Goal: Task Accomplishment & Management: Manage account settings

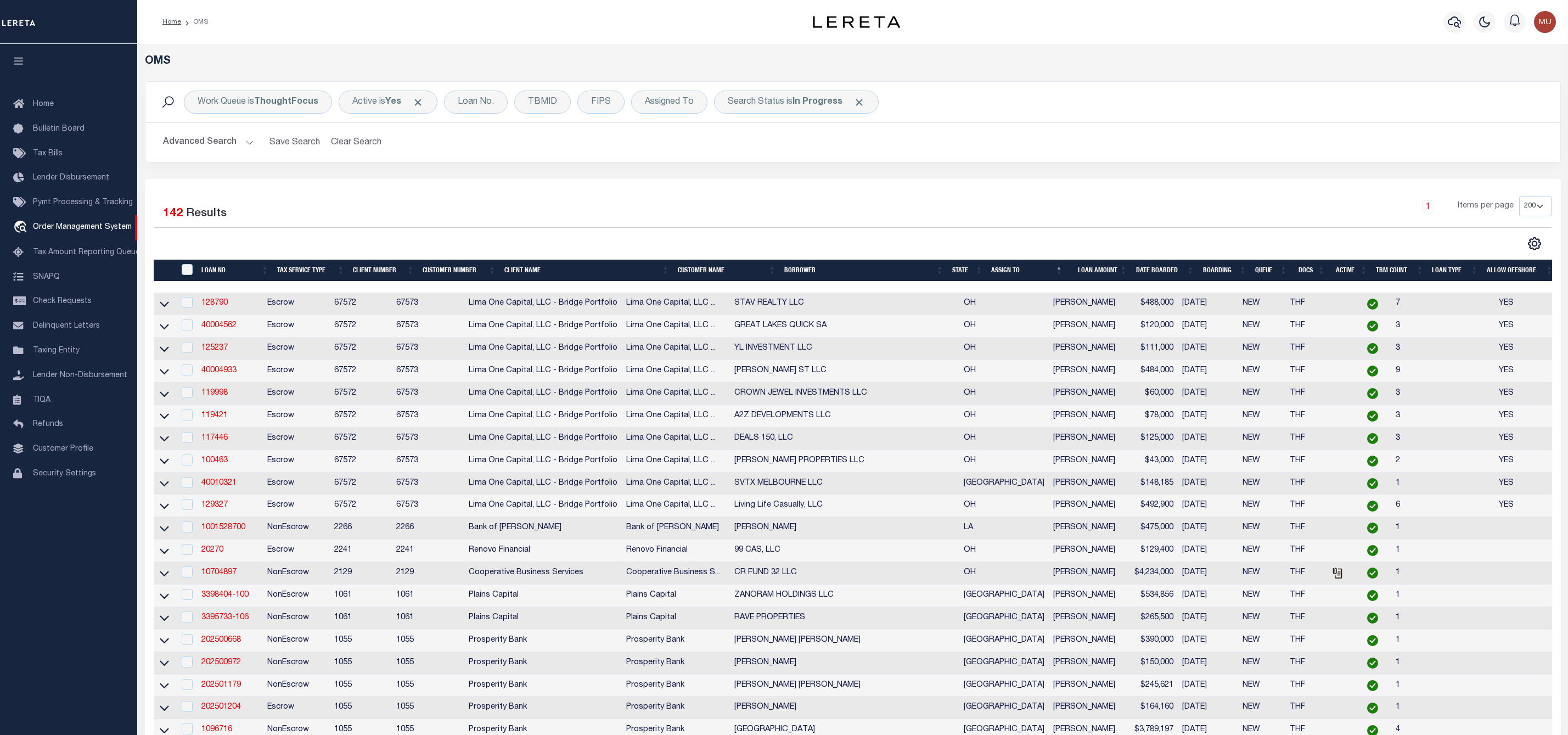
select select "200"
click at [676, 100] on div "Assigned To" at bounding box center [669, 102] width 76 height 23
click at [677, 152] on select "--Unassigned-- [PERSON_NAME] [PERSON_NAME] [PERSON_NAME] [PERSON_NAME], [PERSON…" at bounding box center [726, 156] width 161 height 21
select select "[PERSON_NAME]"
click at [647, 146] on select "--Unassigned-- [PERSON_NAME] [PERSON_NAME] [PERSON_NAME] [PERSON_NAME], [PERSON…" at bounding box center [726, 156] width 161 height 21
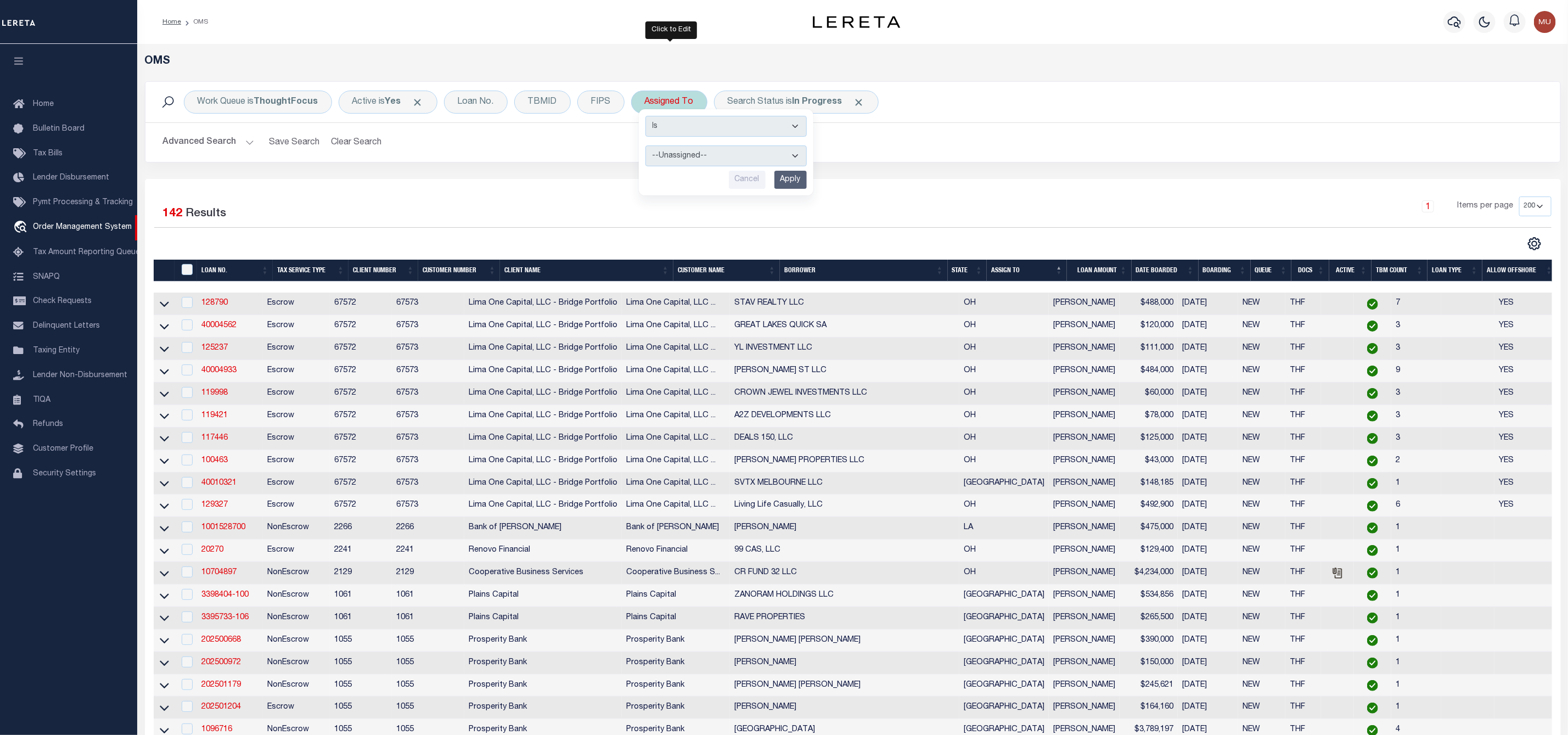
click at [789, 183] on input "Apply" at bounding box center [790, 180] width 32 height 18
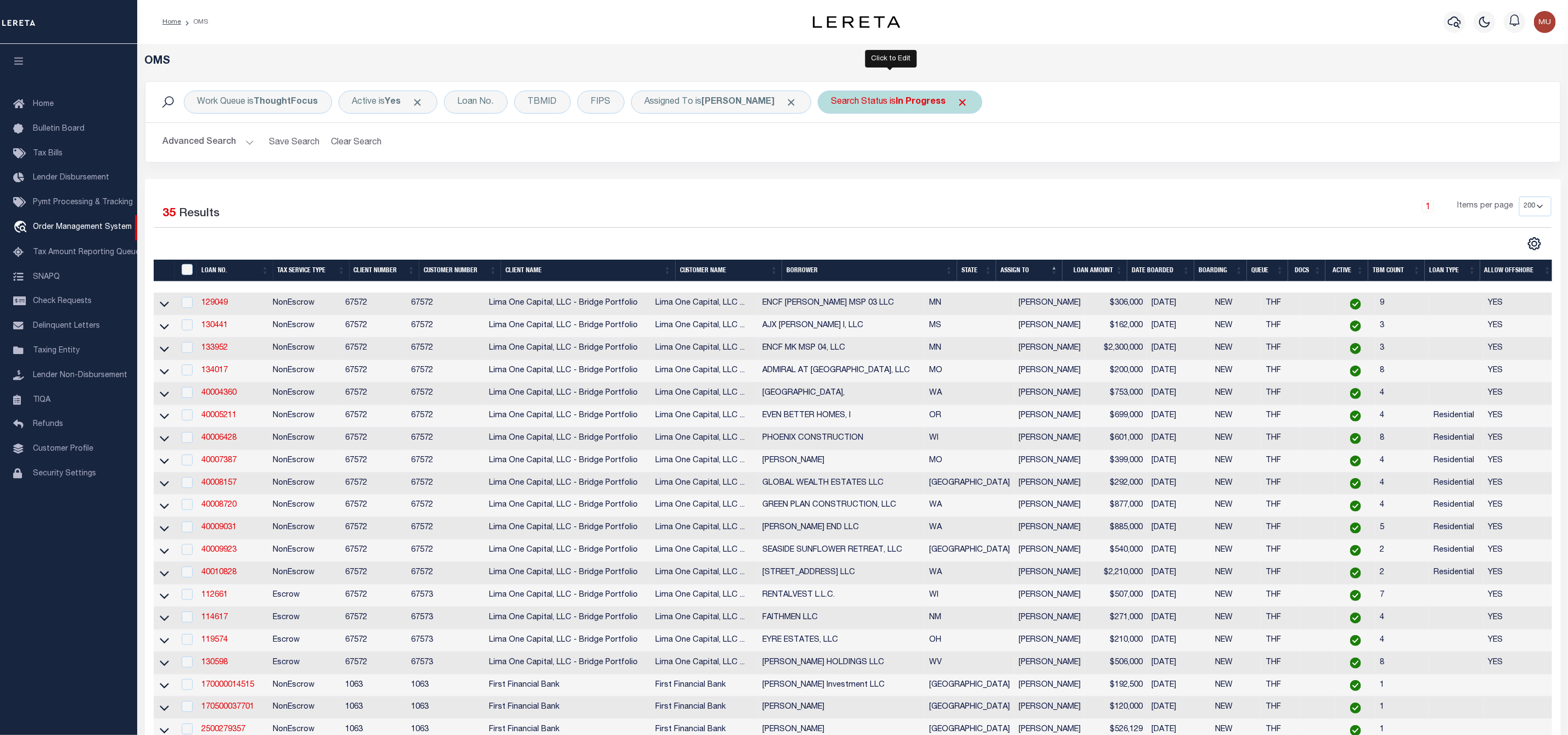
click at [871, 106] on div "Search Status is In Progress" at bounding box center [900, 102] width 164 height 23
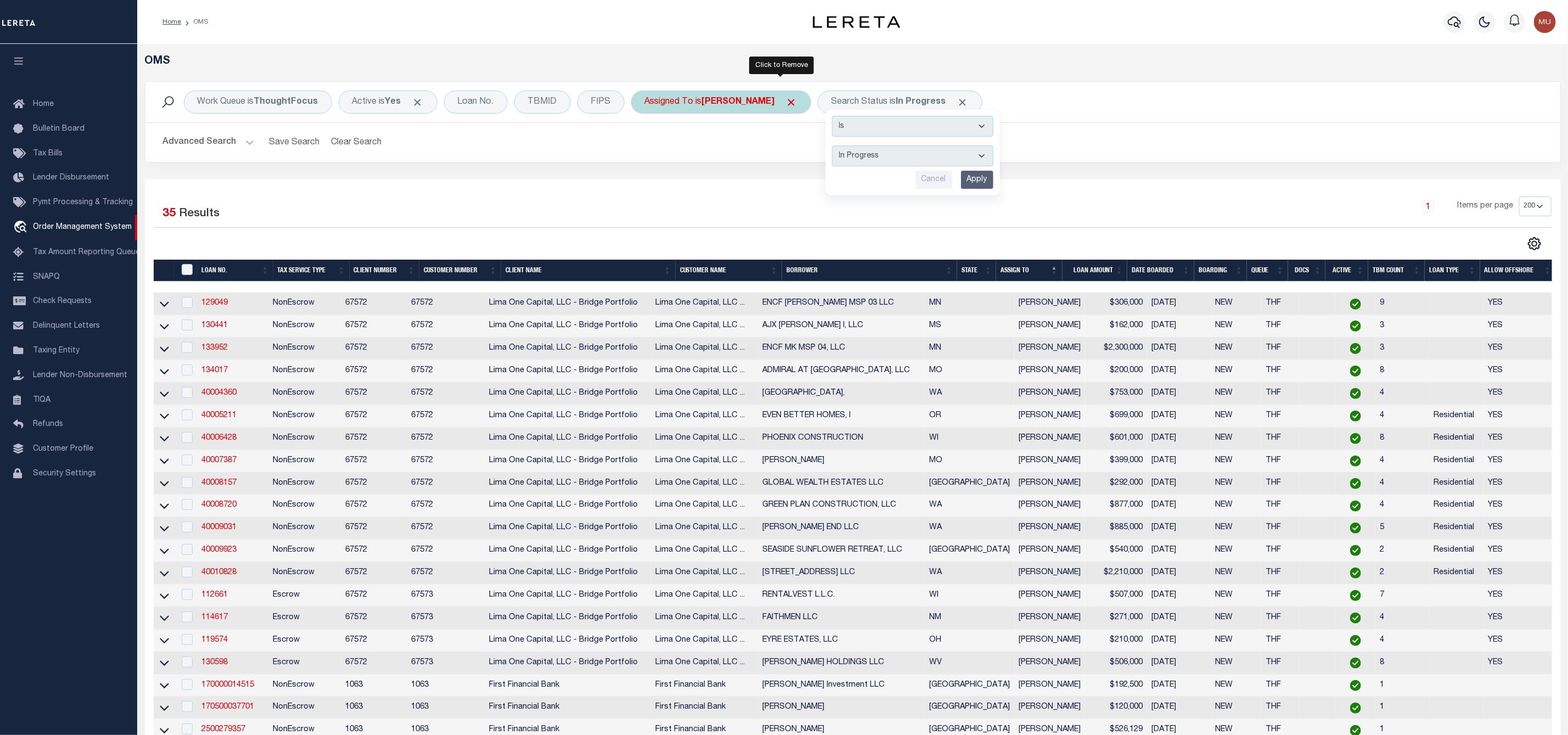
click at [786, 102] on span "Click to Remove" at bounding box center [791, 102] width 11 height 11
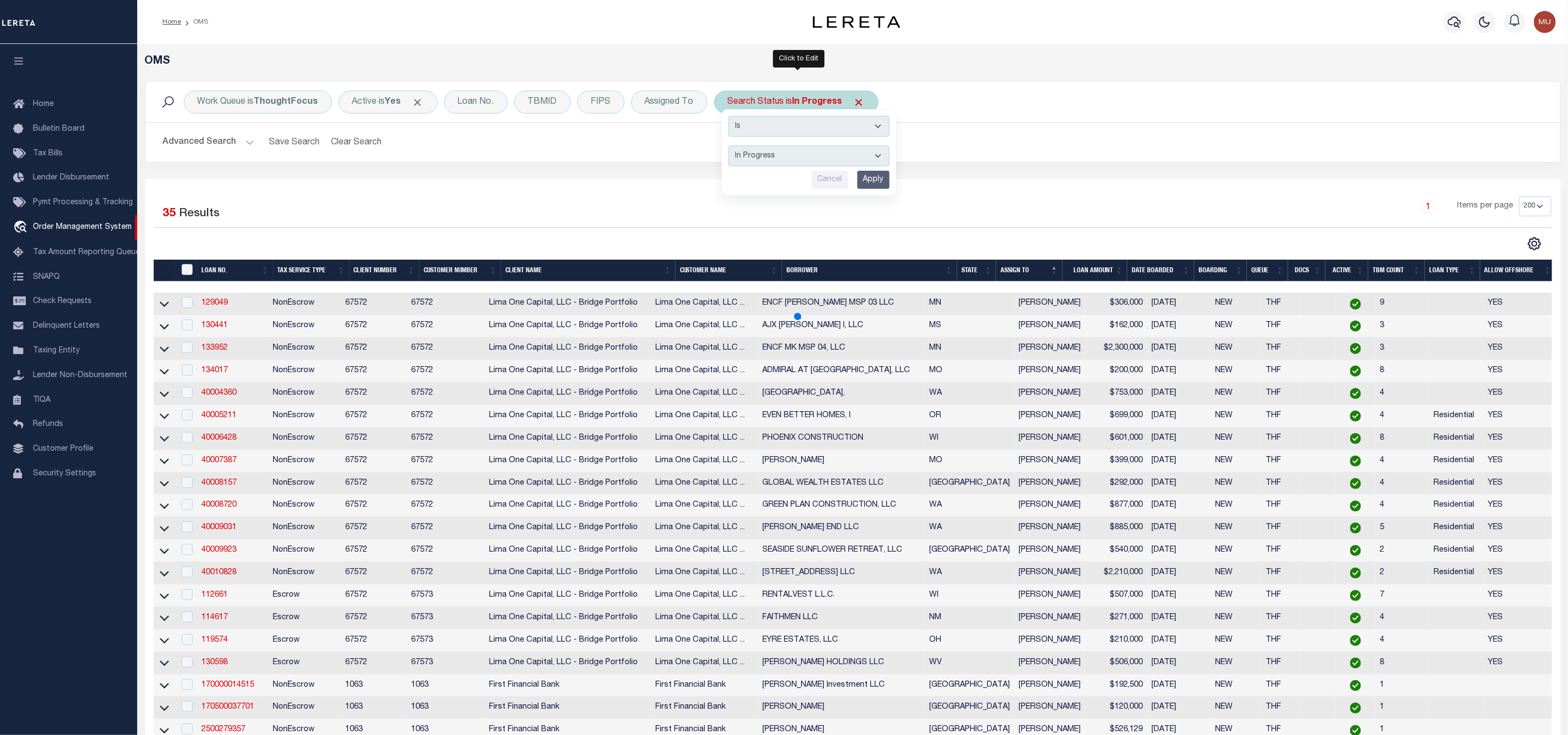
click at [779, 158] on select "Automated Search Bad Parcel Complete Duplicate Parcel High Dollar Reporting In …" at bounding box center [809, 156] width 161 height 21
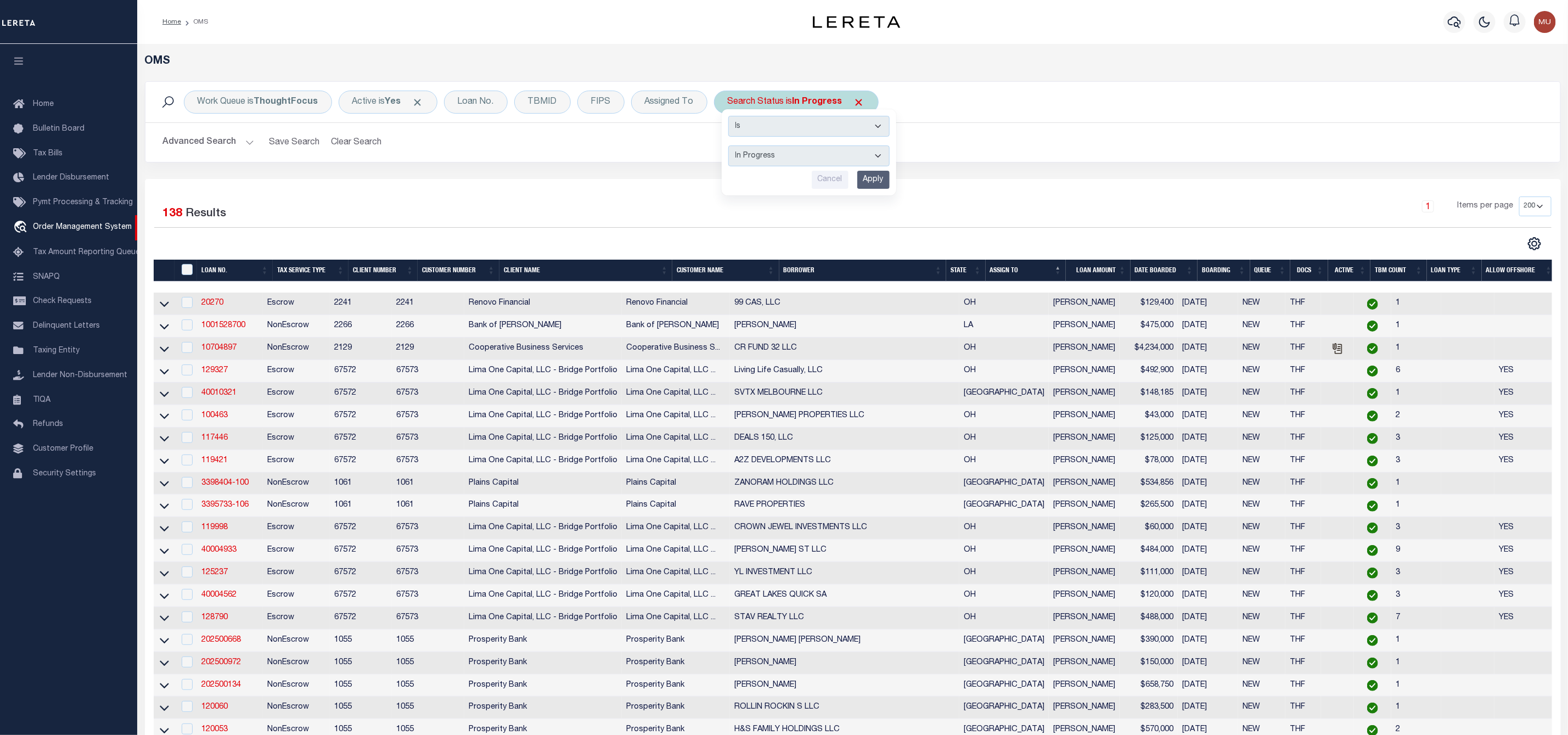
select select "RD"
click at [730, 146] on select "Automated Search Bad Parcel Complete Duplicate Parcel High Dollar Reporting In …" at bounding box center [809, 156] width 161 height 21
click at [877, 180] on input "Apply" at bounding box center [873, 180] width 32 height 18
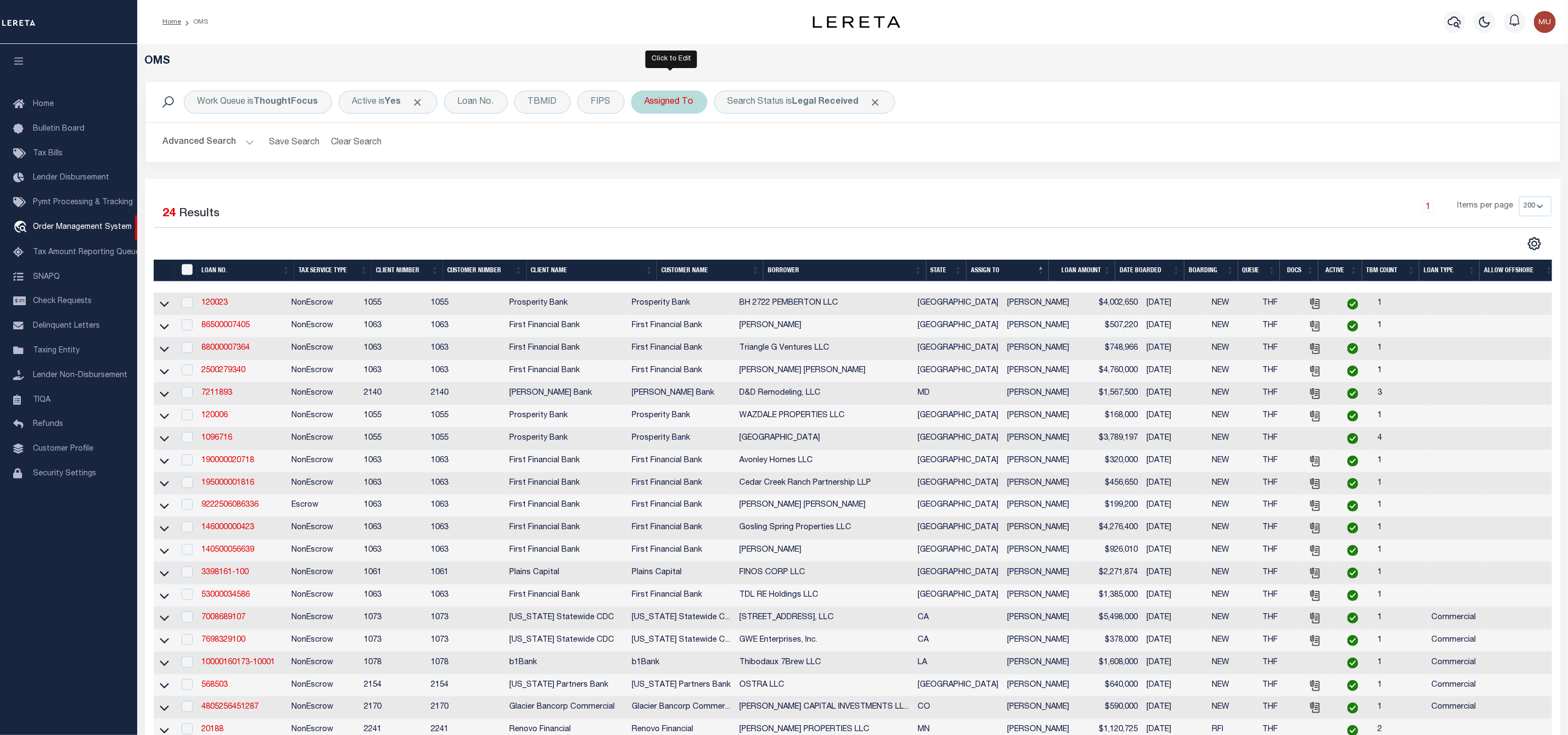
click at [658, 100] on div "Assigned To" at bounding box center [669, 102] width 76 height 23
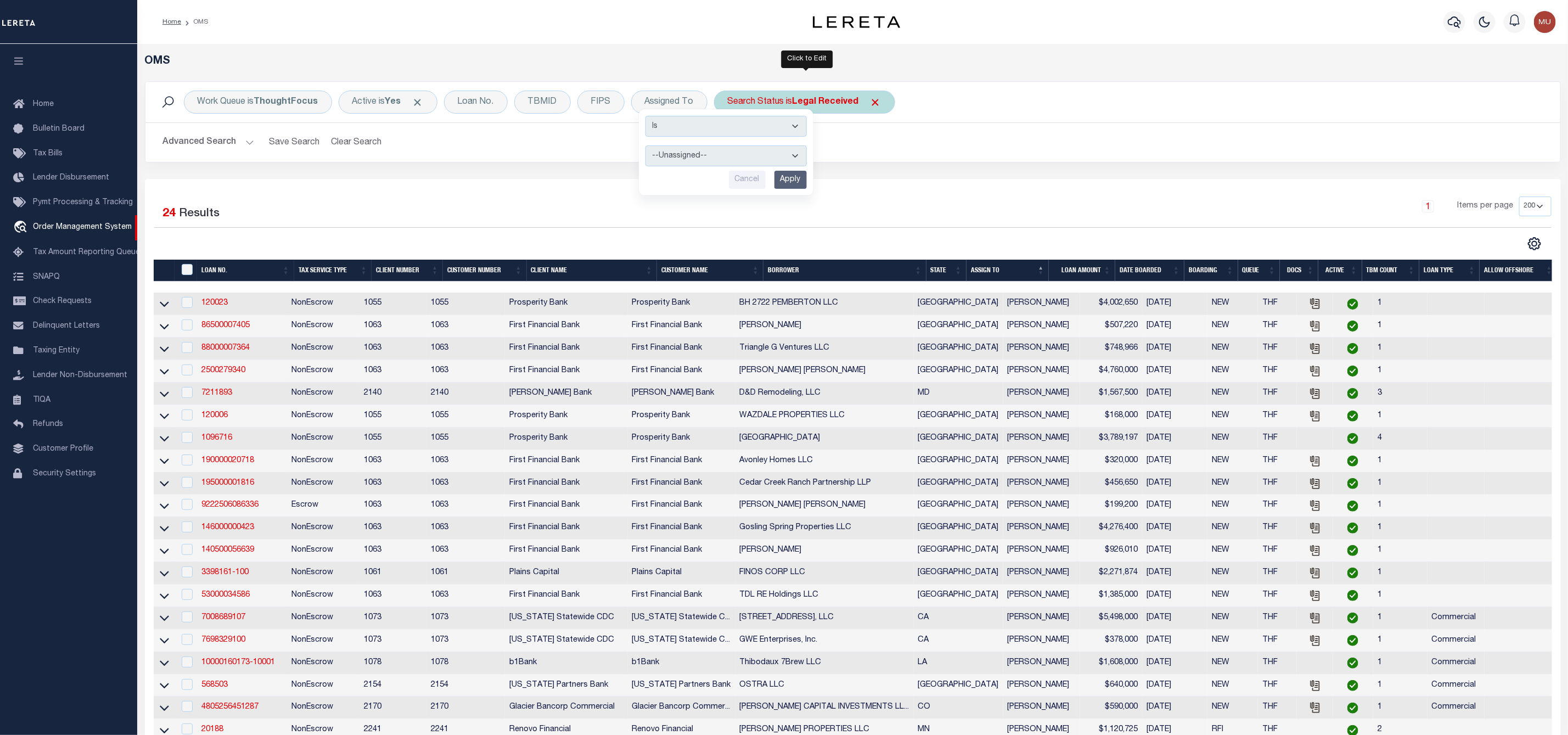
click at [793, 101] on div "Search Status is Legal Received" at bounding box center [805, 102] width 181 height 23
click at [786, 157] on select "Automated Search Bad Parcel Complete Duplicate Parcel High Dollar Reporting In …" at bounding box center [809, 156] width 161 height 21
select select "IP"
click at [730, 146] on select "Automated Search Bad Parcel Complete Duplicate Parcel High Dollar Reporting In …" at bounding box center [809, 156] width 161 height 21
click at [864, 174] on input "Apply" at bounding box center [873, 180] width 32 height 18
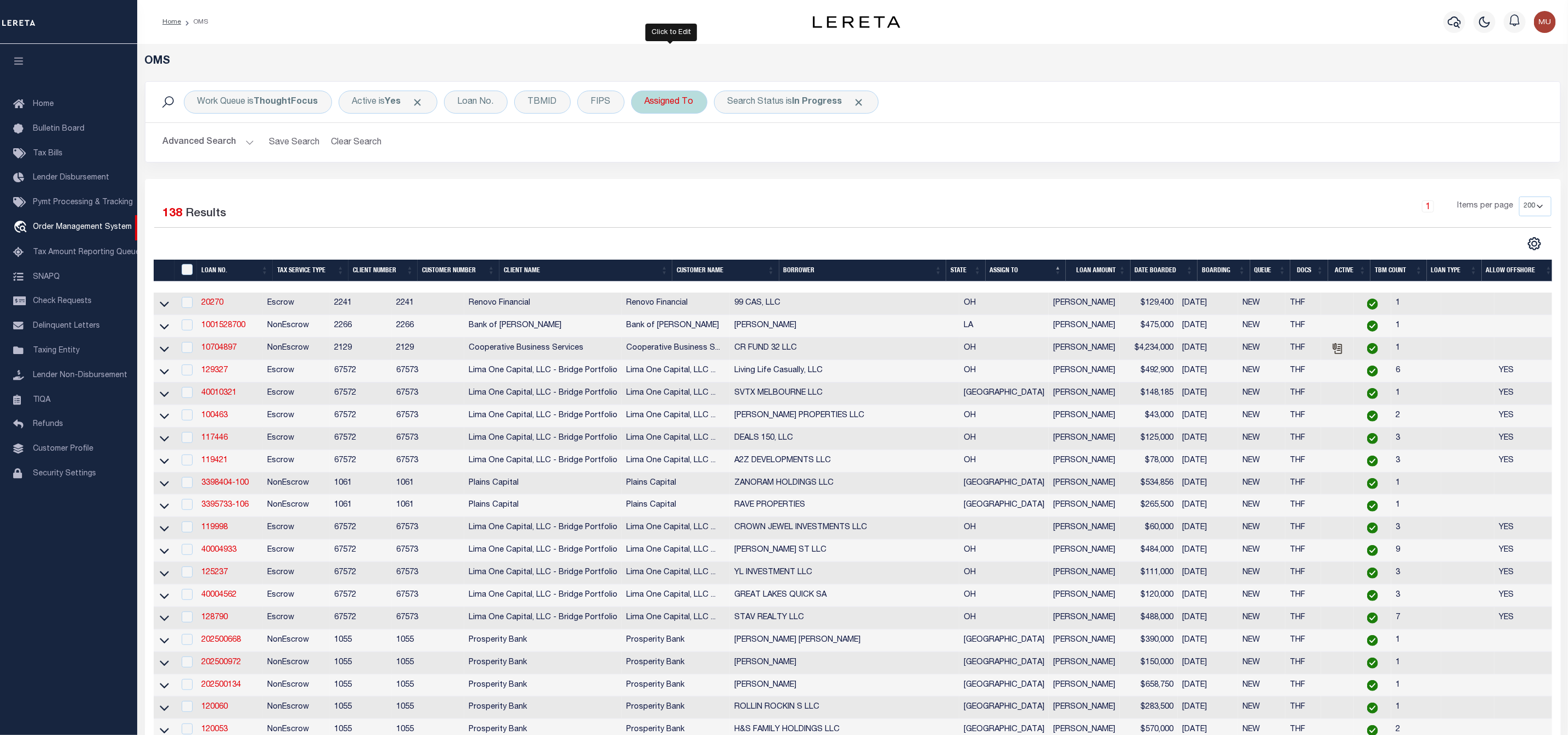
click at [679, 106] on div "Assigned To" at bounding box center [669, 102] width 76 height 23
click at [674, 157] on select "--Unassigned-- [PERSON_NAME] [PERSON_NAME] [PERSON_NAME] [PERSON_NAME], [PERSON…" at bounding box center [726, 156] width 161 height 21
select select "[PERSON_NAME]"
click at [647, 146] on select "--Unassigned-- [PERSON_NAME] [PERSON_NAME] [PERSON_NAME] [PERSON_NAME], [PERSON…" at bounding box center [726, 156] width 161 height 21
click at [797, 186] on input "Apply" at bounding box center [790, 180] width 32 height 18
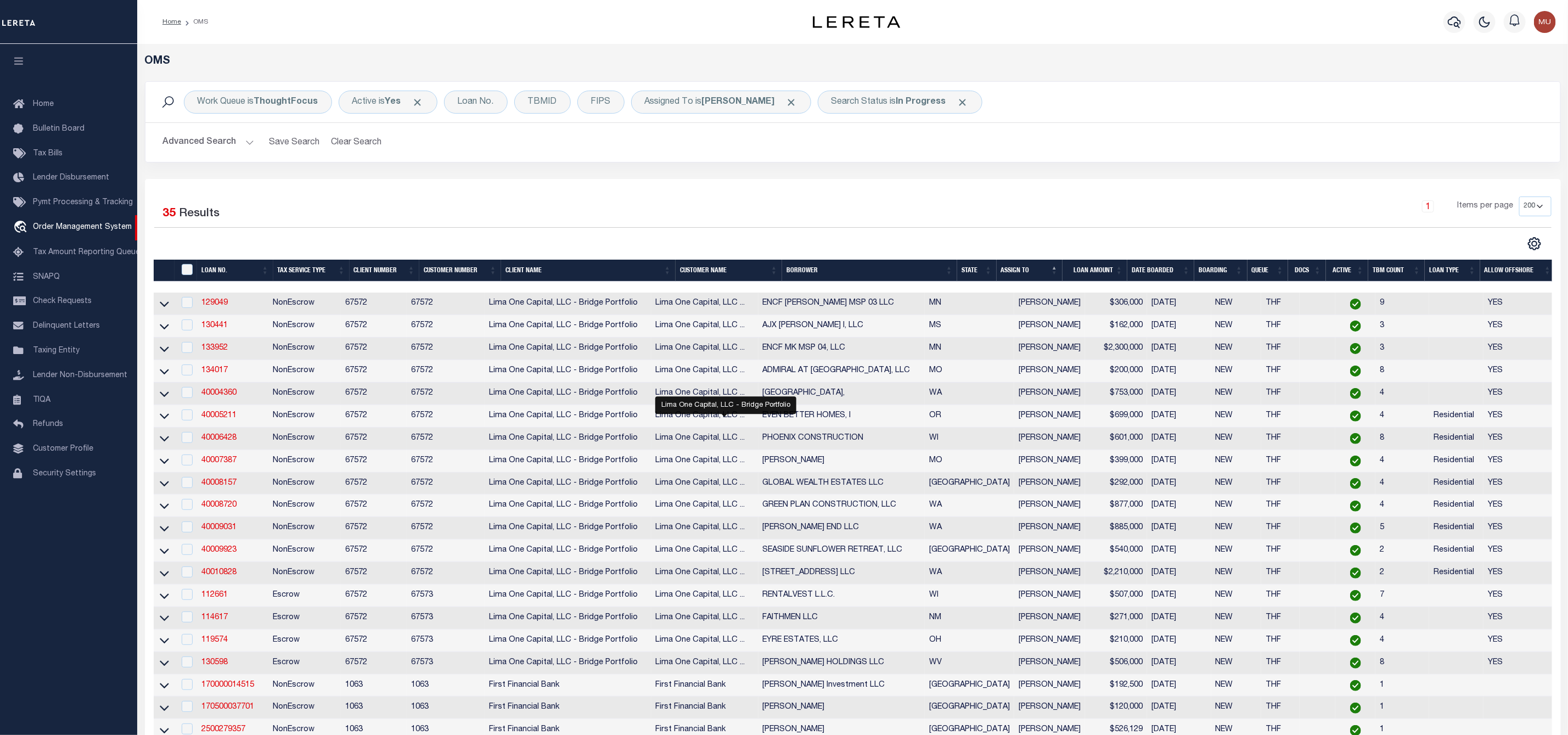
scroll to position [82, 0]
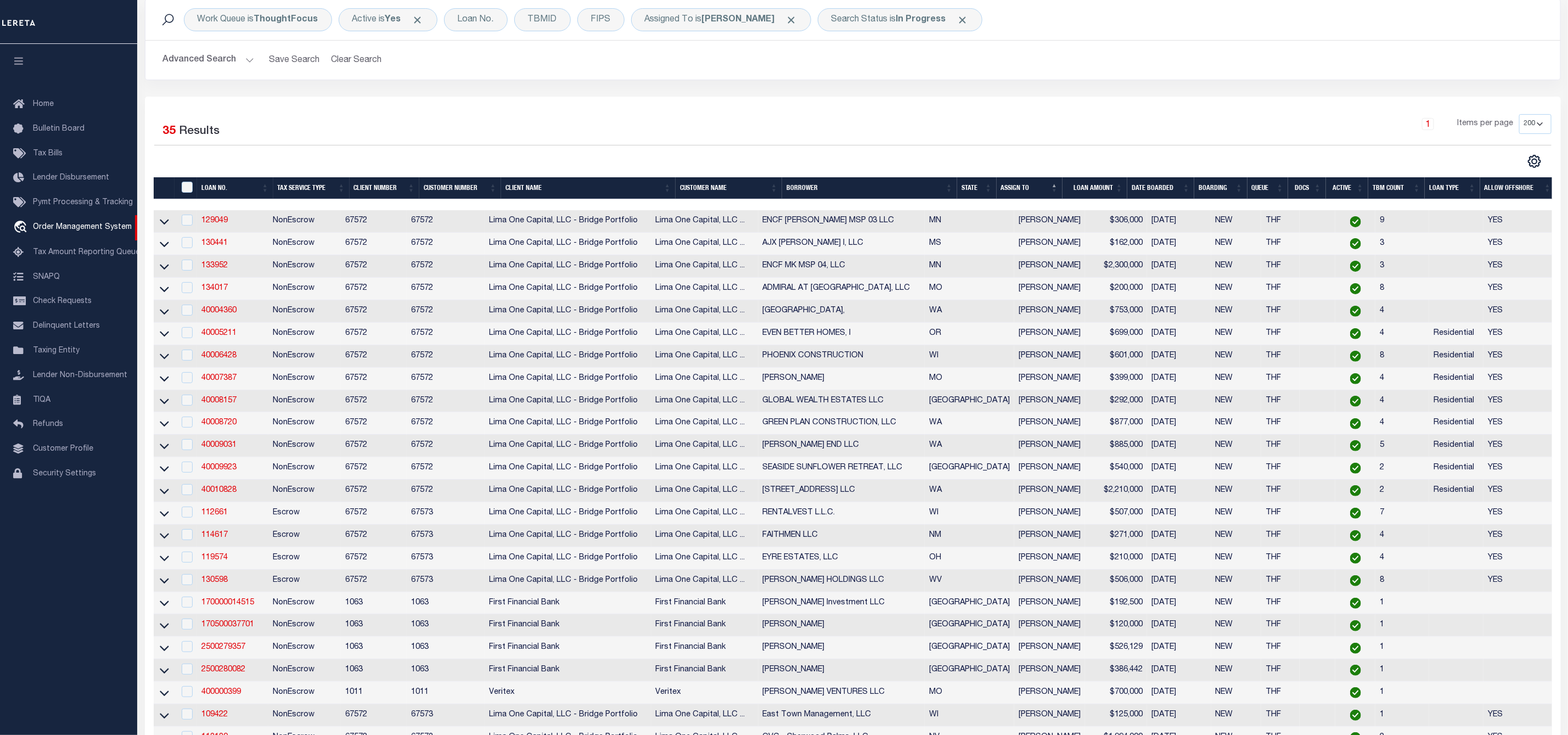
click at [990, 189] on th "State" at bounding box center [977, 189] width 39 height 23
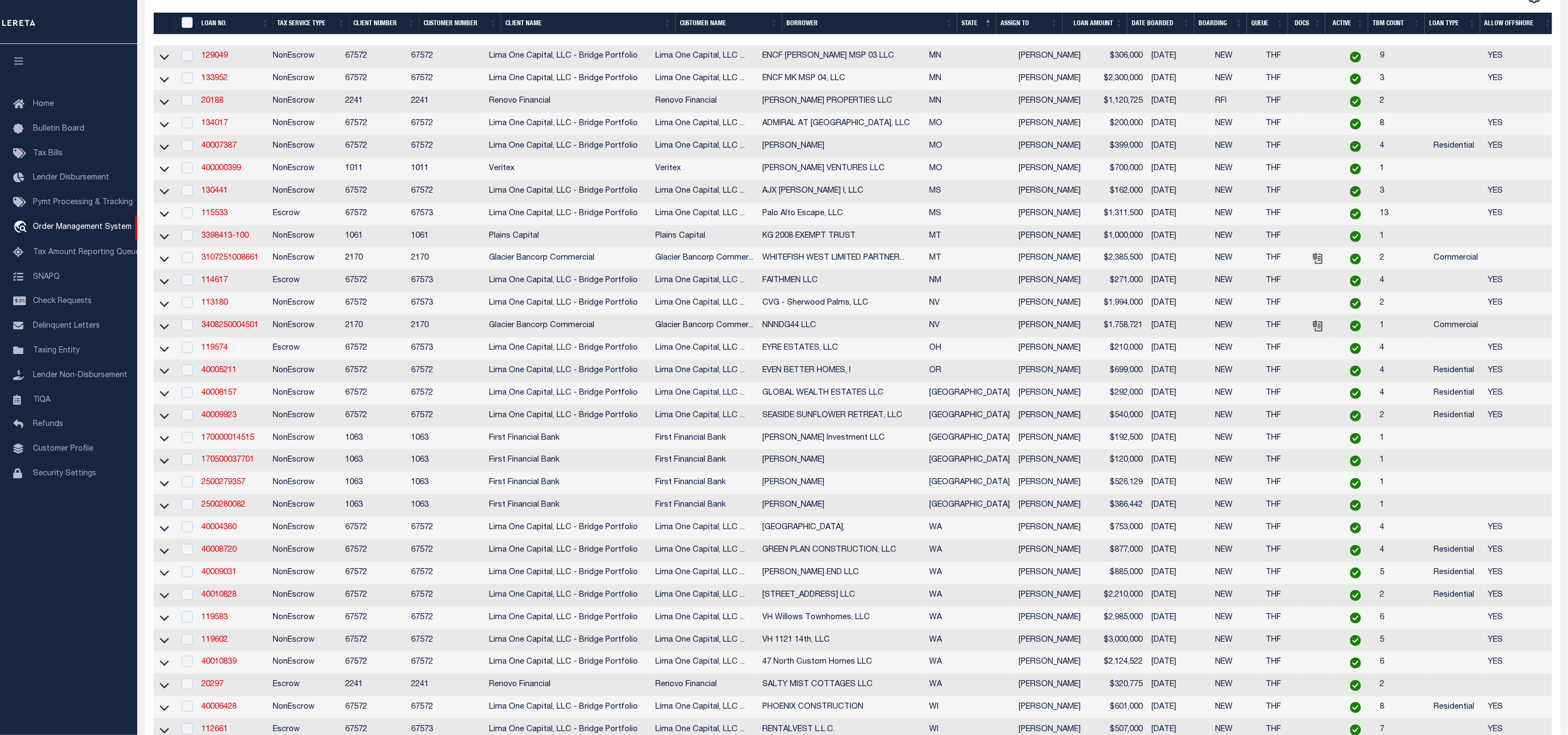
scroll to position [0, 0]
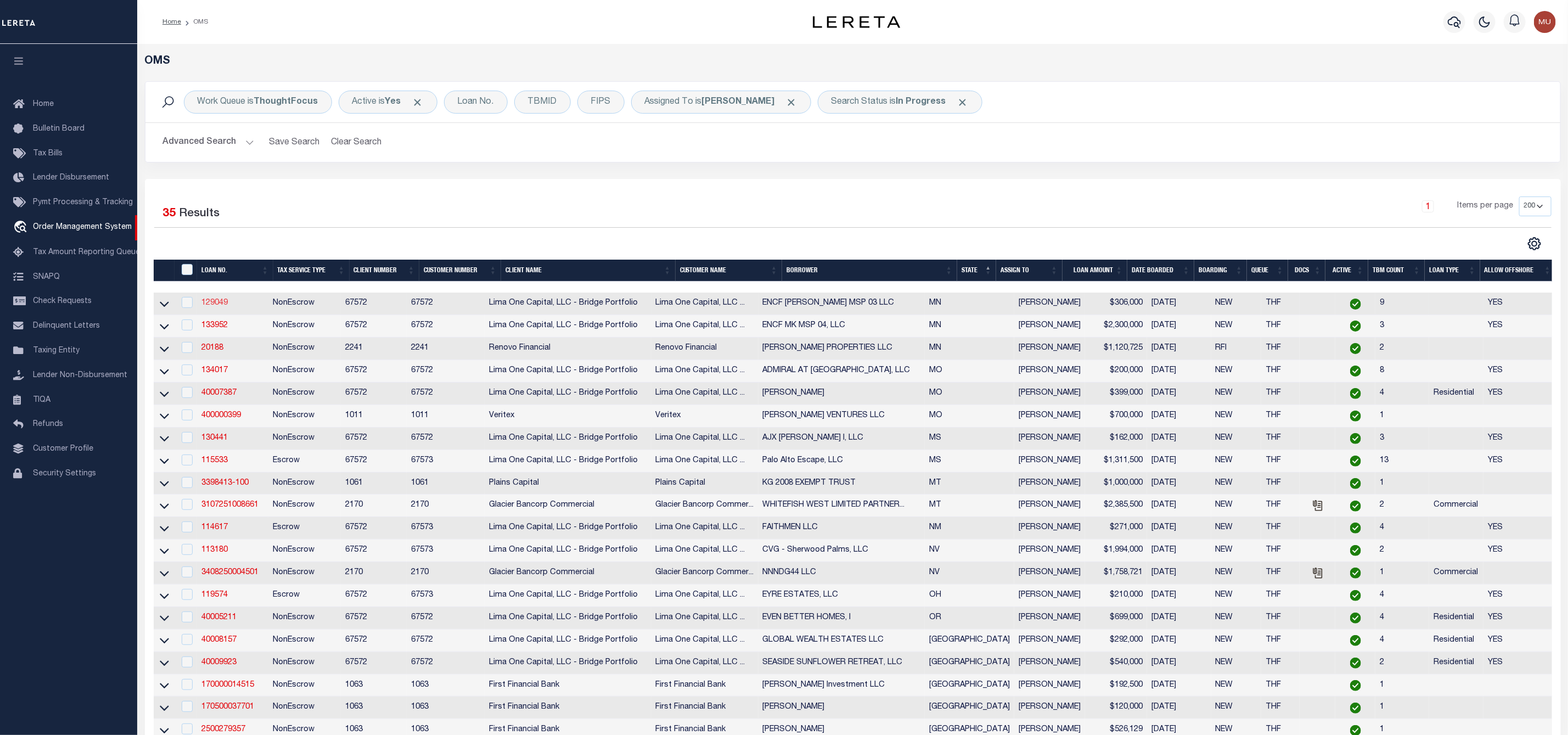
click at [217, 302] on link "129049" at bounding box center [214, 303] width 26 height 8
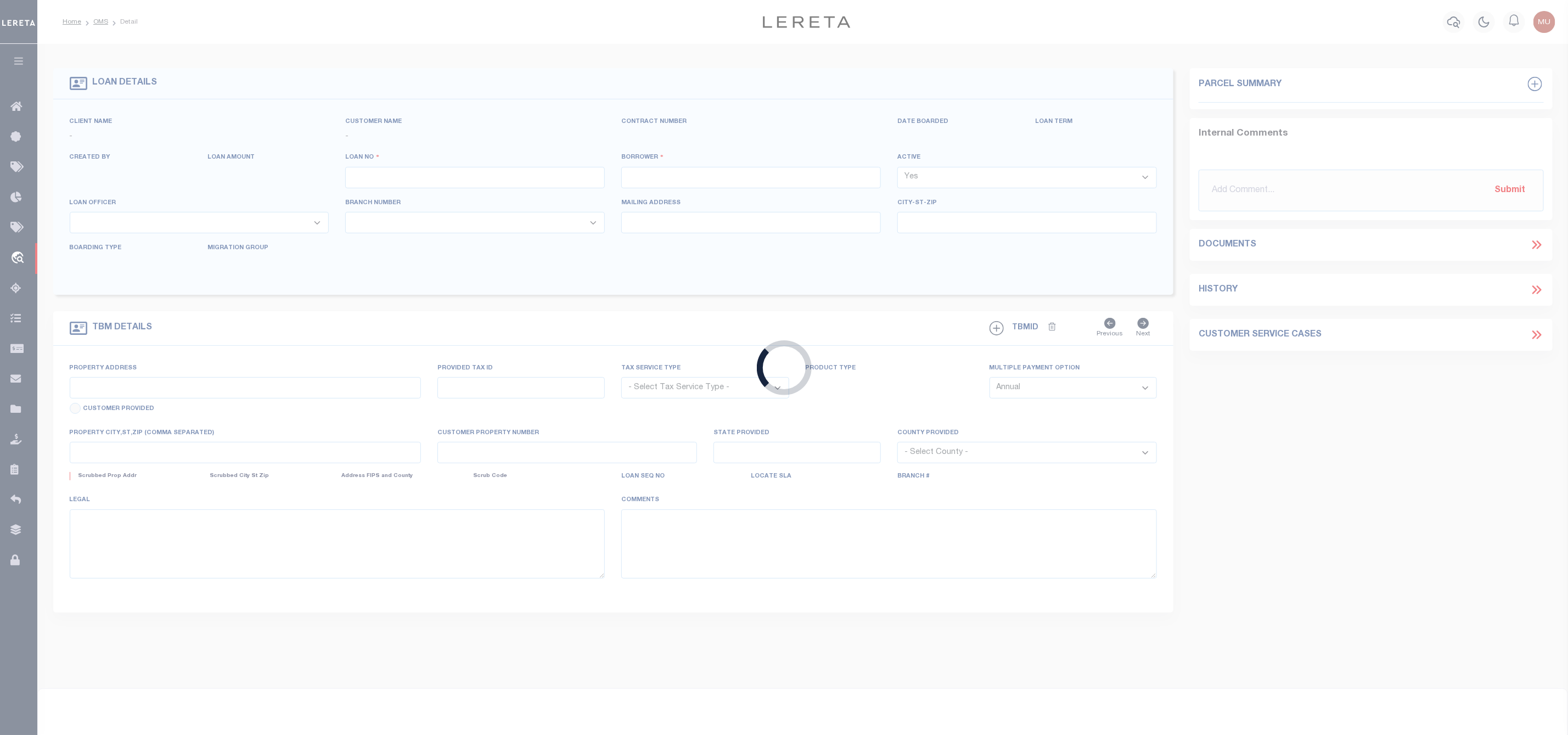
type input "129049"
type input "ENCF [PERSON_NAME] MSP 03 LLC"
select select
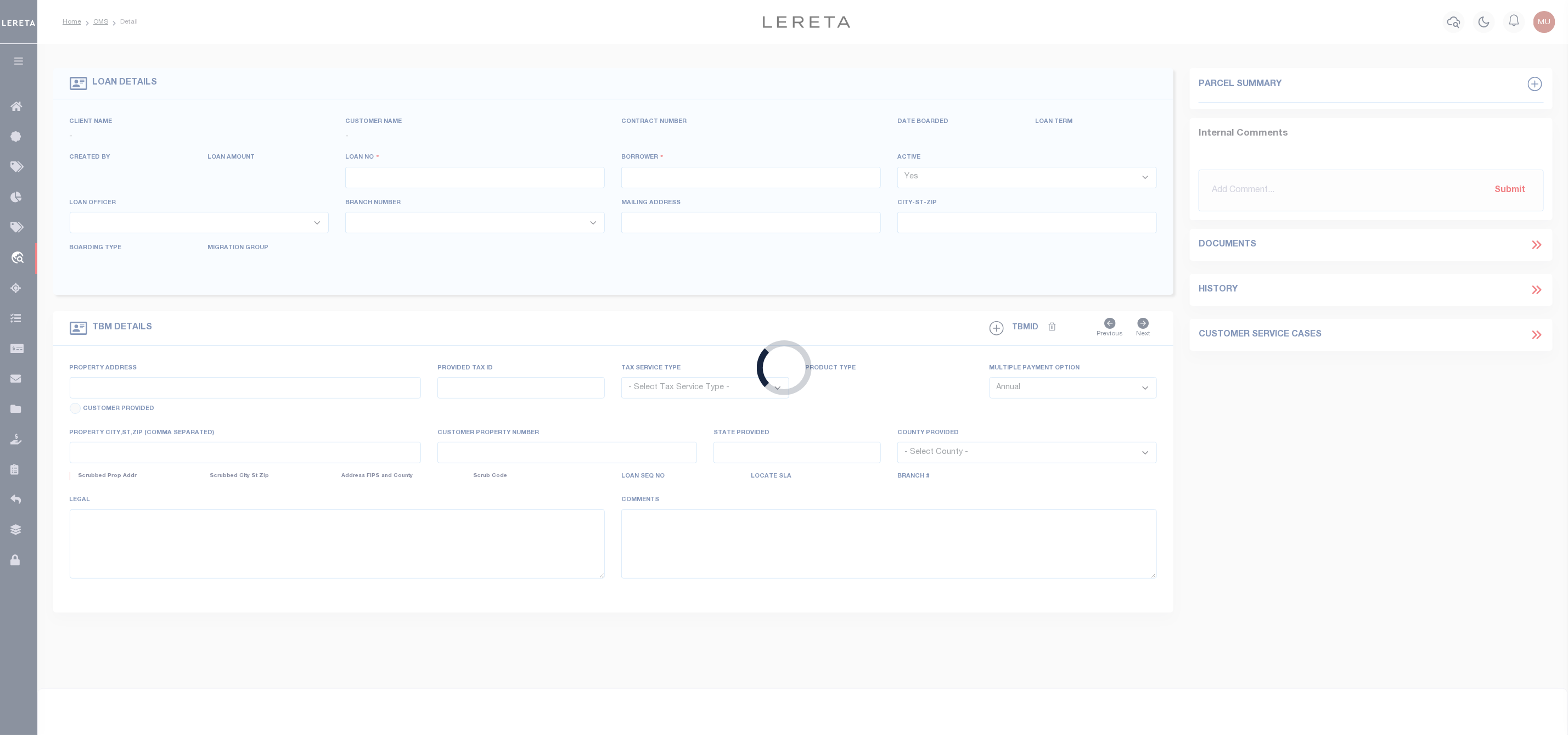
select select
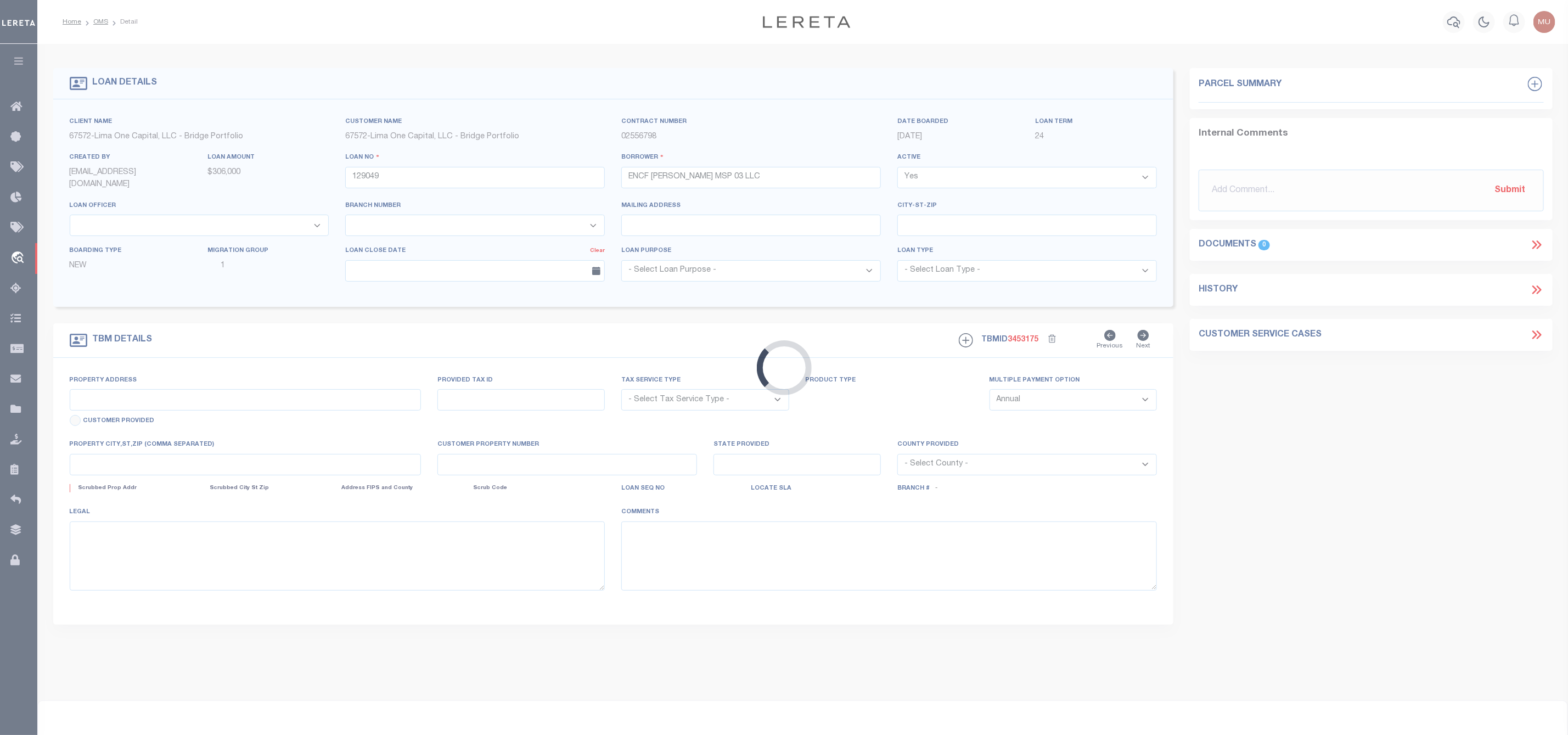
type input "1863,1871 , 1879, 1885, AND"
radio input "true"
select select "NonEscrow"
select select
type input "ST. [PERSON_NAME] MN 55119"
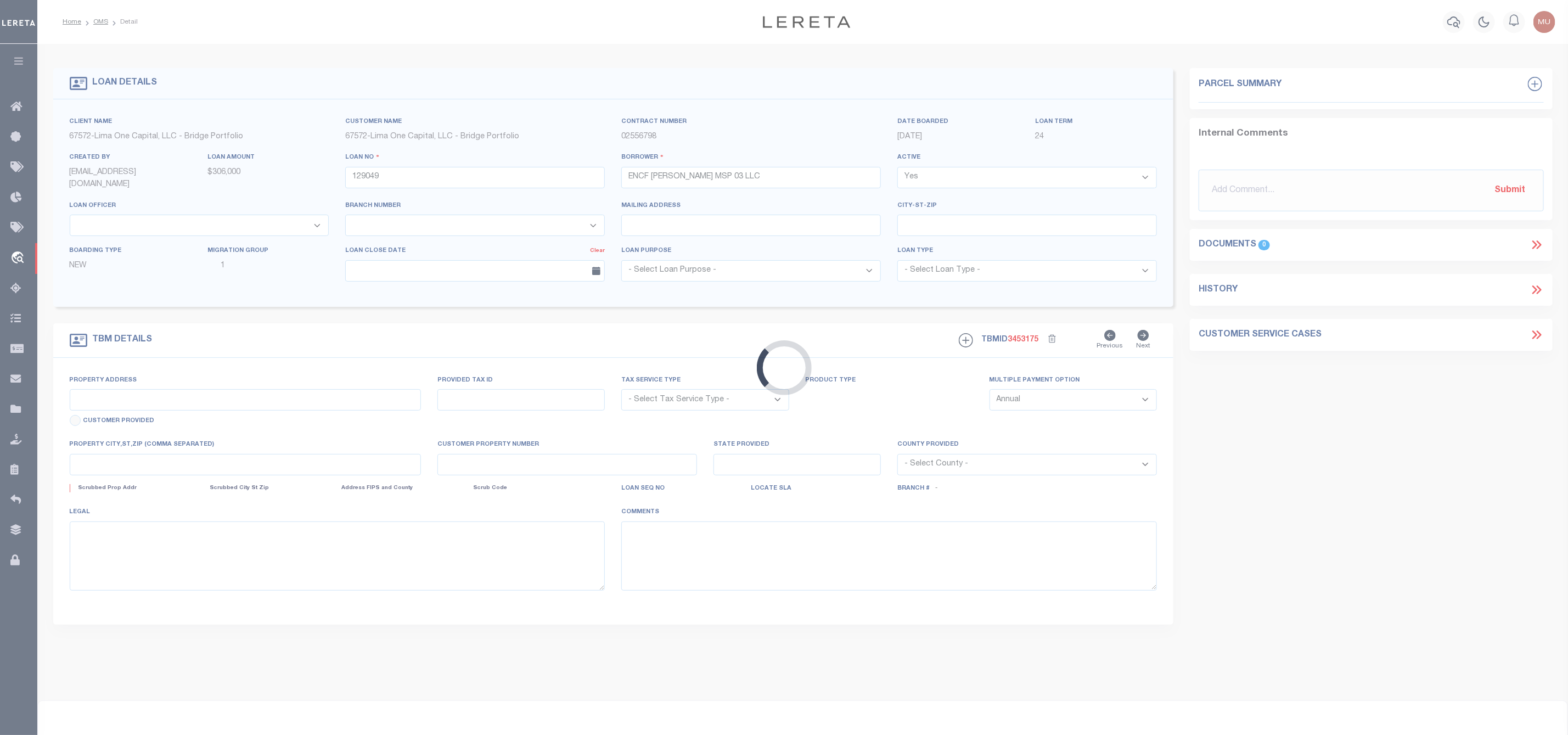
type input "129049-1-E"
type input "MN"
type textarea "COLLECTOR: ENTITY: PARCEL: 26292232"
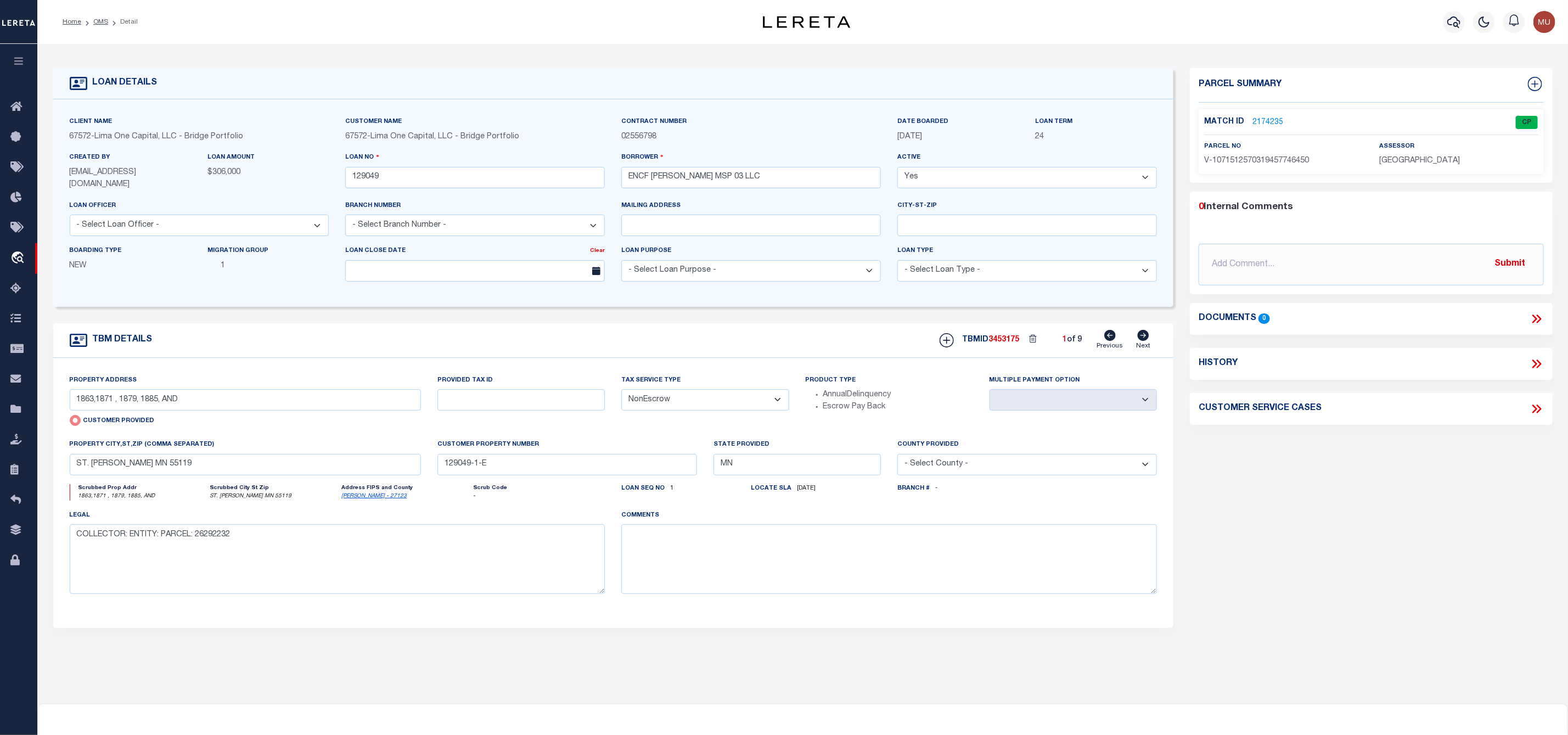
click at [1266, 125] on link "2174235" at bounding box center [1267, 122] width 31 height 11
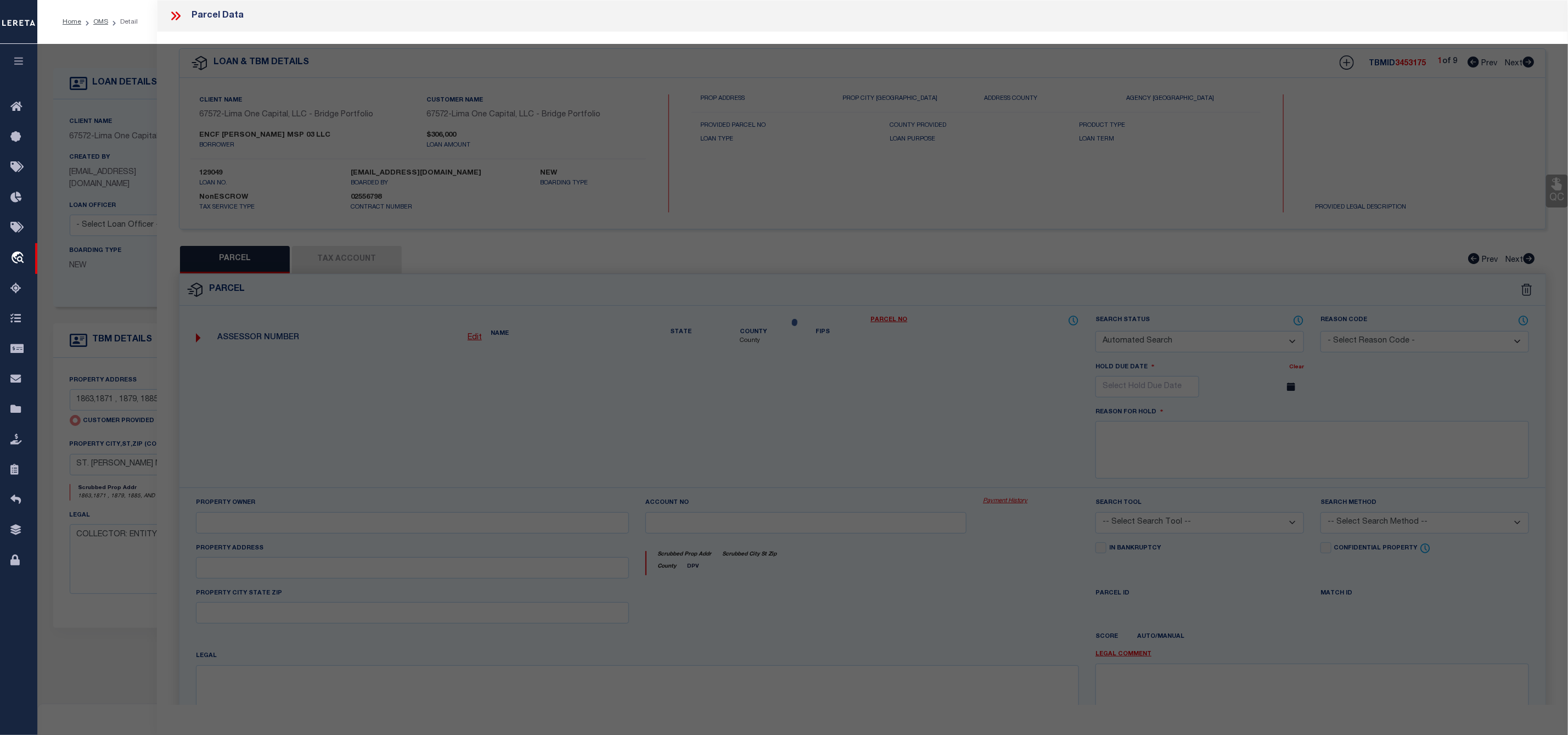
checkbox input "false"
select select "CP"
select select "AGW"
select select
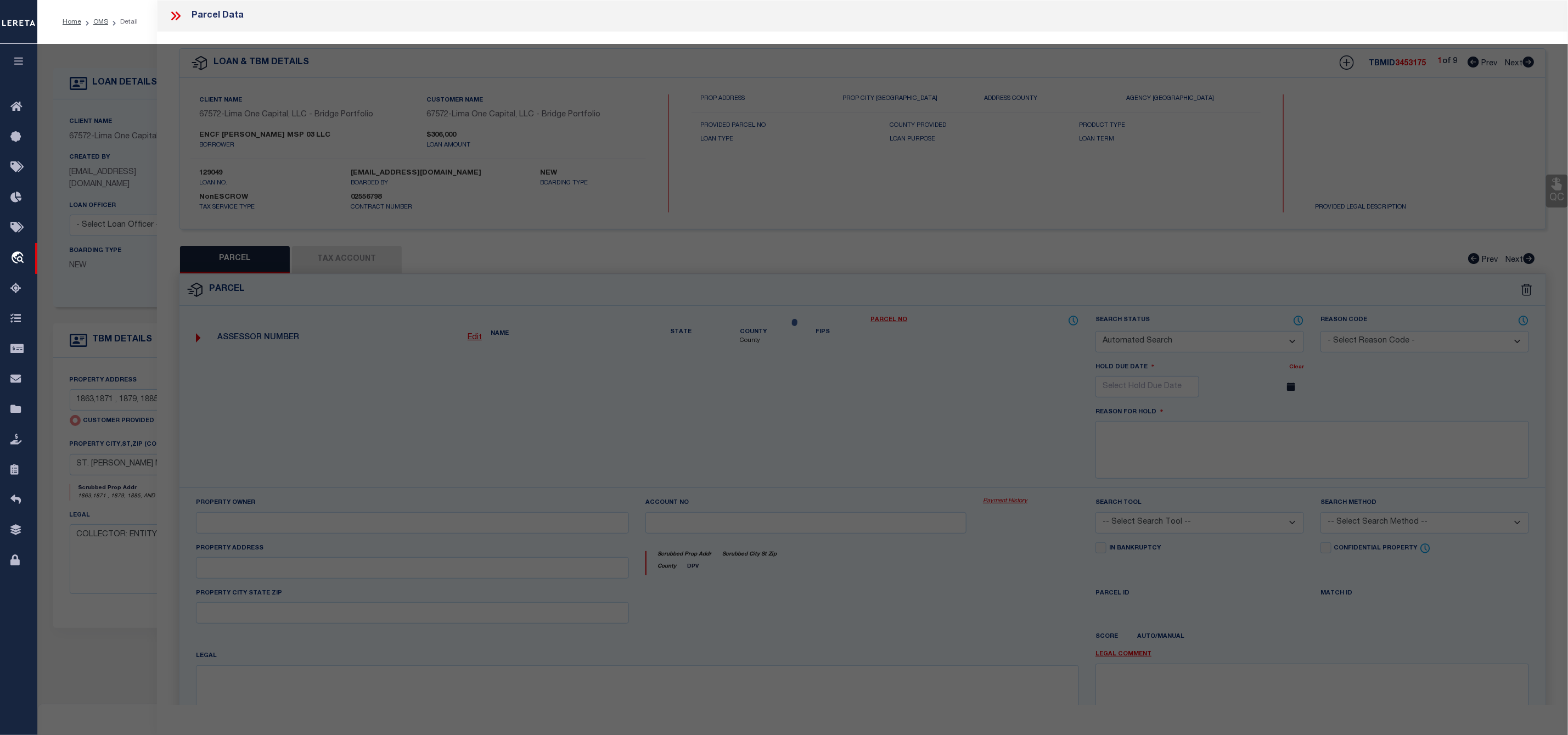
type input "1863,1871 , 1879, 1885, AND"
checkbox input "false"
type input "ST. [PERSON_NAME] MN 55119"
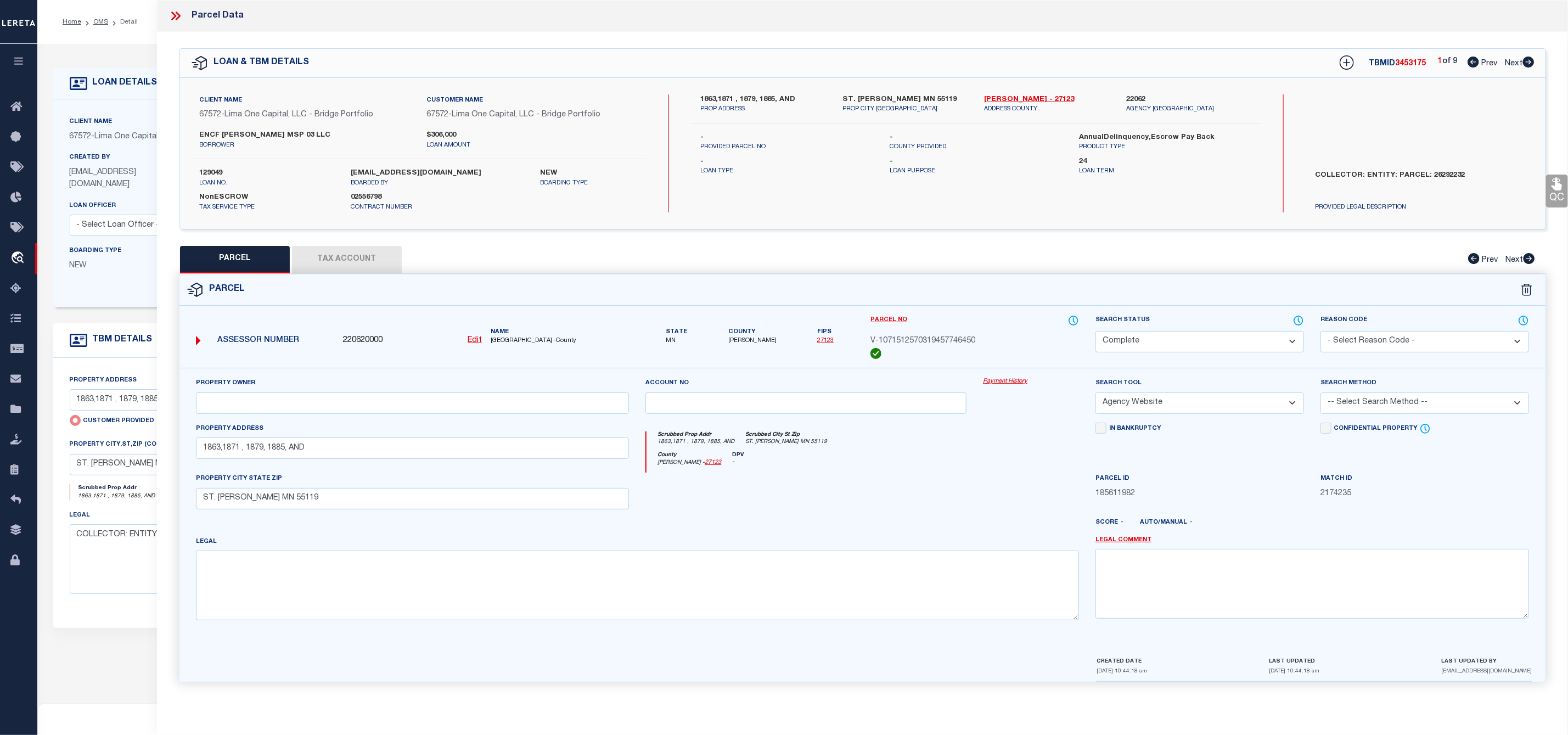
click at [1527, 63] on icon at bounding box center [1528, 62] width 12 height 11
select select "AS"
select select
checkbox input "false"
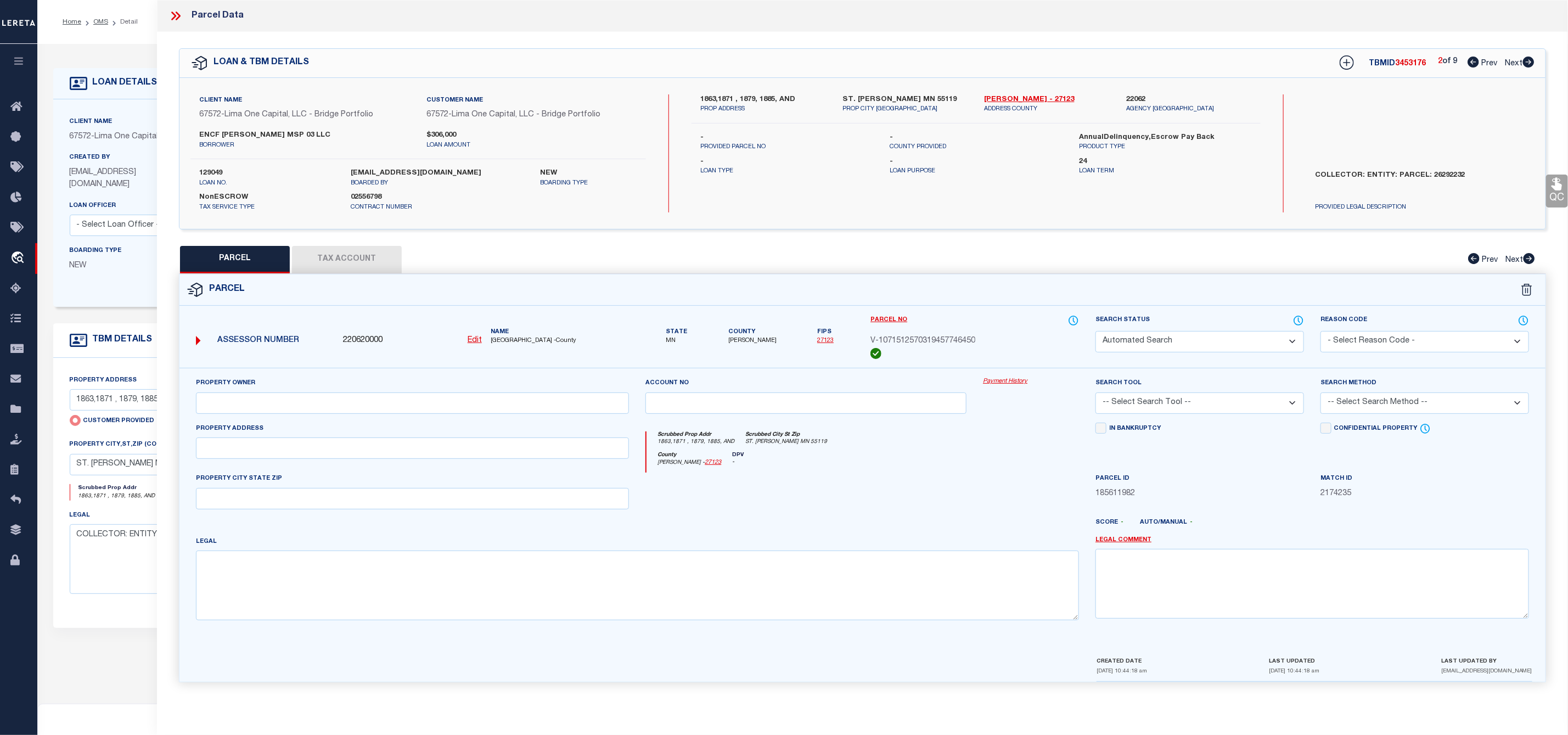
select select "CP"
select select "AGW"
select select
type input "1863,1871 , 1879, 1885, AND"
checkbox input "false"
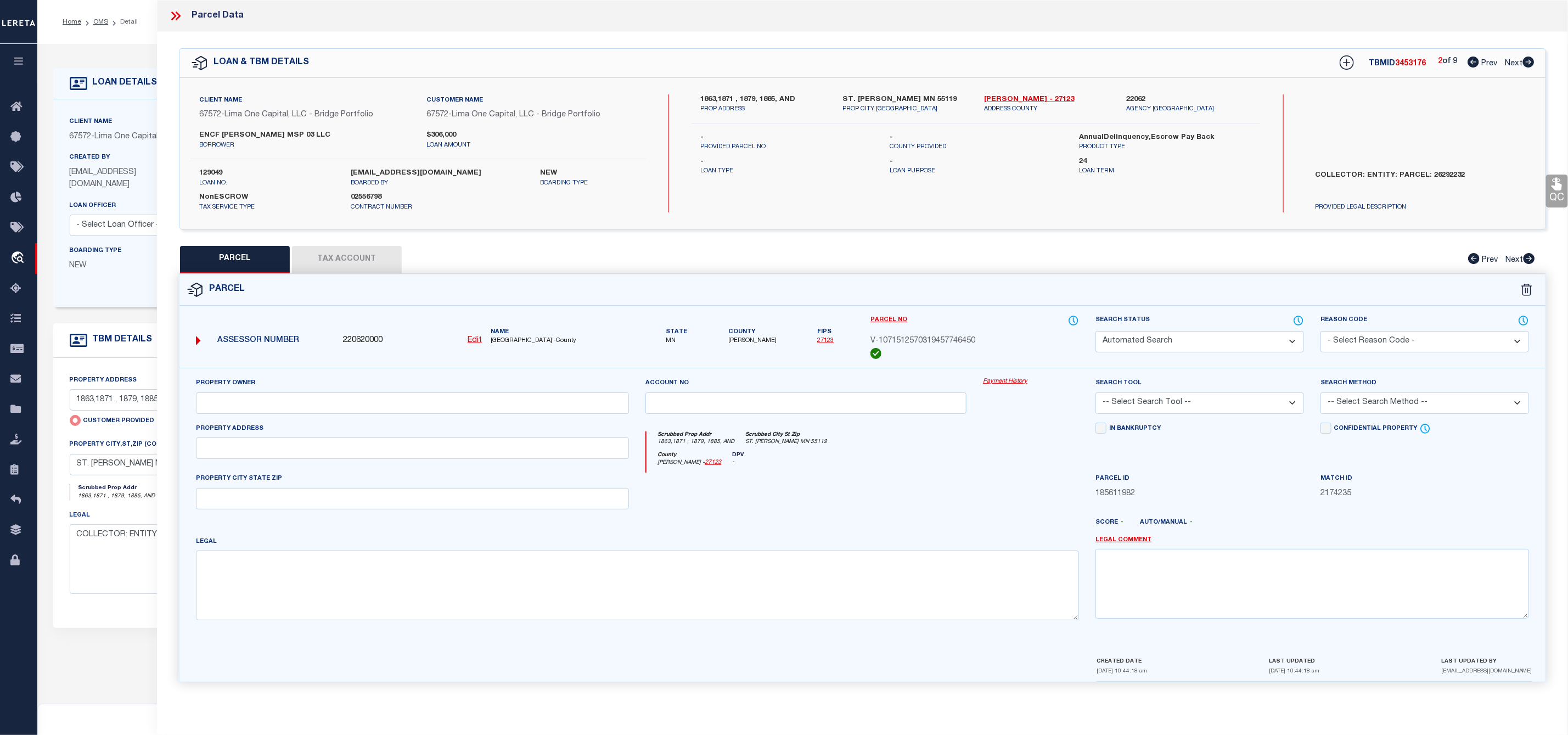
type input "ST. [PERSON_NAME] MN 55119"
click at [1527, 63] on icon at bounding box center [1528, 62] width 12 height 11
select select "AS"
select select
checkbox input "false"
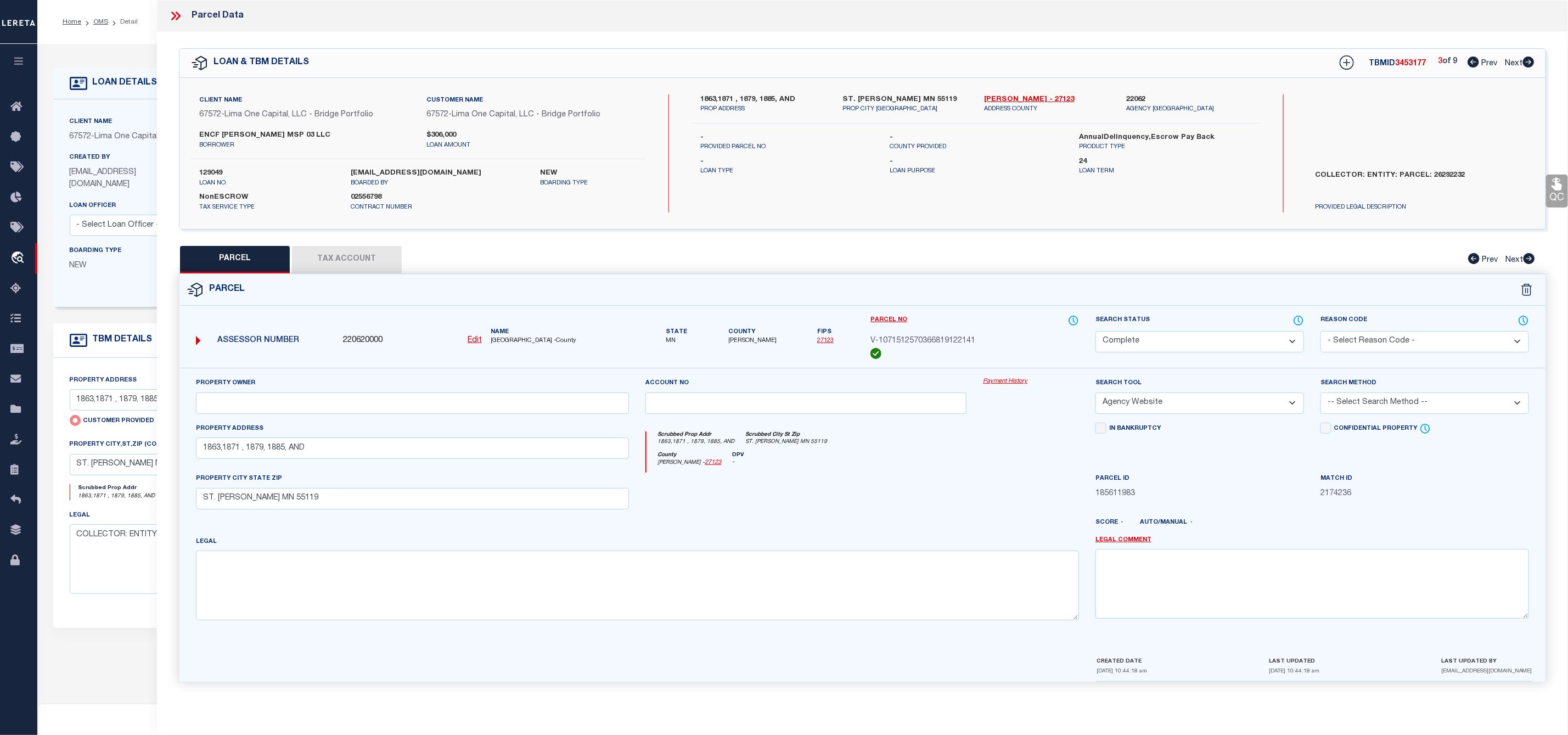
checkbox input "false"
select select "CP"
select select "AGW"
select select
type input "1863,1871 , 1879, 1885, AND"
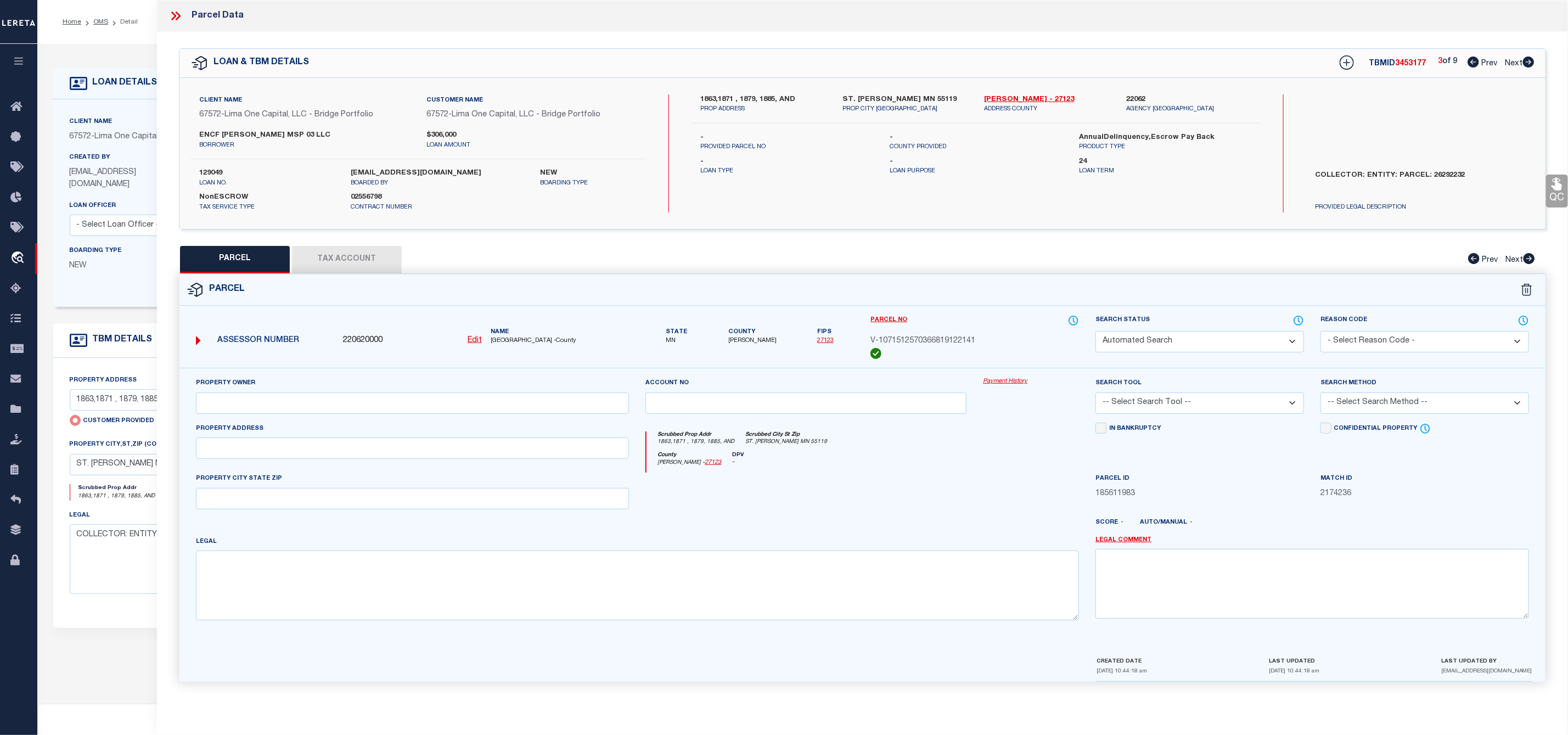
checkbox input "false"
type input "ST. [PERSON_NAME] MN 55119"
click at [1527, 63] on icon at bounding box center [1528, 62] width 12 height 11
select select "AS"
select select
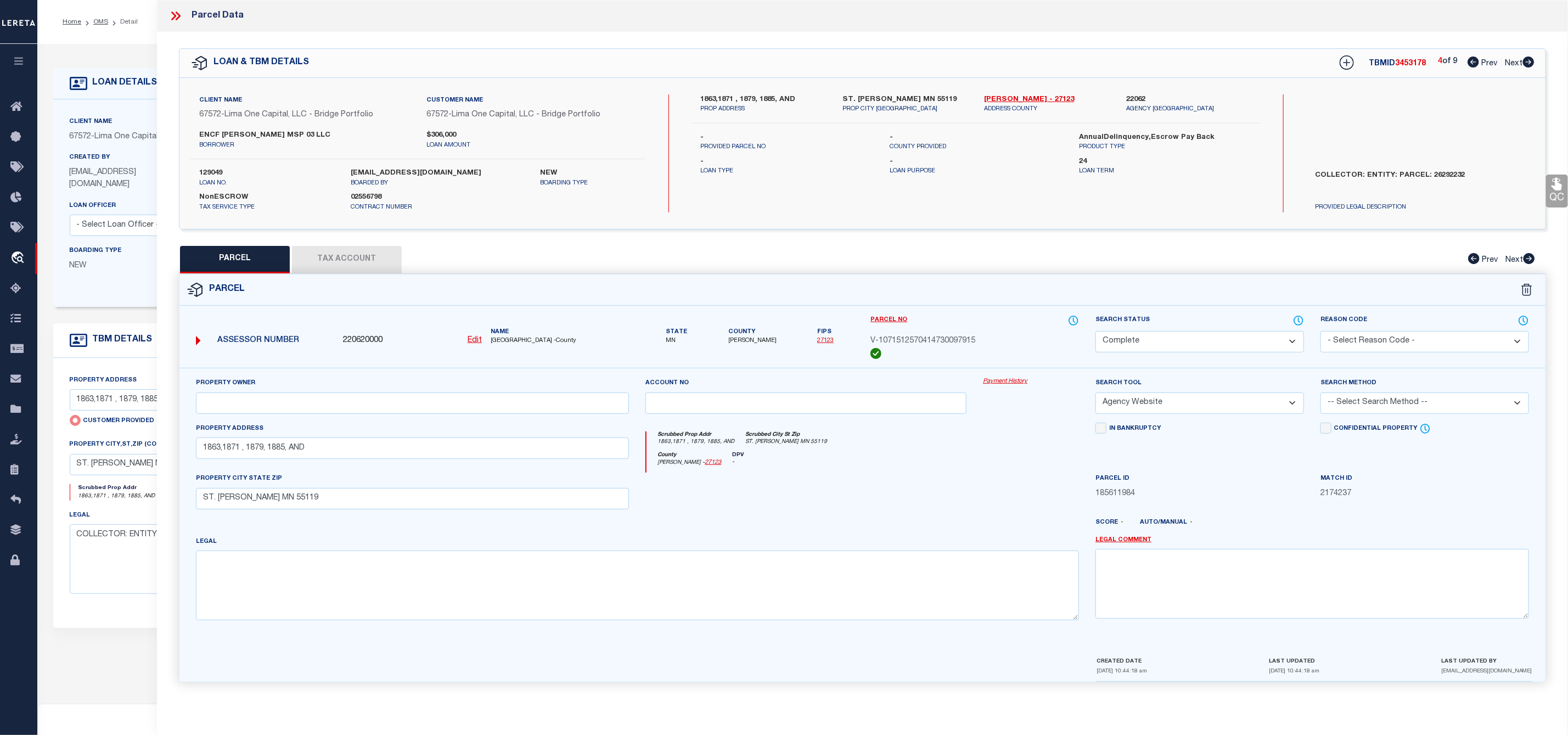
checkbox input "false"
select select "CP"
select select "AGW"
select select
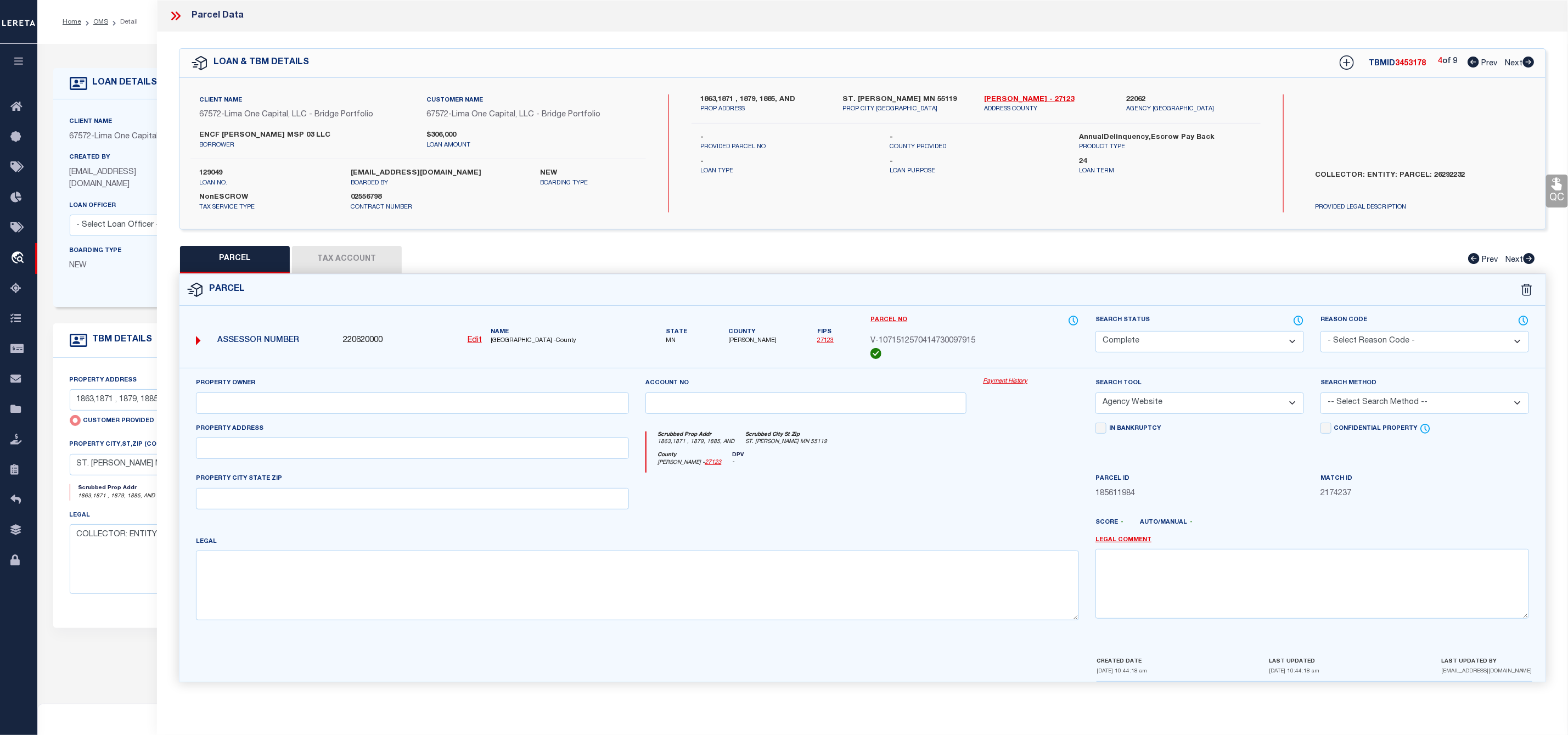
type input "1863,1871 , 1879, 1885, AND"
checkbox input "false"
type input "ST. [PERSON_NAME] MN 55119"
click at [1527, 63] on icon at bounding box center [1528, 62] width 12 height 11
select select "AS"
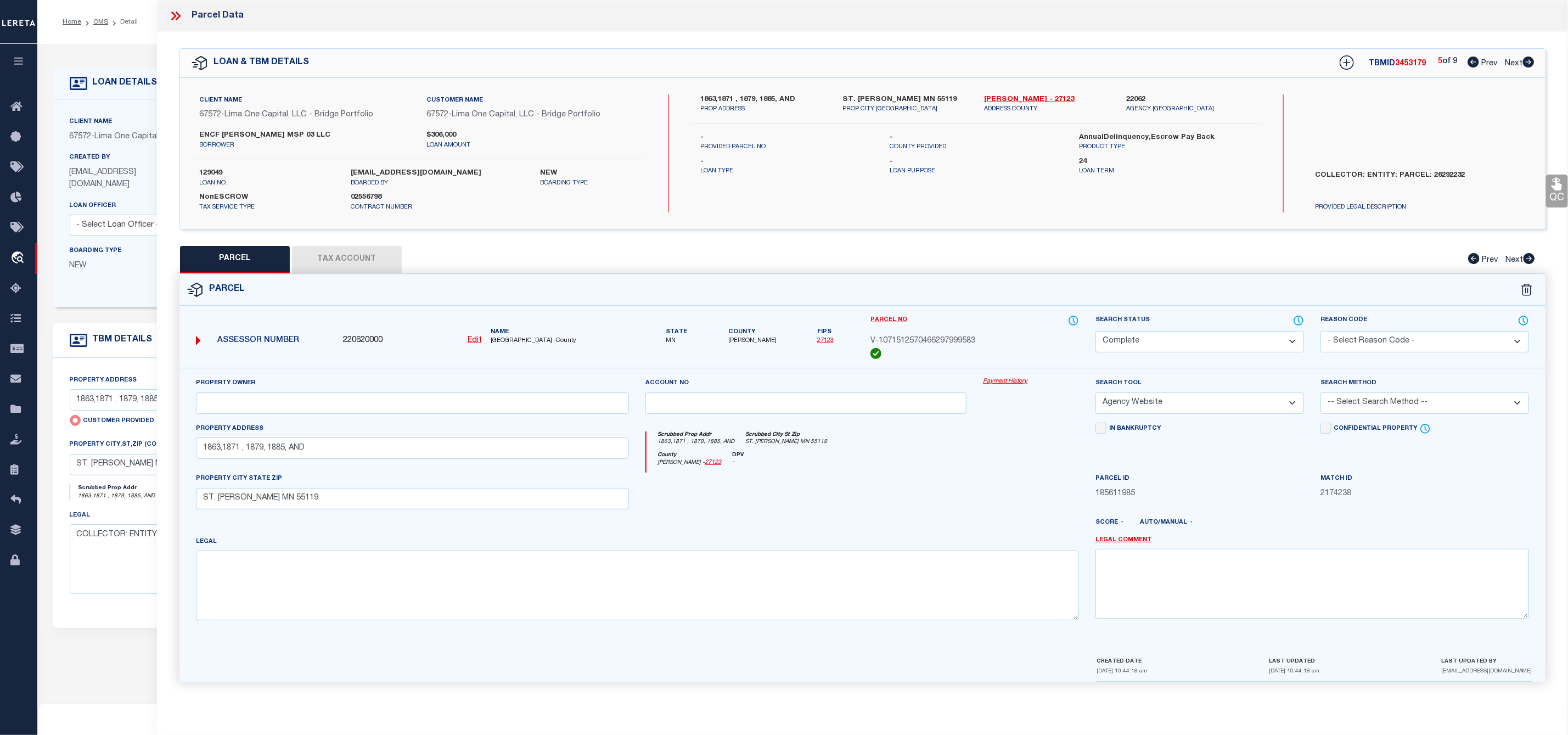
select select
checkbox input "false"
select select "CP"
select select "AGW"
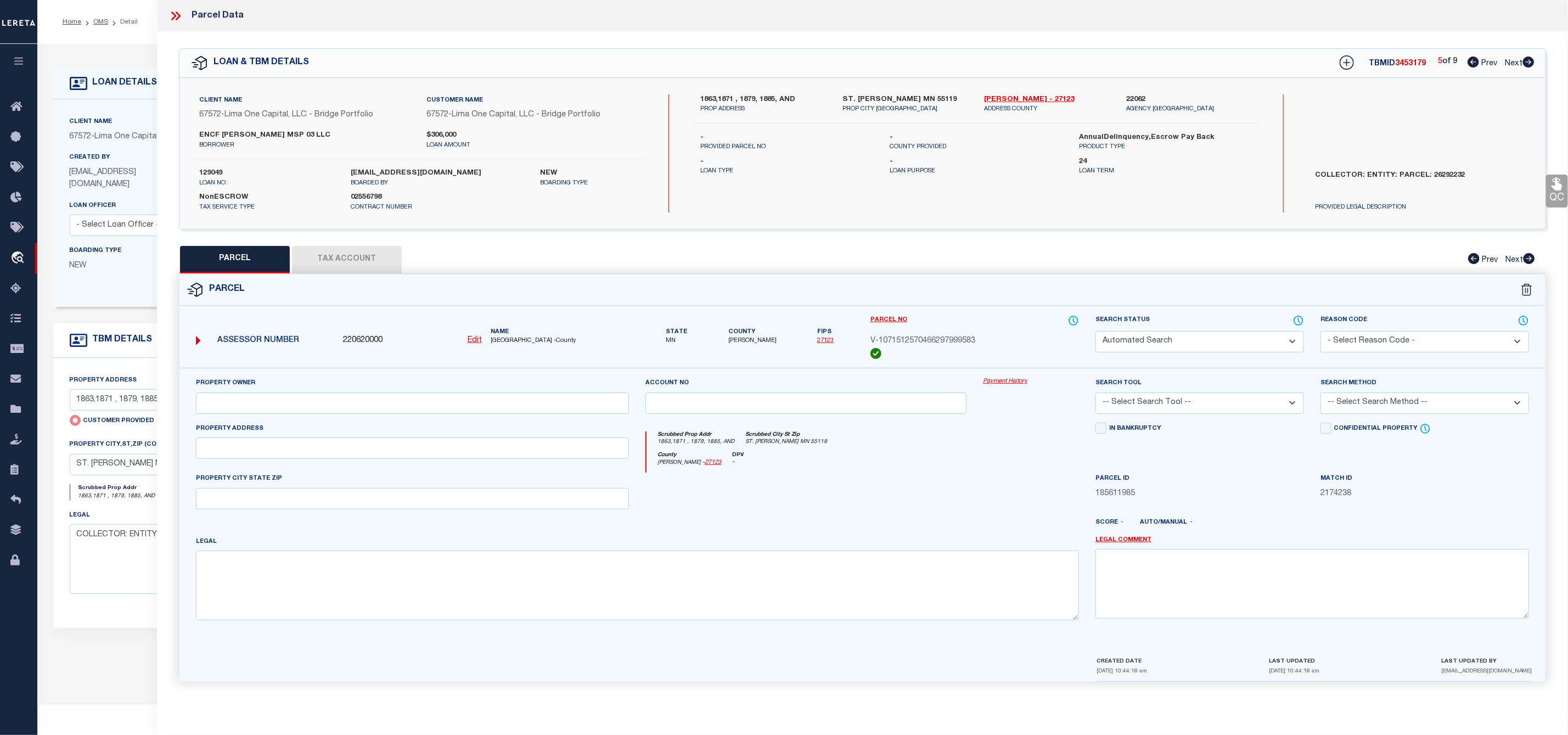
select select
type input "1863,1871 , 1879, 1885, AND"
checkbox input "false"
type input "ST. [PERSON_NAME] MN 55119"
click at [1527, 63] on icon at bounding box center [1528, 62] width 12 height 11
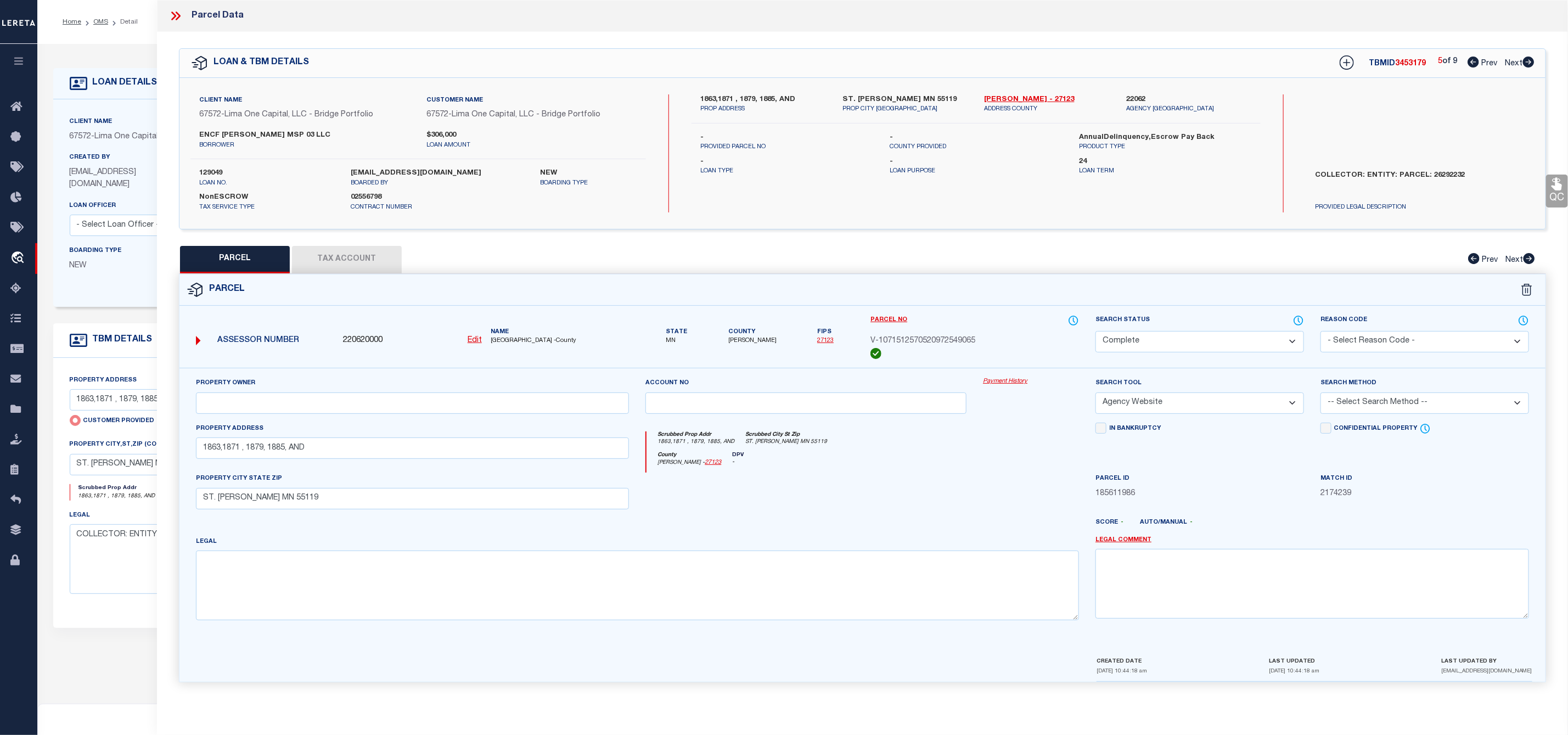
select select "AS"
select select
checkbox input "false"
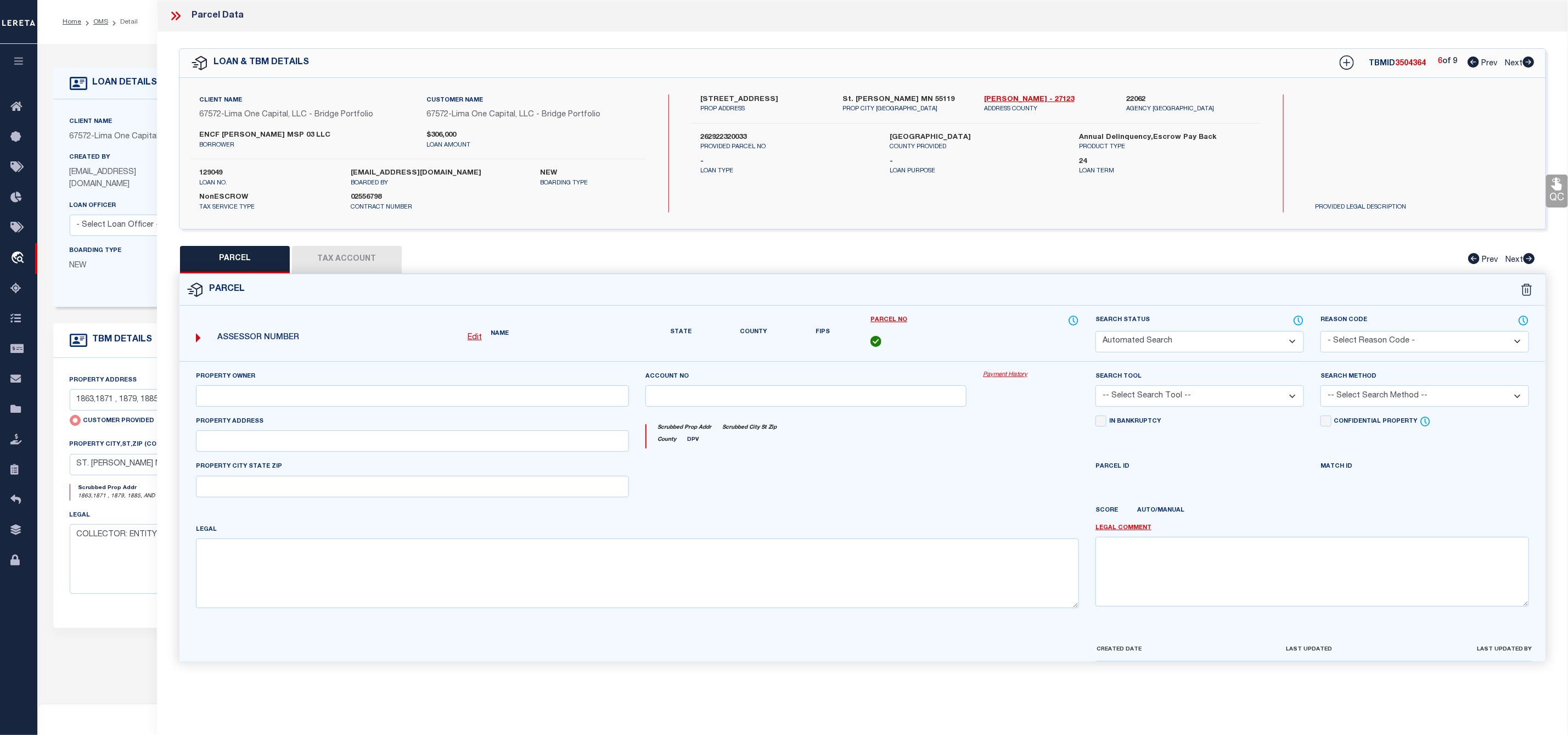
select select "IP"
checkbox input "false"
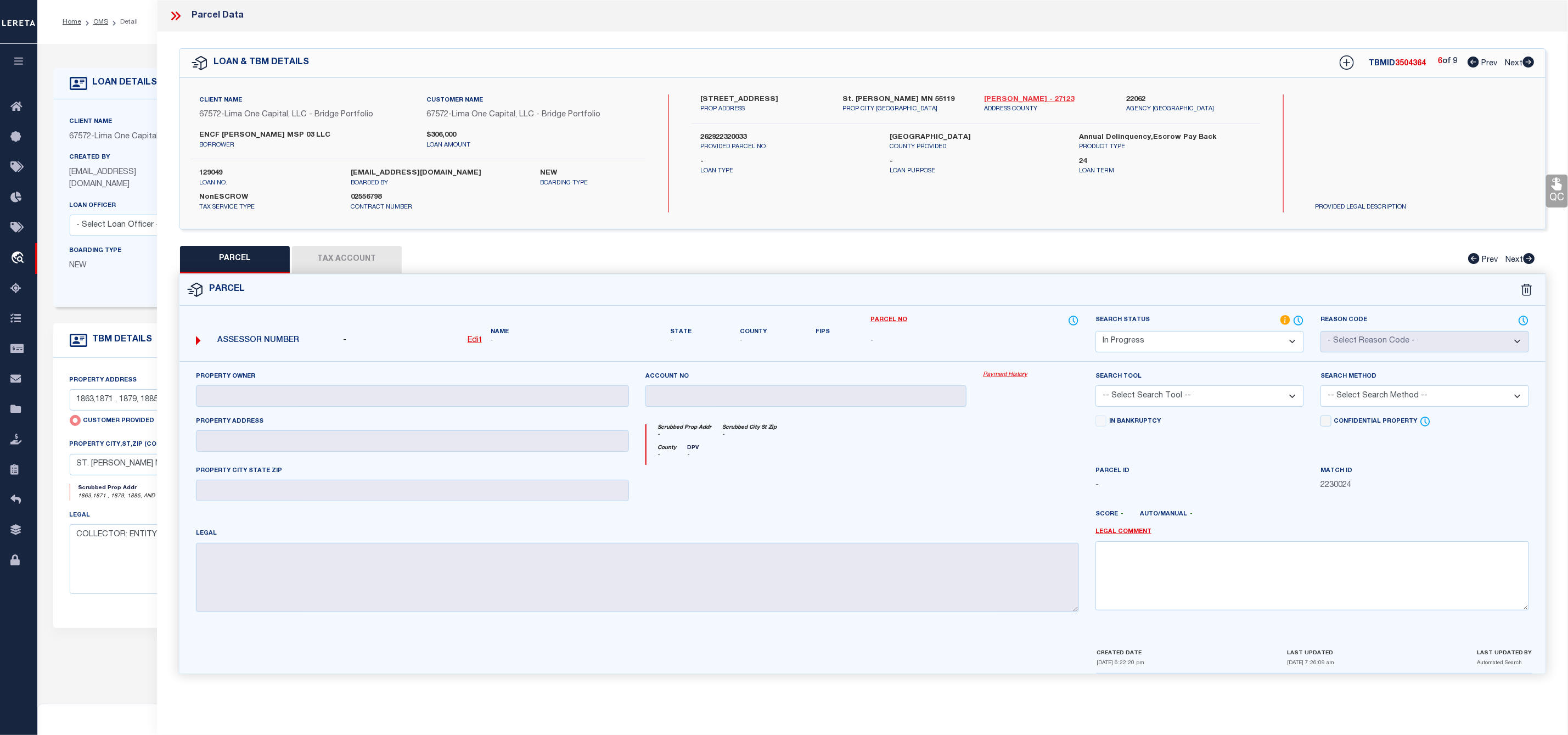
click at [1020, 100] on link "[PERSON_NAME] - 27123" at bounding box center [1047, 100] width 126 height 11
drag, startPoint x: 701, startPoint y: 94, endPoint x: 753, endPoint y: 104, distance: 53.0
click at [753, 104] on div "[STREET_ADDRESS] PROP ADDRESS" at bounding box center [763, 104] width 142 height 20
drag, startPoint x: 703, startPoint y: 137, endPoint x: 751, endPoint y: 142, distance: 48.3
click at [751, 142] on label "262922320033" at bounding box center [786, 137] width 173 height 11
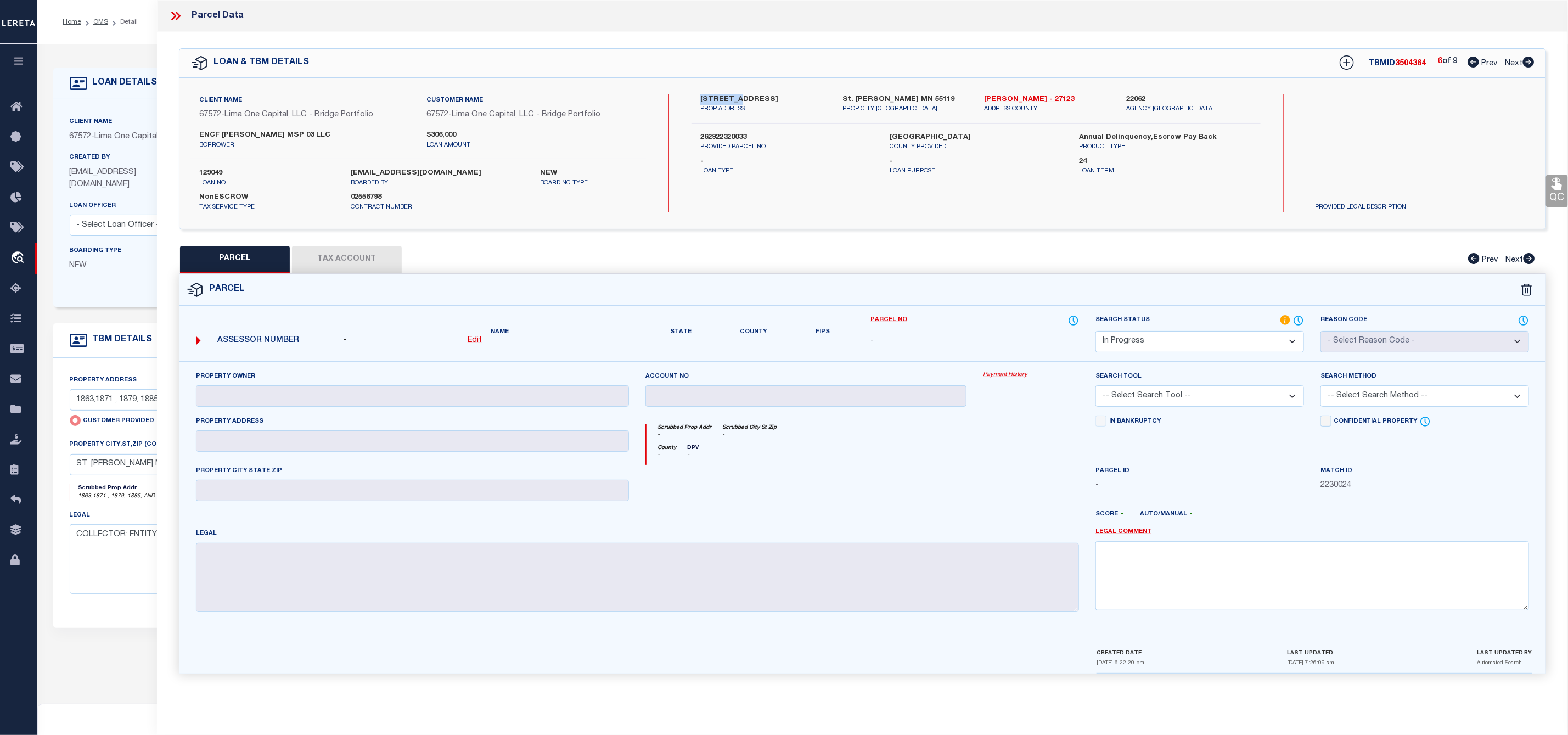
drag, startPoint x: 698, startPoint y: 93, endPoint x: 730, endPoint y: 99, distance: 32.6
click at [730, 99] on div "Client Name 67572 - [GEOGRAPHIC_DATA] One Capital, LLC - Bridge Portfolio Custo…" at bounding box center [862, 153] width 1366 height 151
click at [477, 340] on u "Edit" at bounding box center [474, 340] width 14 height 8
select select "IP"
type textarea "-"
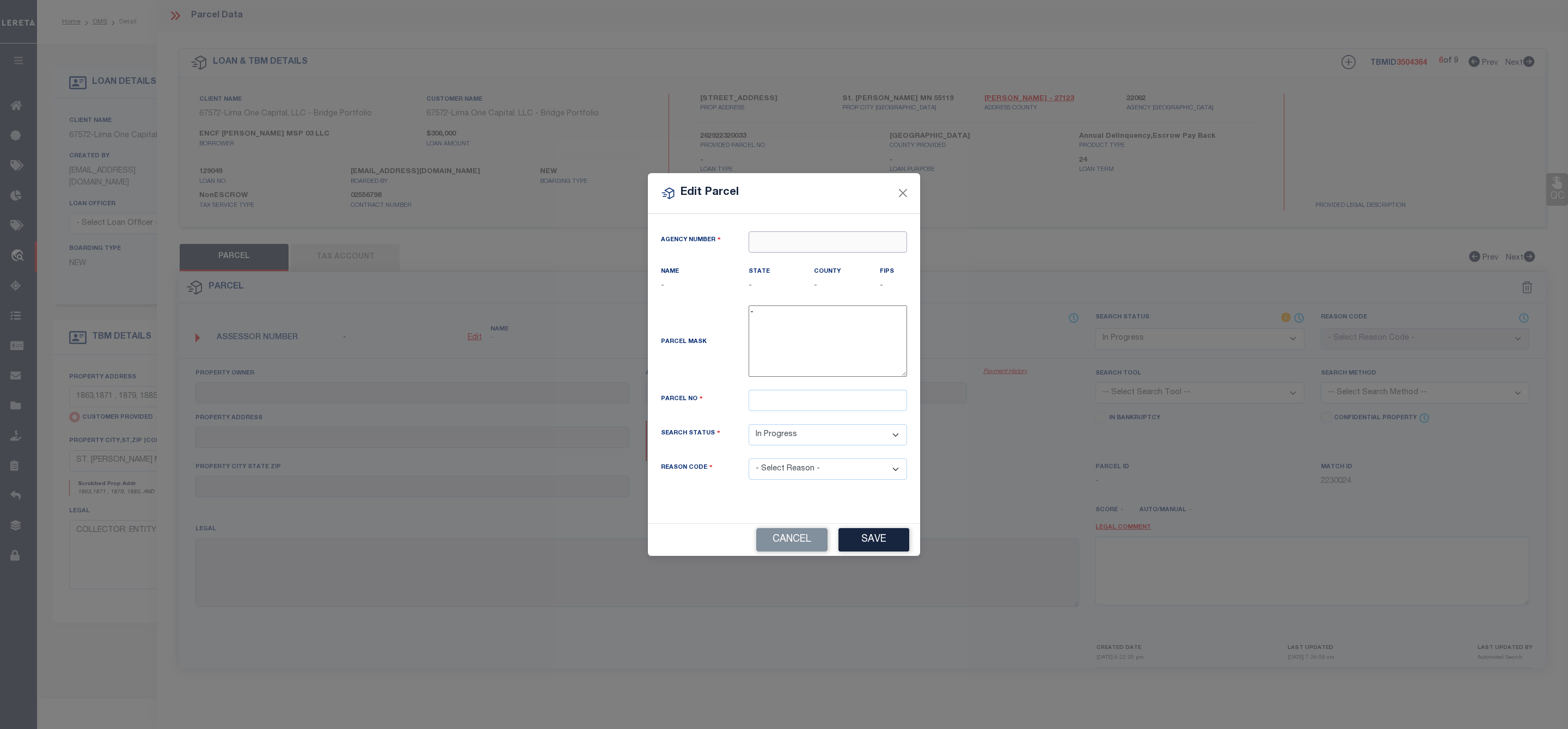
click at [770, 244] on input "text" at bounding box center [827, 242] width 159 height 21
click at [820, 253] on div "220620000 : [GEOGRAPHIC_DATA]" at bounding box center [827, 266] width 157 height 31
type input "220620000"
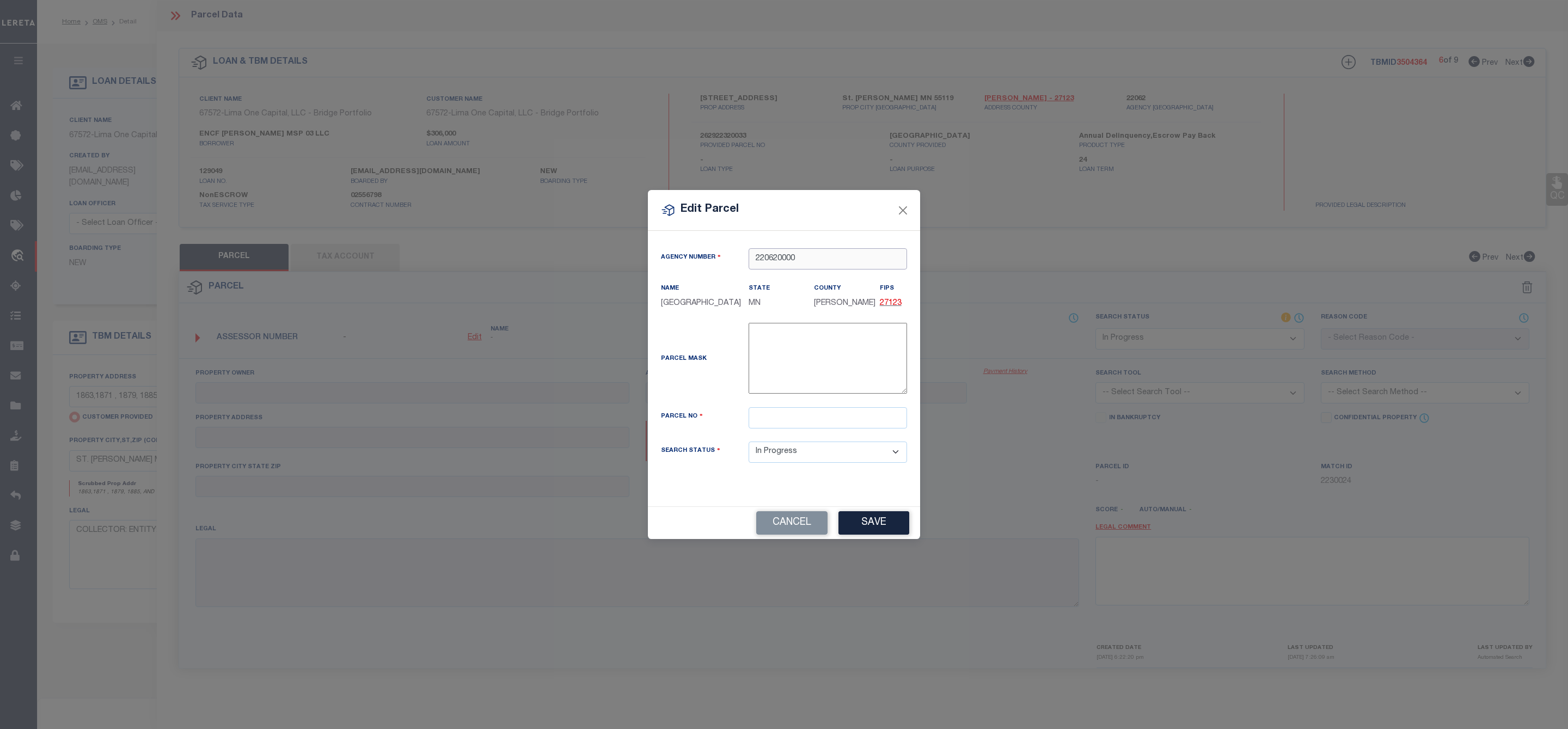
type input "220620000"
click at [785, 415] on input "text" at bounding box center [827, 418] width 159 height 21
paste input "262922320033"
click at [773, 419] on input "262922320033" at bounding box center [827, 418] width 159 height 21
type input "262922320033"
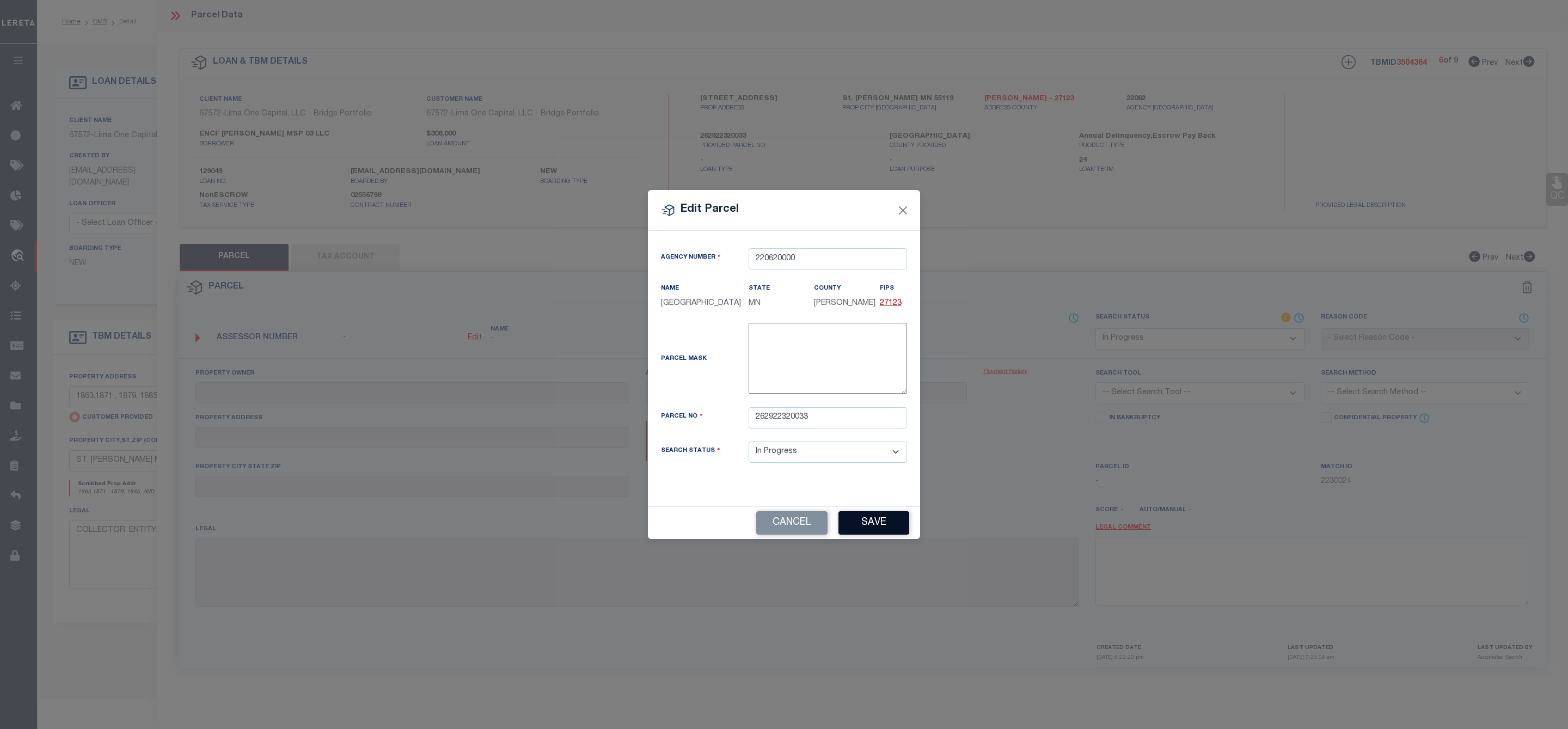
click at [876, 523] on div "Cancel Save" at bounding box center [784, 523] width 272 height 33
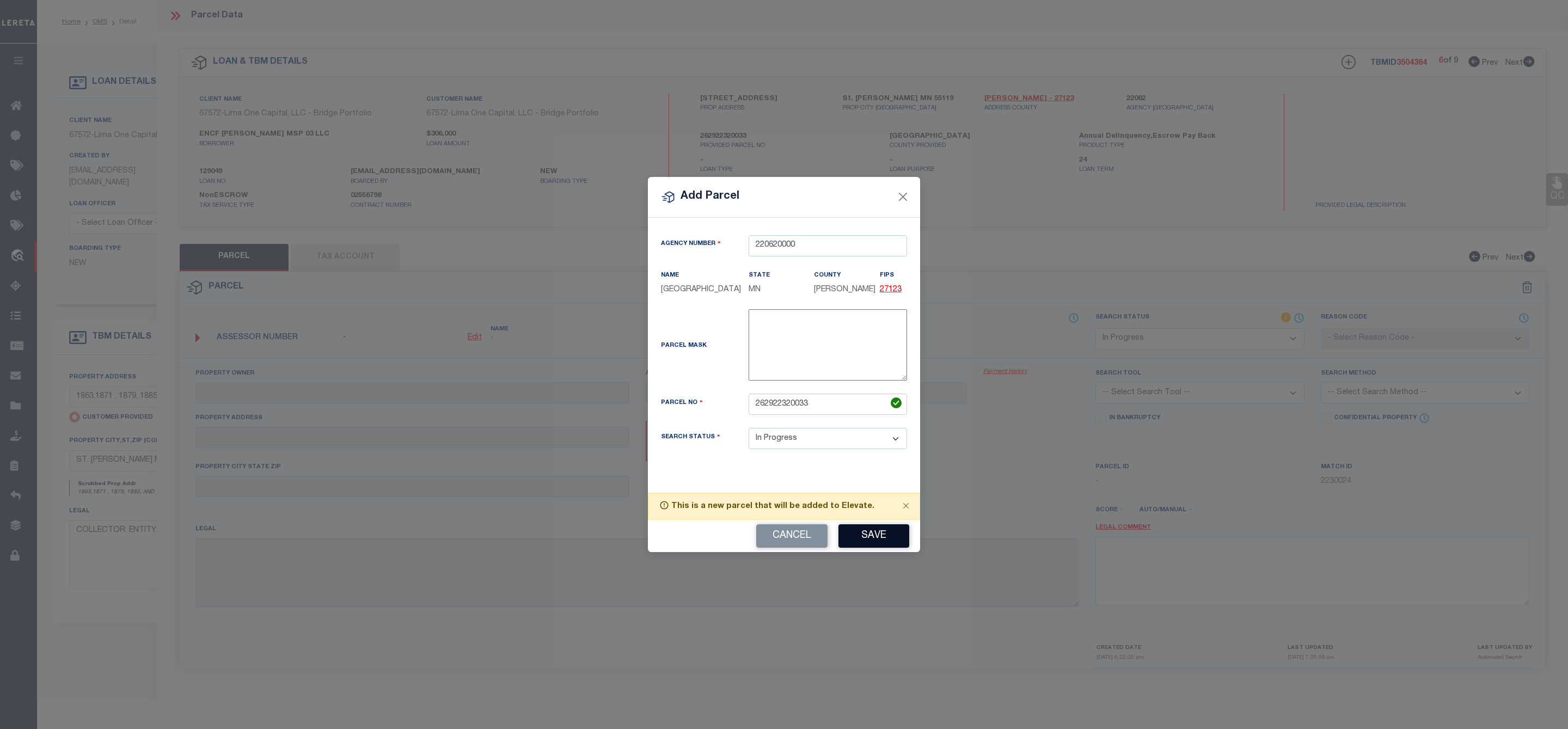
click at [871, 543] on button "Save" at bounding box center [874, 536] width 71 height 23
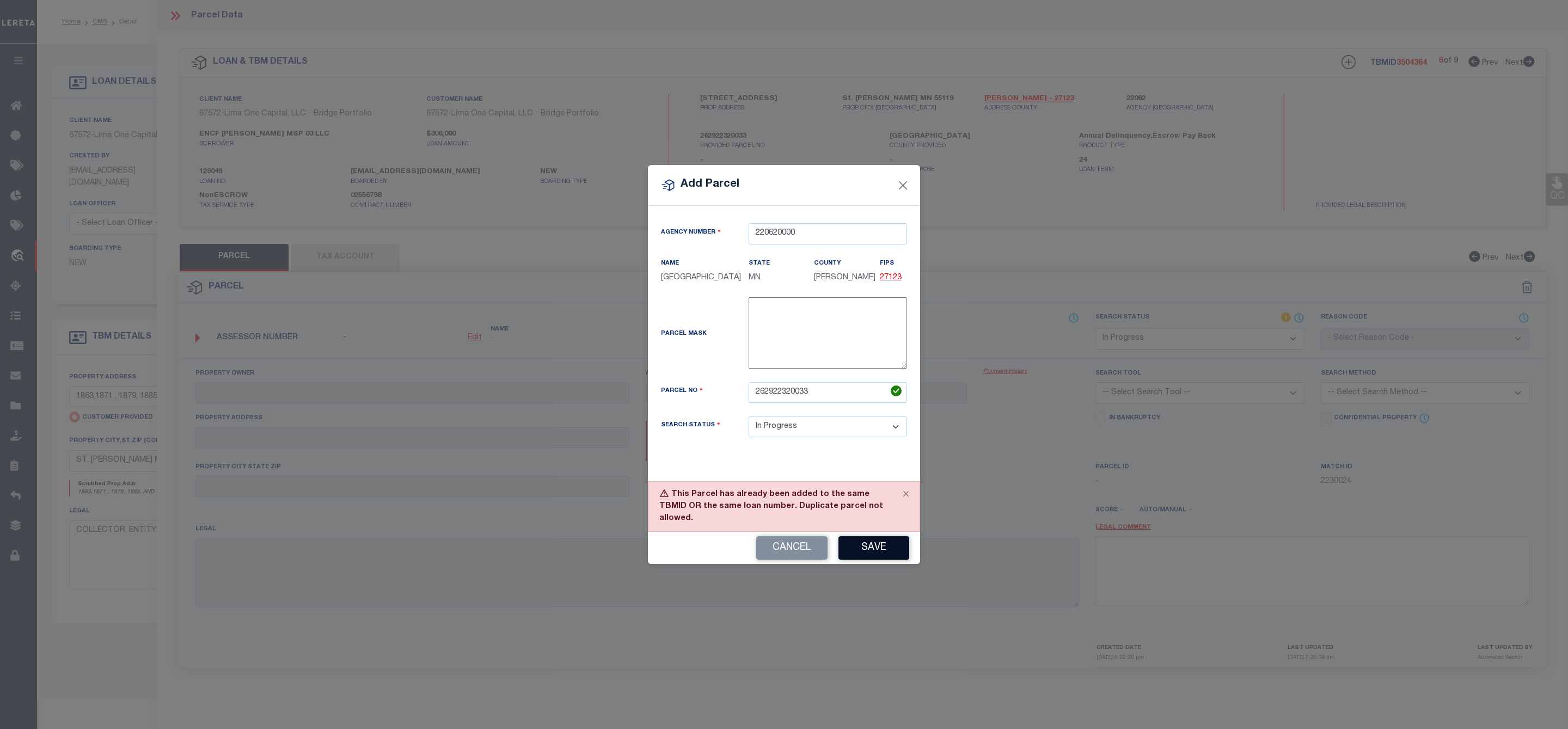
click at [872, 546] on button "Save" at bounding box center [874, 548] width 71 height 23
click at [798, 545] on button "Cancel" at bounding box center [791, 548] width 71 height 23
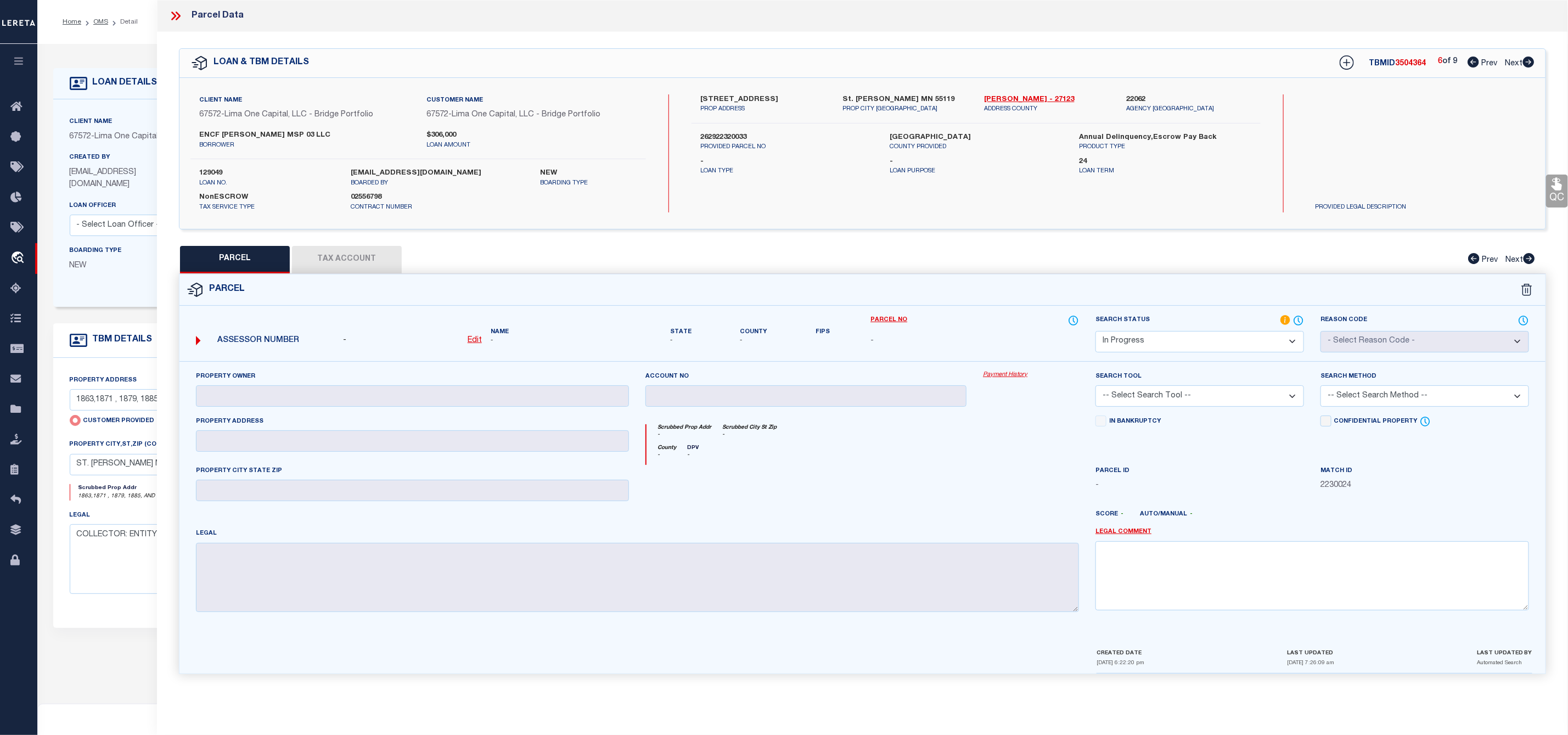
click at [1525, 60] on icon at bounding box center [1528, 62] width 11 height 11
select select "AS"
checkbox input "false"
select select "CP"
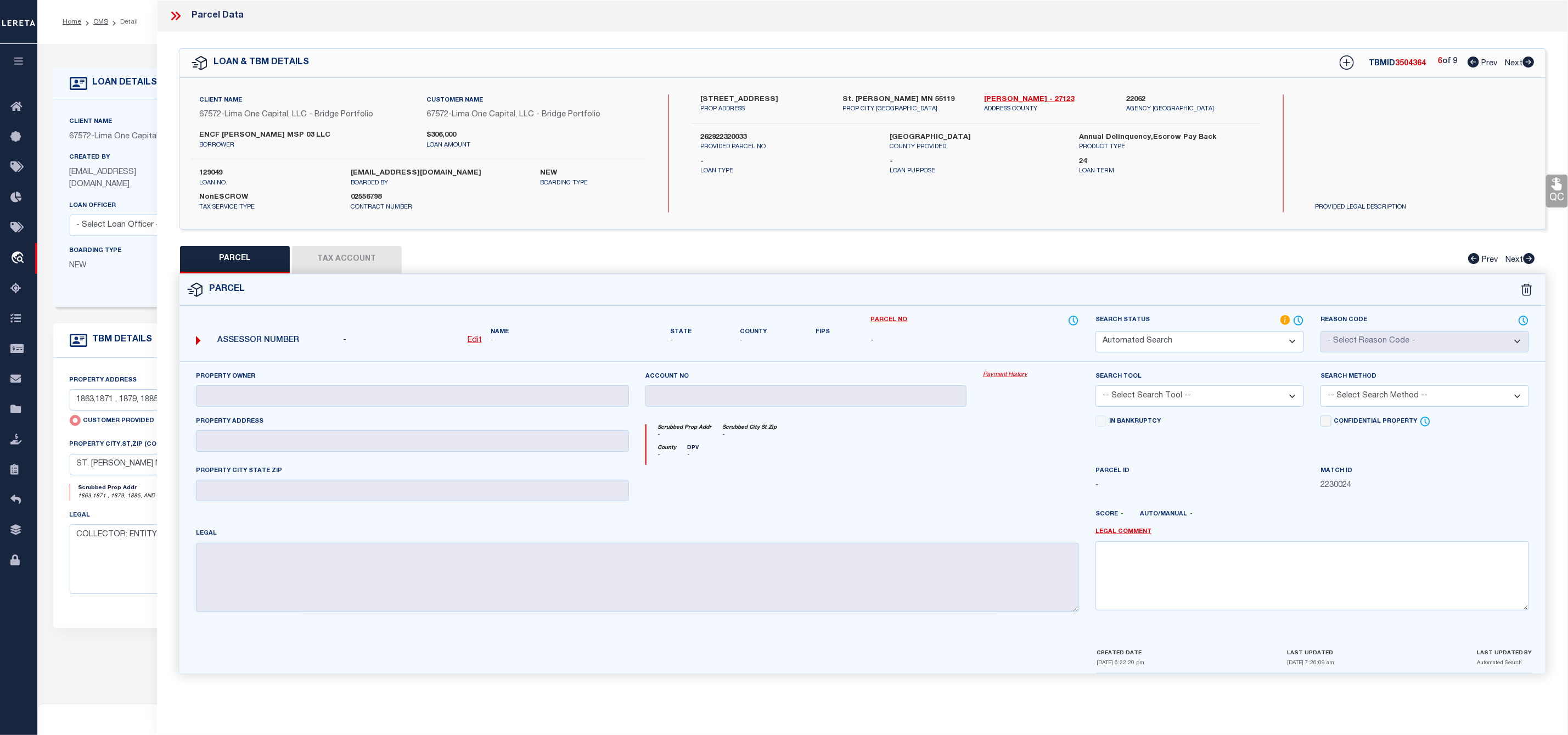
type input "MIRANDA LLC"
select select "ATL"
select select "ADD"
type input "1885 7TH ST E"
checkbox input "false"
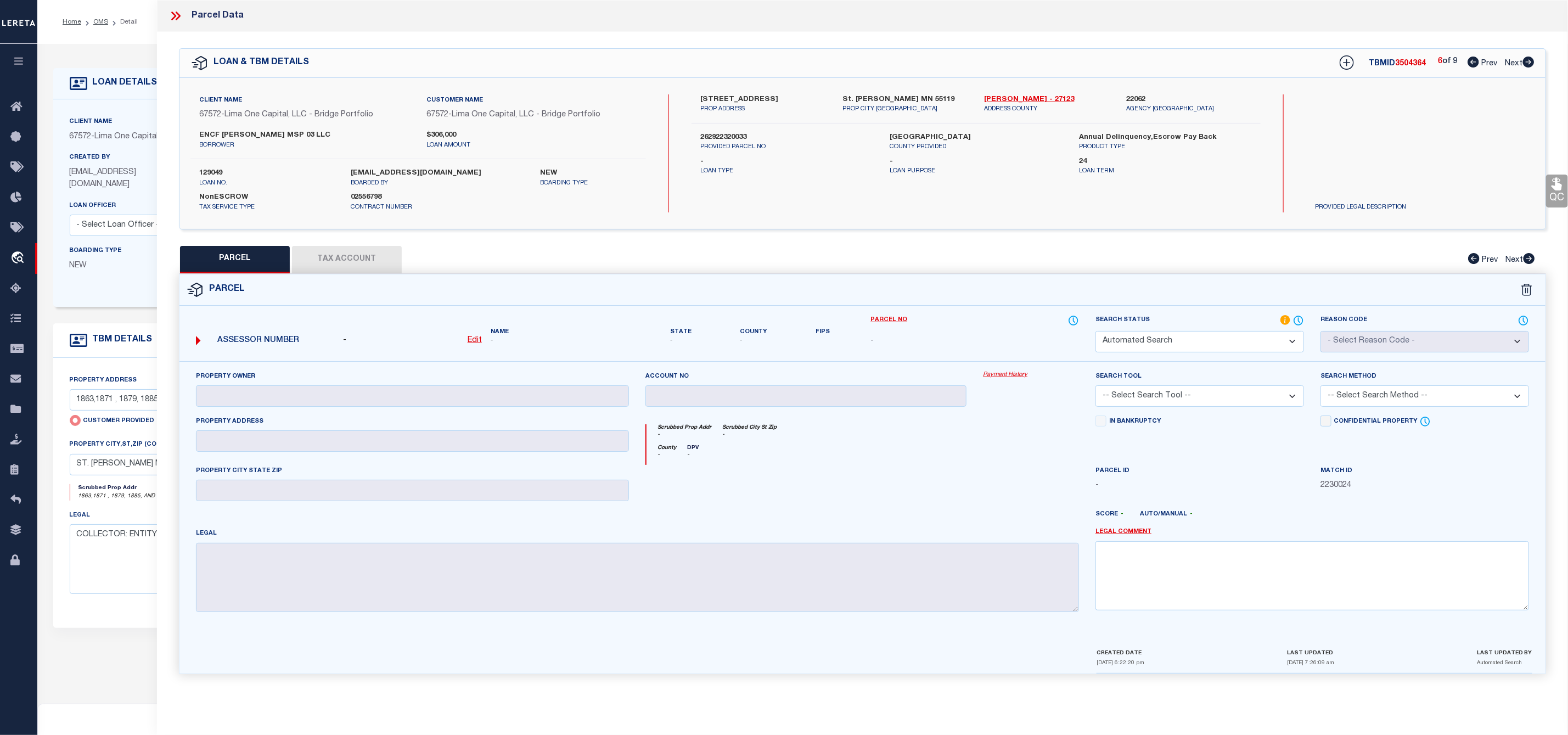
type input "[GEOGRAPHIC_DATA][PERSON_NAME]"
type textarea "[PERSON_NAME] PARK DIVISION 4 7TH ST VAC N OF EXTENDED S L OF BLK 8 ADJ AND ...…"
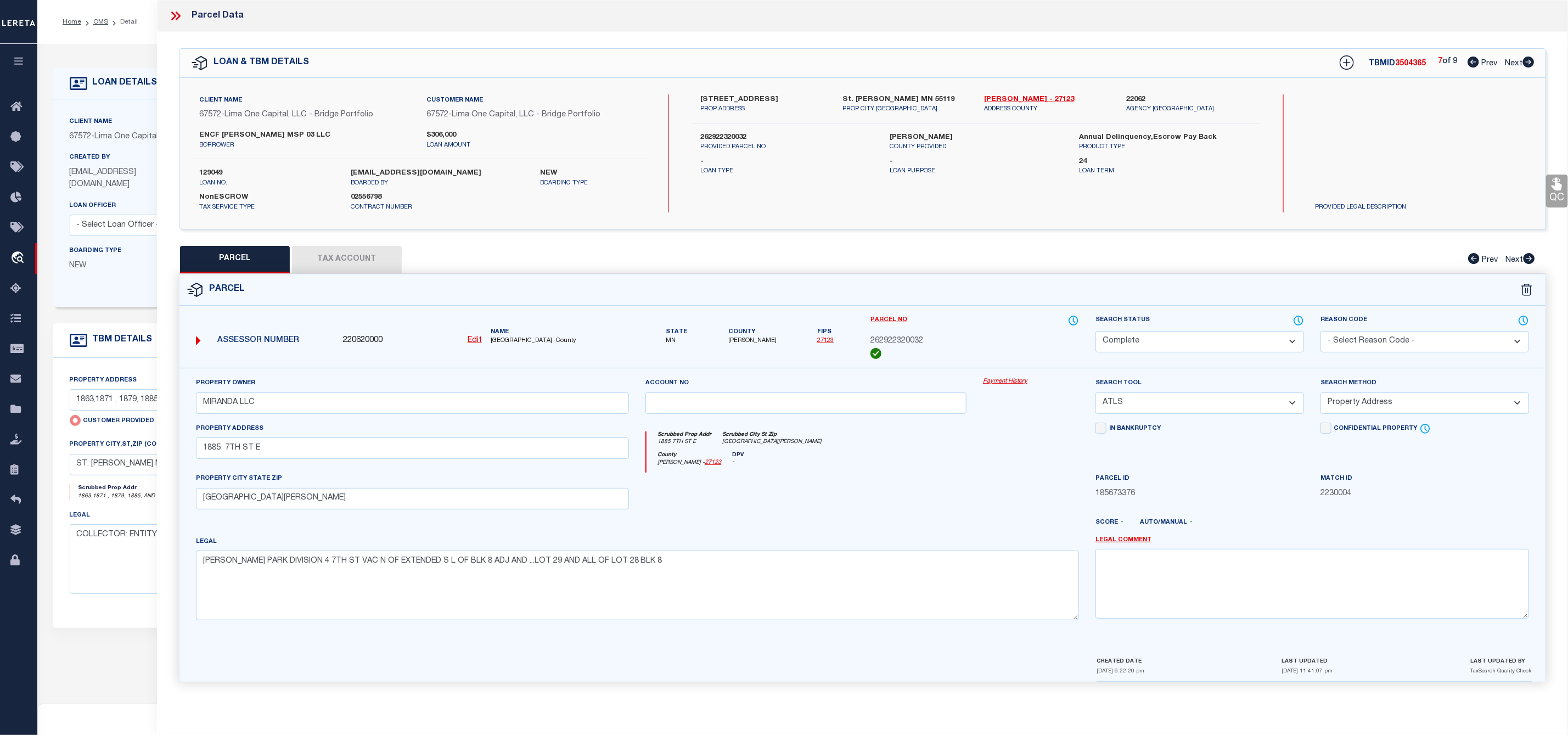
click at [1531, 66] on icon at bounding box center [1528, 62] width 11 height 11
select select "AS"
select select
checkbox input "false"
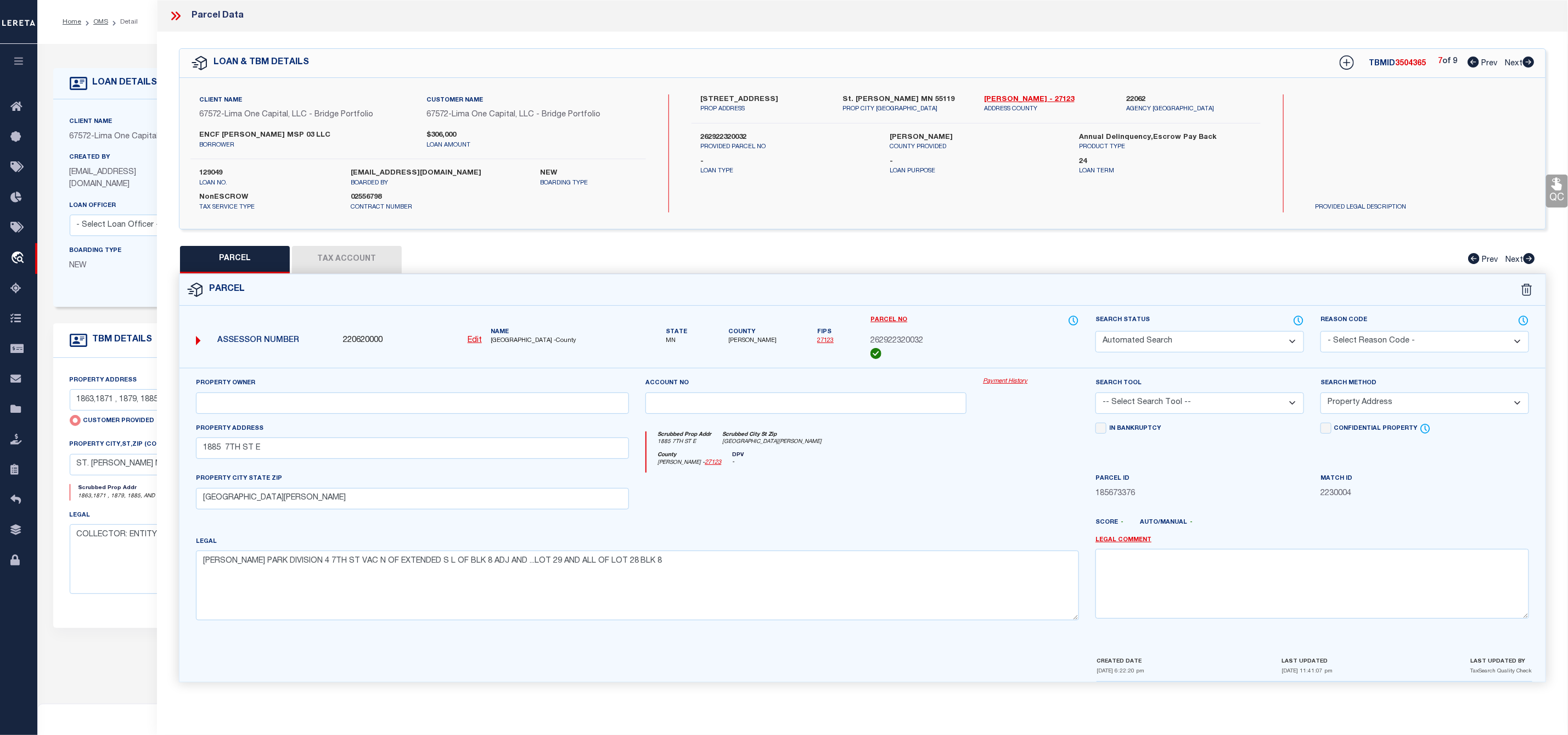
checkbox input "false"
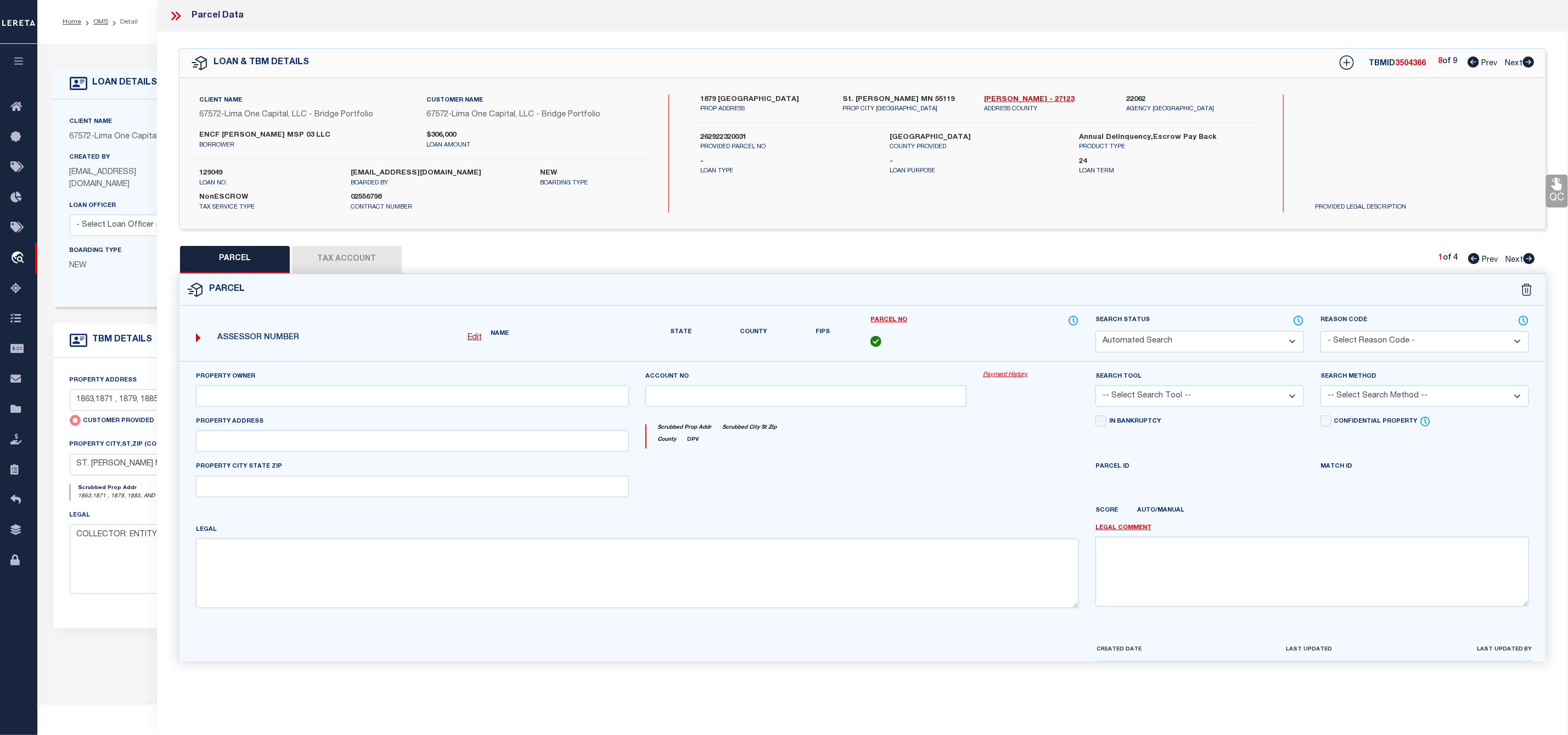
select select "PA"
type input "ENCF [PERSON_NAME] MSP 03 LLC"
select select "ATL"
select select "ADD"
type input "1871 7TH ST E"
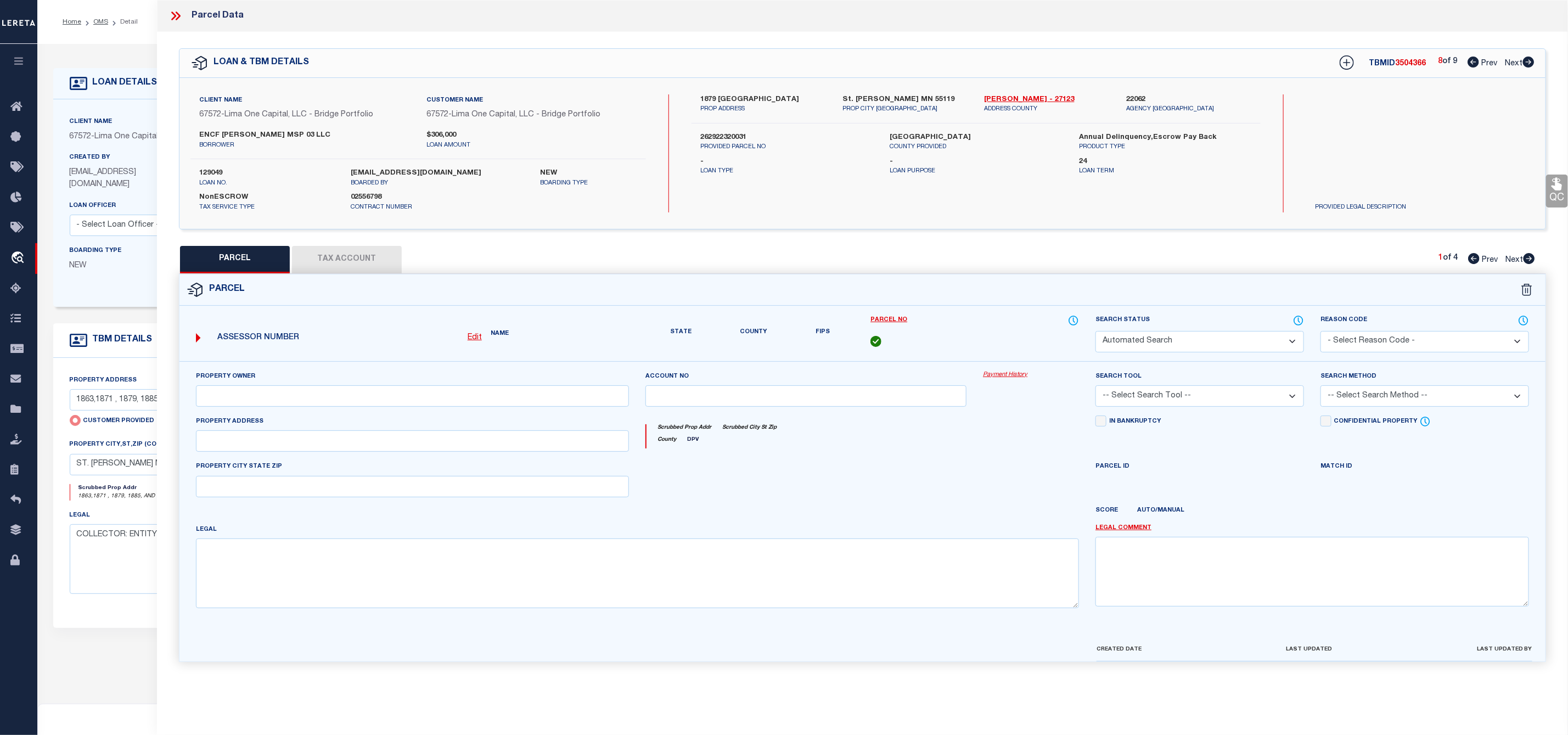
checkbox input "false"
type input "[GEOGRAPHIC_DATA][PERSON_NAME]"
type textarea "[PERSON_NAME] PARK DIVISION 4 EX W 22 FT LOT 23 ALL OF LOT 24 AND EX E 24 FT LO…"
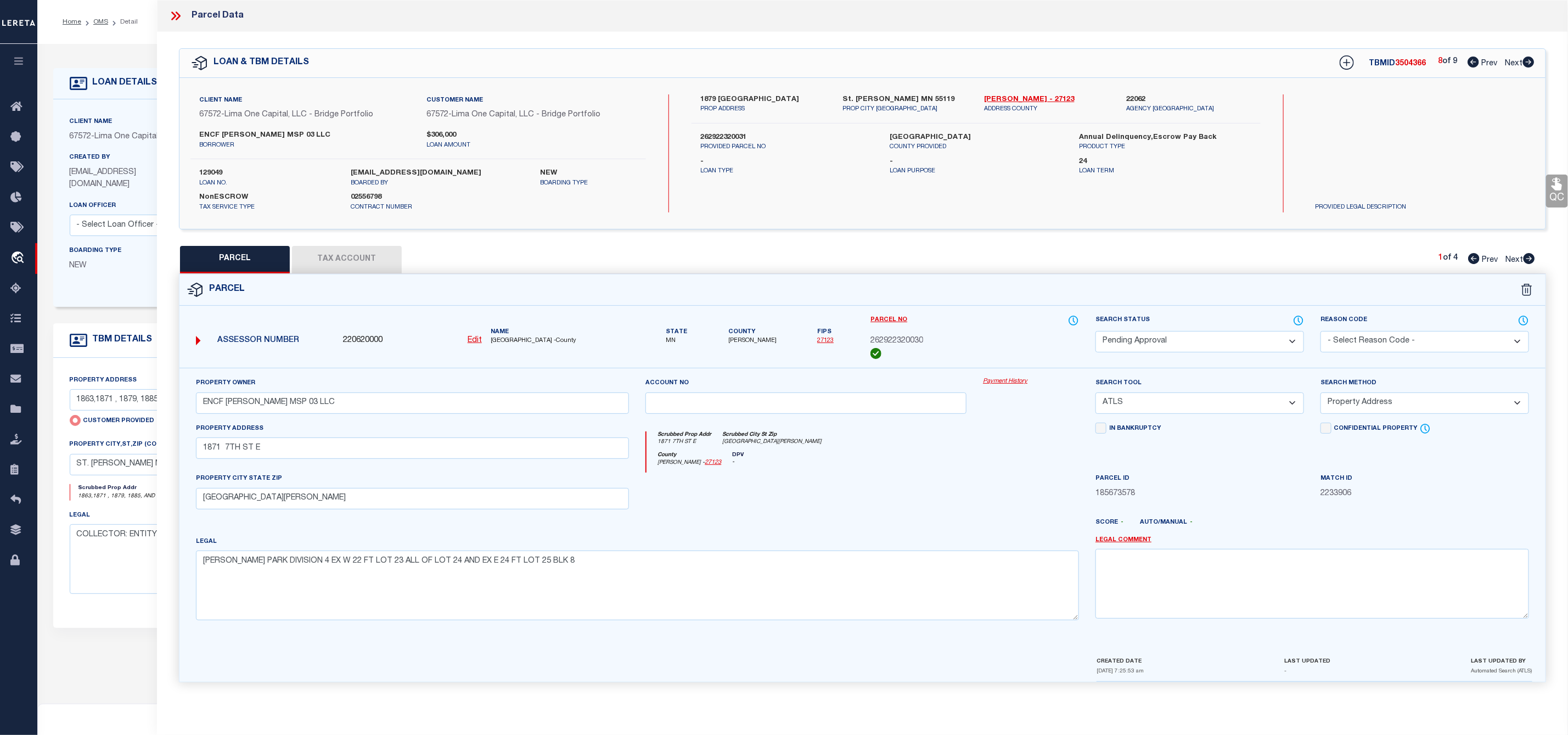
click at [1531, 66] on icon at bounding box center [1528, 62] width 11 height 11
select select "AS"
select select
checkbox input "false"
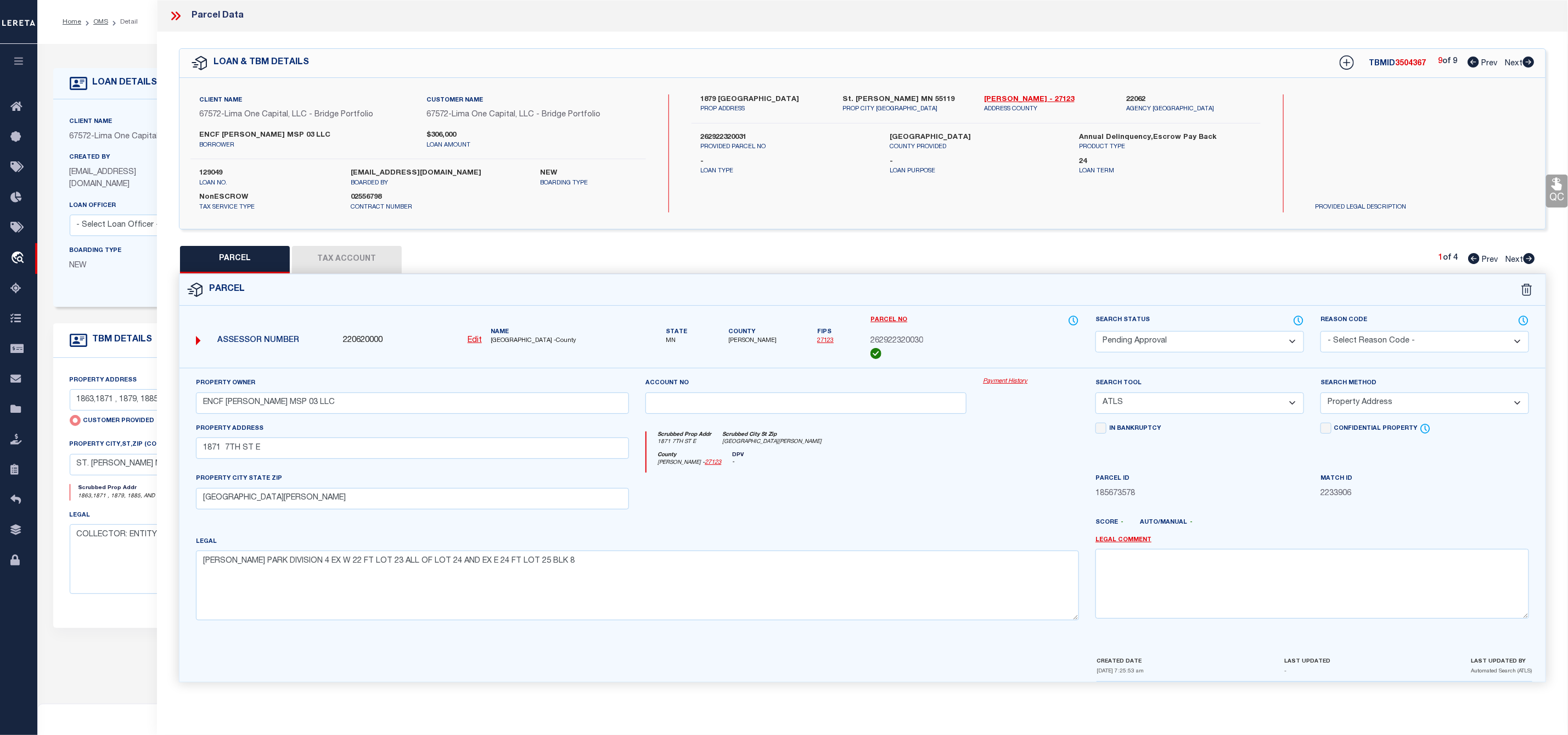
checkbox input "false"
select select "IP"
type input "ENCF [PERSON_NAME] MSP 03 LLC"
select select "ATL"
select select "ADD"
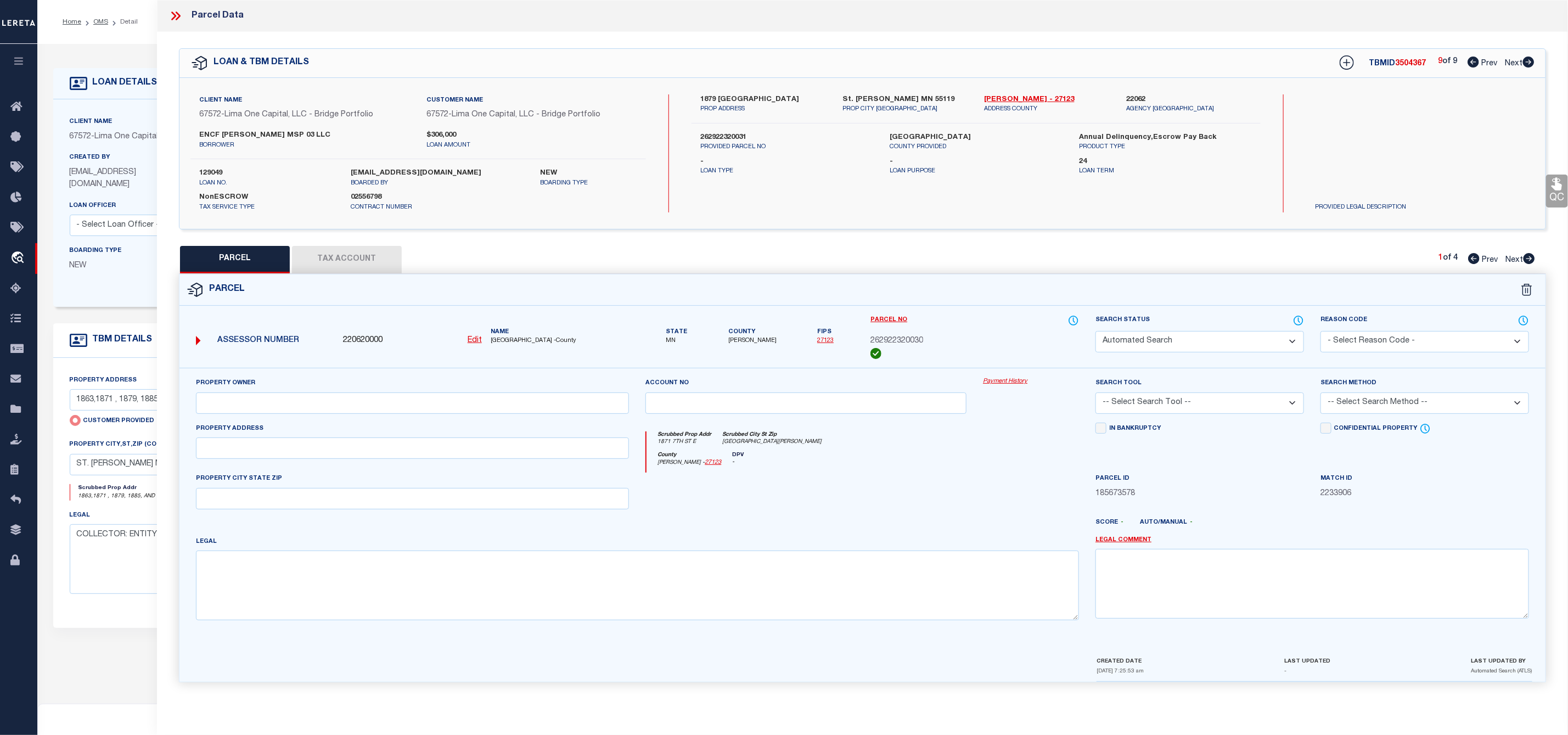
type input "1871 7TH ST E"
checkbox input "false"
type input "[GEOGRAPHIC_DATA][PERSON_NAME]"
type textarea "[PERSON_NAME] PARK DIVISION 4 EX W 22 FT LOT 23 ALL OF LOT 24 AND EX E 24 FT LO…"
click at [1477, 56] on div "9 of 9 Prev Next" at bounding box center [1486, 63] width 97 height 14
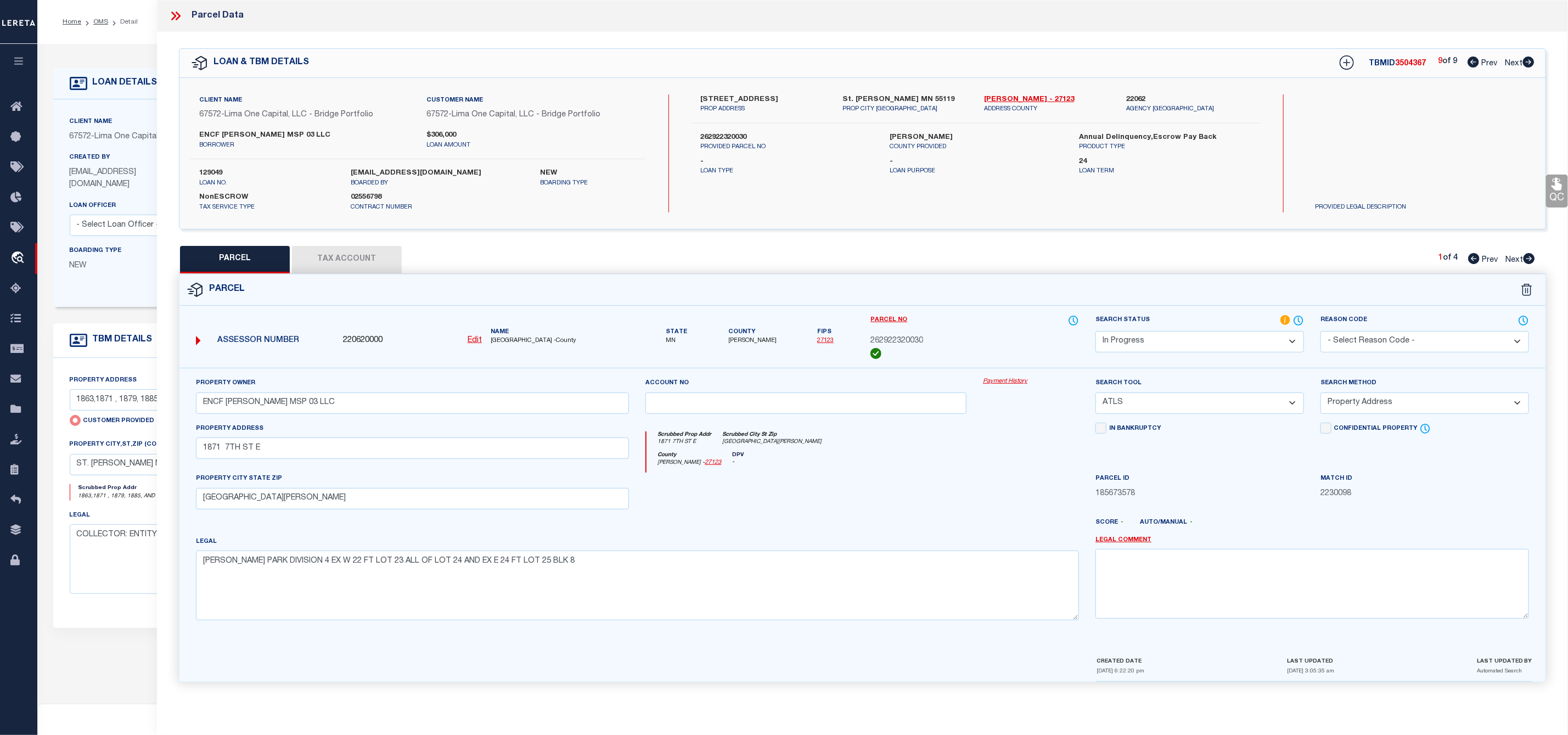
click at [1474, 63] on icon at bounding box center [1473, 62] width 11 height 11
select select "AS"
select select
checkbox input "false"
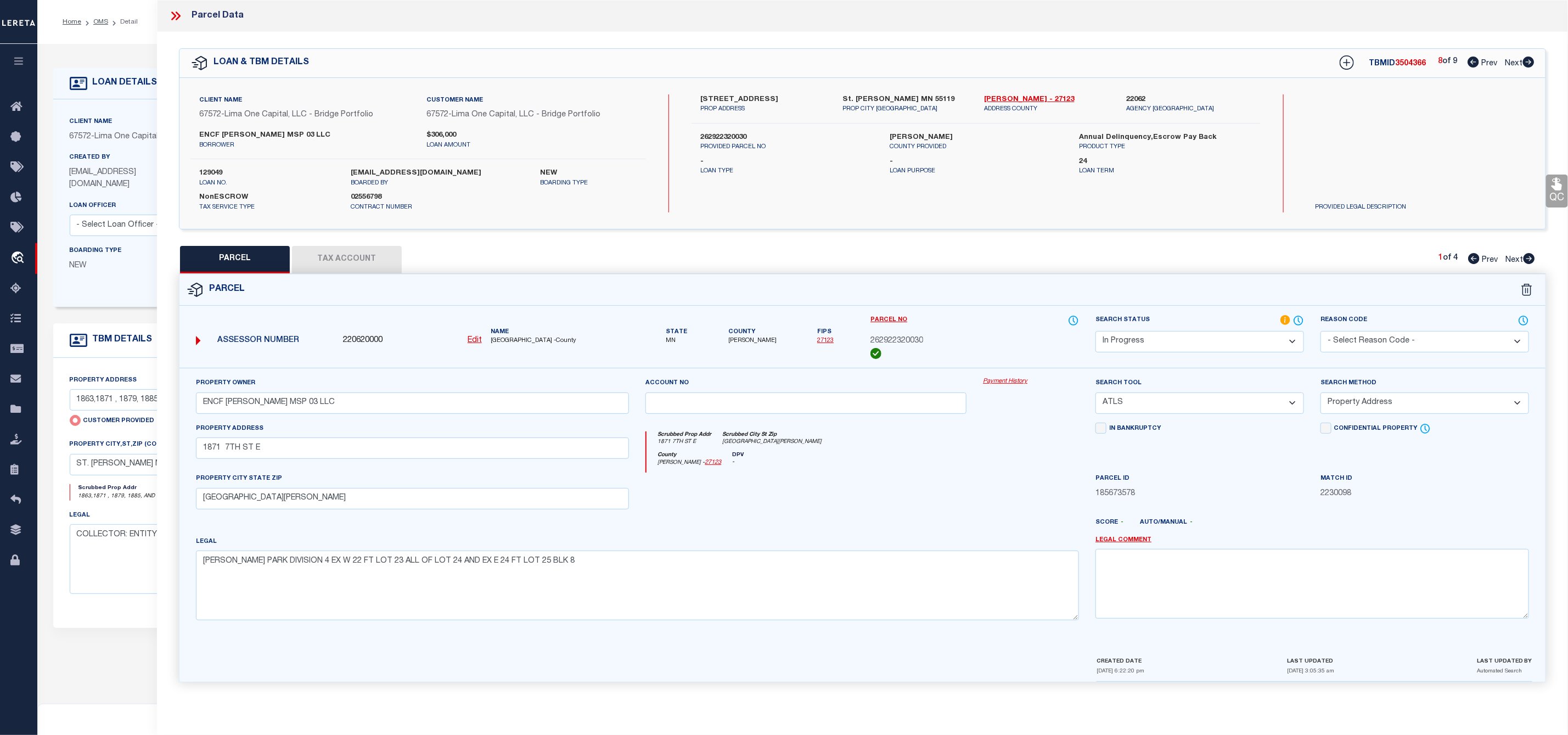
checkbox input "false"
select select "PA"
type input "ENCF [PERSON_NAME] MSP 03 LLC"
select select "ATL"
select select "ADD"
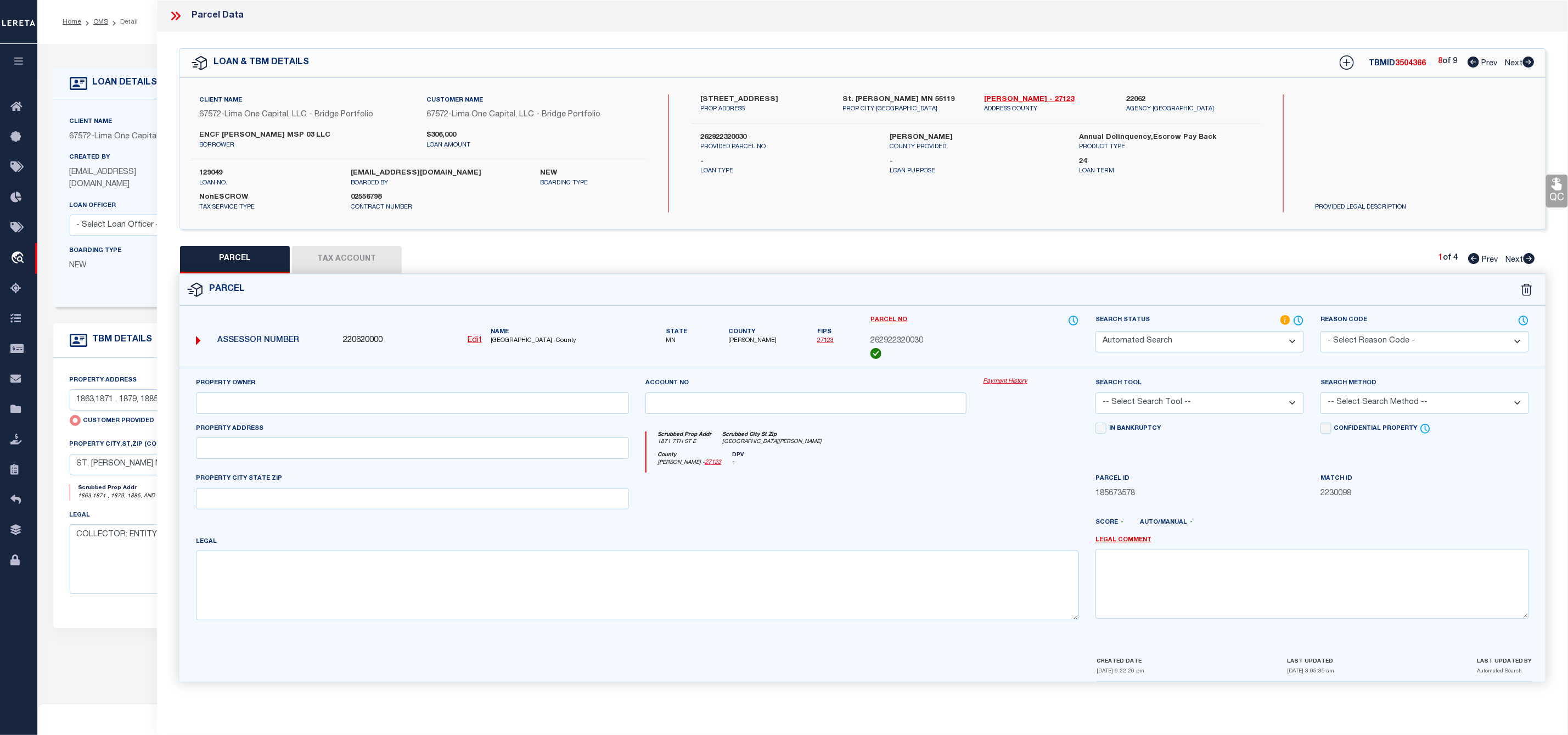
type input "1871 7TH ST E"
checkbox input "false"
type input "[GEOGRAPHIC_DATA][PERSON_NAME]"
type textarea "[PERSON_NAME] PARK DIVISION 4 EX W 22 FT LOT 23 ALL OF LOT 24 AND EX E 24 FT LO…"
click at [1474, 63] on icon at bounding box center [1473, 62] width 11 height 11
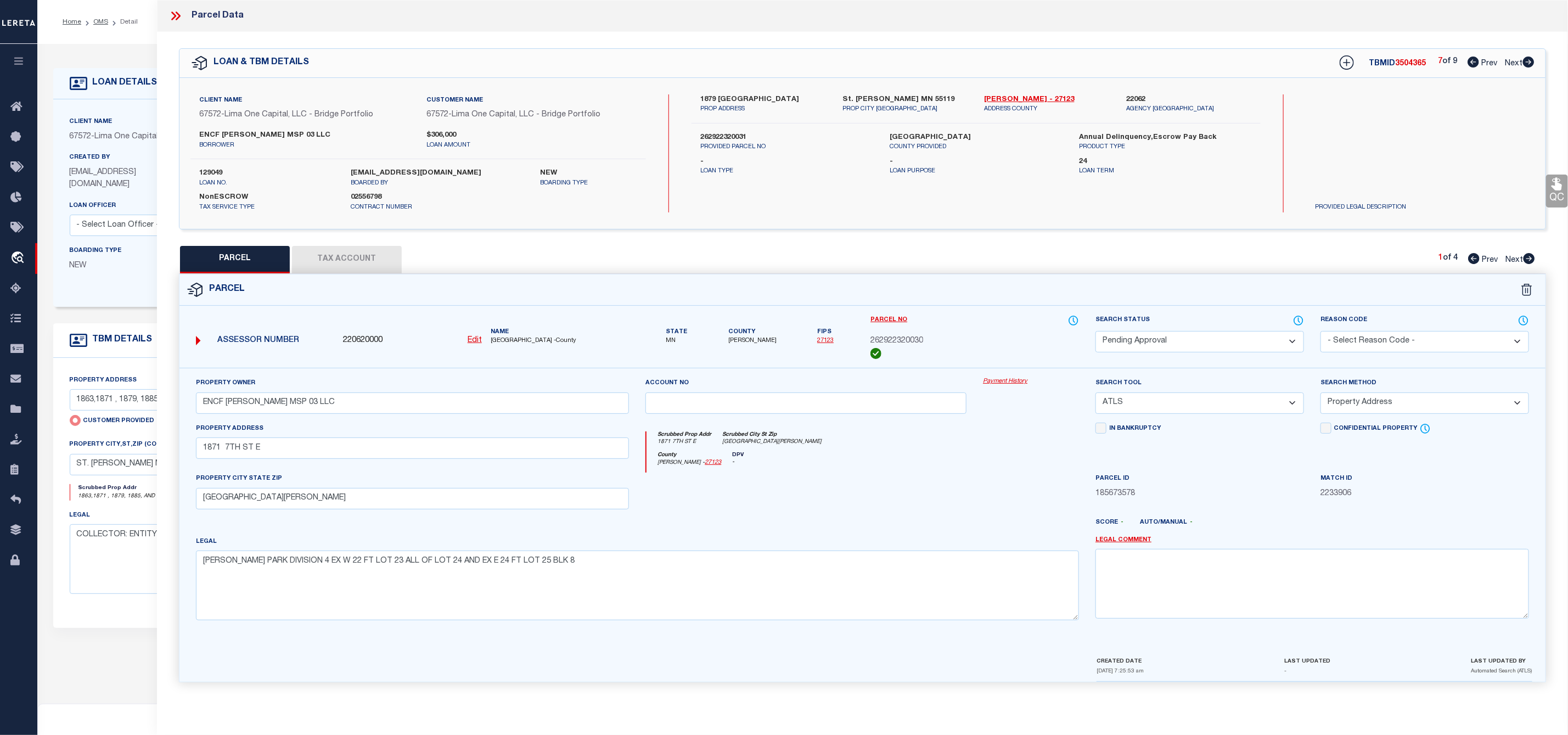
select select "AS"
select select
checkbox input "false"
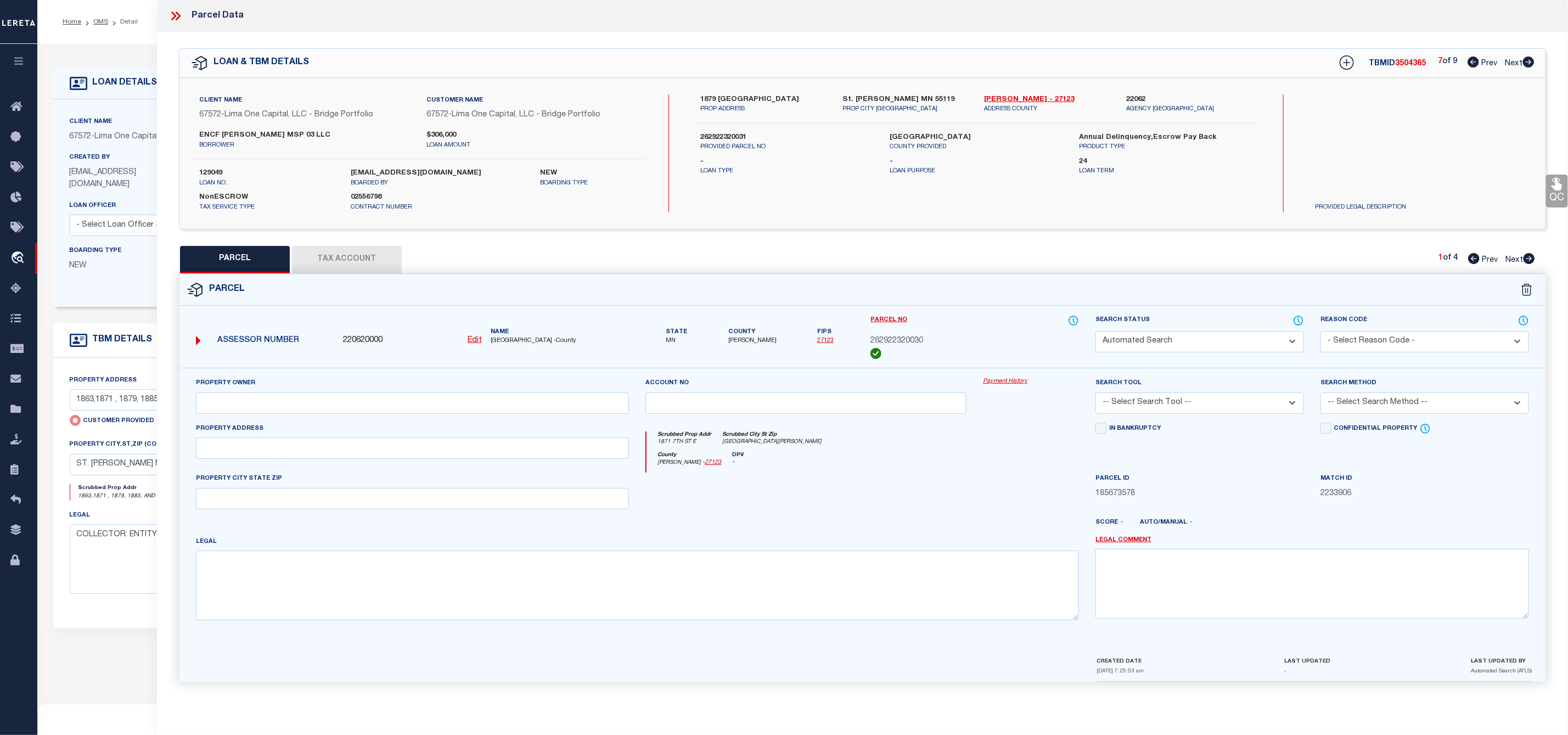
select select "CP"
type input "MIRANDA LLC"
select select "ATL"
select select "ADD"
type input "1885 7TH ST E"
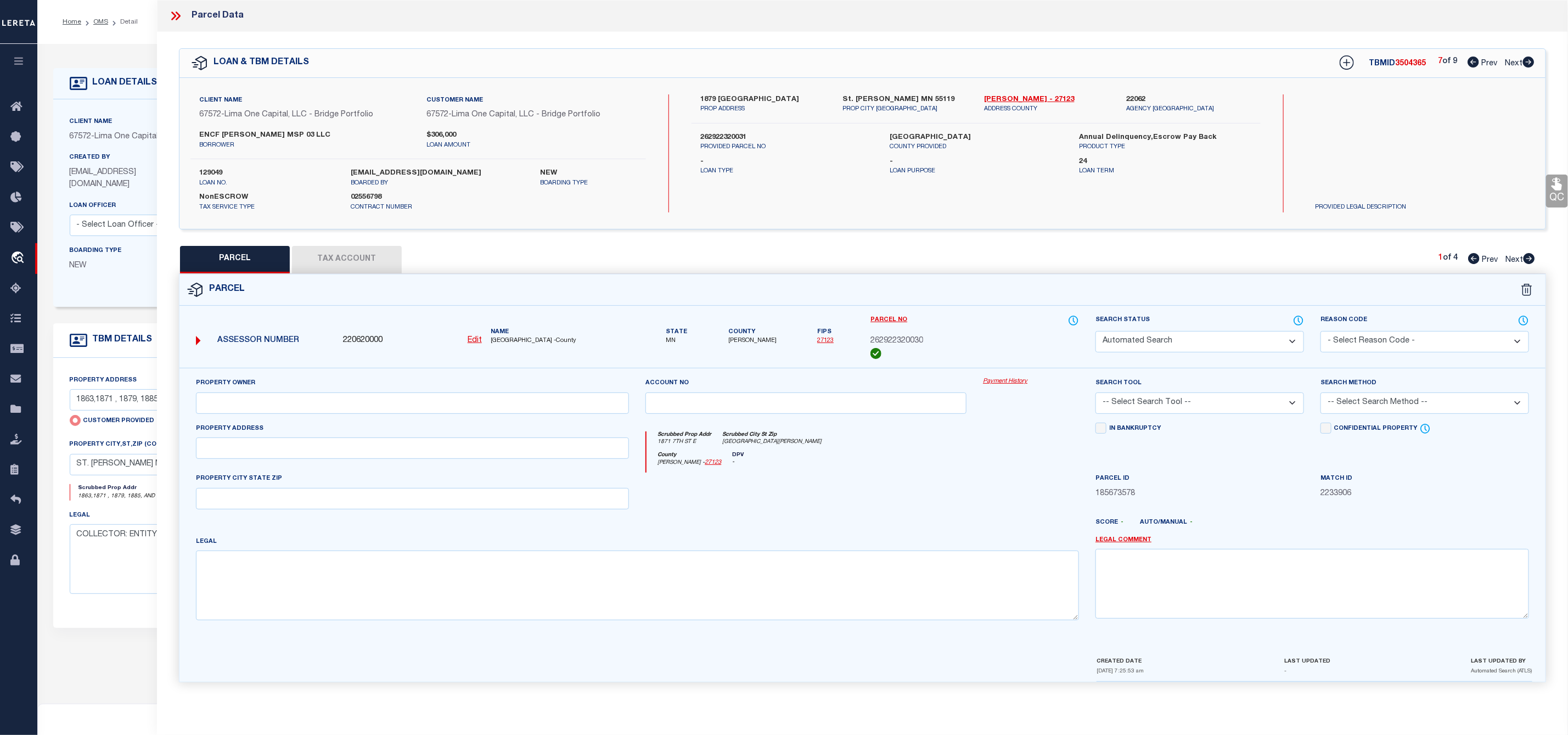
checkbox input "false"
type input "[GEOGRAPHIC_DATA][PERSON_NAME]"
type textarea "[PERSON_NAME] PARK DIVISION 4 7TH ST VAC N OF EXTENDED S L OF BLK 8 ADJ AND ...…"
click at [1474, 61] on icon at bounding box center [1473, 62] width 11 height 11
select select "AS"
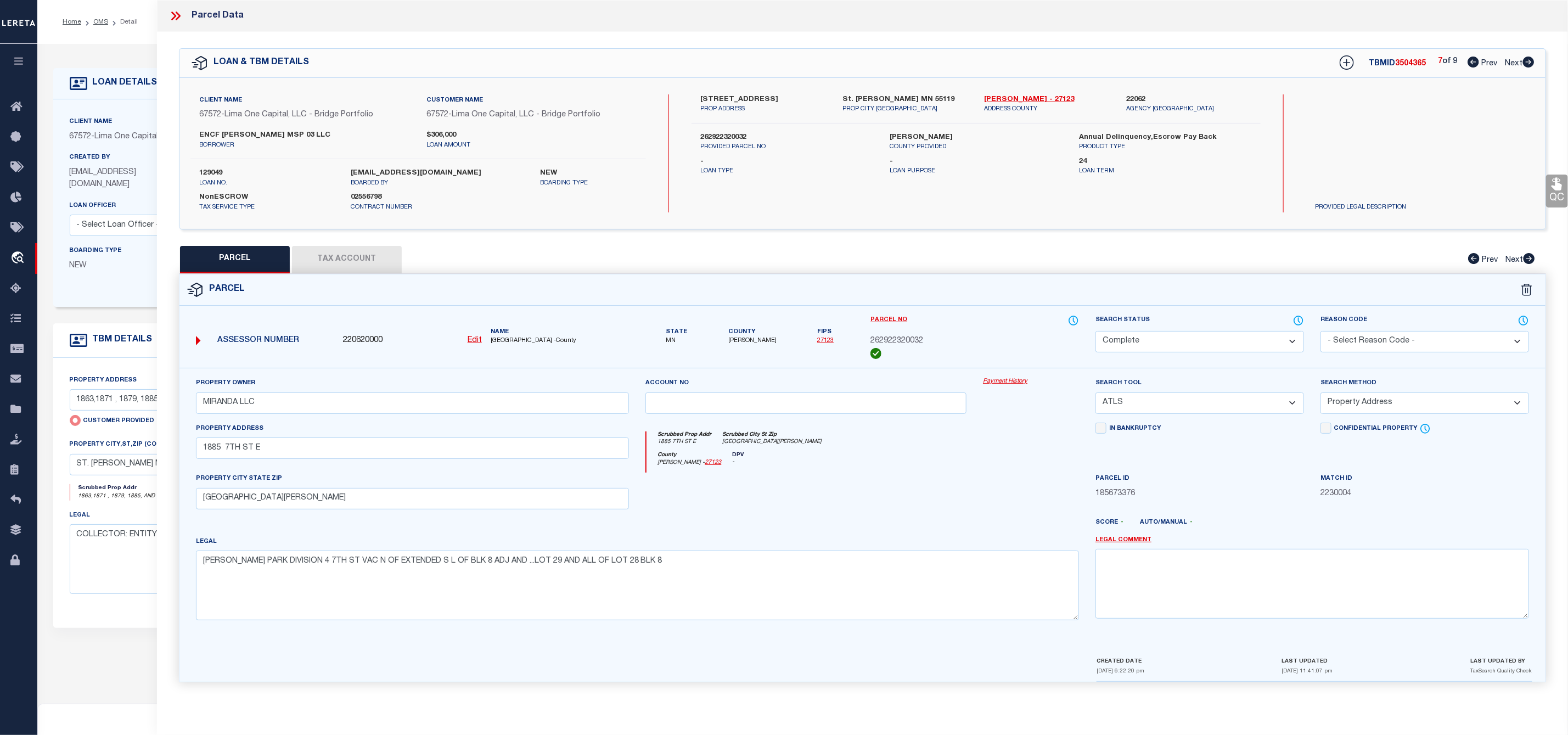
select select
checkbox input "false"
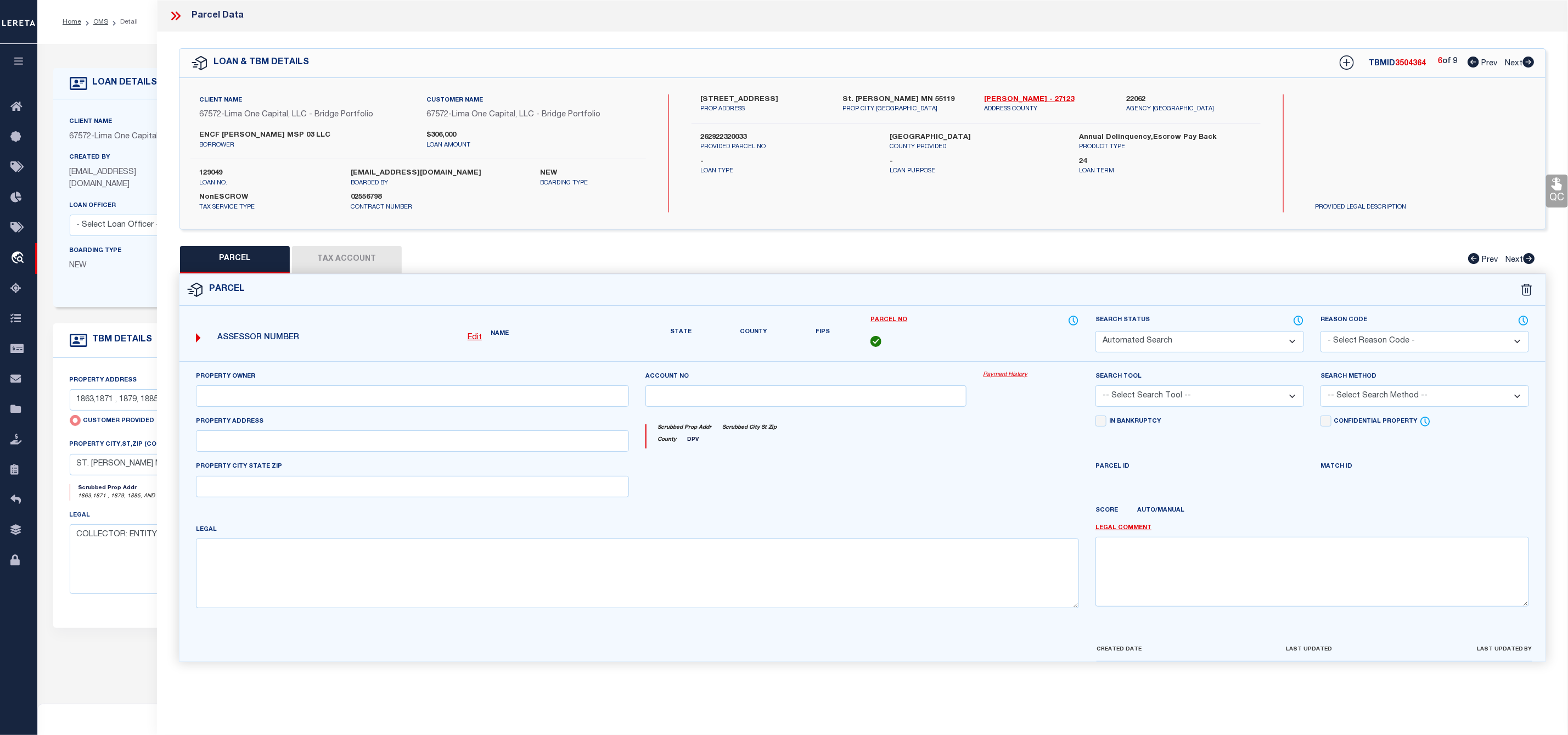
select select "IP"
checkbox input "false"
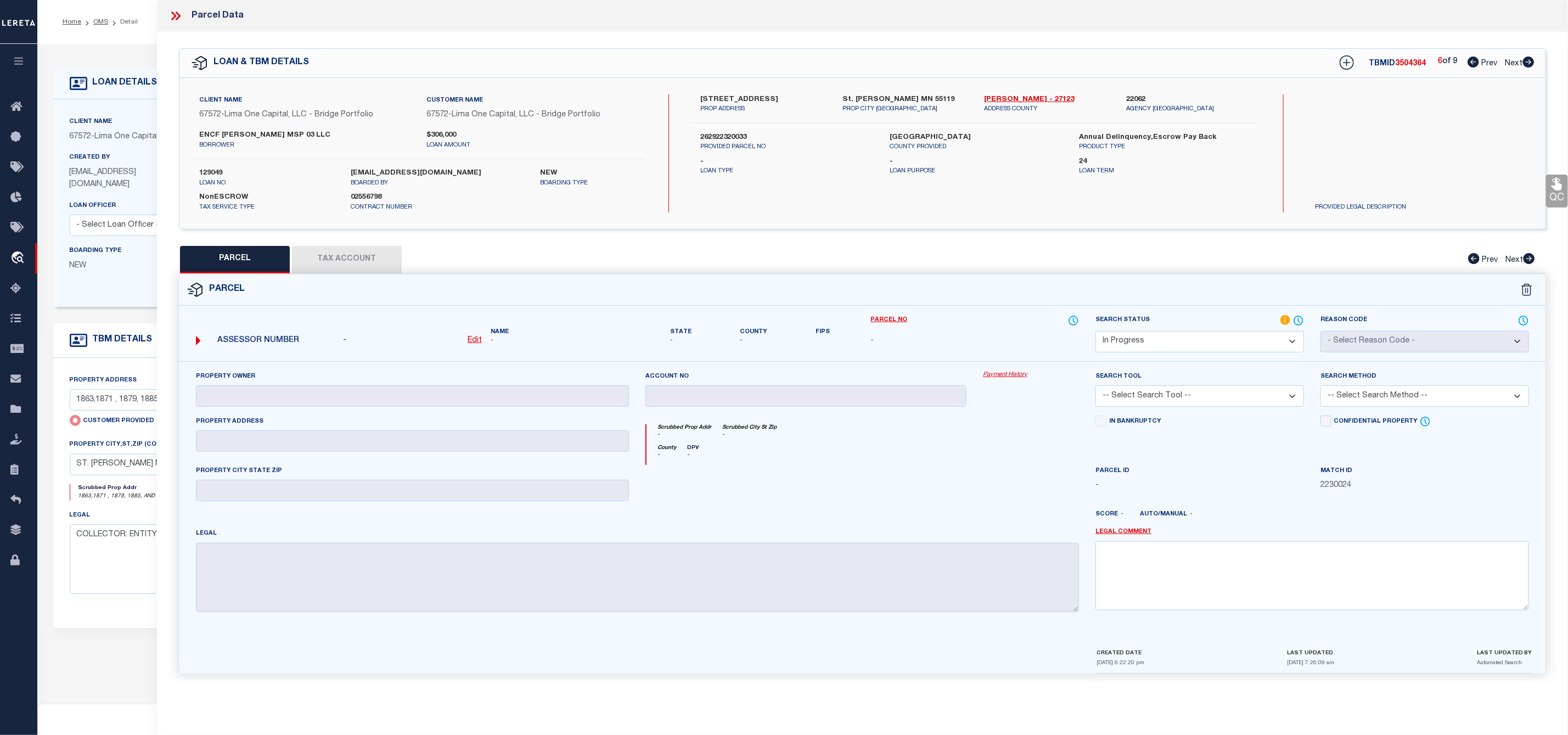
click at [1474, 61] on icon at bounding box center [1473, 62] width 11 height 11
select select "AS"
checkbox input "false"
select select "CP"
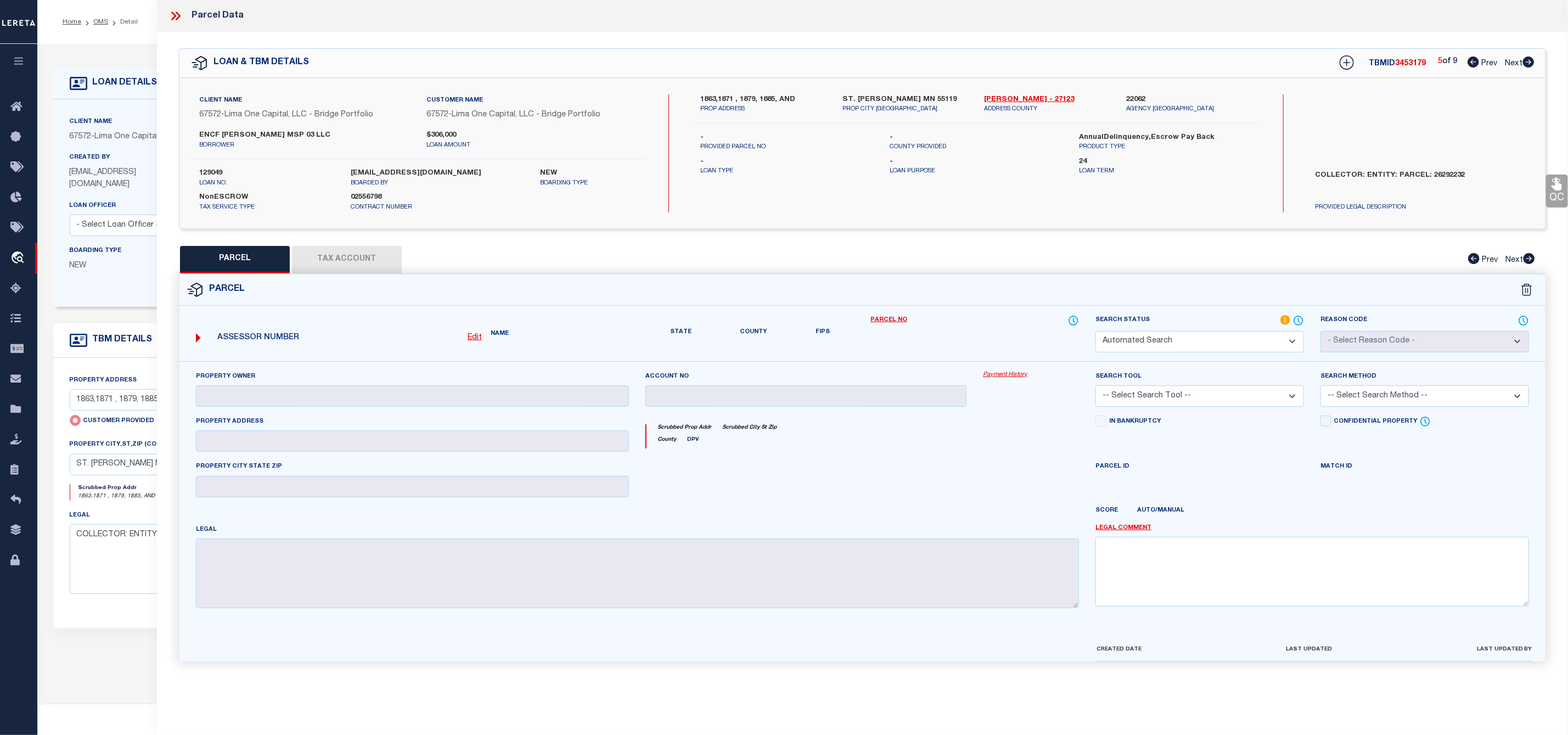
select select "AGW"
select select
type input "1863,1871 , 1879, 1885, AND"
checkbox input "false"
type input "ST. [PERSON_NAME] MN 55119"
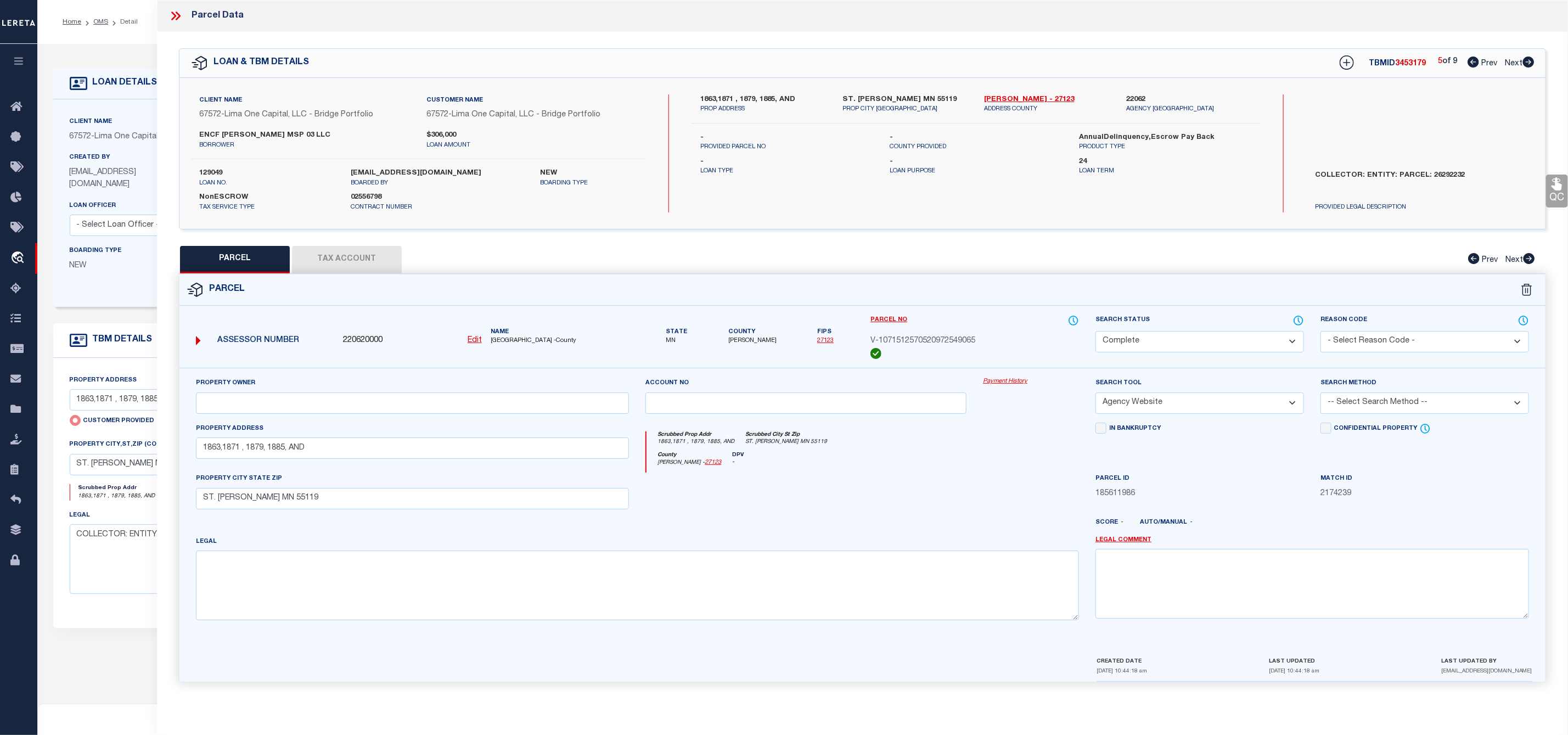
click at [1474, 61] on icon at bounding box center [1473, 62] width 11 height 11
select select "AS"
select select
checkbox input "false"
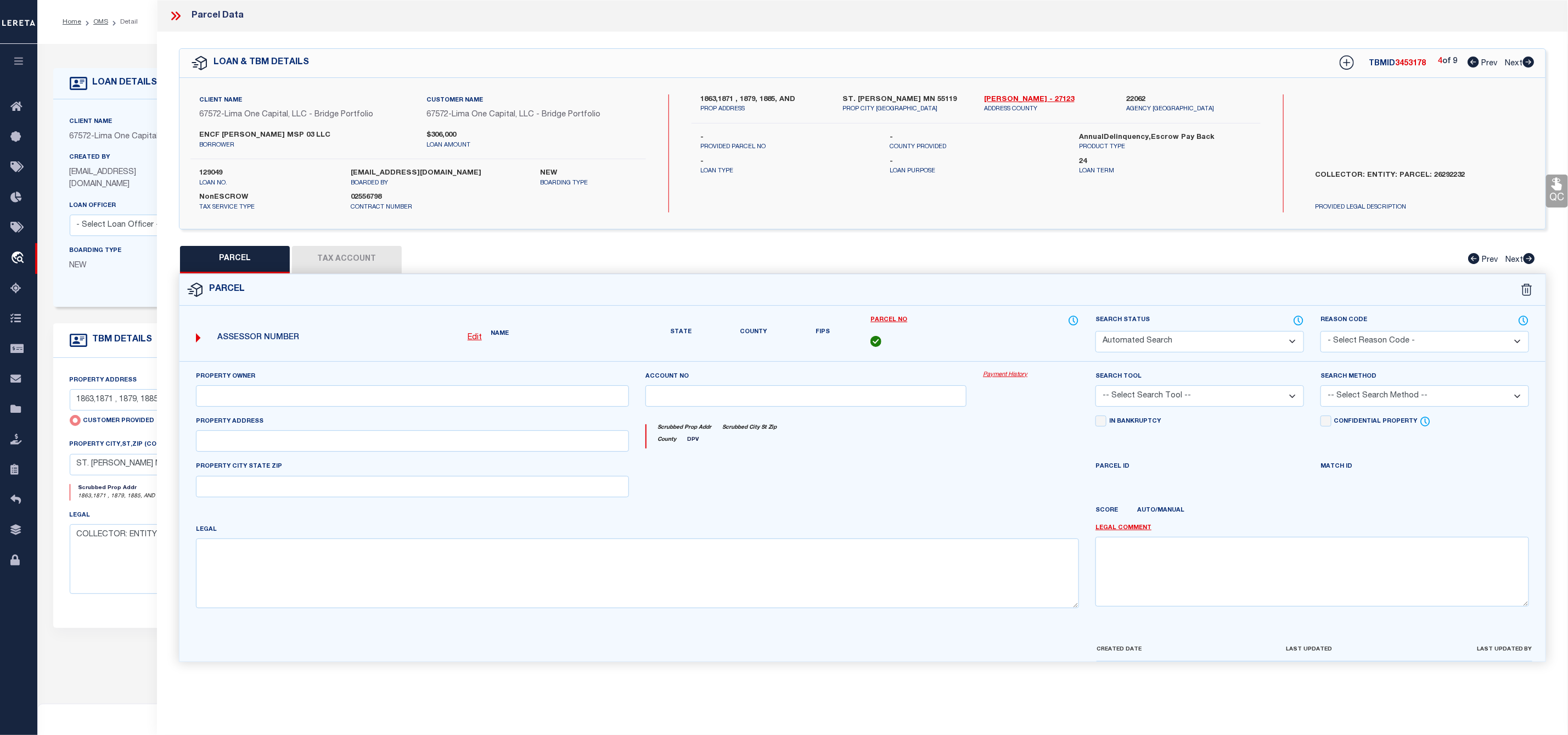
select select "CP"
select select "AGW"
select select
type input "1863,1871 , 1879, 1885, AND"
checkbox input "false"
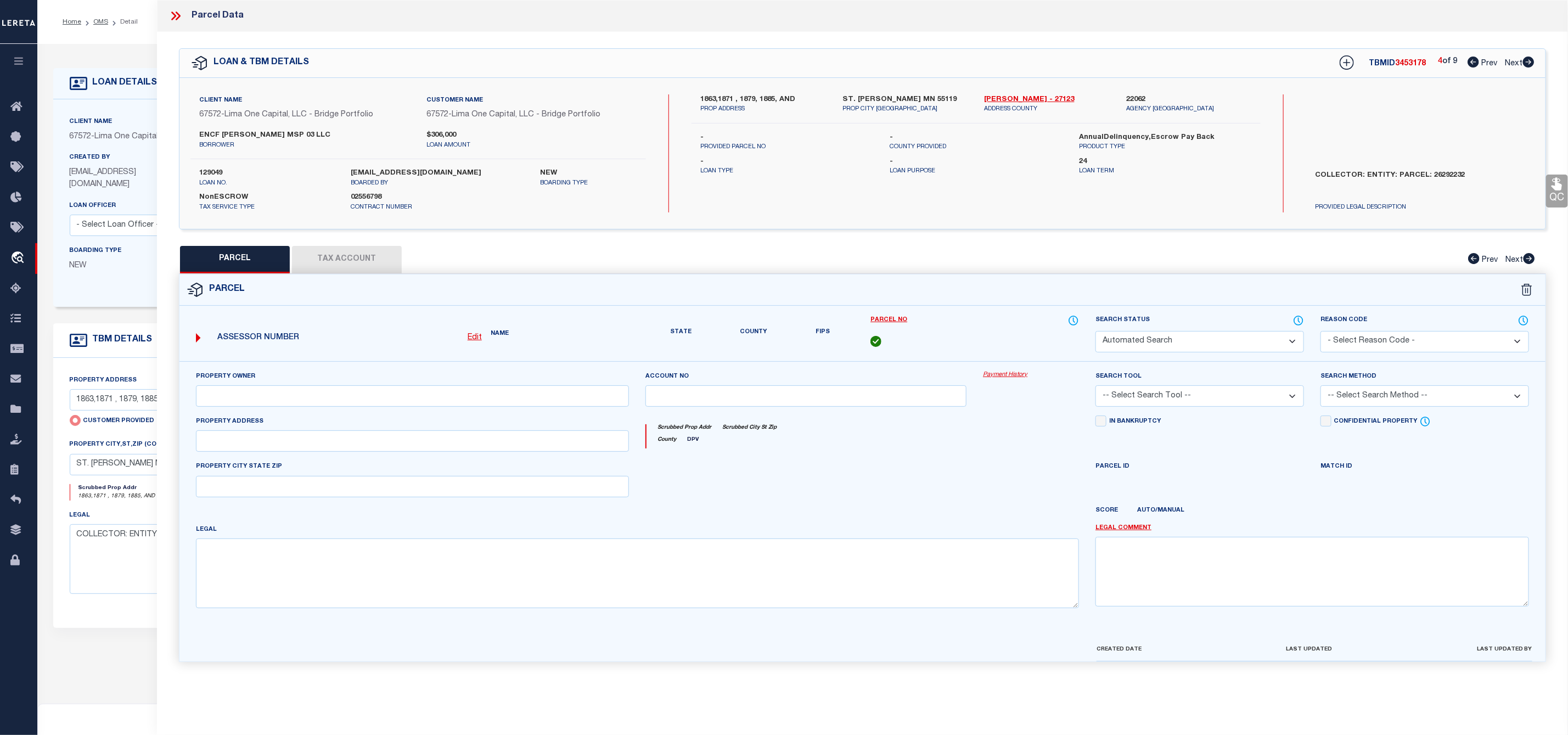
type input "ST. [PERSON_NAME] MN 55119"
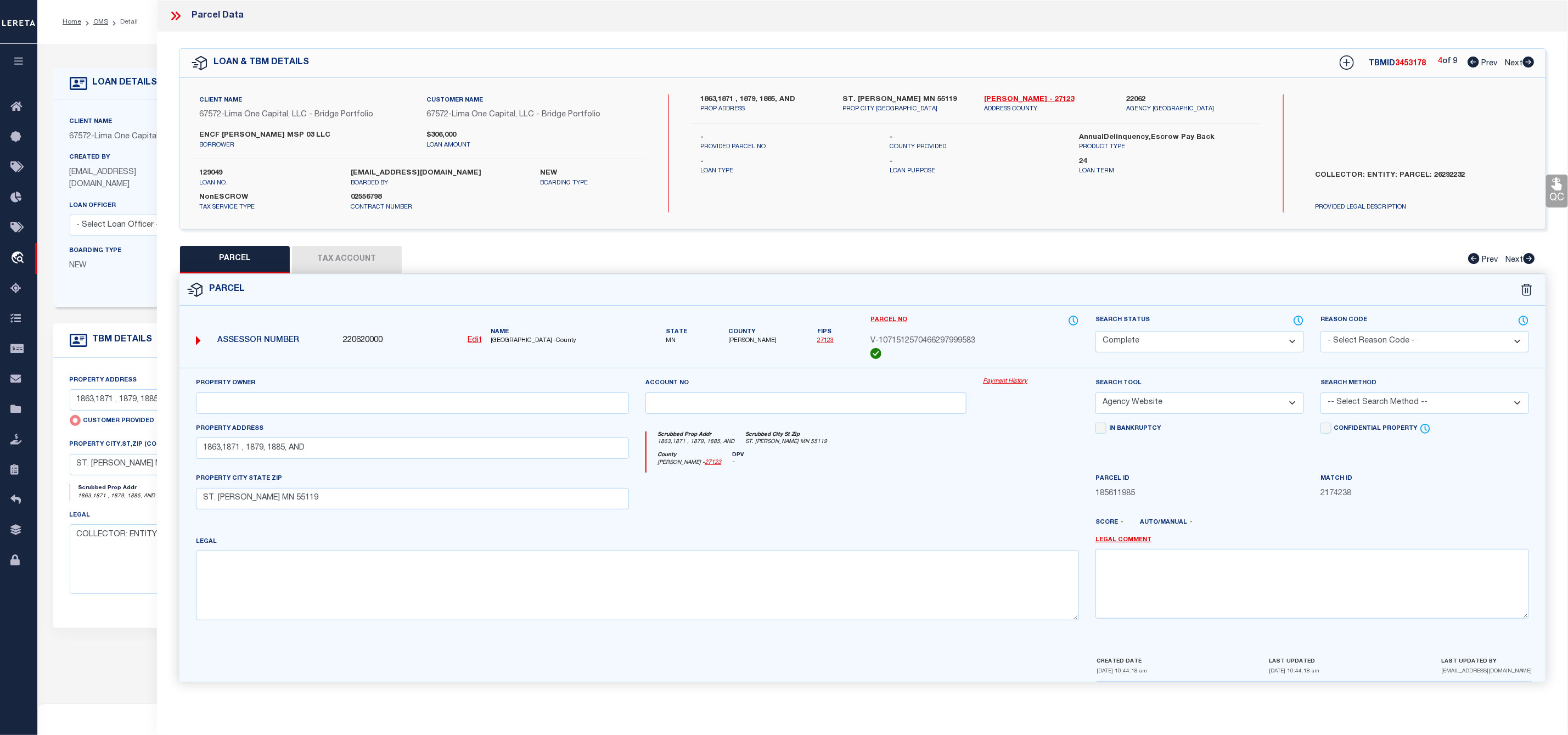
click at [1474, 61] on icon at bounding box center [1473, 62] width 11 height 11
click at [1531, 69] on div "1 of 9 Prev Next" at bounding box center [1486, 63] width 97 height 14
click at [1531, 63] on icon at bounding box center [1528, 62] width 12 height 11
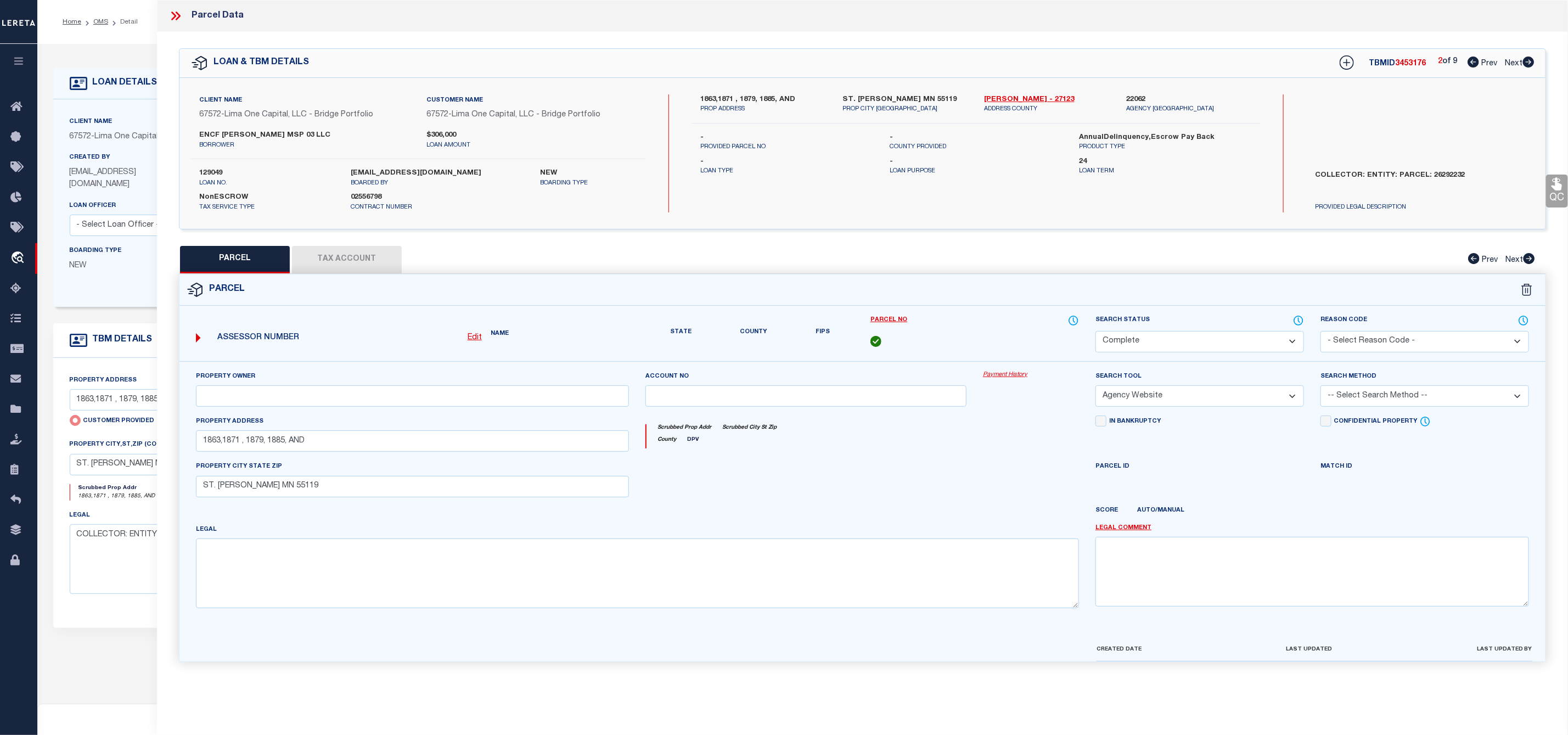
click at [1531, 63] on icon at bounding box center [1528, 62] width 12 height 11
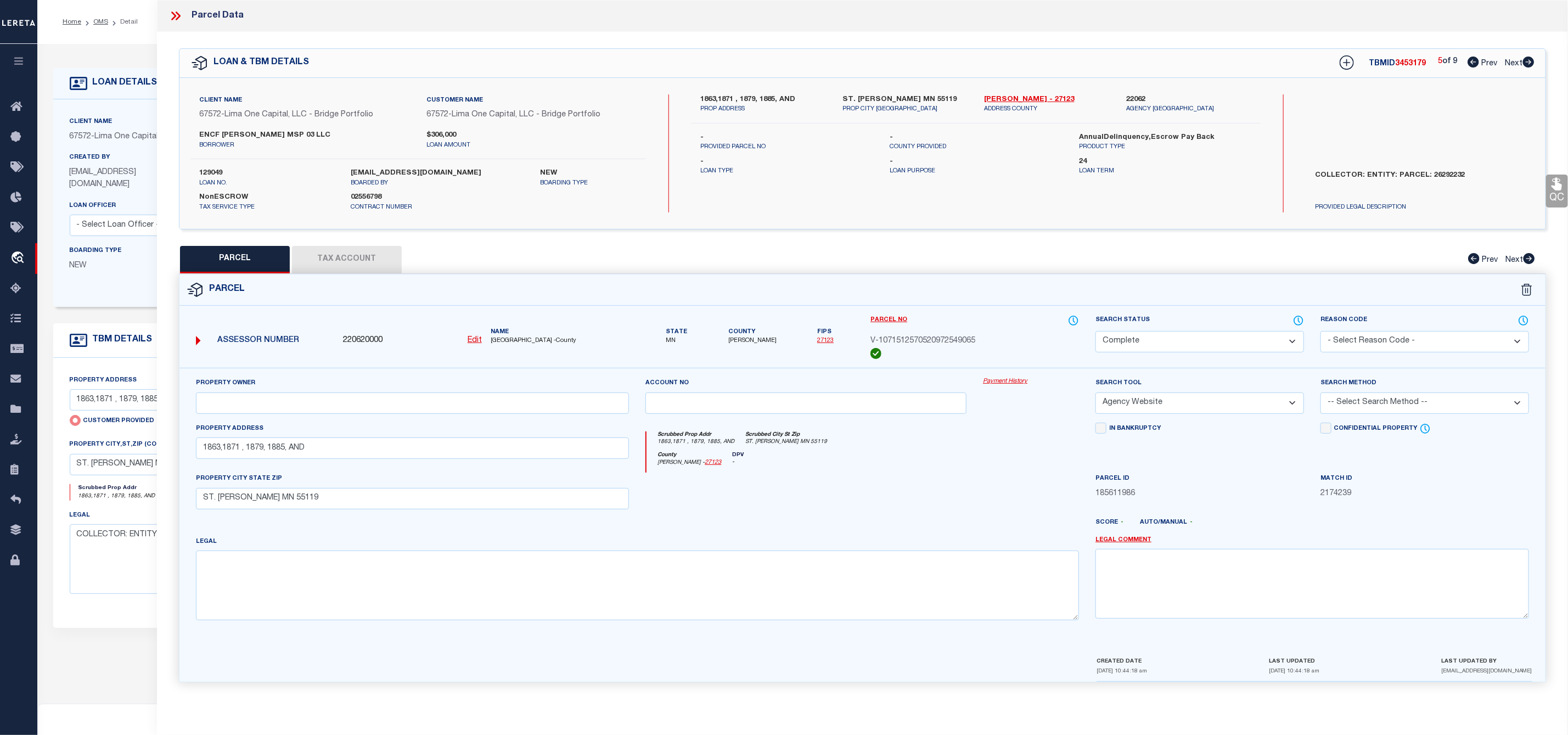
click at [1531, 63] on icon at bounding box center [1528, 62] width 12 height 11
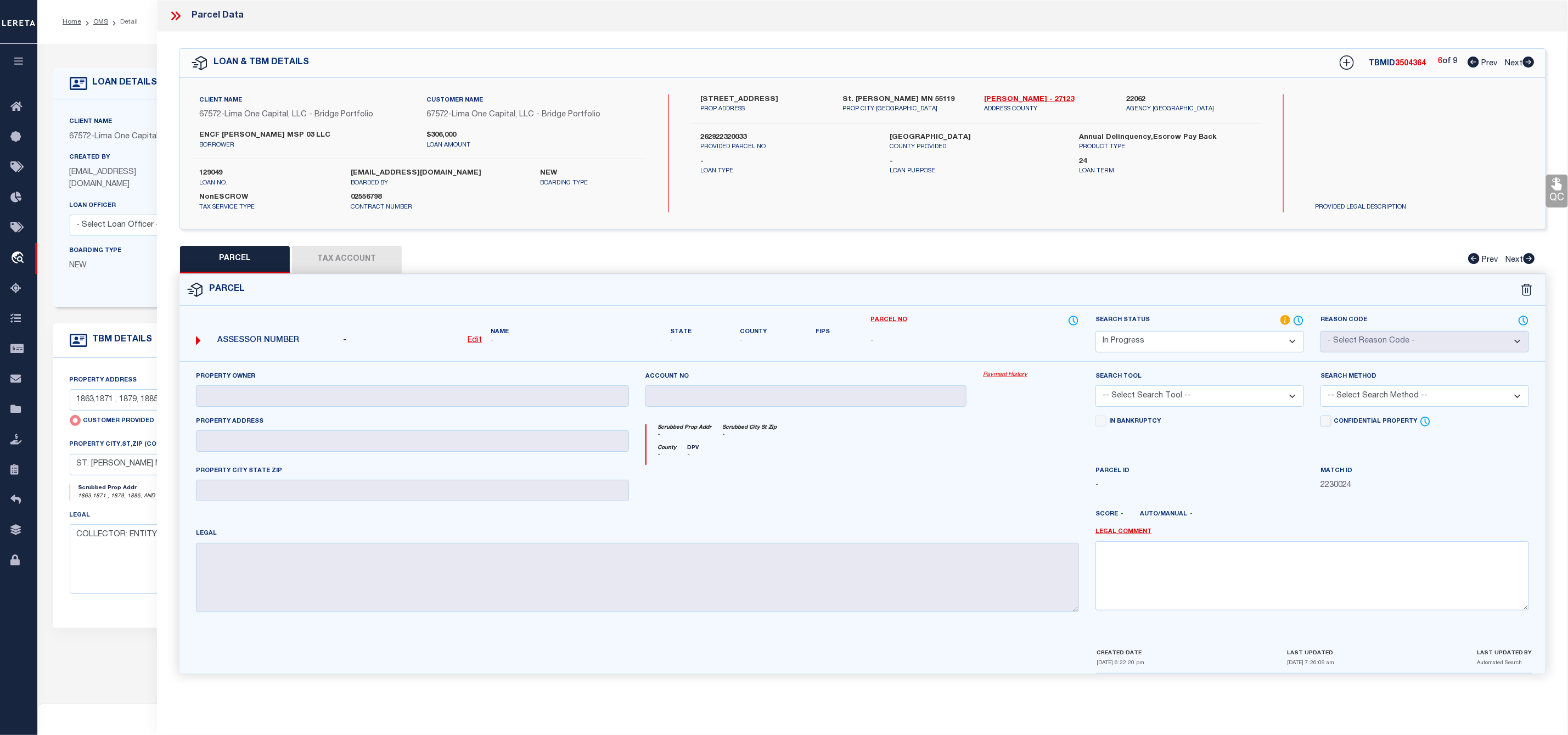
click at [1531, 63] on icon at bounding box center [1528, 62] width 12 height 11
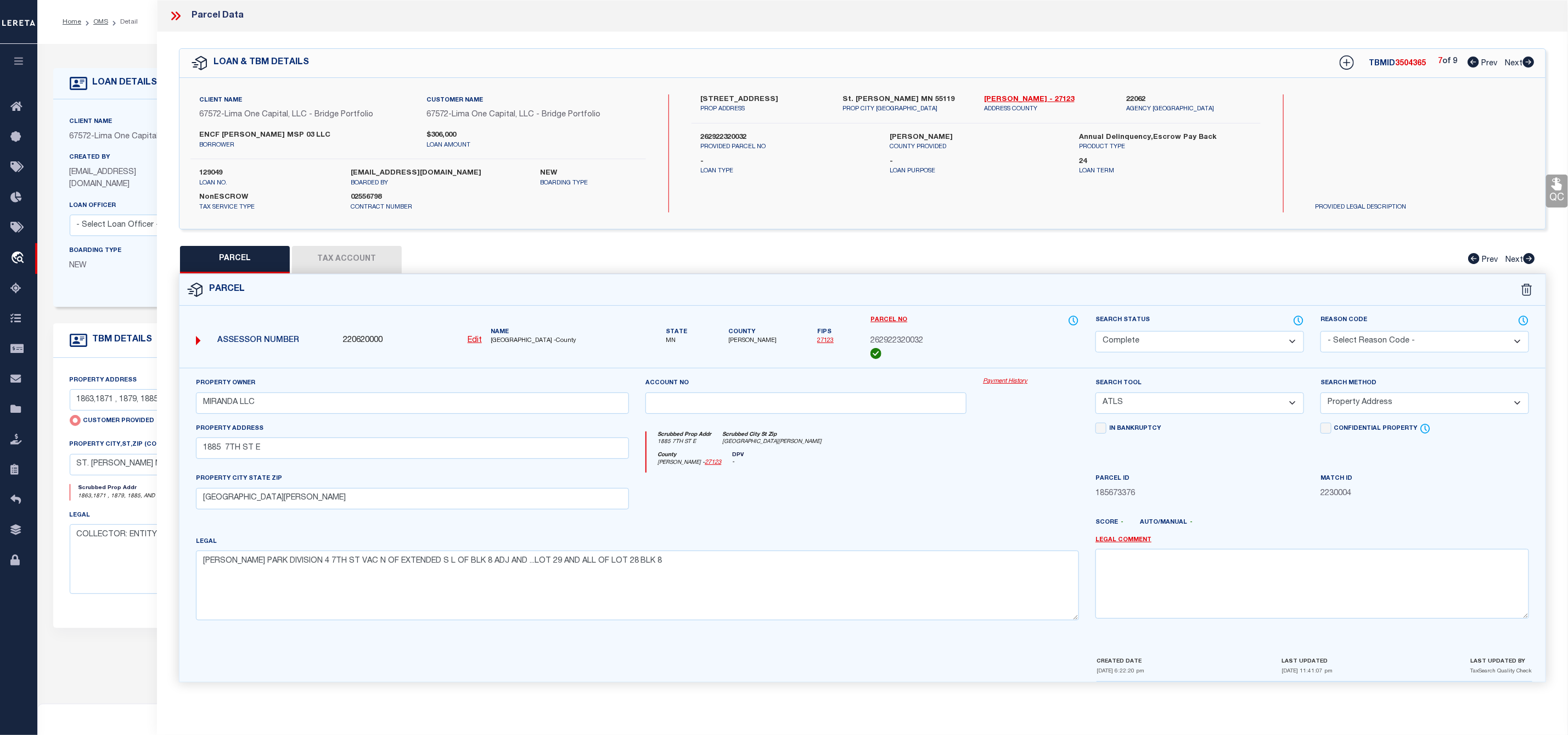
click at [1530, 63] on icon at bounding box center [1528, 62] width 12 height 11
click at [1532, 253] on div "1 of 4 Prev Next" at bounding box center [1487, 260] width 97 height 14
click at [1528, 257] on icon at bounding box center [1529, 258] width 11 height 11
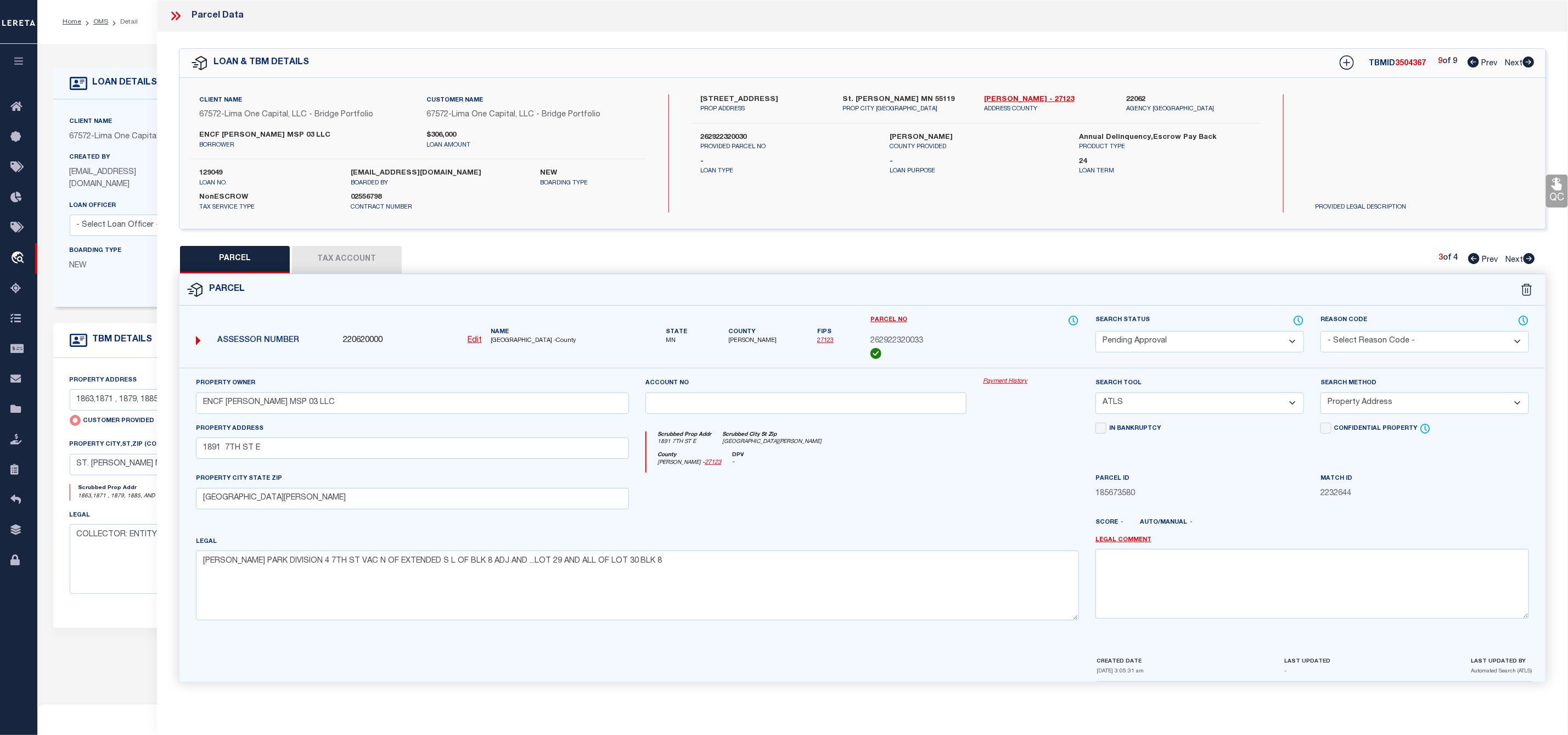
click at [1191, 343] on select "Automated Search Bad Parcel Complete Duplicate Parcel High Dollar Reporting In …" at bounding box center [1199, 342] width 208 height 21
click at [1095, 332] on select "Automated Search Bad Parcel Complete Duplicate Parcel High Dollar Reporting In …" at bounding box center [1199, 342] width 208 height 21
click at [1373, 345] on select "- Select Reason Code - 099 - Other (Provide additional detail) ACT - Agency Cha…" at bounding box center [1425, 342] width 208 height 21
click at [1321, 332] on select "- Select Reason Code - 099 - Other (Provide additional detail) ACT - Agency Cha…" at bounding box center [1425, 342] width 208 height 21
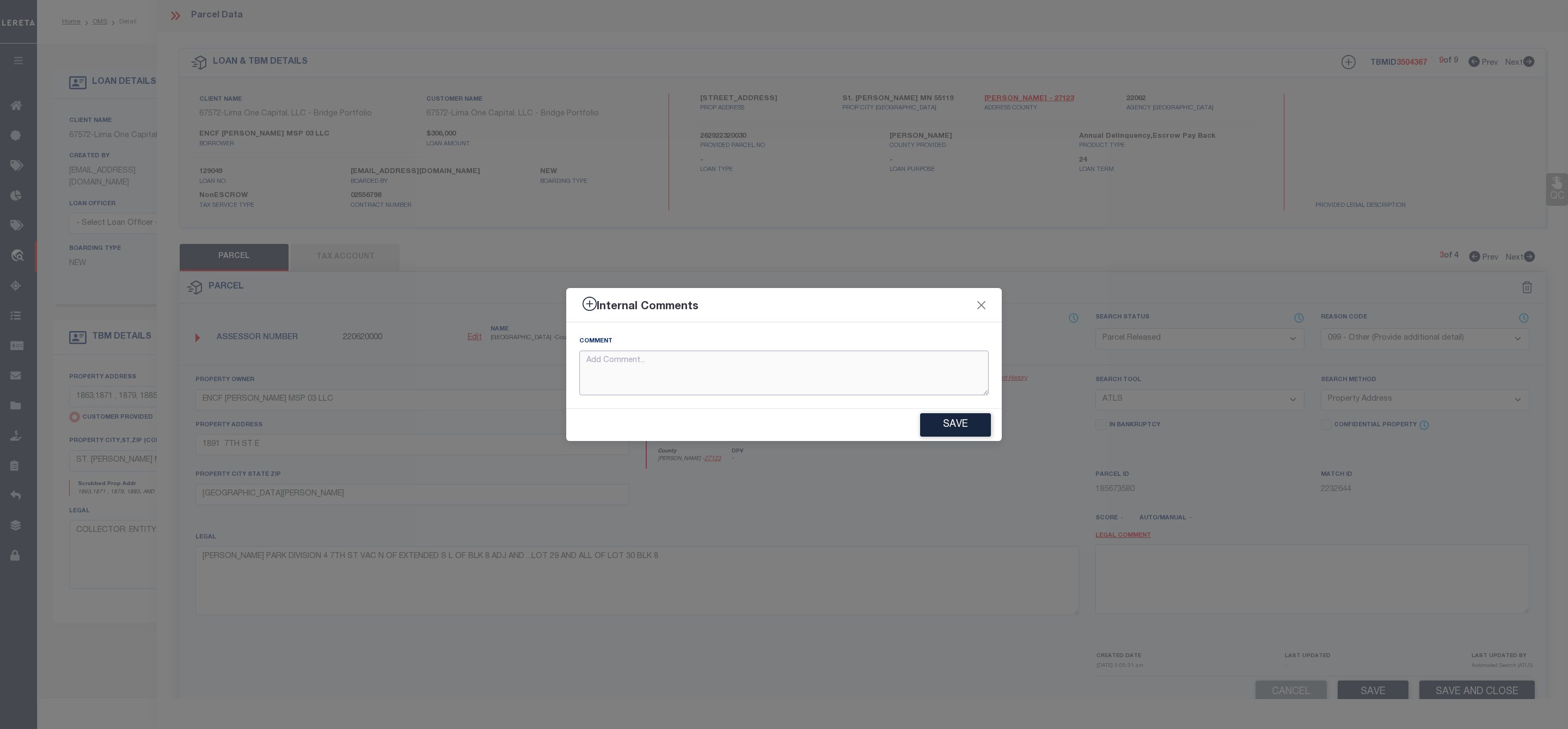
click at [762, 362] on textarea at bounding box center [783, 373] width 409 height 45
click at [950, 421] on button "Save" at bounding box center [955, 424] width 71 height 23
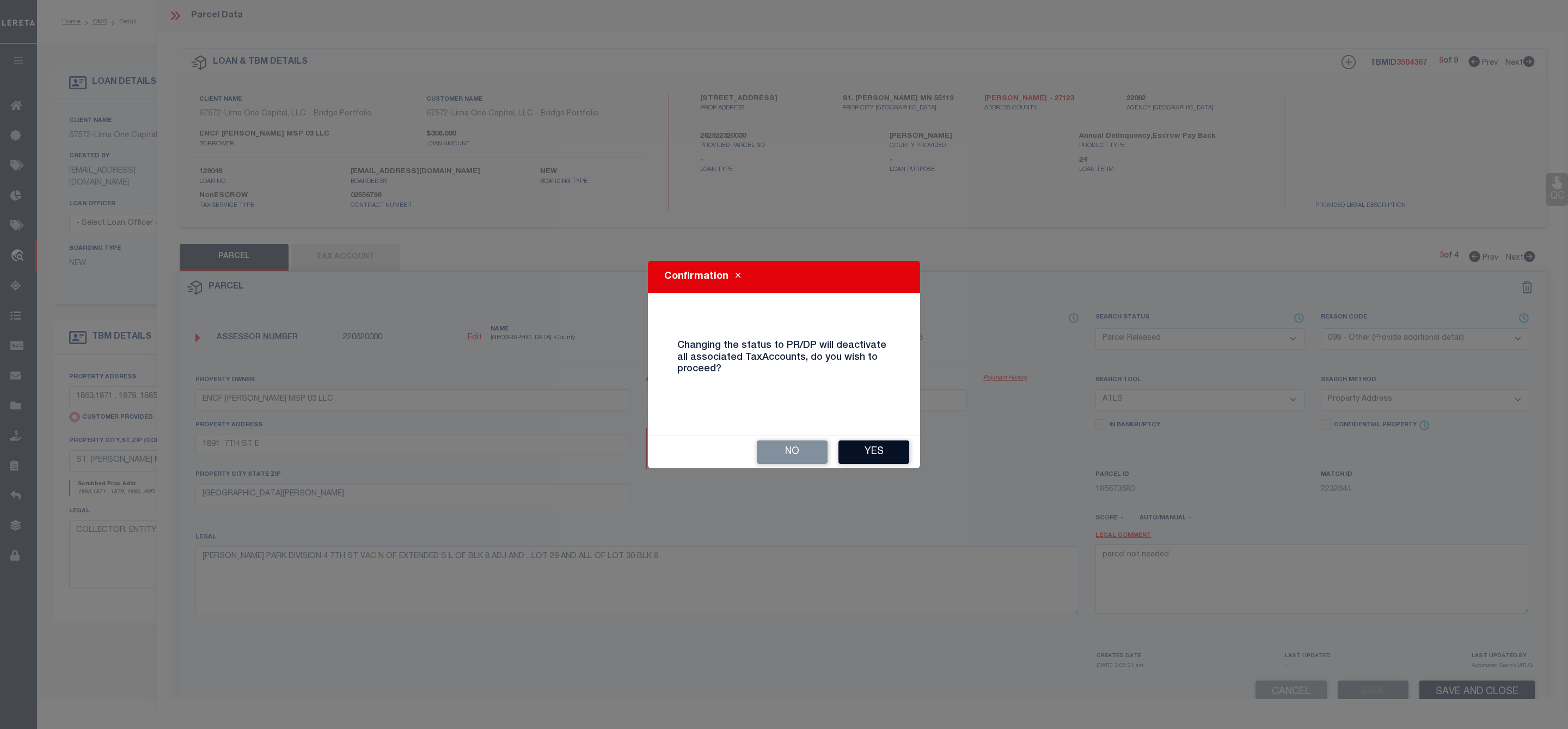
click at [881, 450] on button "Yes" at bounding box center [874, 452] width 71 height 23
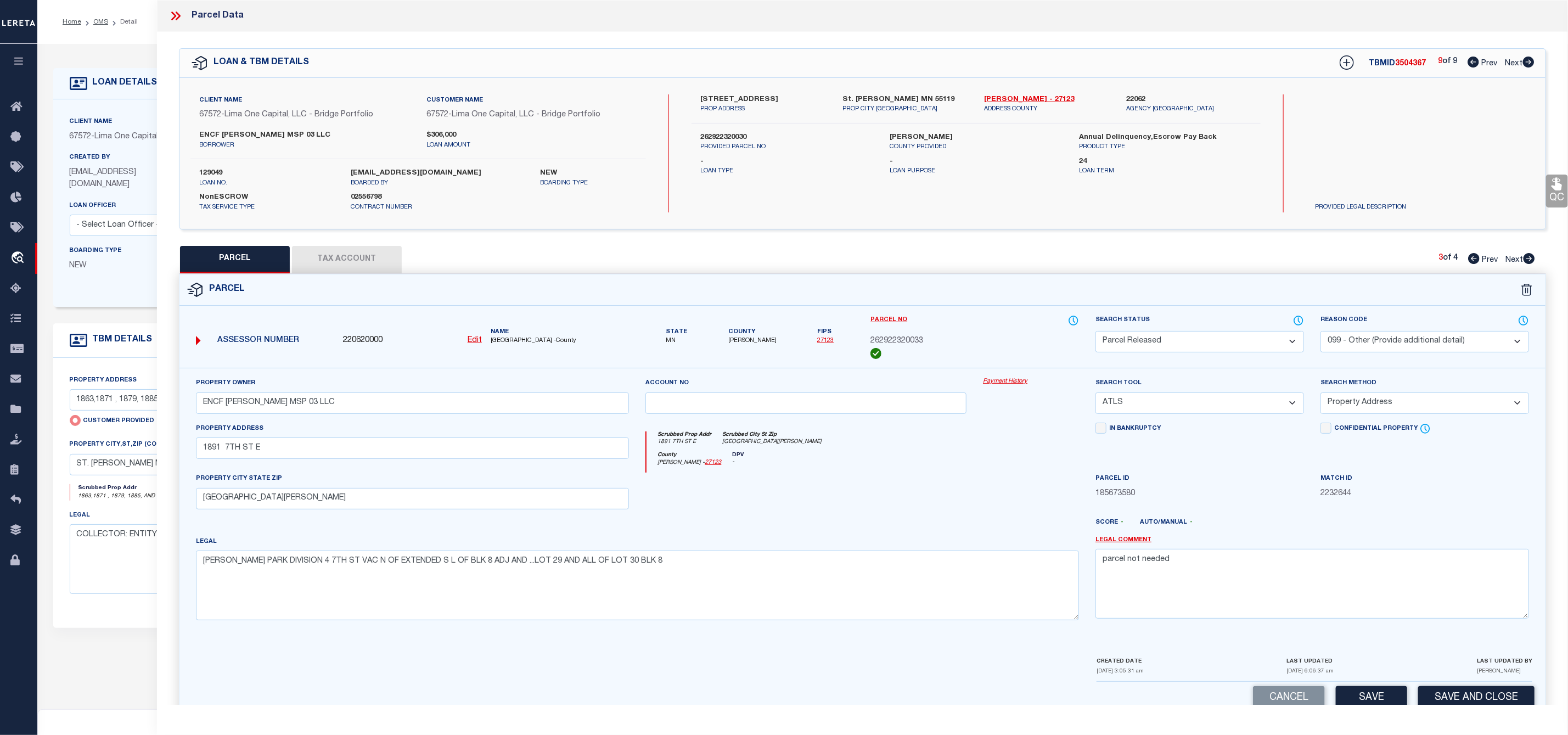
click at [1471, 57] on icon at bounding box center [1473, 62] width 11 height 11
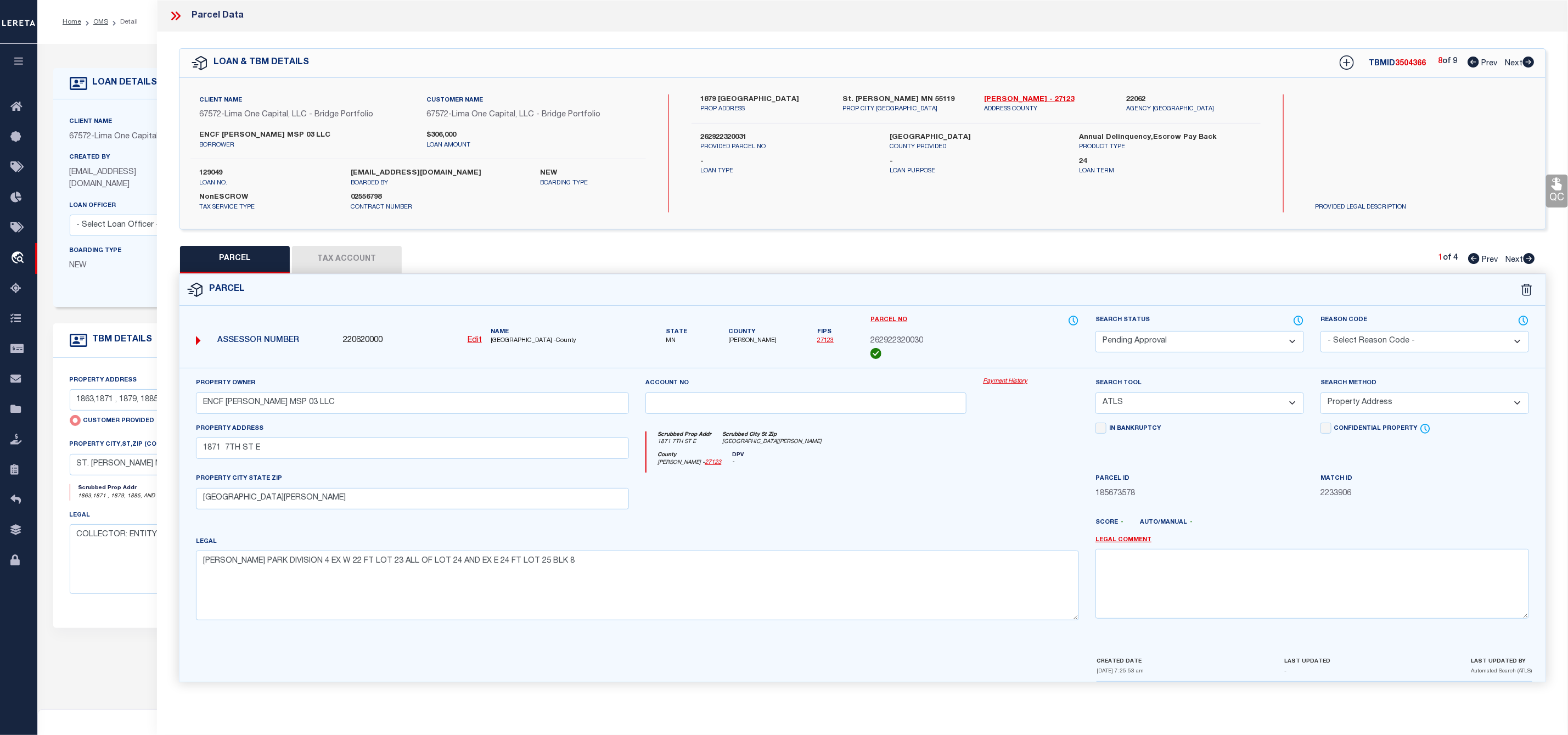
click at [1472, 61] on icon at bounding box center [1473, 62] width 11 height 11
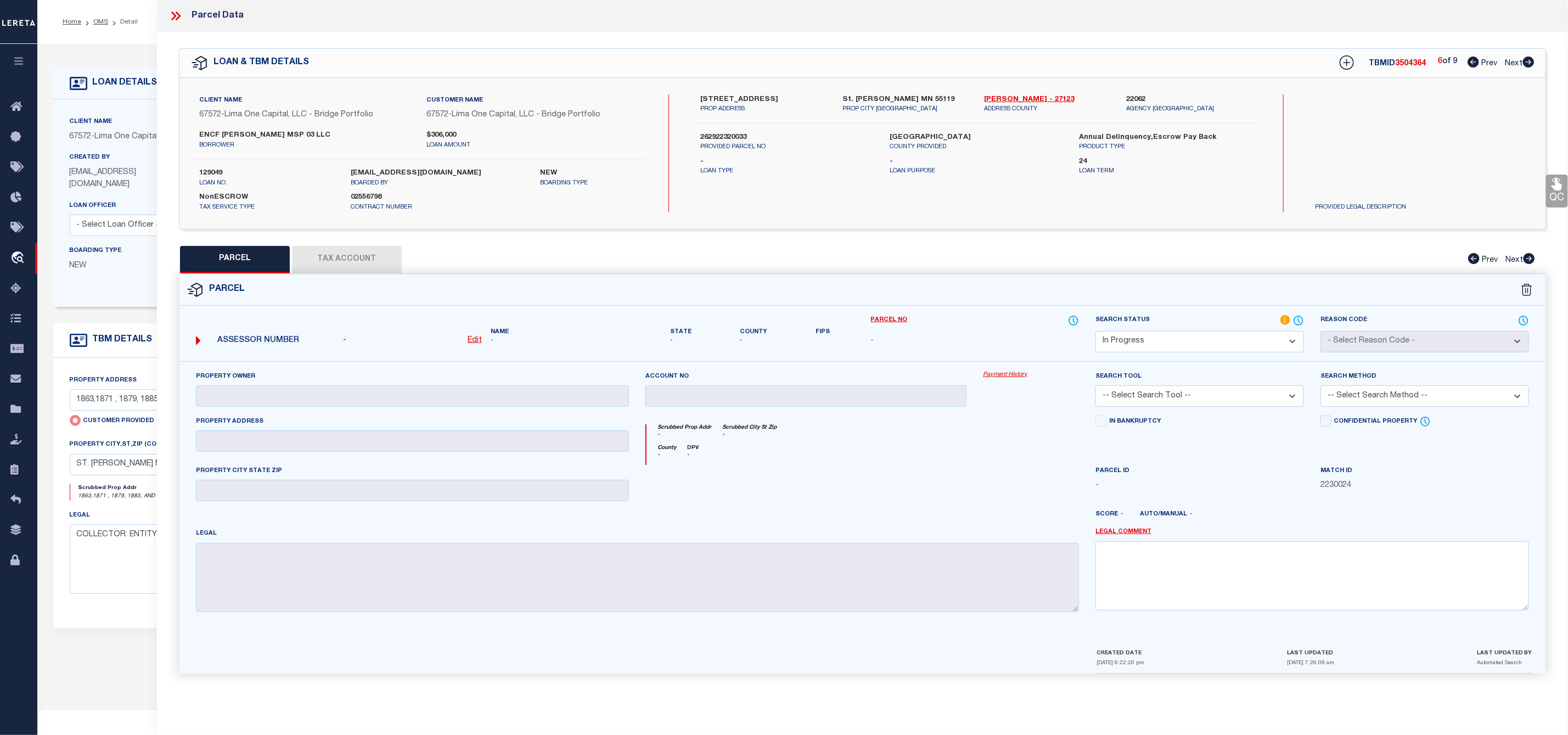
click at [473, 341] on u "Edit" at bounding box center [474, 340] width 14 height 8
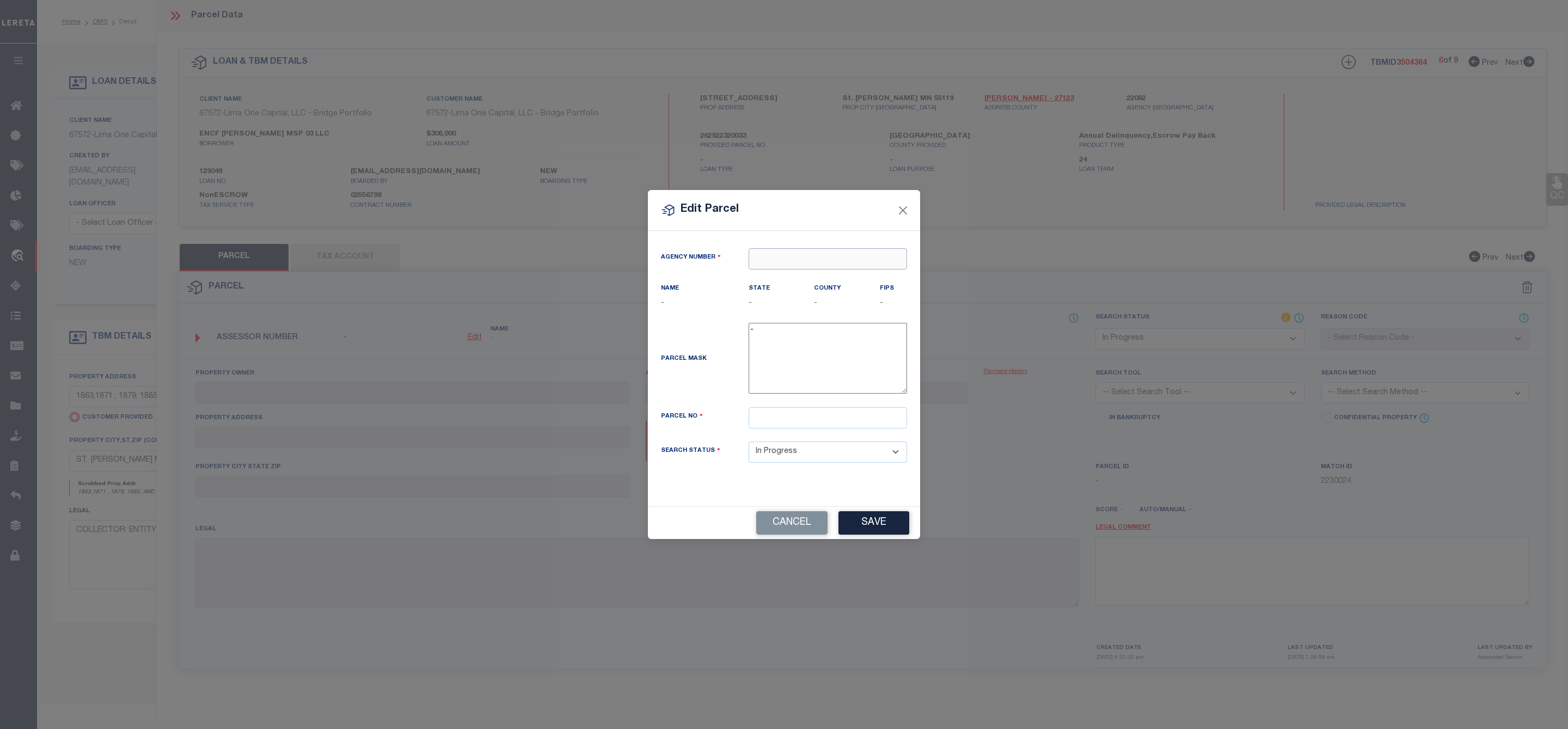
click at [797, 258] on input "text" at bounding box center [827, 259] width 159 height 21
click at [797, 269] on div "220620000 : [GEOGRAPHIC_DATA]" at bounding box center [827, 283] width 157 height 31
click at [803, 417] on input "text" at bounding box center [827, 418] width 159 height 21
click at [824, 418] on input "text" at bounding box center [827, 418] width 159 height 21
paste input "262922320033"
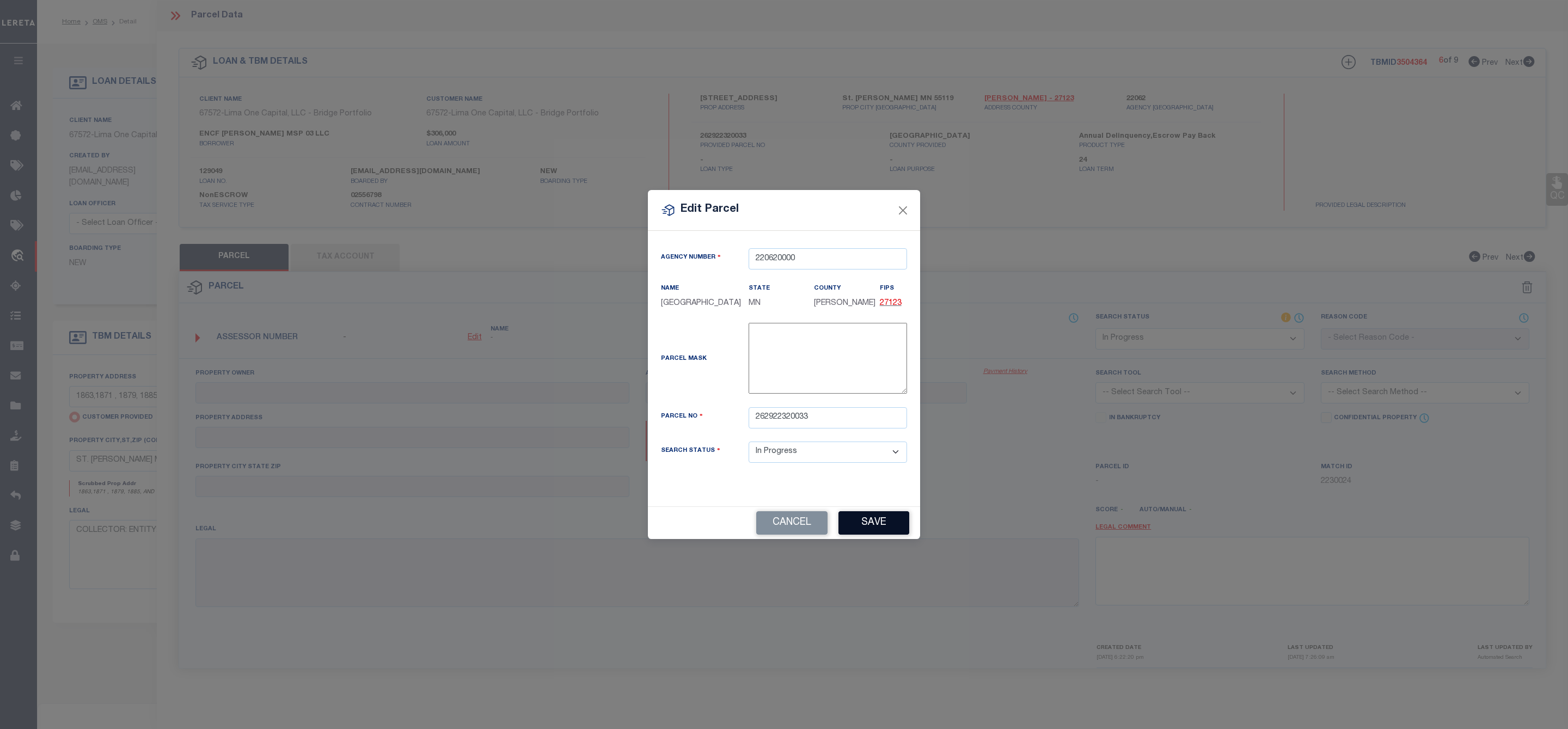
click at [872, 527] on button "Save" at bounding box center [874, 522] width 71 height 23
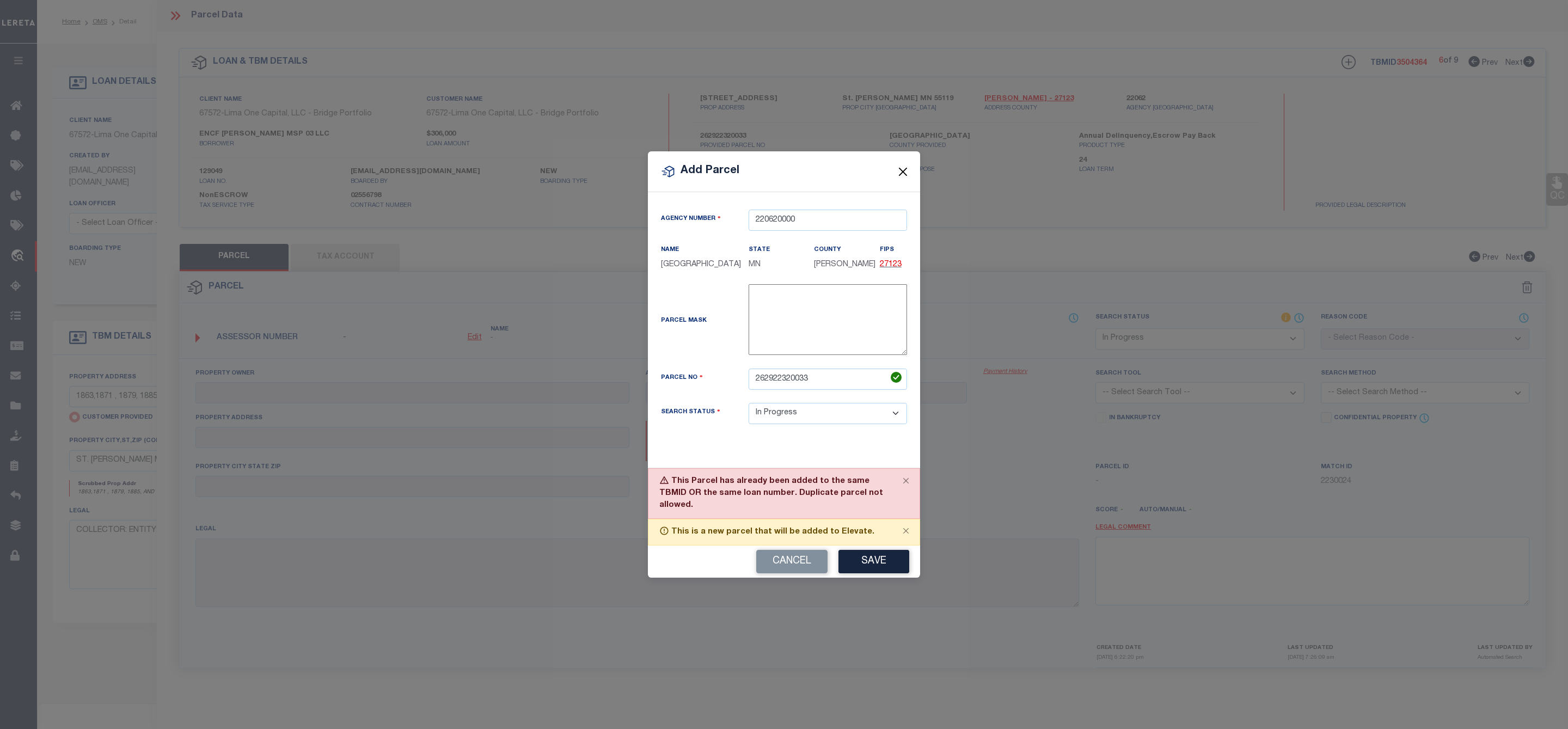
click at [904, 177] on button "Close" at bounding box center [903, 171] width 14 height 14
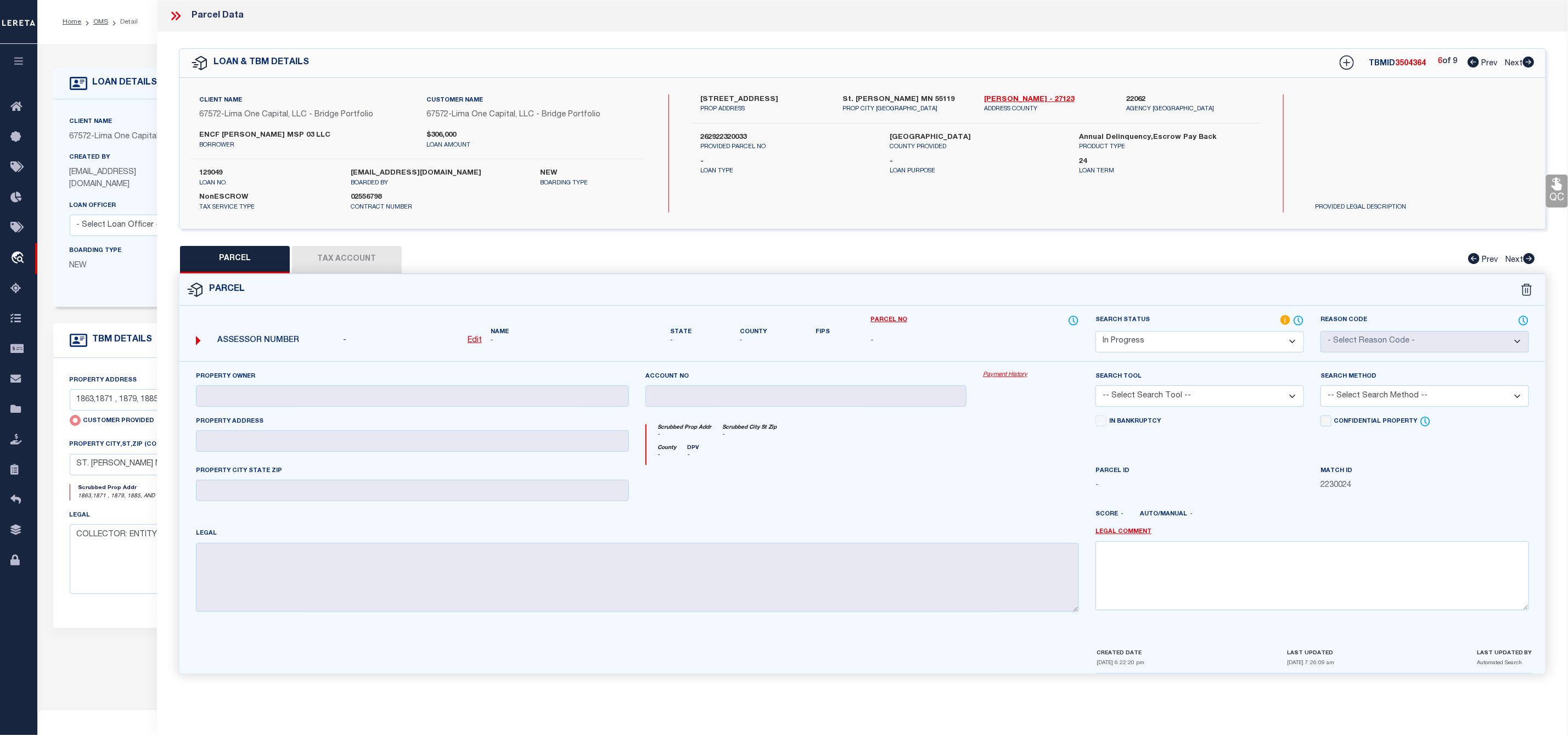
click at [171, 17] on icon at bounding box center [175, 16] width 14 height 14
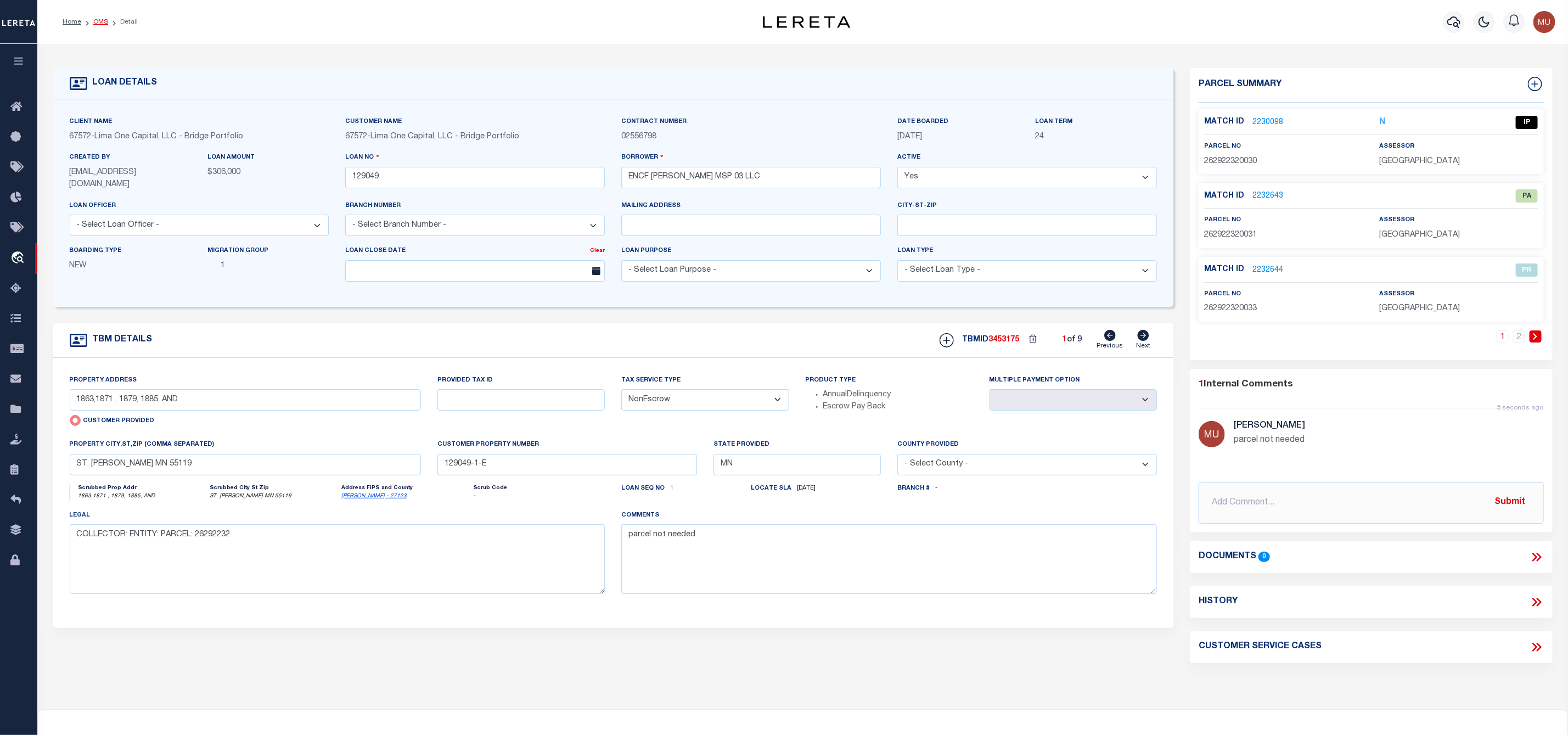
click at [98, 22] on link "OMS" at bounding box center [101, 22] width 15 height 7
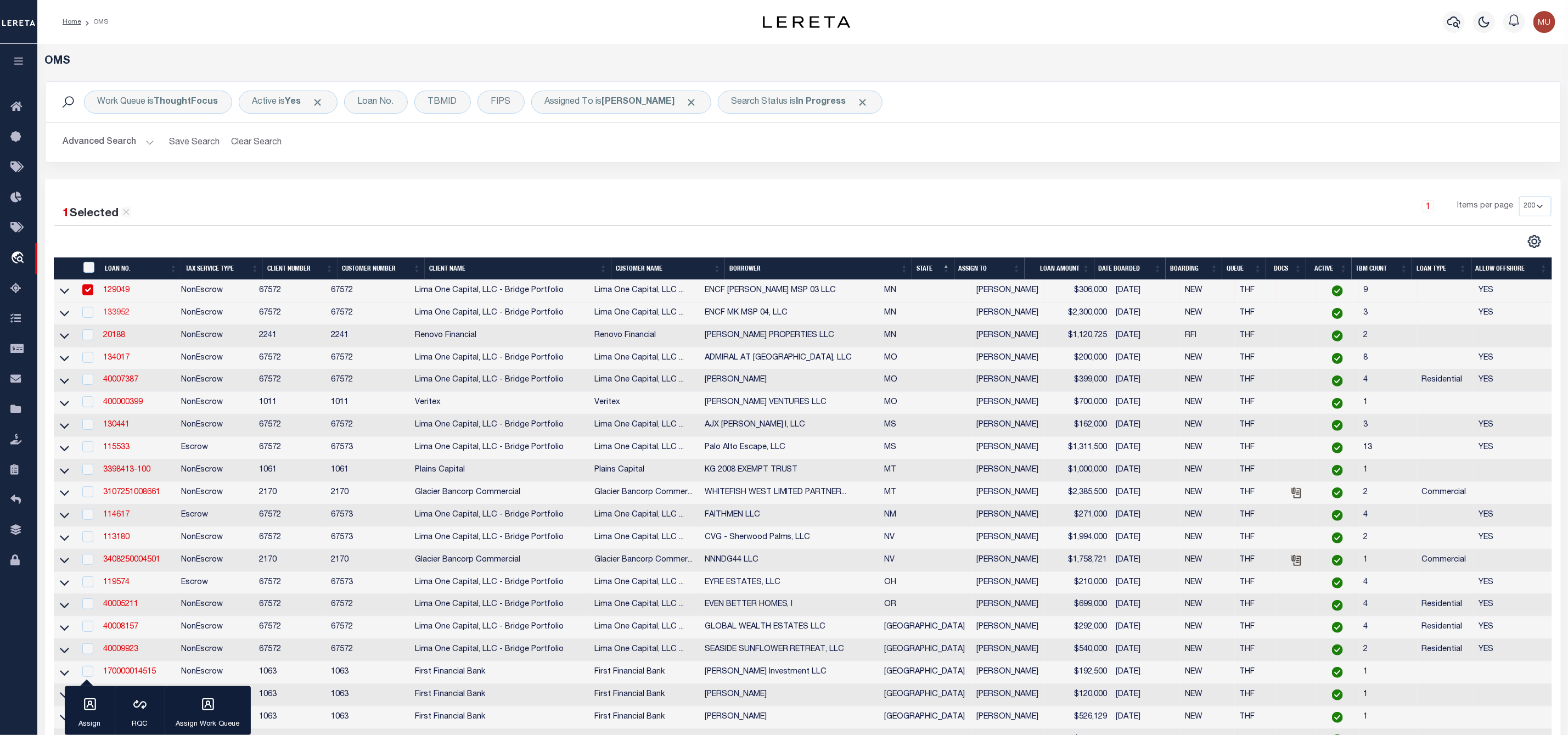
click at [118, 315] on link "133952" at bounding box center [116, 313] width 26 height 8
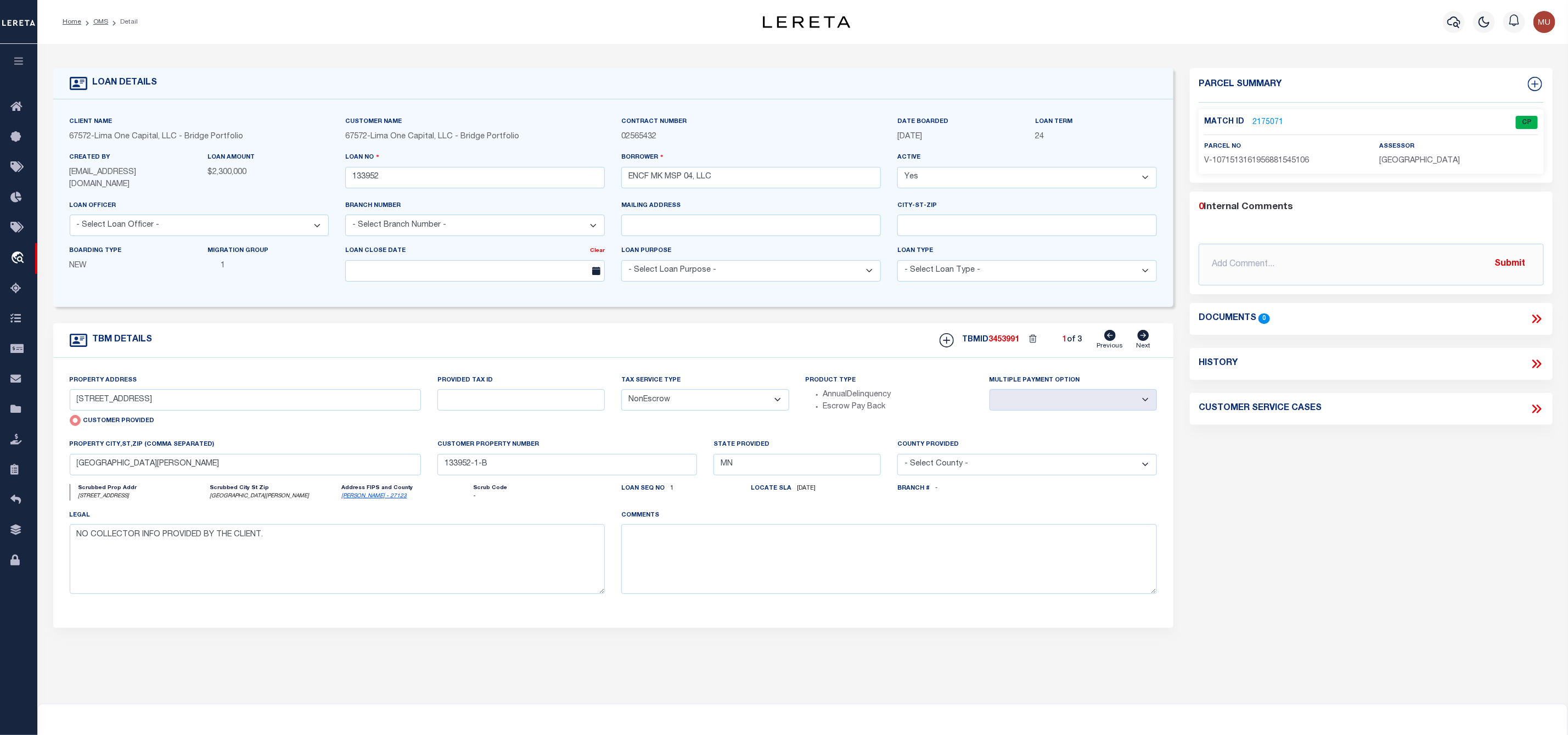
click at [1258, 124] on link "2175071" at bounding box center [1267, 122] width 31 height 11
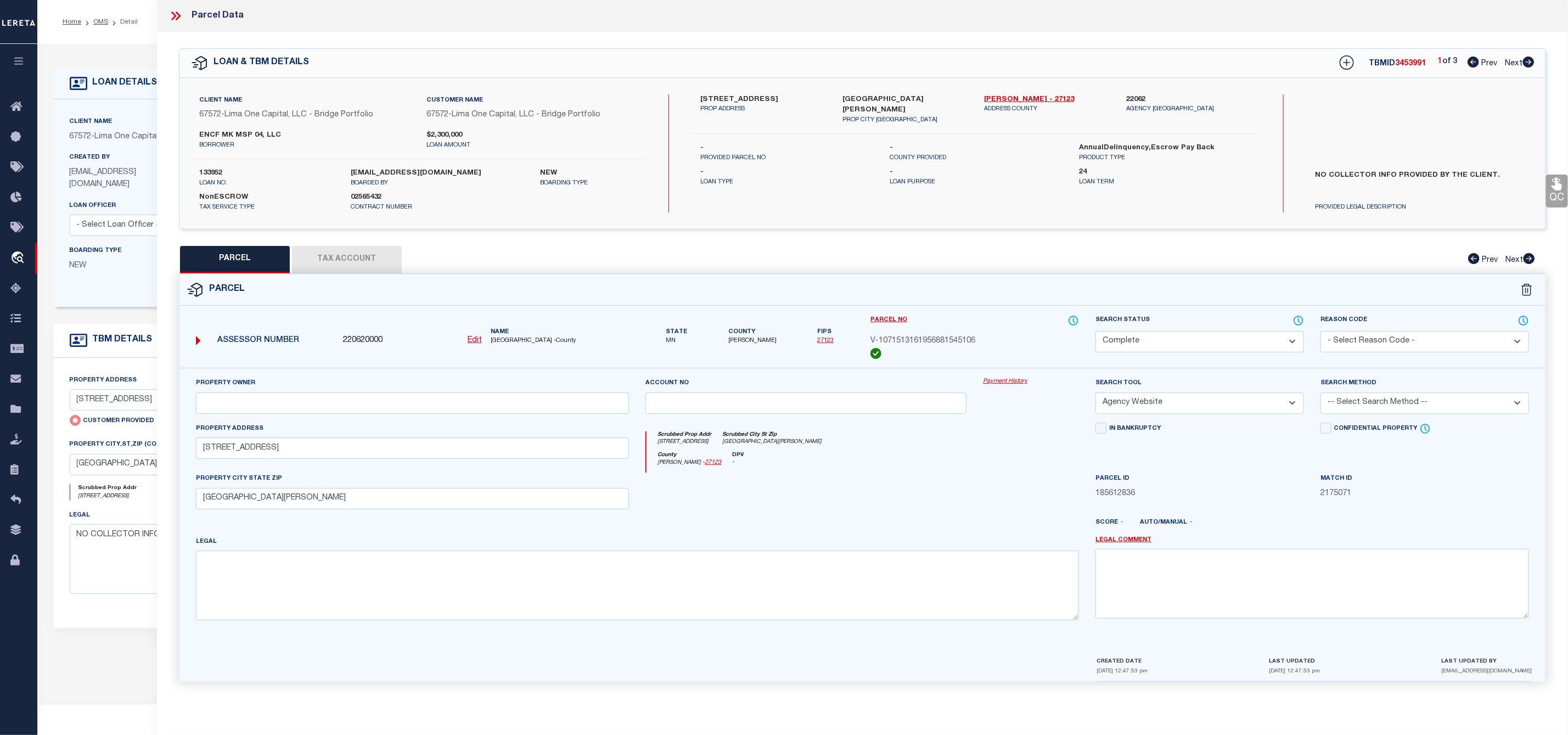
click at [1528, 61] on icon at bounding box center [1528, 62] width 11 height 11
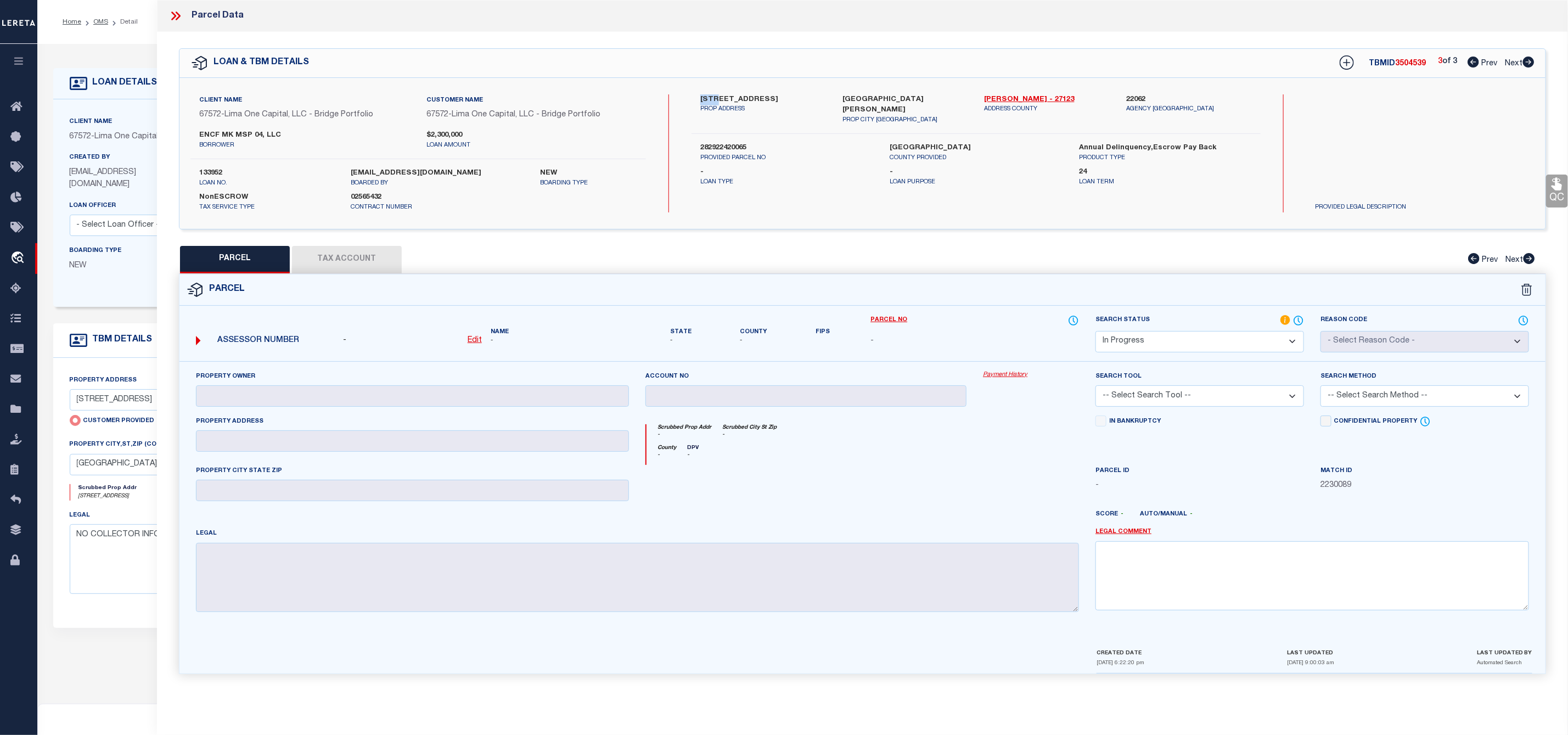
drag, startPoint x: 698, startPoint y: 98, endPoint x: 716, endPoint y: 102, distance: 18.4
click at [716, 102] on div "1074 York Avenue PROP ADDRESS" at bounding box center [763, 109] width 142 height 31
copy label "1074"
click at [723, 94] on label "1074 York Avenue" at bounding box center [763, 100] width 126 height 11
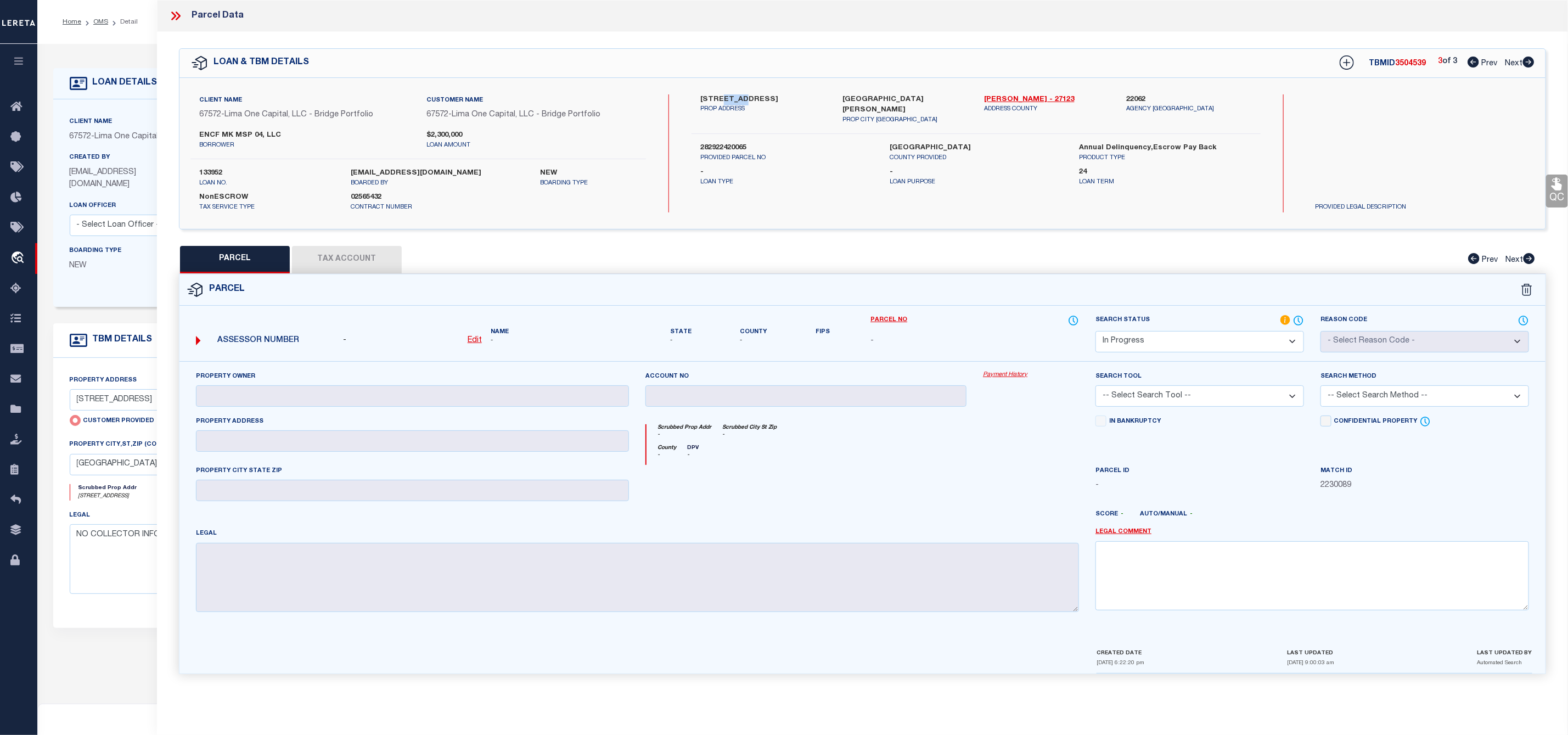
copy label "[GEOGRAPHIC_DATA]"
click at [722, 143] on label "282922420065" at bounding box center [786, 148] width 173 height 11
copy label "282922420065"
click at [468, 340] on u "Edit" at bounding box center [474, 340] width 14 height 8
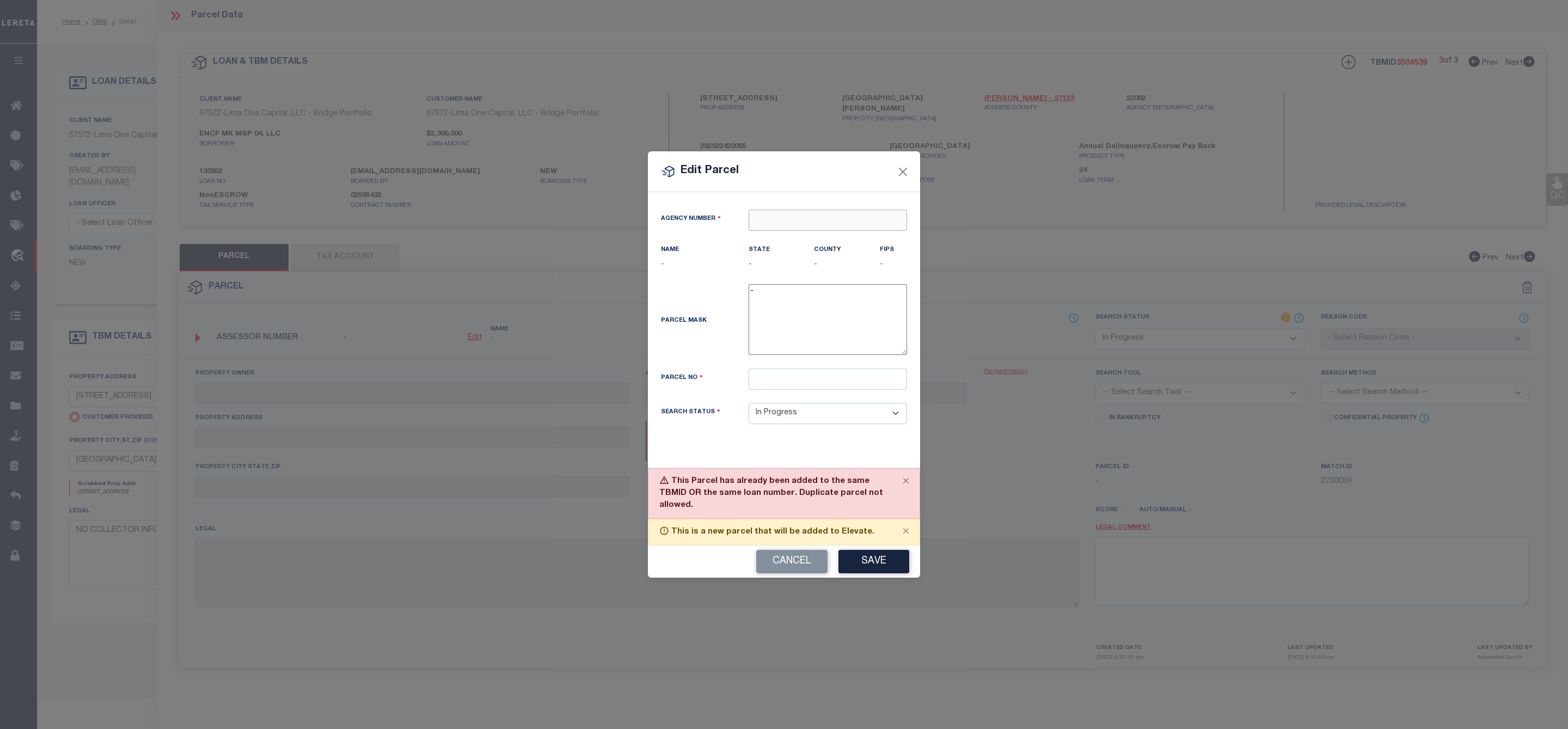
click at [784, 218] on input "text" at bounding box center [827, 220] width 159 height 21
click at [817, 237] on div "220620000 : RAMSEY COUNTY" at bounding box center [827, 250] width 157 height 31
click at [786, 389] on input "text" at bounding box center [827, 379] width 159 height 21
paste input "282922420065"
click at [857, 562] on button "Save" at bounding box center [874, 561] width 71 height 23
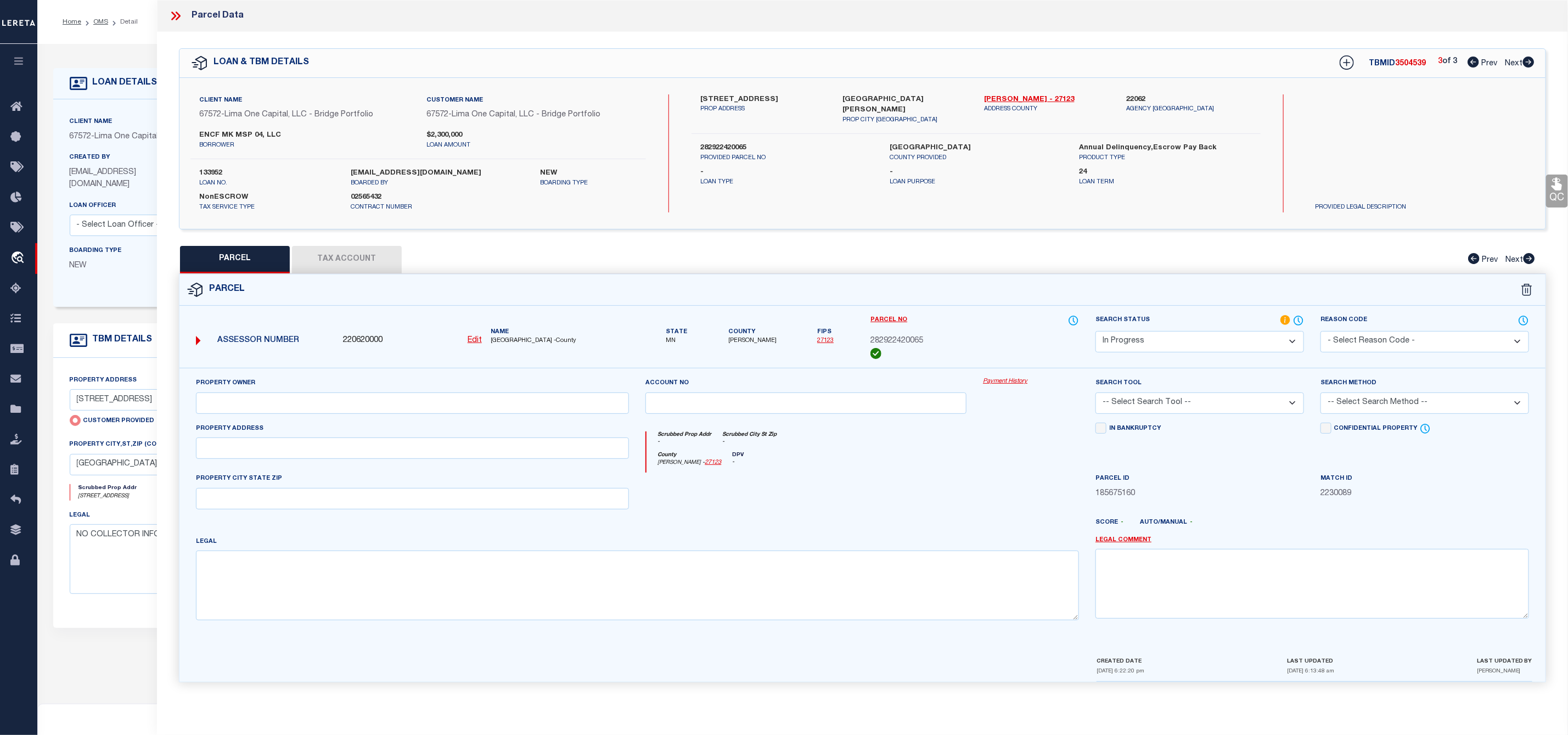
scroll to position [82, 0]
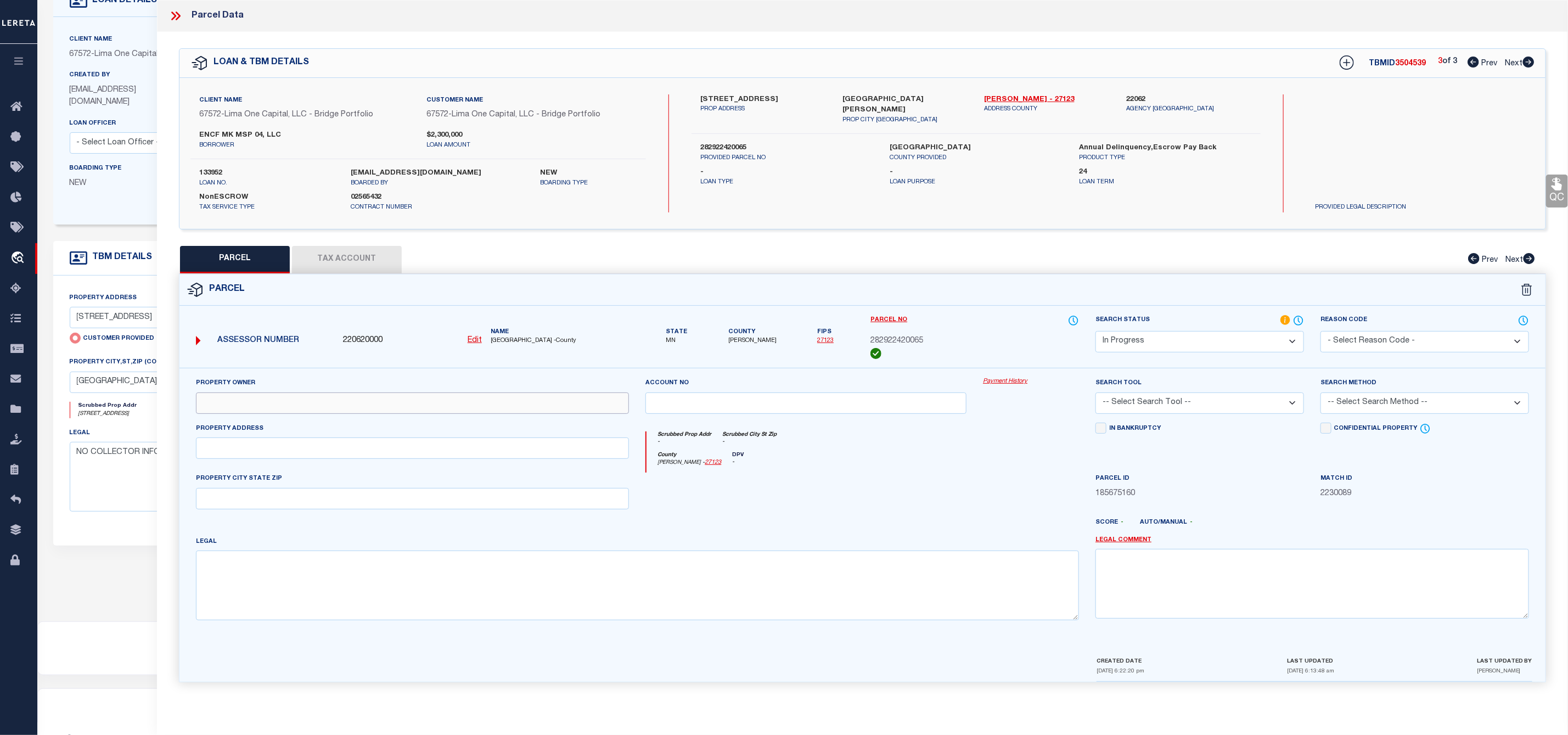
click at [305, 405] on input "text" at bounding box center [413, 403] width 434 height 21
click at [273, 404] on input "text" at bounding box center [413, 403] width 434 height 21
paste input "Encf Mk Msp 04 Llc"
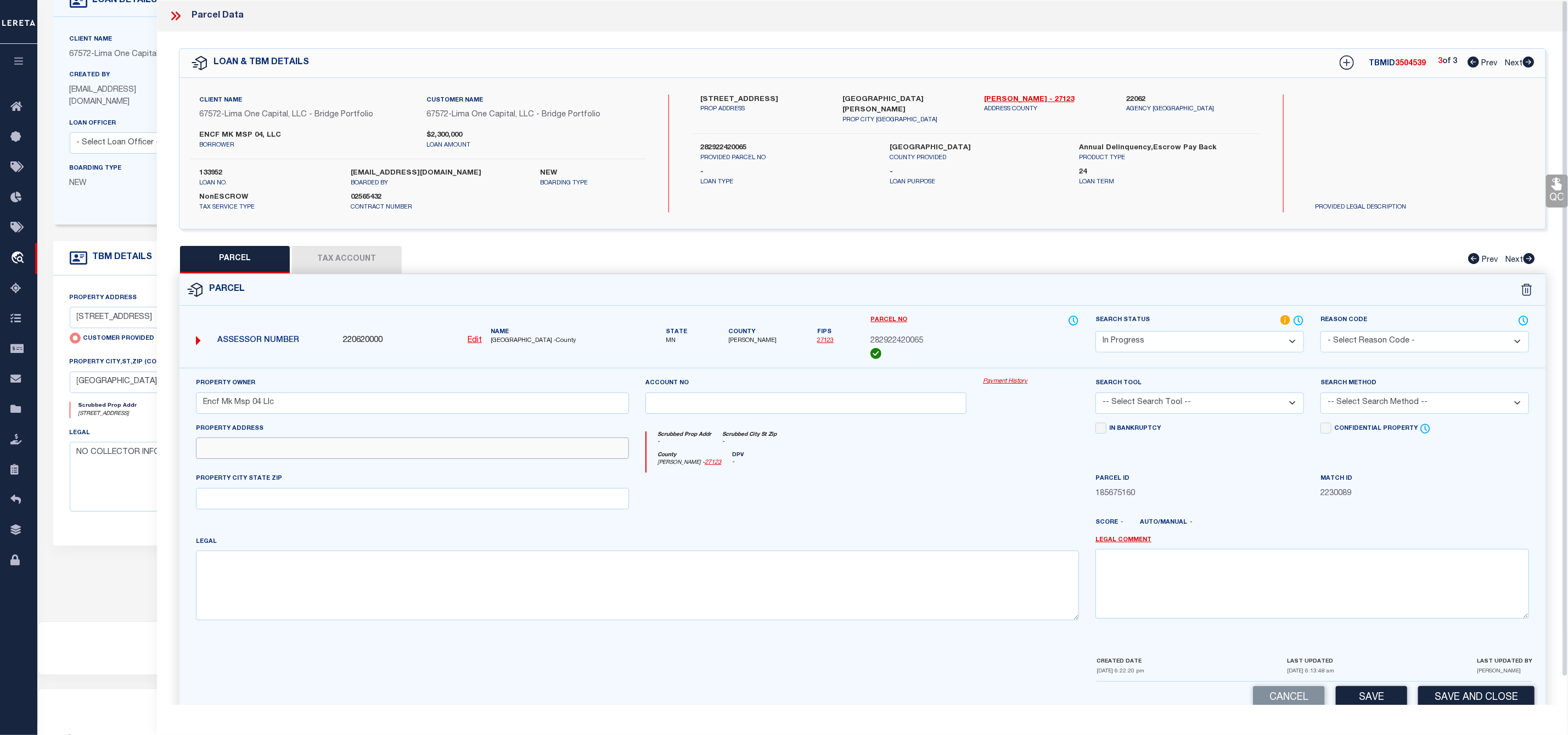
click at [324, 448] on input "text" at bounding box center [413, 448] width 434 height 21
paste input "1074 YORK AVE"
click at [224, 454] on input "1074 YORK AVE" at bounding box center [413, 448] width 434 height 21
click at [262, 501] on input "text" at bounding box center [413, 499] width 434 height 21
paste input "ST PAUL MN 55106-3978"
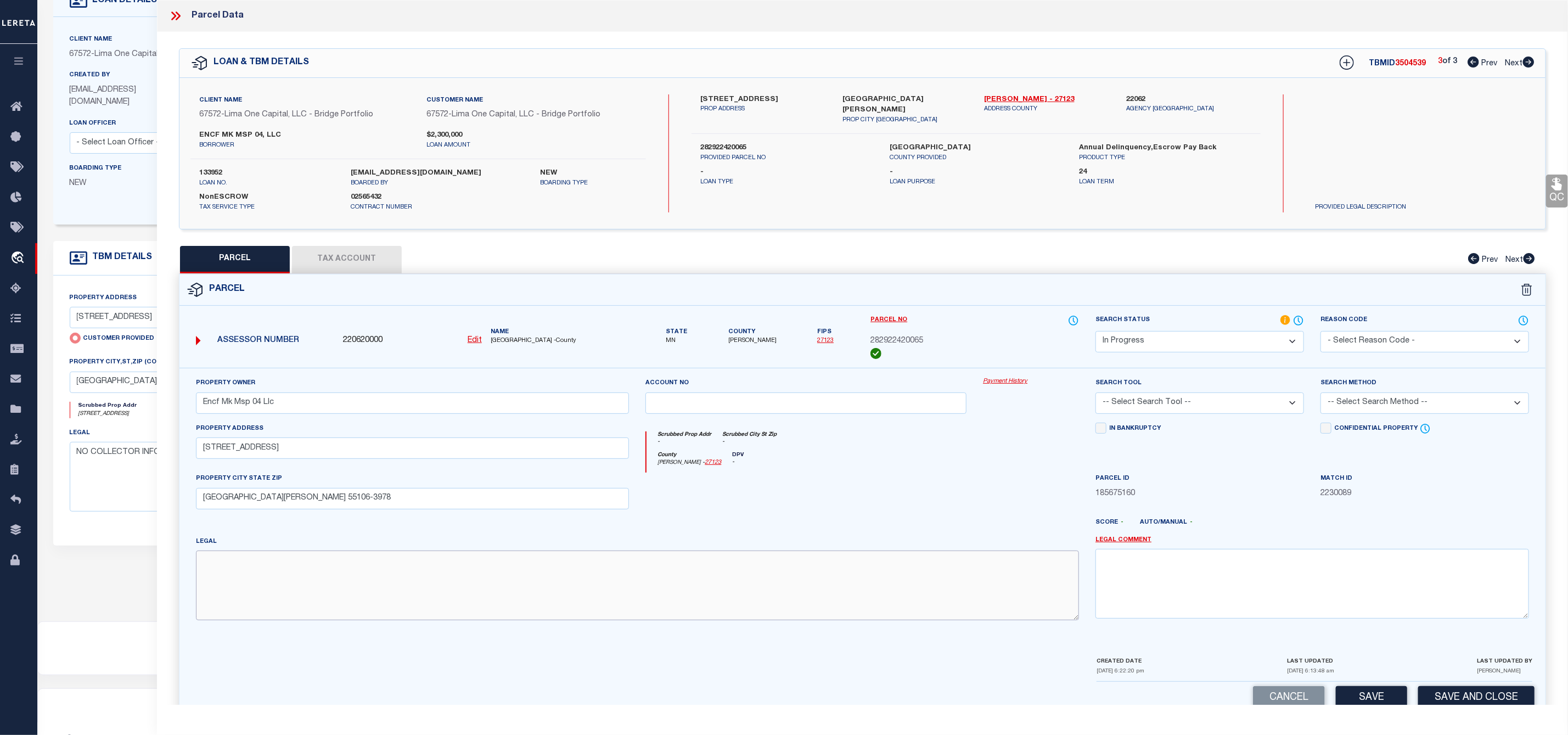
click at [241, 570] on textarea at bounding box center [637, 586] width 883 height 69
click at [247, 580] on textarea at bounding box center [637, 586] width 883 height 69
paste textarea "DAWSON'S EARL ST. ADDITION VAC ALLEY ACCRUING AND FOL SUBJ TO ST LOTS 11 THRU L…"
click at [1166, 402] on select "-- Select Search Tool -- 3rd Party Website Agency File Agency Website ATLS CNV-…" at bounding box center [1199, 403] width 208 height 21
click at [1095, 396] on select "-- Select Search Tool -- 3rd Party Website Agency File Agency Website ATLS CNV-…" at bounding box center [1199, 403] width 208 height 21
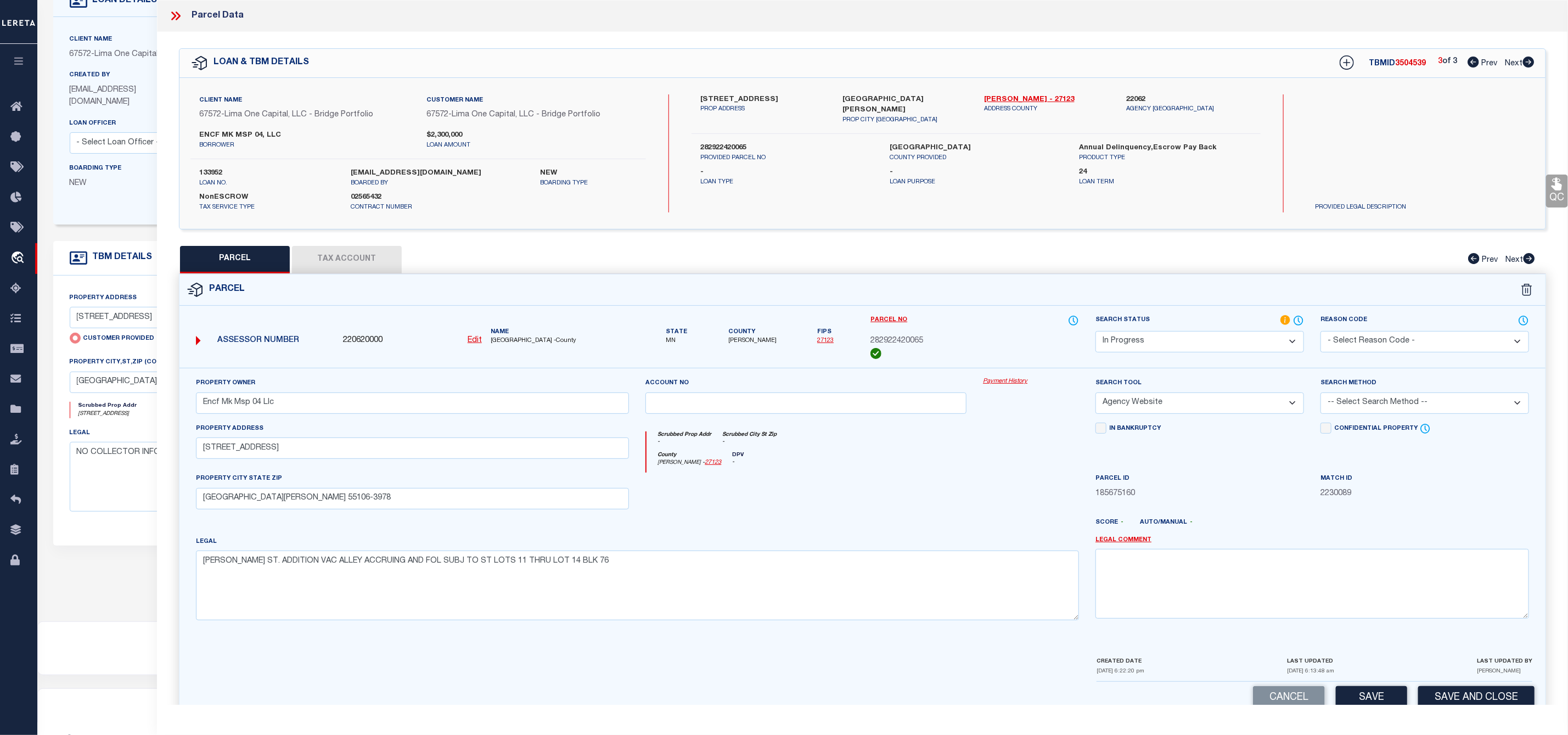
click at [1375, 407] on select "-- Select Search Method -- Property Address Legal Liability Info Provided" at bounding box center [1425, 403] width 208 height 21
click at [1321, 396] on select "-- Select Search Method -- Property Address Legal Liability Info Provided" at bounding box center [1425, 403] width 208 height 21
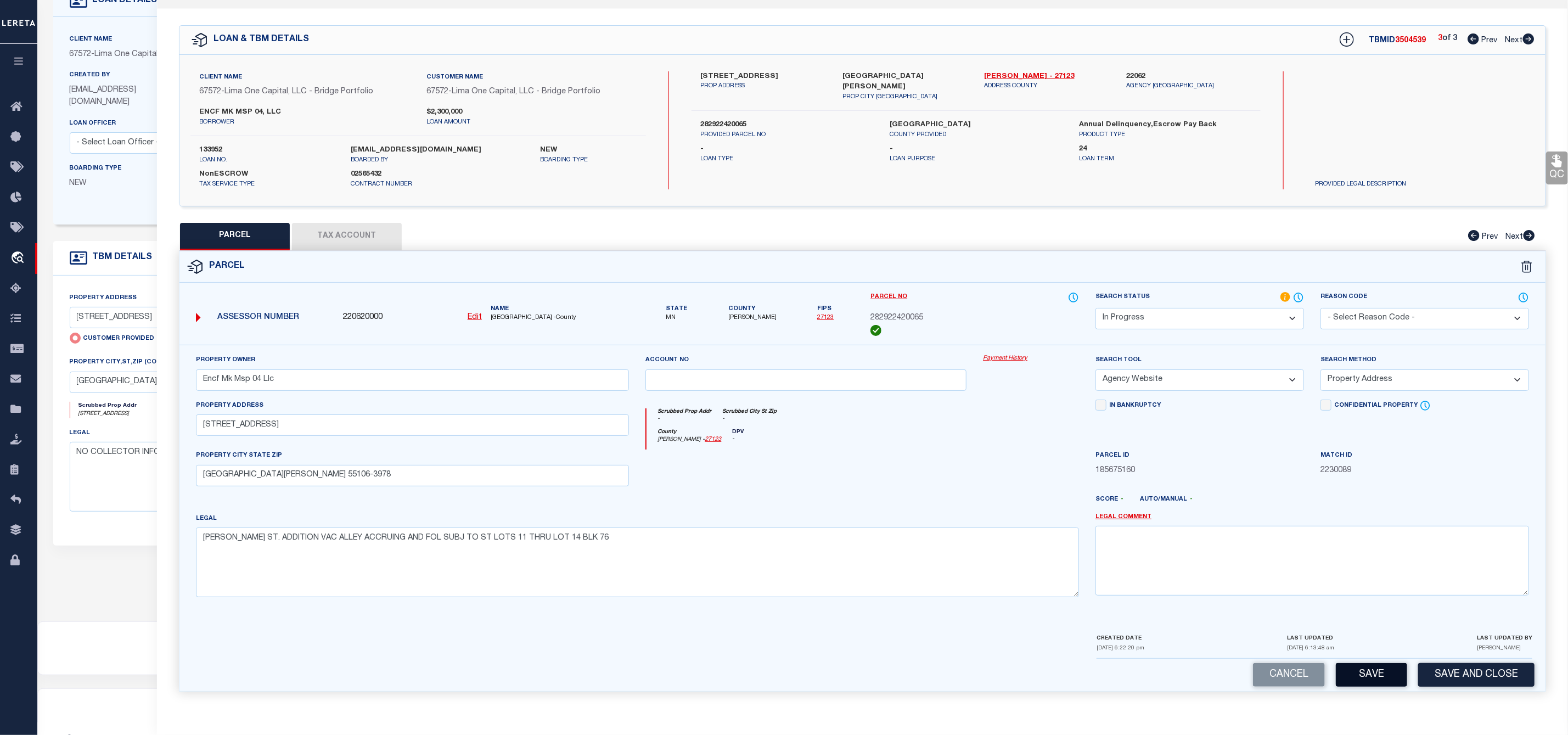
click at [1361, 671] on button "Save" at bounding box center [1371, 675] width 72 height 23
click at [359, 239] on button "Tax Account" at bounding box center [347, 236] width 110 height 27
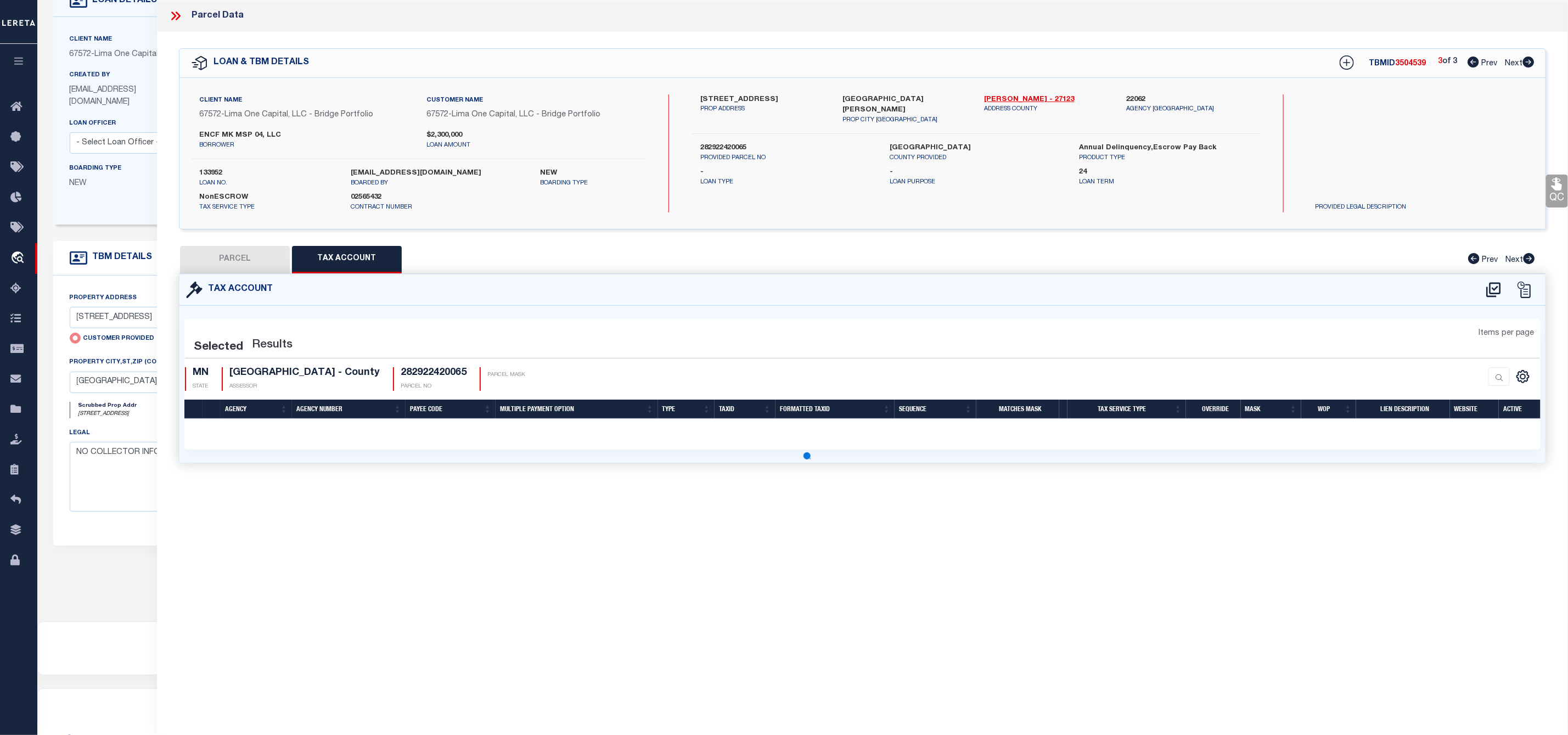
scroll to position [0, 0]
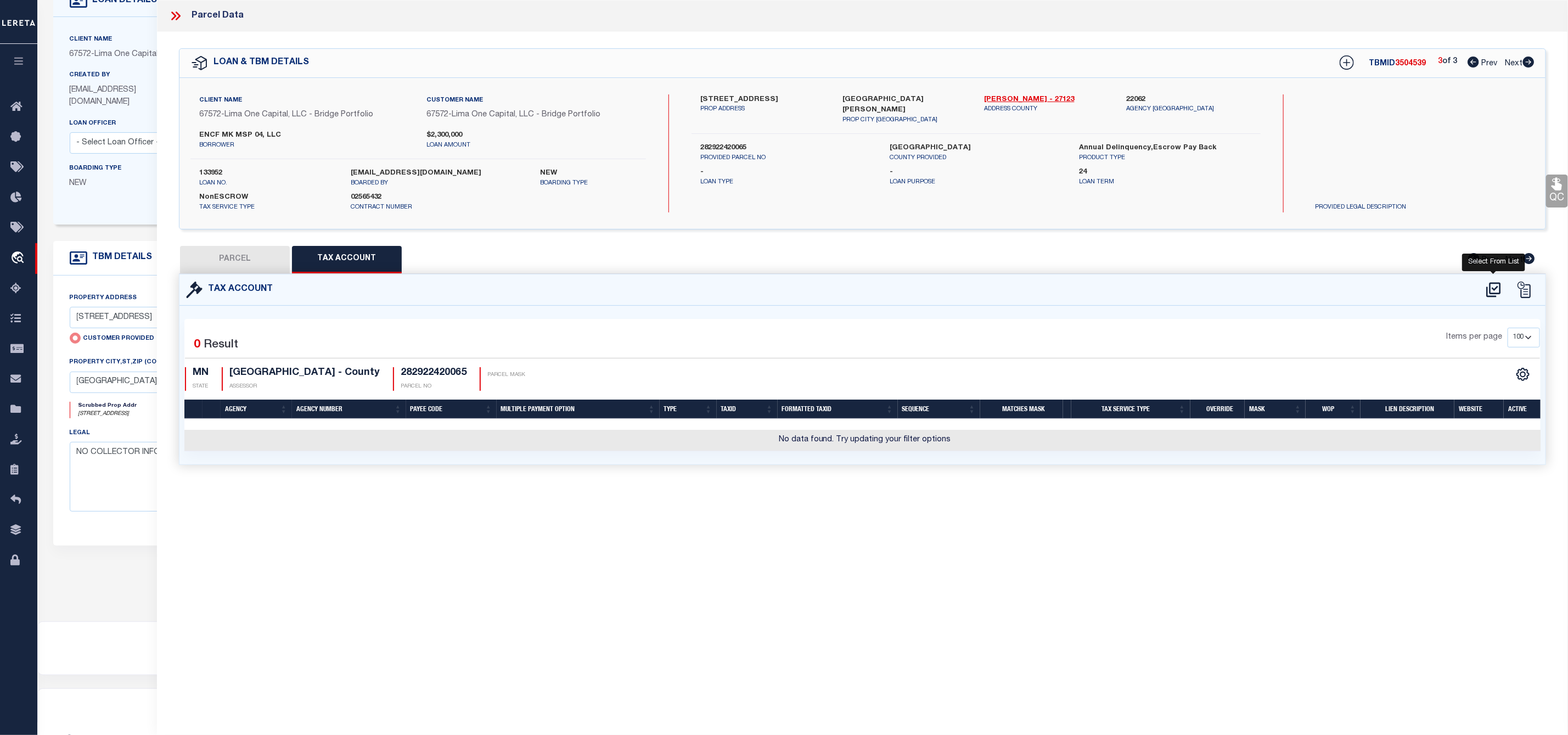
click at [1497, 288] on icon at bounding box center [1493, 290] width 14 height 15
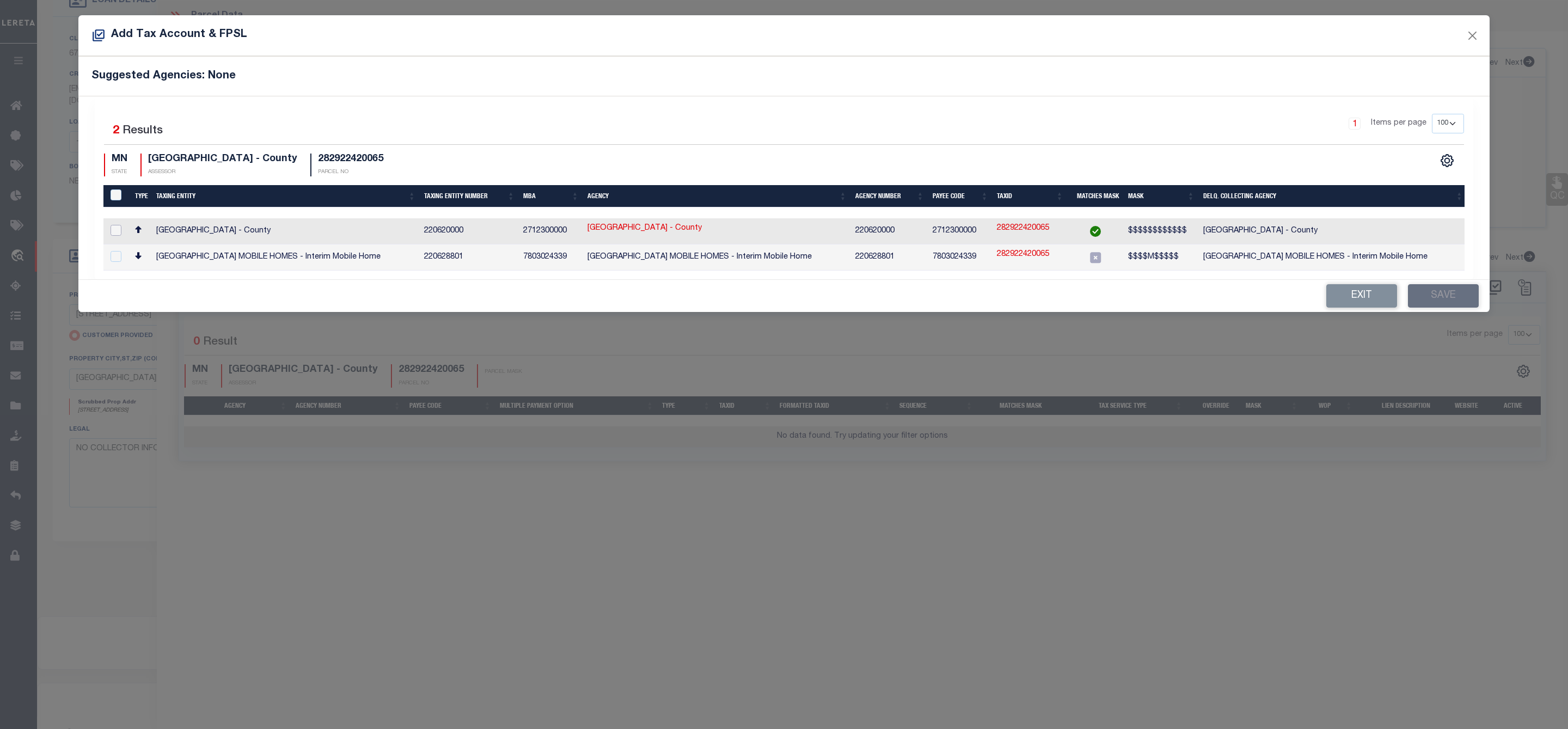
click at [116, 229] on input "checkbox" at bounding box center [116, 231] width 11 height 11
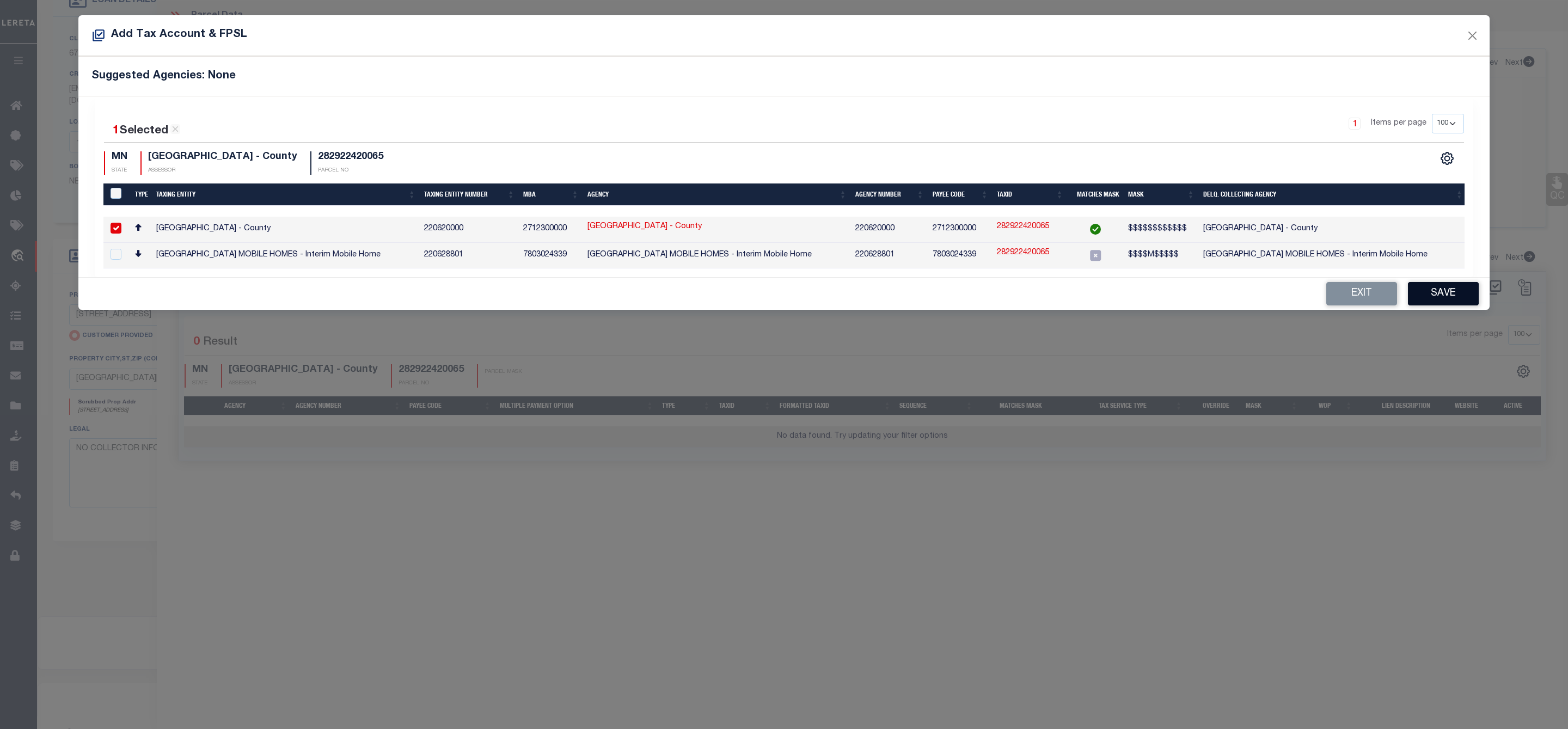
click at [1456, 295] on button "Save" at bounding box center [1443, 293] width 71 height 23
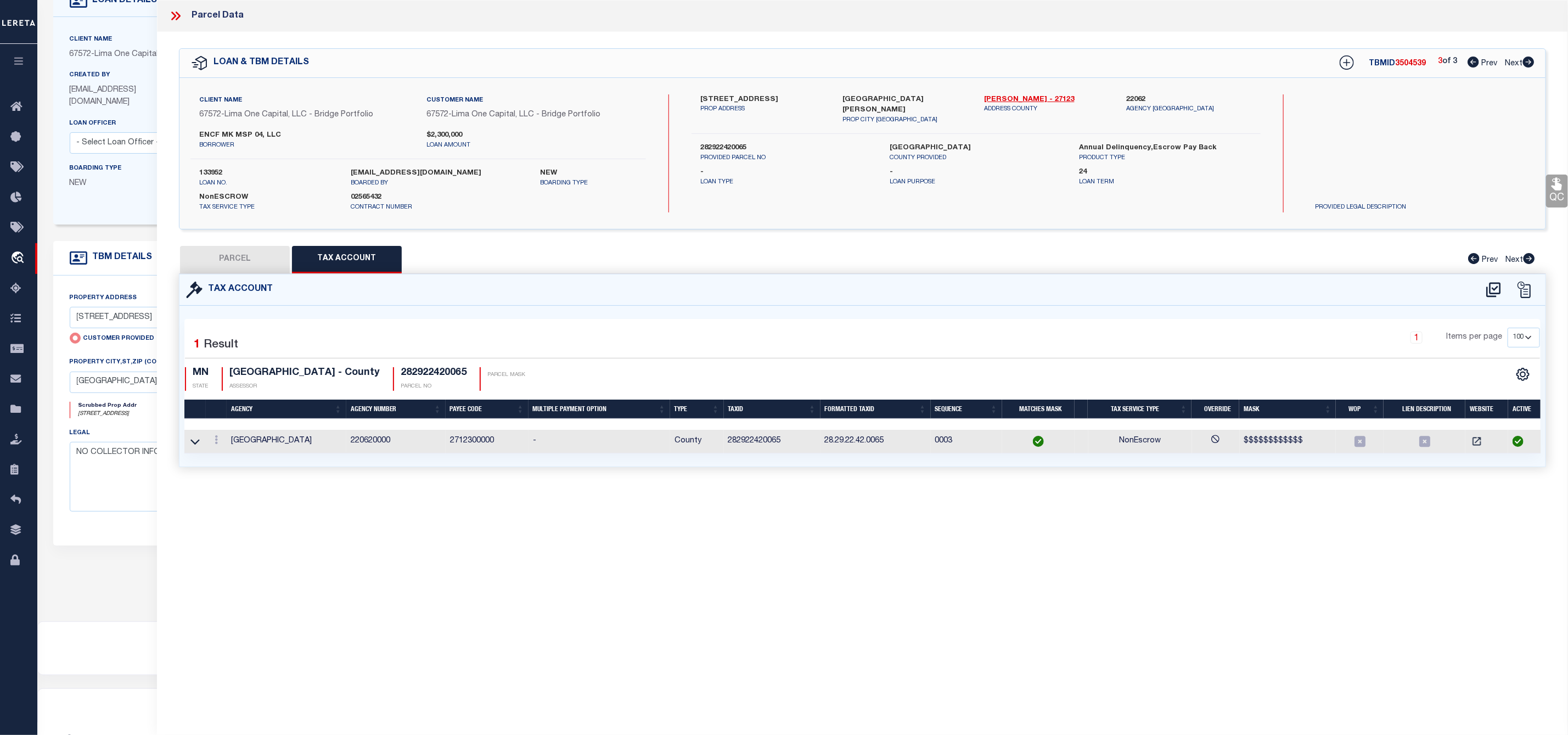
click at [241, 255] on button "PARCEL" at bounding box center [235, 260] width 110 height 27
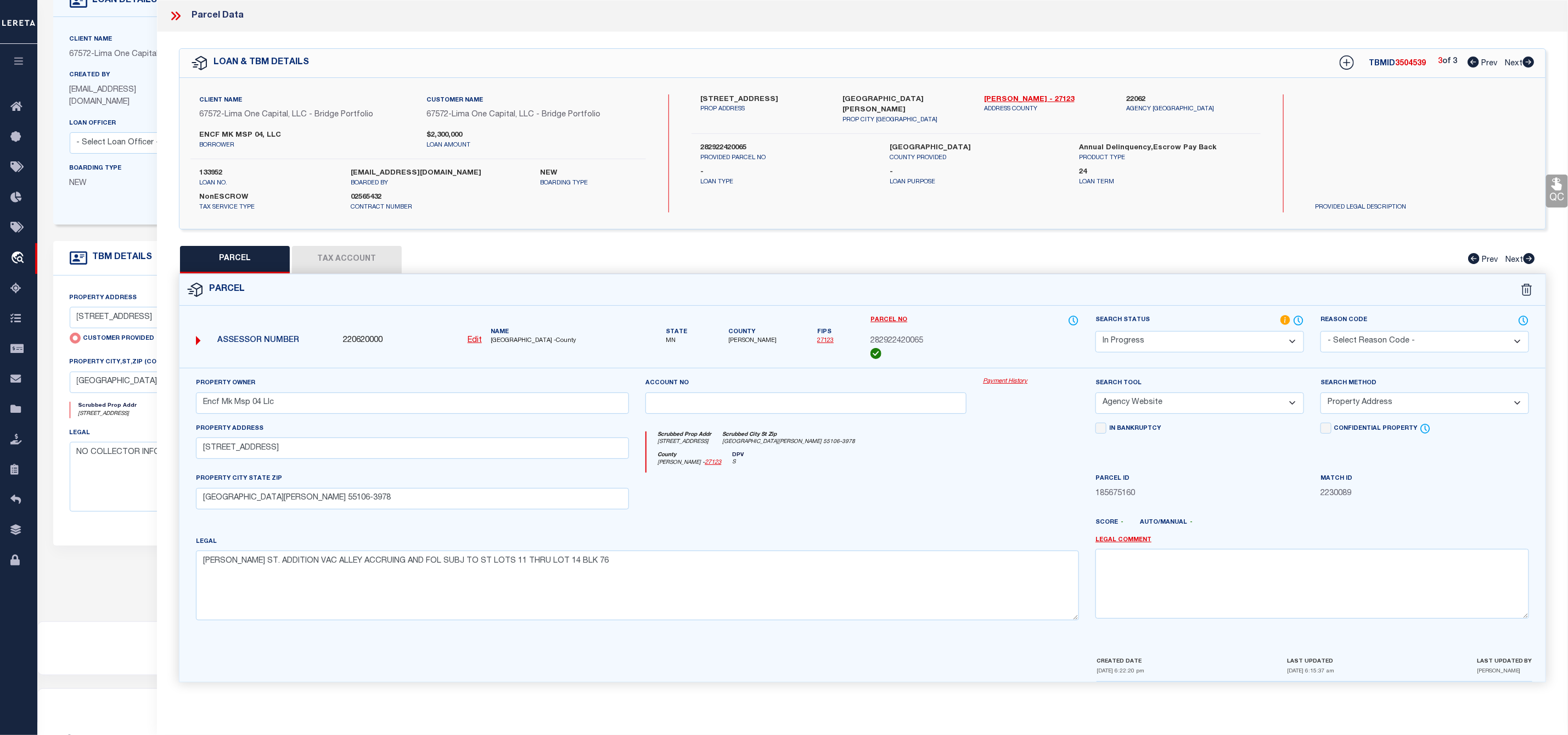
click at [1136, 340] on select "Automated Search Bad Parcel Complete Duplicate Parcel High Dollar Reporting In …" at bounding box center [1199, 342] width 208 height 21
click at [1095, 332] on select "Automated Search Bad Parcel Complete Duplicate Parcel High Dollar Reporting In …" at bounding box center [1199, 342] width 208 height 21
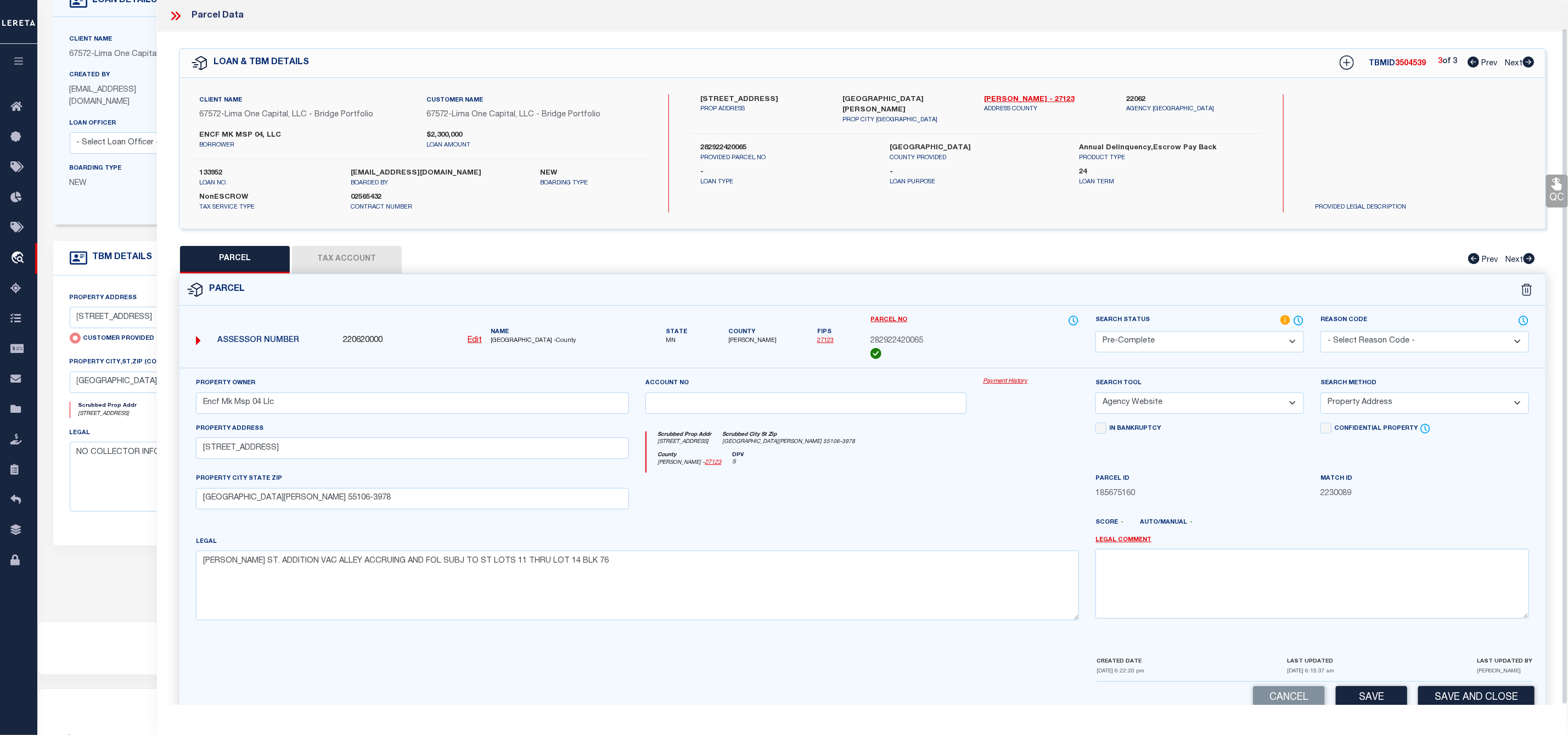
scroll to position [29, 0]
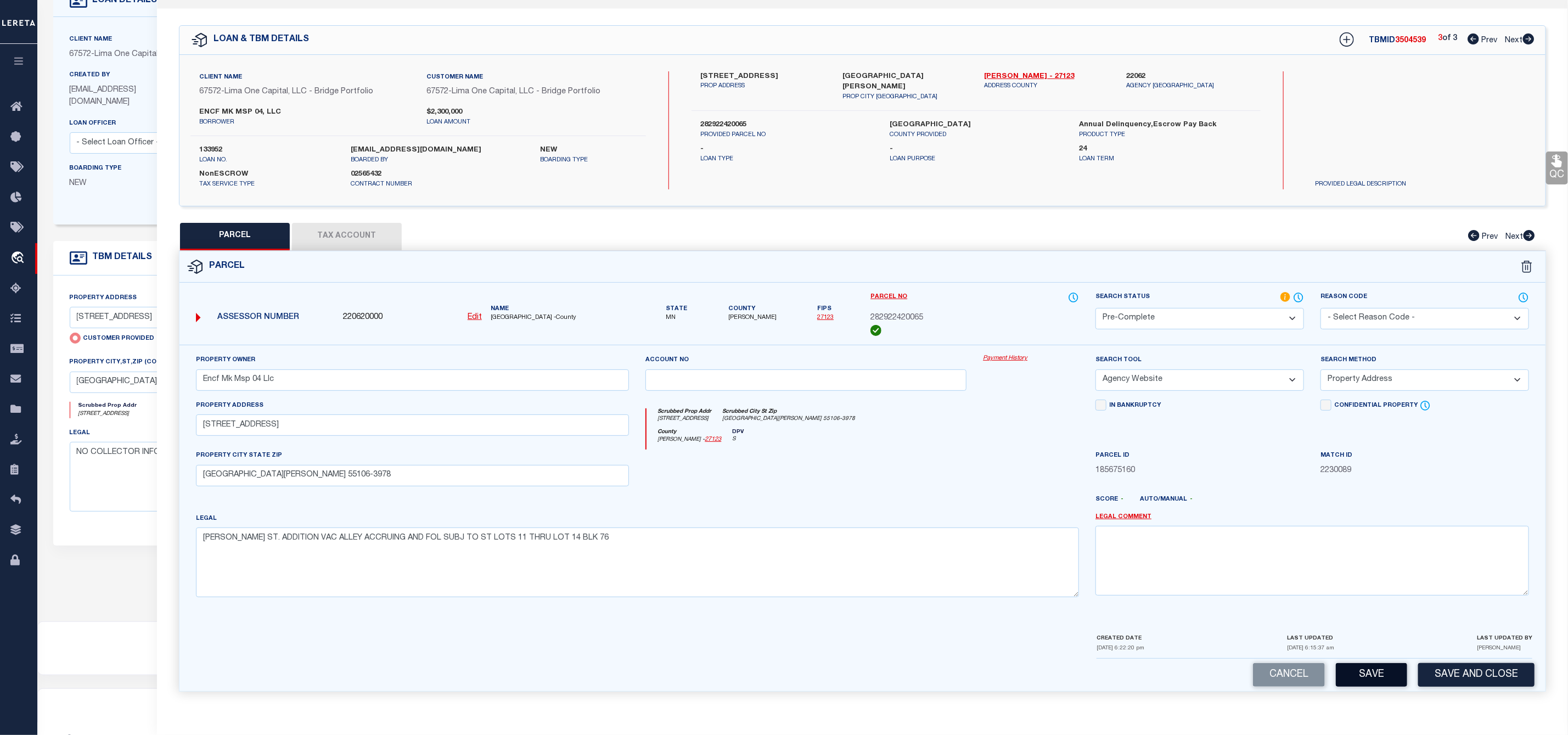
click at [1365, 671] on button "Save" at bounding box center [1371, 675] width 72 height 23
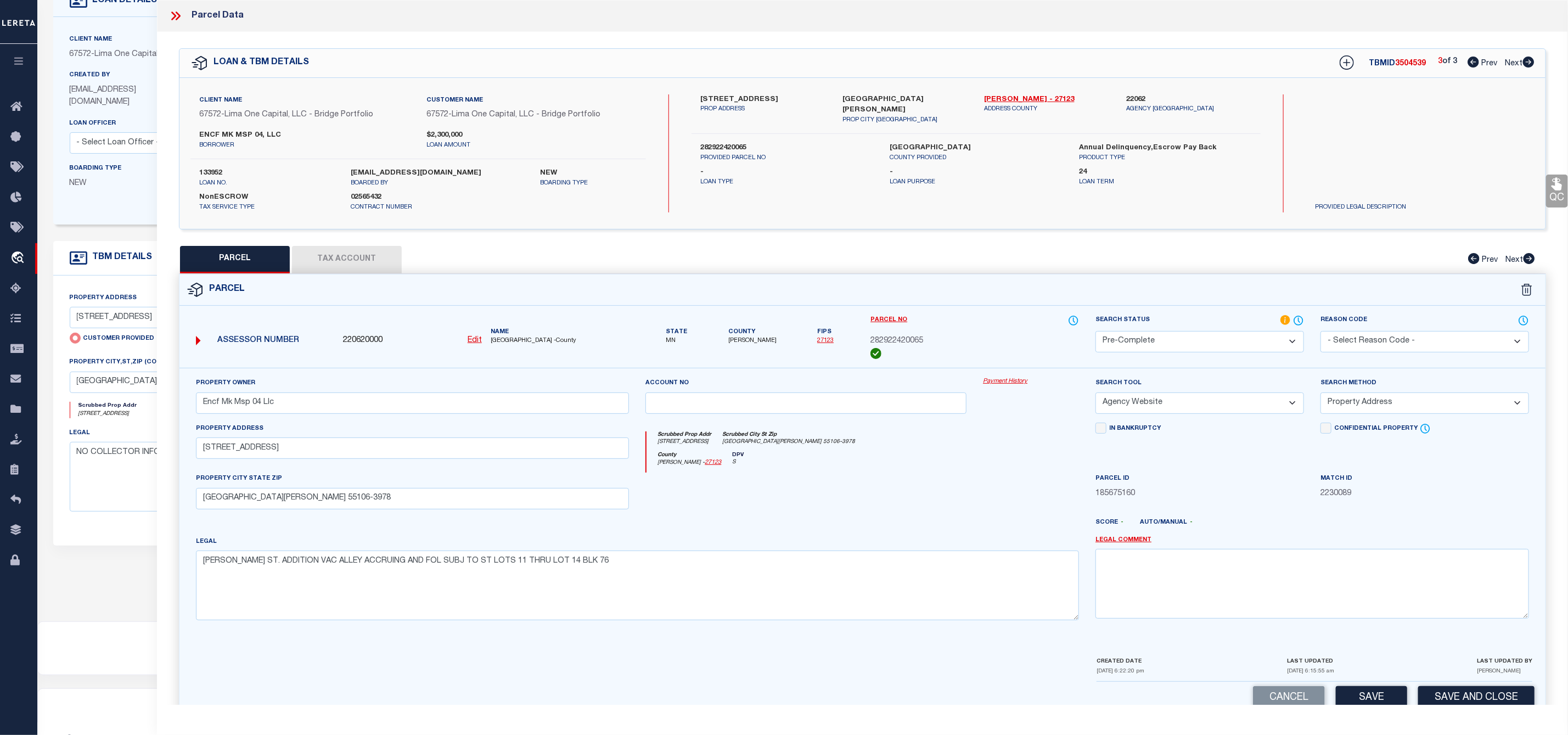
click at [1411, 64] on span "3504539" at bounding box center [1410, 63] width 31 height 8
copy span "3504539"
click at [211, 173] on label "133952" at bounding box center [266, 174] width 135 height 11
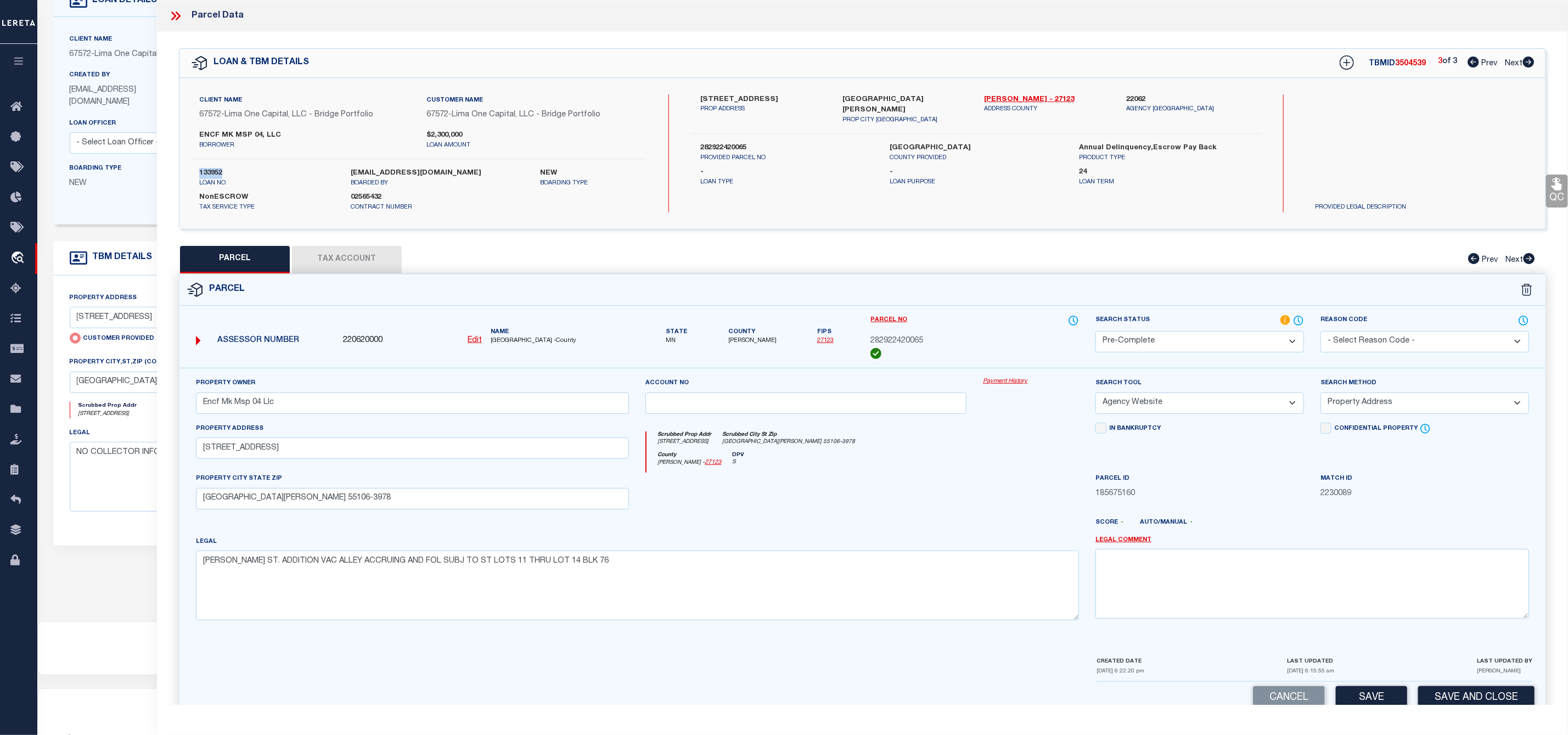
copy label "133952"
click at [747, 346] on span "[PERSON_NAME]" at bounding box center [753, 341] width 48 height 9
copy span "[PERSON_NAME]"
click at [900, 341] on span "282922420065" at bounding box center [897, 342] width 53 height 12
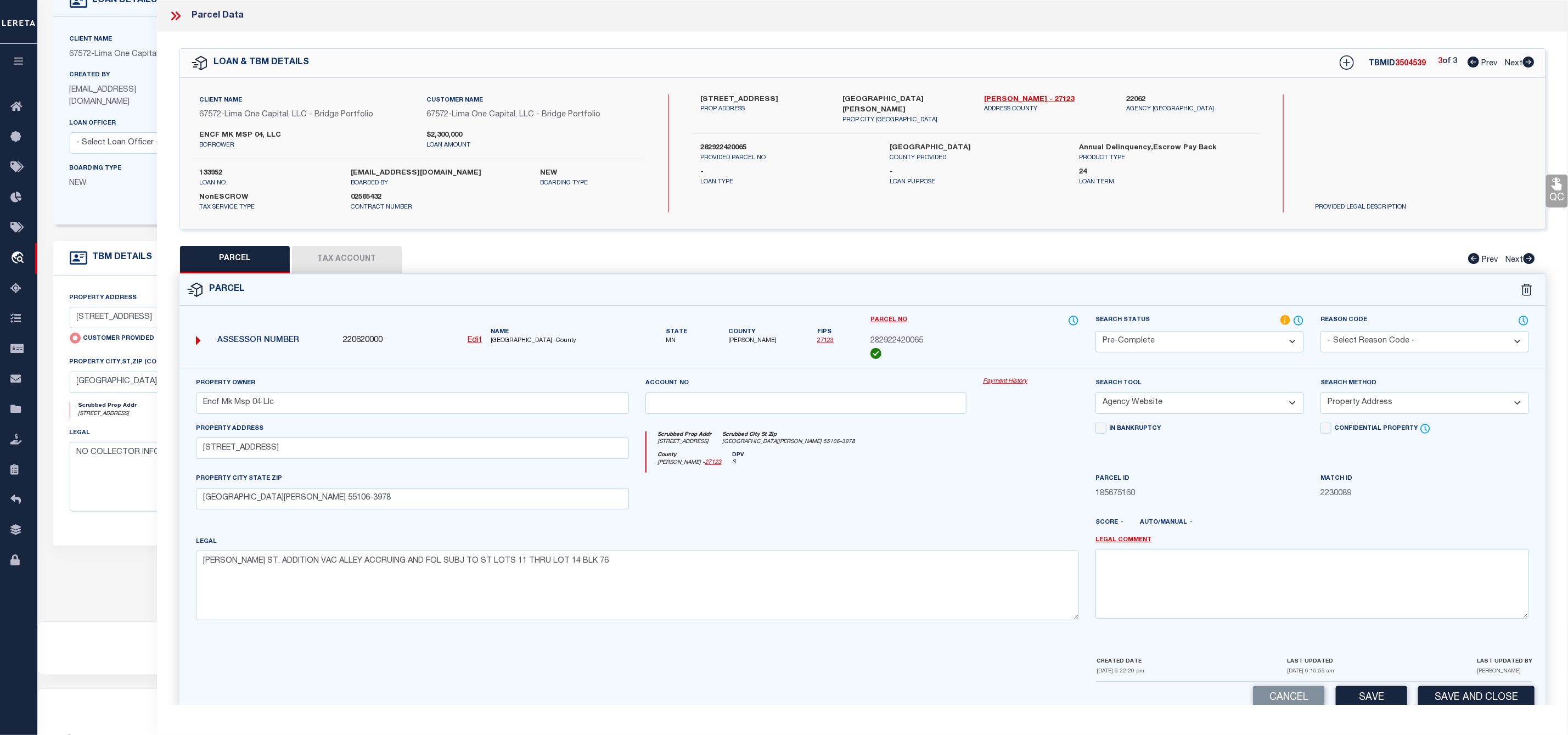
click at [900, 341] on span "282922420065" at bounding box center [897, 342] width 53 height 12
copy span "282922420065"
click at [180, 17] on icon at bounding box center [178, 16] width 5 height 9
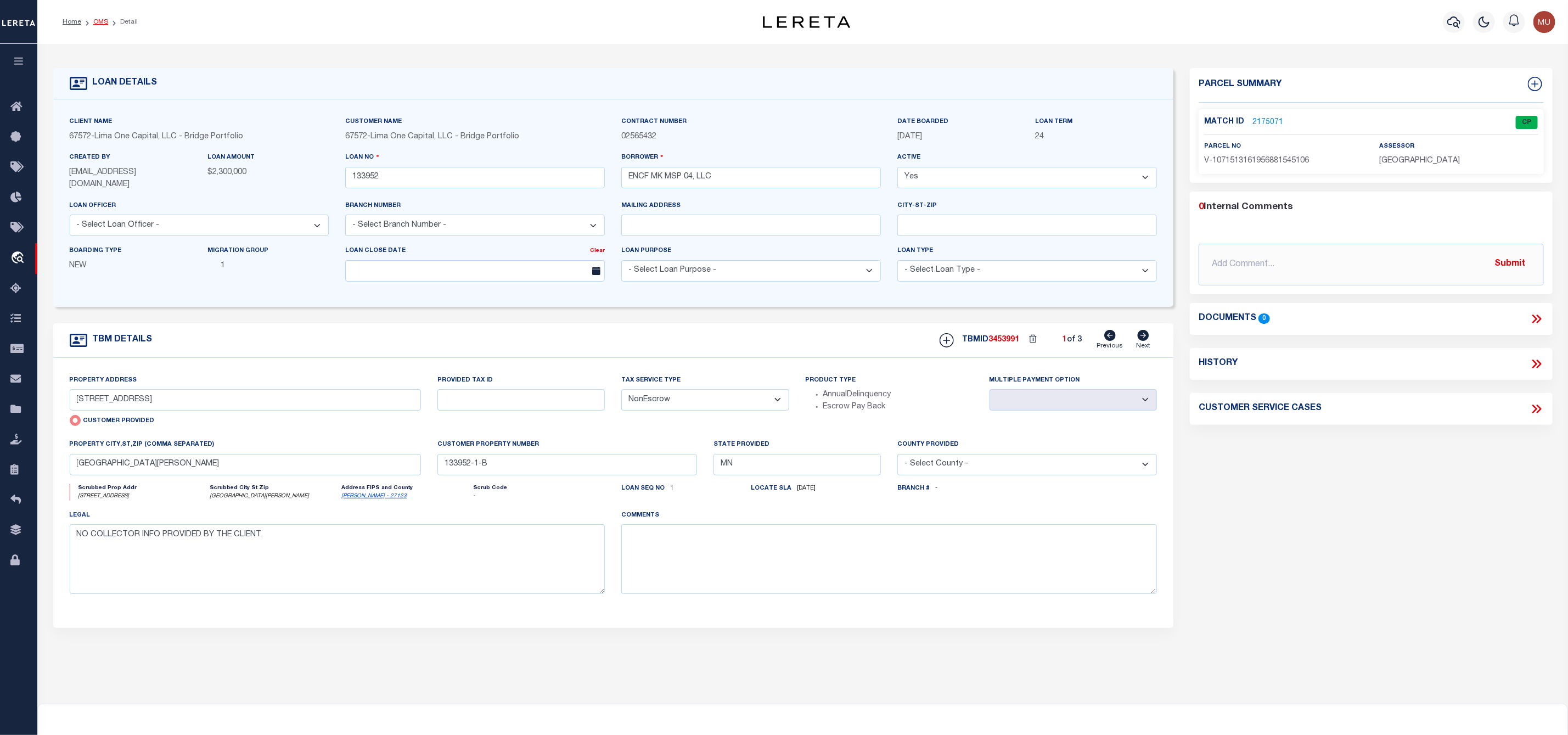
click at [101, 23] on link "OMS" at bounding box center [101, 22] width 15 height 7
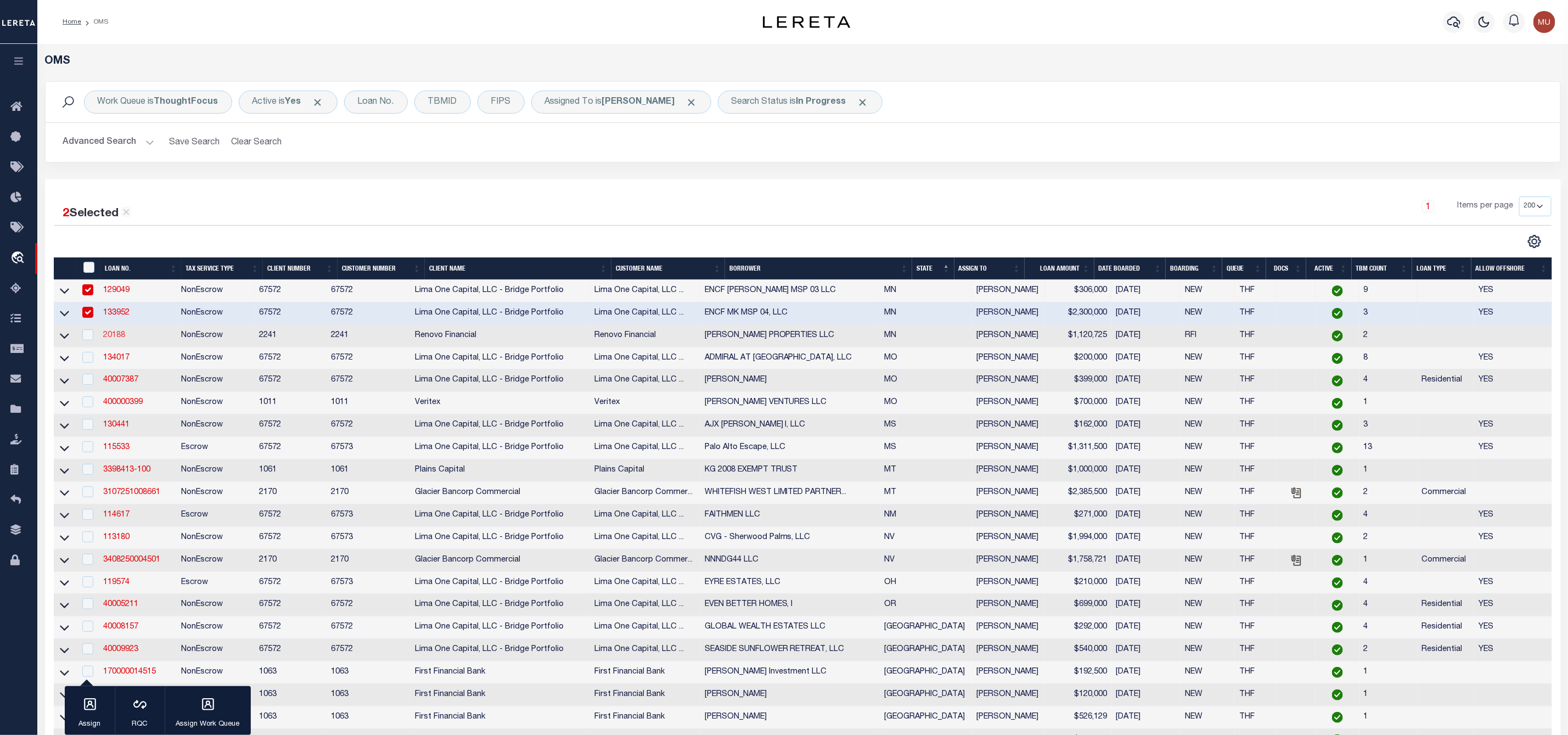
click at [120, 337] on link "20188" at bounding box center [114, 335] width 22 height 8
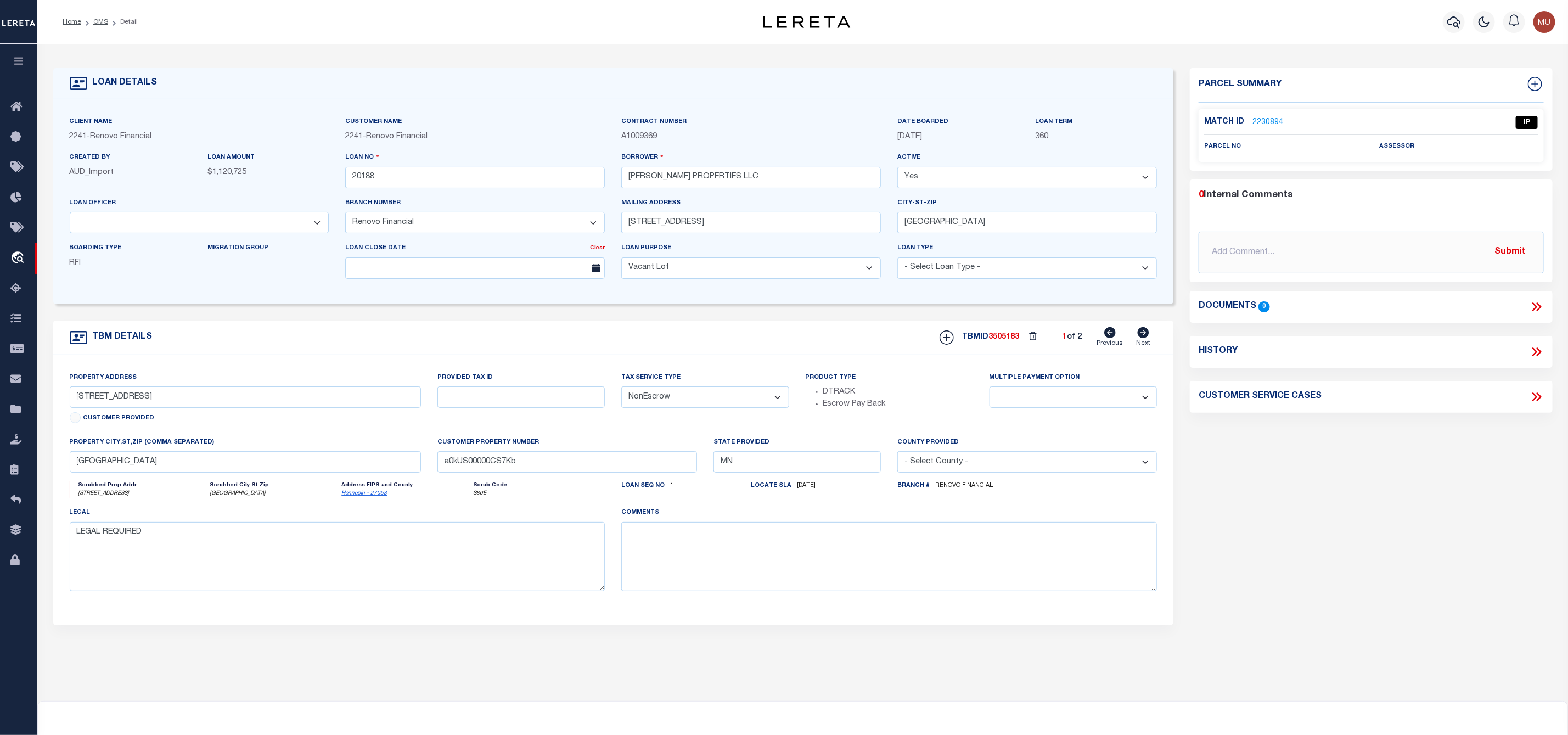
click at [1269, 122] on link "2230894" at bounding box center [1267, 122] width 31 height 11
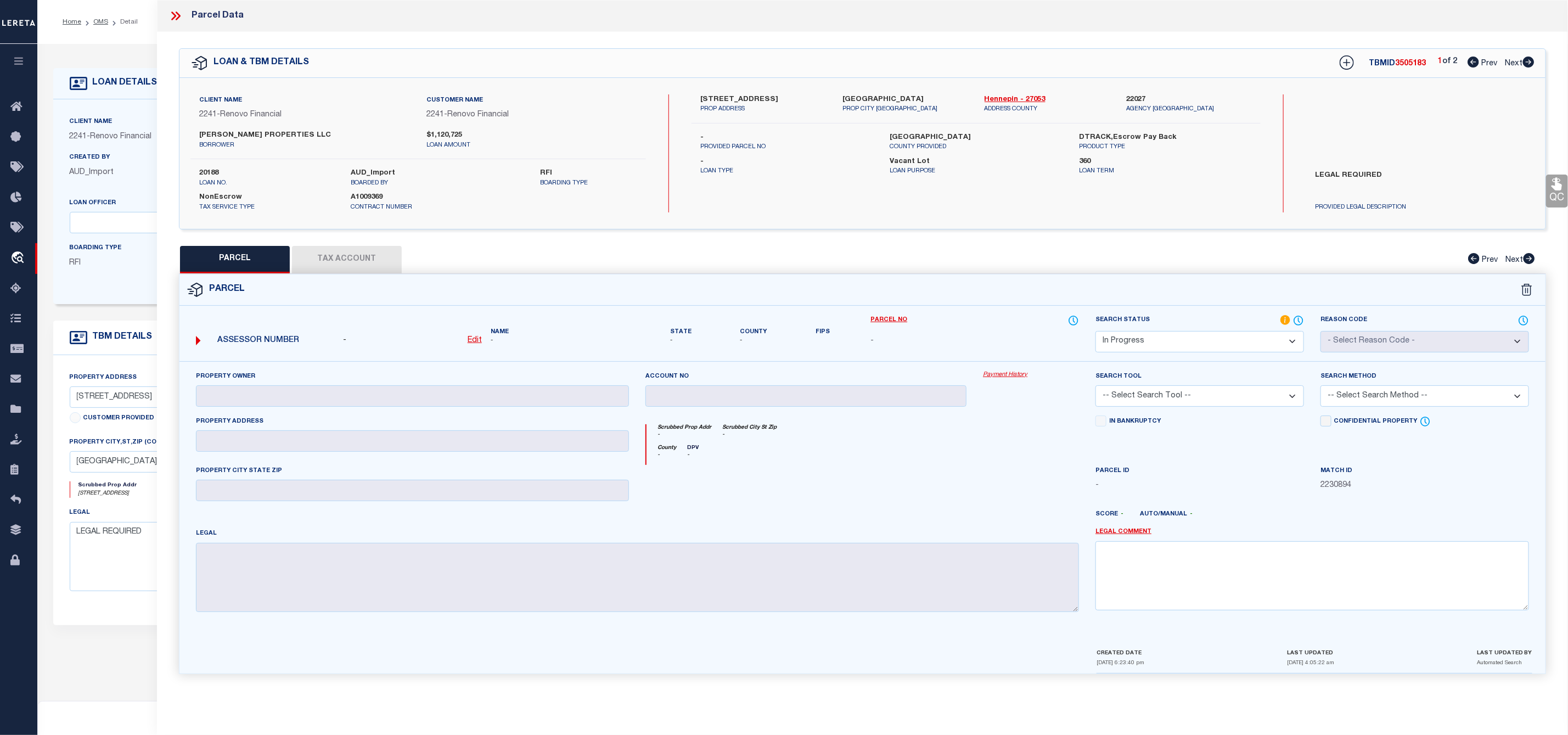
click at [1528, 58] on icon at bounding box center [1528, 62] width 11 height 11
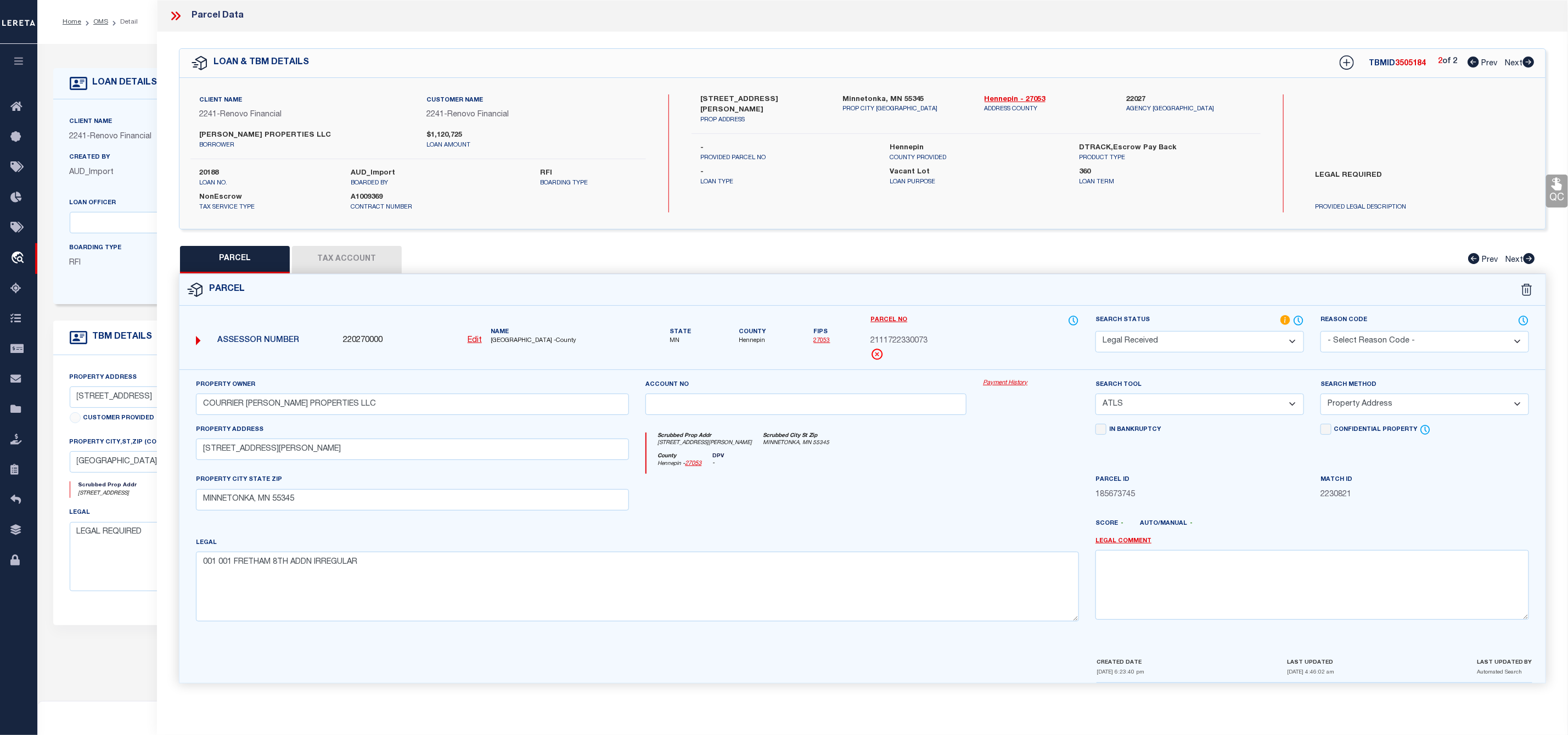
click at [174, 15] on icon at bounding box center [173, 16] width 5 height 9
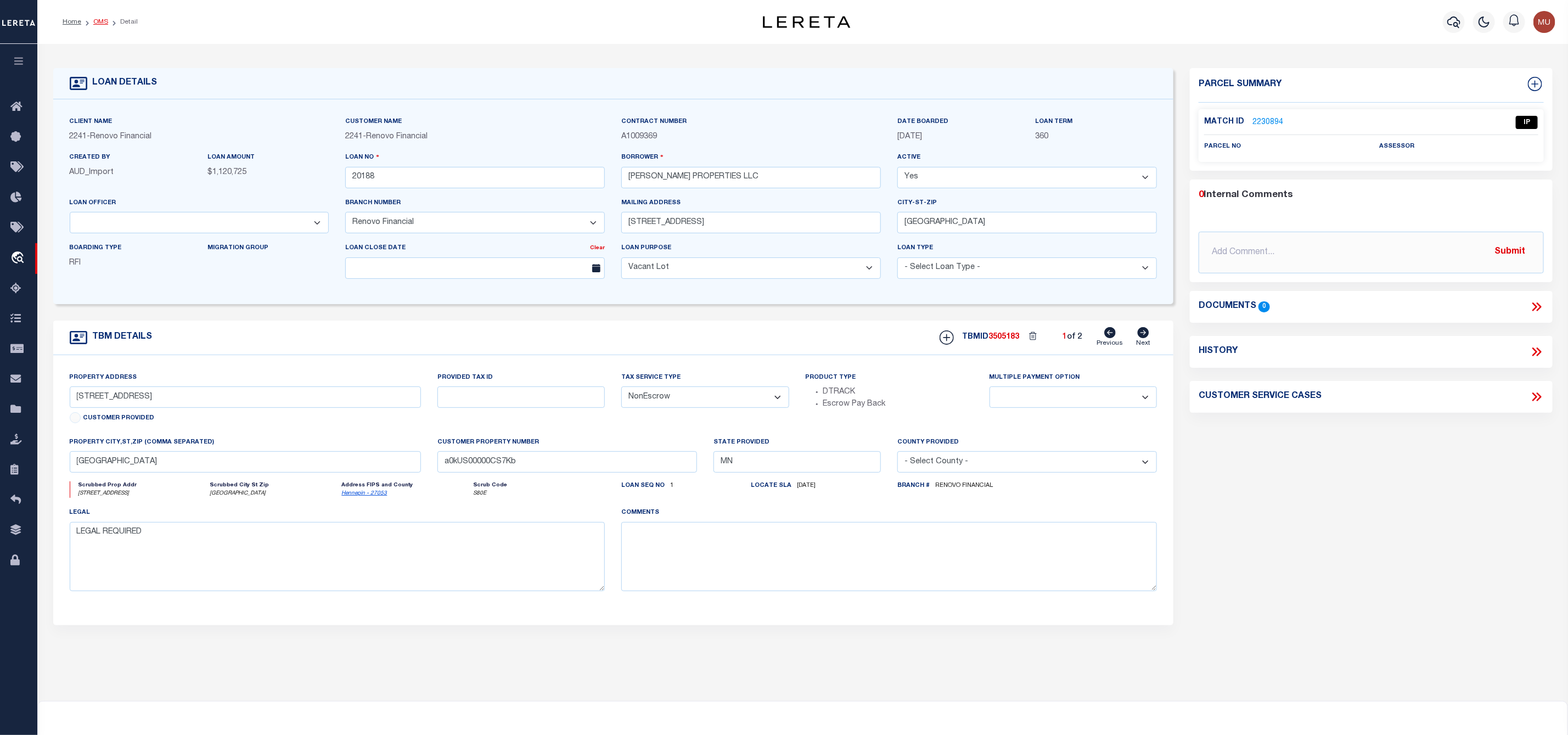
click at [102, 19] on link "OMS" at bounding box center [101, 22] width 15 height 7
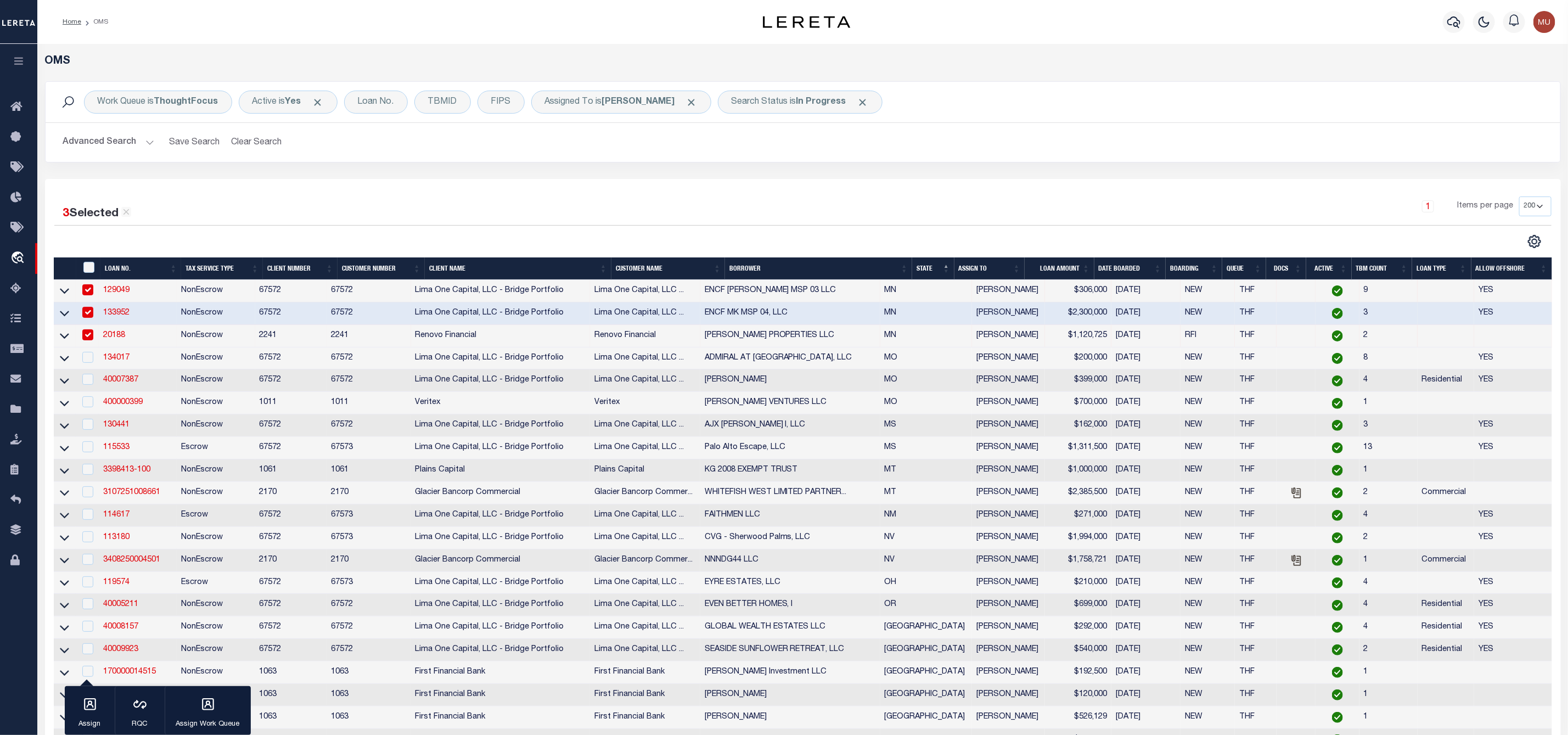
click at [114, 340] on link "20188" at bounding box center [114, 335] width 22 height 8
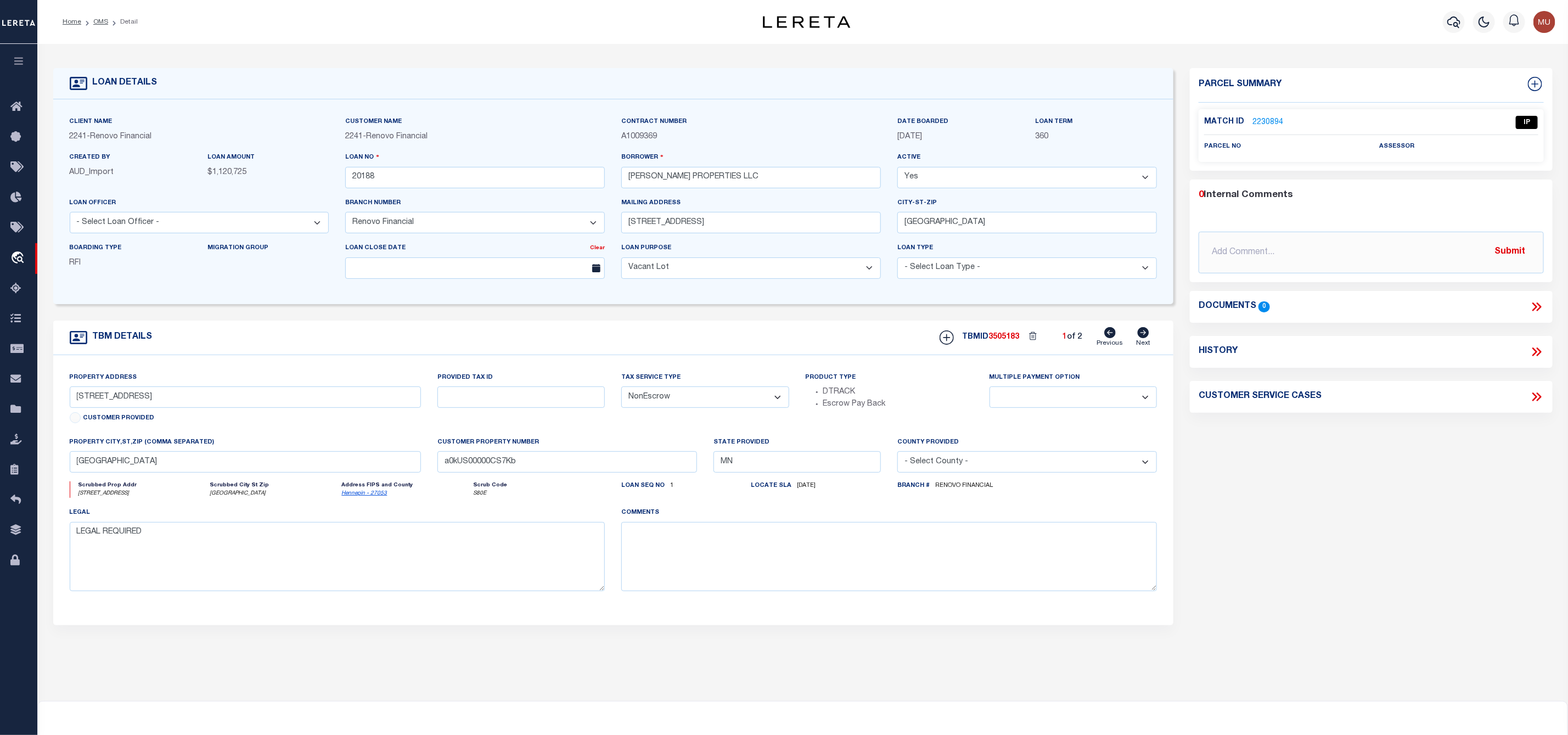
click at [1266, 120] on link "2230894" at bounding box center [1267, 122] width 31 height 11
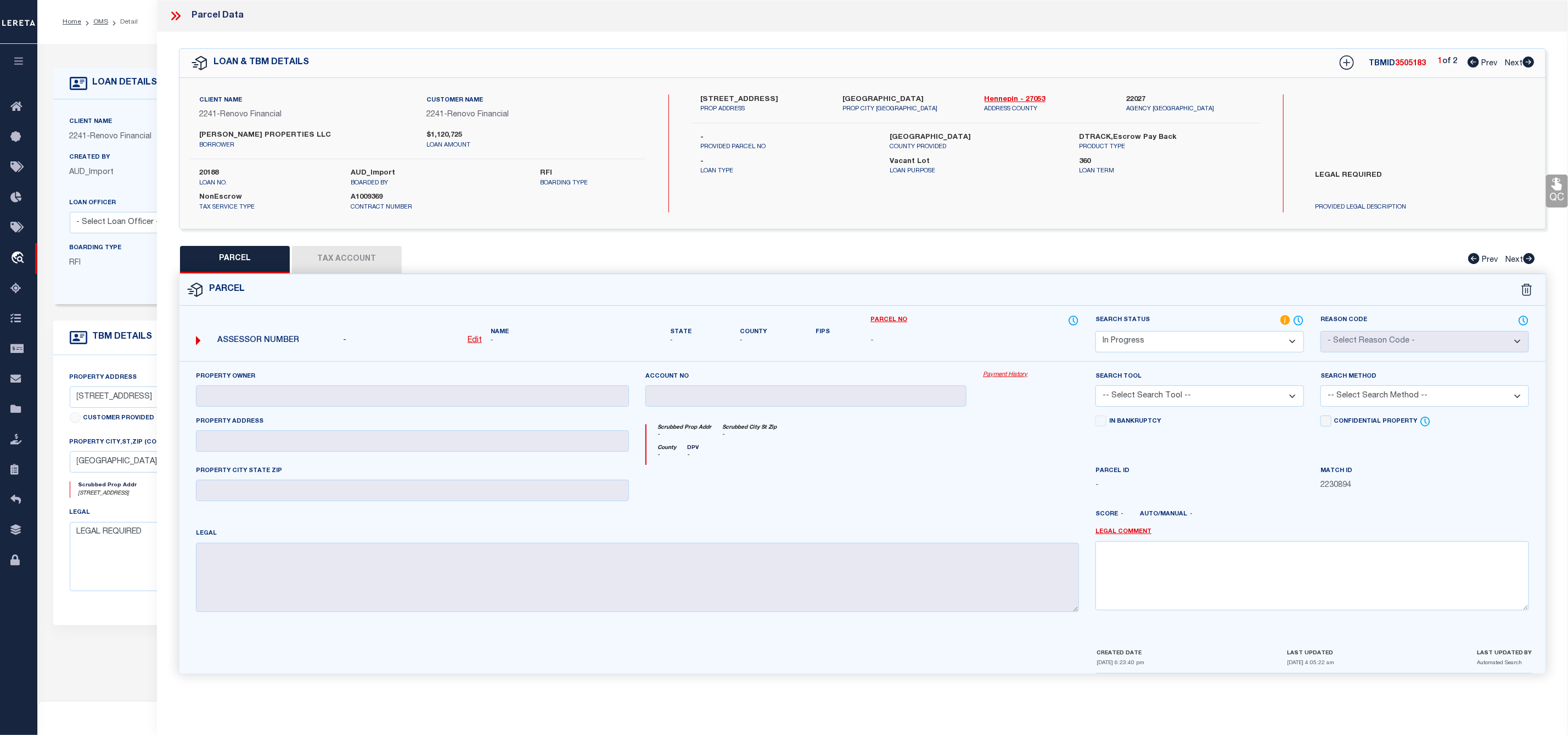
click at [1198, 346] on select "Automated Search Bad Parcel Complete Duplicate Parcel High Dollar Reporting In …" at bounding box center [1199, 342] width 208 height 21
click at [1095, 332] on select "Automated Search Bad Parcel Complete Duplicate Parcel High Dollar Reporting In …" at bounding box center [1199, 342] width 208 height 21
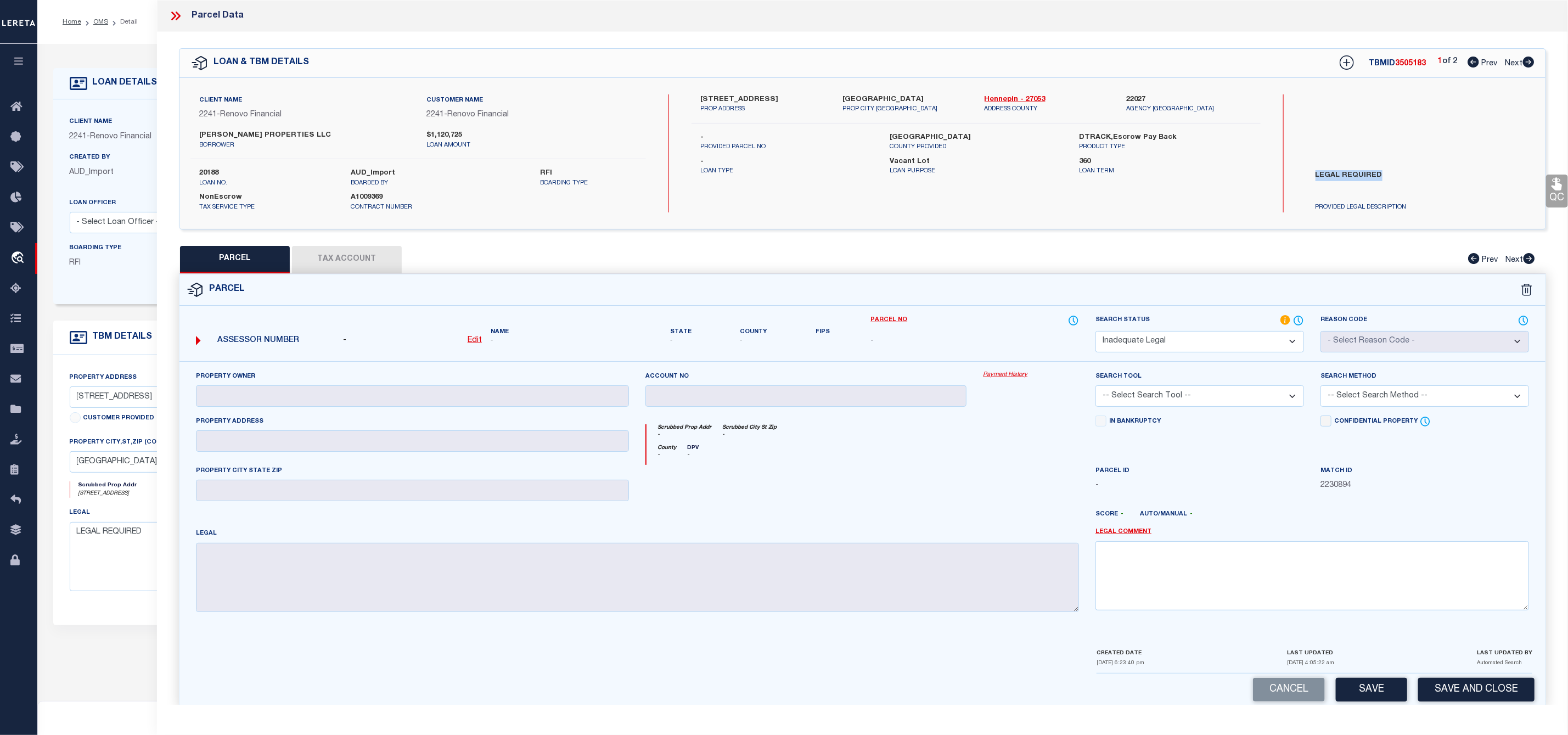
drag, startPoint x: 1315, startPoint y: 168, endPoint x: 1426, endPoint y: 174, distance: 111.2
click at [1426, 174] on div "LEGAL REQUIRED PROVIDED LEGAL DESCRIPTION" at bounding box center [1403, 189] width 208 height 47
copy label "LEGAL REQUIRED"
click at [1192, 558] on textarea at bounding box center [1312, 576] width 434 height 69
paste textarea "LEGAL REQUIRED"
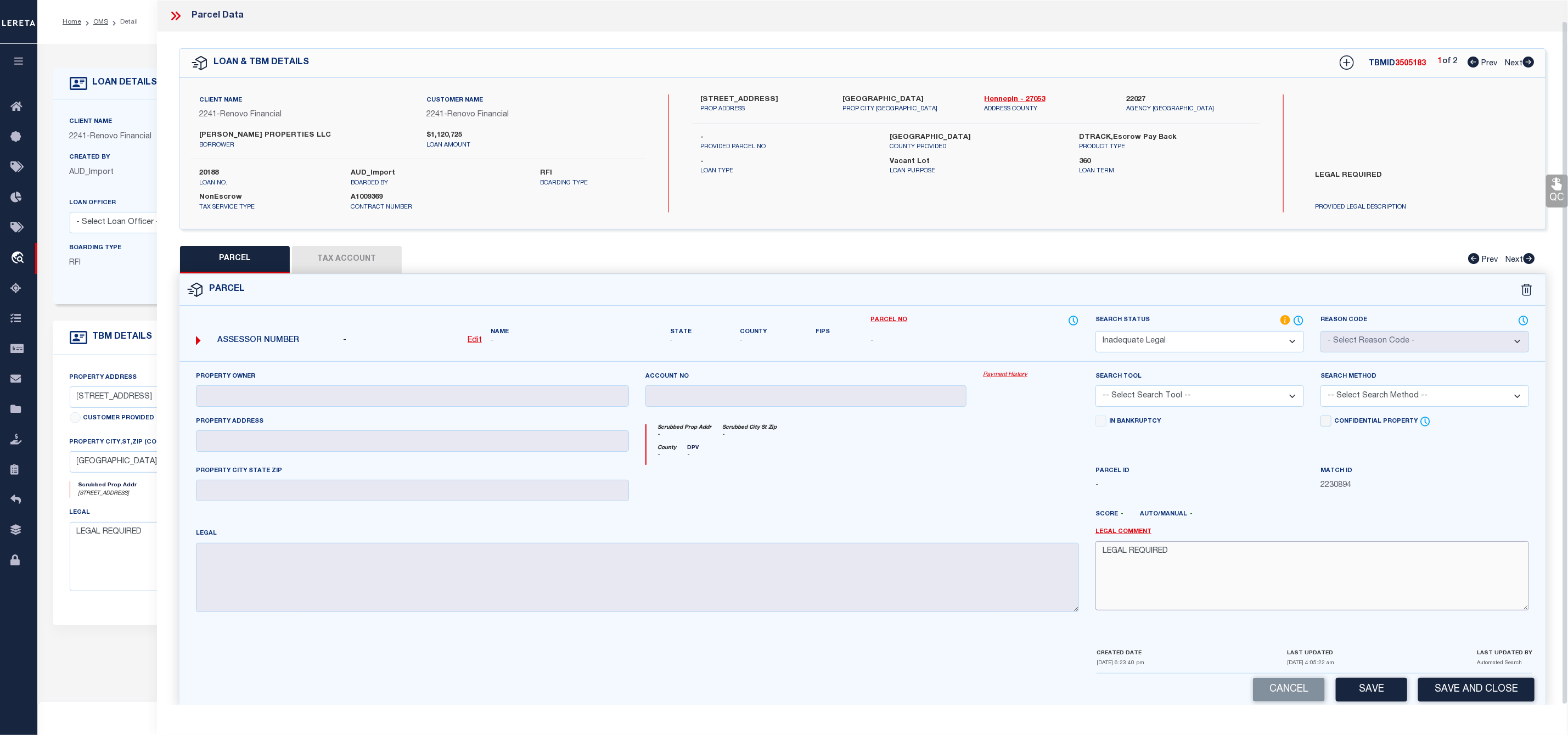
scroll to position [22, 0]
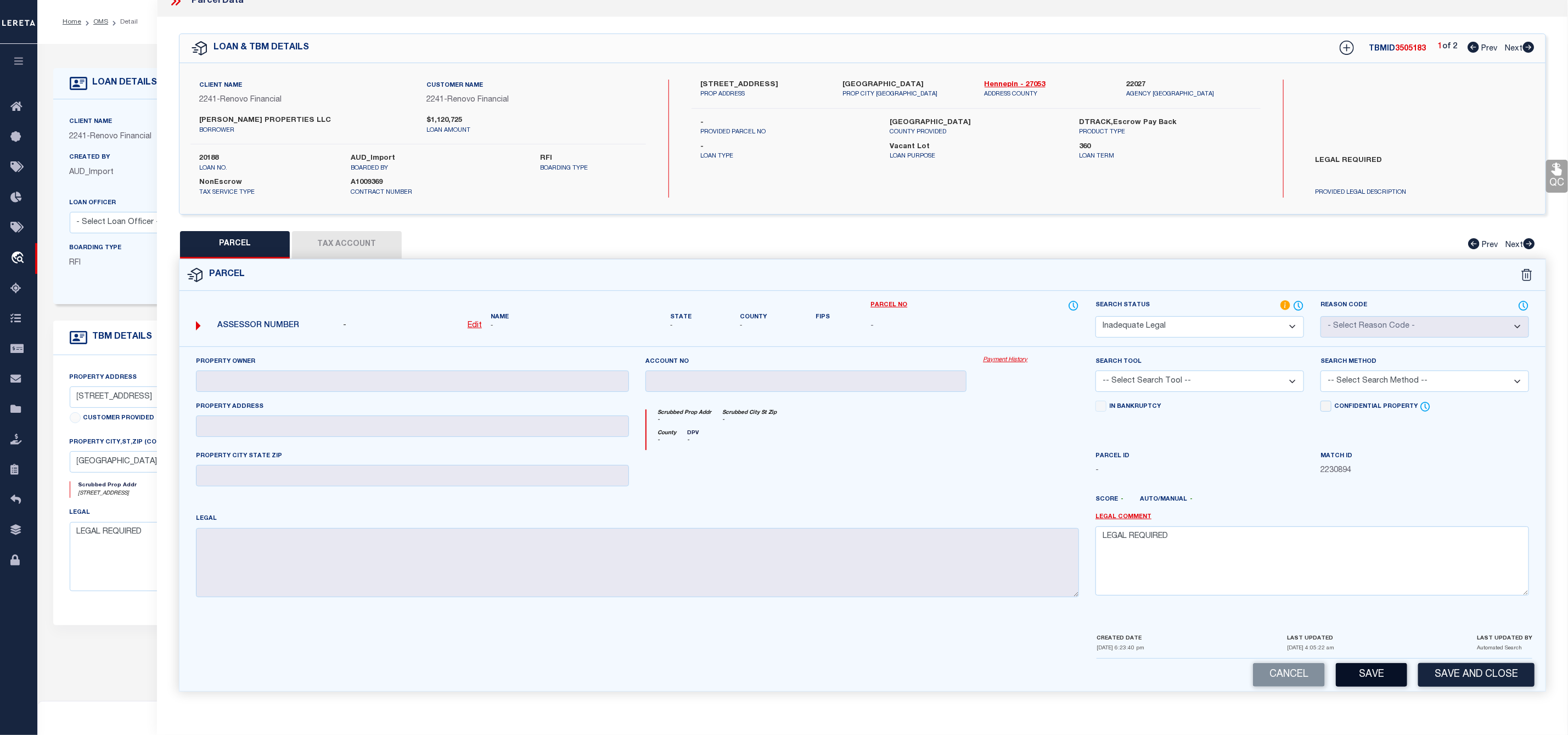
click at [1369, 667] on button "Save" at bounding box center [1371, 675] width 72 height 23
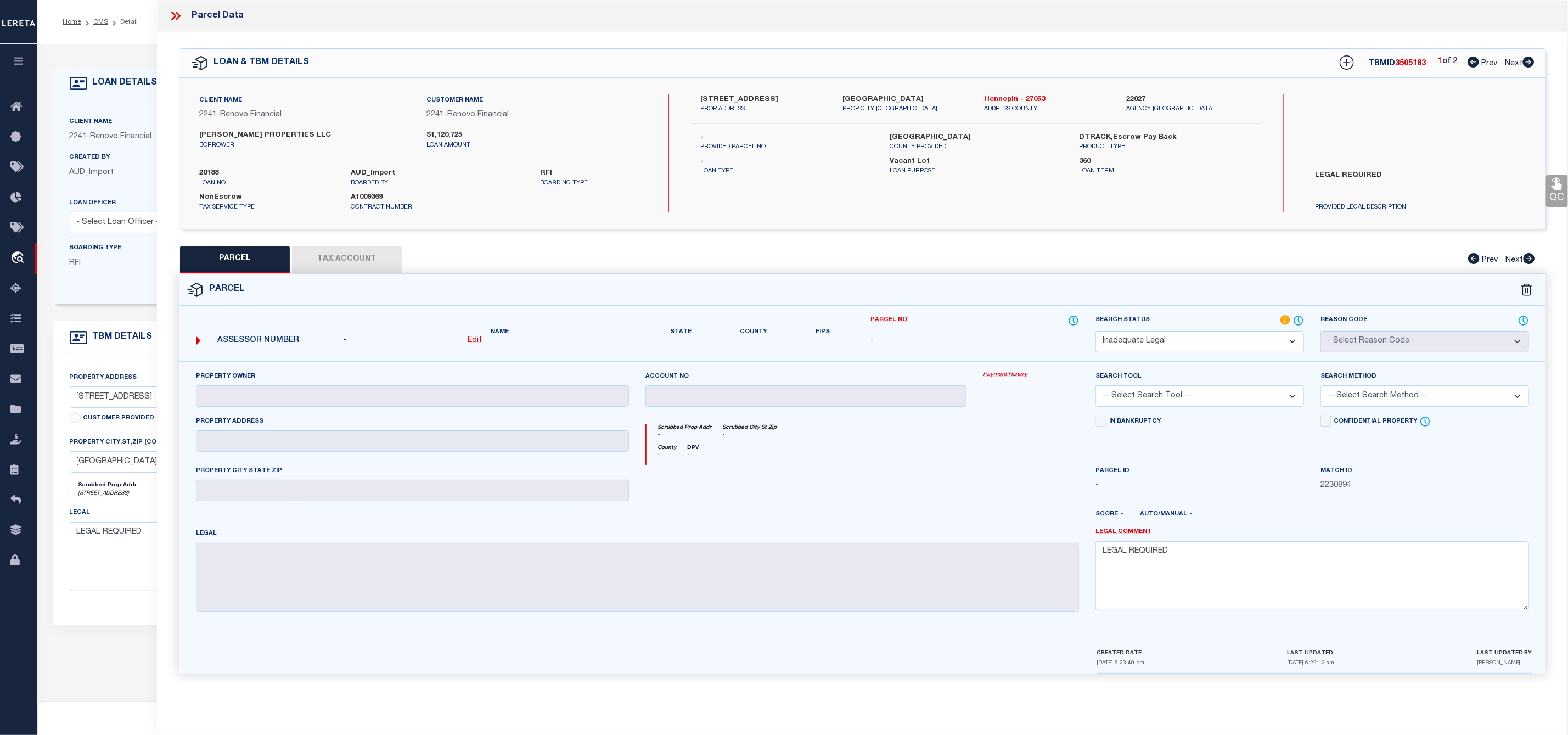
click at [1527, 64] on icon at bounding box center [1528, 62] width 11 height 11
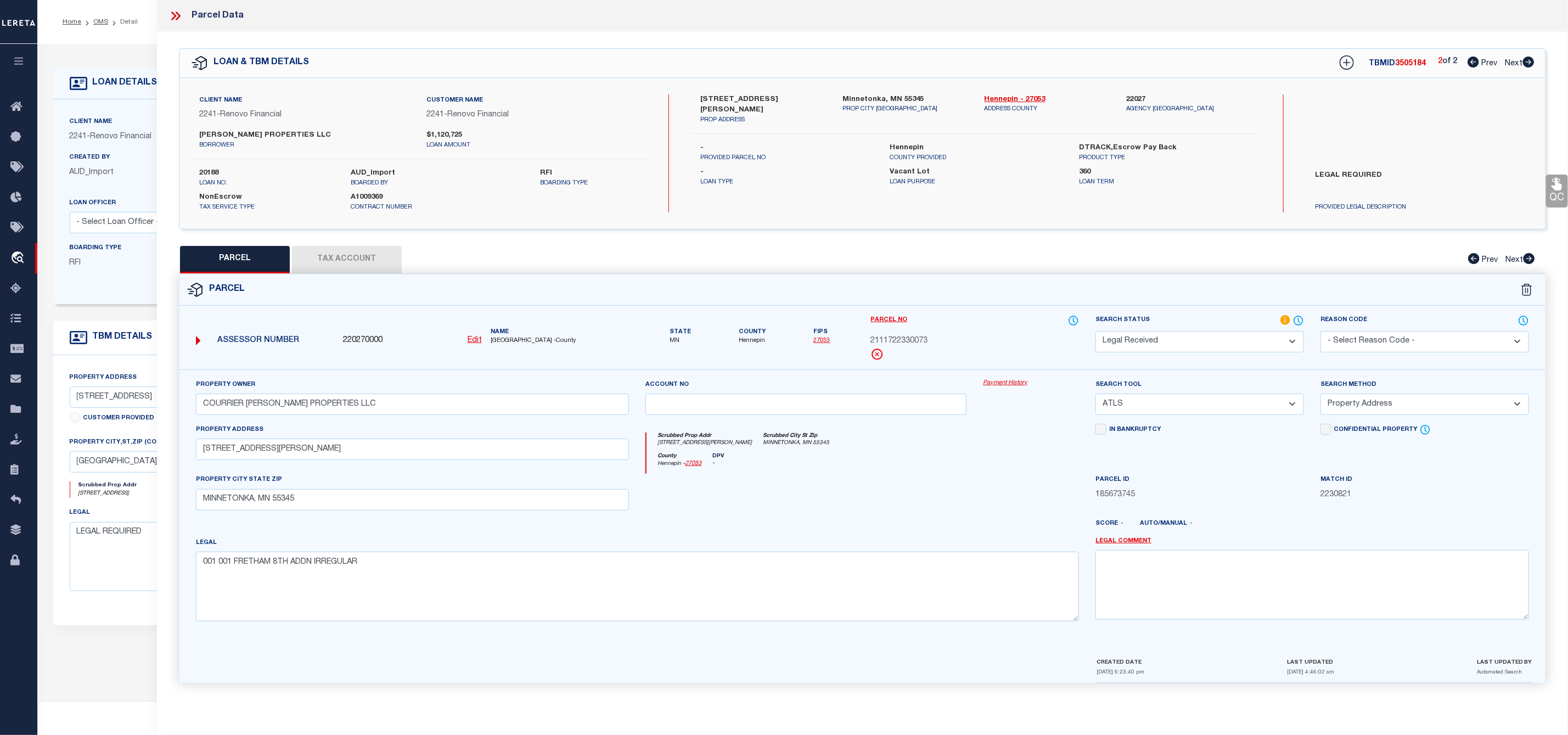
click at [1177, 341] on select "Automated Search Bad Parcel Complete Duplicate Parcel High Dollar Reporting In …" at bounding box center [1199, 342] width 208 height 21
click at [1095, 332] on select "Automated Search Bad Parcel Complete Duplicate Parcel High Dollar Reporting In …" at bounding box center [1199, 342] width 208 height 21
click at [1195, 574] on textarea at bounding box center [1312, 585] width 434 height 69
paste textarea "LEGAL REQUIRED"
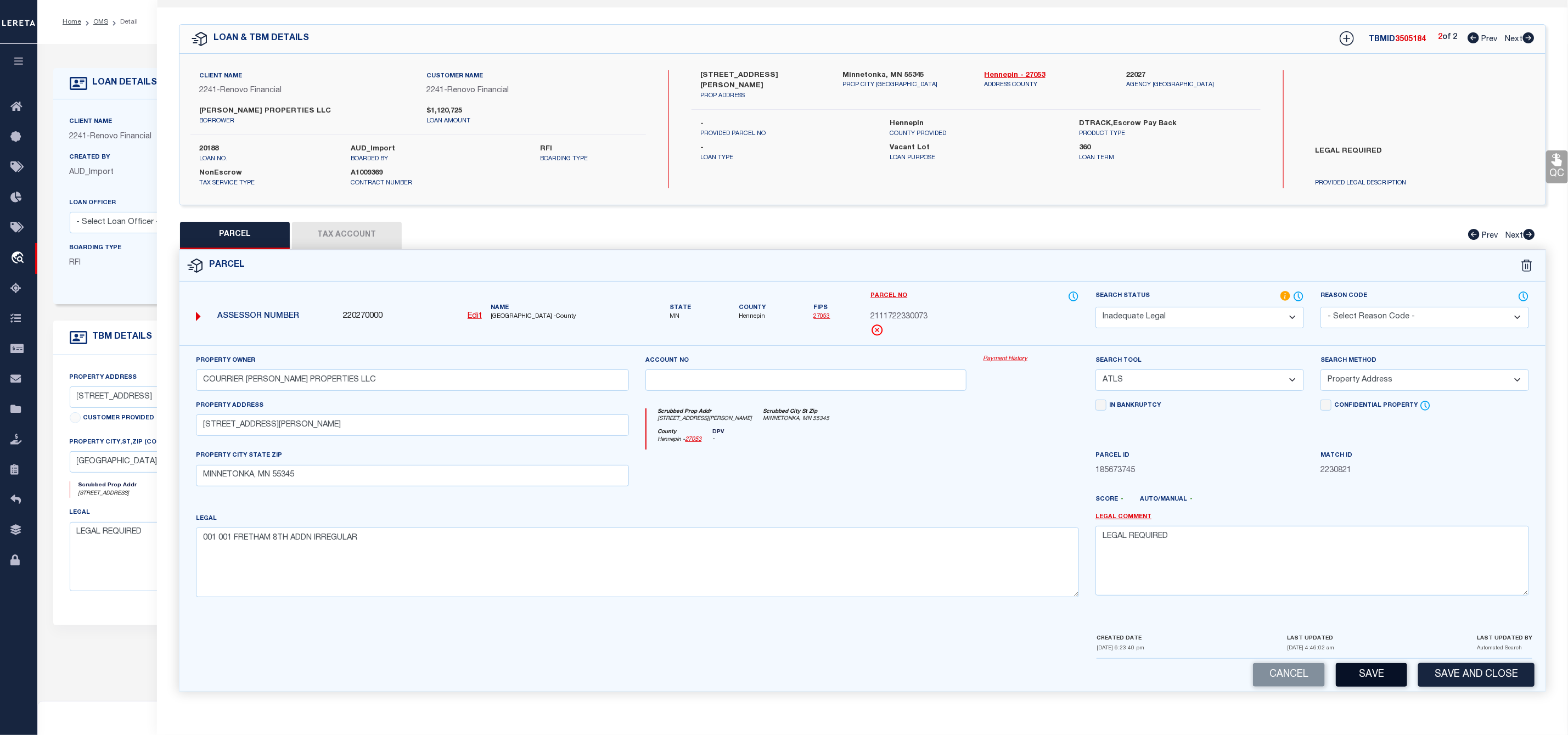
click at [1365, 677] on button "Save" at bounding box center [1371, 675] width 72 height 23
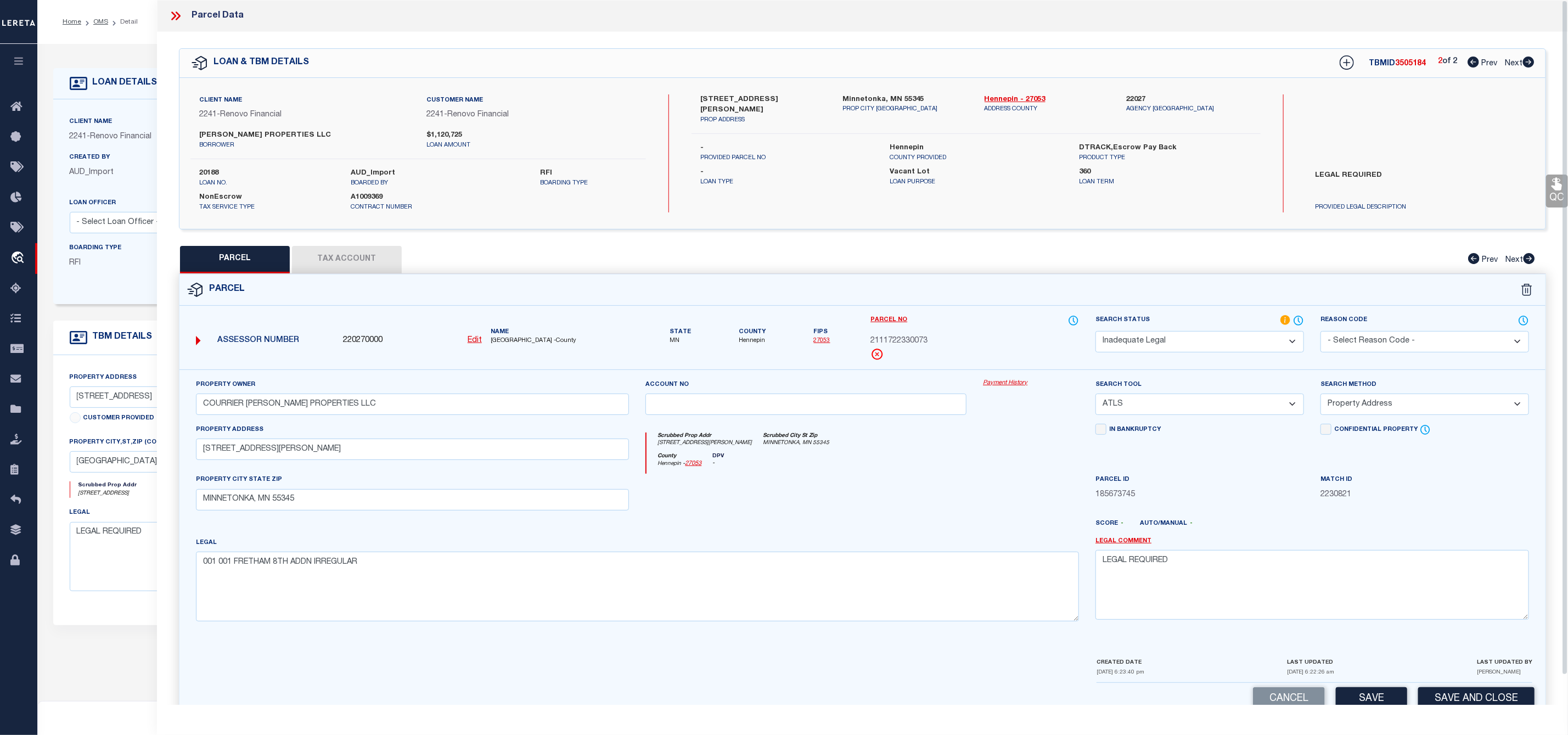
click at [176, 15] on icon at bounding box center [175, 16] width 14 height 14
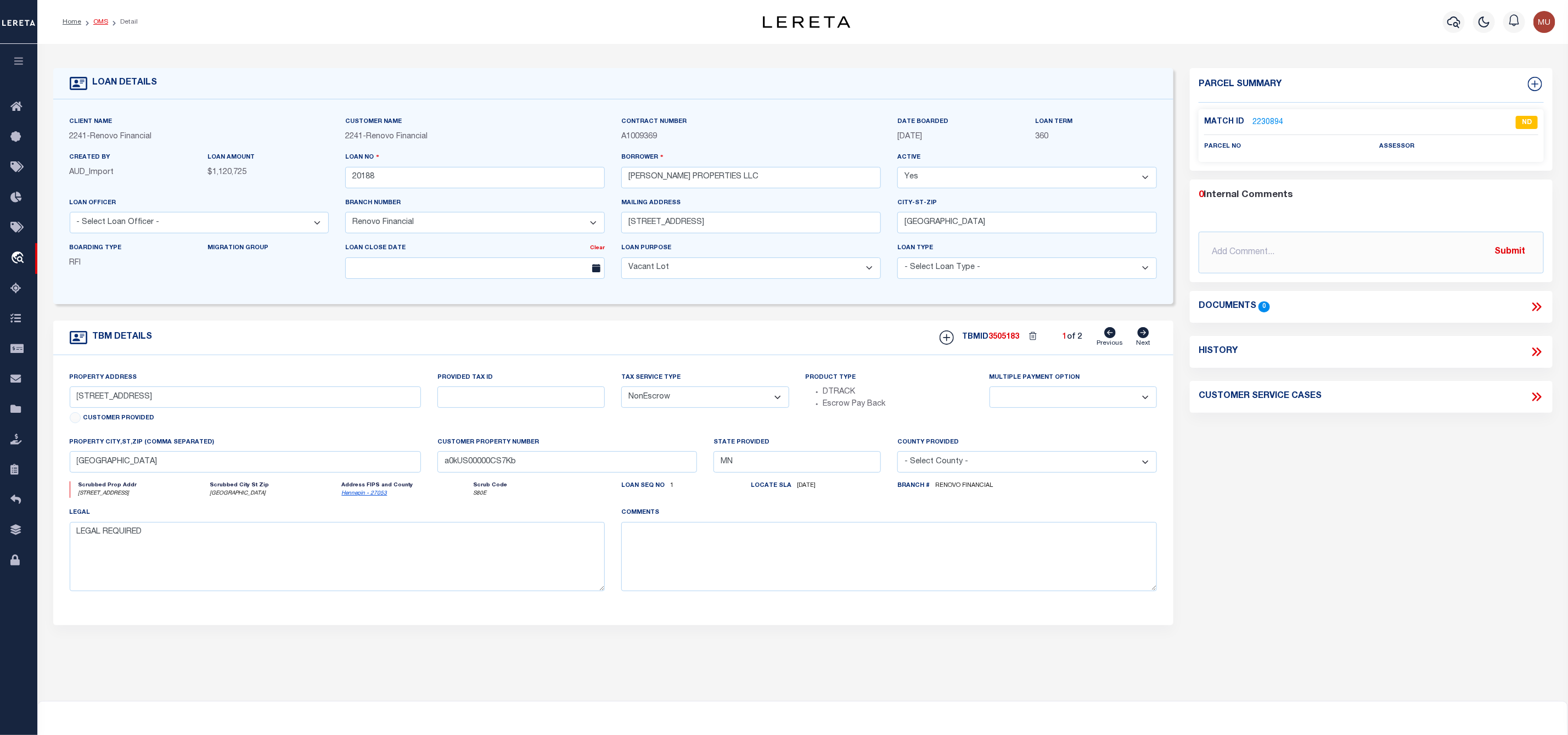
click at [101, 23] on link "OMS" at bounding box center [101, 22] width 15 height 7
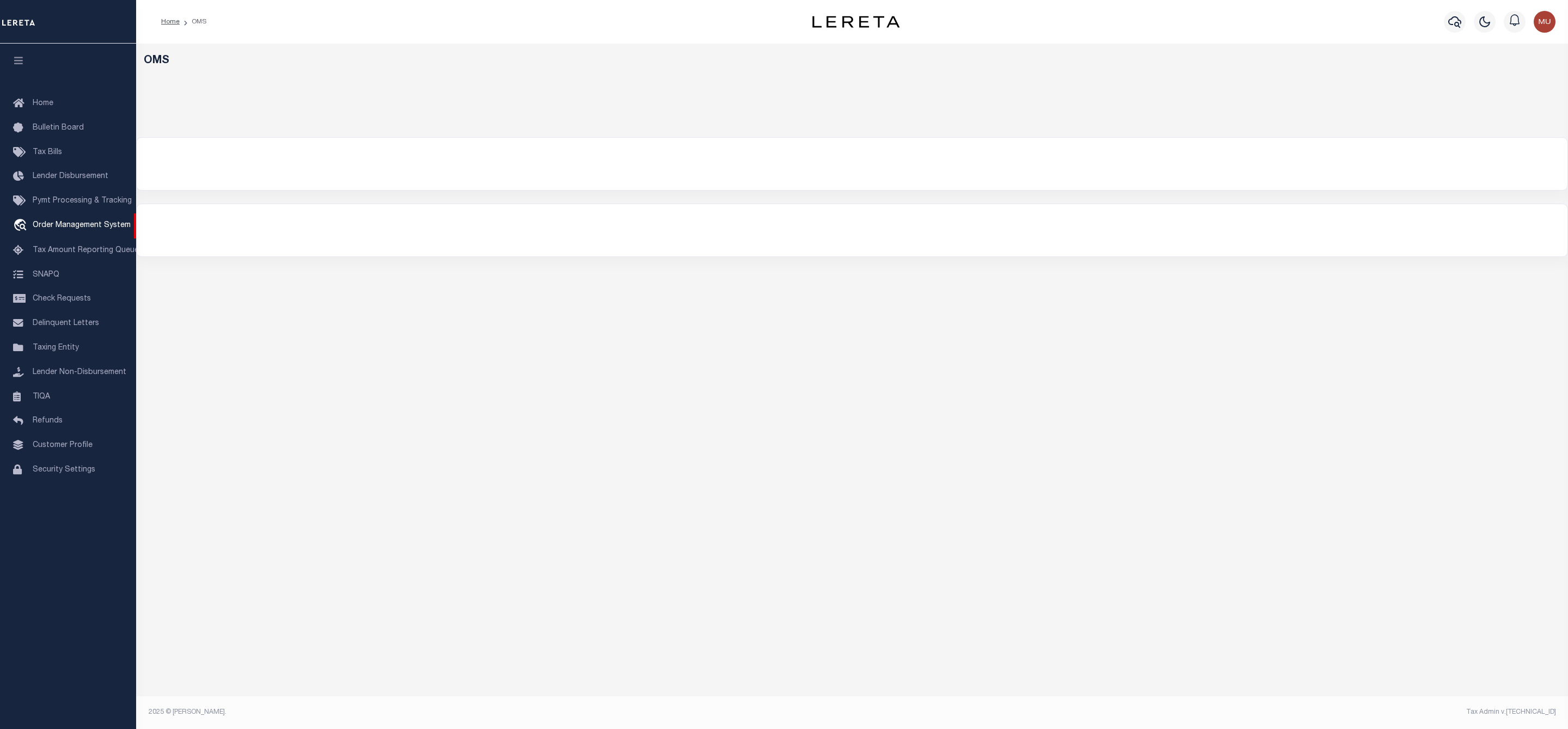
select select "200"
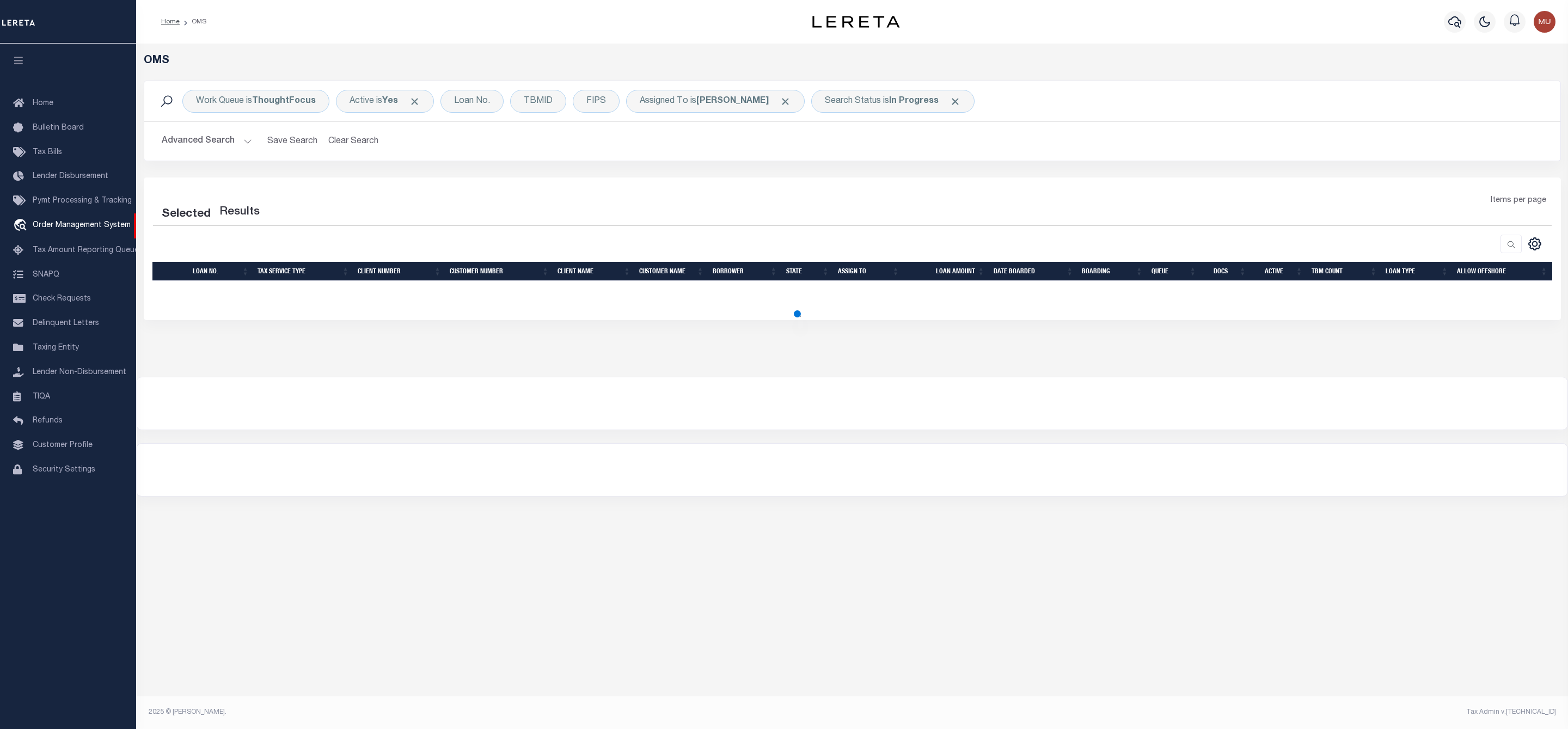
select select "200"
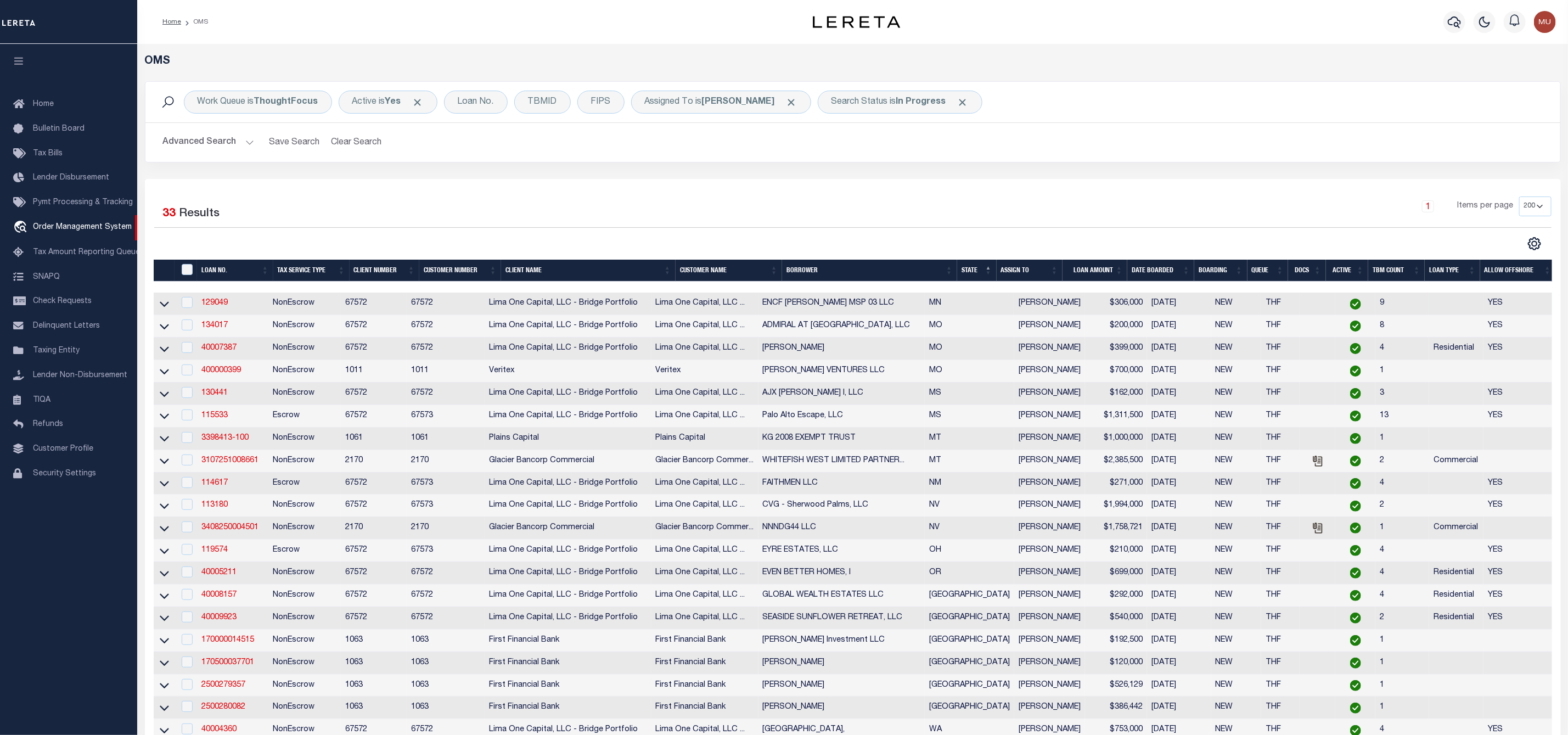
scroll to position [82, 0]
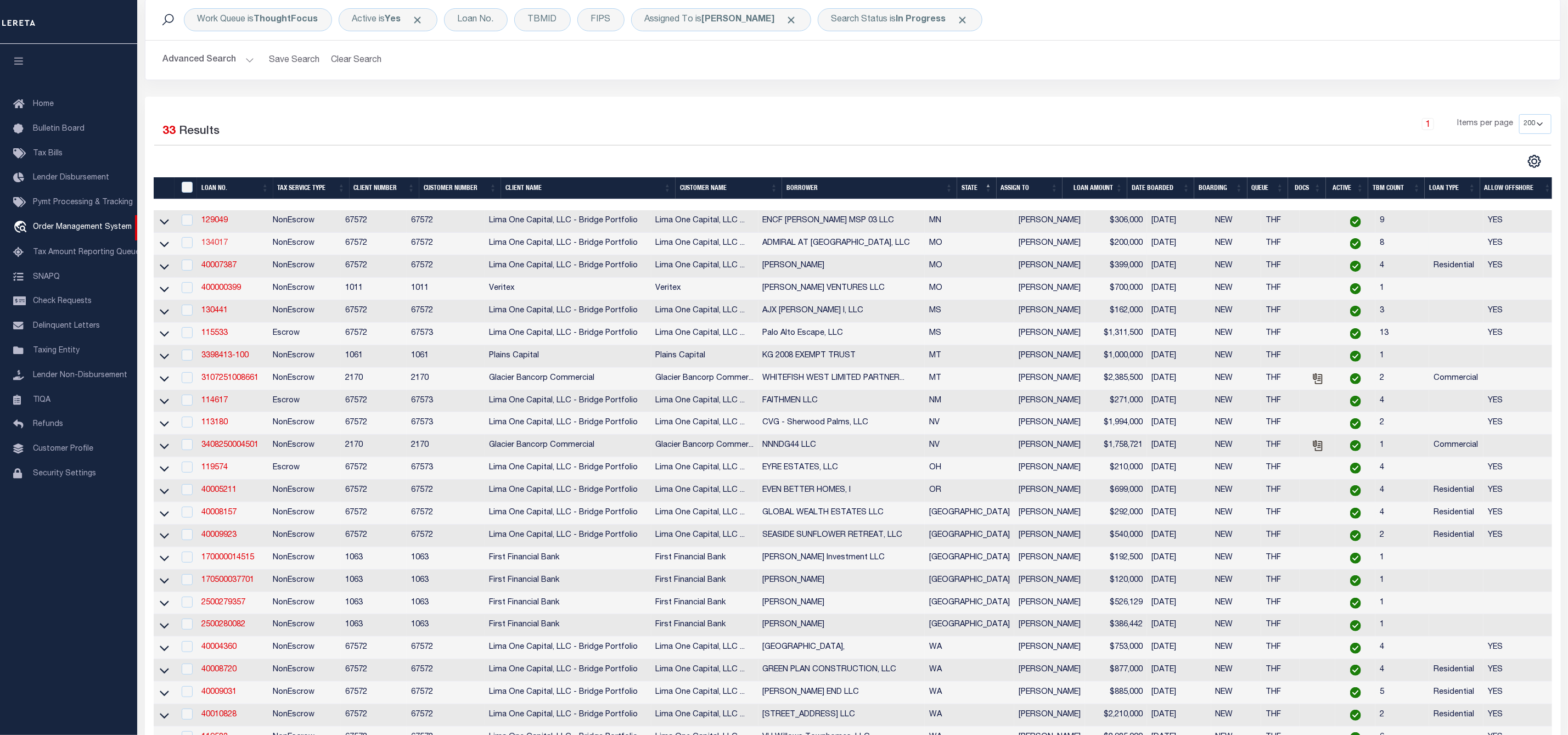
click at [216, 243] on link "134017" at bounding box center [214, 243] width 26 height 8
type input "134017"
type input "ADMIRAL AT [GEOGRAPHIC_DATA], LLC"
select select
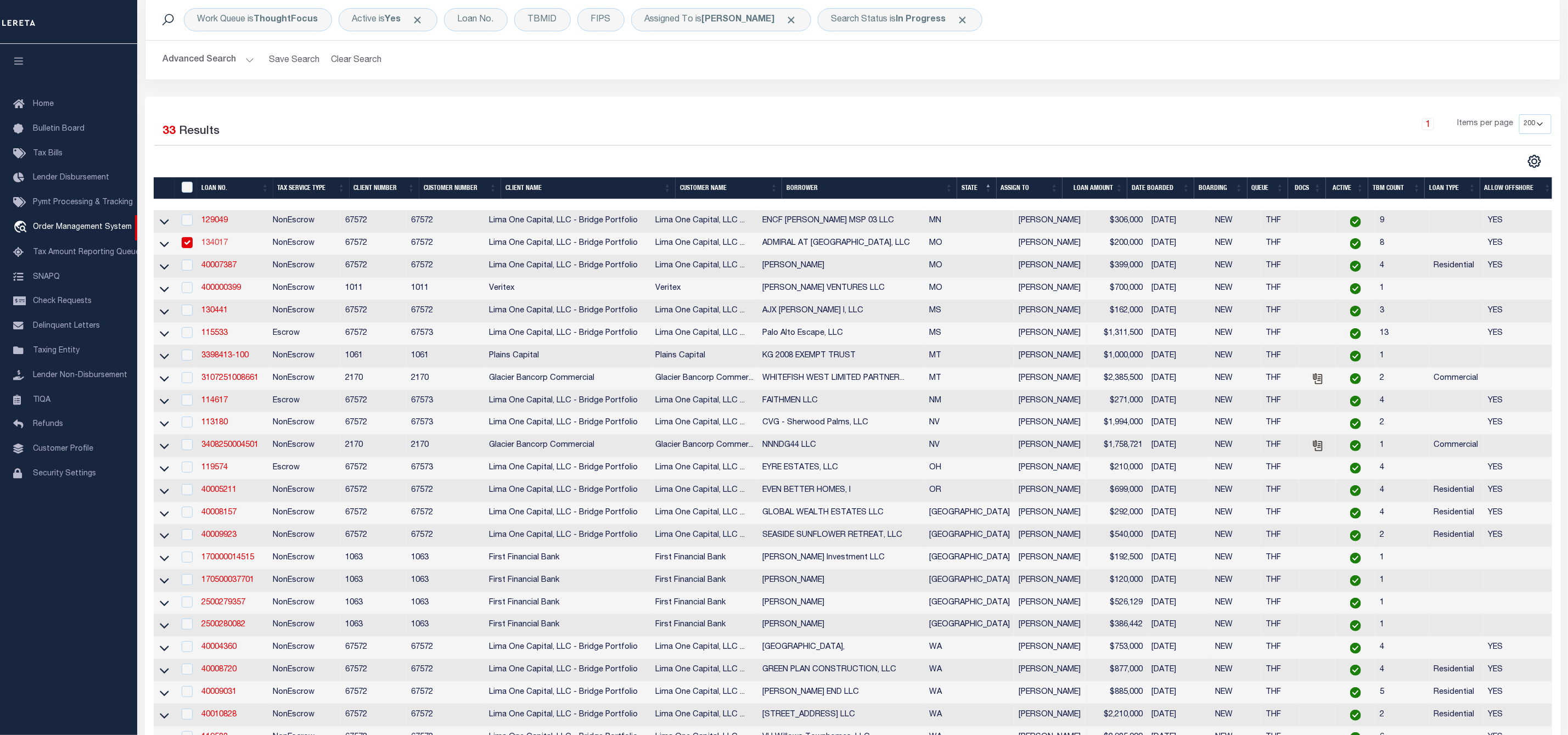
select select
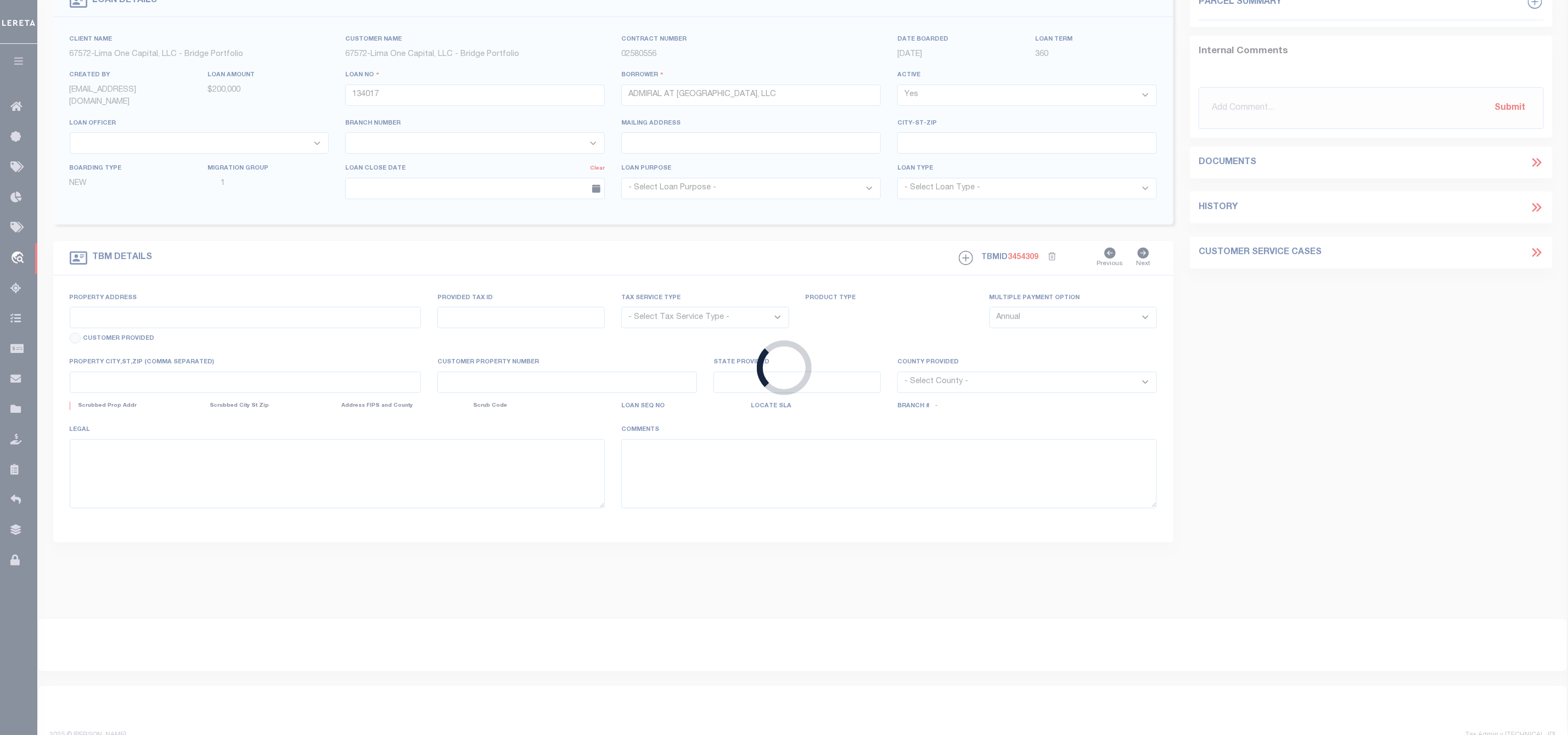
type input "1310 ADMIRAL BLVD"
radio input "true"
select select "NonEscrow"
select select
type input "KANSAS CITY MO 64106"
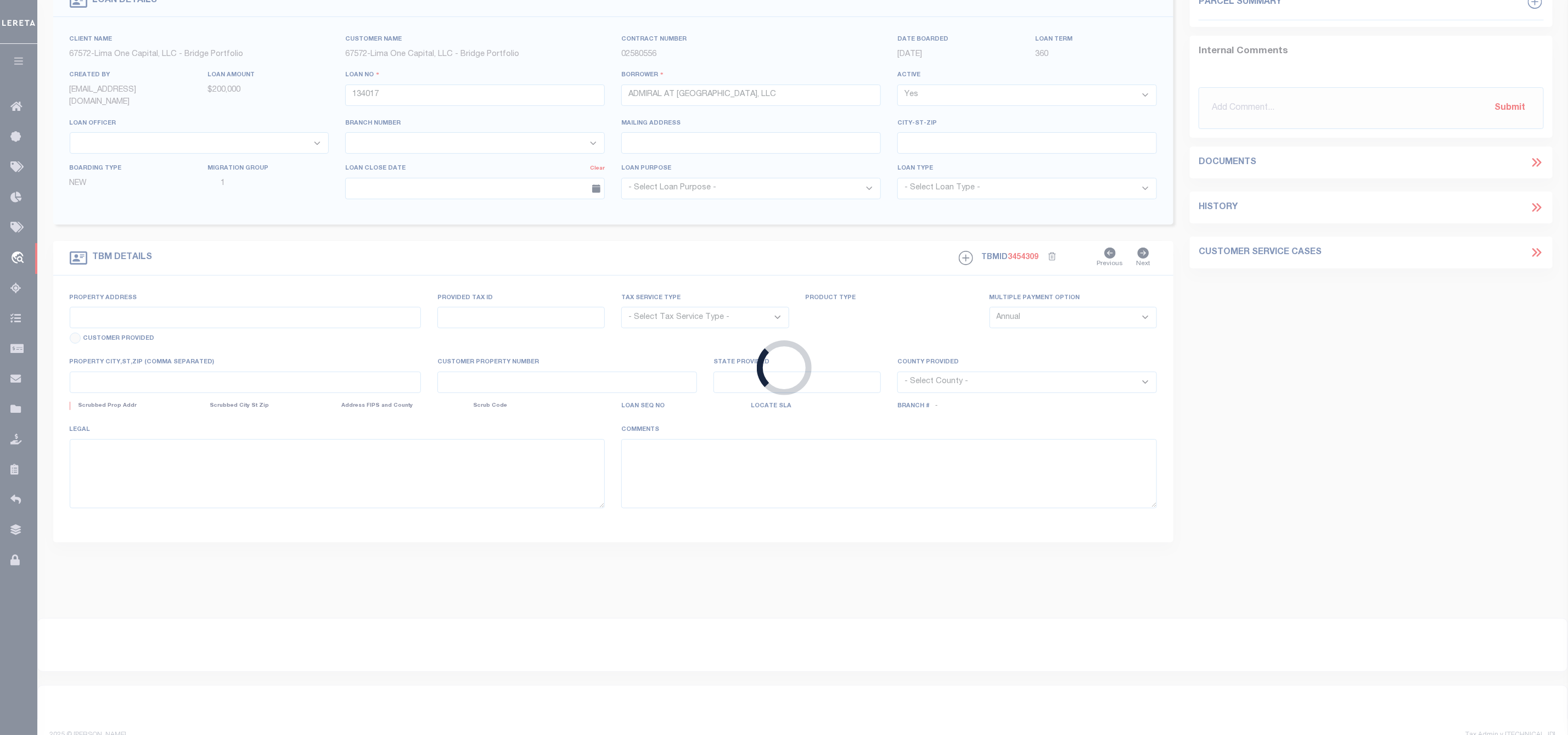
type input "134017"
type input "MO"
type textarea "NO COLLECTOR INFO PROVIDED BY THE CLIENT."
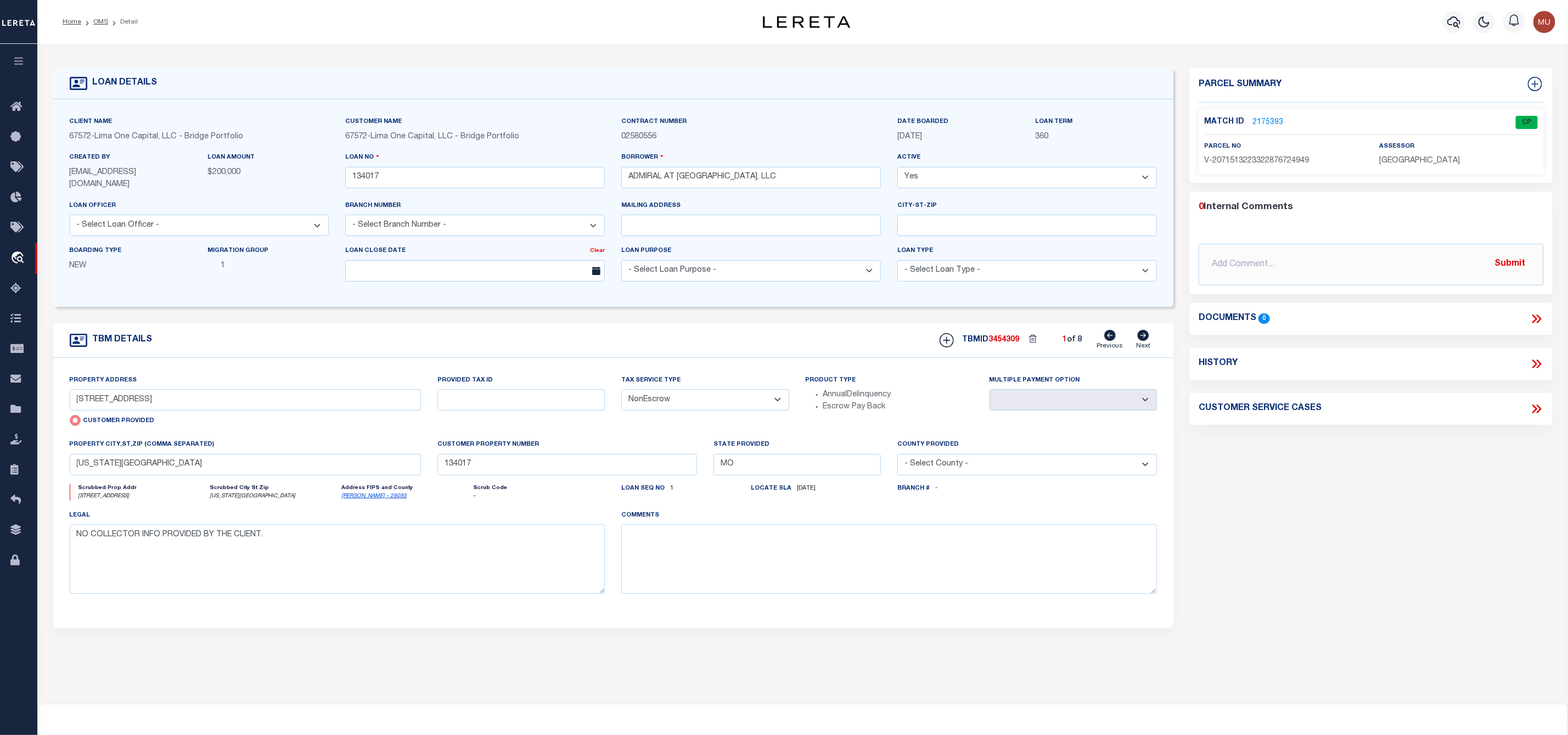
click at [1263, 118] on link "2175393" at bounding box center [1267, 122] width 31 height 11
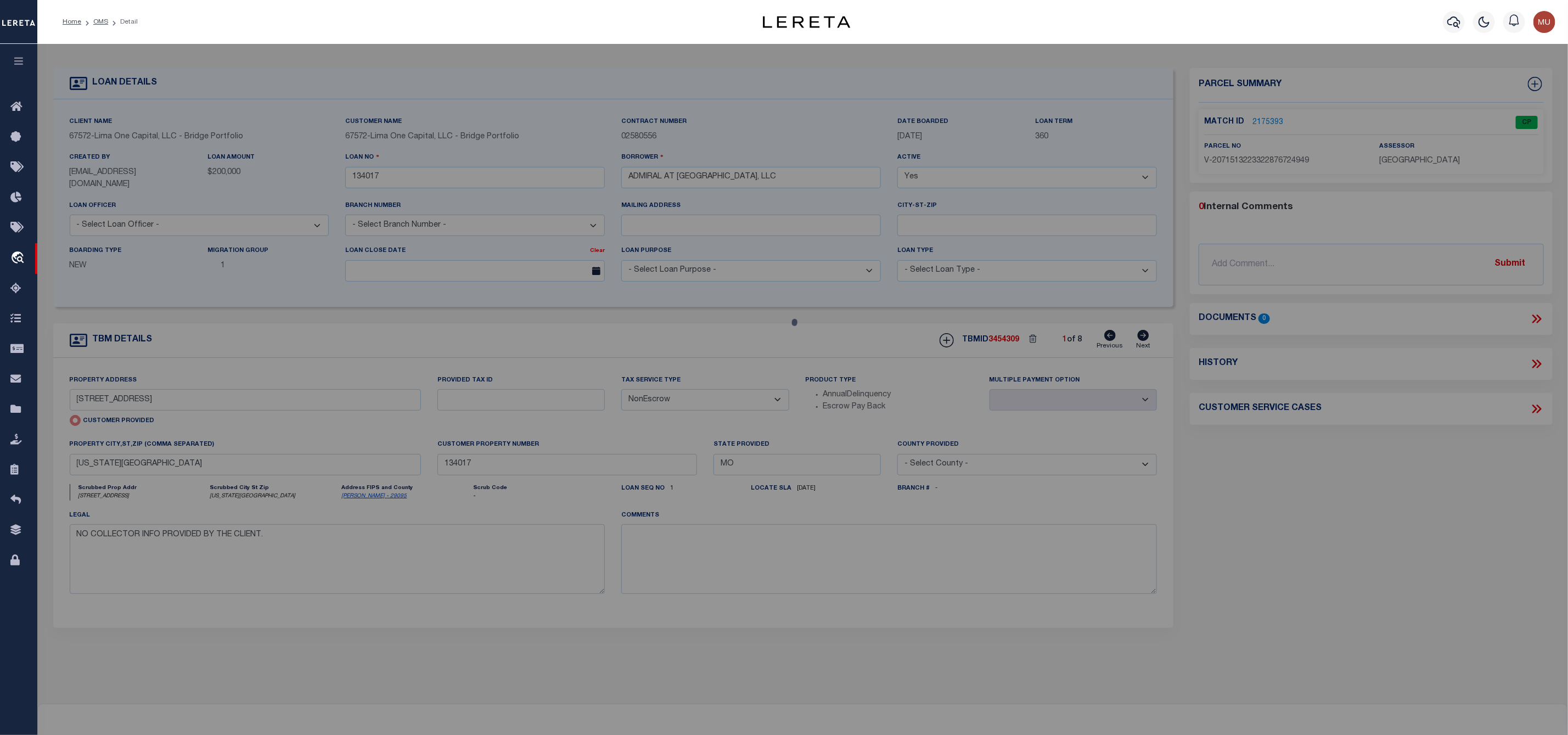
checkbox input "false"
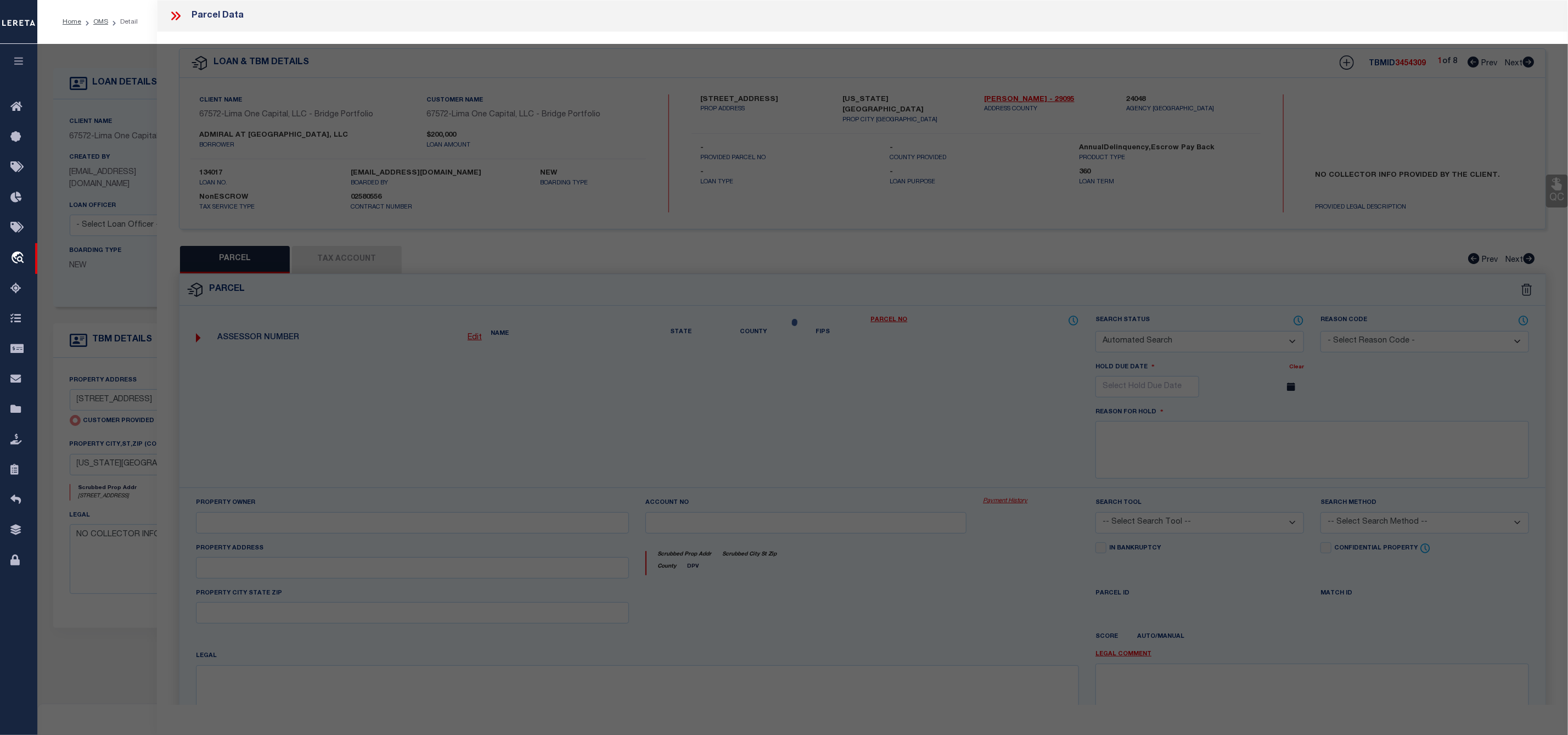
select select "CP"
select select "AGW"
select select
type input "1310 ADMIRAL BLVD"
checkbox input "false"
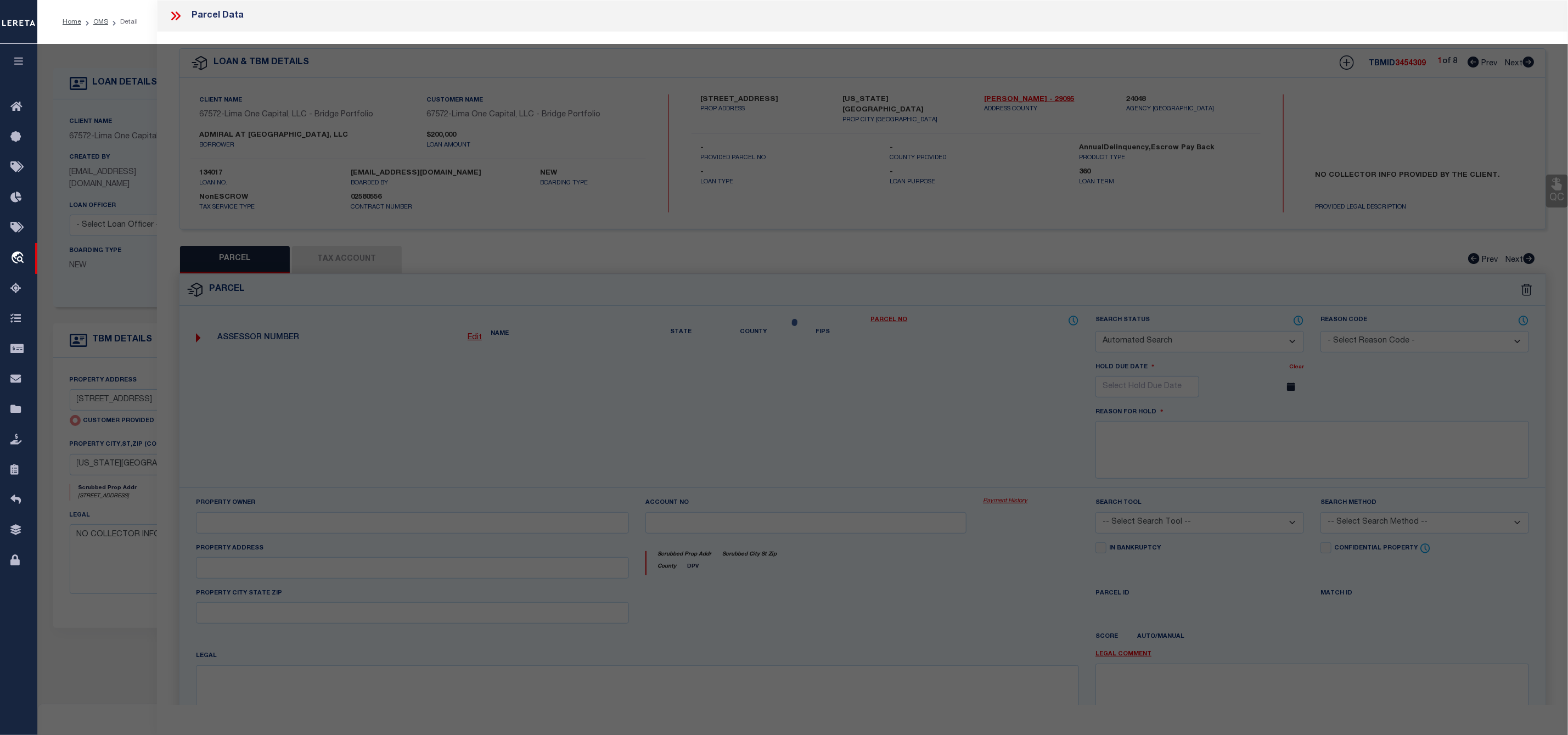
type input "KANSAS CITY MO 64106"
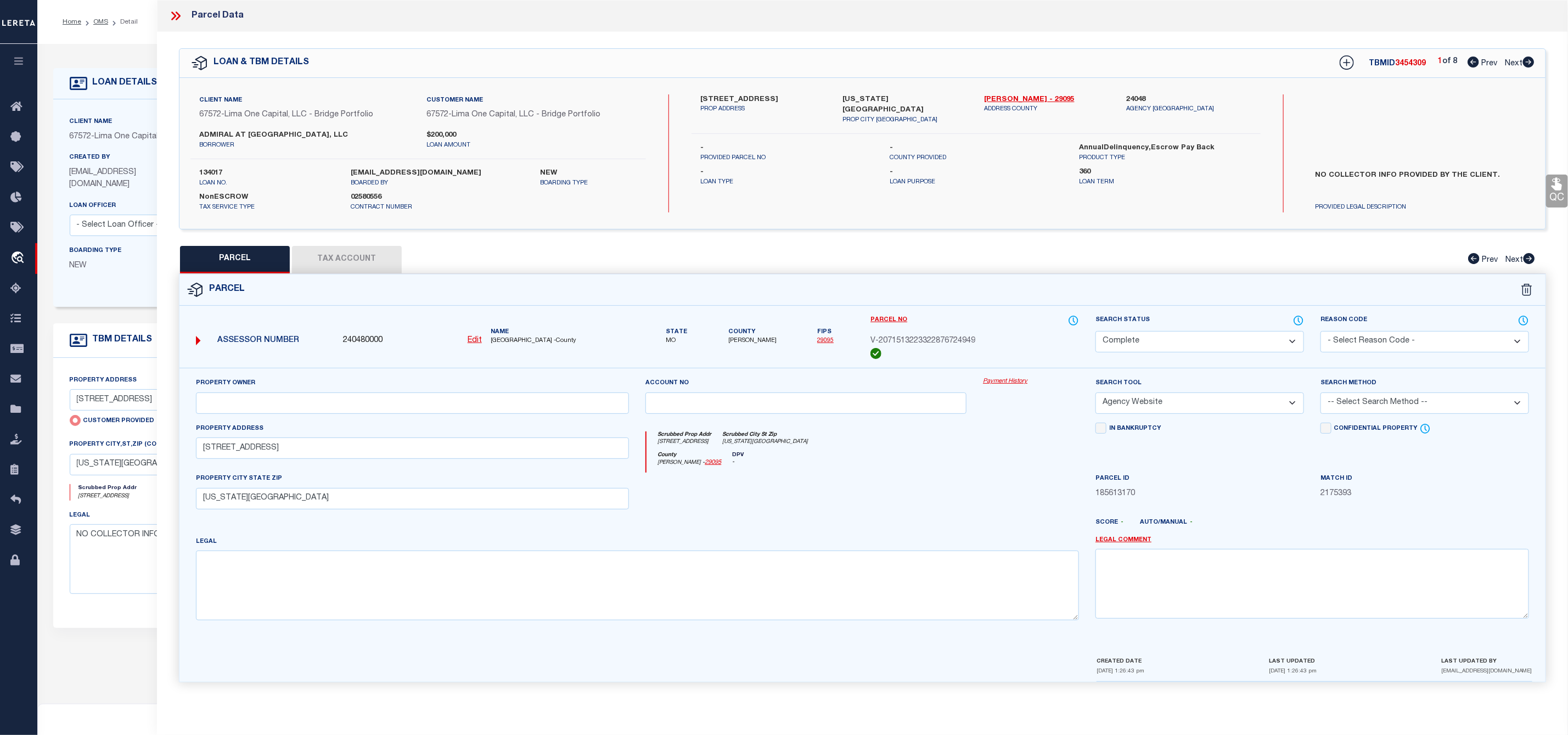
click at [1533, 66] on icon at bounding box center [1528, 62] width 11 height 11
select select "AS"
select select
checkbox input "false"
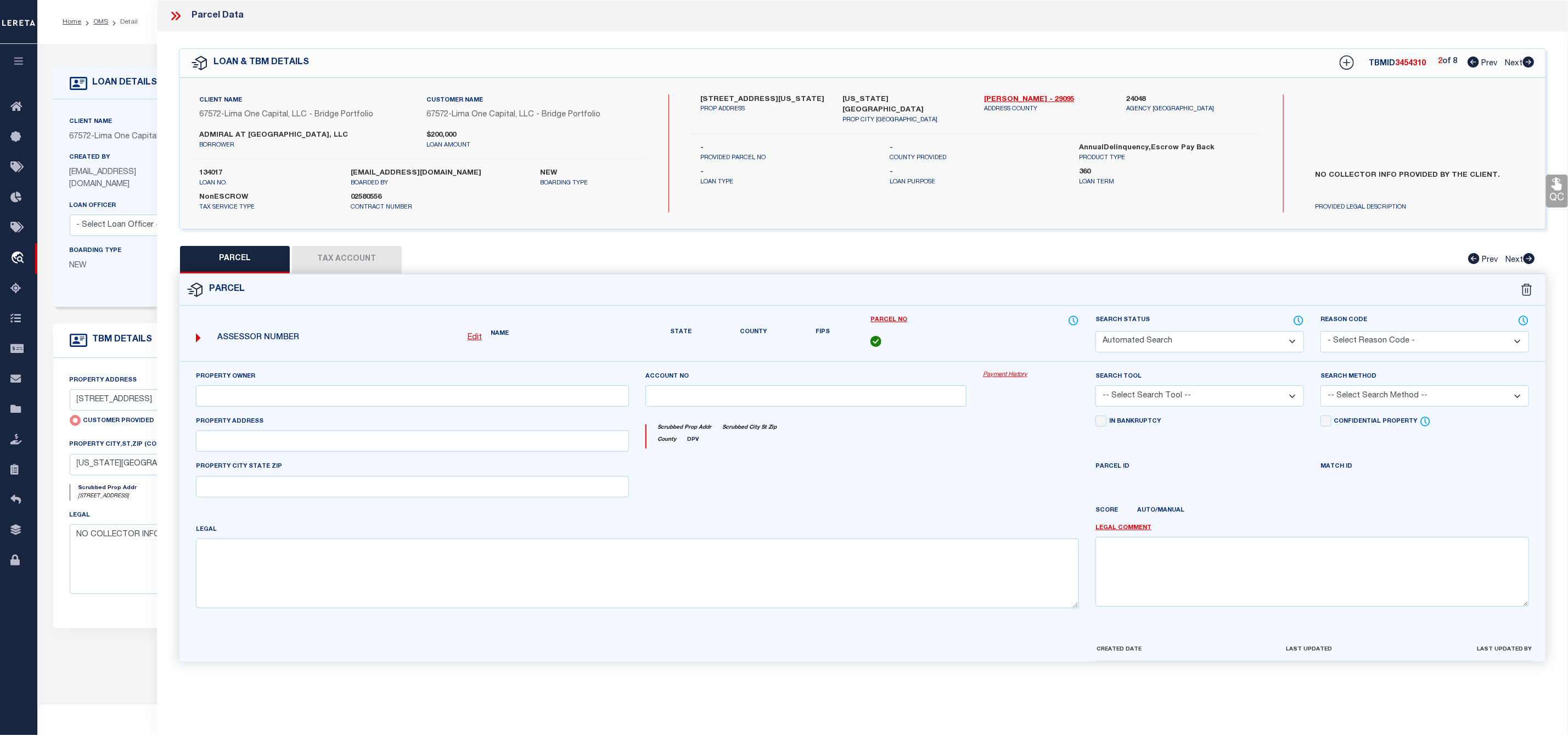
select select "CP"
select select "AGW"
select select
type input "620 VIRGINIA AVE"
checkbox input "false"
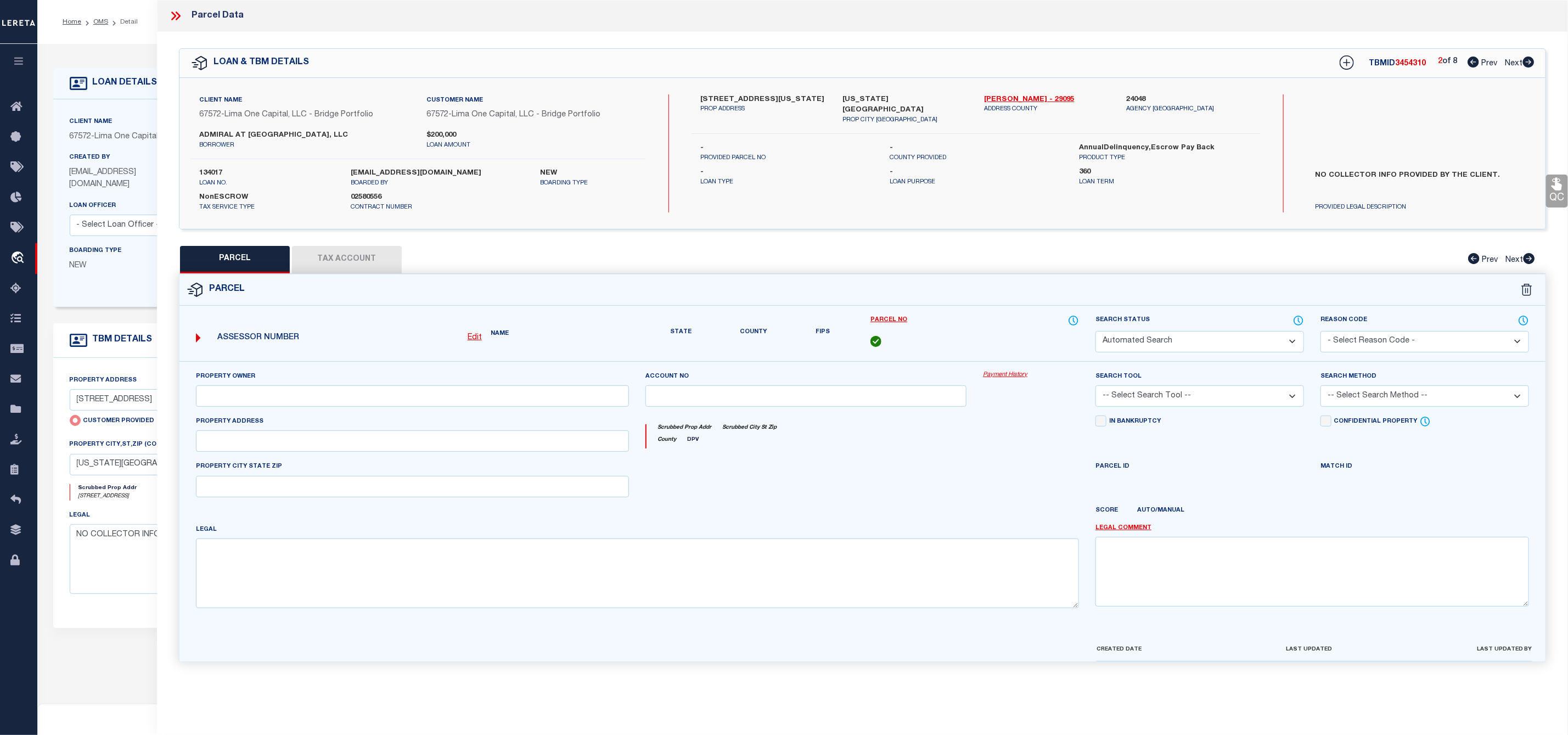
type input "KANSAS CITY MO 64106"
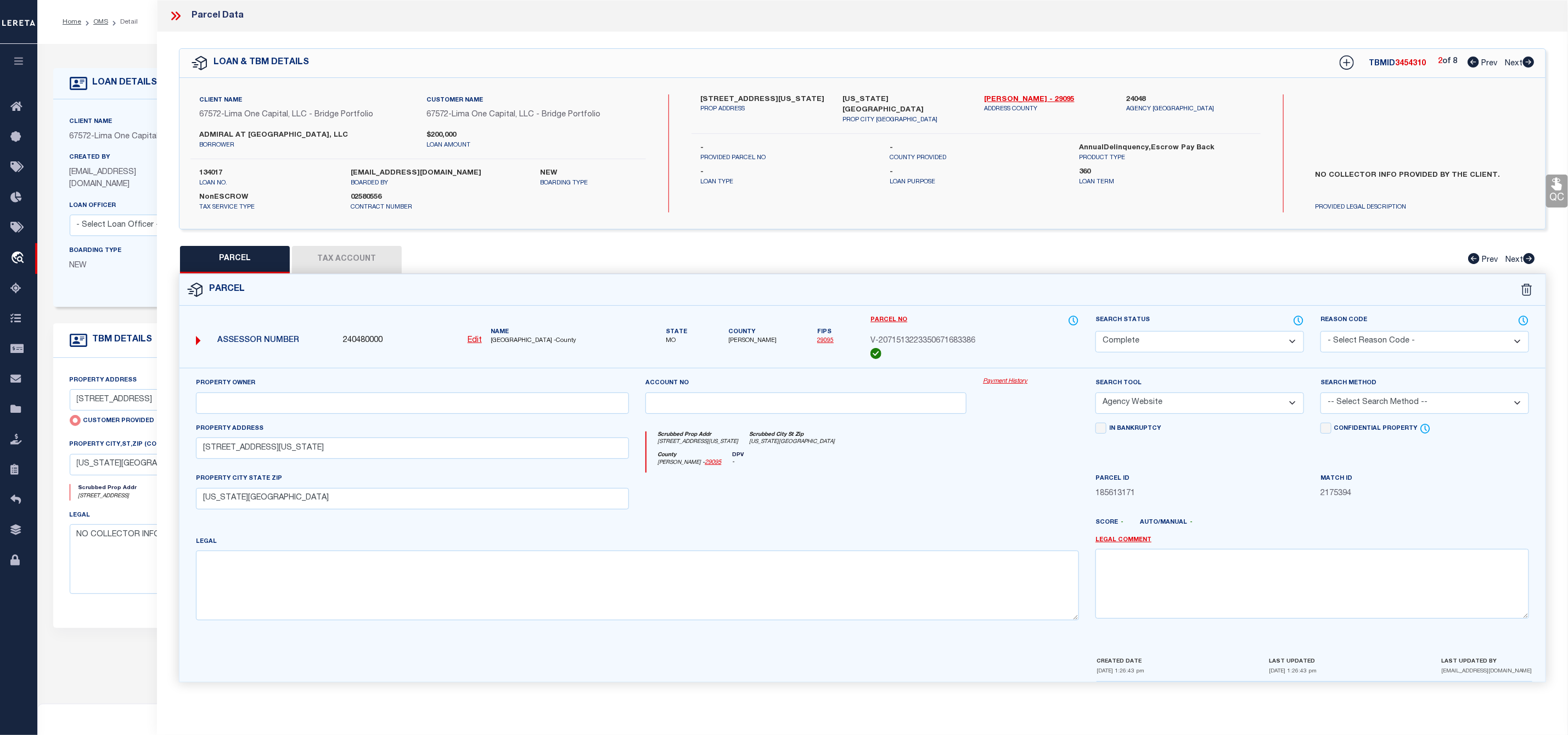
click at [1531, 67] on icon at bounding box center [1528, 62] width 11 height 11
select select "AS"
select select
checkbox input "false"
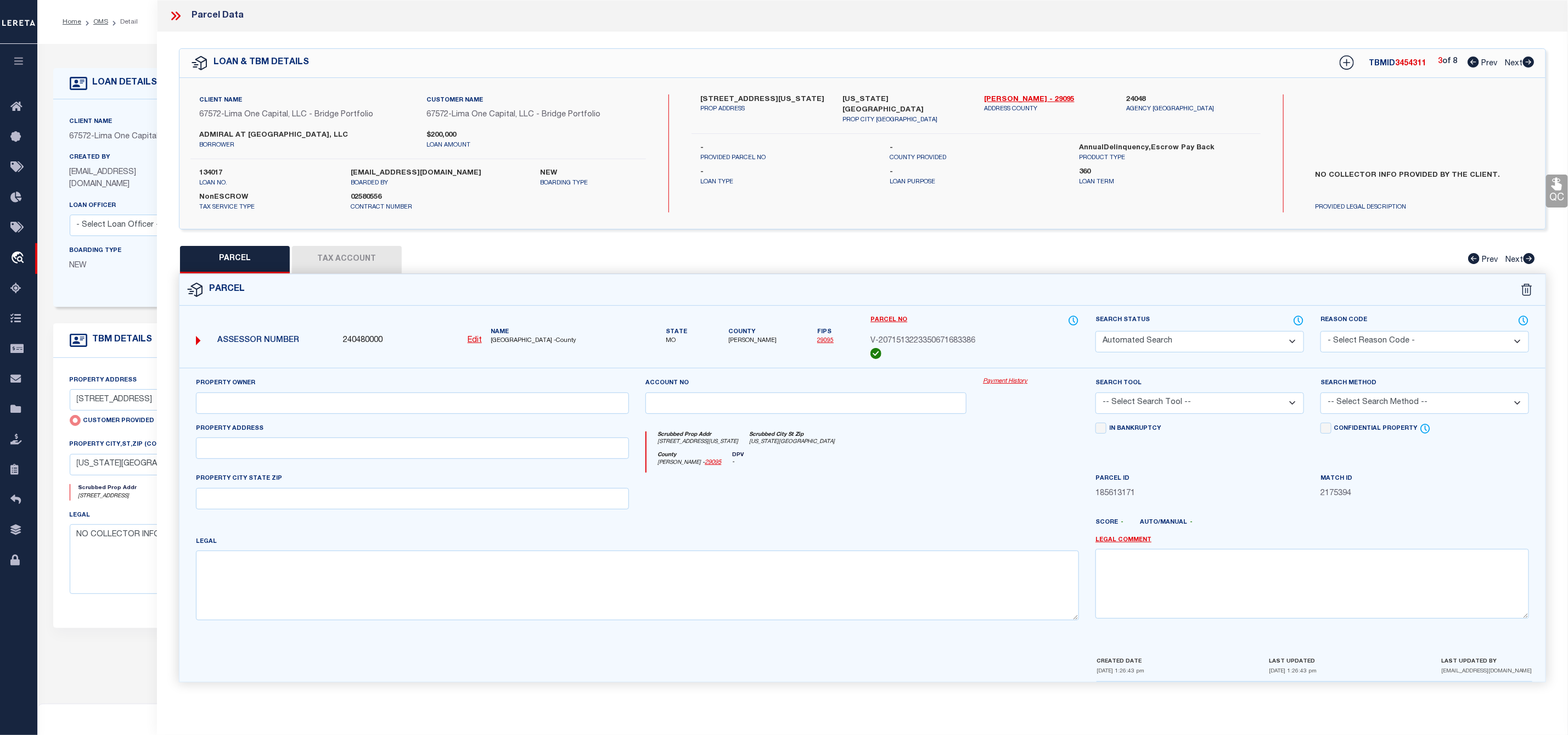
select select "CP"
select select "AGW"
select select
type input "636 VIRGINIA AVE"
checkbox input "false"
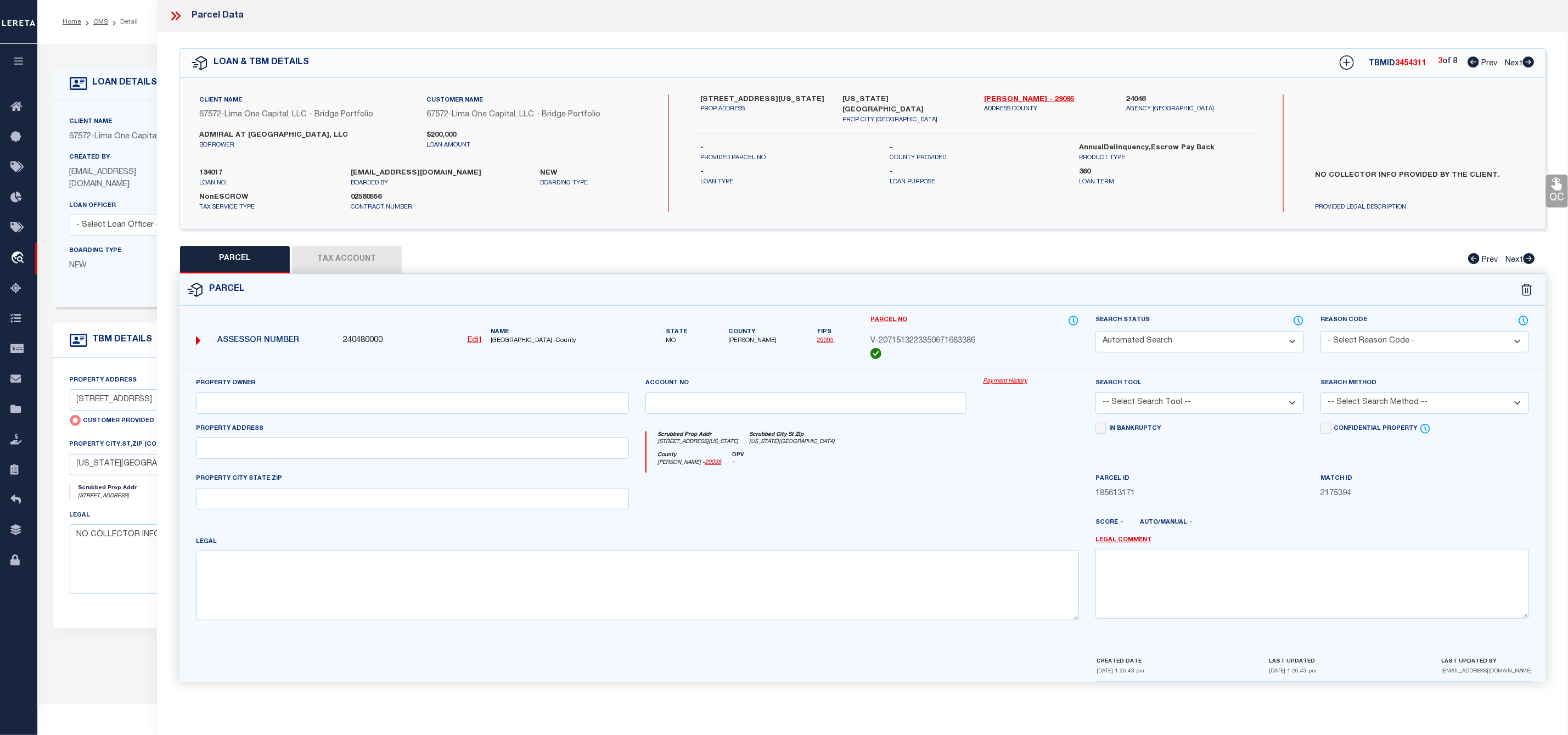
type input "KANSAS CITY MO 64106"
click at [1531, 67] on icon at bounding box center [1528, 62] width 11 height 11
select select "AS"
select select
checkbox input "false"
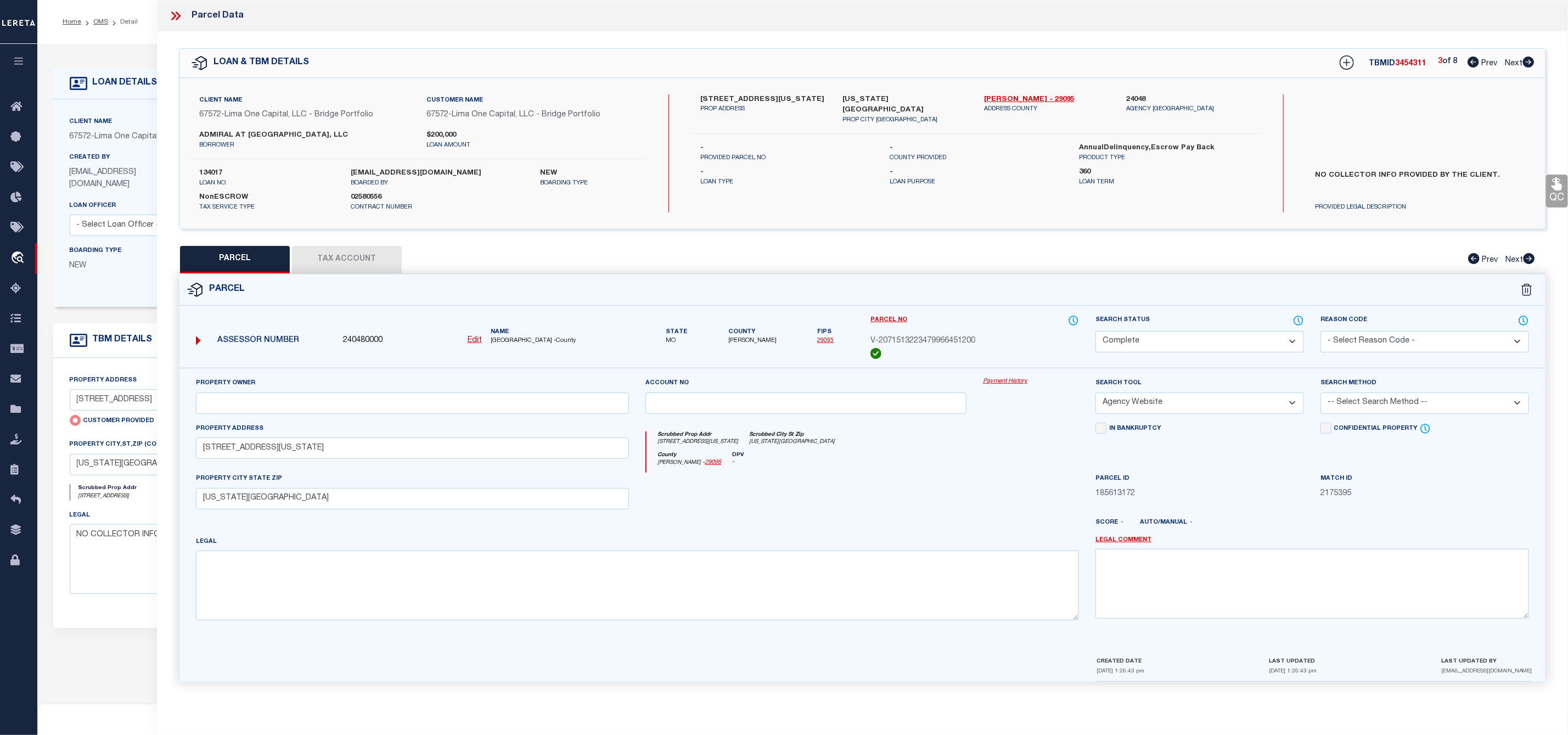
checkbox input "false"
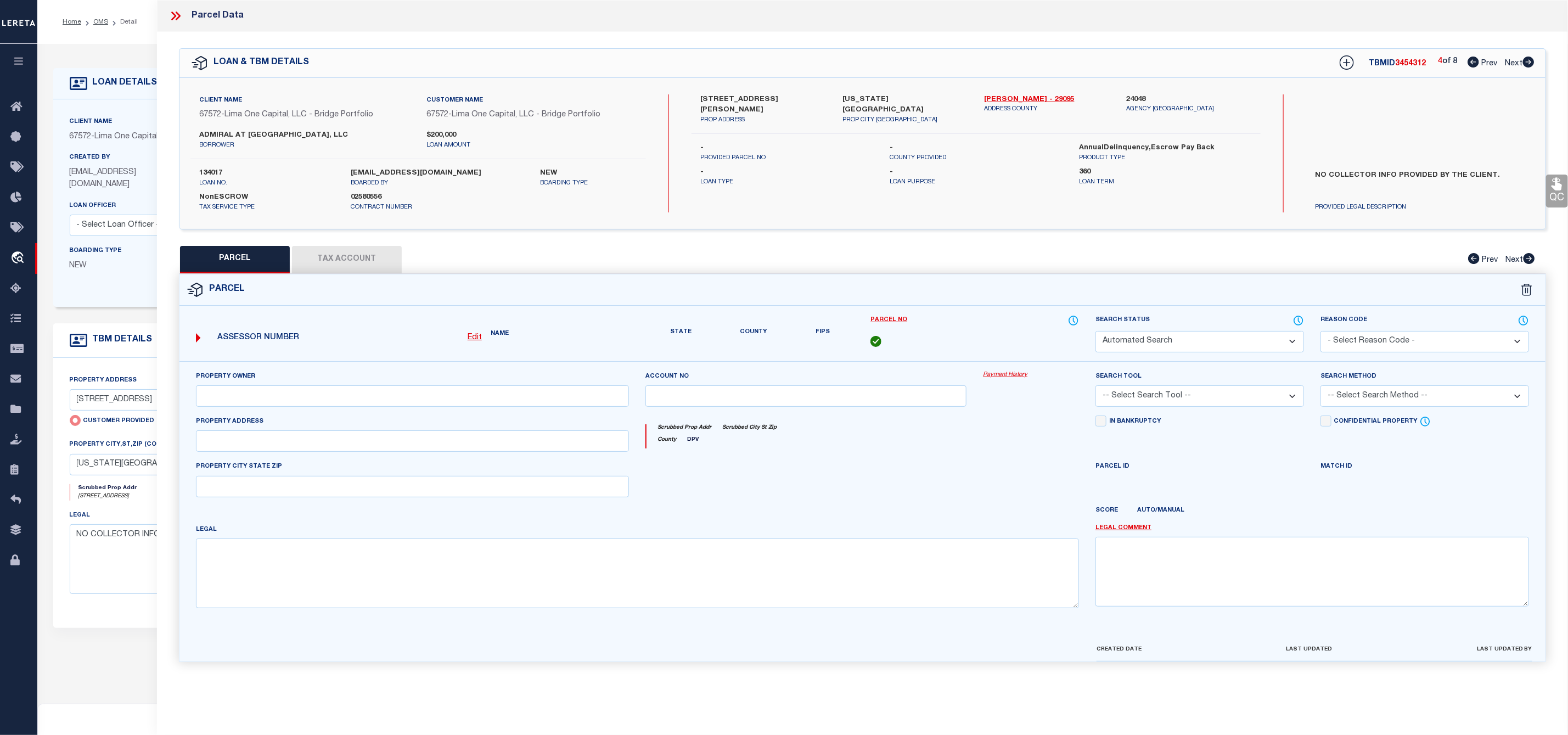
select select "CP"
select select "AGW"
select select
type input "637 TRACY AVE"
checkbox input "false"
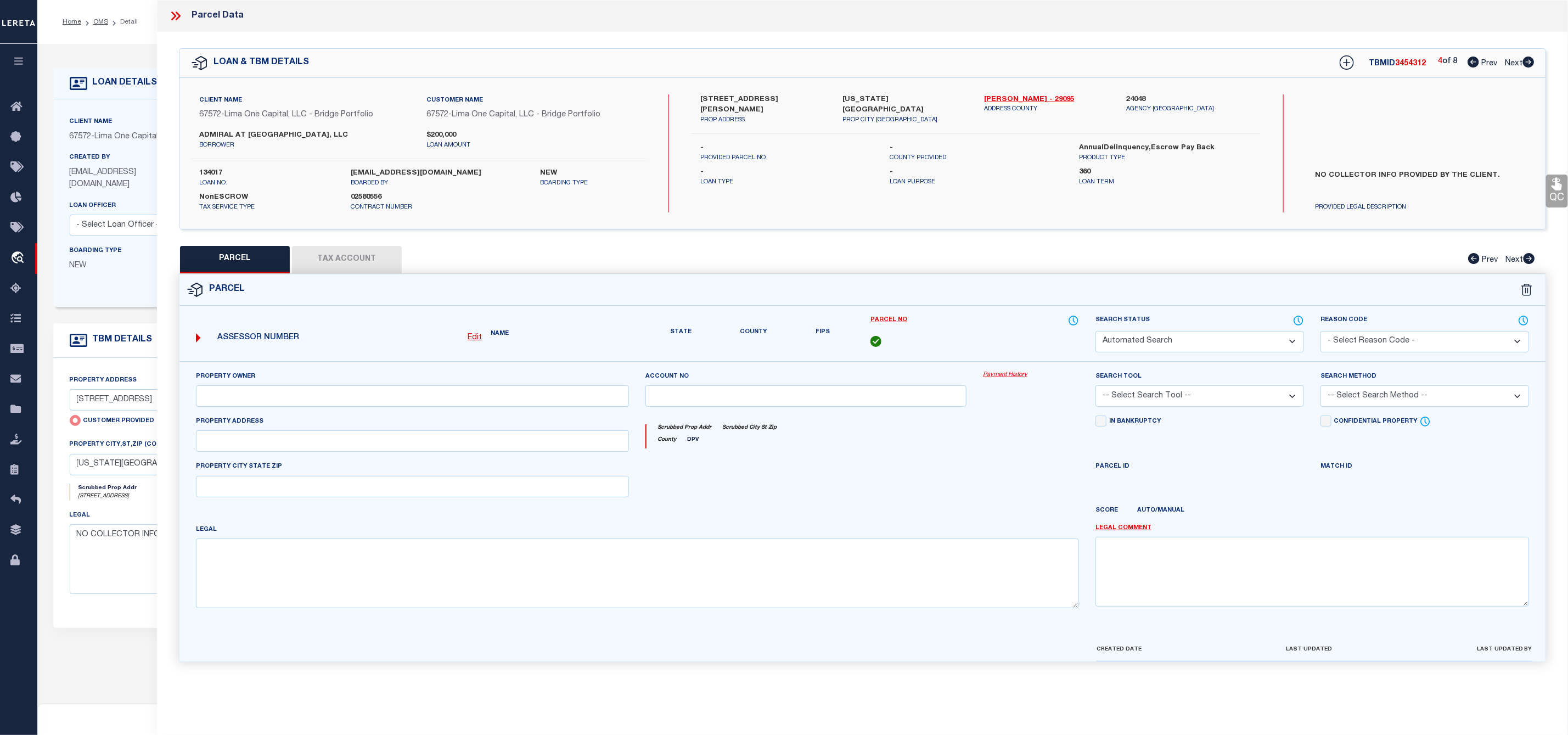
type input "KANSAS CITY MO 64106"
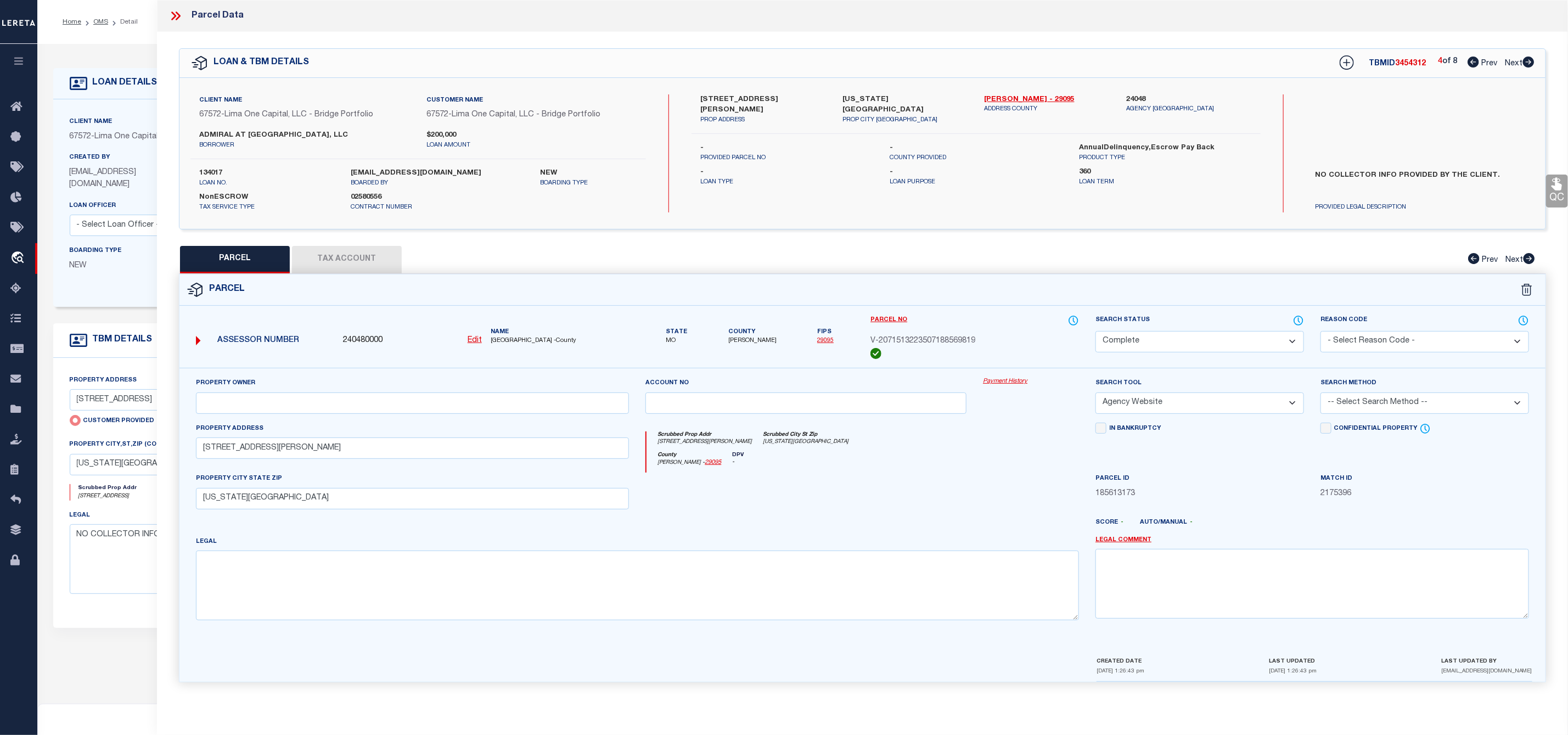
click at [1531, 67] on icon at bounding box center [1528, 62] width 11 height 11
select select "AS"
select select
checkbox input "false"
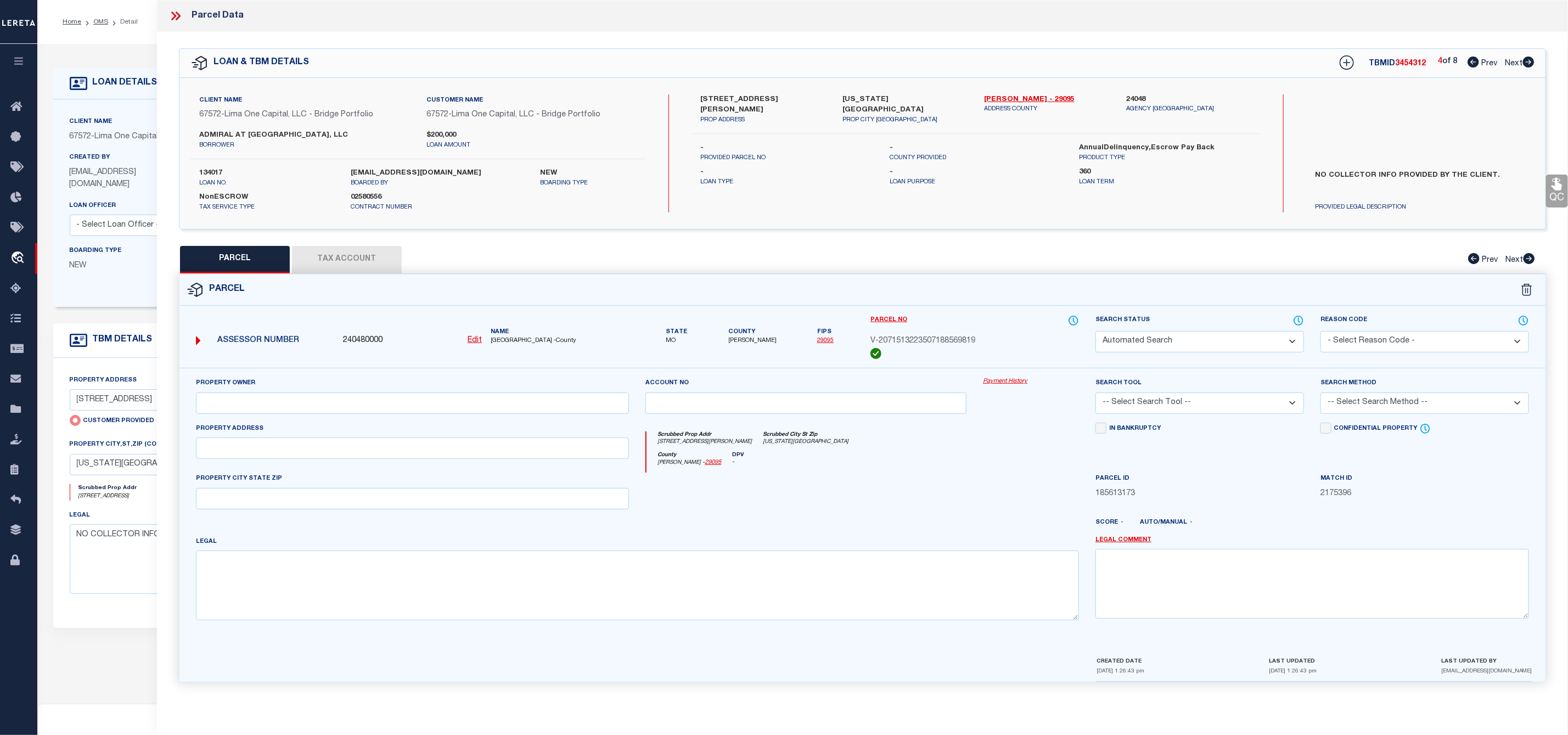
select select "IP"
checkbox input "false"
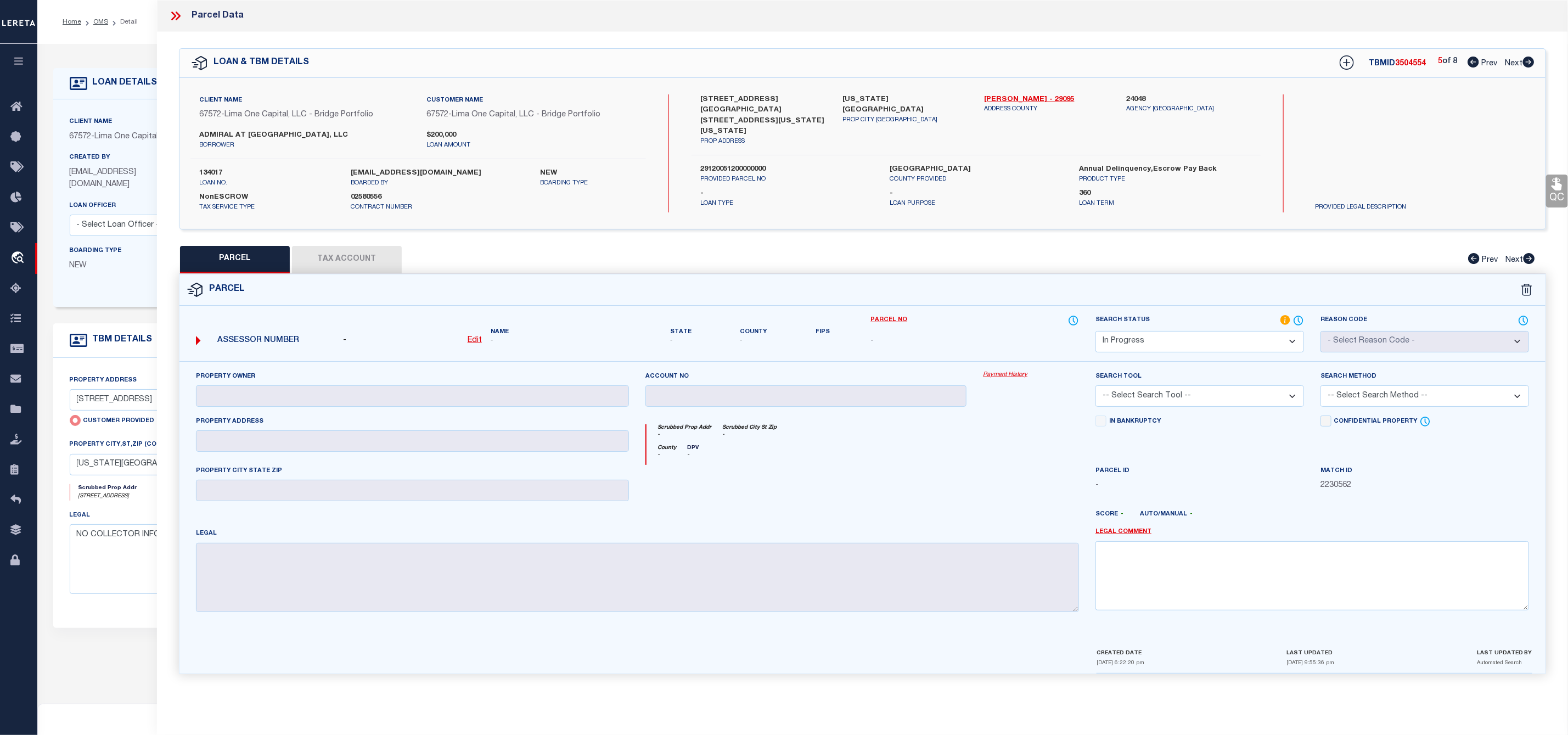
click at [1531, 67] on icon at bounding box center [1528, 62] width 11 height 11
select select "AS"
checkbox input "false"
select select "IP"
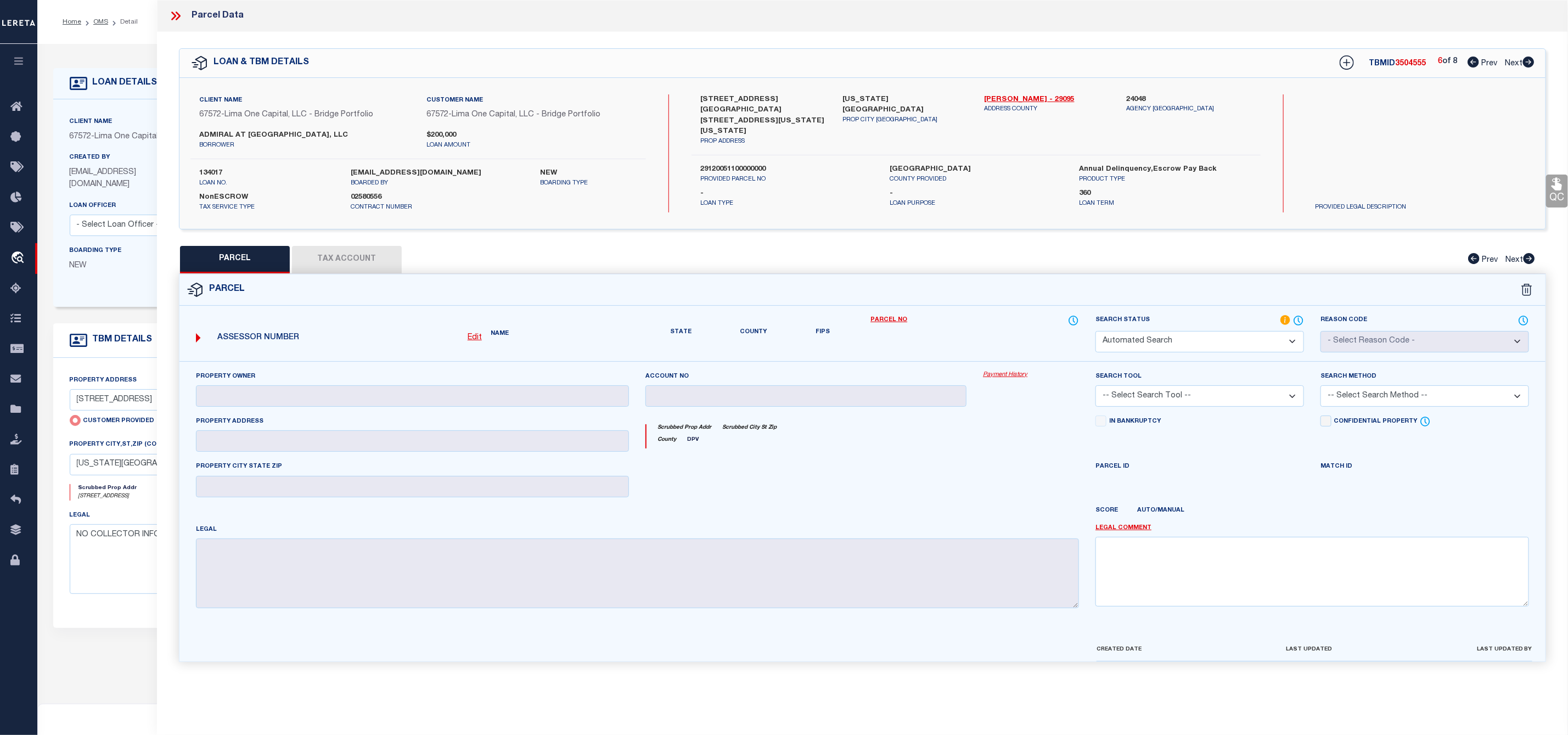
checkbox input "false"
click at [1531, 67] on icon at bounding box center [1528, 62] width 11 height 11
select select "AS"
checkbox input "false"
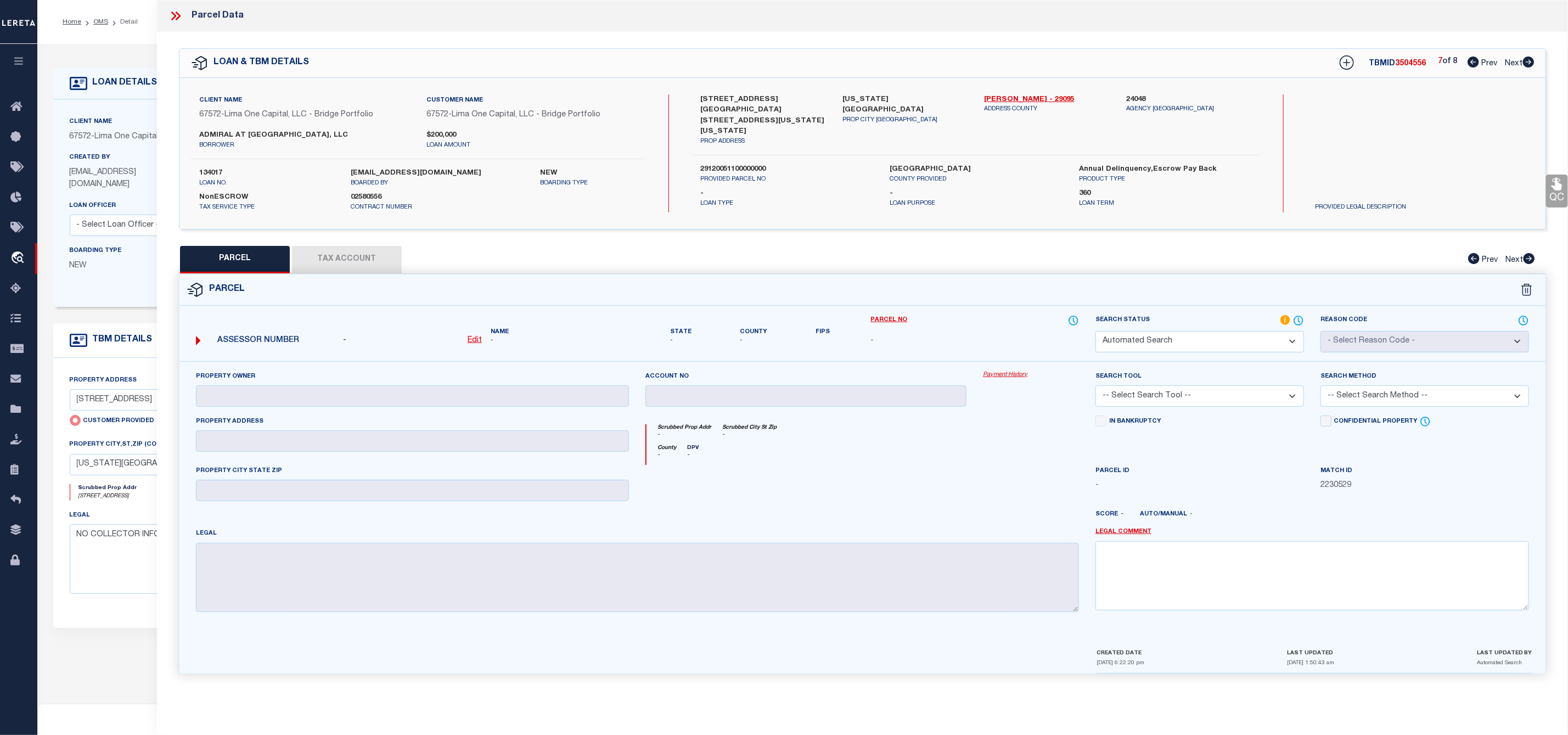
select select "IP"
checkbox input "false"
click at [1530, 67] on icon at bounding box center [1528, 62] width 11 height 11
select select "AS"
checkbox input "false"
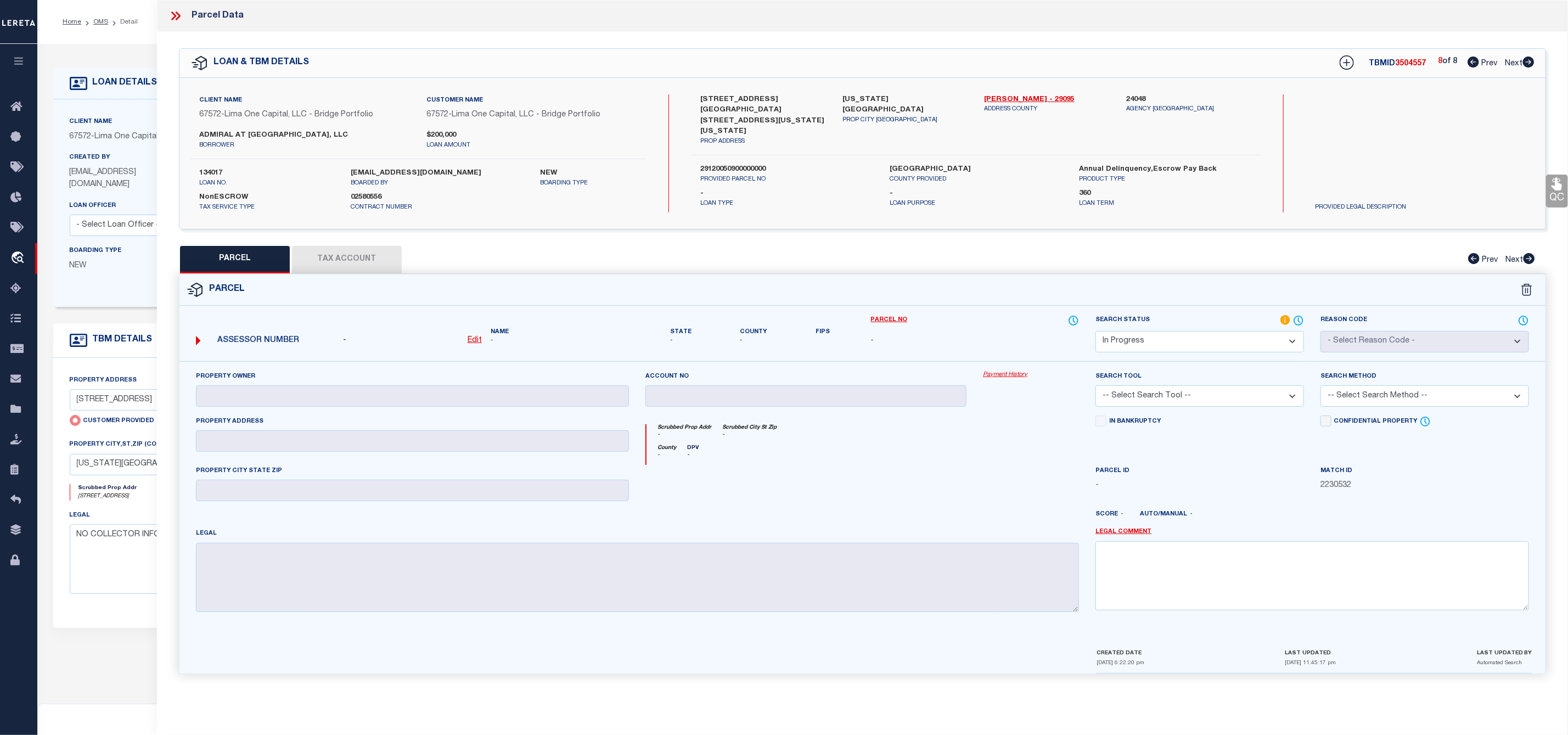
checkbox input "false"
select select "IP"
checkbox input "false"
click at [1472, 63] on icon at bounding box center [1473, 62] width 11 height 11
select select "AS"
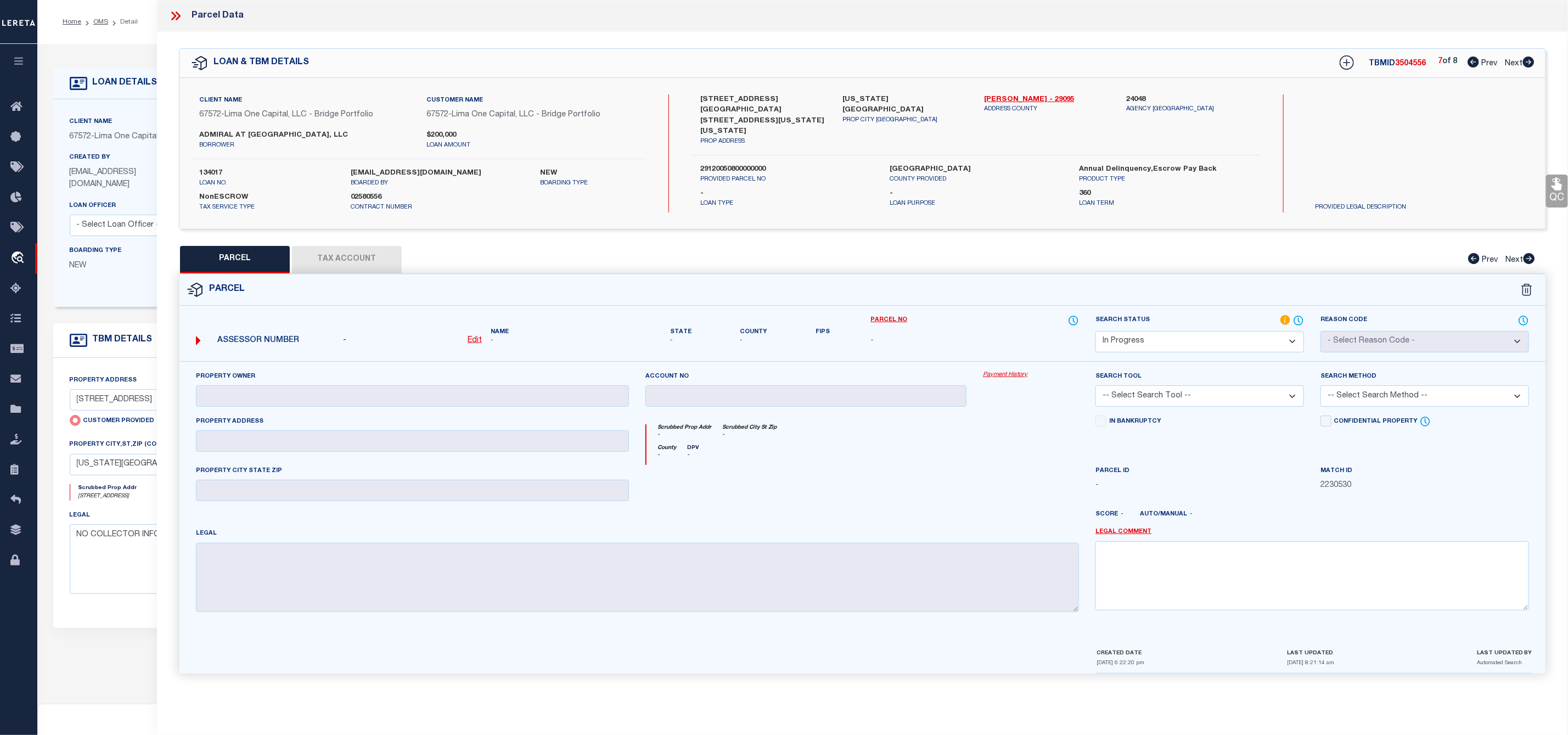
checkbox input "false"
select select "IP"
checkbox input "false"
click at [1472, 63] on icon at bounding box center [1473, 62] width 11 height 11
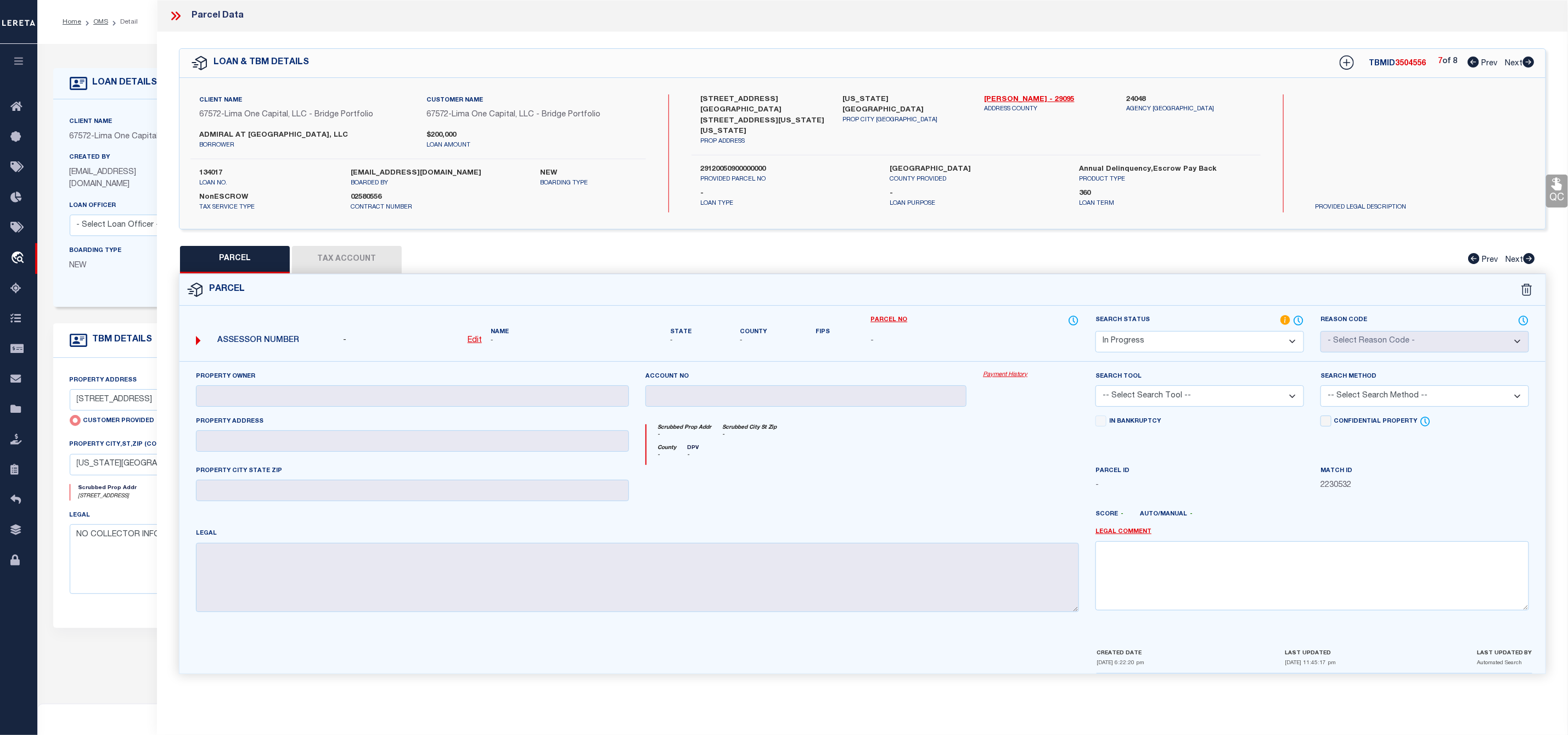
select select "AS"
checkbox input "false"
select select "IP"
checkbox input "false"
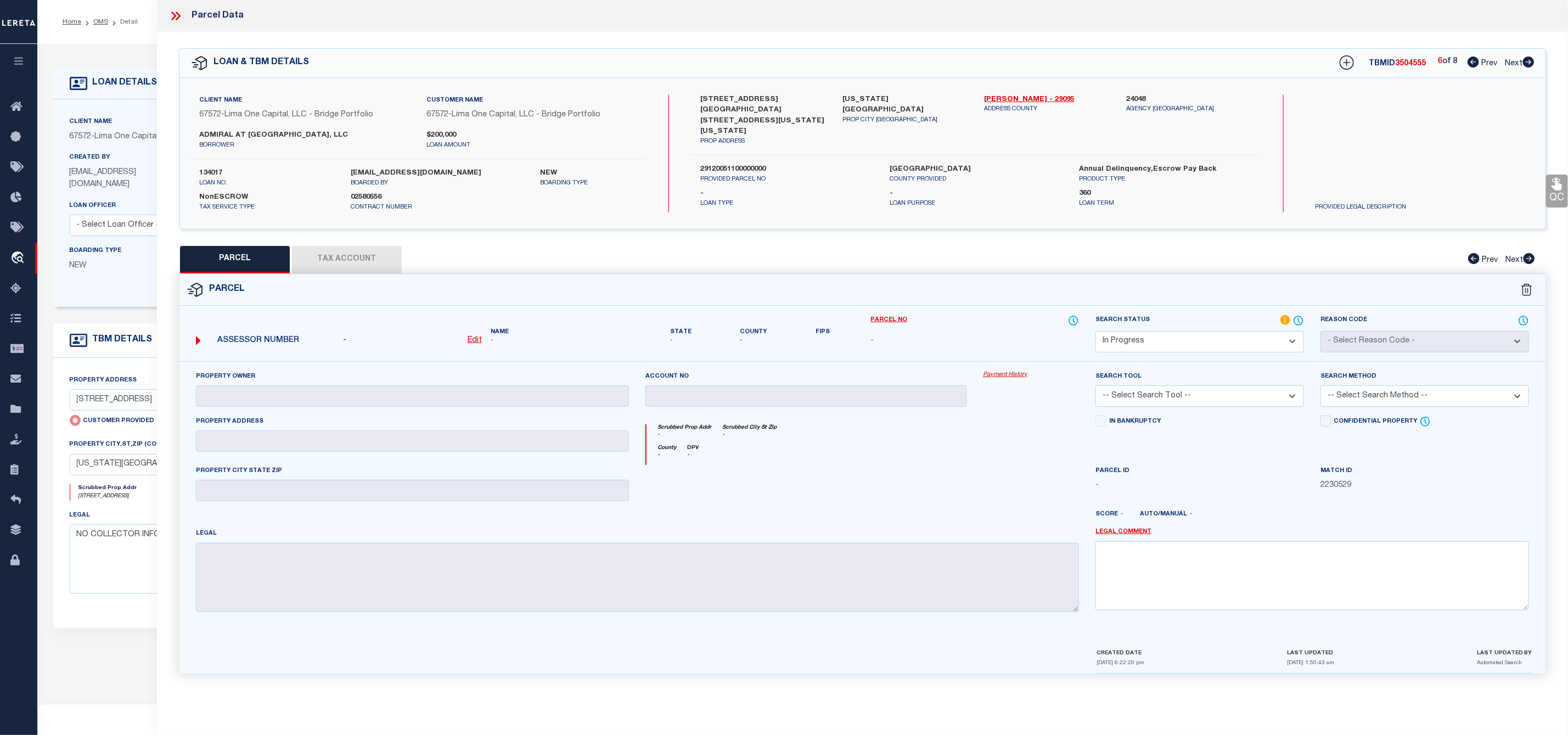
click at [1471, 63] on icon at bounding box center [1473, 62] width 11 height 11
select select "AS"
checkbox input "false"
select select "IP"
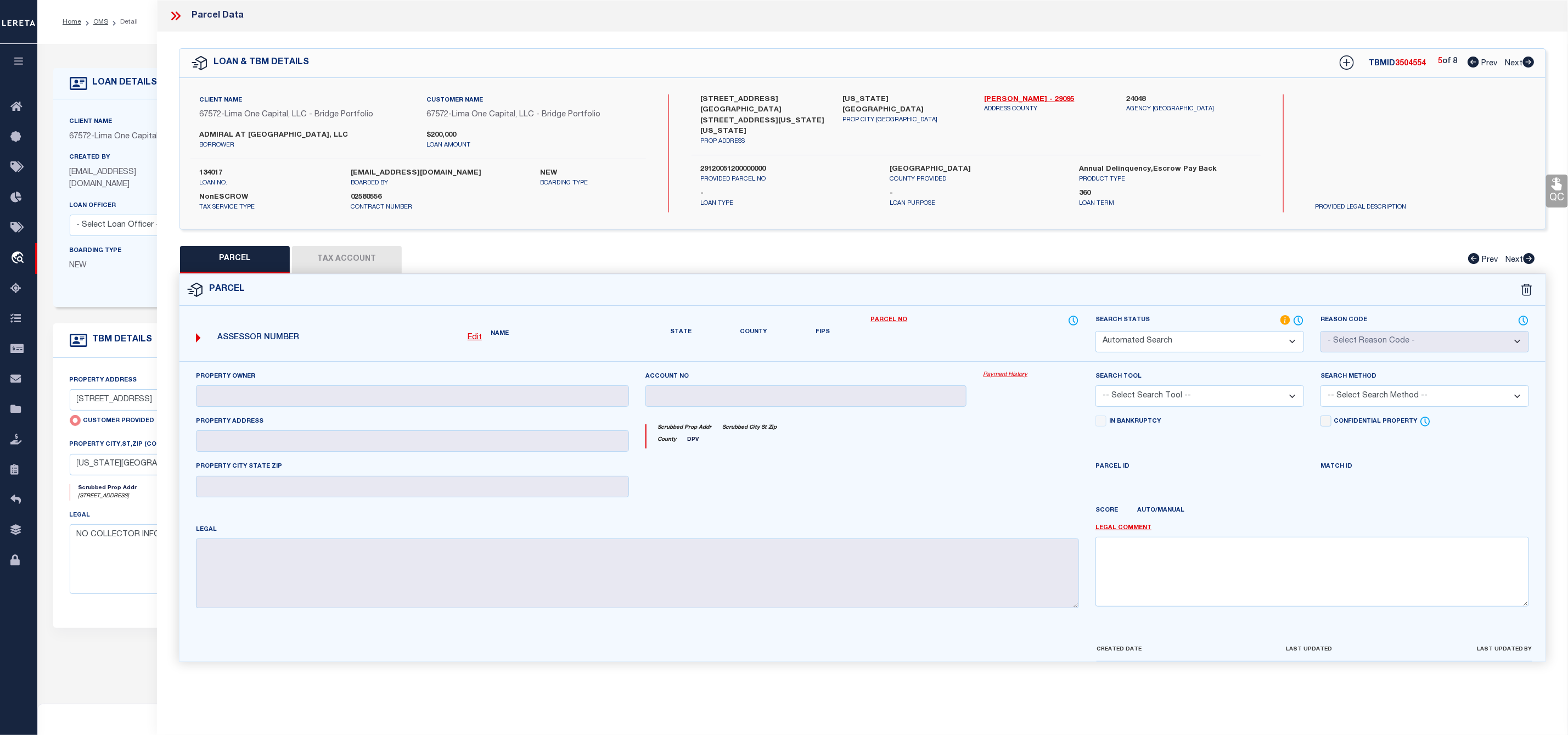
checkbox input "false"
click at [1471, 64] on icon at bounding box center [1473, 62] width 11 height 11
select select "AS"
checkbox input "false"
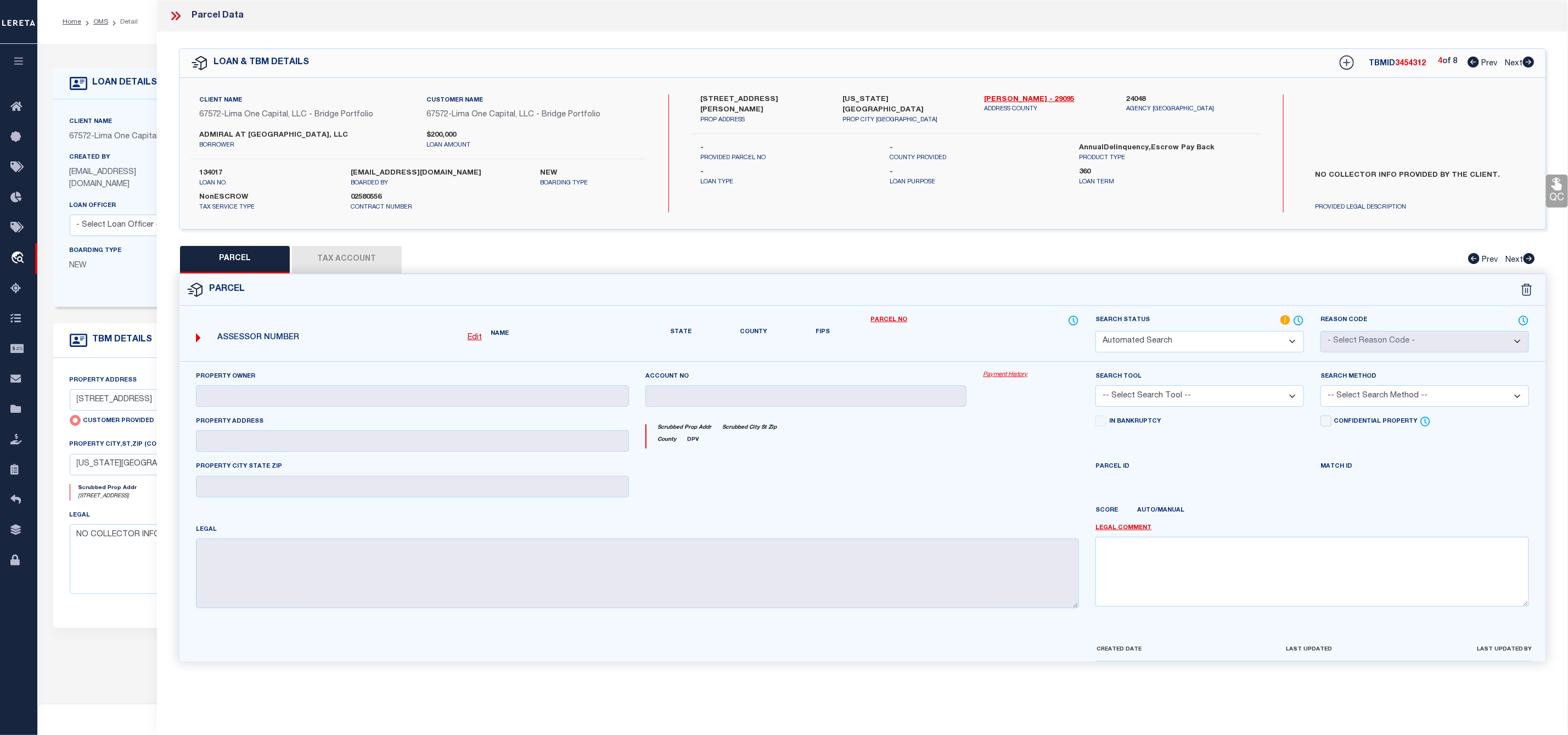
select select "CP"
select select "AGW"
select select
type input "637 TRACY AVE"
checkbox input "false"
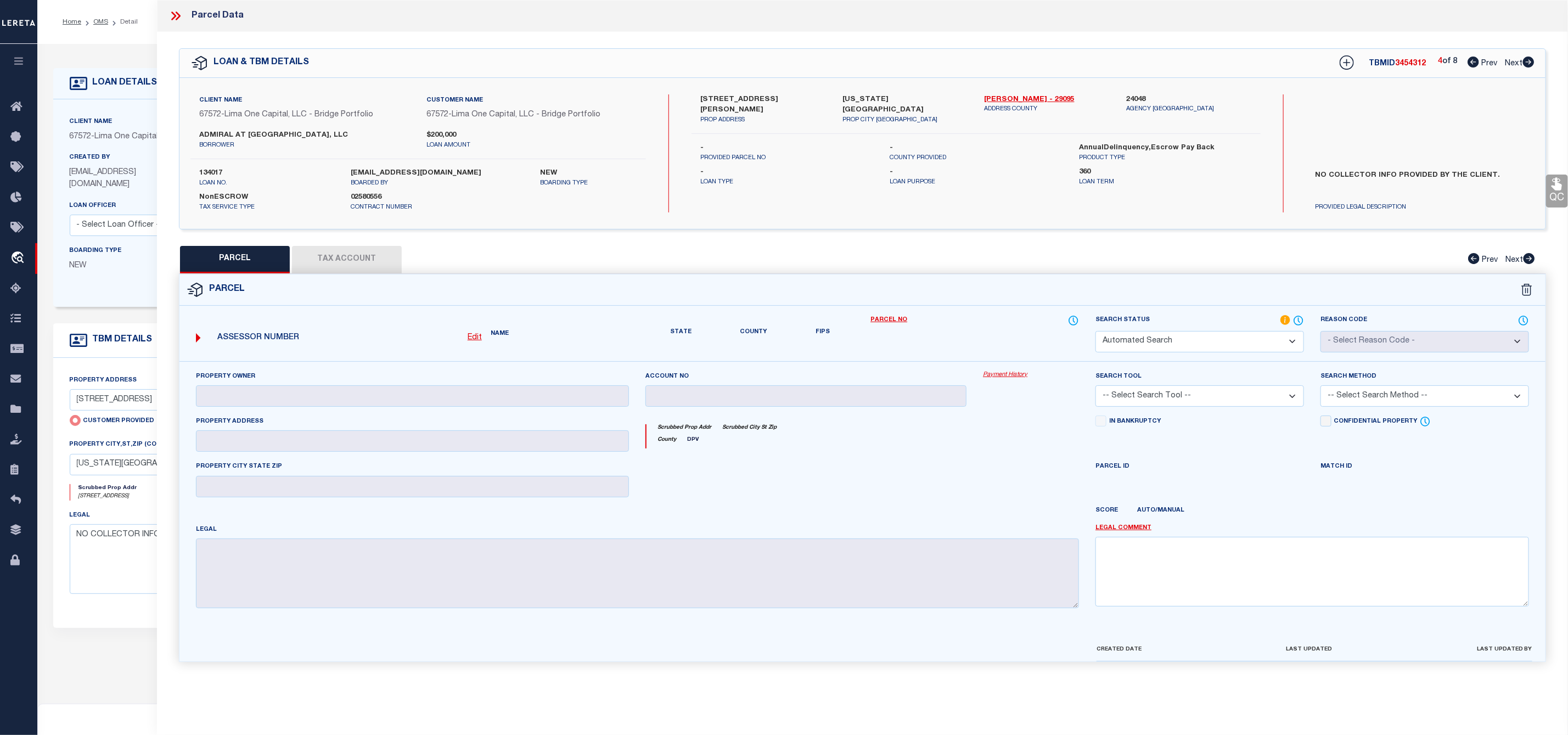
type input "KANSAS CITY MO 64106"
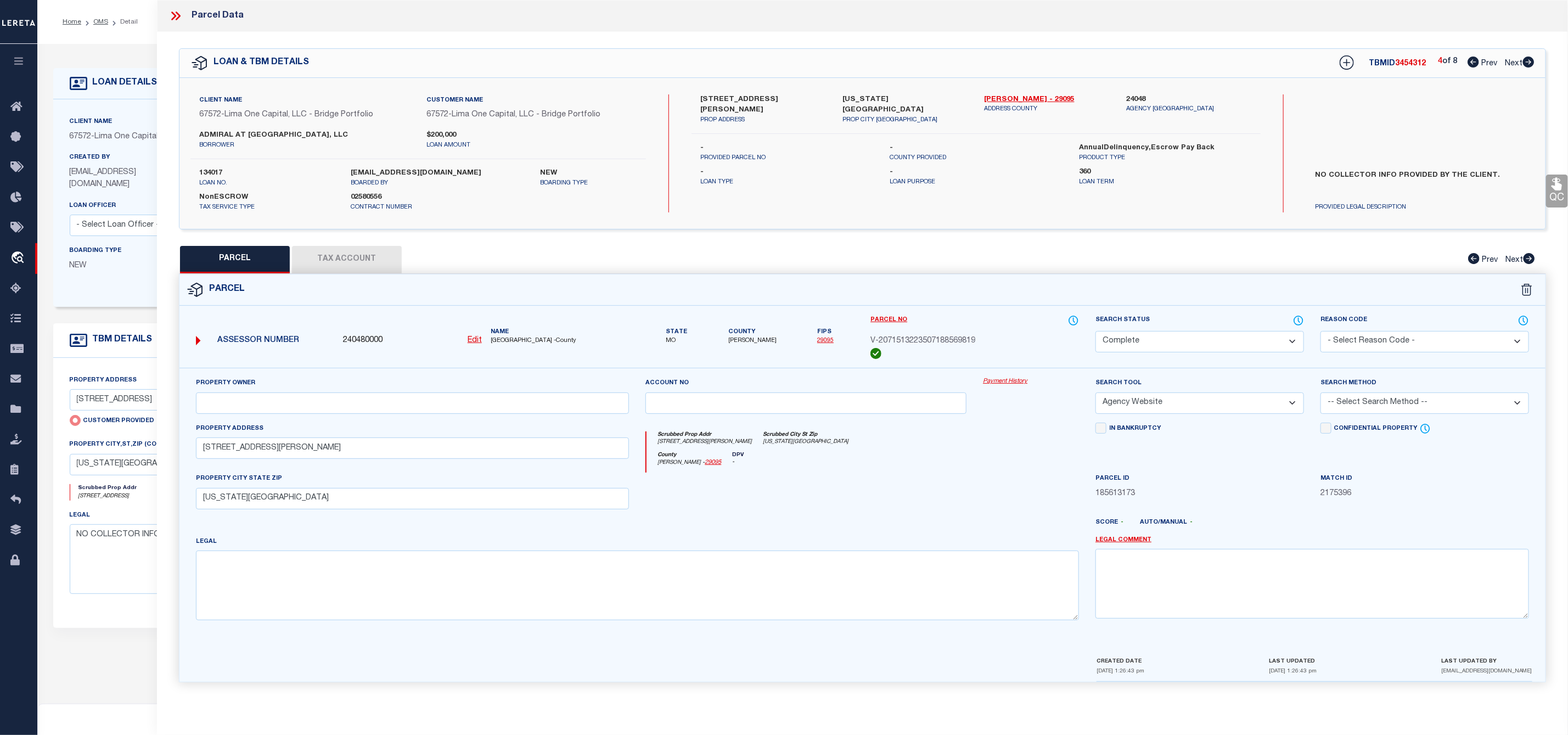
click at [1471, 64] on icon at bounding box center [1473, 62] width 11 height 11
select select "AS"
select select
checkbox input "false"
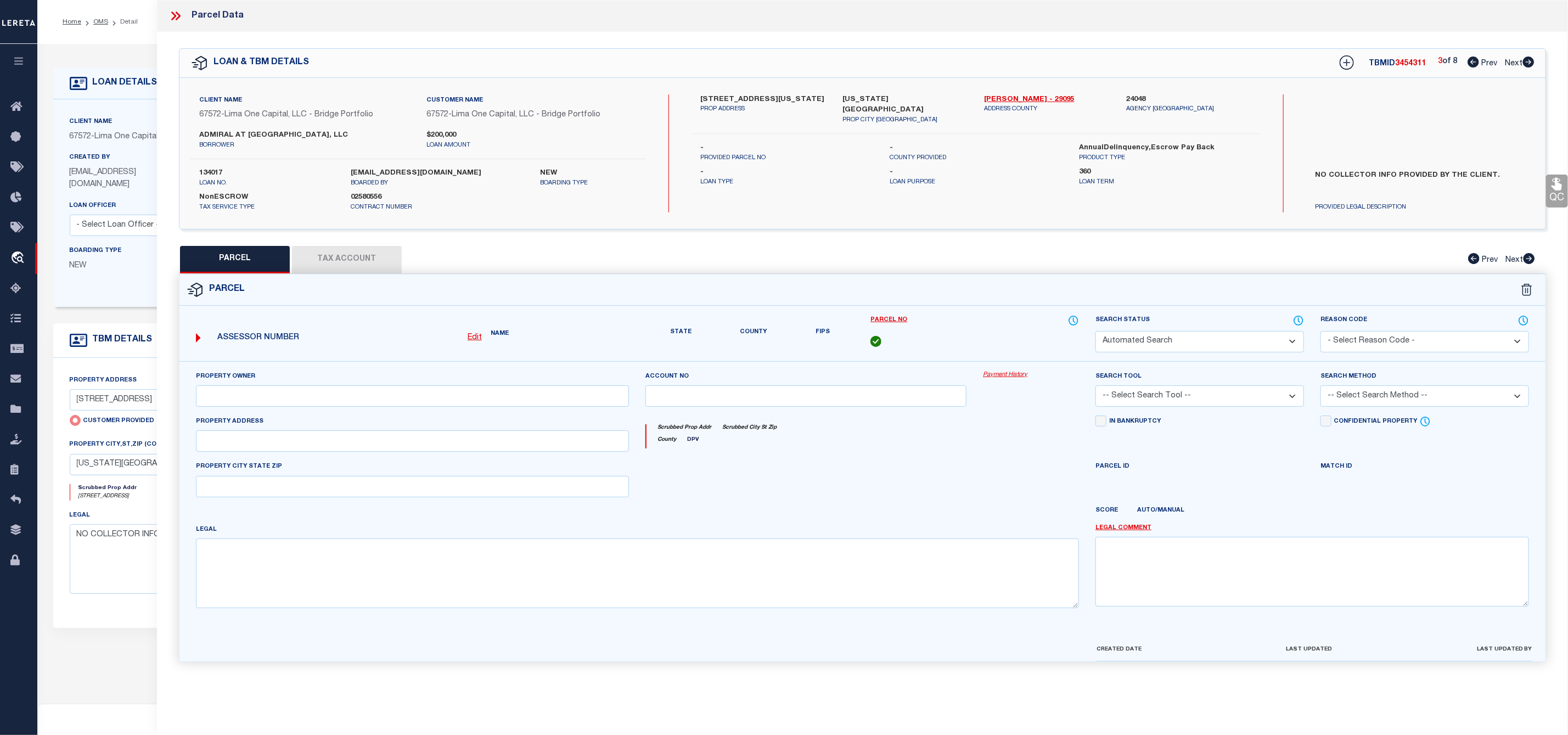
select select "CP"
select select "AGW"
select select
type input "636 VIRGINIA AVE"
checkbox input "false"
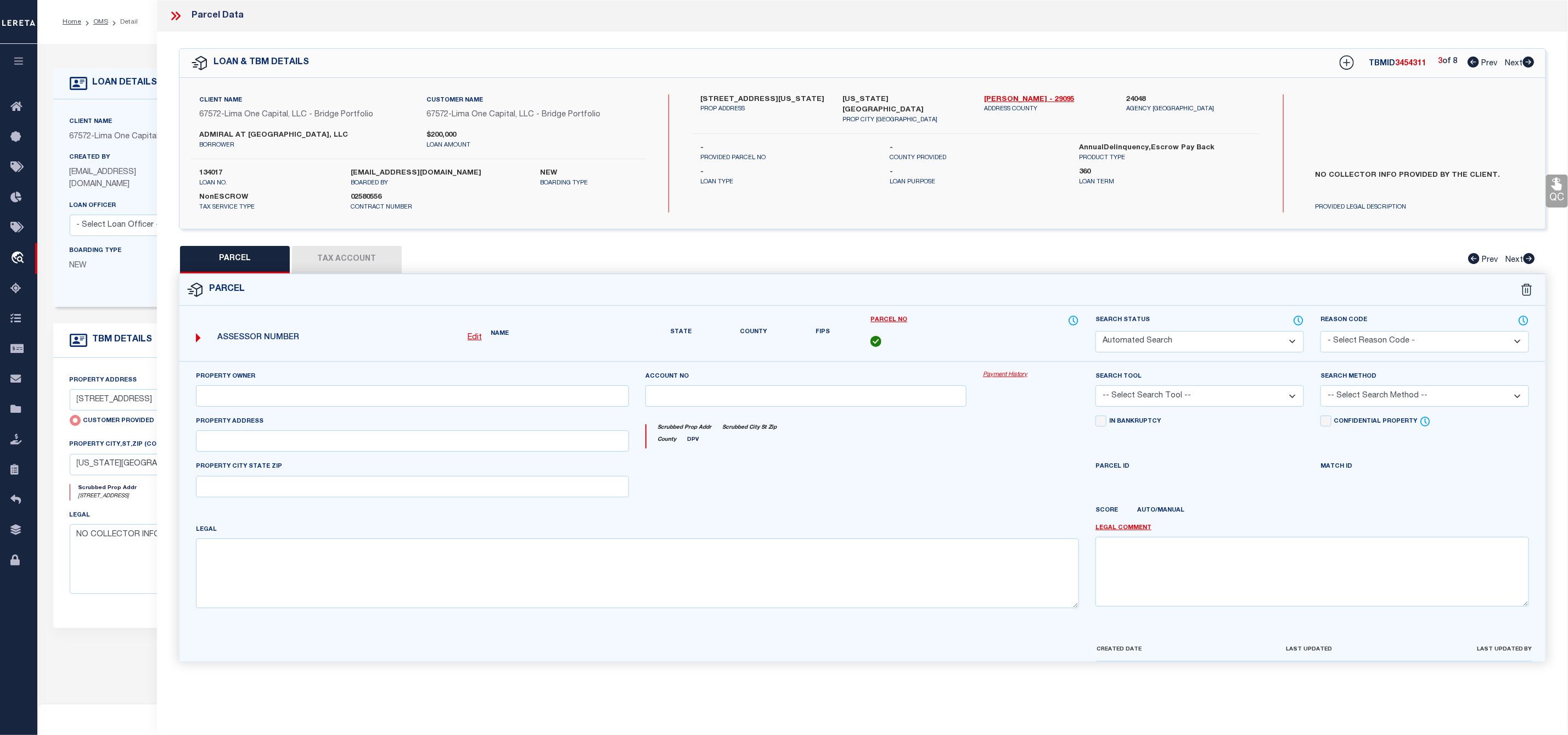
type input "KANSAS CITY MO 64106"
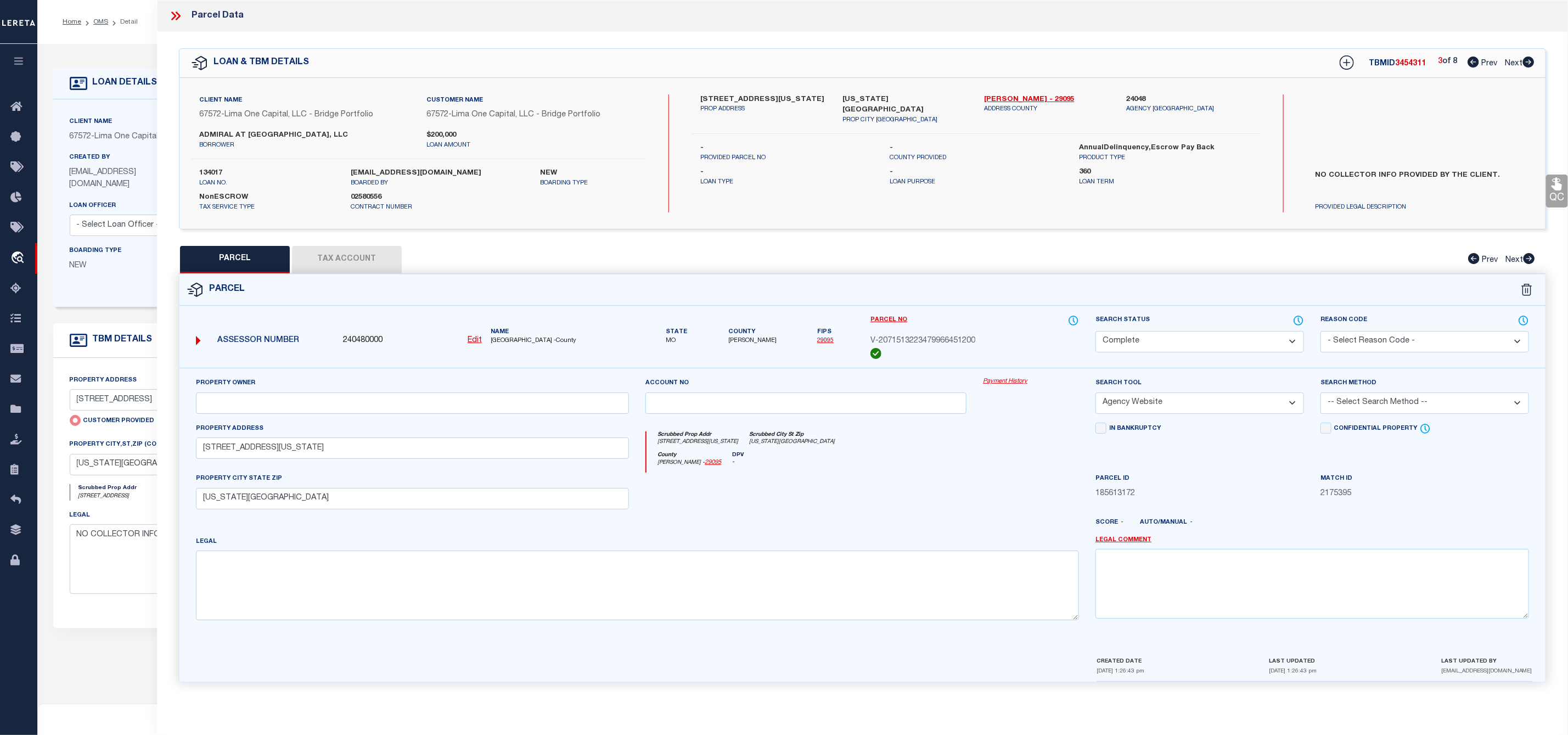
click at [1471, 64] on icon at bounding box center [1473, 62] width 11 height 11
select select "AS"
select select
checkbox input "false"
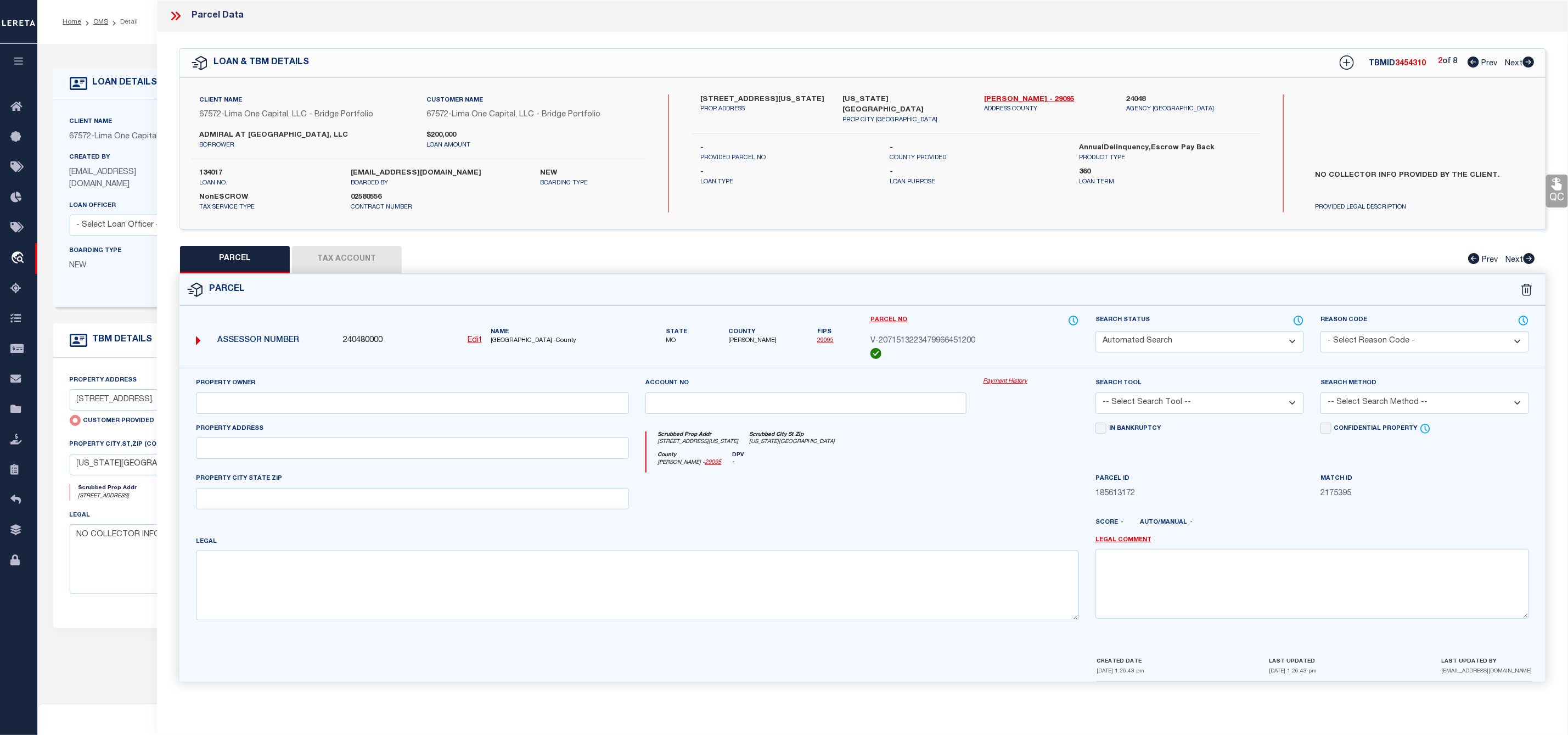
select select "CP"
select select "AGW"
select select
type input "620 VIRGINIA AVE"
checkbox input "false"
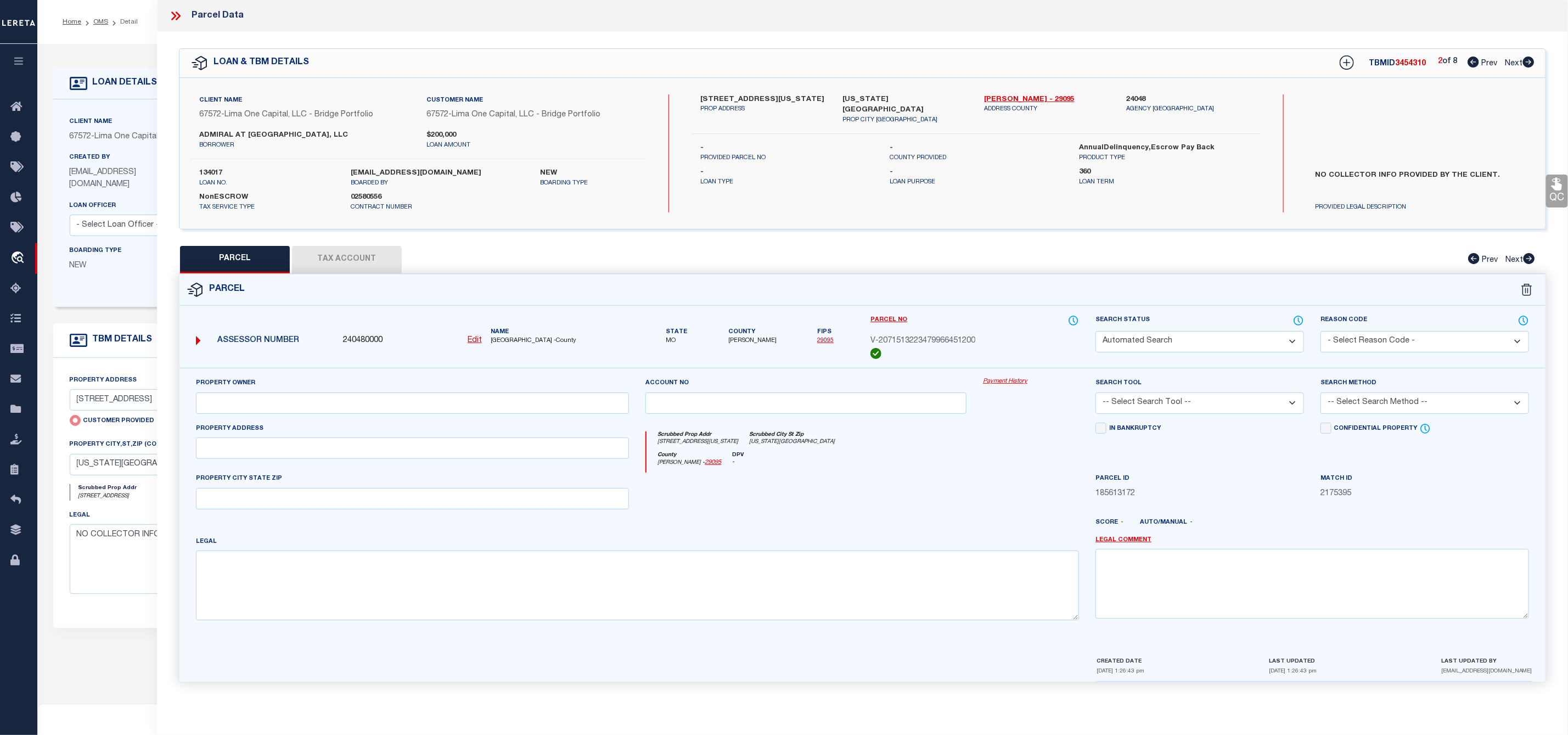
type input "KANSAS CITY MO 64106"
click at [1475, 61] on icon at bounding box center [1473, 62] width 11 height 11
select select "AS"
select select
checkbox input "false"
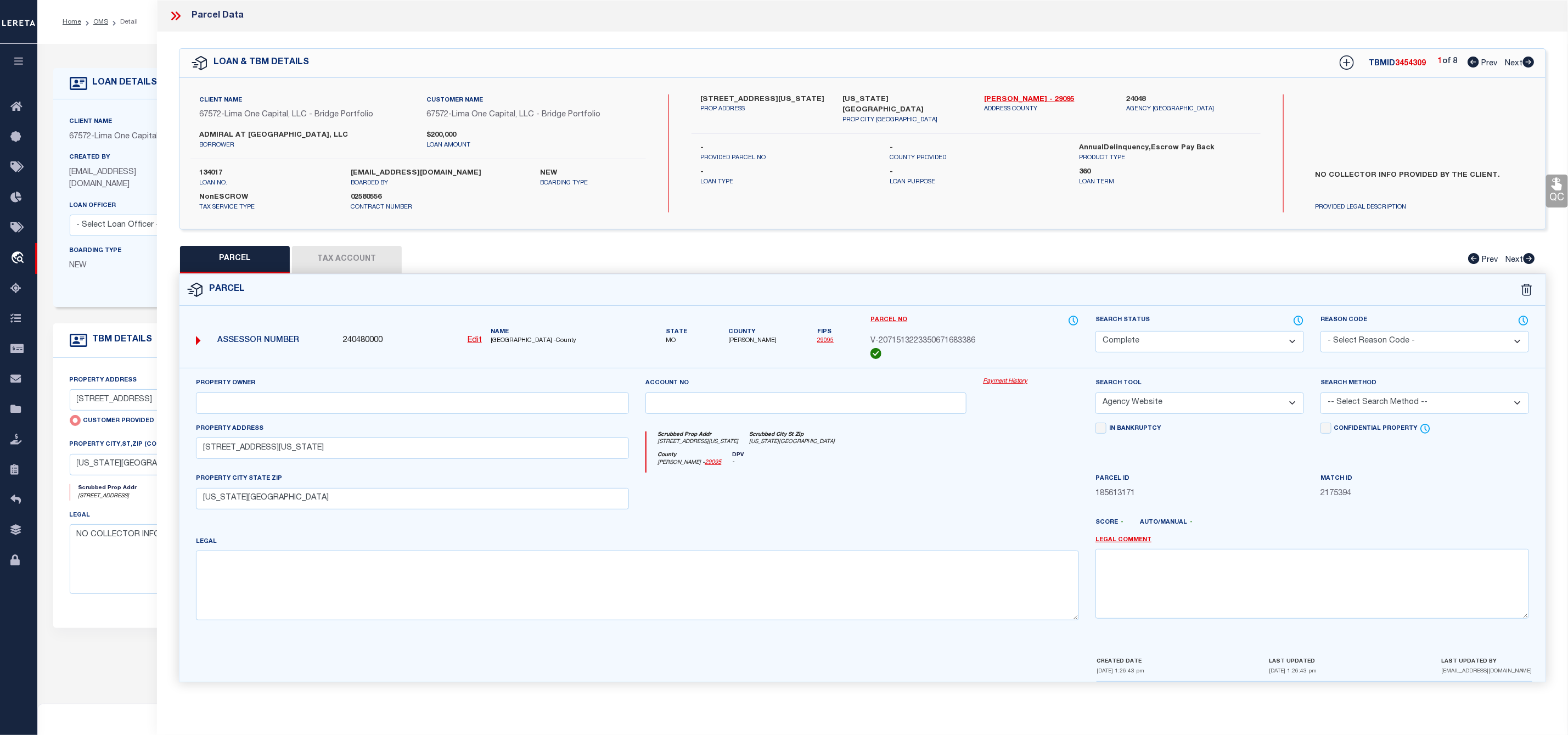
checkbox input "false"
select select "CP"
select select "AGW"
select select
type input "1310 ADMIRAL BLVD"
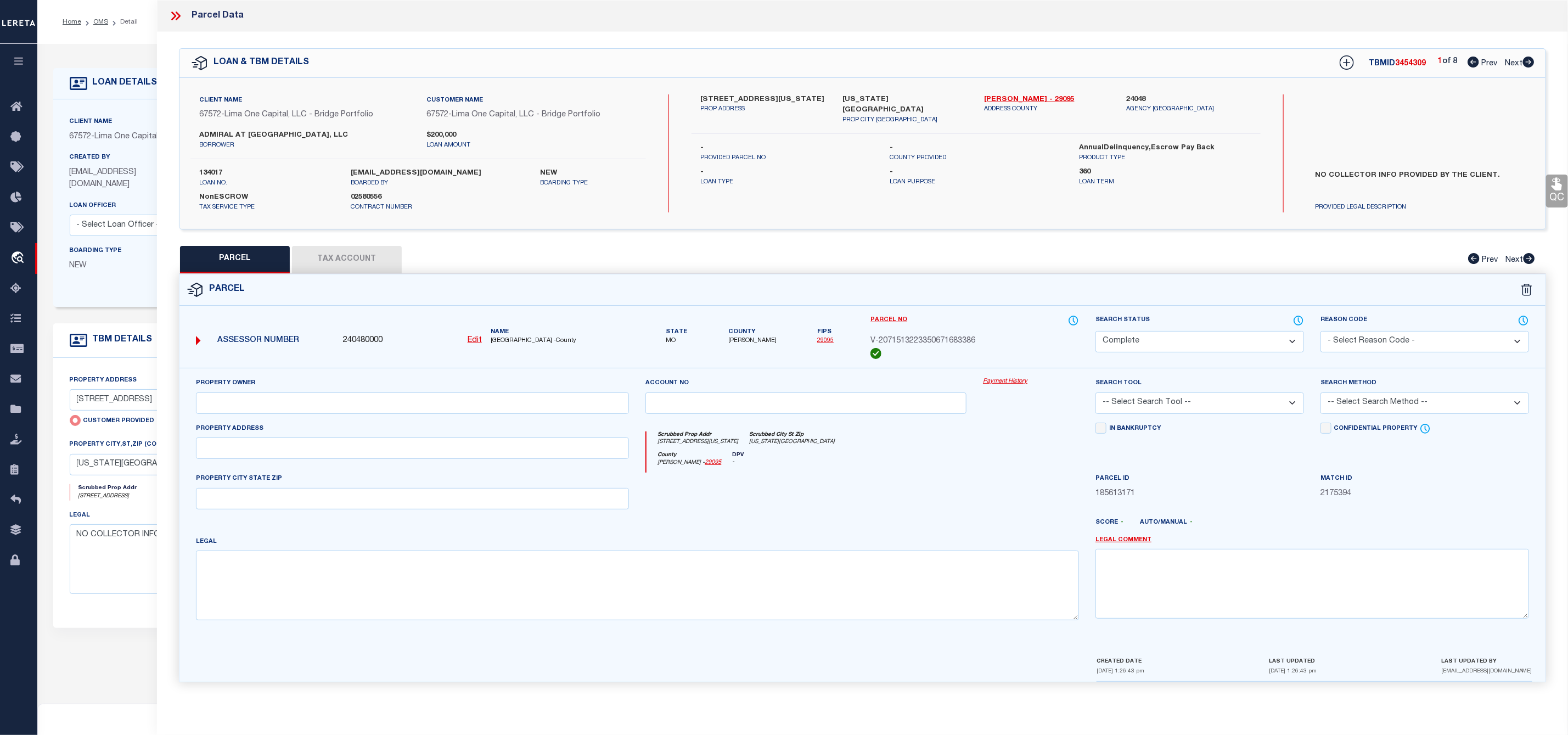
checkbox input "false"
type input "KANSAS CITY MO 64106"
click at [1471, 63] on icon at bounding box center [1473, 62] width 11 height 11
click at [1533, 61] on icon at bounding box center [1528, 62] width 11 height 11
select select "AS"
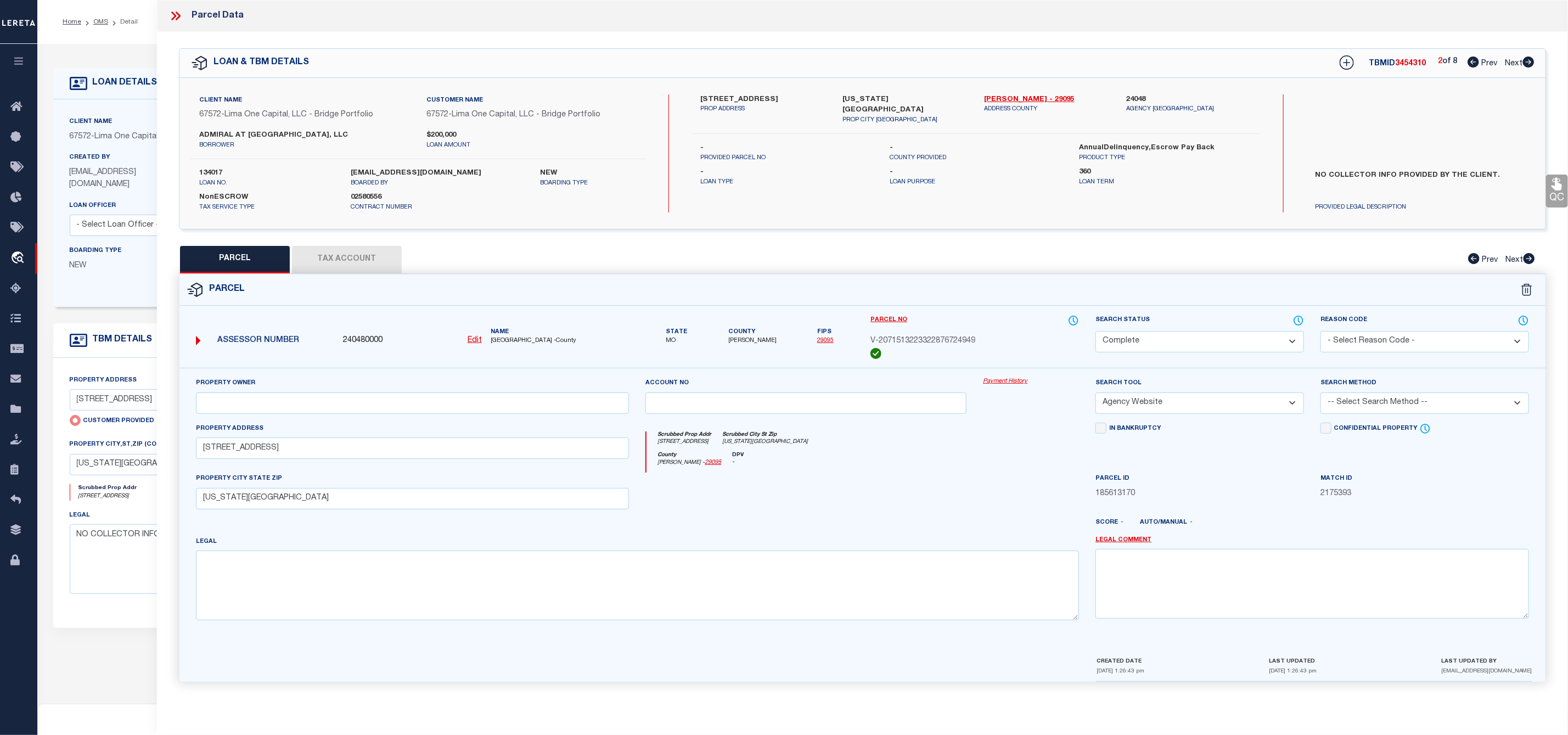
select select
checkbox input "false"
select select "CP"
select select "AGW"
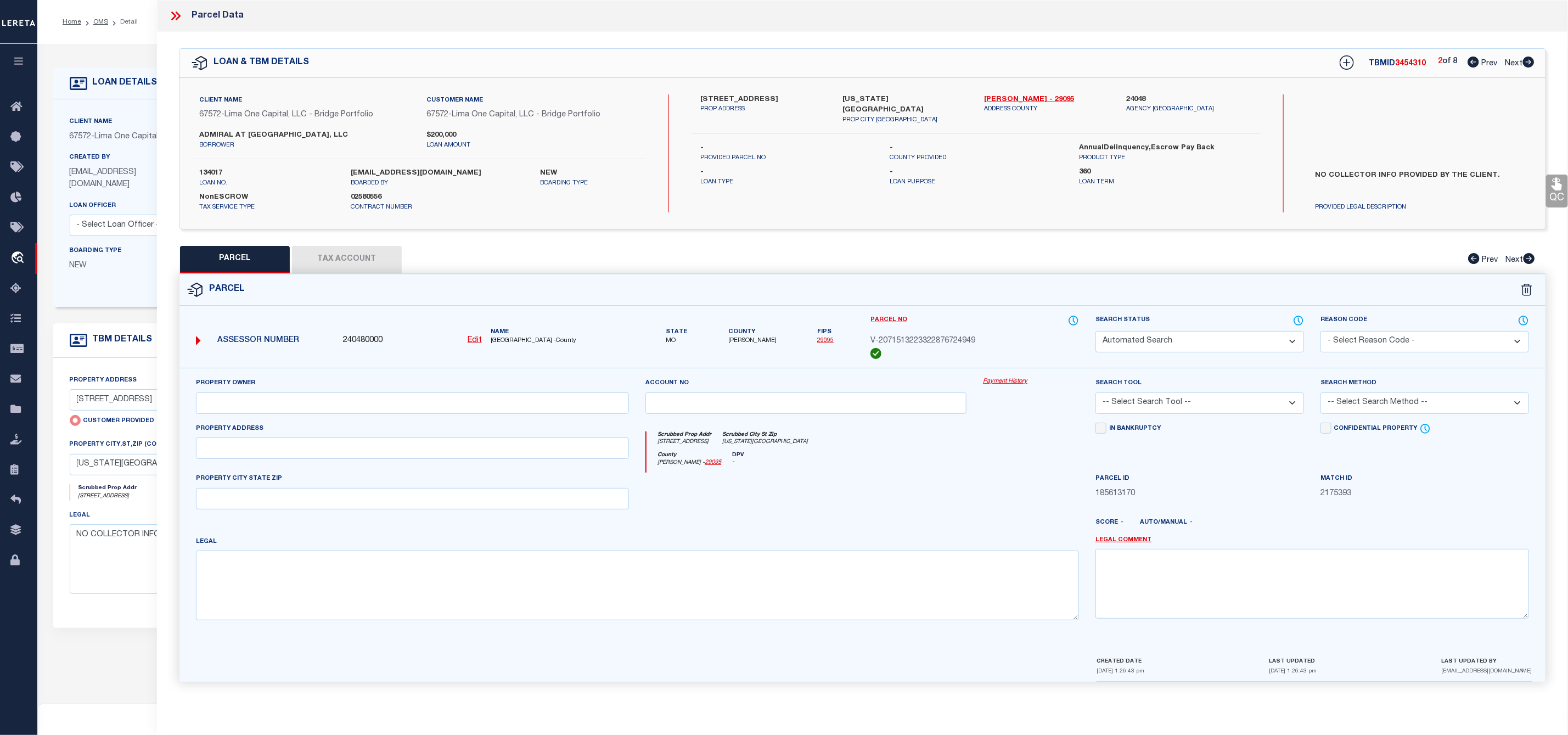
select select
type input "620 VIRGINIA AVE"
checkbox input "false"
type input "KANSAS CITY MO 64106"
drag, startPoint x: 867, startPoint y: 342, endPoint x: 988, endPoint y: 336, distance: 121.1
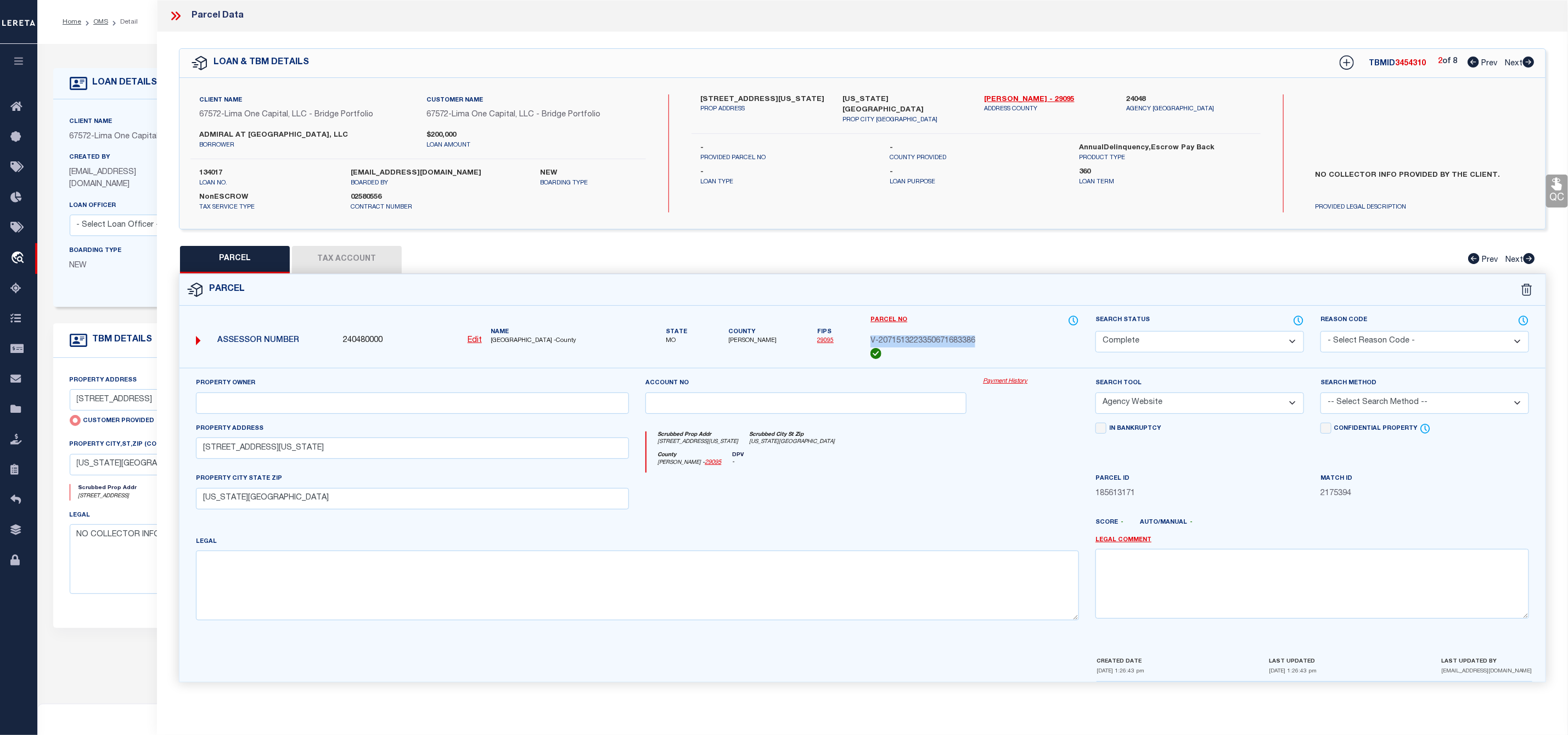
click at [988, 336] on div "Parcel No V-2071513223350671683386" at bounding box center [974, 341] width 225 height 54
click at [1527, 60] on icon at bounding box center [1528, 62] width 11 height 11
select select "AS"
select select
checkbox input "false"
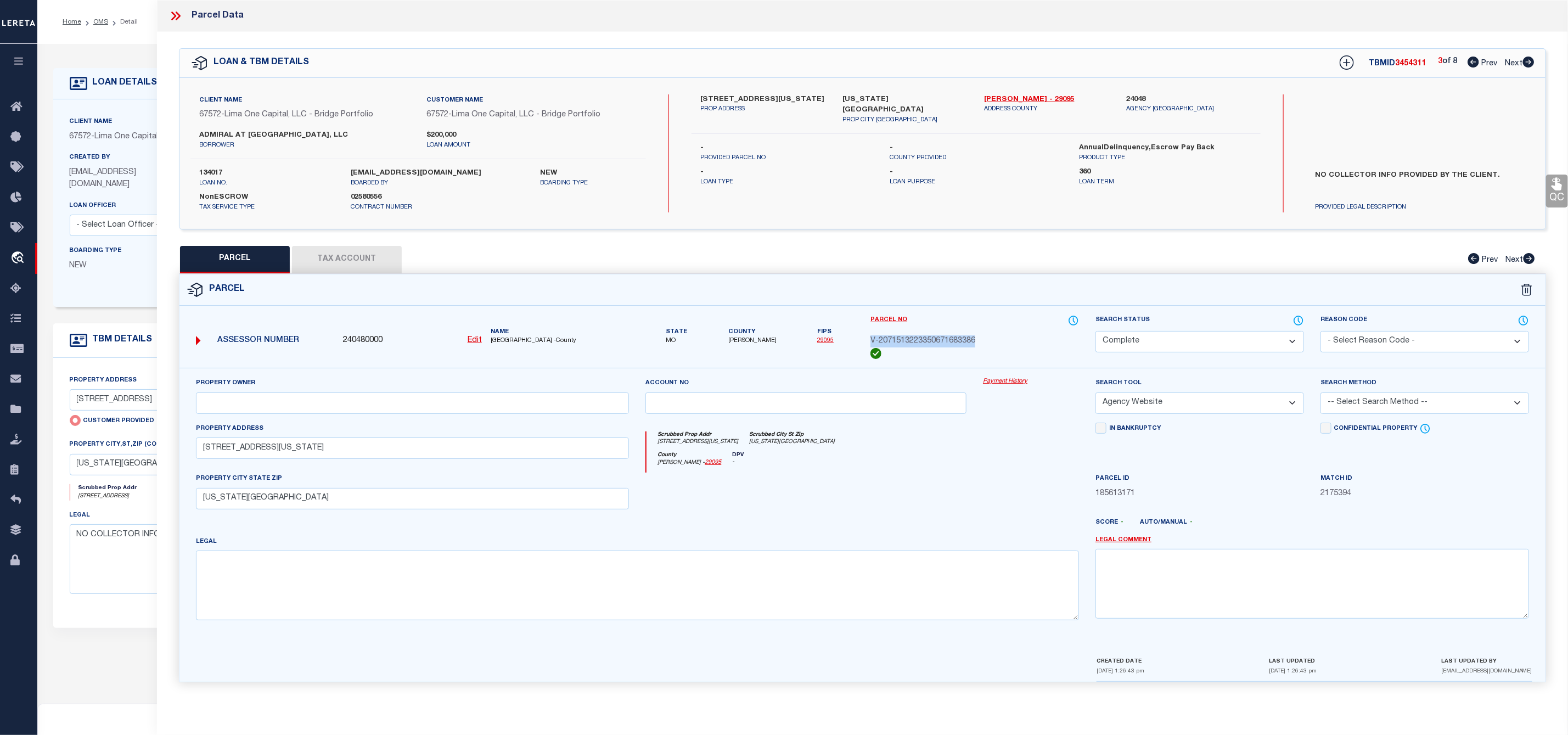
checkbox input "false"
select select "CP"
select select "AGW"
select select
type input "636 VIRGINIA AVE"
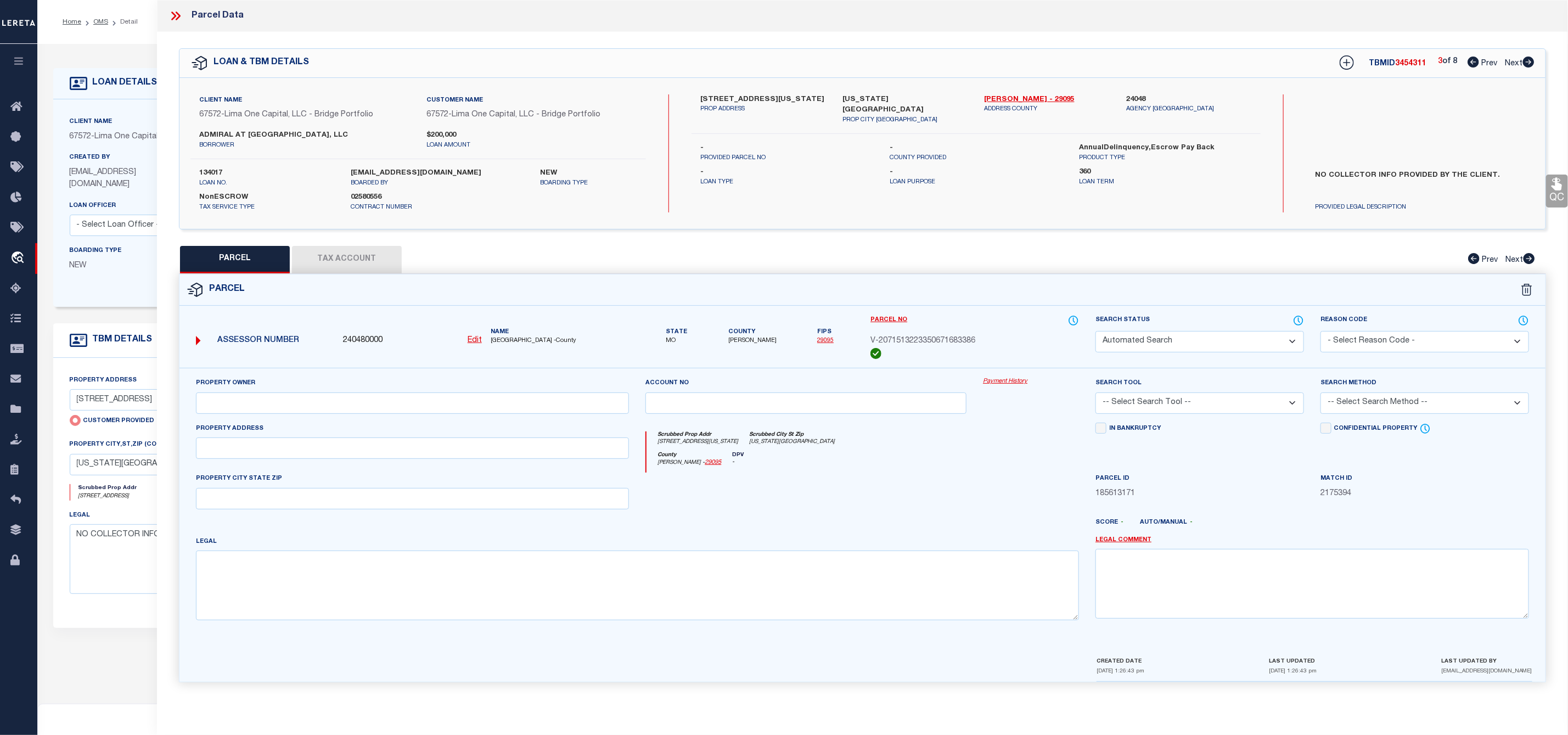
checkbox input "false"
type input "KANSAS CITY MO 64106"
click at [1527, 60] on icon at bounding box center [1528, 62] width 11 height 11
select select "AS"
select select
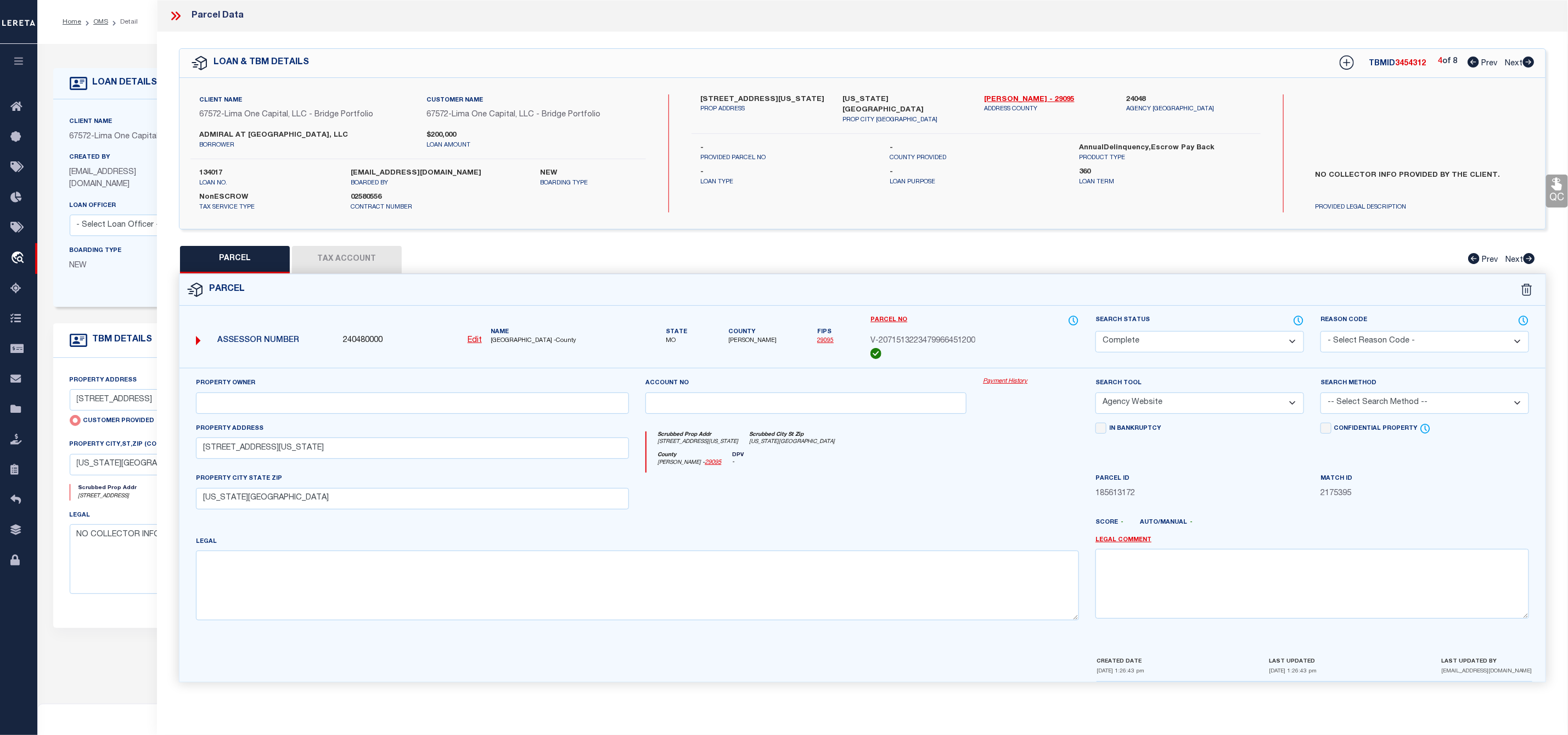
checkbox input "false"
select select "CP"
select select "AGW"
select select
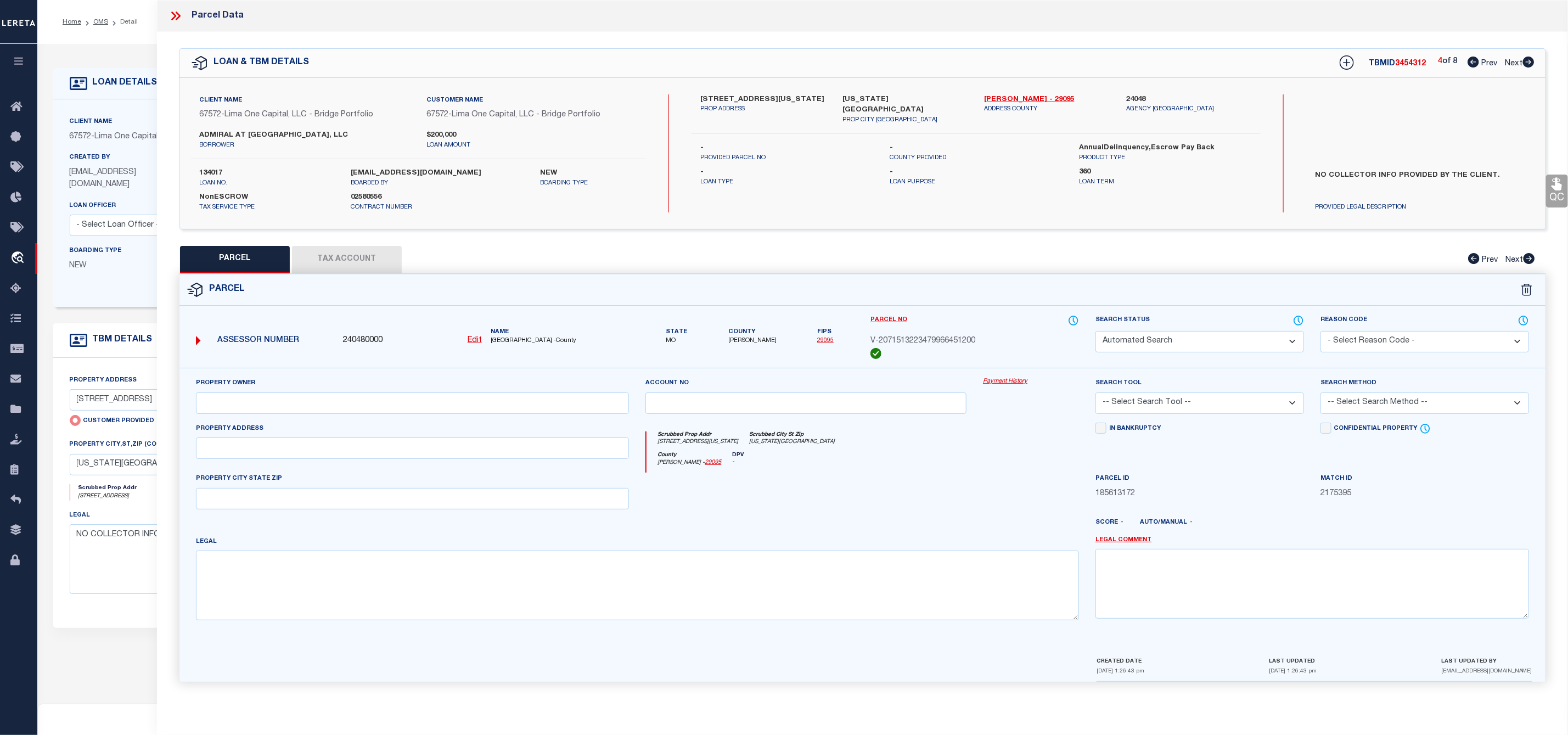
type input "637 TRACY AVE"
checkbox input "false"
type input "KANSAS CITY MO 64106"
click at [1527, 60] on icon at bounding box center [1528, 62] width 11 height 11
select select "AS"
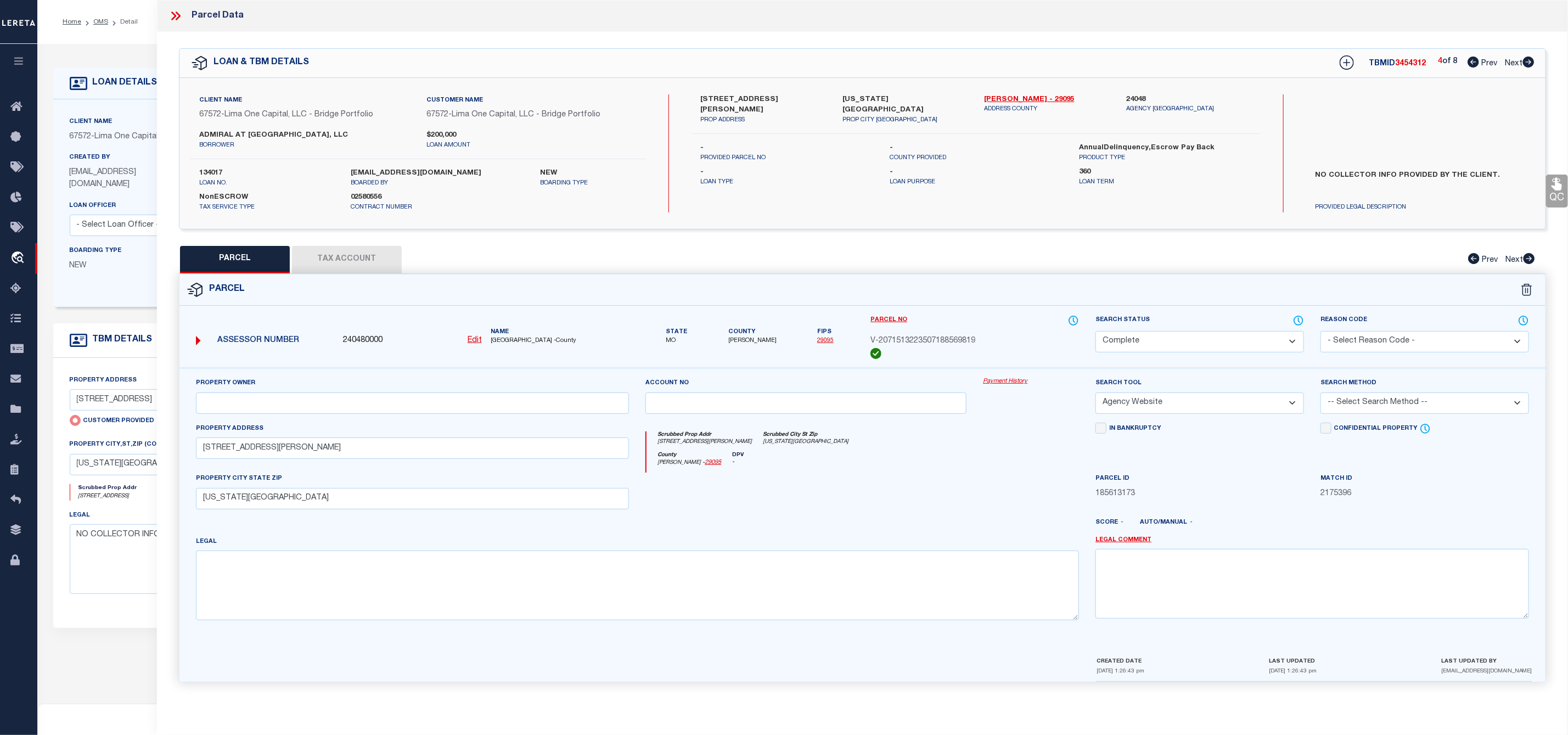
select select
checkbox input "false"
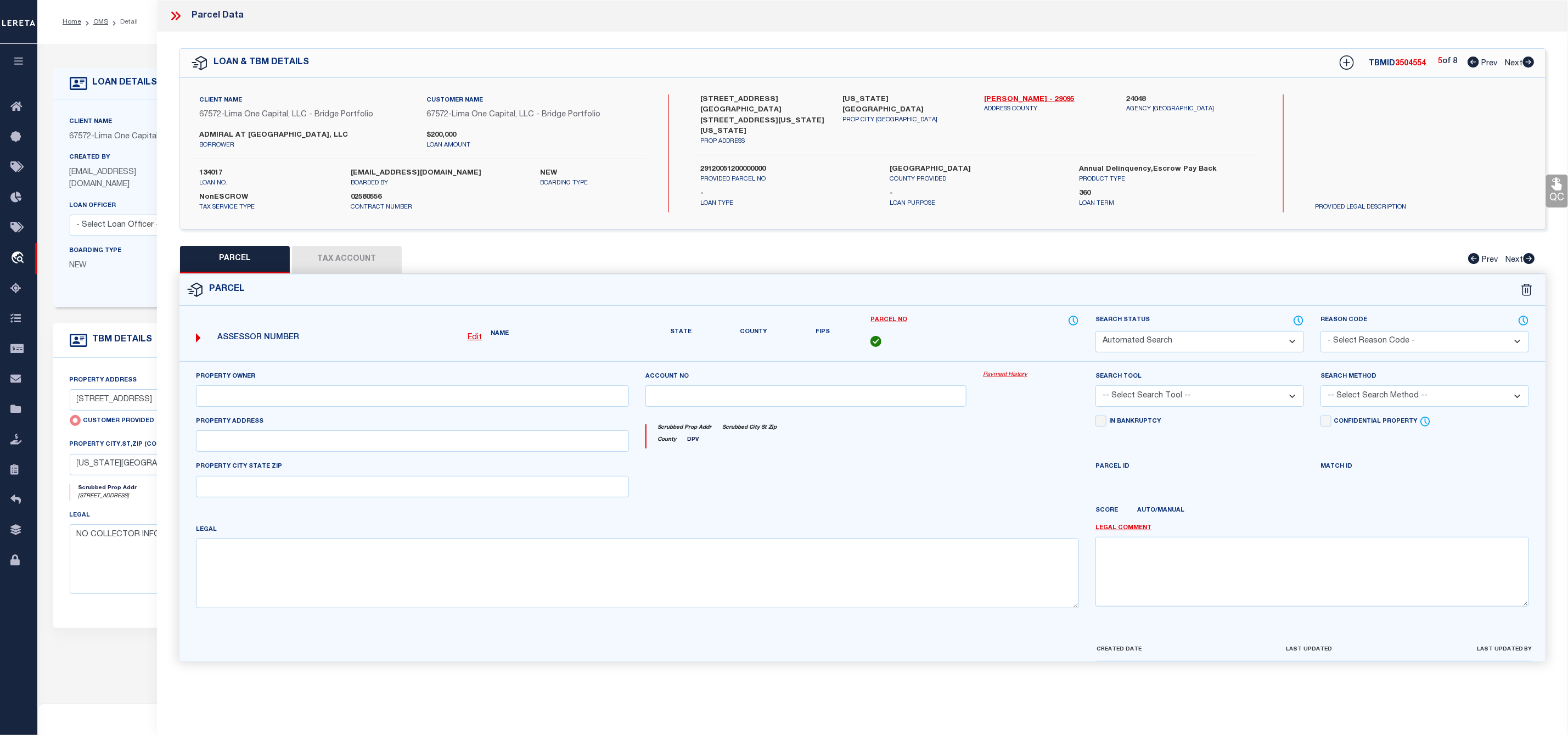
select select "IP"
checkbox input "false"
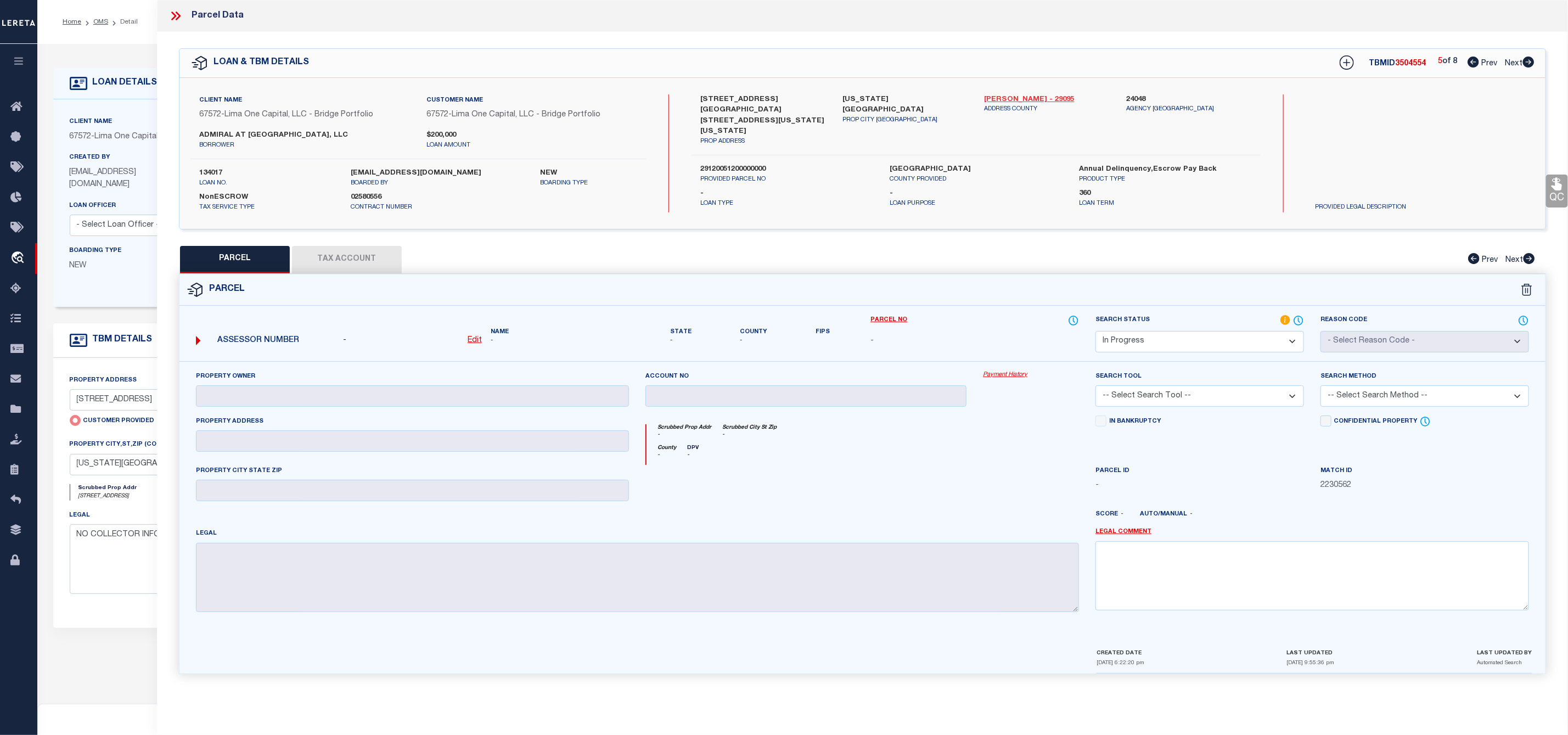
click at [1012, 96] on link "Jackson - 29095" at bounding box center [1047, 100] width 126 height 11
drag, startPoint x: 697, startPoint y: 94, endPoint x: 763, endPoint y: 103, distance: 66.6
click at [763, 103] on div "1310 Admiral Blvd, 620 Virginia Ave, 636 Virginia PROP ADDRESS" at bounding box center [763, 120] width 142 height 52
copy label "1310 Admiral Blvd"
drag, startPoint x: 696, startPoint y: 147, endPoint x: 778, endPoint y: 147, distance: 82.0
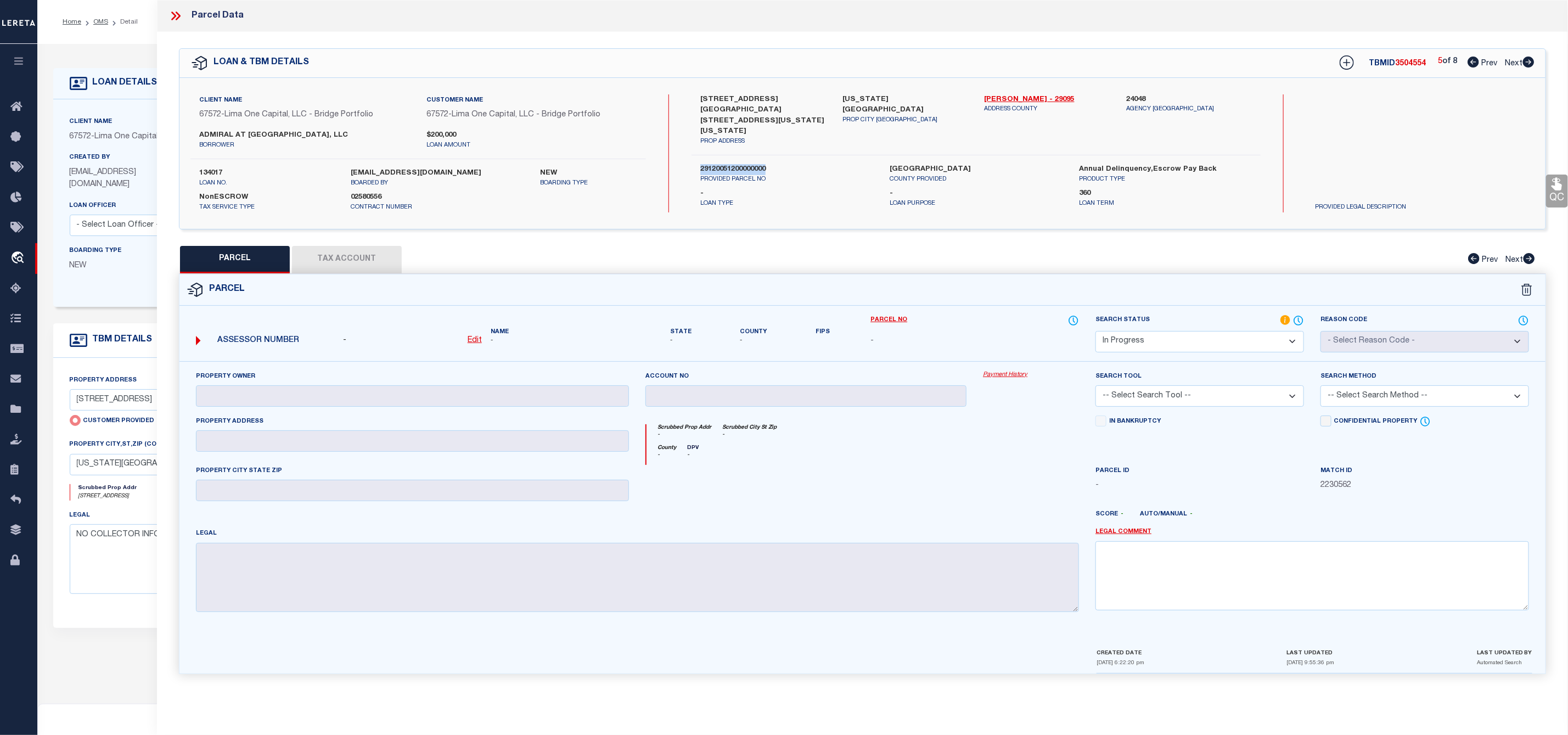
click at [778, 165] on div "29120051200000000 PROVIDED PARCEL NO" at bounding box center [787, 174] width 189 height 20
copy label "29120051200000000"
click at [1530, 63] on icon at bounding box center [1528, 62] width 12 height 11
select select "AS"
checkbox input "false"
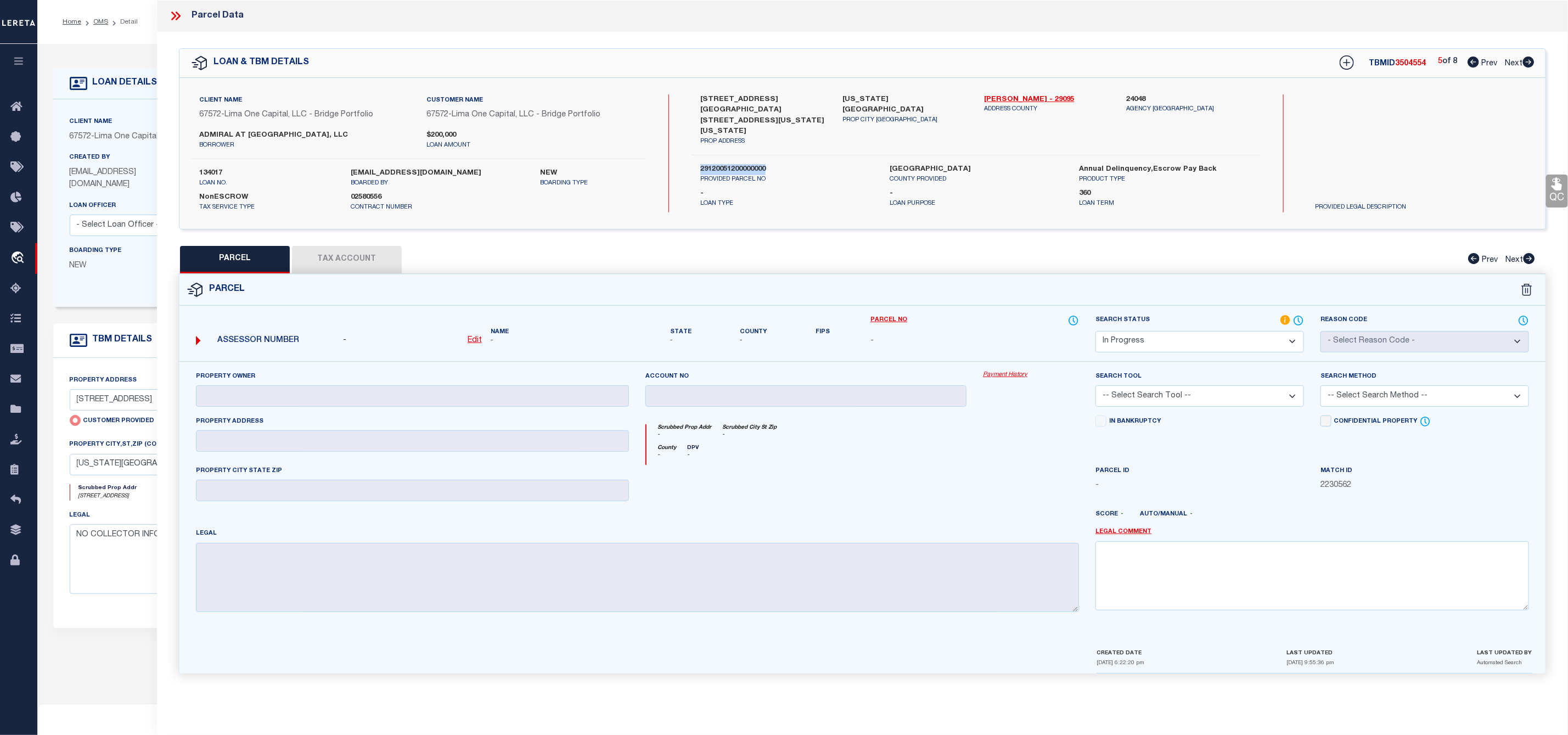
checkbox input "false"
select select "IP"
checkbox input "false"
click at [1530, 63] on icon at bounding box center [1528, 62] width 12 height 11
select select "AS"
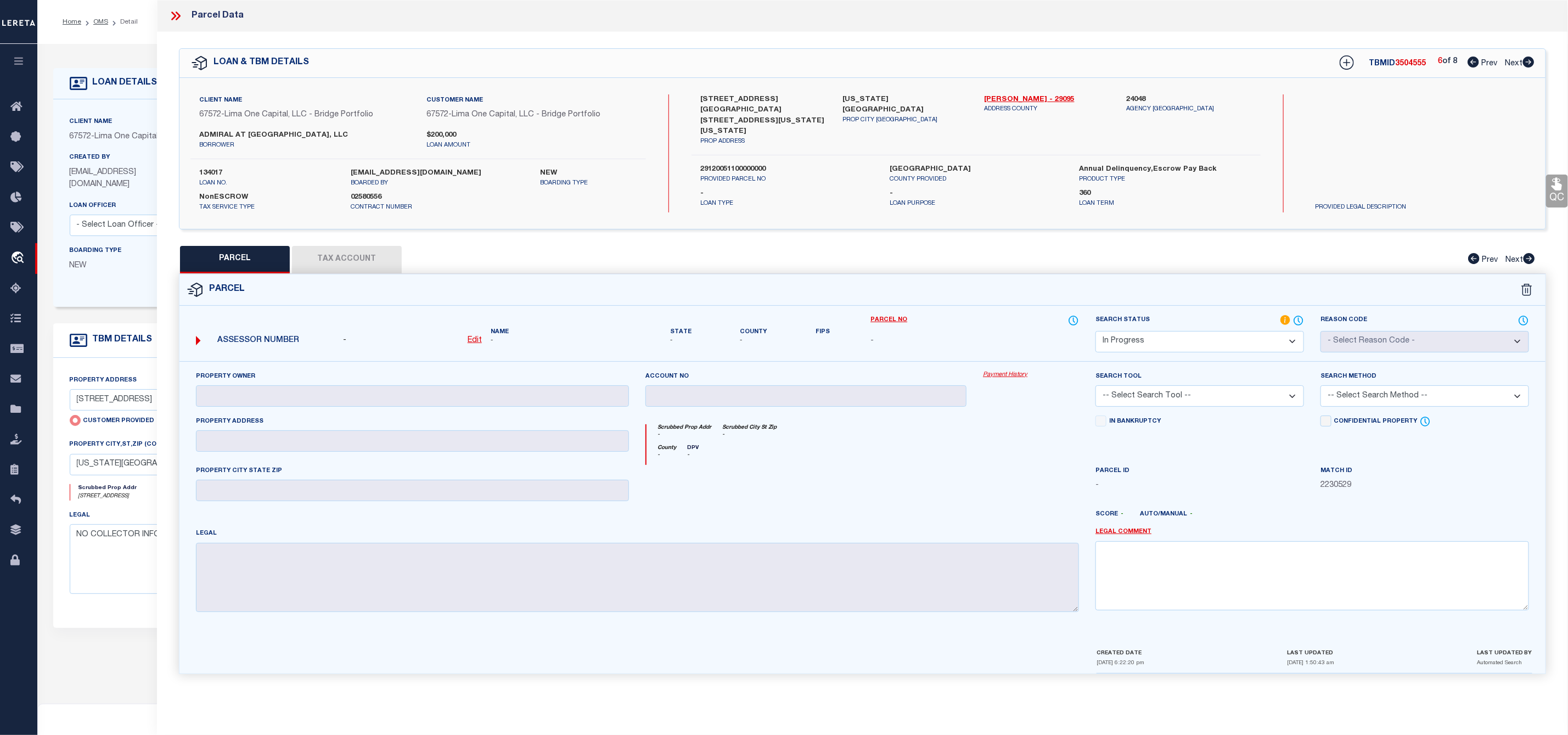
checkbox input "false"
select select "IP"
checkbox input "false"
click at [1530, 63] on icon at bounding box center [1528, 62] width 12 height 11
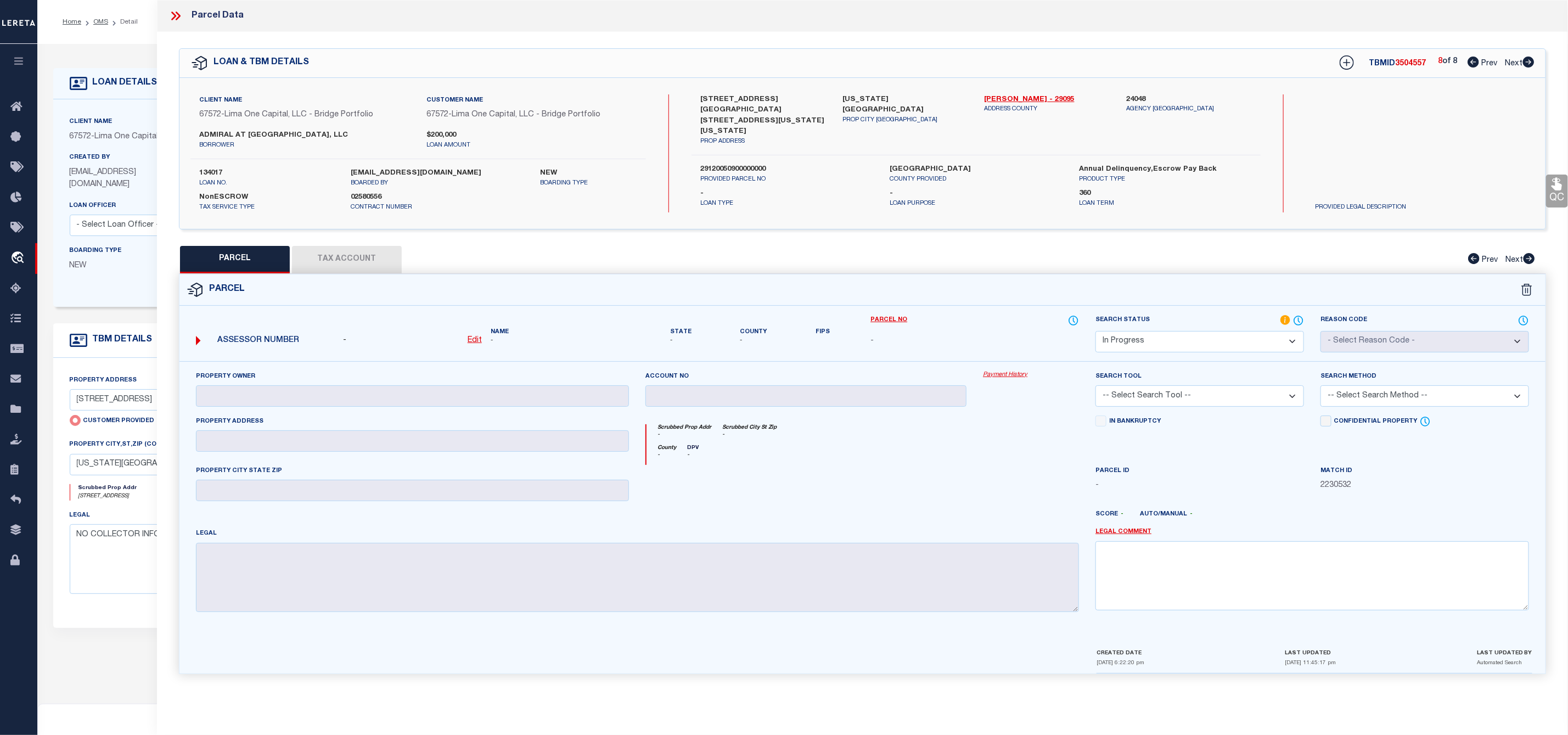
select select "AS"
checkbox input "false"
click at [1469, 60] on icon at bounding box center [1473, 62] width 11 height 11
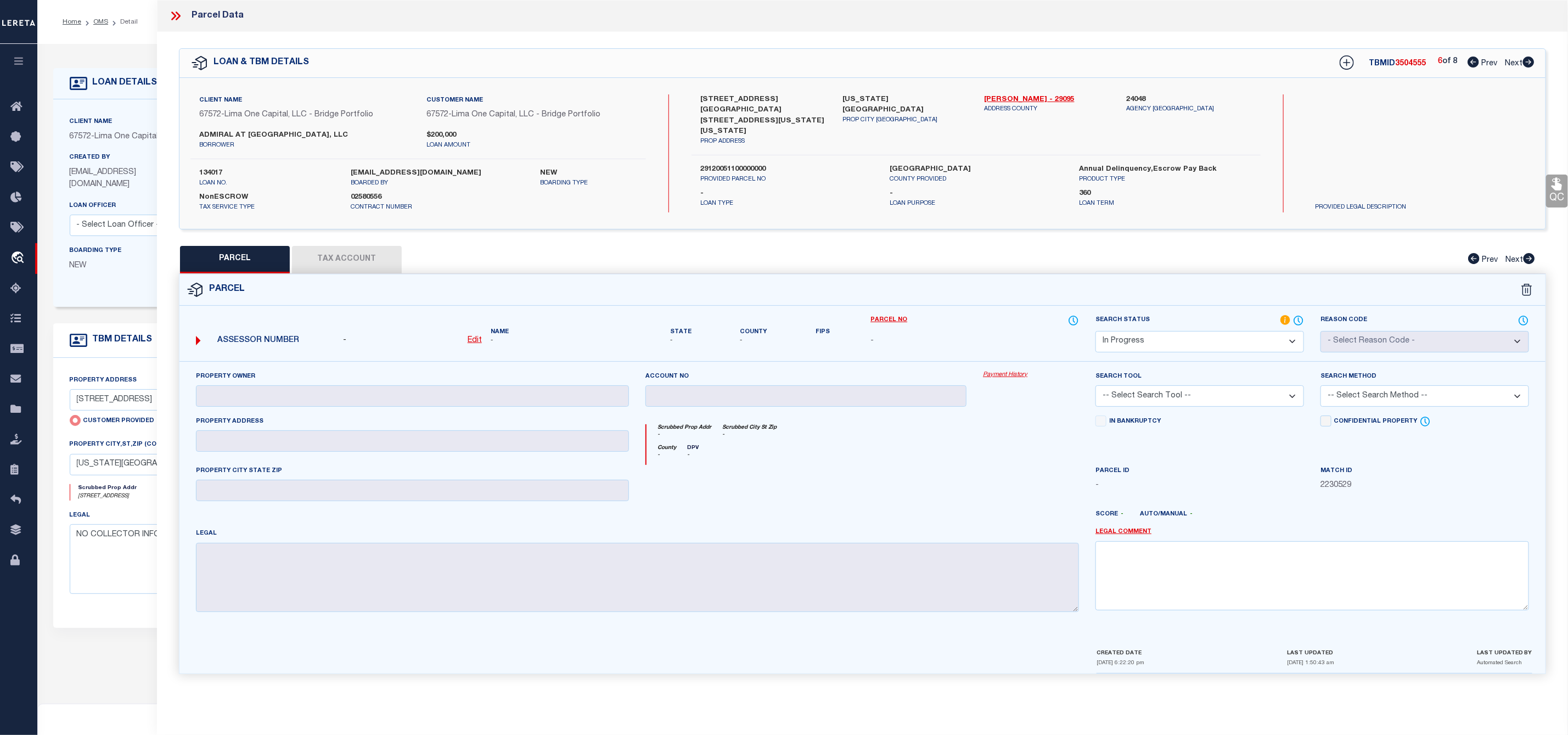
click at [1469, 60] on icon at bounding box center [1473, 62] width 11 height 11
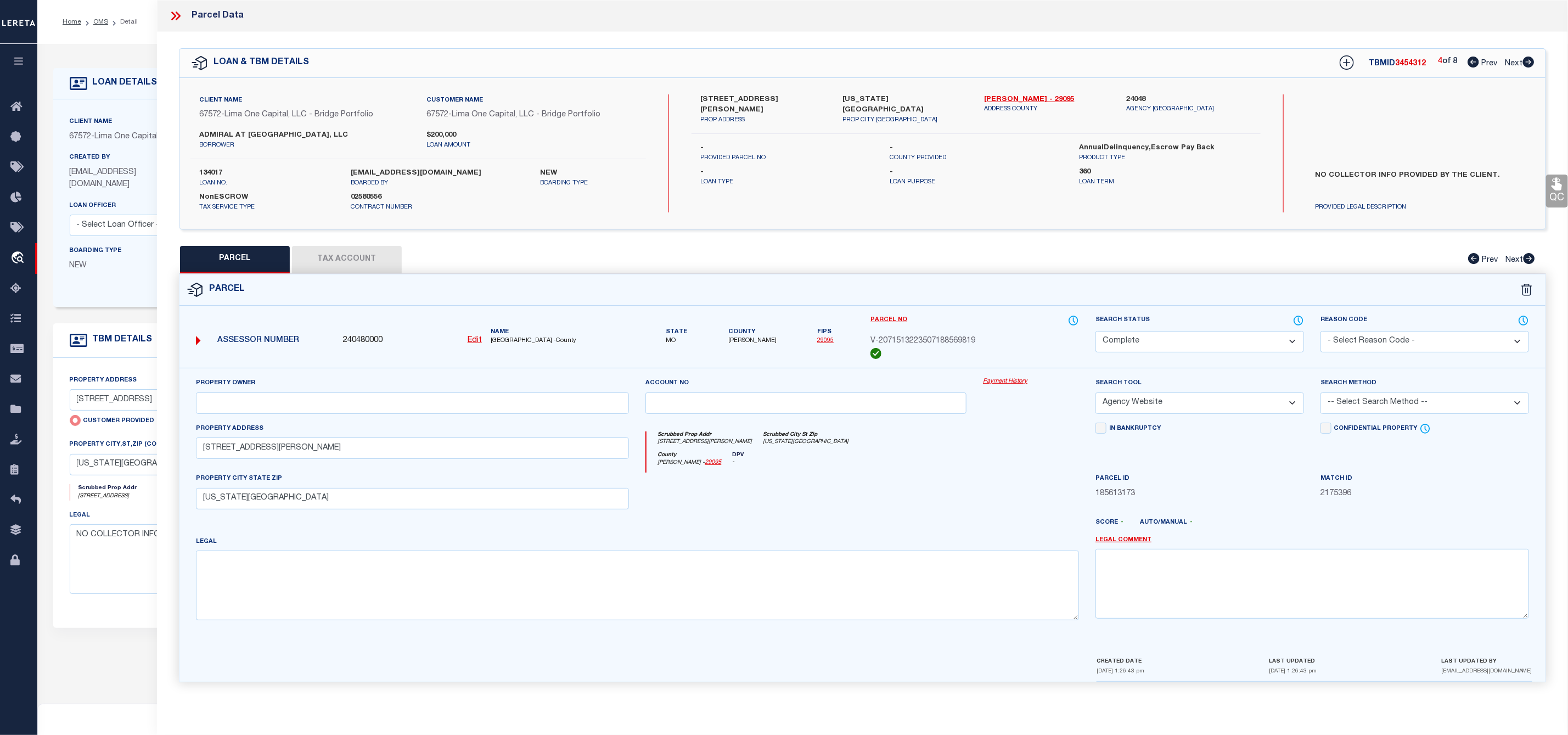
click at [1535, 61] on div "LOAN & TBM DETAILS TBMID 3454312 4 of 8 Prev Next" at bounding box center [862, 63] width 1366 height 29
click at [1530, 63] on icon at bounding box center [1528, 62] width 12 height 11
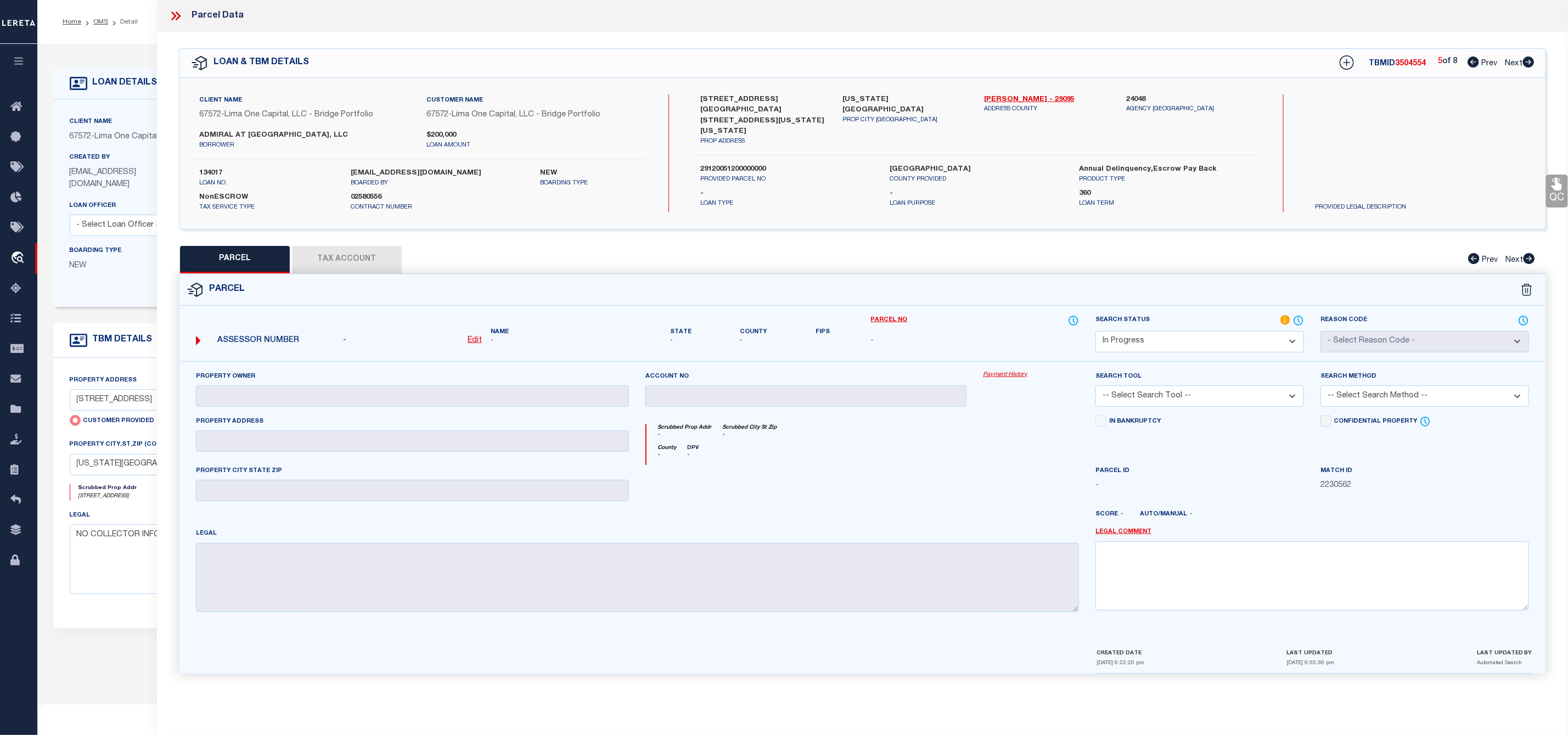
click at [175, 12] on icon at bounding box center [175, 16] width 14 height 14
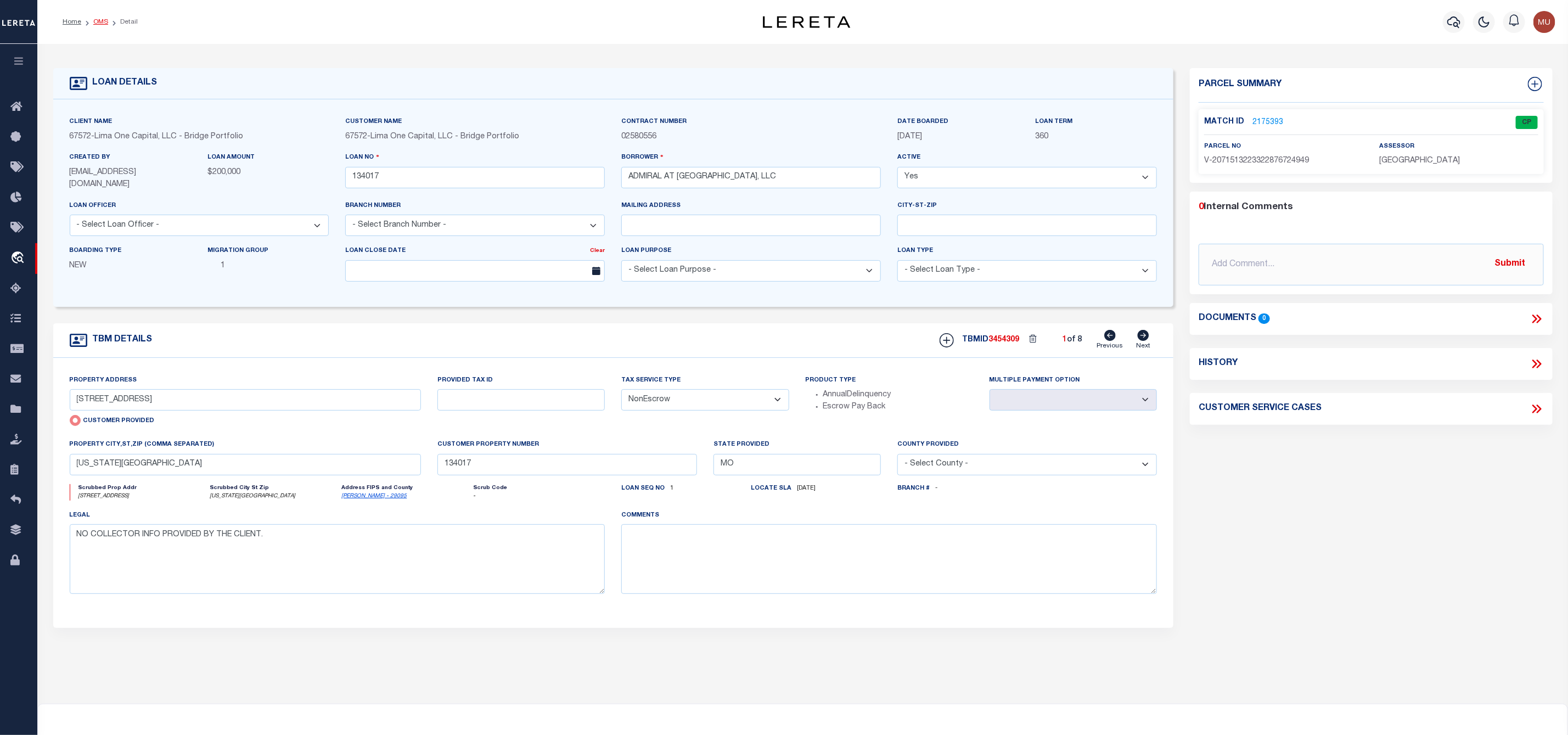
click at [99, 21] on link "OMS" at bounding box center [101, 22] width 15 height 7
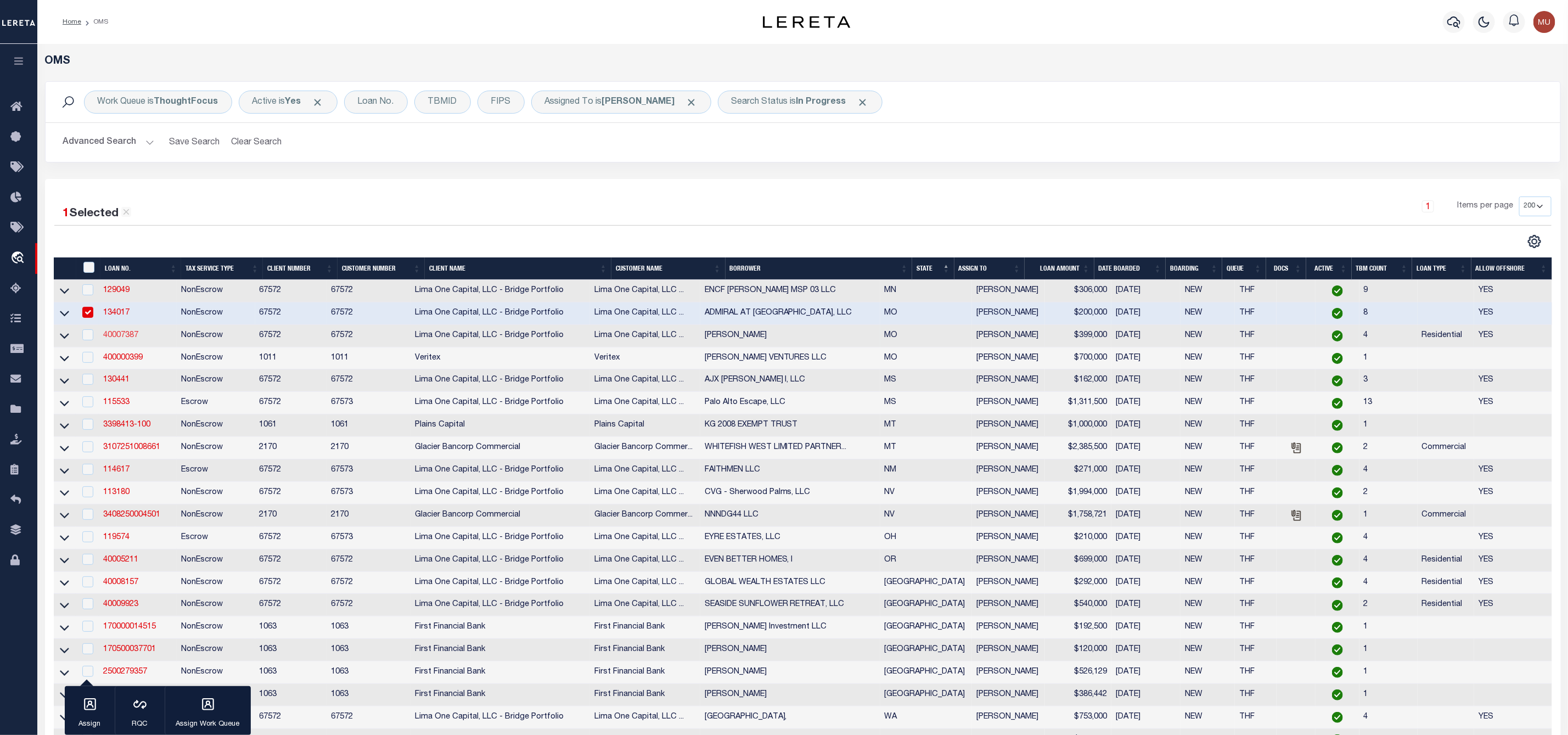
click at [122, 334] on link "40007387" at bounding box center [121, 335] width 35 height 8
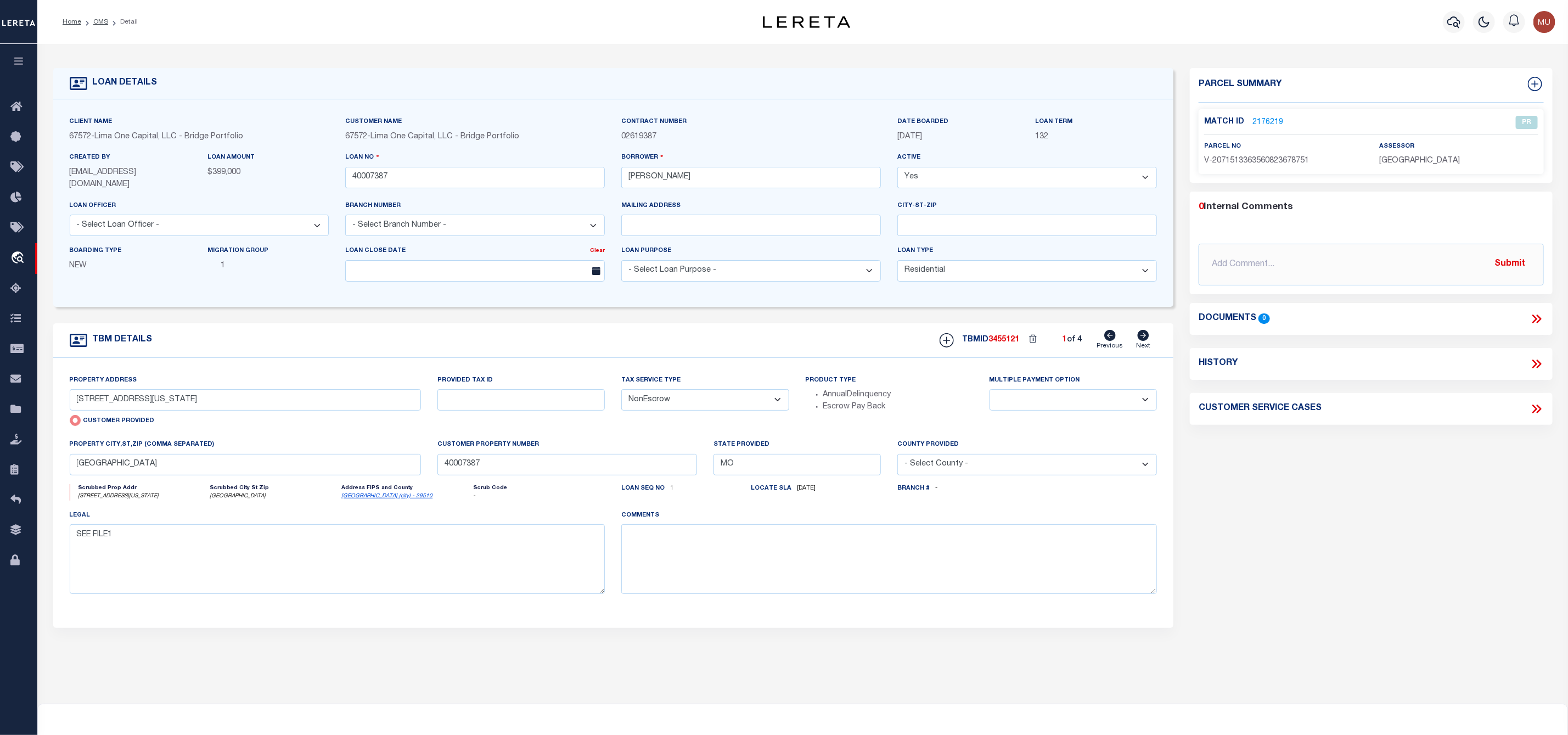
click at [1262, 116] on div "Match ID 2176219 PR" at bounding box center [1370, 122] width 351 height 13
click at [1268, 118] on link "2176219" at bounding box center [1267, 122] width 31 height 11
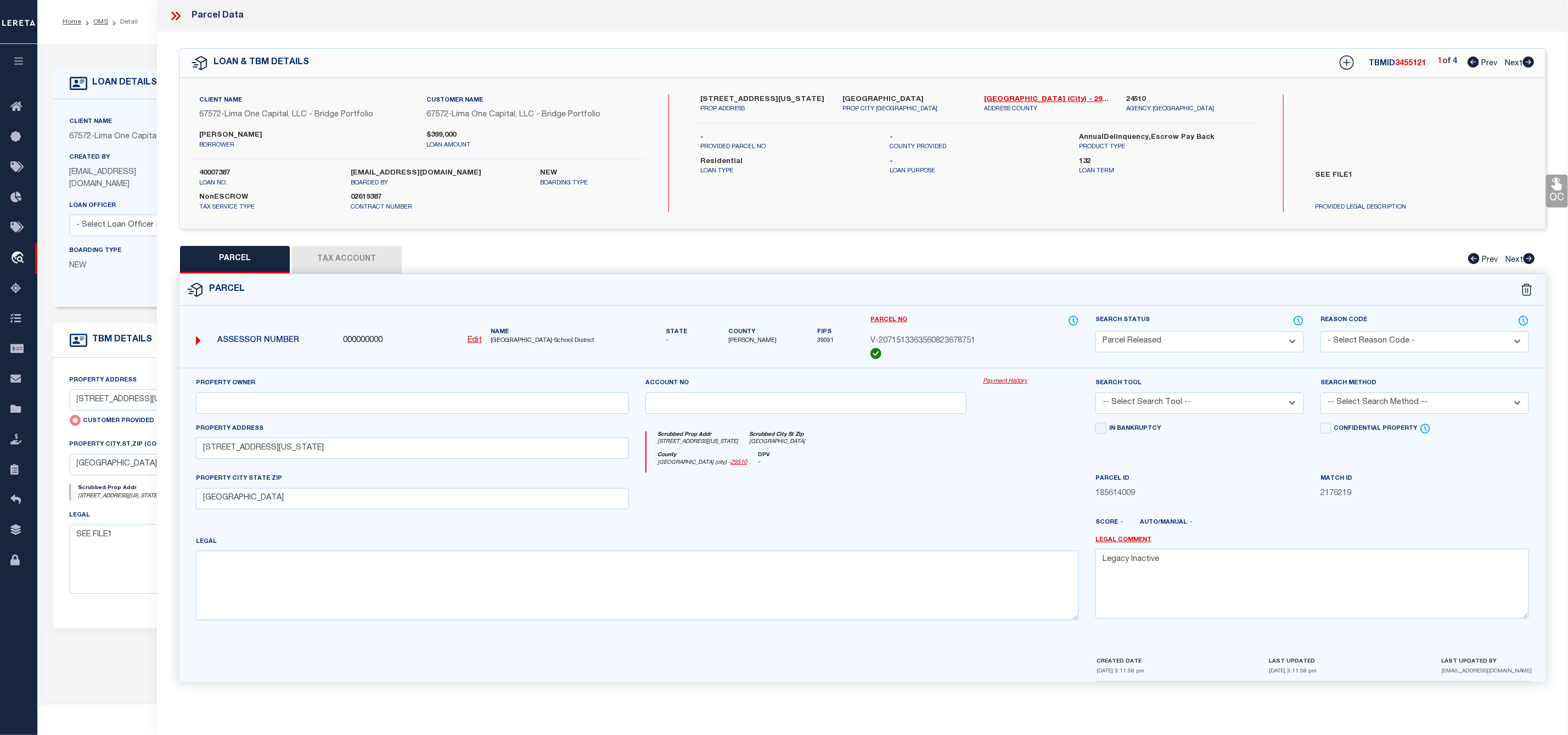
click at [1533, 60] on icon at bounding box center [1528, 62] width 12 height 11
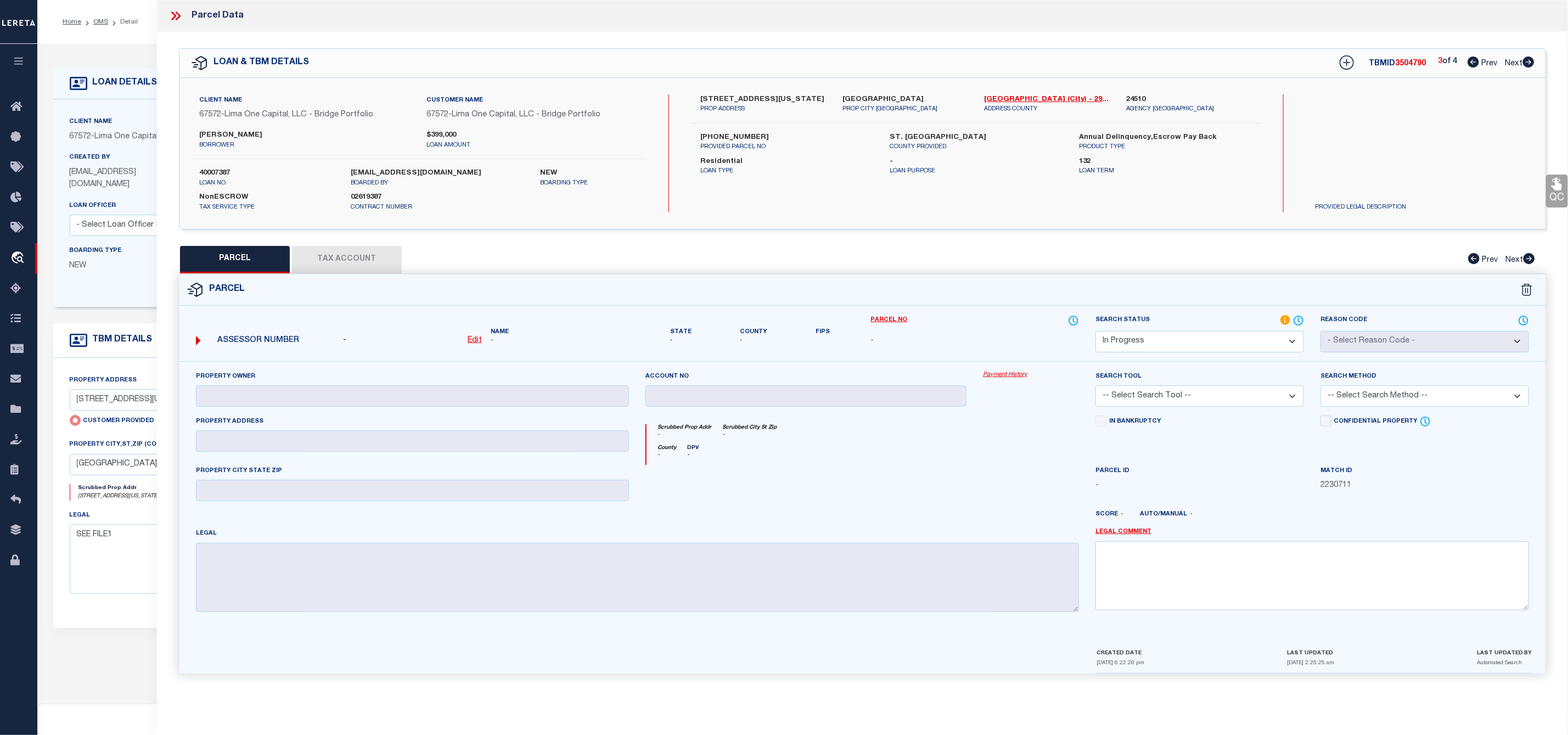
click at [1533, 60] on icon at bounding box center [1528, 62] width 12 height 11
click at [1470, 61] on icon at bounding box center [1473, 62] width 11 height 11
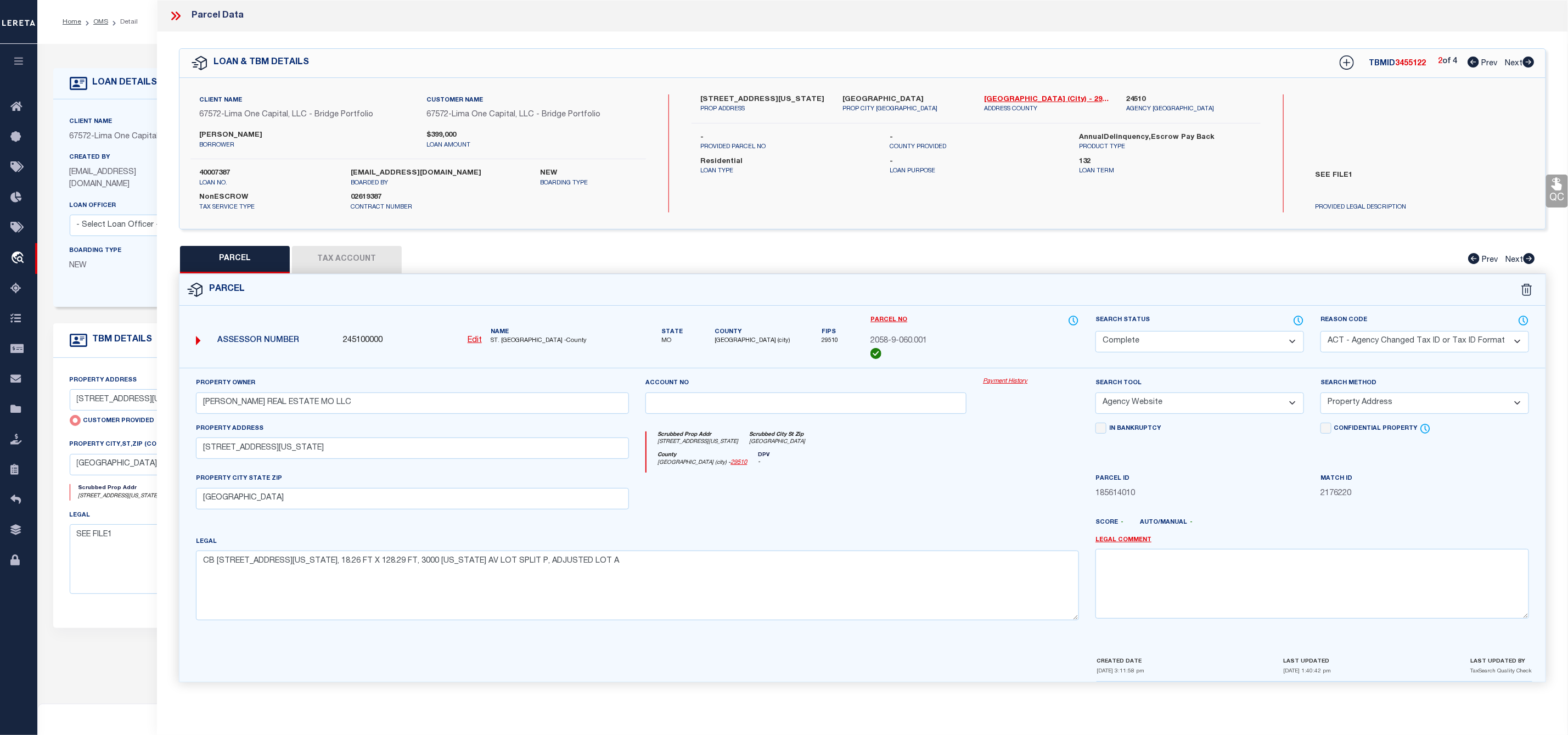
click at [1524, 61] on icon at bounding box center [1528, 62] width 11 height 11
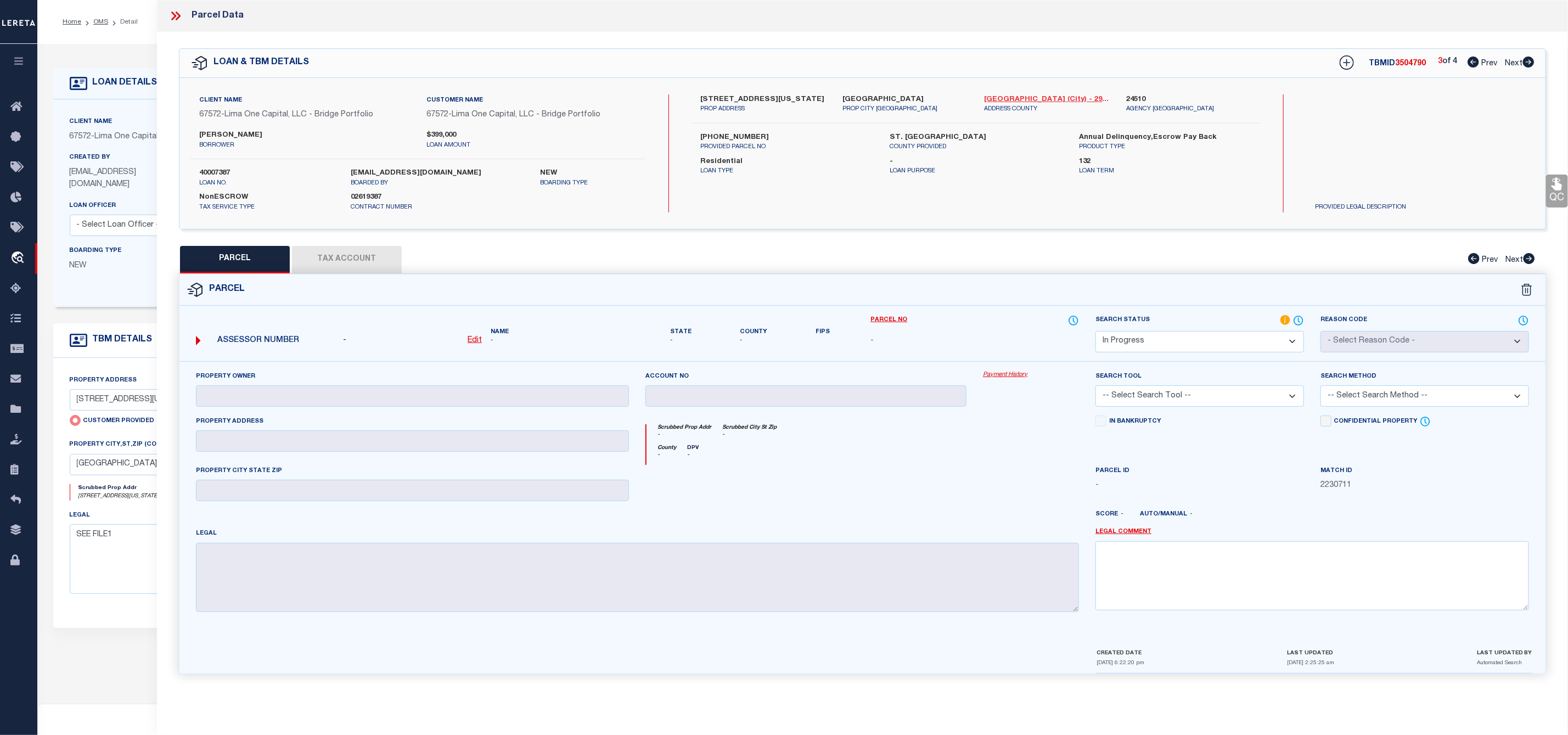
click at [1018, 96] on link "St. Louis (city) - 29510" at bounding box center [1047, 100] width 126 height 11
drag, startPoint x: 695, startPoint y: 94, endPoint x: 750, endPoint y: 100, distance: 55.3
click at [750, 100] on div "3000 California Avenue A PROP ADDRESS" at bounding box center [763, 104] width 142 height 20
copy label "3000 California"
drag, startPoint x: 700, startPoint y: 131, endPoint x: 744, endPoint y: 140, distance: 44.9
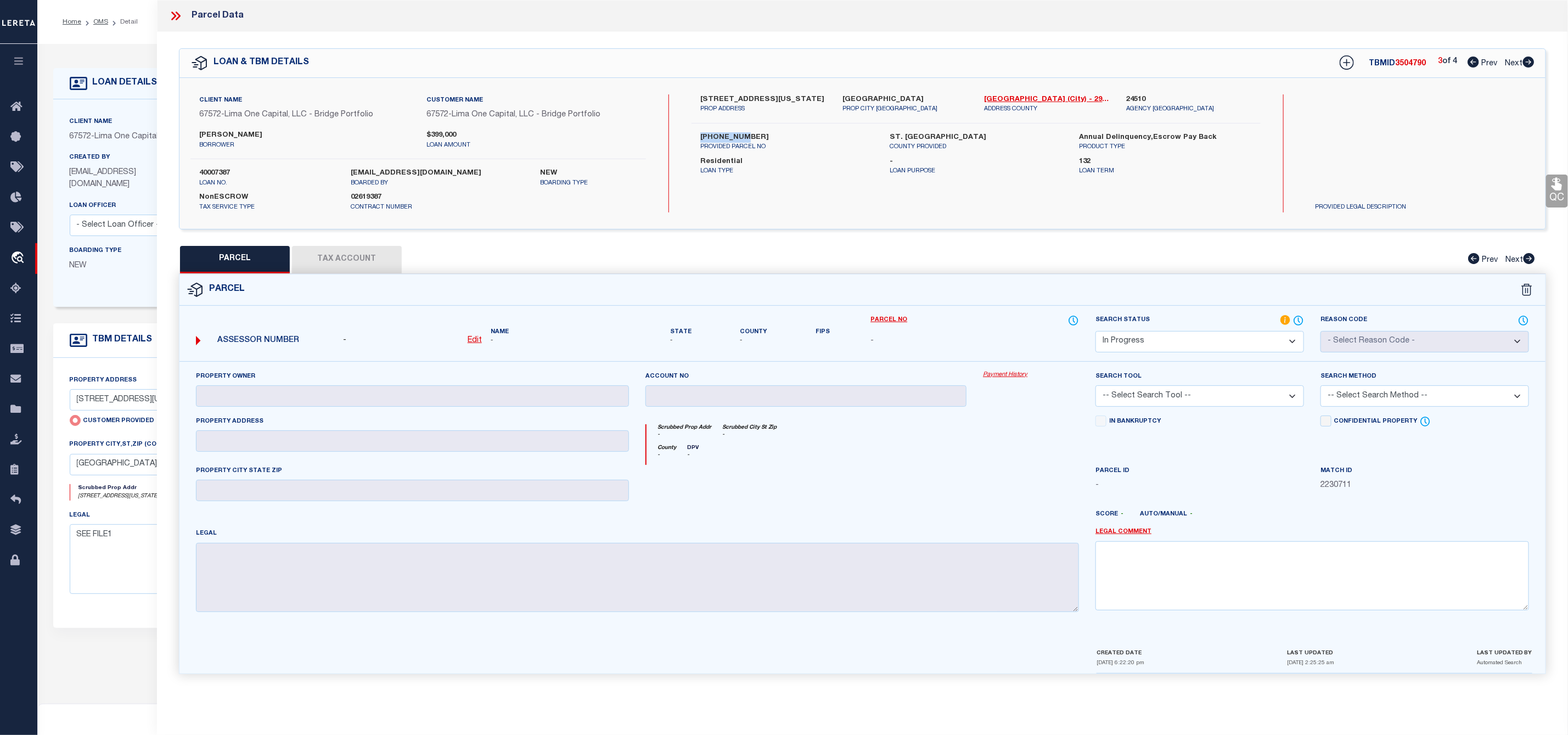
click at [744, 140] on div "3000 California Avenue A PROP ADDRESS Saint Louis MO 63118 PROP CITY ST ZIP St.…" at bounding box center [976, 153] width 569 height 118
copy label "2058-9-060"
click at [1531, 60] on icon at bounding box center [1528, 62] width 11 height 11
click at [1470, 58] on icon at bounding box center [1473, 62] width 11 height 11
click at [1533, 60] on icon at bounding box center [1528, 62] width 12 height 11
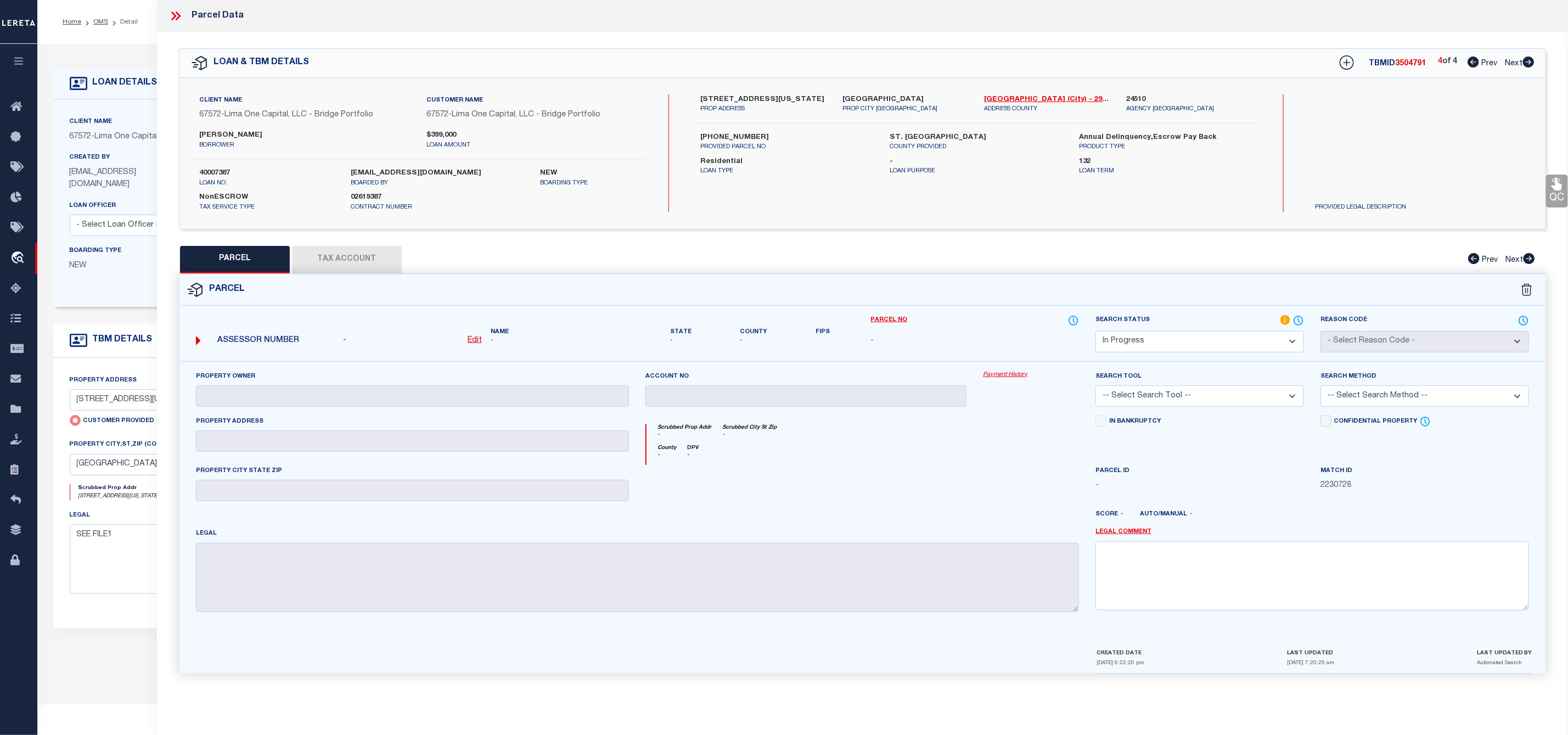
drag, startPoint x: 200, startPoint y: 132, endPoint x: 290, endPoint y: 131, distance: 90.0
click at [290, 131] on label "[PERSON_NAME]" at bounding box center [304, 135] width 210 height 11
copy label "[PERSON_NAME]"
click at [171, 15] on icon at bounding box center [175, 16] width 14 height 14
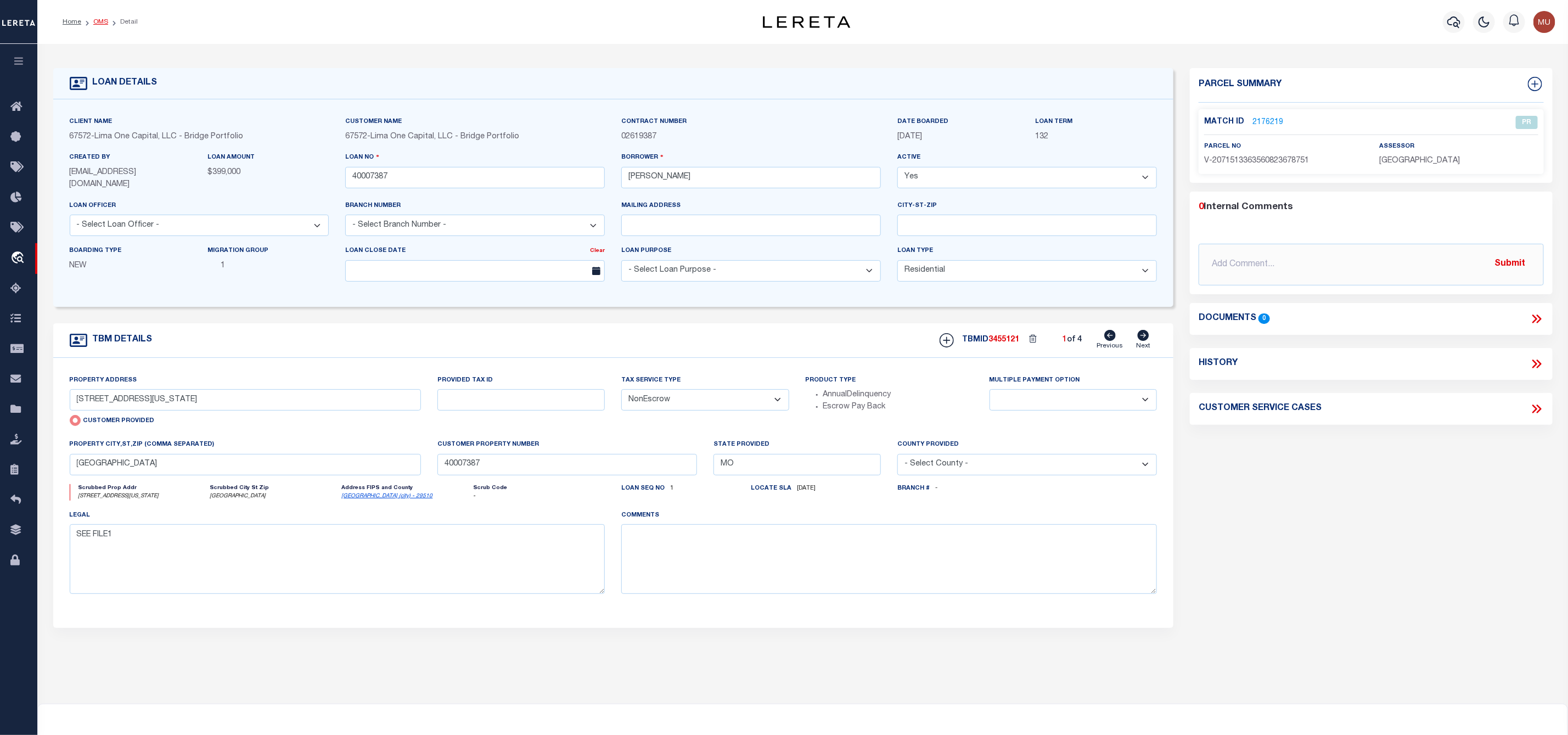
click at [104, 21] on link "OMS" at bounding box center [101, 22] width 15 height 7
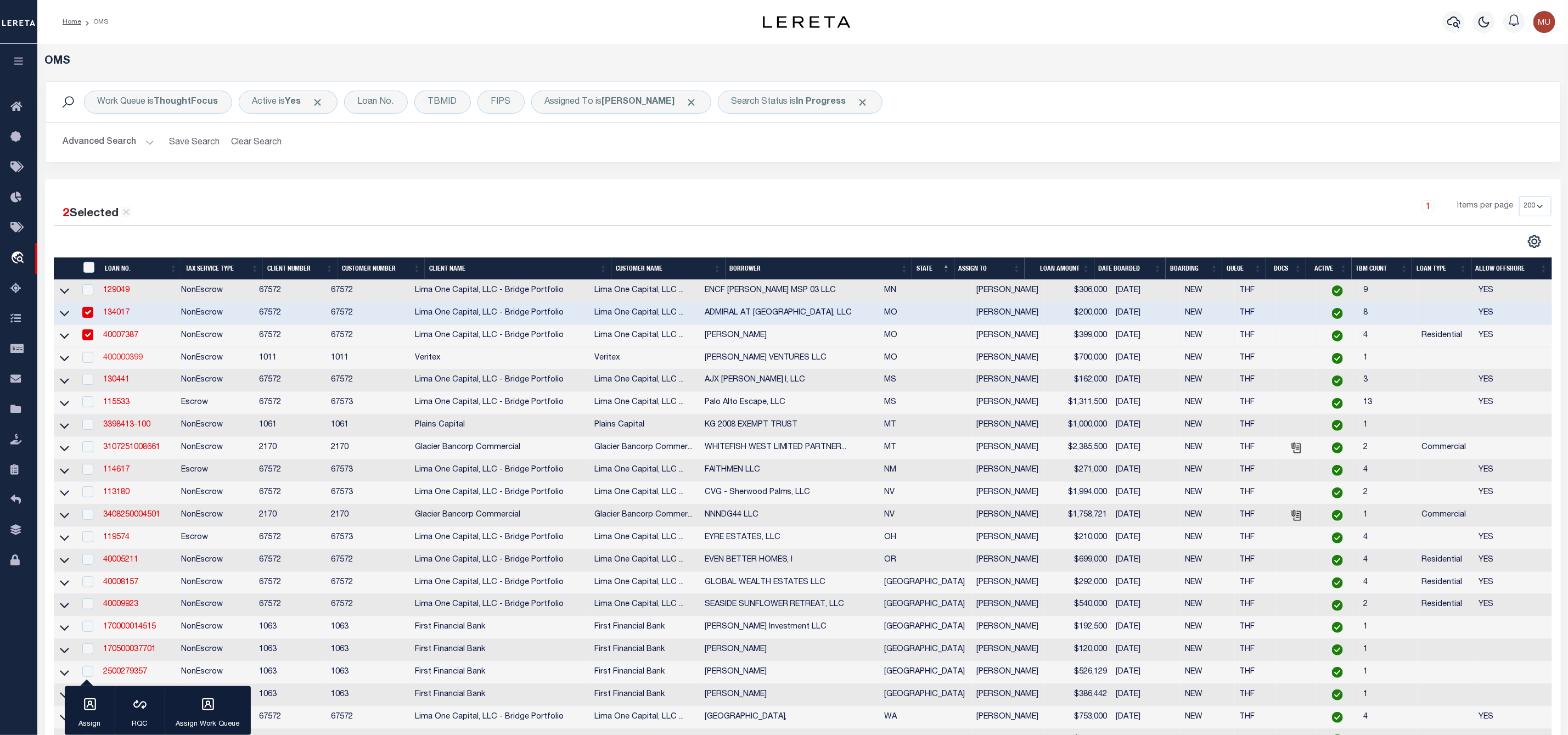
click at [129, 358] on link "400000399" at bounding box center [123, 358] width 39 height 8
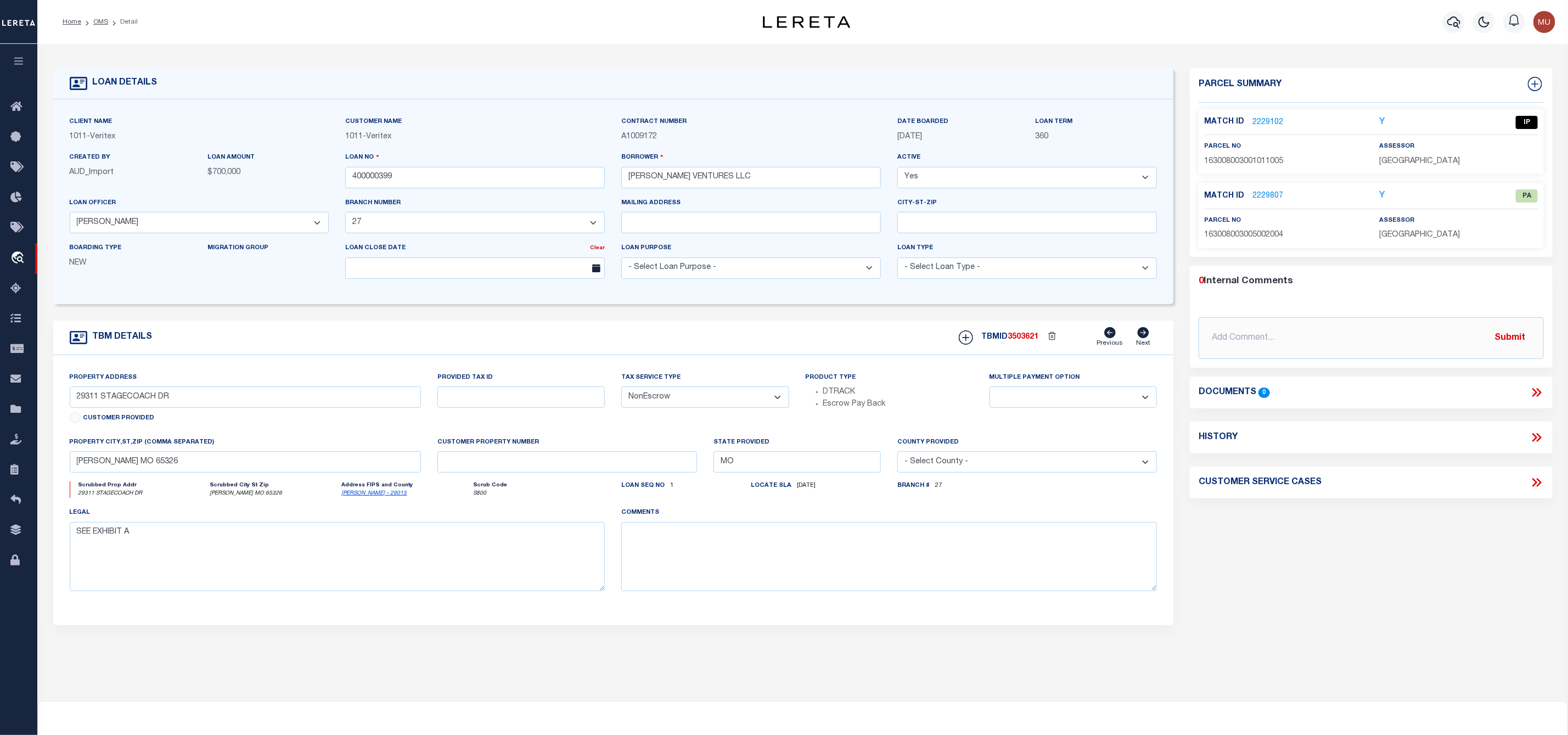
click at [1271, 118] on link "2229102" at bounding box center [1267, 122] width 31 height 11
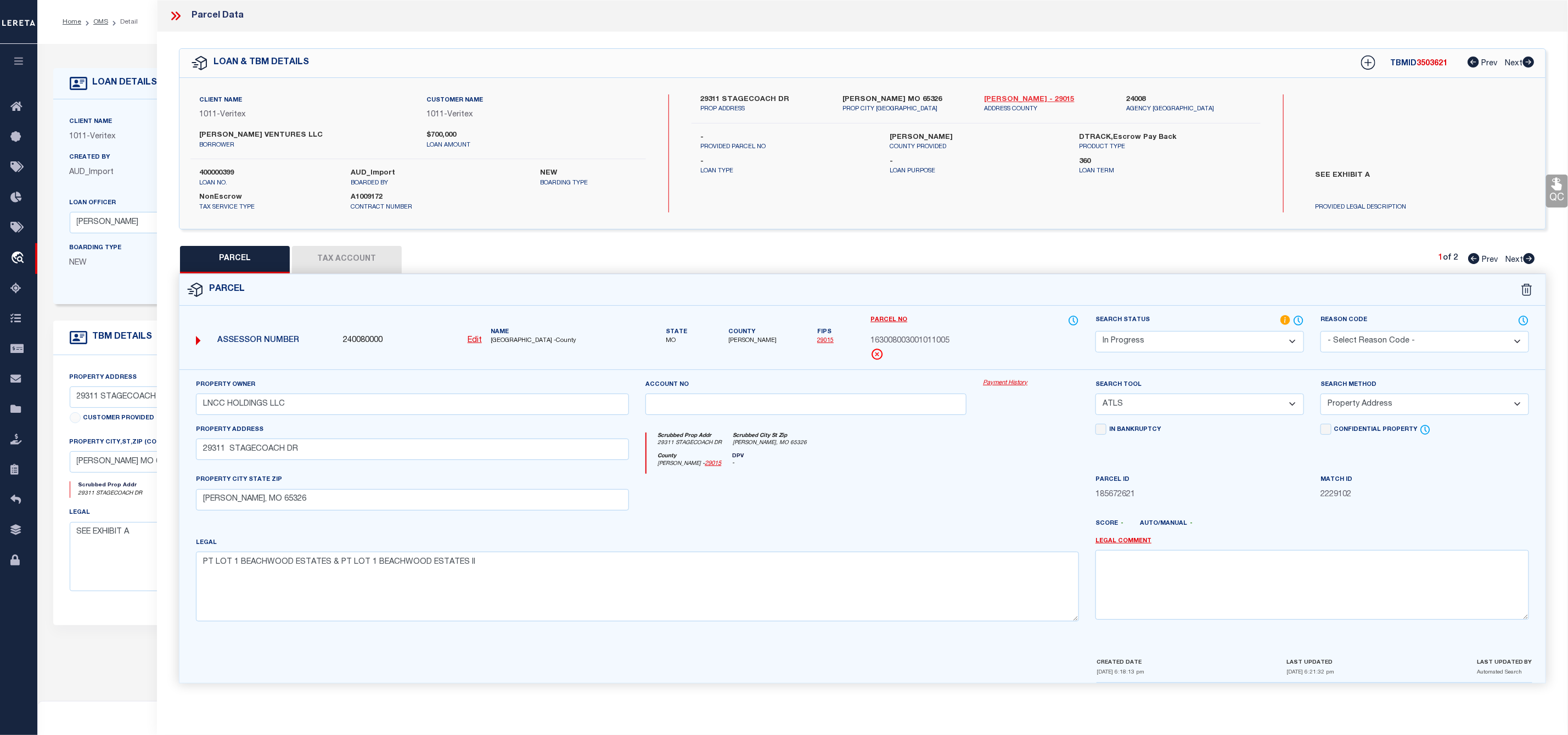
click at [1011, 94] on link "Benton - 29015" at bounding box center [1047, 100] width 126 height 11
drag, startPoint x: 700, startPoint y: 98, endPoint x: 774, endPoint y: 104, distance: 74.2
click at [774, 104] on label "29311 STAGECOACH DR" at bounding box center [763, 100] width 126 height 11
copy label "29311 STAGECOACH"
drag, startPoint x: 870, startPoint y: 341, endPoint x: 955, endPoint y: 348, distance: 85.3
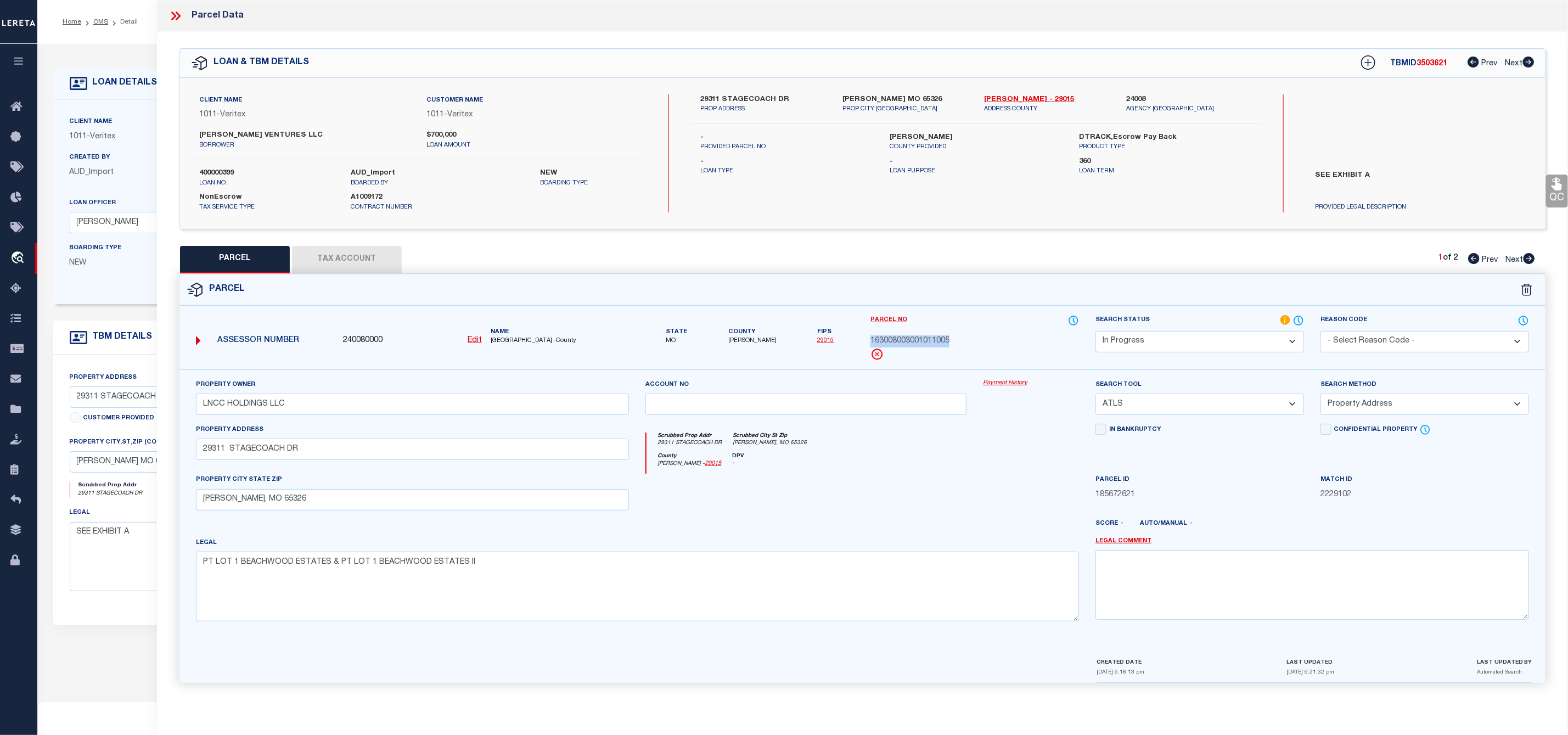
click at [955, 348] on div "Parcel No 163008003001011005" at bounding box center [974, 342] width 225 height 55
copy span "163008003001011005"
drag, startPoint x: 198, startPoint y: 134, endPoint x: 269, endPoint y: 138, distance: 71.1
click at [269, 138] on div "NORRIS VENTURES LLC borrower" at bounding box center [304, 140] width 227 height 20
copy label "NORRIS VENTURES"
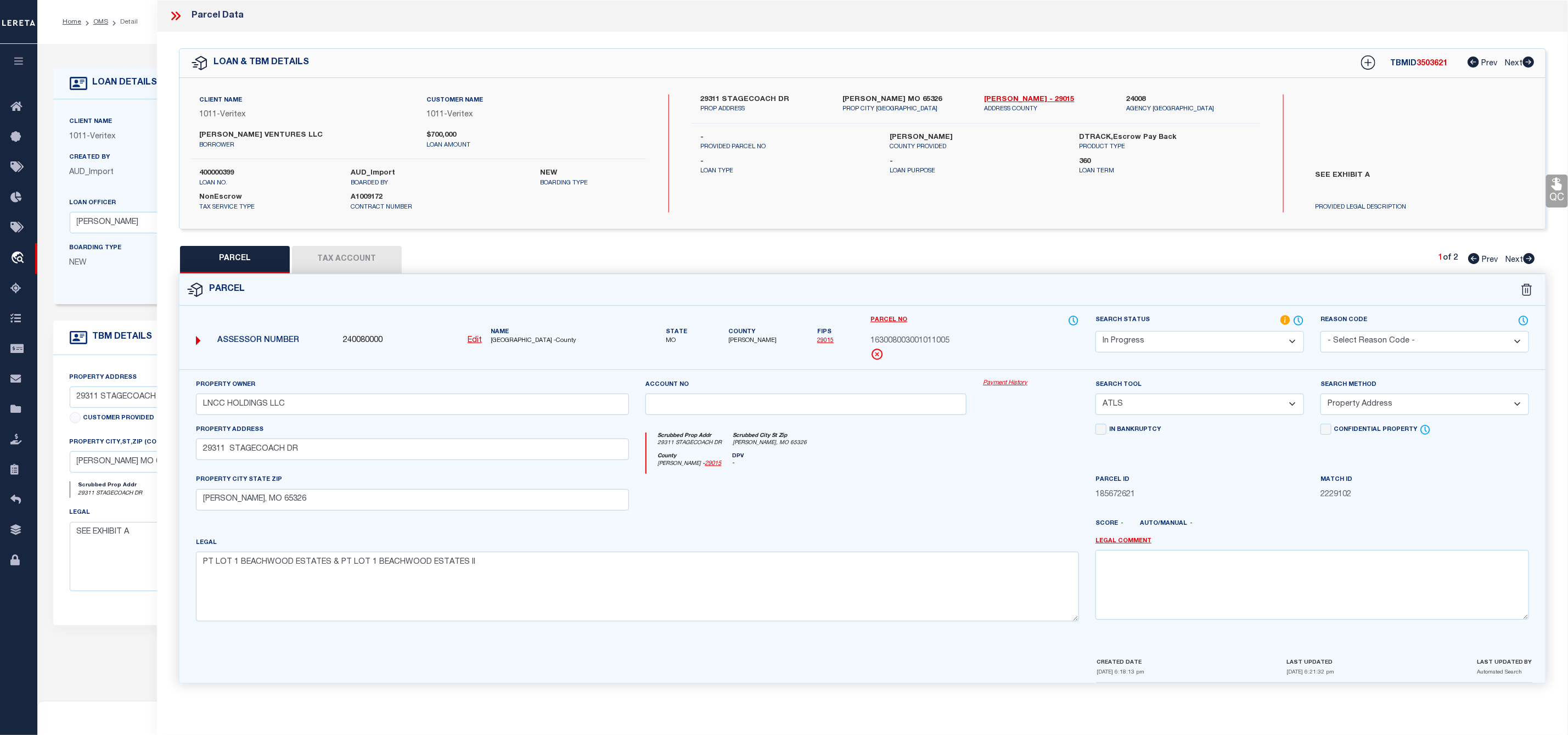
click at [272, 142] on p "borrower" at bounding box center [304, 146] width 210 height 9
drag, startPoint x: 270, startPoint y: 132, endPoint x: 191, endPoint y: 138, distance: 79.2
click at [191, 138] on div "NORRIS VENTURES LLC borrower" at bounding box center [304, 140] width 227 height 20
copy label "NORRIS VENTURES"
drag, startPoint x: 267, startPoint y: 405, endPoint x: 181, endPoint y: 408, distance: 86.1
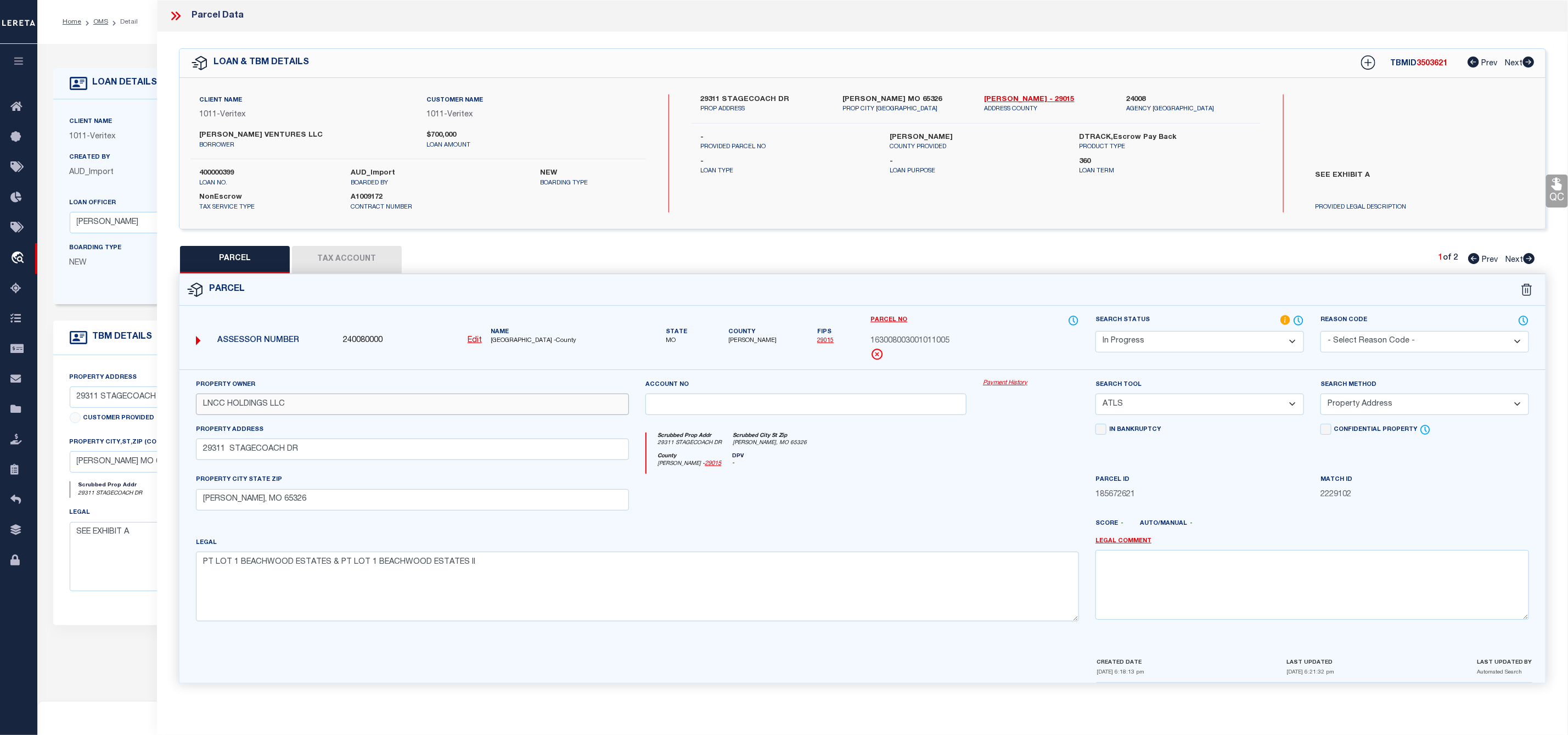
click at [181, 408] on div "Property Owner LNCC HOLDINGS LLC Account no Payment History Search Tool -- Sele…" at bounding box center [862, 513] width 1366 height 288
click at [1191, 398] on select "-- Select Search Tool -- 3rd Party Website Agency File Agency Website ATLS CNV-…" at bounding box center [1199, 404] width 208 height 21
click at [1095, 397] on select "-- Select Search Tool -- 3rd Party Website Agency File Agency Website ATLS CNV-…" at bounding box center [1199, 404] width 208 height 21
click at [1186, 348] on select "Automated Search Bad Parcel Complete Duplicate Parcel High Dollar Reporting In …" at bounding box center [1199, 342] width 208 height 21
click at [1095, 332] on select "Automated Search Bad Parcel Complete Duplicate Parcel High Dollar Reporting In …" at bounding box center [1199, 342] width 208 height 21
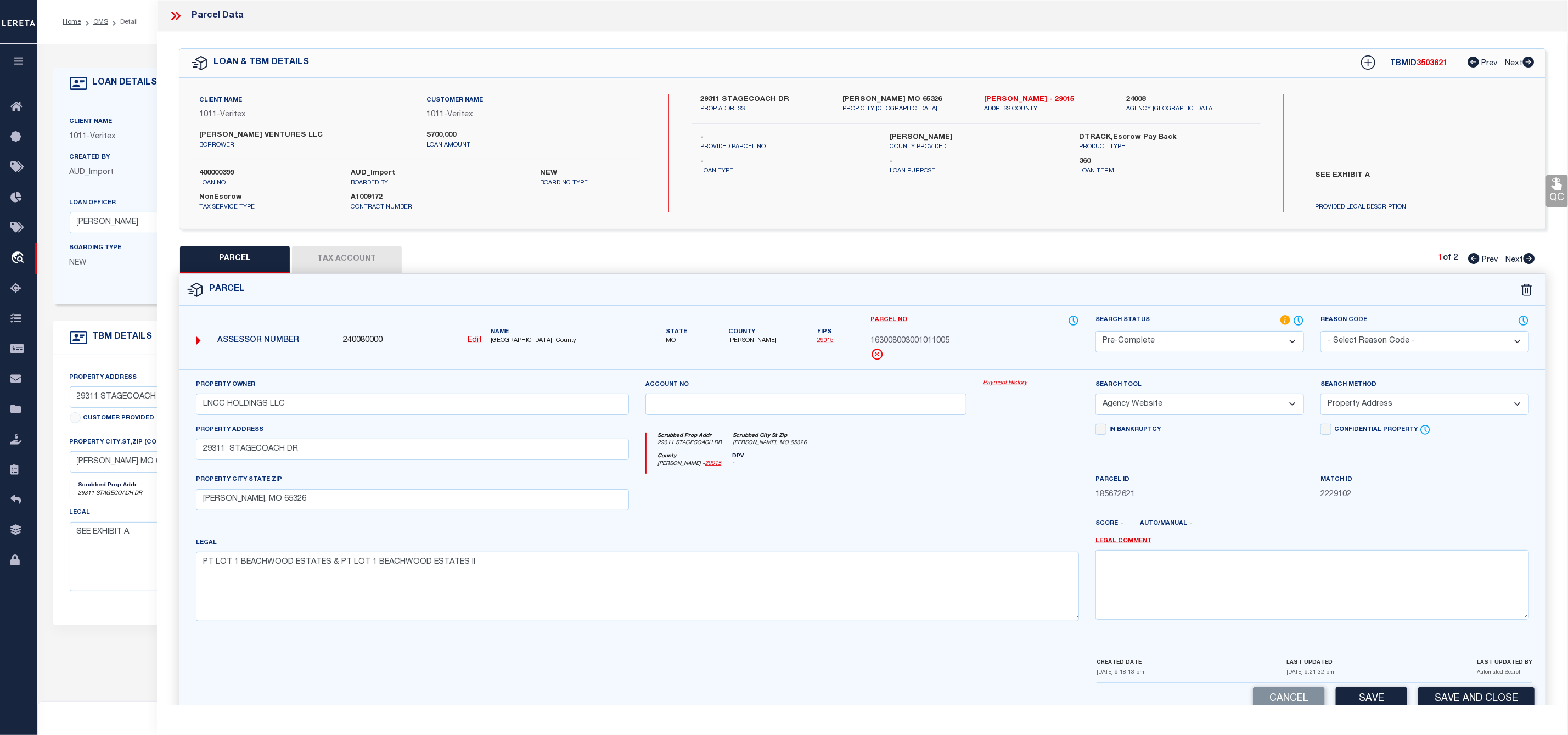
scroll to position [31, 0]
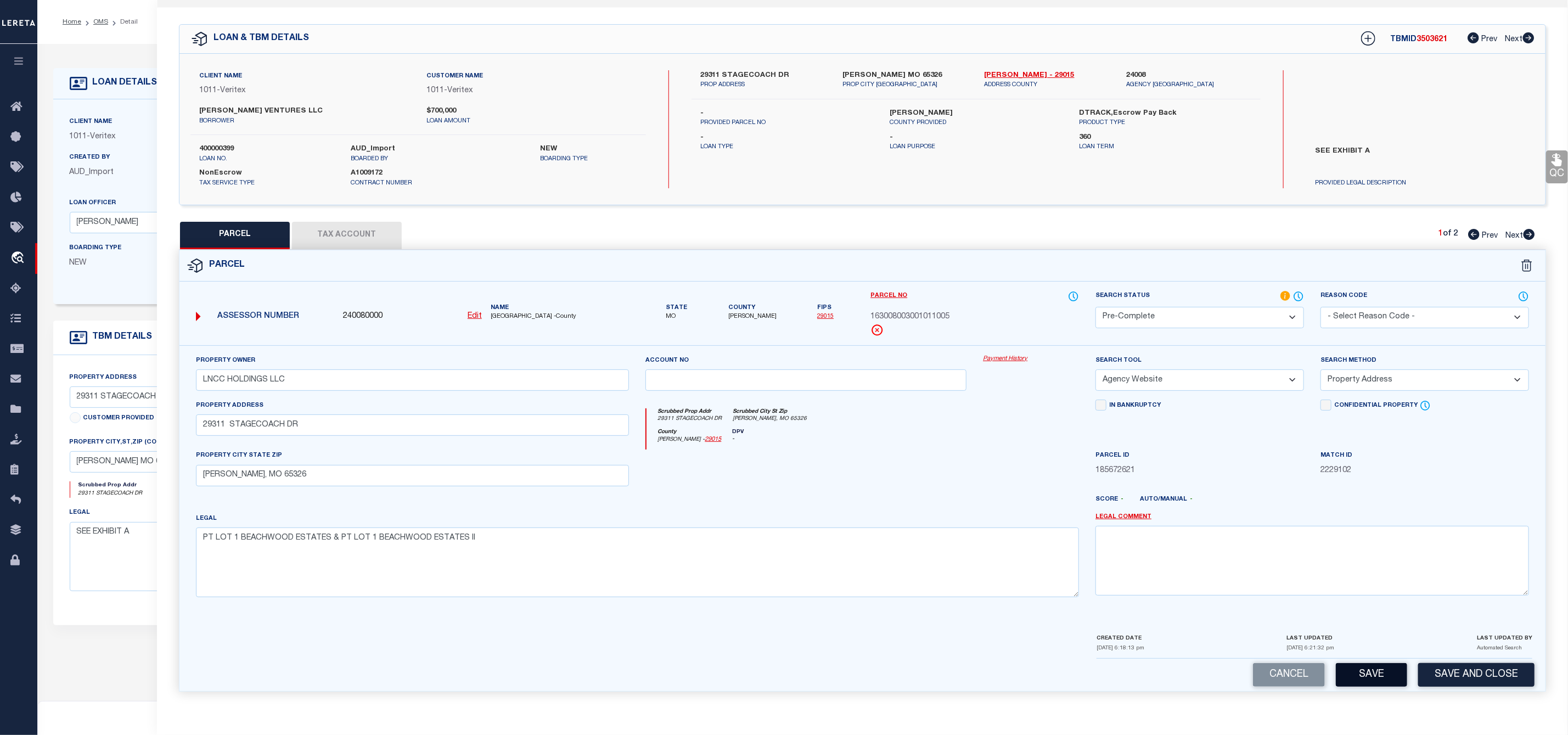
click at [1364, 684] on button "Save" at bounding box center [1371, 675] width 72 height 23
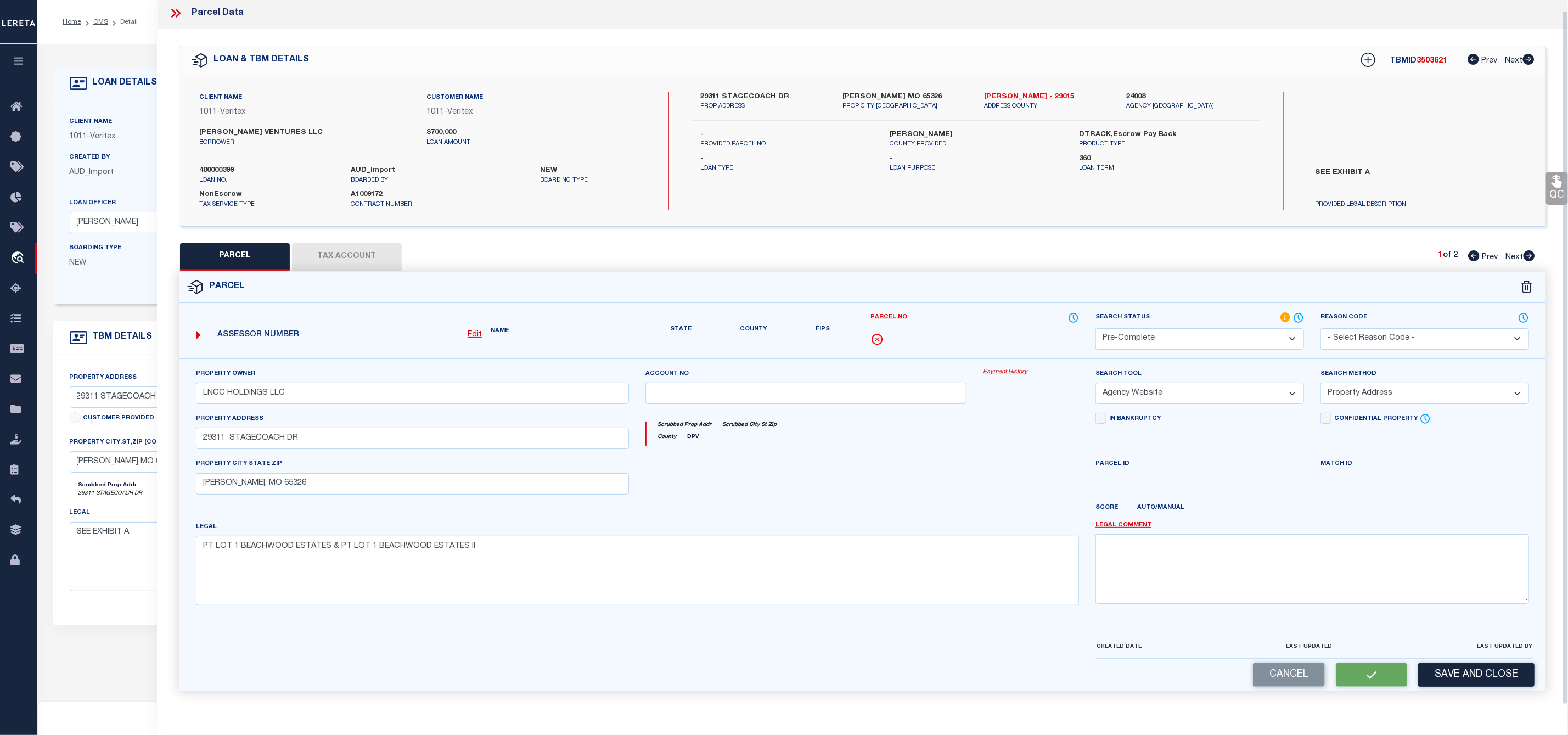
scroll to position [0, 0]
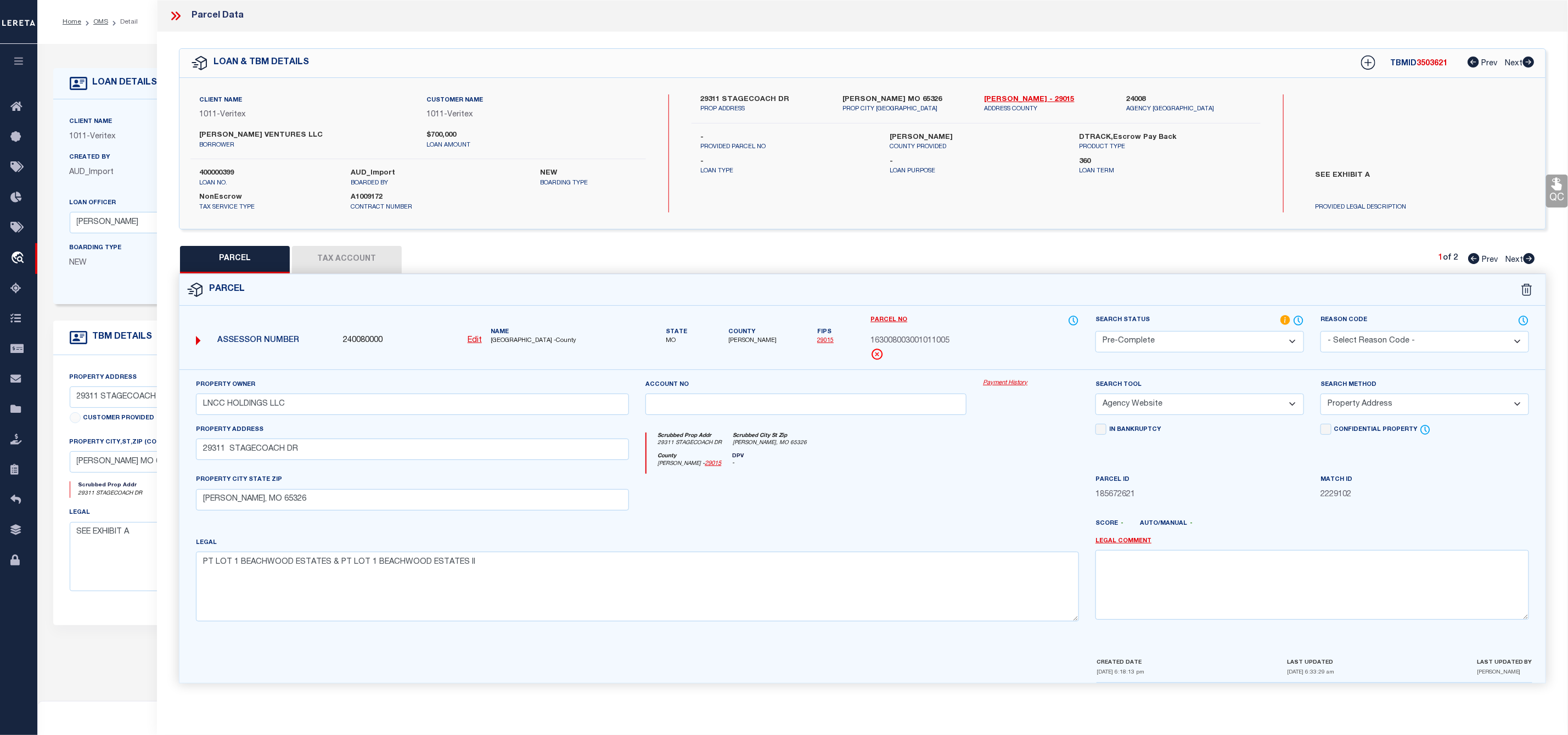
click at [1428, 60] on span "3503621" at bounding box center [1431, 63] width 31 height 8
copy span "3503621"
click at [208, 174] on label "400000399" at bounding box center [266, 174] width 135 height 11
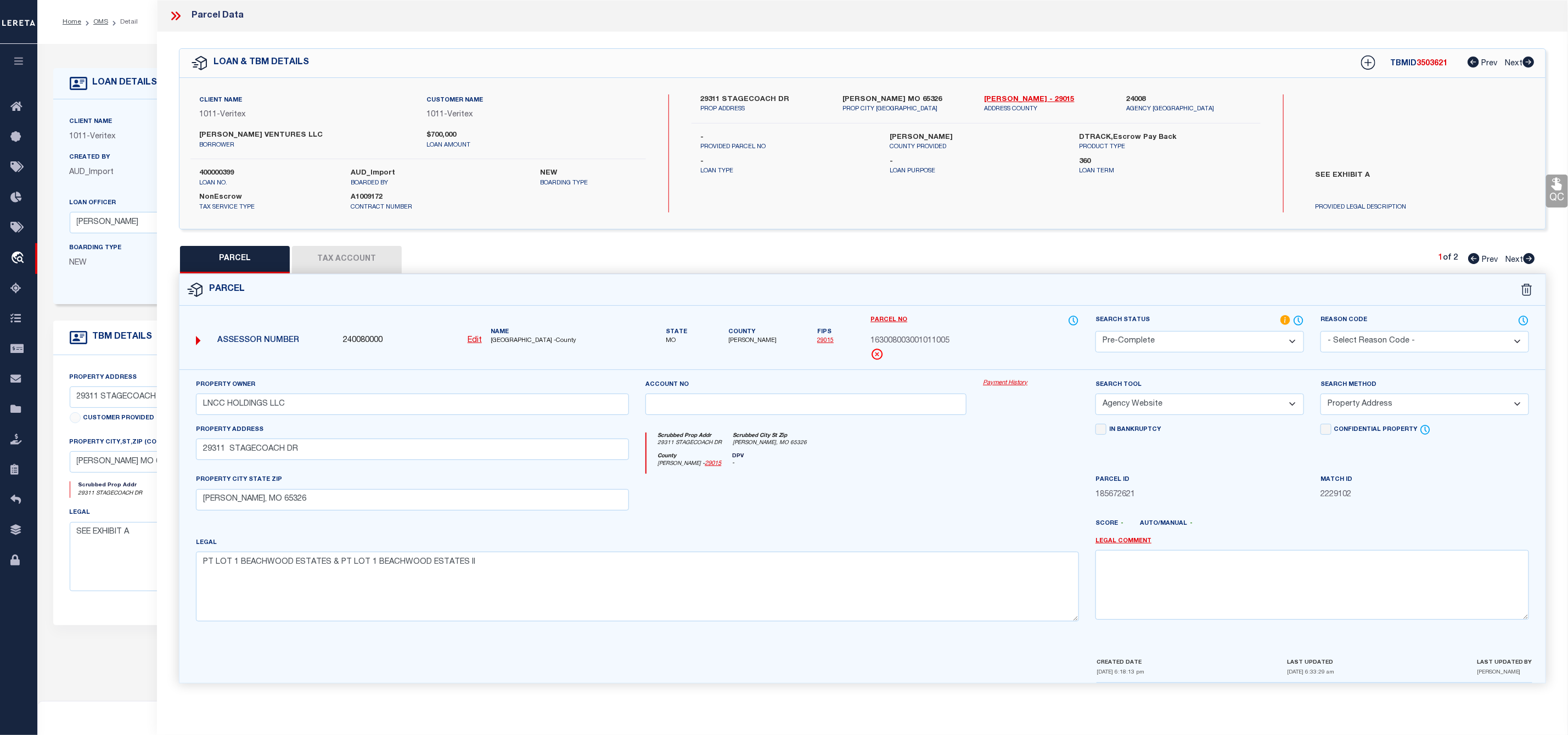
click at [743, 338] on span "[PERSON_NAME]" at bounding box center [753, 341] width 48 height 9
click at [376, 259] on button "Tax Account" at bounding box center [347, 260] width 110 height 27
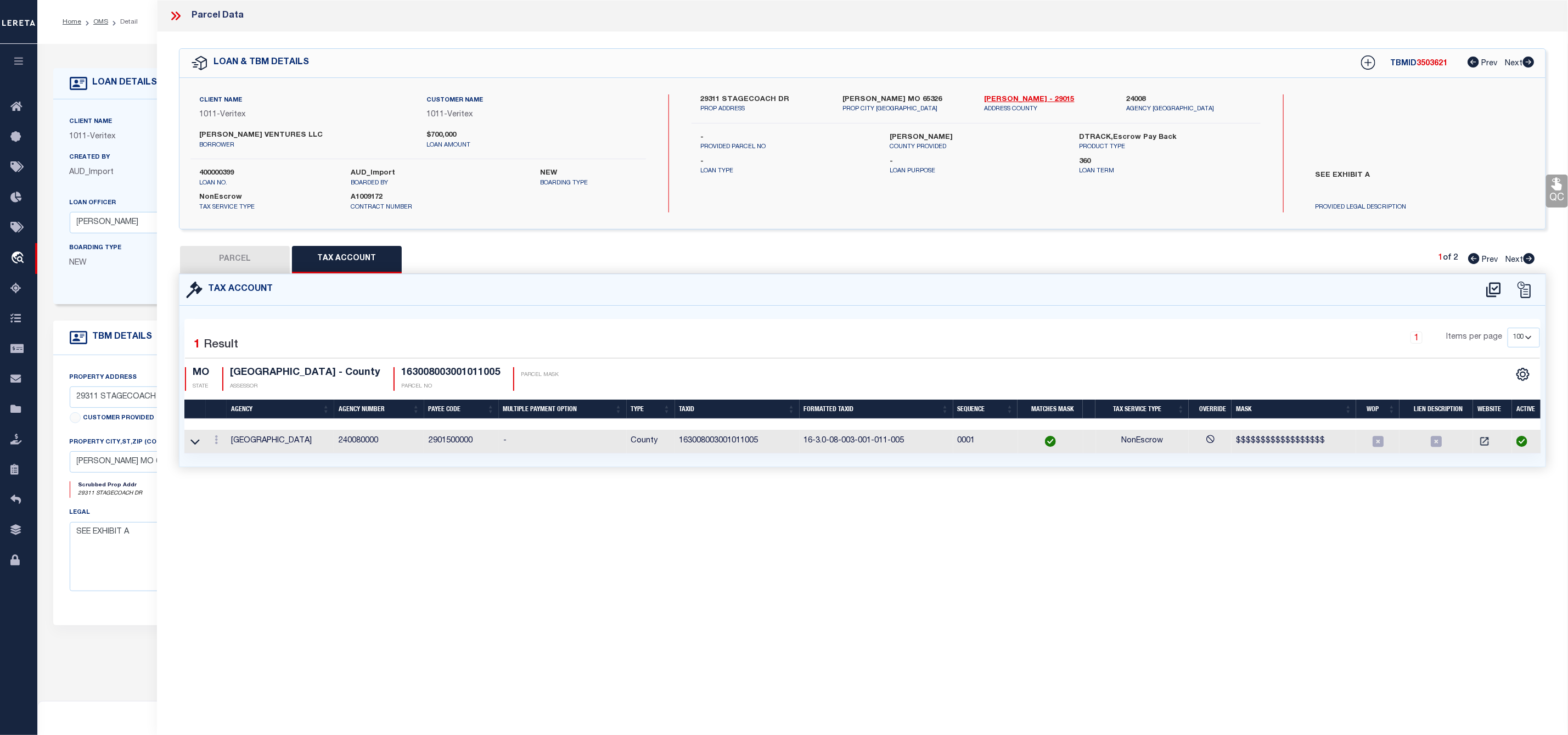
click at [254, 263] on button "PARCEL" at bounding box center [235, 260] width 110 height 27
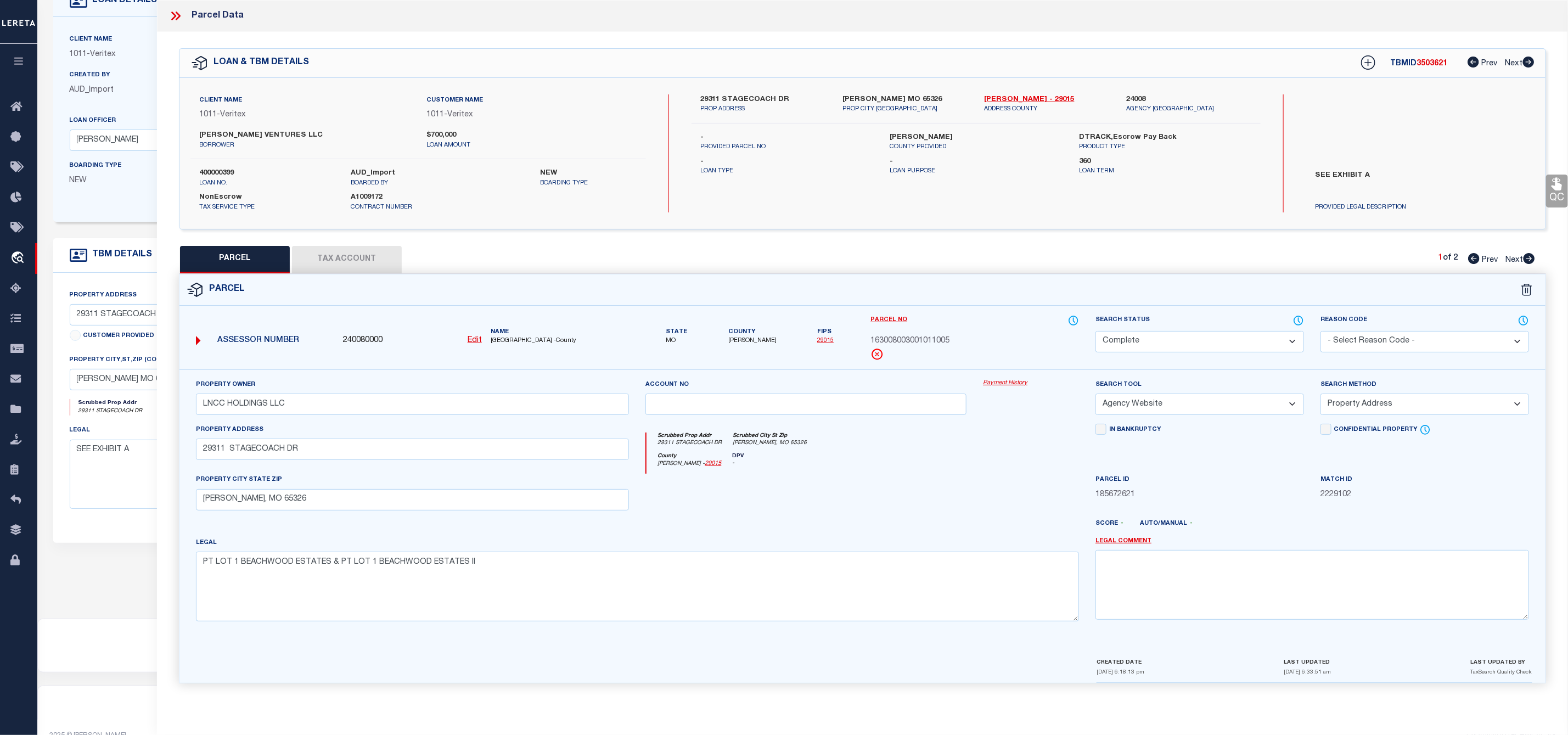
scroll to position [110, 0]
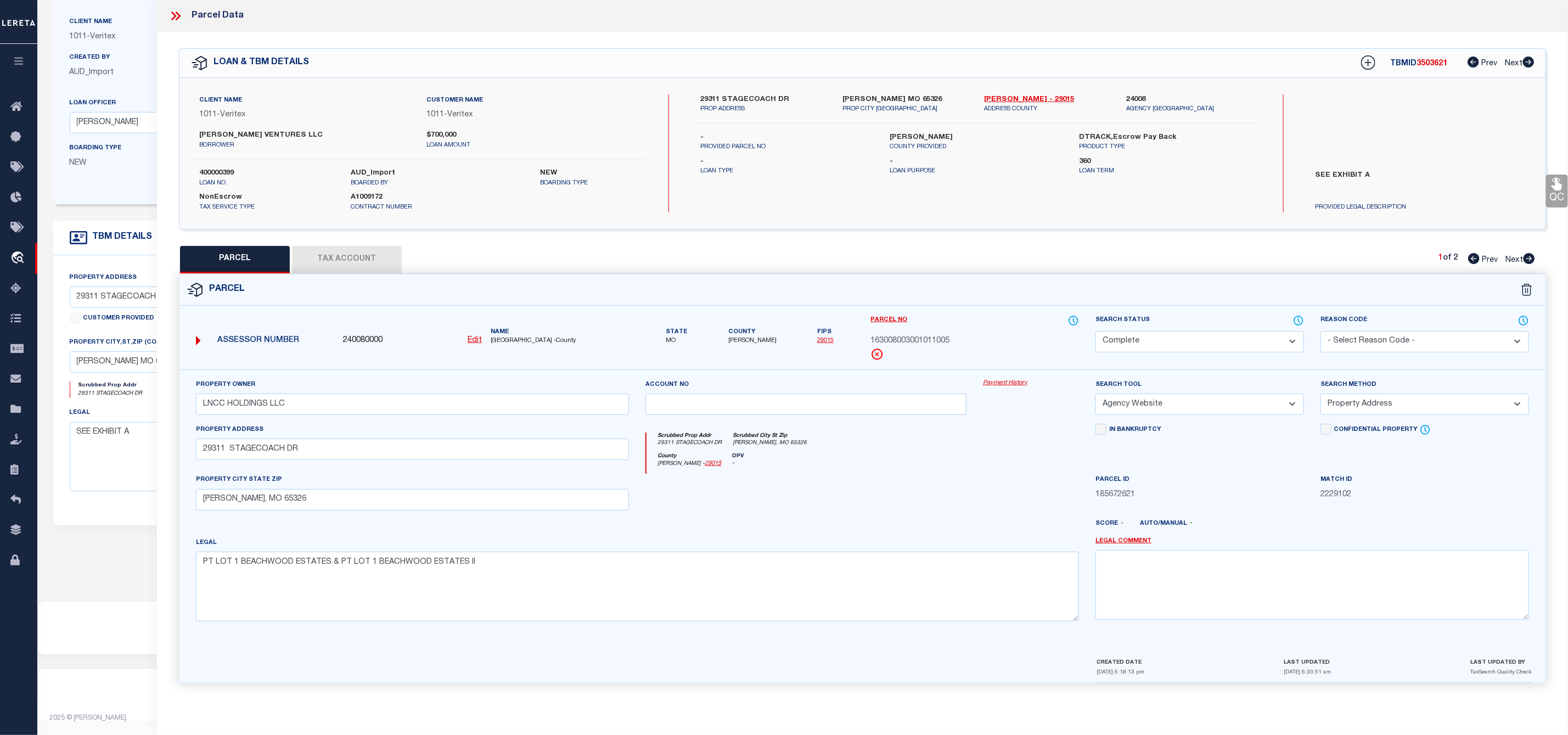
click at [1525, 257] on icon at bounding box center [1529, 258] width 11 height 11
click at [1173, 344] on select "Automated Search Bad Parcel Complete Duplicate Parcel High Dollar Reporting In …" at bounding box center [1199, 342] width 208 height 21
click at [1095, 332] on select "Automated Search Bad Parcel Complete Duplicate Parcel High Dollar Reporting In …" at bounding box center [1199, 342] width 208 height 21
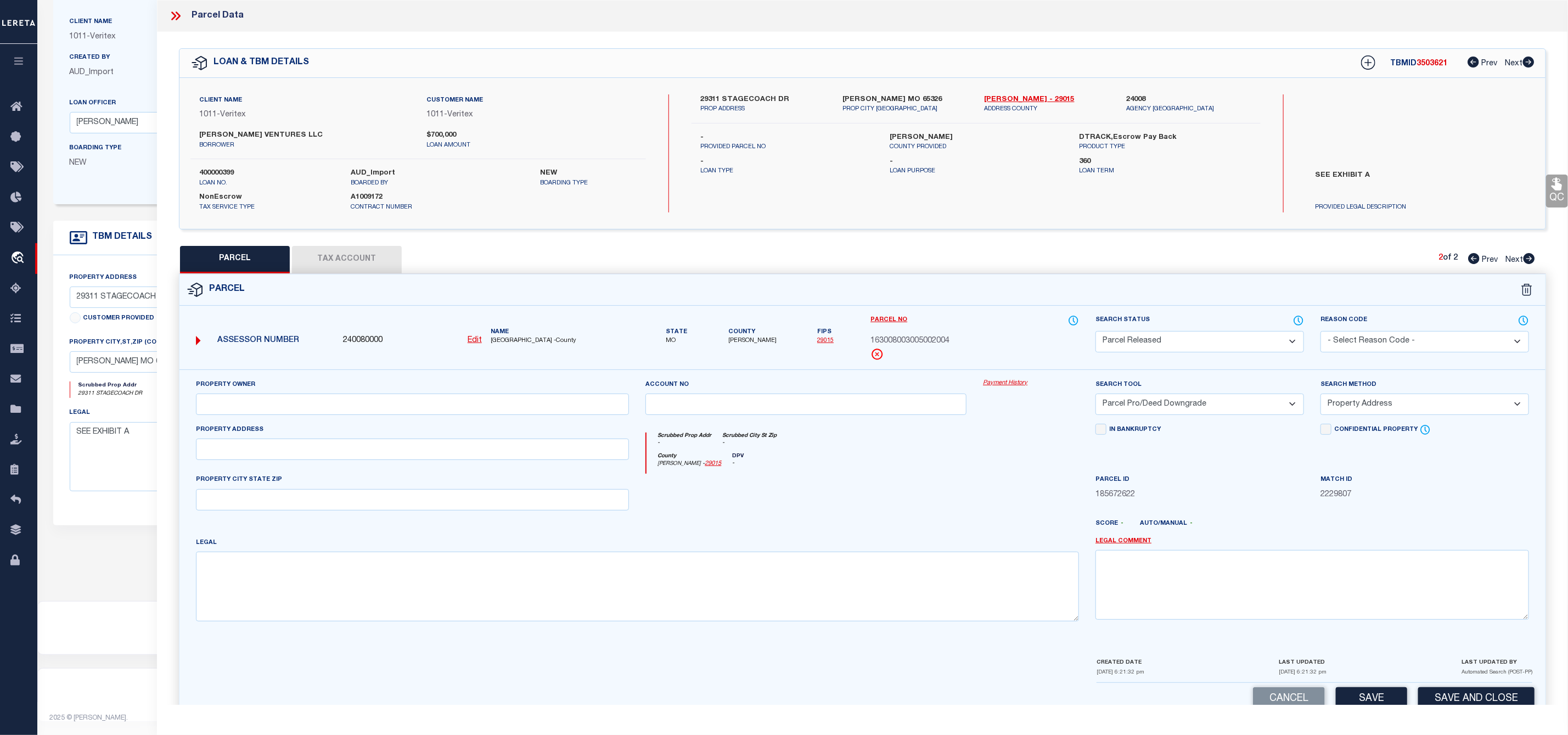
click at [1371, 345] on select "- Select Reason Code - 099 - Other (Provide additional detail) ACT - Agency Cha…" at bounding box center [1425, 342] width 208 height 21
click at [1321, 332] on select "- Select Reason Code - 099 - Other (Provide additional detail) ACT - Agency Cha…" at bounding box center [1425, 342] width 208 height 21
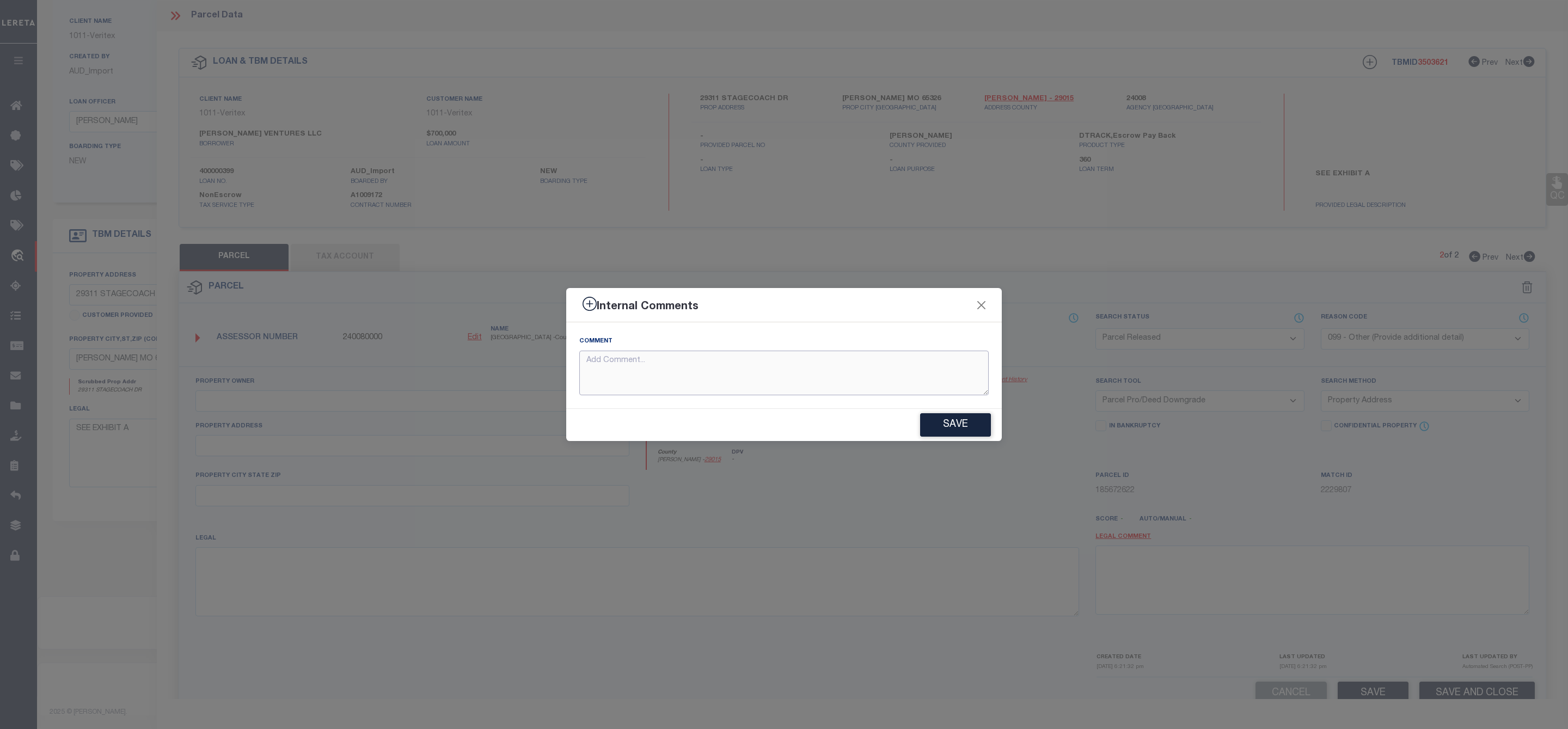
click at [824, 374] on textarea at bounding box center [783, 373] width 409 height 45
click at [961, 429] on button "Save" at bounding box center [955, 424] width 71 height 23
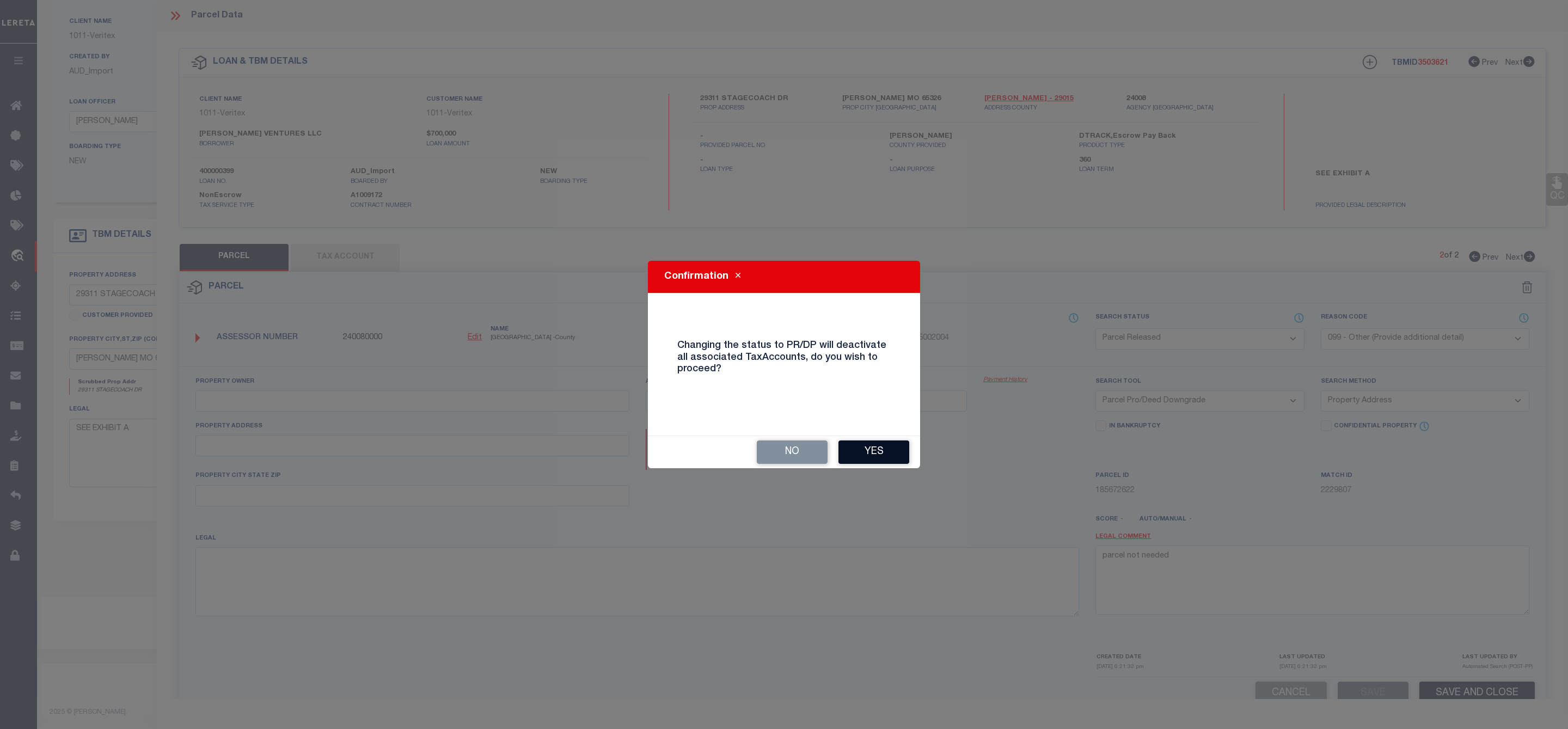
click at [874, 453] on button "Yes" at bounding box center [874, 452] width 71 height 23
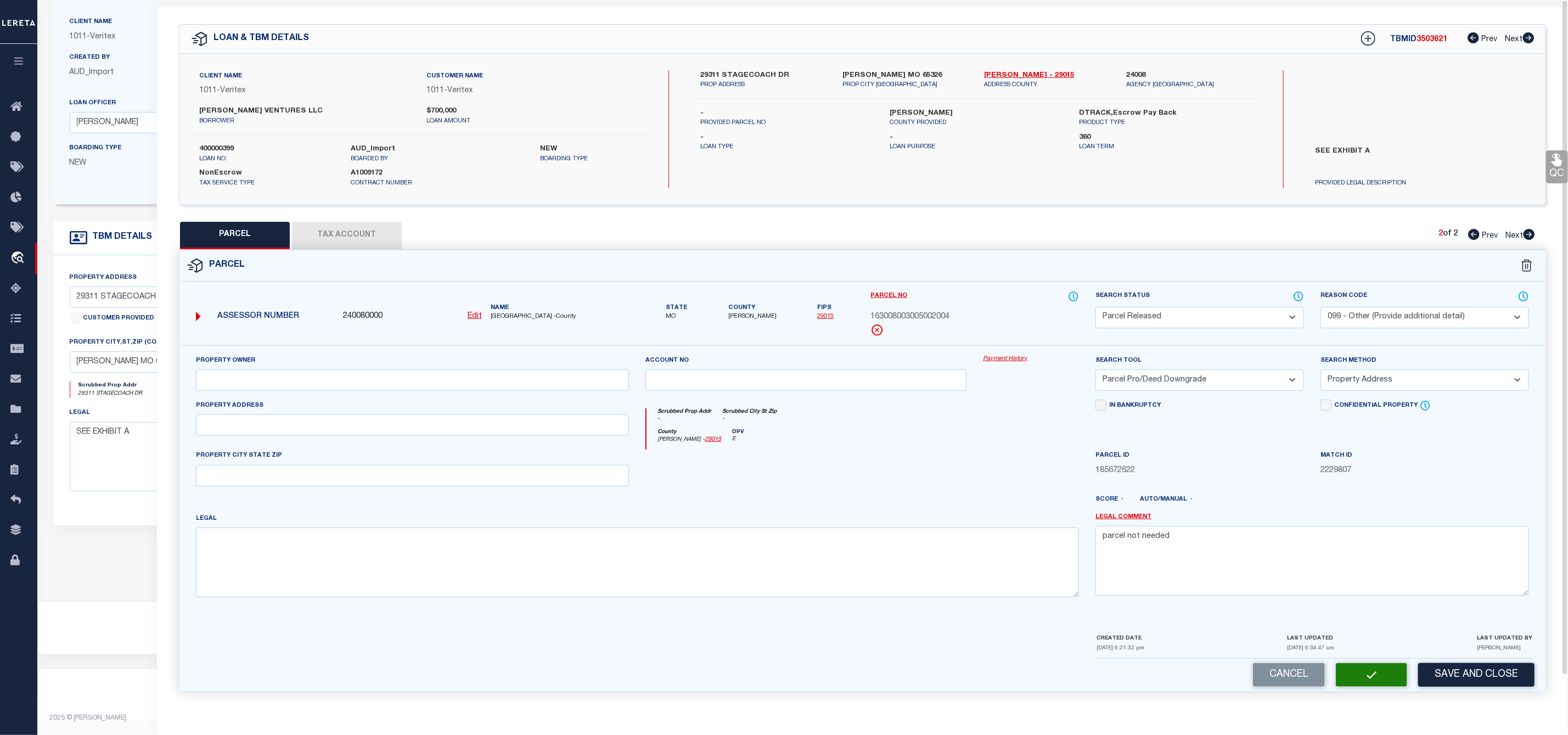
scroll to position [0, 0]
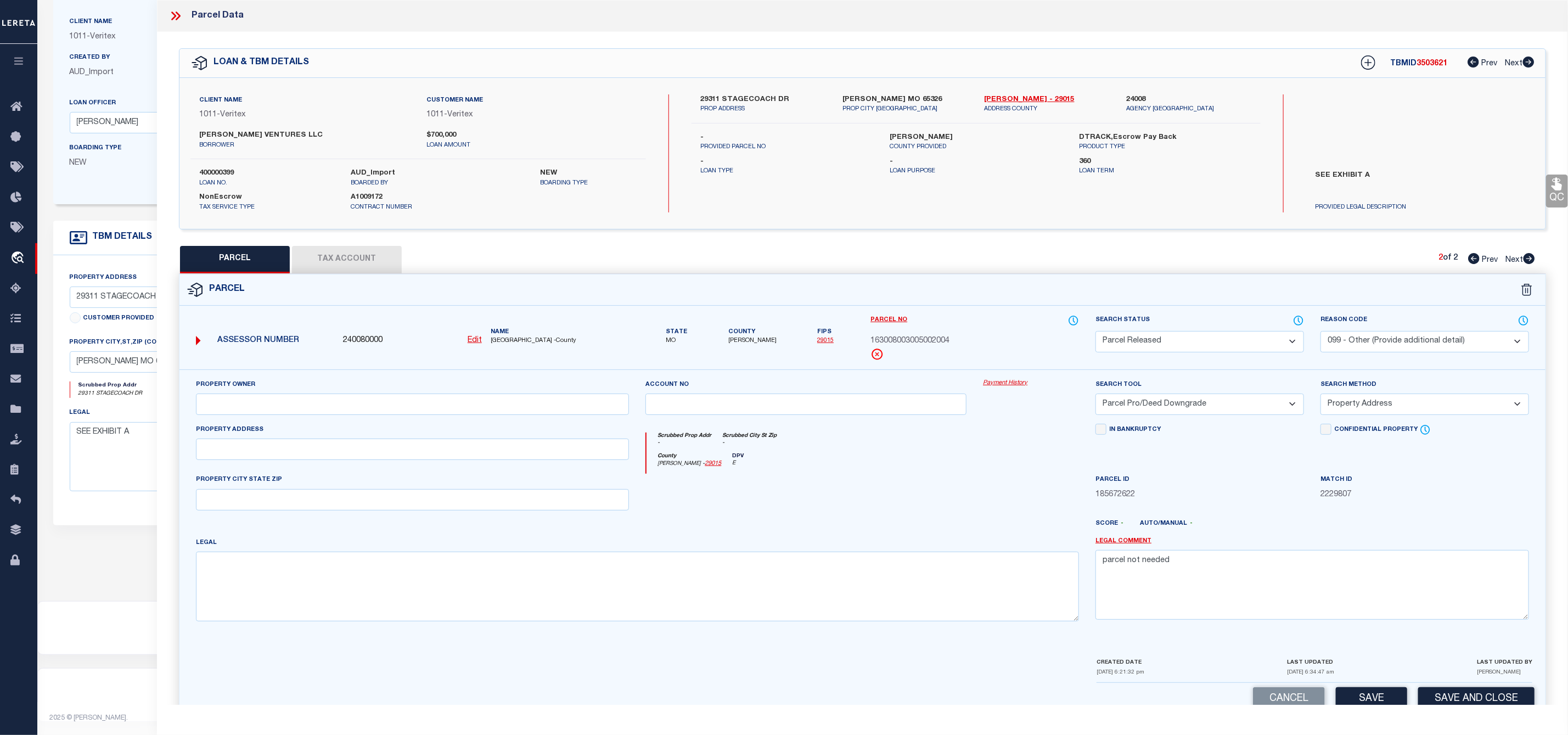
click at [178, 14] on icon at bounding box center [178, 16] width 5 height 9
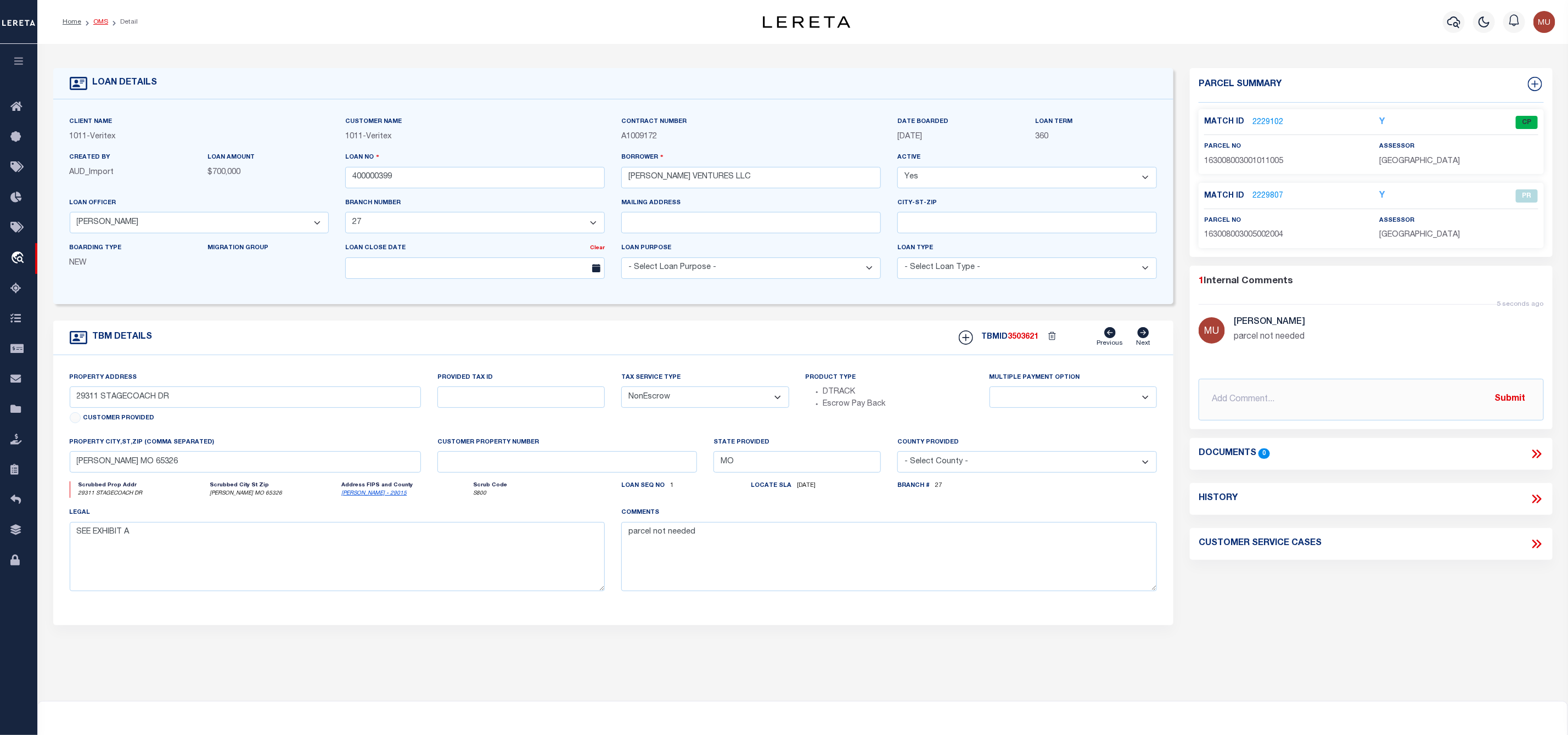
click at [99, 23] on link "OMS" at bounding box center [101, 22] width 15 height 7
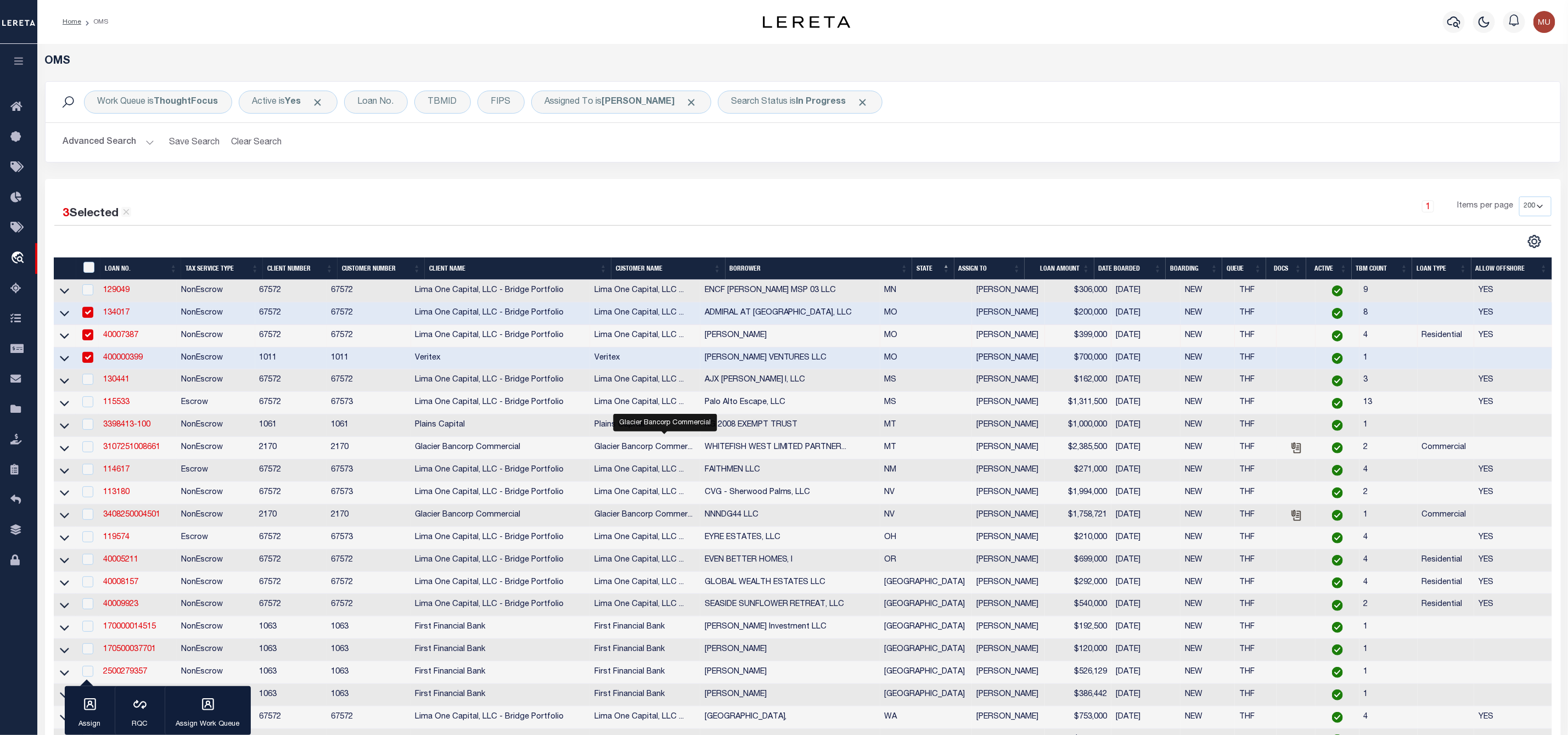
scroll to position [82, 0]
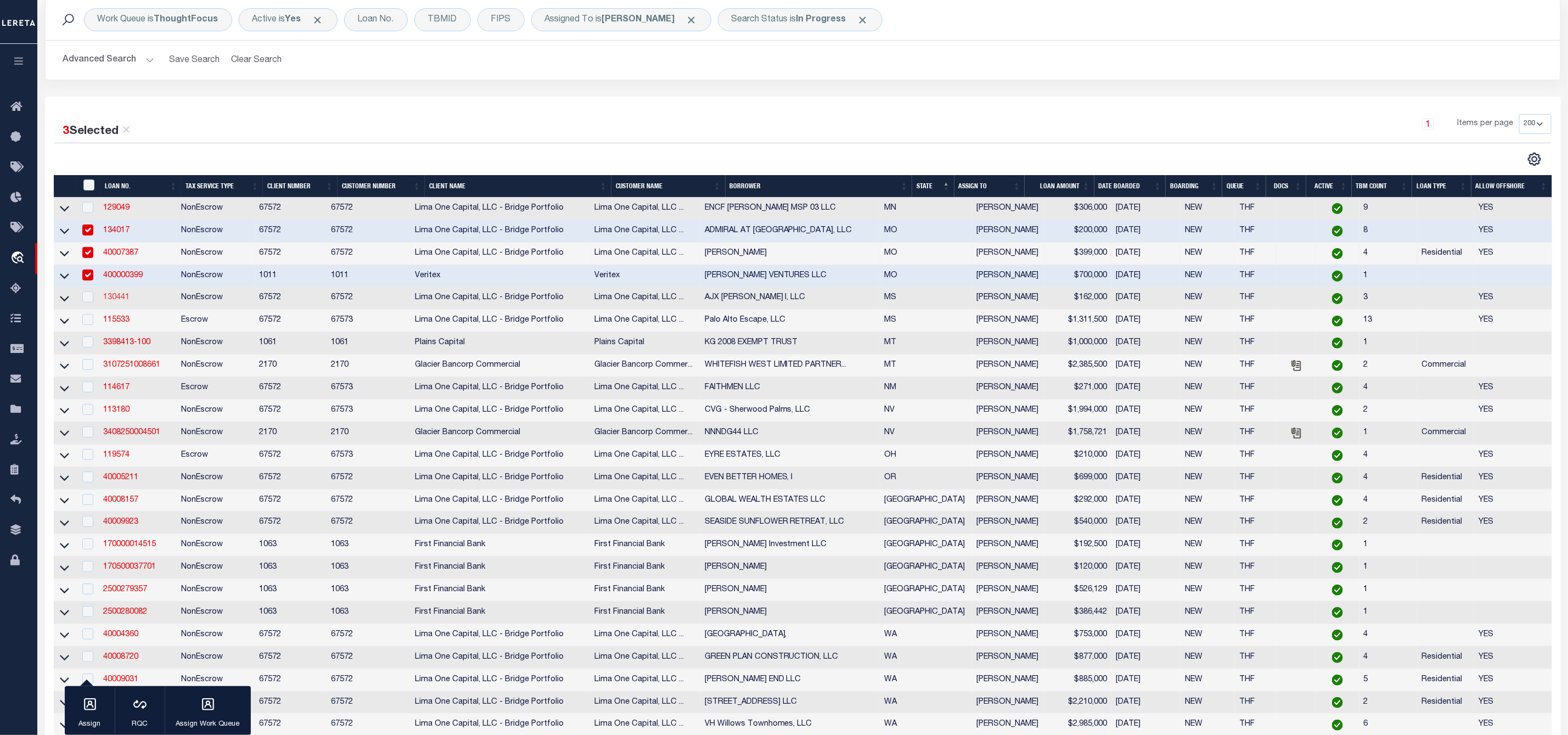
click at [116, 299] on link "130441" at bounding box center [116, 297] width 26 height 8
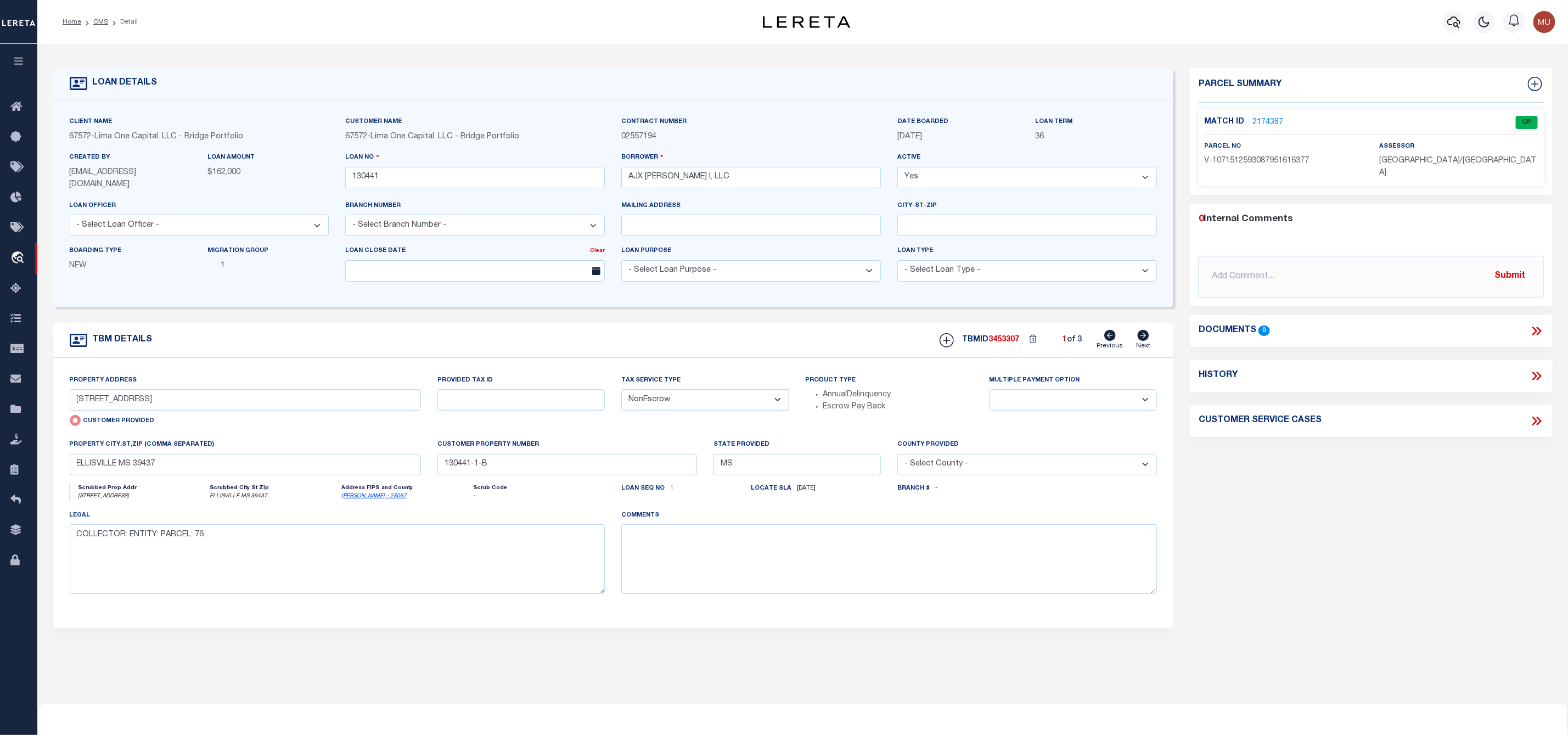
click at [1265, 118] on link "2174367" at bounding box center [1267, 122] width 31 height 11
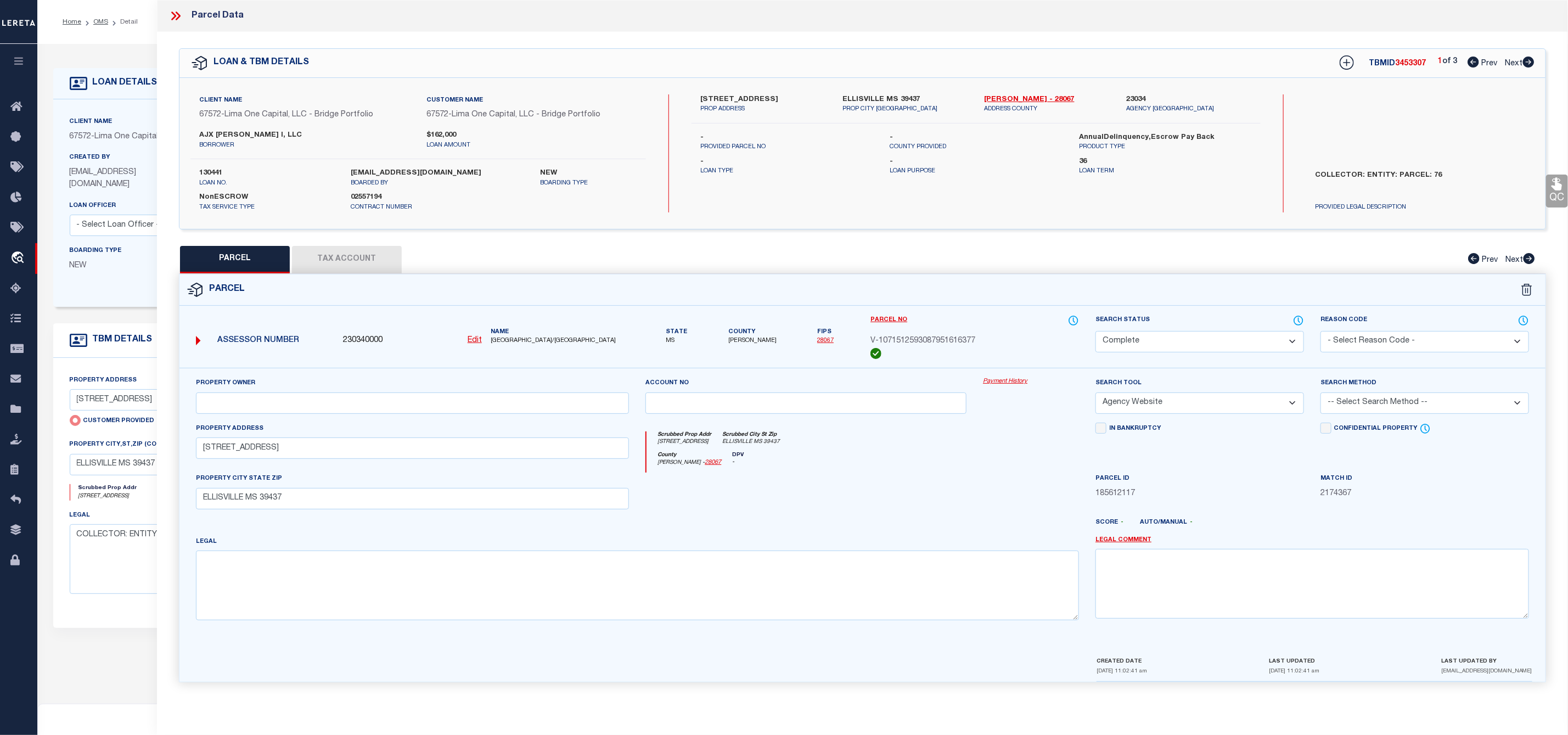
click at [1527, 66] on icon at bounding box center [1528, 62] width 11 height 11
click at [357, 272] on button "Tax Account" at bounding box center [347, 260] width 110 height 27
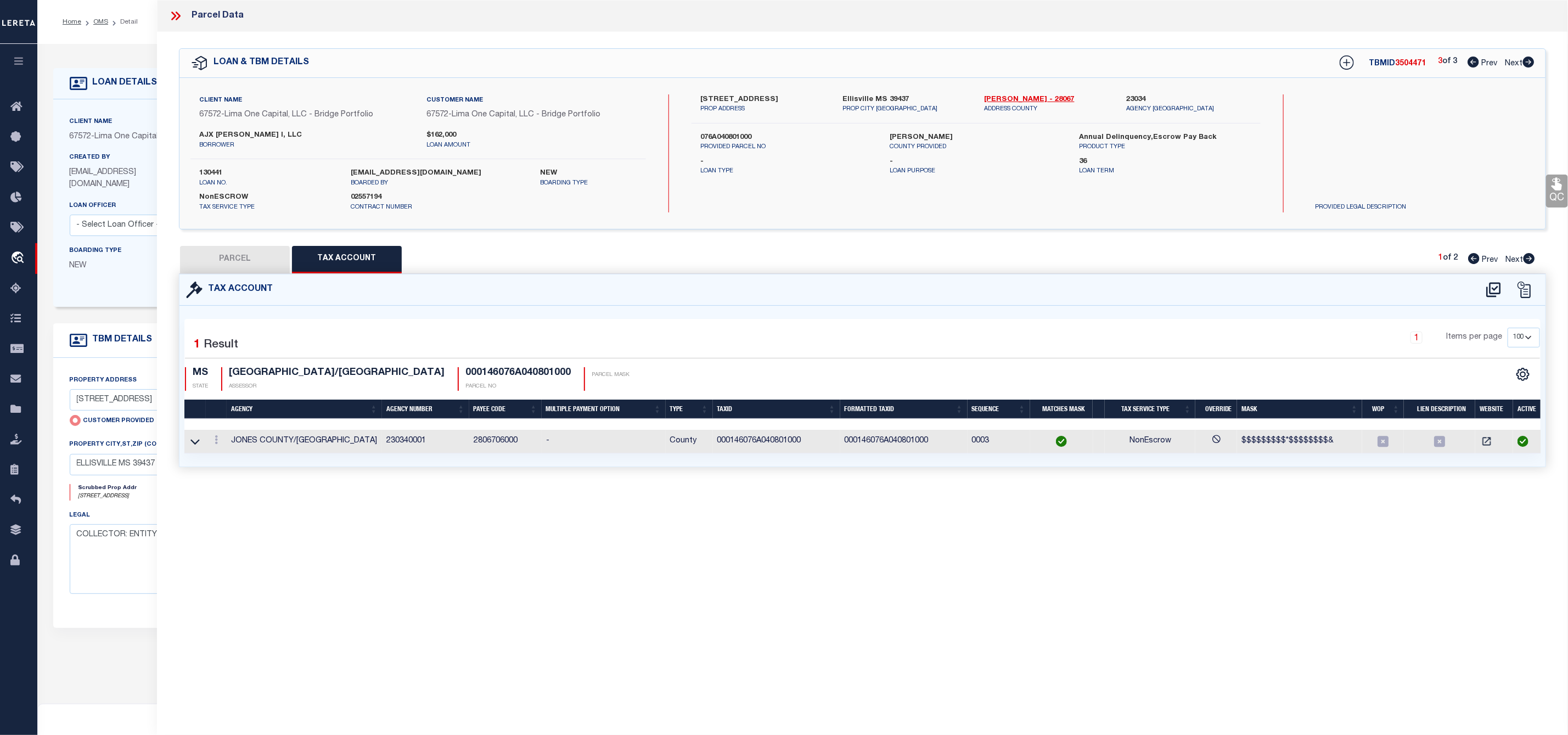
click at [176, 15] on icon at bounding box center [173, 16] width 5 height 9
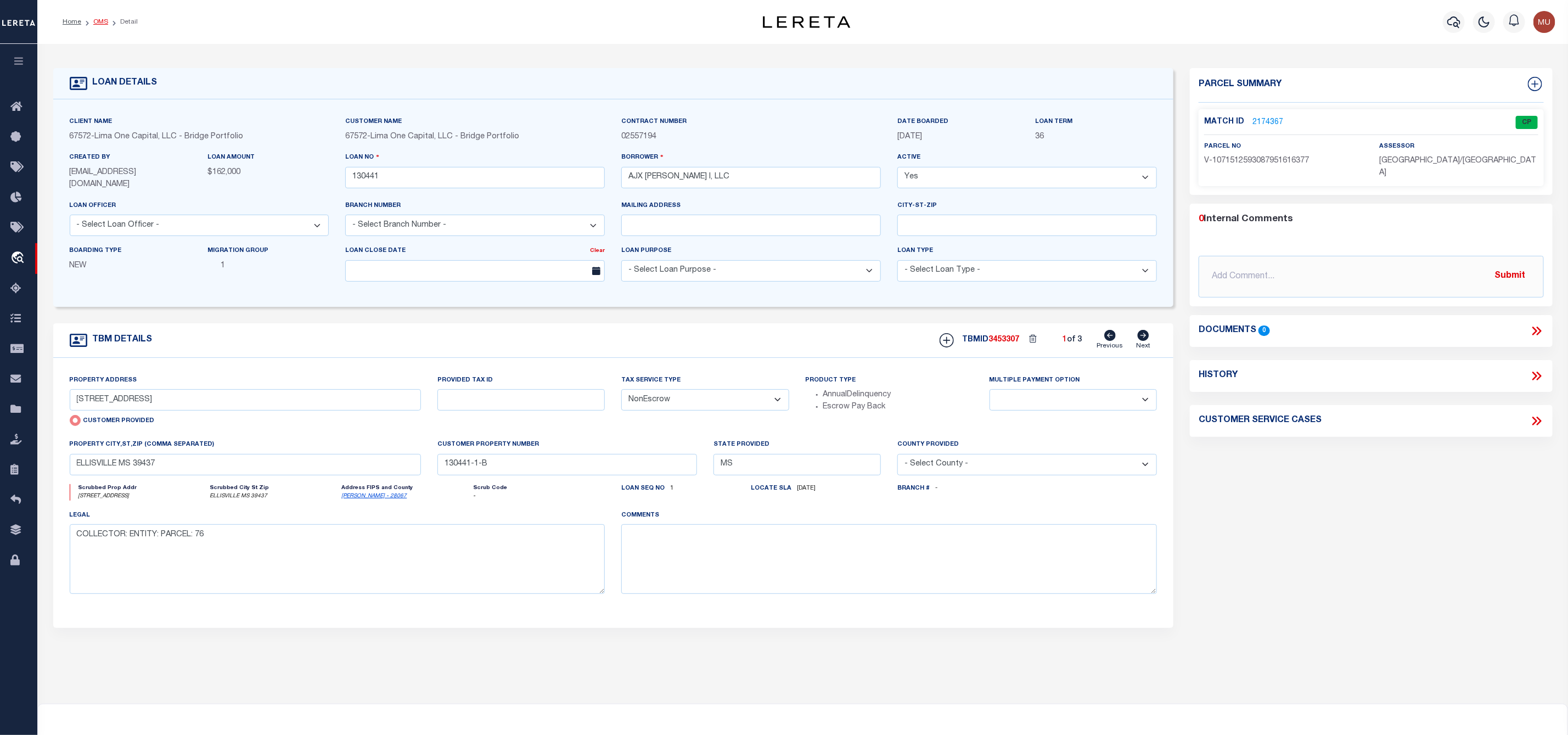
click at [101, 21] on link "OMS" at bounding box center [101, 22] width 15 height 7
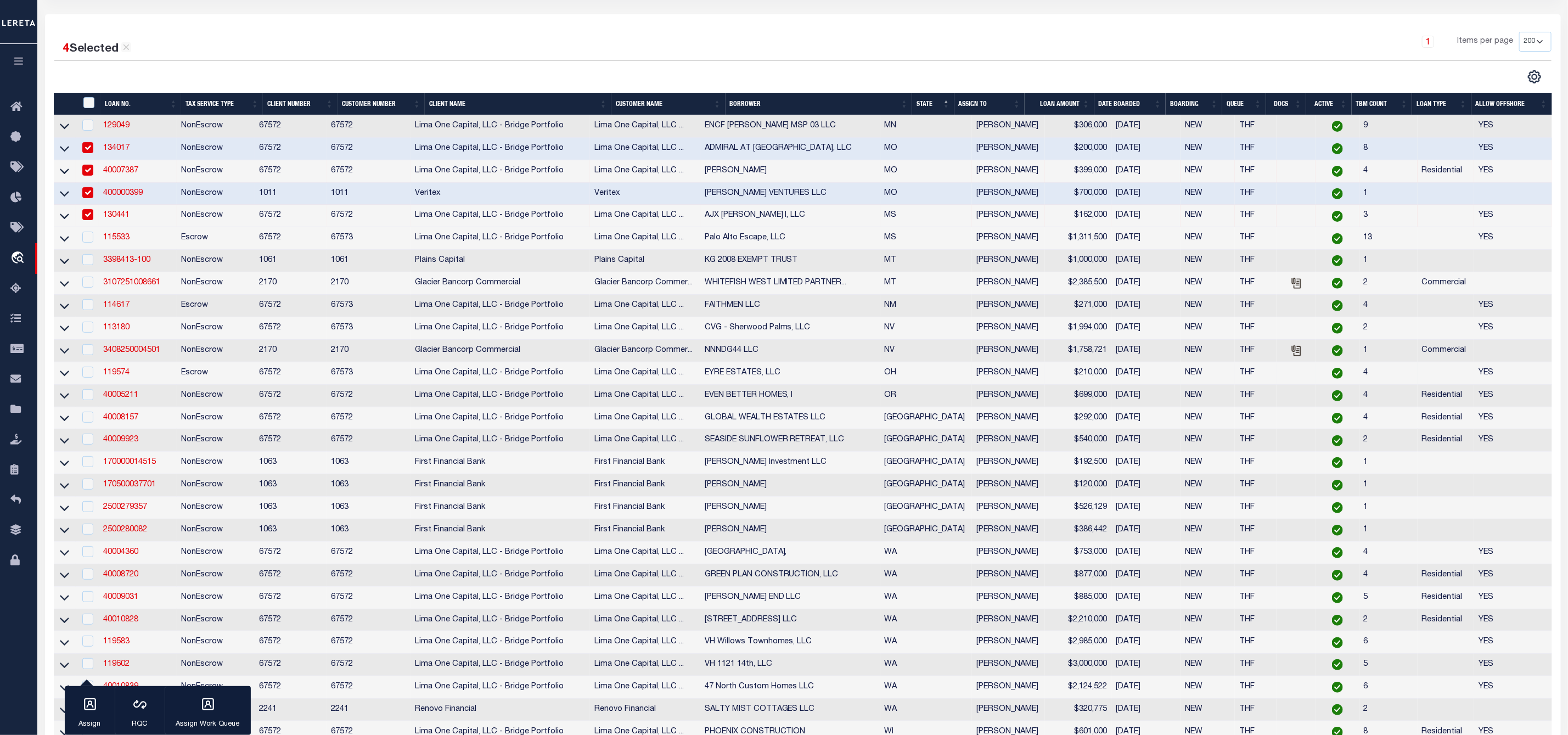
scroll to position [330, 0]
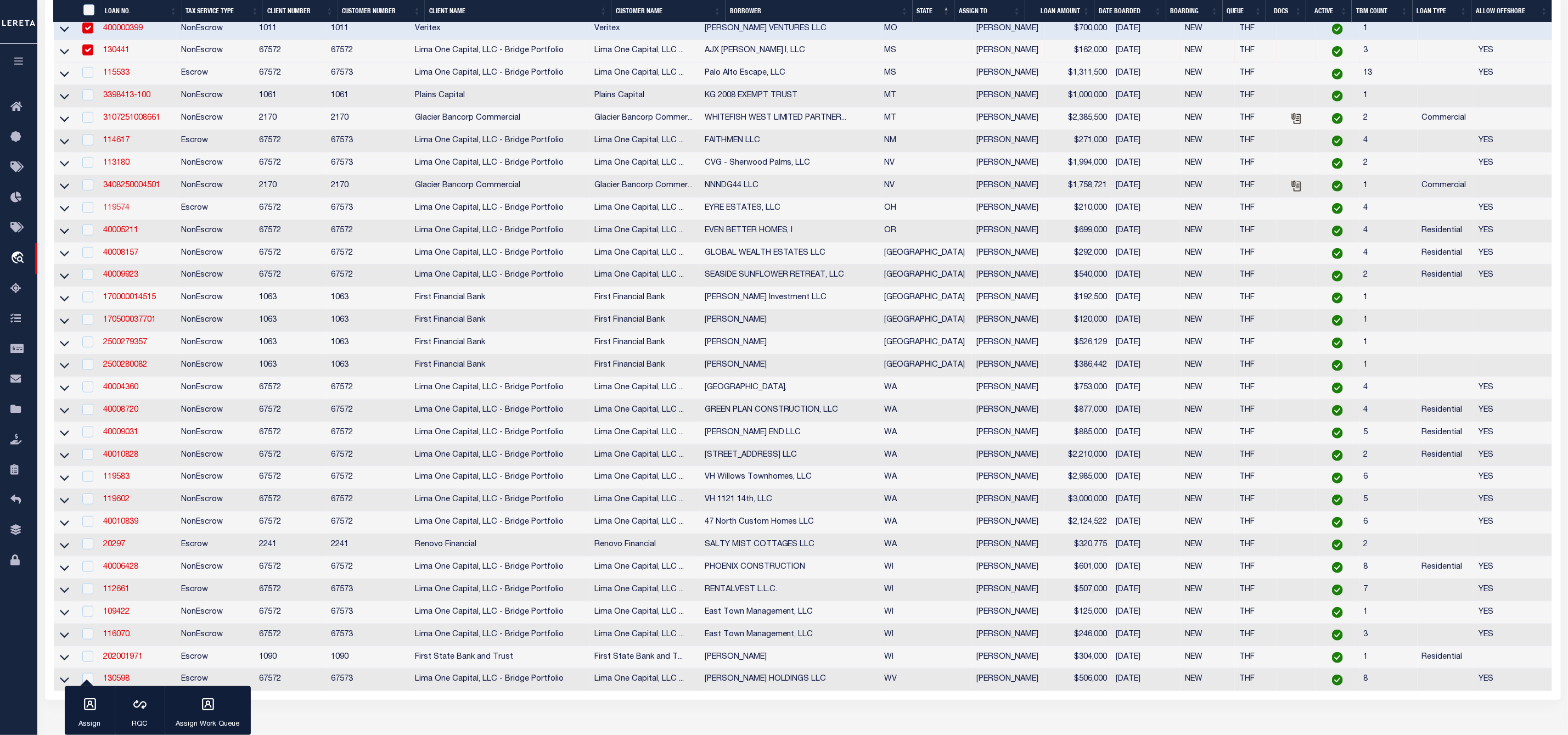
click at [118, 211] on link "119574" at bounding box center [116, 208] width 26 height 8
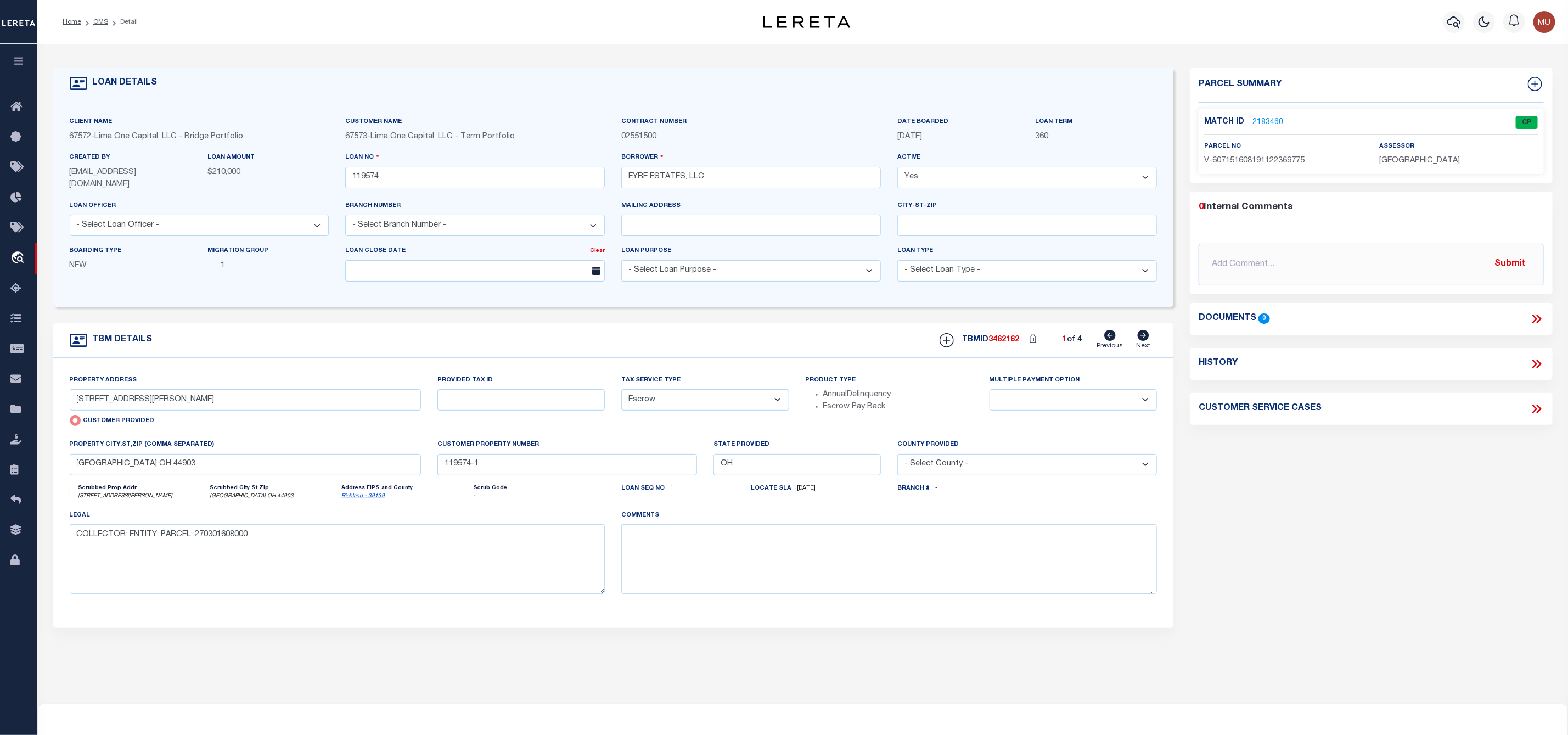
click at [1263, 124] on link "2183460" at bounding box center [1267, 122] width 31 height 11
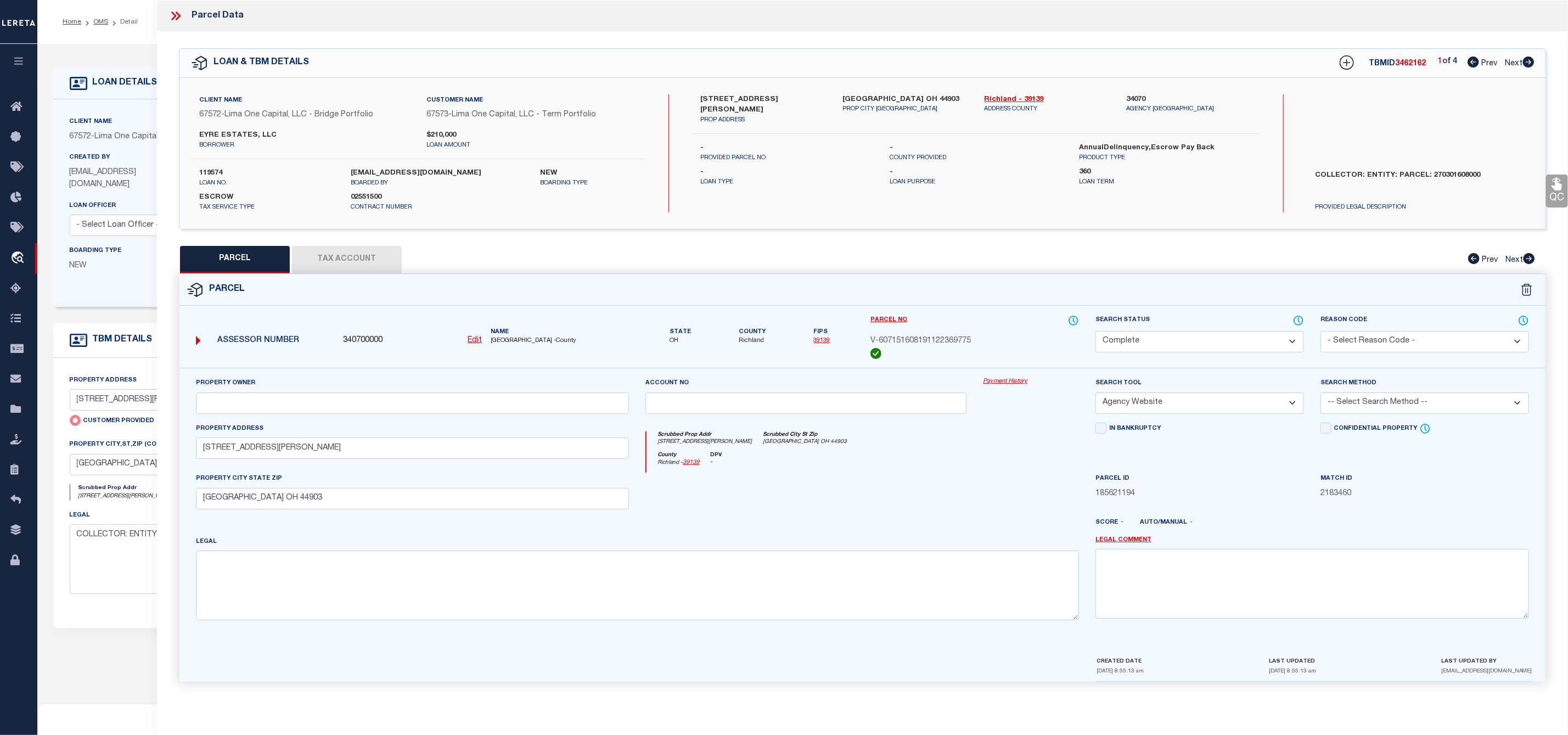
click at [1533, 58] on icon at bounding box center [1528, 62] width 12 height 11
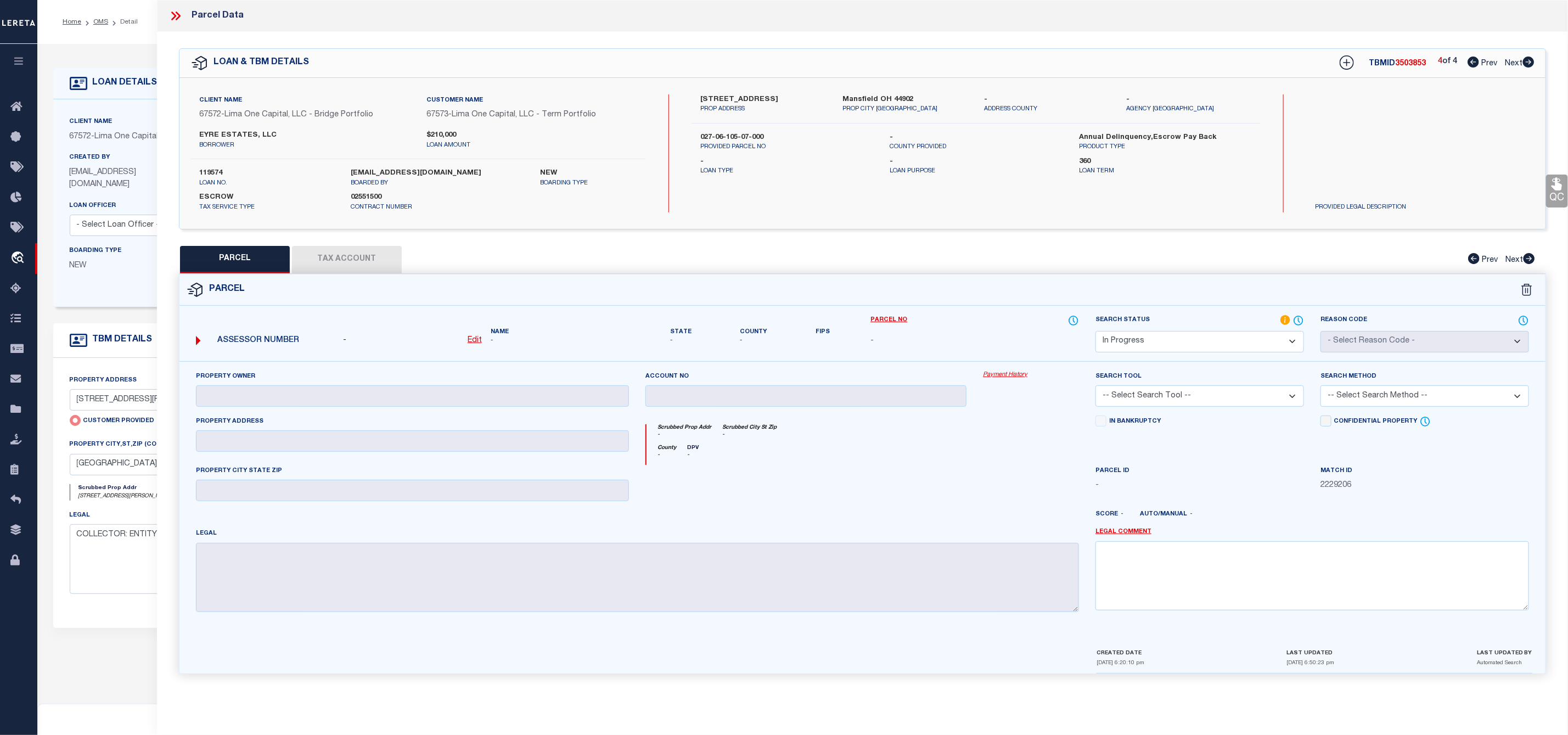
click at [1470, 57] on icon at bounding box center [1473, 62] width 11 height 11
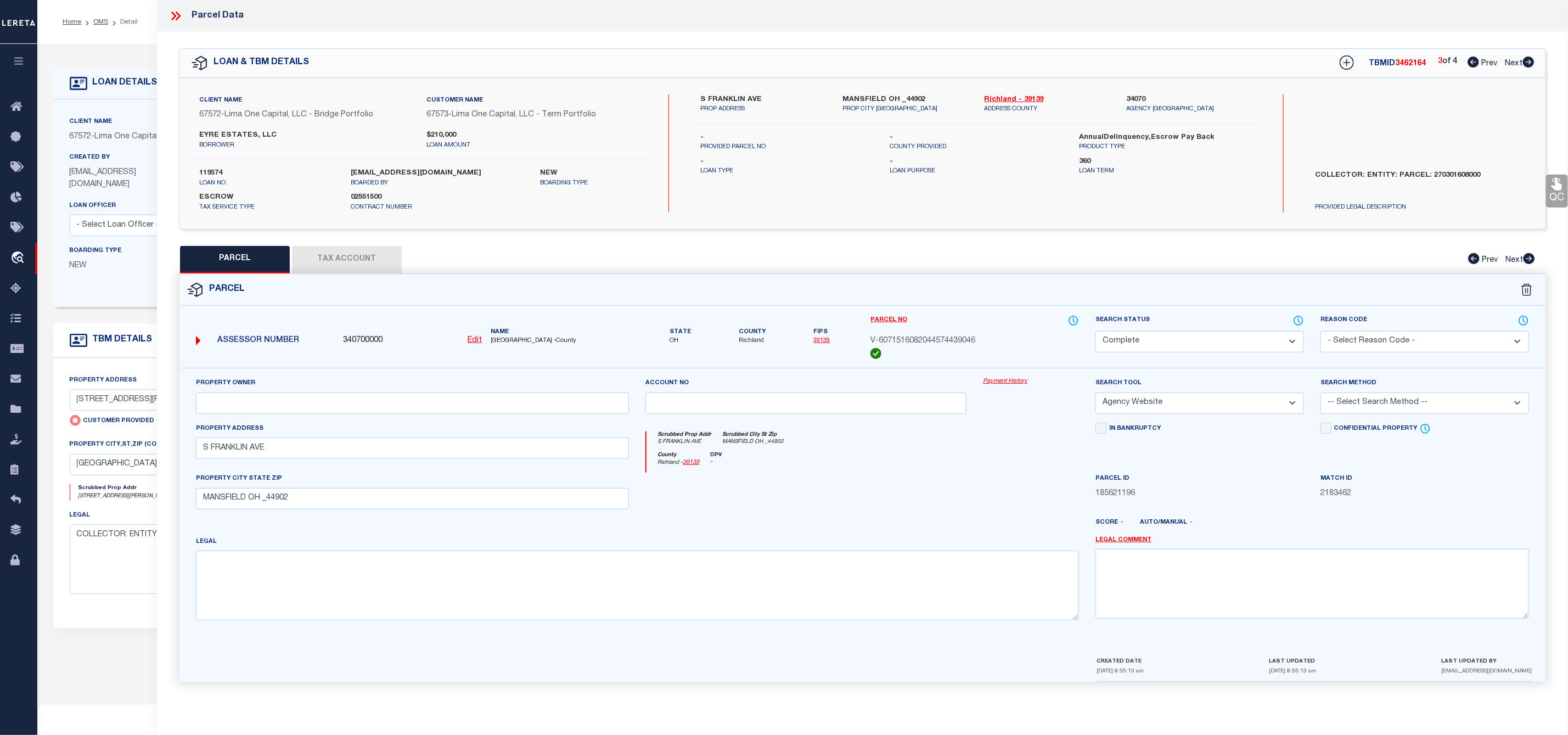
click at [1528, 61] on icon at bounding box center [1528, 62] width 11 height 11
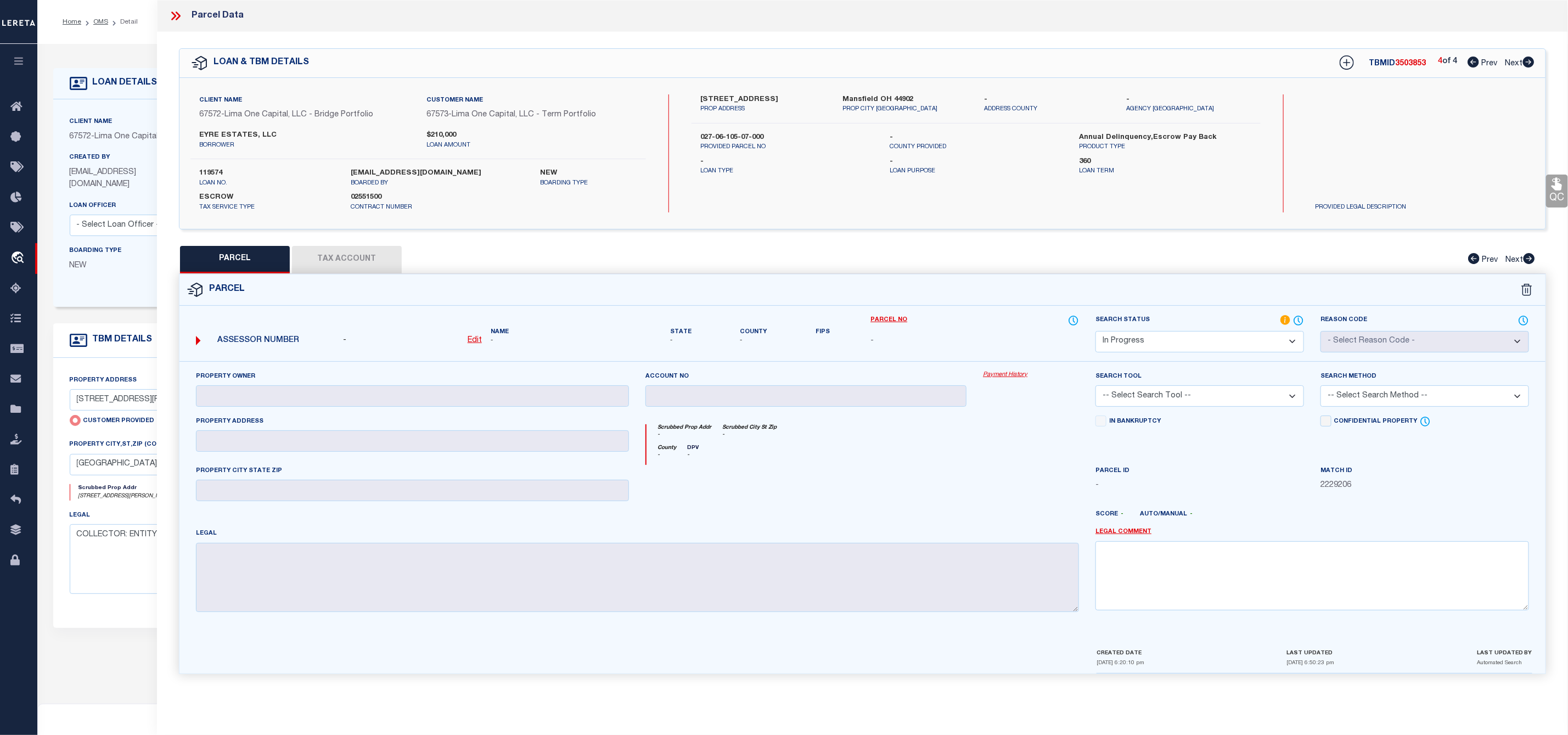
click at [1471, 61] on icon at bounding box center [1473, 62] width 11 height 11
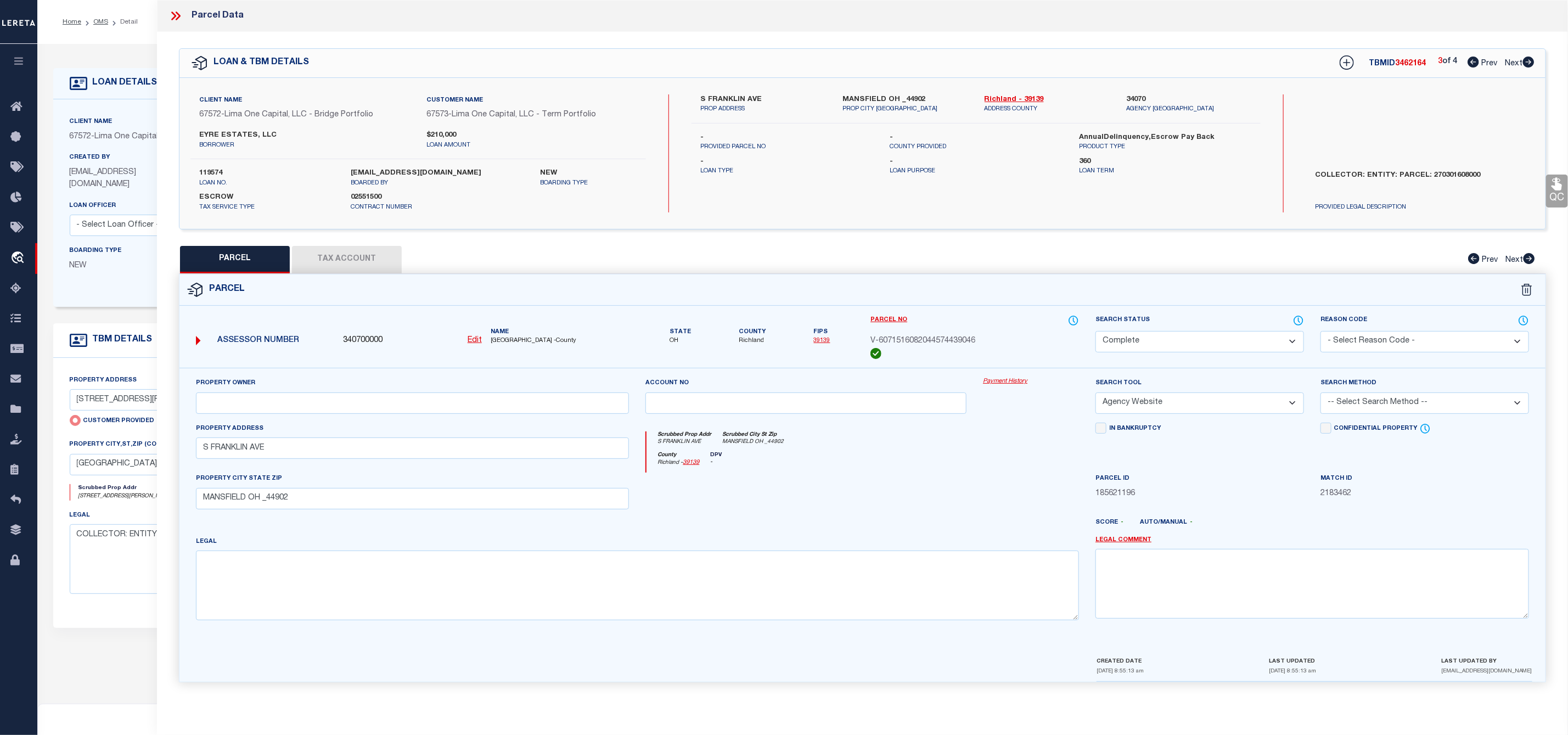
click at [1003, 93] on div "Client Name 67572 - Lima One Capital, LLC - Bridge Portfolio Customer Name 6757…" at bounding box center [862, 153] width 1366 height 151
click at [999, 96] on link "Richland - 39139" at bounding box center [1047, 100] width 126 height 11
click at [1527, 63] on icon at bounding box center [1528, 62] width 12 height 11
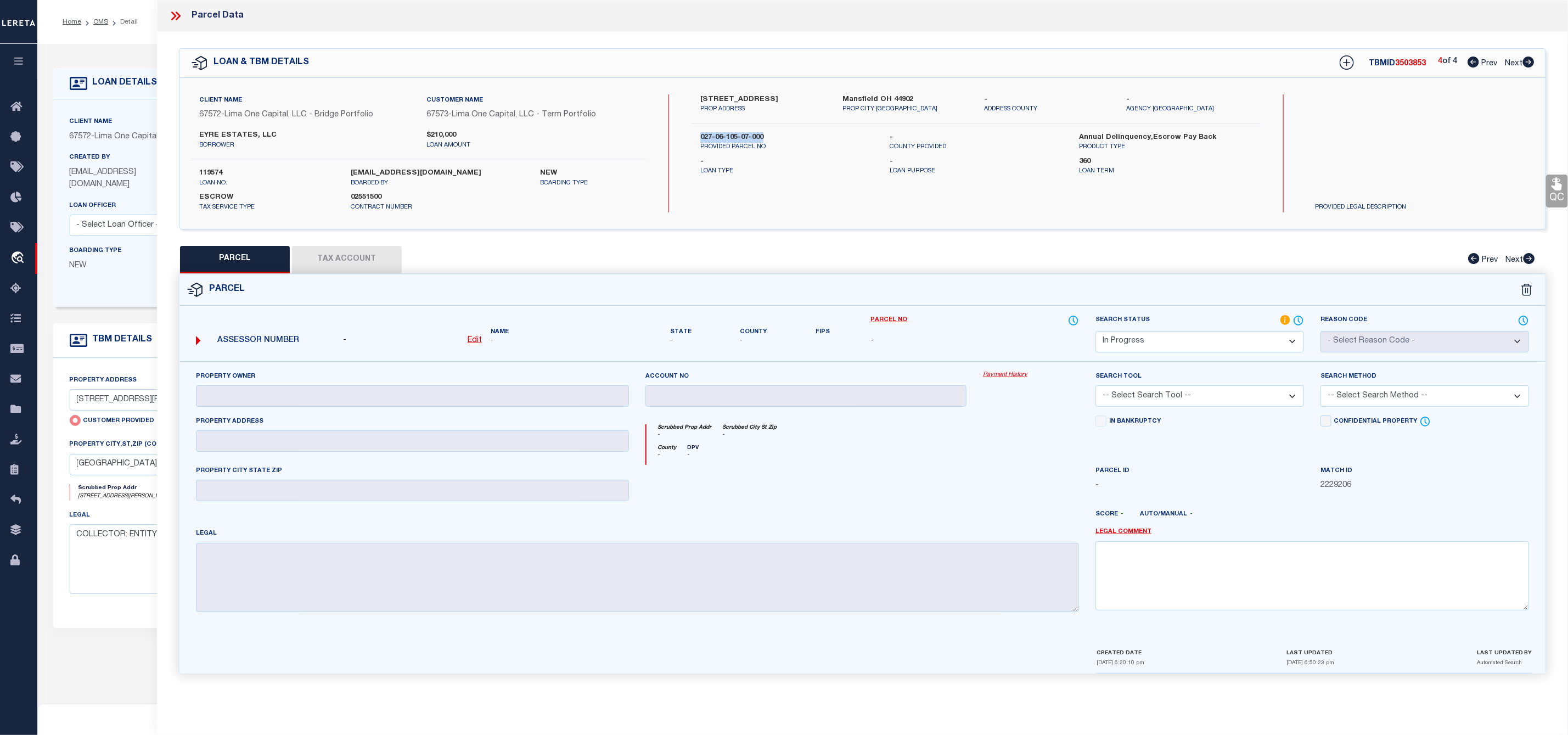
drag, startPoint x: 696, startPoint y: 130, endPoint x: 774, endPoint y: 137, distance: 78.3
click at [774, 137] on div "131-133 S Franklin Avenue PROP ADDRESS Mansfield OH 44902 PROP CITY ST ZIP - AD…" at bounding box center [976, 153] width 569 height 118
click at [741, 94] on label "131-133 S Franklin Avenue" at bounding box center [763, 100] width 126 height 11
click at [175, 19] on icon at bounding box center [175, 16] width 14 height 14
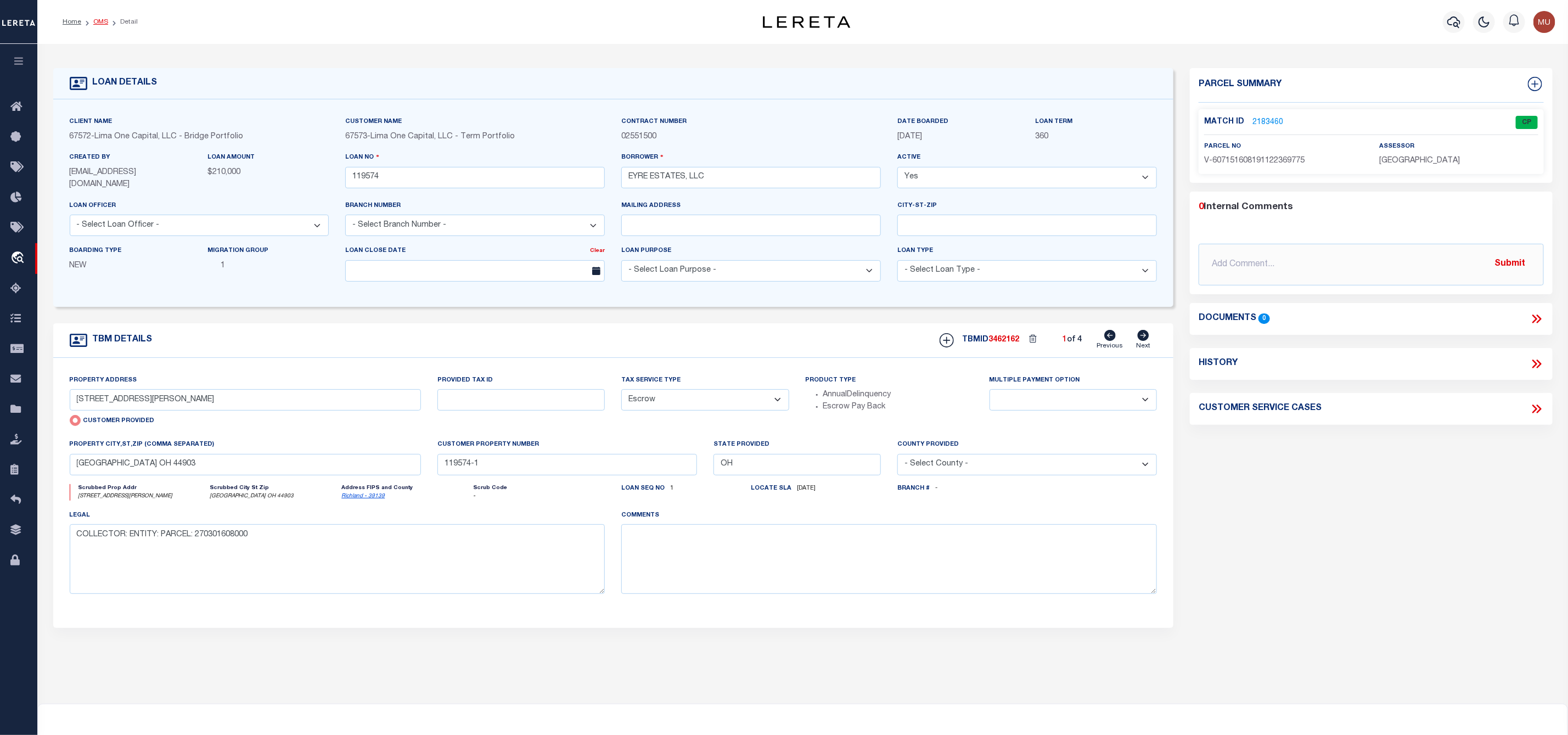
click at [101, 20] on link "OMS" at bounding box center [101, 22] width 15 height 7
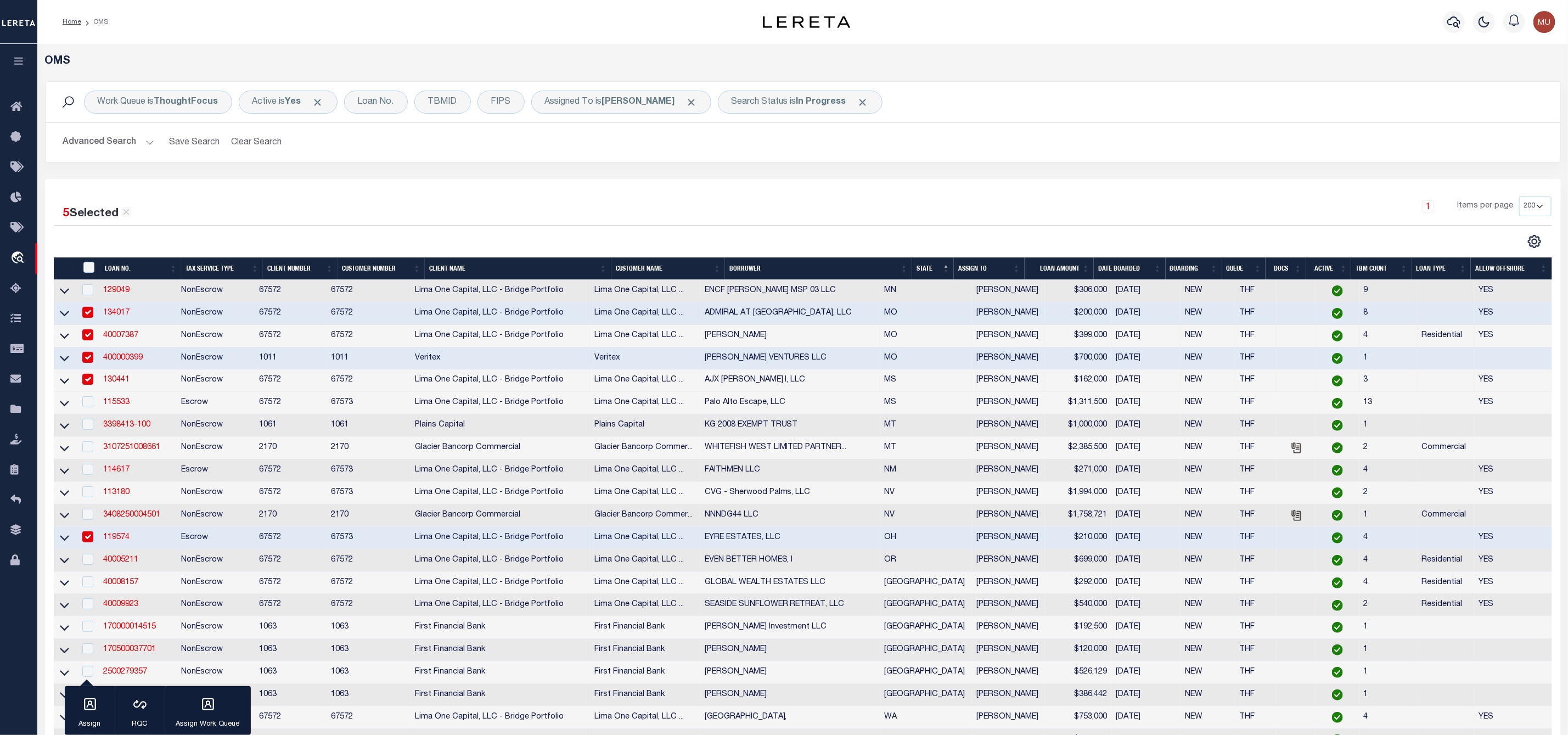
click at [140, 145] on button "Advanced Search" at bounding box center [109, 143] width 91 height 21
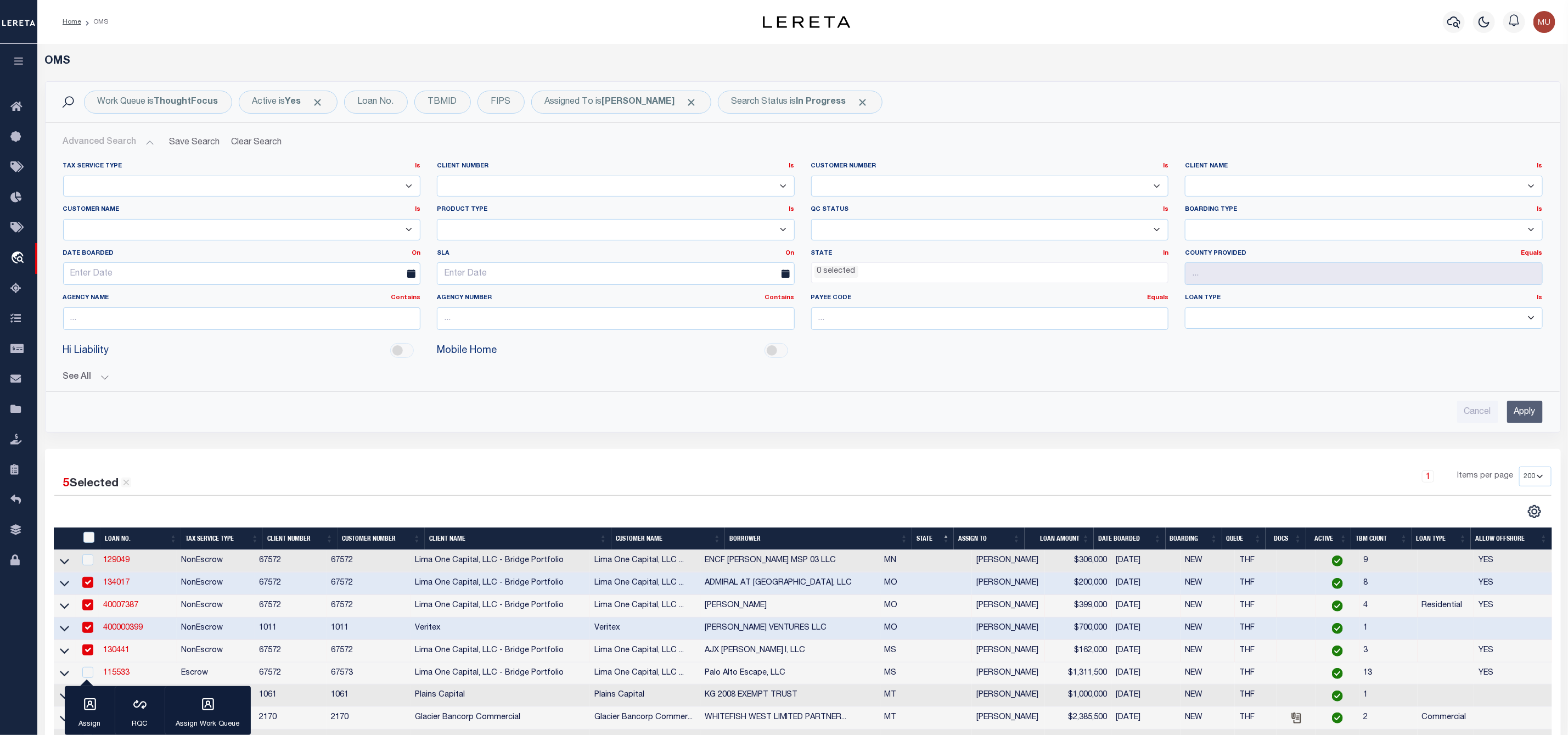
click at [837, 266] on ul "0 selected" at bounding box center [990, 271] width 357 height 15
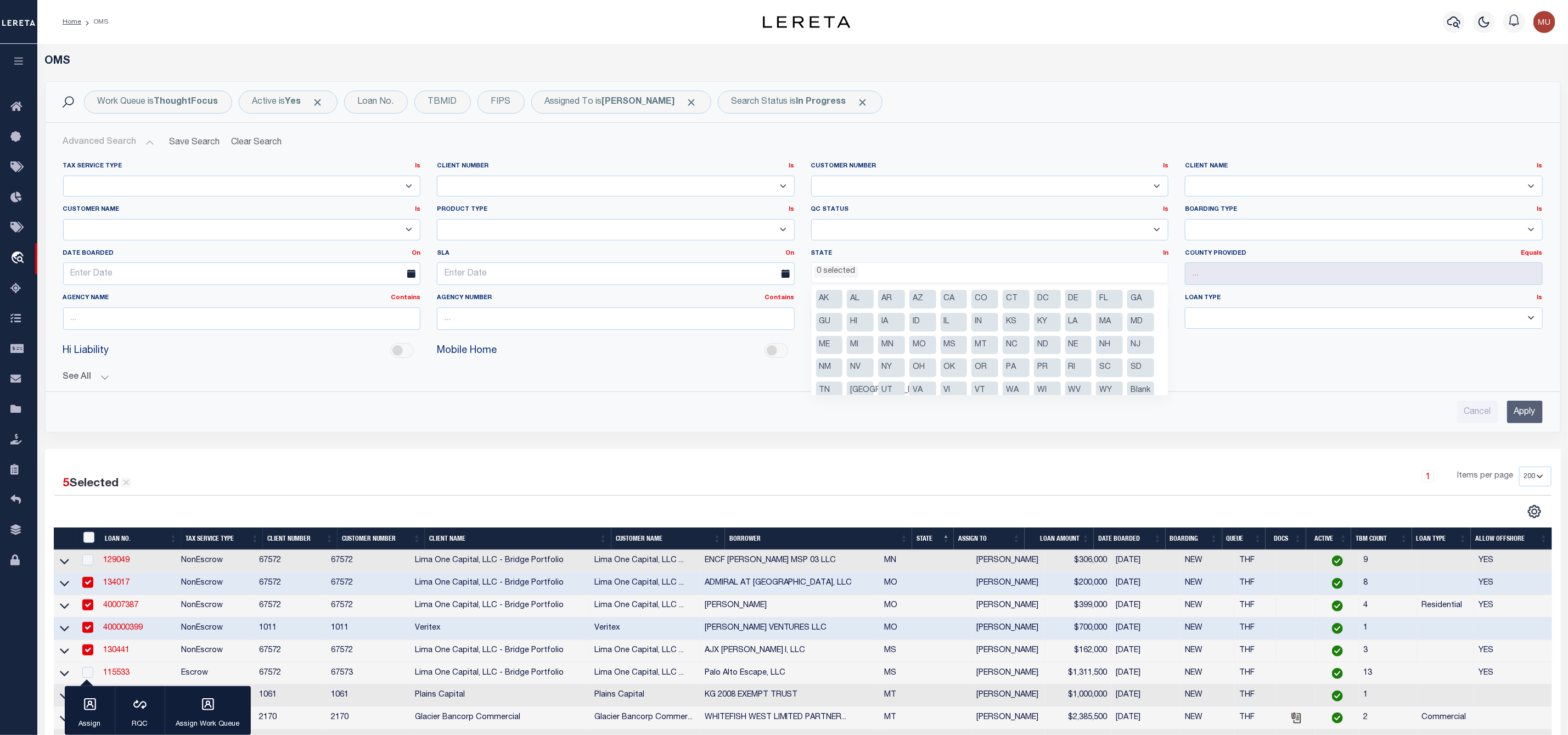
click at [873, 391] on li "[GEOGRAPHIC_DATA]" at bounding box center [861, 391] width 27 height 19
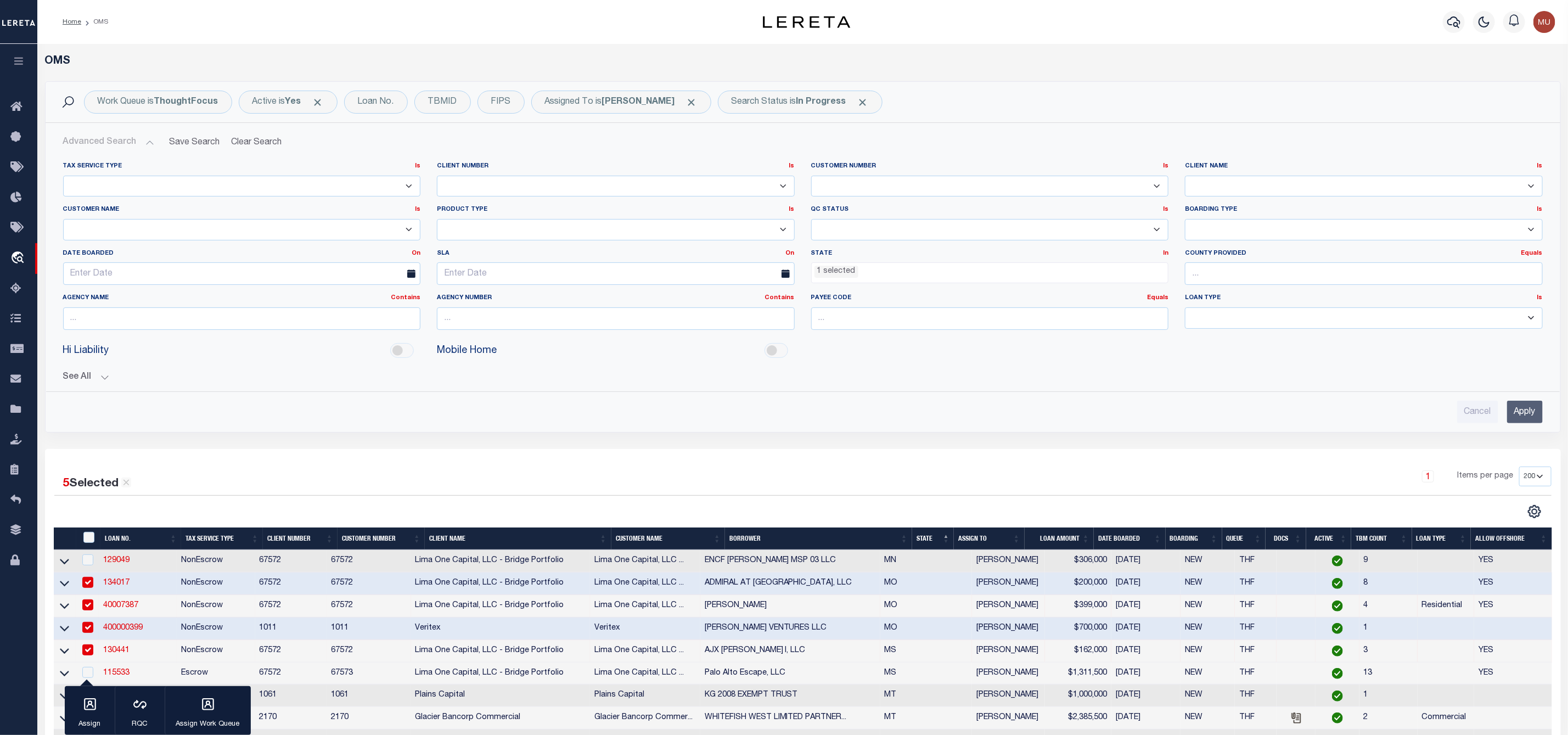
click at [1536, 419] on input "Apply" at bounding box center [1524, 412] width 35 height 23
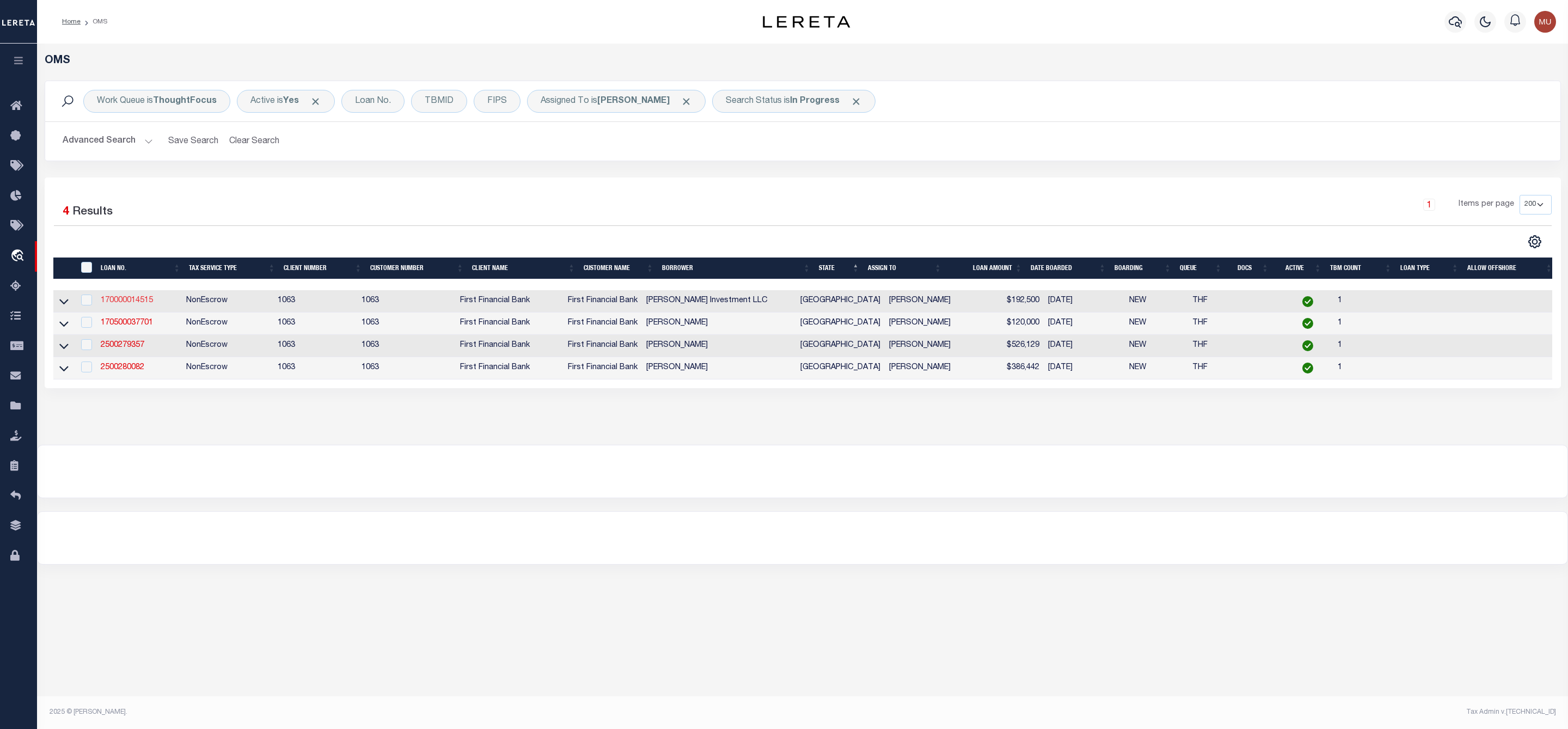
click at [121, 302] on link "170000014515" at bounding box center [127, 301] width 52 height 7
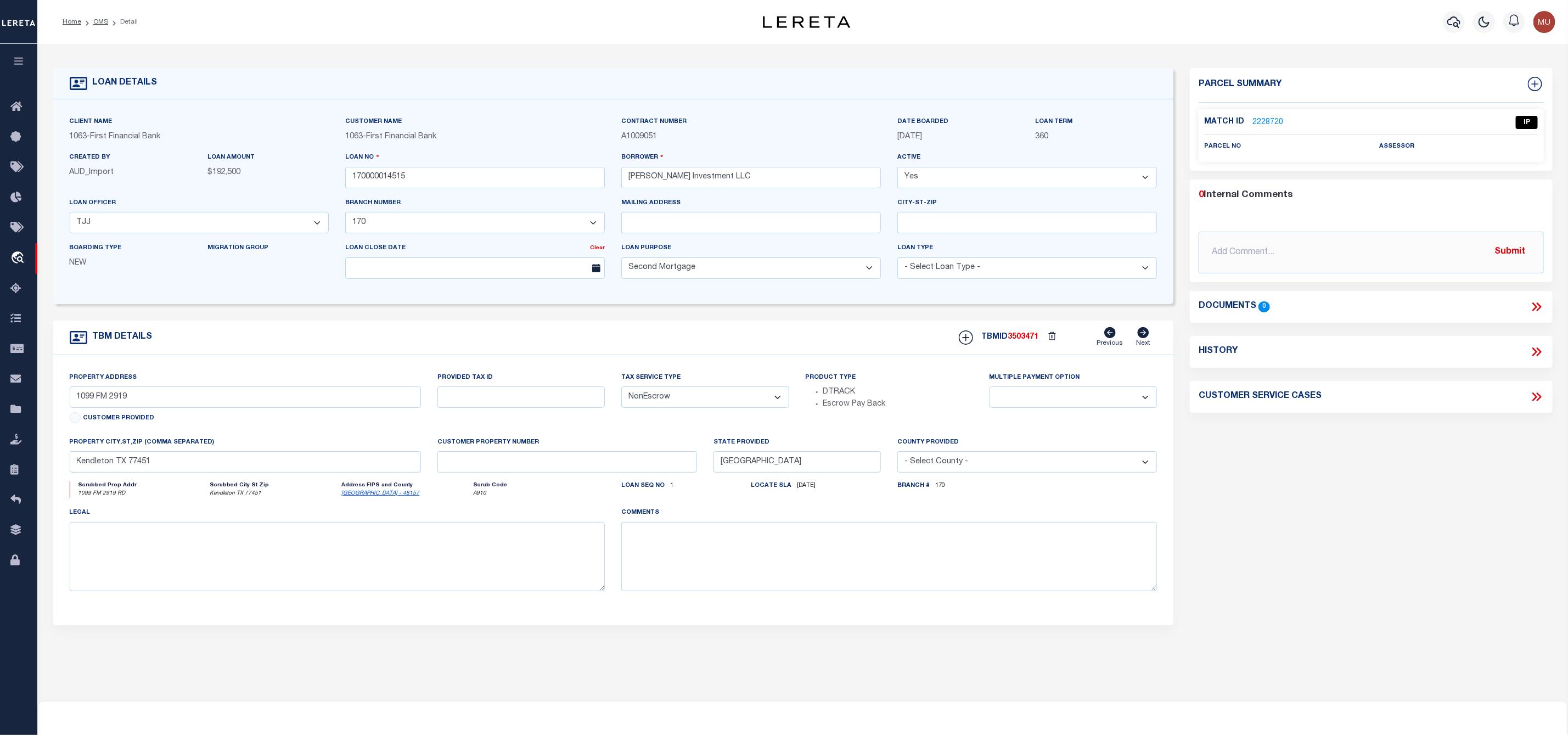
click at [1266, 122] on link "2228720" at bounding box center [1267, 122] width 31 height 11
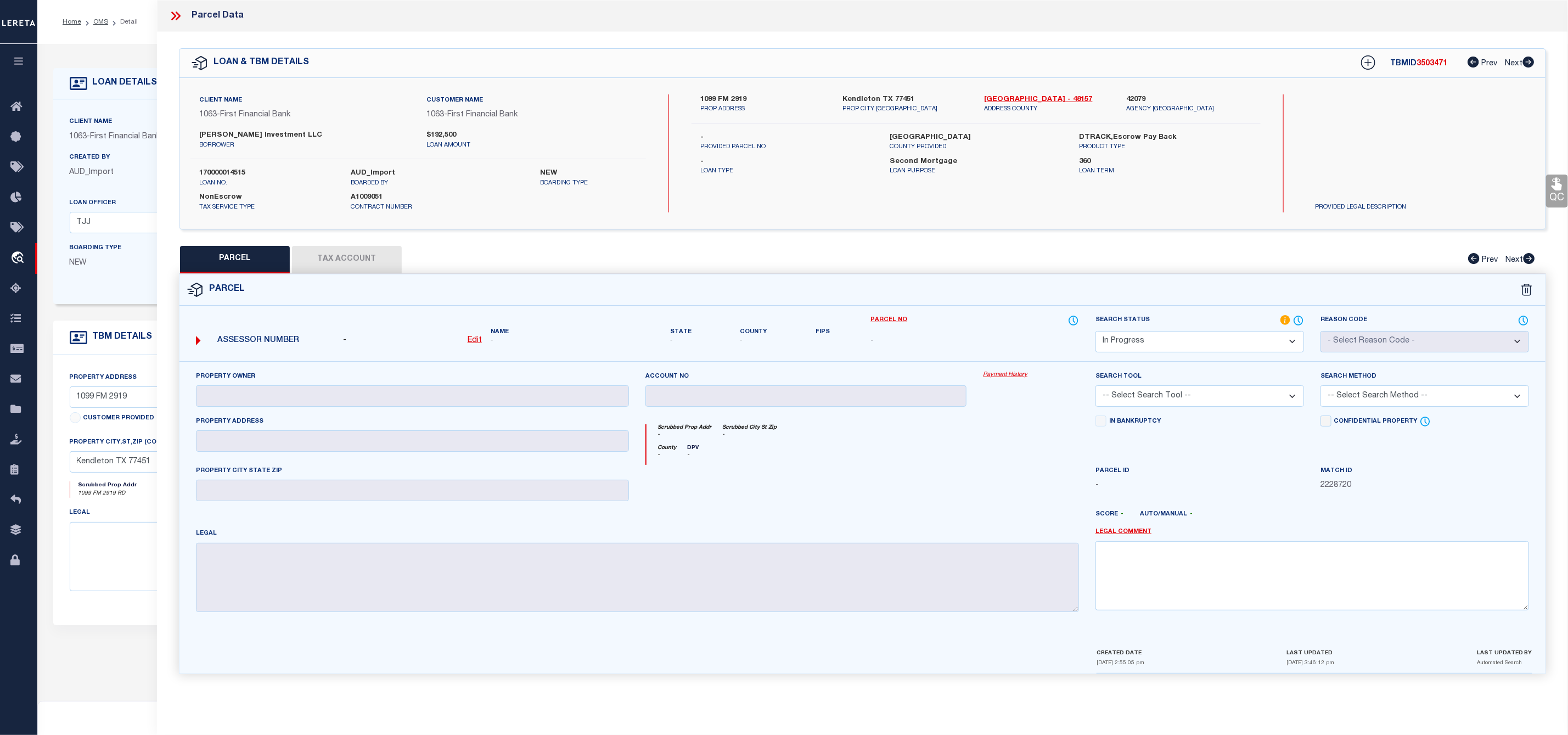
click at [1168, 394] on select "-- Select Search Tool -- 3rd Party Website Agency File Agency Website ATLS CNV-…" at bounding box center [1199, 396] width 208 height 21
click at [1197, 337] on select "Automated Search Bad Parcel Complete Duplicate Parcel High Dollar Reporting In …" at bounding box center [1199, 342] width 208 height 21
click at [1014, 96] on link "Fort Bend - 48157" at bounding box center [1047, 100] width 126 height 11
drag, startPoint x: 198, startPoint y: 131, endPoint x: 282, endPoint y: 137, distance: 84.2
click at [282, 137] on div "Joe Franklin Investment LLC borrower" at bounding box center [304, 140] width 227 height 20
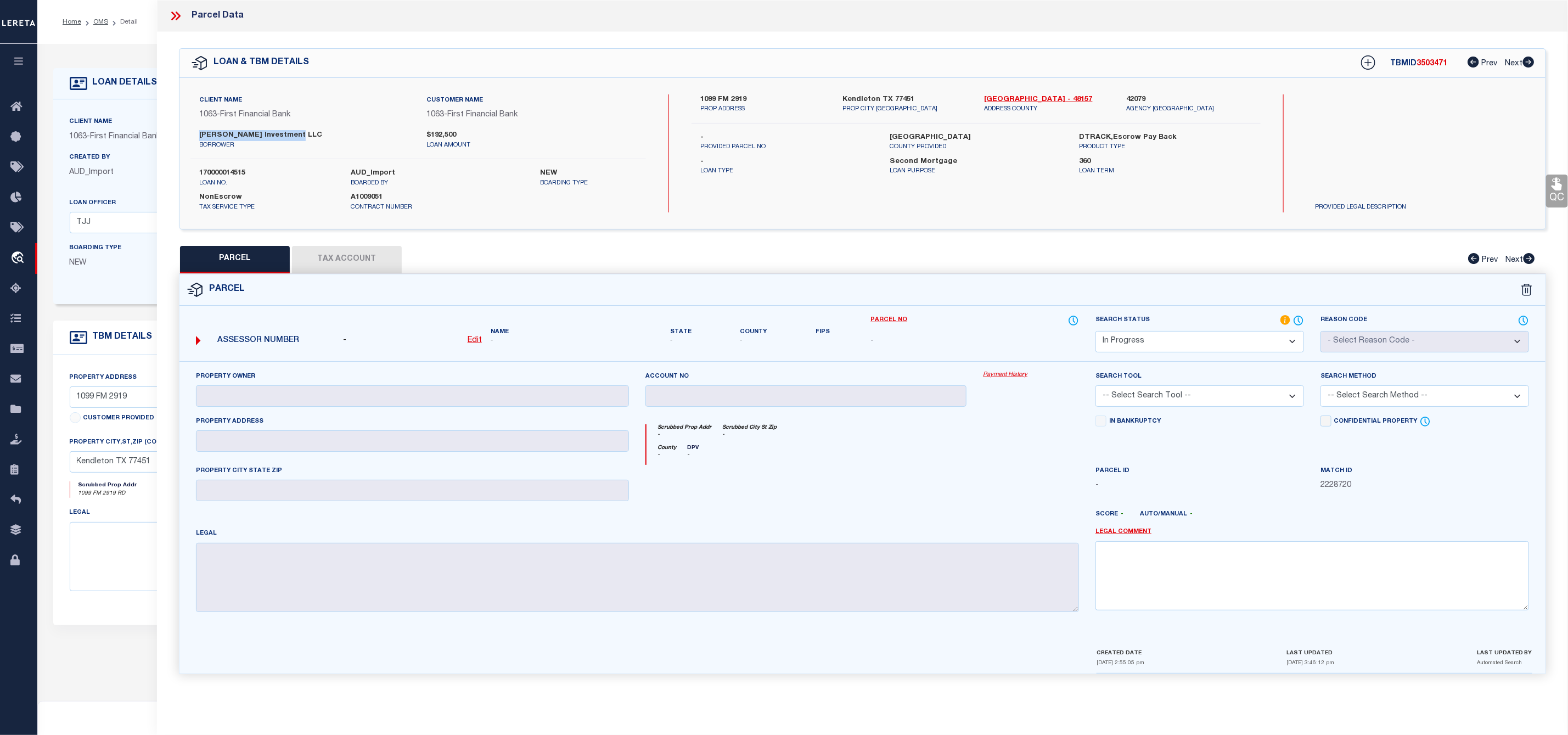
click at [1194, 338] on select "Automated Search Bad Parcel Complete Duplicate Parcel High Dollar Reporting In …" at bounding box center [1199, 342] width 208 height 21
click at [1095, 332] on select "Automated Search Bad Parcel Complete Duplicate Parcel High Dollar Reporting In …" at bounding box center [1199, 342] width 208 height 21
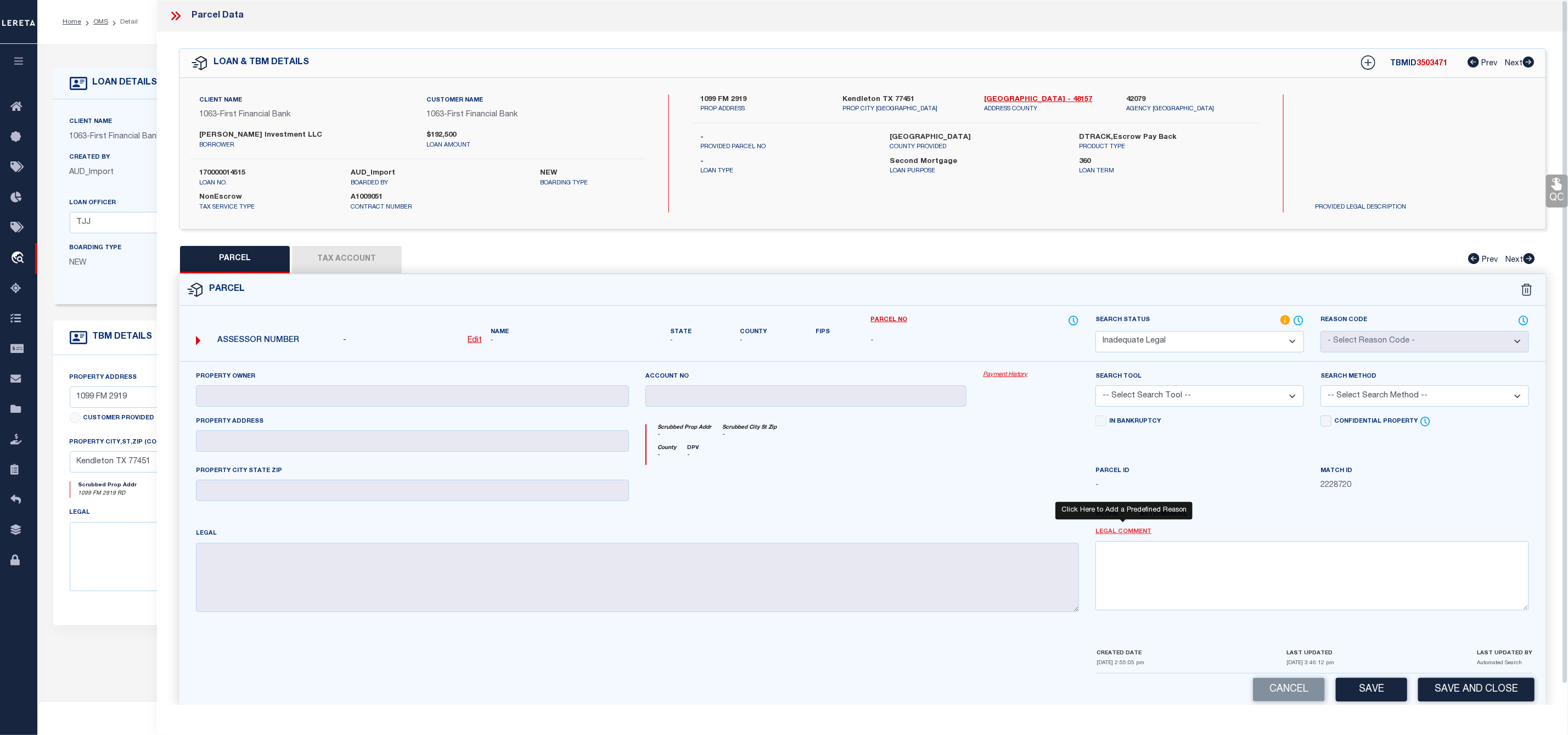
click at [1122, 535] on link "Legal Comment" at bounding box center [1123, 532] width 56 height 9
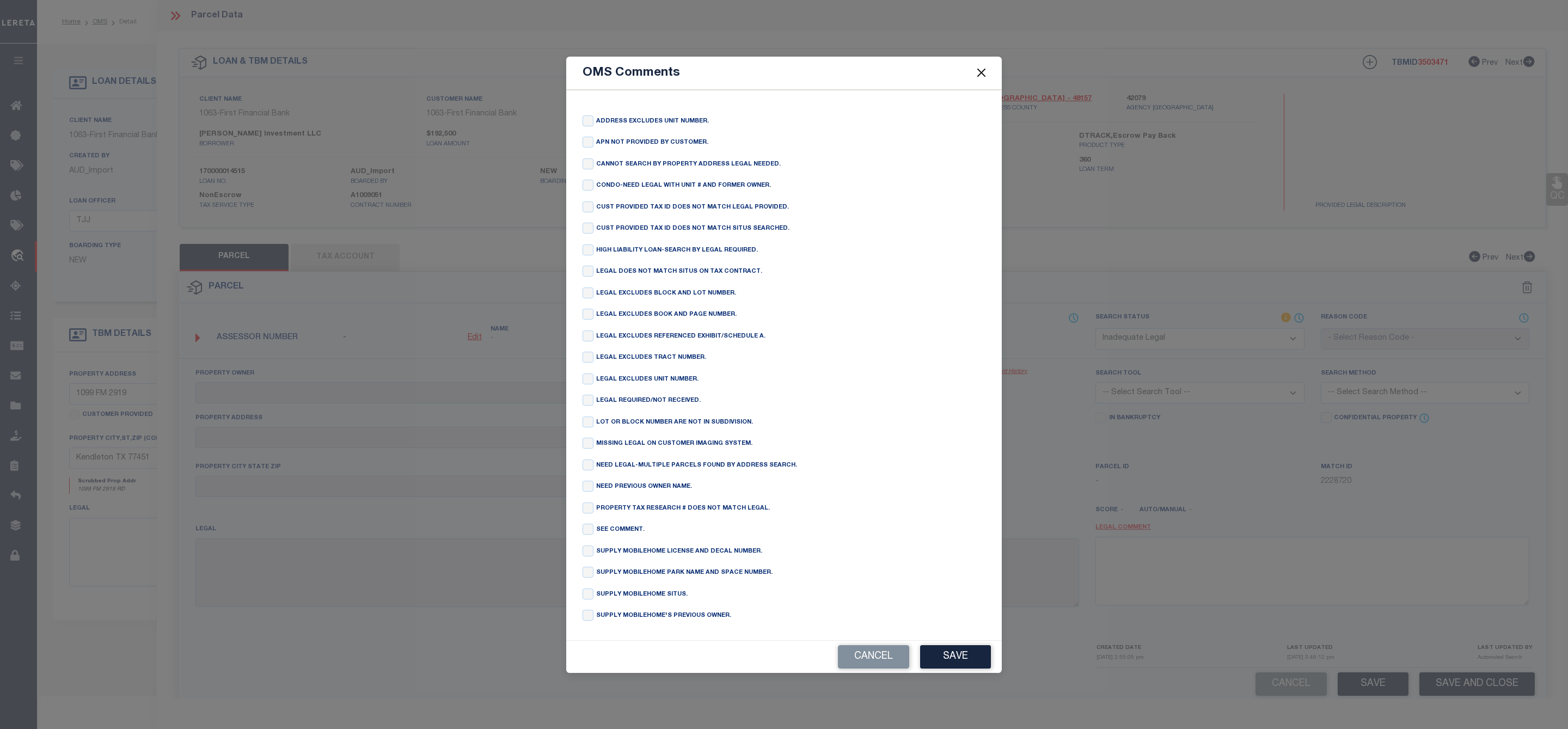
click at [1112, 531] on div "OMS Comments ADDRESS EXCLUDES UNIT NUMBER. APN NOT PROVIDED BY CUSTOMER. CANNOT…" at bounding box center [784, 364] width 1568 height 729
click at [592, 249] on input "checkbox" at bounding box center [588, 250] width 11 height 11
click at [976, 669] on button "Save" at bounding box center [955, 656] width 71 height 23
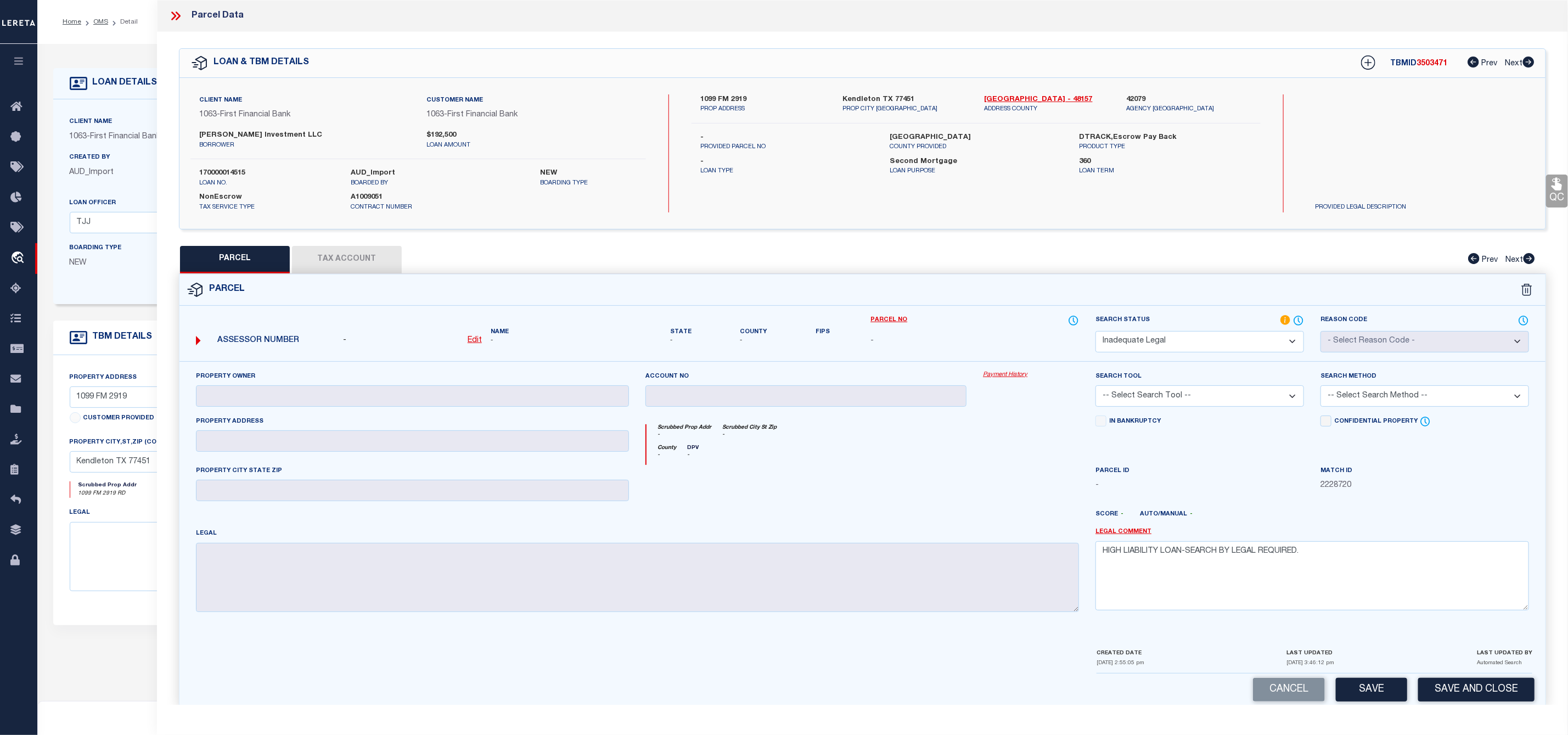
scroll to position [22, 0]
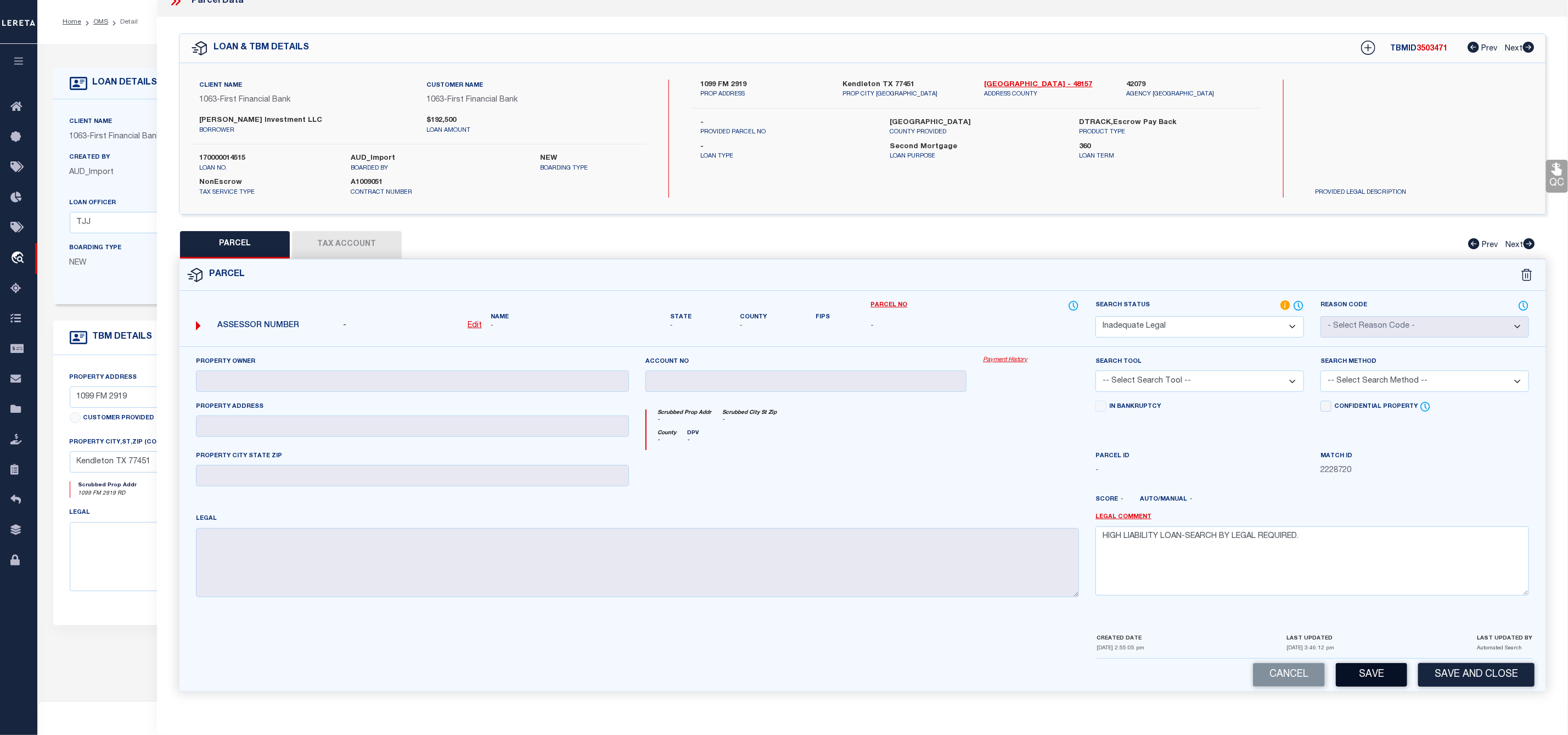
click at [1370, 678] on button "Save" at bounding box center [1371, 675] width 72 height 23
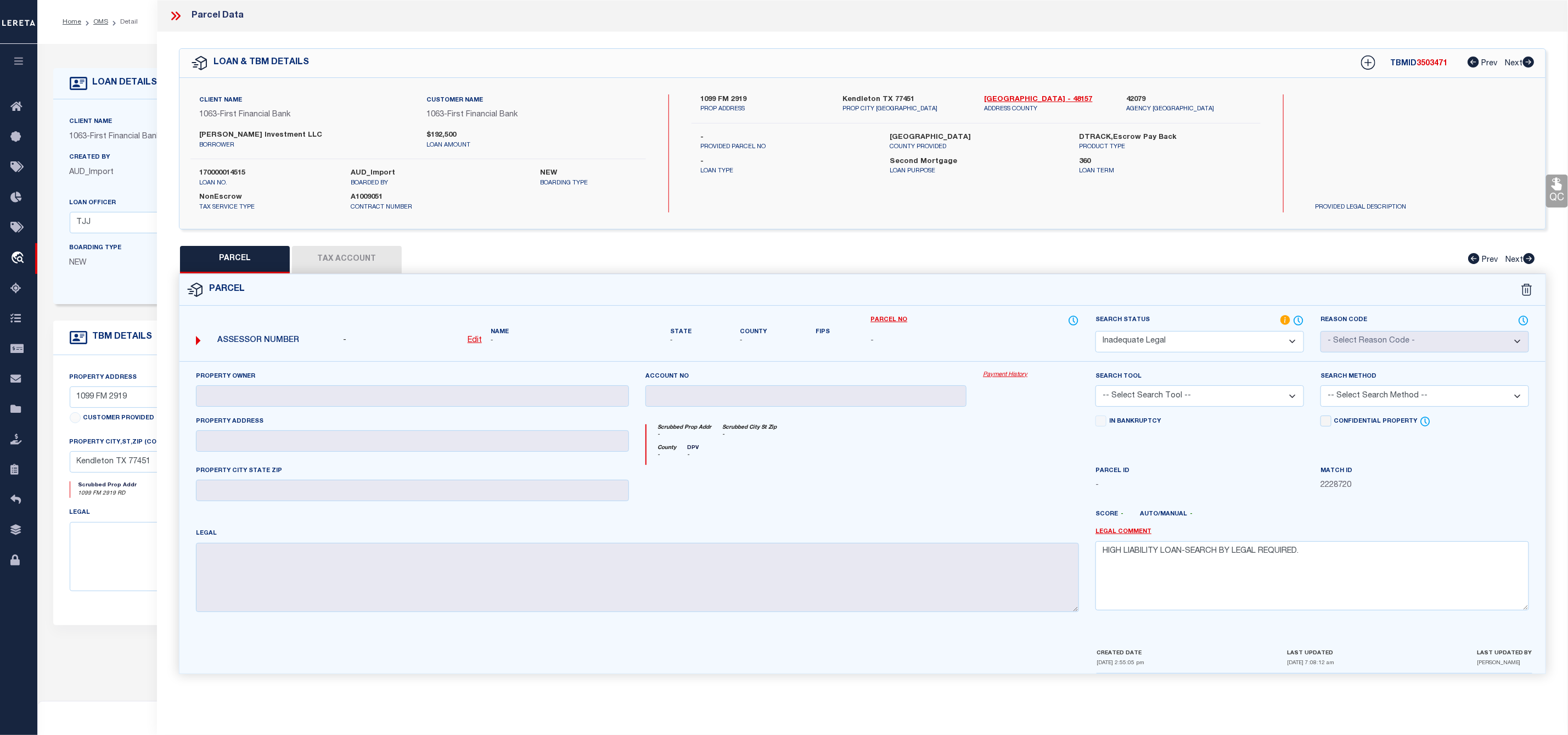
scroll to position [0, 0]
click at [178, 15] on icon at bounding box center [178, 16] width 5 height 9
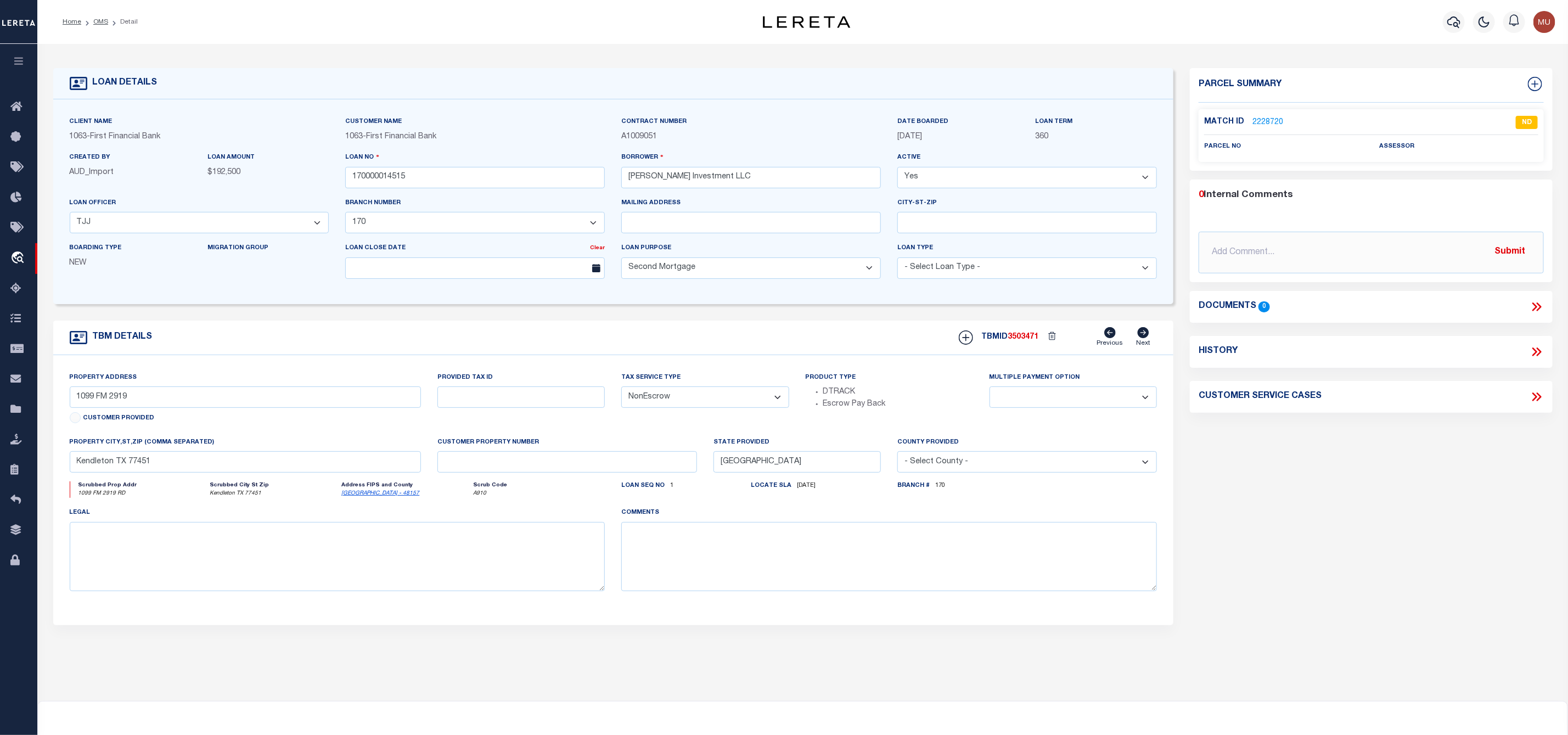
click at [109, 20] on li "Detail" at bounding box center [122, 22] width 29 height 10
click at [104, 21] on link "OMS" at bounding box center [101, 22] width 15 height 7
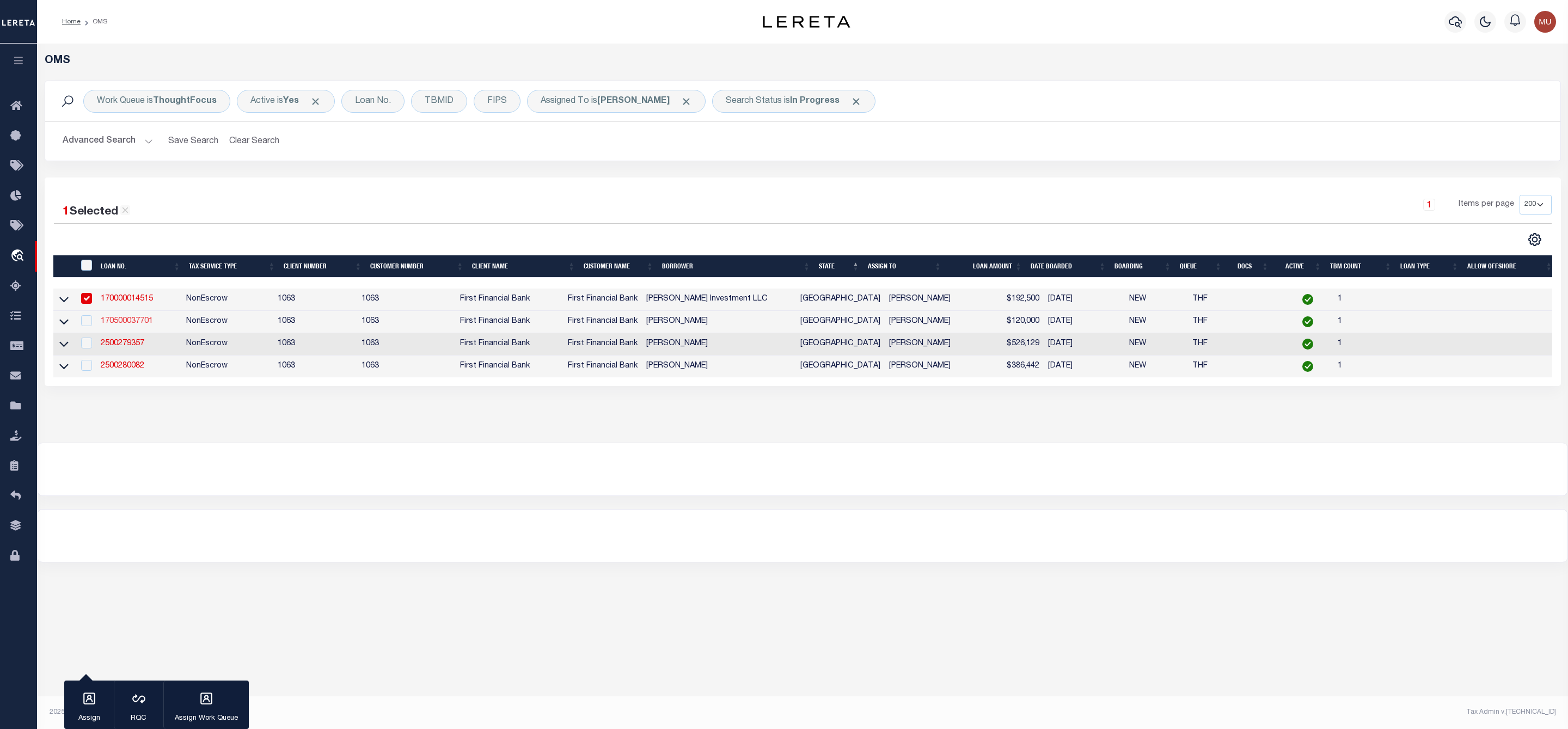
click at [127, 323] on link "170500037701" at bounding box center [127, 321] width 52 height 7
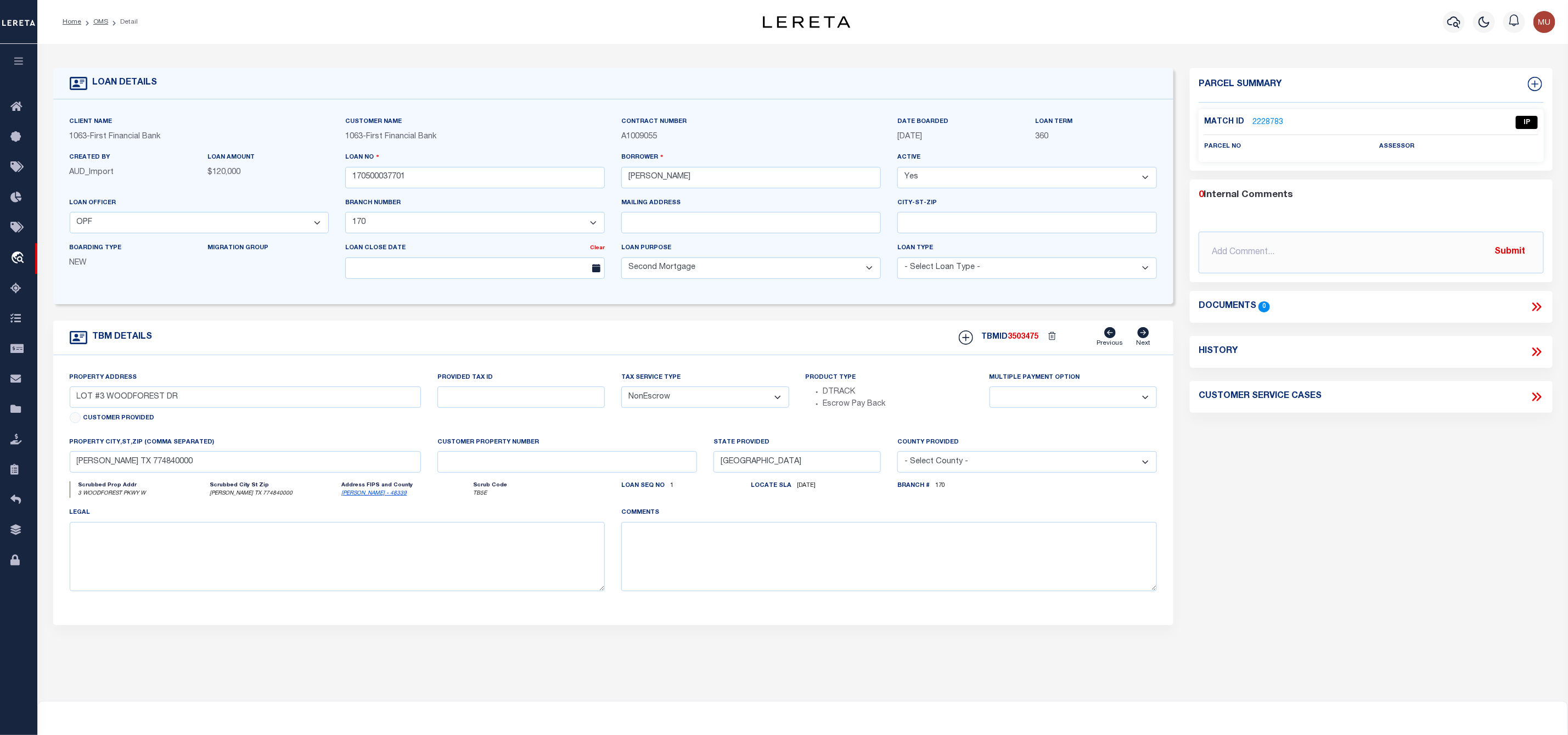
click at [1276, 118] on link "2228783" at bounding box center [1267, 122] width 31 height 11
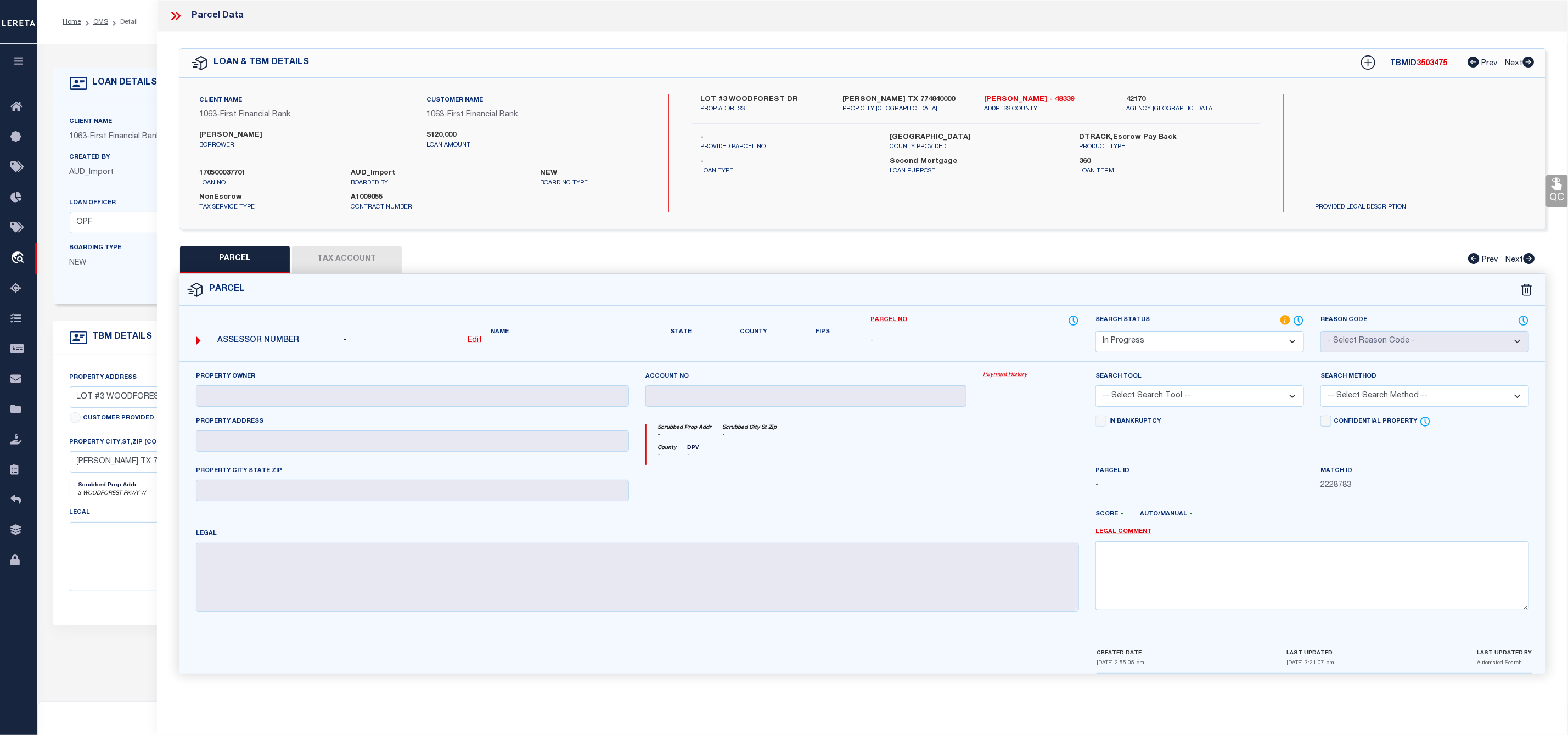
click at [1164, 334] on select "Automated Search Bad Parcel Complete Duplicate Parcel High Dollar Reporting In …" at bounding box center [1199, 342] width 208 height 21
click at [1095, 332] on select "Automated Search Bad Parcel Complete Duplicate Parcel High Dollar Reporting In …" at bounding box center [1199, 342] width 208 height 21
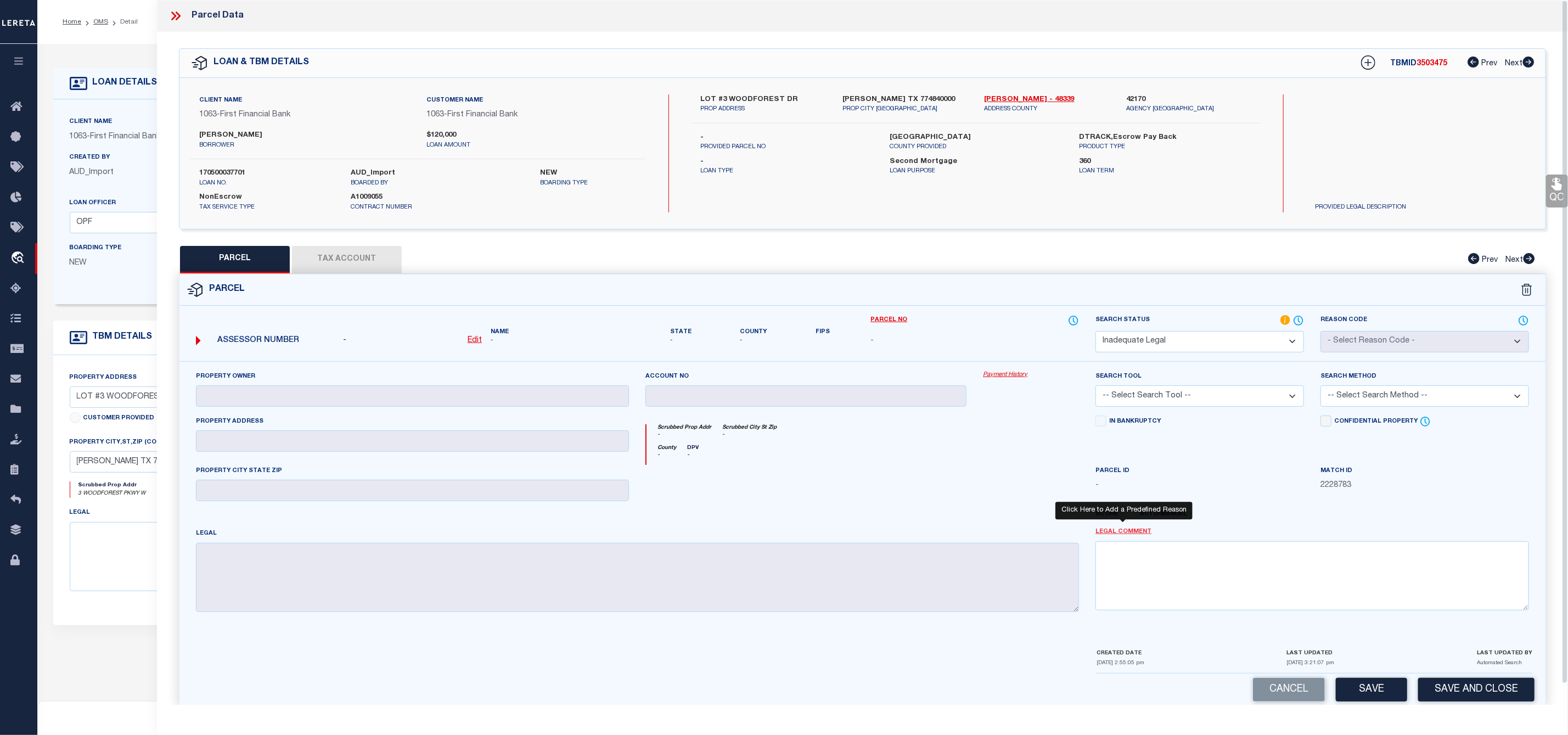
click at [1122, 536] on link "Legal Comment" at bounding box center [1123, 532] width 56 height 9
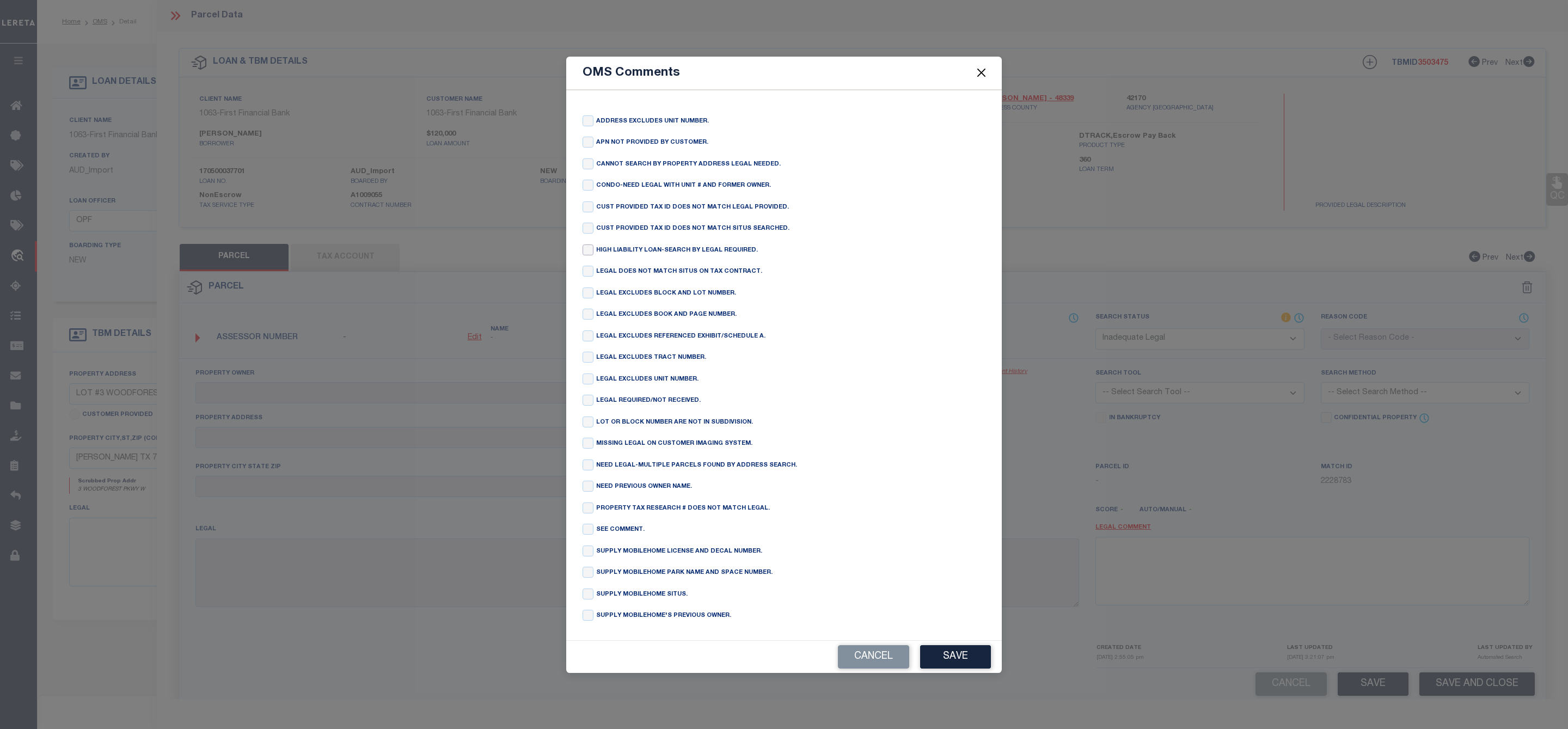
click at [587, 245] on input "checkbox" at bounding box center [588, 250] width 11 height 11
click at [955, 660] on button "Save" at bounding box center [955, 656] width 71 height 23
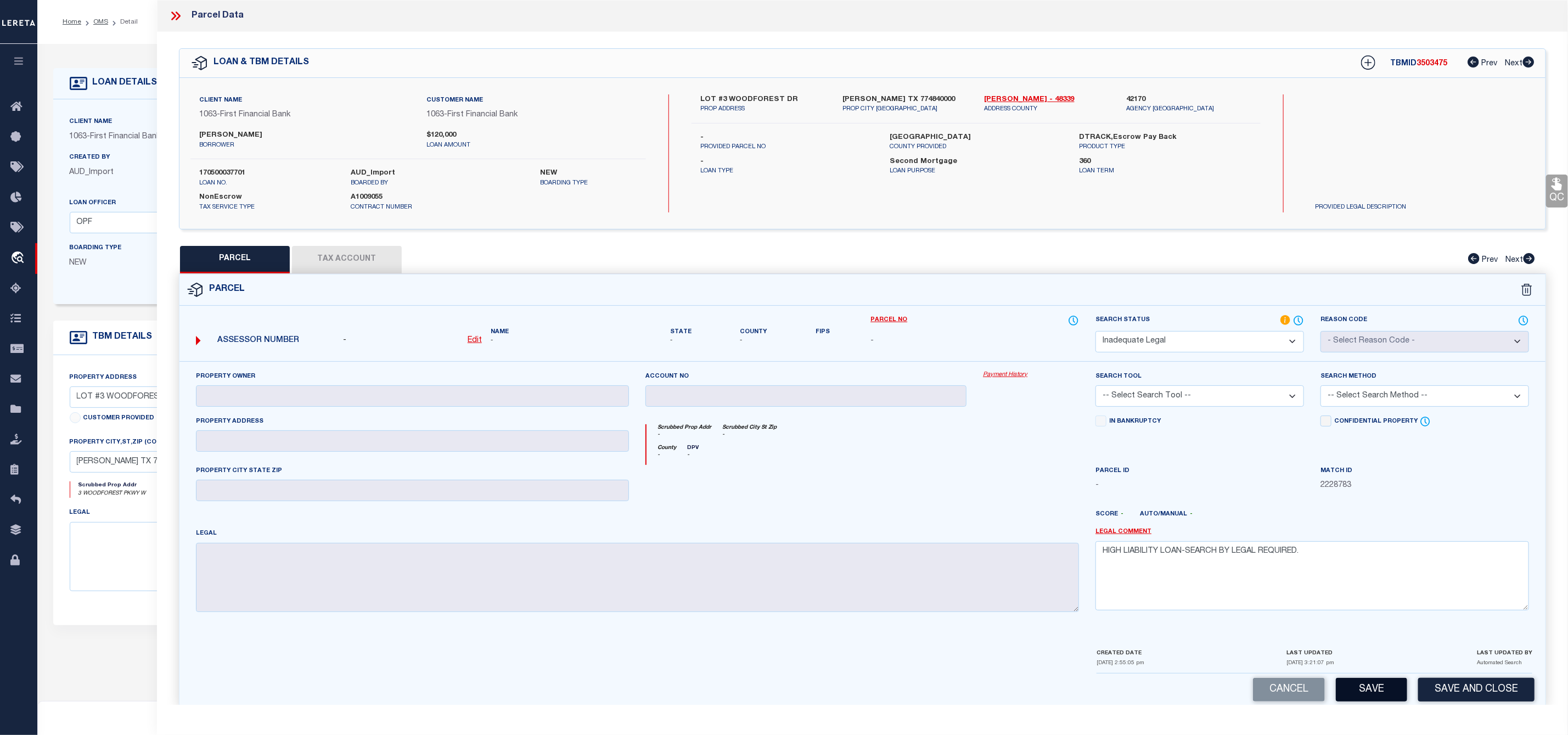
click at [1379, 697] on button "Save" at bounding box center [1371, 690] width 72 height 23
click at [171, 11] on icon at bounding box center [175, 16] width 14 height 14
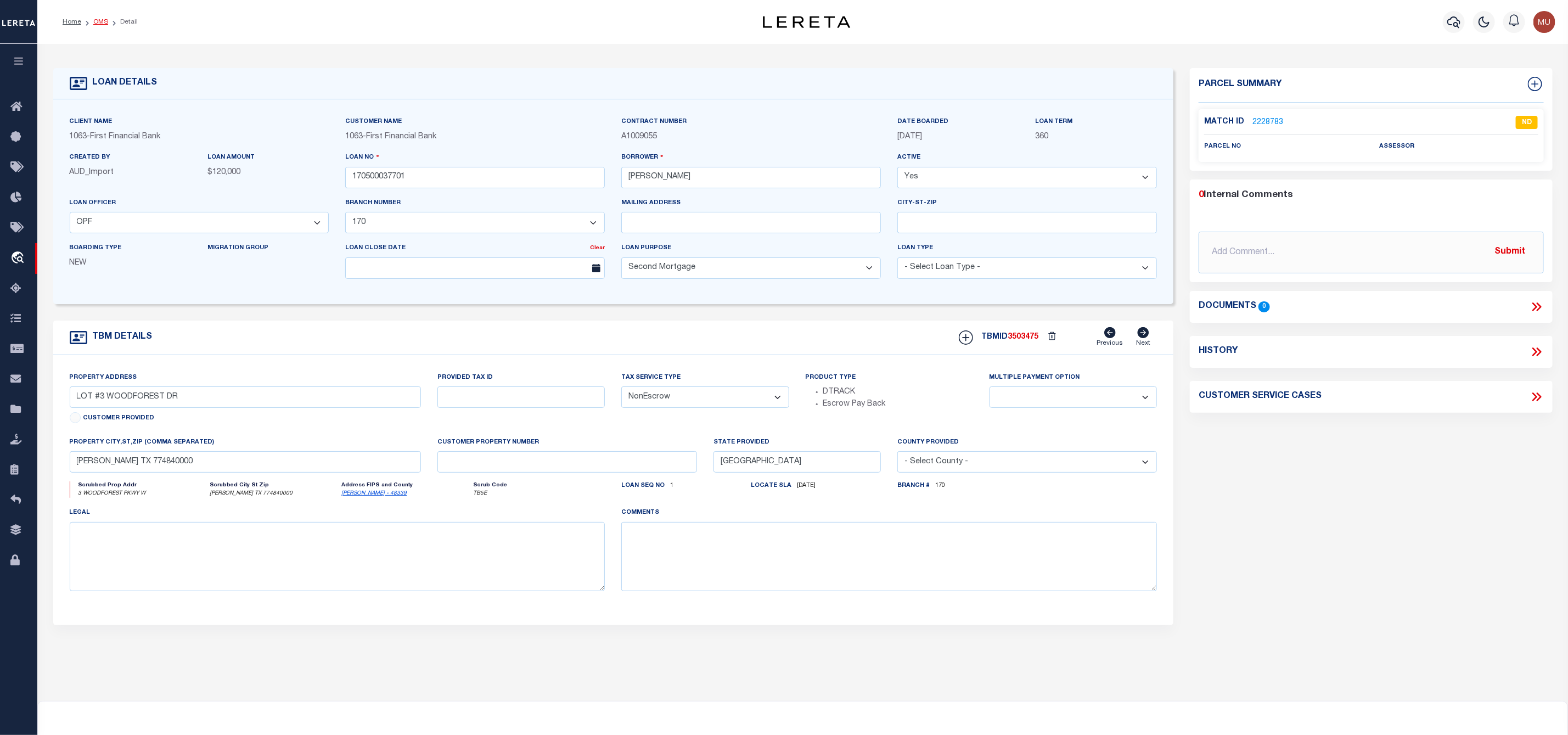
click at [99, 25] on link "OMS" at bounding box center [101, 22] width 15 height 7
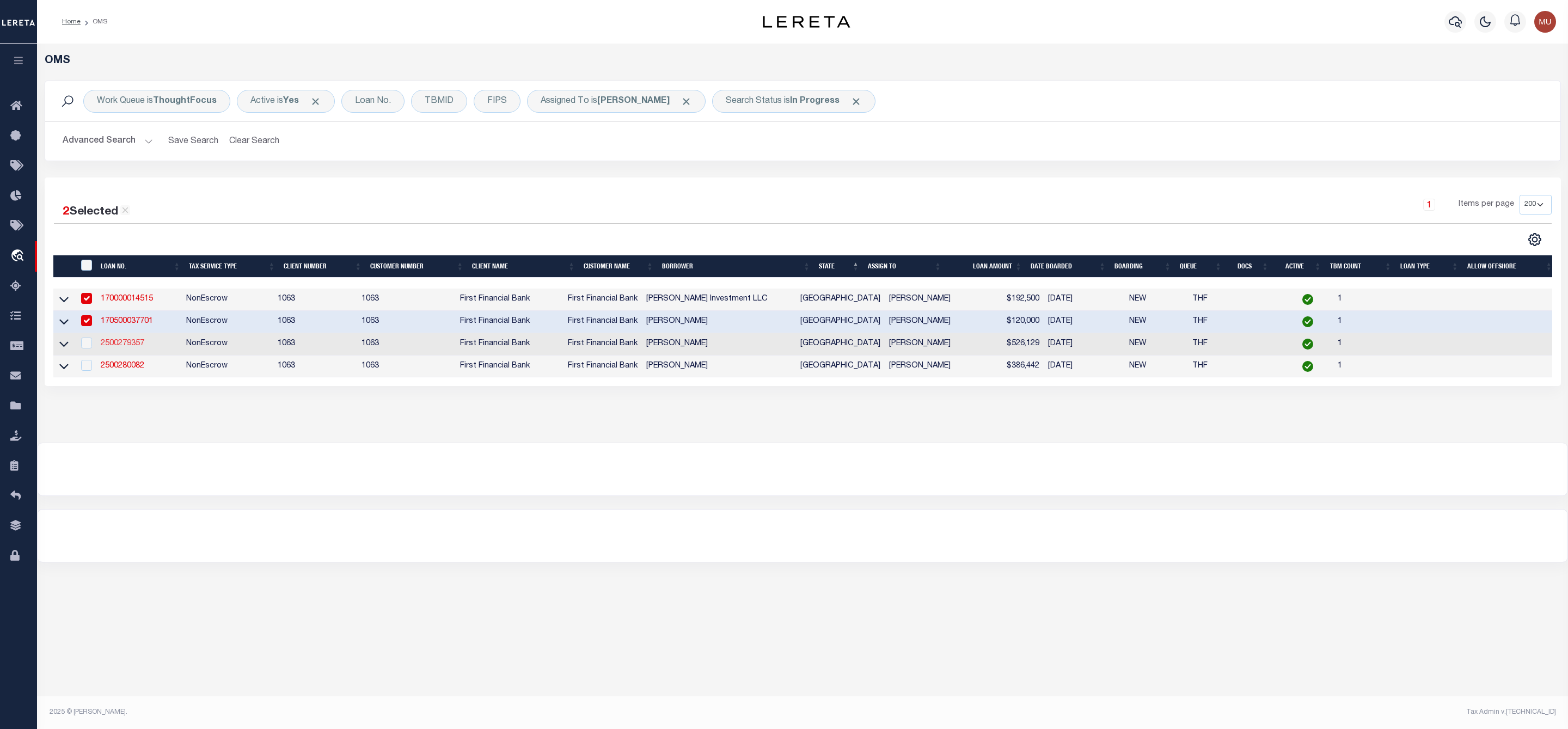
click at [135, 344] on link "2500279357" at bounding box center [123, 344] width 43 height 7
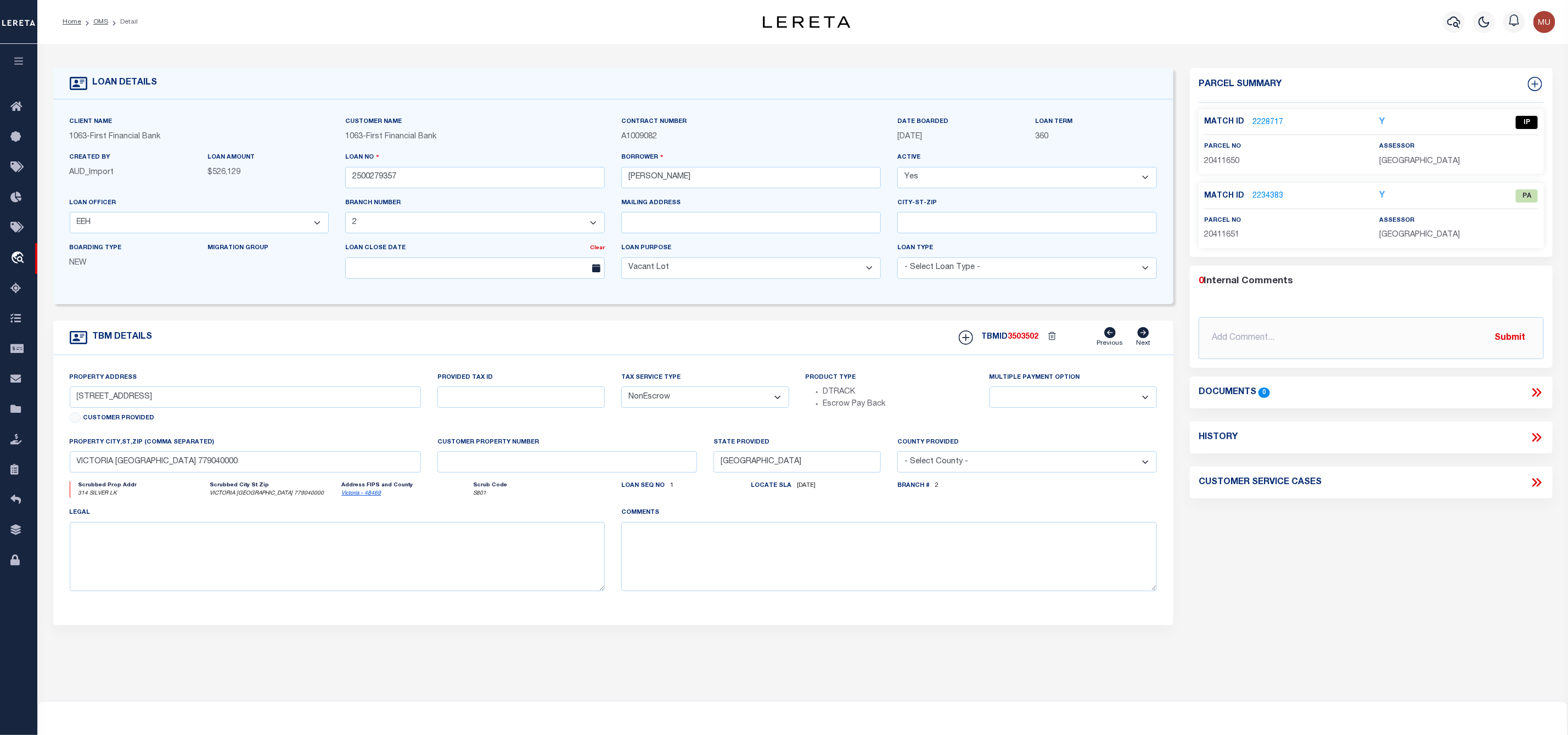
click at [1250, 116] on label "Match ID" at bounding box center [1228, 121] width 48 height 11
click at [1266, 122] on link "2228717" at bounding box center [1267, 122] width 31 height 11
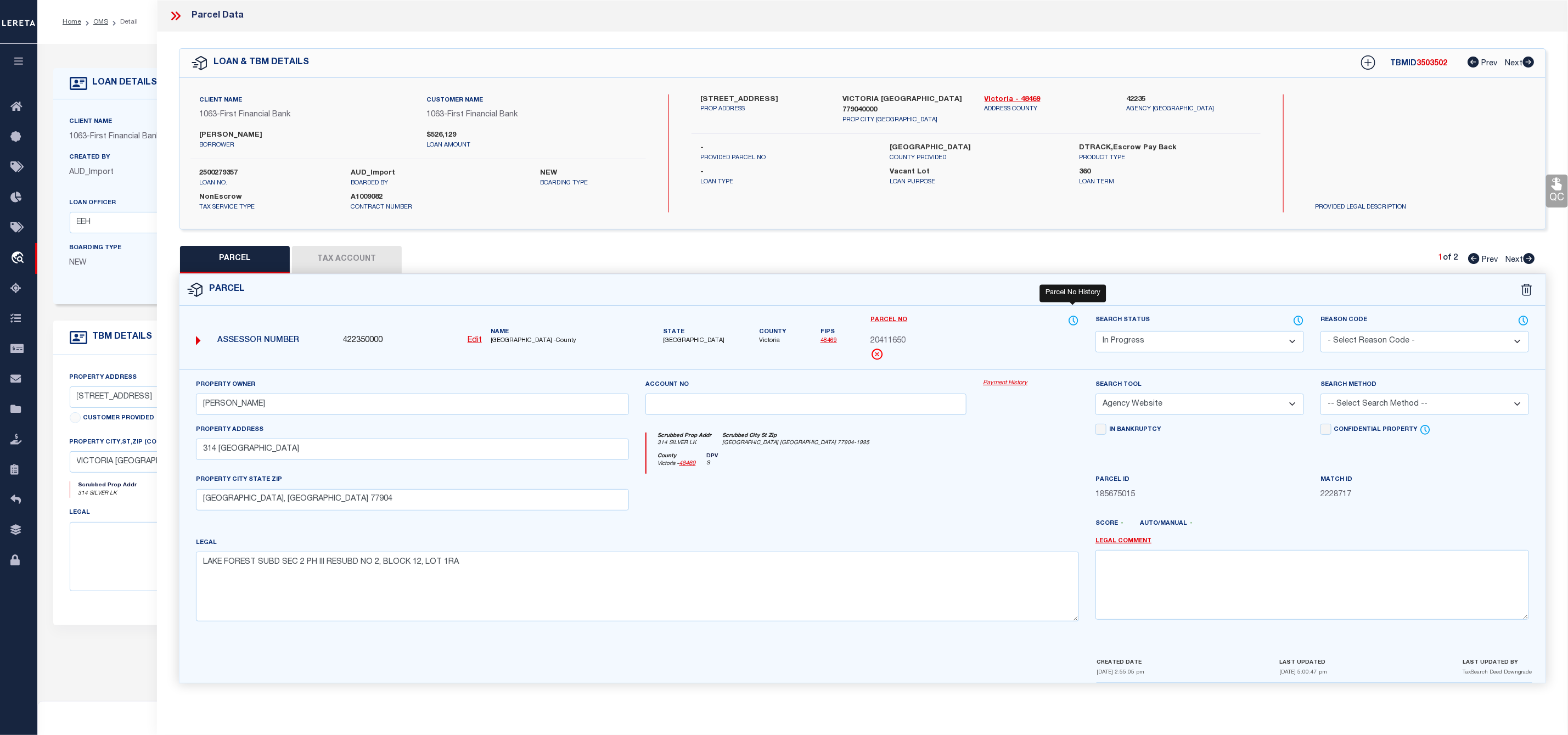
click at [1074, 318] on icon at bounding box center [1073, 321] width 9 height 9
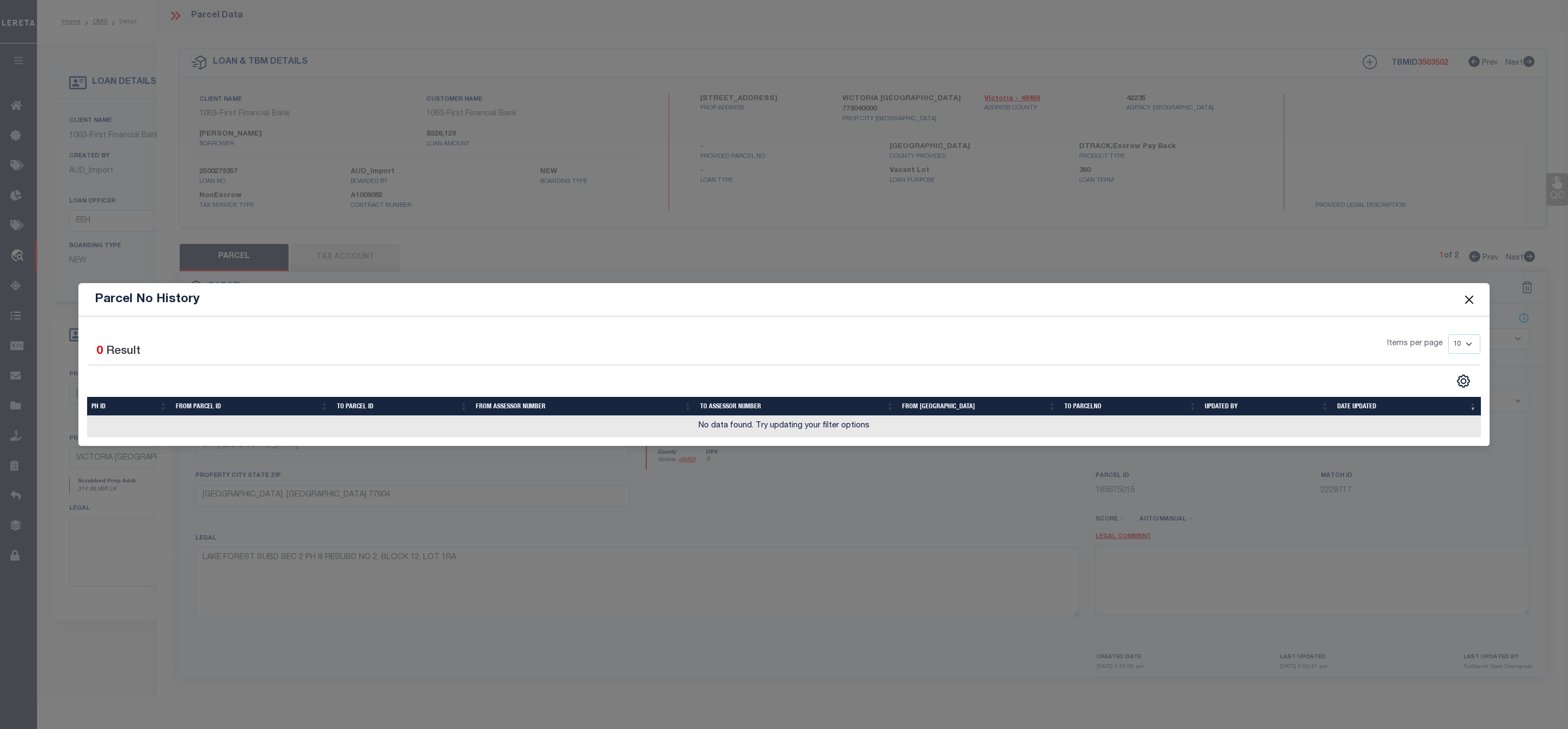
click at [1471, 297] on button "Close" at bounding box center [1469, 299] width 14 height 14
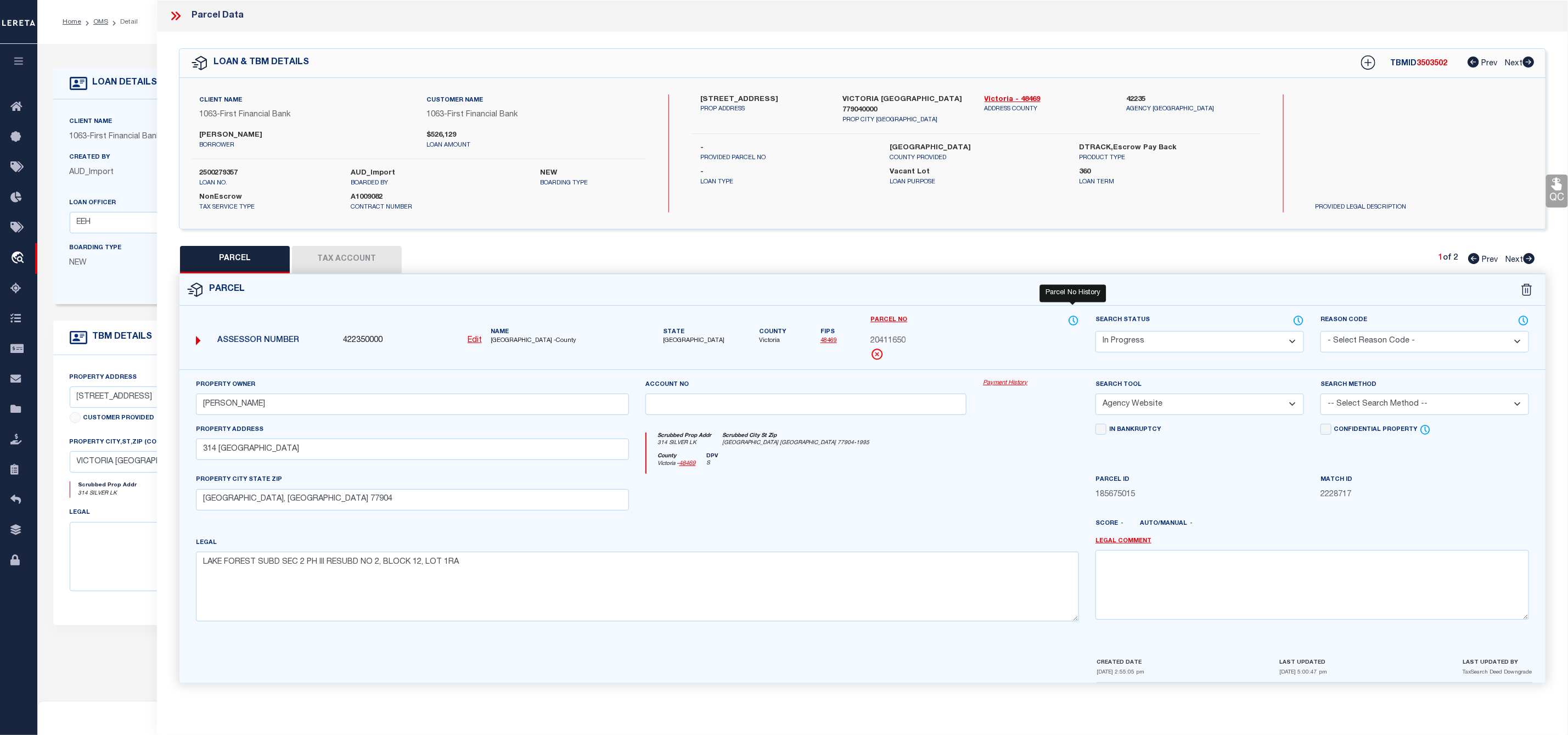
click at [1077, 324] on icon at bounding box center [1073, 321] width 11 height 12
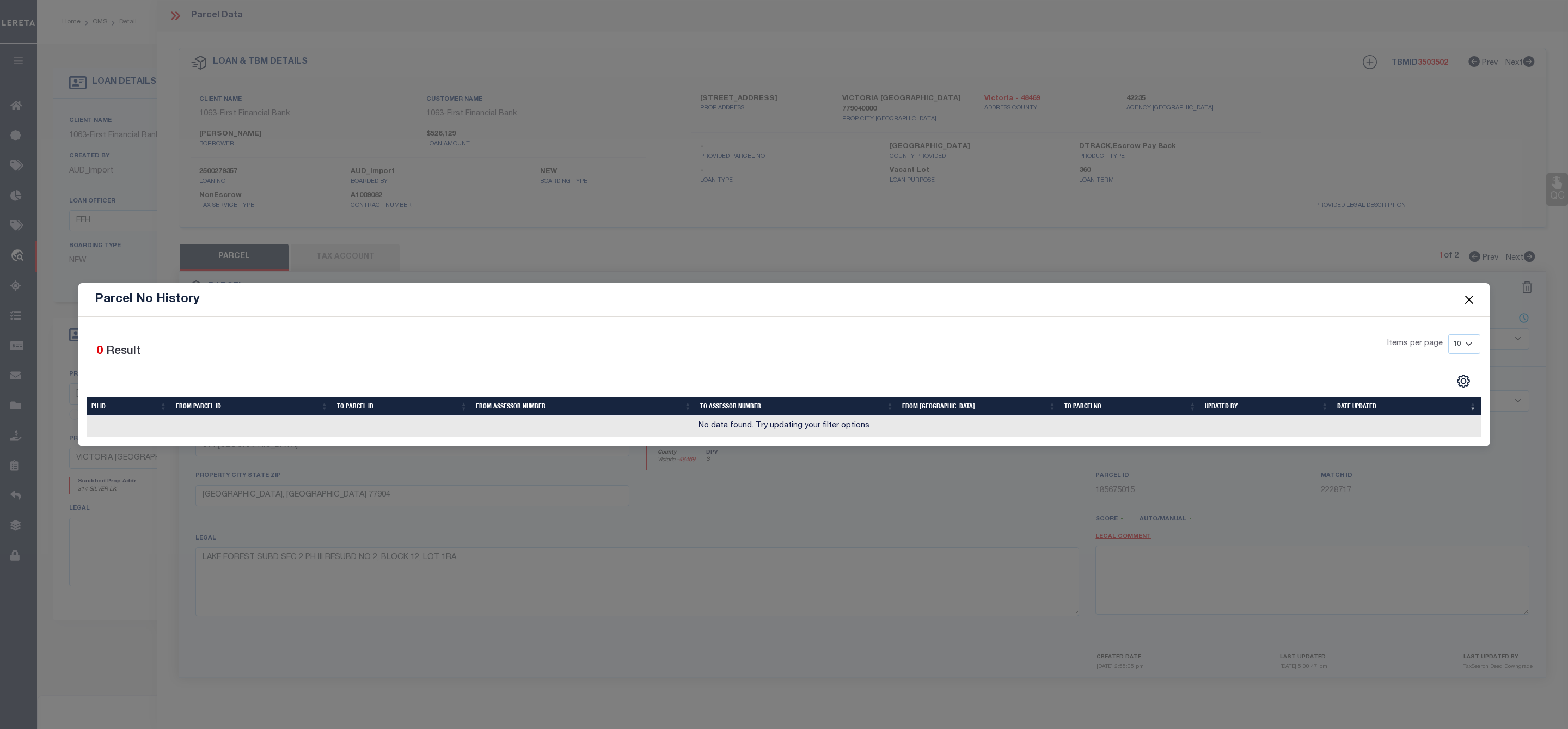
click at [1471, 298] on button "Close" at bounding box center [1469, 299] width 14 height 14
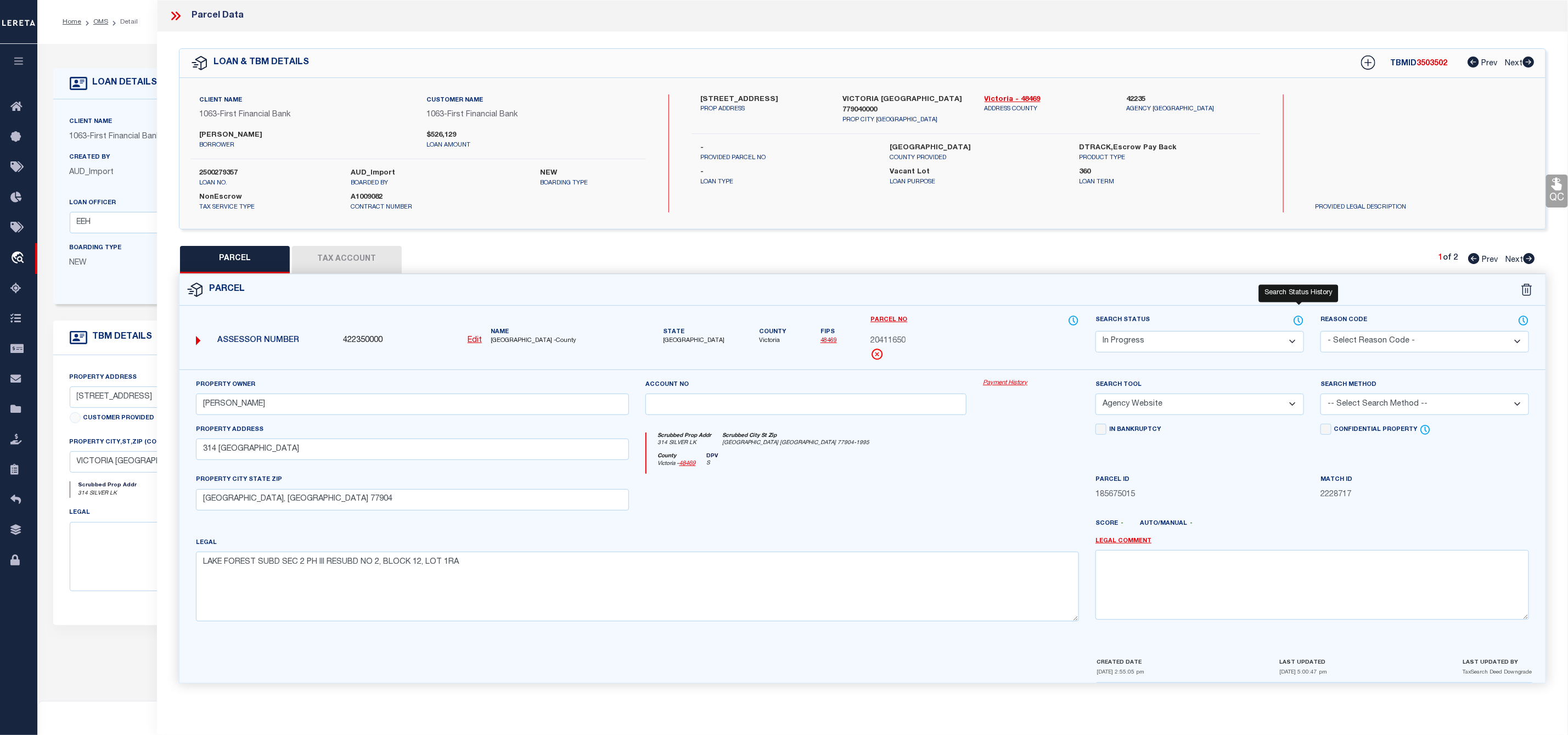
click at [1294, 324] on icon at bounding box center [1299, 321] width 9 height 9
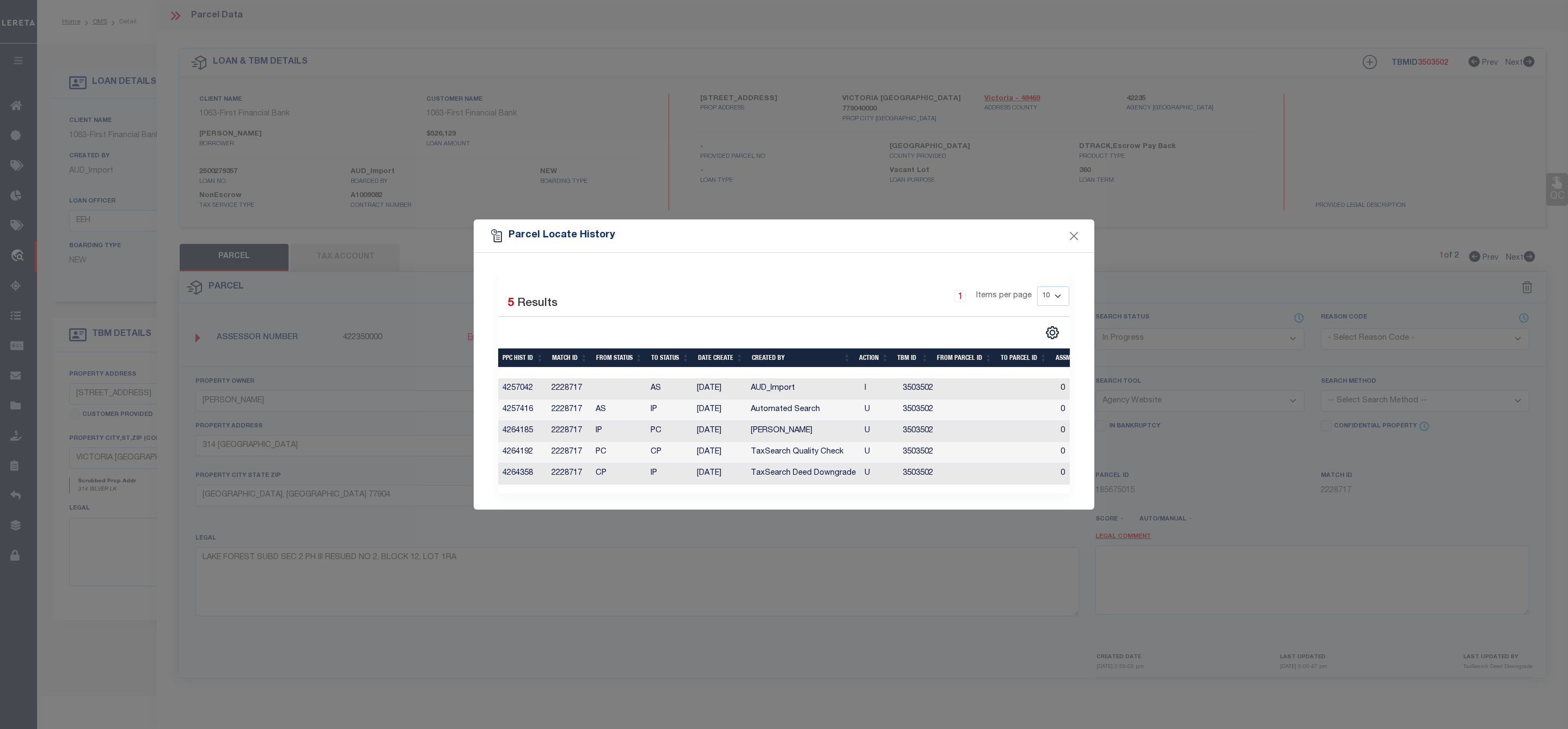
click at [981, 197] on div "Parcel Locate History Selected 5 Results 1 Items per page 10 25 50 100" at bounding box center [784, 364] width 1568 height 729
click at [1070, 231] on button "Close" at bounding box center [1074, 236] width 14 height 14
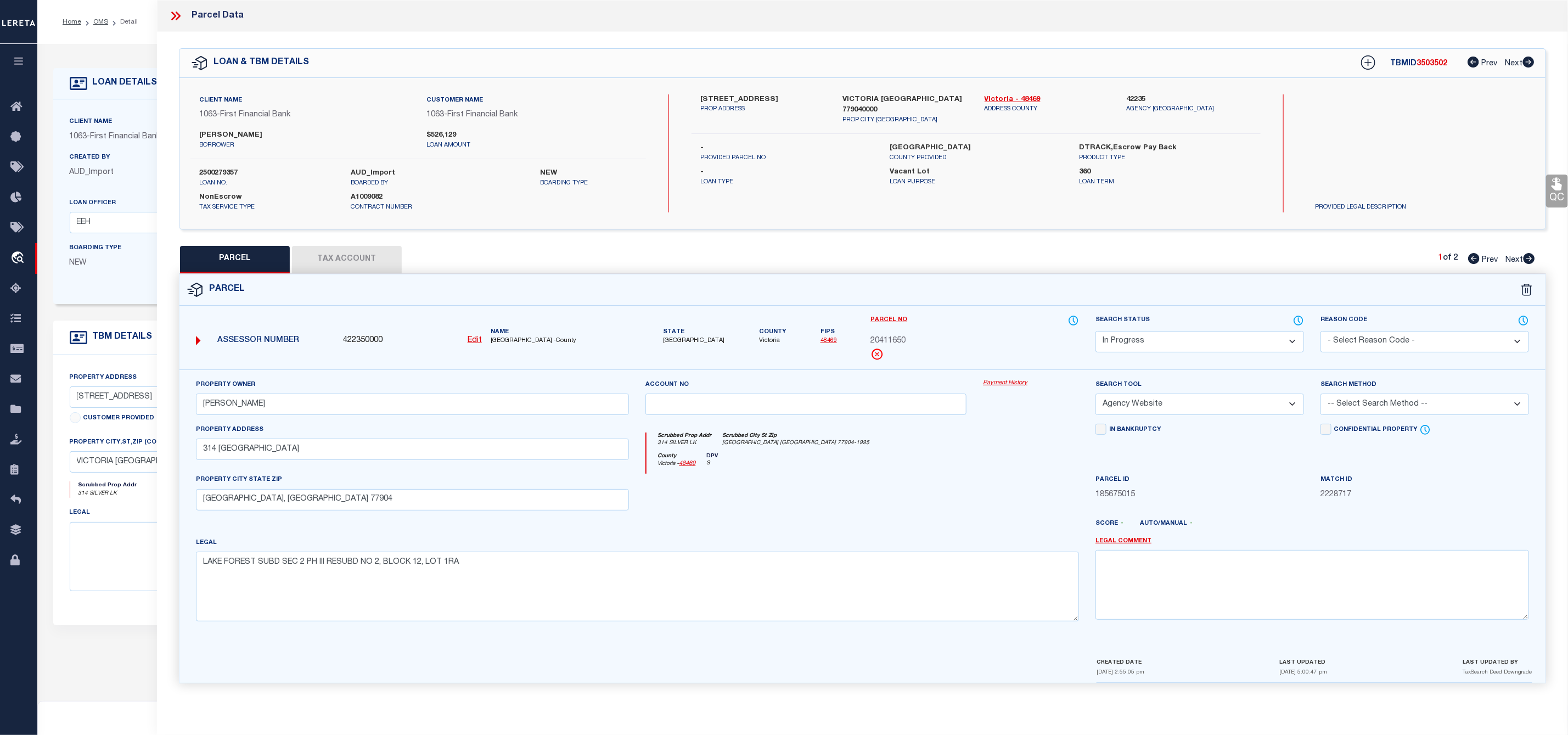
click at [1180, 343] on select "Automated Search Bad Parcel Complete Duplicate Parcel High Dollar Reporting In …" at bounding box center [1199, 342] width 208 height 21
click at [1095, 332] on select "Automated Search Bad Parcel Complete Duplicate Parcel High Dollar Reporting In …" at bounding box center [1199, 342] width 208 height 21
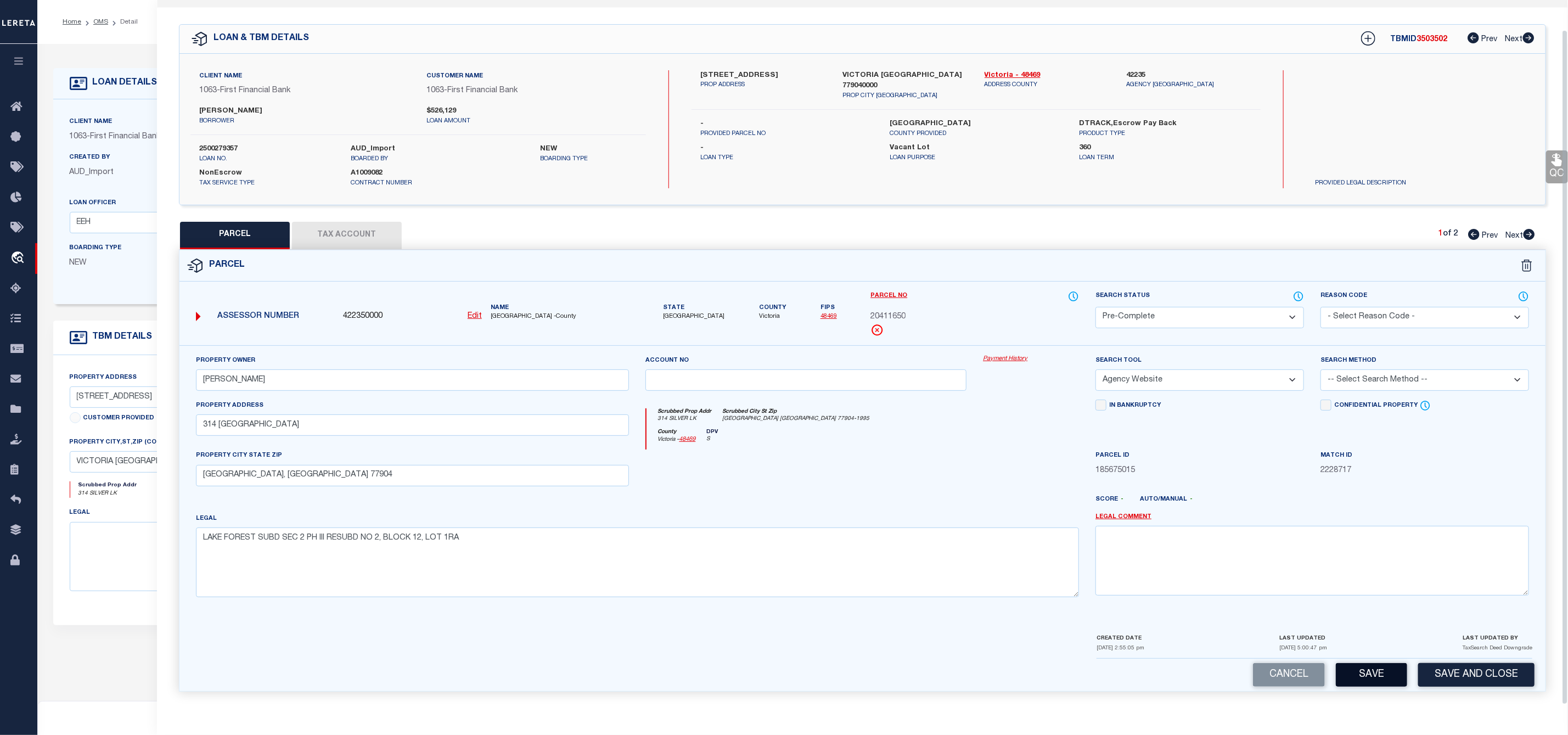
click at [1369, 681] on button "Save" at bounding box center [1371, 675] width 72 height 23
click at [1528, 229] on icon at bounding box center [1529, 234] width 11 height 11
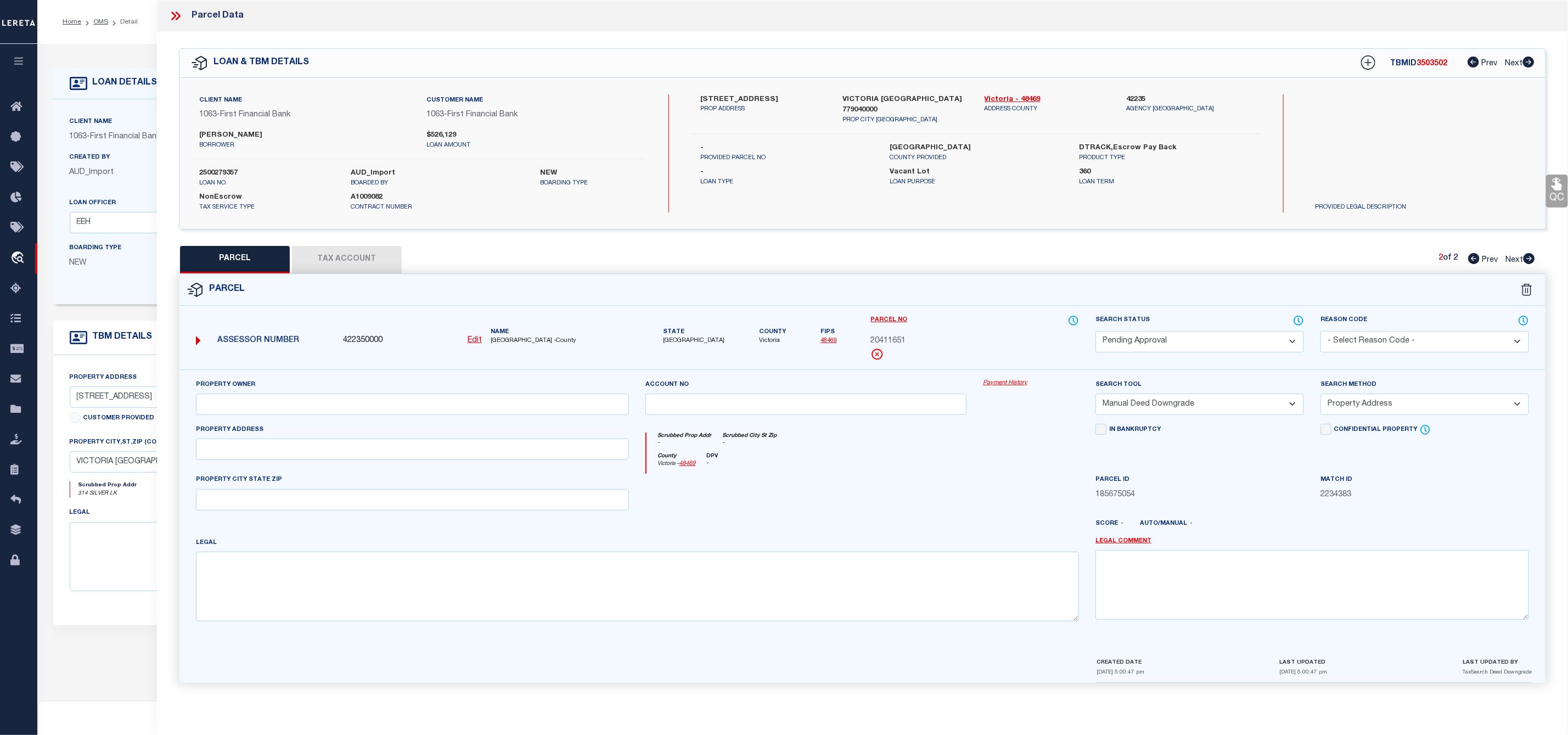
scroll to position [0, 0]
click at [1169, 343] on select "Automated Search Bad Parcel Complete Duplicate Parcel High Dollar Reporting In …" at bounding box center [1199, 342] width 208 height 21
click at [1095, 332] on select "Automated Search Bad Parcel Complete Duplicate Parcel High Dollar Reporting In …" at bounding box center [1199, 342] width 208 height 21
click at [1370, 334] on select "- Select Reason Code - 099 - Other (Provide additional detail) ACT - Agency Cha…" at bounding box center [1425, 342] width 208 height 21
click at [1321, 332] on select "- Select Reason Code - 099 - Other (Provide additional detail) ACT - Agency Cha…" at bounding box center [1425, 342] width 208 height 21
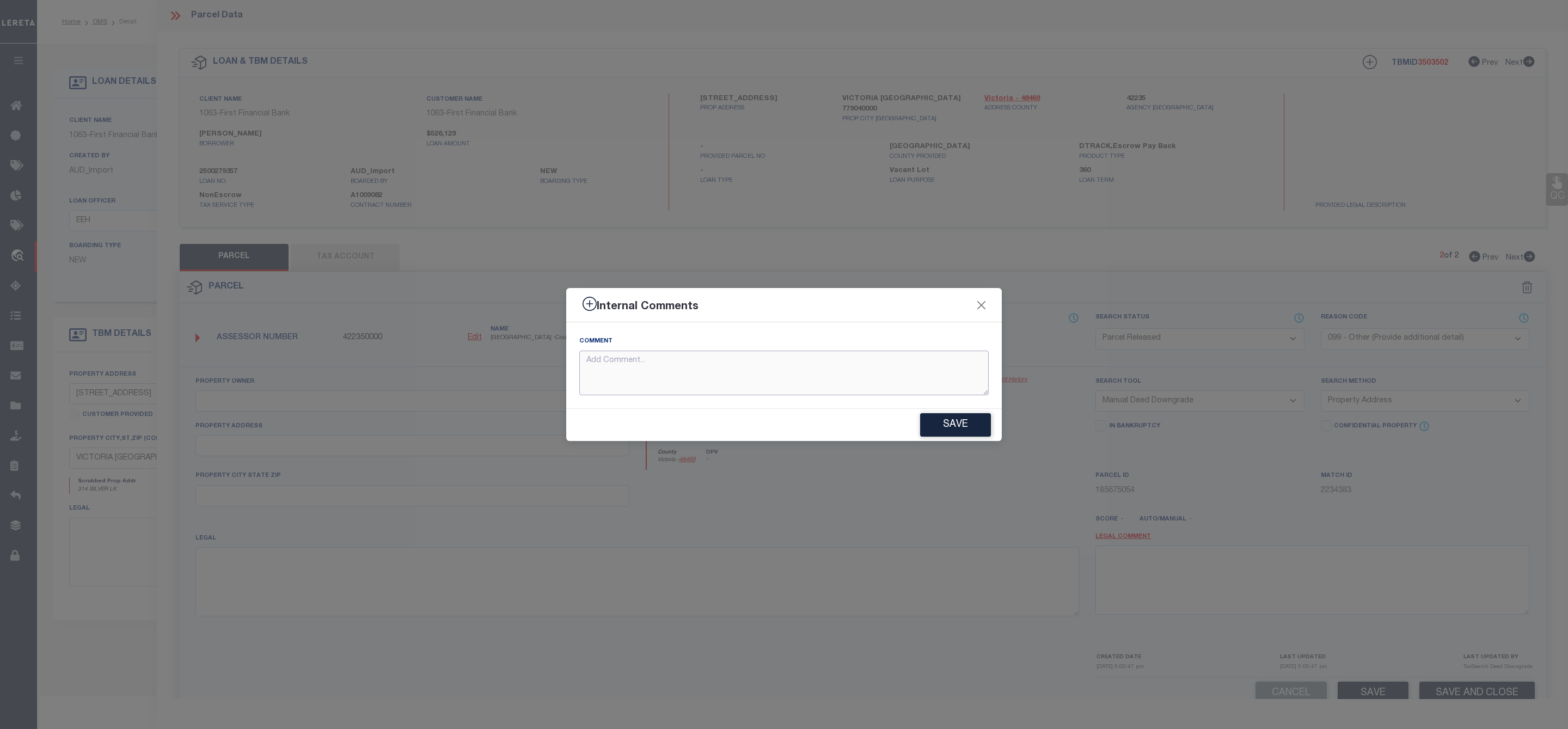
click at [698, 374] on textarea at bounding box center [783, 373] width 409 height 45
click at [975, 431] on button "Save" at bounding box center [955, 424] width 71 height 23
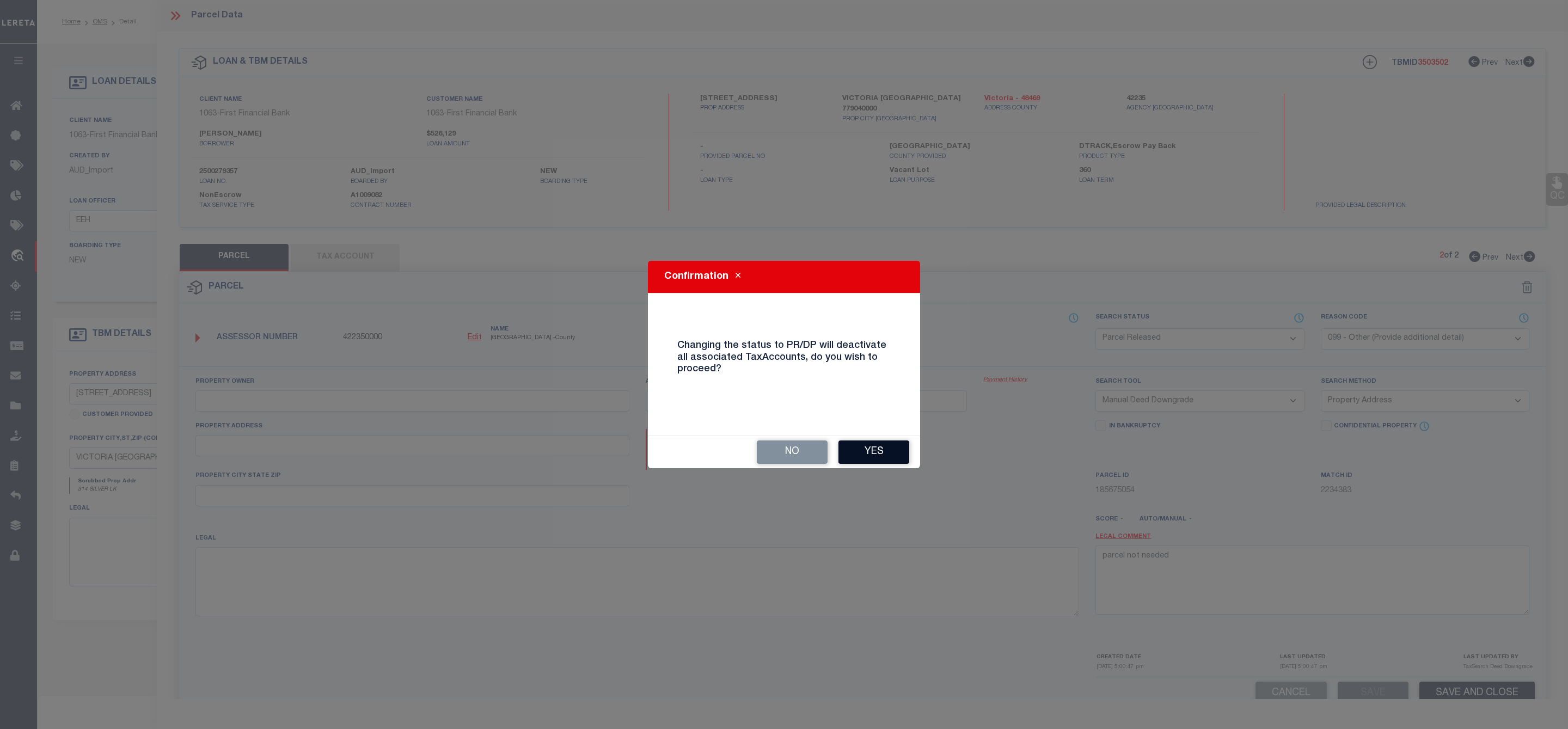
click at [882, 453] on button "Yes" at bounding box center [874, 452] width 71 height 23
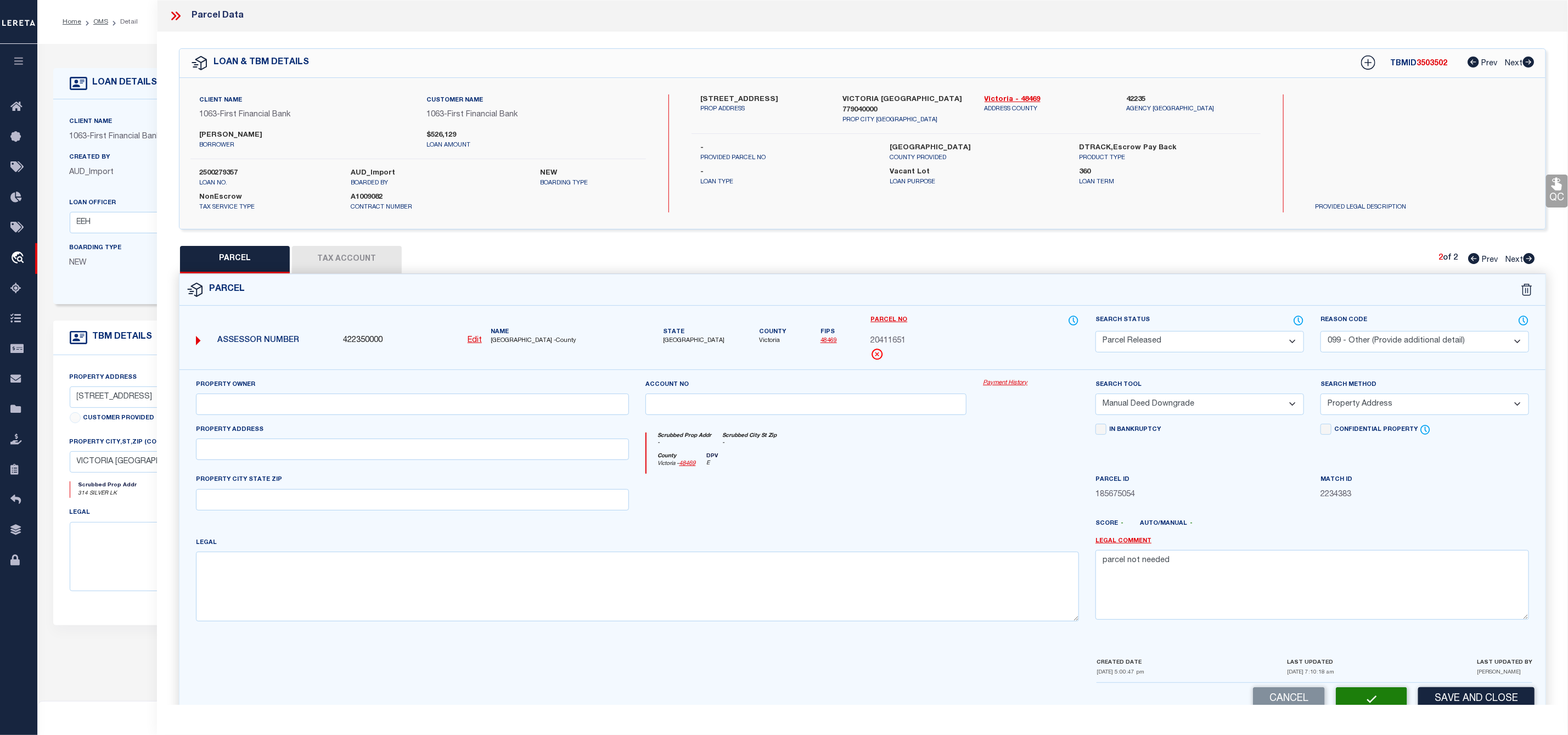
click at [180, 13] on icon at bounding box center [175, 16] width 14 height 14
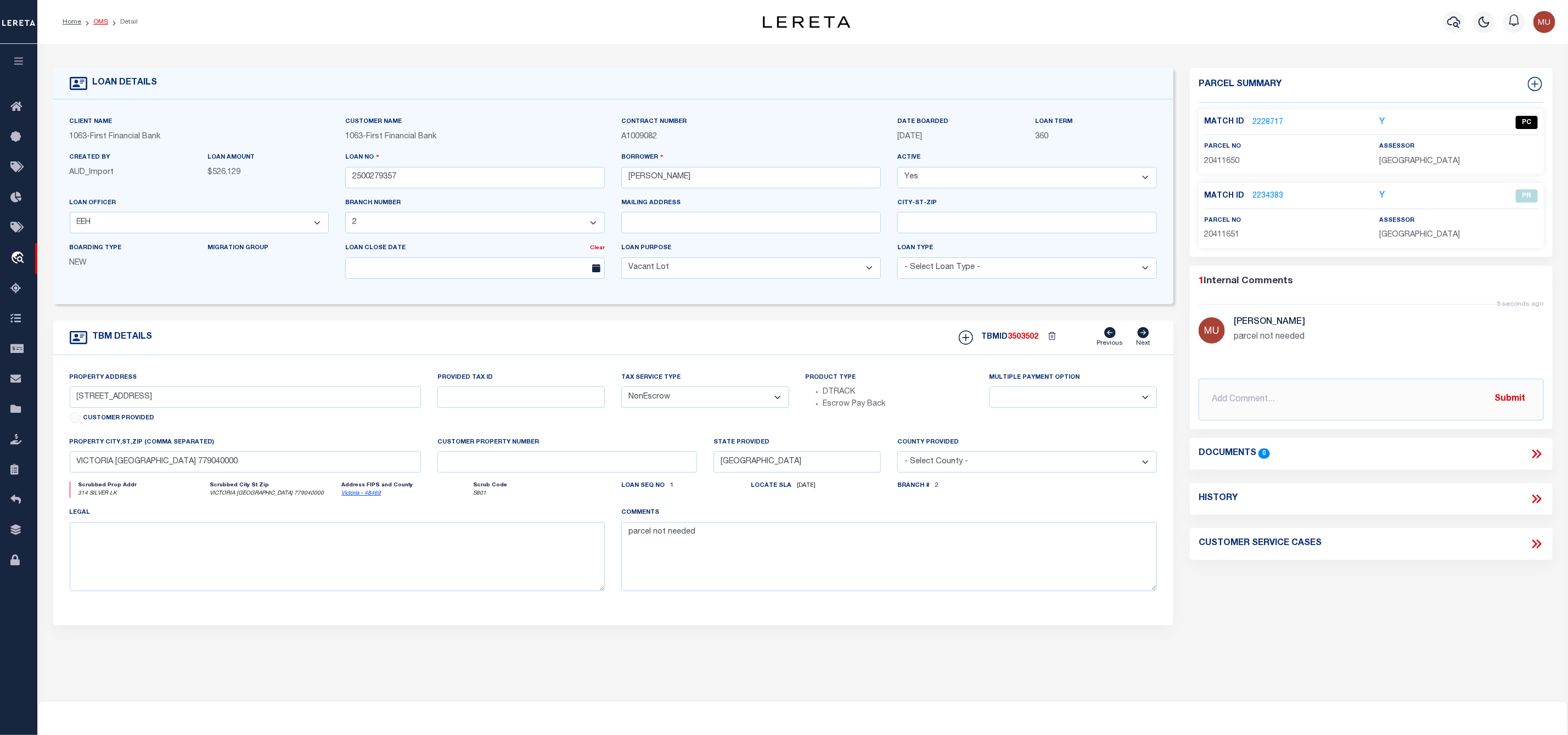
click at [94, 20] on link "OMS" at bounding box center [101, 22] width 15 height 7
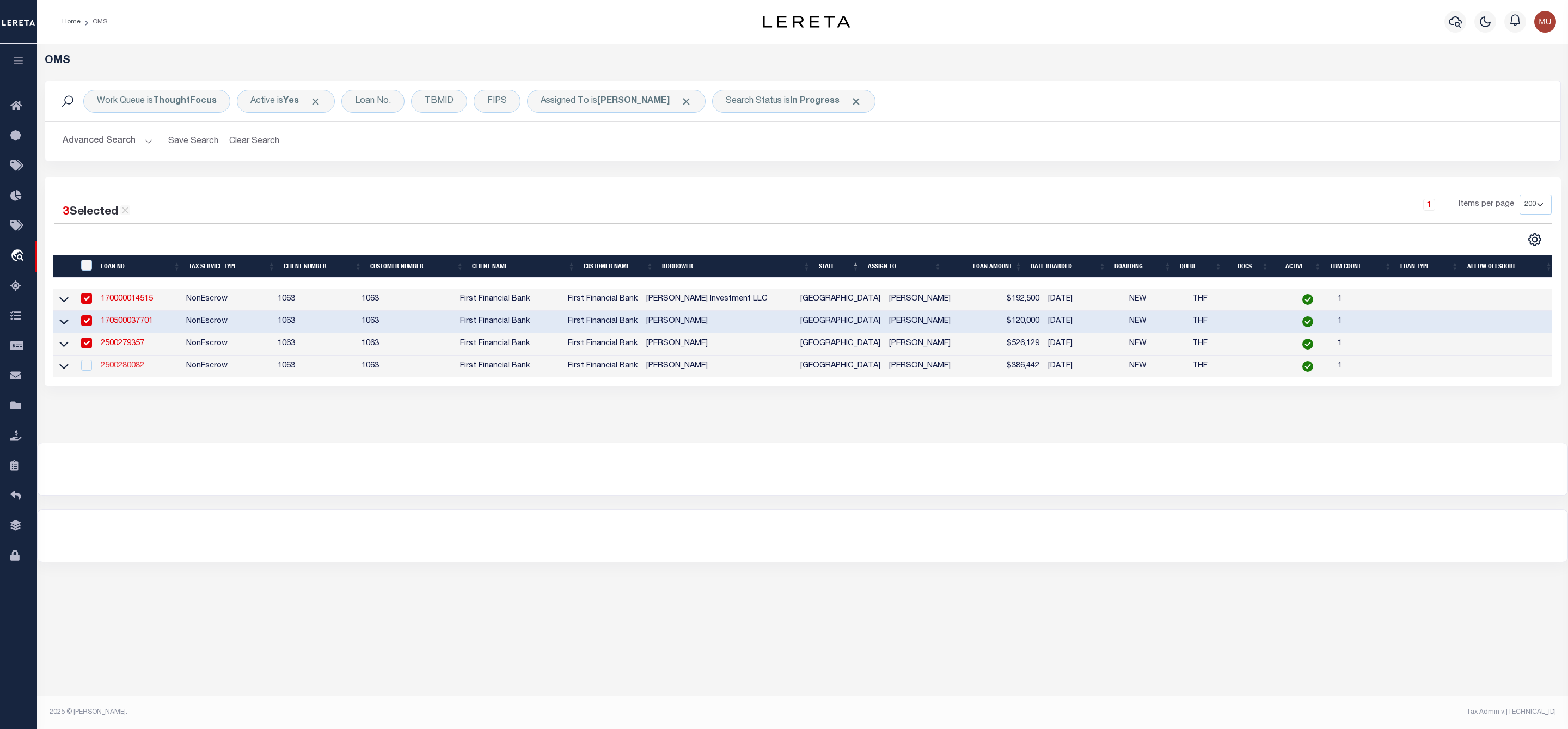
click at [116, 367] on link "2500280082" at bounding box center [123, 366] width 43 height 7
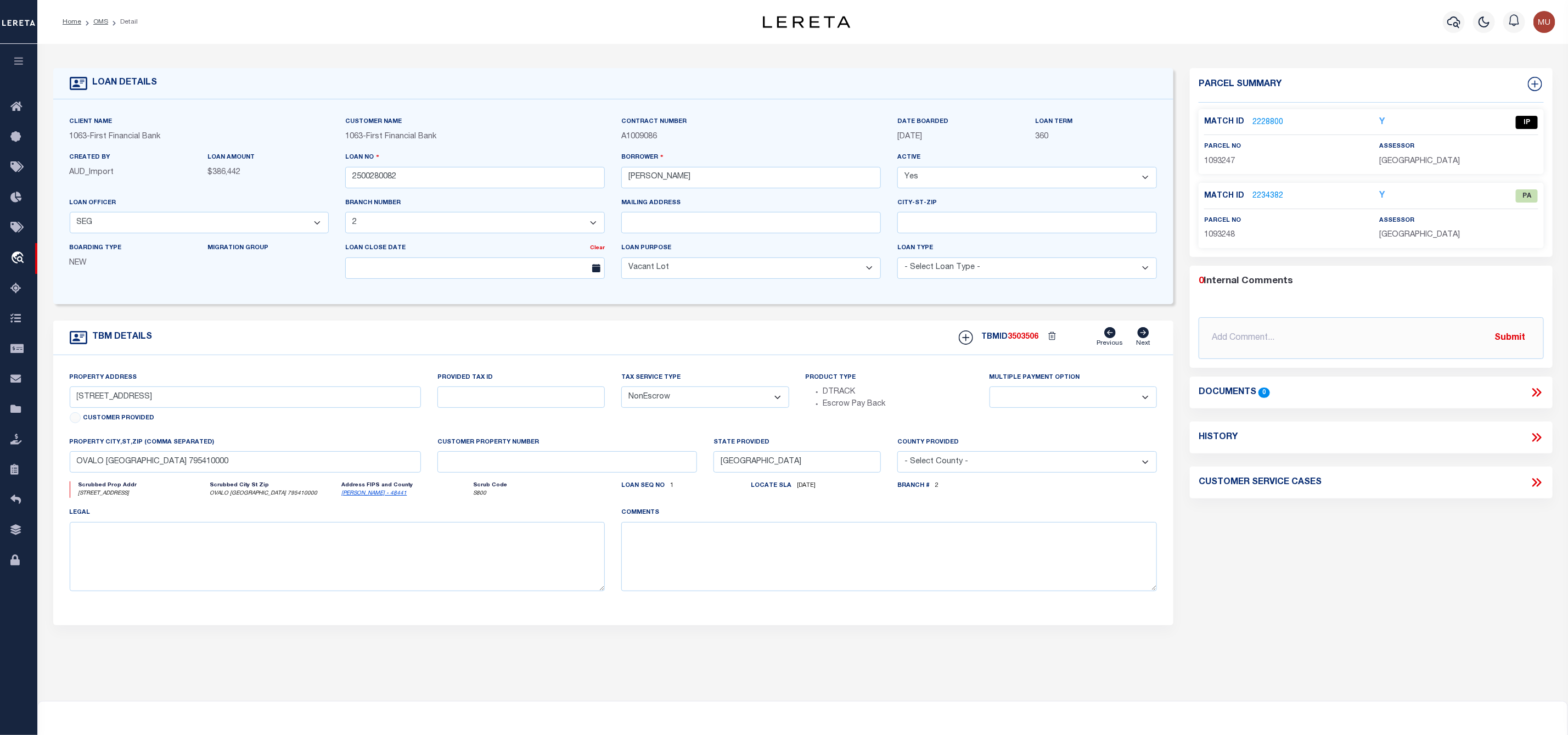
click at [1264, 117] on link "2228800" at bounding box center [1267, 122] width 31 height 11
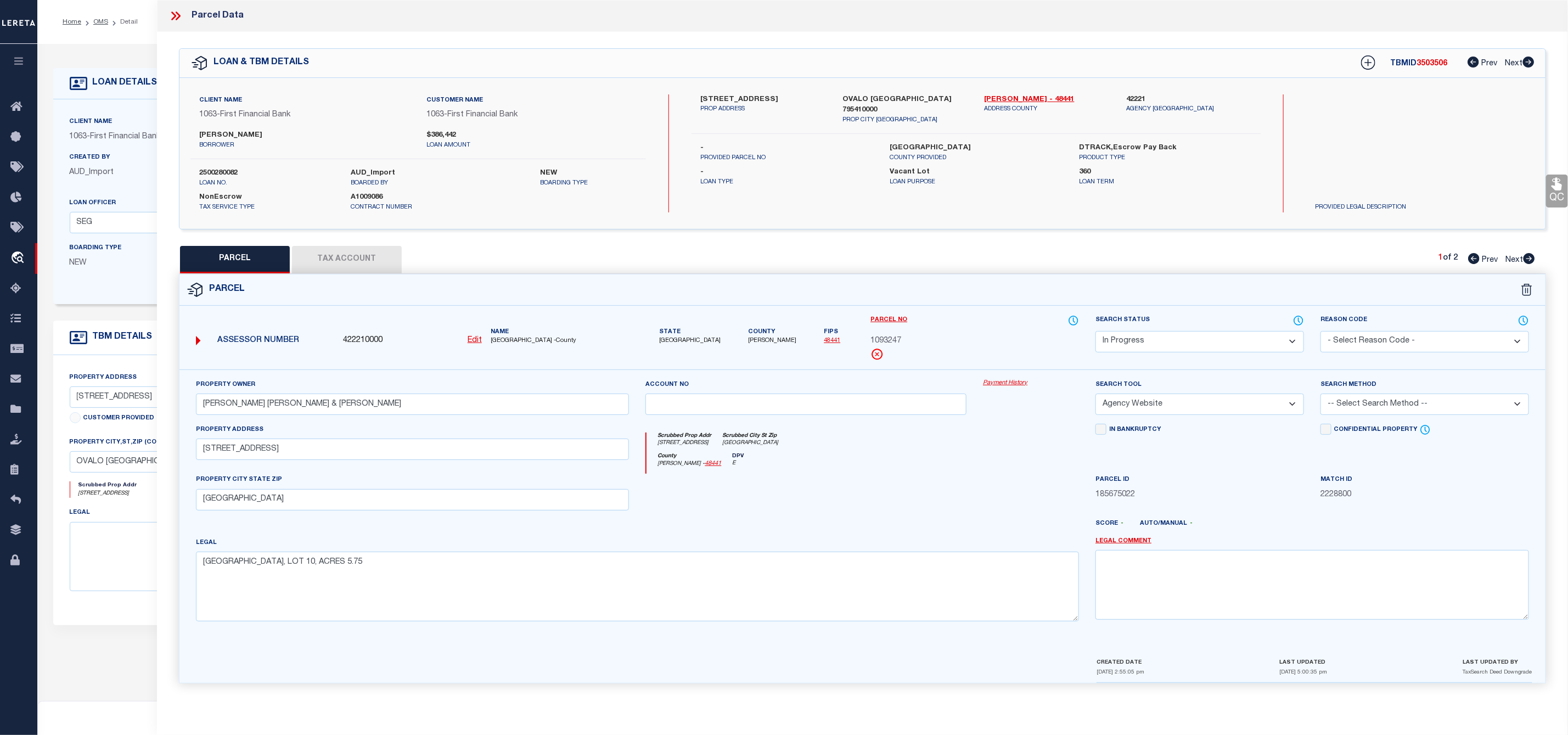
click at [1149, 337] on select "Automated Search Bad Parcel Complete Duplicate Parcel High Dollar Reporting In …" at bounding box center [1199, 342] width 208 height 21
click at [1095, 332] on select "Automated Search Bad Parcel Complete Duplicate Parcel High Dollar Reporting In …" at bounding box center [1199, 342] width 208 height 21
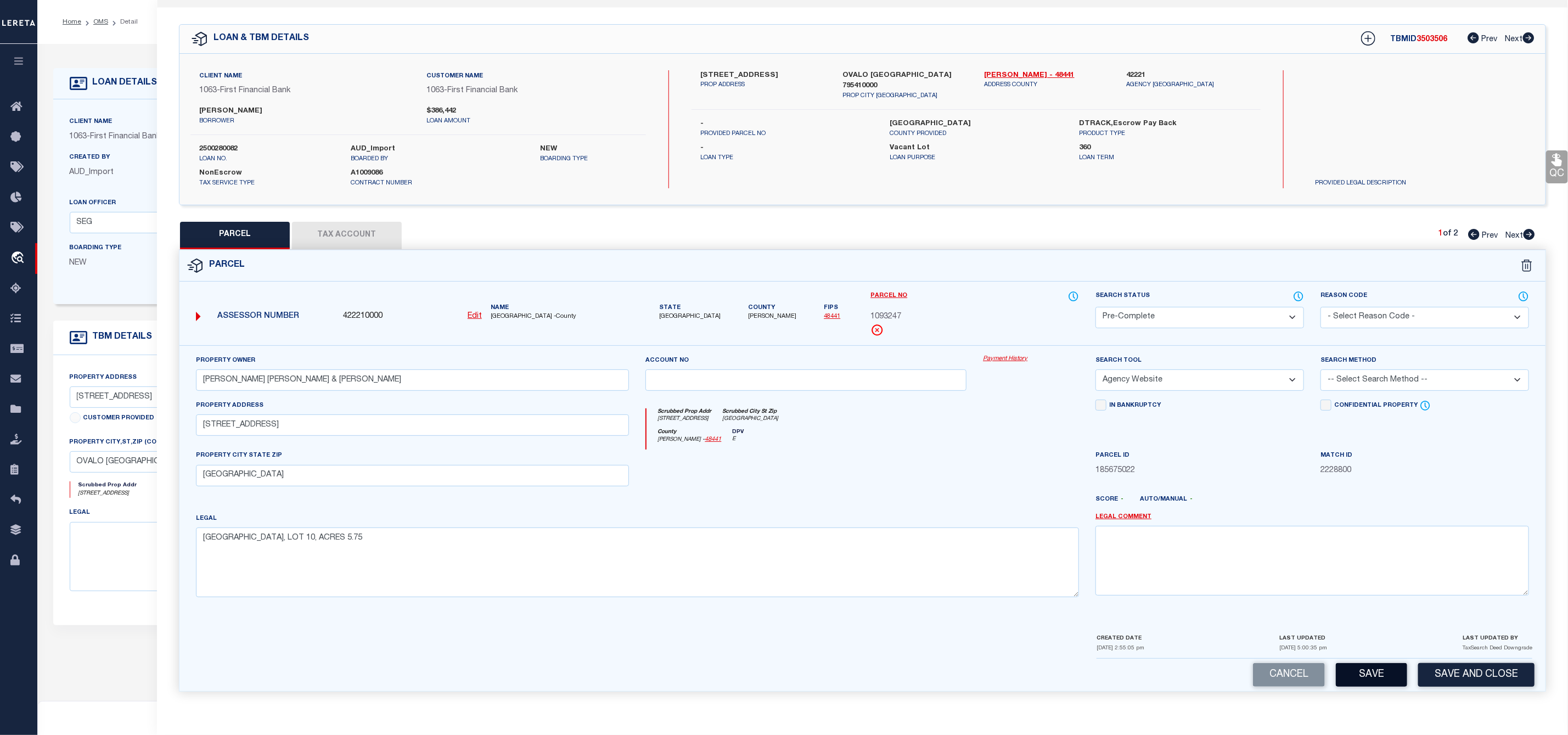
click at [1360, 678] on button "Save" at bounding box center [1371, 675] width 72 height 23
click at [1531, 229] on icon at bounding box center [1529, 234] width 11 height 11
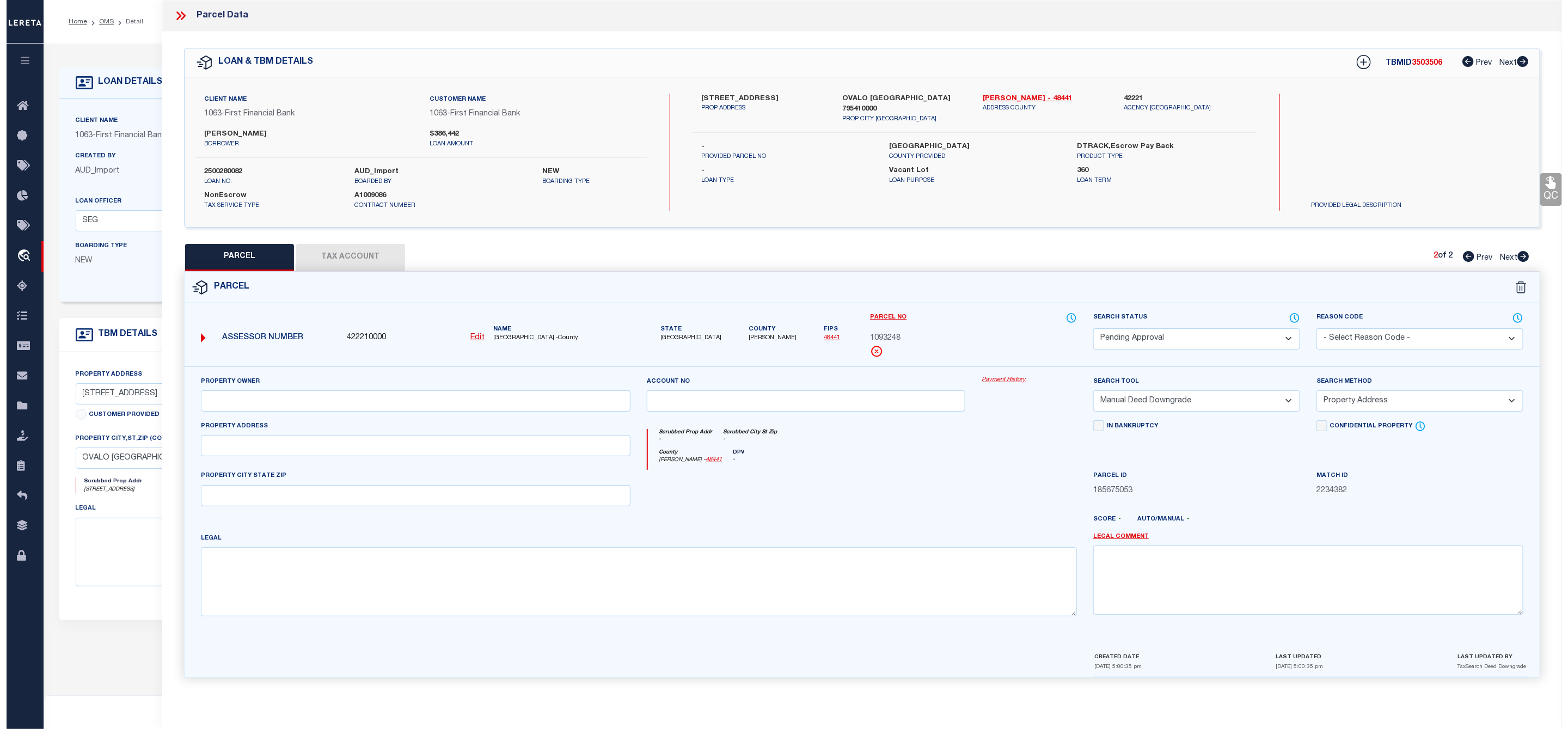
scroll to position [0, 0]
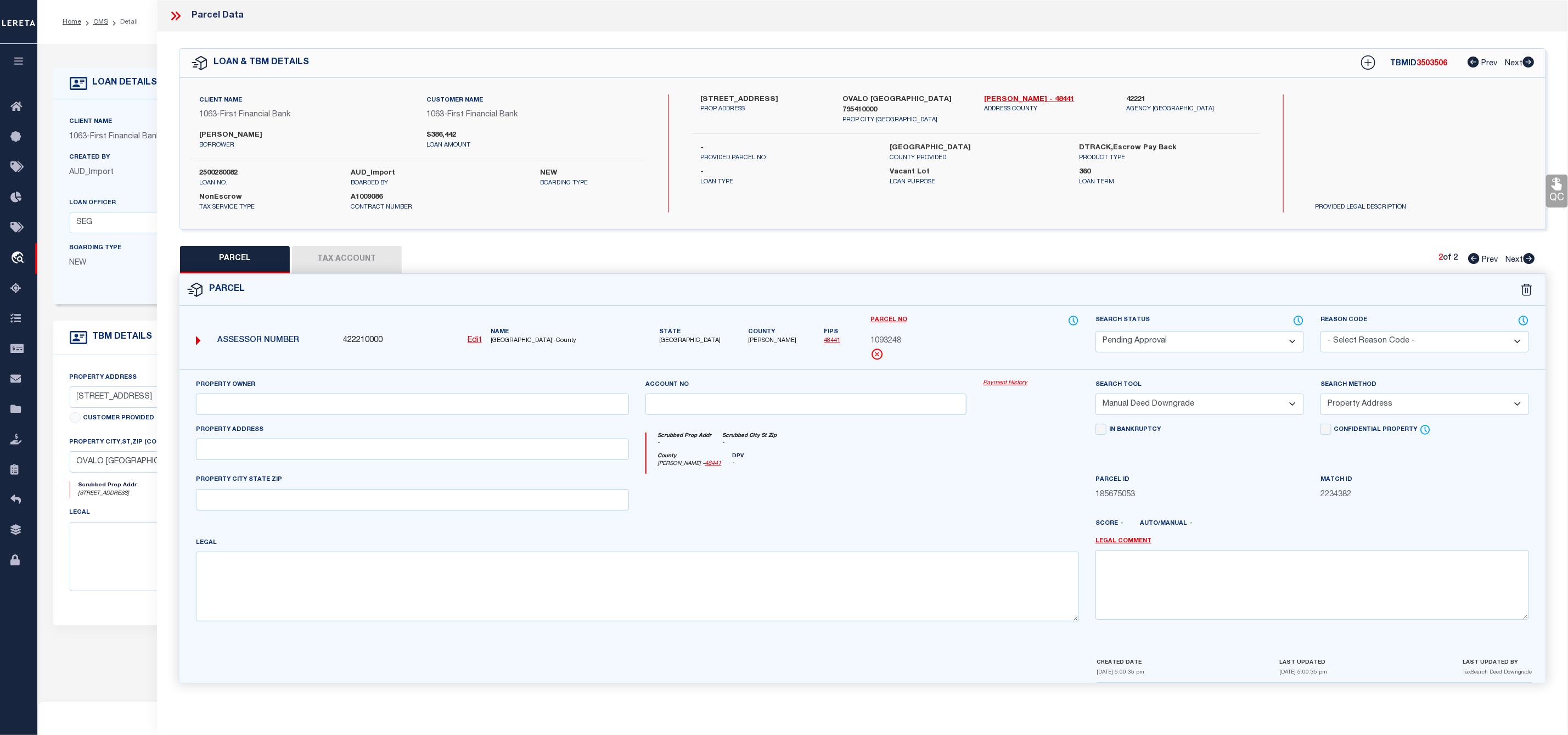
click at [1287, 337] on select "Automated Search Bad Parcel Complete Duplicate Parcel High Dollar Reporting In …" at bounding box center [1199, 342] width 208 height 21
click at [1095, 332] on select "Automated Search Bad Parcel Complete Duplicate Parcel High Dollar Reporting In …" at bounding box center [1199, 342] width 208 height 21
click at [1361, 343] on select "- Select Reason Code - 099 - Other (Provide additional detail) ACT - Agency Cha…" at bounding box center [1425, 342] width 208 height 21
click at [1321, 332] on select "- Select Reason Code - 099 - Other (Provide additional detail) ACT - Agency Cha…" at bounding box center [1425, 342] width 208 height 21
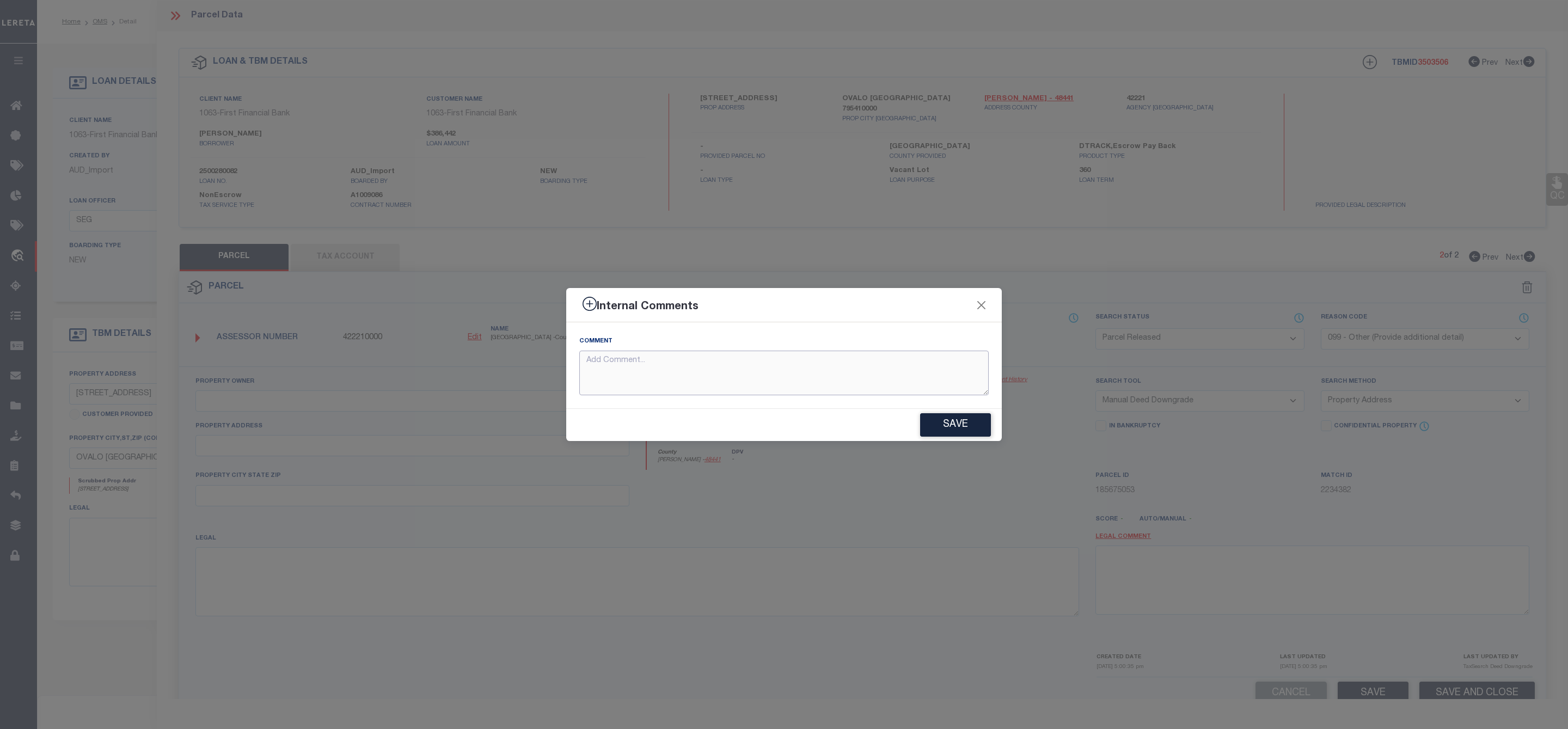
click at [729, 364] on textarea at bounding box center [783, 373] width 409 height 45
click at [952, 425] on button "Save" at bounding box center [955, 424] width 71 height 23
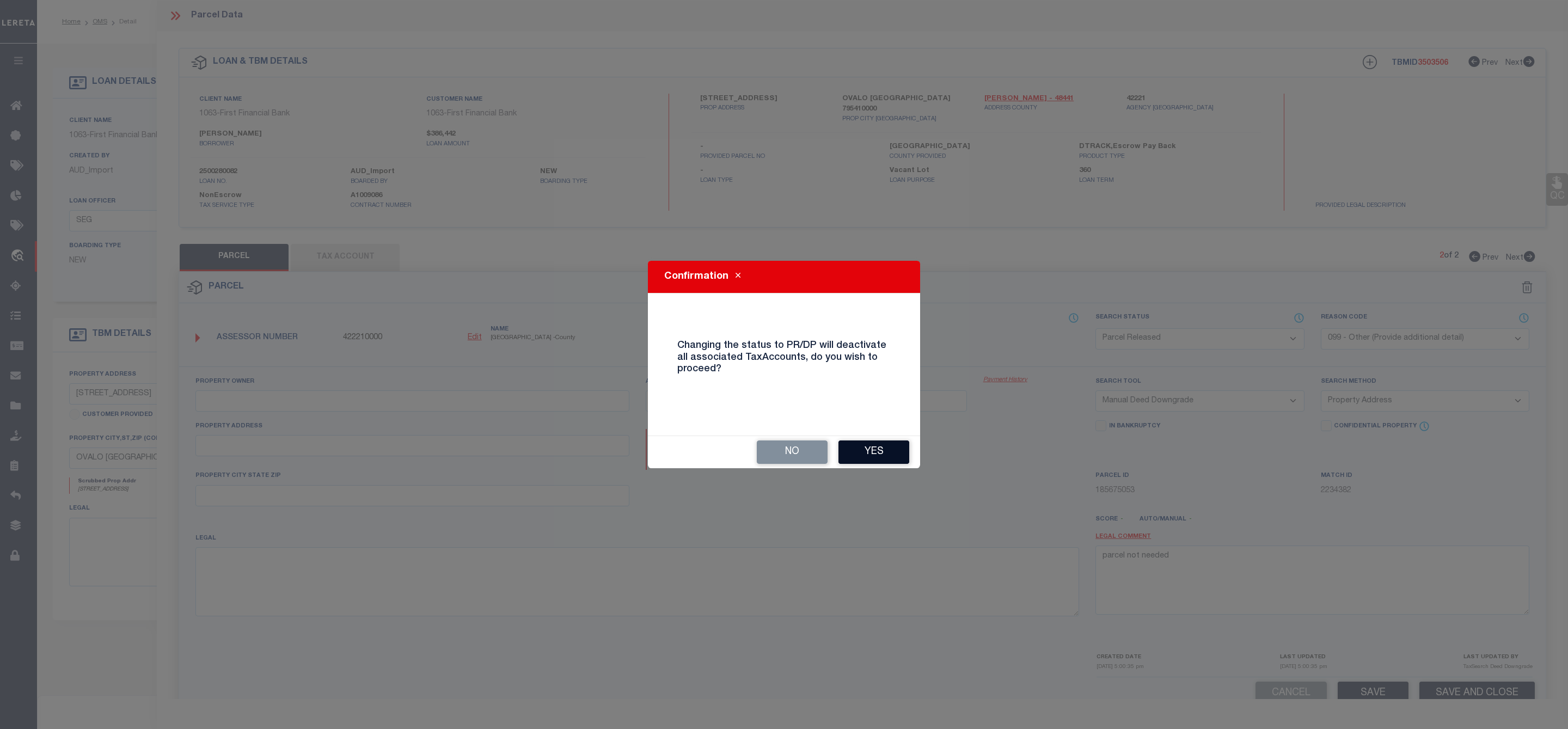
click at [890, 457] on button "Yes" at bounding box center [874, 452] width 71 height 23
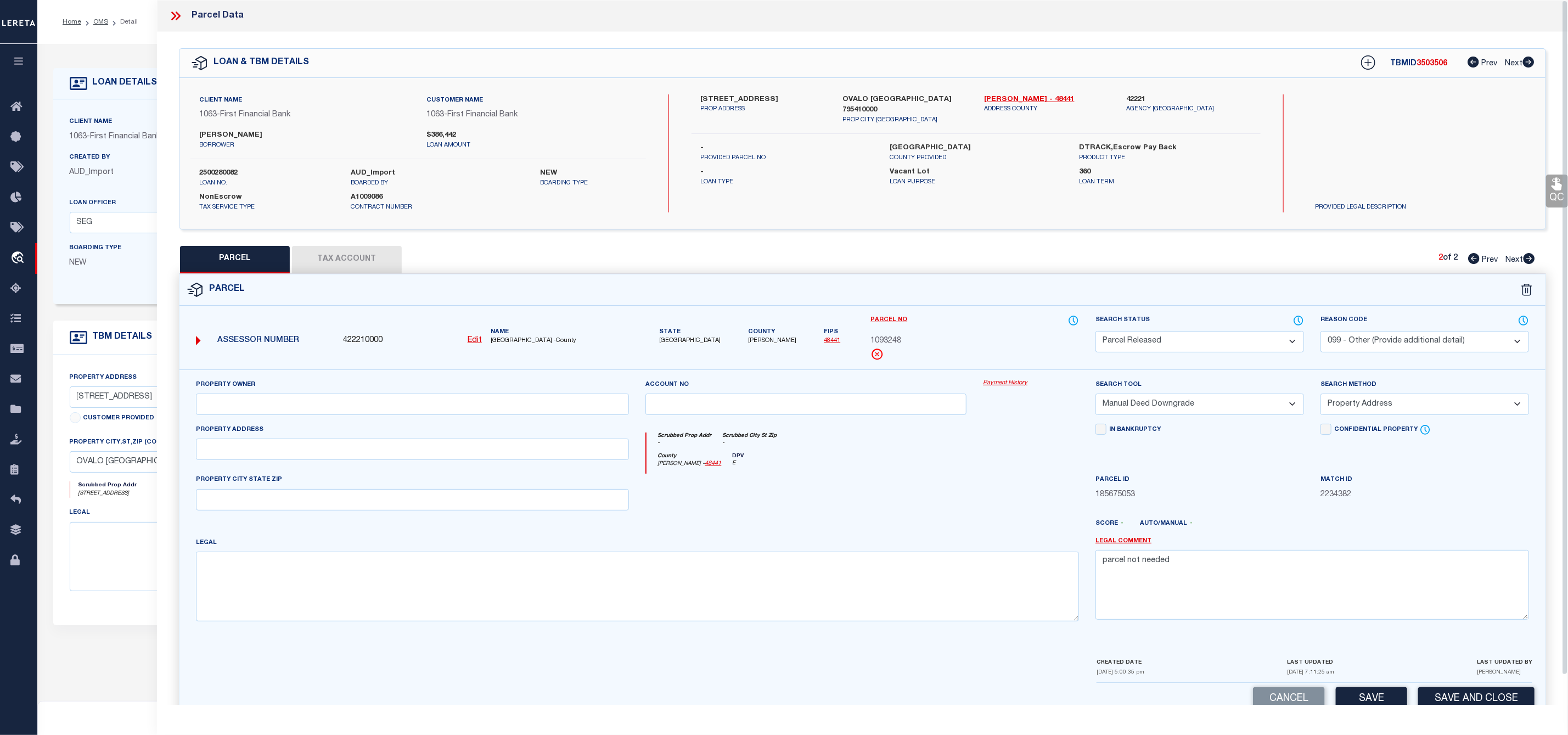
click at [173, 13] on icon at bounding box center [173, 16] width 5 height 9
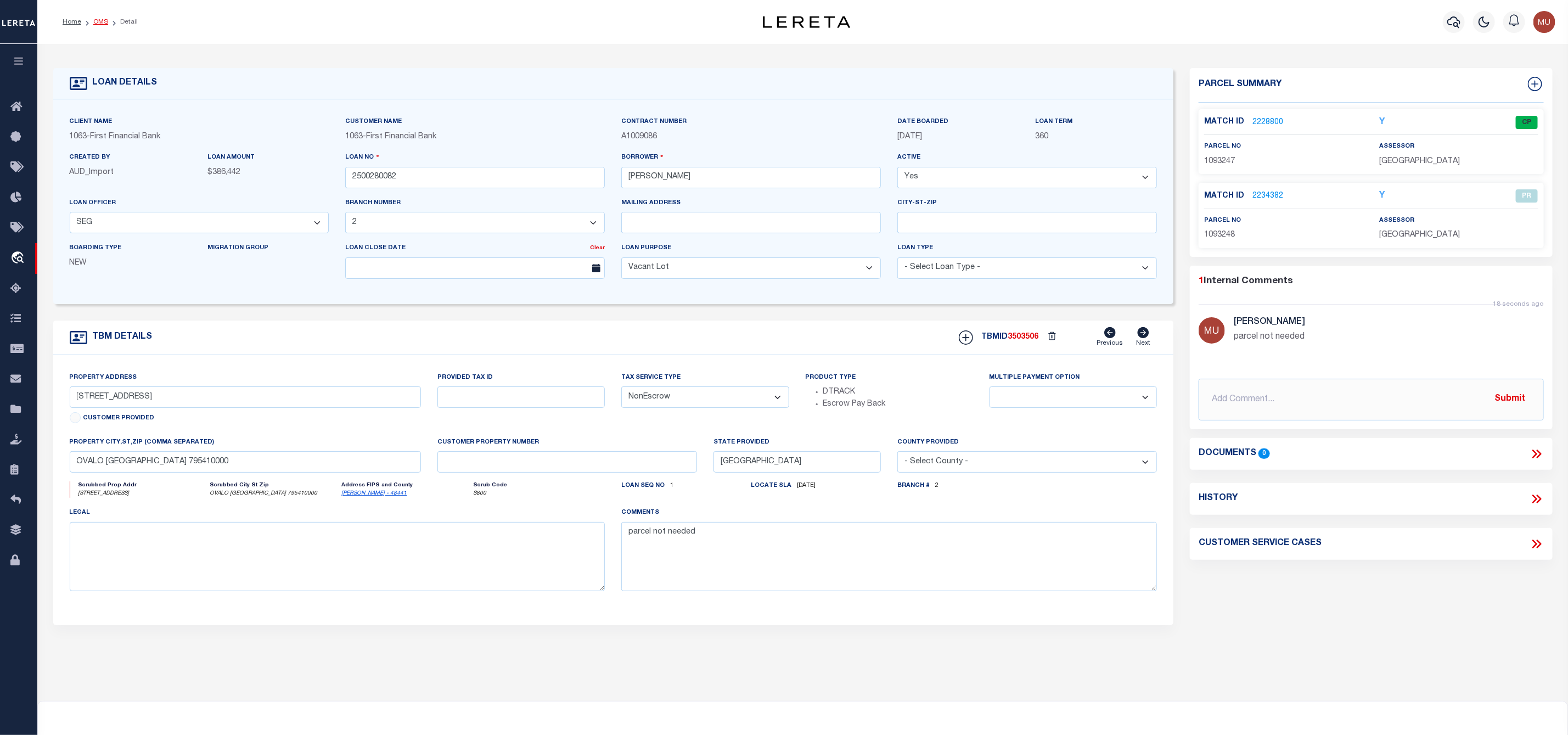
click at [102, 20] on link "OMS" at bounding box center [101, 22] width 15 height 7
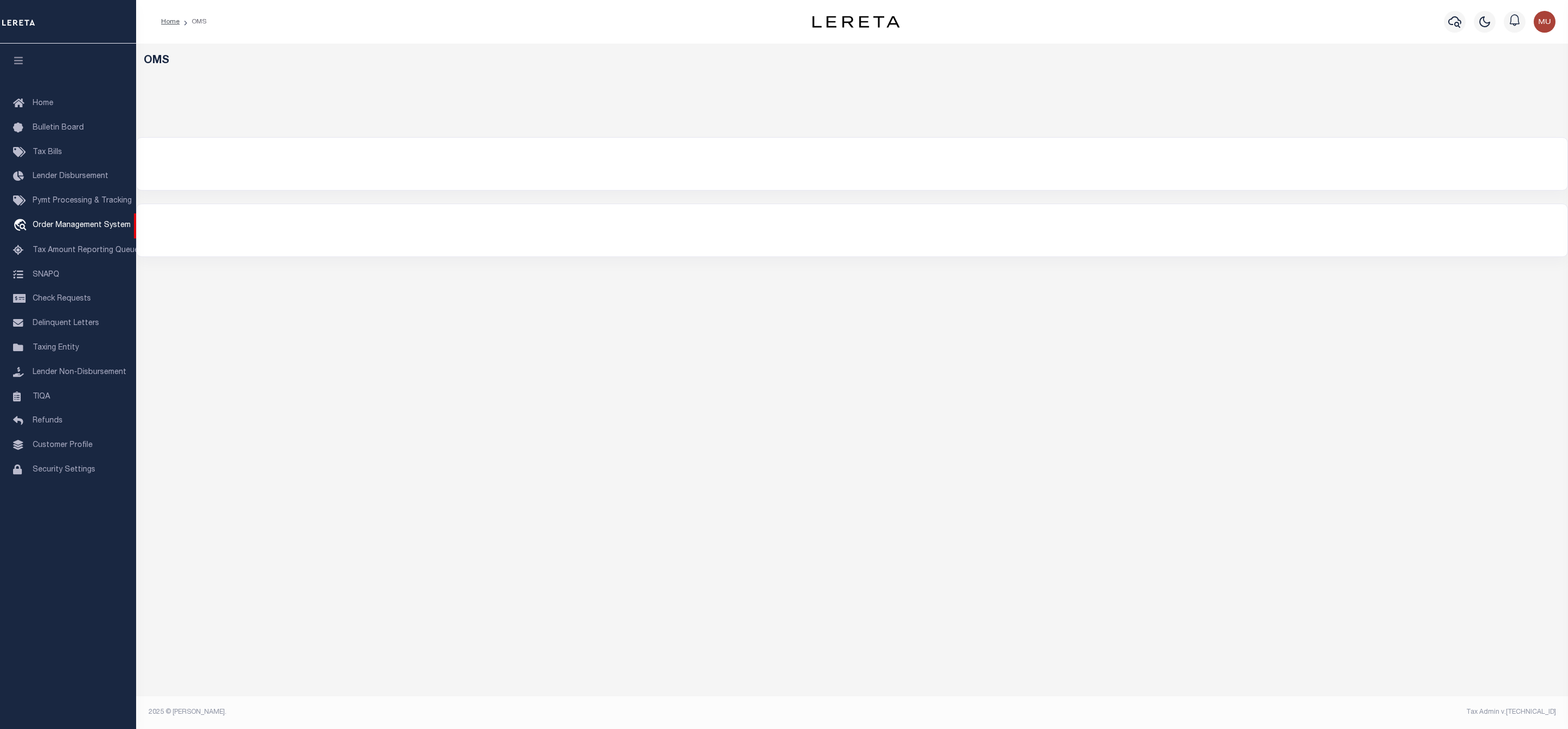
select select "200"
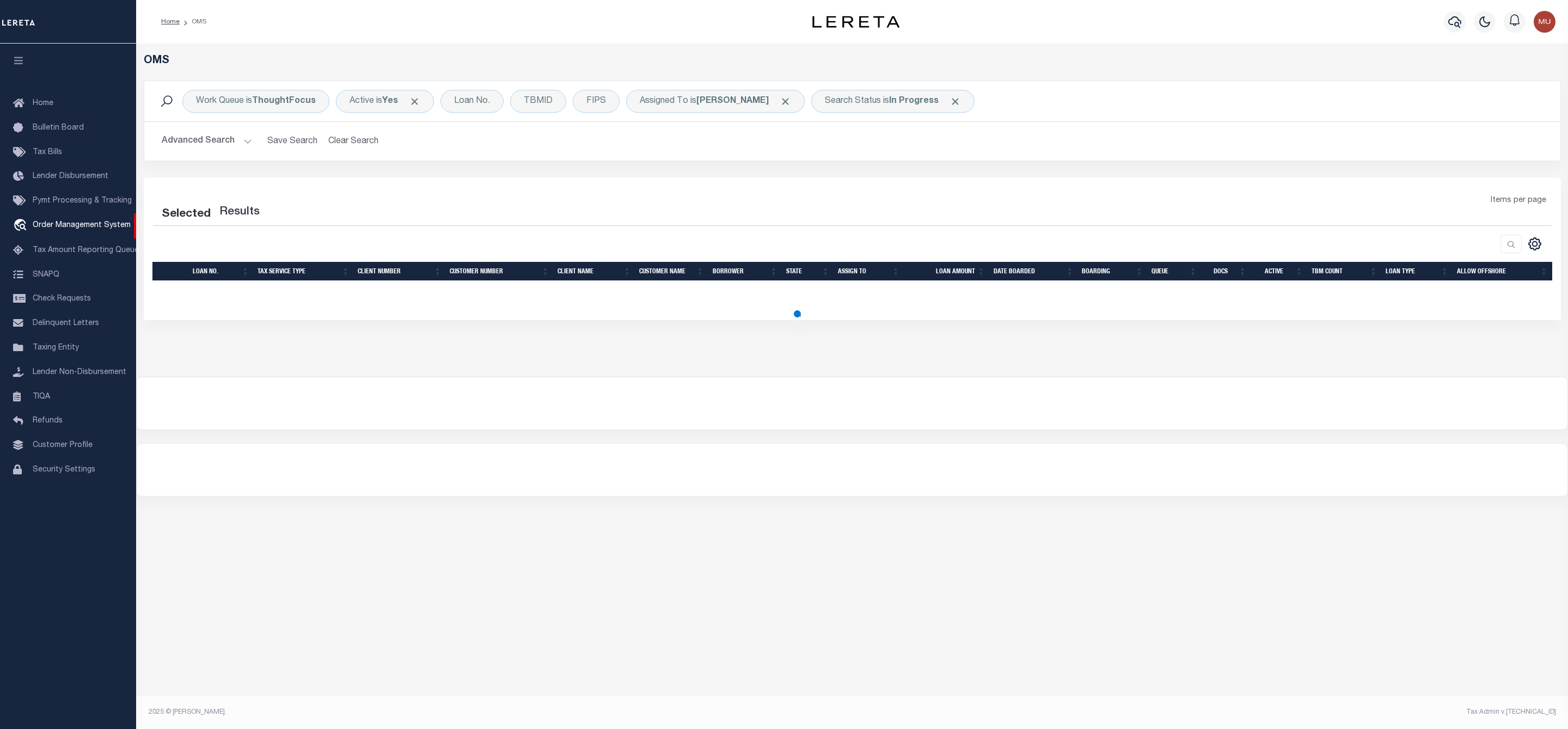
select select "200"
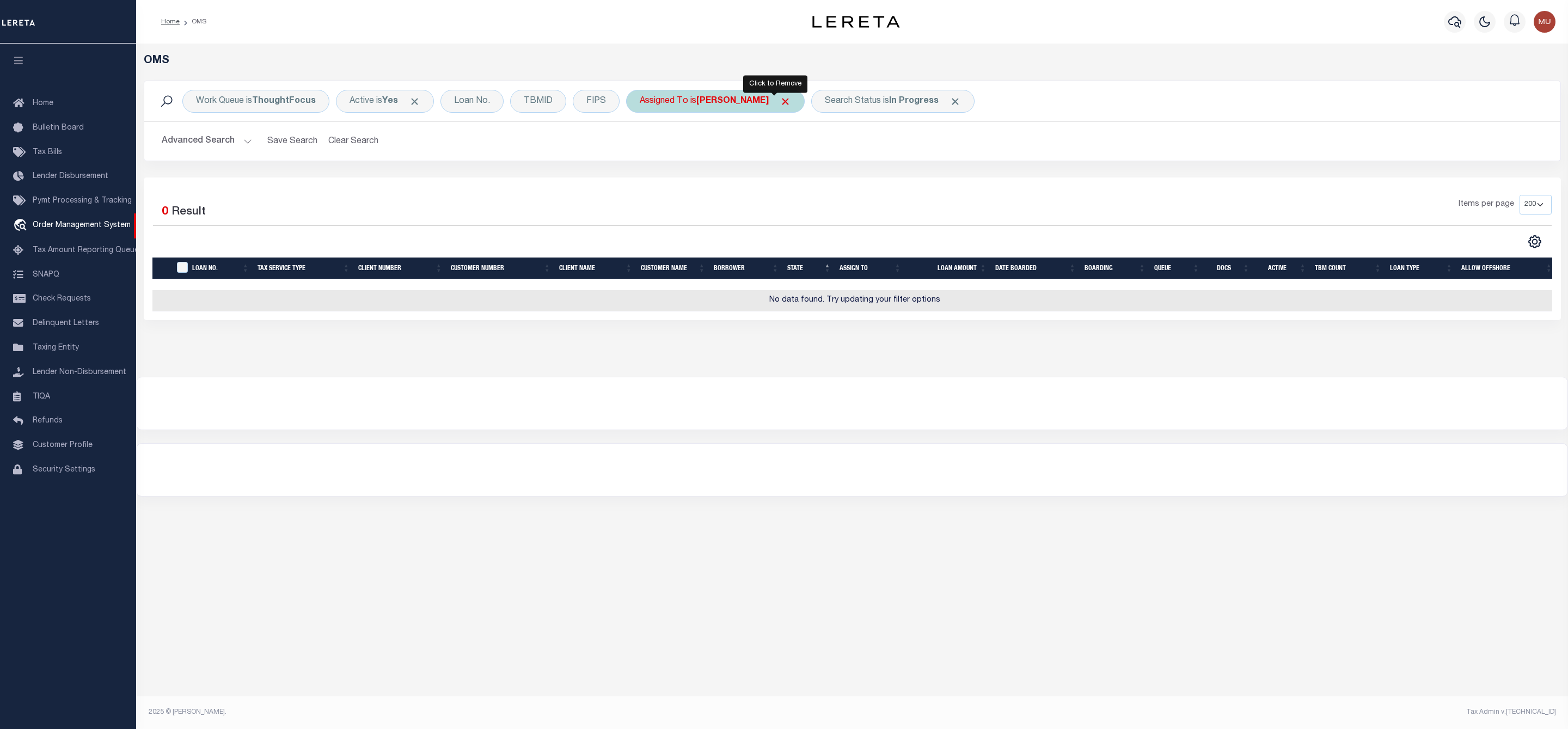
click at [780, 97] on span "Click to Remove" at bounding box center [785, 101] width 11 height 11
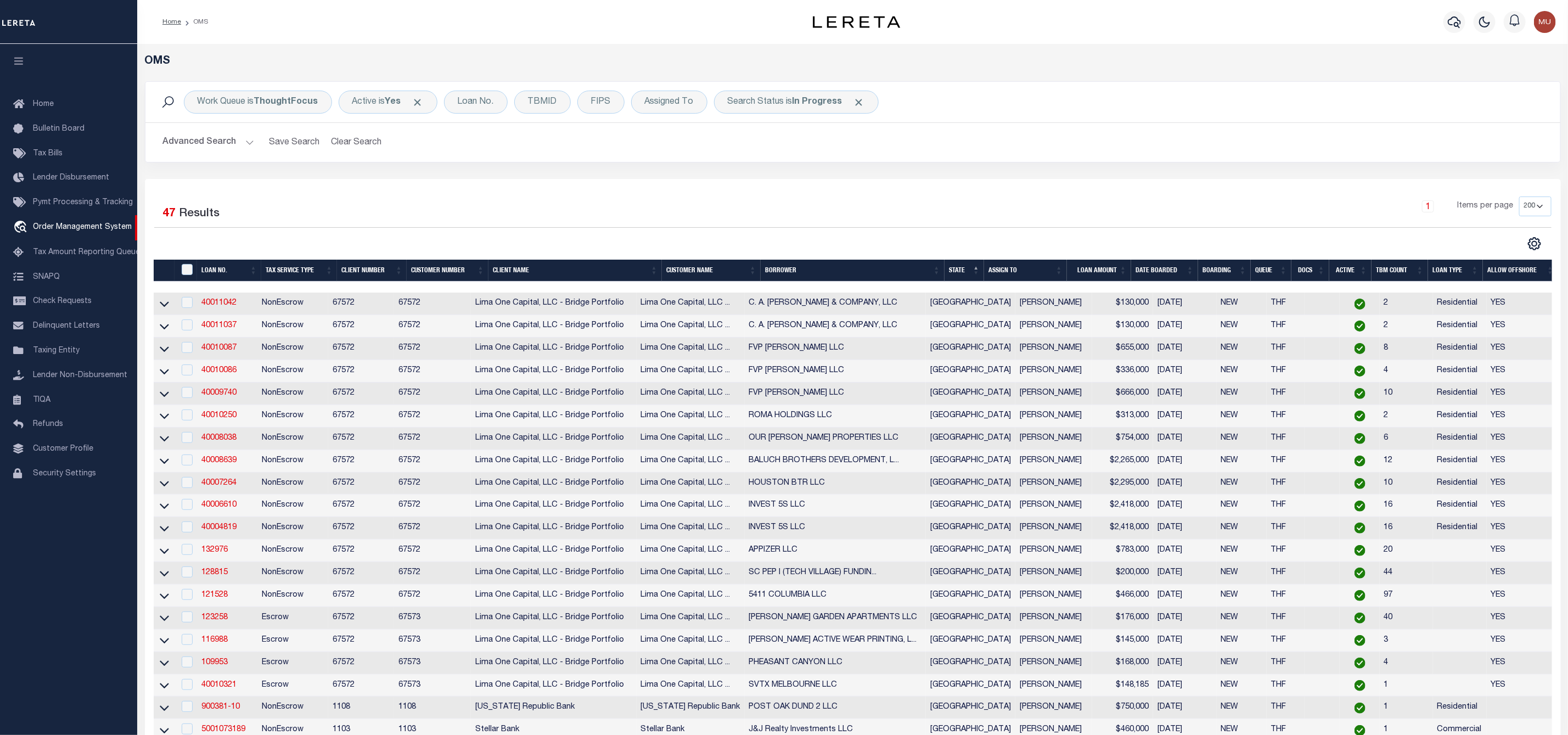
click at [244, 146] on button "Advanced Search" at bounding box center [208, 143] width 91 height 21
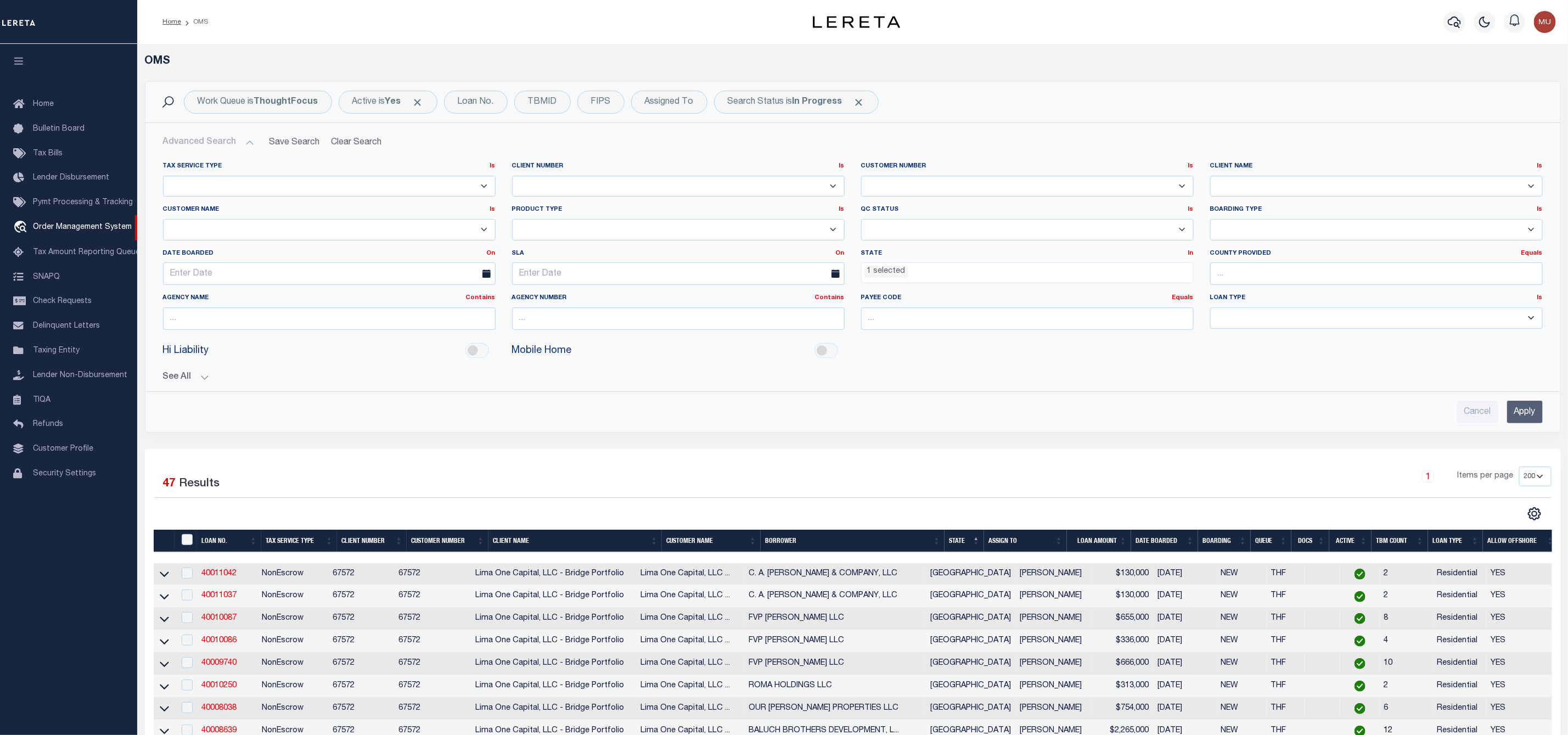
click at [898, 270] on li "1 selected" at bounding box center [886, 272] width 44 height 12
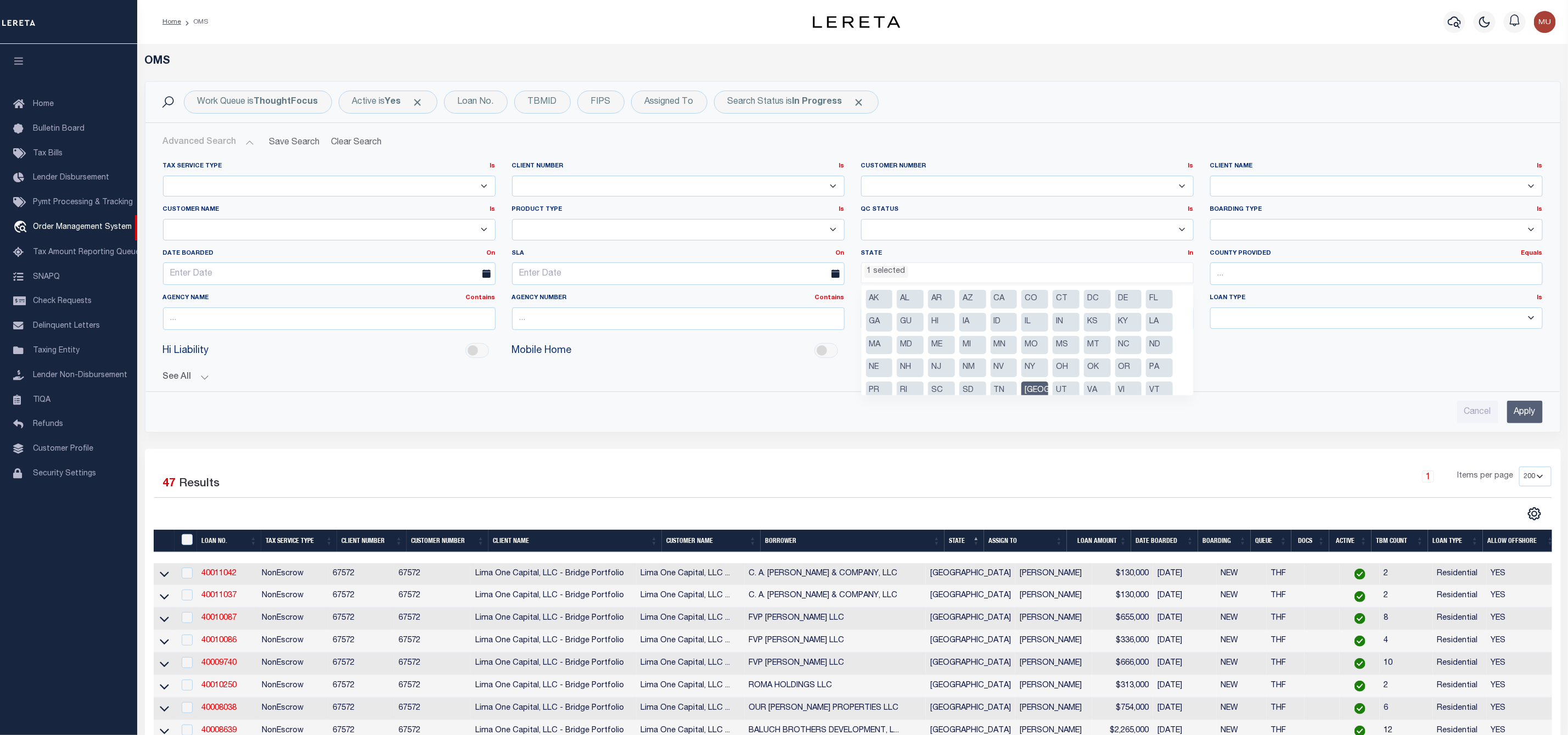
click at [1030, 394] on li "[GEOGRAPHIC_DATA]" at bounding box center [1035, 391] width 27 height 19
select select
click at [676, 106] on div "Assigned To" at bounding box center [669, 102] width 76 height 23
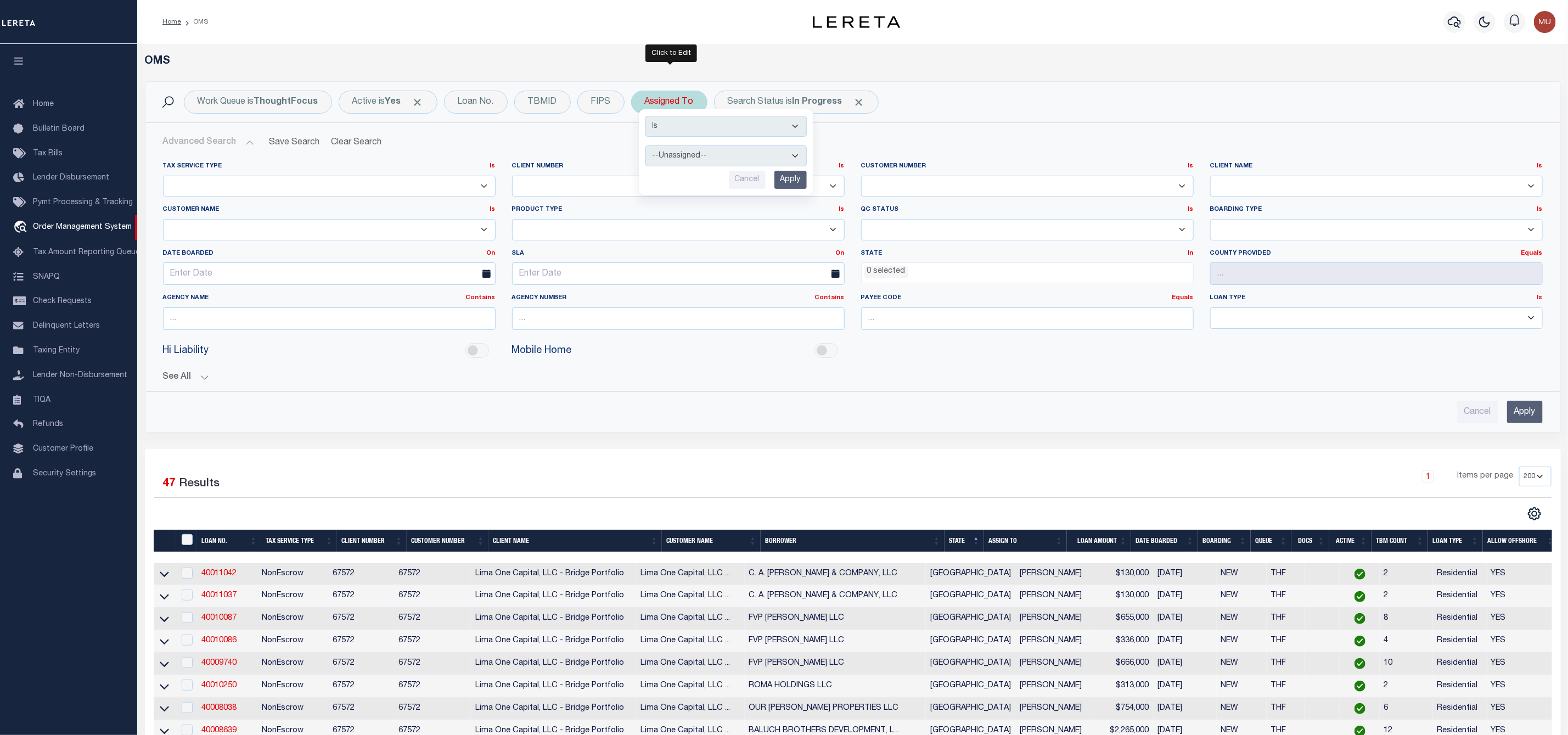
click at [674, 158] on select "--Unassigned-- [PERSON_NAME] [PERSON_NAME] [PERSON_NAME] [PERSON_NAME], [PERSON…" at bounding box center [726, 156] width 161 height 21
select select "[PERSON_NAME]"
click at [647, 146] on select "--Unassigned-- [PERSON_NAME] [PERSON_NAME] [PERSON_NAME] [PERSON_NAME], [PERSON…" at bounding box center [726, 156] width 161 height 21
click at [787, 186] on input "Apply" at bounding box center [790, 180] width 32 height 18
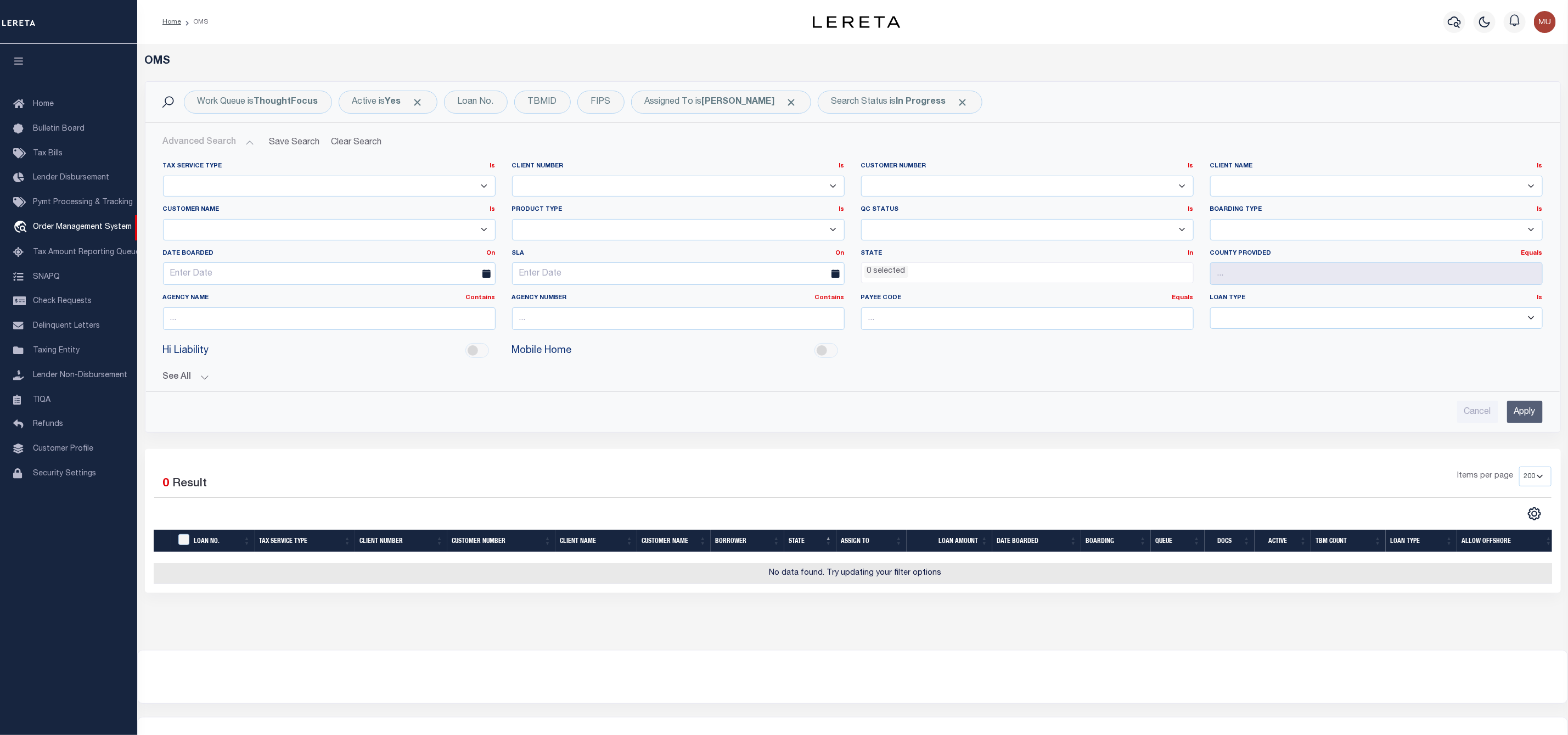
click at [1521, 415] on input "Apply" at bounding box center [1524, 412] width 35 height 23
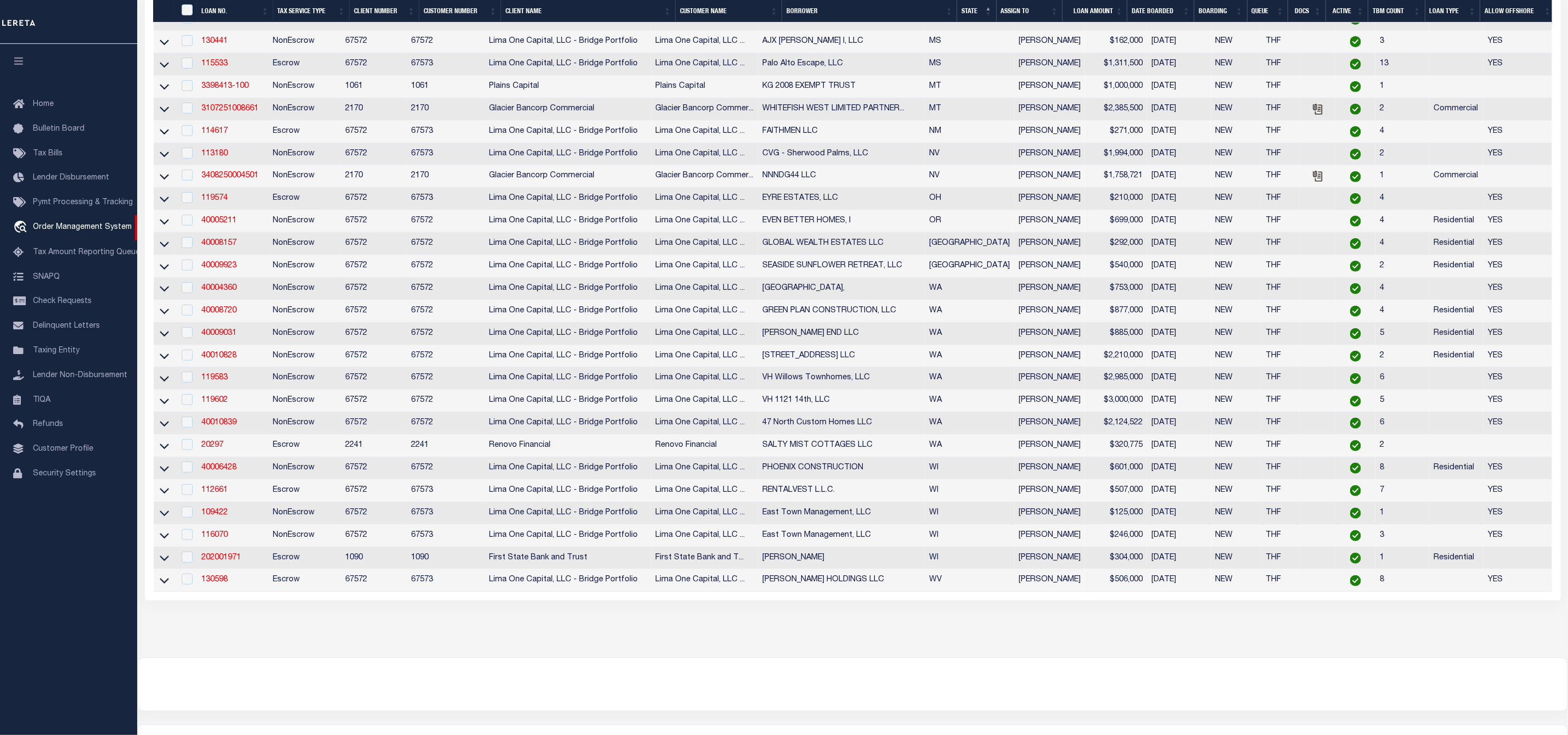
scroll to position [0, 0]
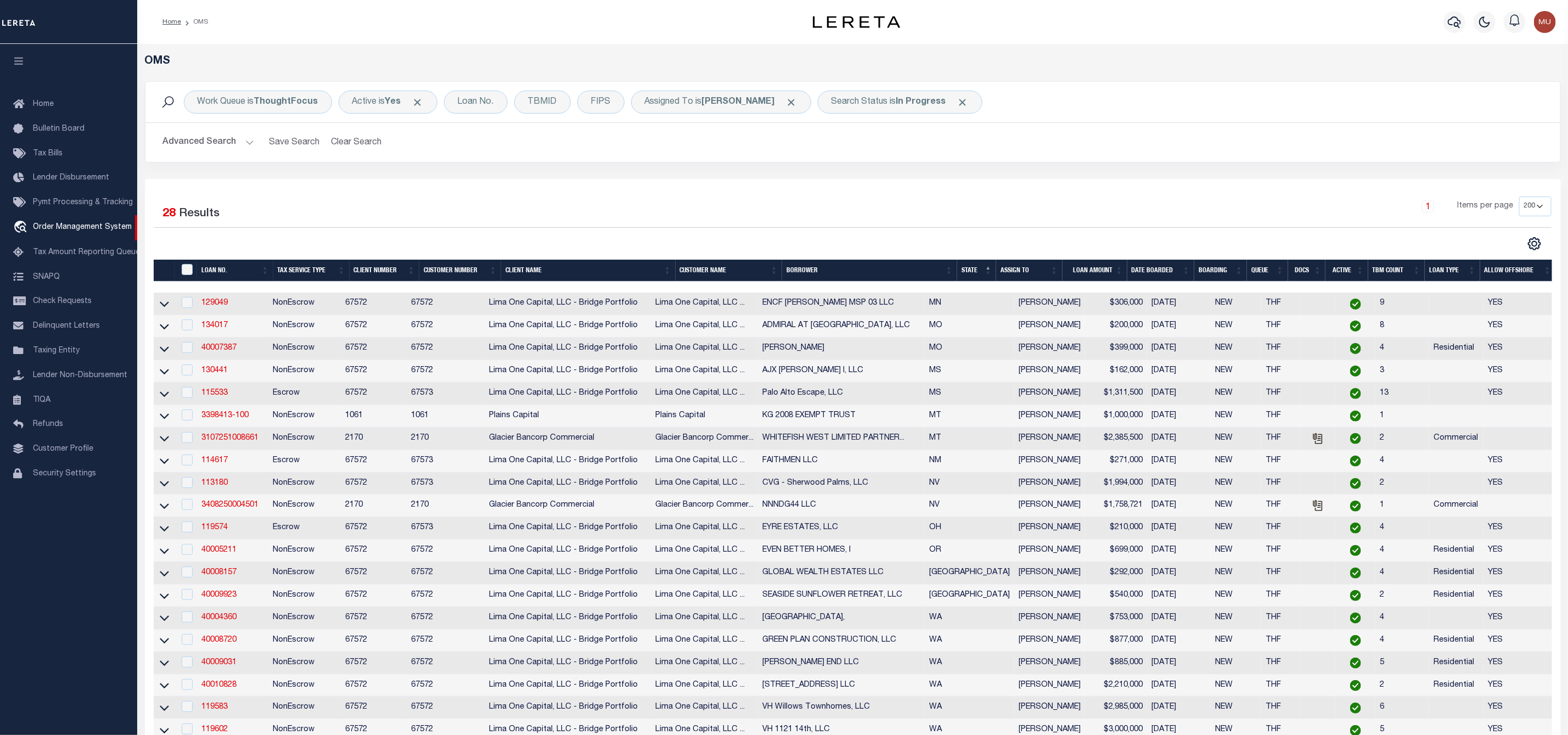
click at [243, 147] on button "Advanced Search" at bounding box center [208, 143] width 91 height 21
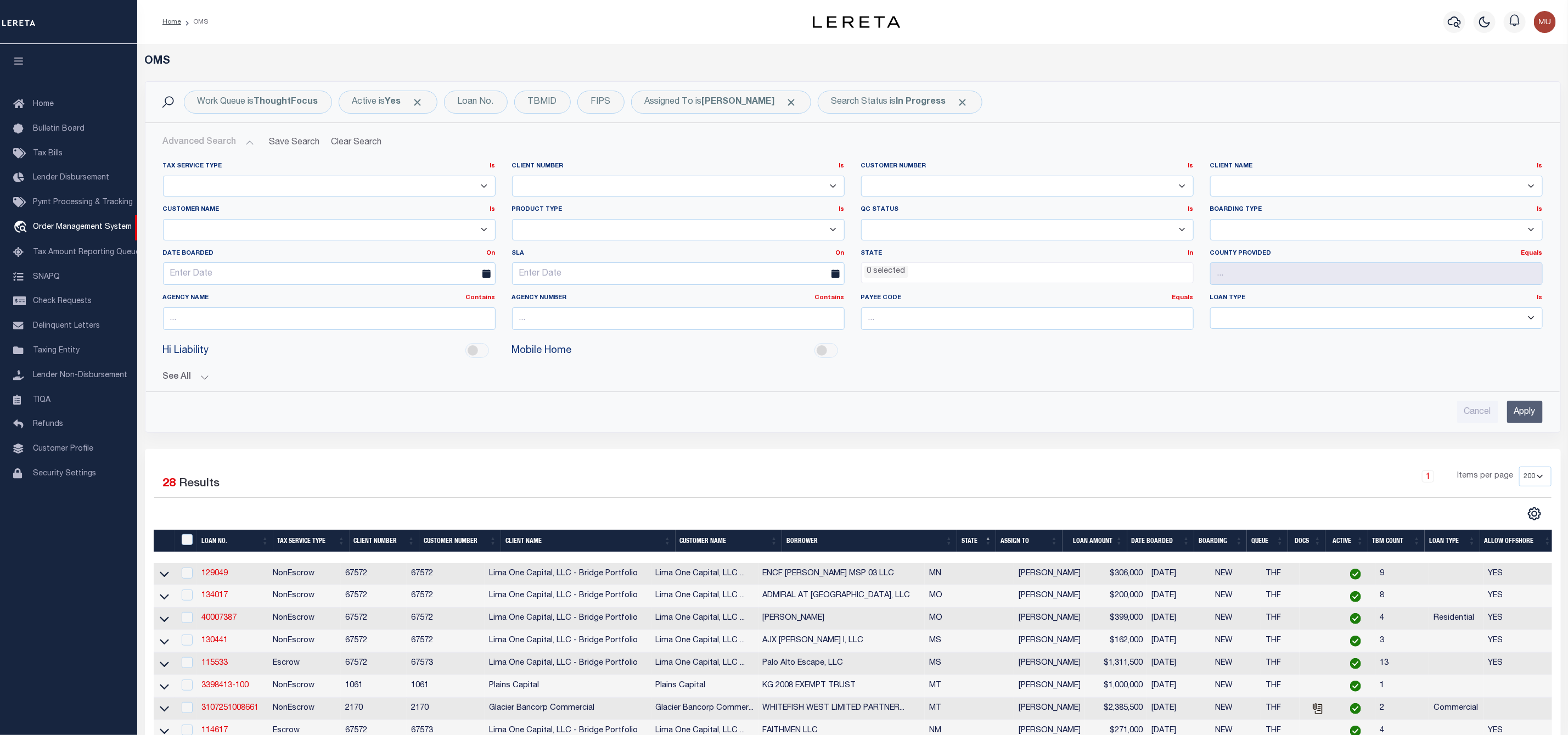
click at [916, 267] on ul "0 selected" at bounding box center [1026, 271] width 331 height 15
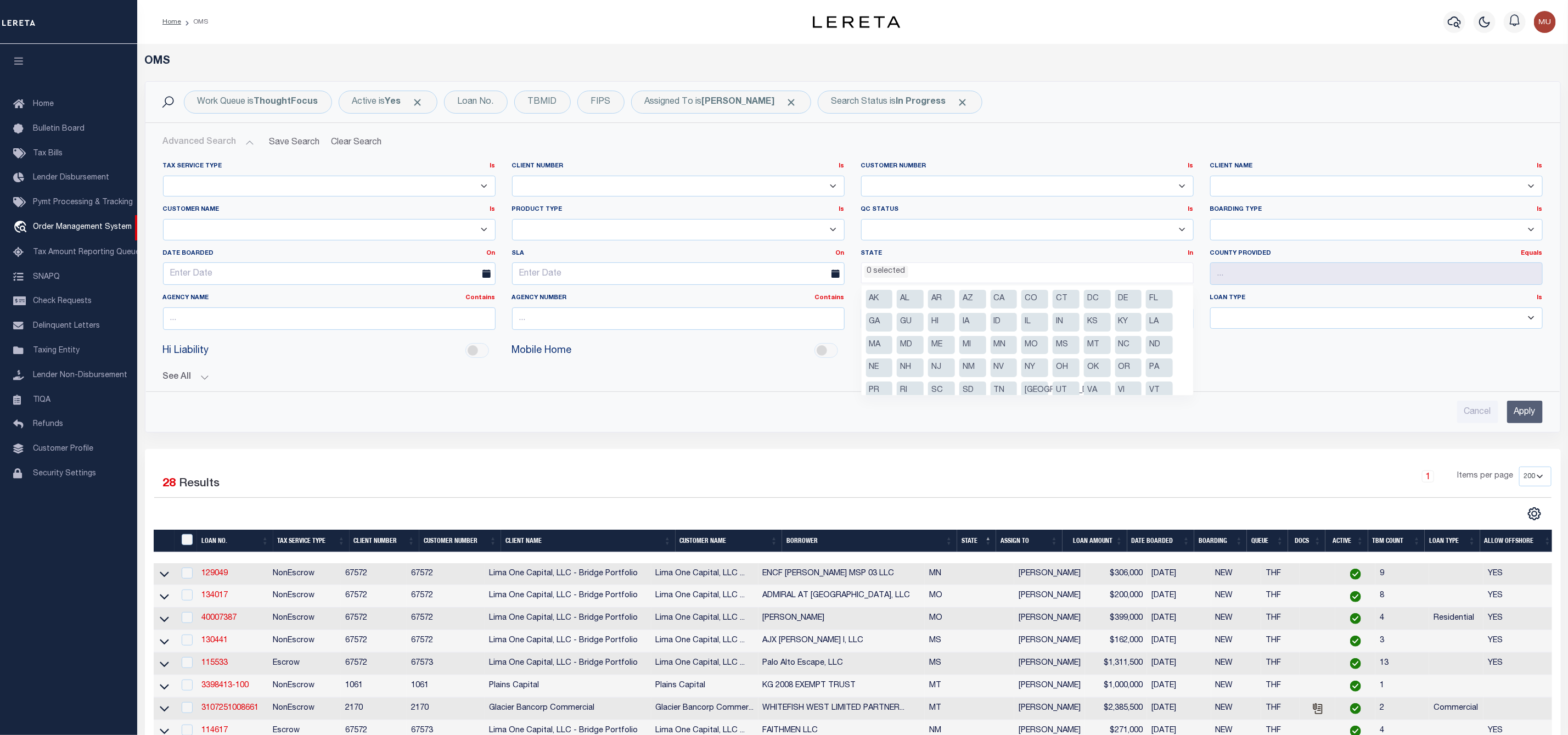
click at [1029, 392] on li "[GEOGRAPHIC_DATA]" at bounding box center [1035, 391] width 27 height 19
select select "[GEOGRAPHIC_DATA]"
click at [1515, 412] on input "Apply" at bounding box center [1524, 412] width 35 height 23
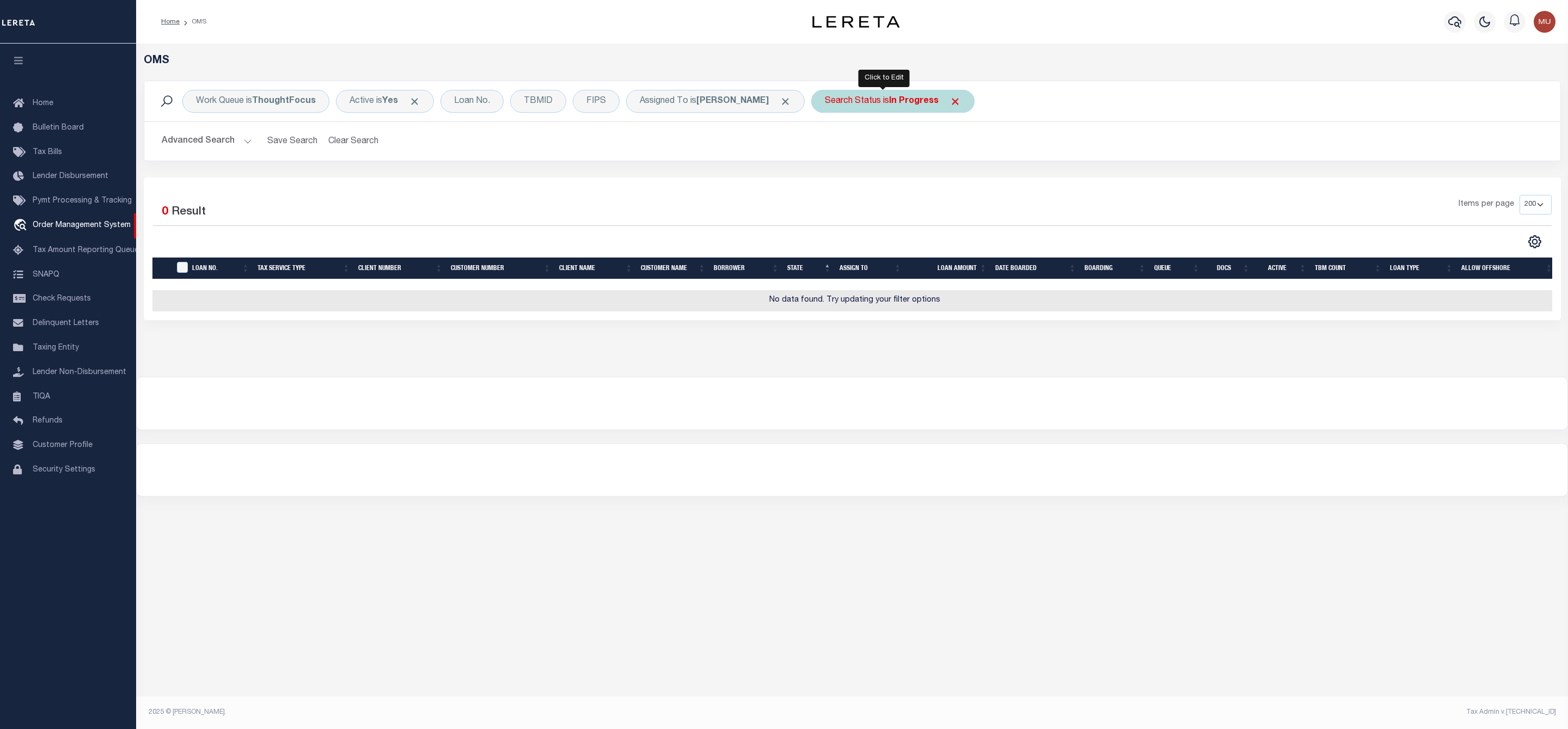
click at [864, 95] on div "Search Status is In Progress" at bounding box center [892, 101] width 163 height 23
select select "IP"
click at [962, 182] on input "Apply" at bounding box center [969, 178] width 32 height 18
click at [234, 144] on button "Advanced Search" at bounding box center [206, 141] width 91 height 21
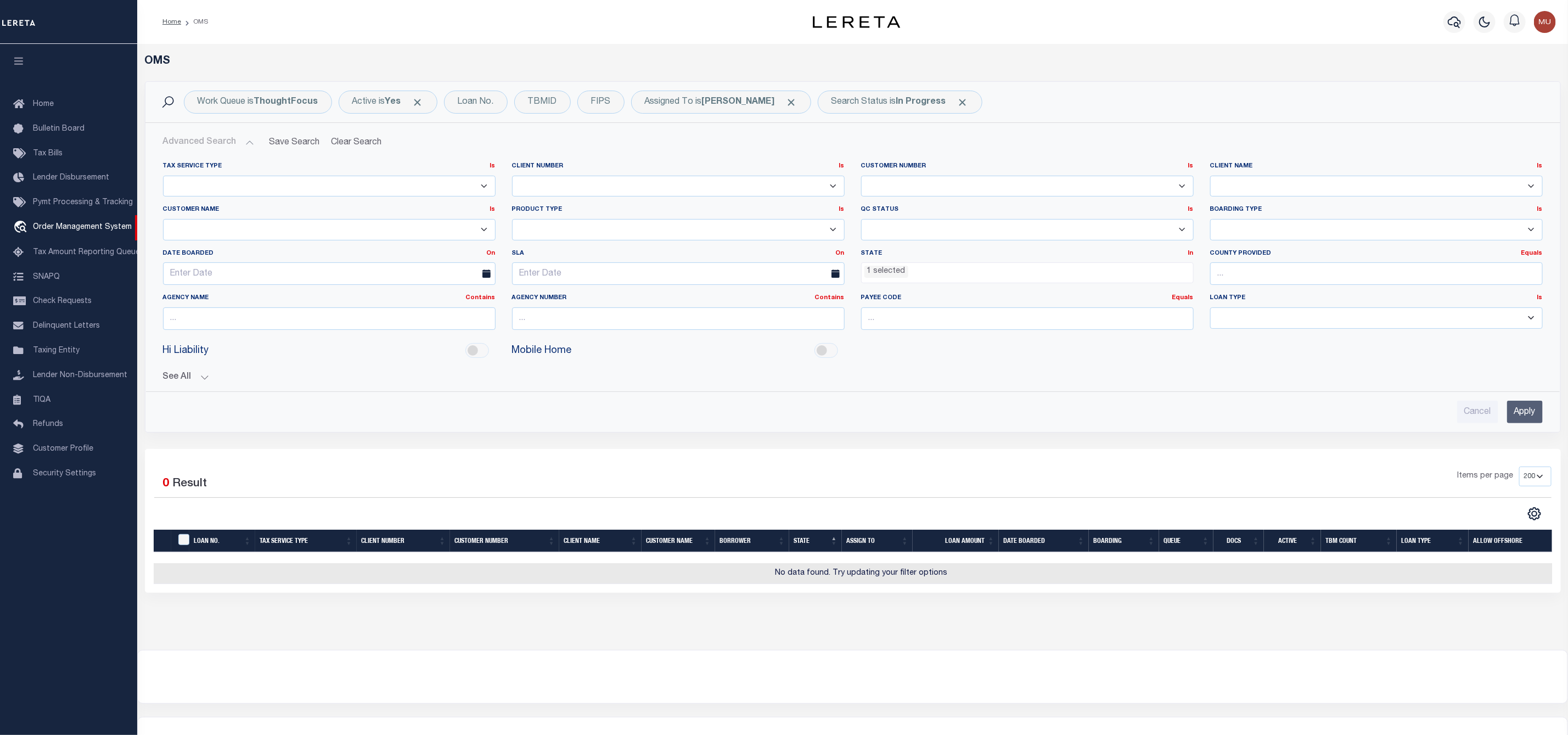
click at [959, 266] on ul "1 selected" at bounding box center [1026, 271] width 331 height 15
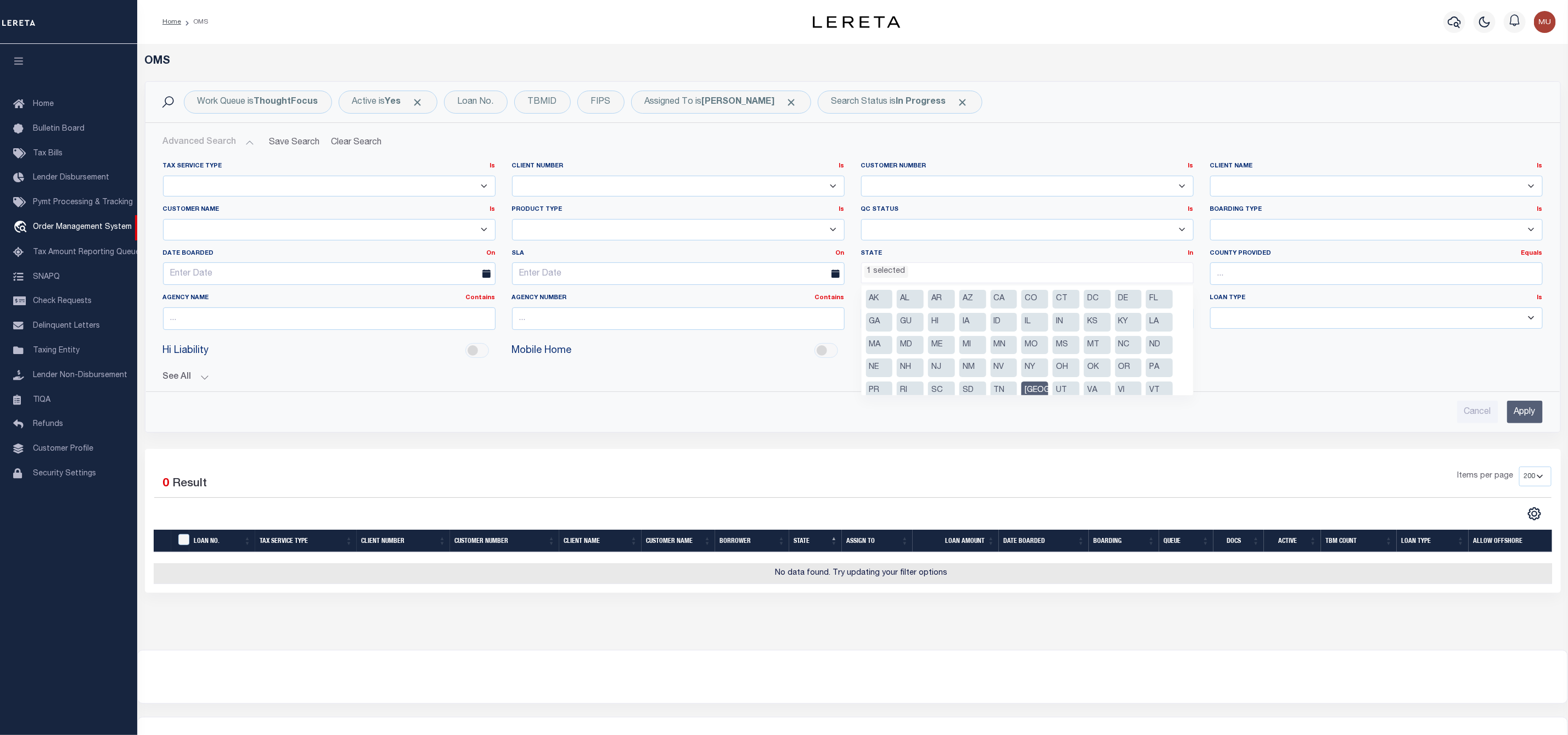
click at [1031, 384] on li "[GEOGRAPHIC_DATA]" at bounding box center [1035, 391] width 27 height 19
select select
click at [1521, 412] on input "Apply" at bounding box center [1524, 412] width 35 height 23
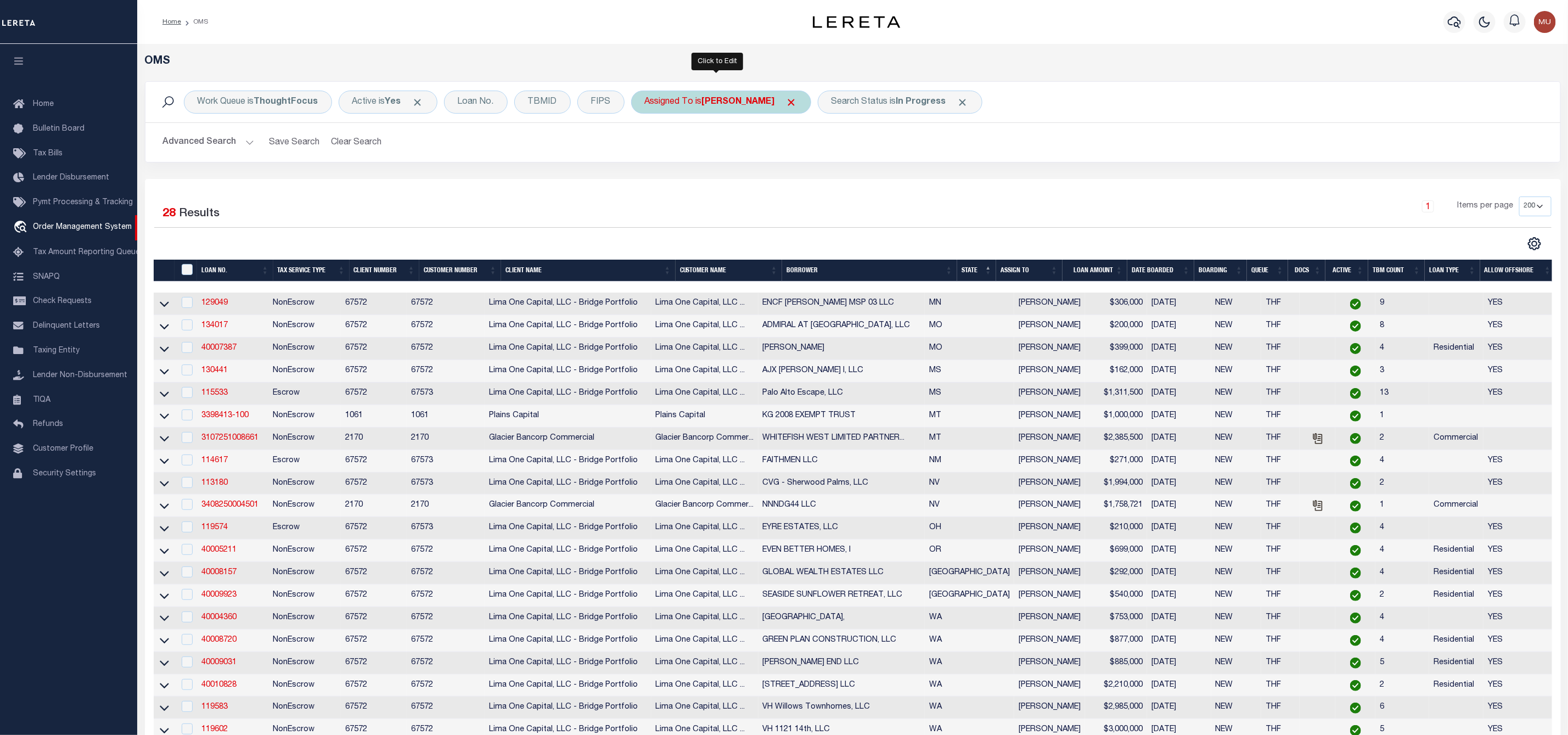
click at [729, 106] on b "[PERSON_NAME]" at bounding box center [738, 103] width 73 height 9
click at [720, 154] on select "--Unassigned-- [PERSON_NAME] [PERSON_NAME] [PERSON_NAME] [PERSON_NAME], [PERSON…" at bounding box center [726, 156] width 161 height 21
select select "[PERSON_NAME]"
click at [647, 146] on select "--Unassigned-- [PERSON_NAME] [PERSON_NAME] [PERSON_NAME] [PERSON_NAME], [PERSON…" at bounding box center [726, 156] width 161 height 21
click at [793, 189] on input "Apply" at bounding box center [790, 180] width 32 height 18
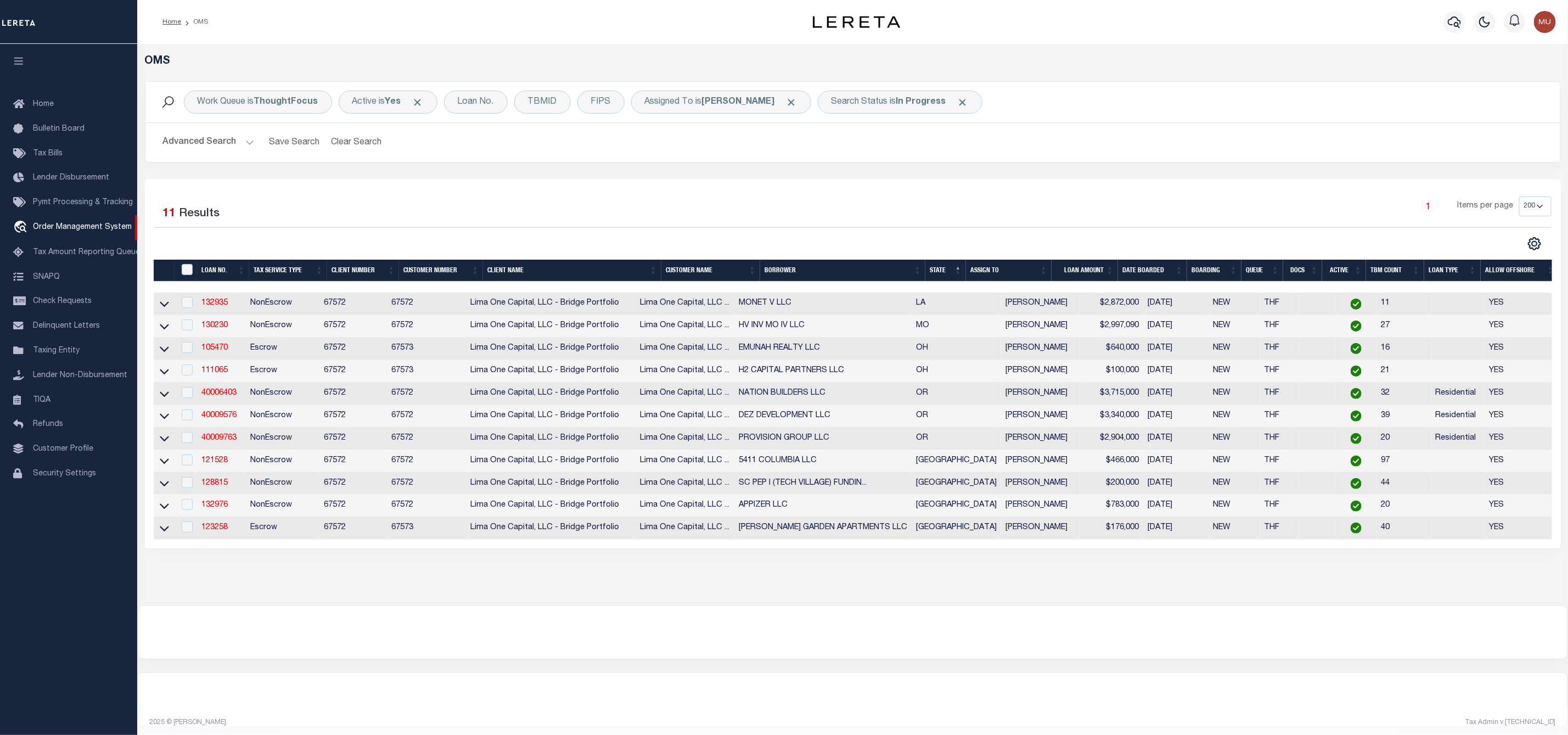
scroll to position [17, 0]
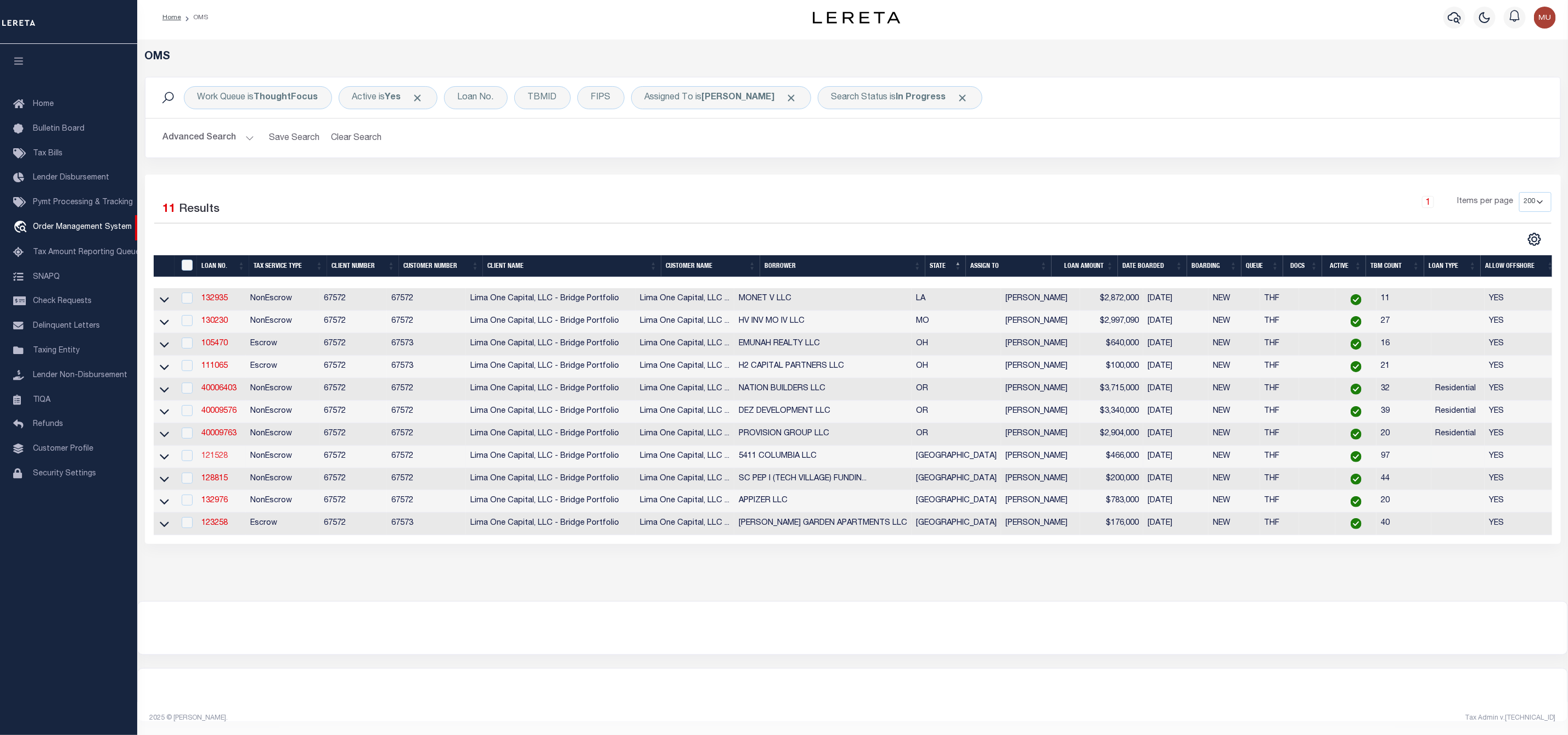
click at [207, 453] on link "121528" at bounding box center [214, 457] width 26 height 8
type input "121528"
type input "5411 COLUMBIA LLC"
select select
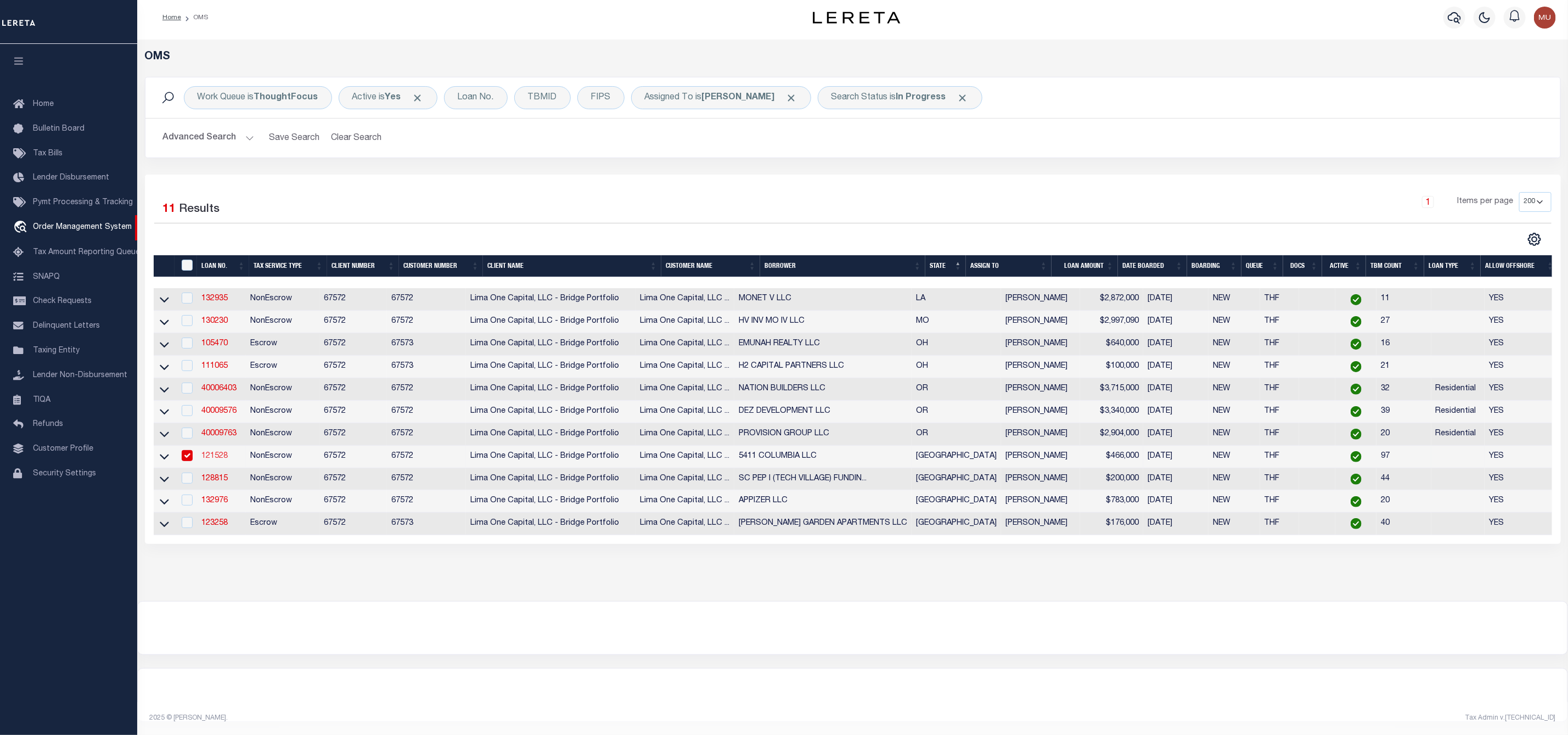
select select
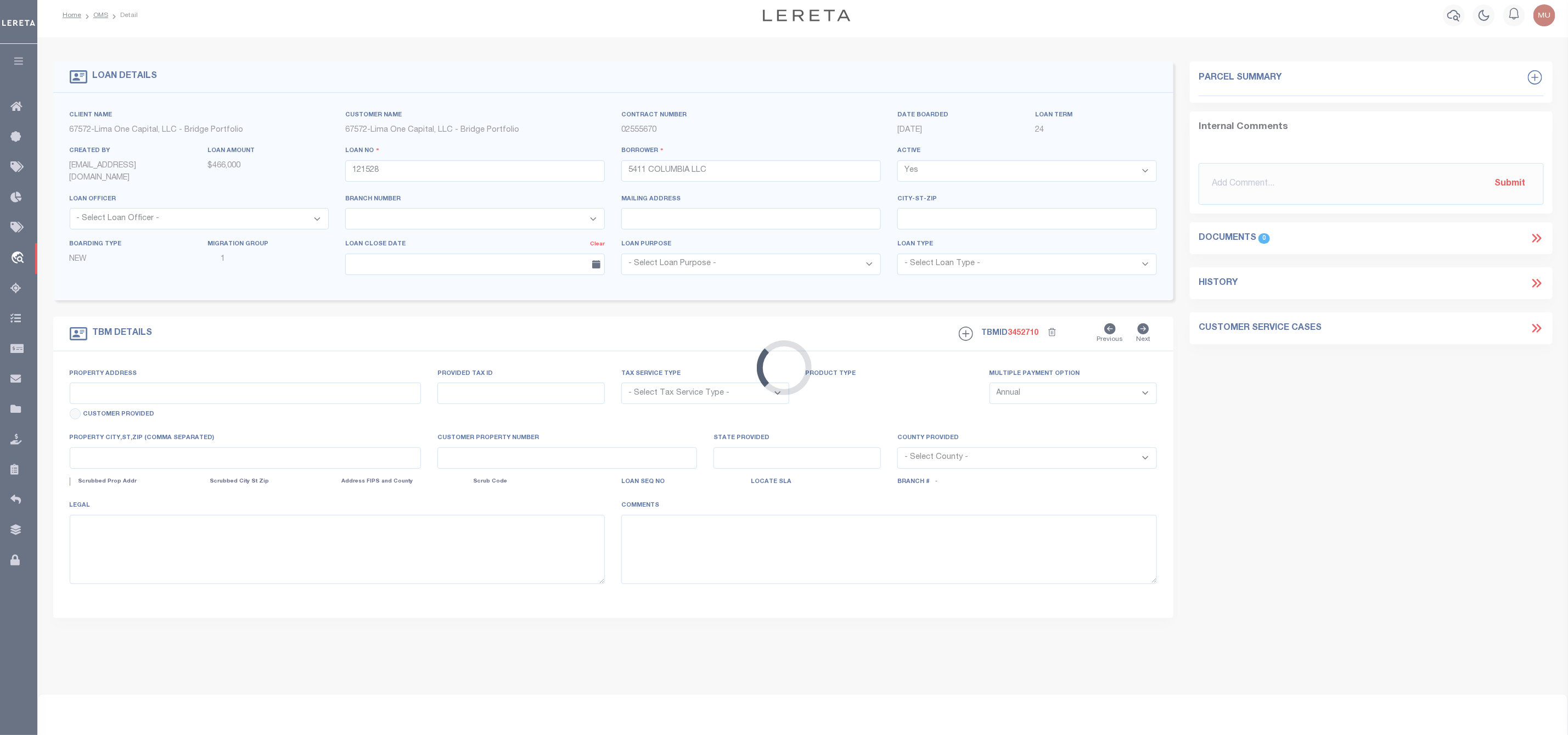
type input "5411 COLUMBIA AVE"
radio input "true"
select select "NonEscrow"
select select
type input "DALLAS TX 75214"
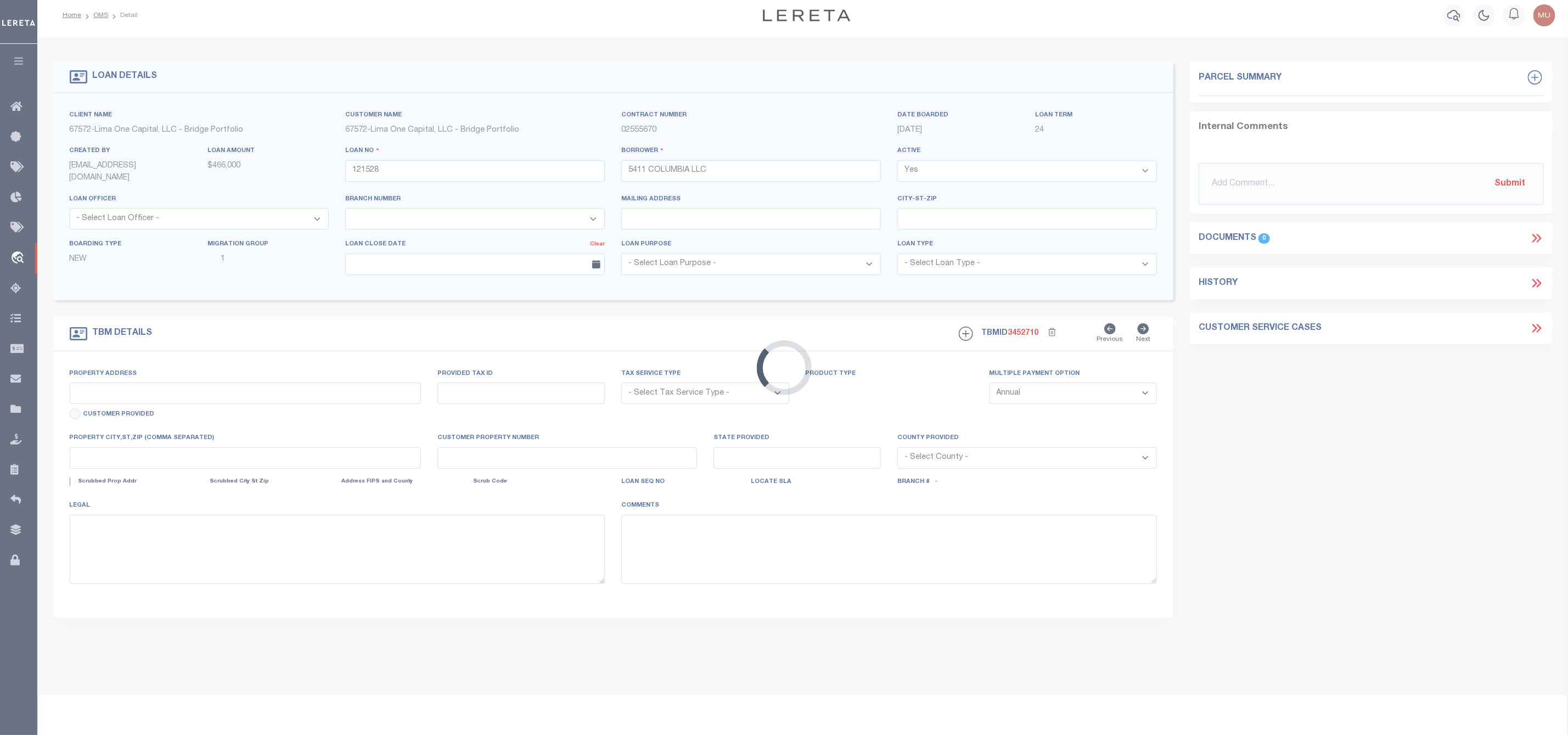
type input "121528-1-Z"
type input "[GEOGRAPHIC_DATA]"
type textarea "COLLECTOR: ENTITY: PARCEL: 0"
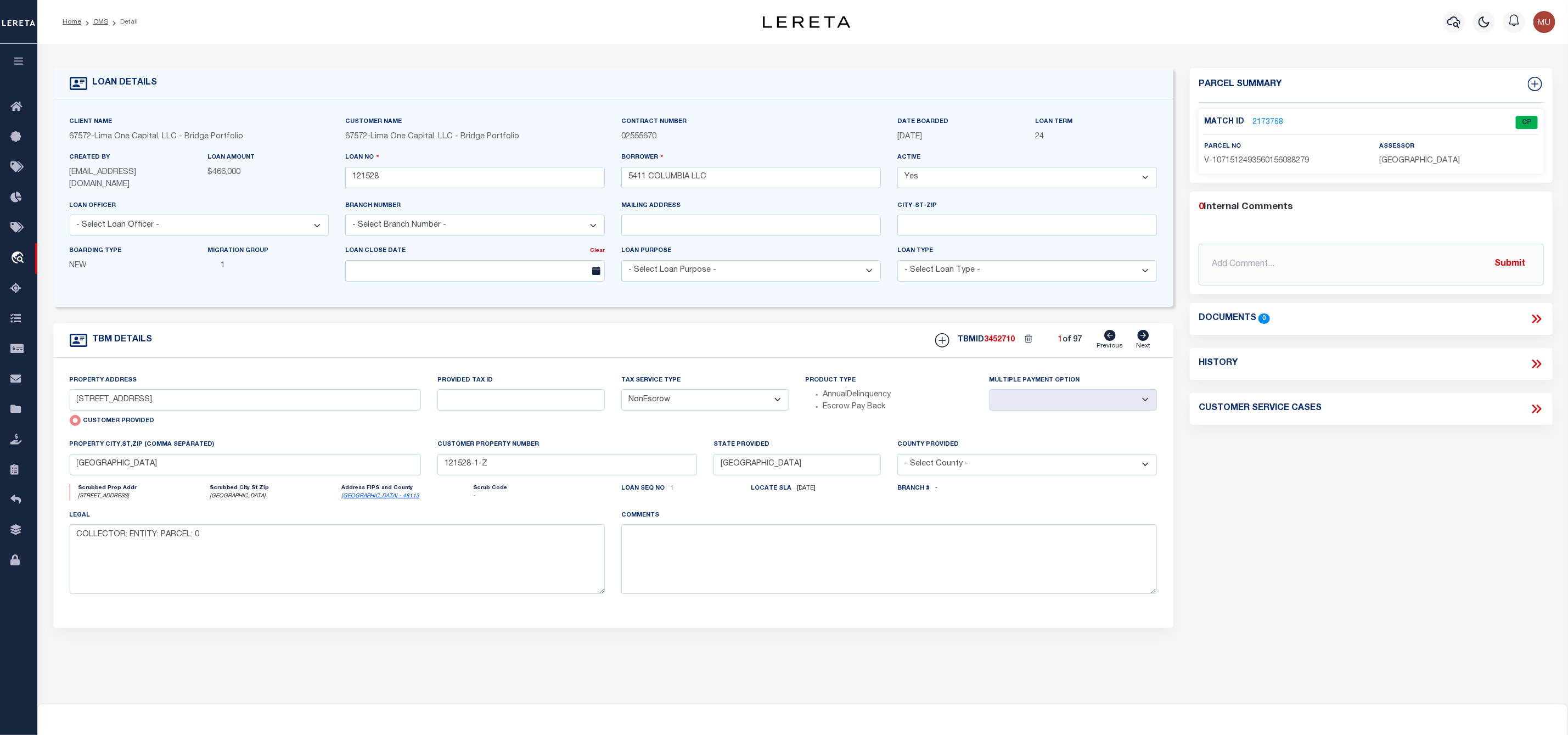
click at [1270, 122] on link "2173768" at bounding box center [1267, 122] width 31 height 11
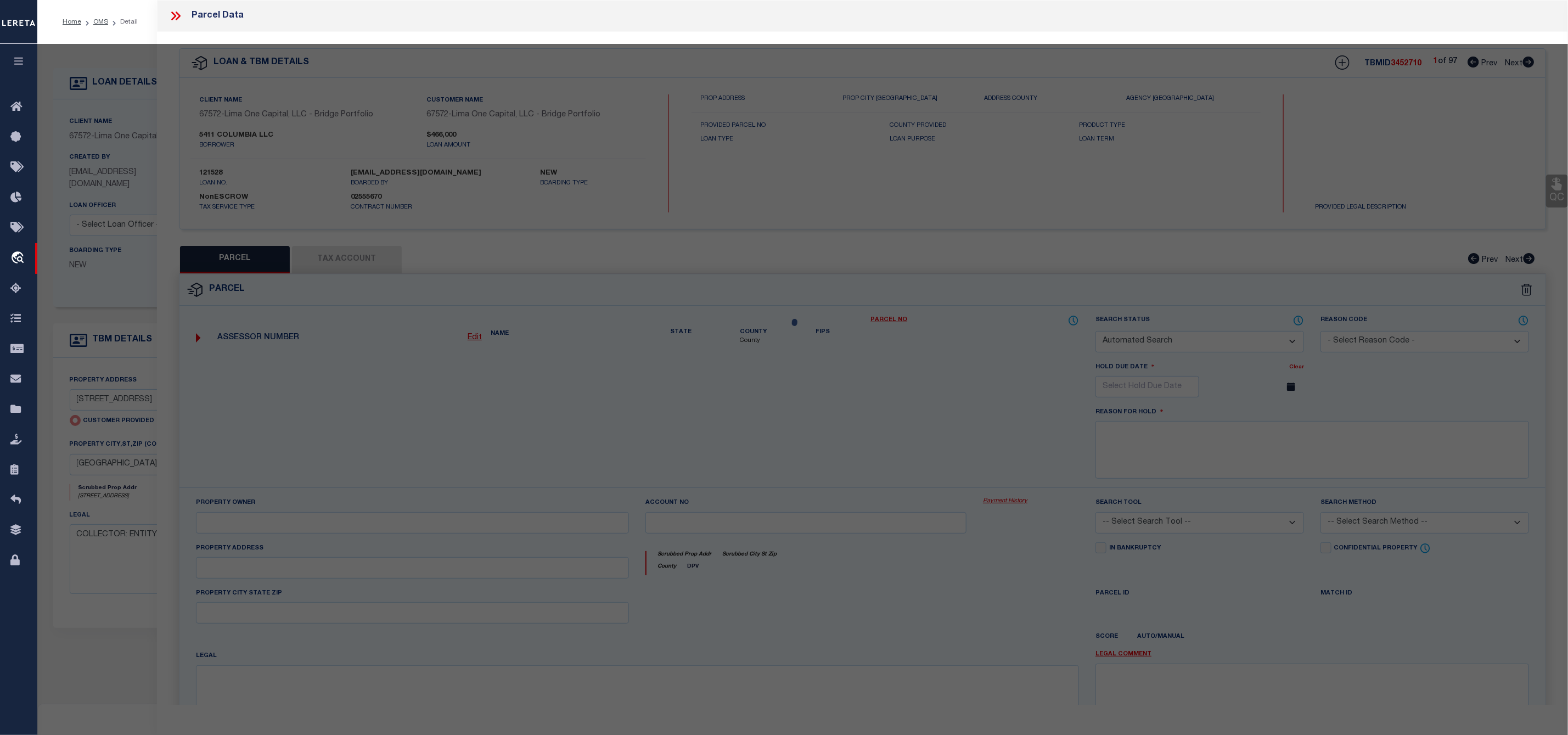
checkbox input "false"
select select "CP"
select select "AGW"
select select
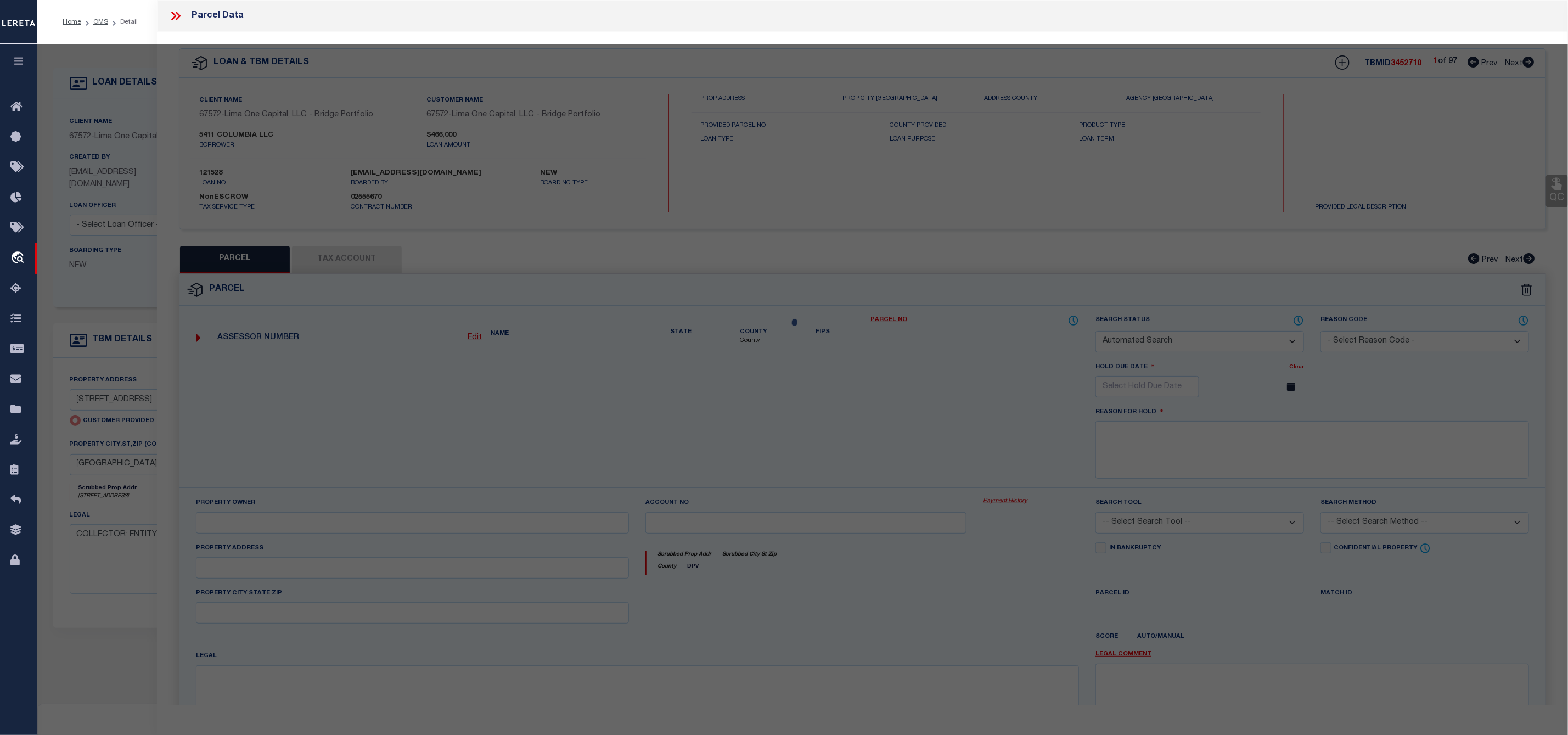
type input "5411 COLUMBIA AVE"
checkbox input "false"
type input "DALLAS TX 75214"
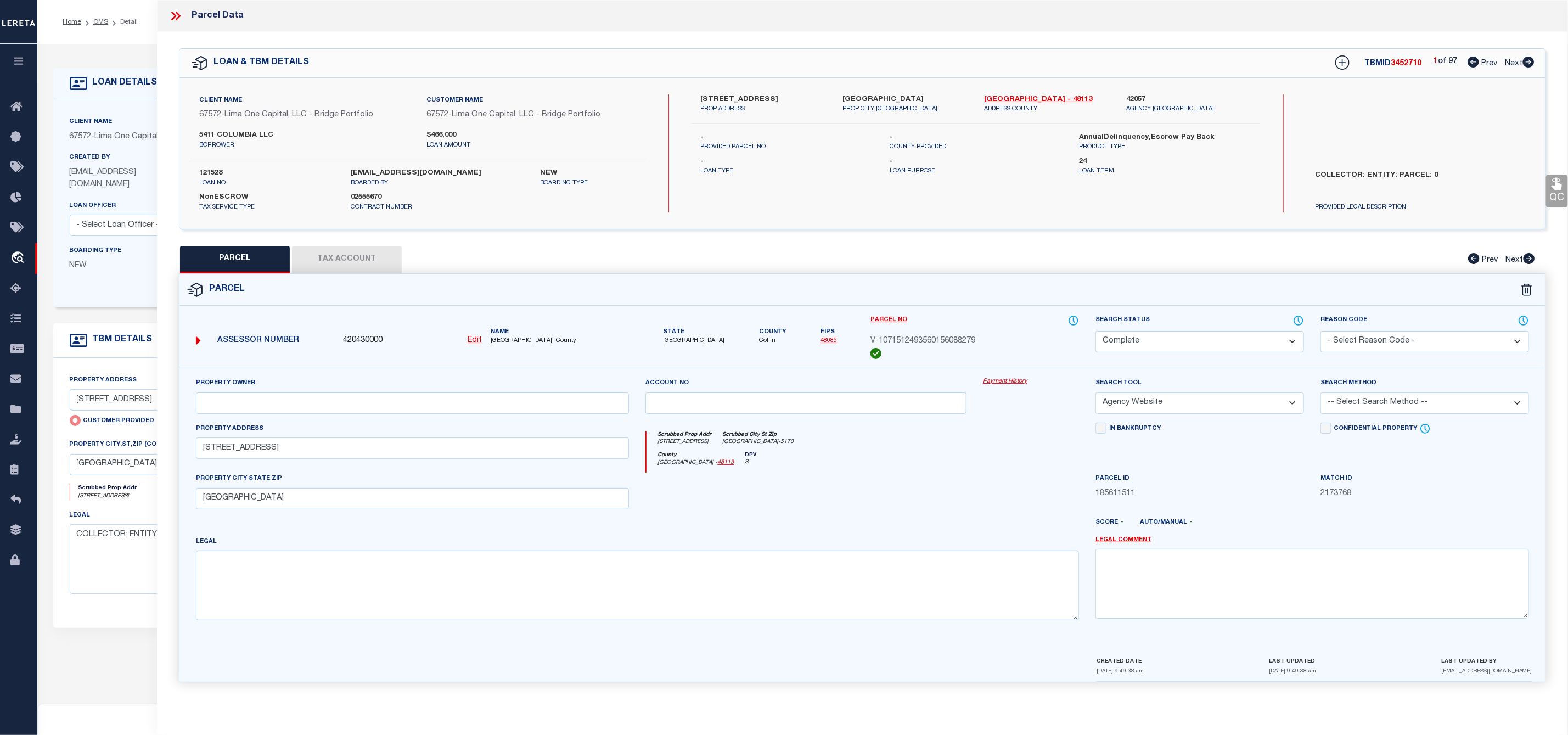
click at [1524, 61] on icon at bounding box center [1528, 62] width 11 height 11
select select "AS"
select select
checkbox input "false"
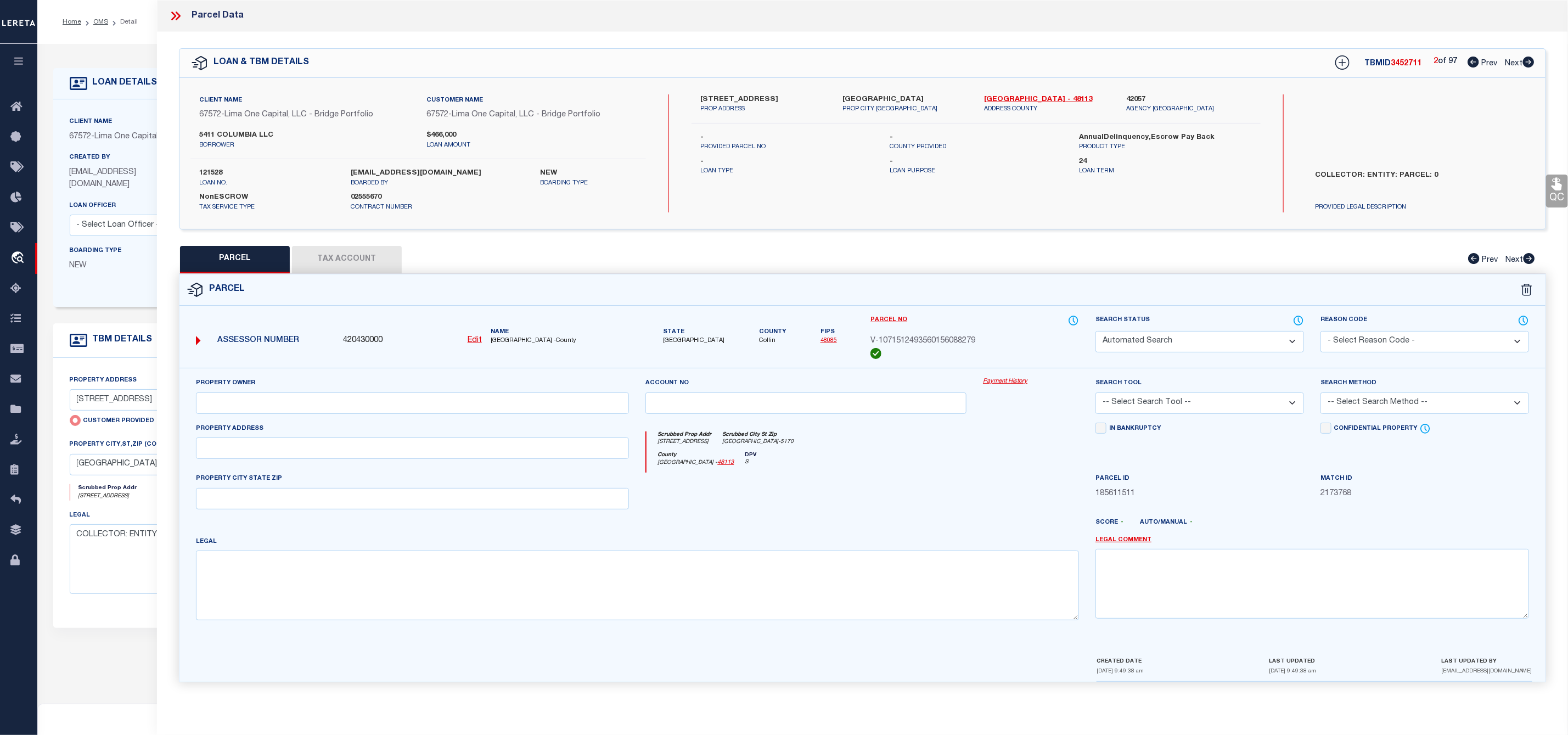
select select "CP"
select select "AGW"
select select
type input "5411 COLUMBIA AVE"
checkbox input "false"
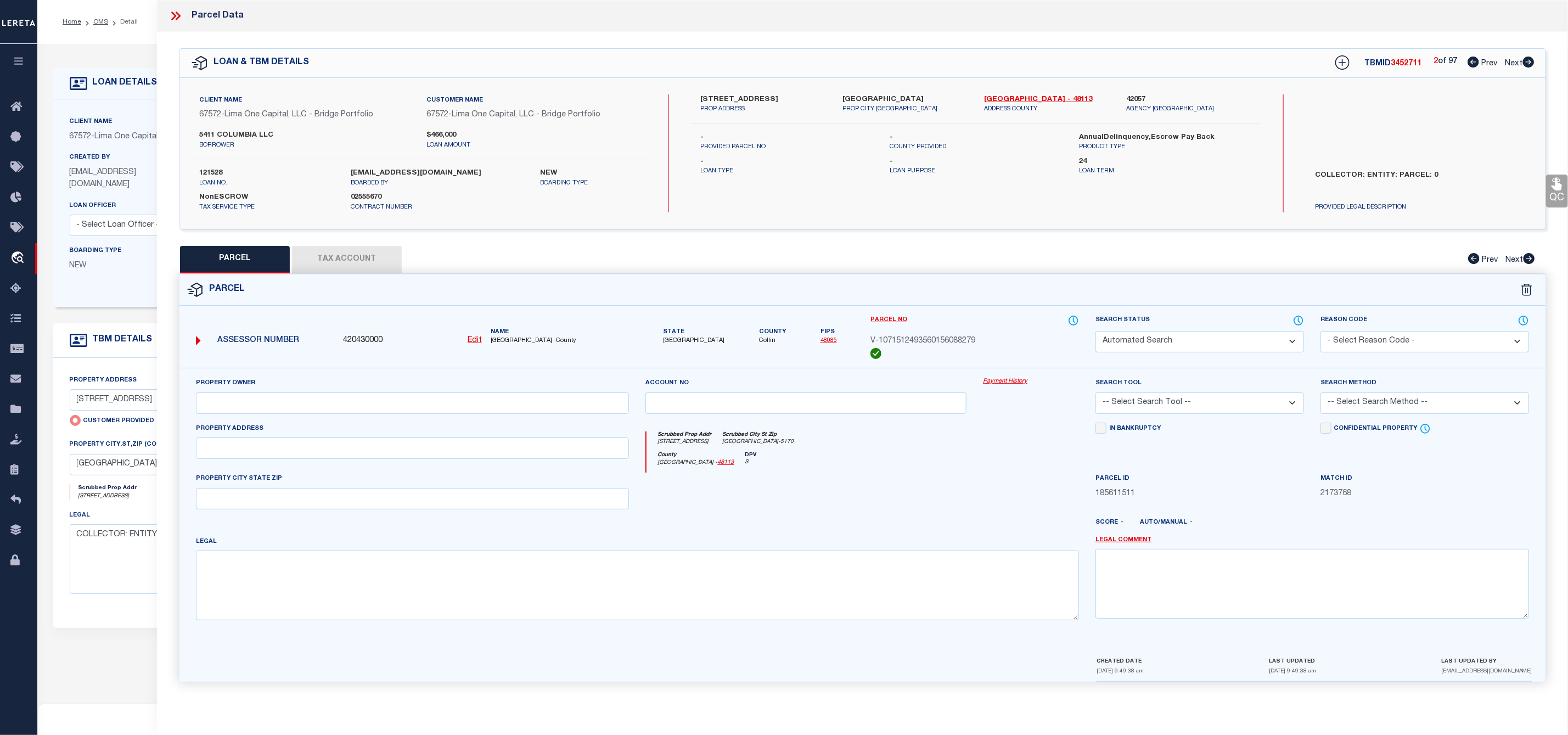
type input "DALLAS TX 75214"
click at [1524, 61] on icon at bounding box center [1528, 62] width 11 height 11
select select "AS"
select select
checkbox input "false"
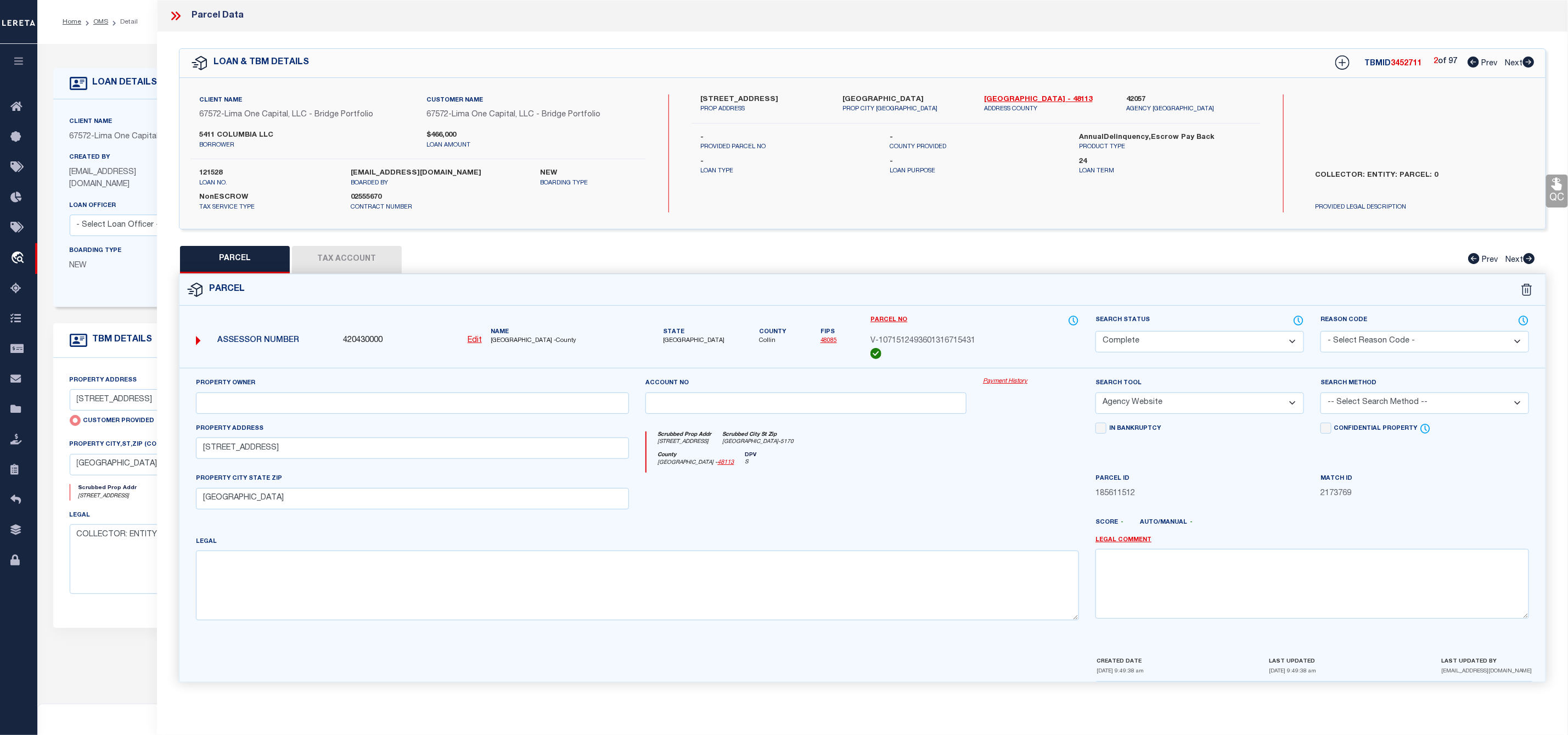
checkbox input "false"
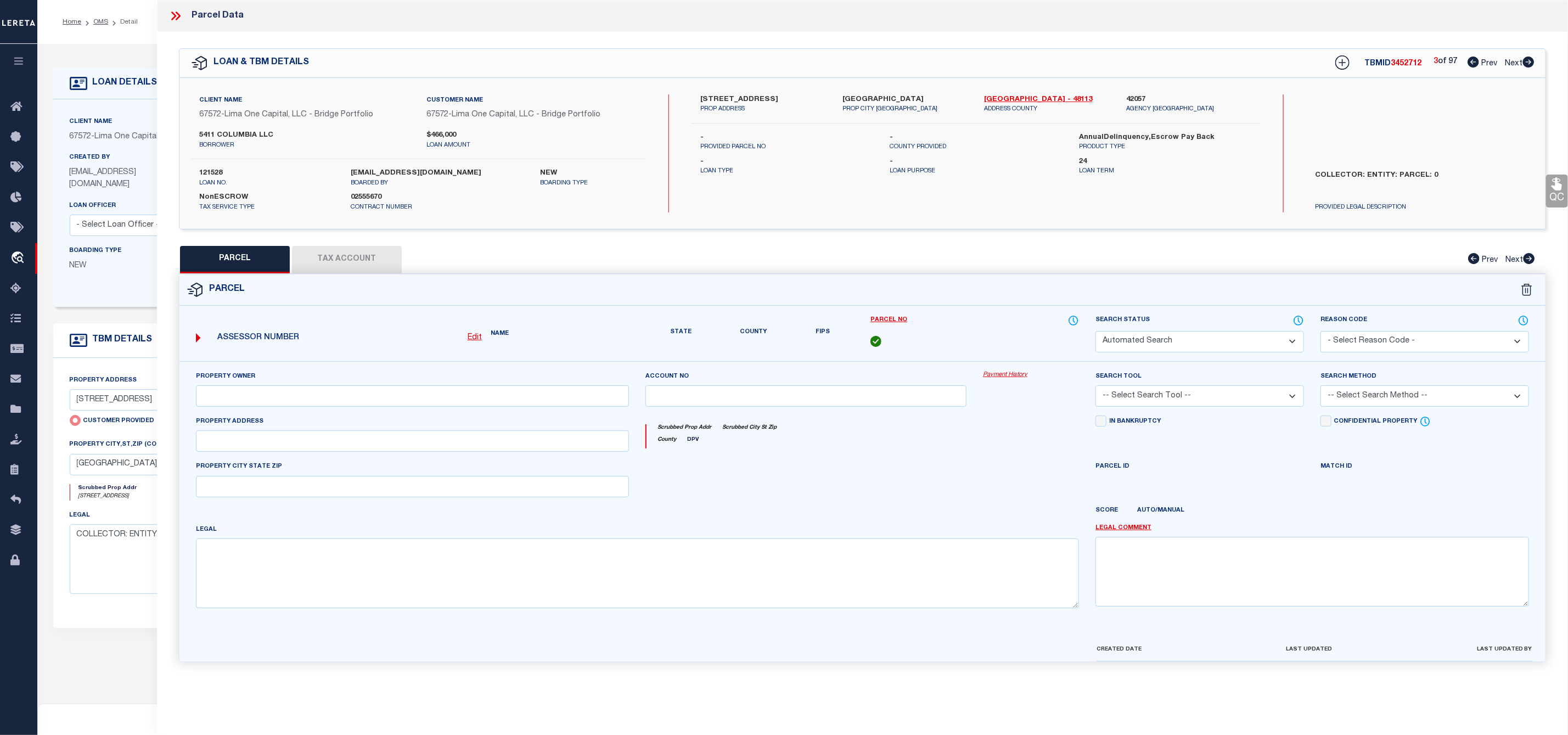
select select "CP"
select select "AGW"
select select
type input "5411 COLUMBIA AVE"
checkbox input "false"
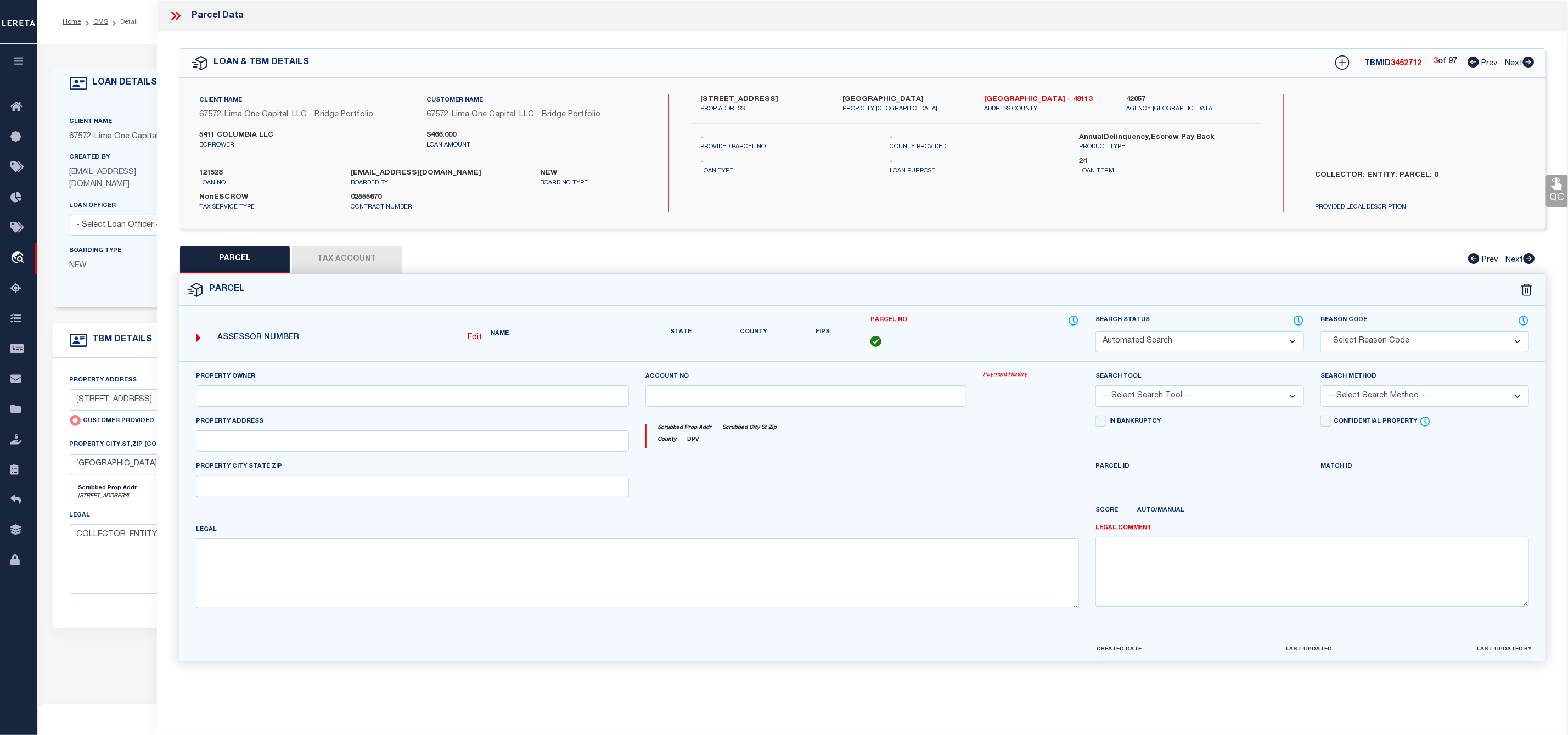
type input "DALLAS TX 75214"
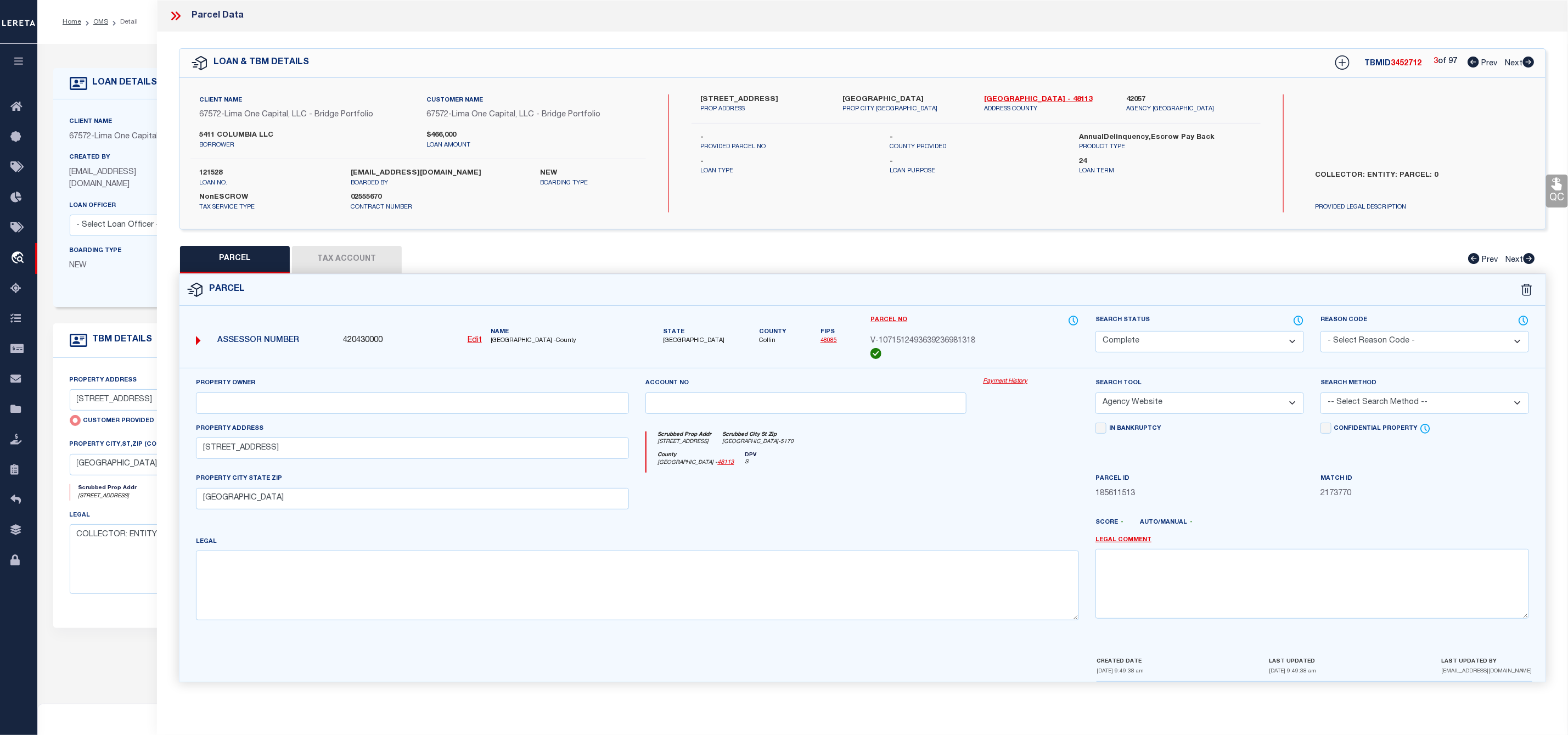
click at [1524, 61] on icon at bounding box center [1528, 62] width 11 height 11
select select "AS"
select select
checkbox input "false"
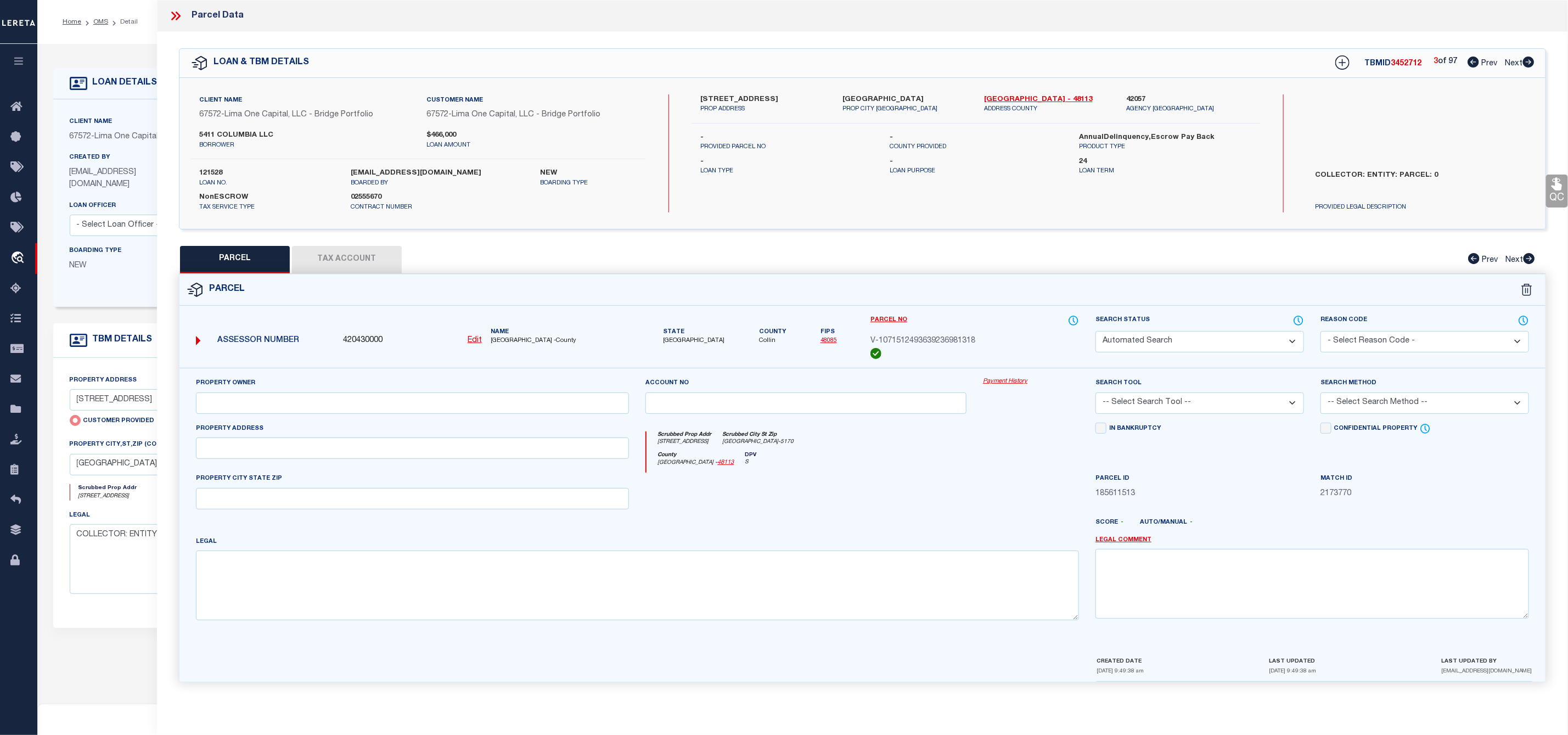
select select "CP"
select select "AGW"
select select
type input "5411 COLUMBIA AVE"
checkbox input "false"
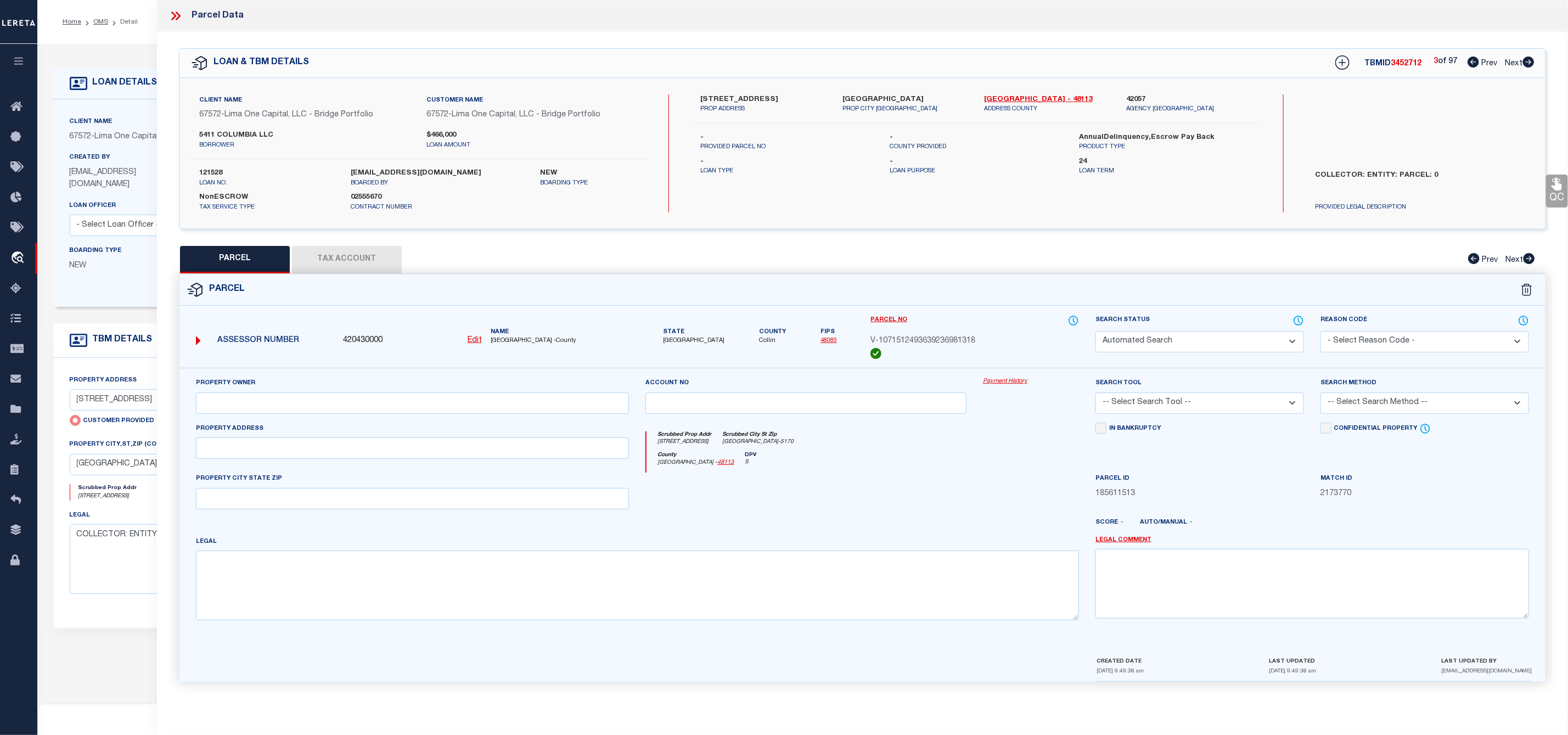
type input "DALLAS TX 75214"
click at [1524, 61] on icon at bounding box center [1528, 62] width 11 height 11
select select "AS"
select select
checkbox input "false"
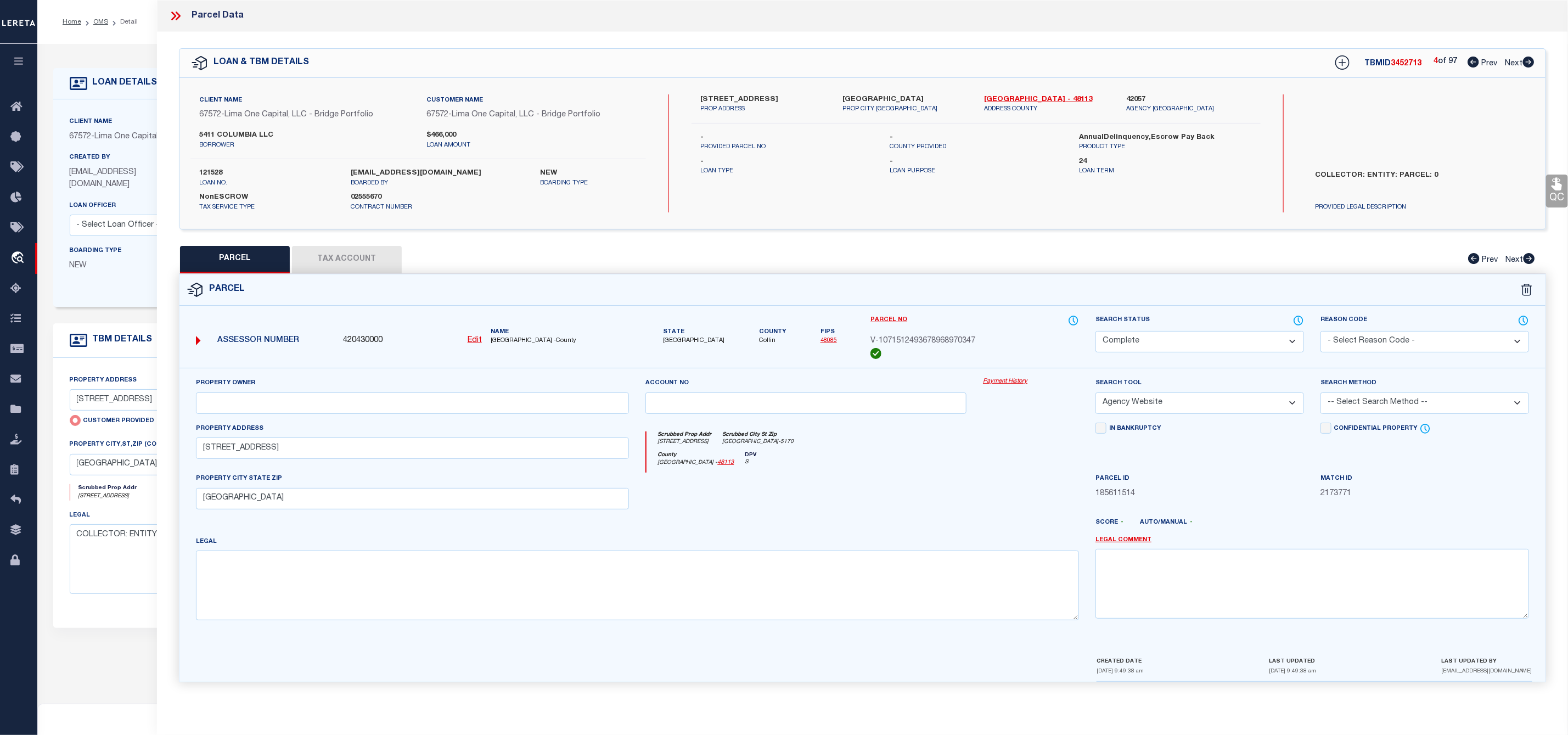
checkbox input "false"
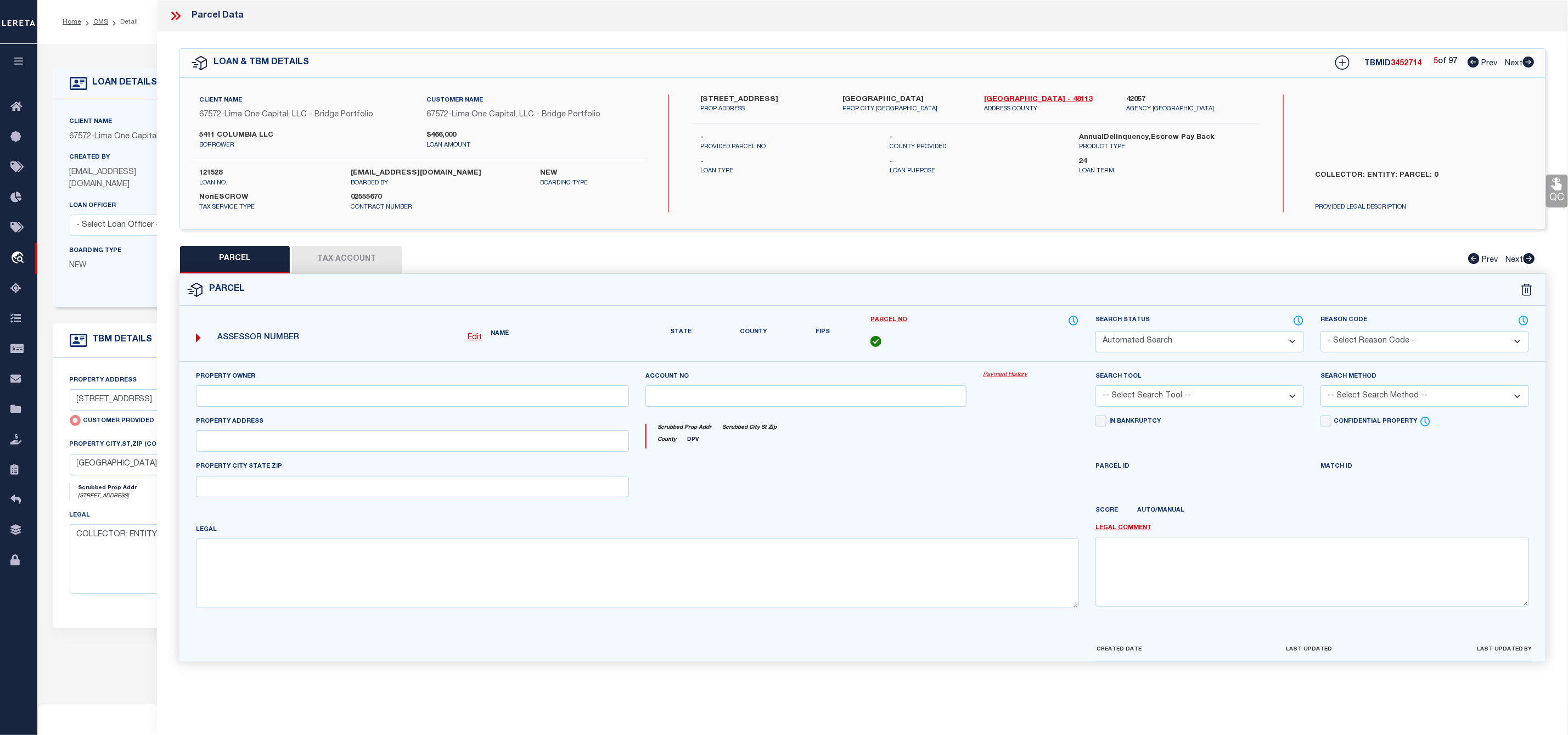
select select "CP"
select select "AGW"
select select
type input "5411 COLUMBIA AVE"
checkbox input "false"
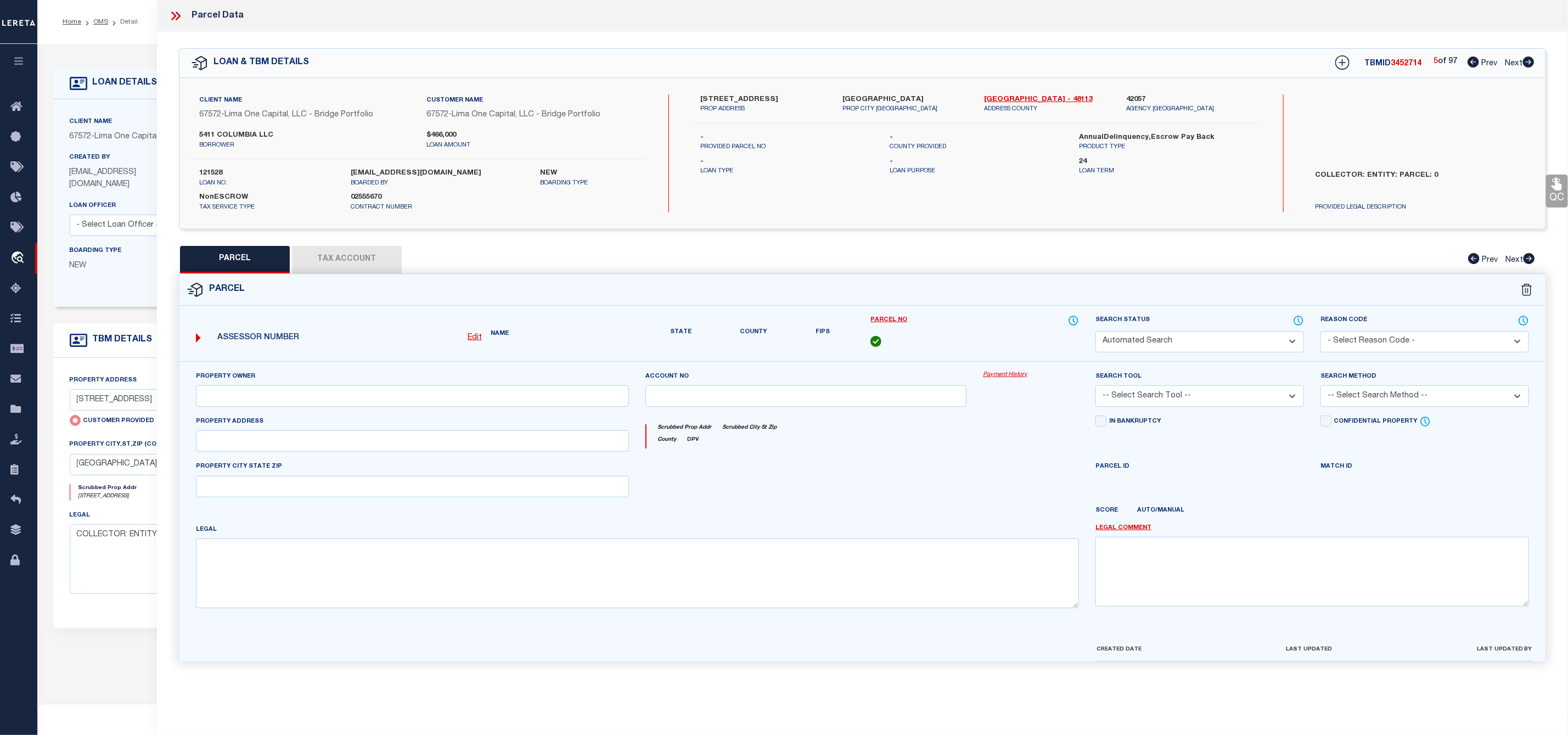
type input "DALLAS TX 75214"
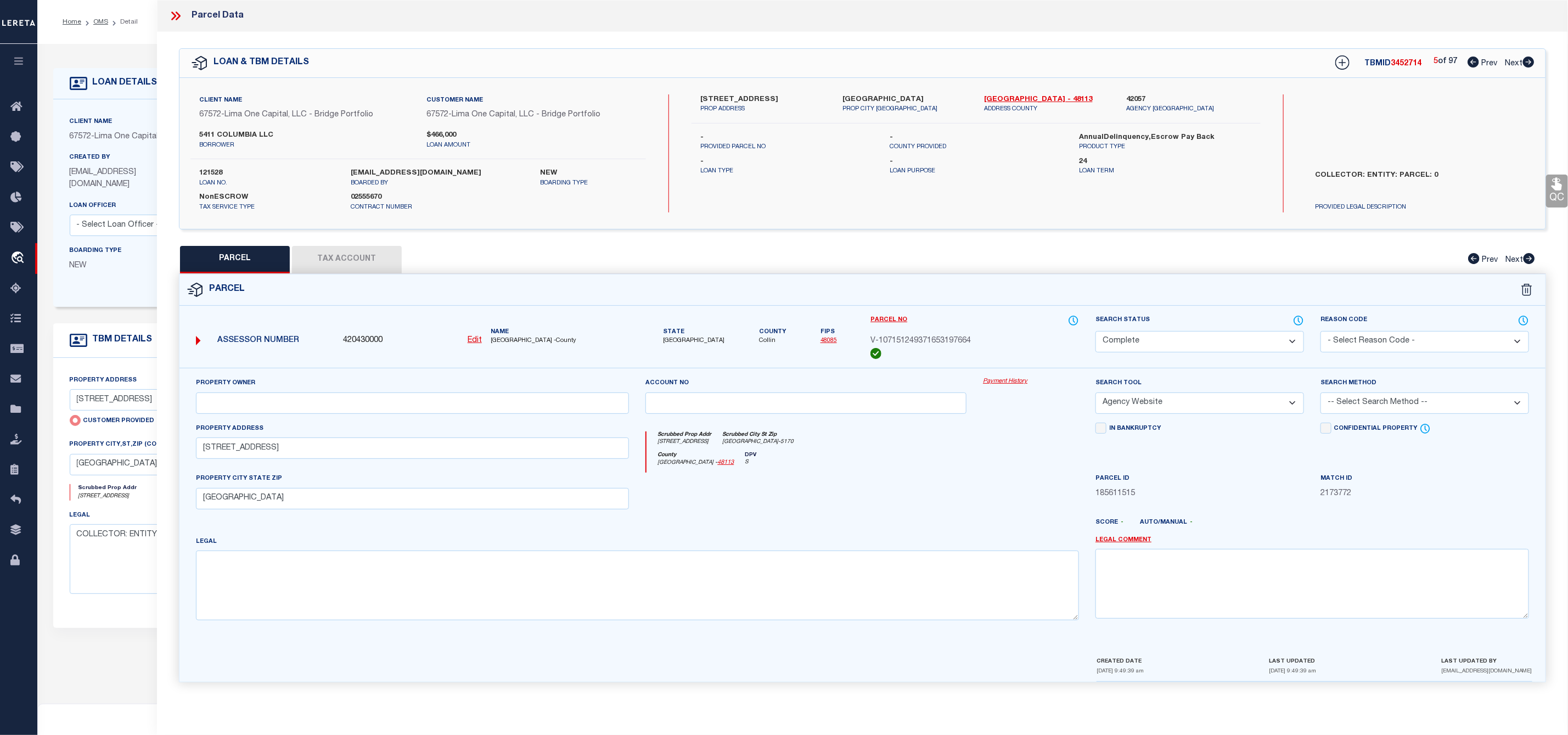
click at [1524, 61] on icon at bounding box center [1528, 62] width 11 height 11
select select "AS"
select select
checkbox input "false"
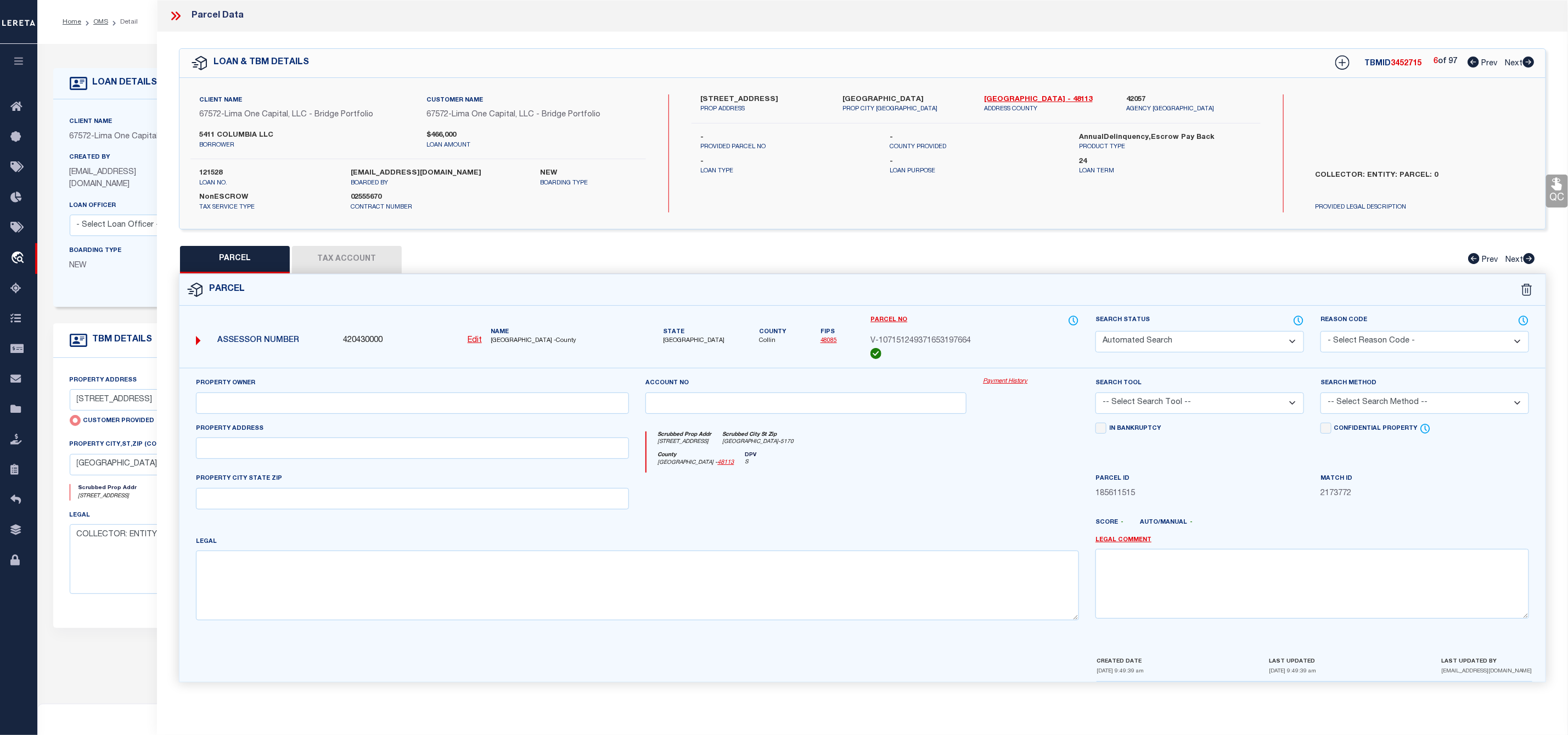
select select "CP"
select select "AGW"
select select
type input "5411 COLUMBIA AVE"
checkbox input "false"
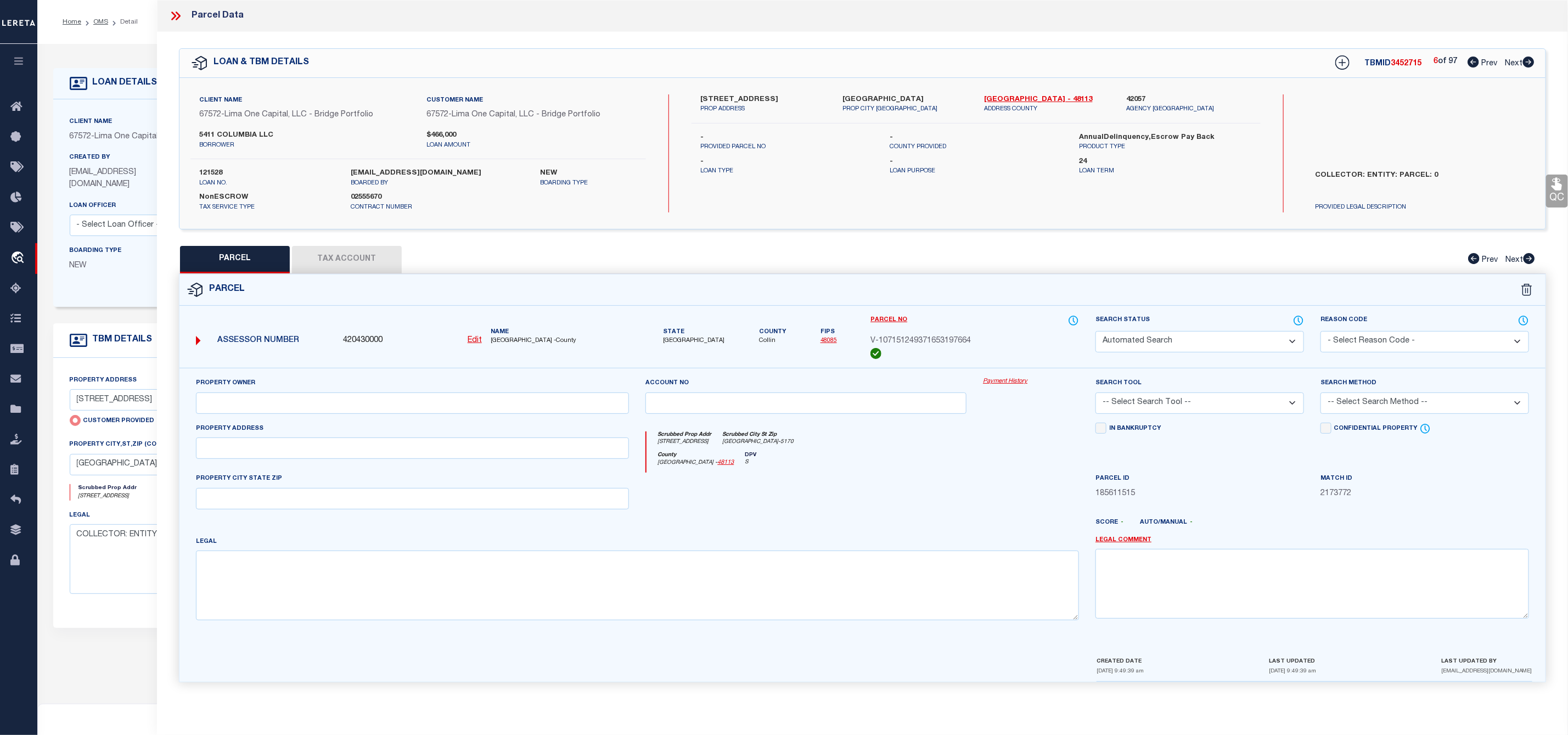
type input "DALLAS TX 75214"
click at [1524, 61] on icon at bounding box center [1528, 62] width 11 height 11
select select "AS"
select select
checkbox input "false"
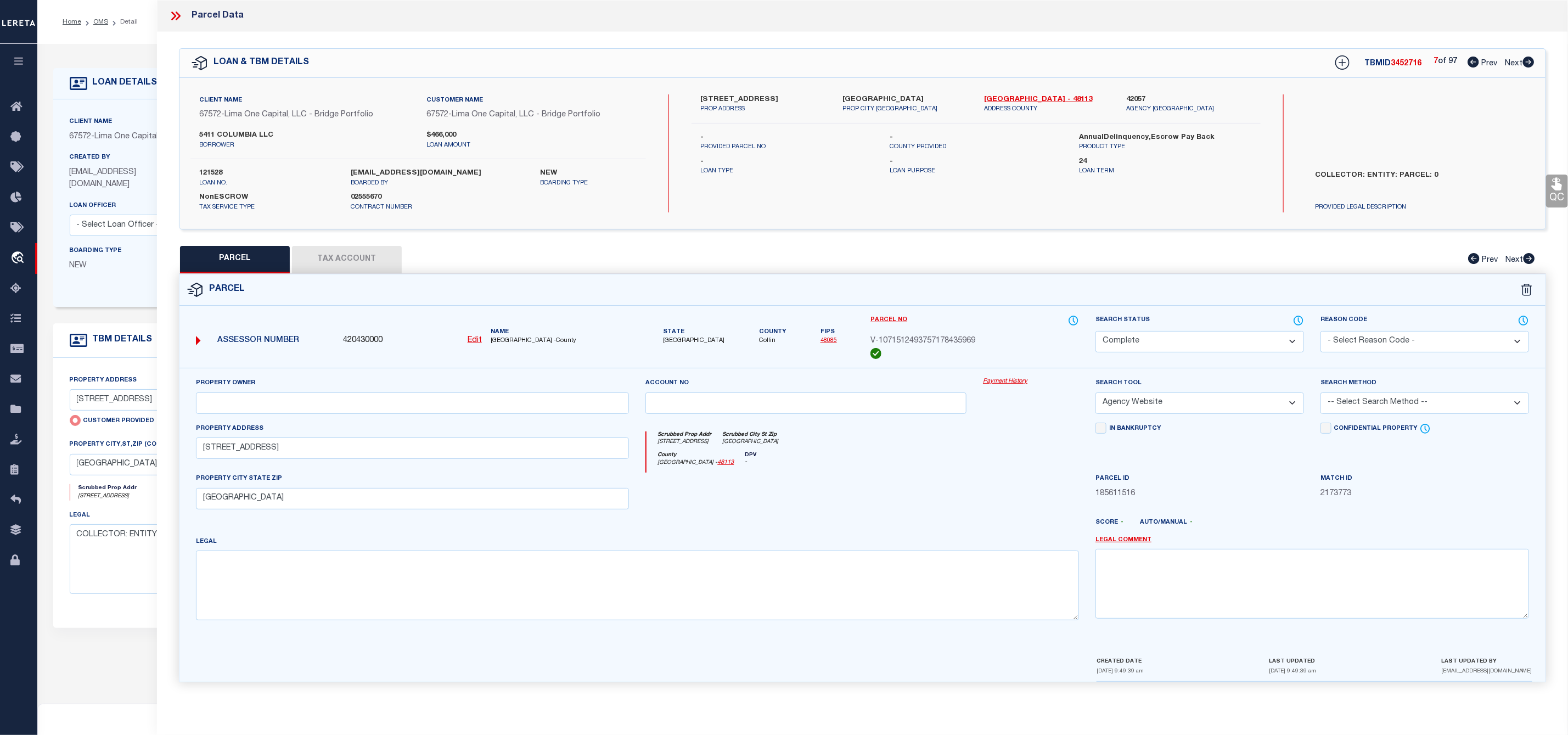
checkbox input "false"
select select "CP"
select select "AGW"
select select
type input "5411 COLUMBIA AVE"
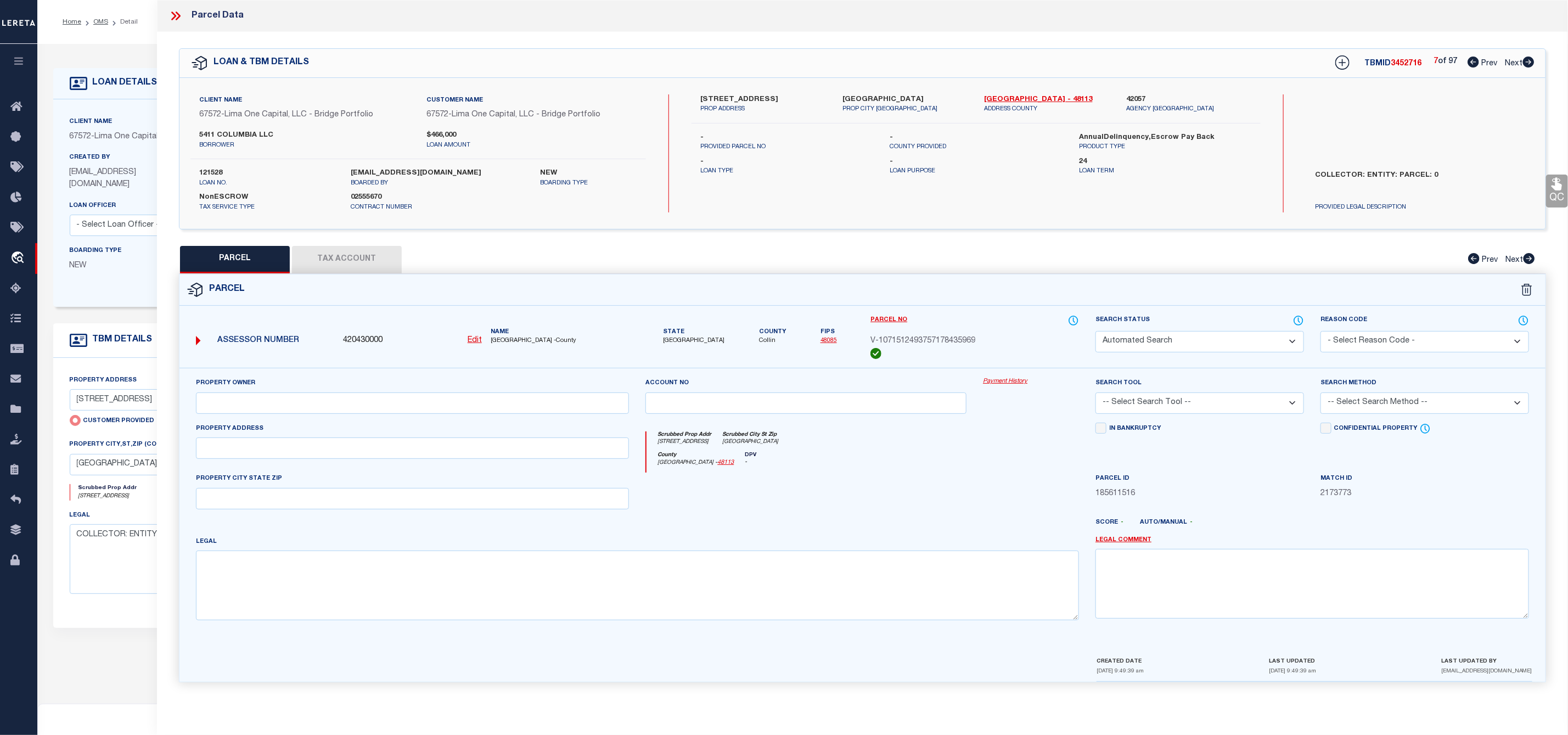
checkbox input "false"
type input "DALLAS TX 75214"
click at [1524, 61] on icon at bounding box center [1528, 62] width 11 height 11
select select "AS"
select select
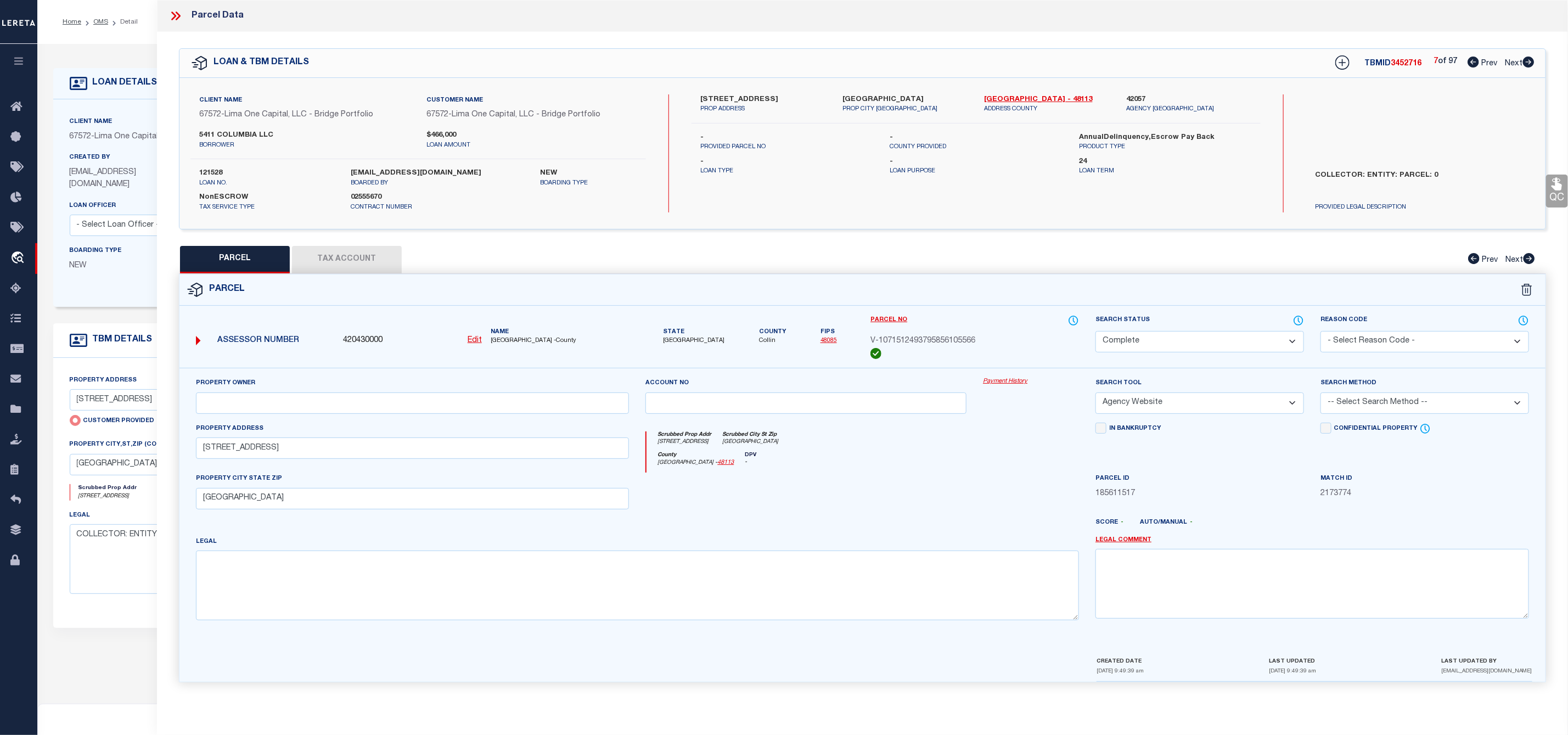
checkbox input "false"
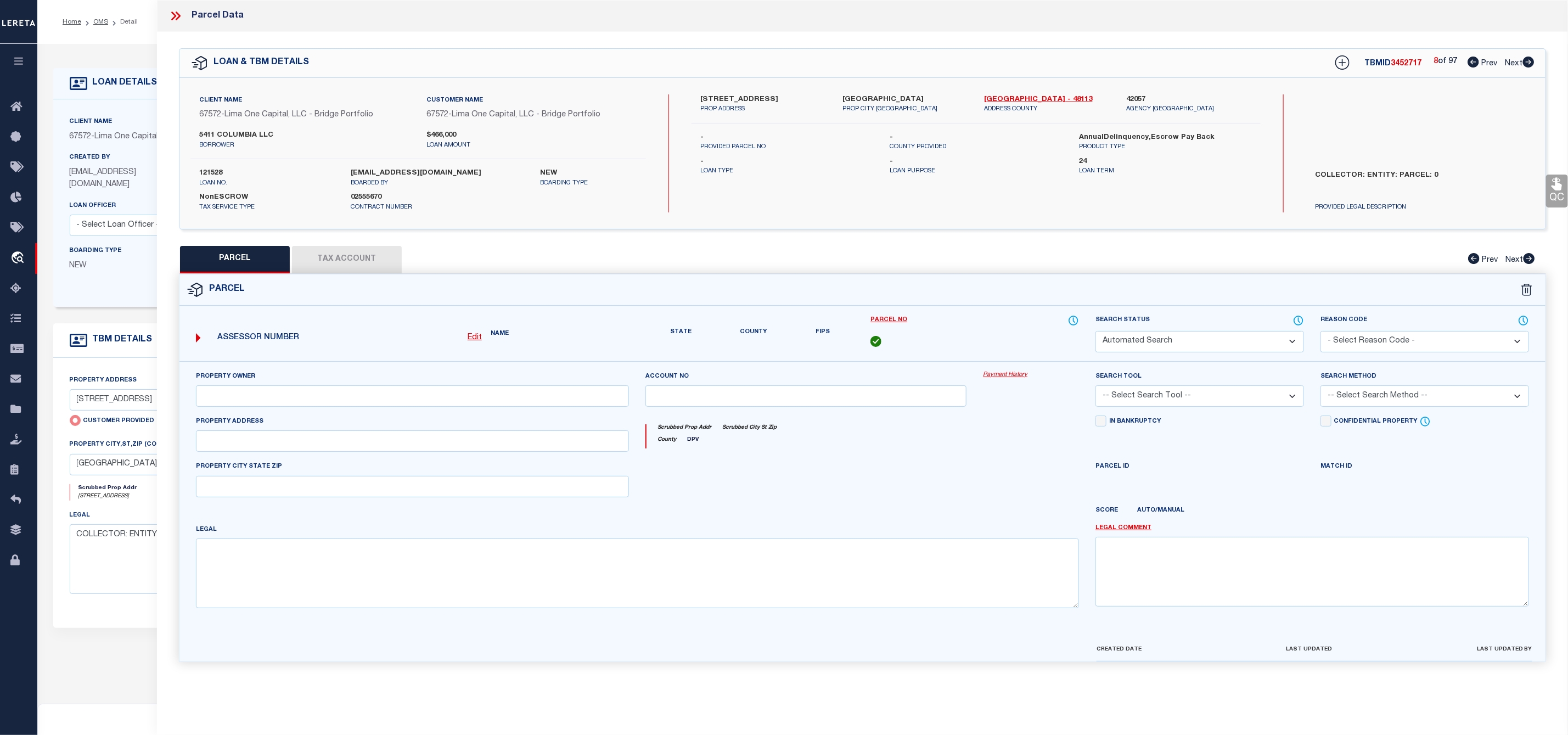
select select "CP"
select select "AGW"
select select
type input "5411 COLUMBIA AVE"
checkbox input "false"
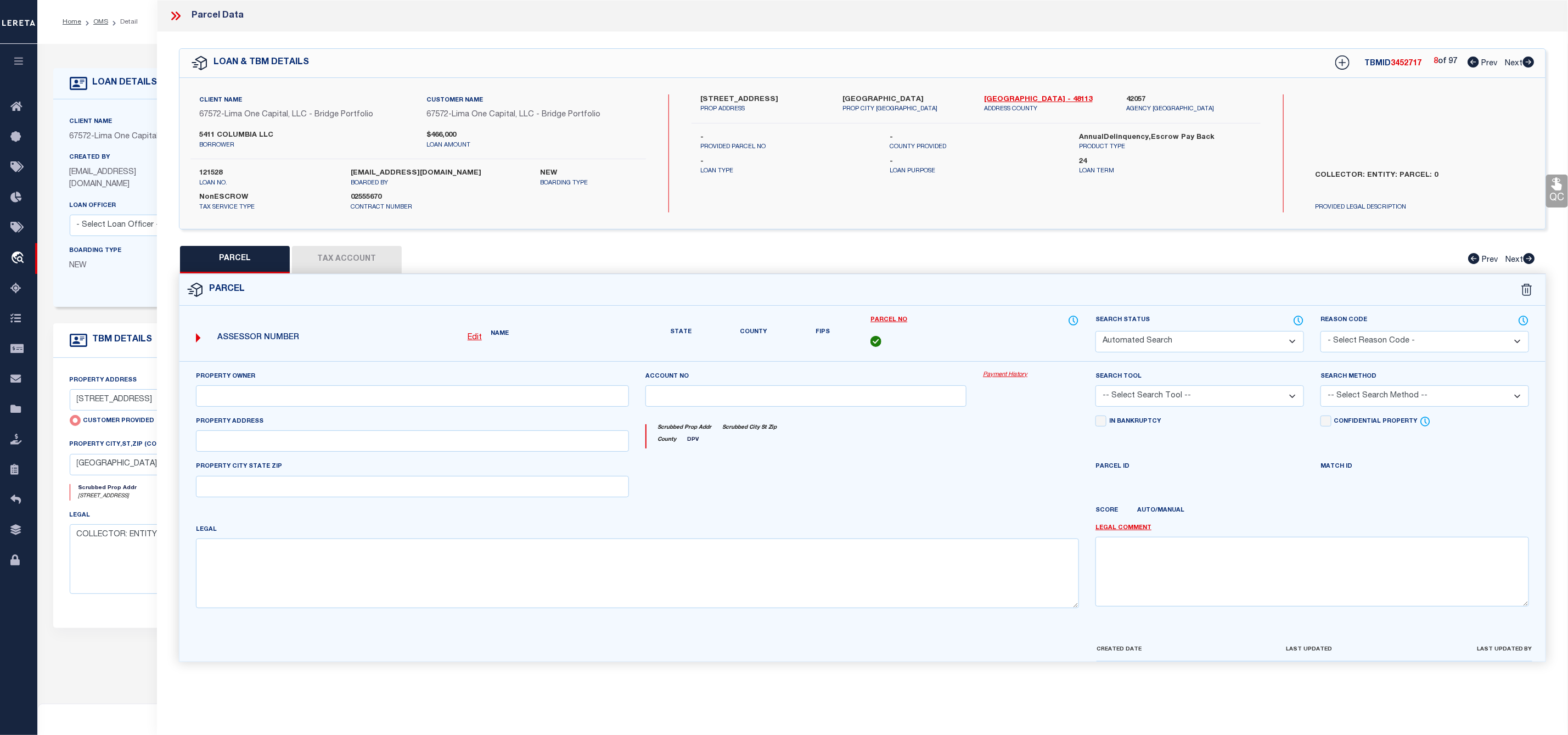
type input "DALLAS TX 75214"
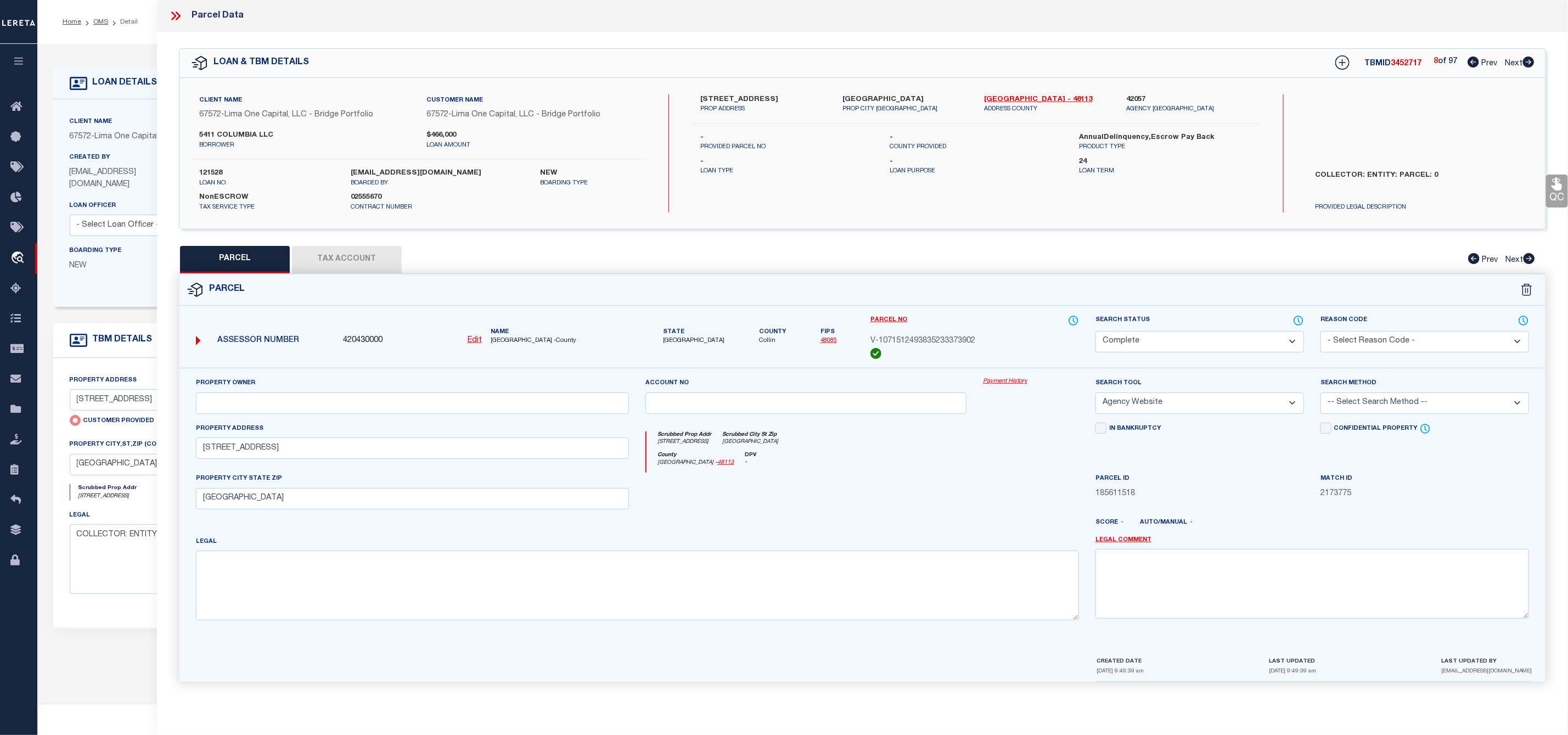
click at [1524, 61] on icon at bounding box center [1528, 62] width 11 height 11
select select "AS"
select select
checkbox input "false"
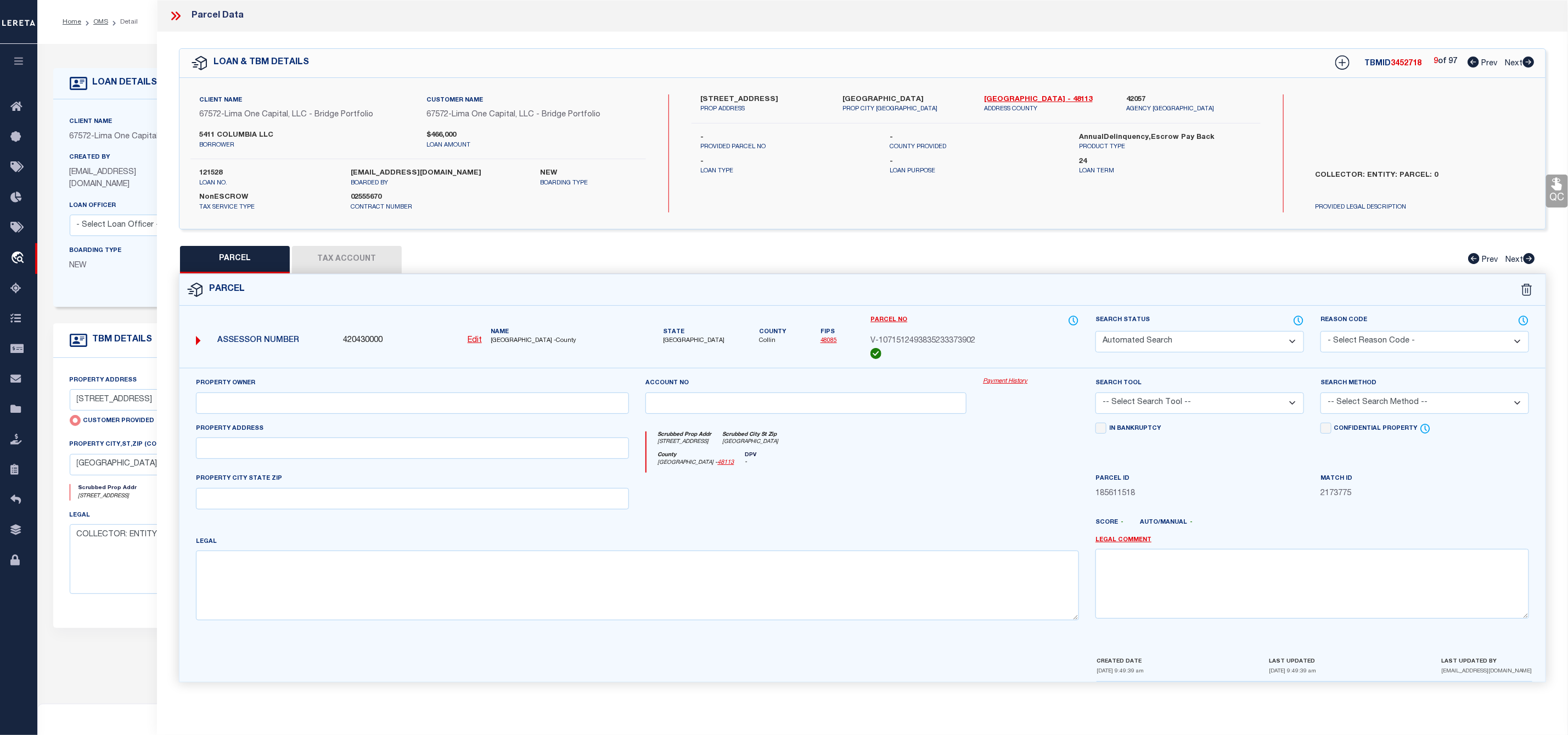
select select "CP"
select select "AGW"
select select
type input "5411 COLUMBIA AVE"
checkbox input "false"
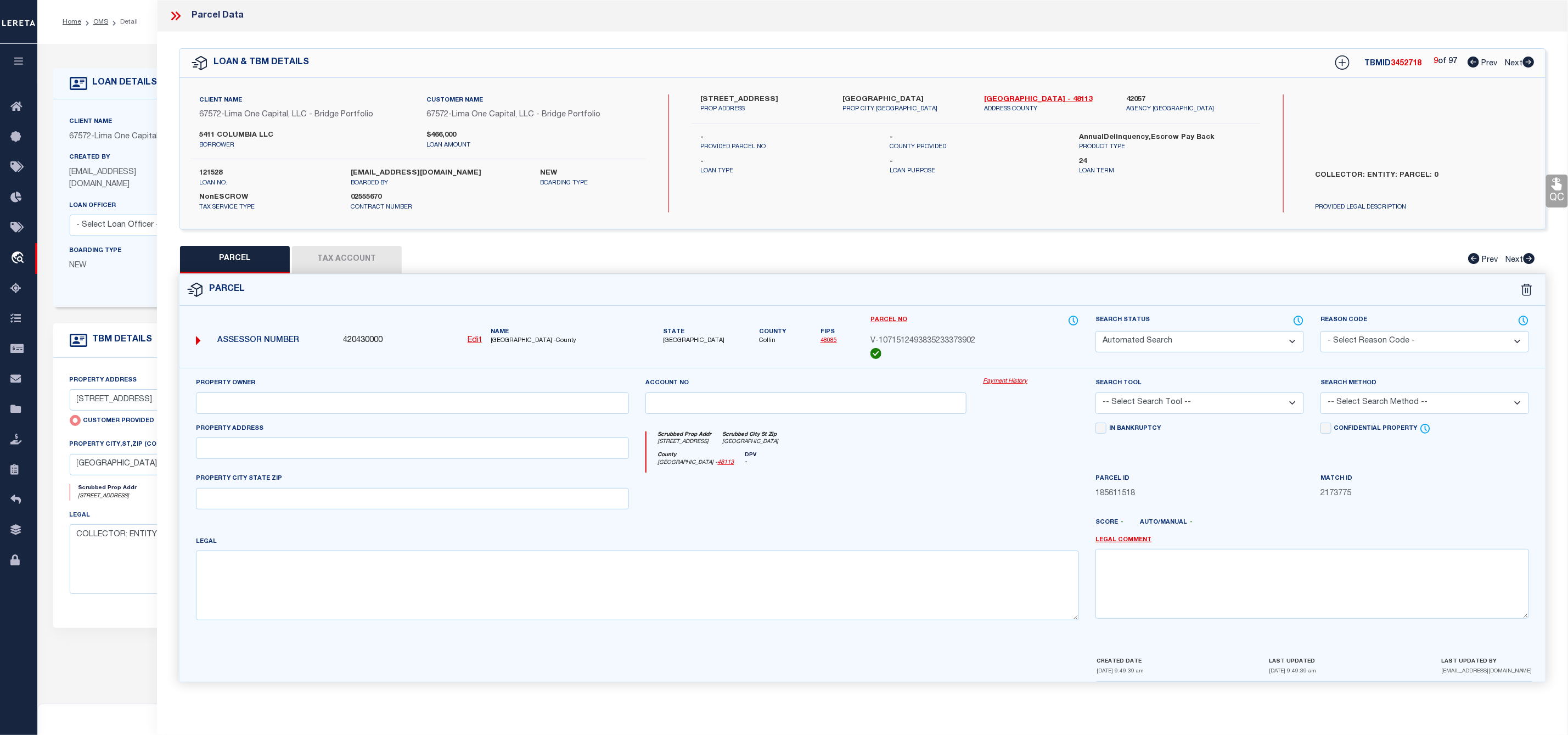
type input "DALLAS TX 75214"
click at [1524, 61] on icon at bounding box center [1528, 62] width 11 height 11
select select "AS"
select select
checkbox input "false"
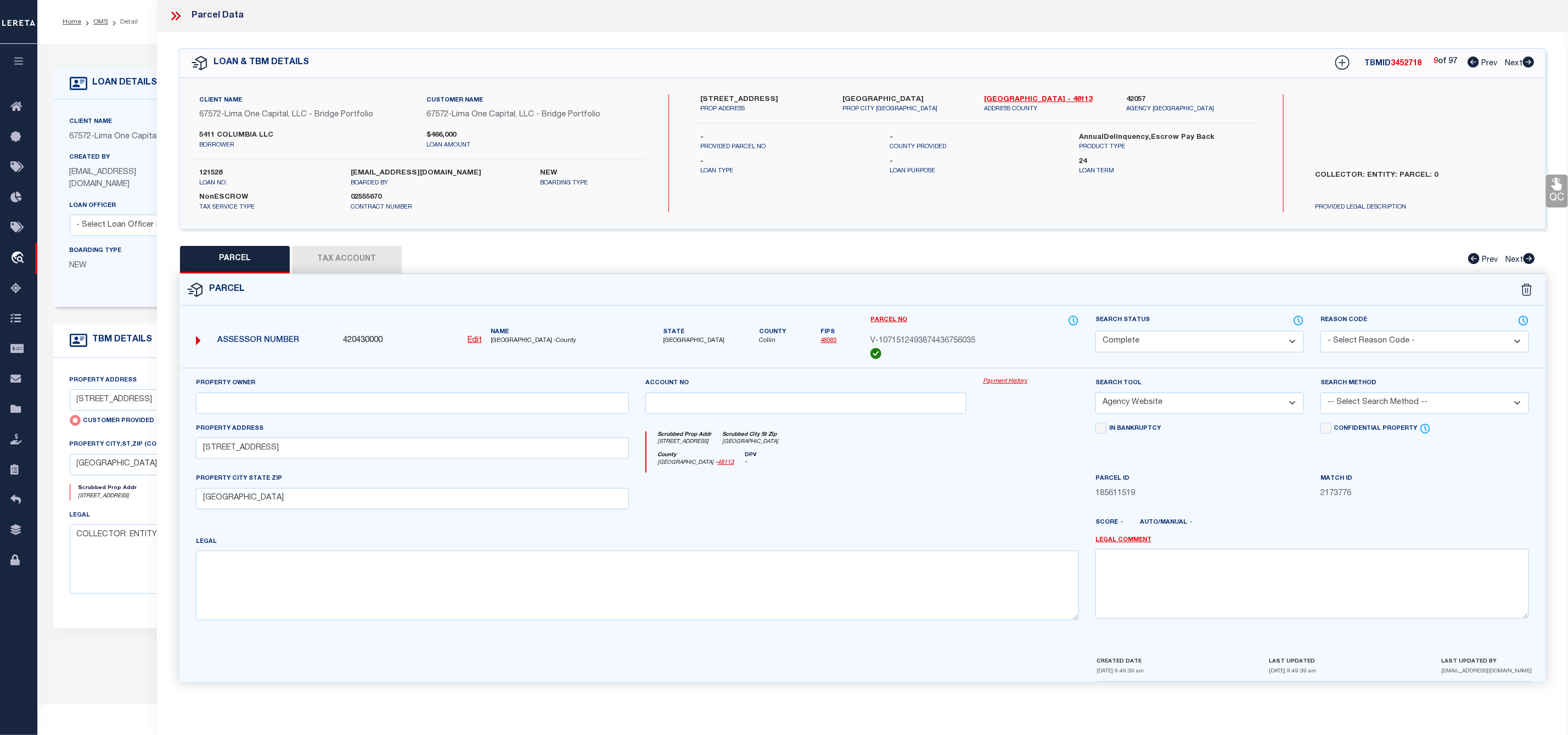
checkbox input "false"
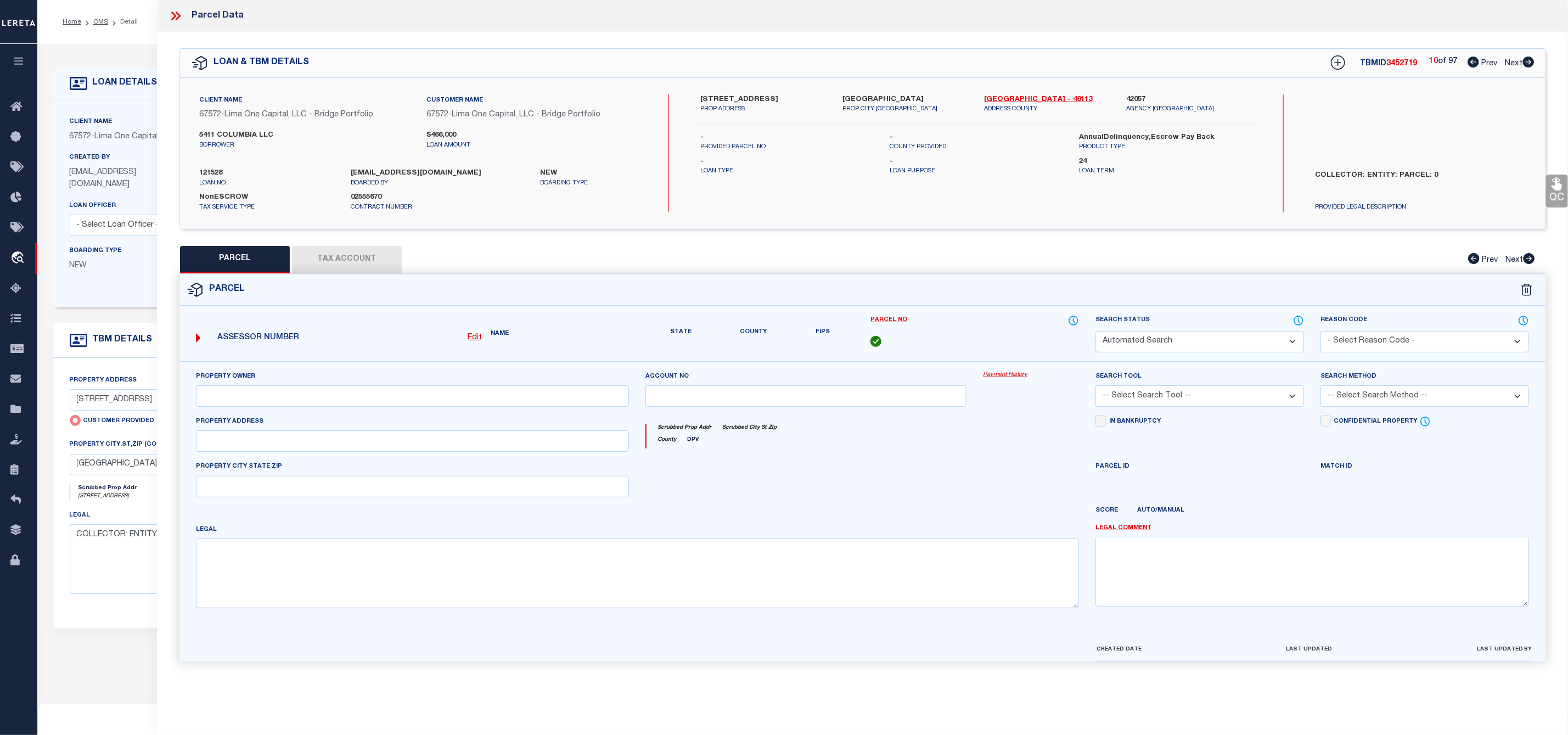
select select "CP"
select select "AGW"
select select
type input "5411 COLUMBIA AVE"
checkbox input "false"
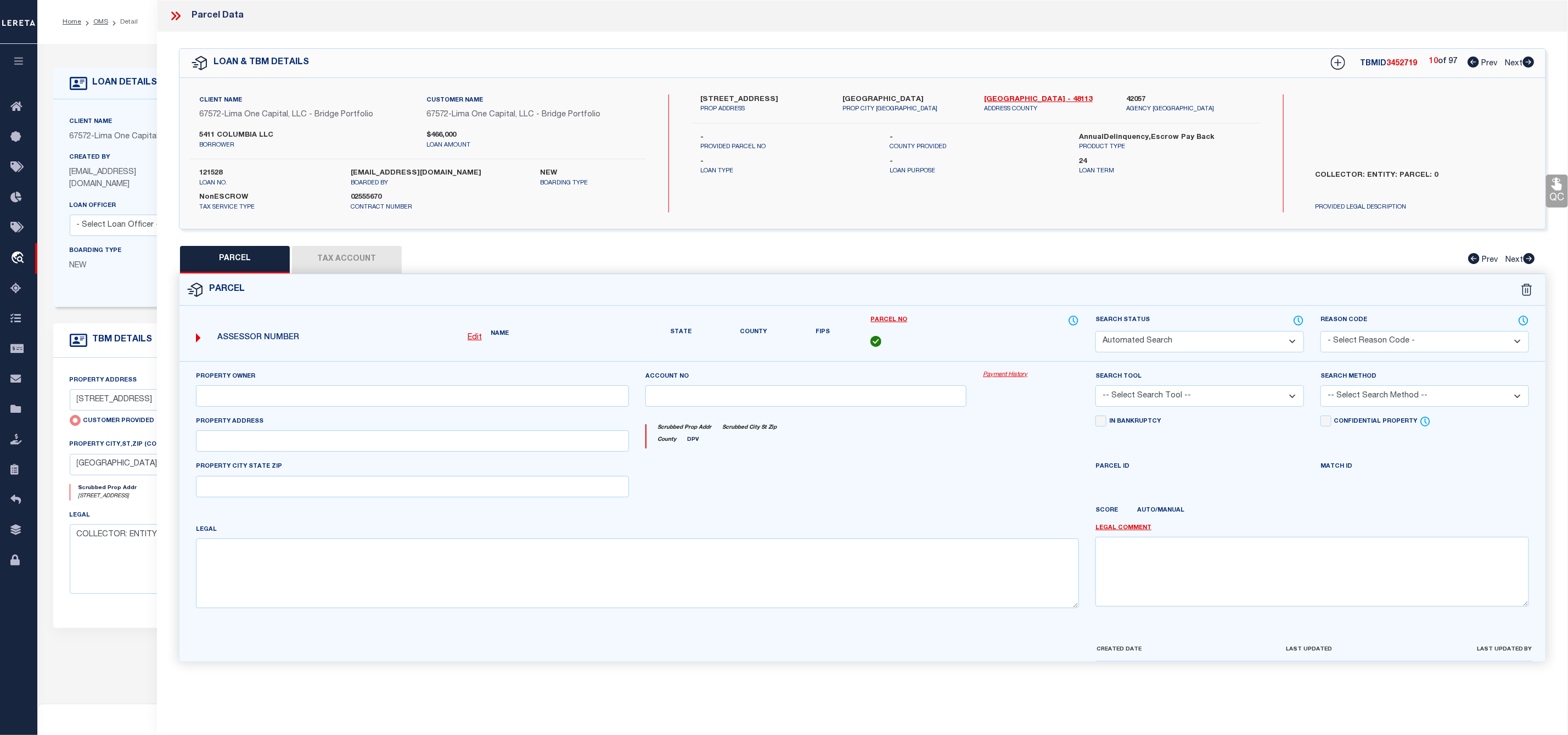
type input "DALLAS TX 75214"
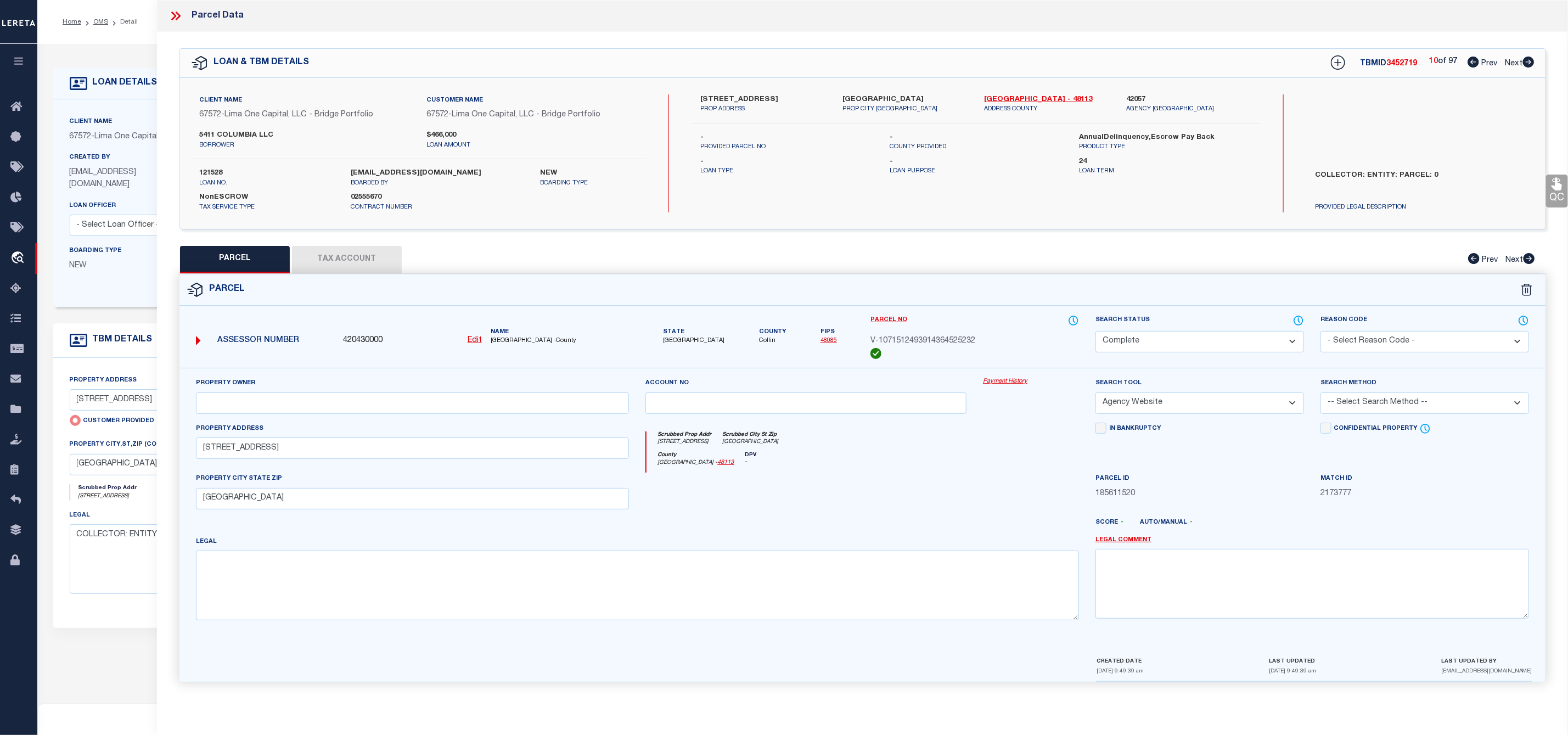
click at [1524, 61] on icon at bounding box center [1528, 62] width 11 height 11
select select "AS"
select select
checkbox input "false"
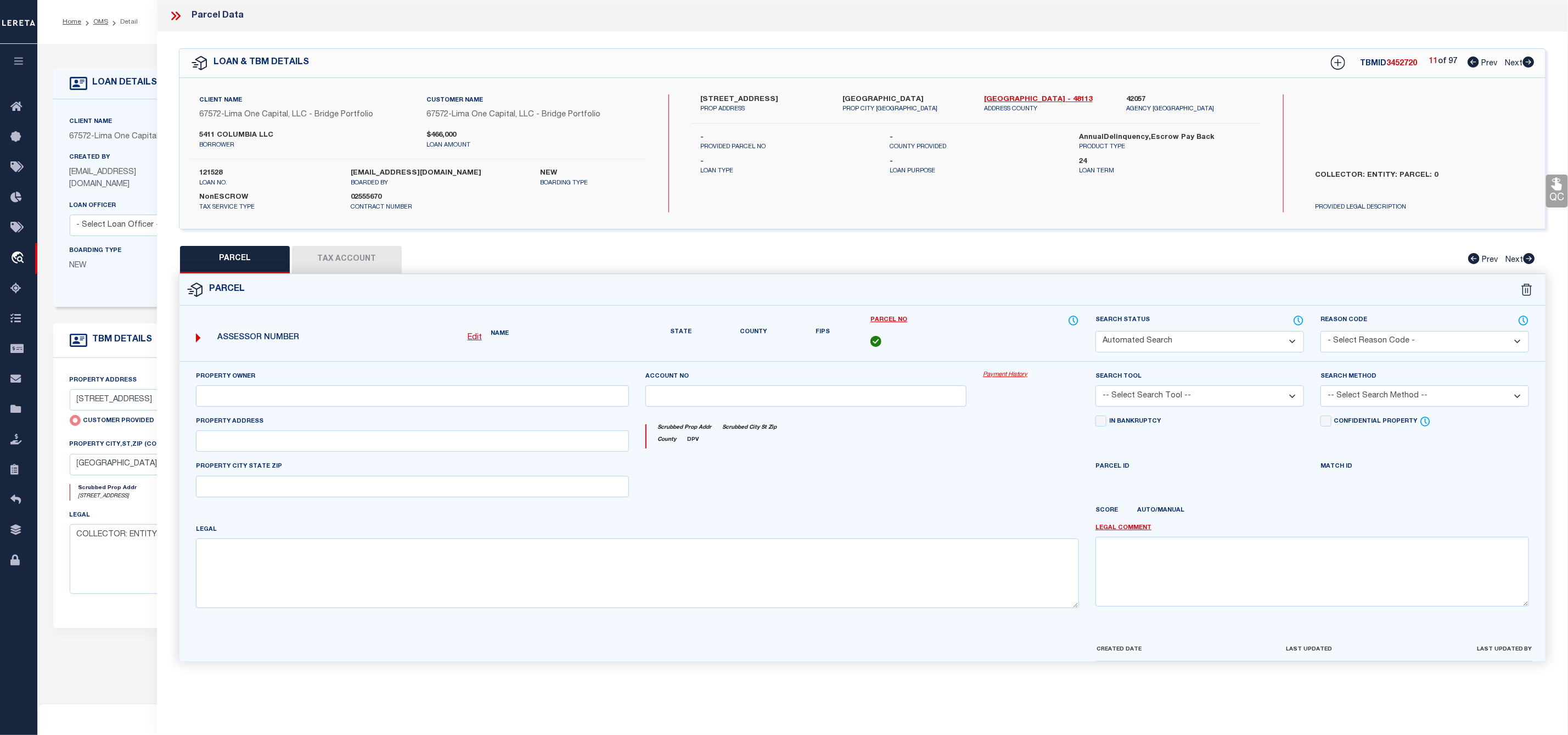
select select "CP"
select select "AGW"
select select
type input "5411 COLUMBIA AVE"
checkbox input "false"
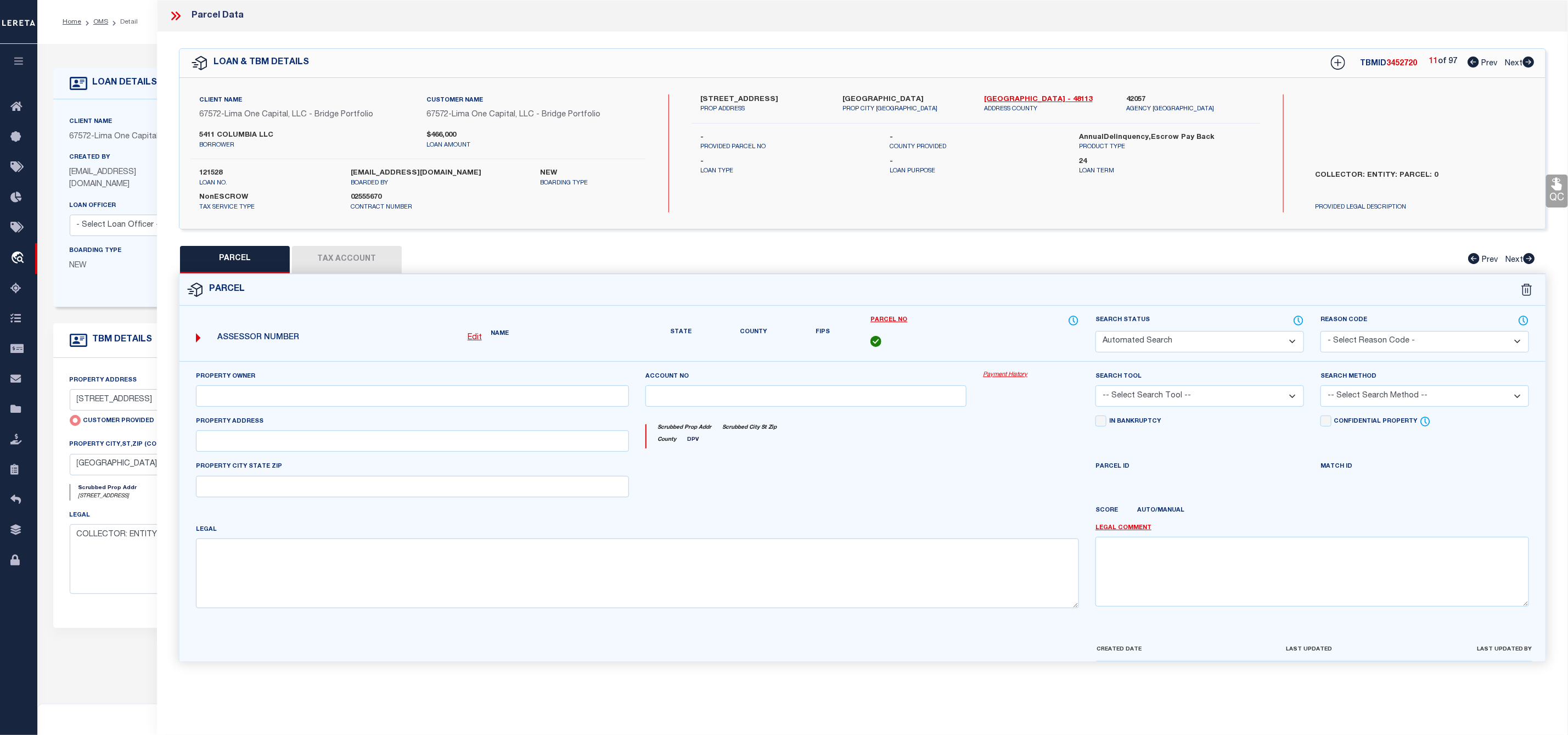
type input "DALLAS TX 75214"
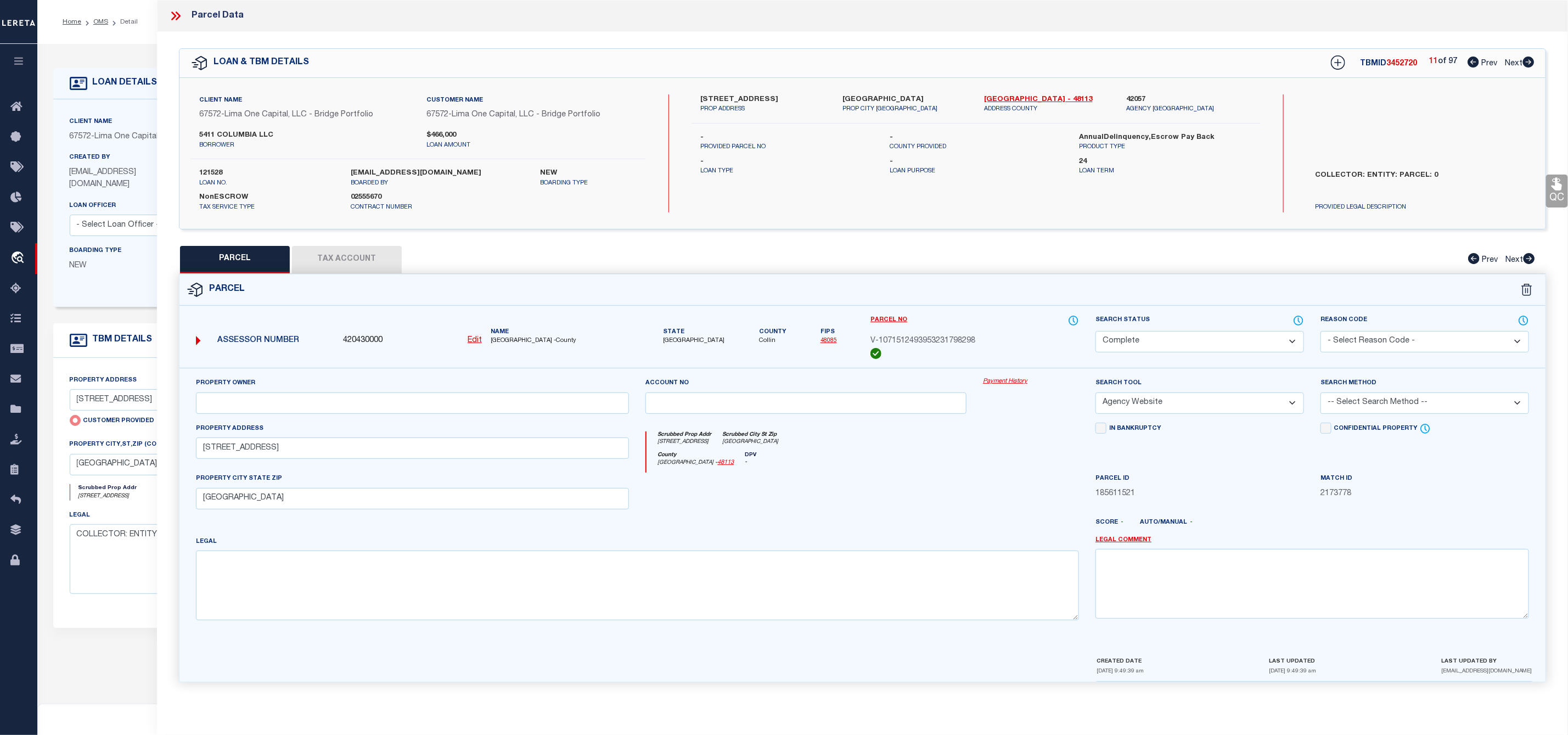
click at [1524, 61] on icon at bounding box center [1528, 62] width 11 height 11
select select "AS"
select select
checkbox input "false"
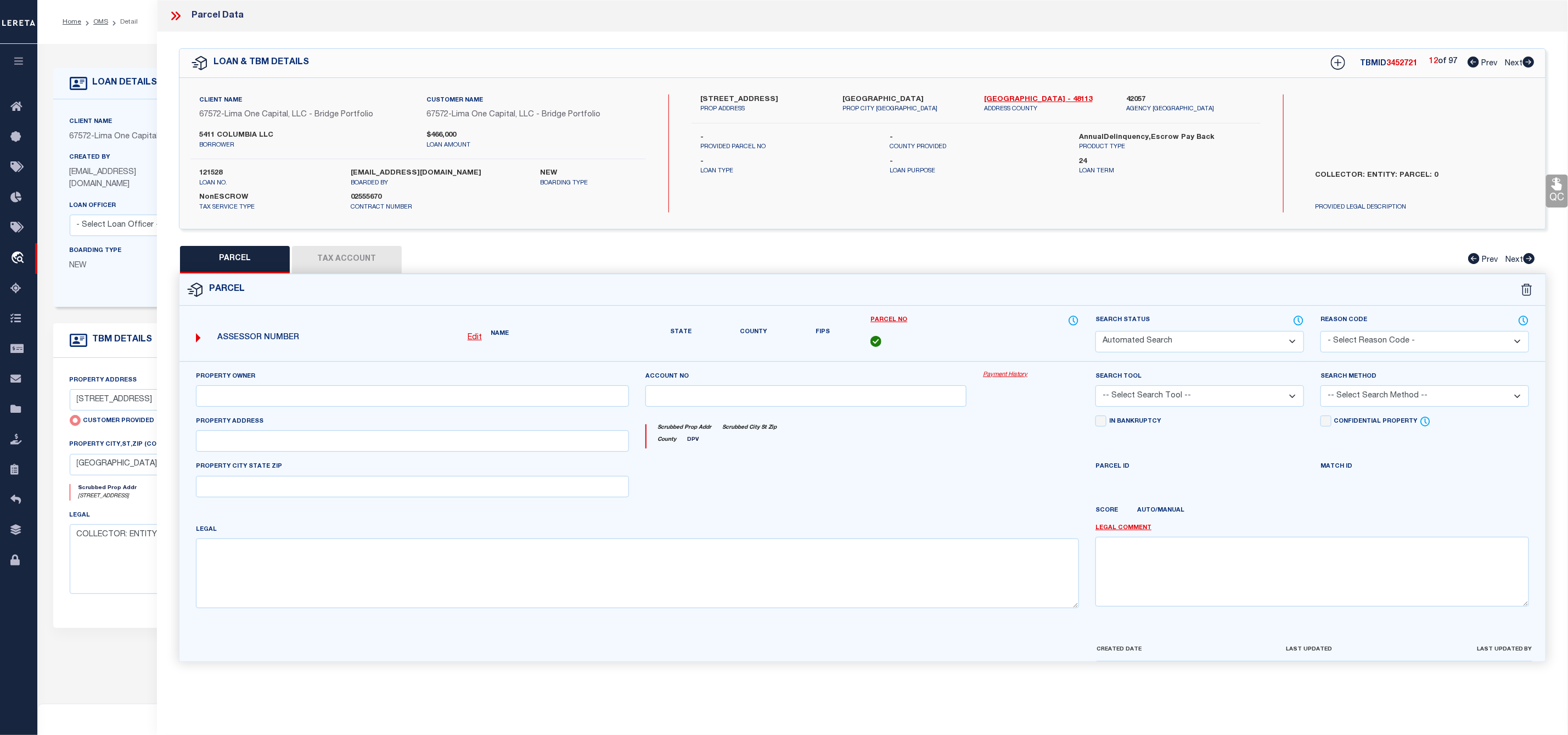
select select "CP"
select select "AGW"
select select
type input "5411 COLUMBIA AVE"
checkbox input "false"
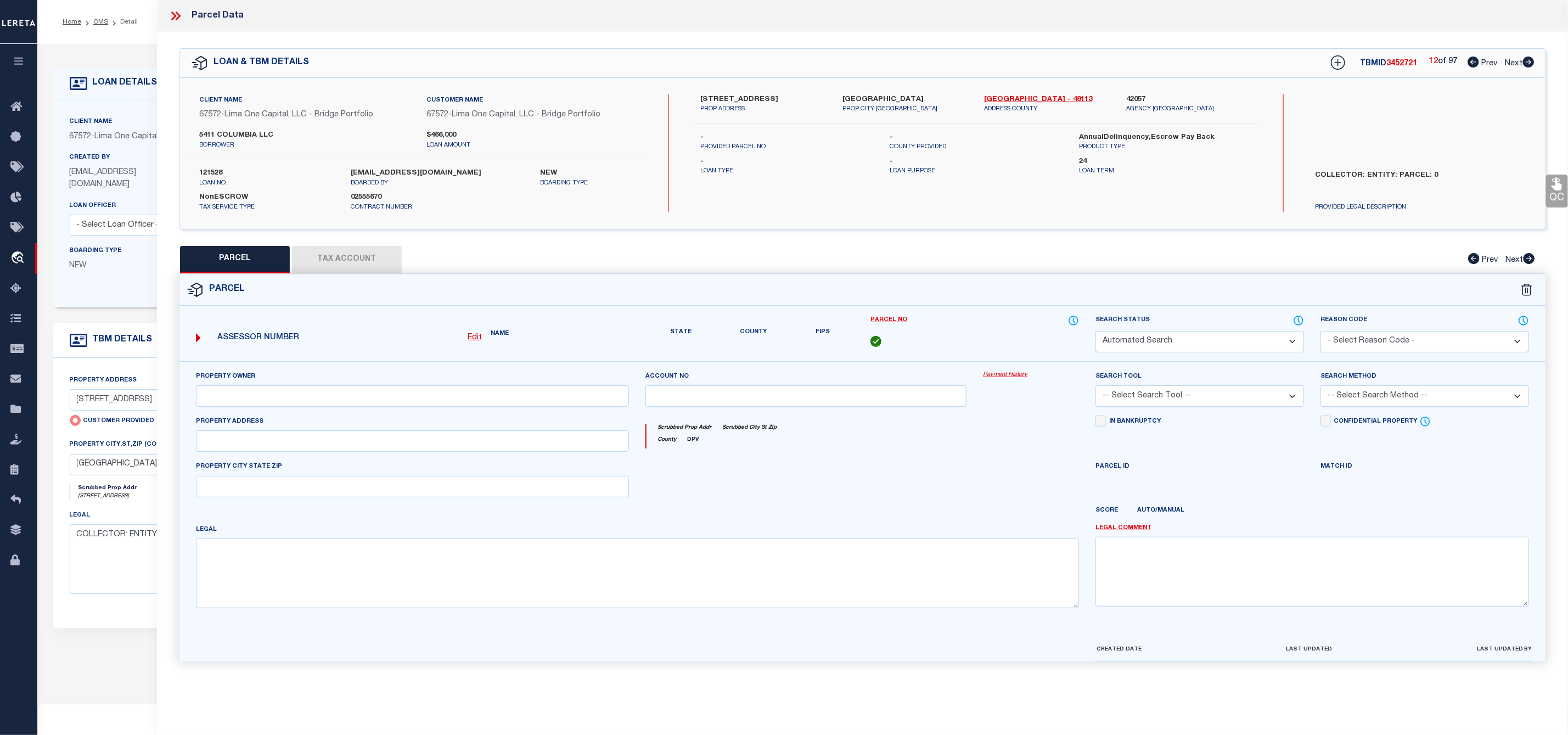
type input "DALLAS TX 75214"
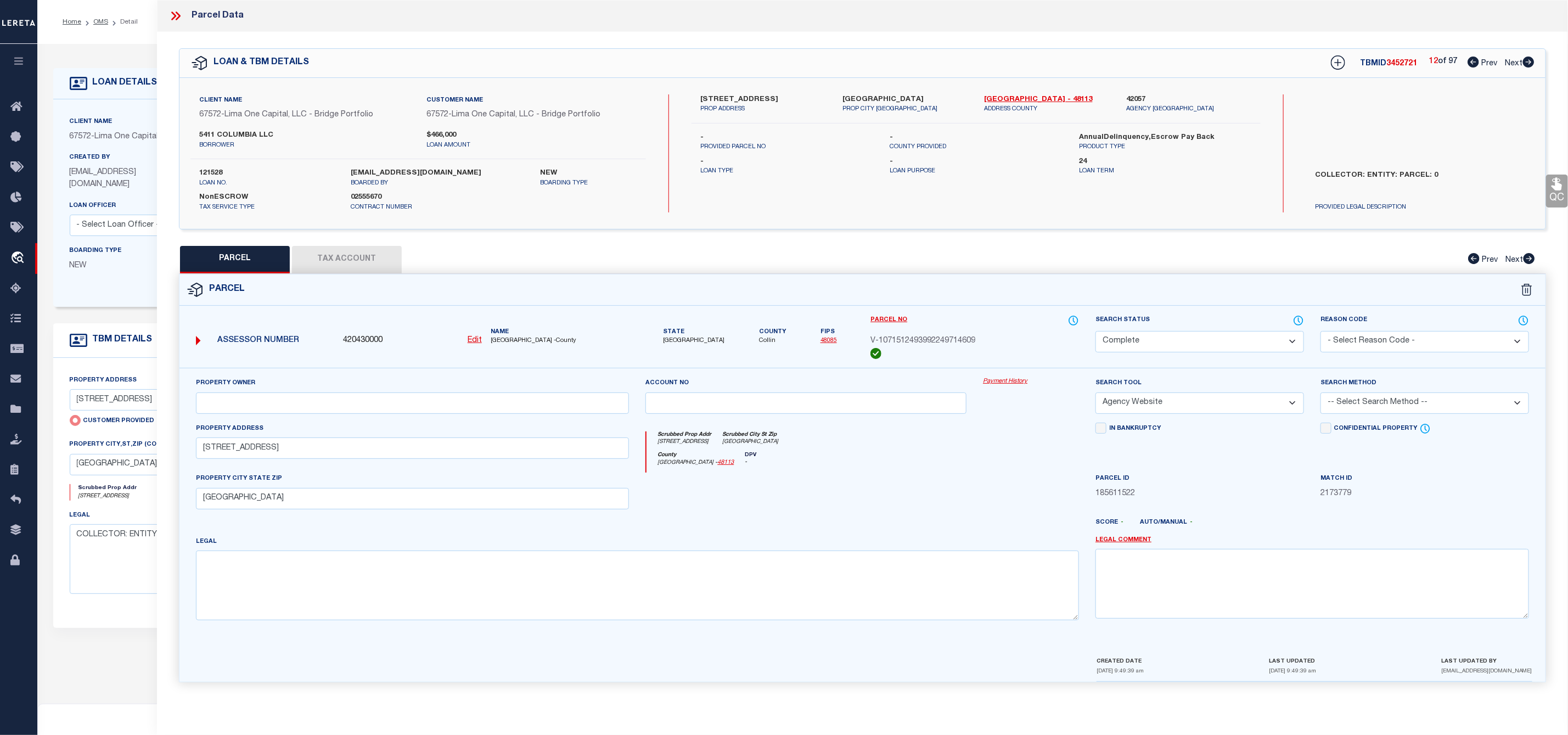
click at [1524, 61] on icon at bounding box center [1528, 62] width 11 height 11
select select "AS"
select select
checkbox input "false"
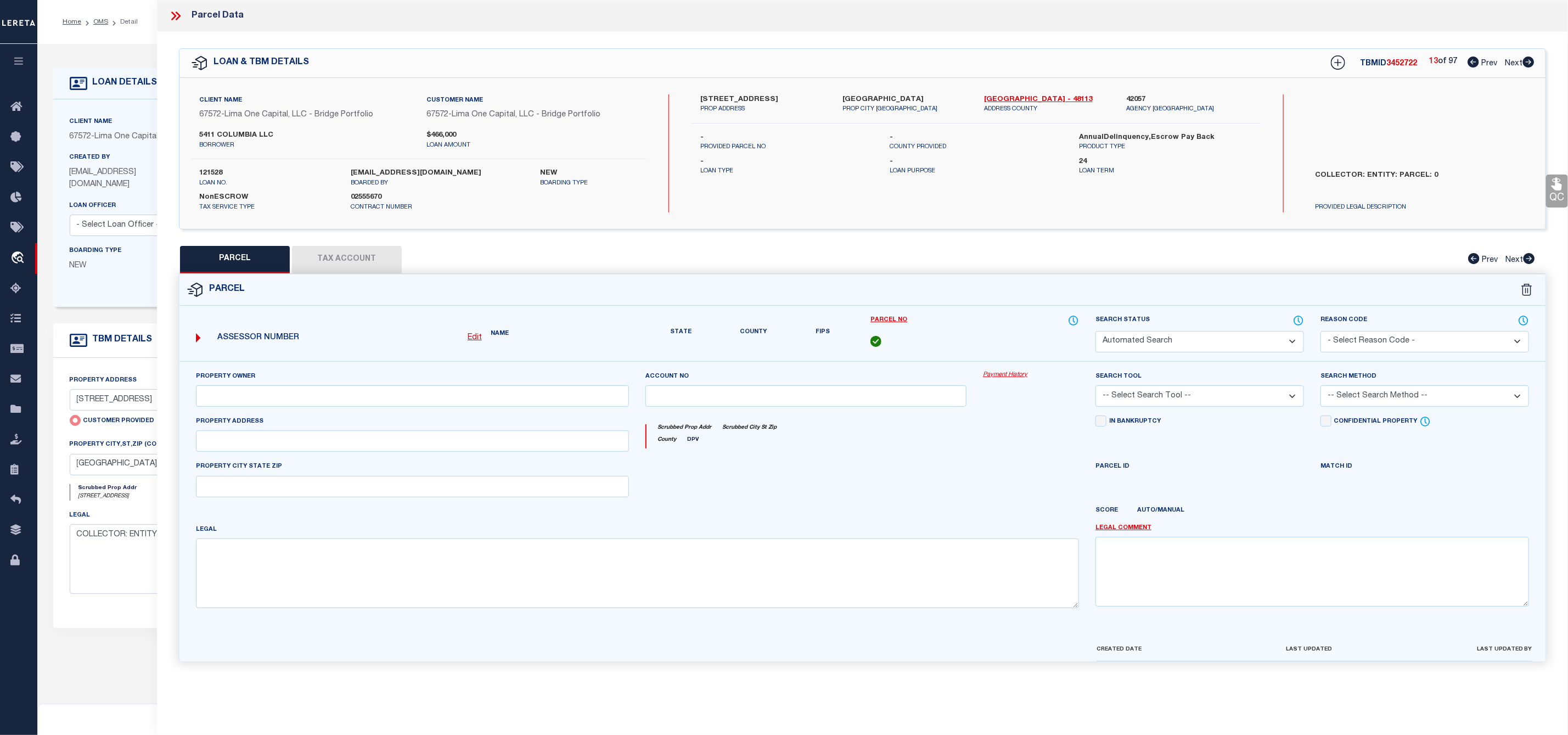
select select "CP"
select select "AGW"
select select
type input "5411 COLUMBIA AVE"
checkbox input "false"
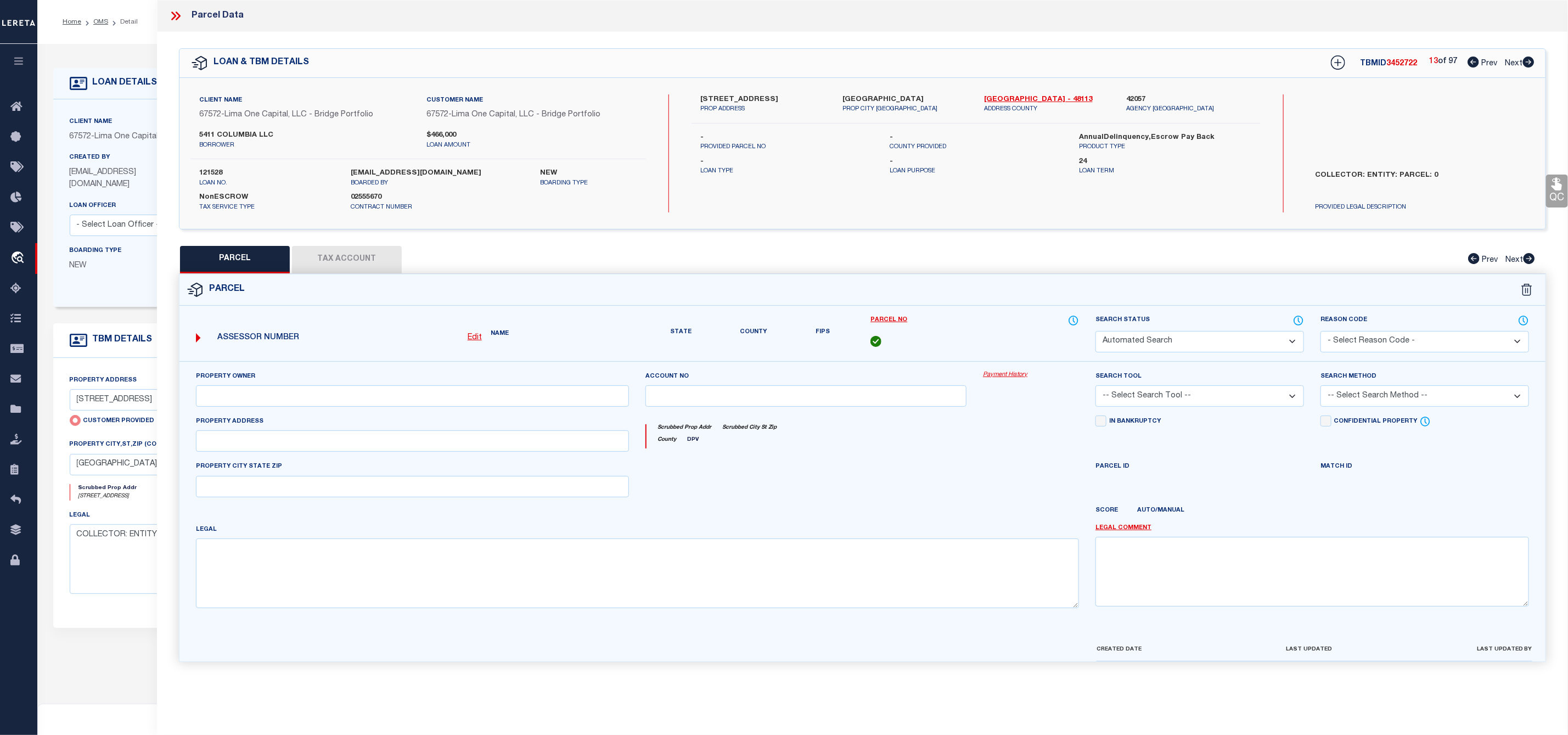
type input "DALLAS TX 75214"
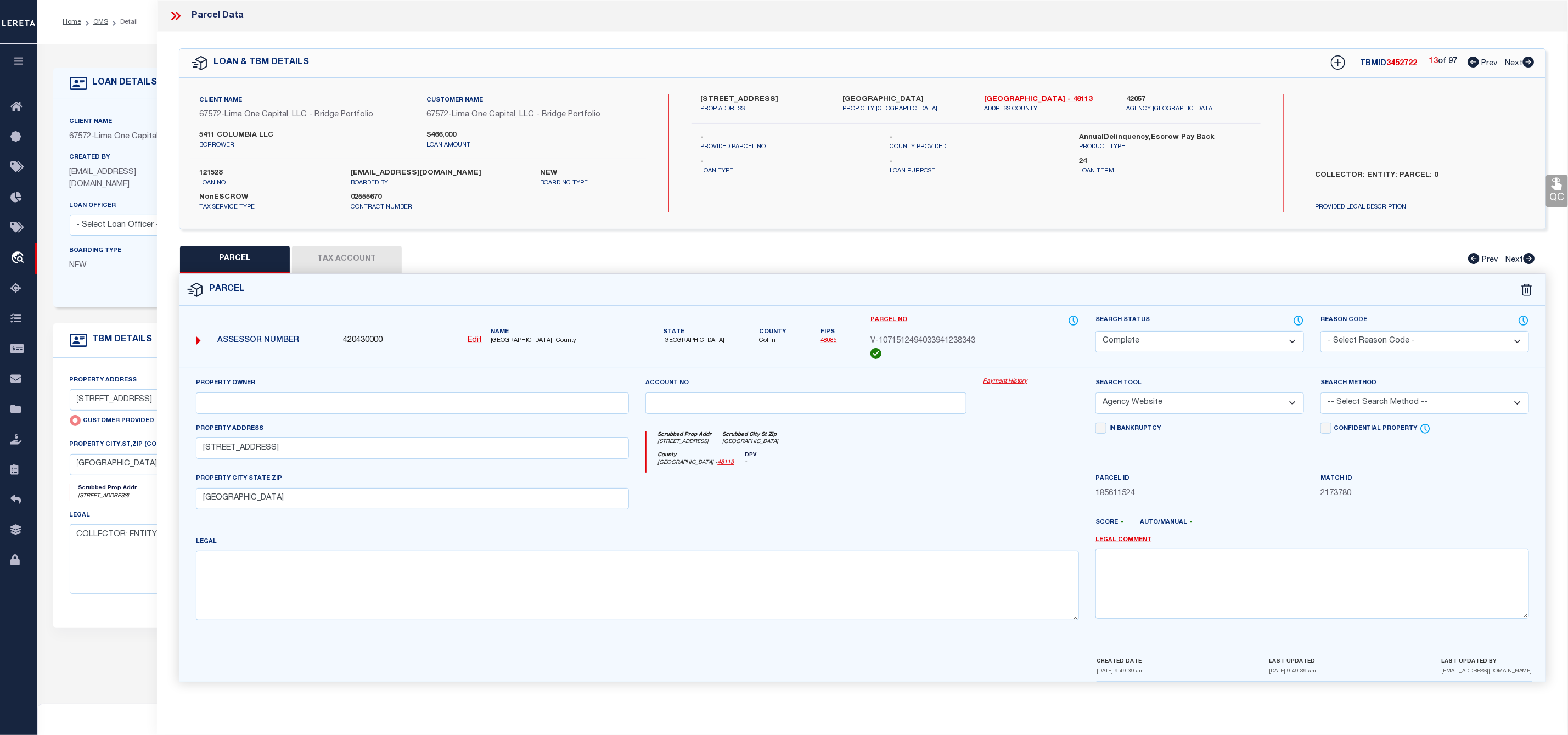
click at [1524, 61] on icon at bounding box center [1528, 62] width 11 height 11
select select "AS"
select select
checkbox input "false"
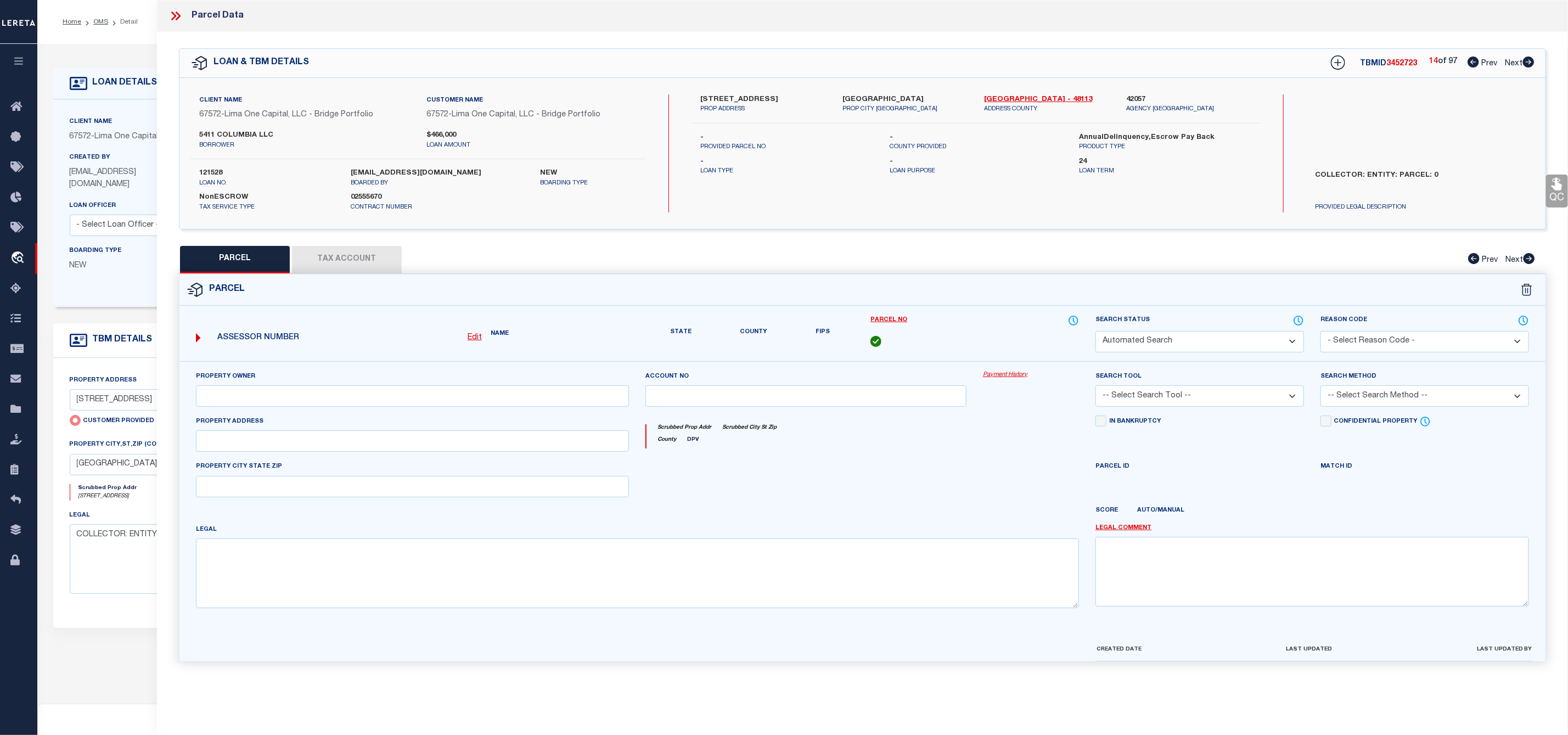
select select "CP"
select select "AGW"
select select
type input "5411 COLUMBIA AVE"
checkbox input "false"
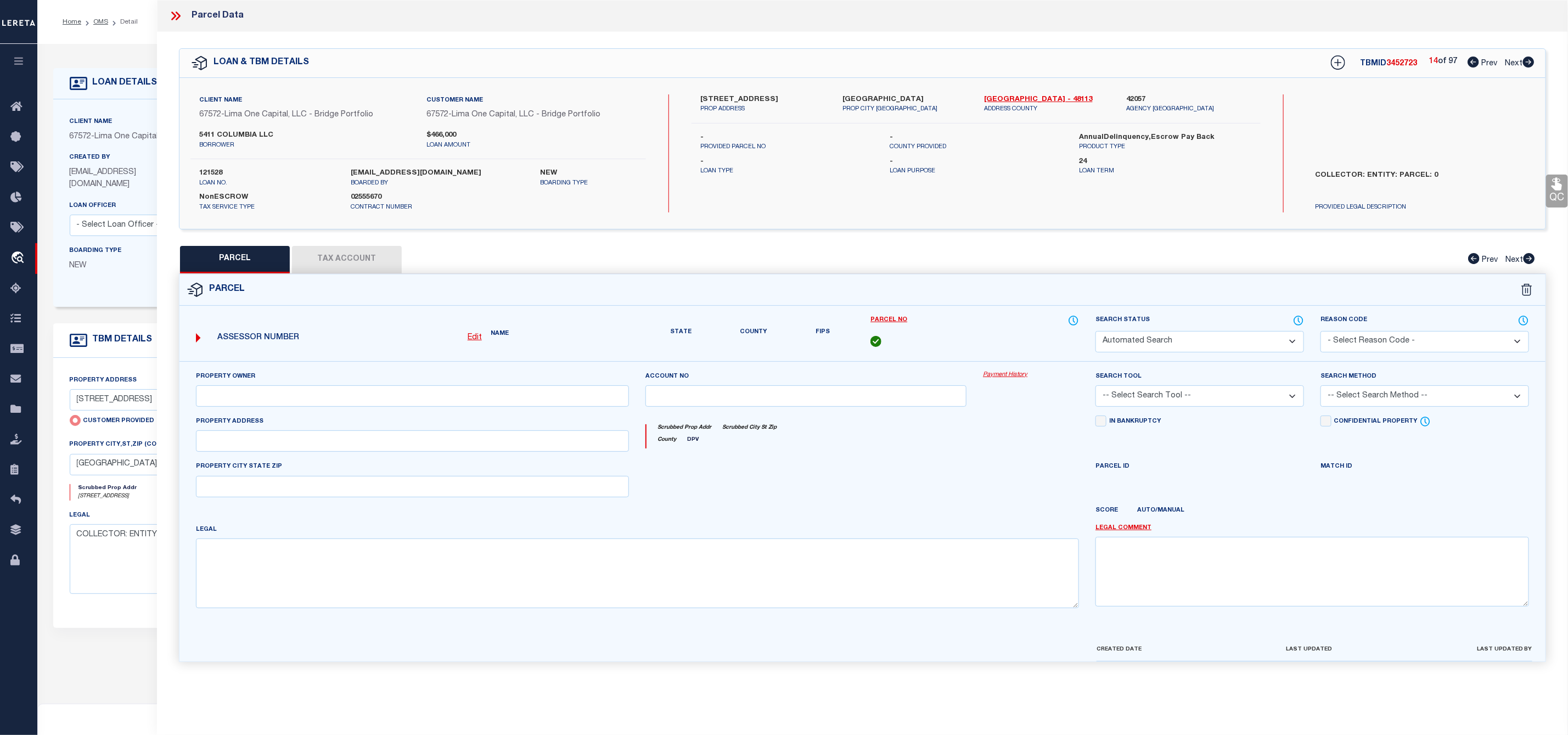
type input "DALLAS TX 75214"
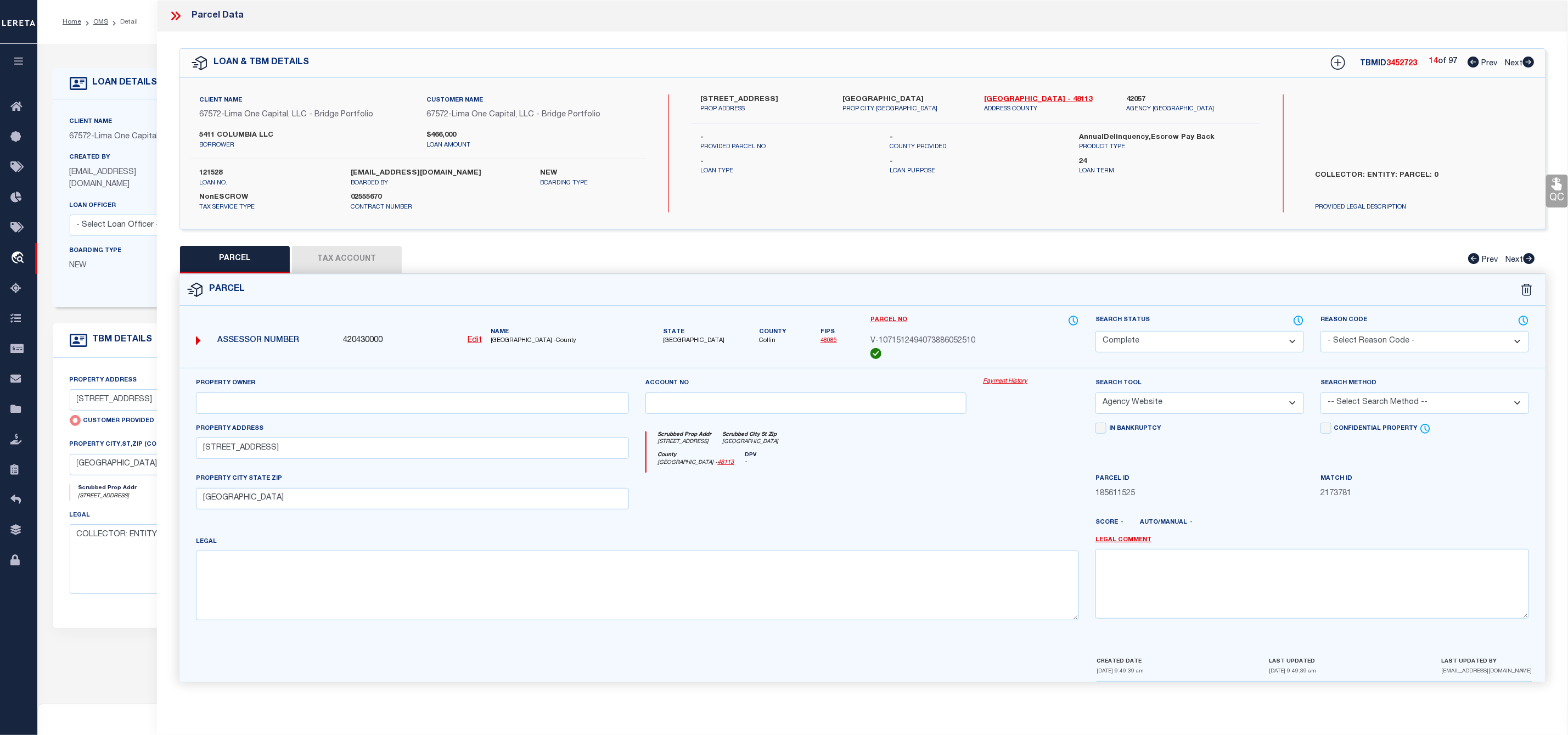
click at [1524, 61] on icon at bounding box center [1528, 62] width 11 height 11
select select "AS"
select select
checkbox input "false"
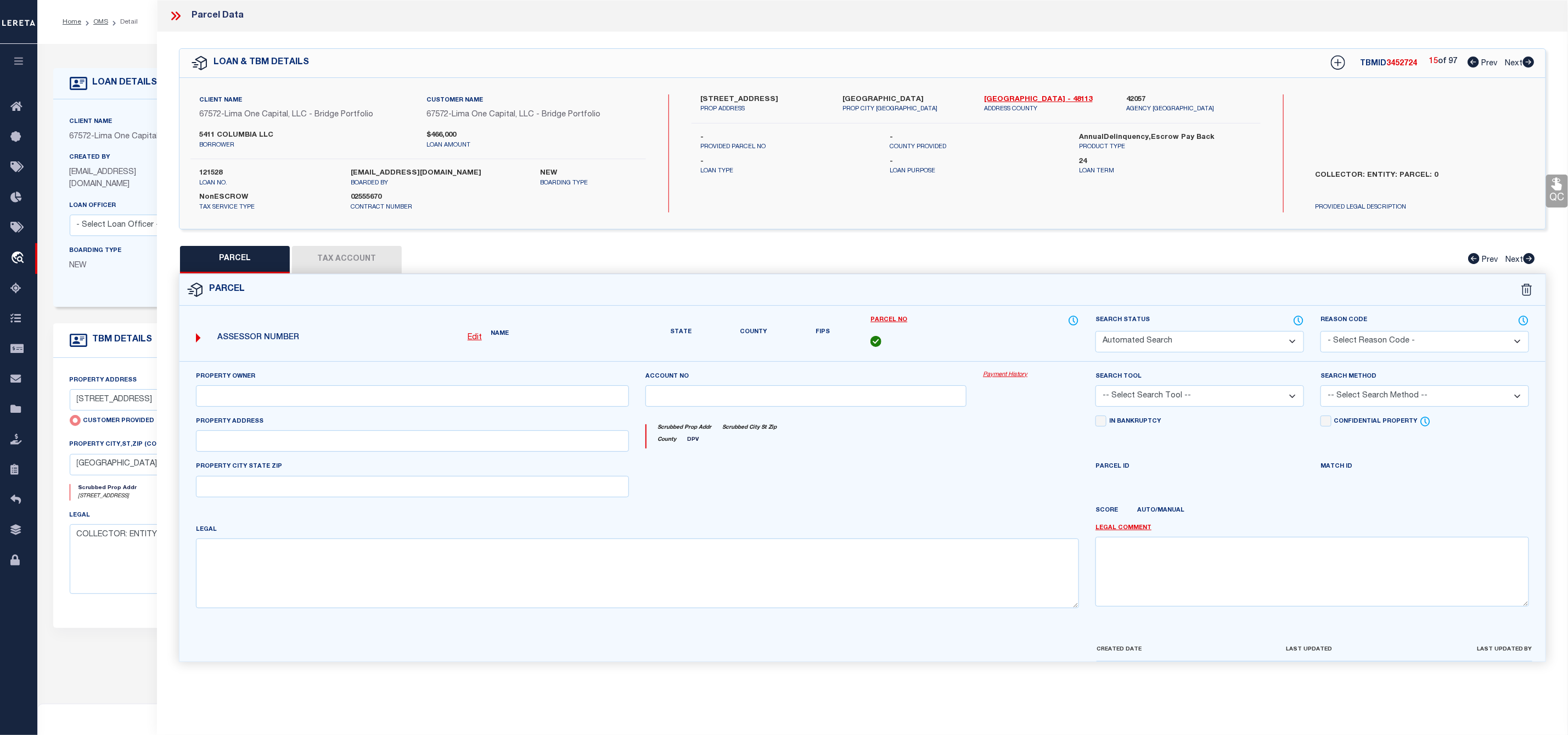
select select "CP"
select select "AGW"
select select
type input "5411 COLUMBIA AVE"
checkbox input "false"
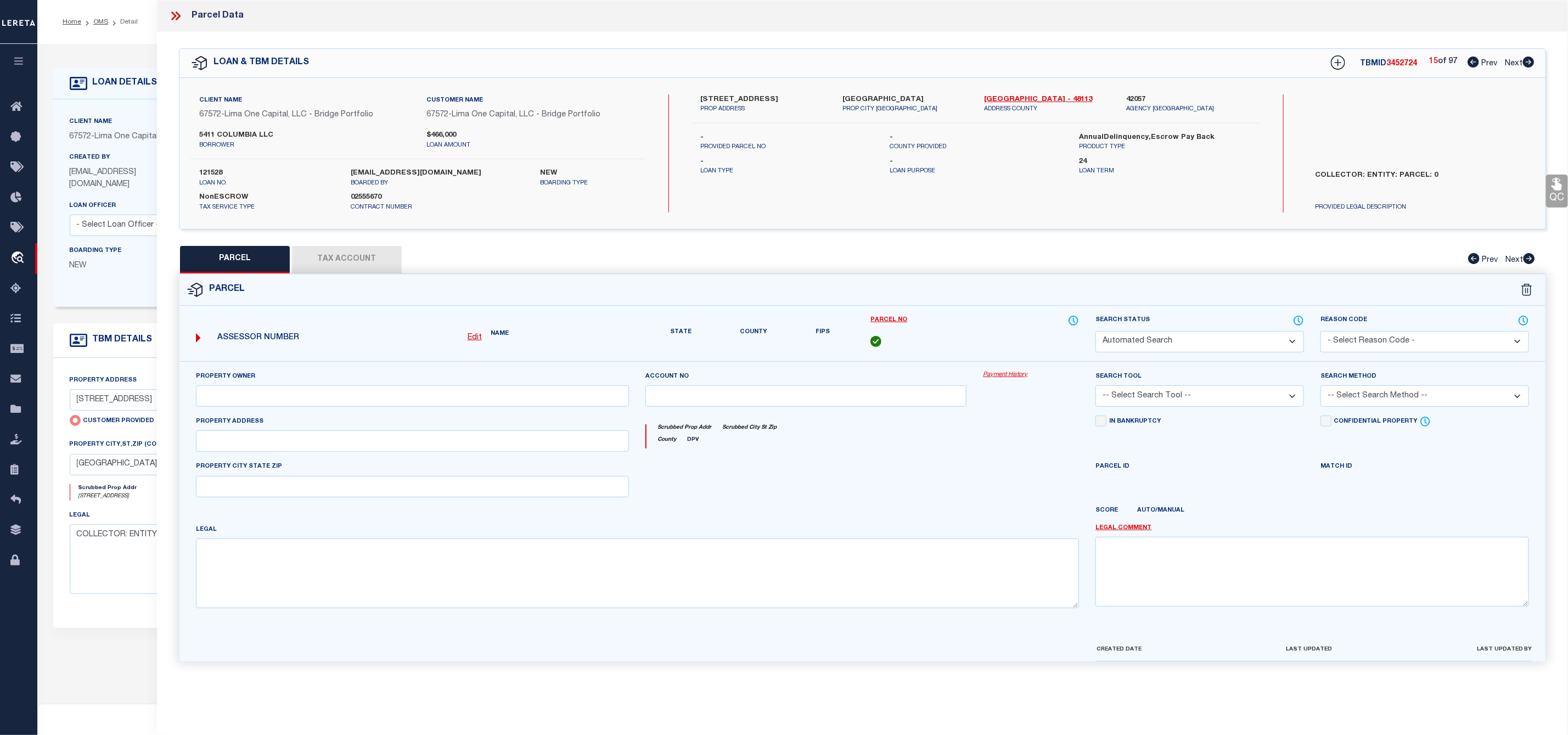
type input "DALLAS TX 75214"
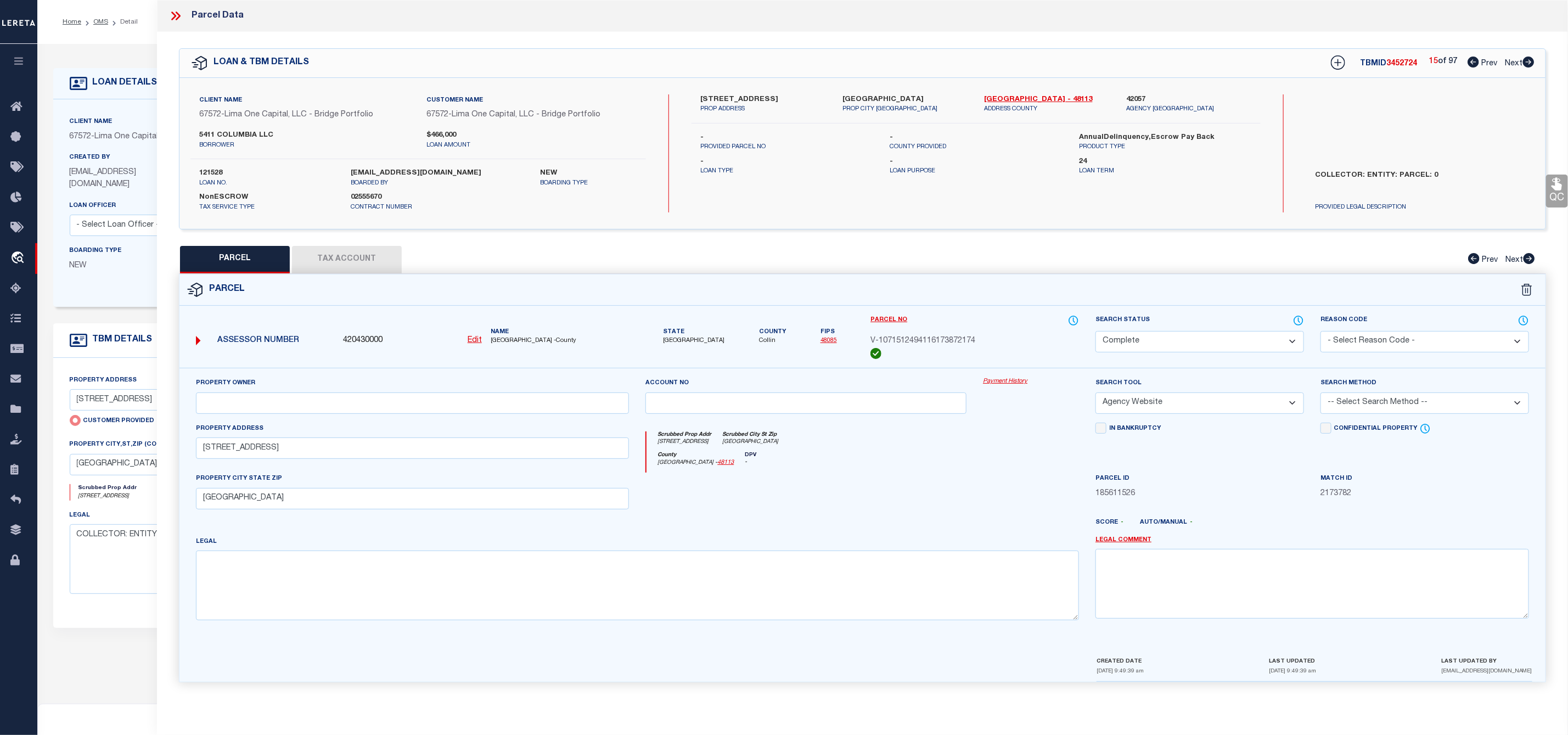
click at [1524, 61] on icon at bounding box center [1528, 62] width 11 height 11
select select "AS"
select select
click at [1524, 61] on icon at bounding box center [1528, 62] width 11 height 11
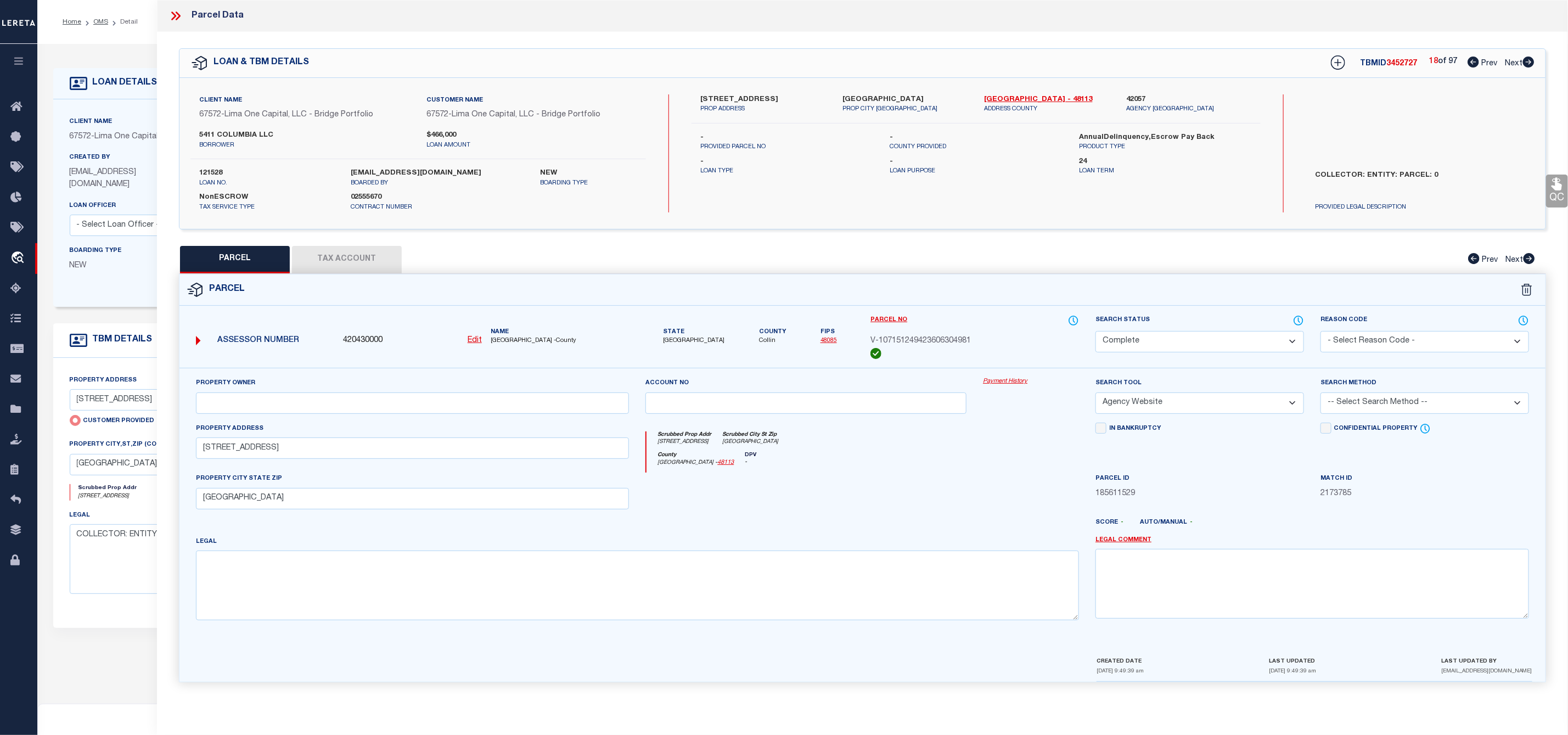
click at [1524, 61] on icon at bounding box center [1528, 62] width 11 height 11
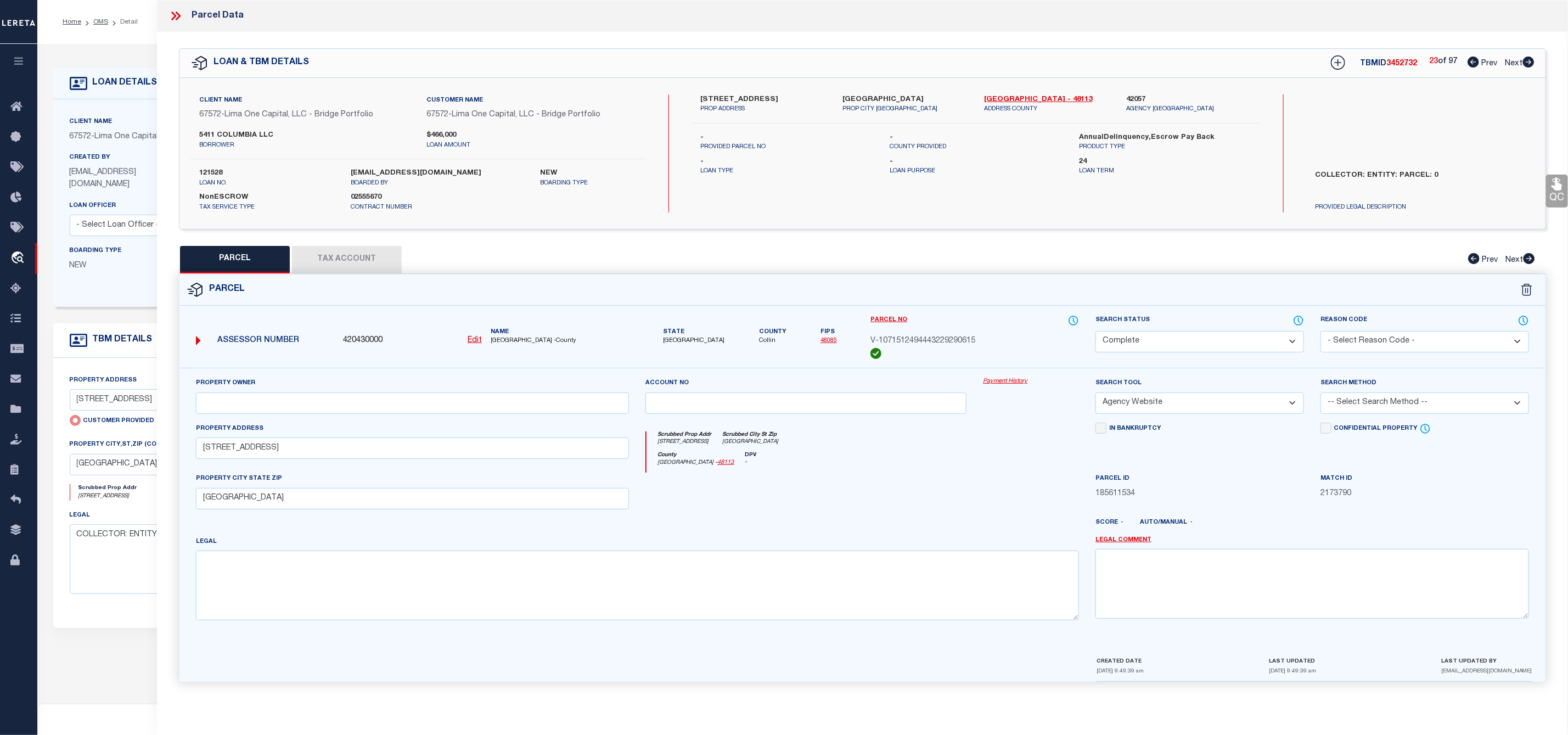
click at [1524, 61] on icon at bounding box center [1528, 62] width 11 height 11
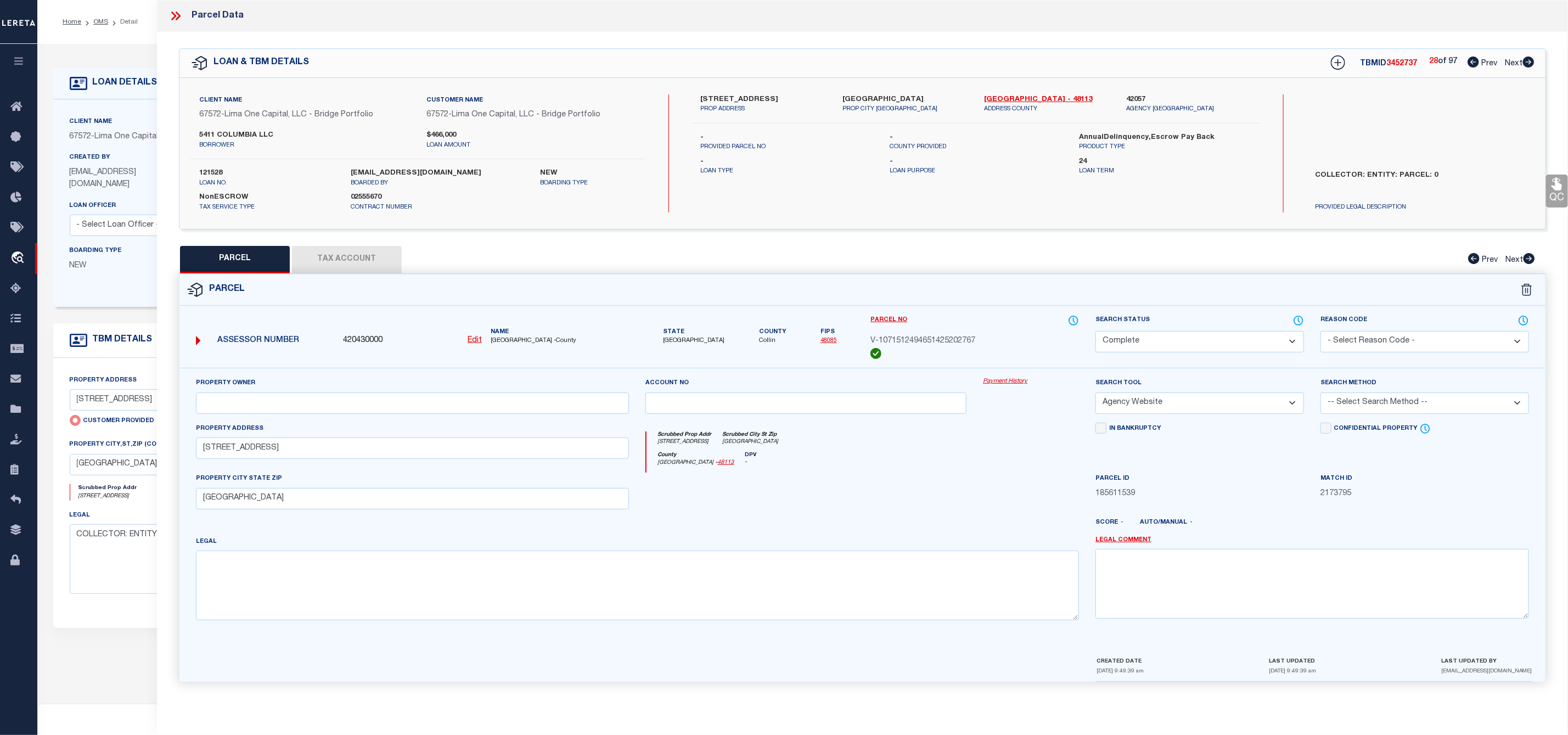
click at [1524, 61] on icon at bounding box center [1528, 62] width 11 height 11
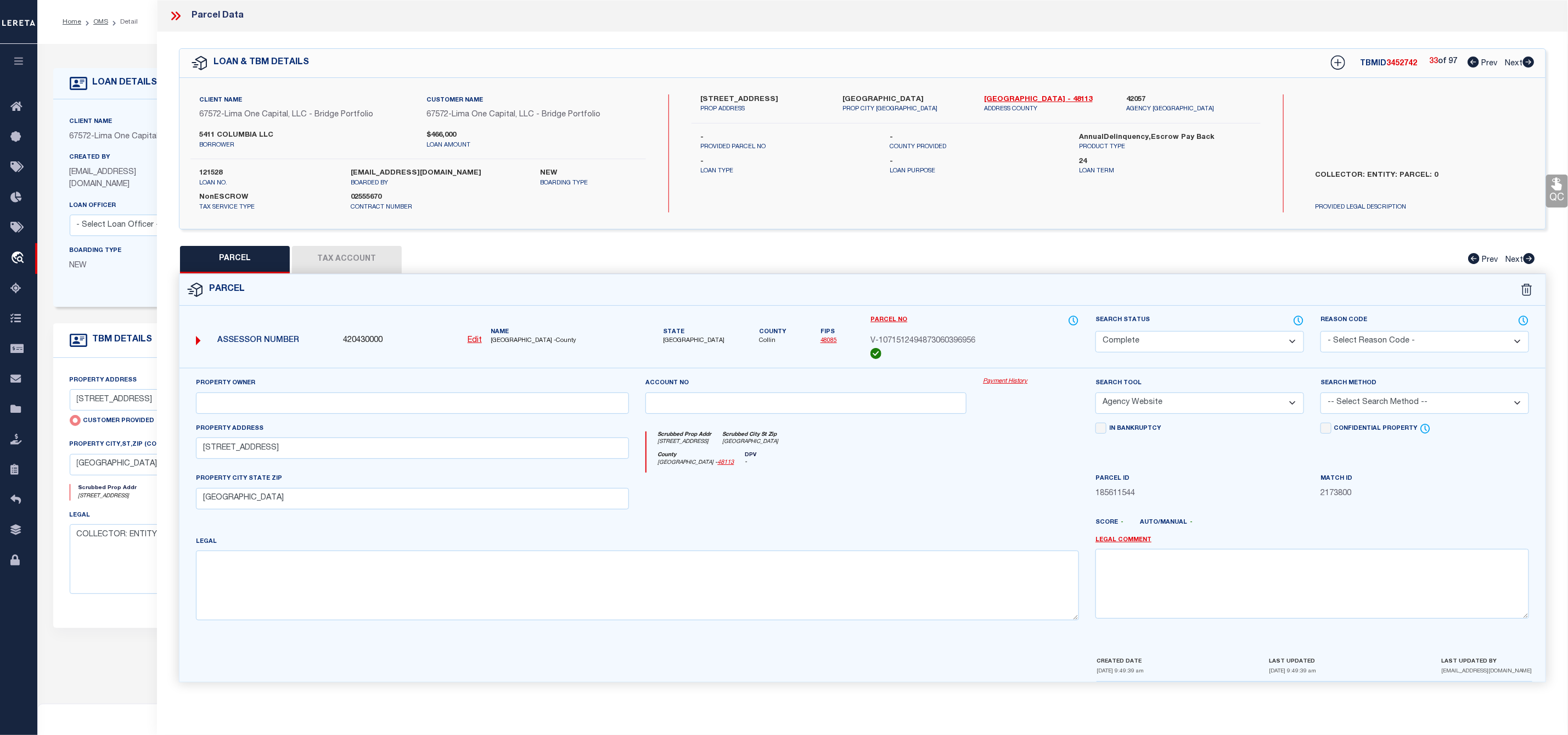
click at [1524, 61] on icon at bounding box center [1528, 62] width 11 height 11
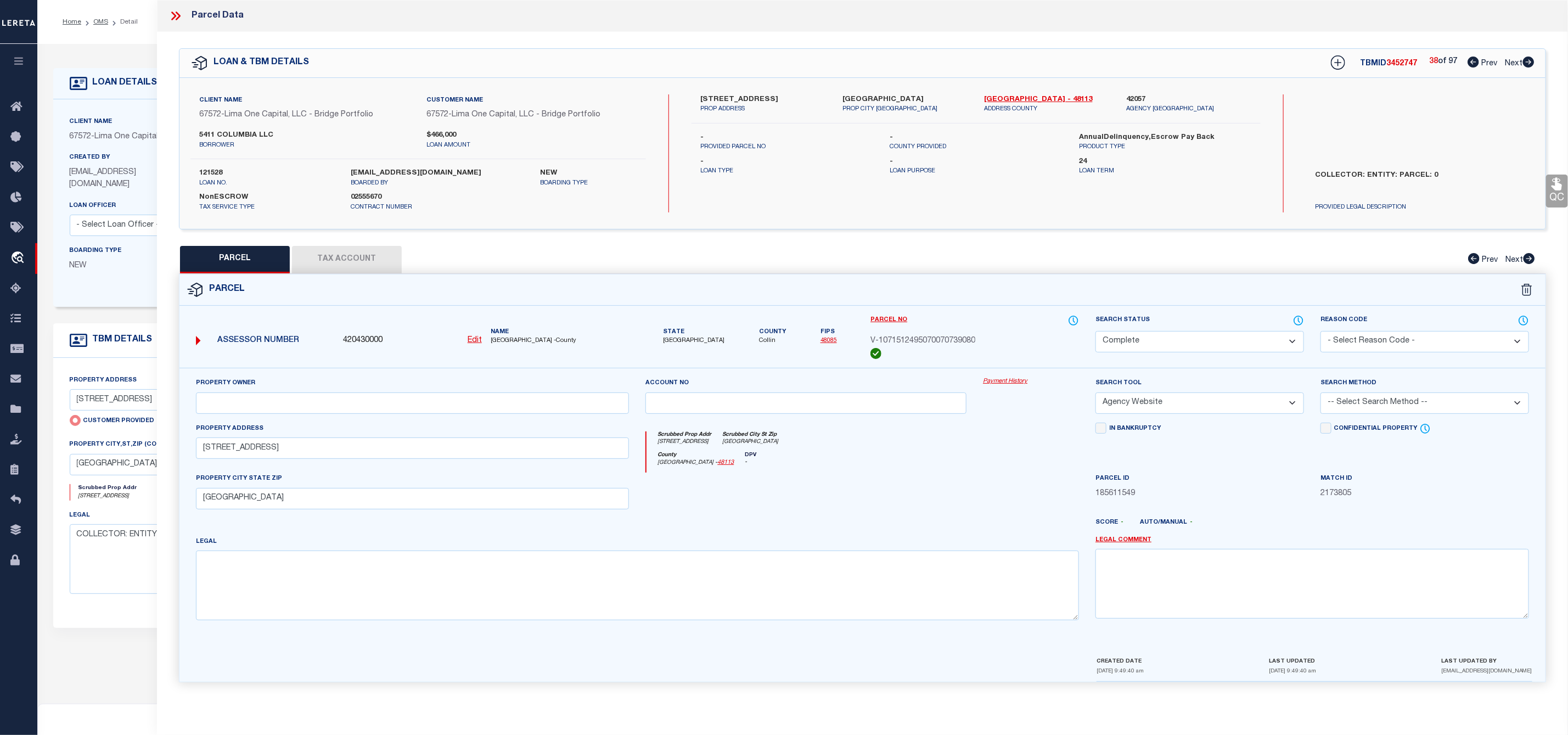
click at [1524, 61] on icon at bounding box center [1528, 62] width 11 height 11
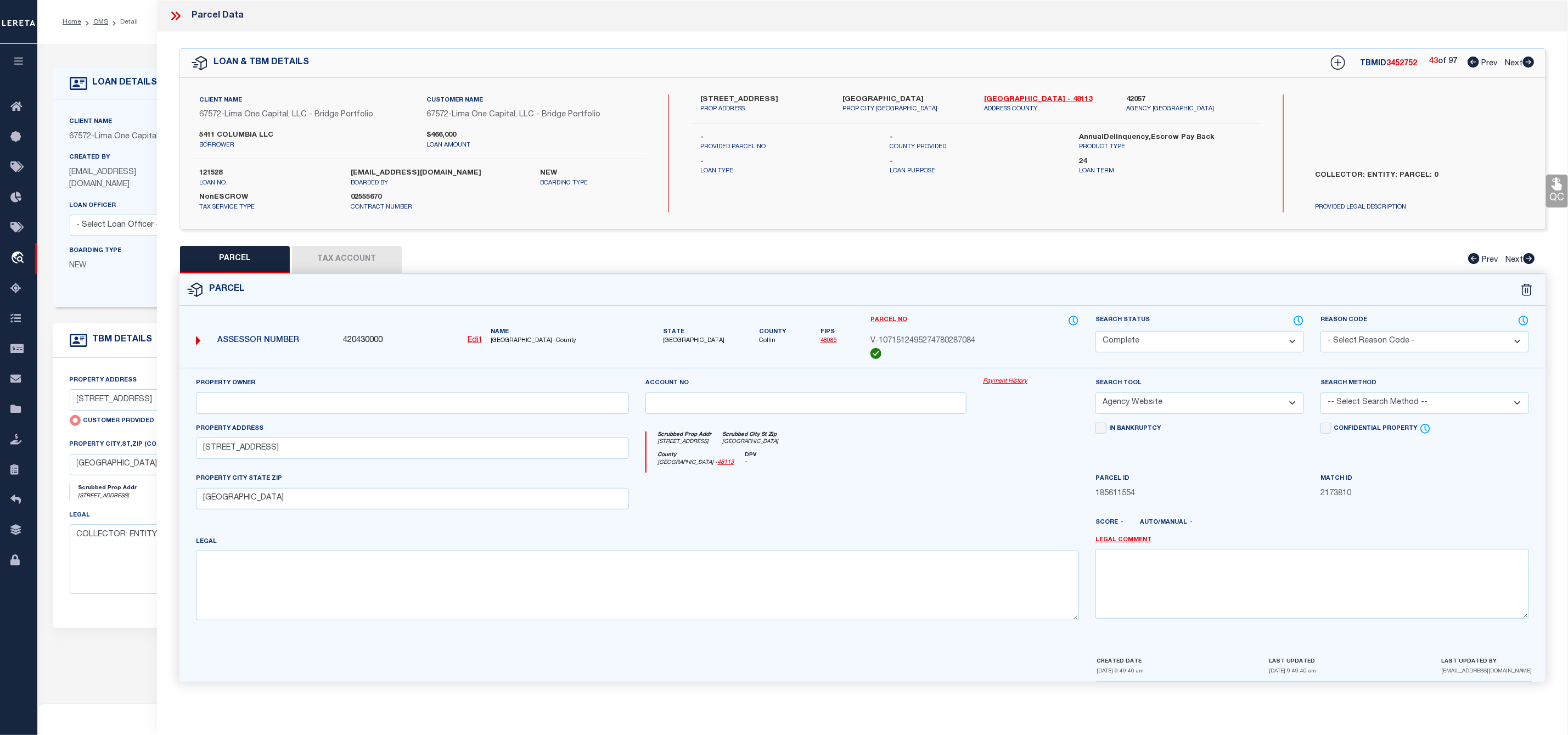
click at [1524, 61] on icon at bounding box center [1528, 62] width 11 height 11
click at [178, 17] on icon at bounding box center [175, 16] width 14 height 14
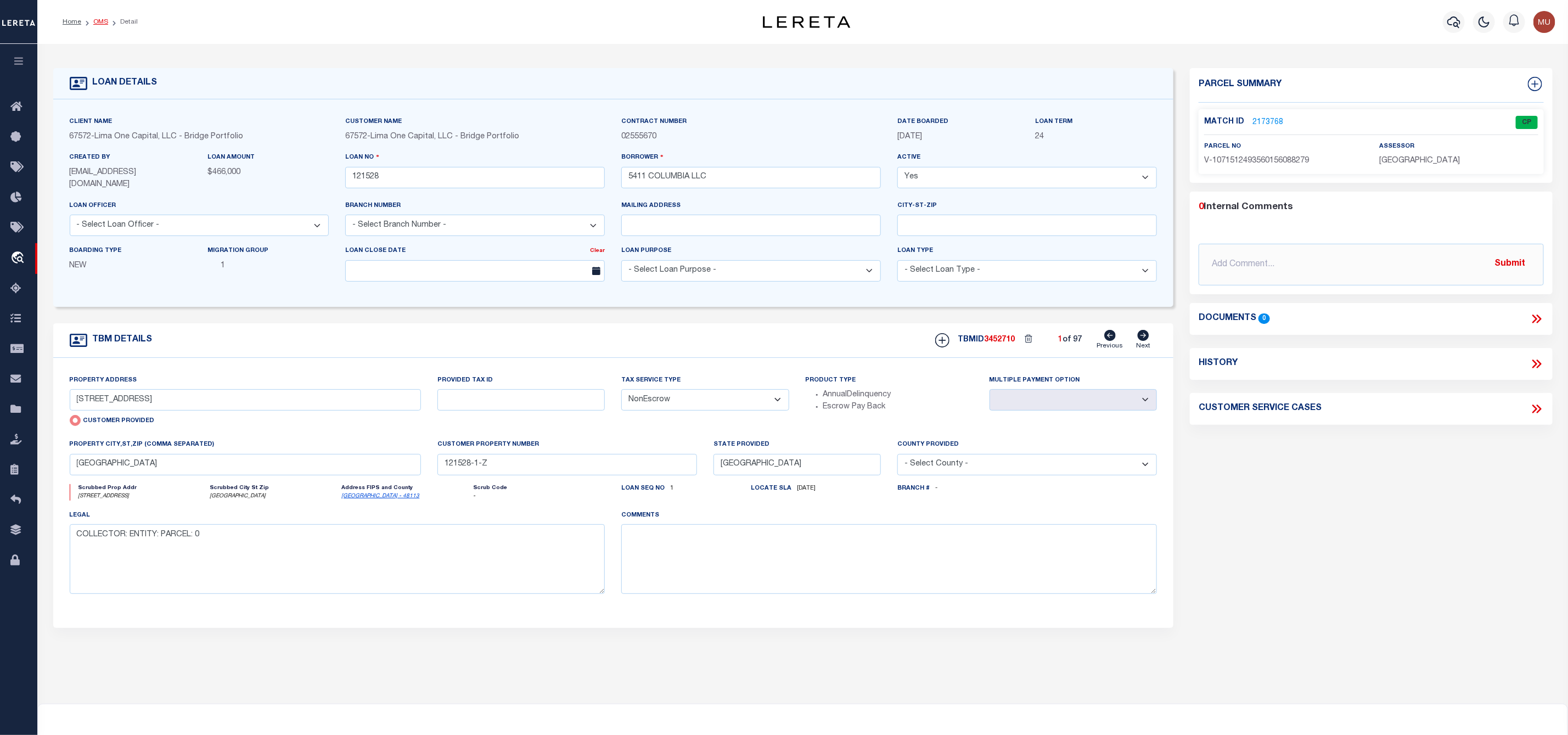
click at [104, 25] on link "OMS" at bounding box center [101, 22] width 15 height 7
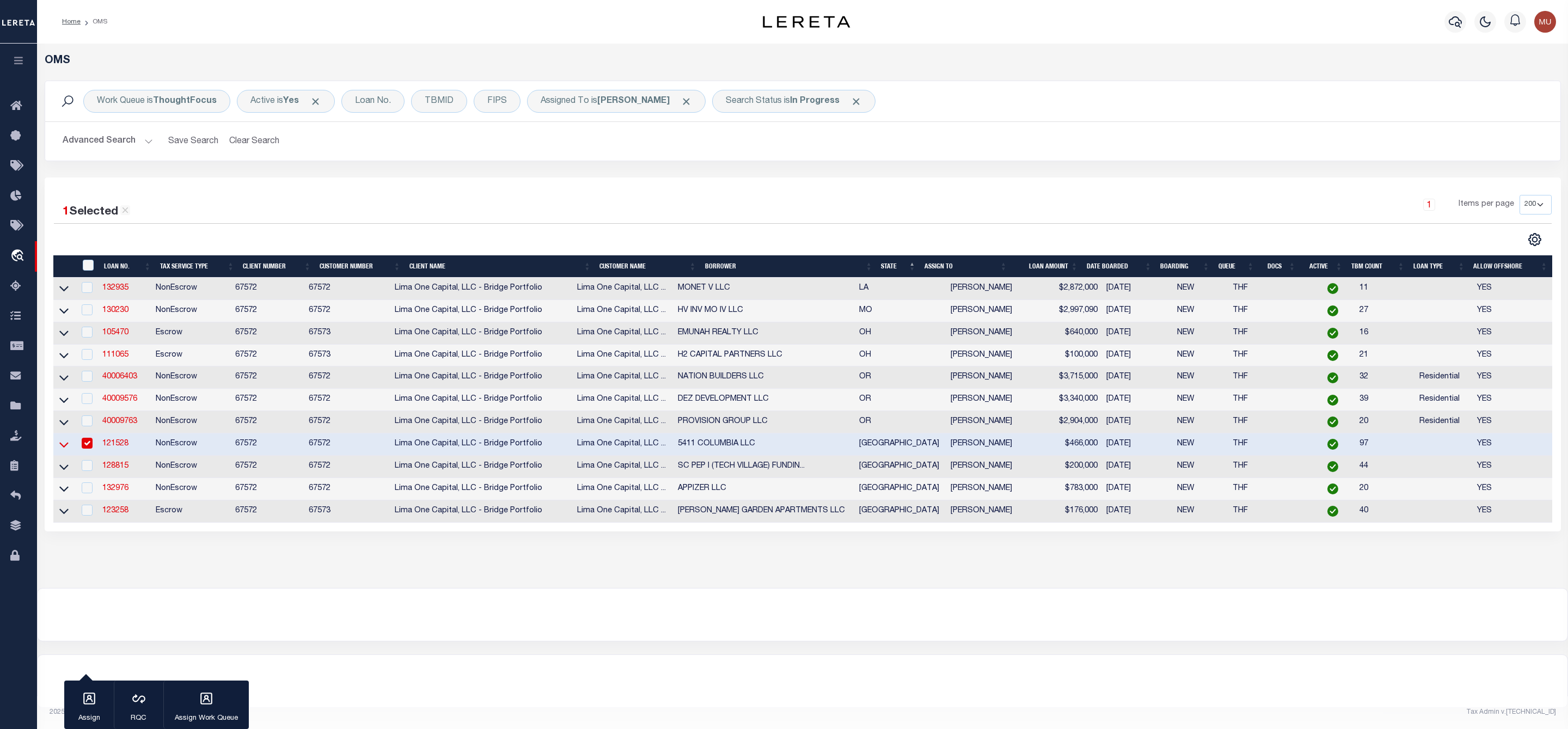
click at [61, 448] on icon at bounding box center [64, 445] width 9 height 5
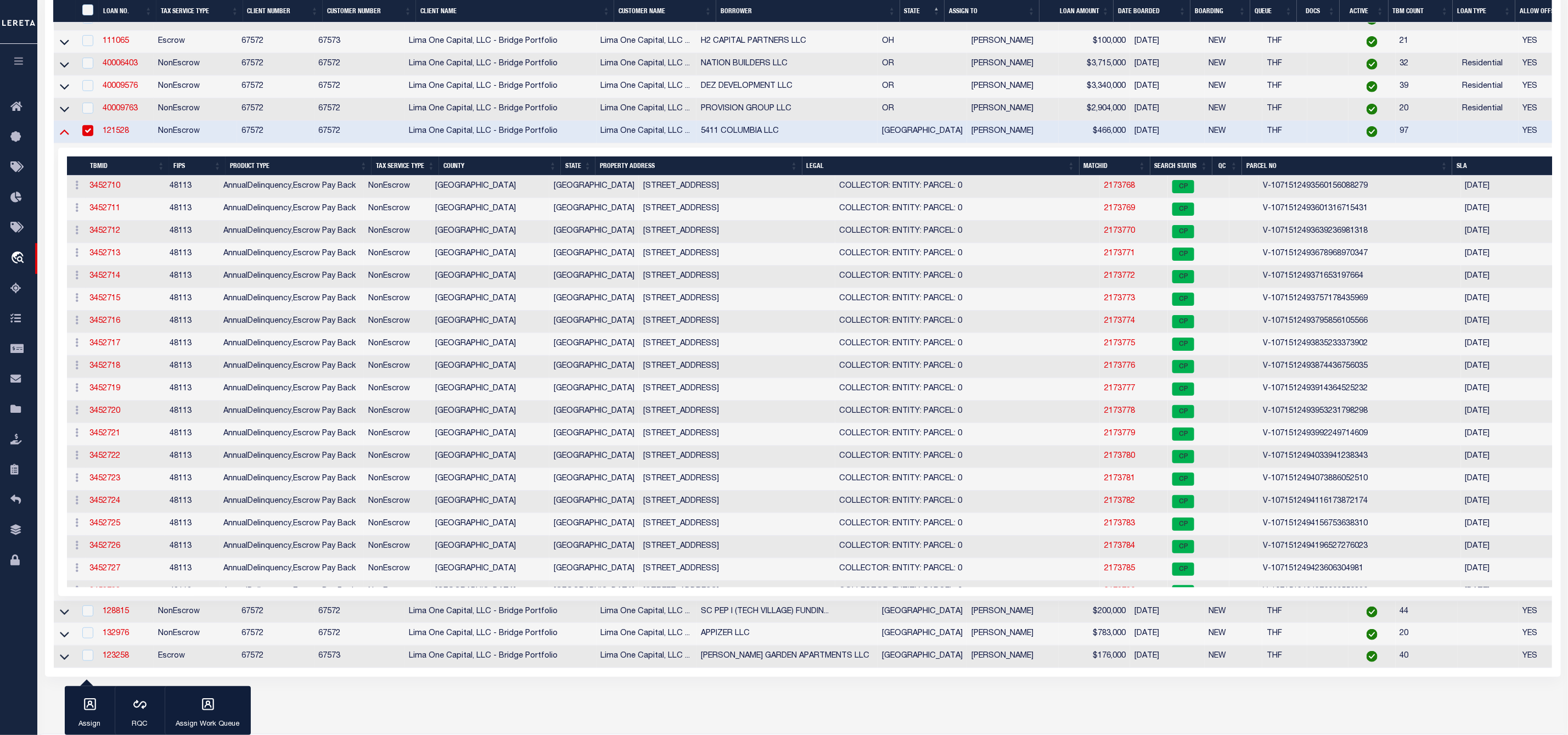
click at [61, 137] on icon at bounding box center [64, 131] width 9 height 11
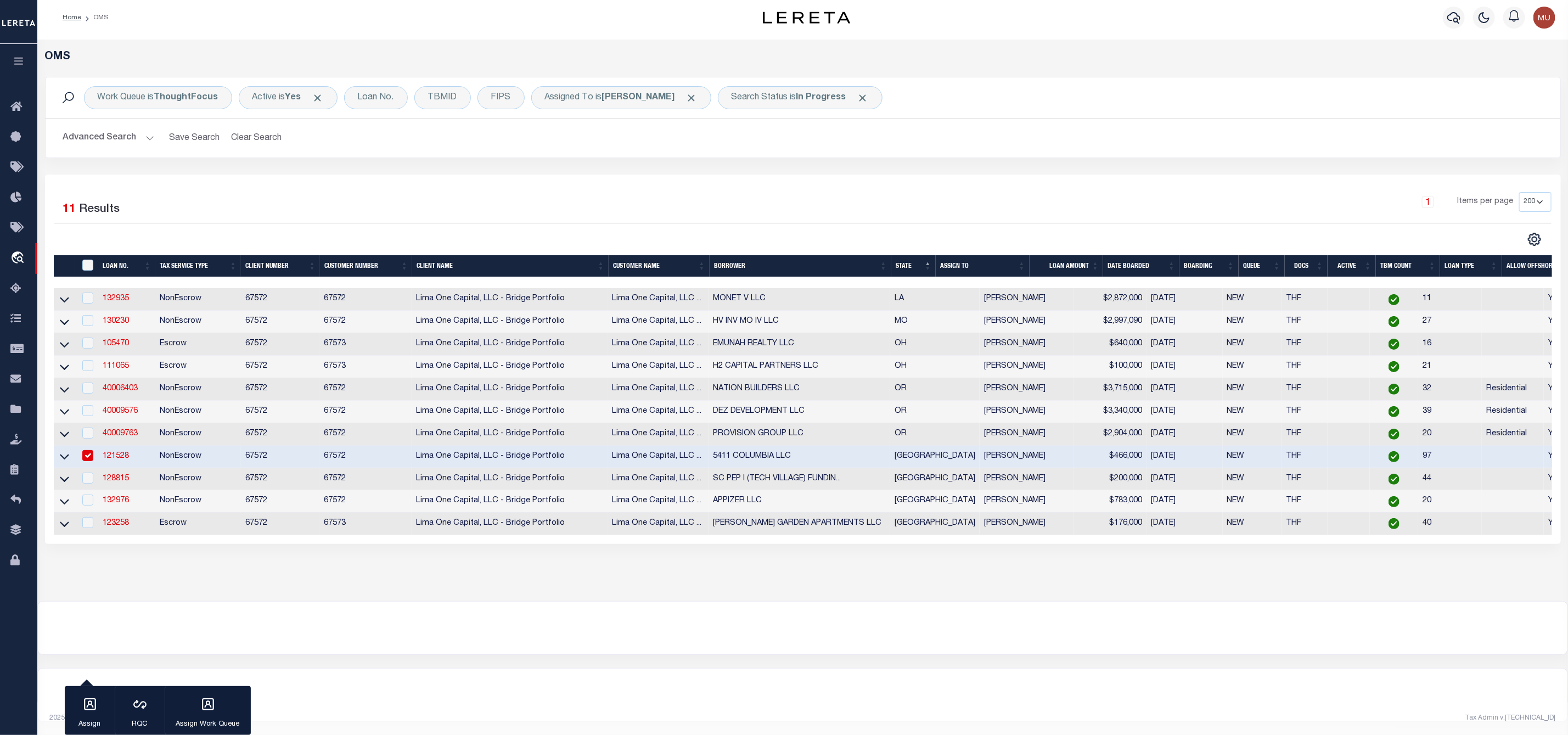
scroll to position [17, 0]
click at [118, 453] on link "121528" at bounding box center [115, 457] width 26 height 8
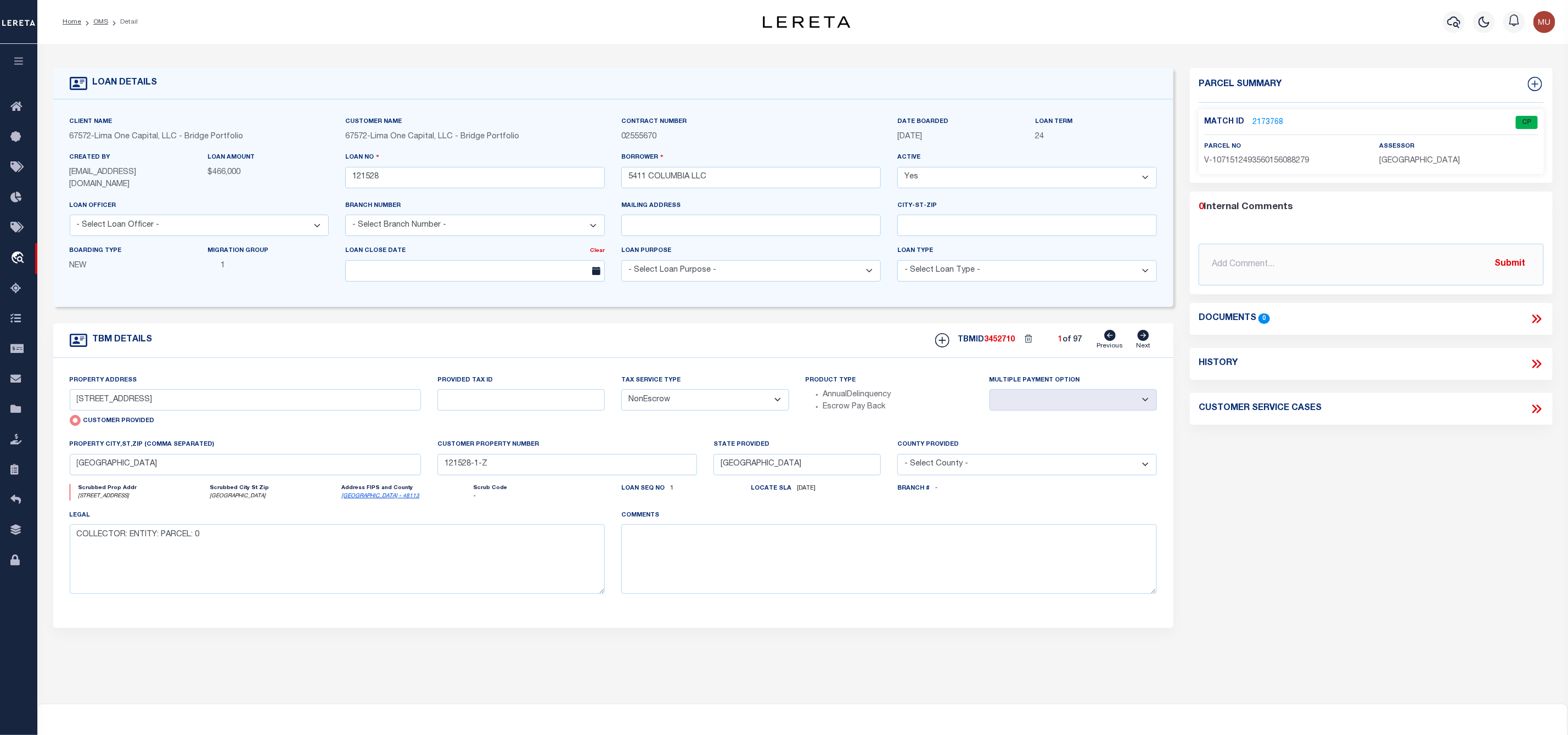
click at [1269, 118] on link "2173768" at bounding box center [1267, 122] width 31 height 11
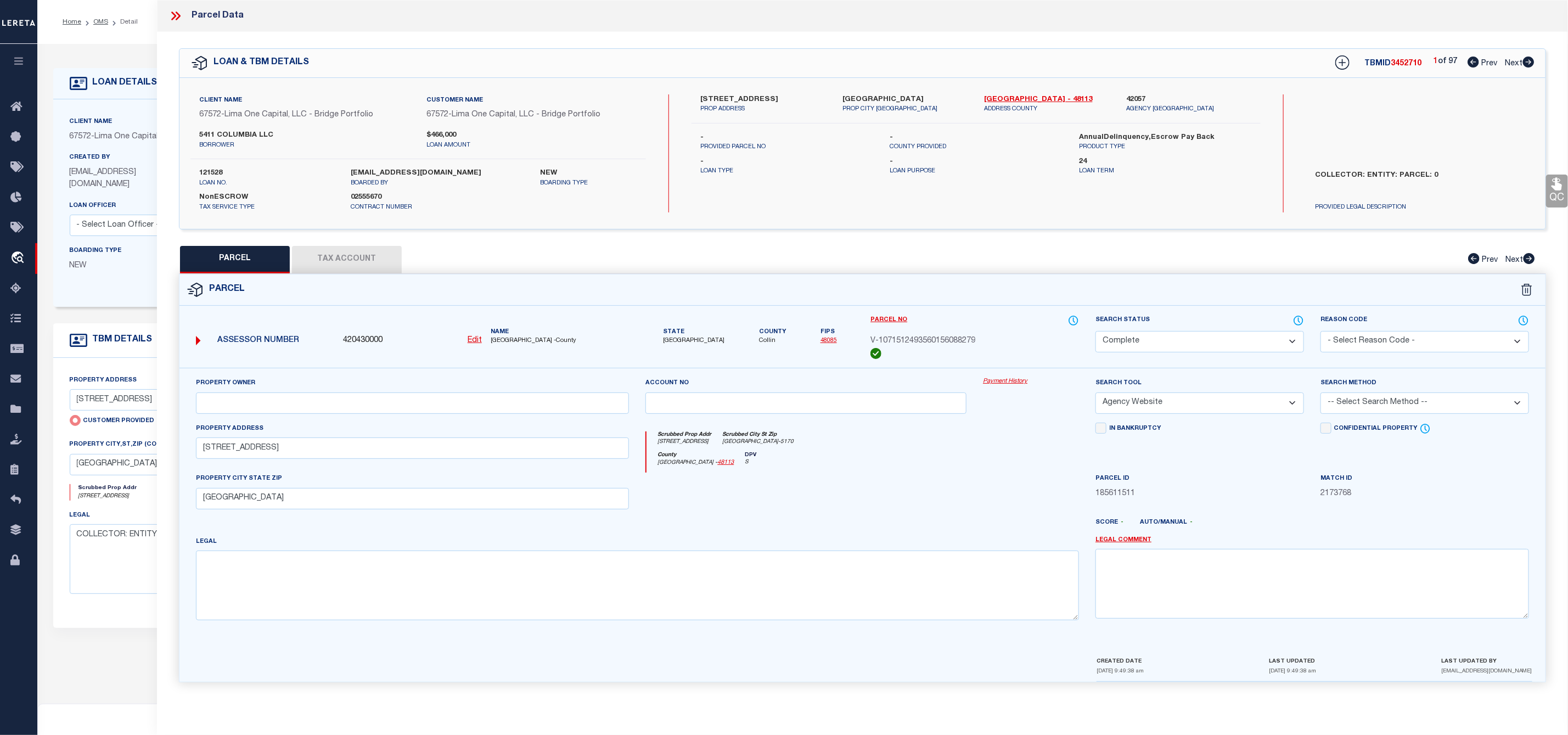
click at [1532, 64] on icon at bounding box center [1528, 62] width 11 height 11
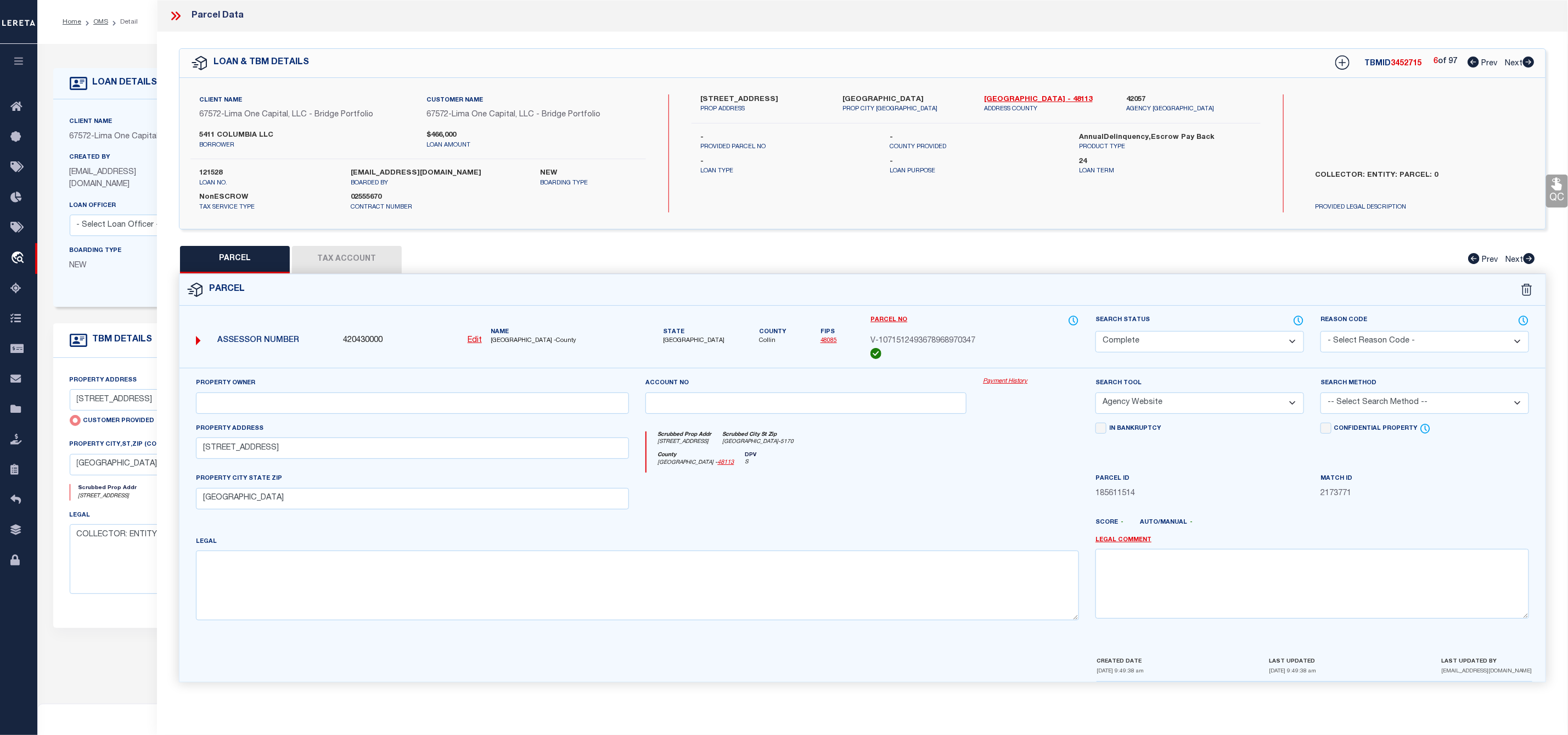
click at [1528, 63] on icon at bounding box center [1528, 62] width 12 height 11
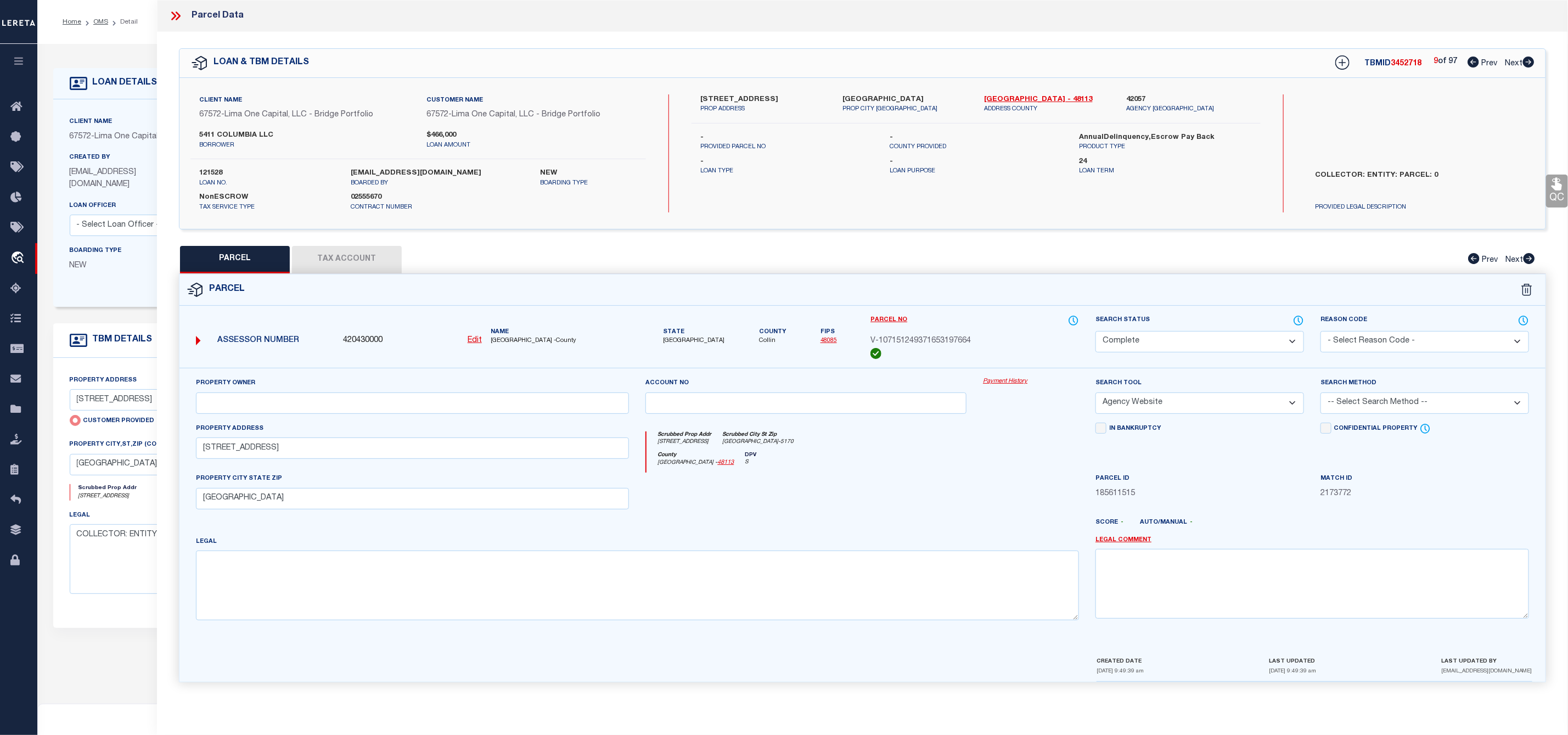
click at [1528, 63] on icon at bounding box center [1528, 62] width 12 height 11
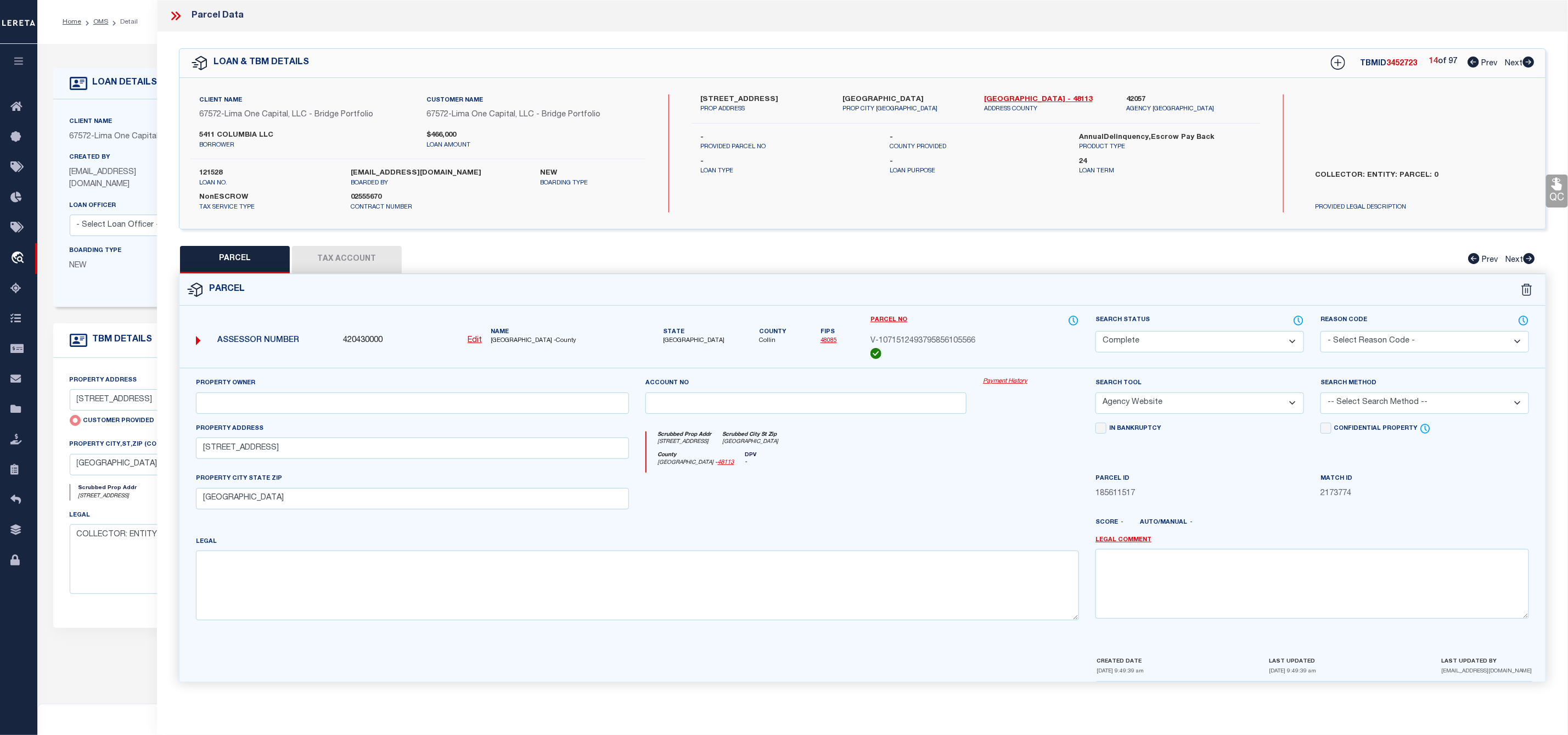
click at [1528, 63] on icon at bounding box center [1528, 62] width 12 height 11
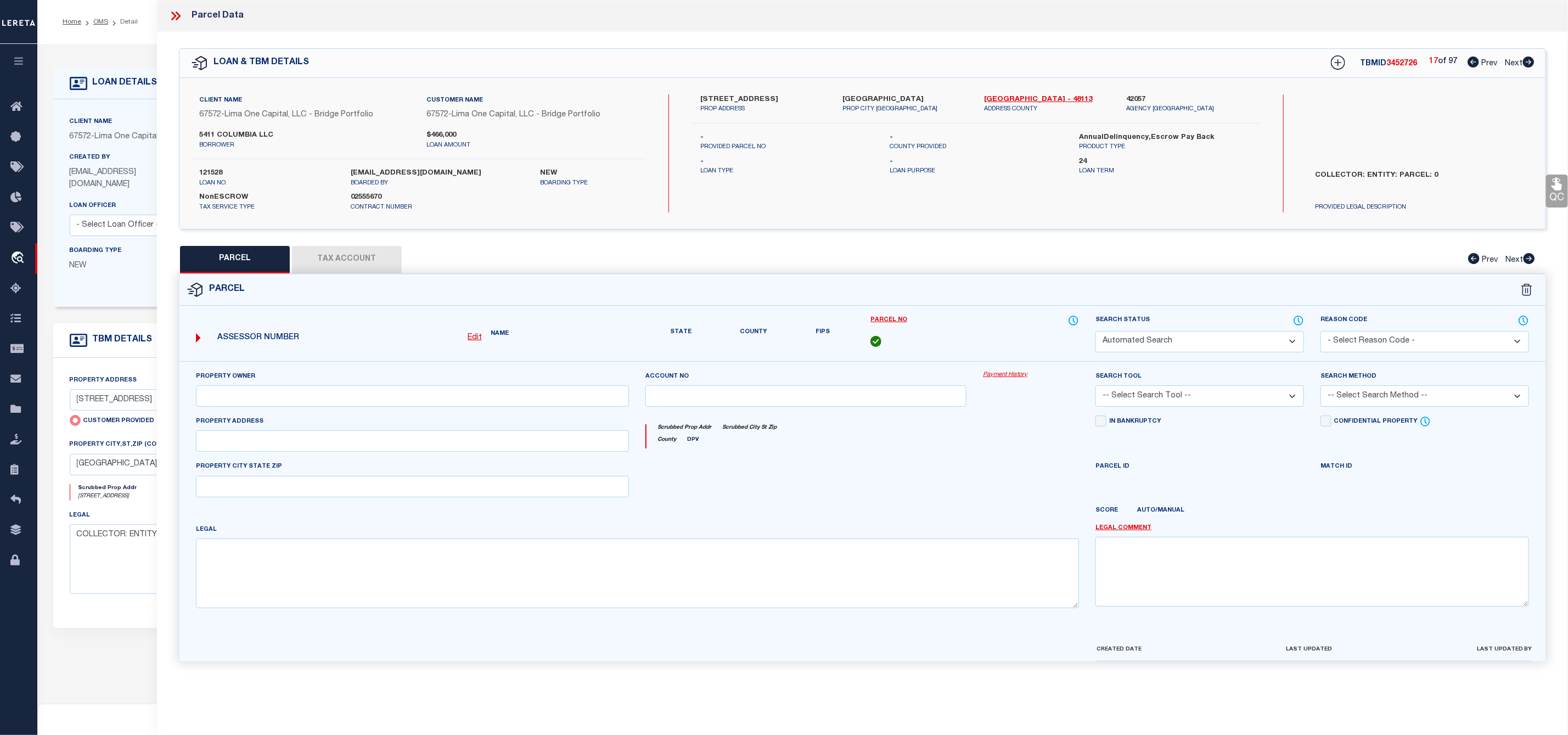
click at [1528, 63] on icon at bounding box center [1528, 62] width 12 height 11
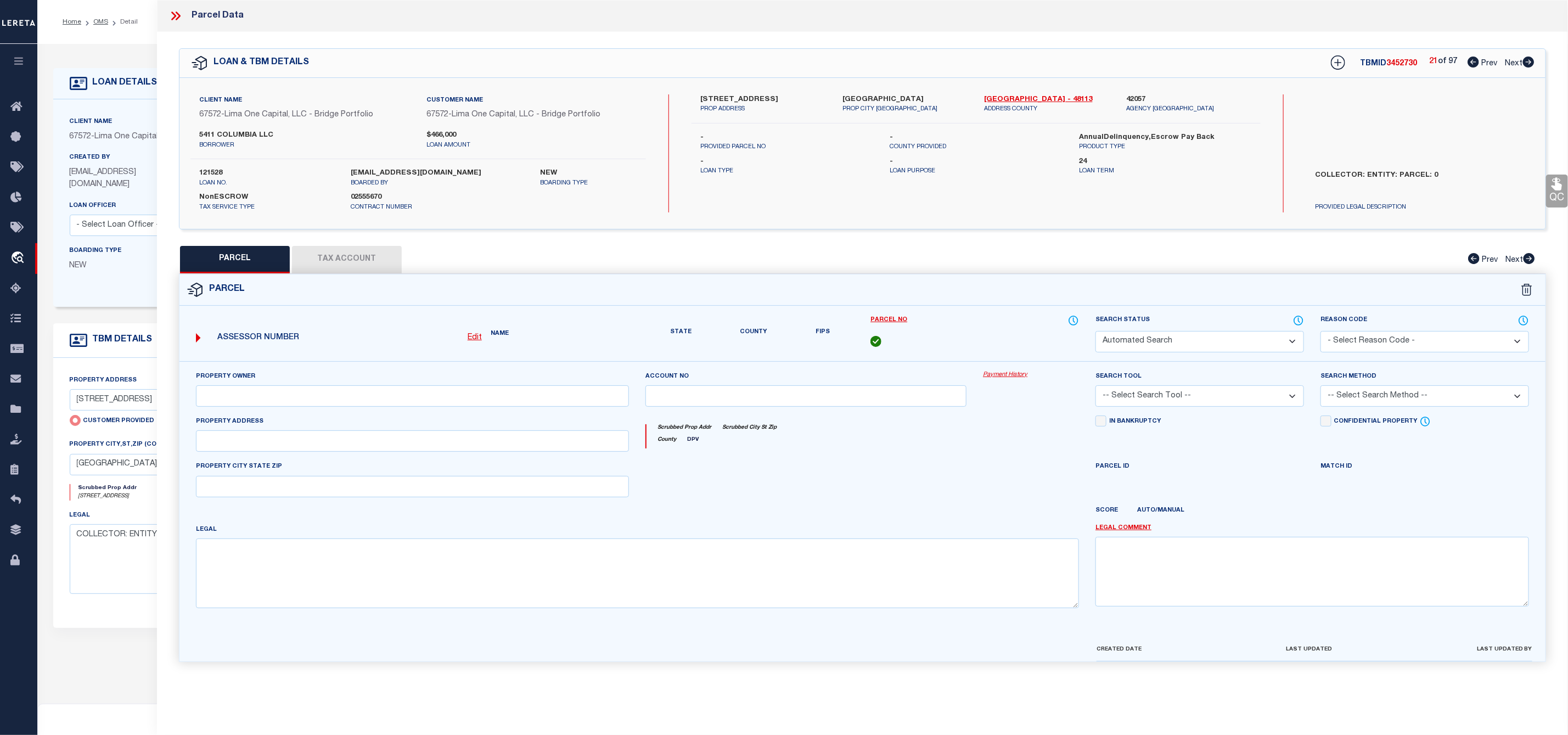
click at [1528, 63] on icon at bounding box center [1528, 62] width 12 height 11
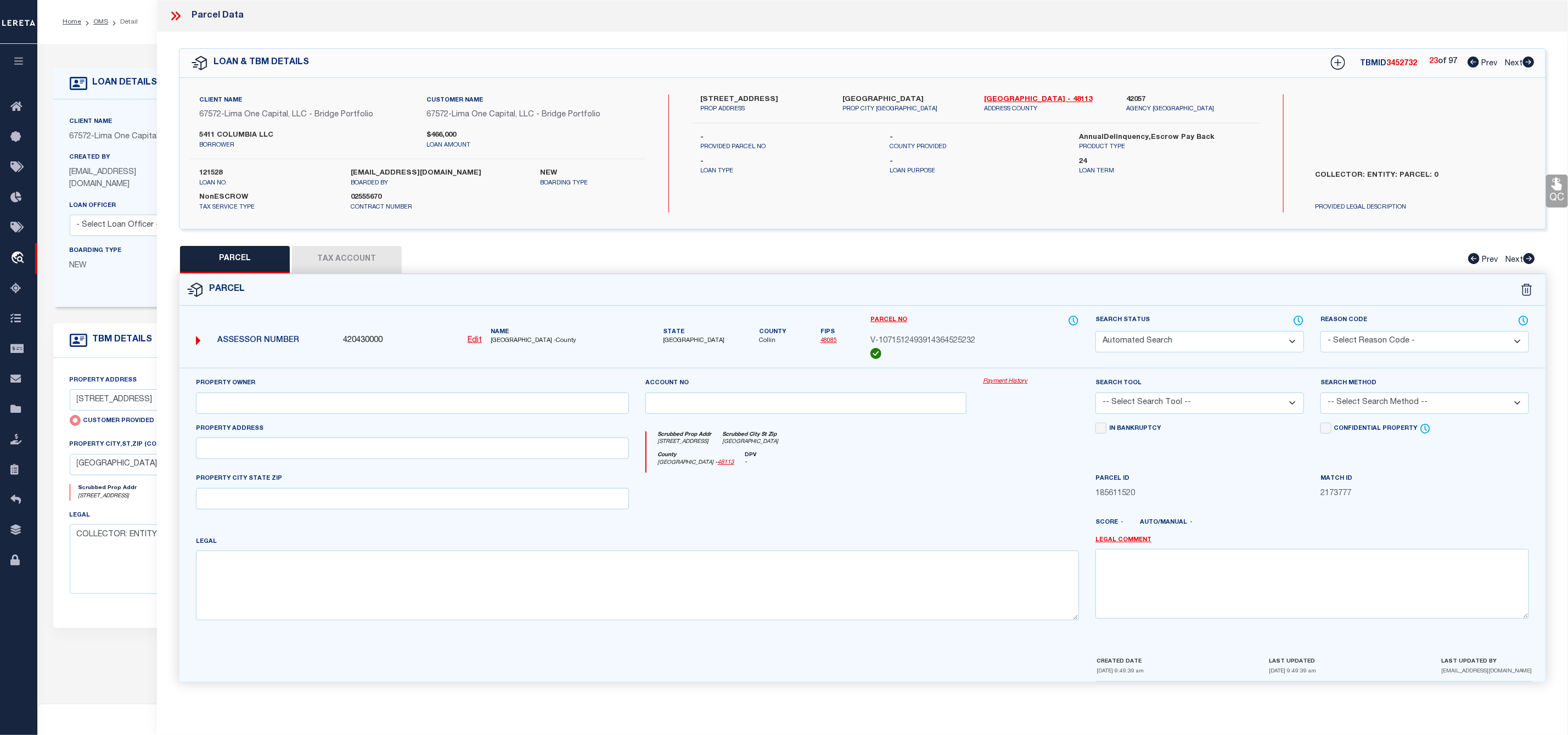
click at [1528, 63] on icon at bounding box center [1528, 62] width 12 height 11
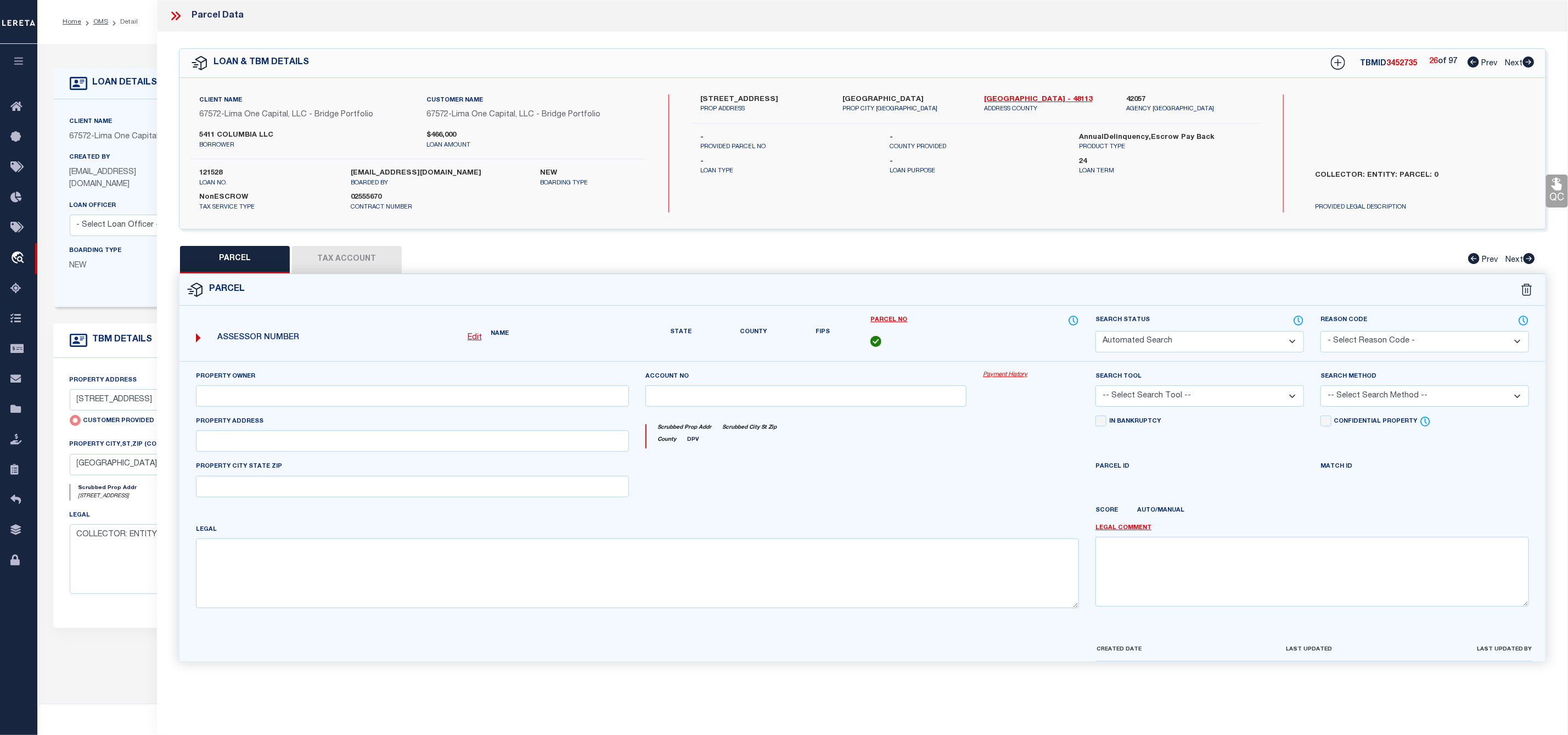
click at [1528, 63] on icon at bounding box center [1528, 62] width 12 height 11
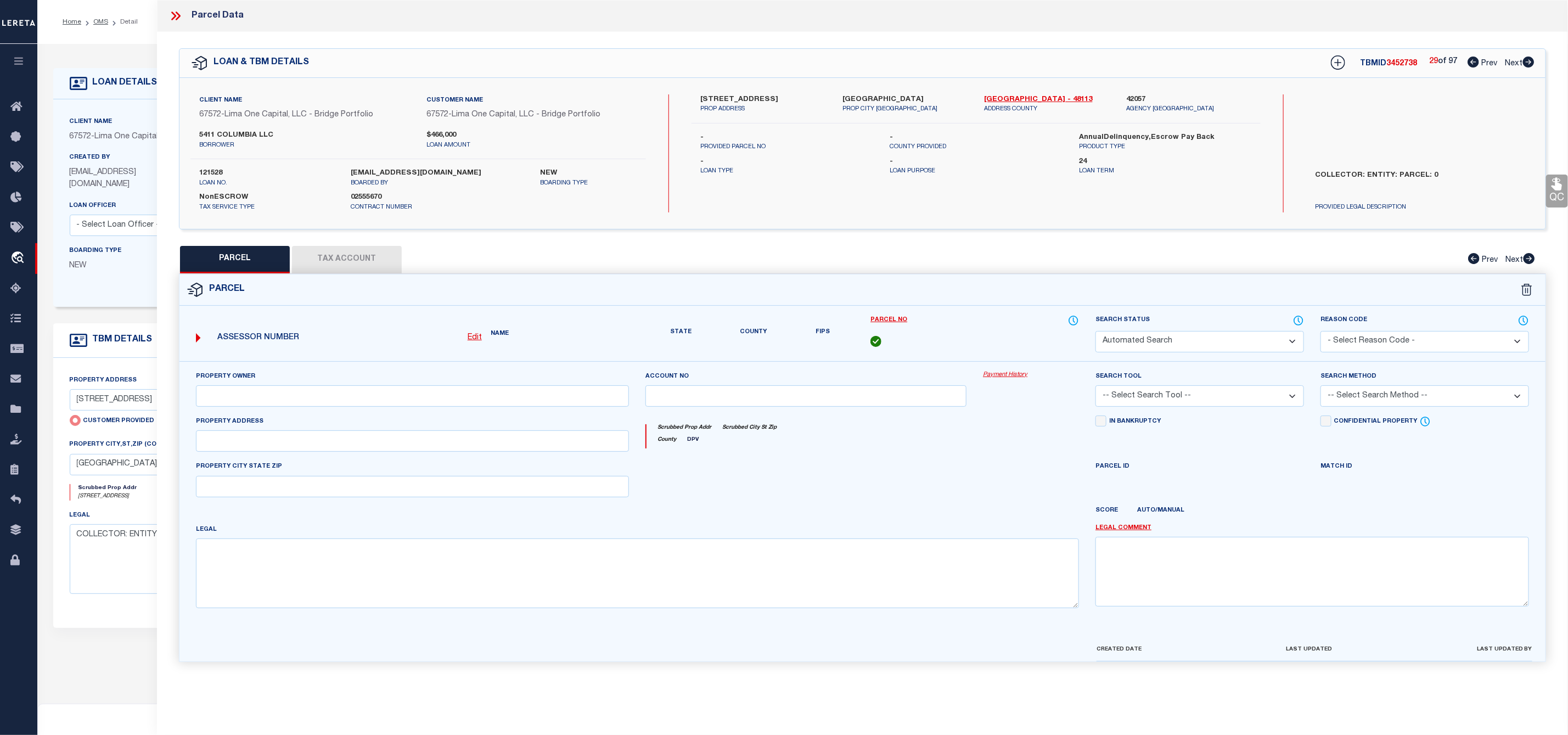
click at [1528, 63] on icon at bounding box center [1528, 62] width 12 height 11
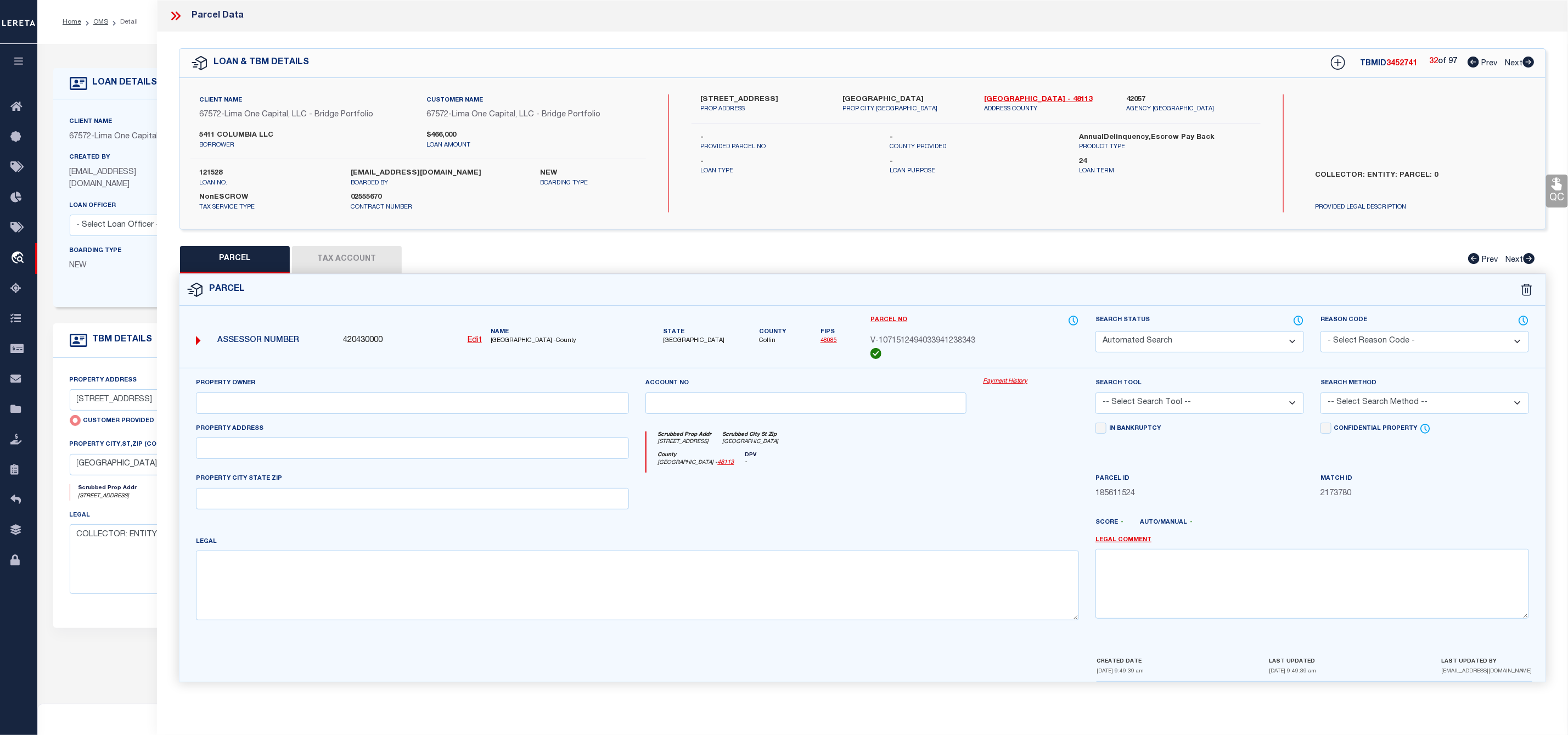
click at [1528, 63] on icon at bounding box center [1528, 62] width 12 height 11
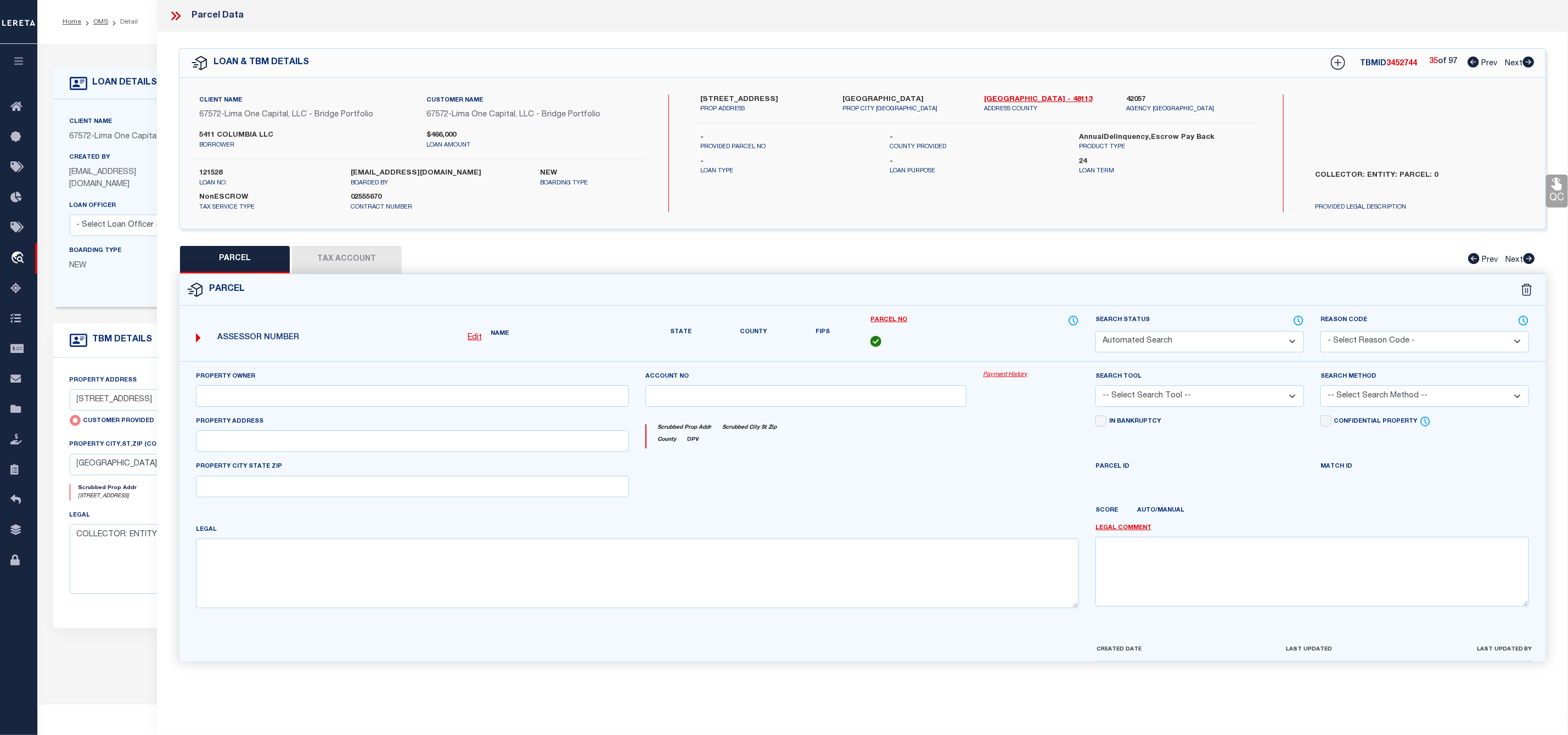
click at [1528, 63] on icon at bounding box center [1528, 62] width 12 height 11
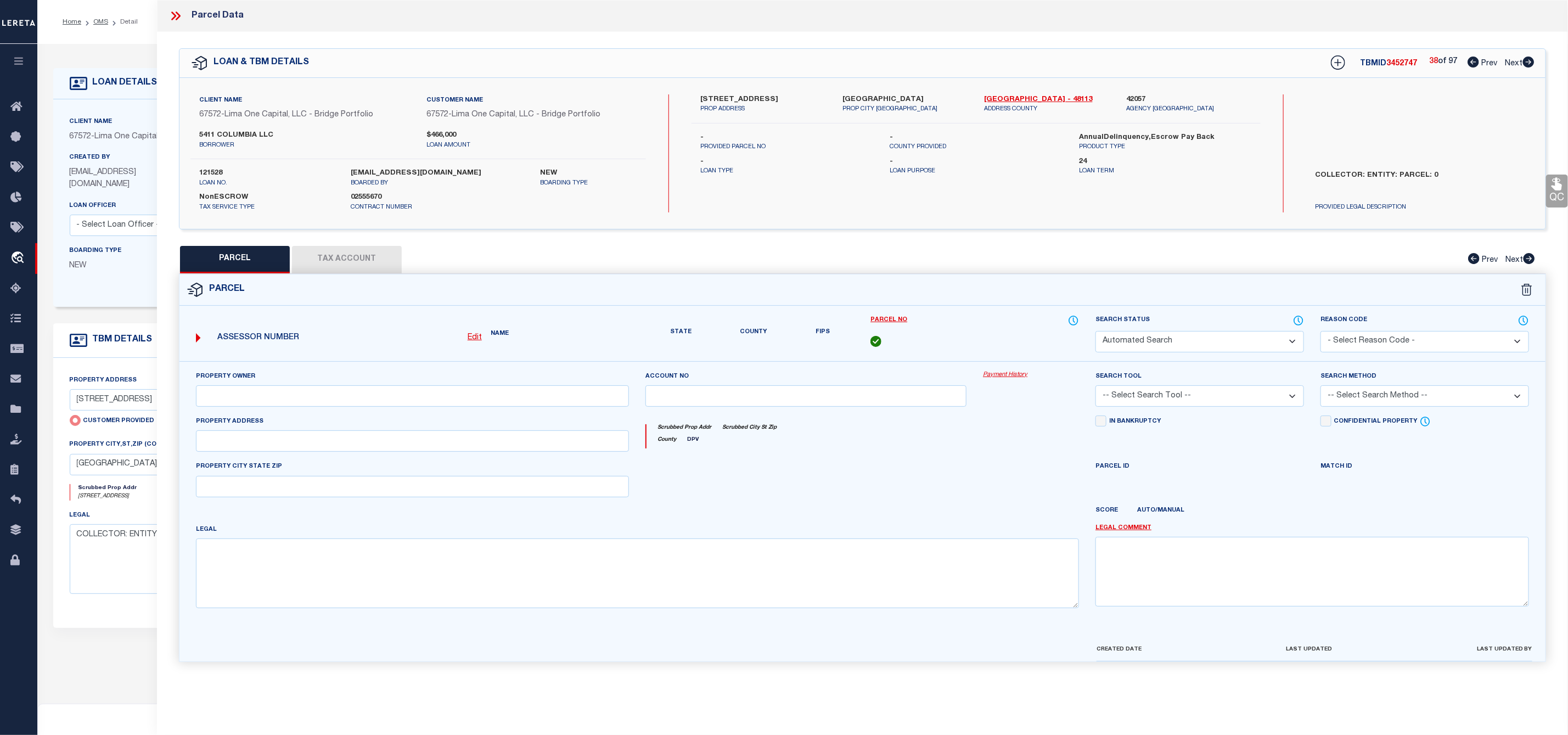
click at [1528, 63] on icon at bounding box center [1528, 62] width 12 height 11
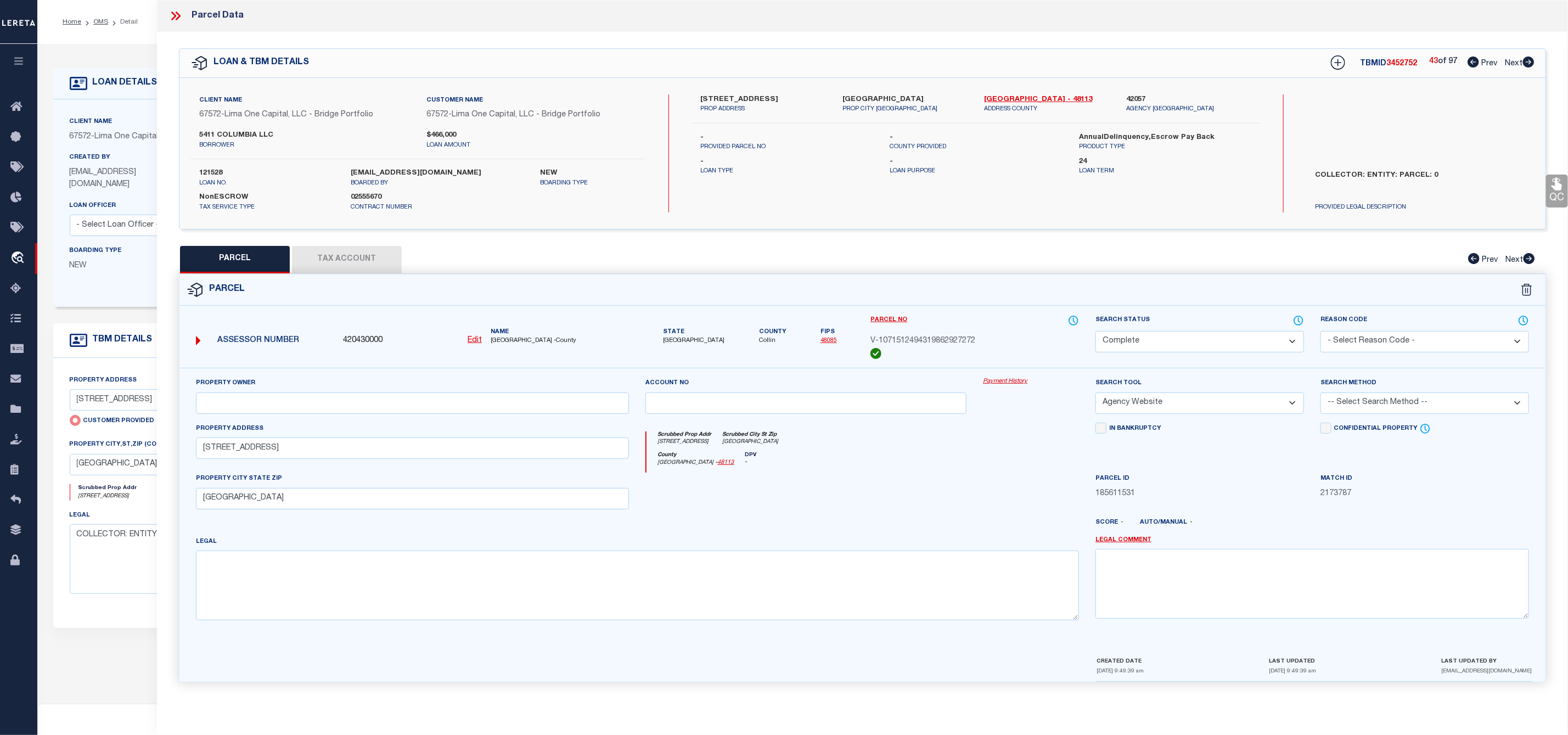
click at [1528, 63] on icon at bounding box center [1528, 62] width 12 height 11
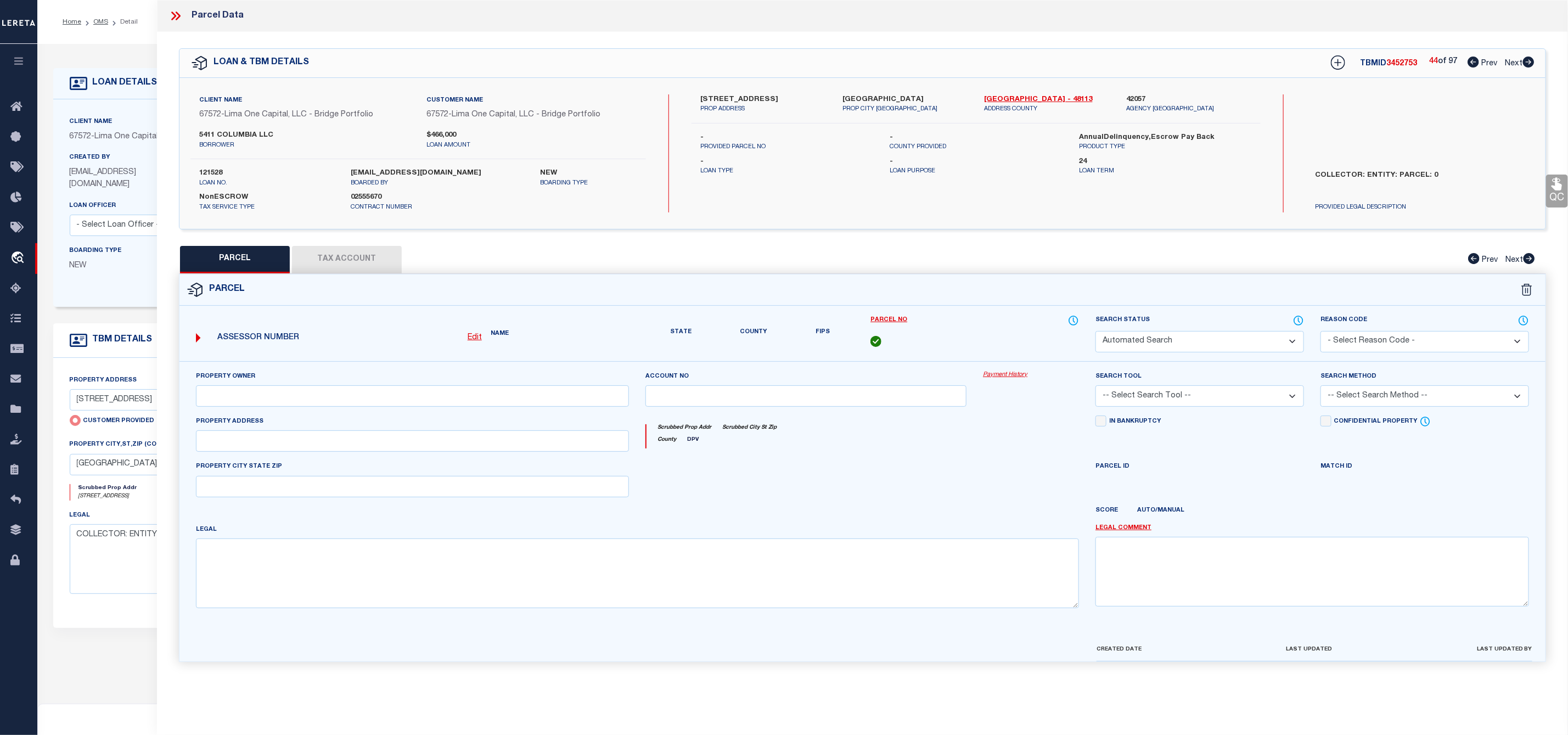
click at [1528, 63] on icon at bounding box center [1528, 62] width 12 height 11
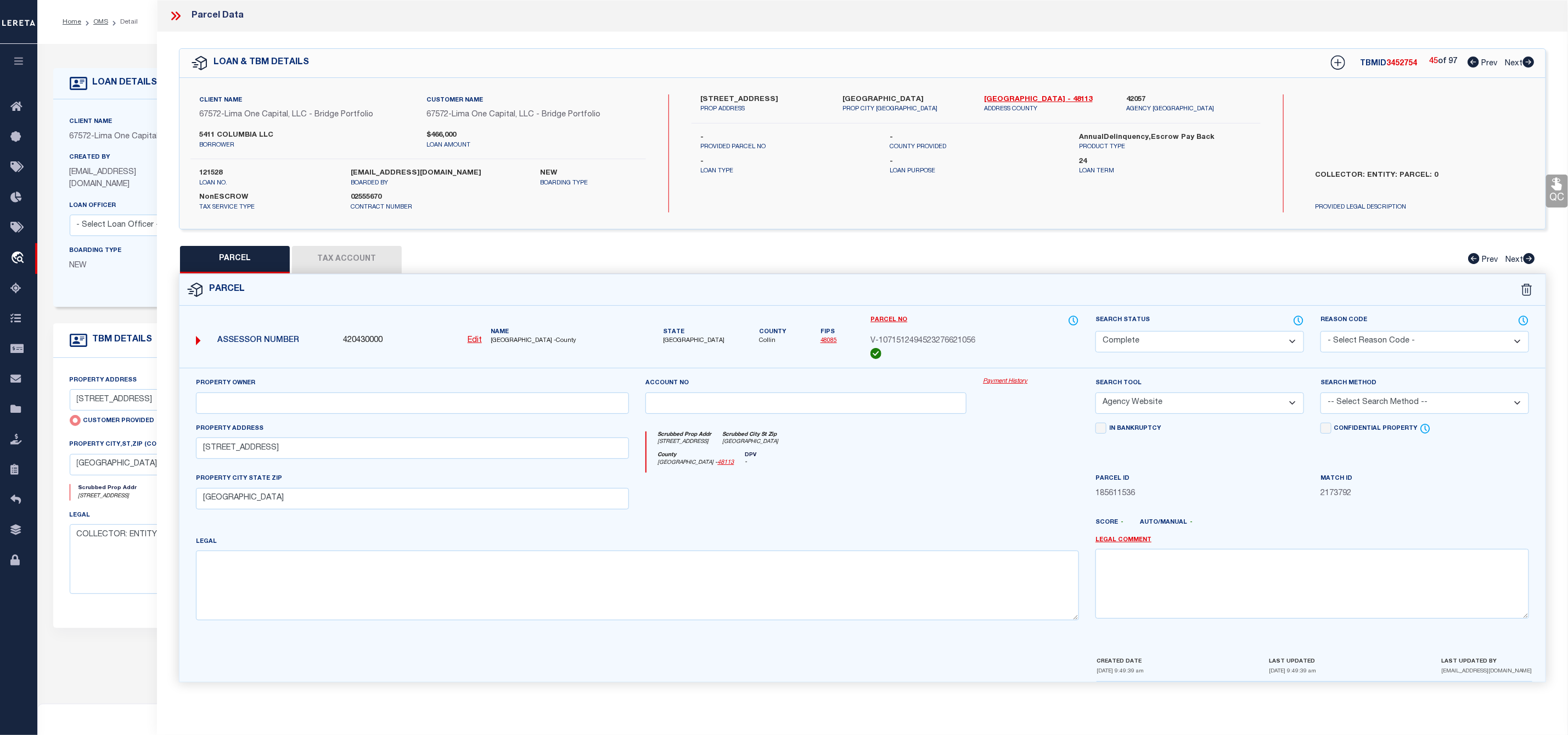
click at [1528, 63] on icon at bounding box center [1528, 62] width 12 height 11
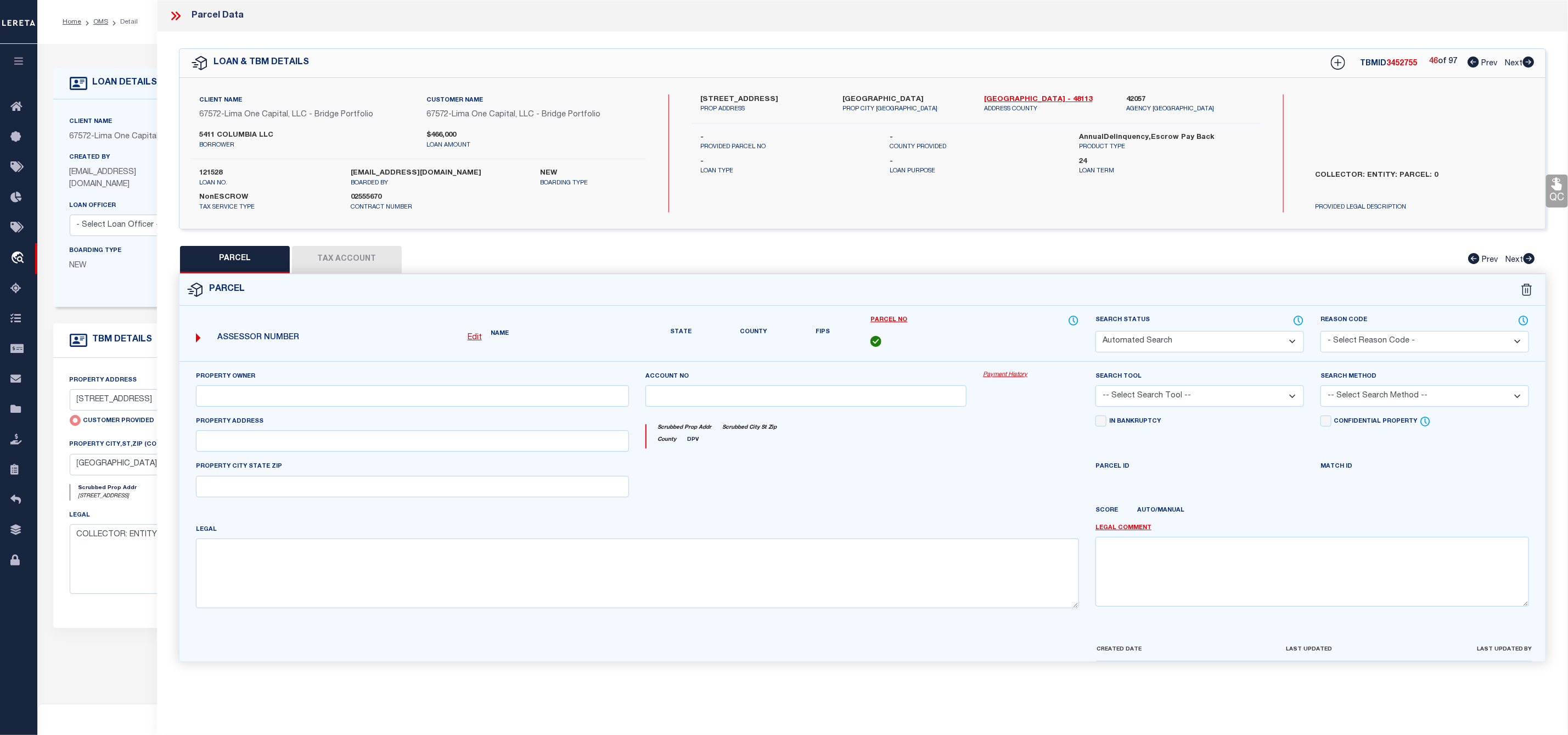
click at [1528, 63] on icon at bounding box center [1528, 62] width 12 height 11
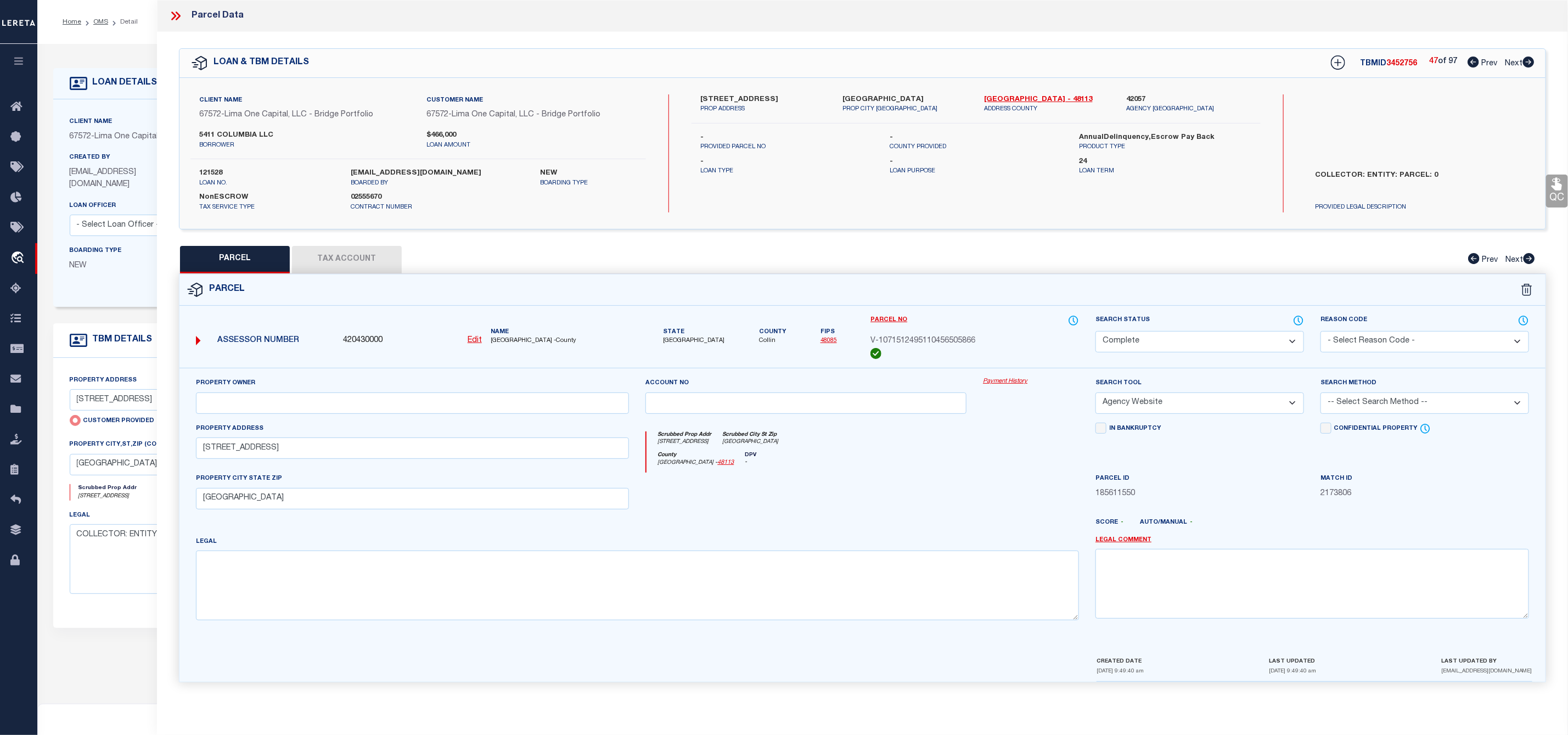
click at [1528, 63] on icon at bounding box center [1528, 62] width 12 height 11
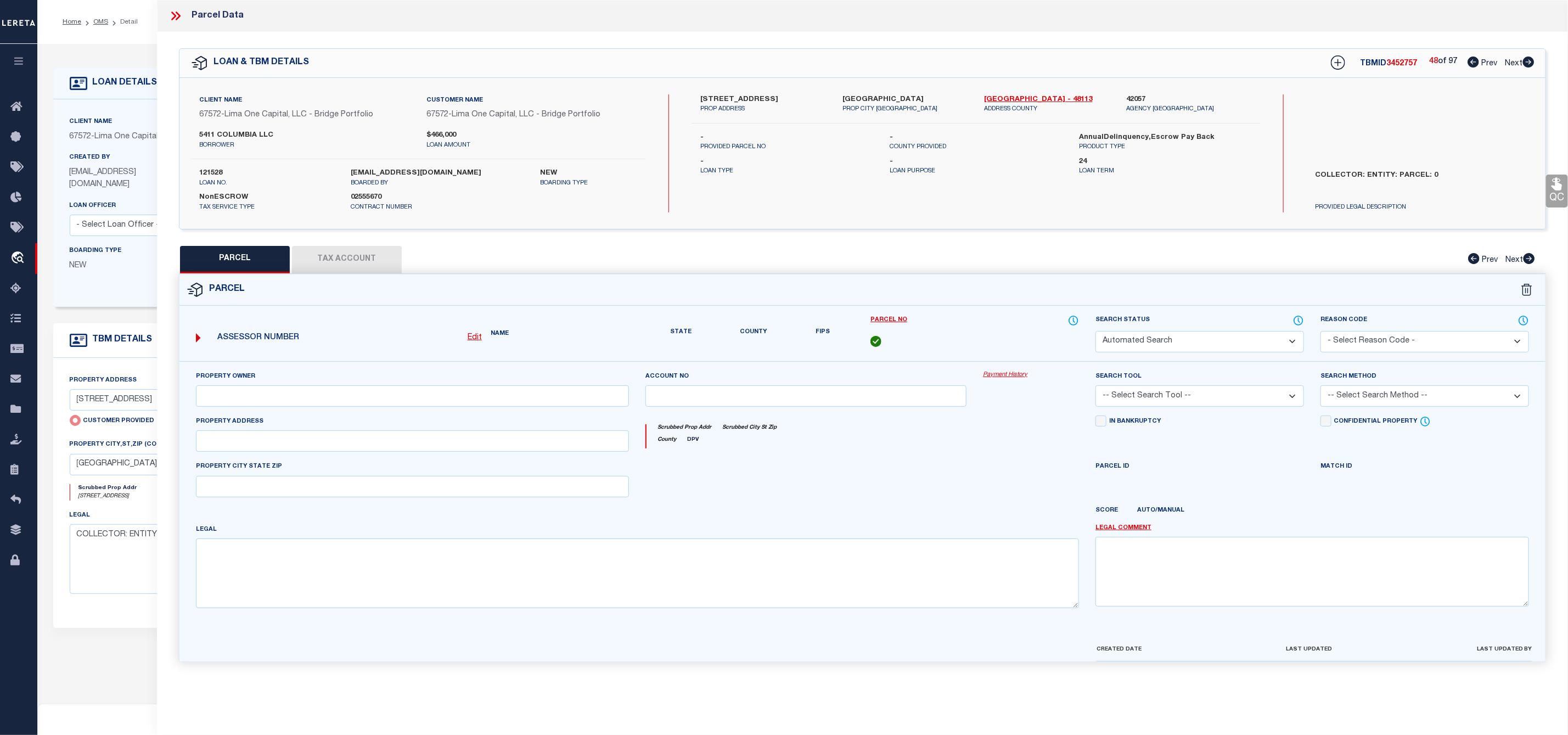
click at [1528, 63] on icon at bounding box center [1528, 62] width 12 height 11
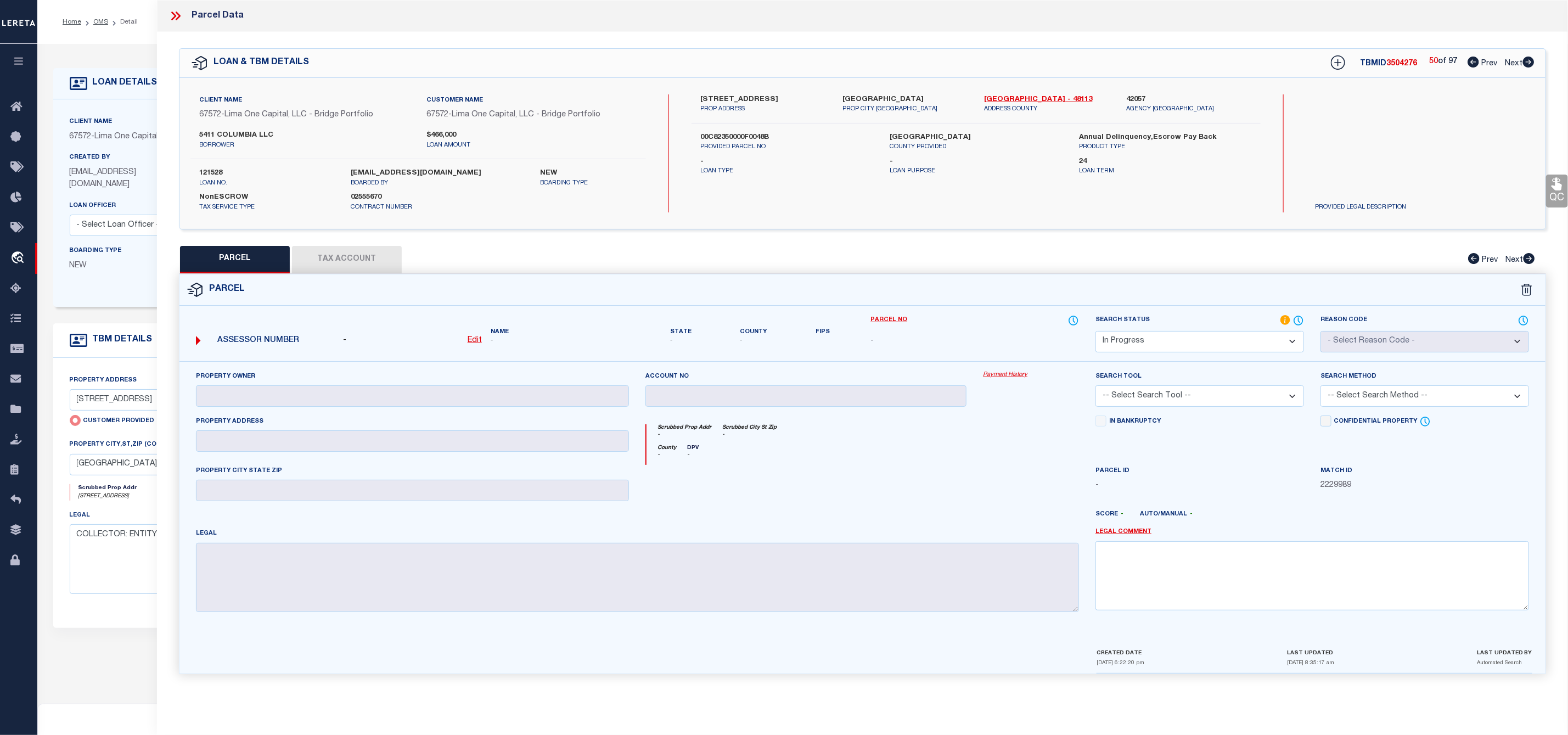
click at [1470, 63] on icon at bounding box center [1473, 62] width 11 height 11
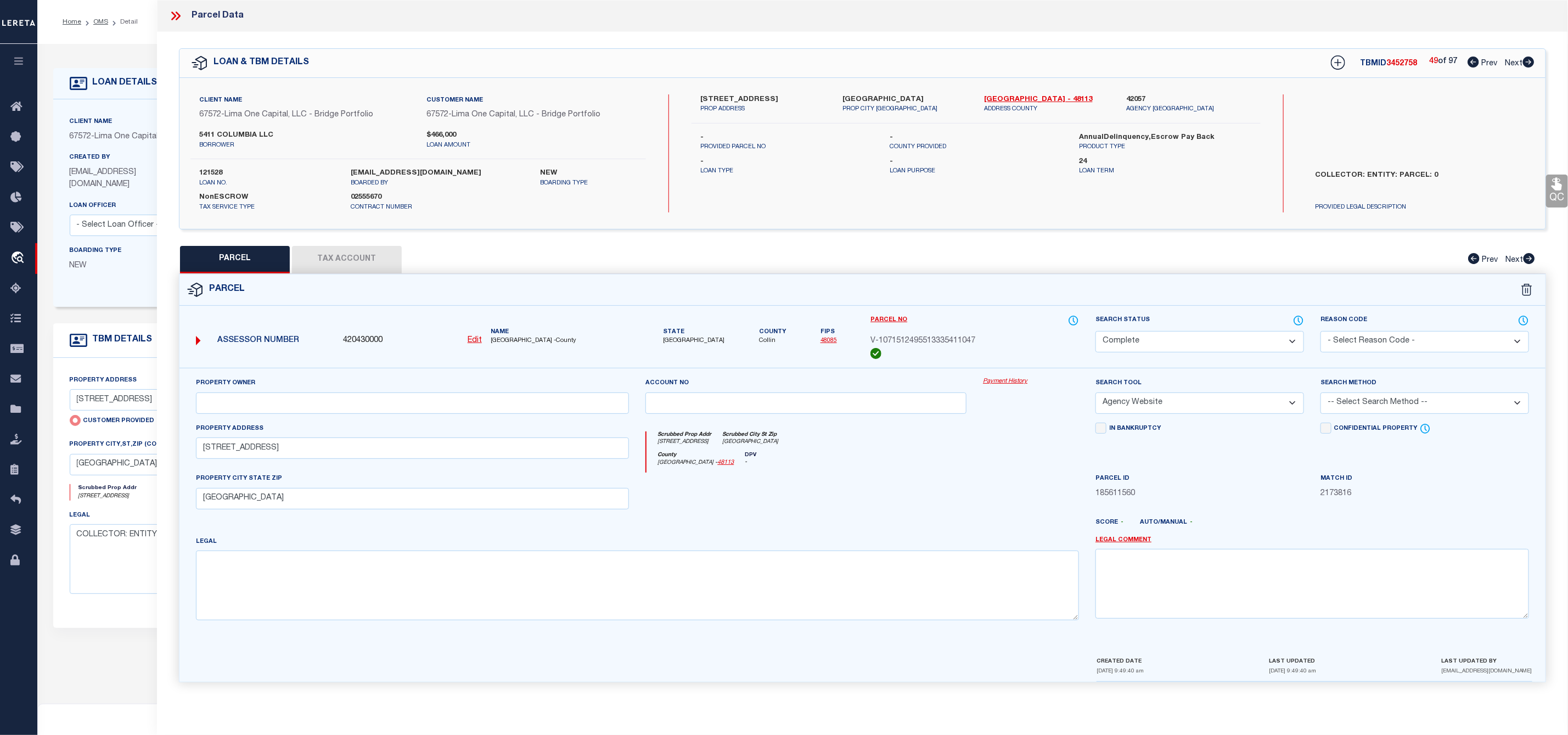
click at [1524, 60] on icon at bounding box center [1528, 62] width 11 height 11
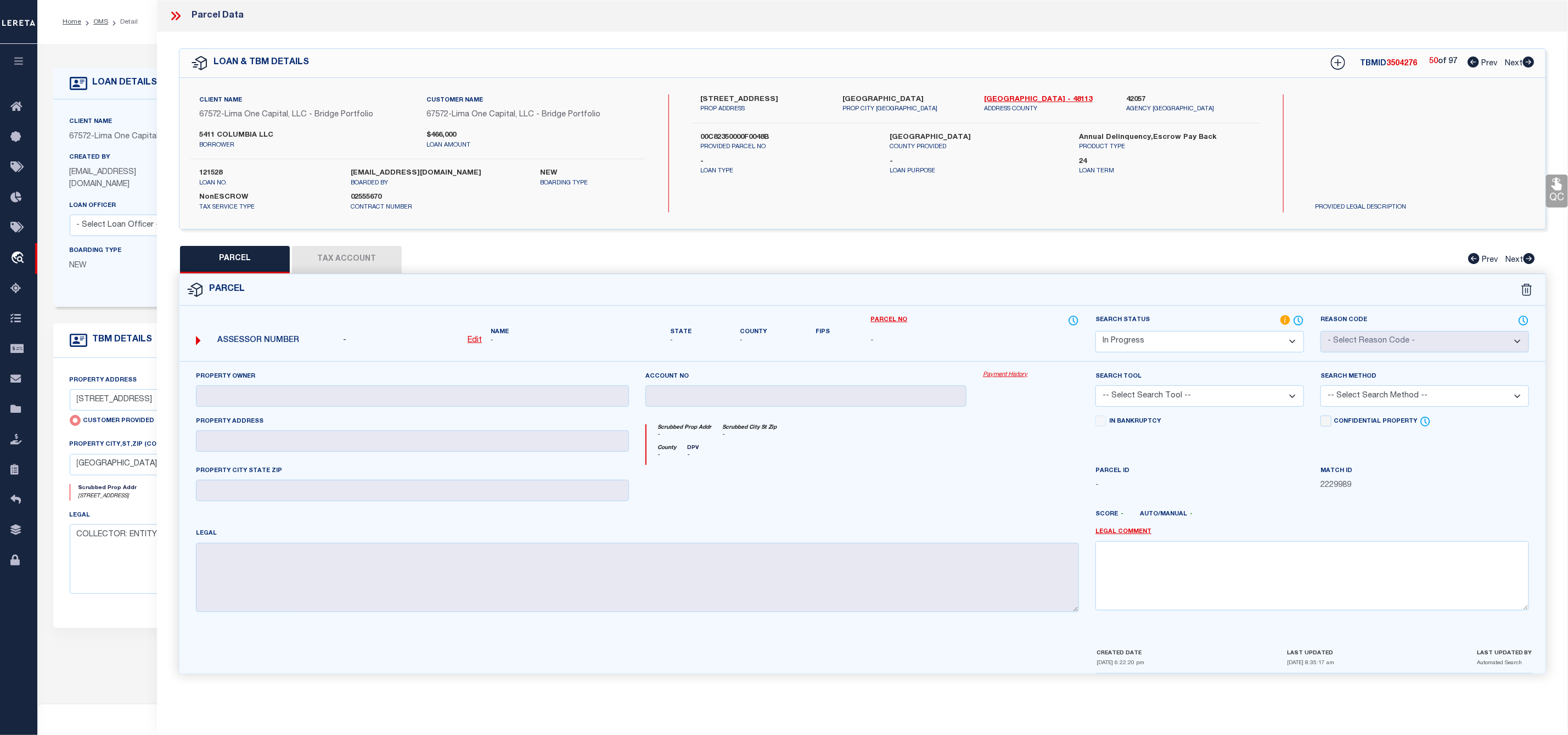
click at [1524, 60] on icon at bounding box center [1528, 62] width 11 height 11
click at [1474, 60] on icon at bounding box center [1473, 62] width 11 height 11
click at [176, 5] on div "Parcel Data" at bounding box center [862, 16] width 1411 height 32
click at [178, 14] on icon at bounding box center [178, 16] width 5 height 9
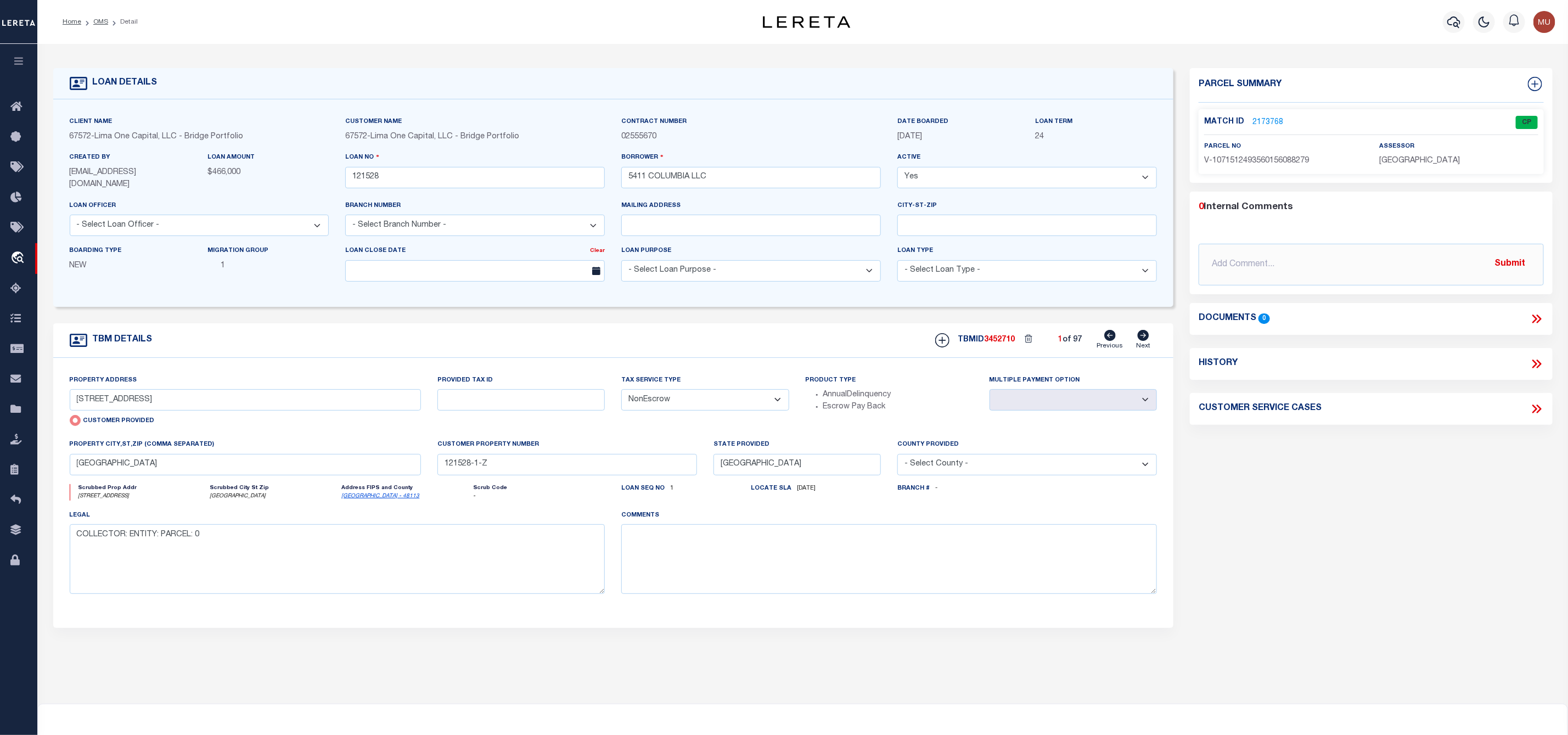
click at [108, 22] on li "Detail" at bounding box center [122, 22] width 29 height 10
click at [106, 23] on link "OMS" at bounding box center [101, 22] width 15 height 7
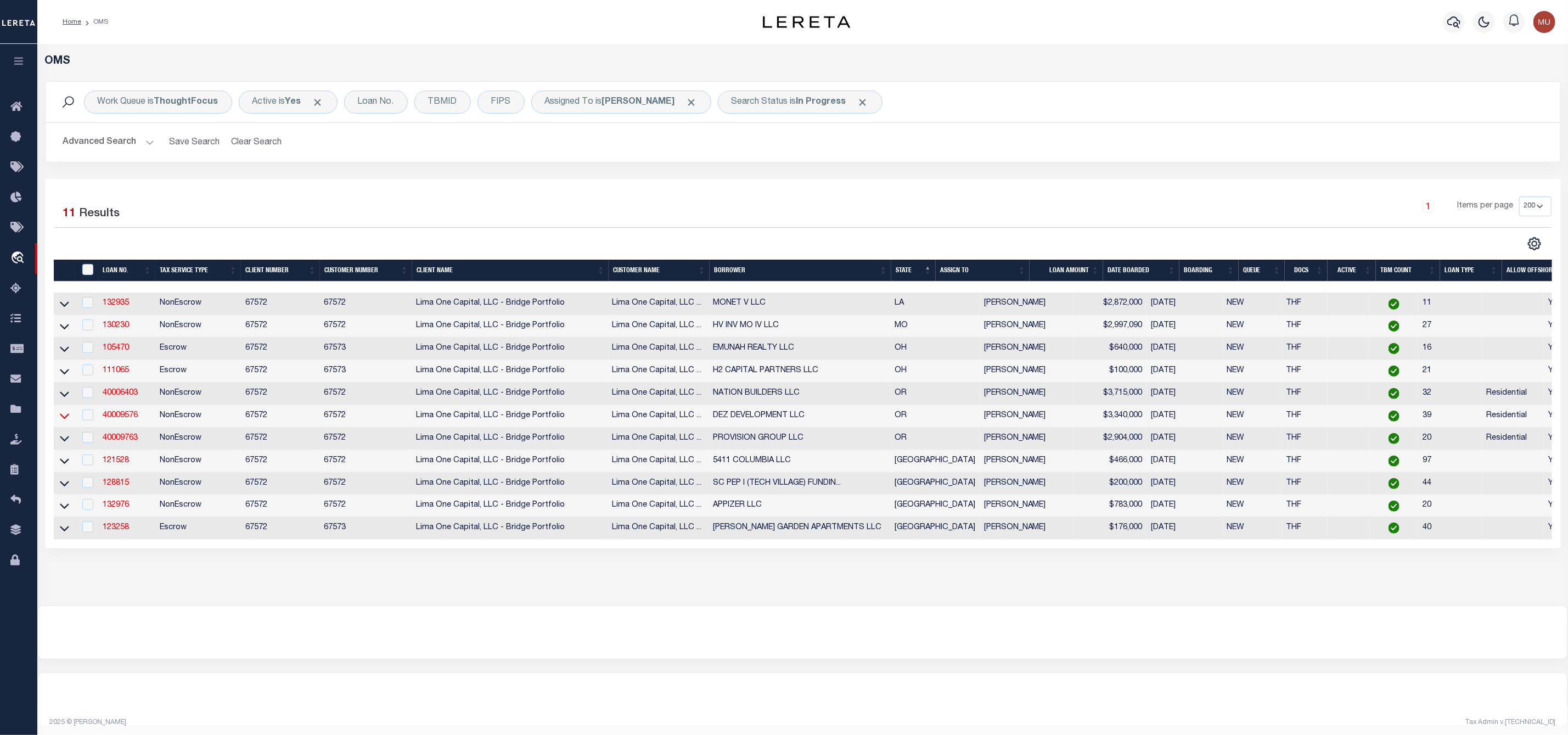
click at [61, 417] on icon at bounding box center [64, 416] width 9 height 11
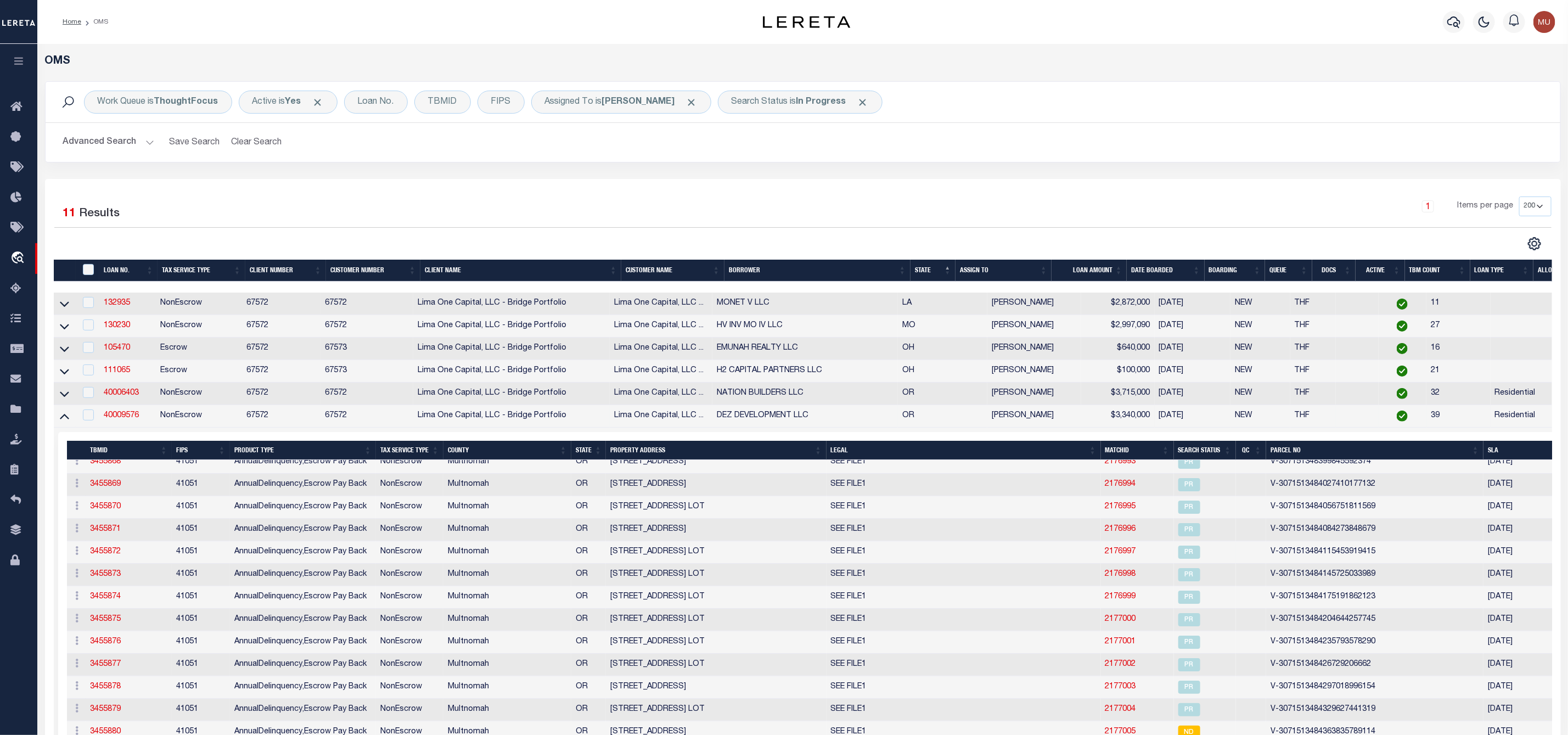
scroll to position [331, 0]
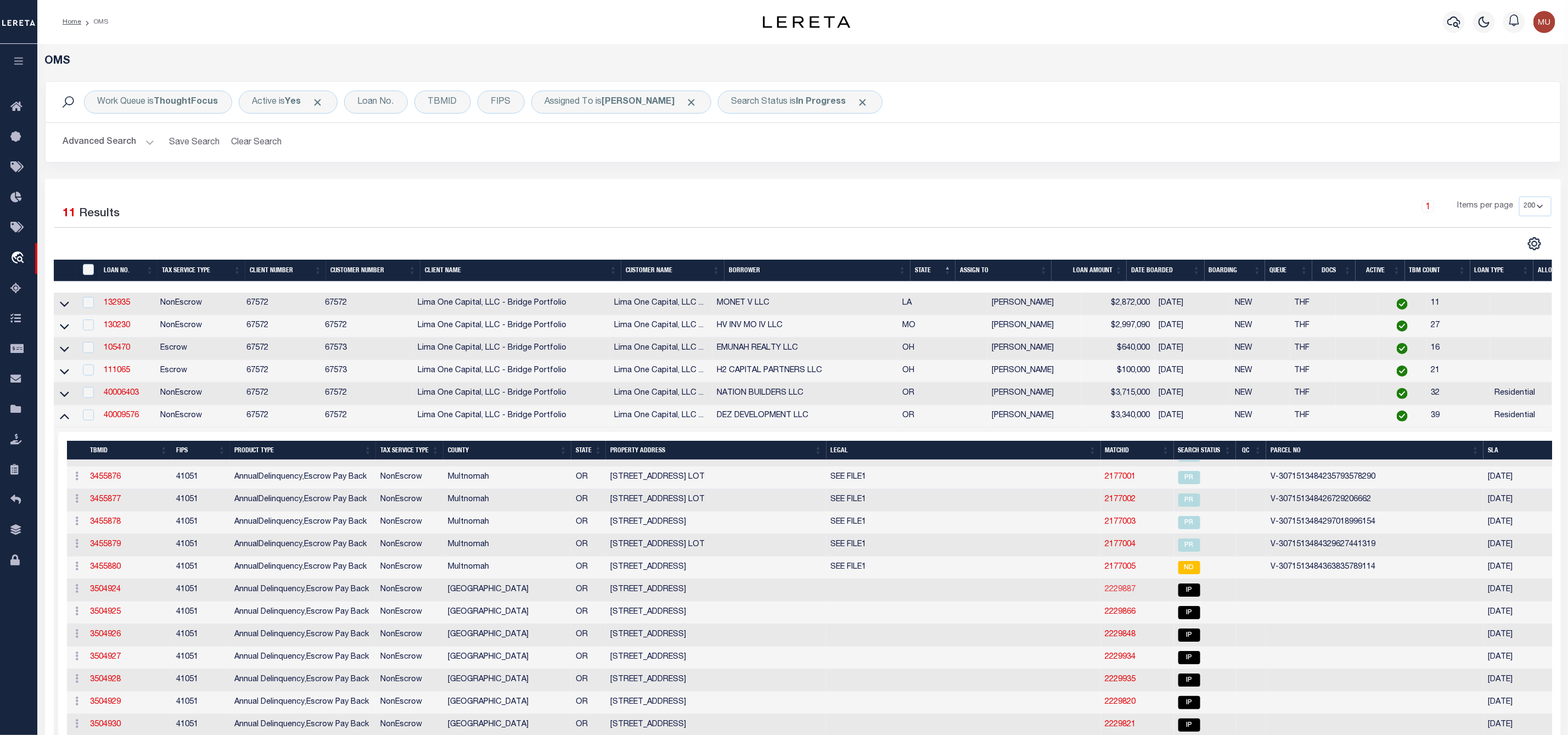
click at [1125, 594] on link "2229887" at bounding box center [1120, 589] width 31 height 8
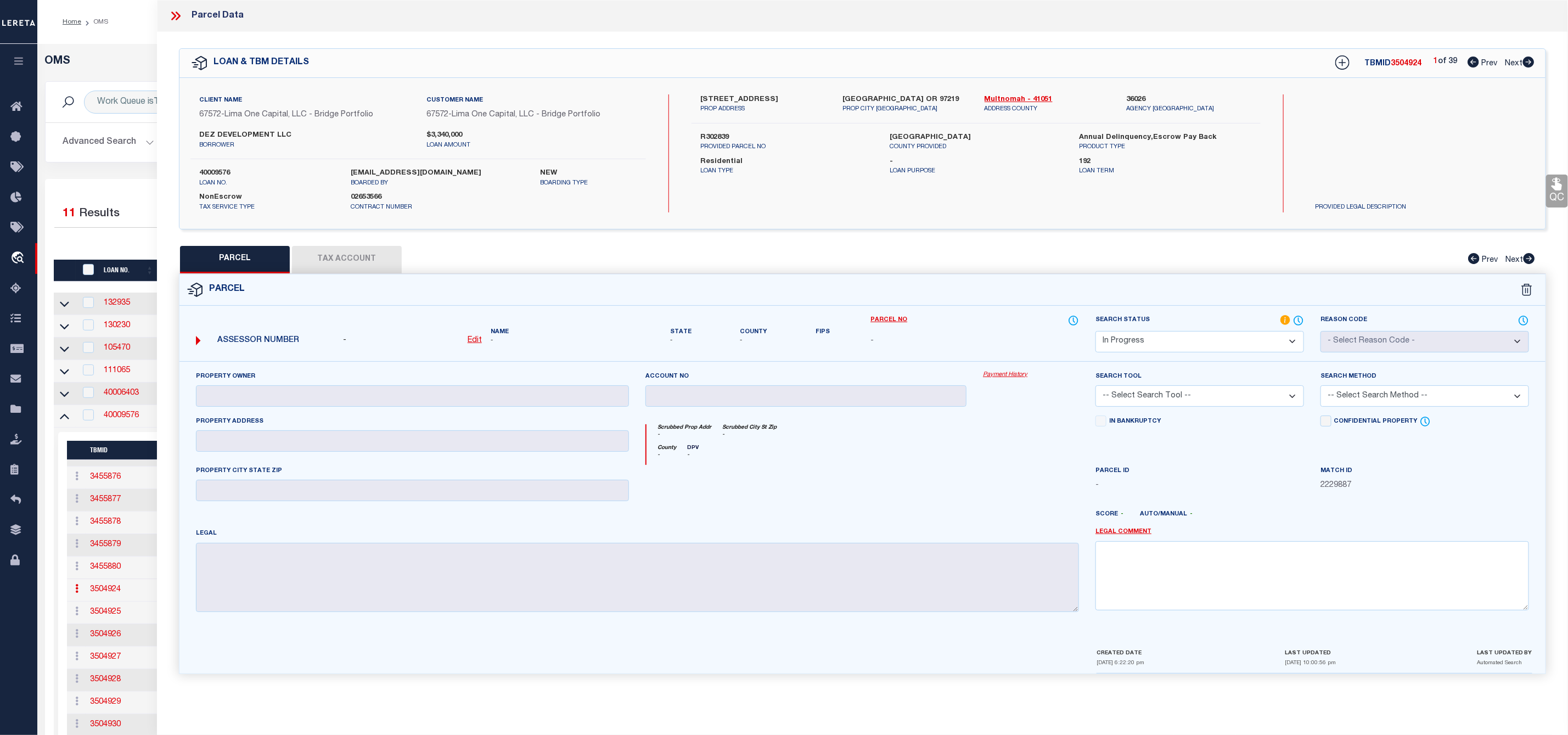
click at [1528, 63] on icon at bounding box center [1528, 62] width 11 height 11
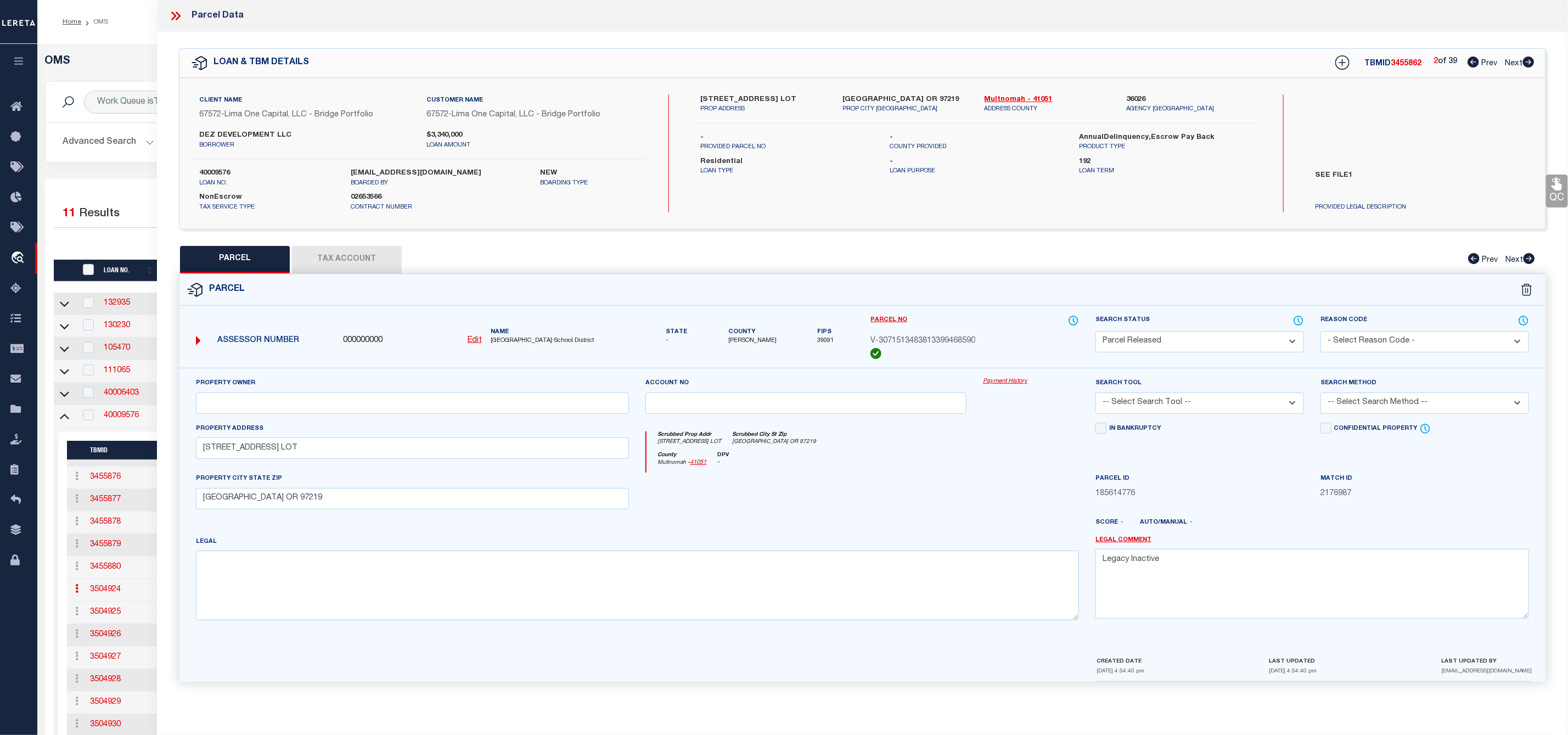
click at [1528, 63] on icon at bounding box center [1528, 62] width 11 height 11
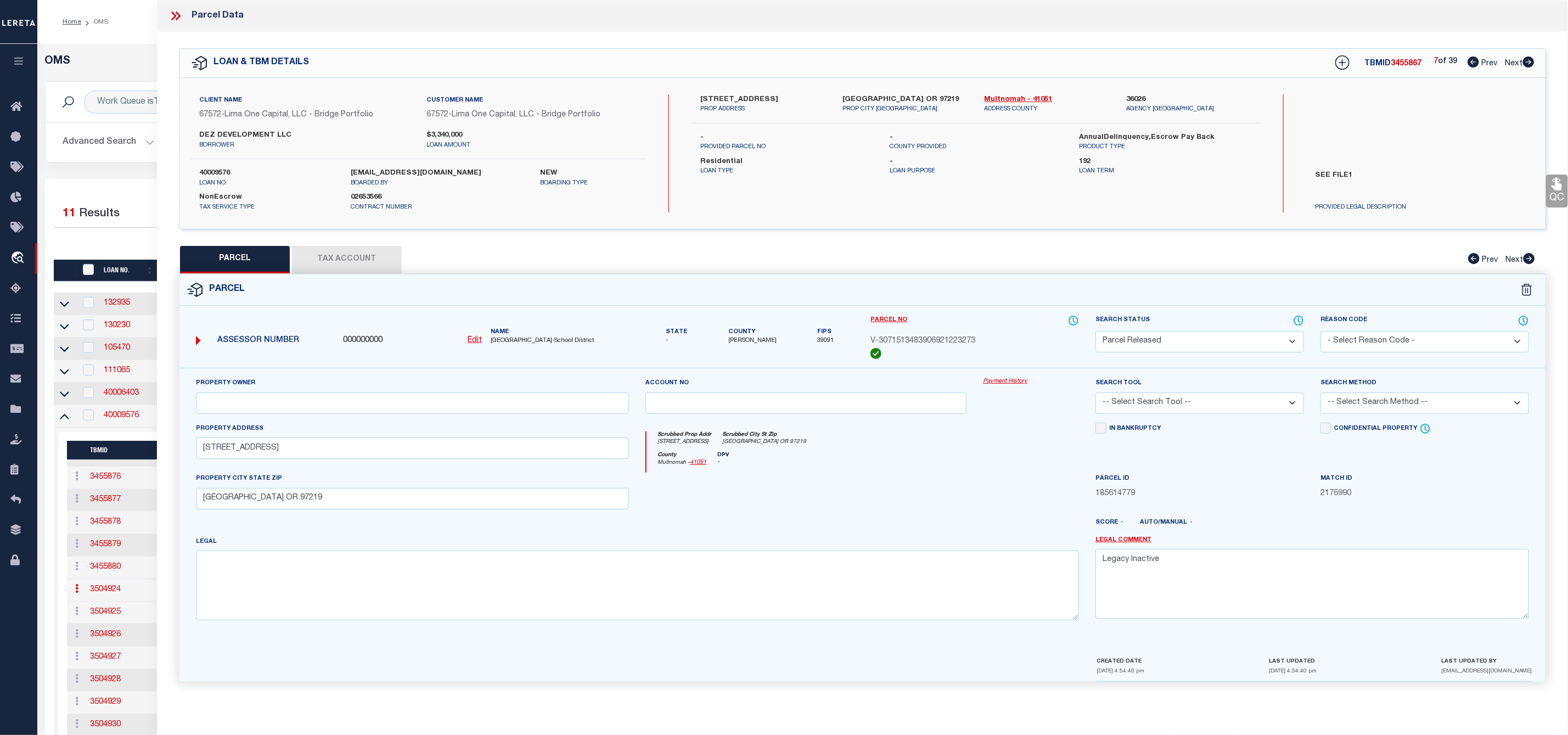
click at [1528, 63] on icon at bounding box center [1528, 62] width 11 height 11
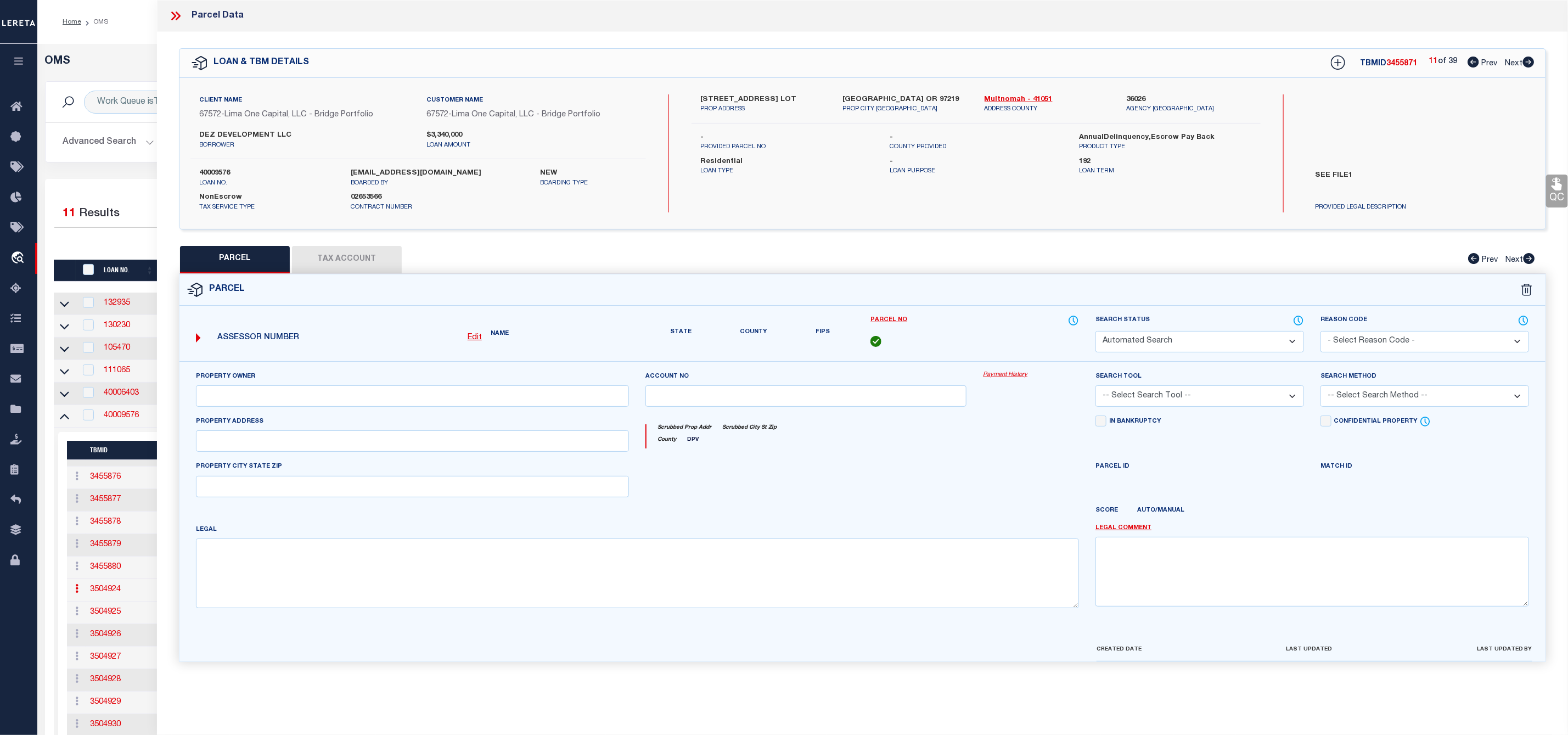
click at [1528, 63] on icon at bounding box center [1528, 62] width 11 height 11
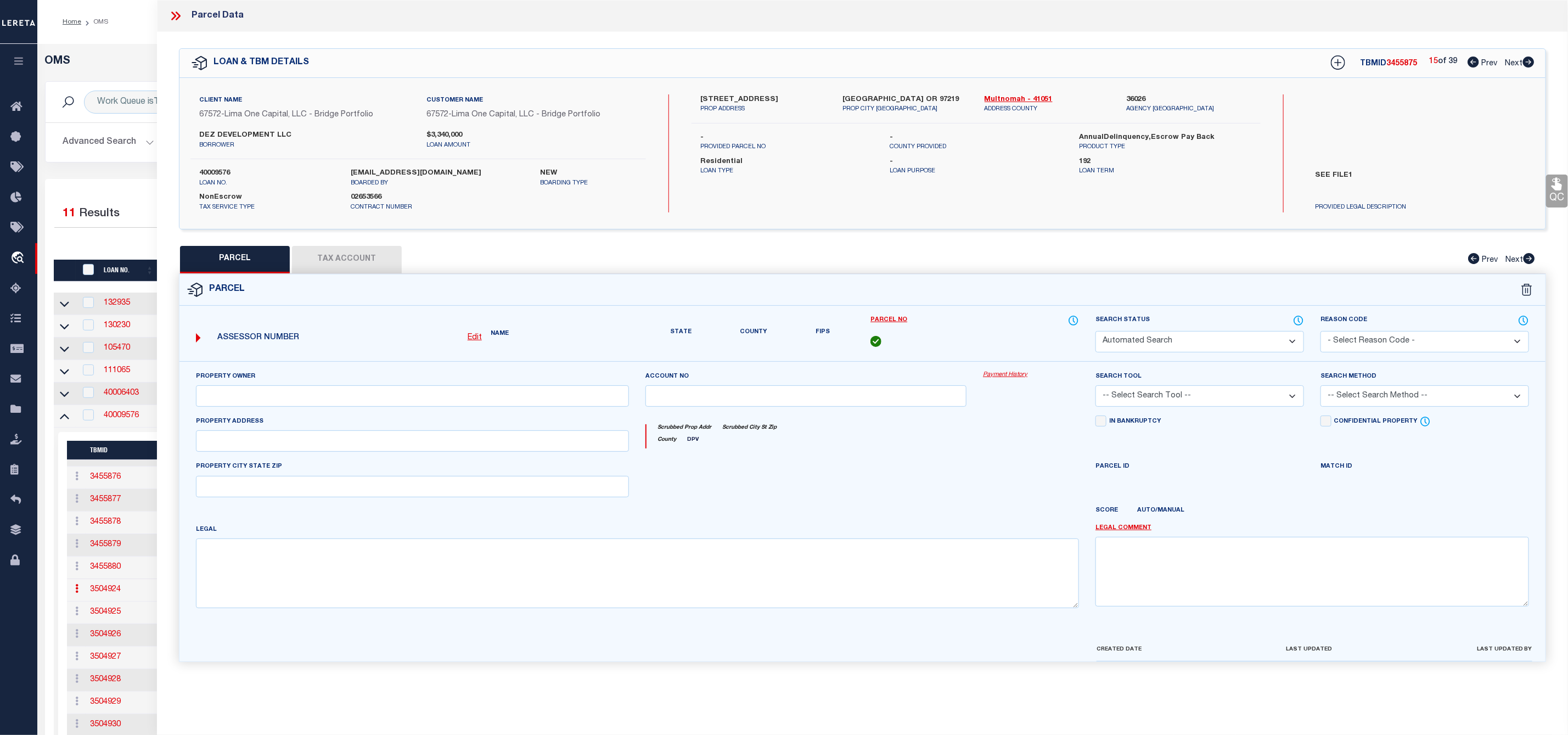
click at [1528, 63] on icon at bounding box center [1528, 62] width 11 height 11
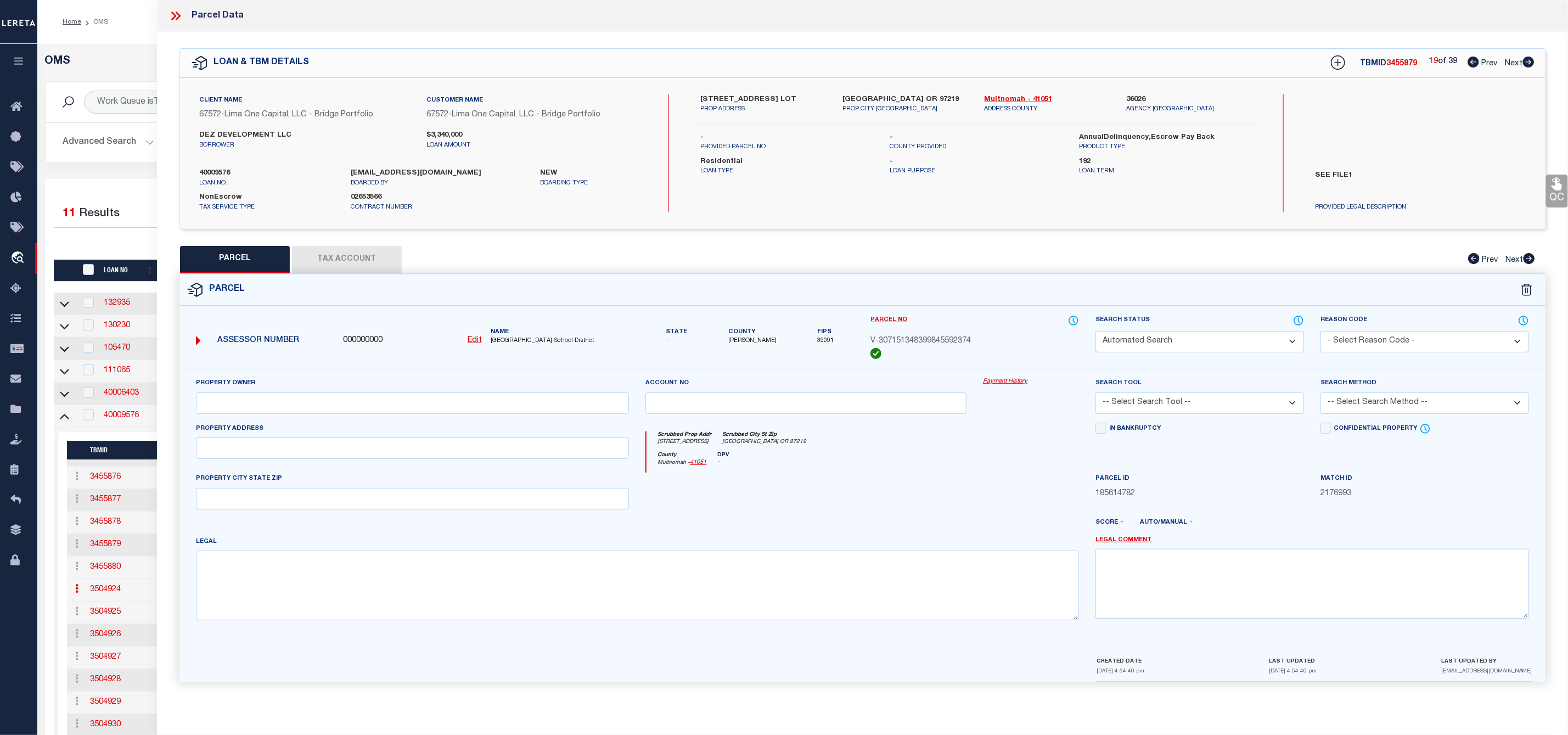
click at [1528, 63] on icon at bounding box center [1528, 62] width 11 height 11
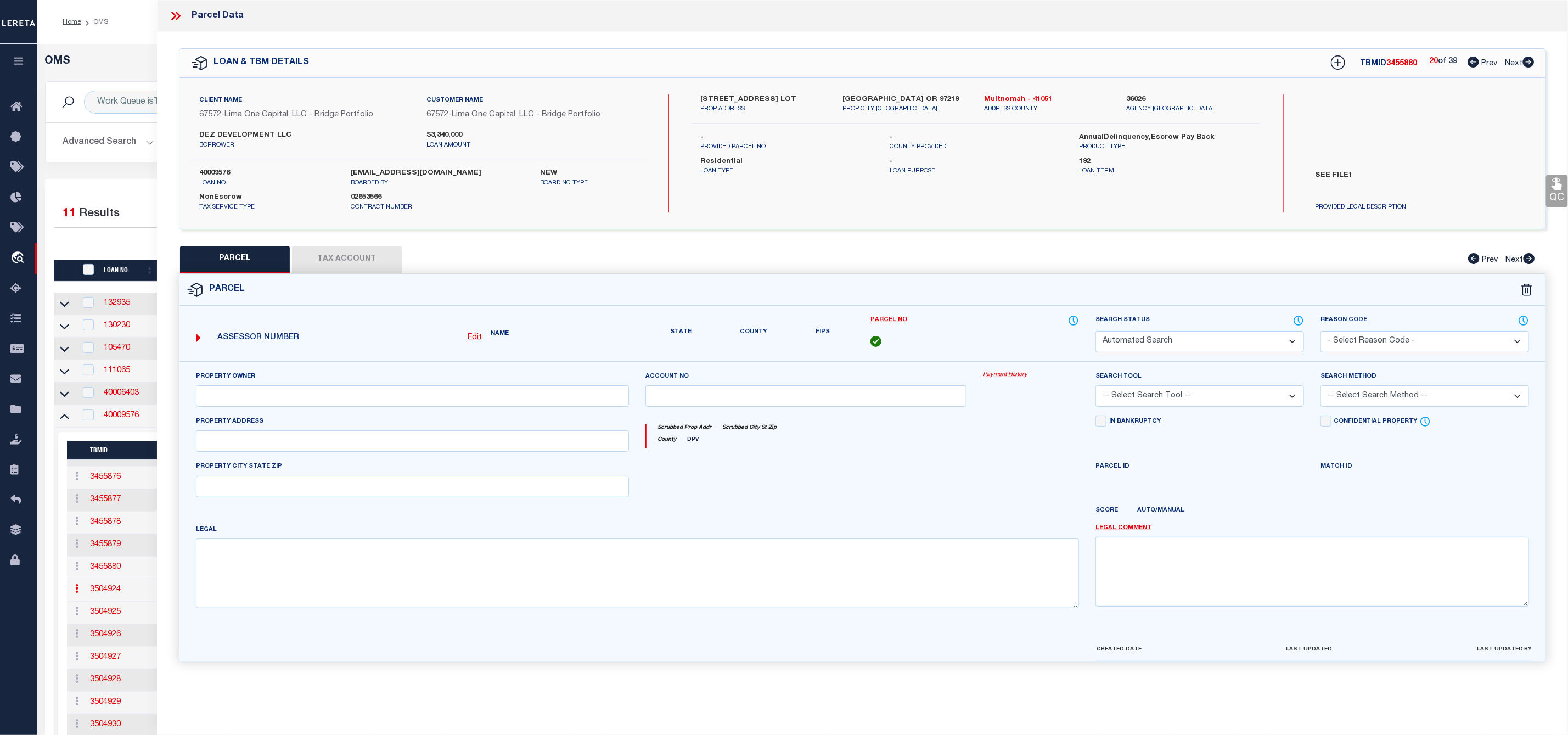
click at [1528, 63] on icon at bounding box center [1528, 62] width 11 height 11
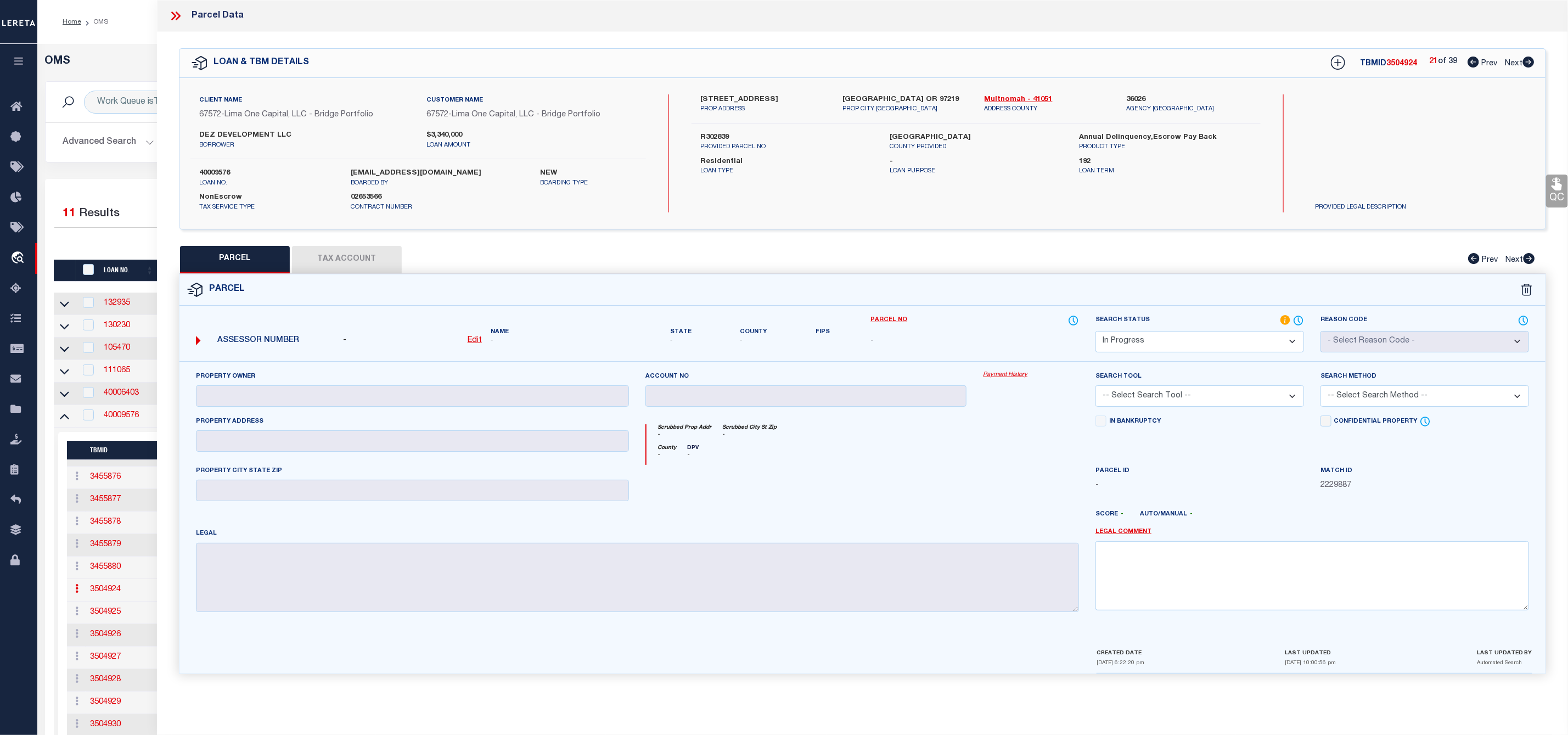
click at [1528, 63] on icon at bounding box center [1528, 62] width 11 height 11
click at [1471, 65] on icon at bounding box center [1473, 62] width 11 height 11
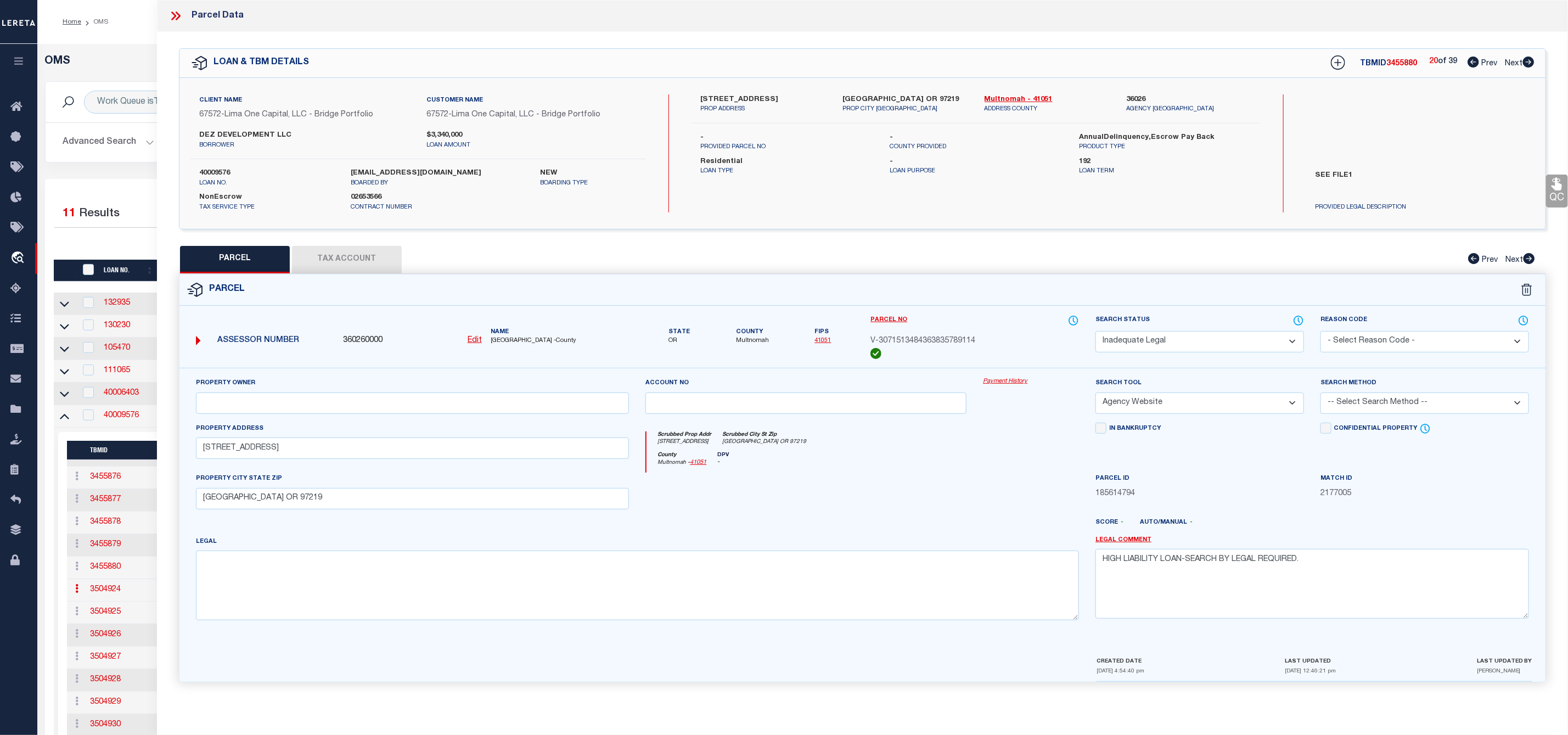
click at [1531, 60] on icon at bounding box center [1528, 62] width 11 height 11
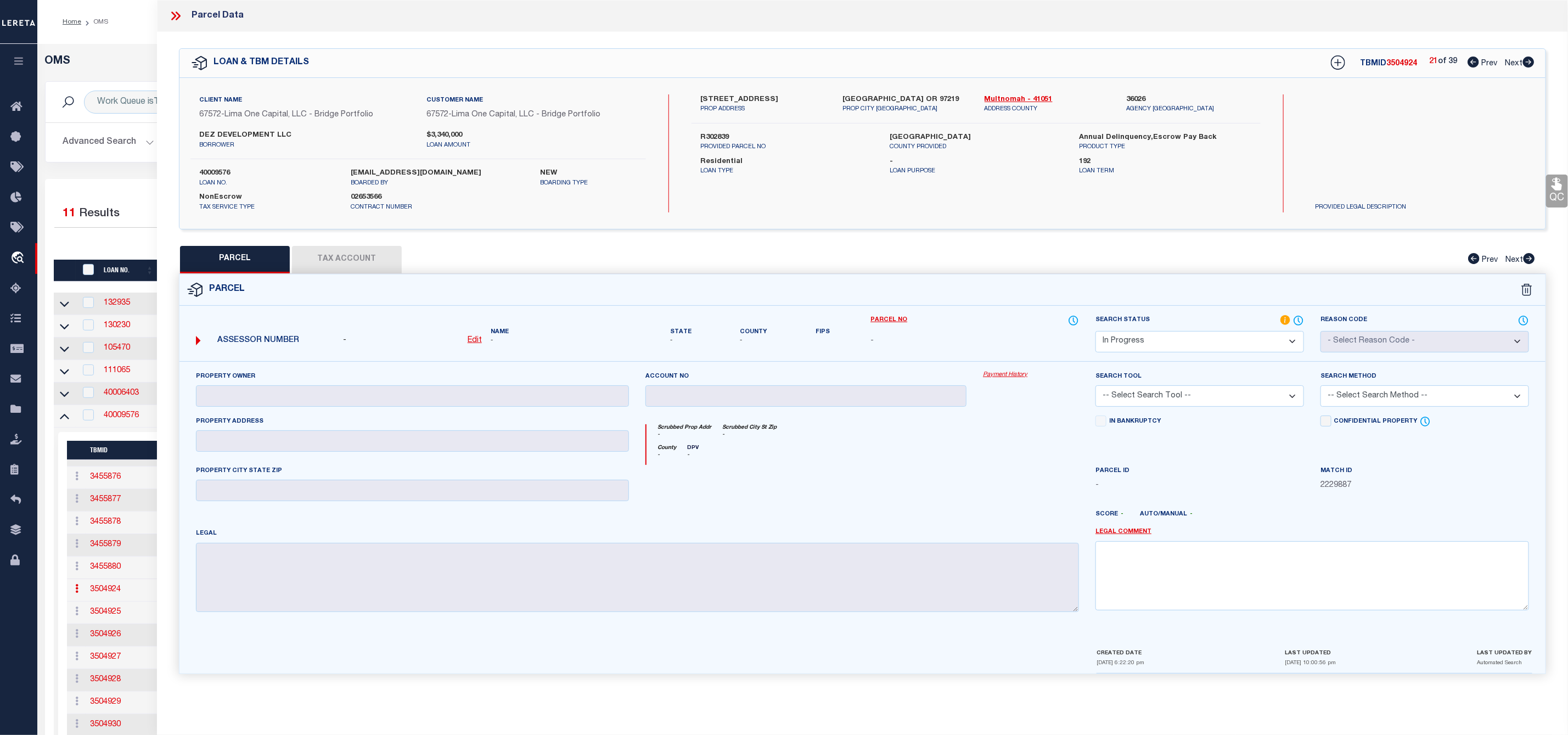
click at [1531, 60] on icon at bounding box center [1528, 62] width 11 height 11
click at [1472, 61] on icon at bounding box center [1473, 62] width 11 height 11
click at [1470, 58] on icon at bounding box center [1473, 62] width 11 height 11
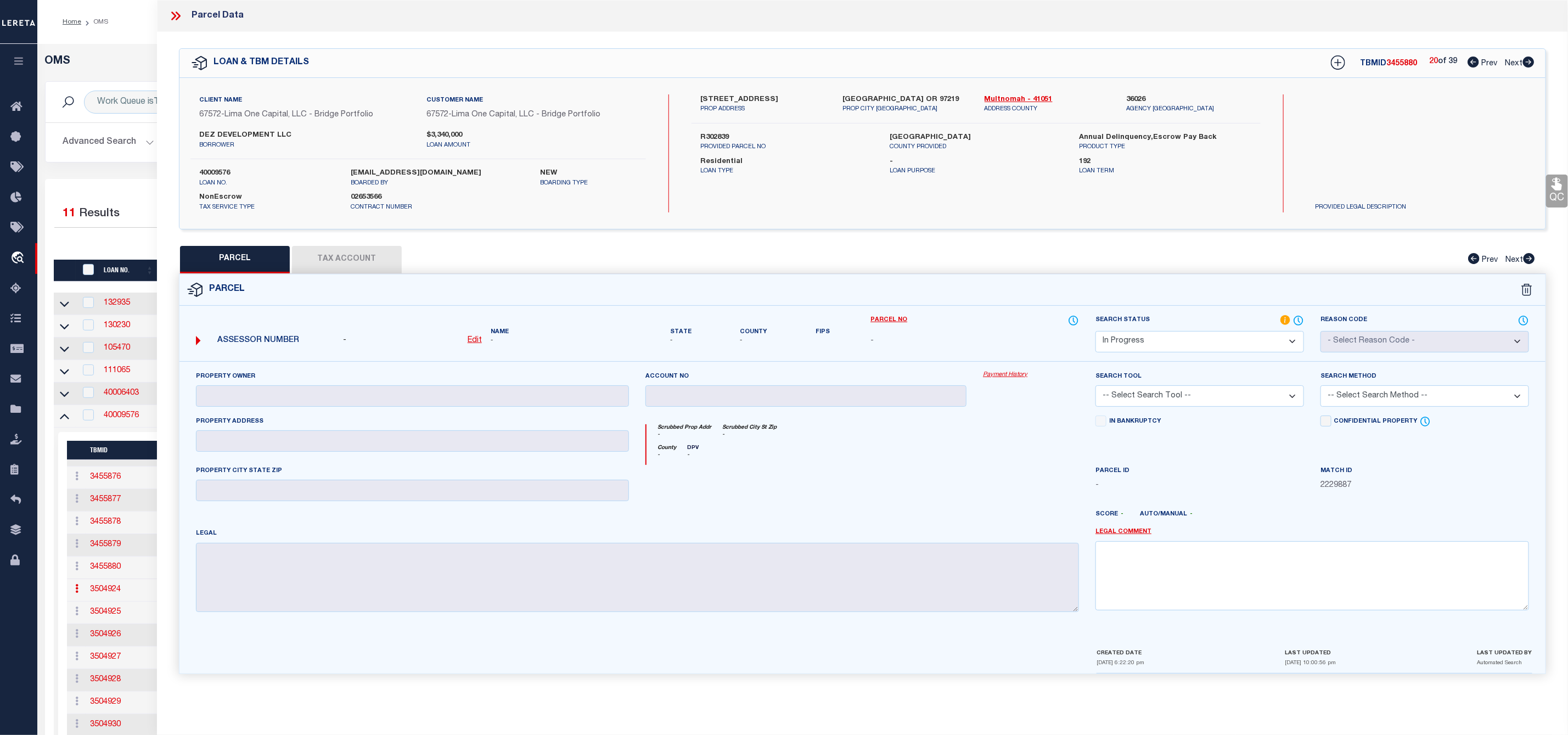
click at [1470, 58] on icon at bounding box center [1473, 62] width 11 height 11
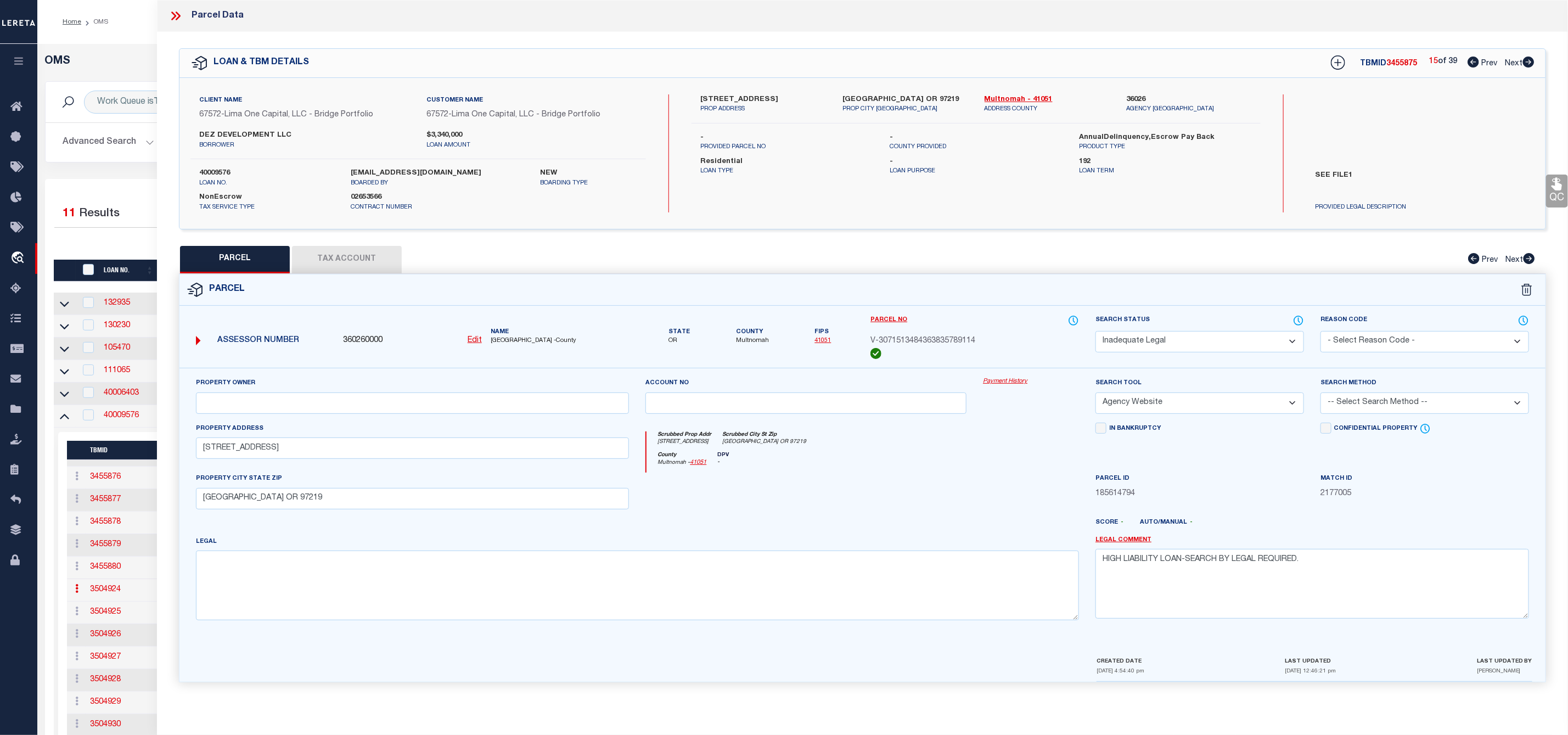
click at [1470, 58] on icon at bounding box center [1473, 62] width 11 height 11
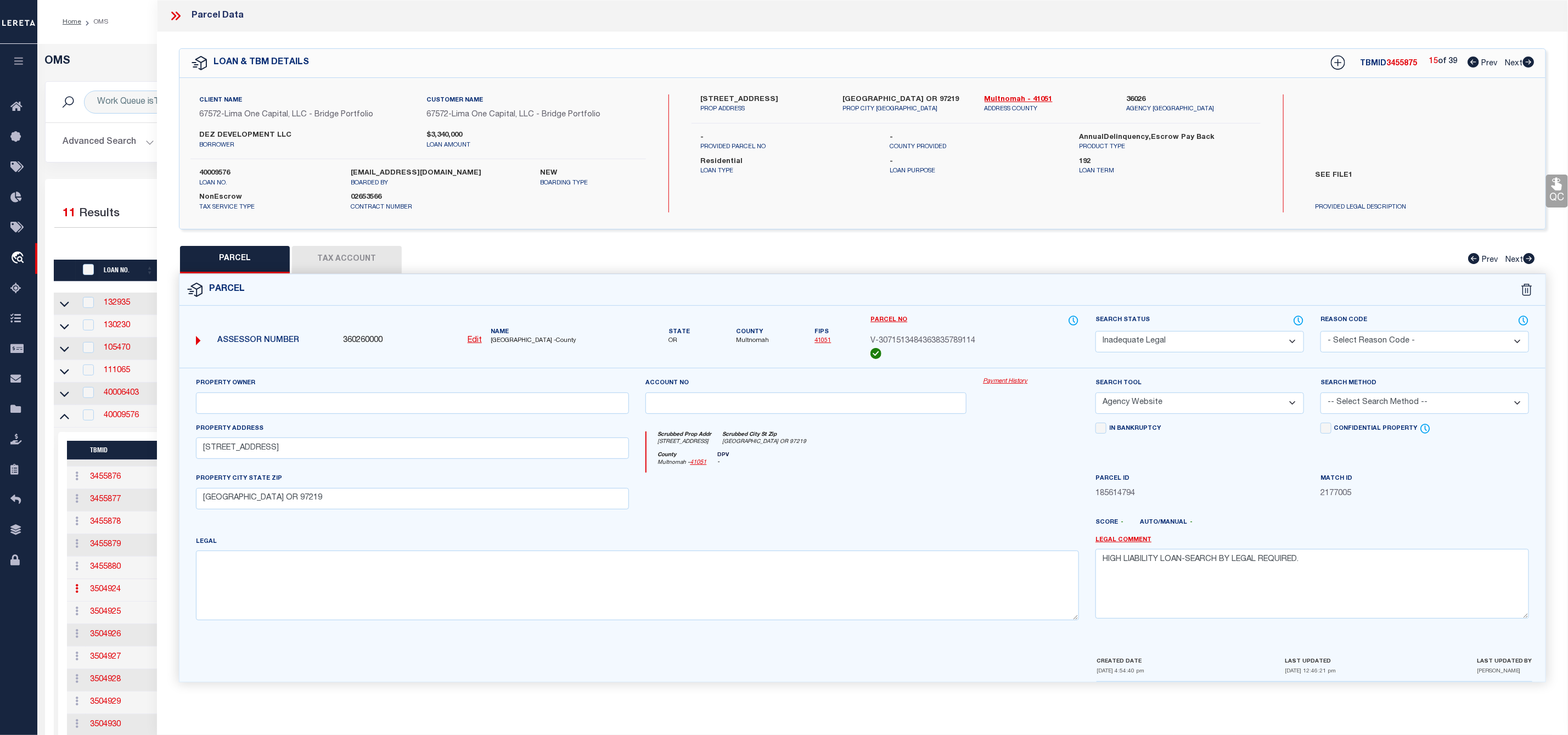
click at [1470, 58] on icon at bounding box center [1473, 62] width 11 height 11
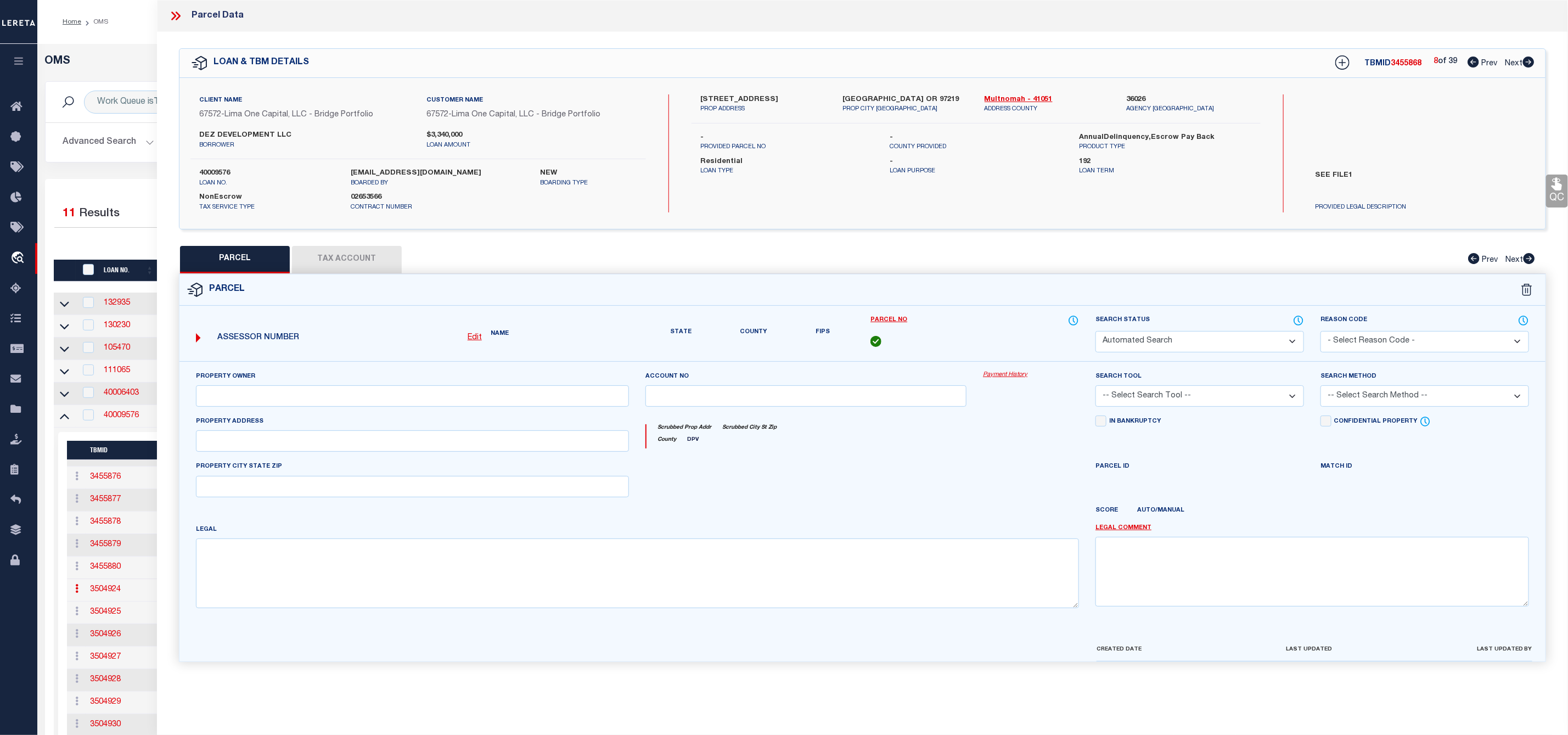
click at [1470, 58] on icon at bounding box center [1473, 62] width 11 height 11
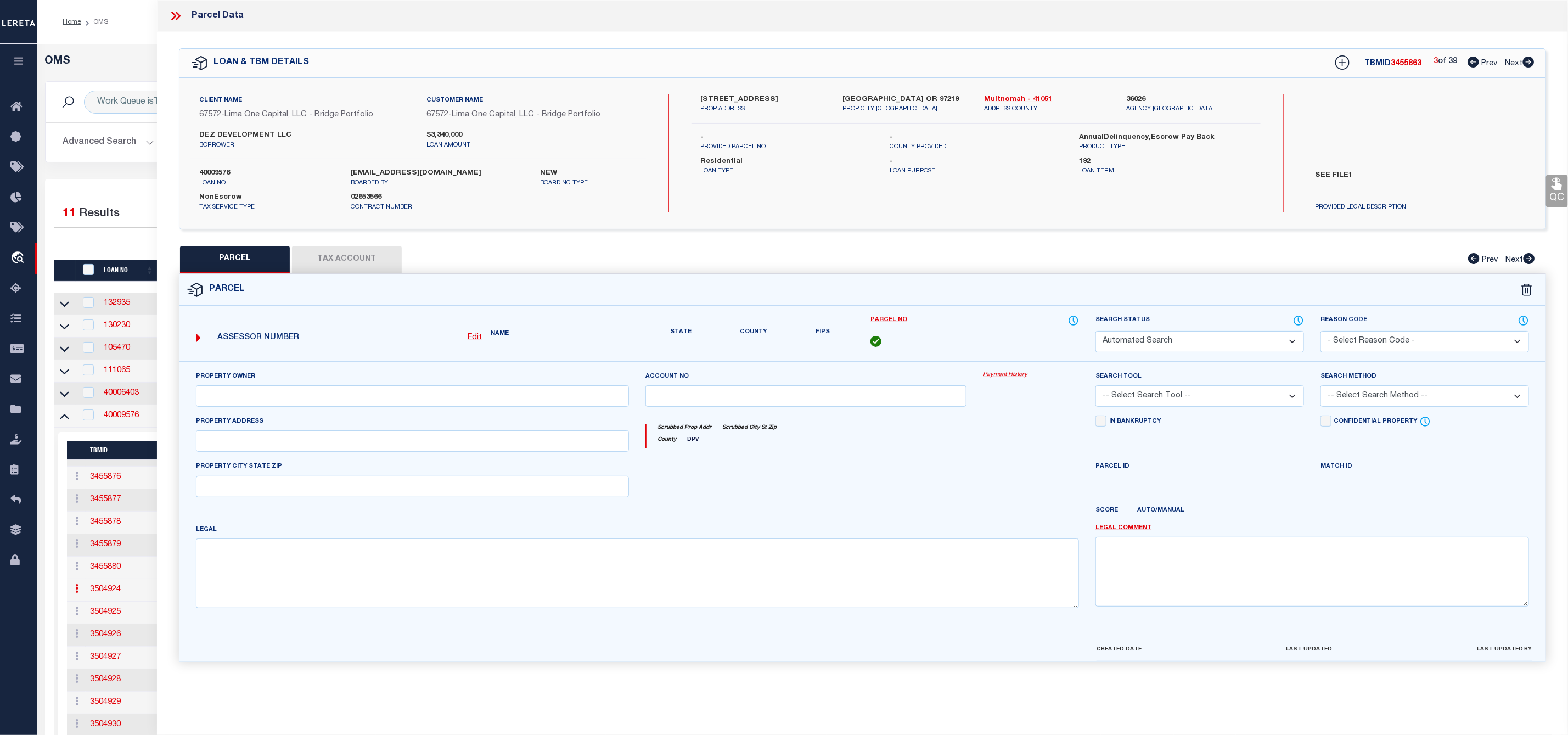
click at [1470, 58] on icon at bounding box center [1473, 62] width 11 height 11
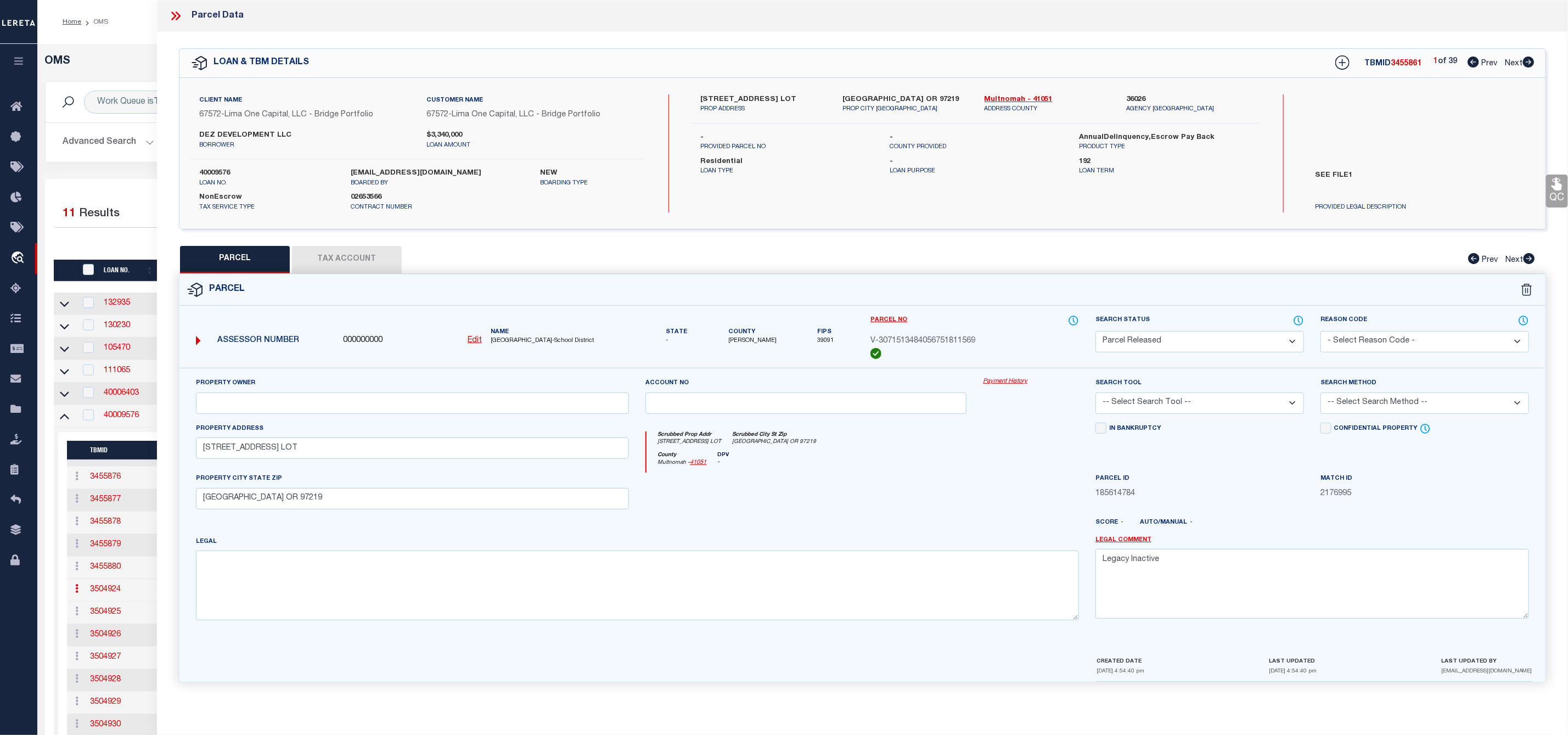
click at [1531, 67] on icon at bounding box center [1528, 62] width 12 height 11
click at [1532, 65] on icon at bounding box center [1528, 62] width 11 height 11
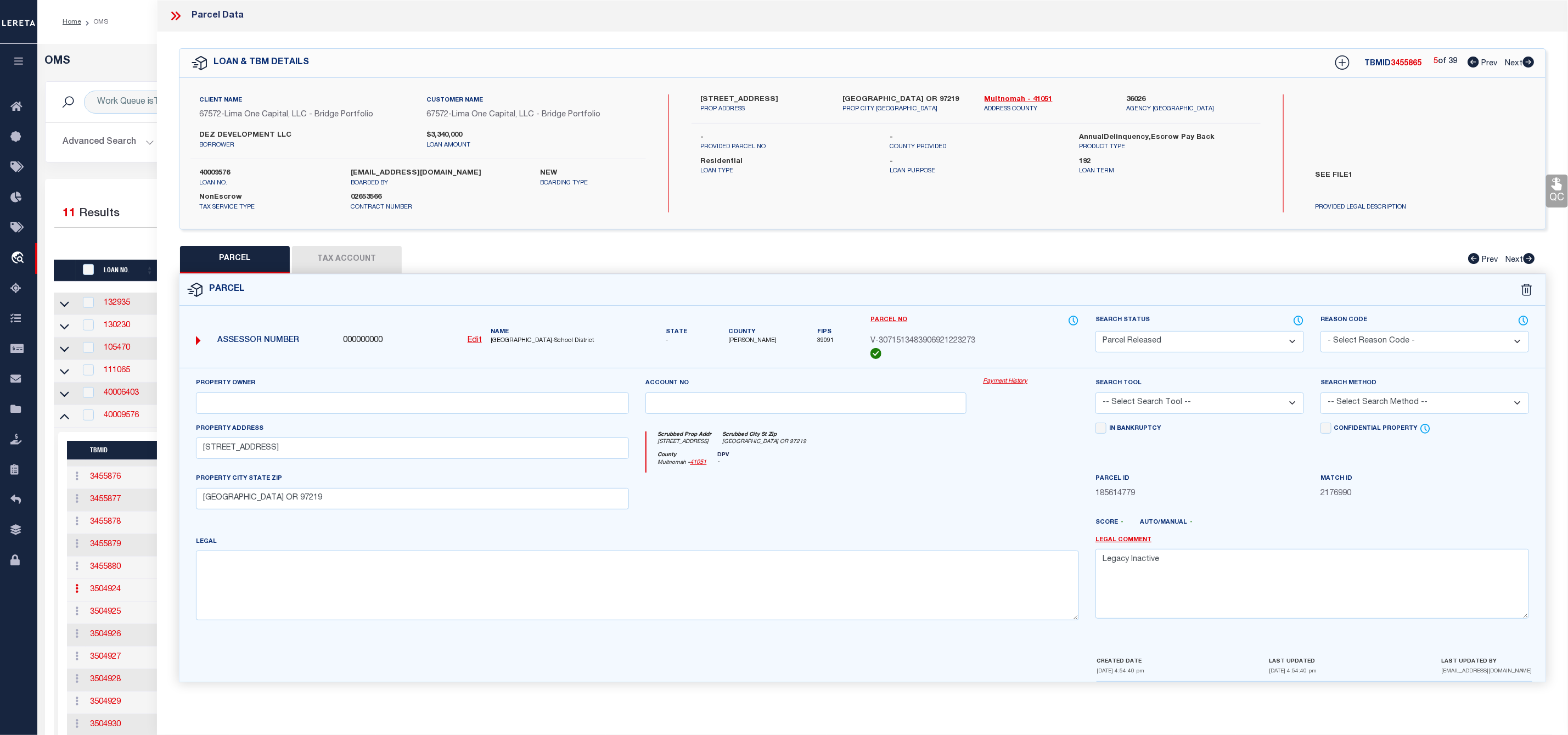
click at [1532, 65] on icon at bounding box center [1528, 62] width 11 height 11
click at [1528, 60] on icon at bounding box center [1528, 62] width 11 height 11
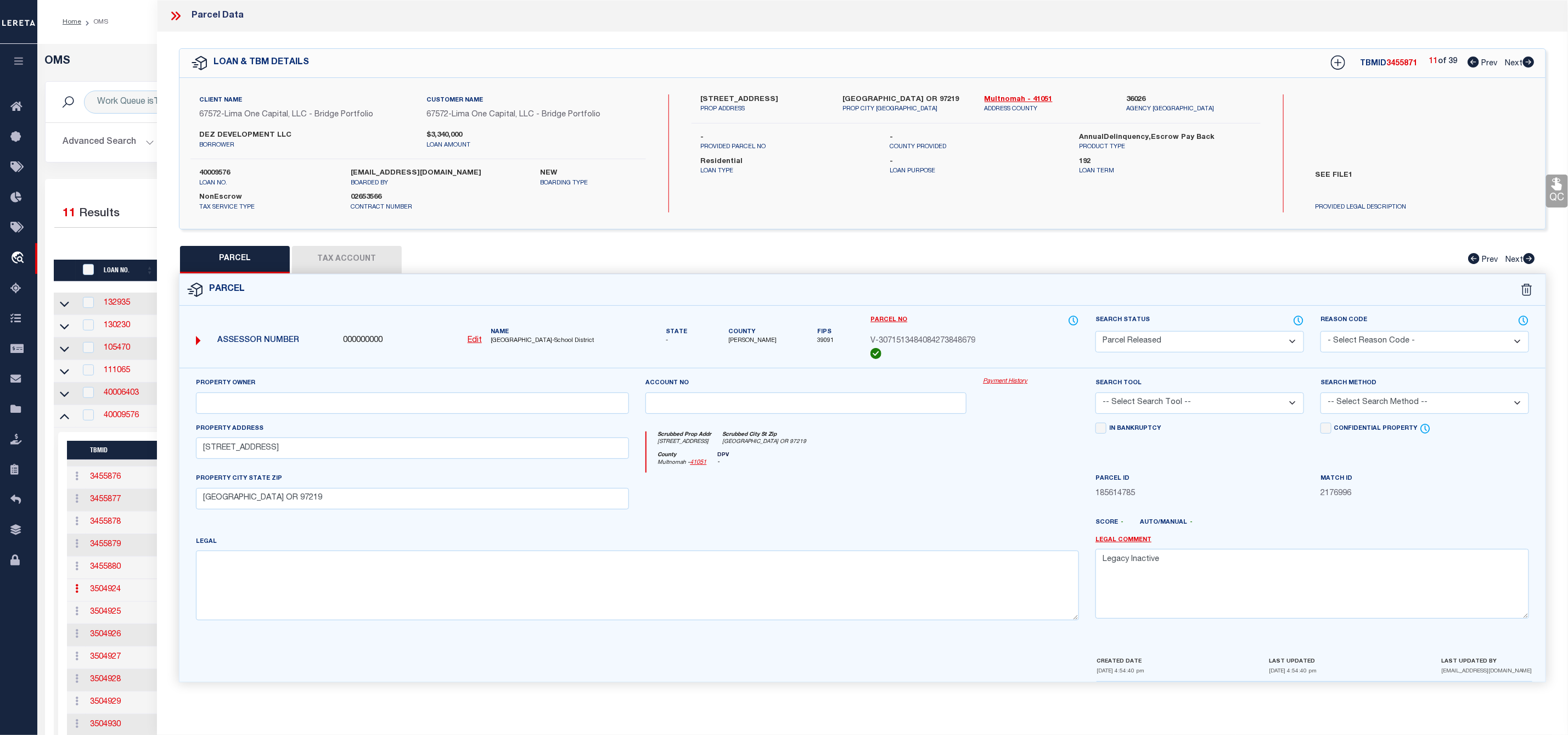
click at [1528, 60] on icon at bounding box center [1528, 62] width 11 height 11
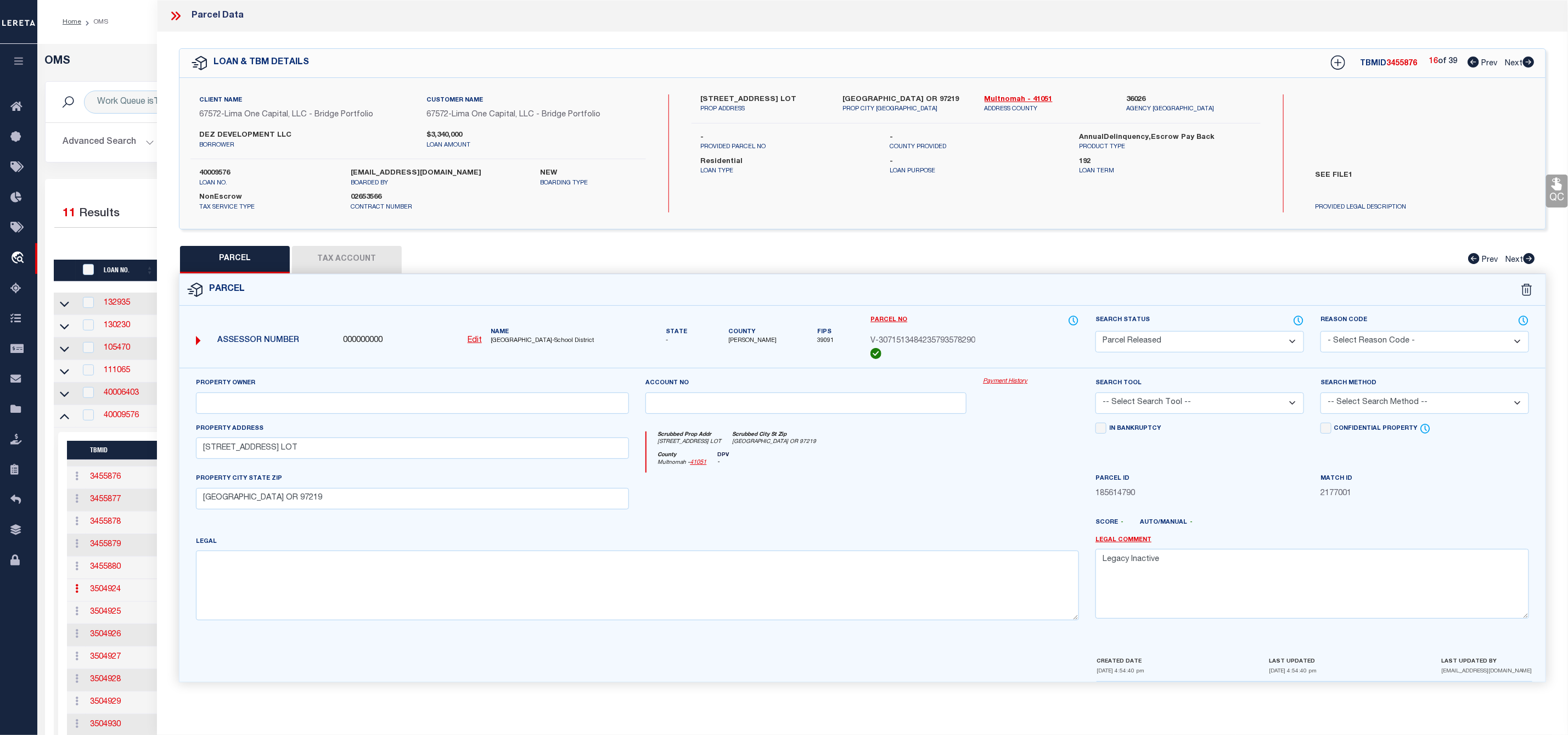
click at [1528, 60] on icon at bounding box center [1528, 62] width 11 height 11
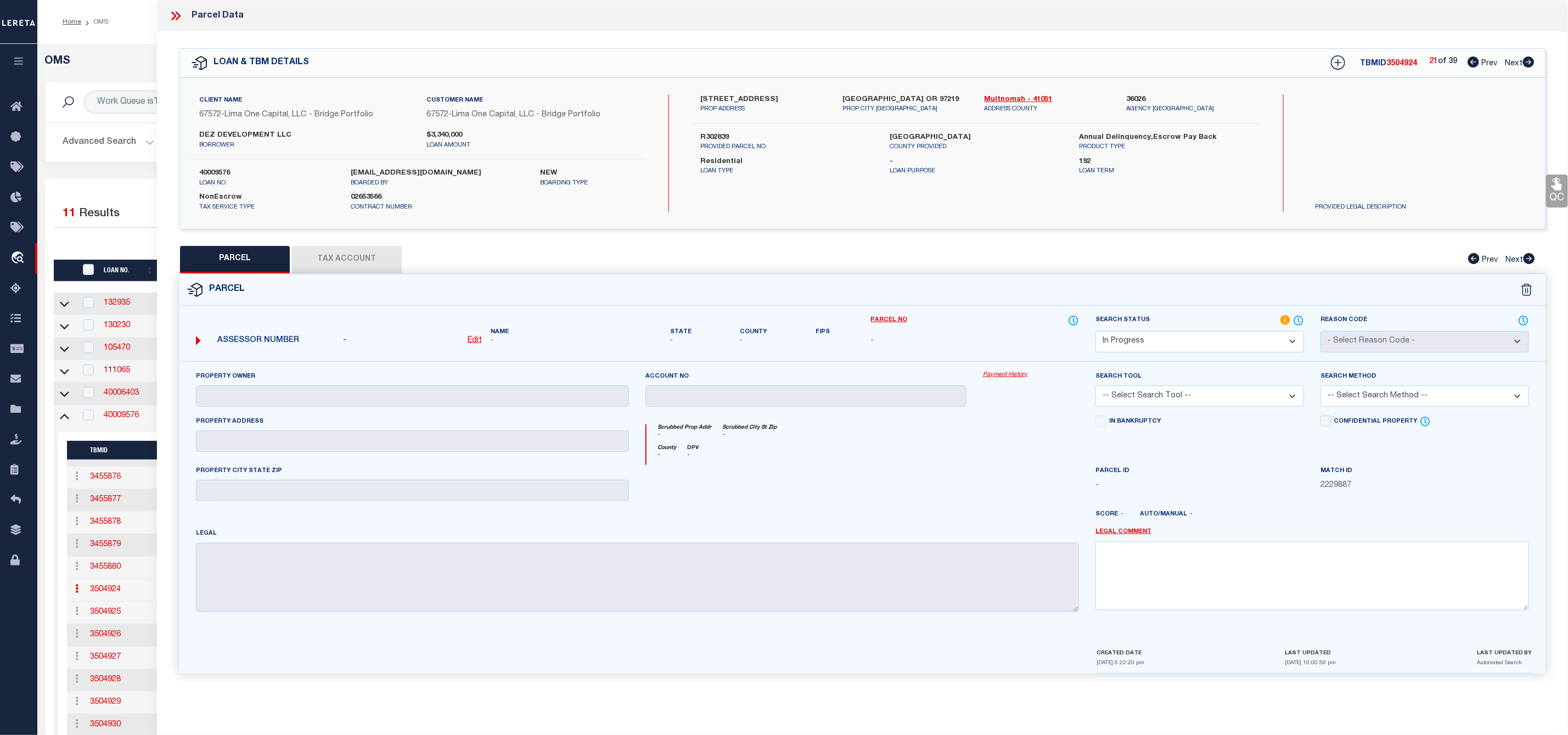
click at [711, 134] on label "R302839" at bounding box center [786, 137] width 173 height 11
copy label "R302839"
drag, startPoint x: 696, startPoint y: 98, endPoint x: 754, endPoint y: 101, distance: 58.1
click at [754, 101] on div "4003 SW Vacuna St Unit 1 Lot 30 PROP ADDRESS" at bounding box center [763, 104] width 142 height 20
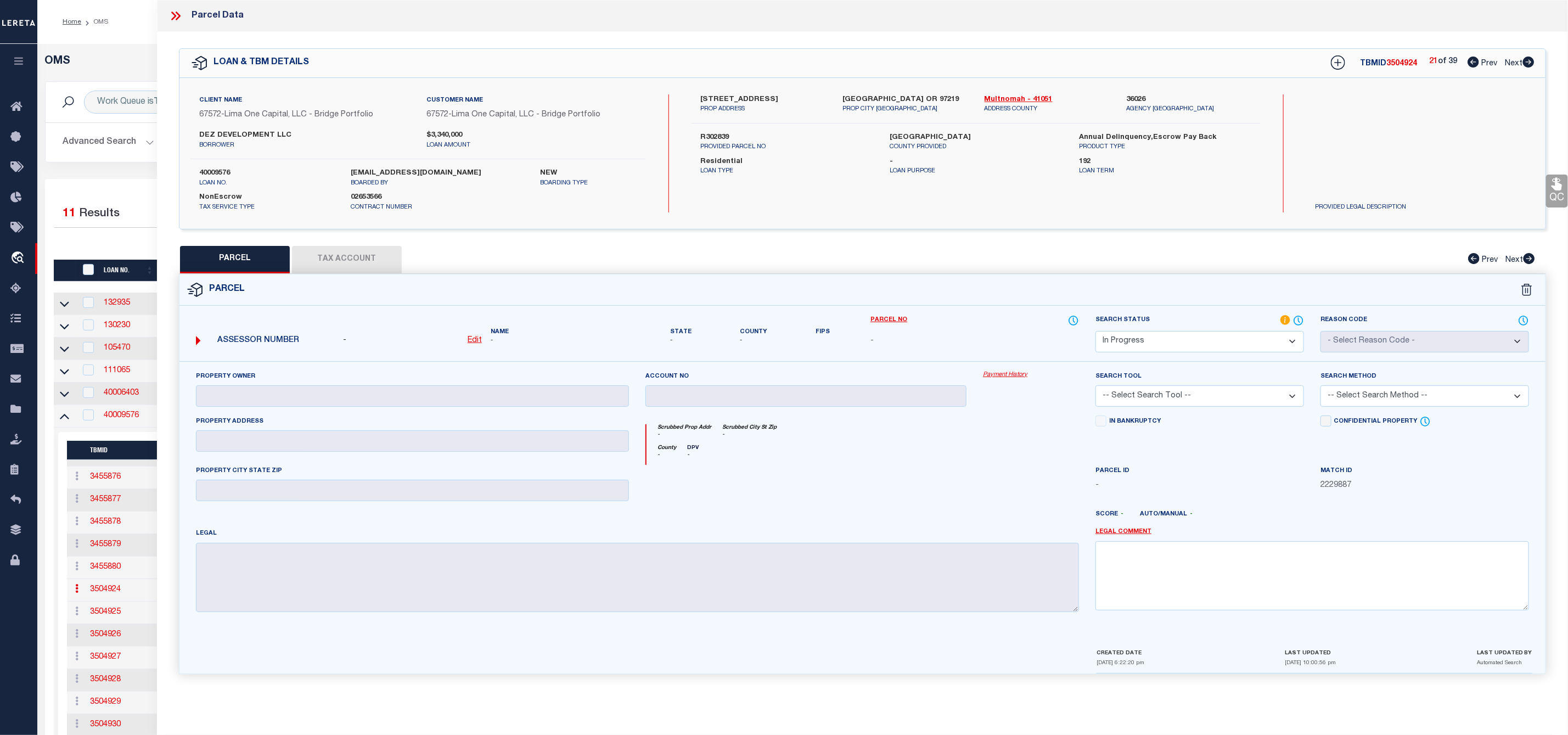
click at [753, 130] on div "4003 SW Vacuna St Unit 1 Lot 30 PROP ADDRESS Portland OR 97219 PROP CITY ST ZIP…" at bounding box center [976, 153] width 569 height 118
drag, startPoint x: 756, startPoint y: 96, endPoint x: 683, endPoint y: 102, distance: 73.2
click at [683, 102] on div "4003 SW Vacuna St Unit 1 Lot 30 PROP ADDRESS Portland OR 97219 PROP CITY ST ZIP…" at bounding box center [976, 104] width 585 height 20
copy label "4003 SW Vacuna"
drag, startPoint x: 198, startPoint y: 136, endPoint x: 270, endPoint y: 137, distance: 72.0
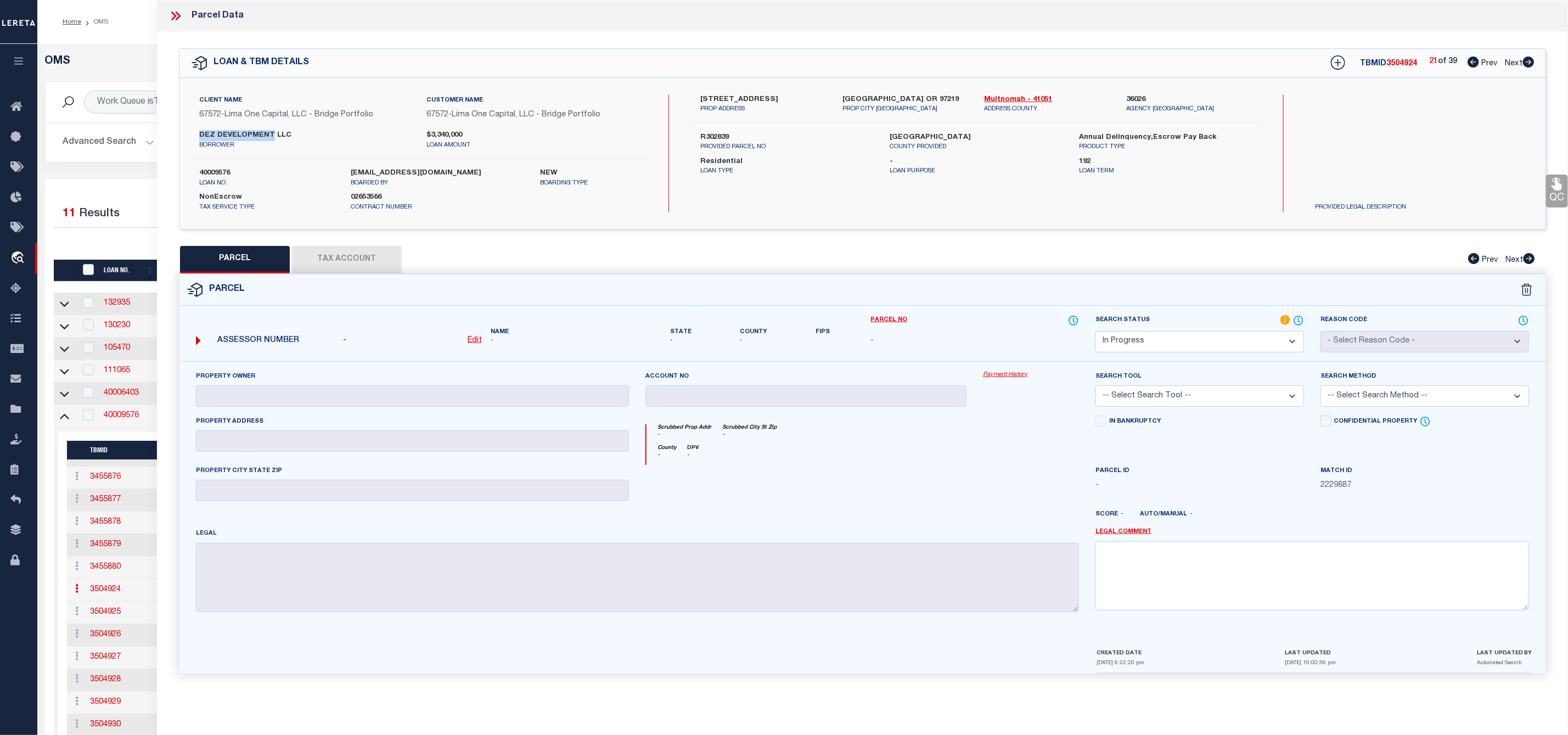
click at [270, 137] on div "DEZ DEVELOPMENT LLC borrower" at bounding box center [304, 140] width 227 height 20
copy label "DEZ DEVELOPMENT"
click at [716, 131] on div "4003 SW Vacuna St Unit 1 Lot 30 PROP ADDRESS Portland OR 97219 PROP CITY ST ZIP…" at bounding box center [976, 153] width 569 height 118
copy label "R302839"
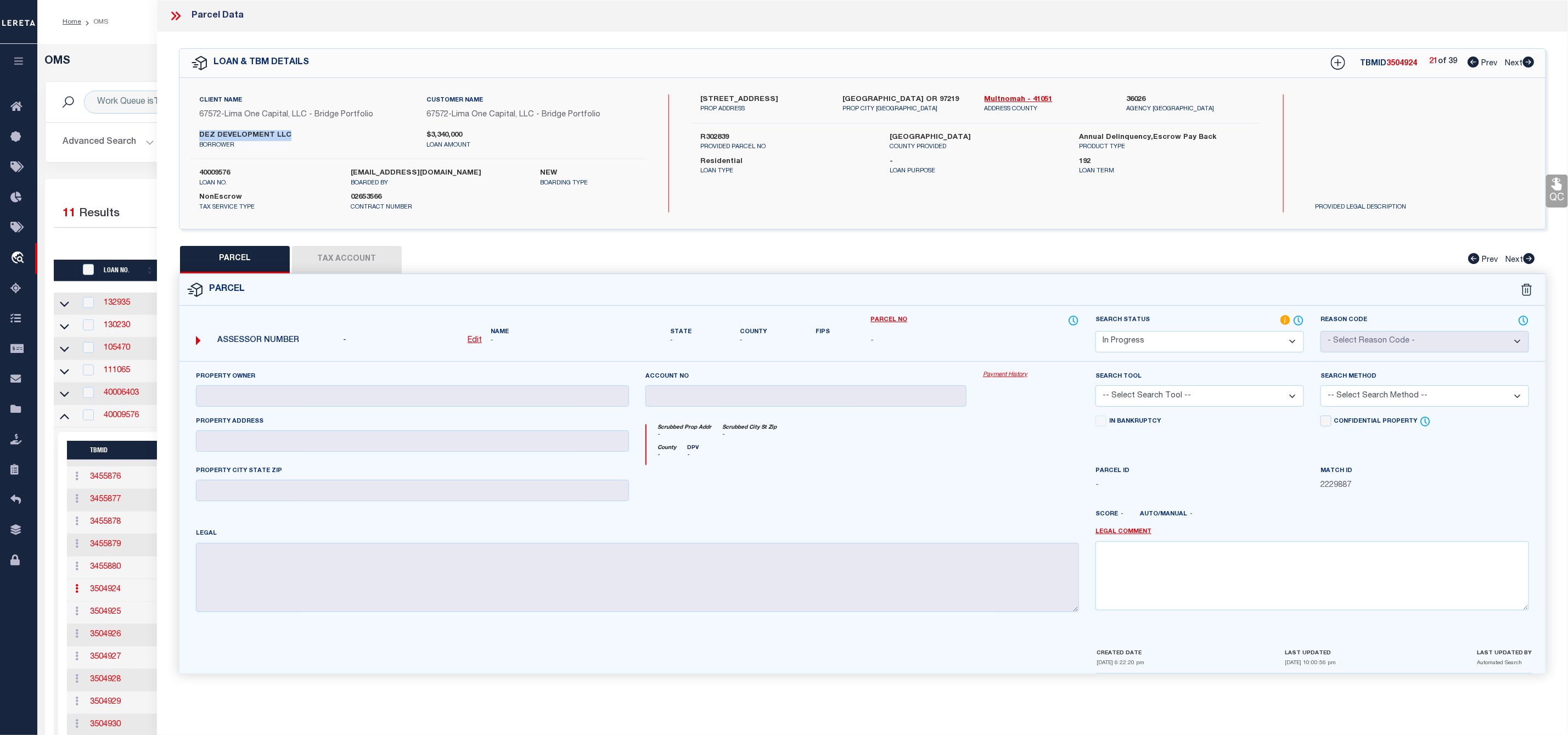
drag, startPoint x: 295, startPoint y: 134, endPoint x: 172, endPoint y: 137, distance: 123.0
click at [172, 137] on div "QC QC QC" at bounding box center [862, 359] width 1411 height 656
drag, startPoint x: 695, startPoint y: 93, endPoint x: 756, endPoint y: 103, distance: 61.8
click at [756, 103] on div "Client Name 67572 - Lima One Capital, LLC - Bridge Portfolio Customer Name 6757…" at bounding box center [862, 153] width 1366 height 151
copy label "4003 SW Vacuna"
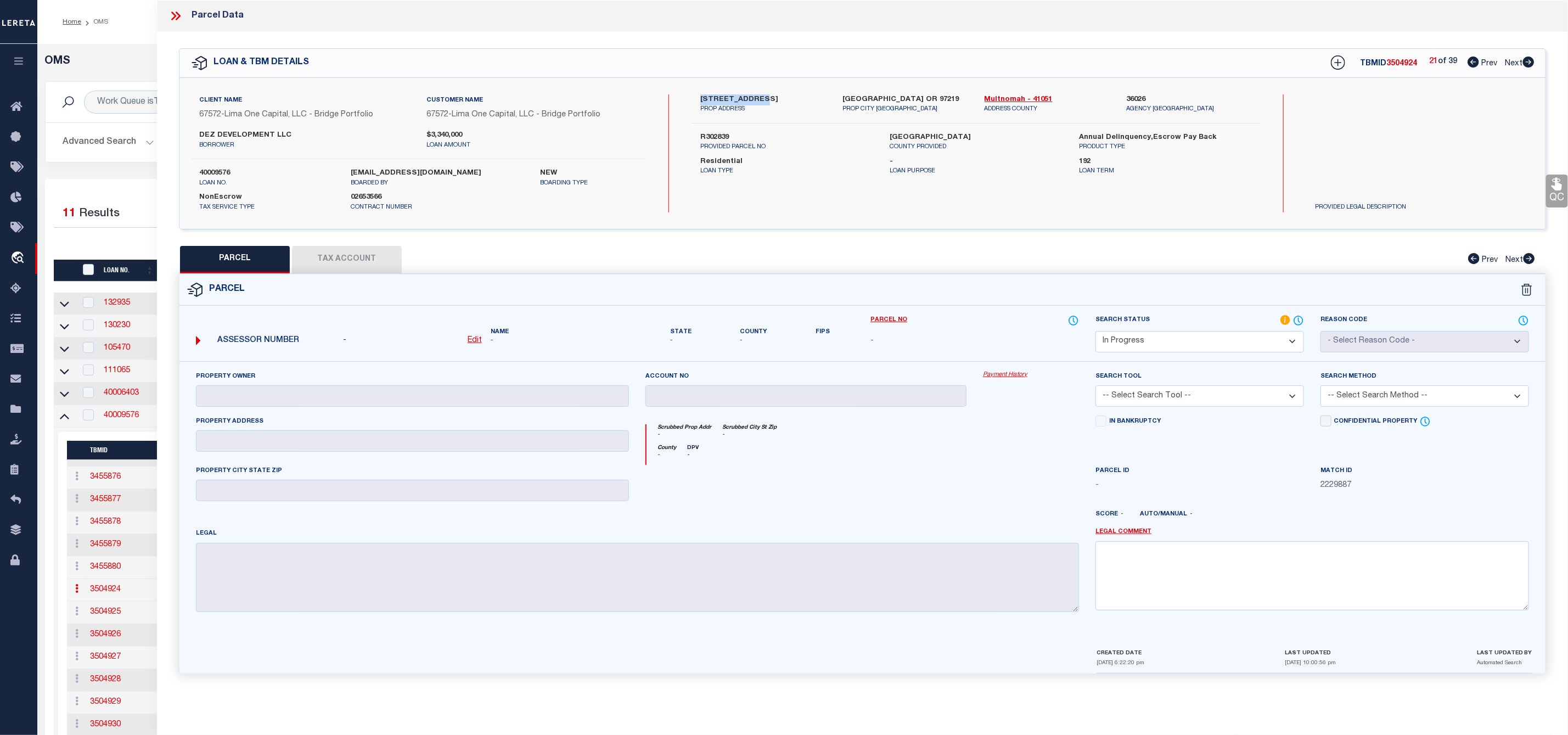
click at [1532, 61] on icon at bounding box center [1528, 62] width 11 height 11
click at [180, 11] on icon at bounding box center [175, 16] width 14 height 14
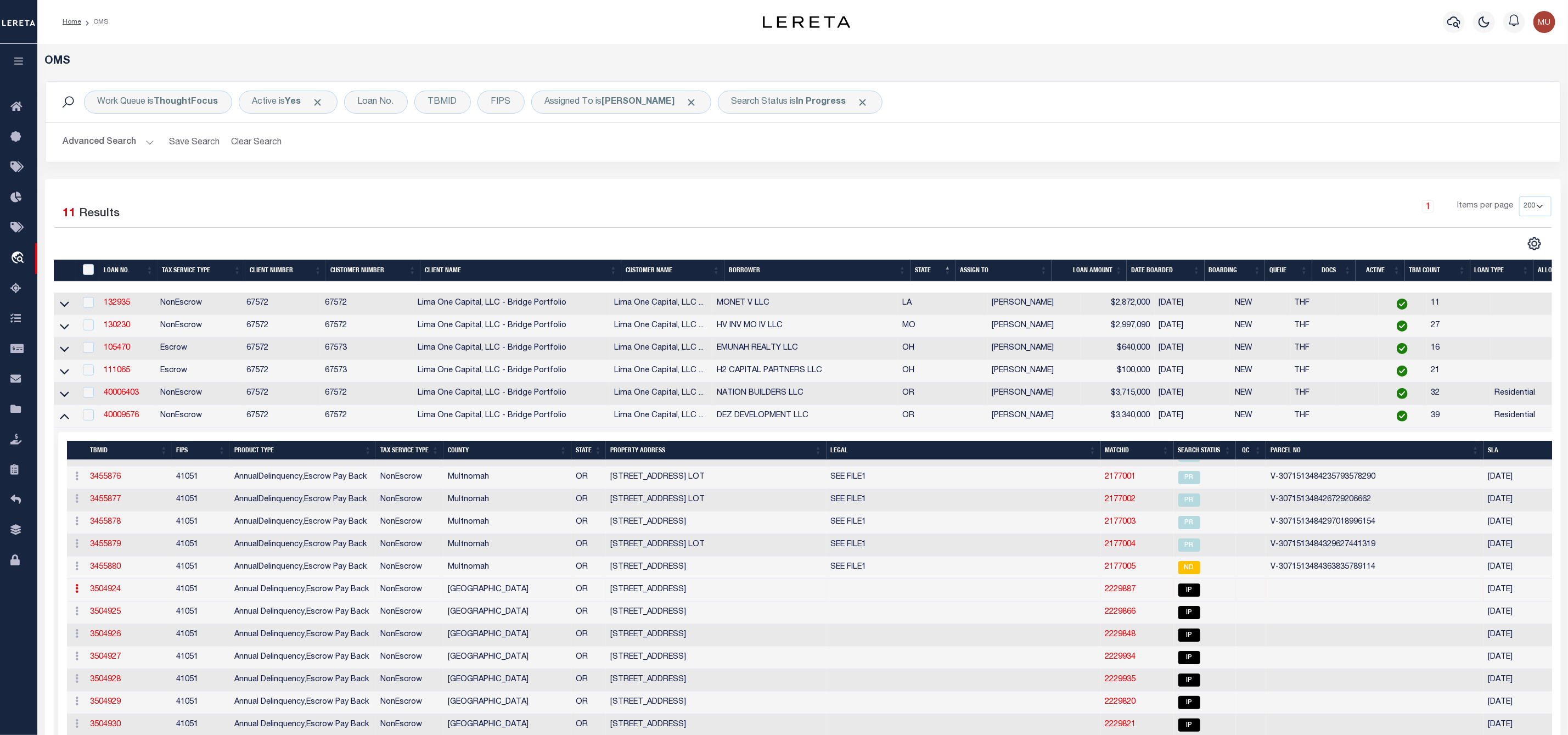
click at [96, 21] on li "OMS" at bounding box center [95, 22] width 27 height 10
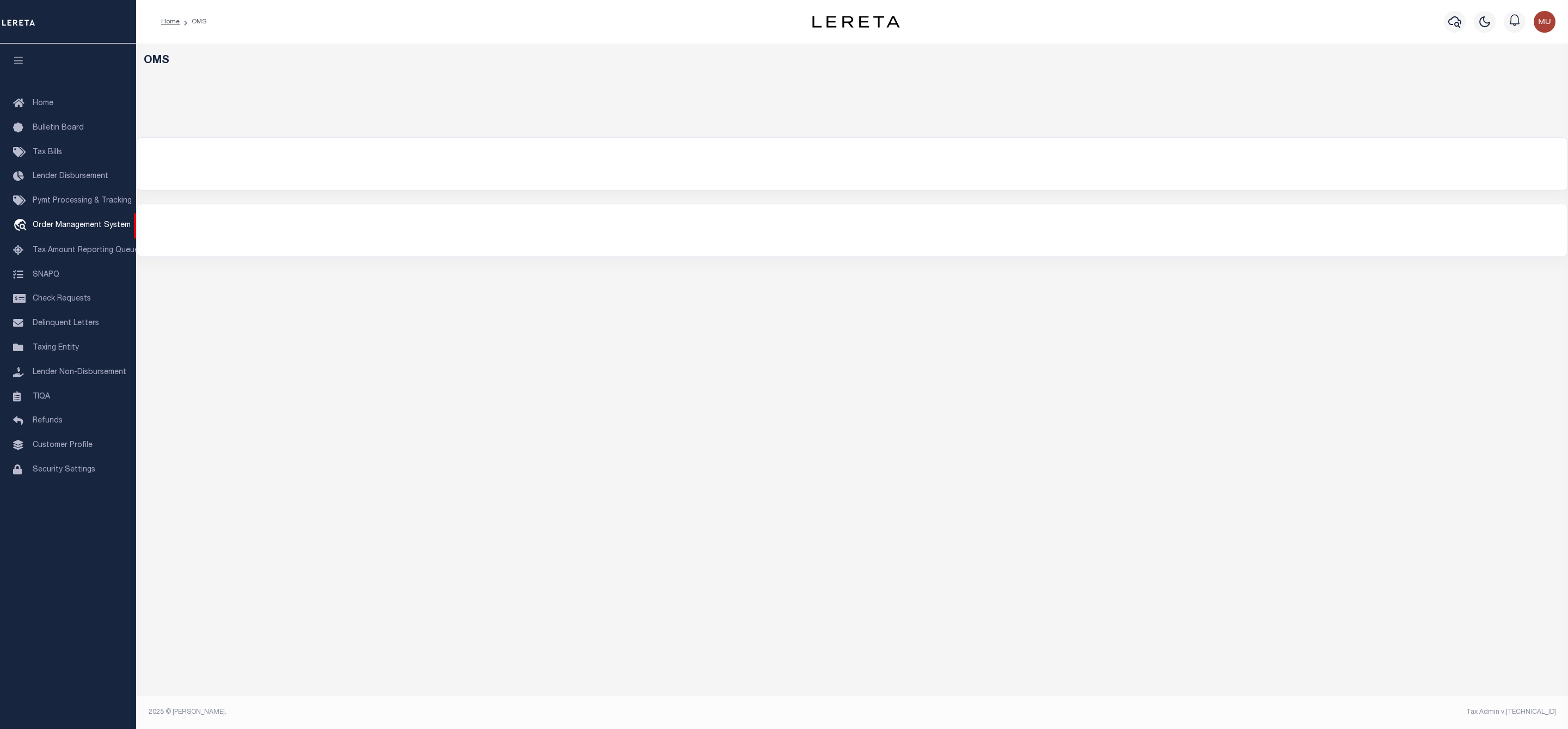
select select "200"
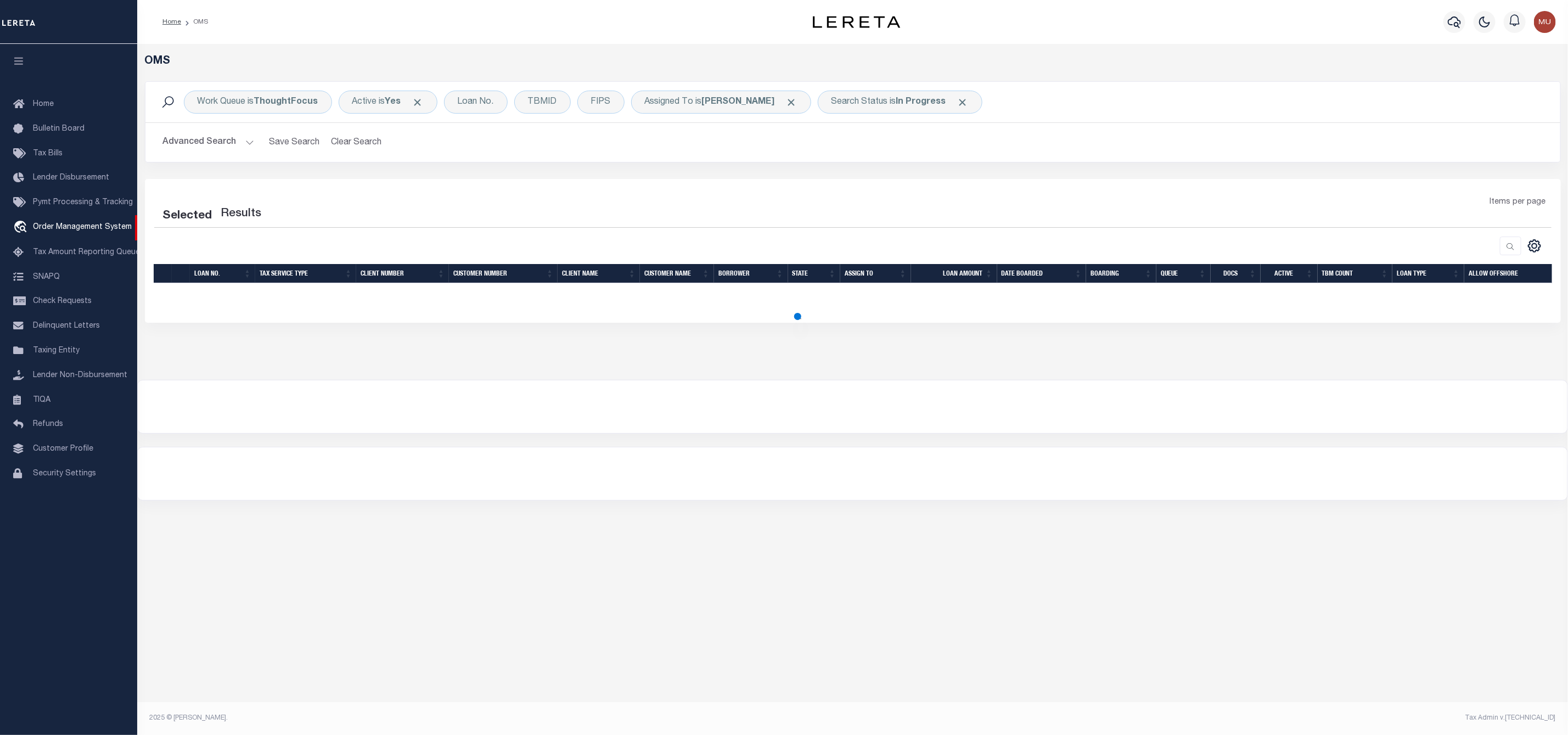
select select "200"
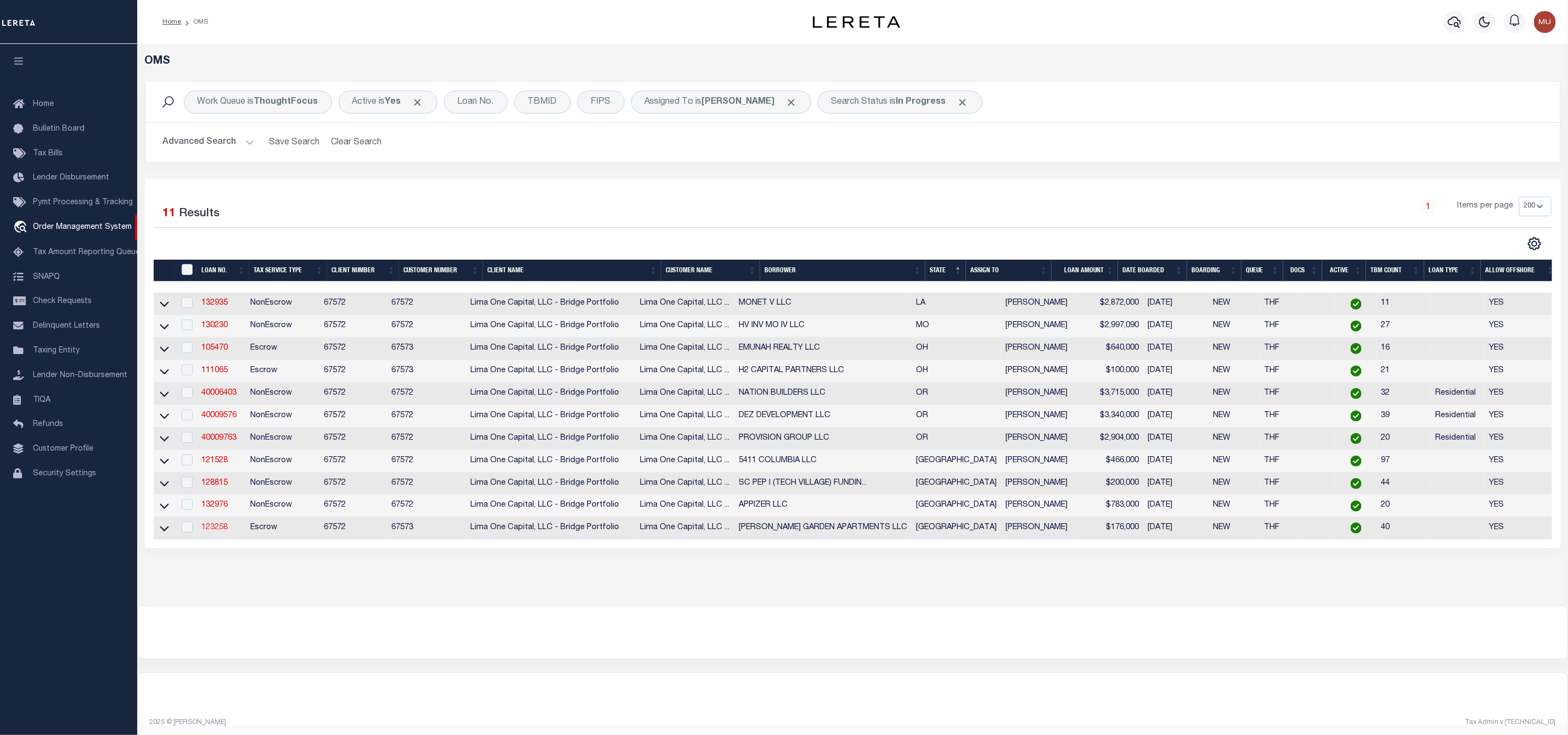
click at [204, 531] on link "123258" at bounding box center [214, 527] width 26 height 8
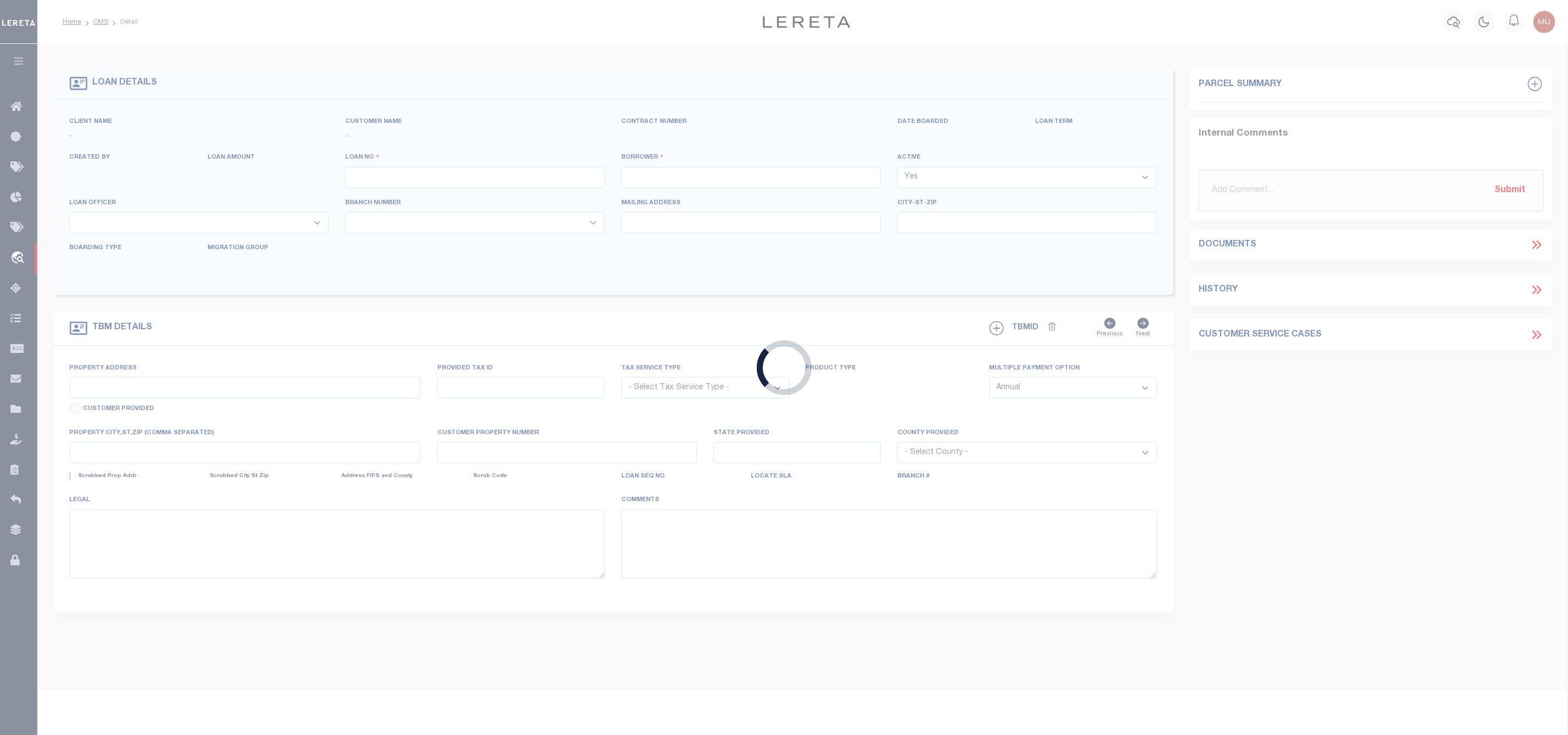
type input "123258"
type input "[PERSON_NAME] GARDEN APARTMENTS LLC"
select select
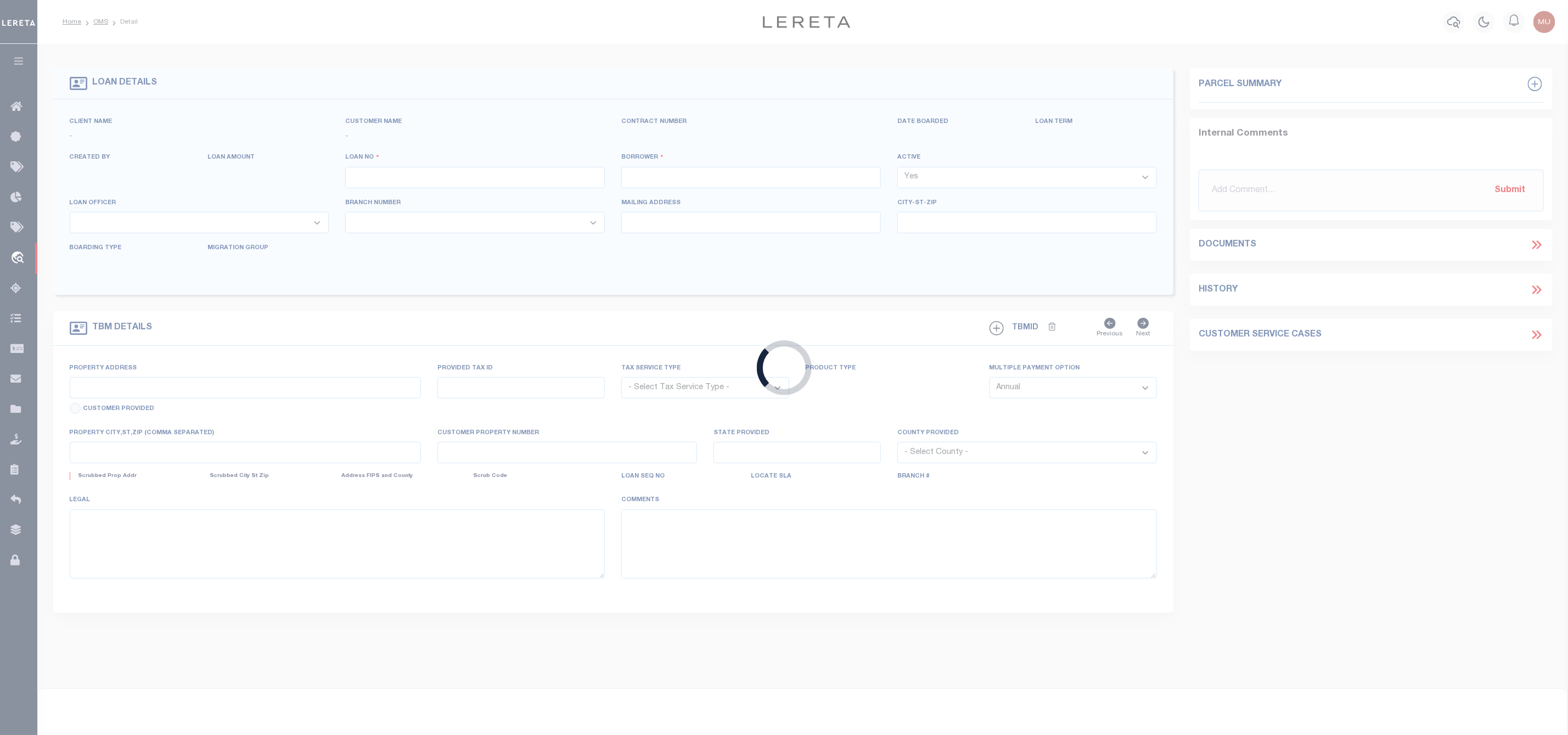
select select
type input "2105 S TEXAS BLVD"
radio input "true"
select select "Escrow"
select select
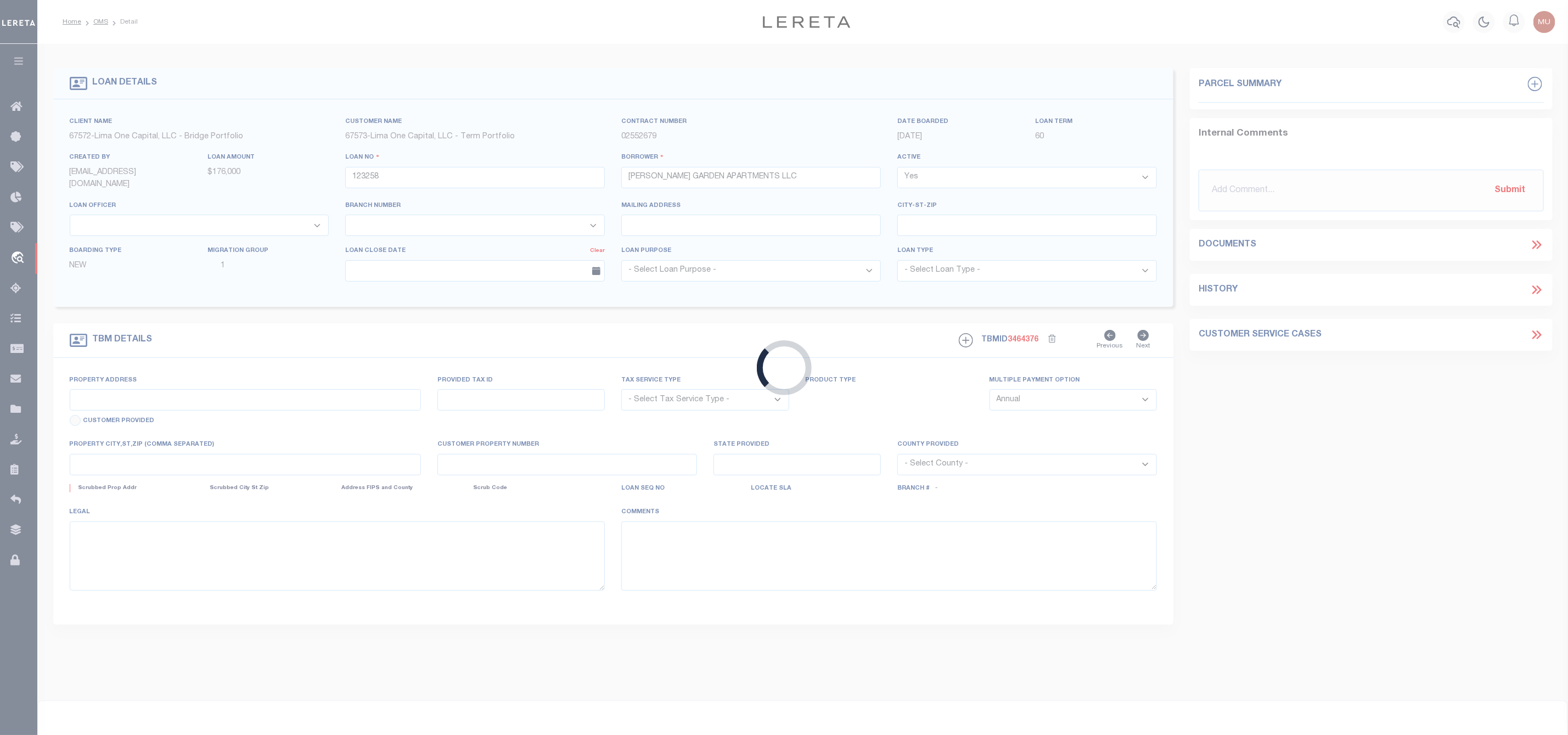
type input "WESLACO TX 78596"
type input "123258-1"
type input "[GEOGRAPHIC_DATA]"
type textarea "COLLECTOR: ENTITY: PARCEL: 226058"
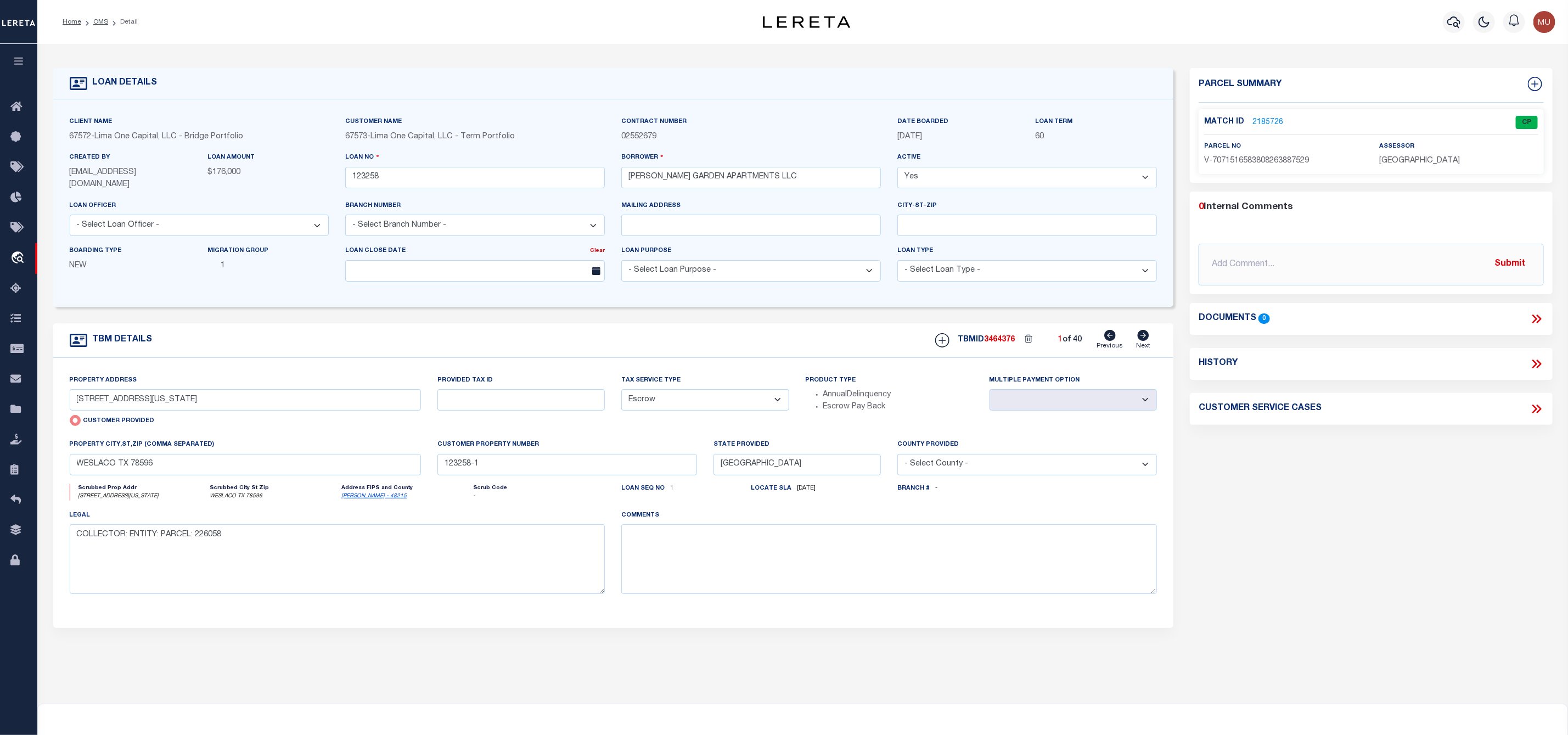
click at [1269, 118] on link "2185726" at bounding box center [1267, 122] width 31 height 11
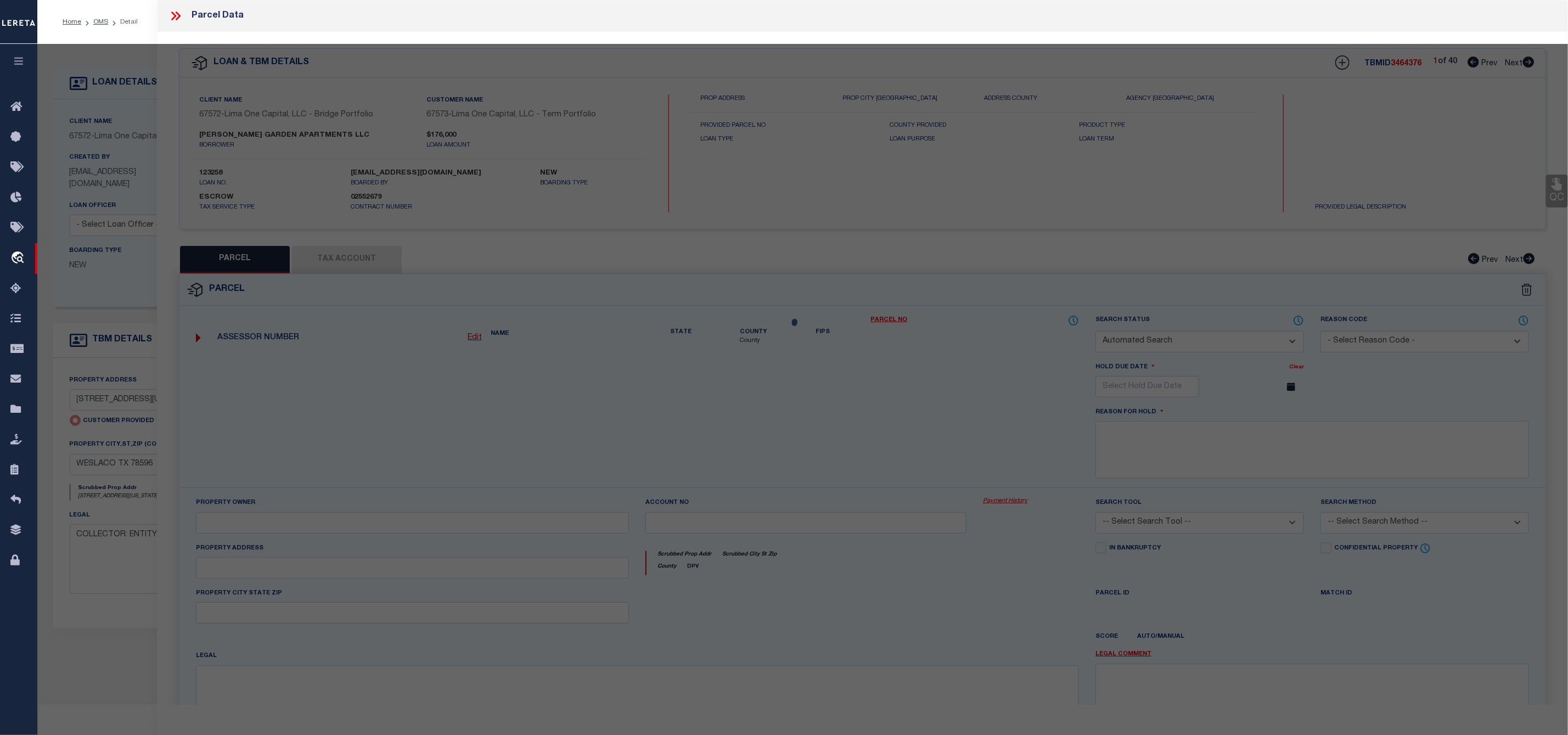
checkbox input "false"
select select "CP"
select select "AGW"
select select
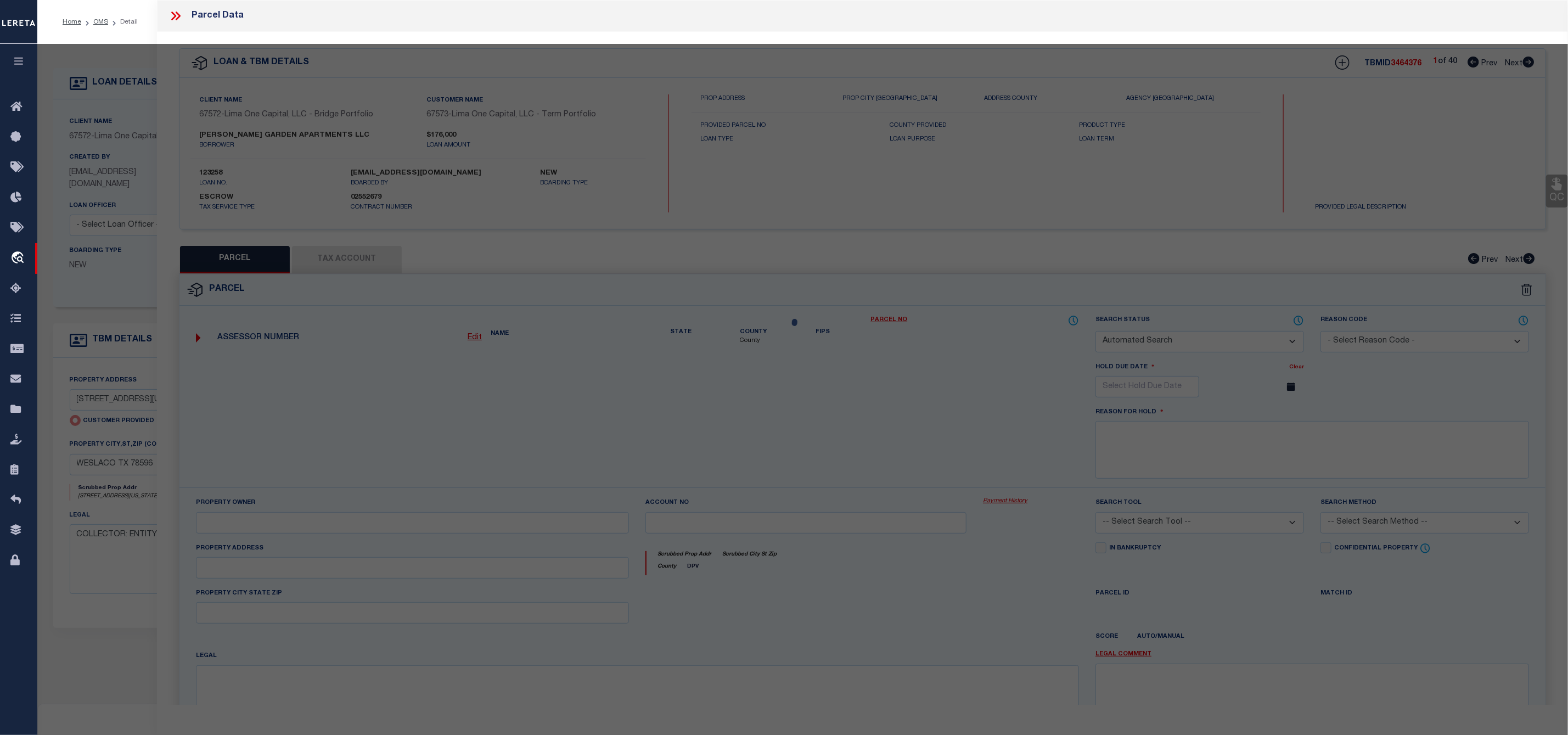
type input "2105 S TEXAS BLVD"
checkbox input "false"
type input "WESLACO TX 78596"
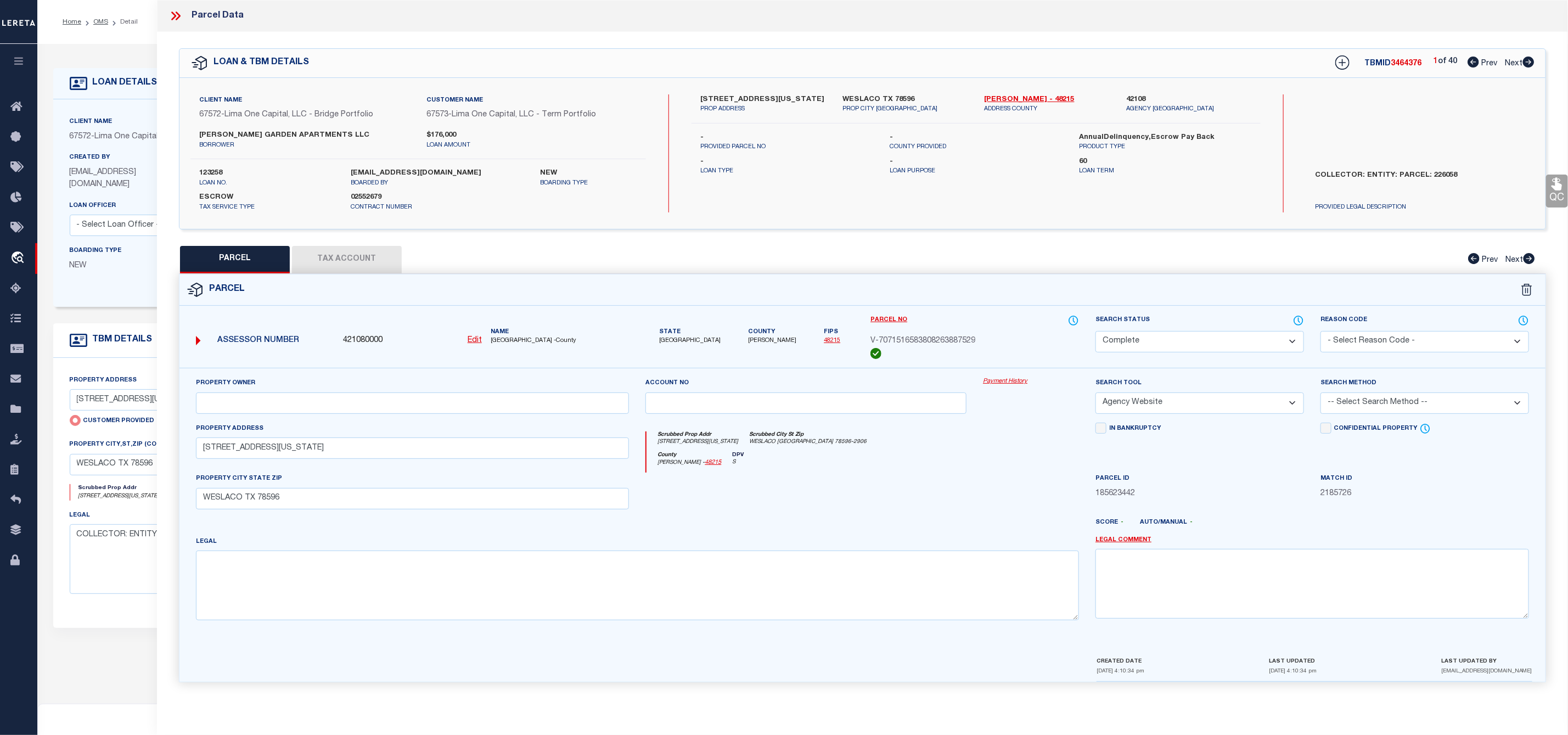
click at [1532, 60] on icon at bounding box center [1528, 62] width 11 height 11
select select "AS"
select select
checkbox input "false"
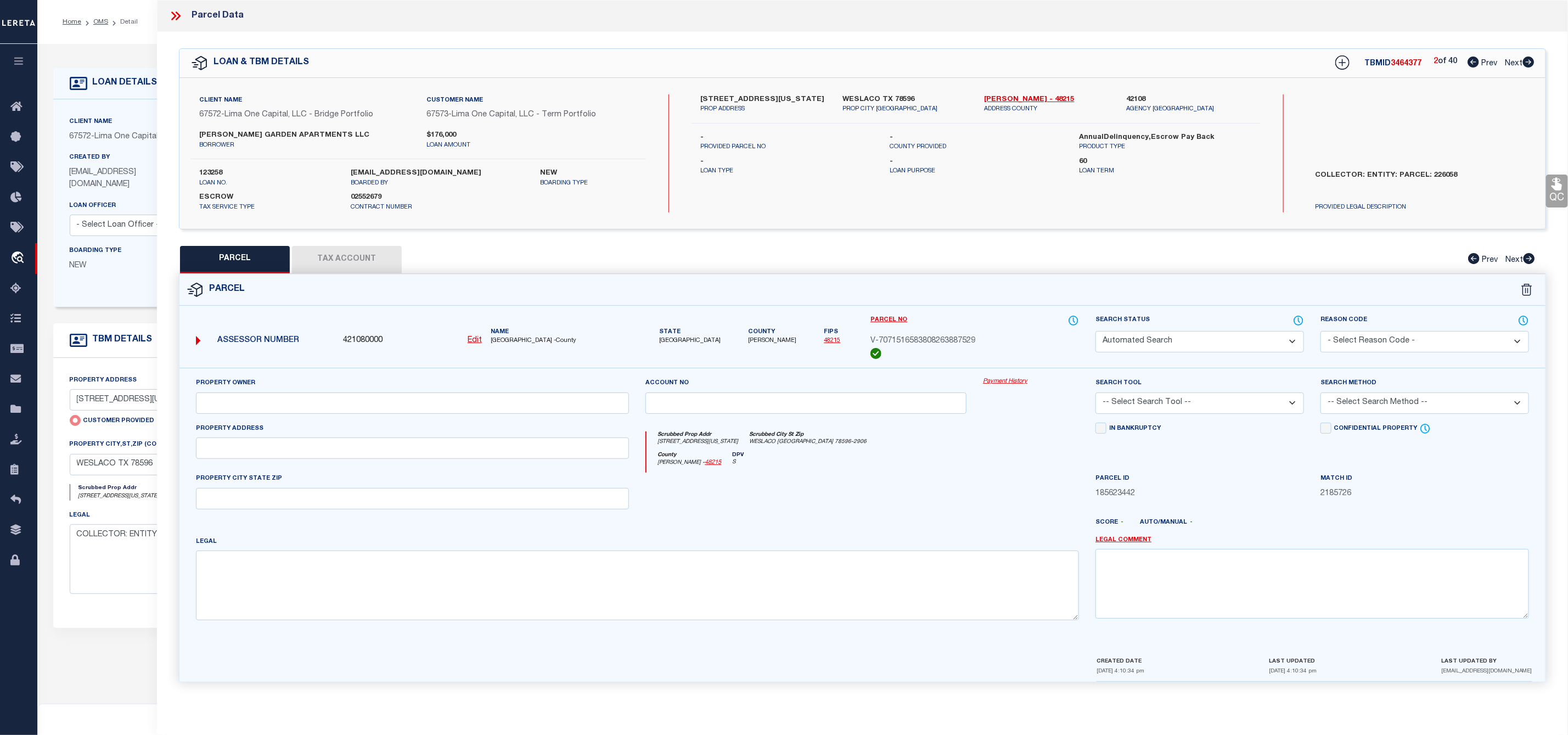
select select "CP"
select select "AGW"
select select
type input "517 SOUTH WESTGATE DRIVE"
checkbox input "false"
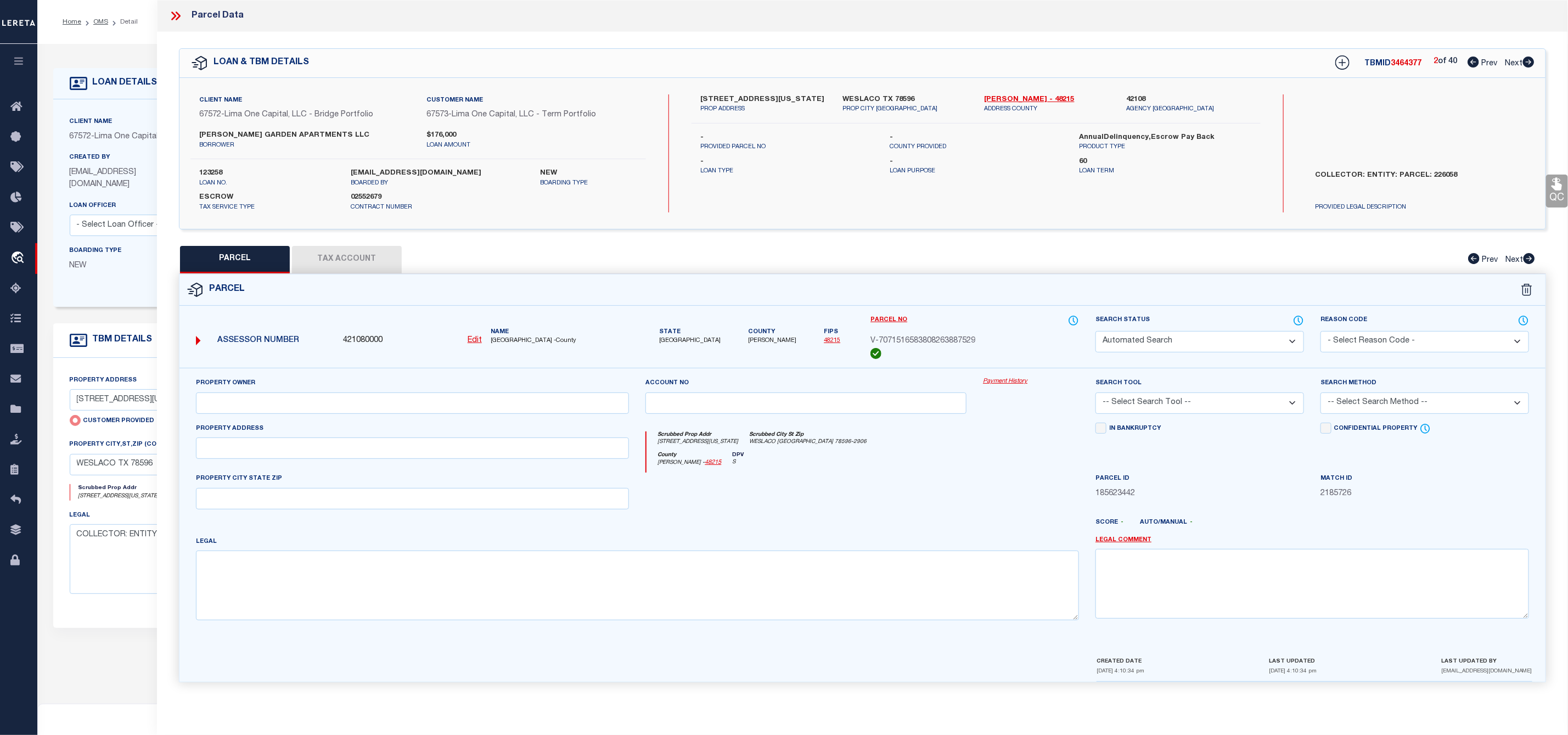
type input "WESLACO TX 78596"
click at [1532, 60] on icon at bounding box center [1528, 62] width 11 height 11
select select "AS"
select select
checkbox input "false"
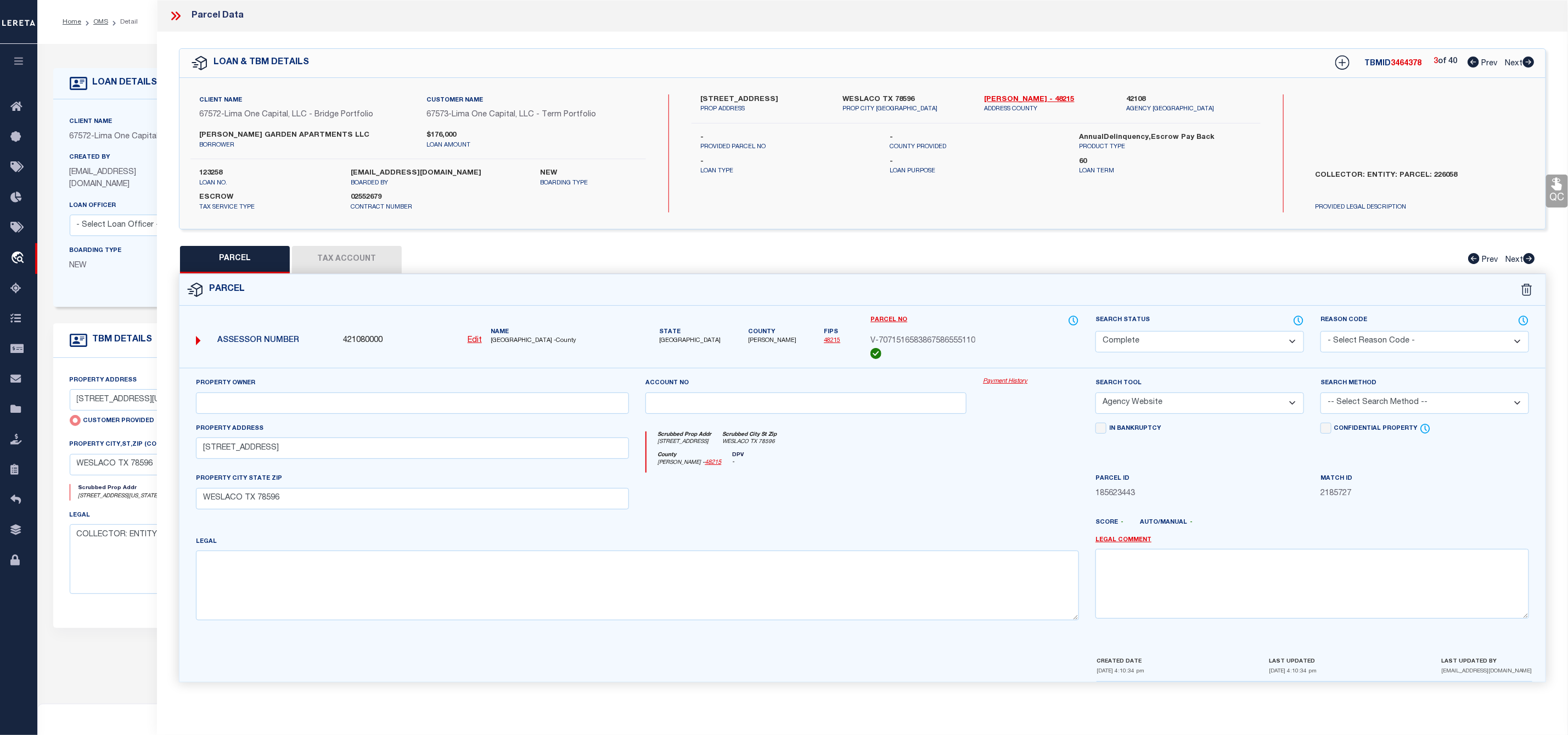
checkbox input "false"
select select "CP"
select select "AGW"
select select
type input "517 SOUTH WESTGATE DRIVE"
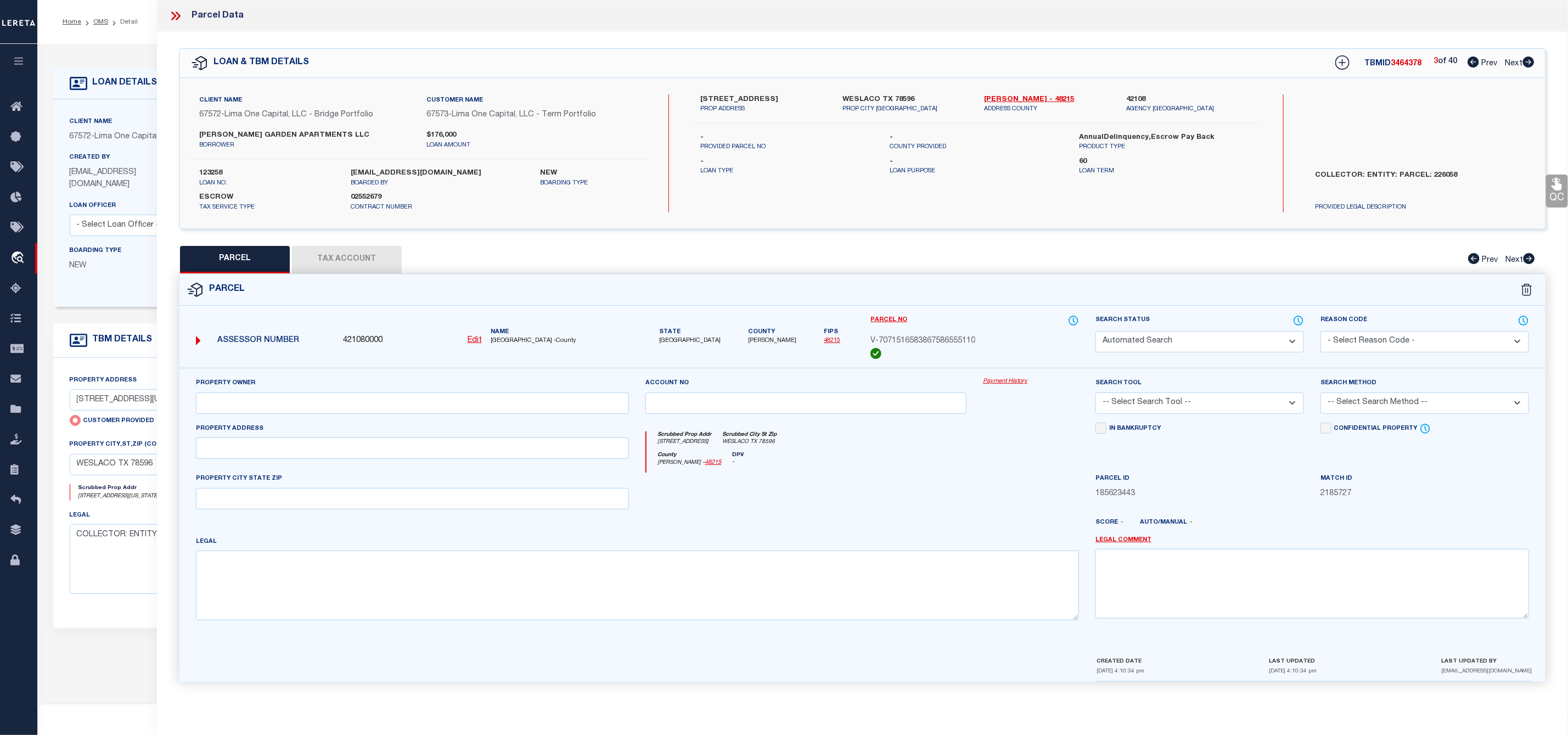
checkbox input "false"
type input "WESLACO TX 78596"
click at [1532, 60] on icon at bounding box center [1528, 62] width 11 height 11
select select "AS"
select select
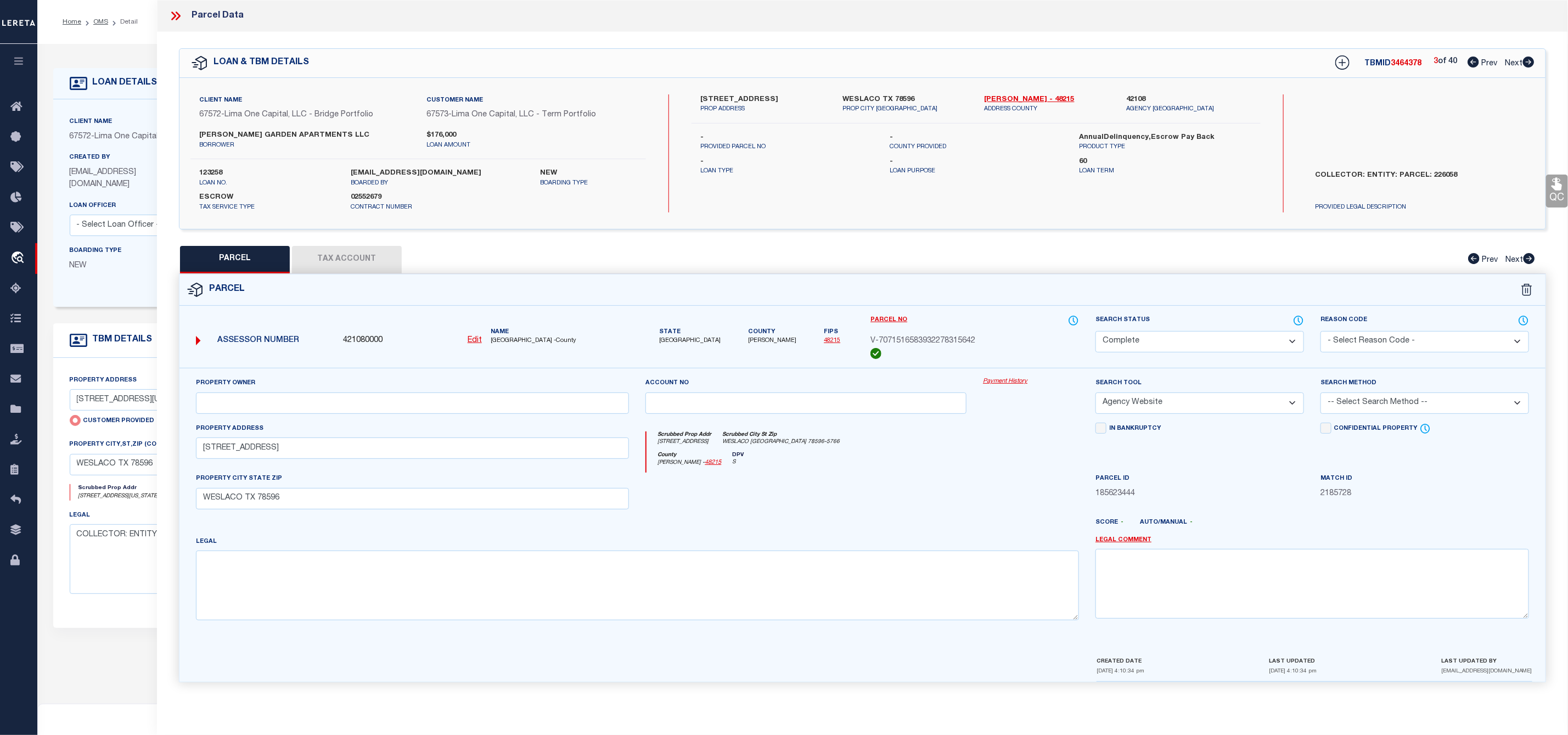
checkbox input "false"
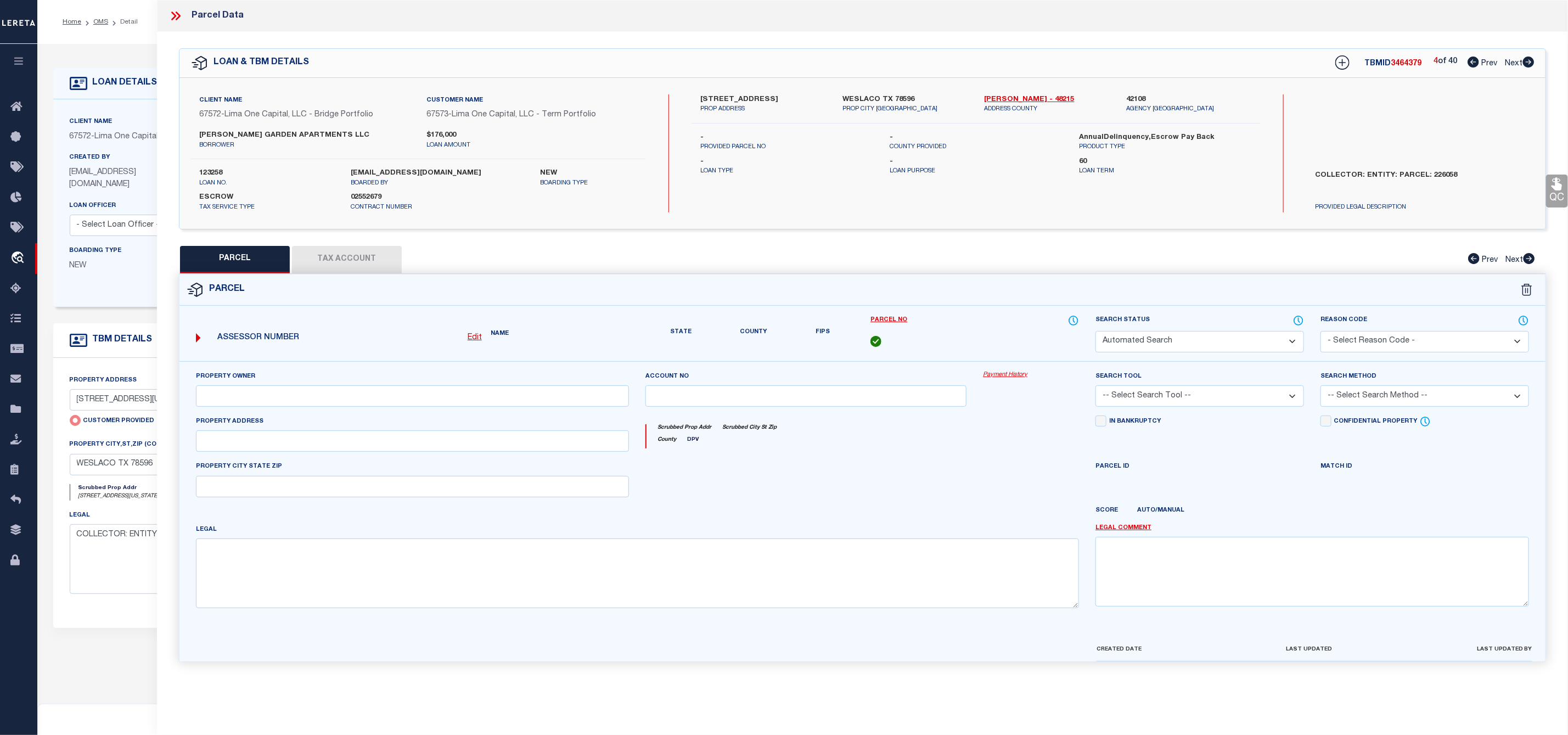
select select "CP"
select select "AGW"
select select
type input "517 SOUTH WESTGATE DRIVE"
checkbox input "false"
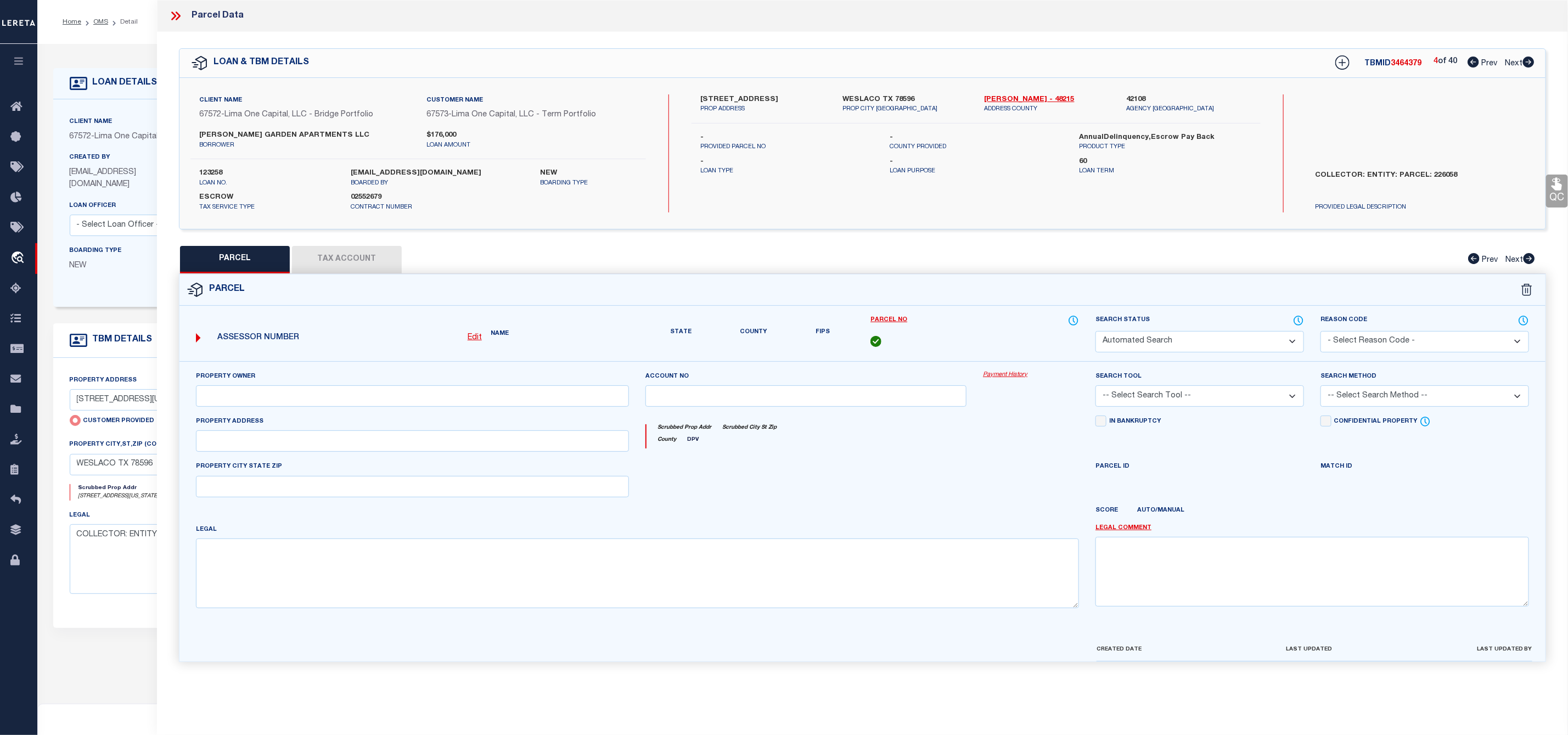
type input "WESLACO TX 78596"
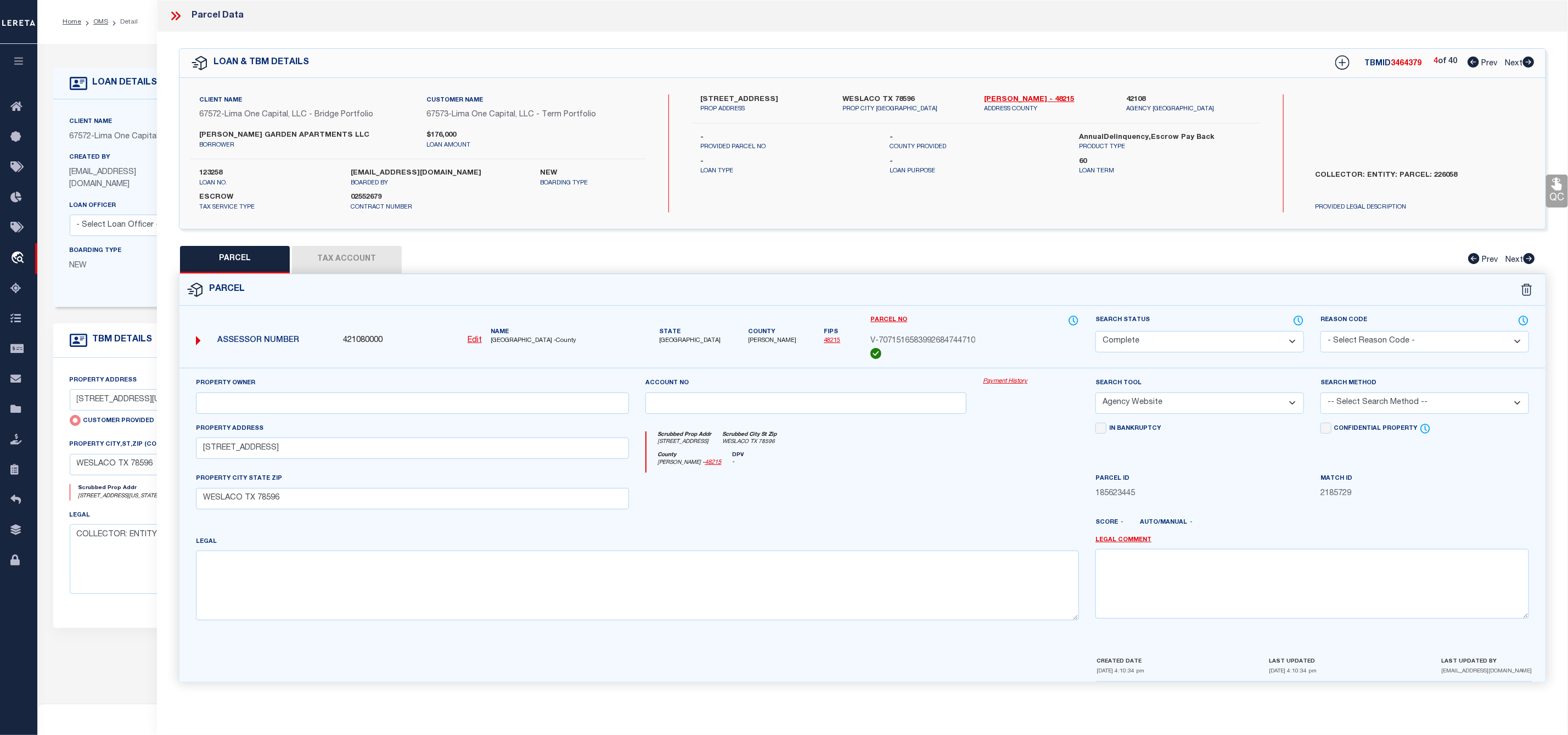
click at [1532, 60] on icon at bounding box center [1528, 62] width 11 height 11
select select "AS"
select select
checkbox input "false"
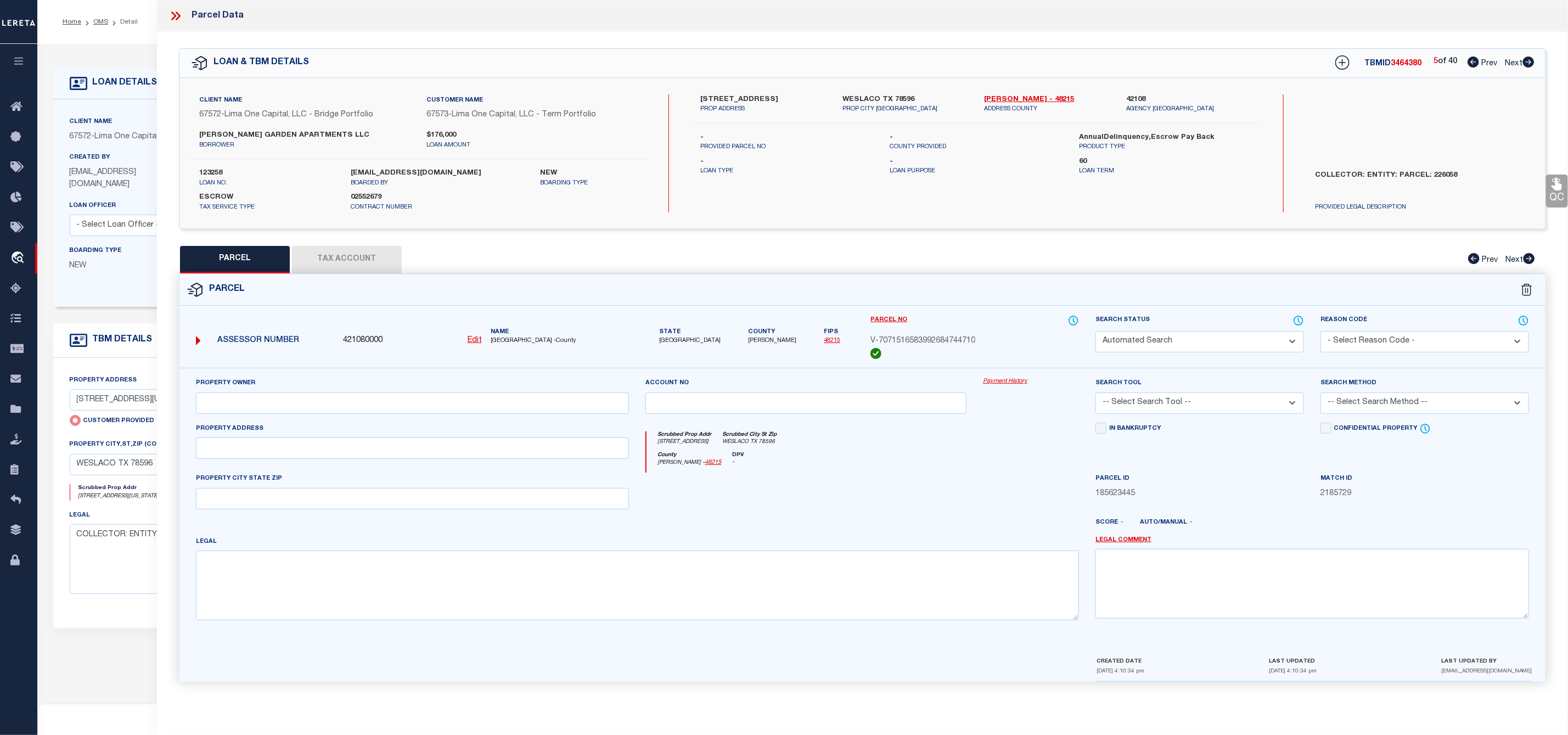
select select "CP"
select select "AGW"
select select
type input "517 SOUTH WESTGATE DRIVE"
checkbox input "false"
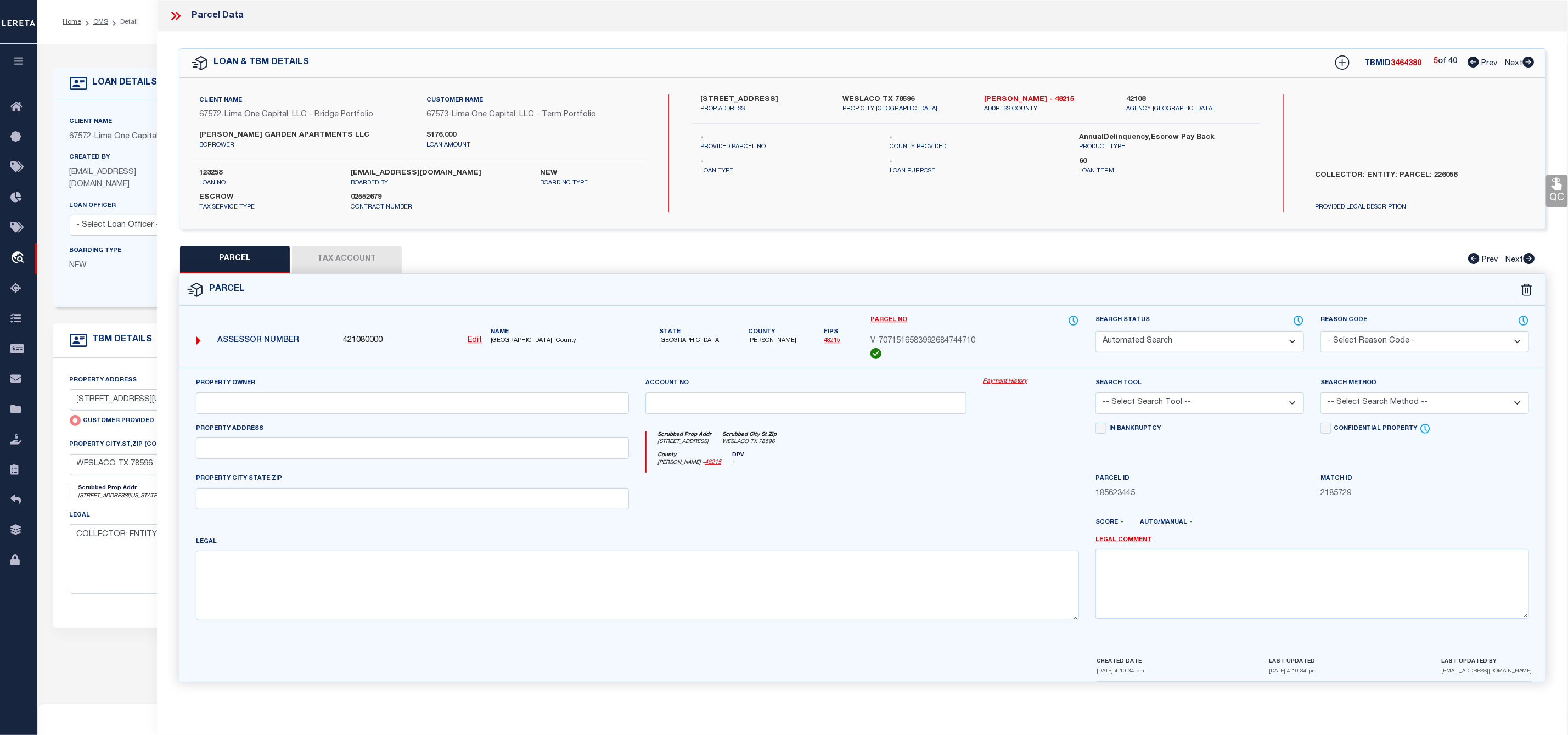
type input "WESLACO TX 78596"
click at [1532, 60] on icon at bounding box center [1528, 62] width 11 height 11
select select "AS"
select select
checkbox input "false"
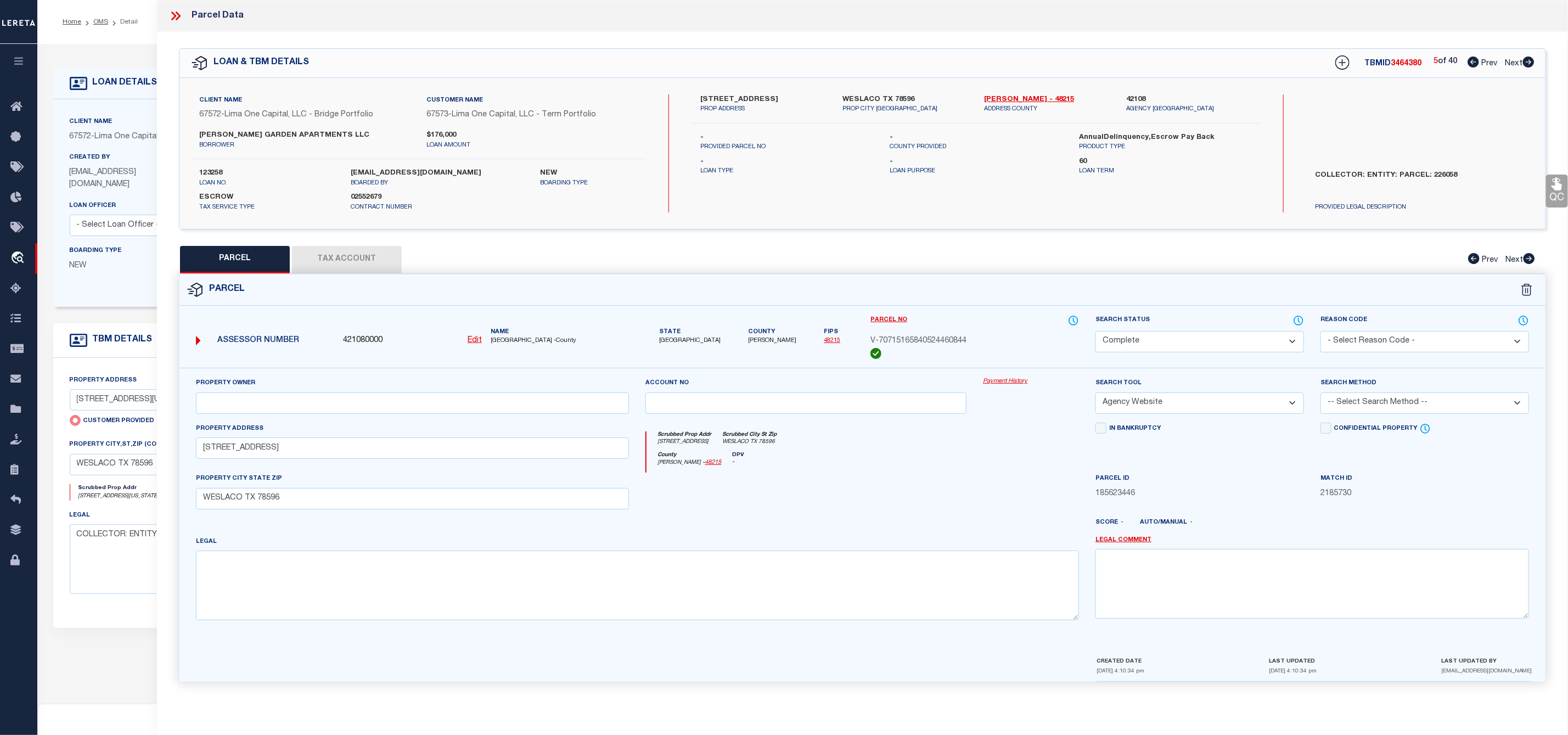
checkbox input "false"
select select "CP"
select select "AGW"
select select
type input "517 SOUTH WESTGATE DRIVE"
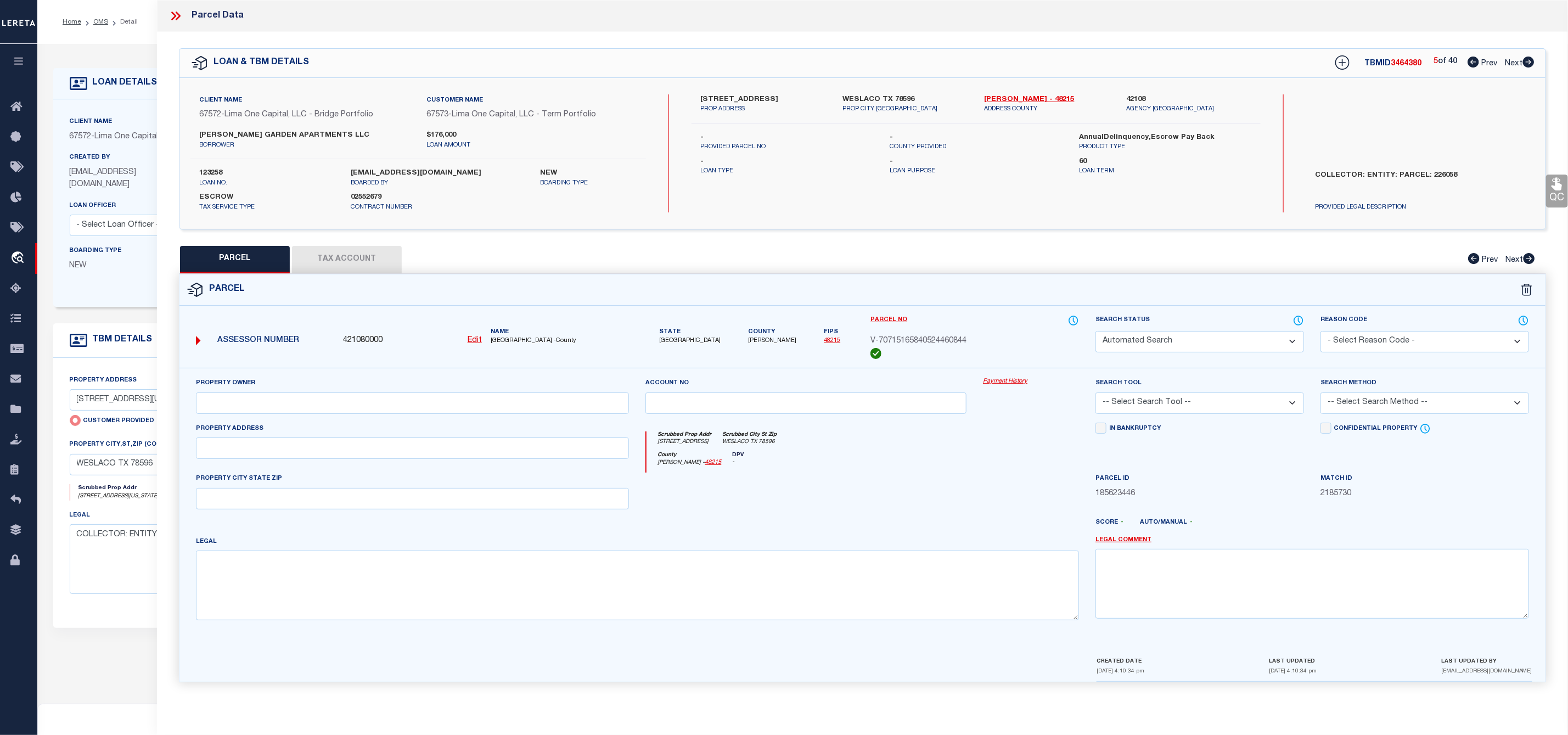
checkbox input "false"
type input "WESLACO TX 78596"
click at [1532, 60] on icon at bounding box center [1528, 62] width 11 height 11
select select "AS"
select select
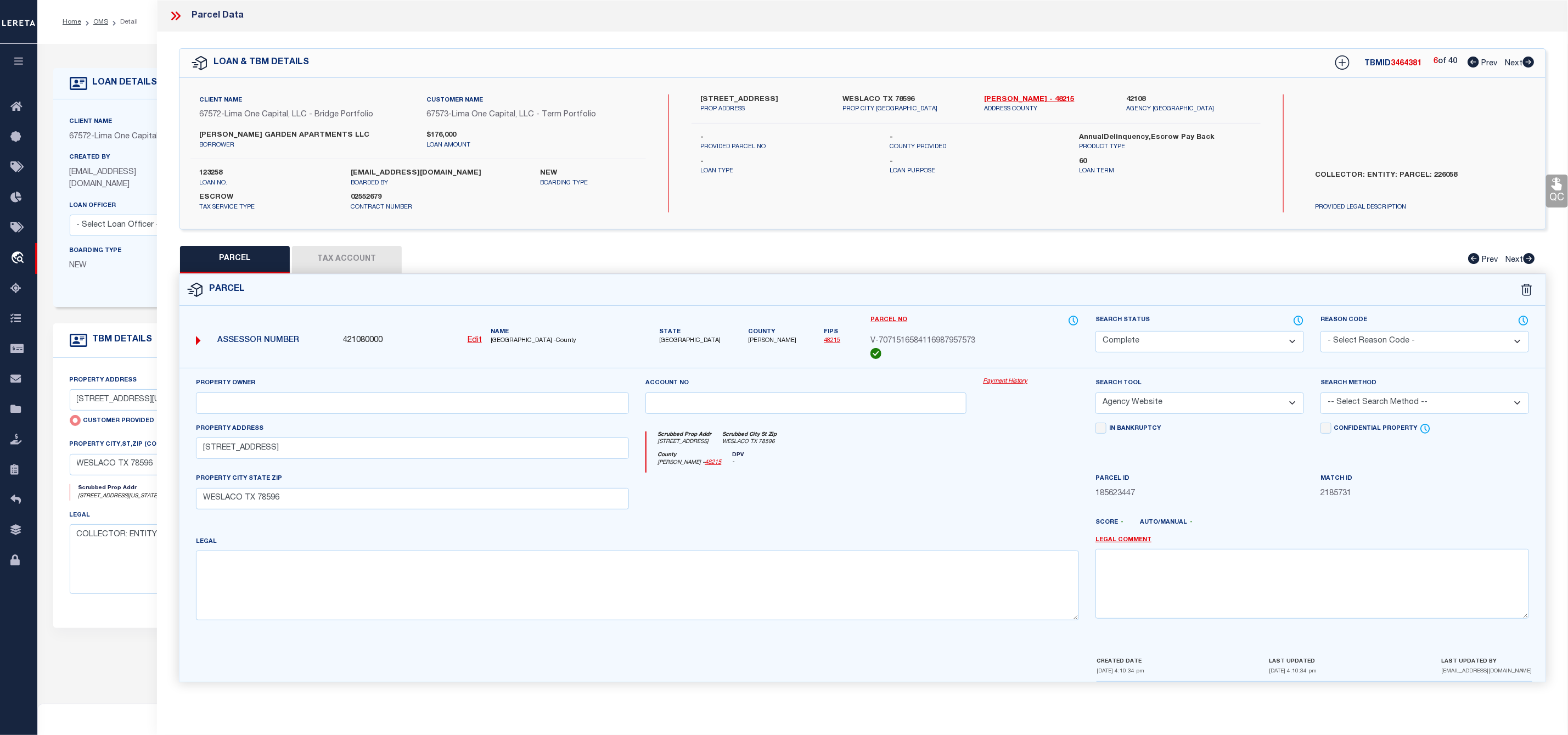
checkbox input "false"
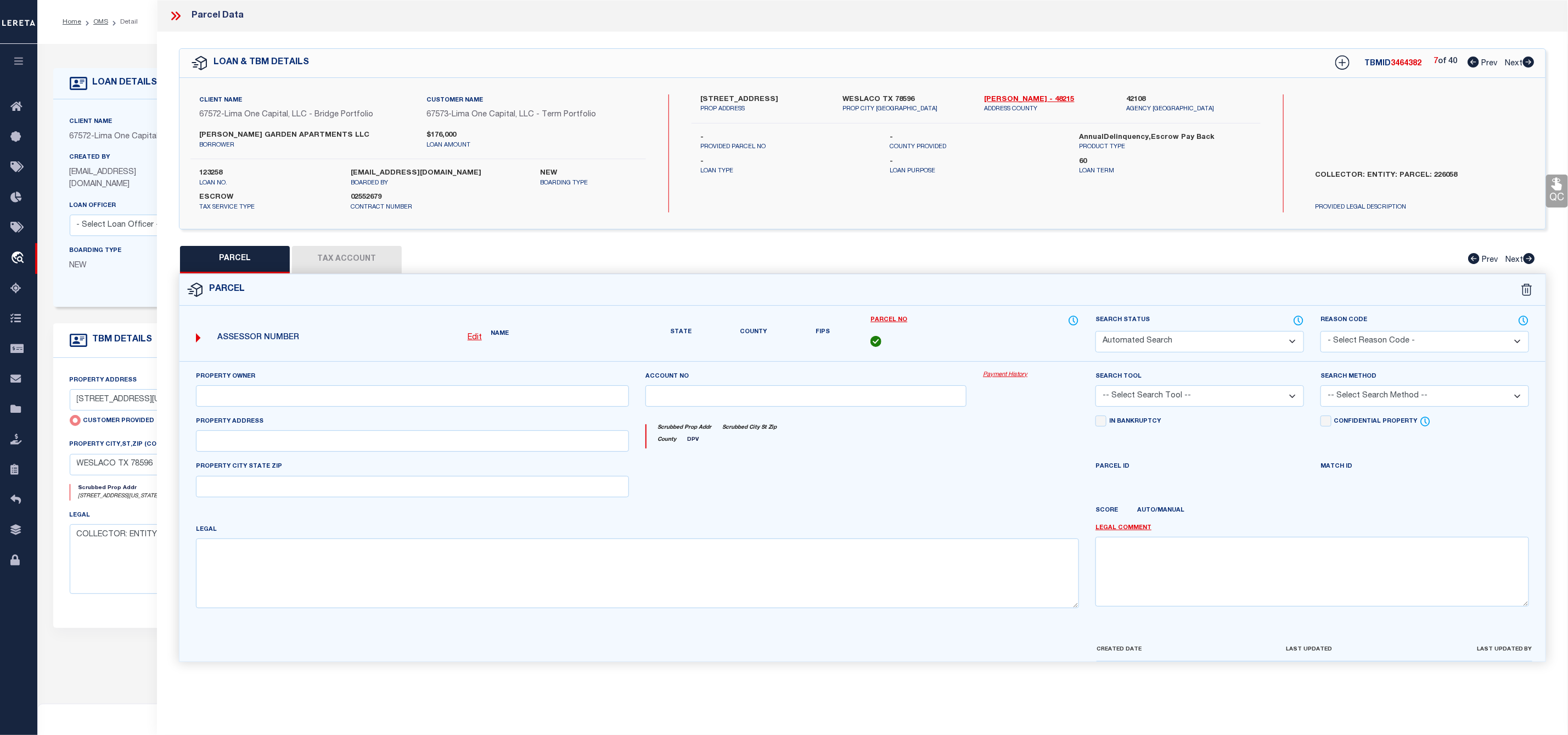
select select "CP"
select select "AGW"
select select
type input "517 SOUTH WESTGATE DRIVE"
checkbox input "false"
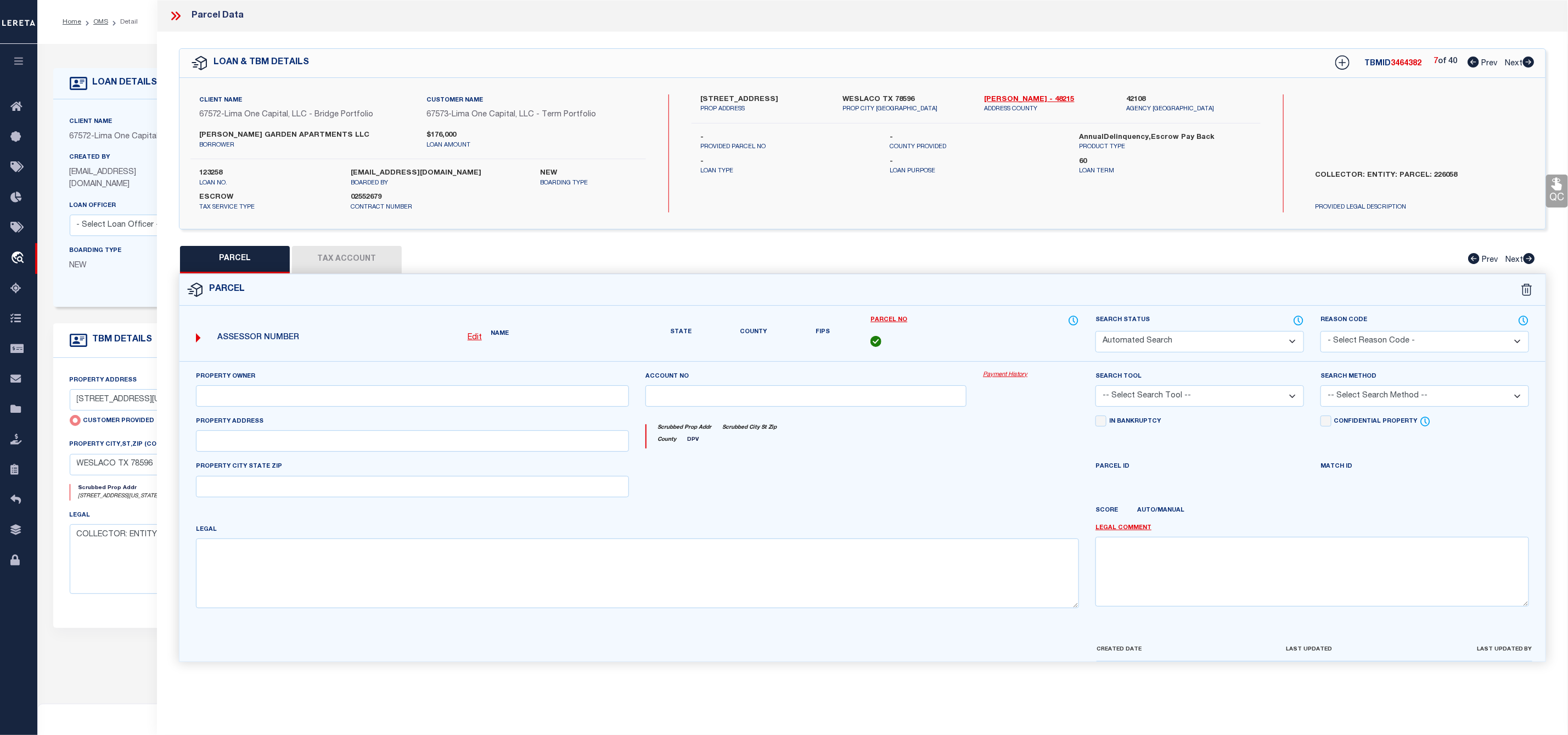
type input "WESLACO TX 78596"
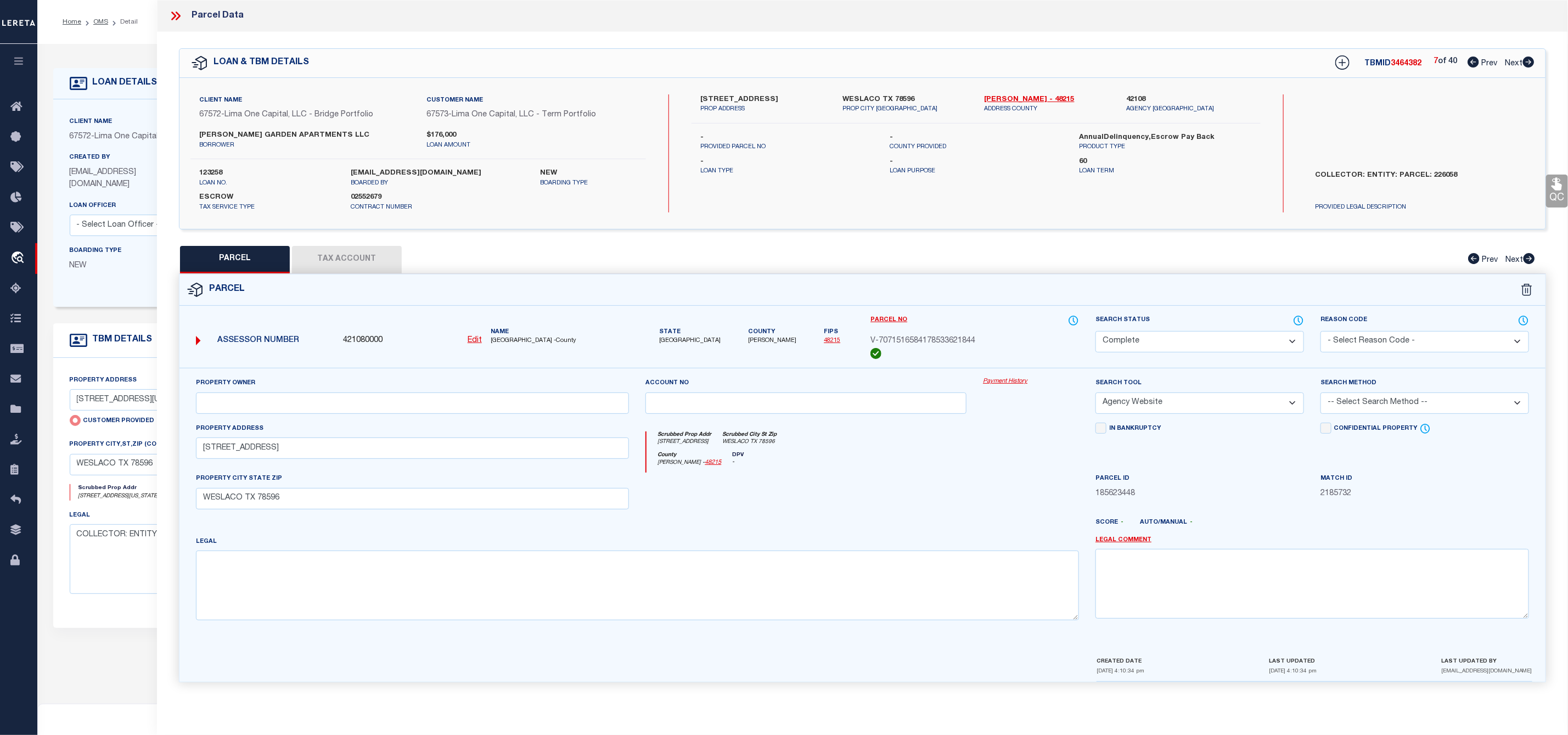
click at [1532, 60] on icon at bounding box center [1528, 62] width 11 height 11
select select "AS"
select select
checkbox input "false"
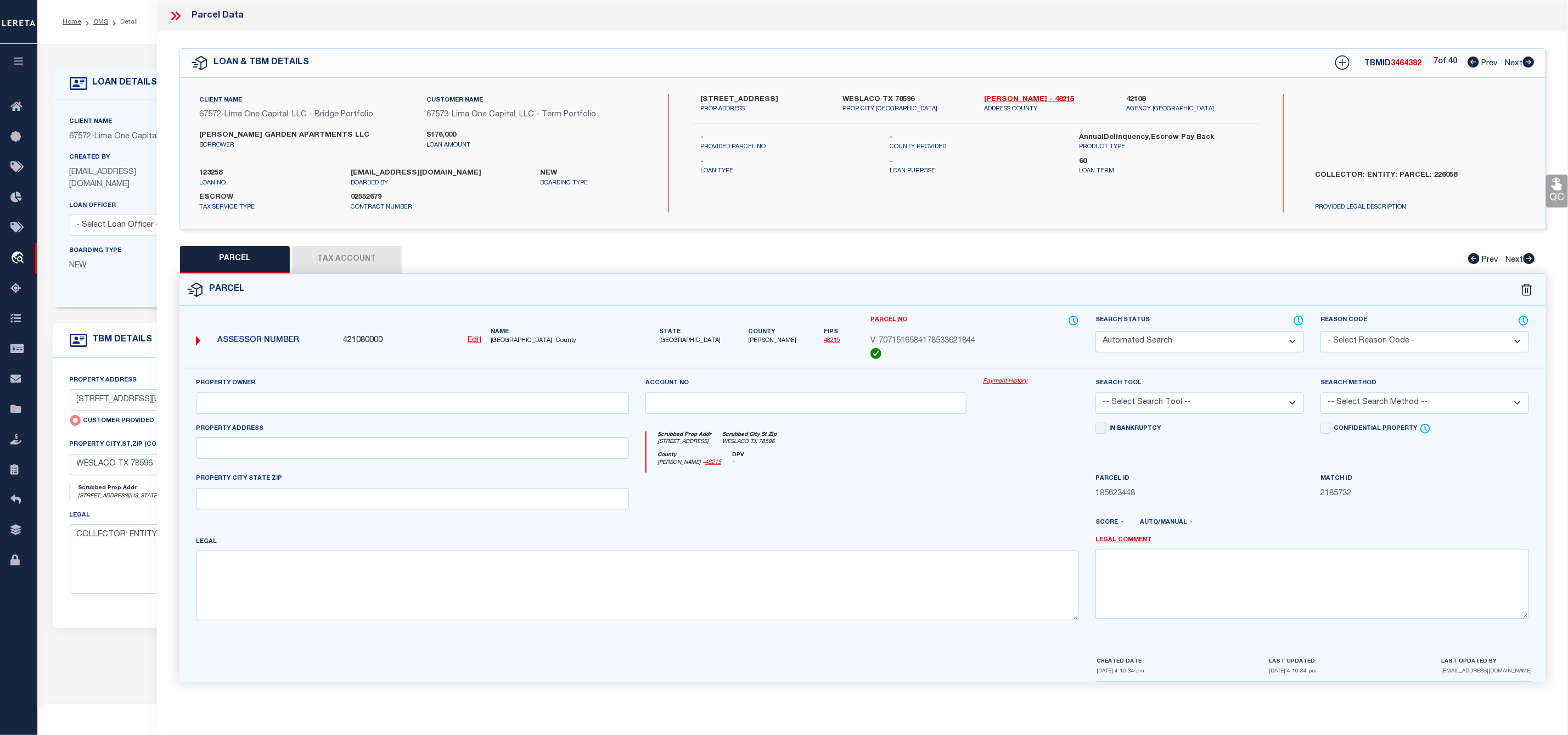
select select "CP"
select select "AGW"
select select
type input "517 SOUTH WESTGATE DRIVE"
checkbox input "false"
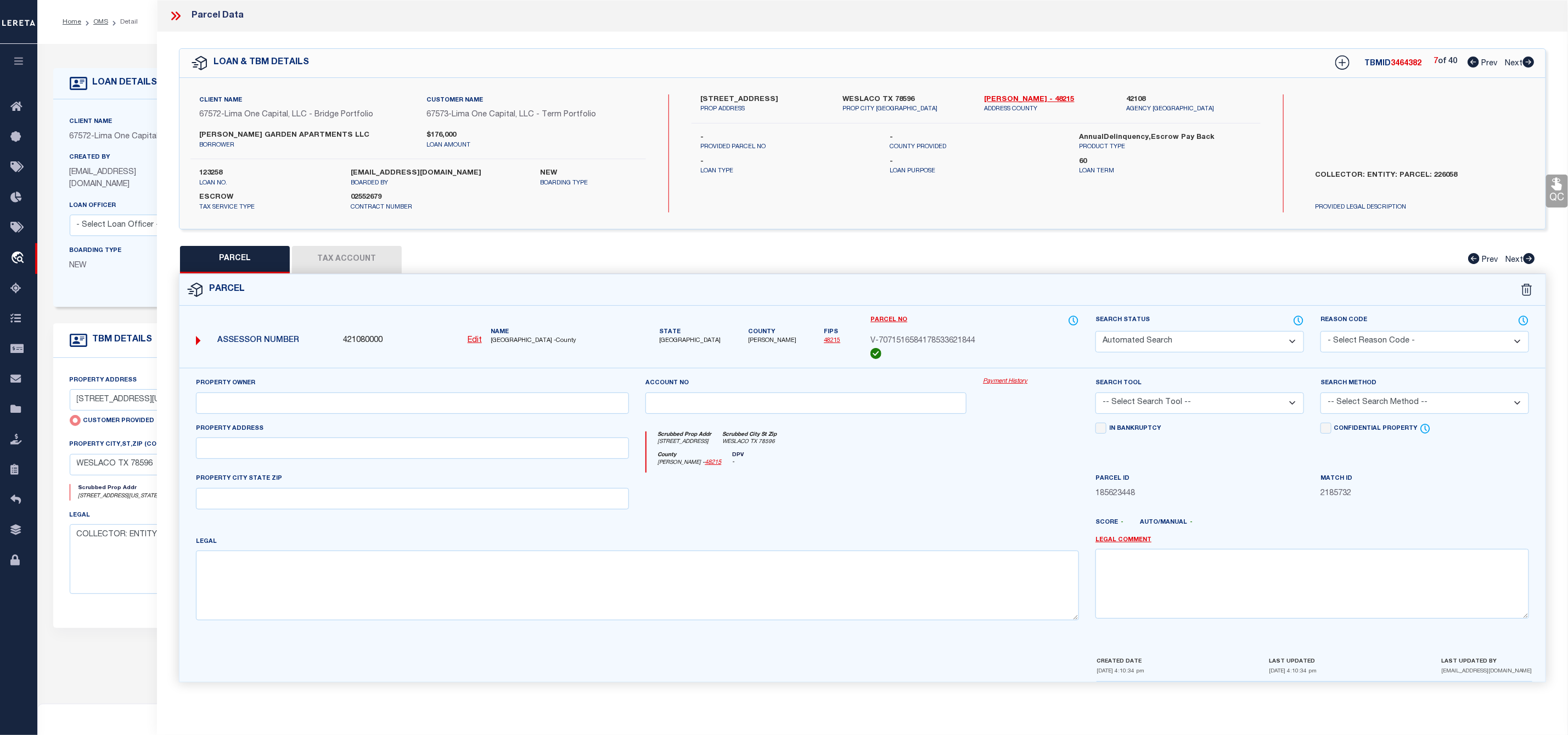
type input "WESLACO TX 78596"
click at [182, 18] on icon at bounding box center [175, 16] width 14 height 14
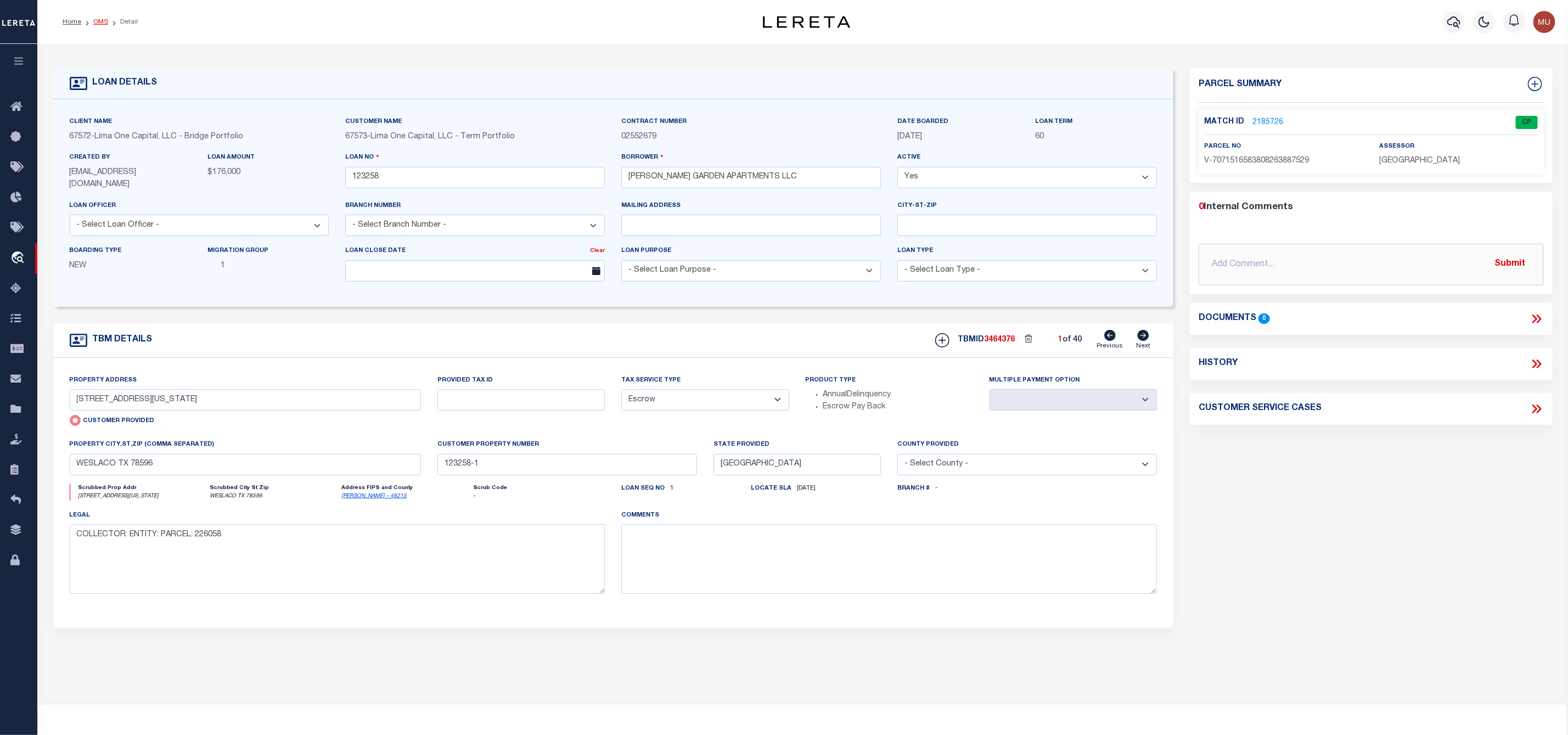
click at [101, 21] on link "OMS" at bounding box center [101, 22] width 15 height 7
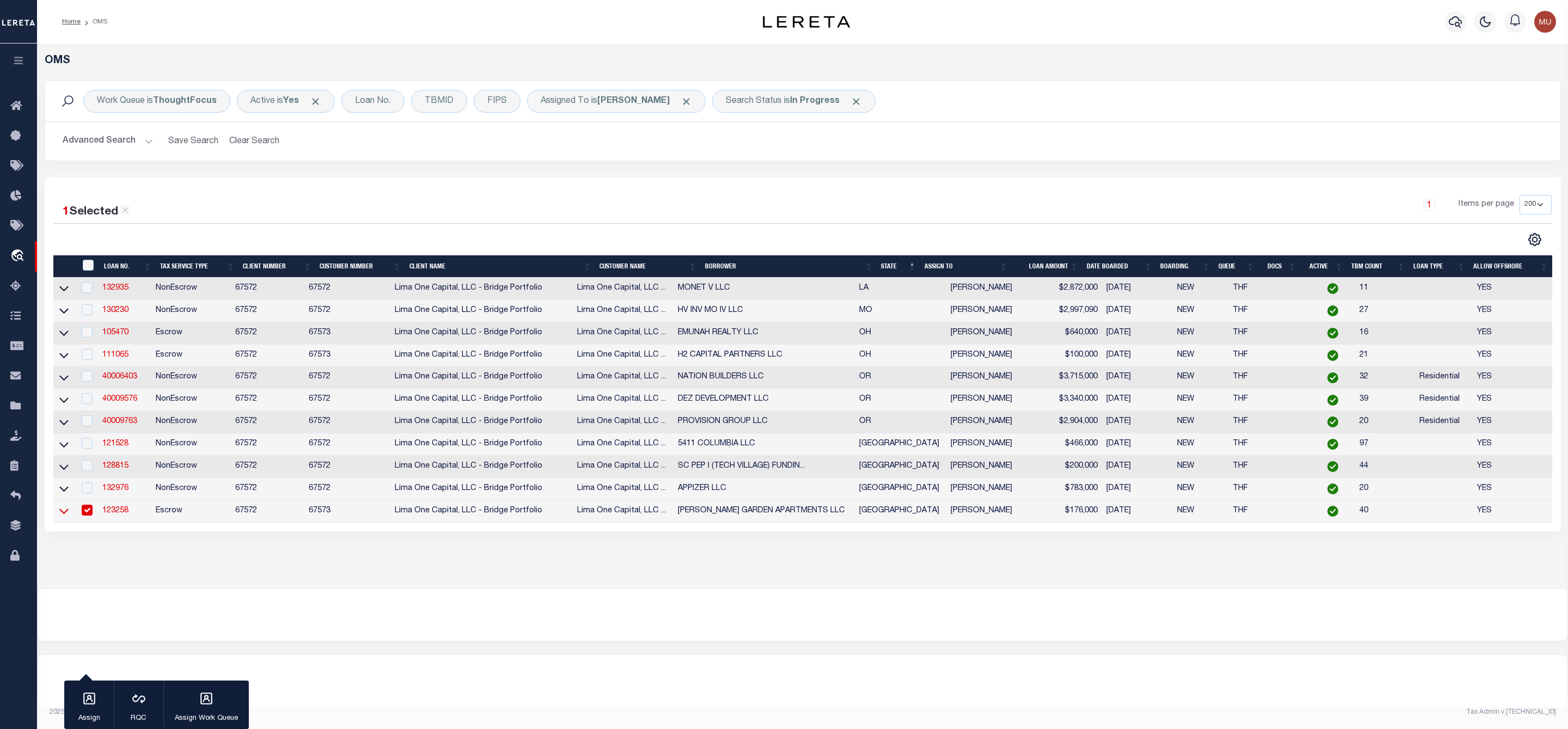
click at [64, 513] on icon at bounding box center [64, 510] width 9 height 11
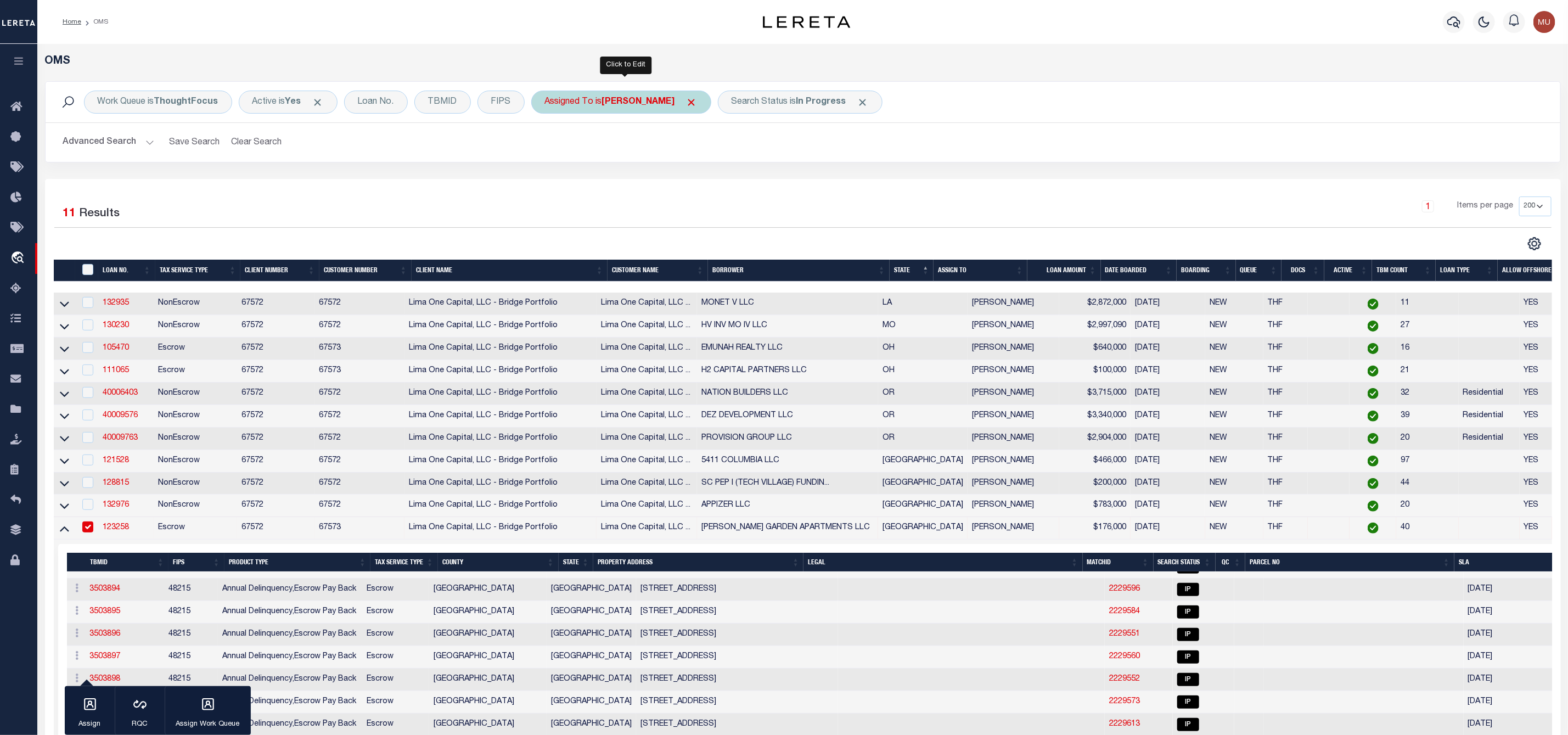
click at [640, 106] on b "[PERSON_NAME]" at bounding box center [638, 103] width 73 height 9
click at [615, 152] on select "--Unassigned-- [PERSON_NAME] [PERSON_NAME] [PERSON_NAME] [PERSON_NAME], [PERSON…" at bounding box center [626, 156] width 161 height 21
select select "[PERSON_NAME]"
click at [547, 146] on select "--Unassigned-- [PERSON_NAME] [PERSON_NAME] [PERSON_NAME] [PERSON_NAME], [PERSON…" at bounding box center [626, 156] width 161 height 21
click at [690, 180] on input "Apply" at bounding box center [690, 180] width 32 height 18
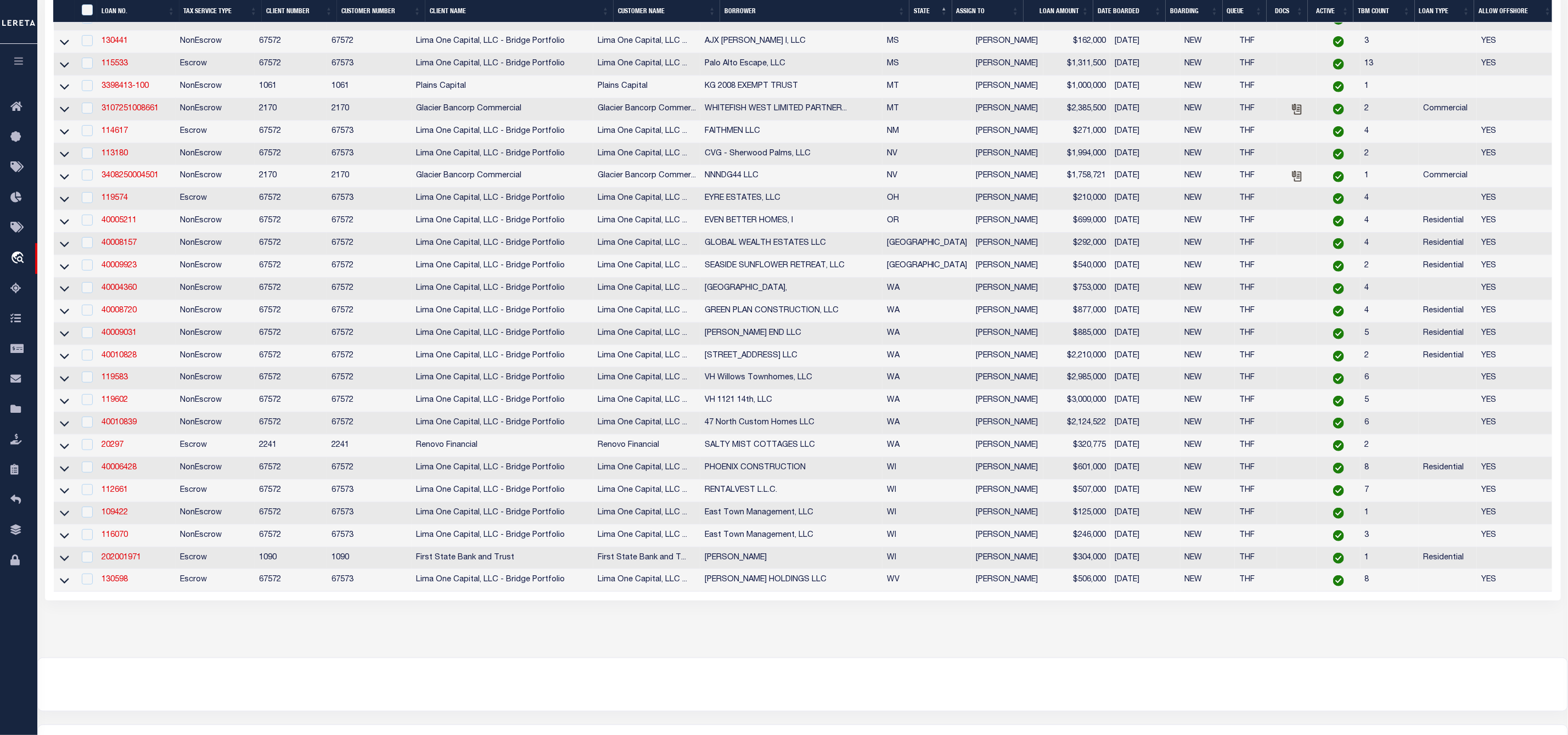
scroll to position [392, 0]
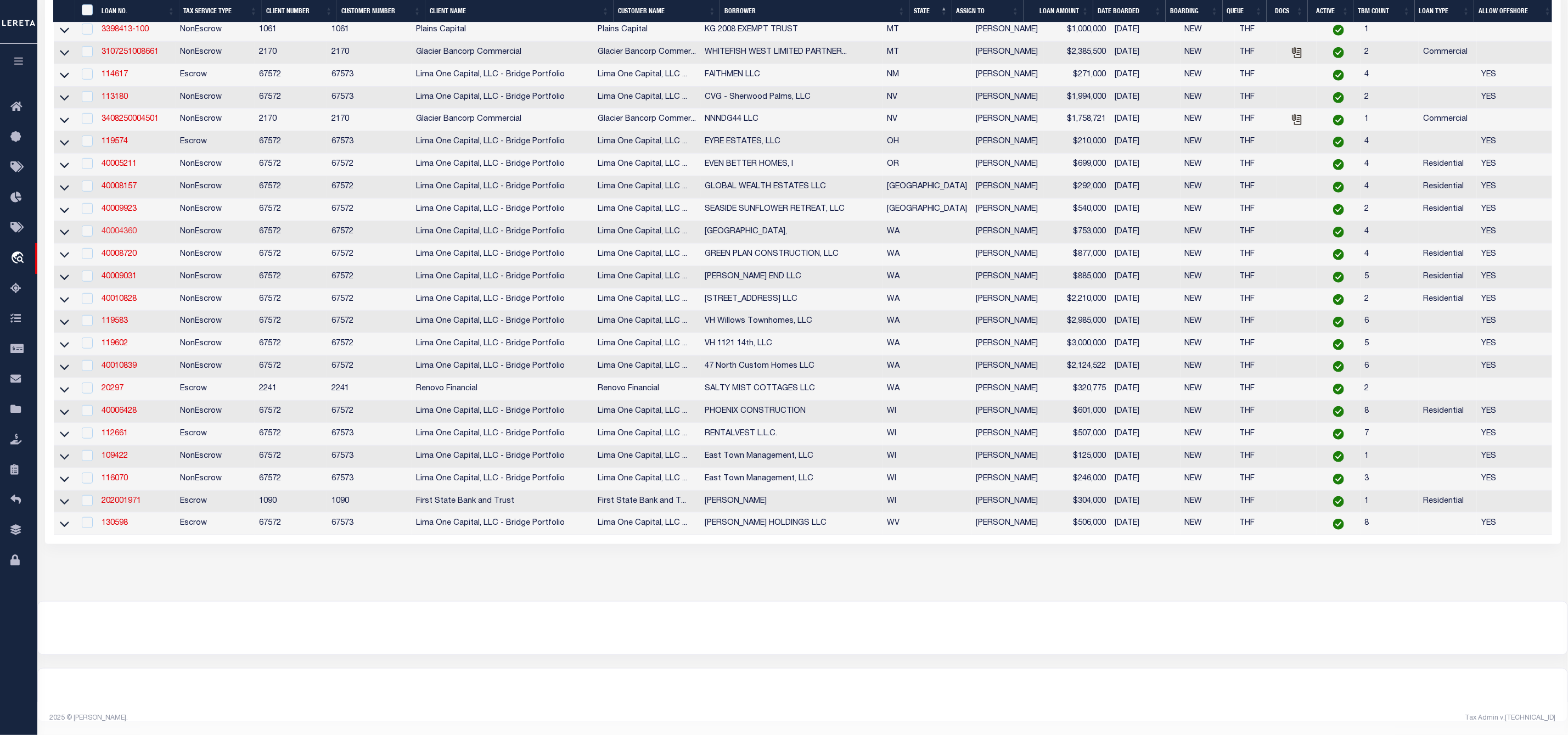
click at [127, 228] on link "40004360" at bounding box center [119, 232] width 35 height 8
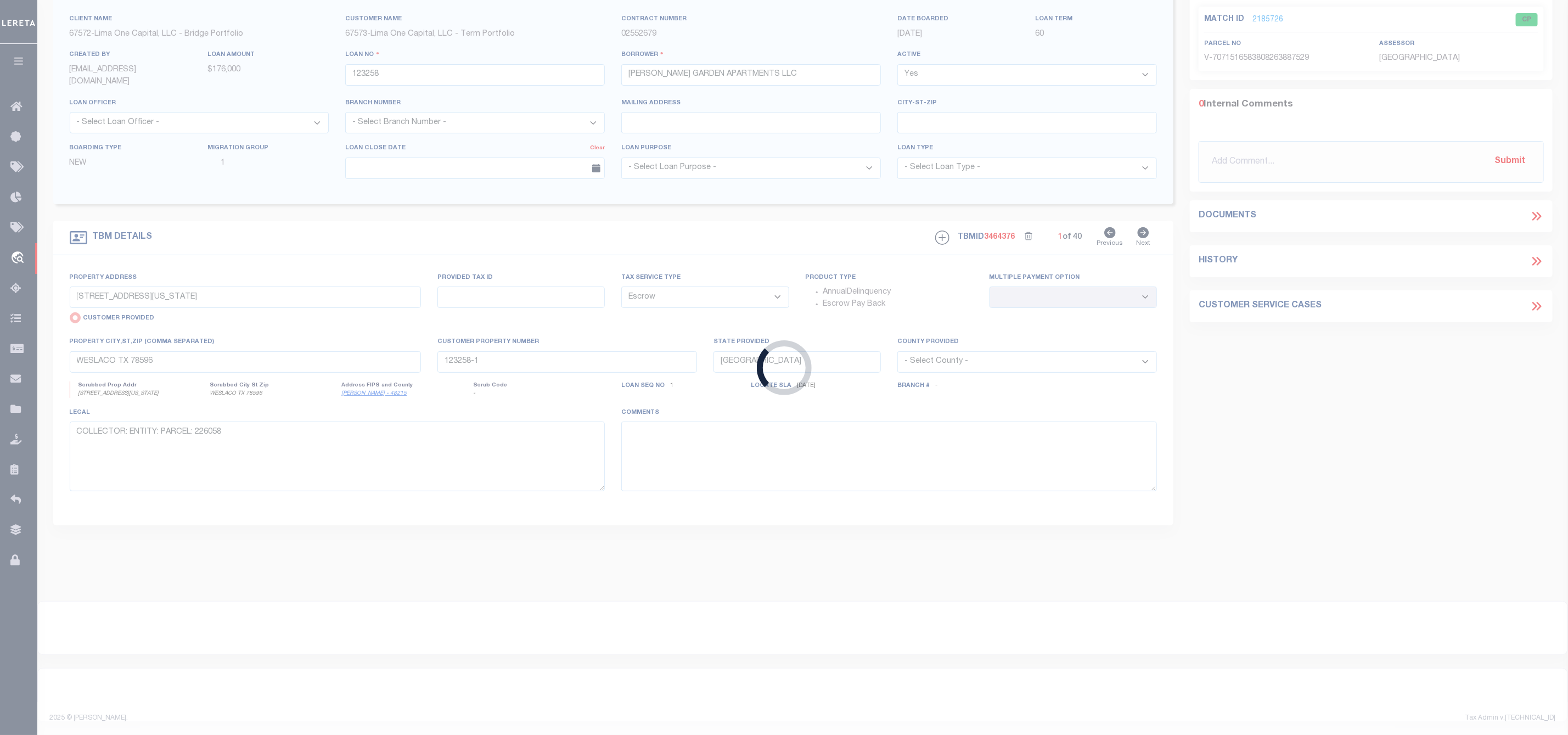
type input "40004360"
type input "[GEOGRAPHIC_DATA],"
select select
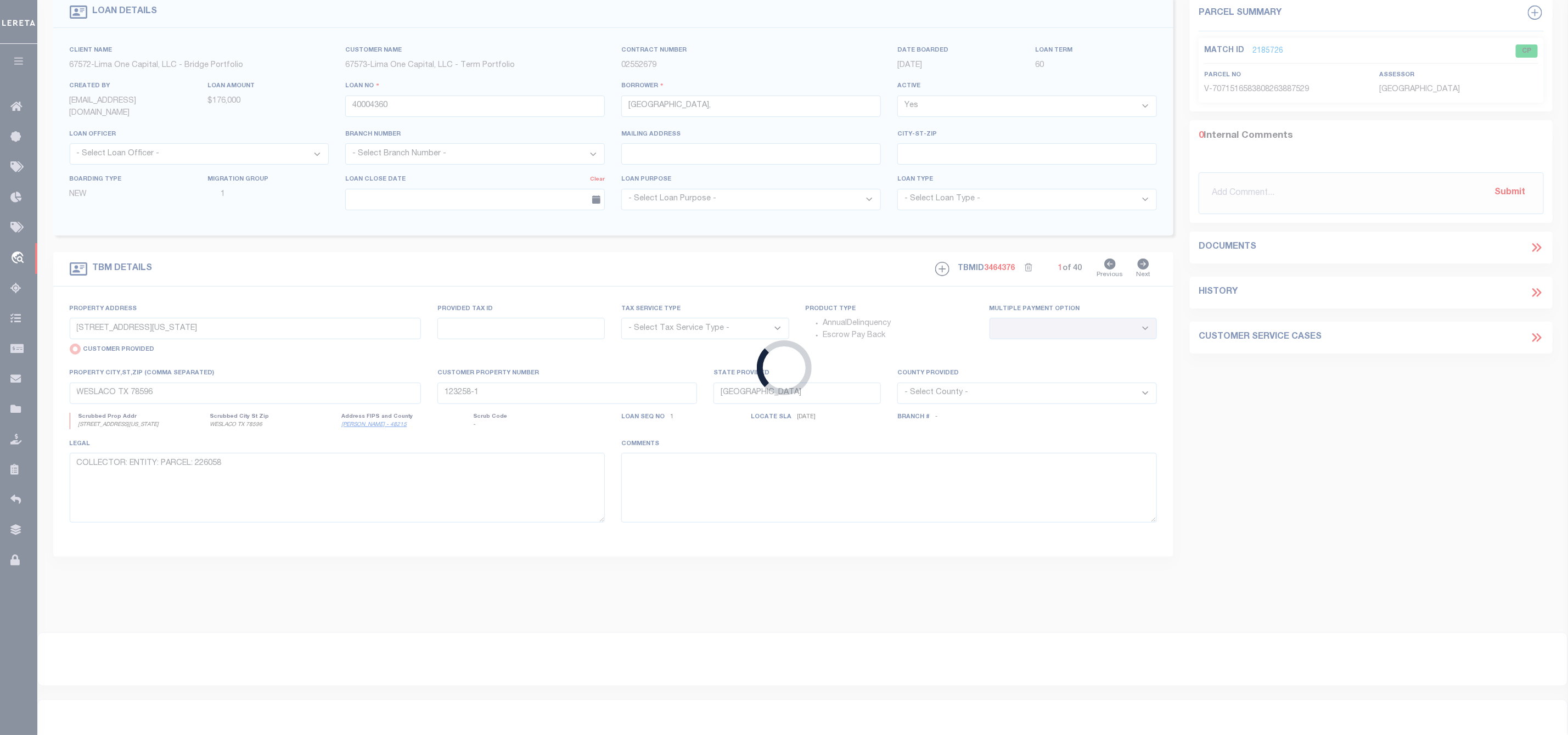
type input "2617 SPRUCE ROAD UNIT B"
select select "NonEscrow"
select select
type input "LAKE STEVENS WA 98258"
type input "40004360"
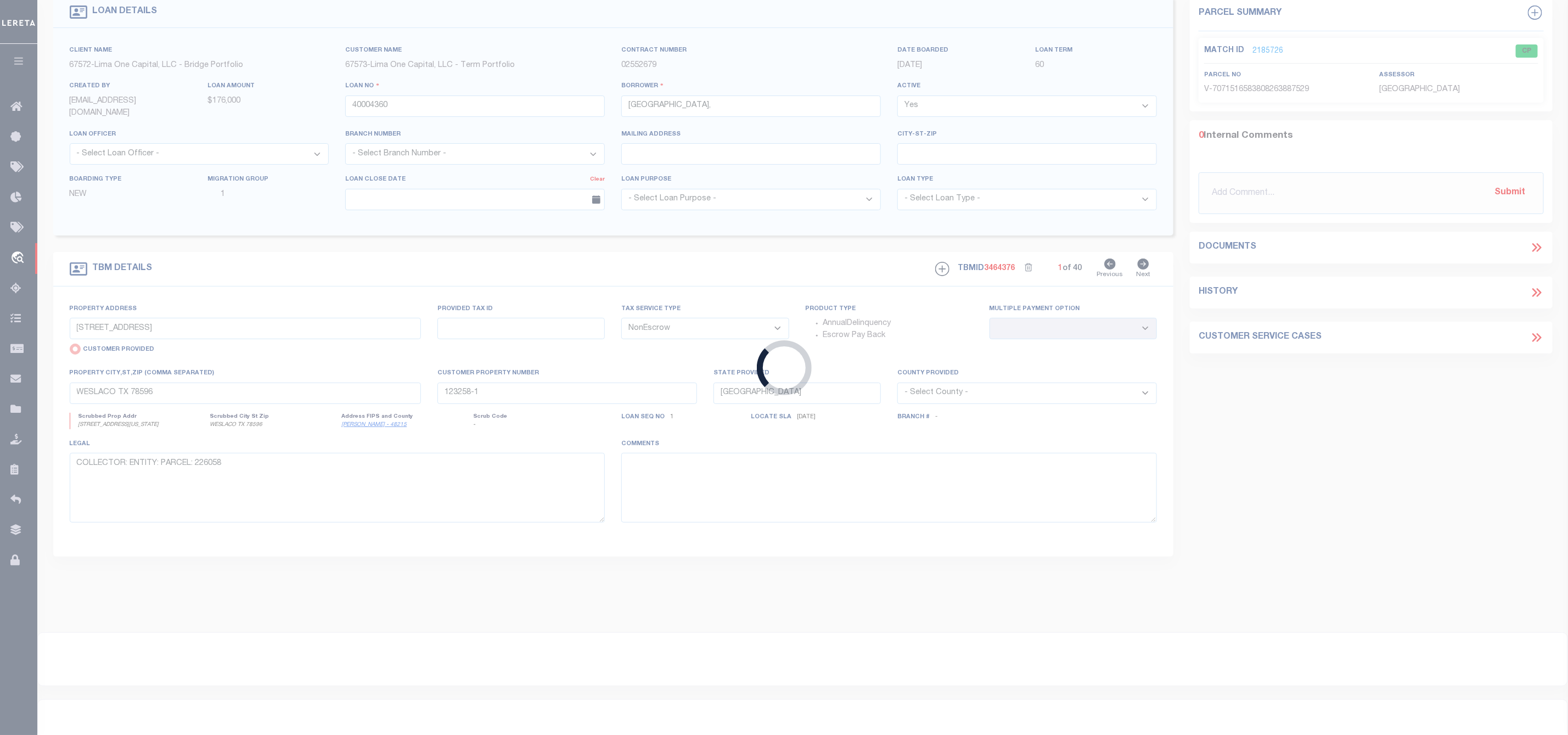
type input "WA"
type textarea "SEE FILE1"
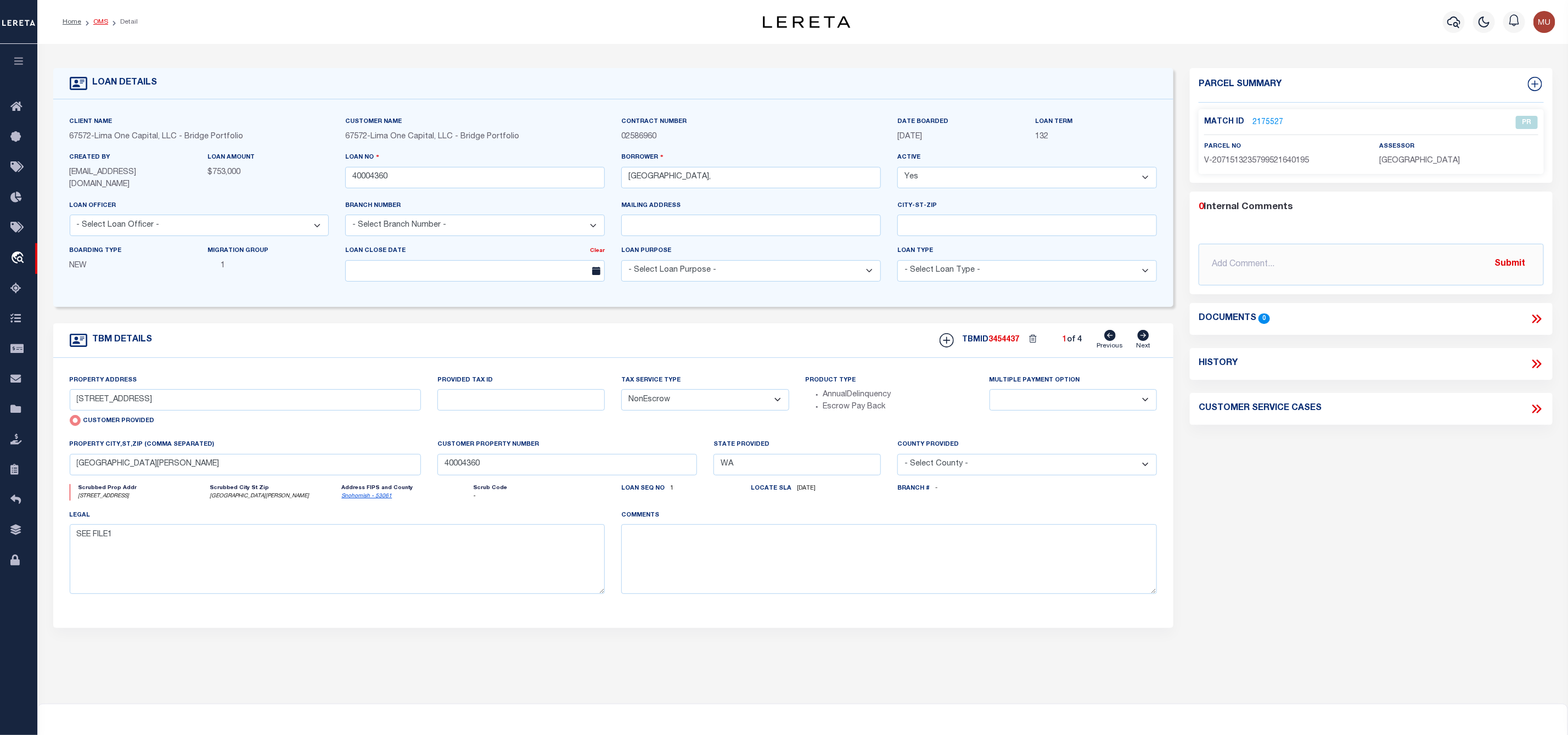
click at [102, 20] on link "OMS" at bounding box center [101, 22] width 15 height 7
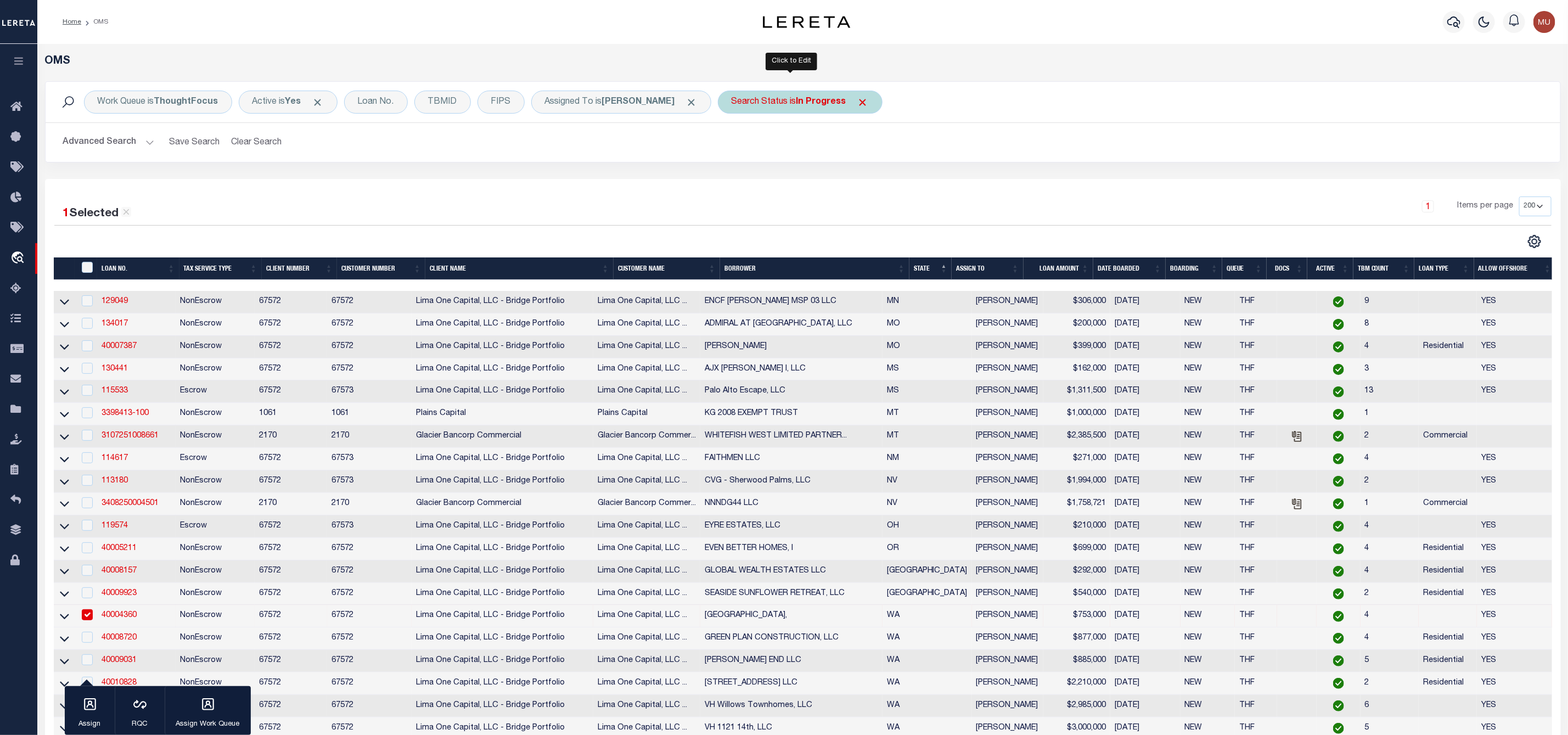
click at [805, 102] on b "In Progress" at bounding box center [821, 103] width 50 height 9
click at [772, 152] on select "Automated Search Bad Parcel Complete Duplicate Parcel High Dollar Reporting In …" at bounding box center [813, 156] width 161 height 21
select select "RD"
click at [732, 146] on select "Automated Search Bad Parcel Complete Duplicate Parcel High Dollar Reporting In …" at bounding box center [813, 156] width 161 height 21
click at [866, 184] on input "Apply" at bounding box center [877, 180] width 32 height 18
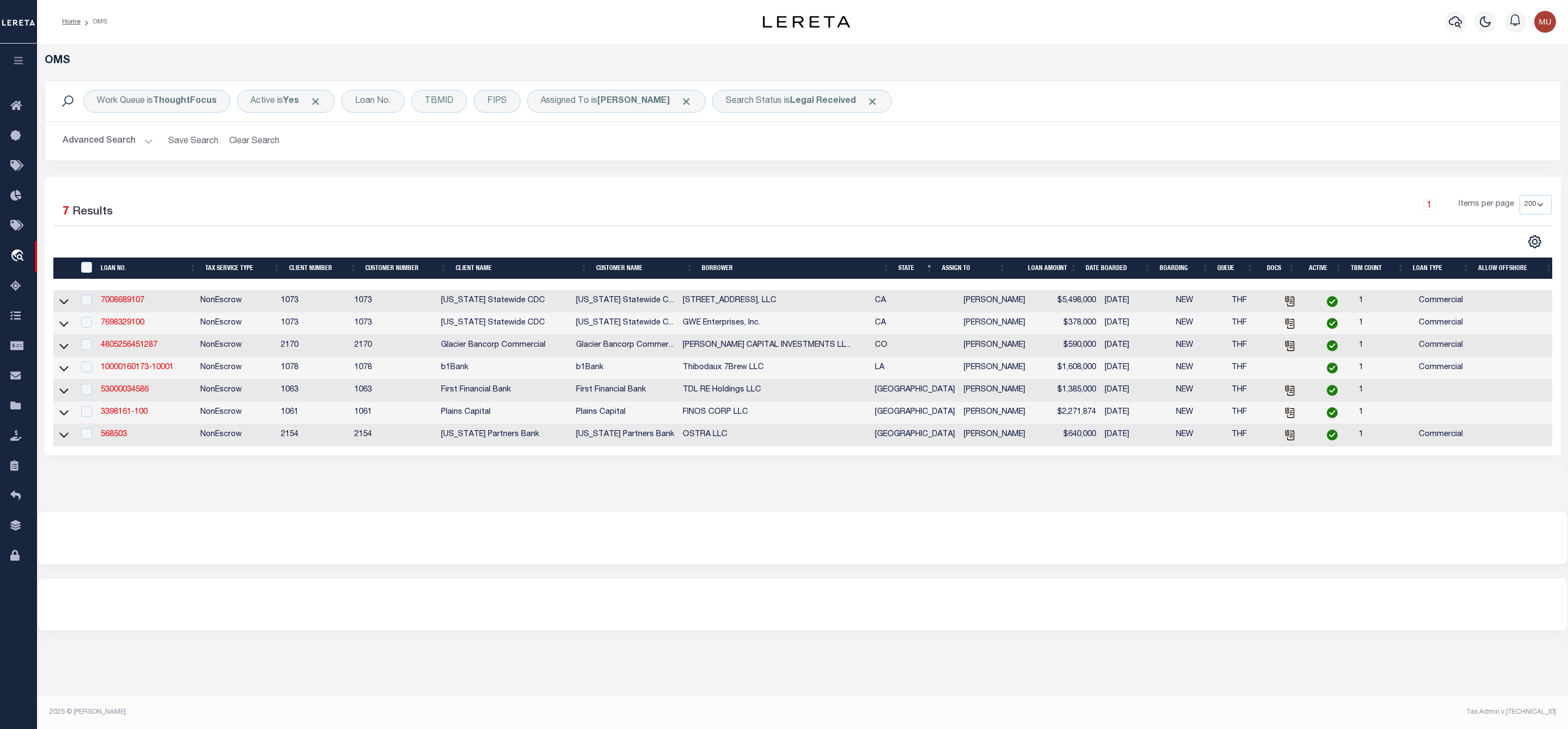
click at [121, 309] on td "7008689107" at bounding box center [146, 302] width 99 height 22
checkbox input "true"
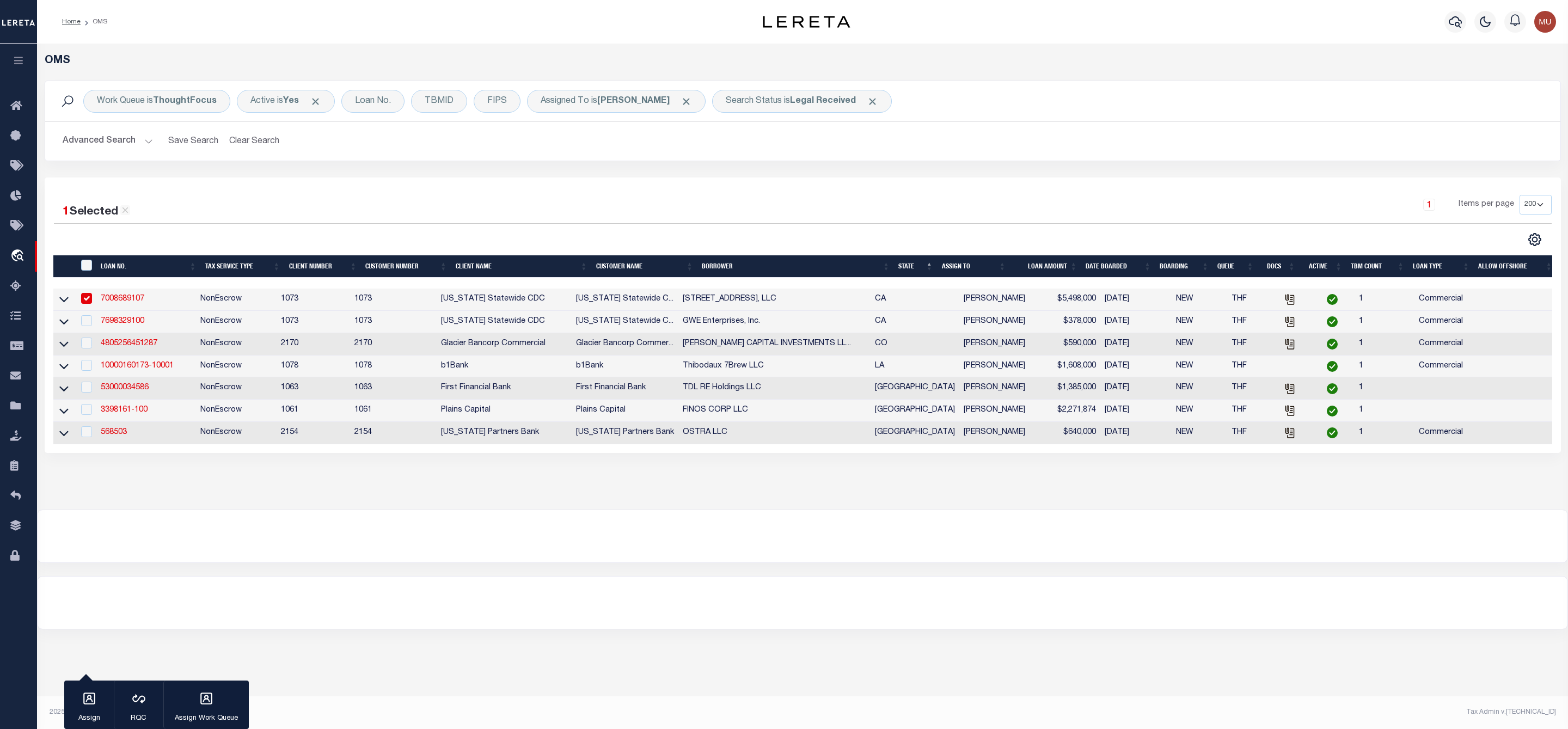
click at [114, 299] on link "7008689107" at bounding box center [123, 299] width 43 height 7
type input "7008689107"
type input "[STREET_ADDRESS], LLC"
type input "08/17/2025"
select select "1400"
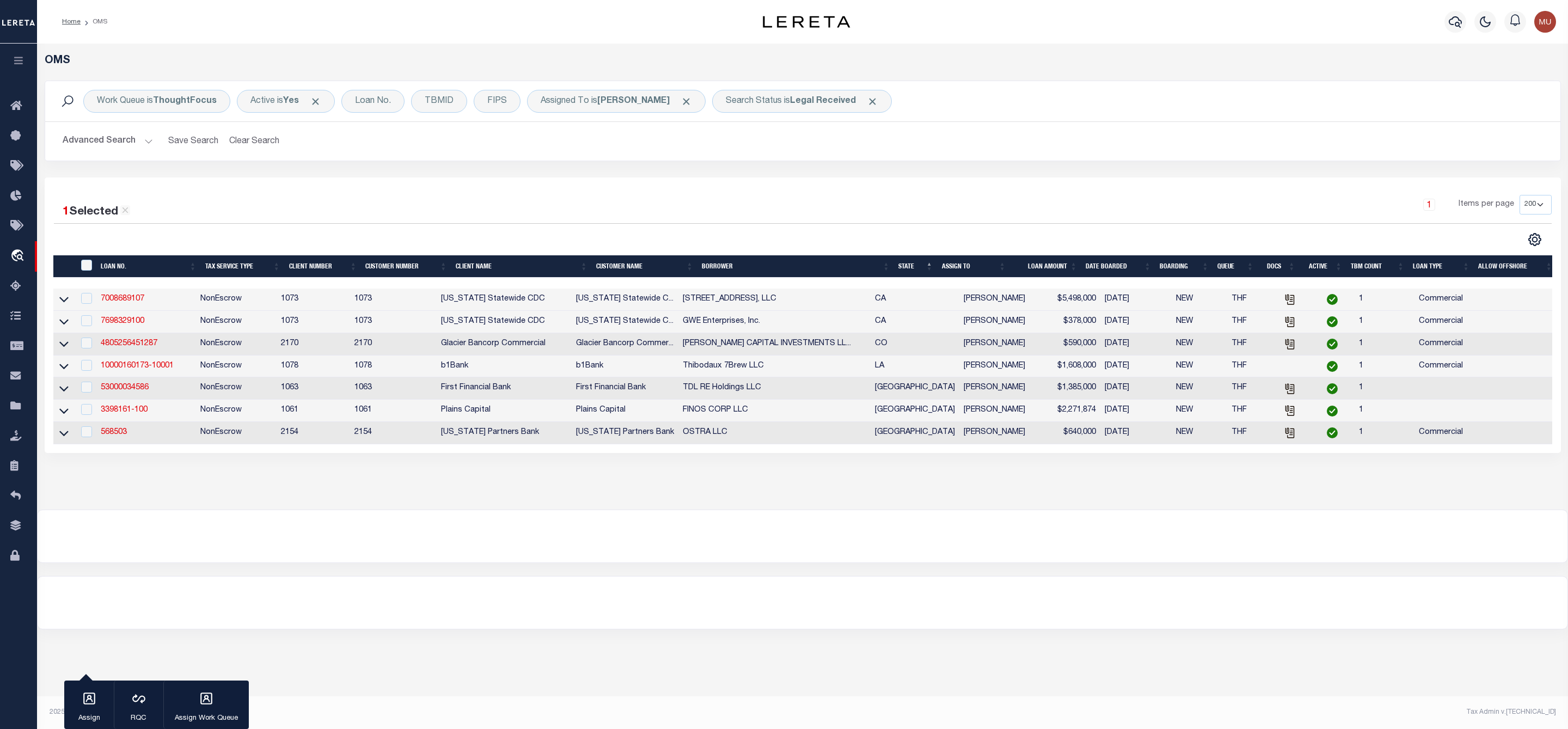
select select "20"
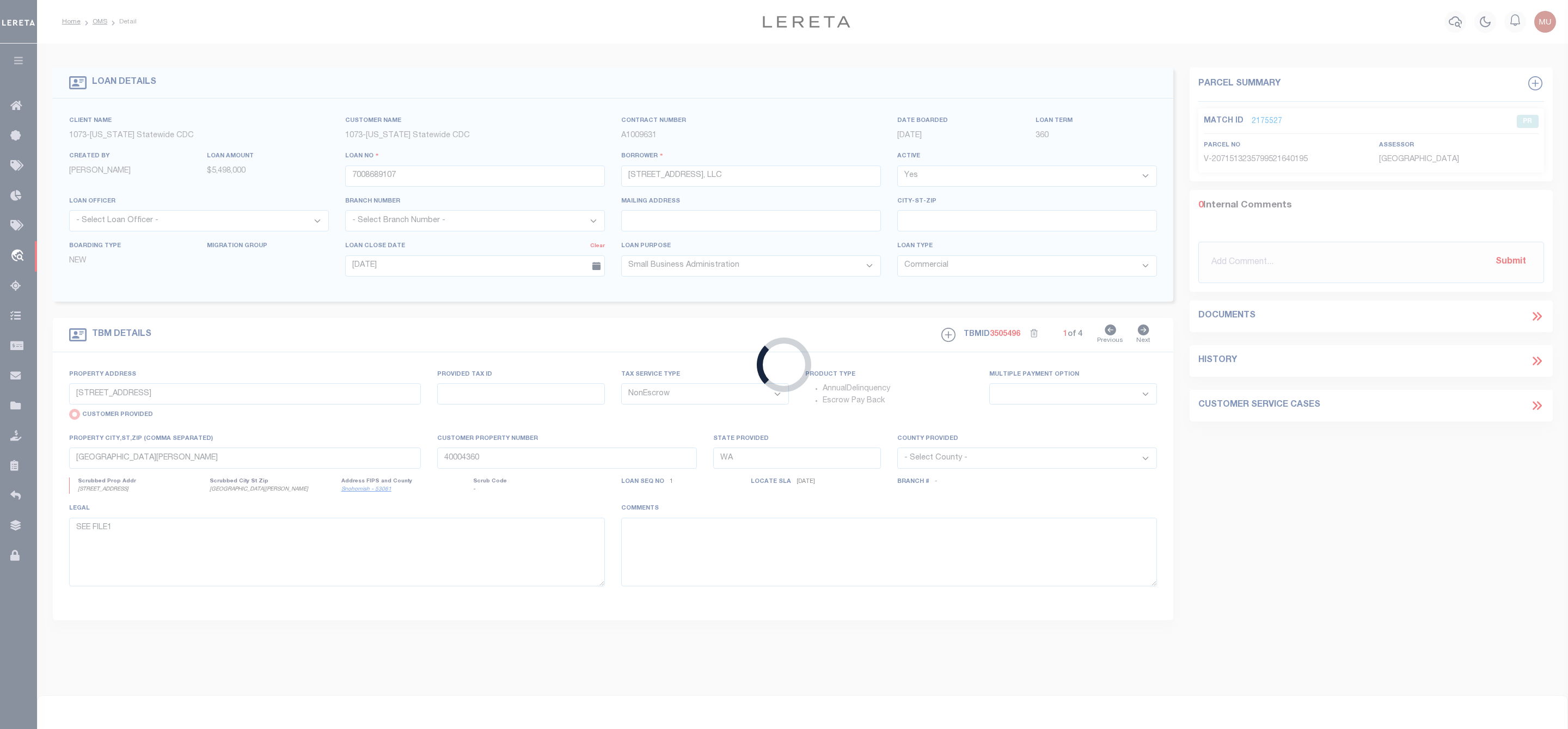
type input "3400 CALLE TECATE"
radio input "false"
select select
type input "CAMARILLO CA 93012-5243"
type input "CA"
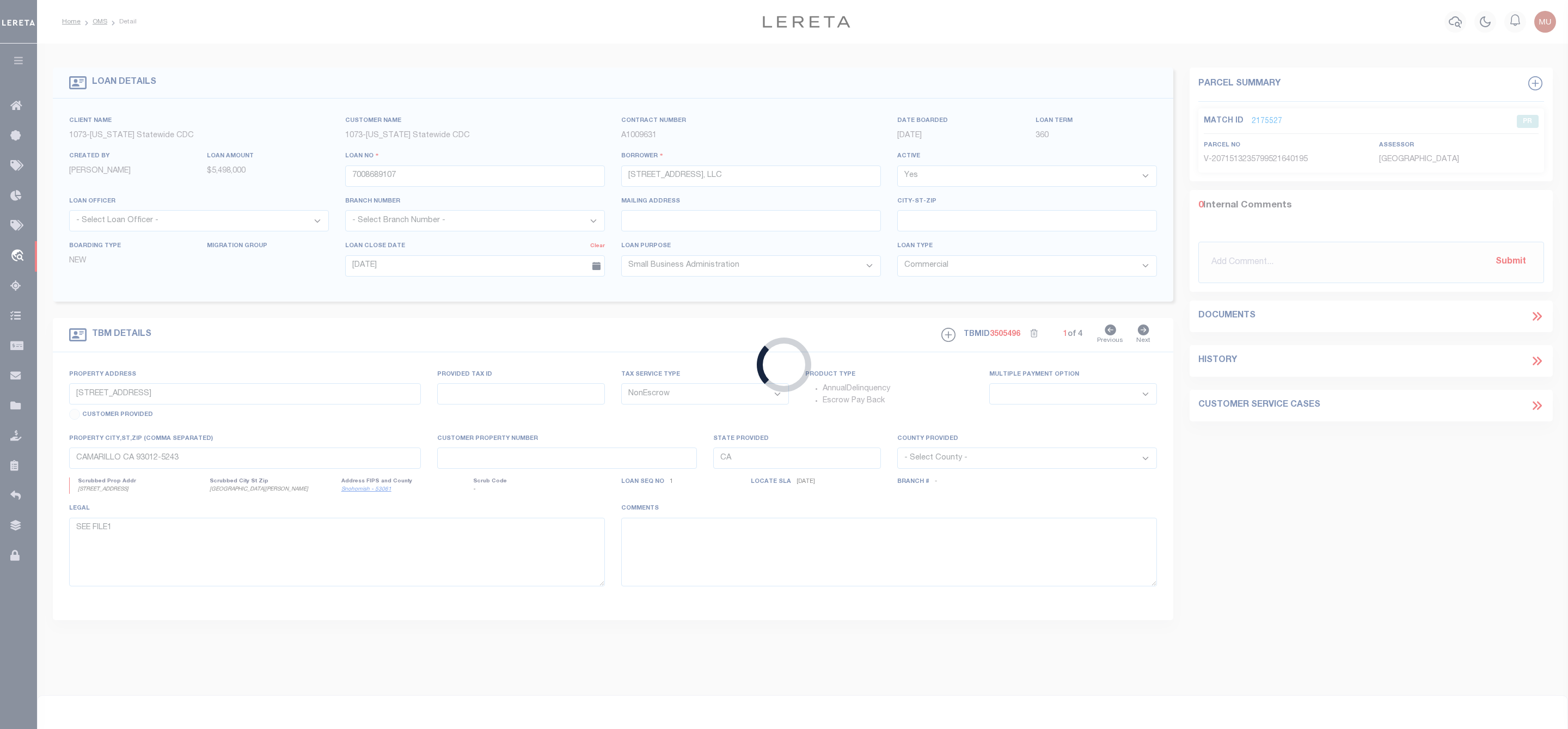
select select
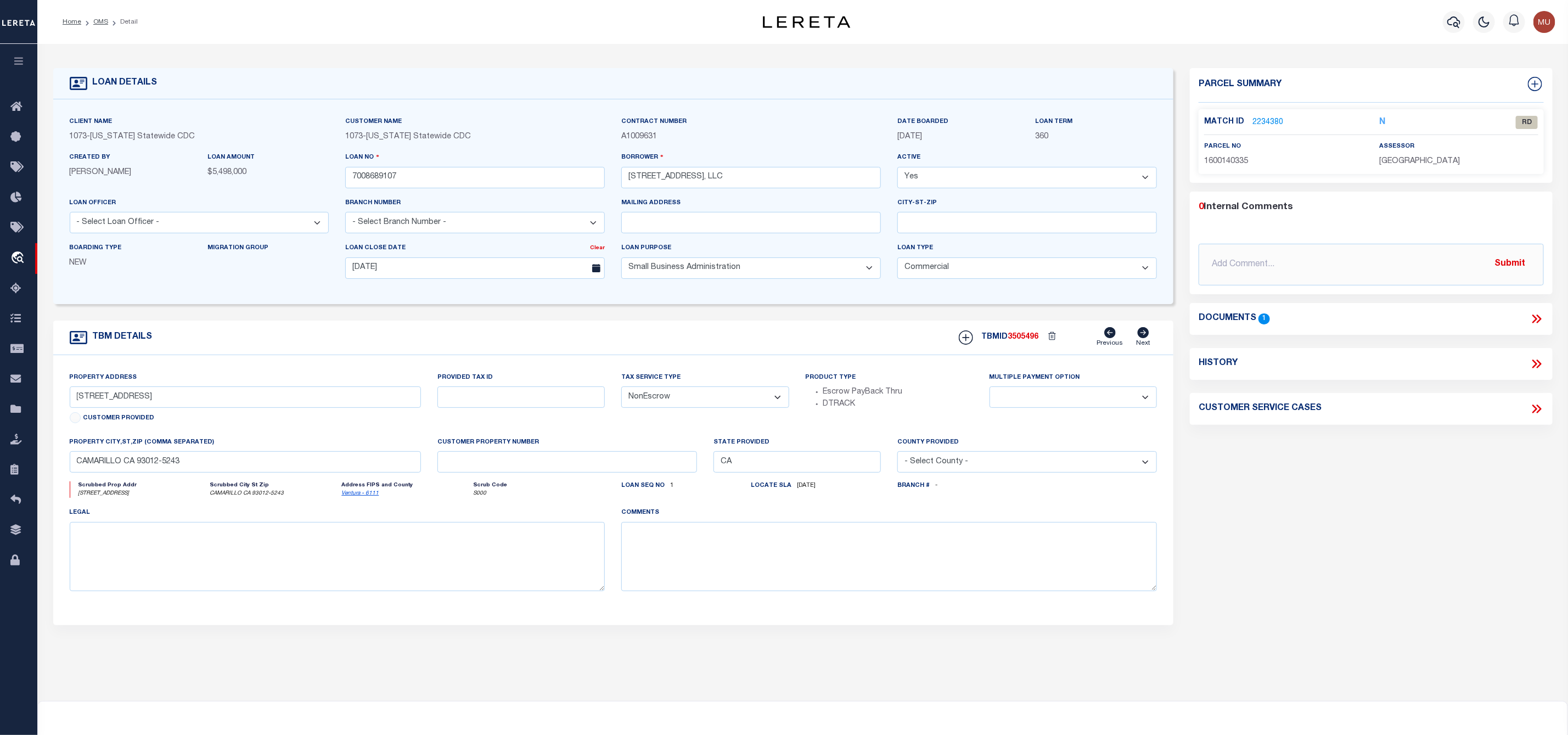
click at [1269, 117] on link "2234380" at bounding box center [1267, 122] width 31 height 11
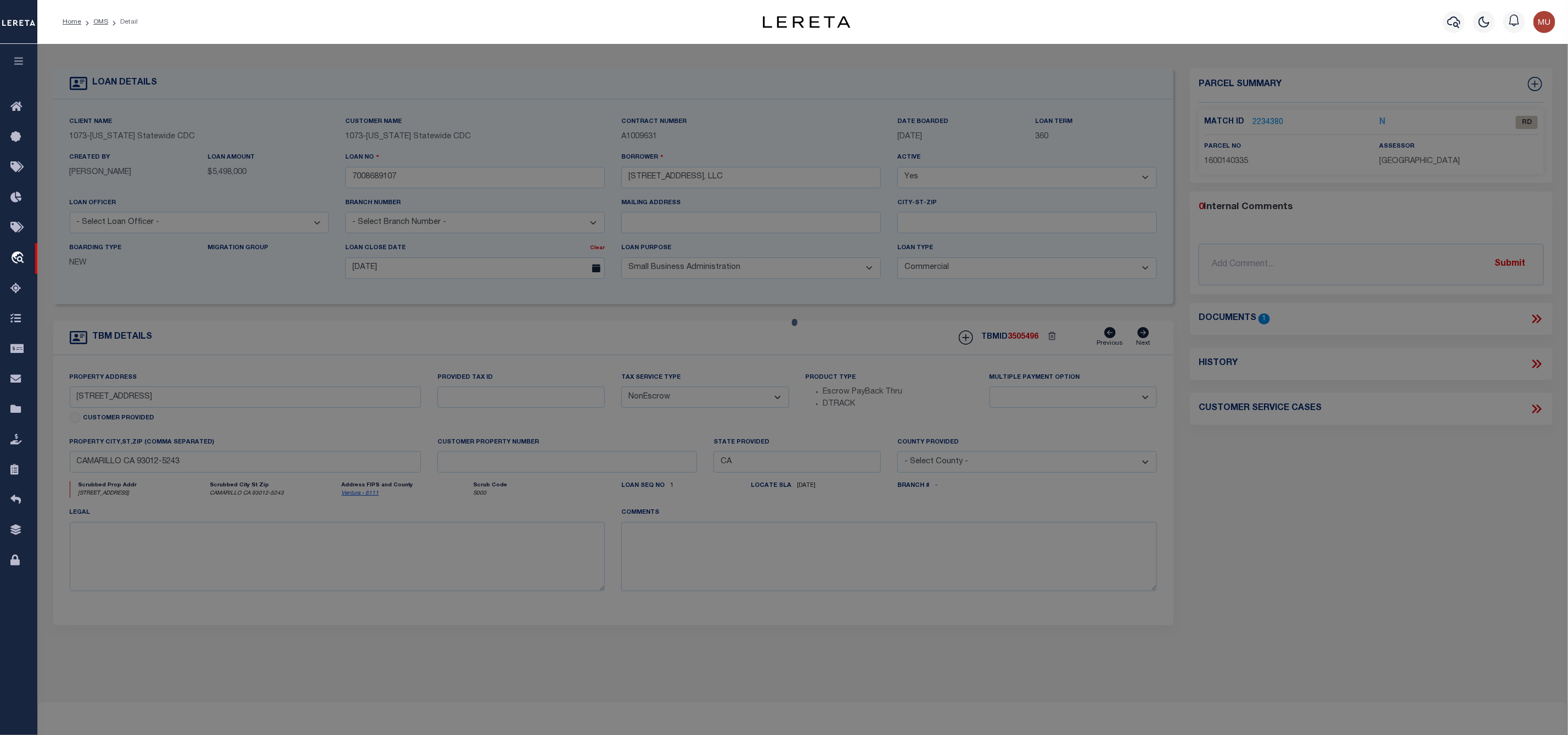
select select "AS"
select select
checkbox input "false"
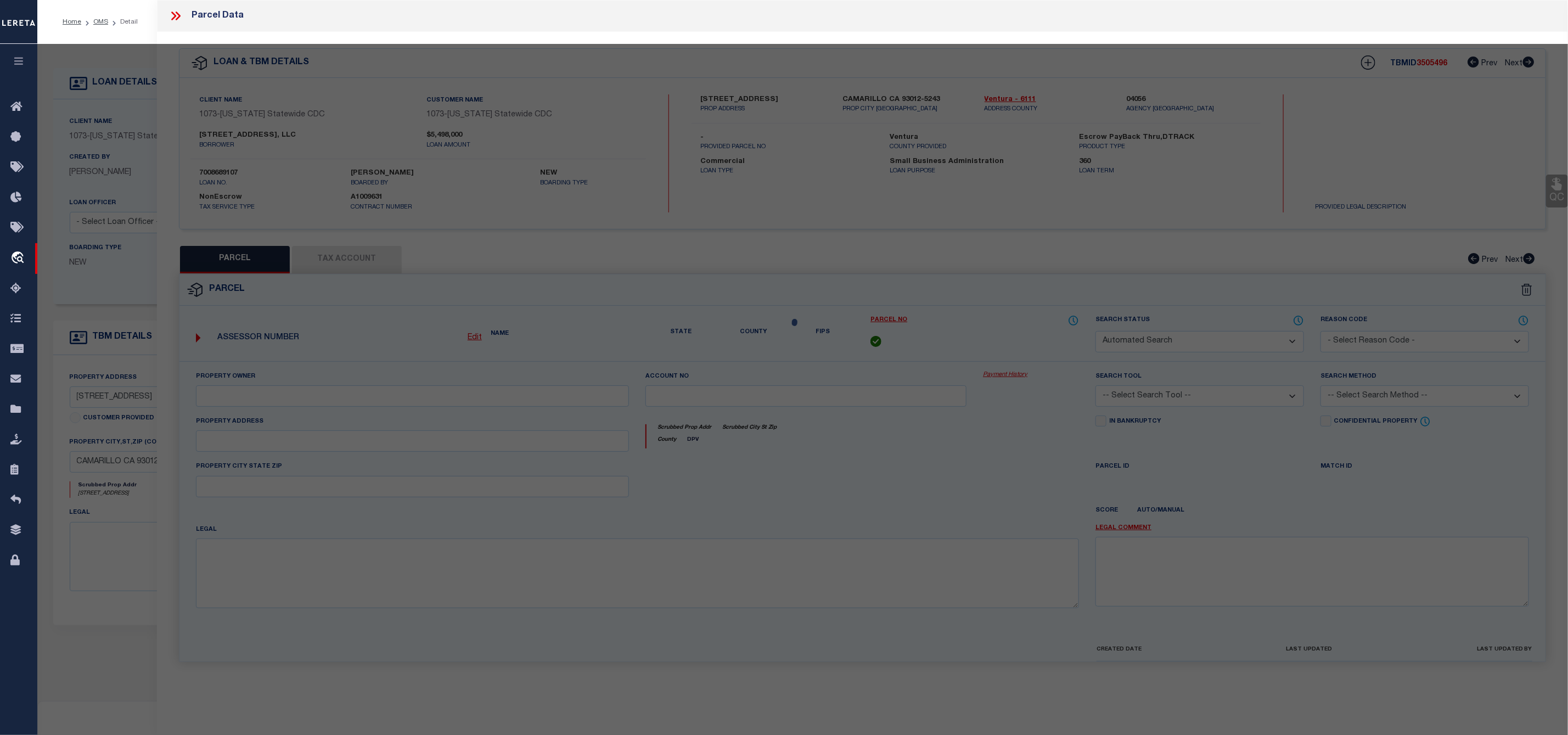
select select "RD"
type input "D G ACQUISITION 8 LLC"
select select "ATL"
select select "ADD"
type input "3400 CALLE TECATE"
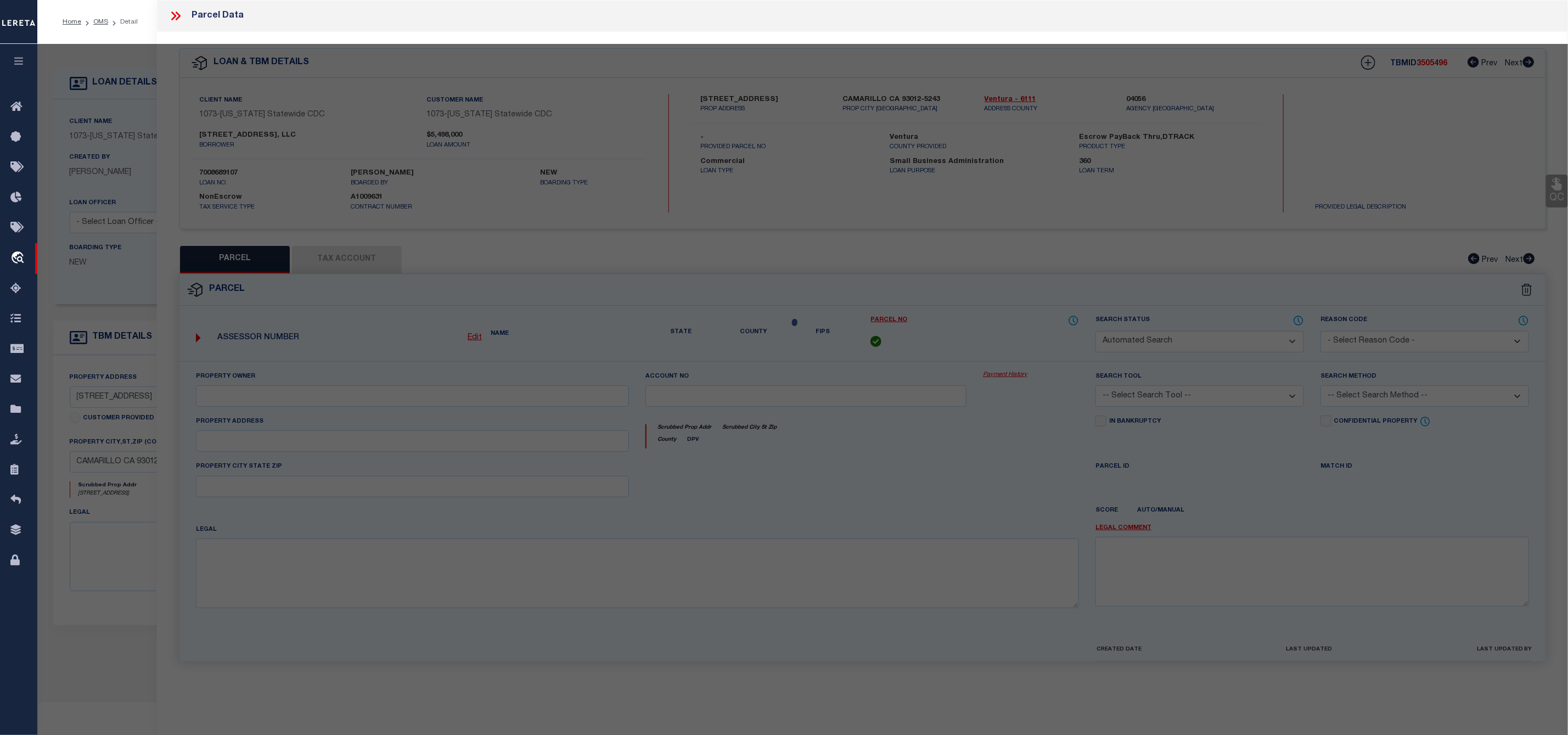
checkbox input "false"
type input "CAMARILLO, CA 93012"
type textarea "LOT: 2 MAPNR: 72 PM 73"
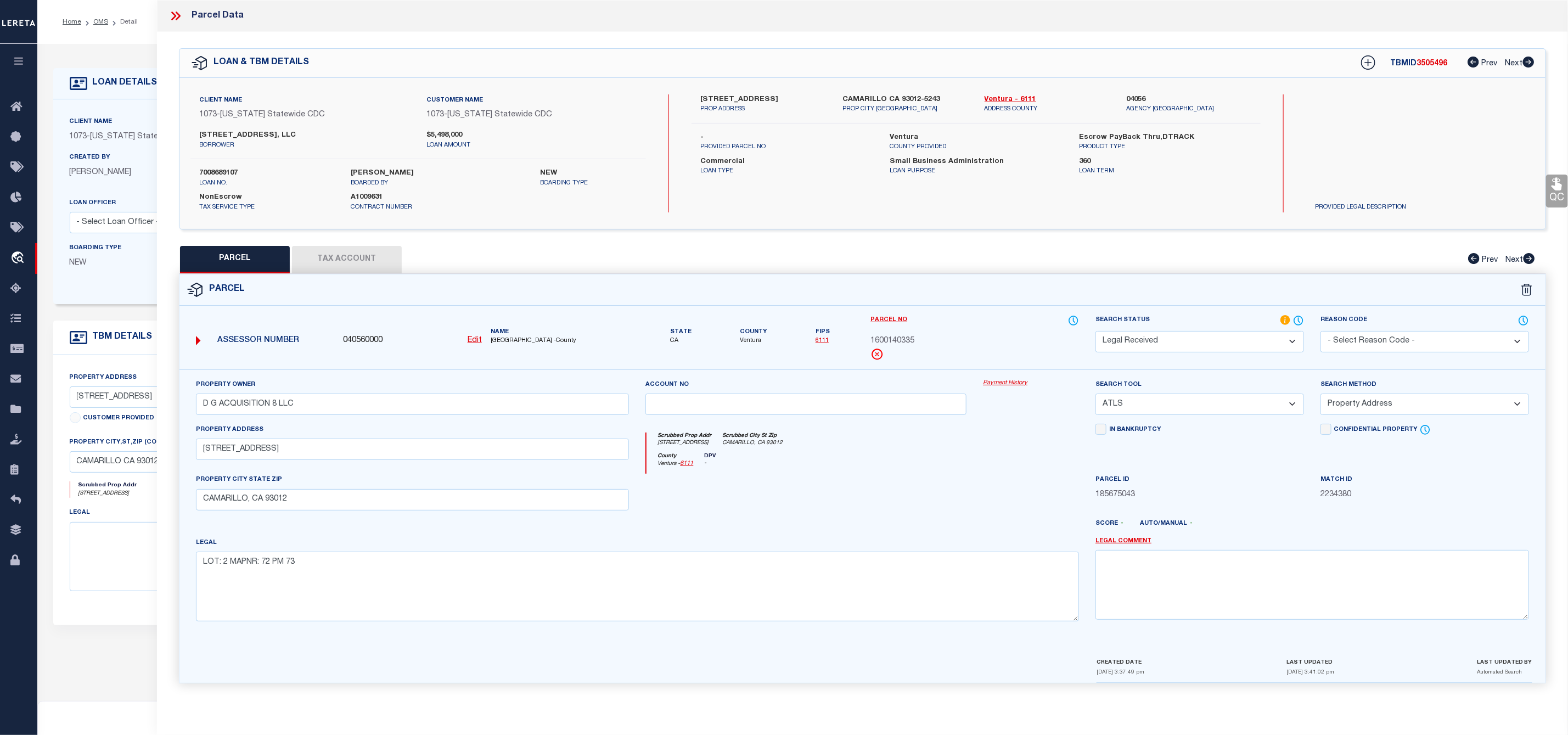
click at [176, 19] on icon at bounding box center [178, 16] width 5 height 9
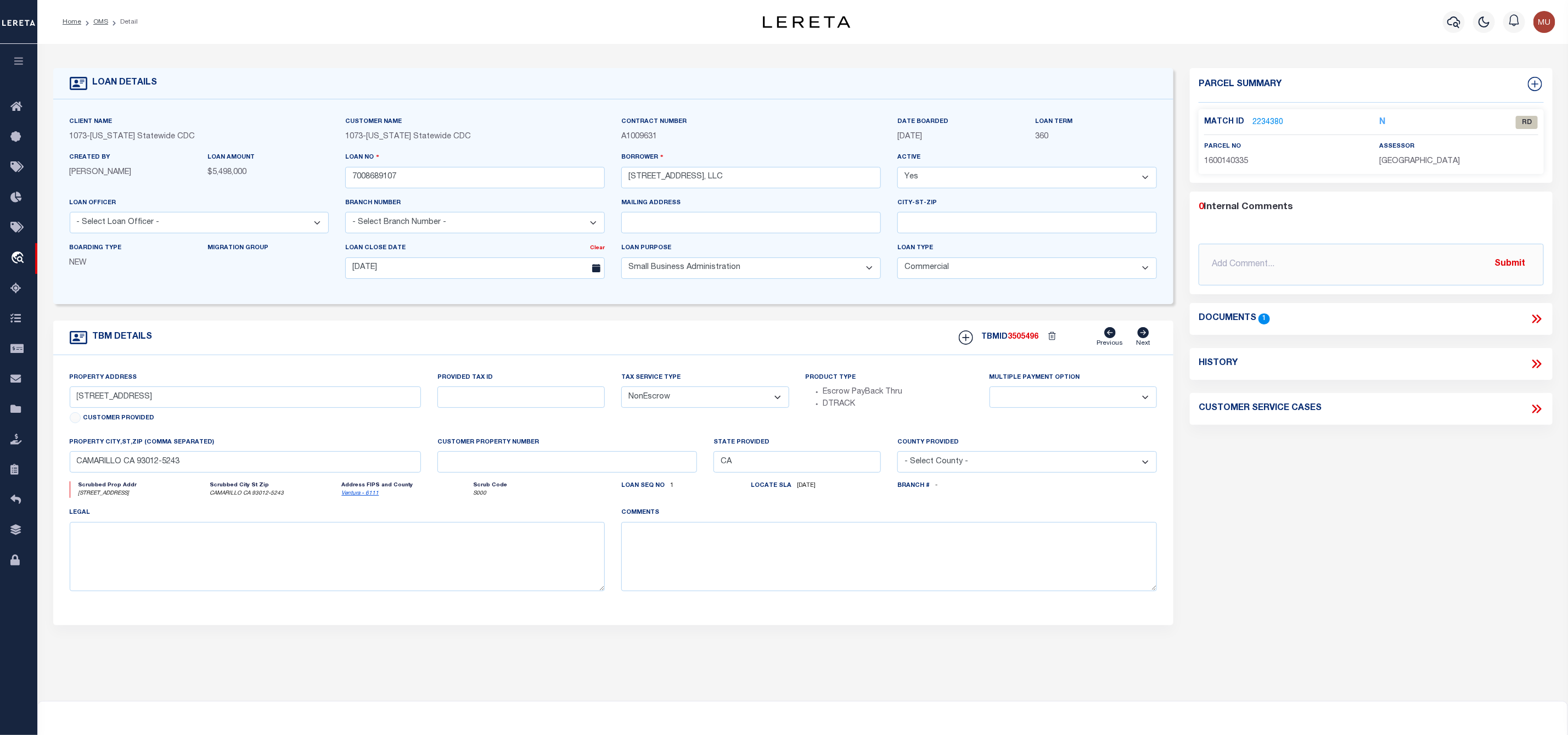
click at [1530, 315] on icon at bounding box center [1536, 318] width 14 height 14
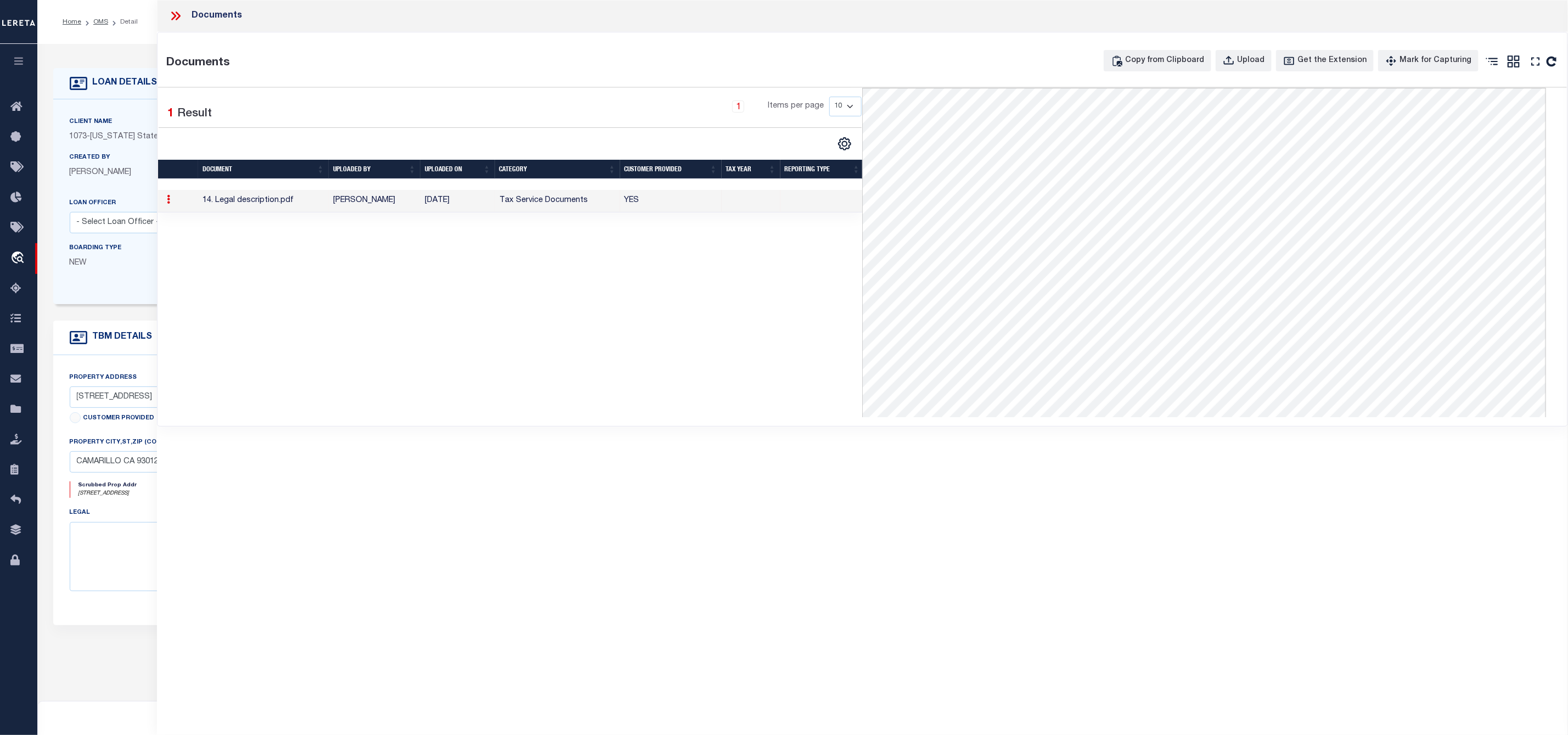
click at [176, 14] on icon at bounding box center [175, 16] width 14 height 14
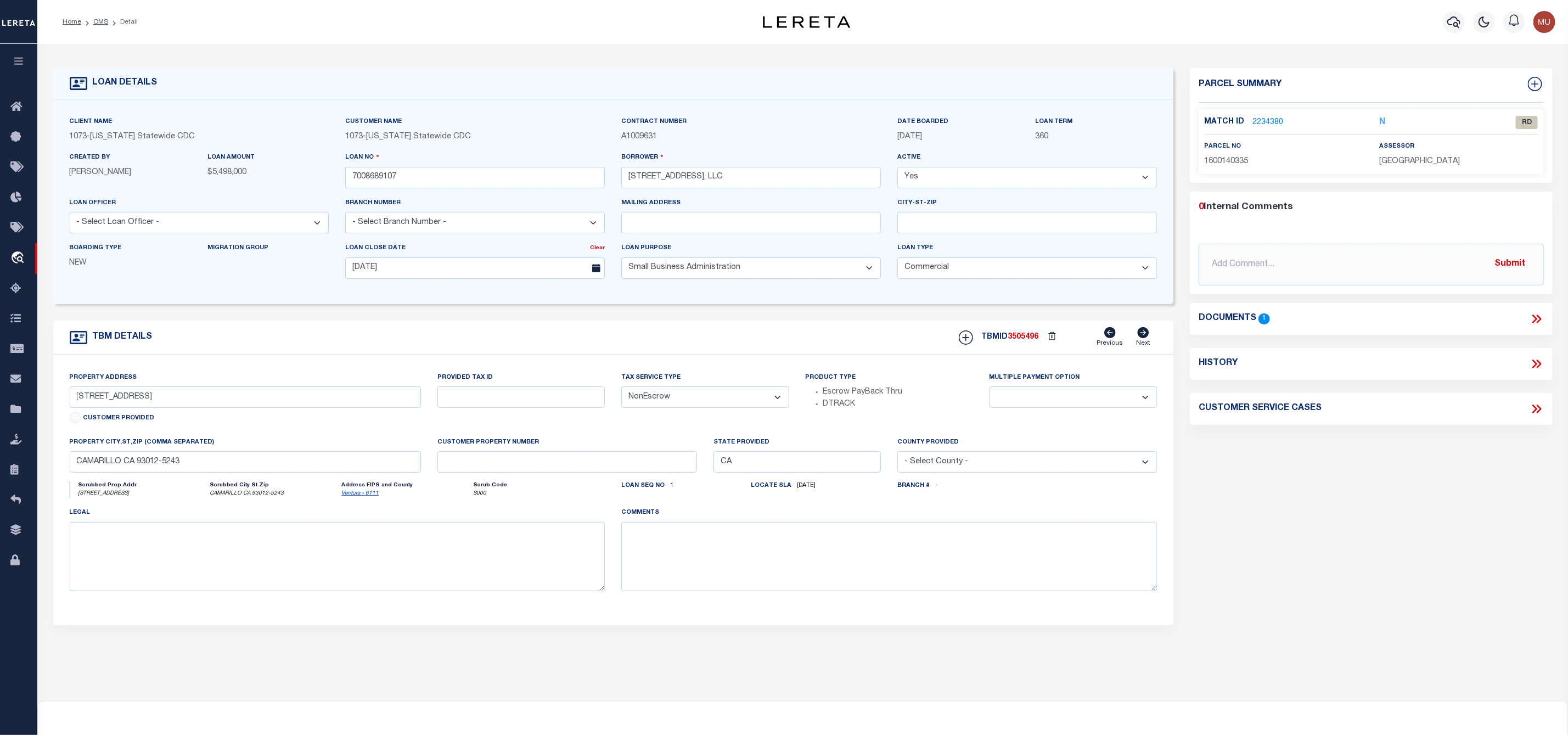
click at [1273, 122] on link "2234380" at bounding box center [1267, 122] width 31 height 11
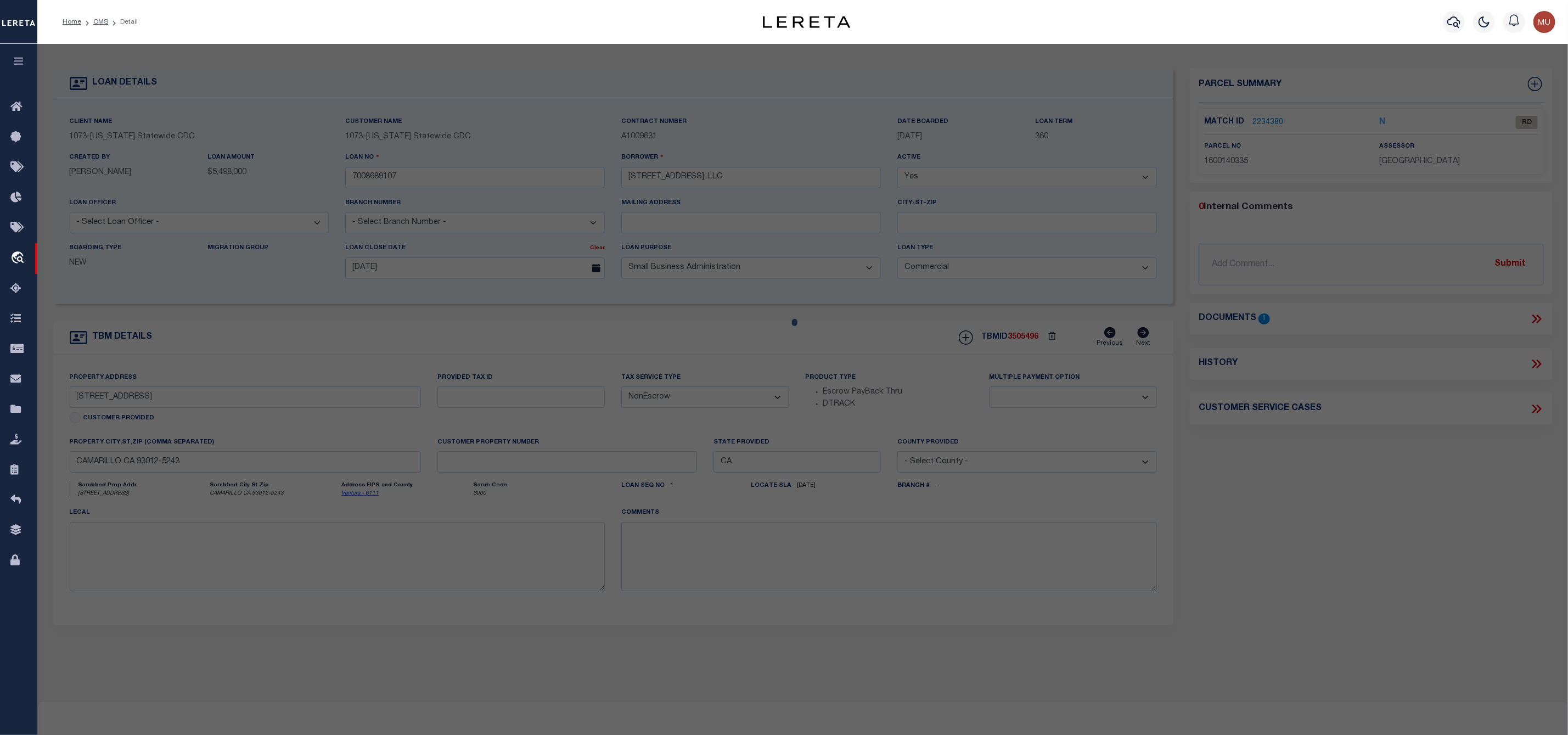
select select "AS"
select select
checkbox input "false"
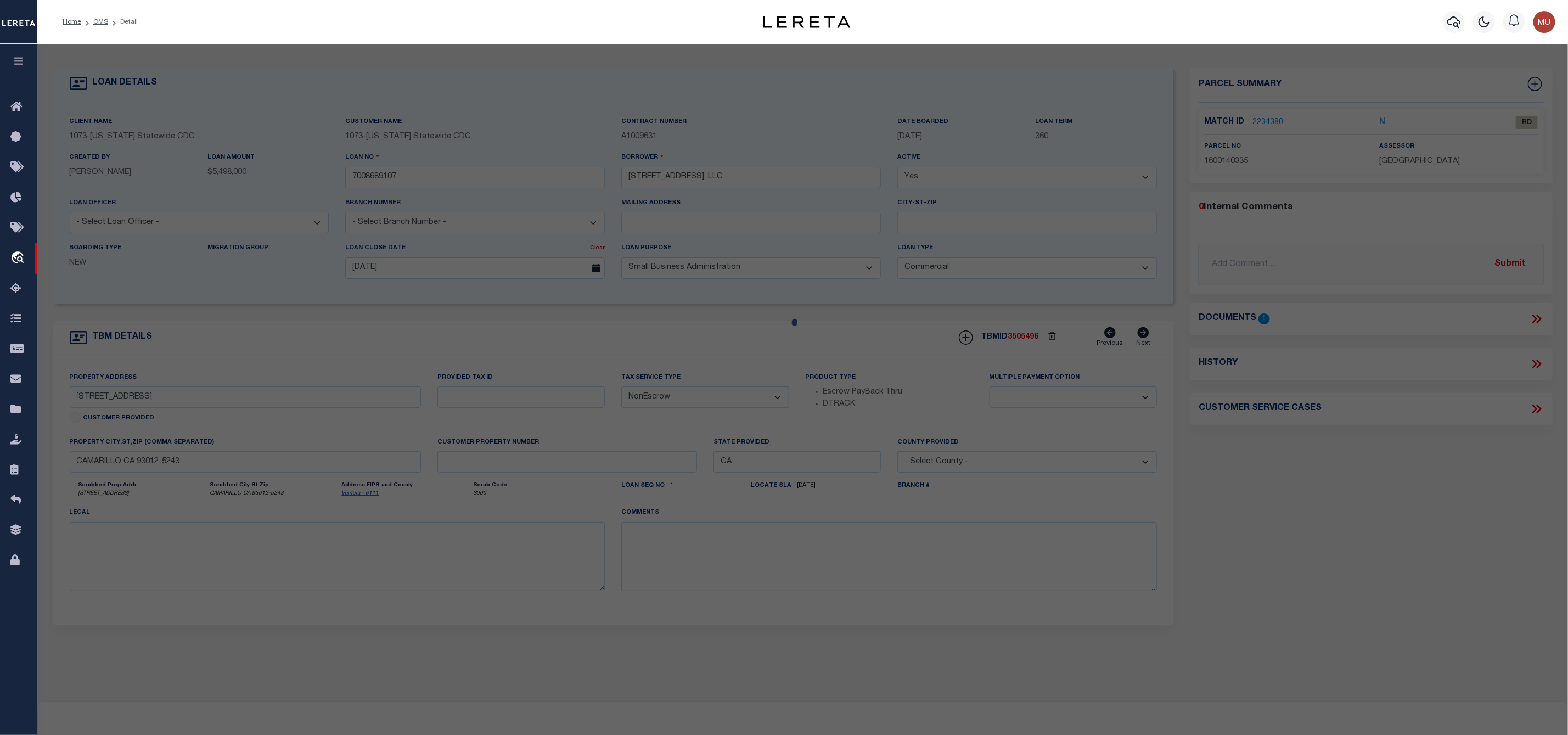
select select "RD"
type input "D G ACQUISITION 8 LLC"
select select "ATL"
select select "ADD"
type input "3400 CALLE TECATE"
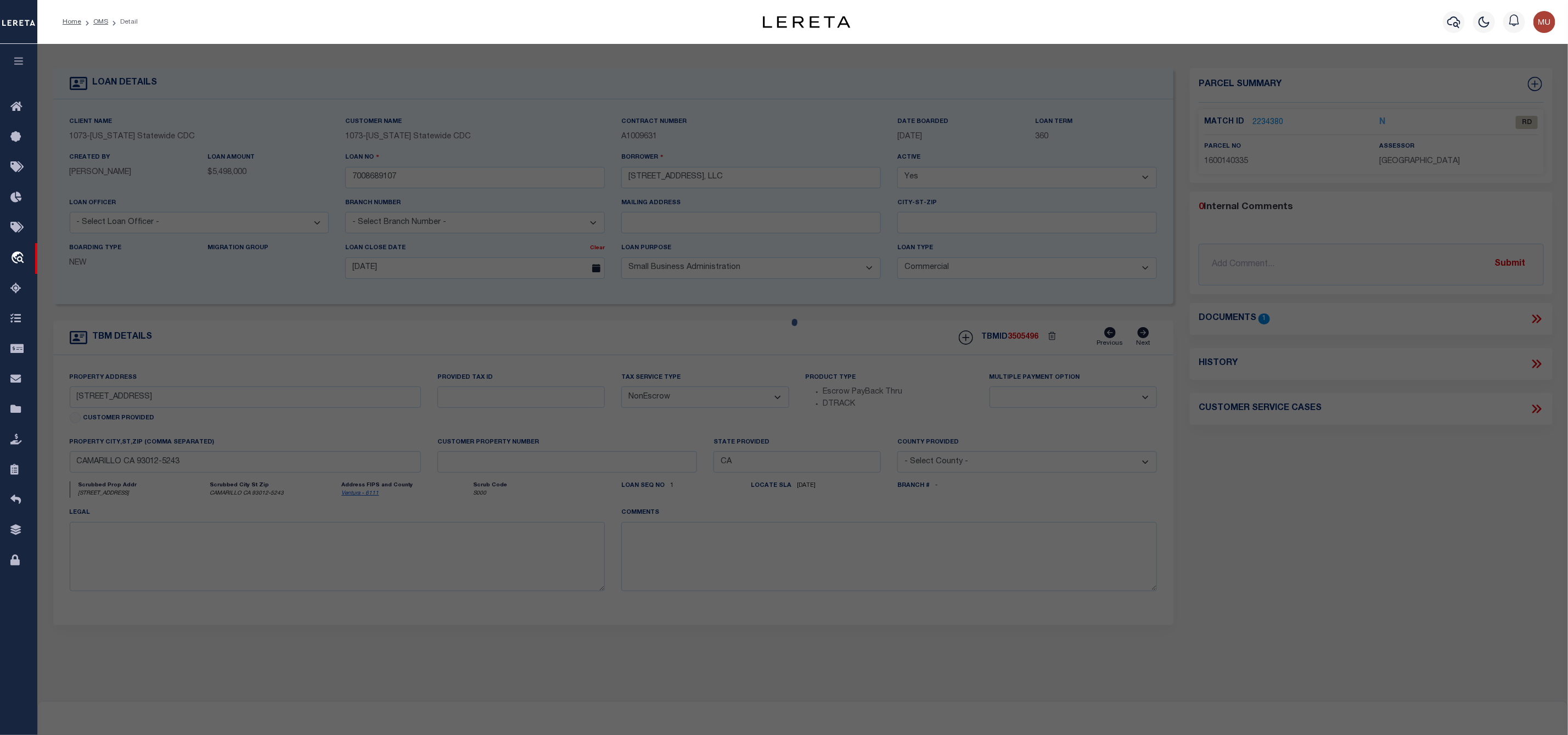
checkbox input "false"
type input "CAMARILLO, CA 93012"
type textarea "LOT: 2 MAPNR: 72 PM 73"
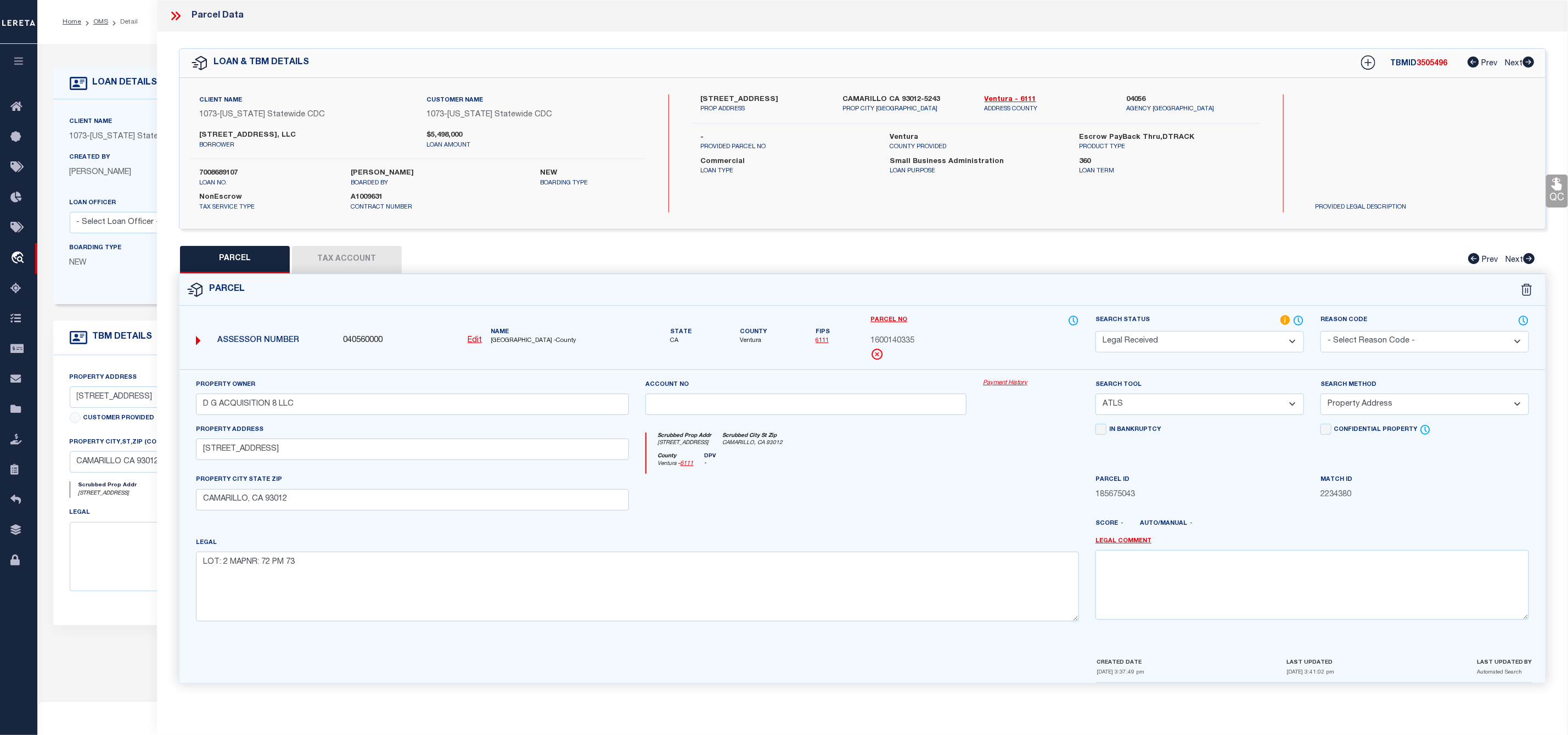
click at [1138, 412] on select "-- Select Search Tool -- 3rd Party Website Agency File Agency Website ATLS CNV-…" at bounding box center [1199, 404] width 208 height 21
select select "AGW"
click at [1095, 397] on select "-- Select Search Tool -- 3rd Party Website Agency File Agency Website ATLS CNV-…" at bounding box center [1199, 404] width 208 height 21
click at [1441, 400] on select "-- Select Search Method -- Property Address Legal Liability Info Provided" at bounding box center [1425, 404] width 208 height 21
select select "LEG"
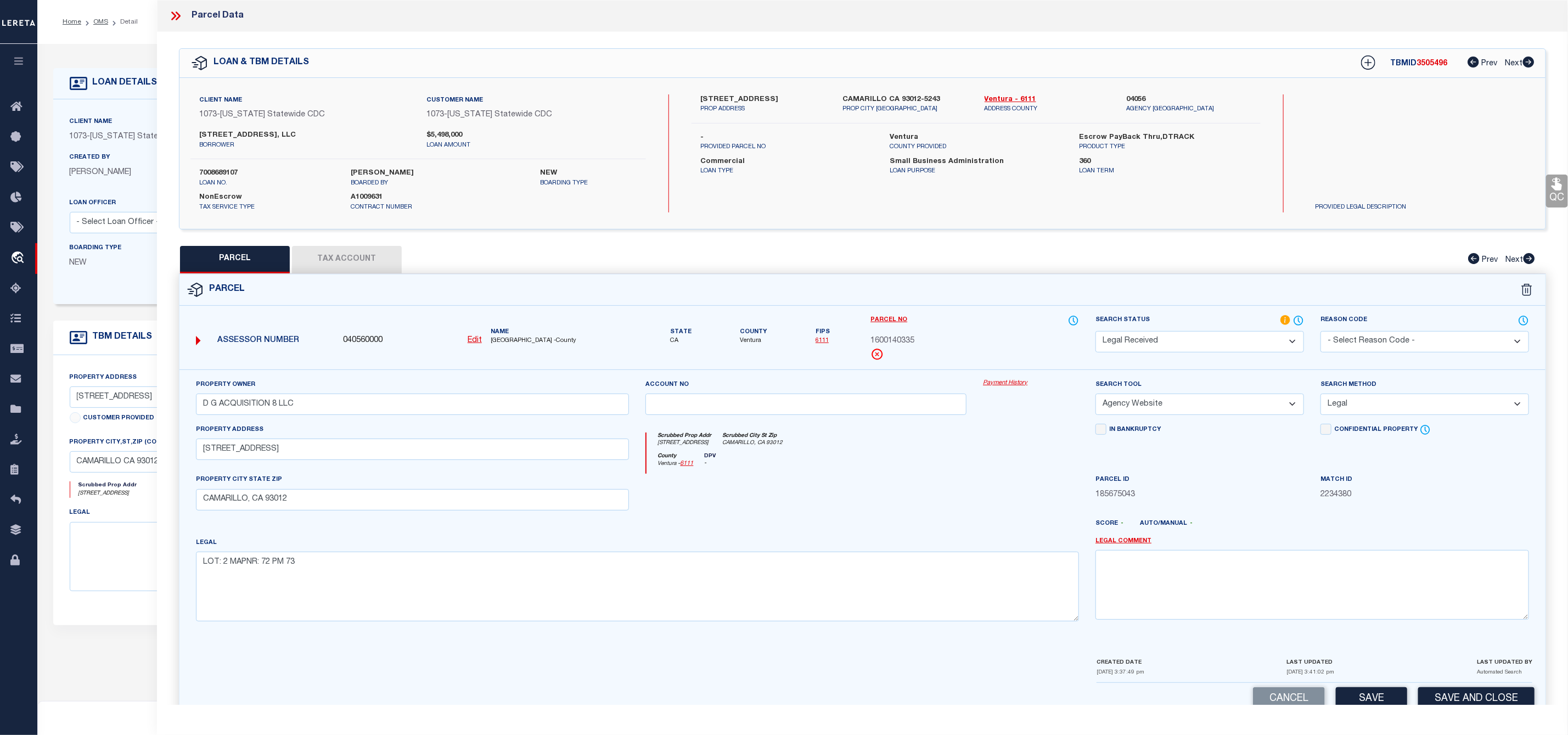
click at [1321, 397] on select "-- Select Search Method -- Property Address Legal Liability Info Provided" at bounding box center [1425, 404] width 208 height 21
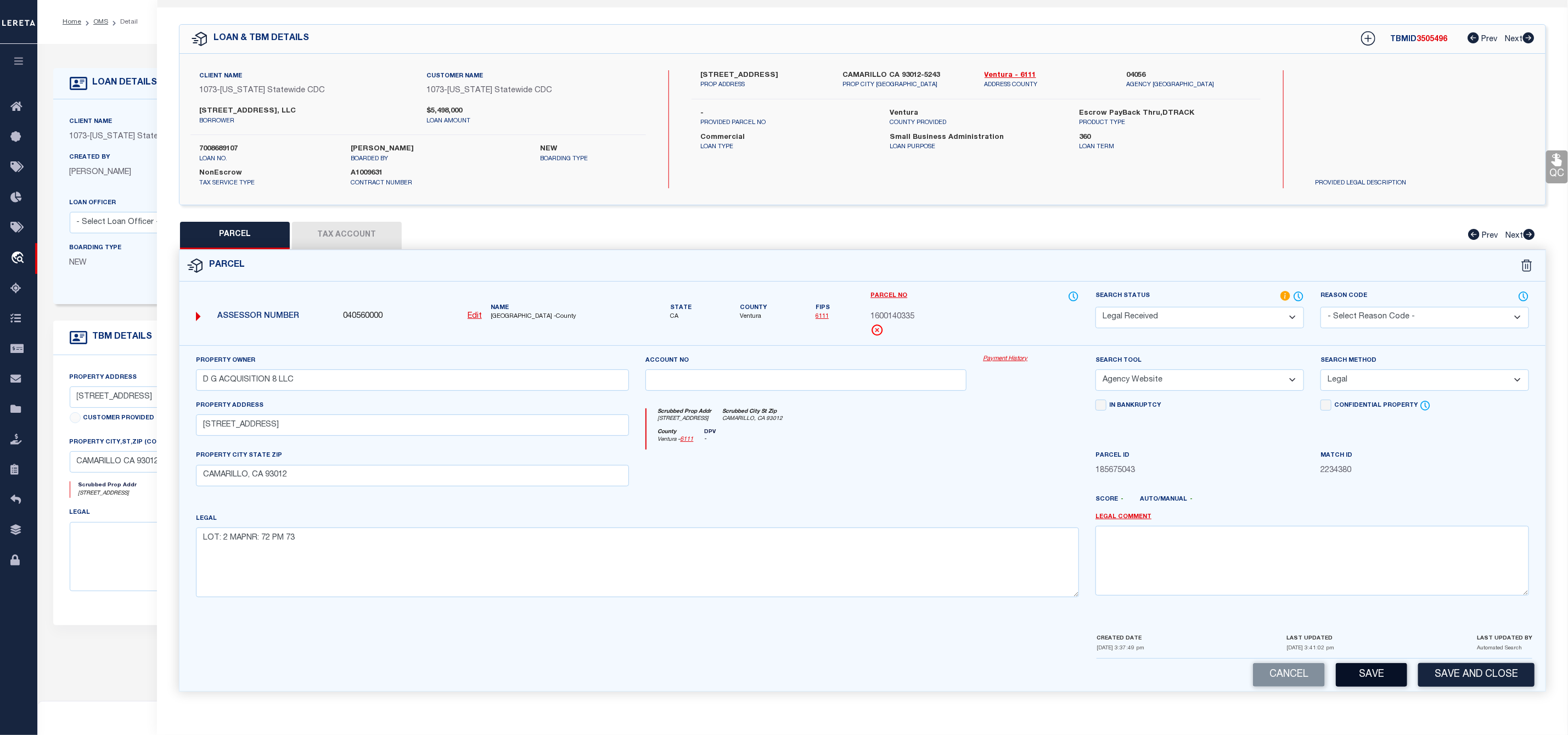
click at [1377, 682] on button "Save" at bounding box center [1371, 675] width 72 height 23
select select "AS"
select select
checkbox input "false"
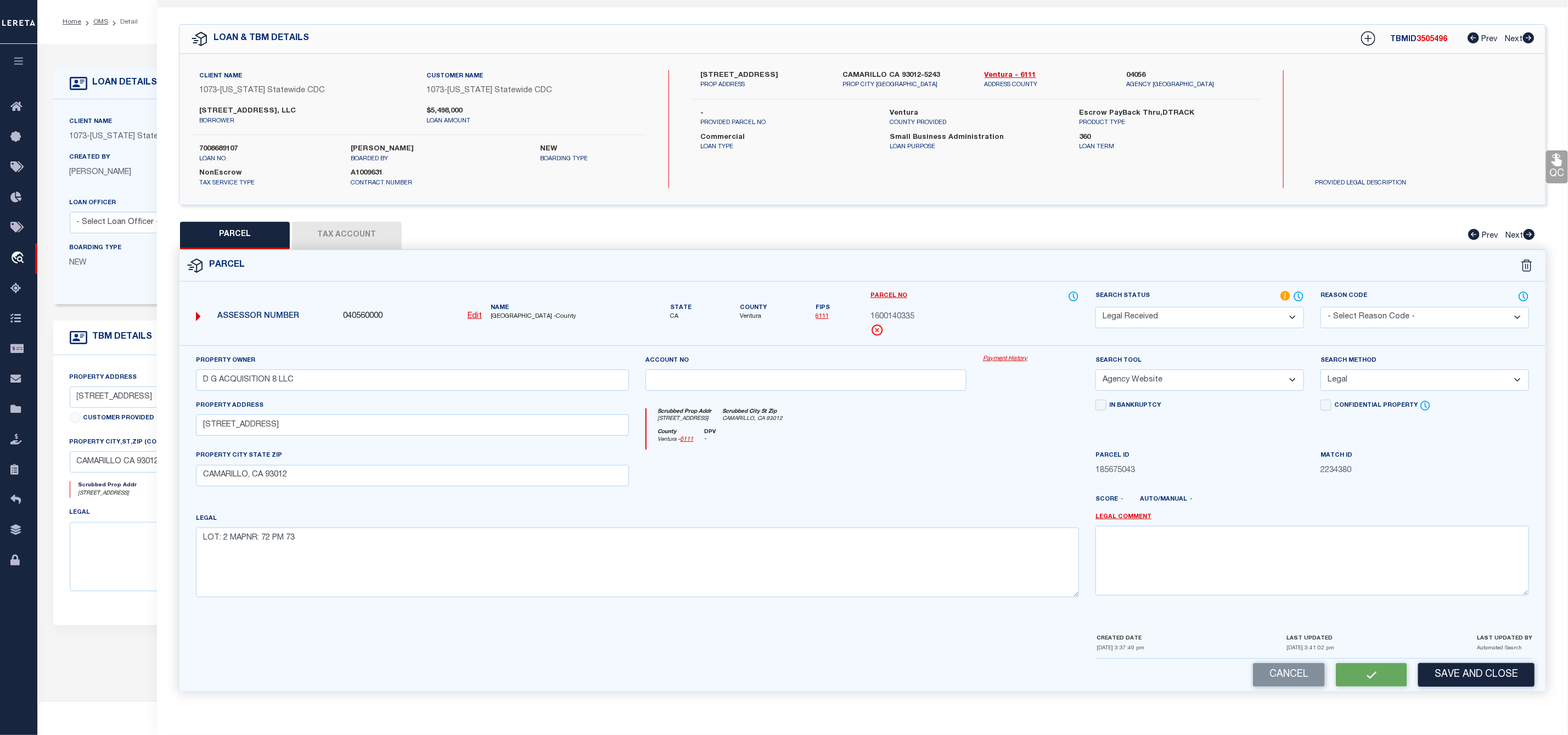
checkbox input "false"
select select "RD"
type input "D G ACQUISITION 8 LLC"
select select "AGW"
select select "LEG"
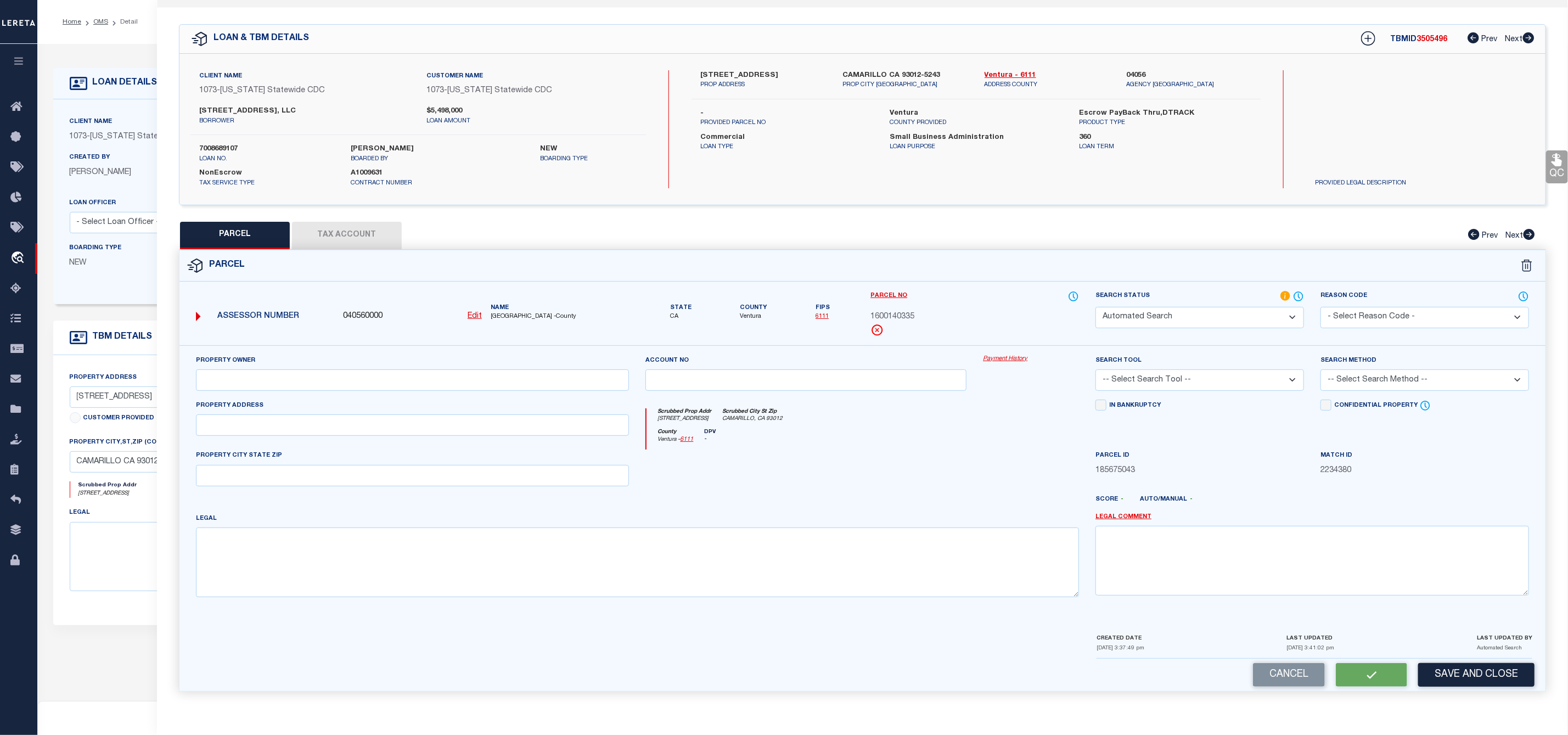
type input "3400 CALLE TECATE"
type input "CAMARILLO, CA 93012"
type textarea "LOT: 2 MAPNR: 72 PM 73"
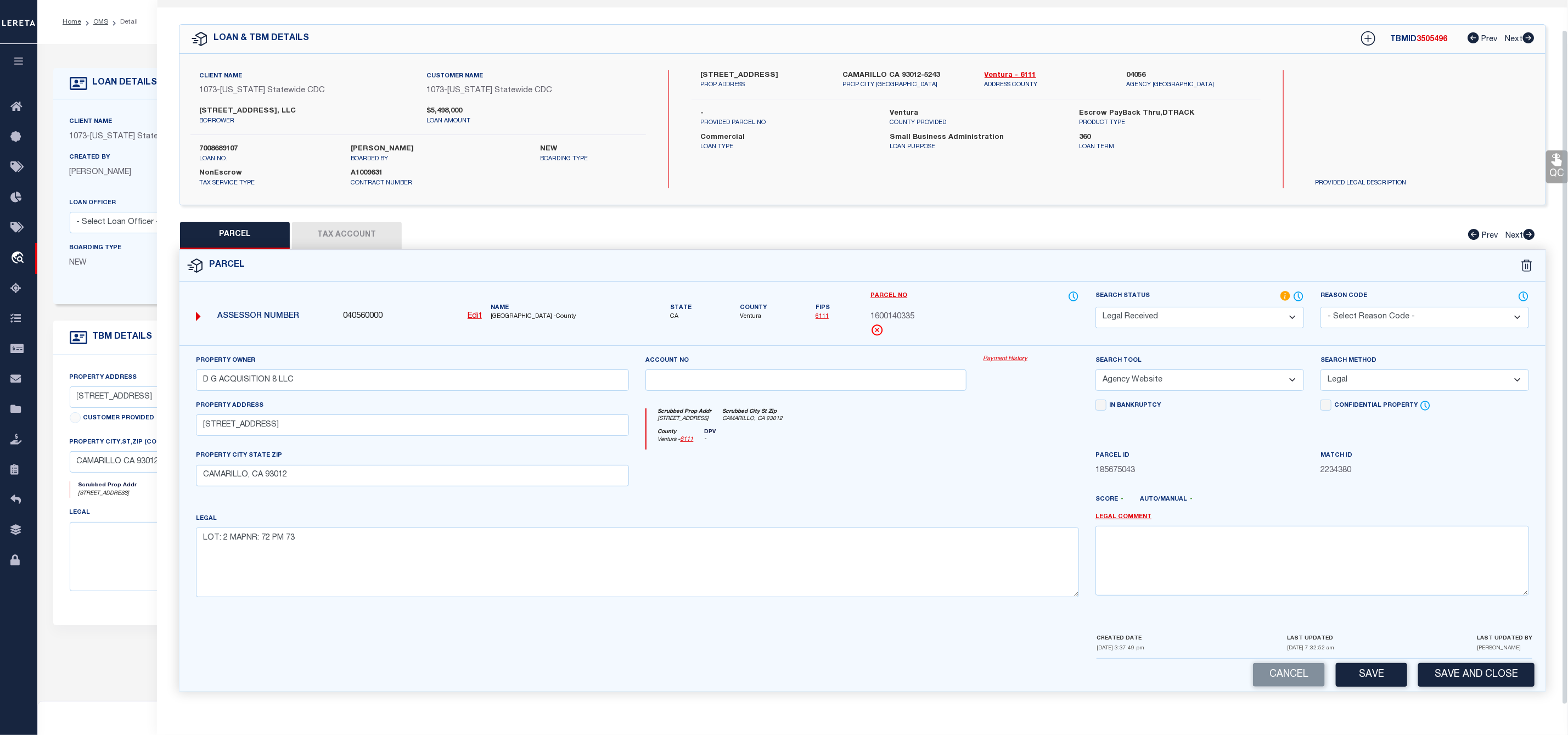
click at [1428, 35] on span "3505496" at bounding box center [1431, 39] width 31 height 8
copy span "3505496"
click at [214, 144] on label "7008689107" at bounding box center [266, 149] width 135 height 11
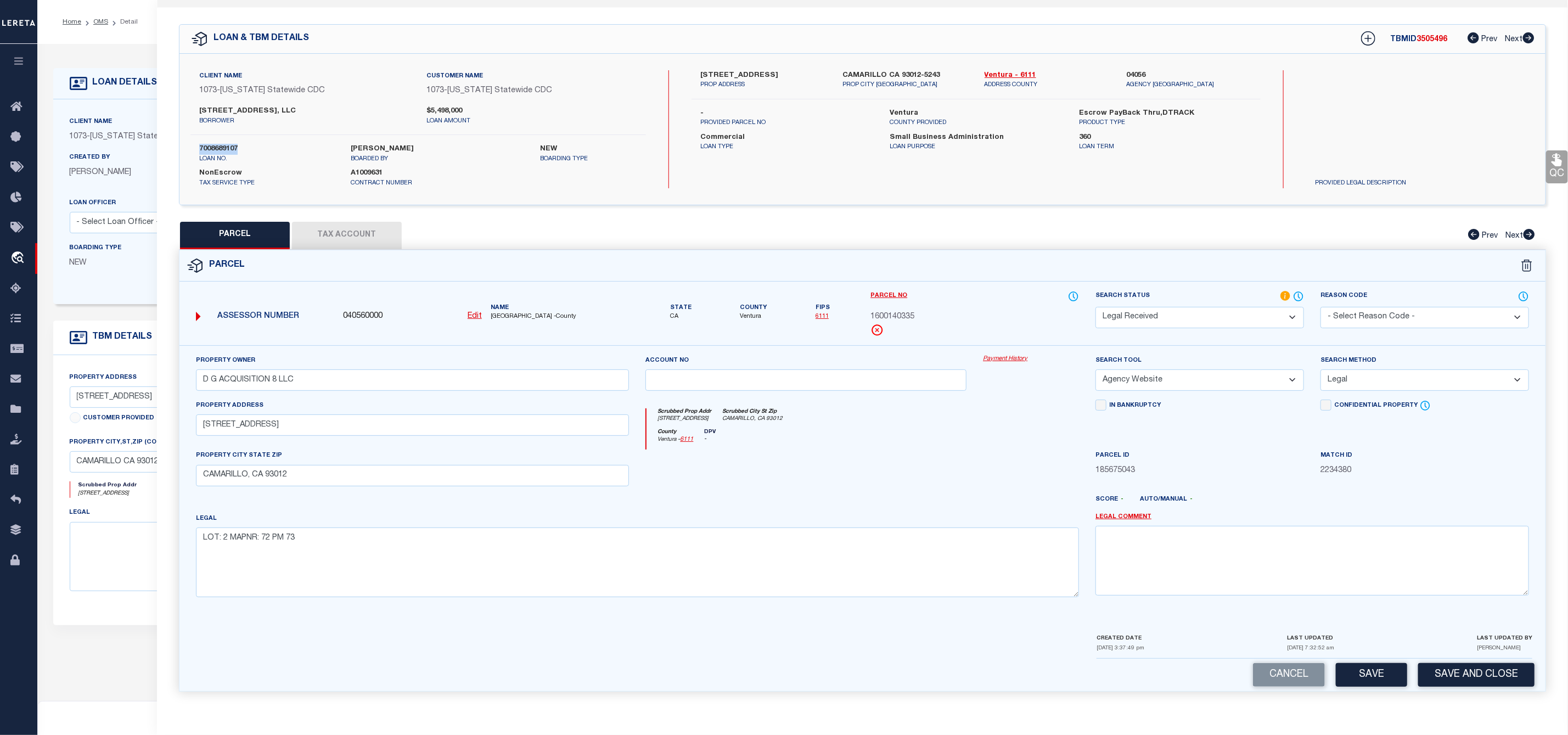
copy label "7008689107"
click at [748, 312] on span "Ventura" at bounding box center [753, 317] width 27 height 9
copy span "Ventura"
click at [891, 312] on span "1600140335" at bounding box center [892, 318] width 44 height 12
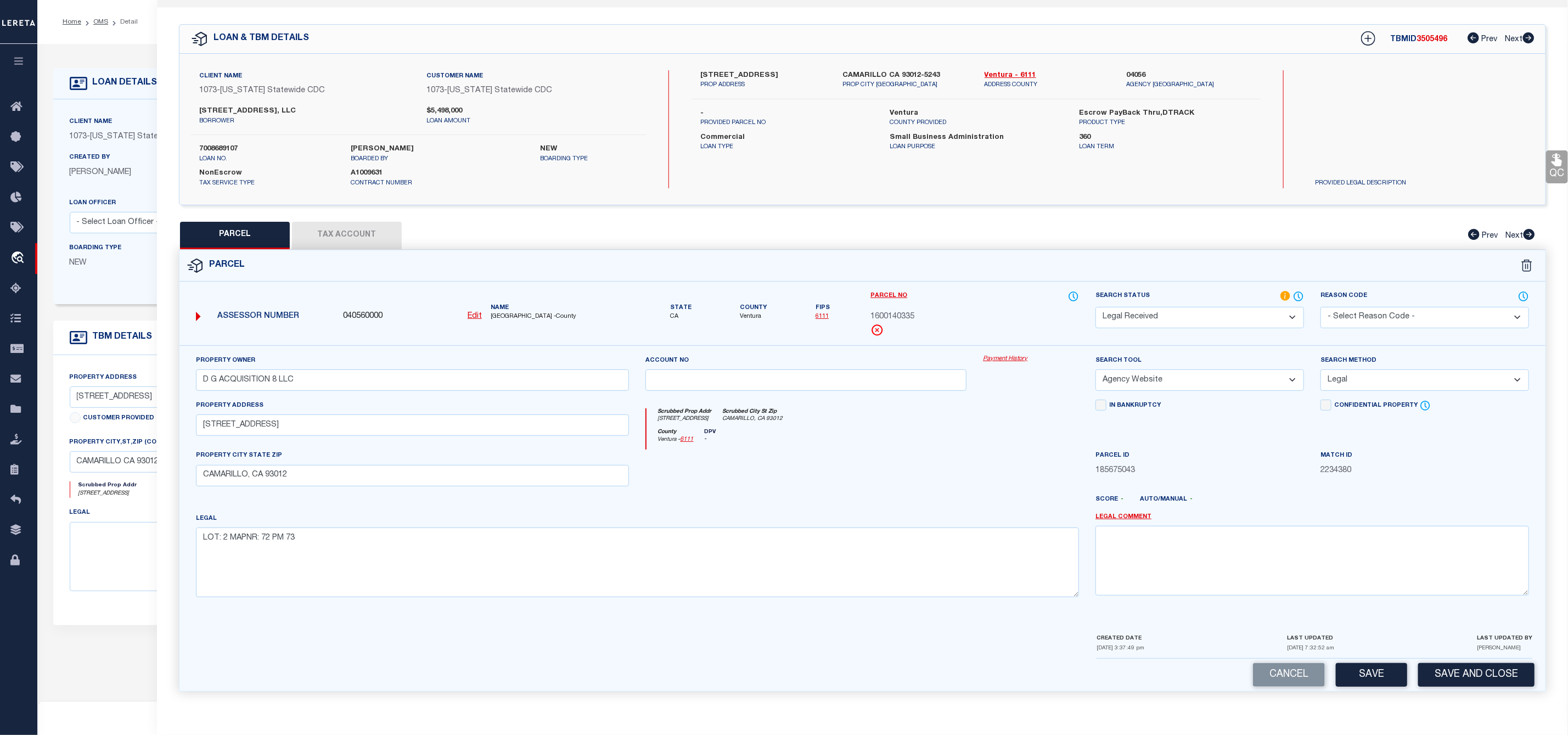
click at [891, 312] on span "1600140335" at bounding box center [892, 318] width 44 height 12
copy span "1600140335"
click at [1177, 310] on select "Automated Search Bad Parcel Complete Duplicate Parcel High Dollar Reporting In …" at bounding box center [1199, 318] width 208 height 21
click at [1095, 307] on select "Automated Search Bad Parcel Complete Duplicate Parcel High Dollar Reporting In …" at bounding box center [1199, 318] width 208 height 21
click at [1379, 667] on button "Save" at bounding box center [1371, 675] width 72 height 23
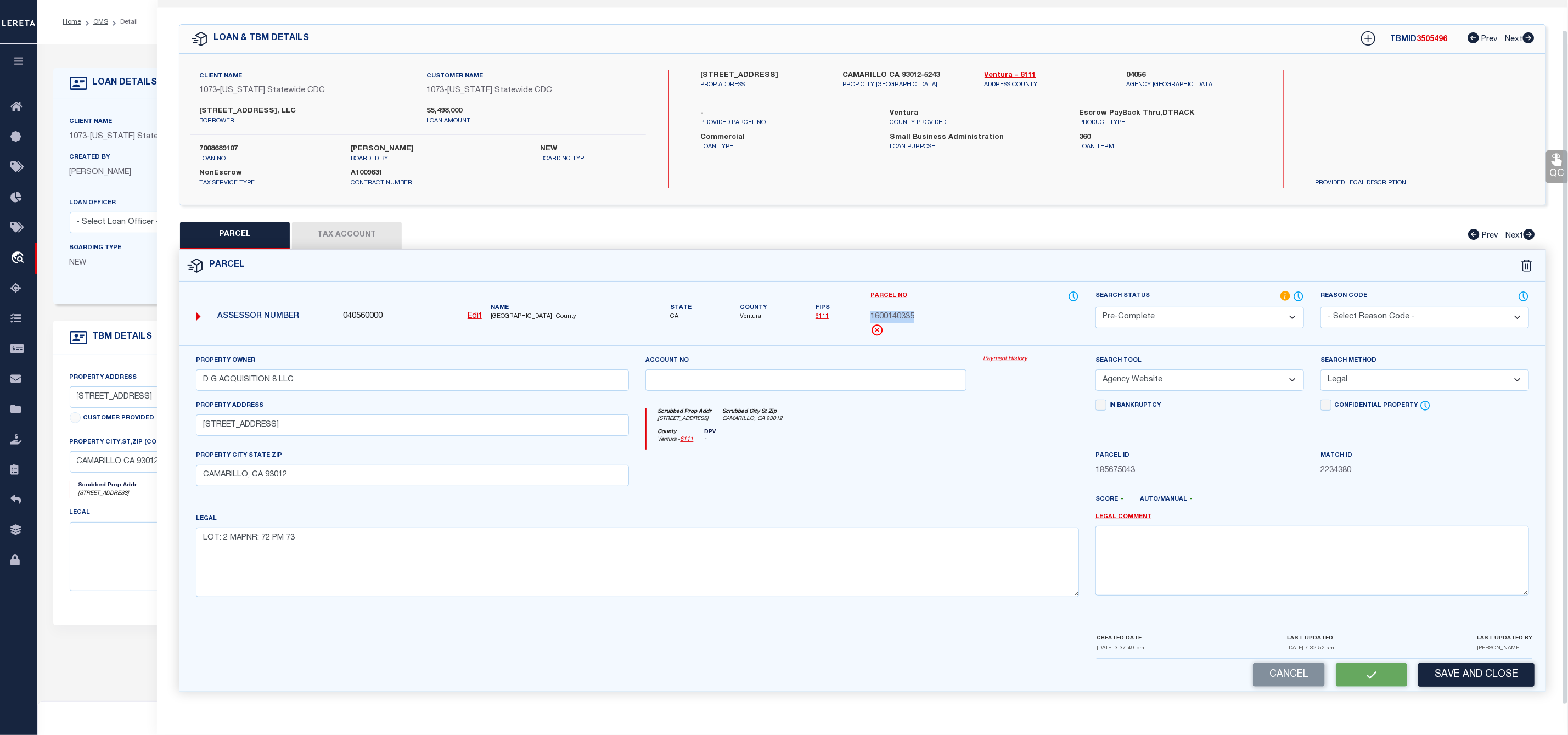
select select "AS"
select select
checkbox input "false"
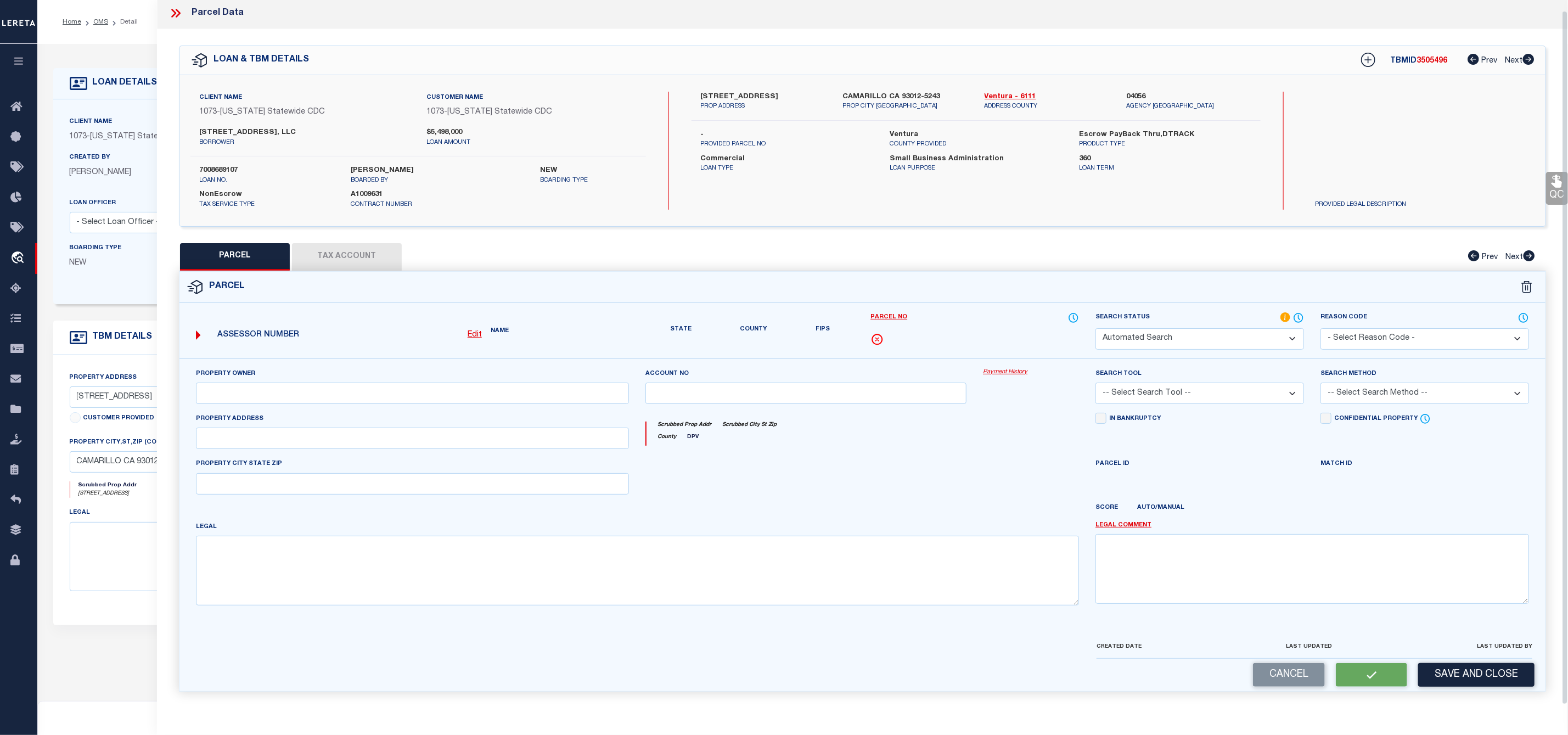
select select "QC"
type input "D G ACQUISITION 8 LLC"
select select "AGW"
select select "LEG"
type input "3400 CALLE TECATE"
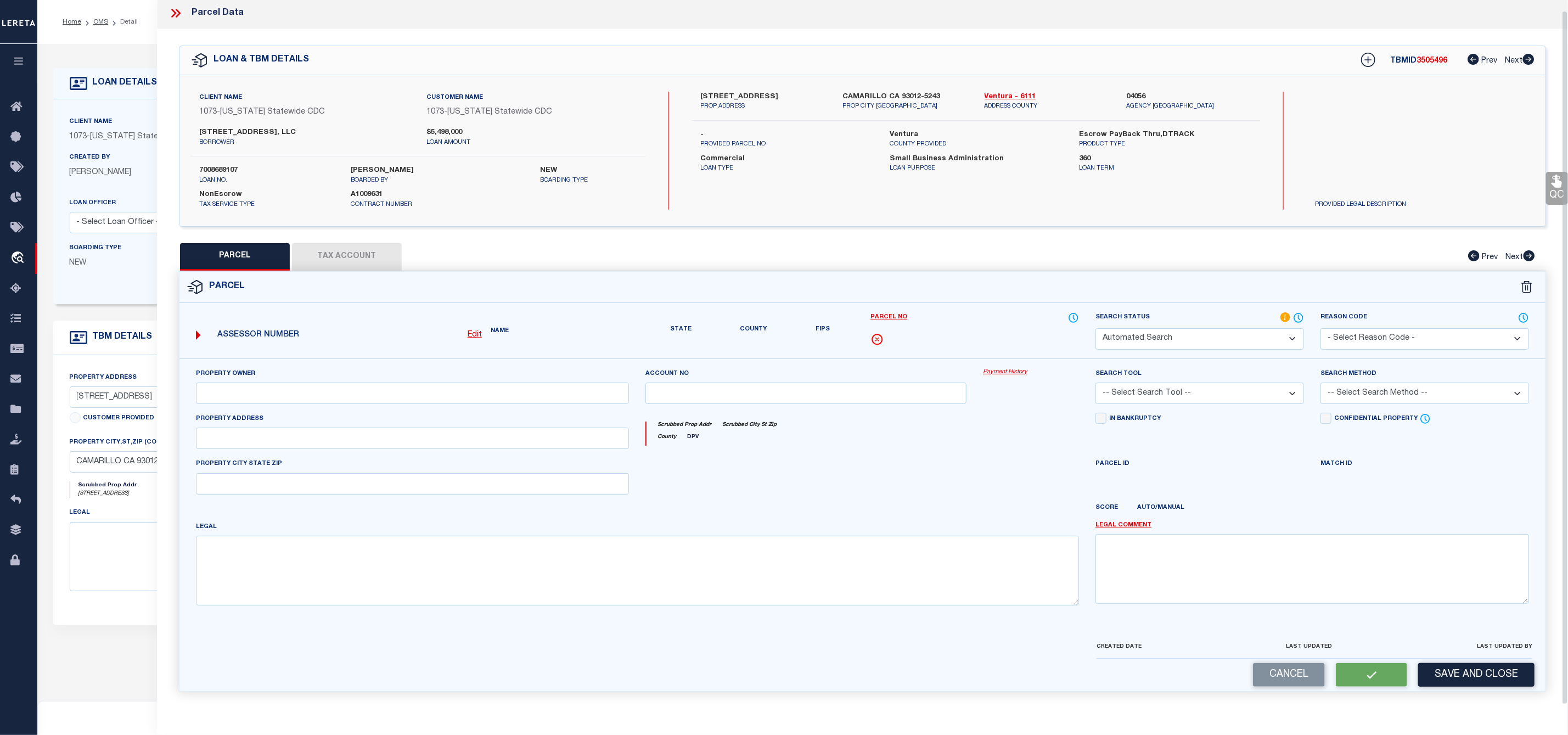
type input "CAMARILLO, CA 93012"
type textarea "LOT: 2 MAPNR: 72 PM 73"
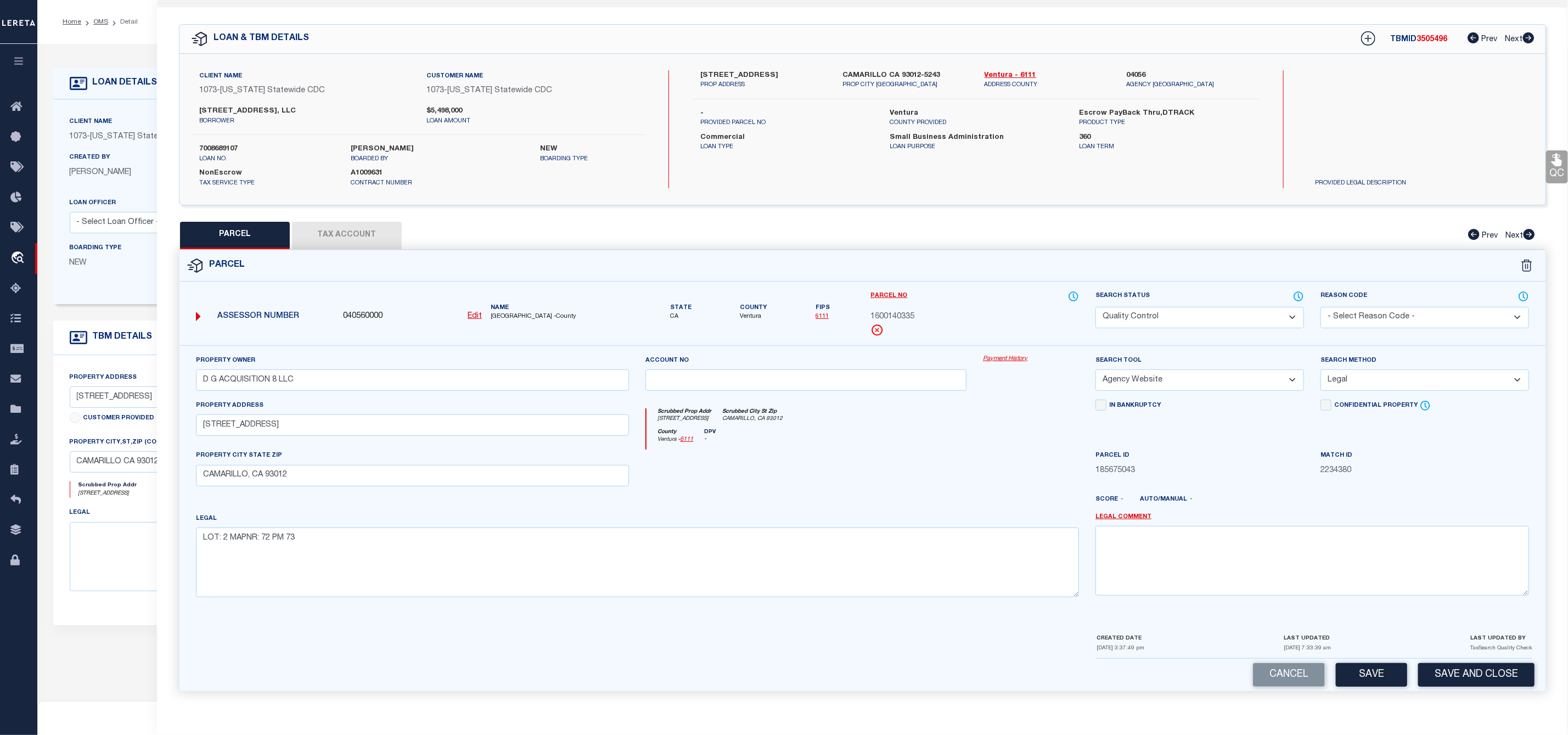
scroll to position [0, 0]
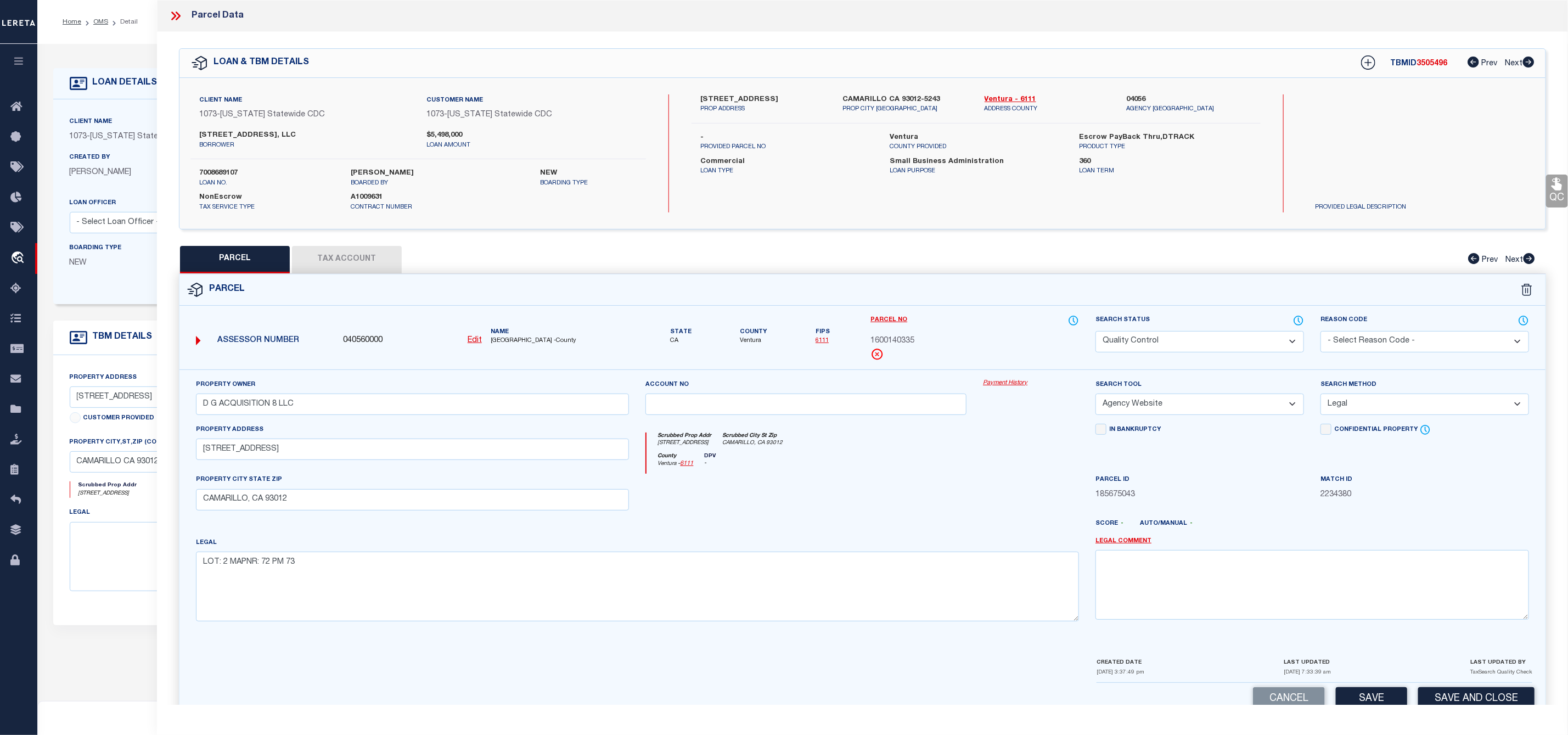
click at [176, 11] on icon at bounding box center [175, 16] width 14 height 14
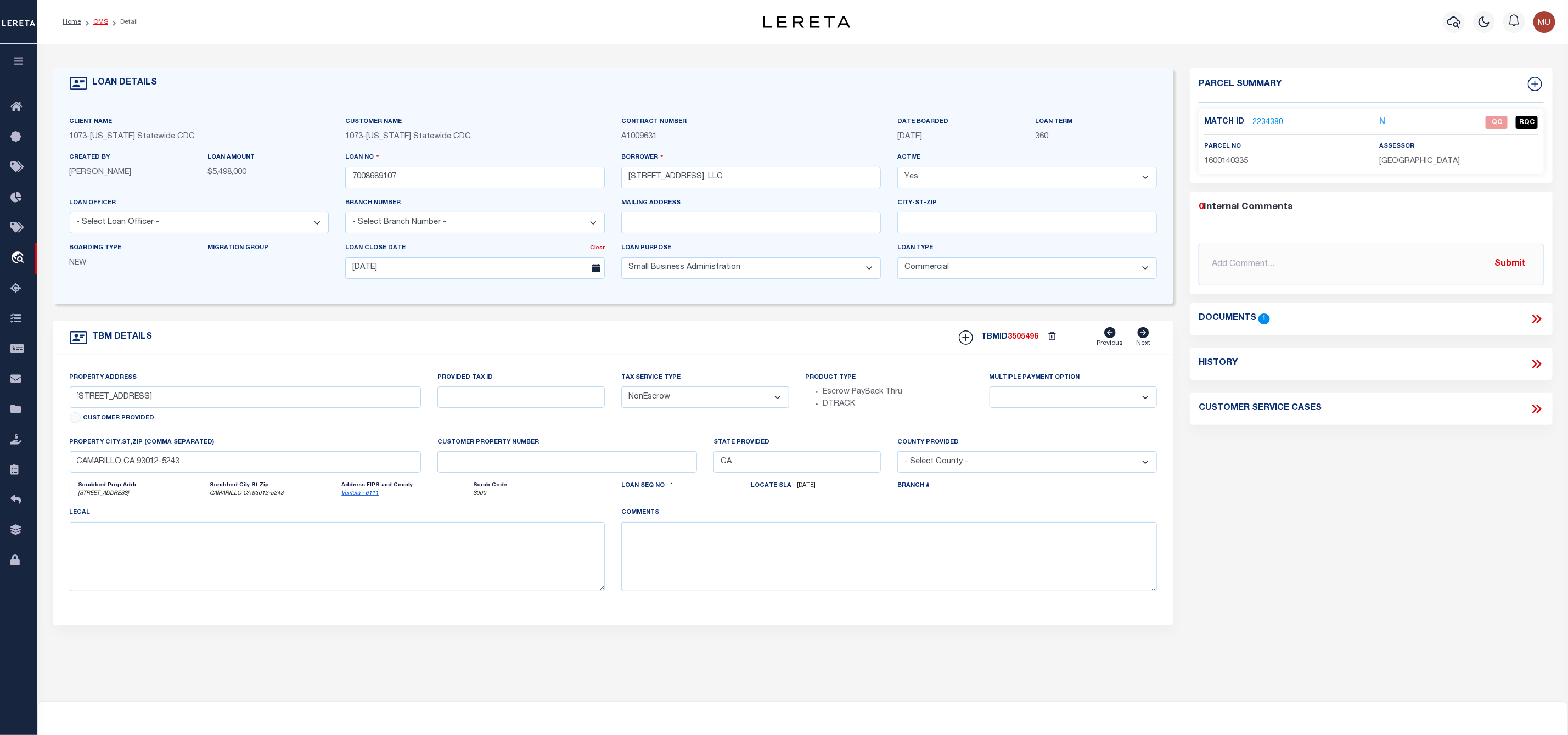
click at [96, 20] on link "OMS" at bounding box center [101, 22] width 15 height 7
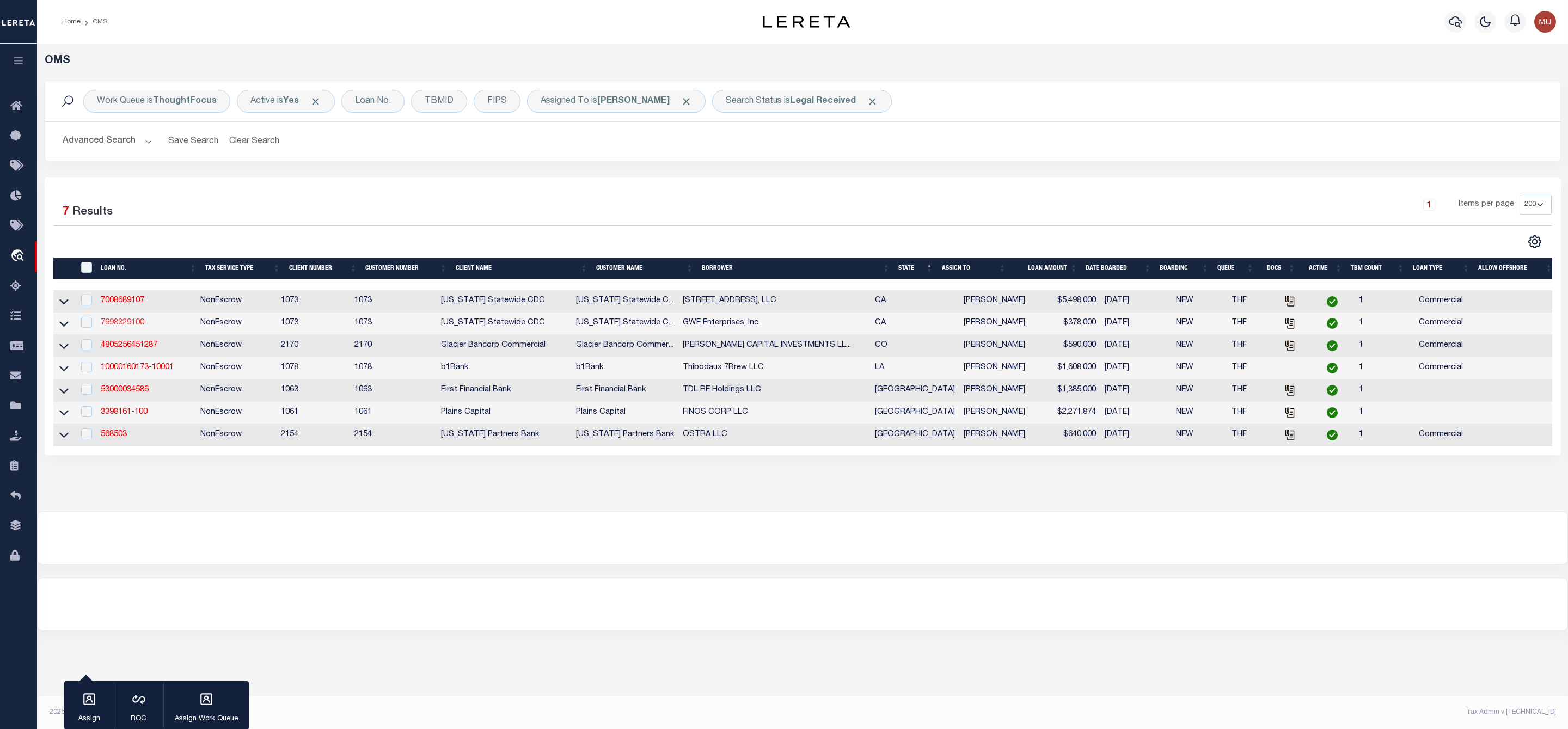
click at [113, 327] on link "7698329100" at bounding box center [123, 323] width 43 height 7
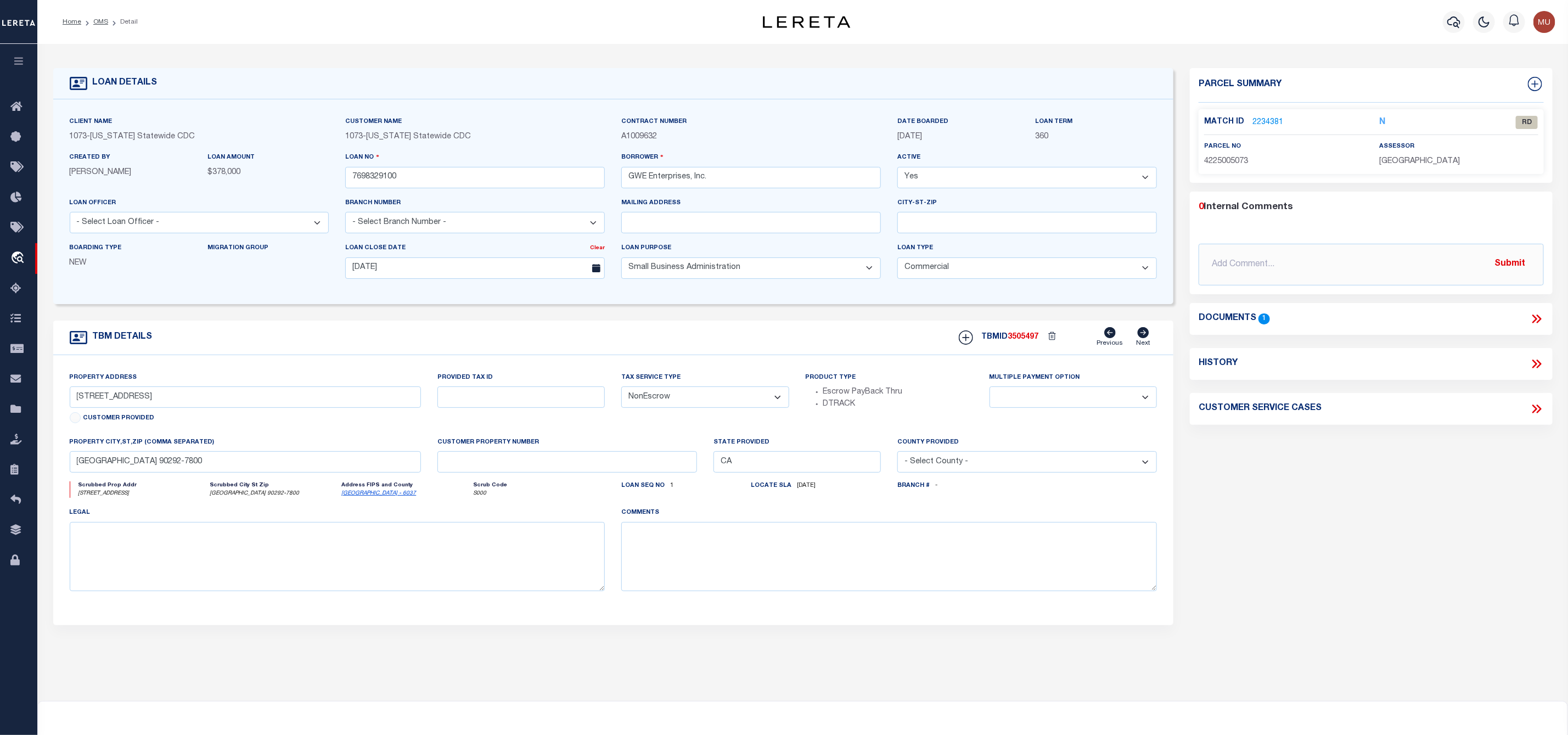
click at [1272, 120] on link "2234381" at bounding box center [1267, 122] width 31 height 11
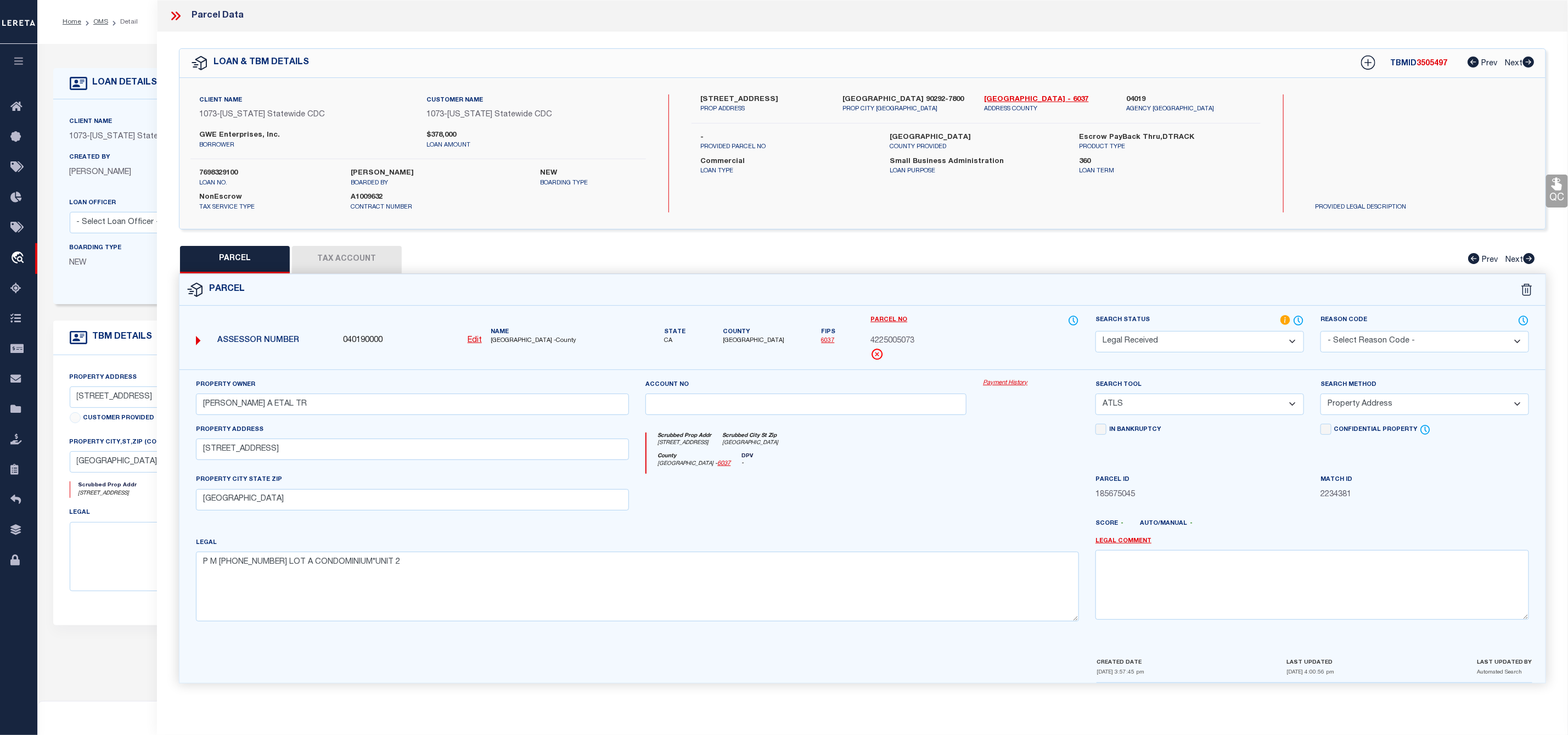
click at [173, 17] on icon at bounding box center [173, 16] width 5 height 9
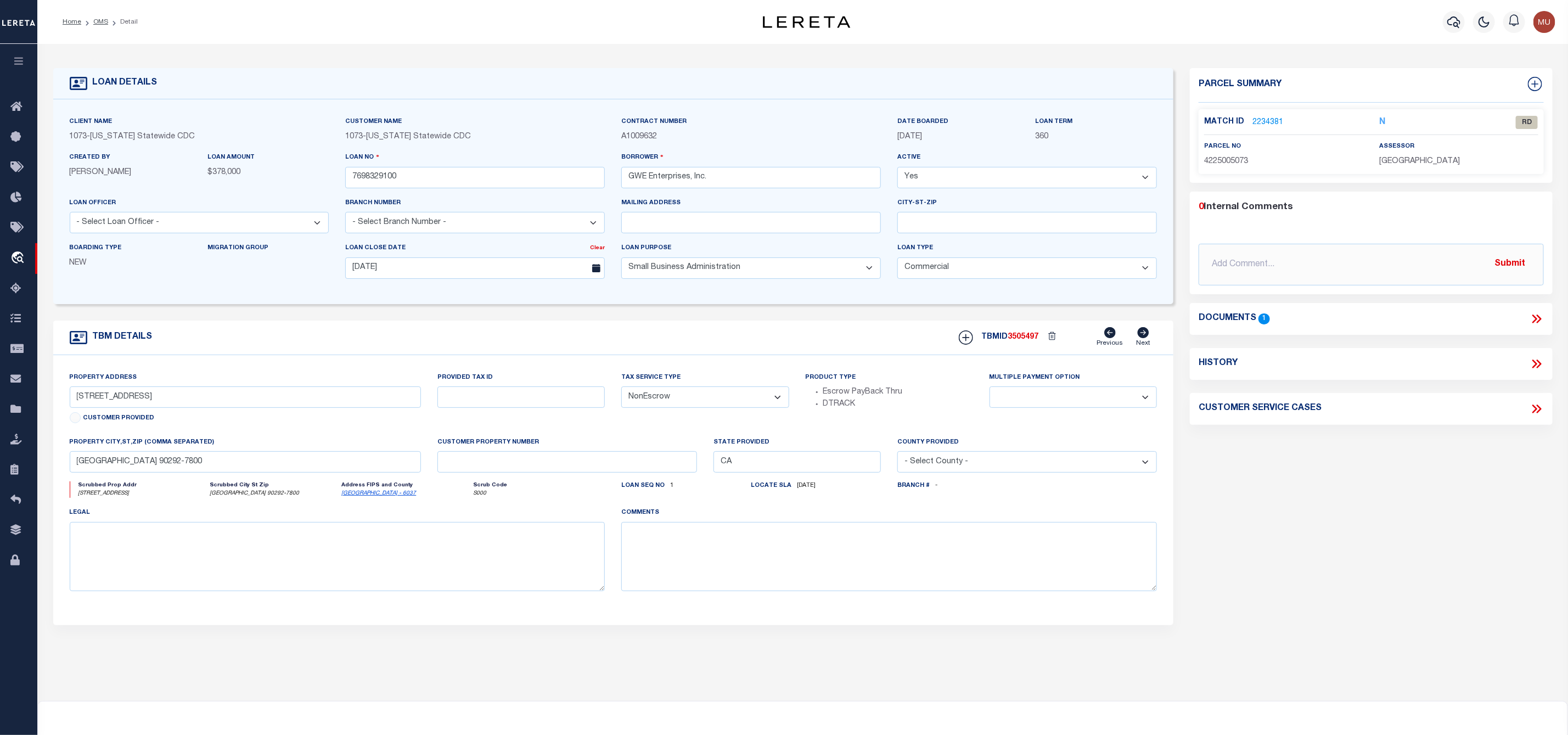
click at [1536, 316] on icon at bounding box center [1539, 319] width 5 height 9
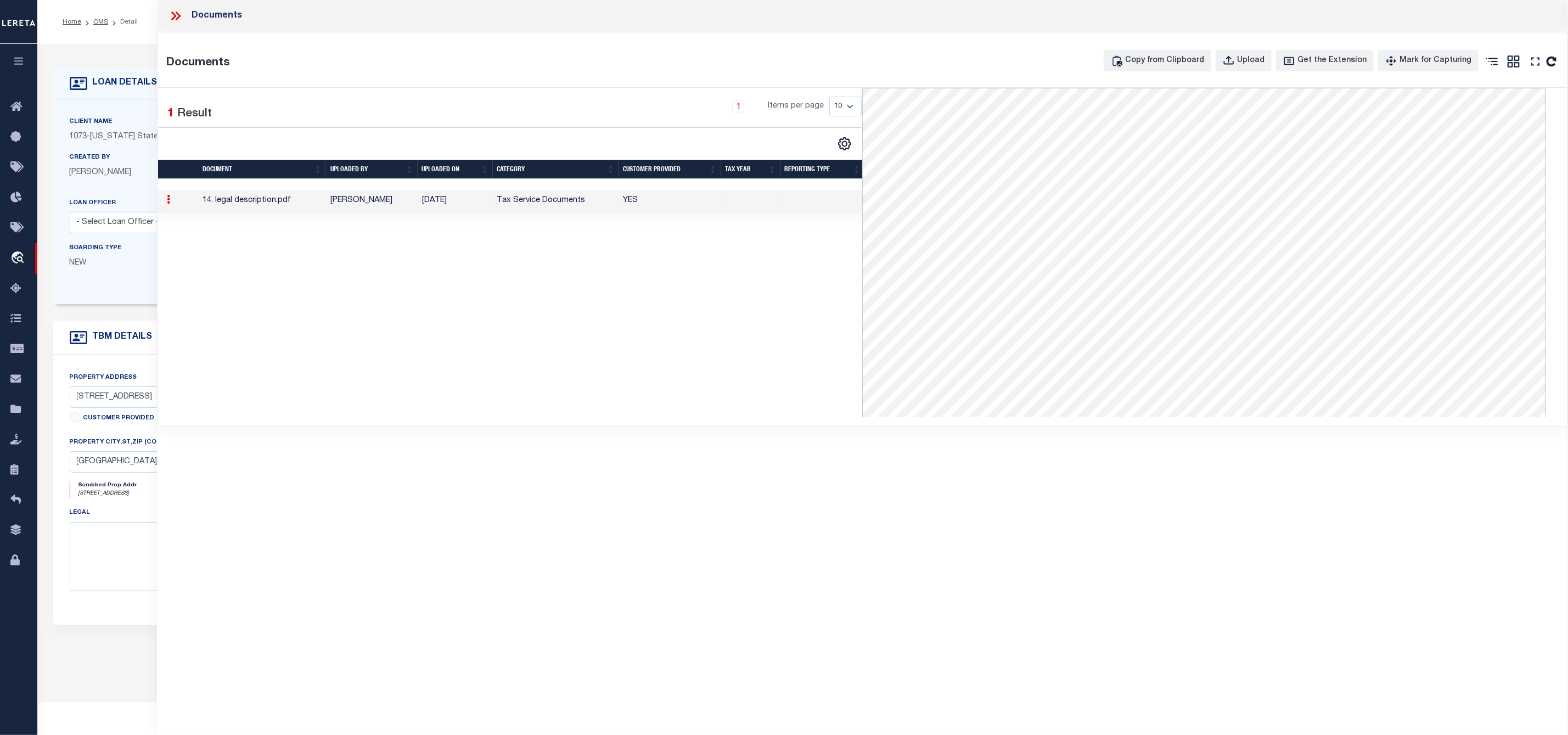
click at [176, 15] on icon at bounding box center [175, 16] width 14 height 14
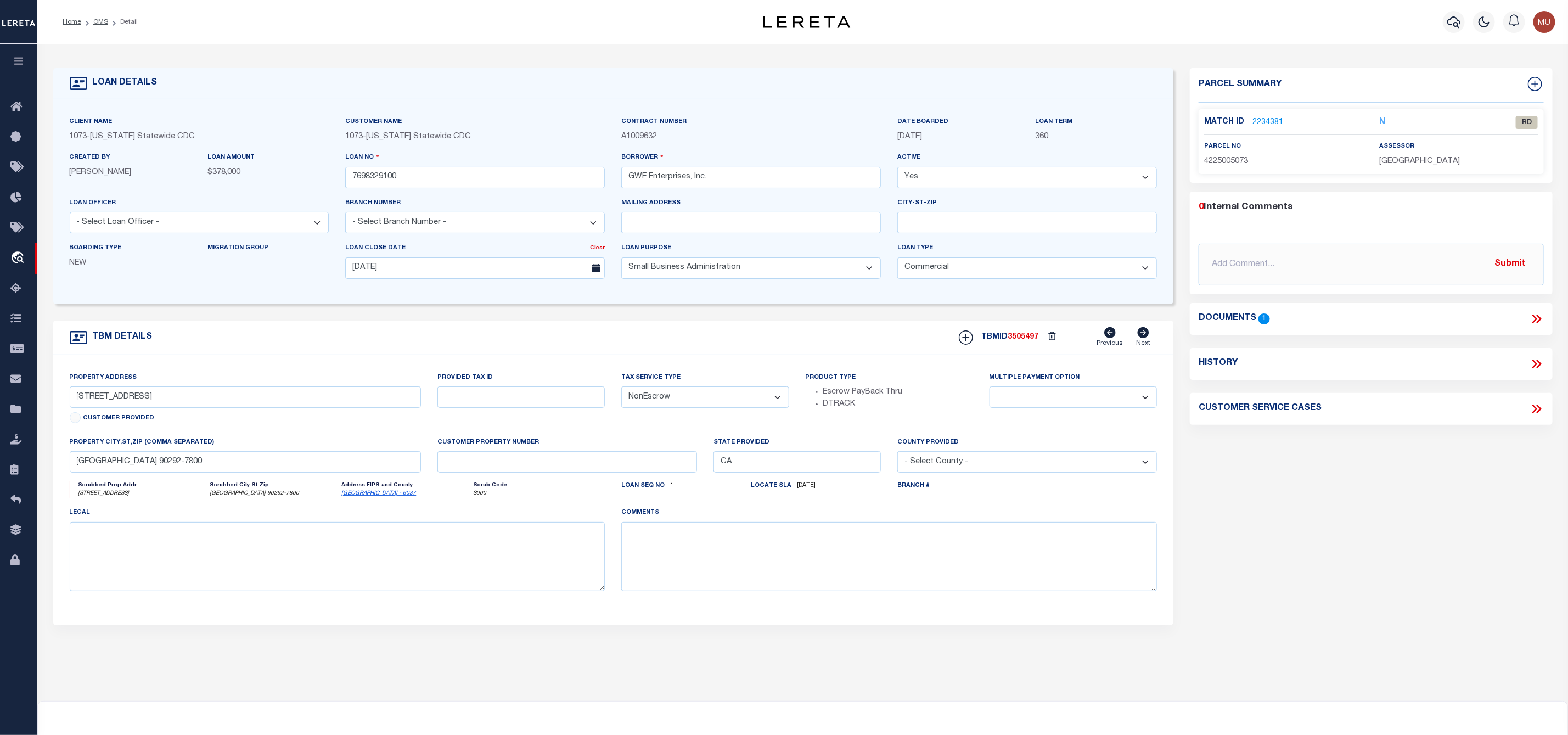
click at [1271, 120] on link "2234381" at bounding box center [1267, 122] width 31 height 11
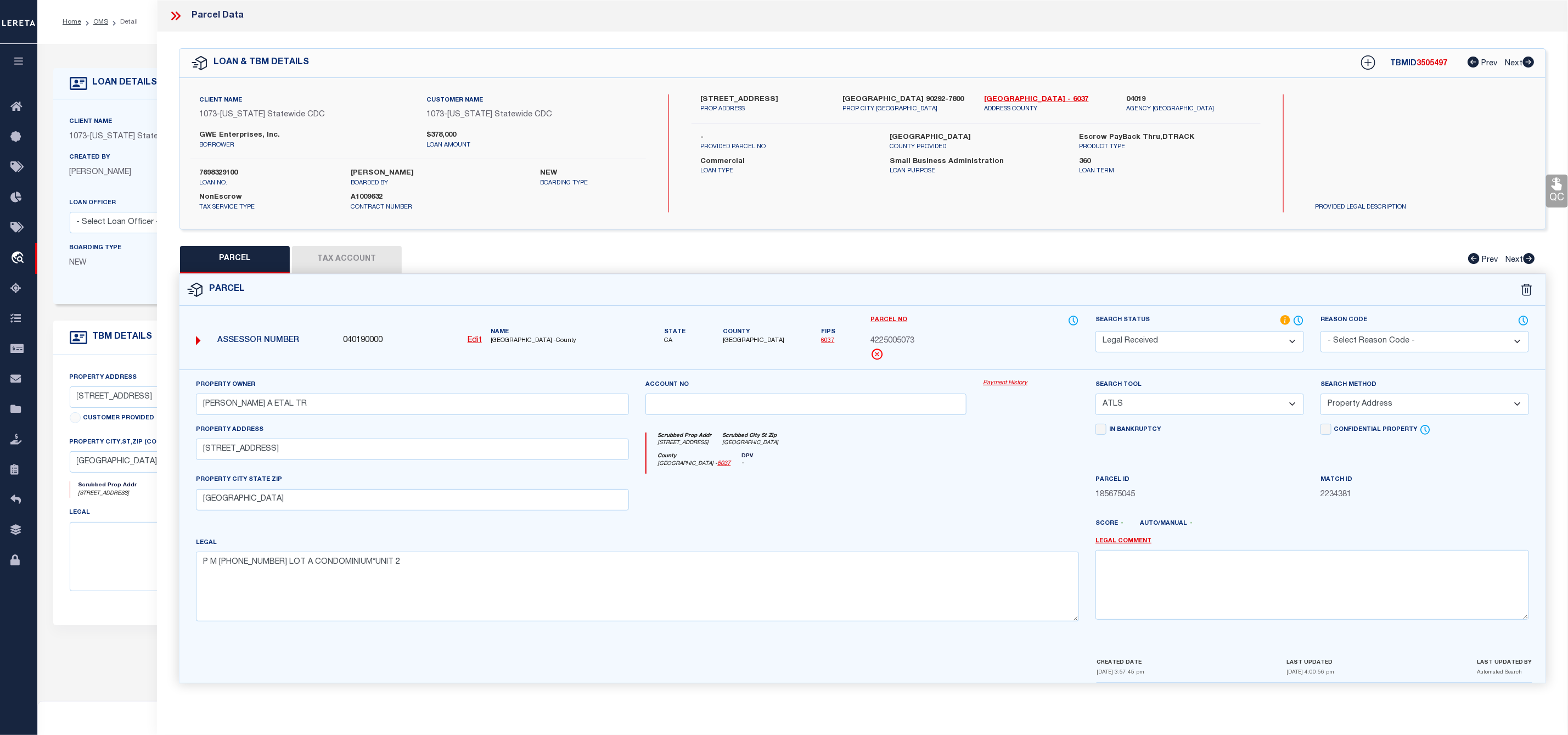
click at [1159, 345] on select "Automated Search Bad Parcel Complete Duplicate Parcel High Dollar Reporting In …" at bounding box center [1199, 342] width 208 height 21
click at [1095, 332] on select "Automated Search Bad Parcel Complete Duplicate Parcel High Dollar Reporting In …" at bounding box center [1199, 342] width 208 height 21
click at [1164, 411] on select "-- Select Search Tool -- 3rd Party Website Agency File Agency Website ATLS CNV-…" at bounding box center [1199, 404] width 208 height 21
click at [1095, 397] on select "-- Select Search Tool -- 3rd Party Website Agency File Agency Website ATLS CNV-…" at bounding box center [1199, 404] width 208 height 21
click at [1346, 402] on select "-- Select Search Method -- Property Address Legal Liability Info Provided" at bounding box center [1425, 404] width 208 height 21
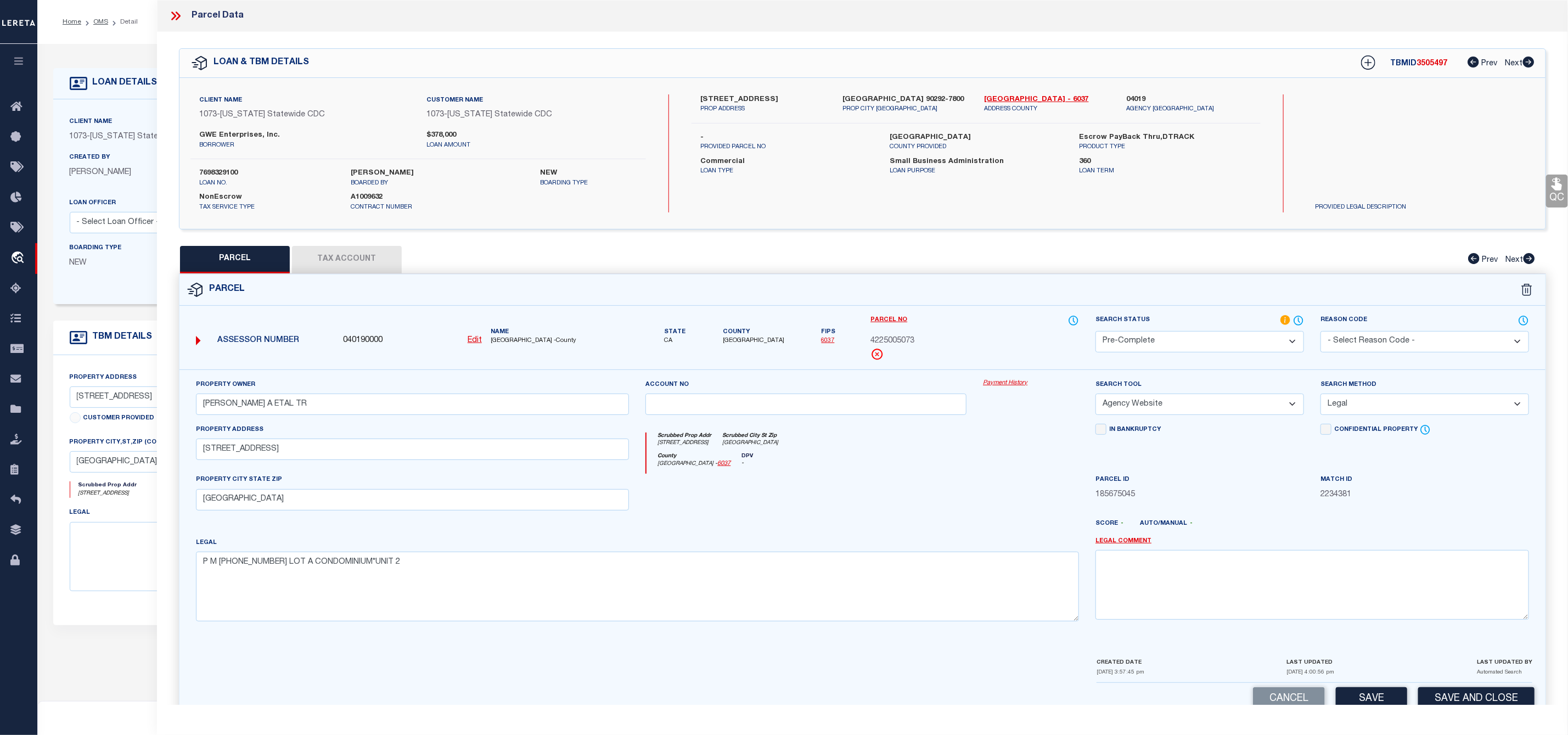
click at [1321, 397] on select "-- Select Search Method -- Property Address Legal Liability Info Provided" at bounding box center [1425, 404] width 208 height 21
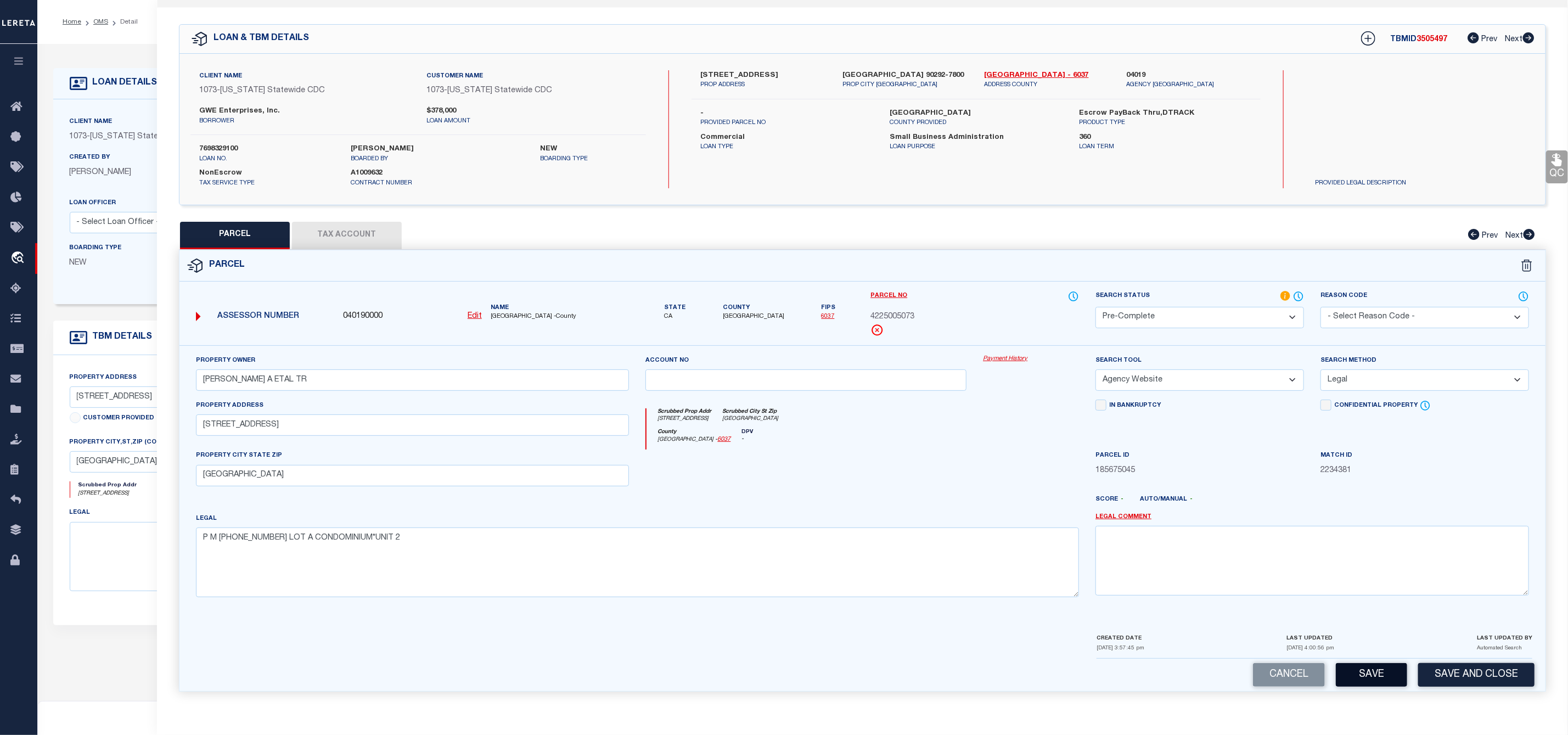
click at [1365, 674] on button "Save" at bounding box center [1371, 675] width 72 height 23
click at [1421, 35] on span "3505497" at bounding box center [1431, 39] width 31 height 8
copy span "3505497"
click at [229, 137] on div "Client Name 1073 - California Statewide CDC Customer Name 1073 - California Sta…" at bounding box center [418, 129] width 456 height 118
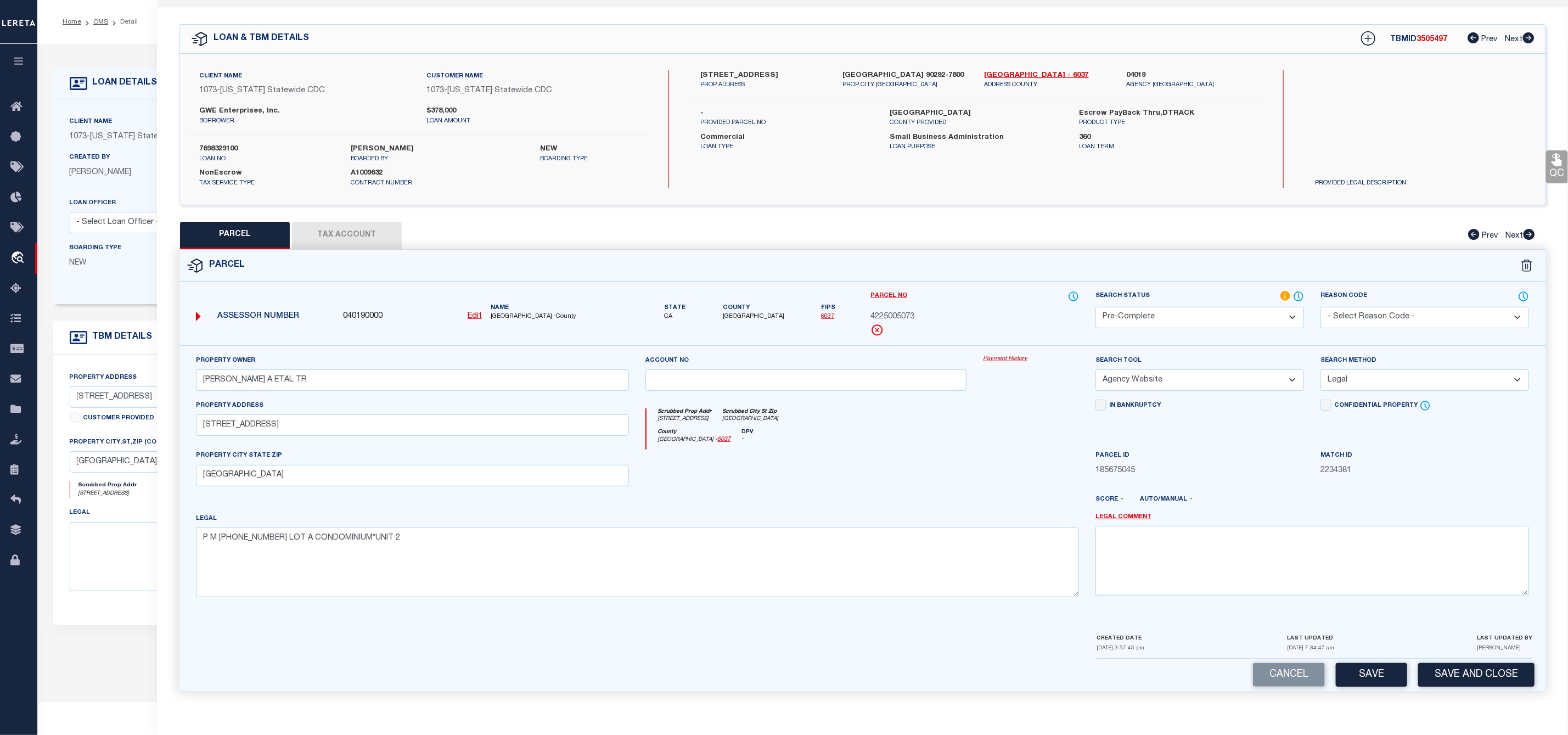
click at [229, 137] on div "Client Name 1073 - California Statewide CDC Customer Name 1073 - California Sta…" at bounding box center [418, 129] width 456 height 118
copy label "7698329100"
click at [759, 312] on span "[GEOGRAPHIC_DATA]" at bounding box center [753, 317] width 61 height 9
copy span "Angeles"
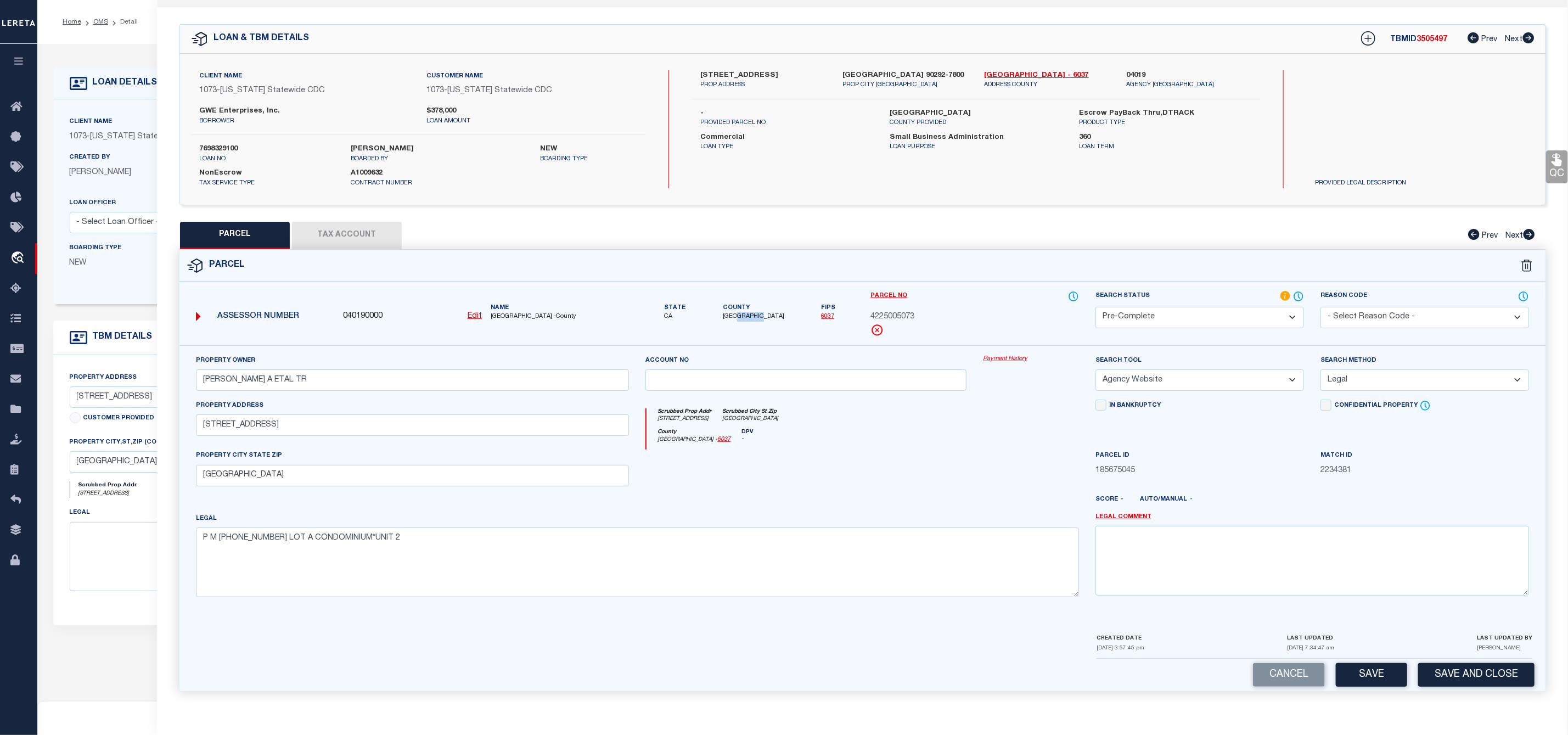
click at [761, 312] on span "[GEOGRAPHIC_DATA]" at bounding box center [753, 317] width 61 height 9
drag, startPoint x: 735, startPoint y: 312, endPoint x: 771, endPoint y: 313, distance: 36.0
click at [771, 313] on div "State CA County Los Angeles Fips 6037" at bounding box center [750, 306] width 208 height 31
copy span "[GEOGRAPHIC_DATA]"
click at [900, 312] on span "4225005073" at bounding box center [892, 318] width 44 height 12
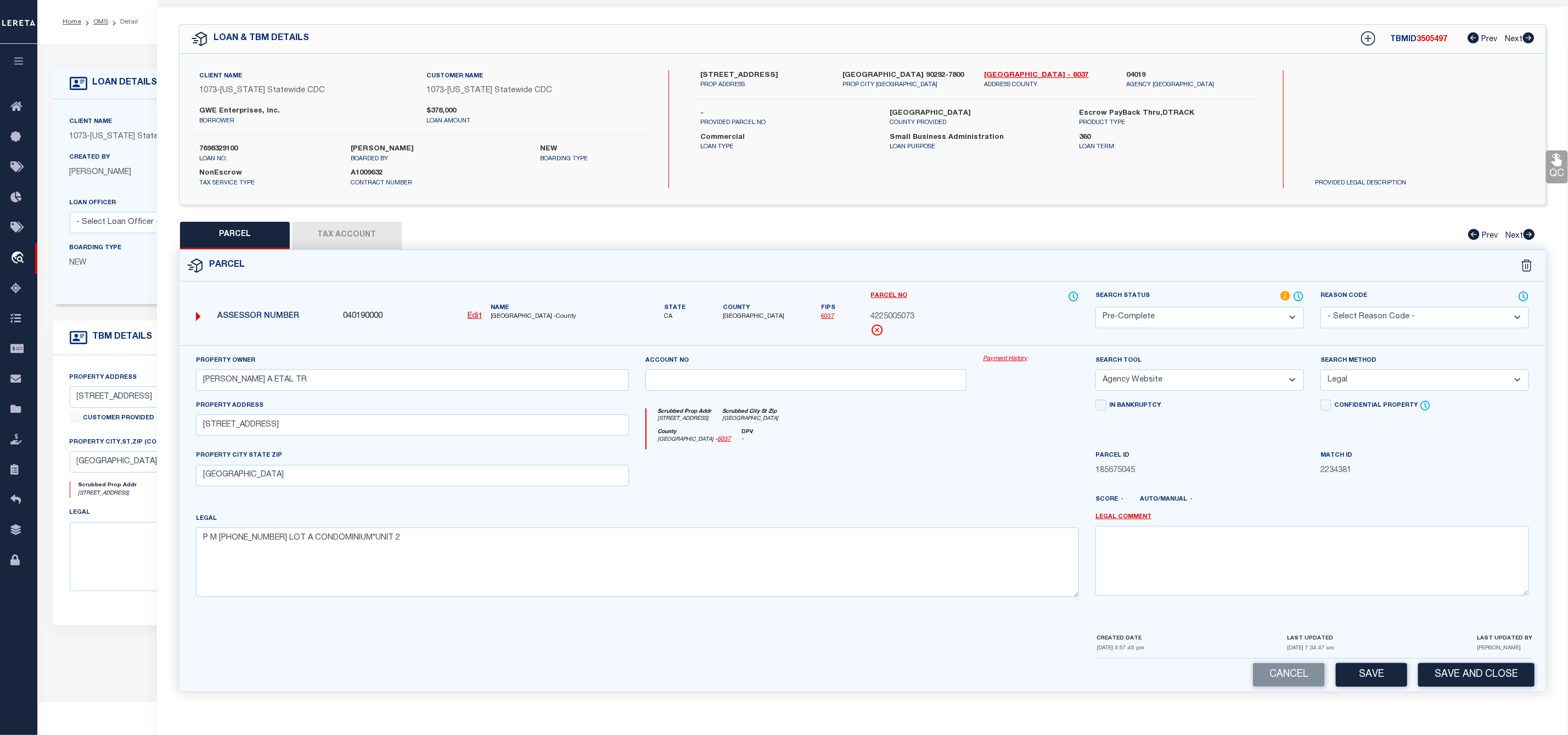
click at [900, 312] on span "4225005073" at bounding box center [892, 318] width 44 height 12
copy span "4225005073"
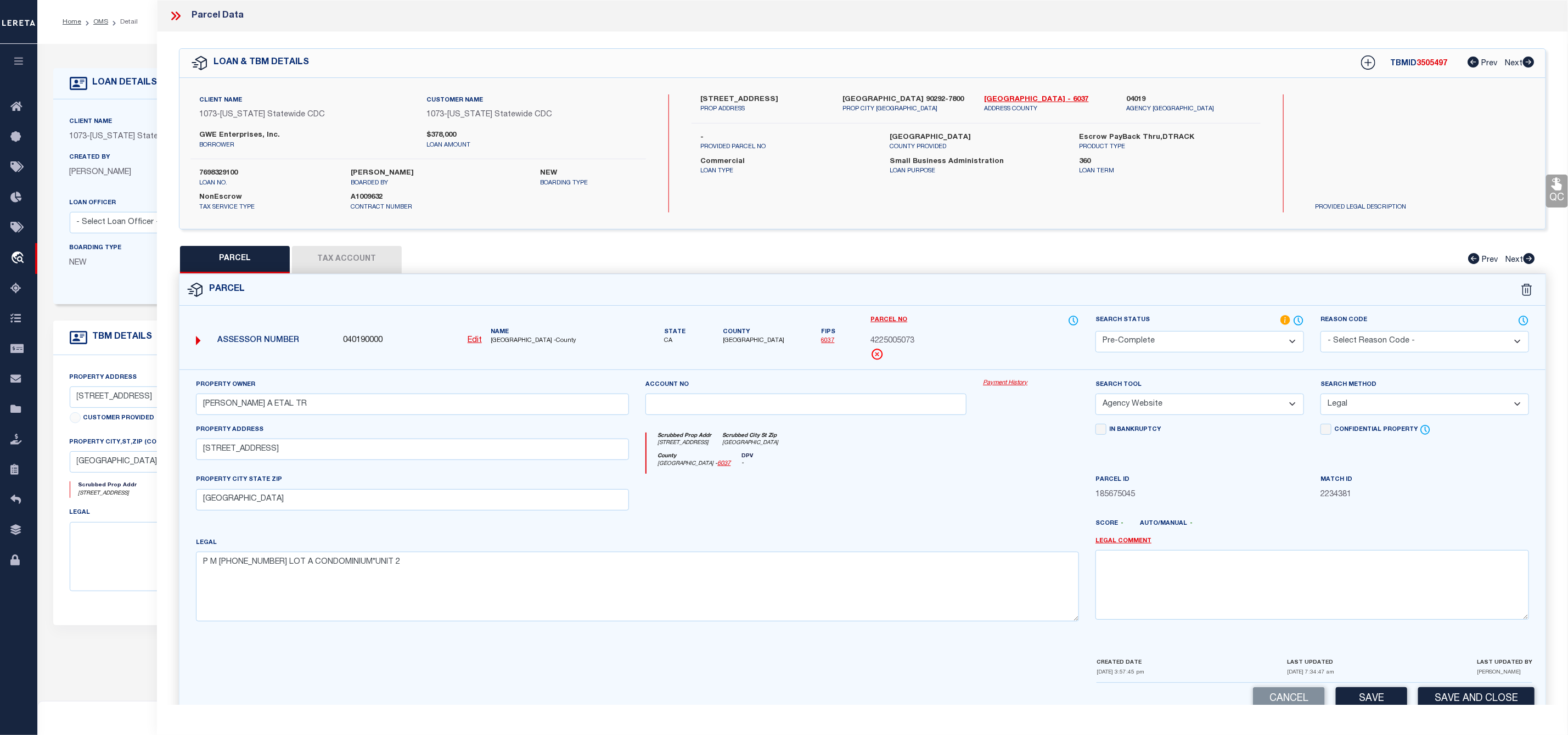
click at [176, 14] on icon at bounding box center [178, 16] width 5 height 9
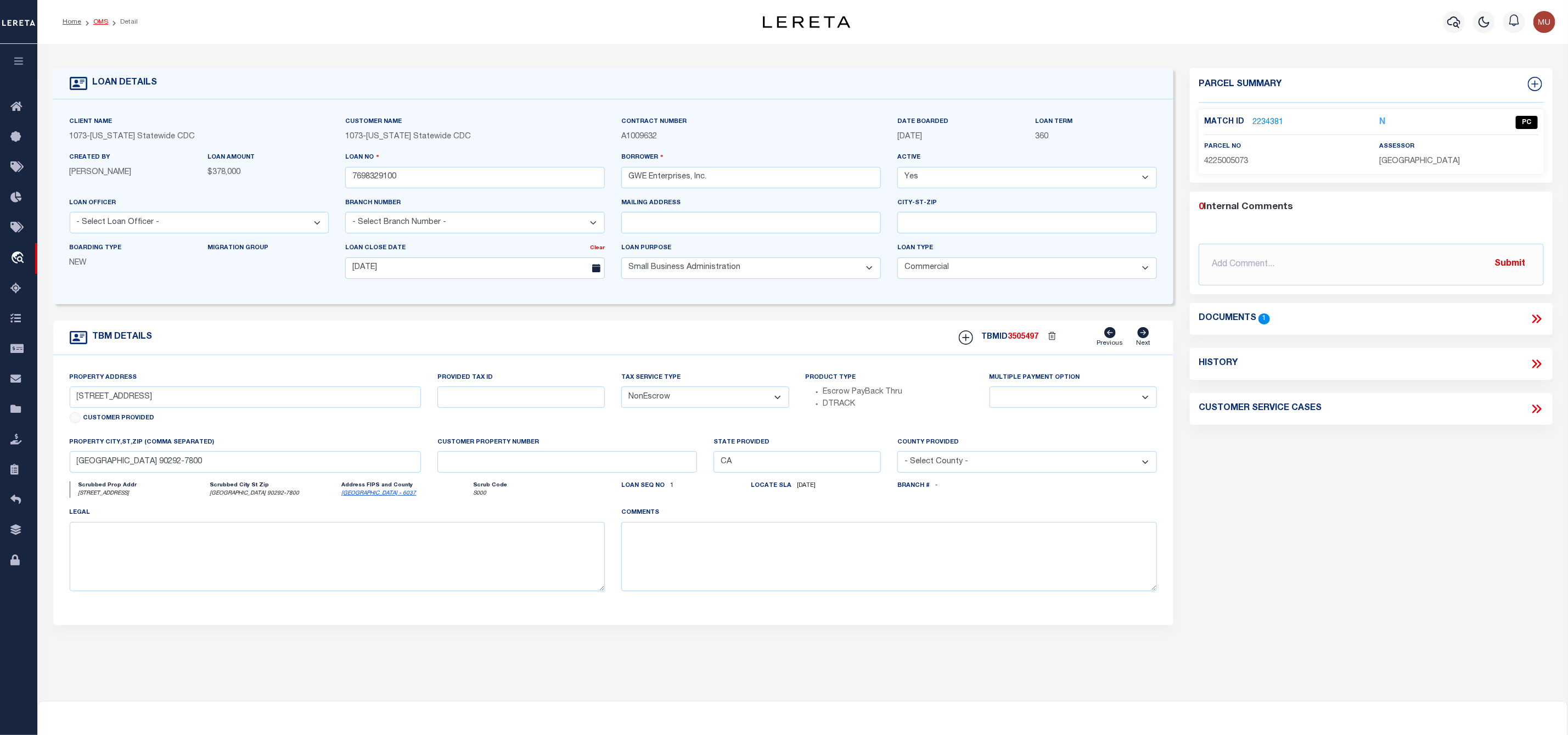
click at [97, 19] on link "OMS" at bounding box center [101, 22] width 15 height 7
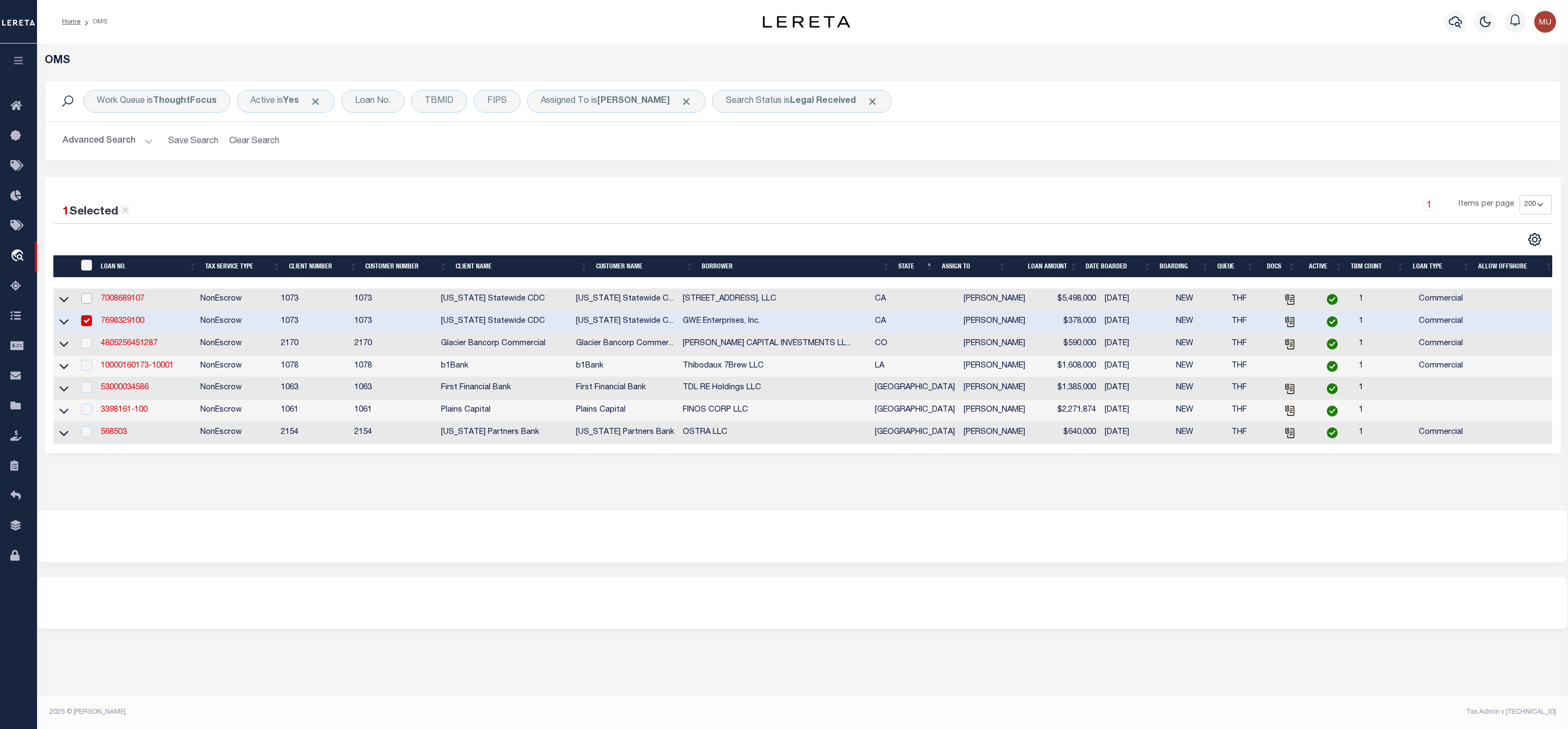
click at [87, 302] on input "checkbox" at bounding box center [86, 298] width 11 height 11
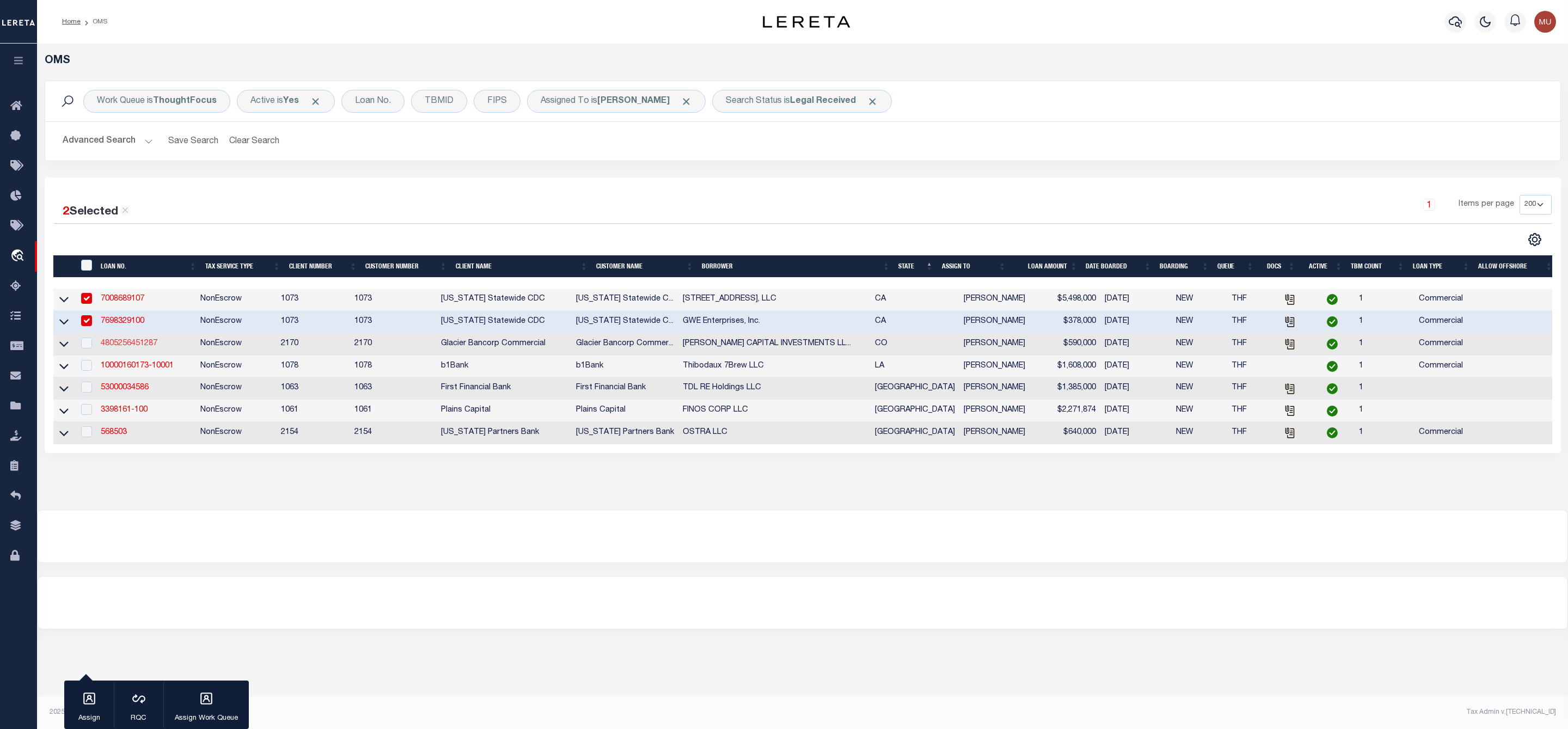
click at [113, 344] on link "4805256451287" at bounding box center [129, 344] width 57 height 7
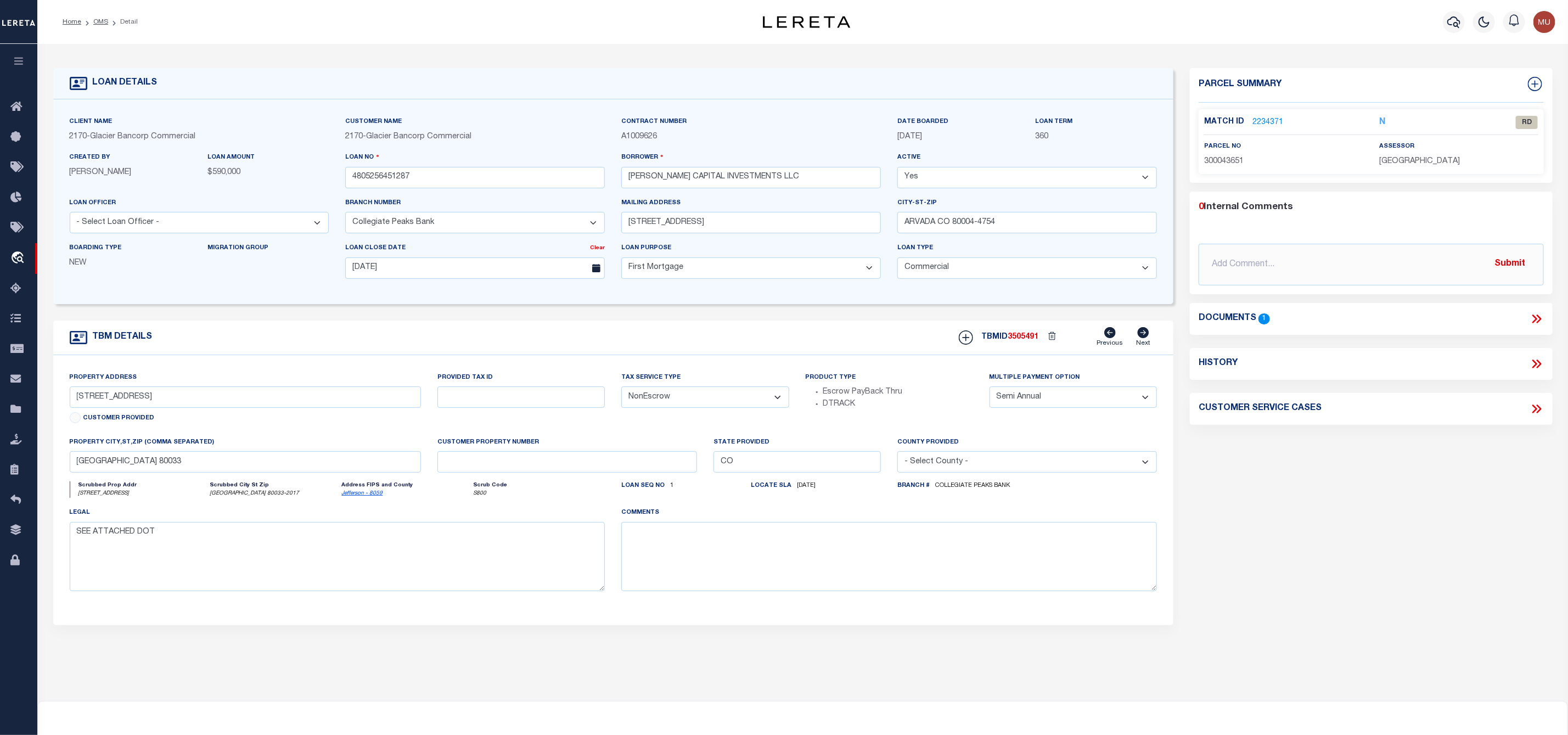
click at [1262, 122] on link "2234371" at bounding box center [1267, 122] width 31 height 11
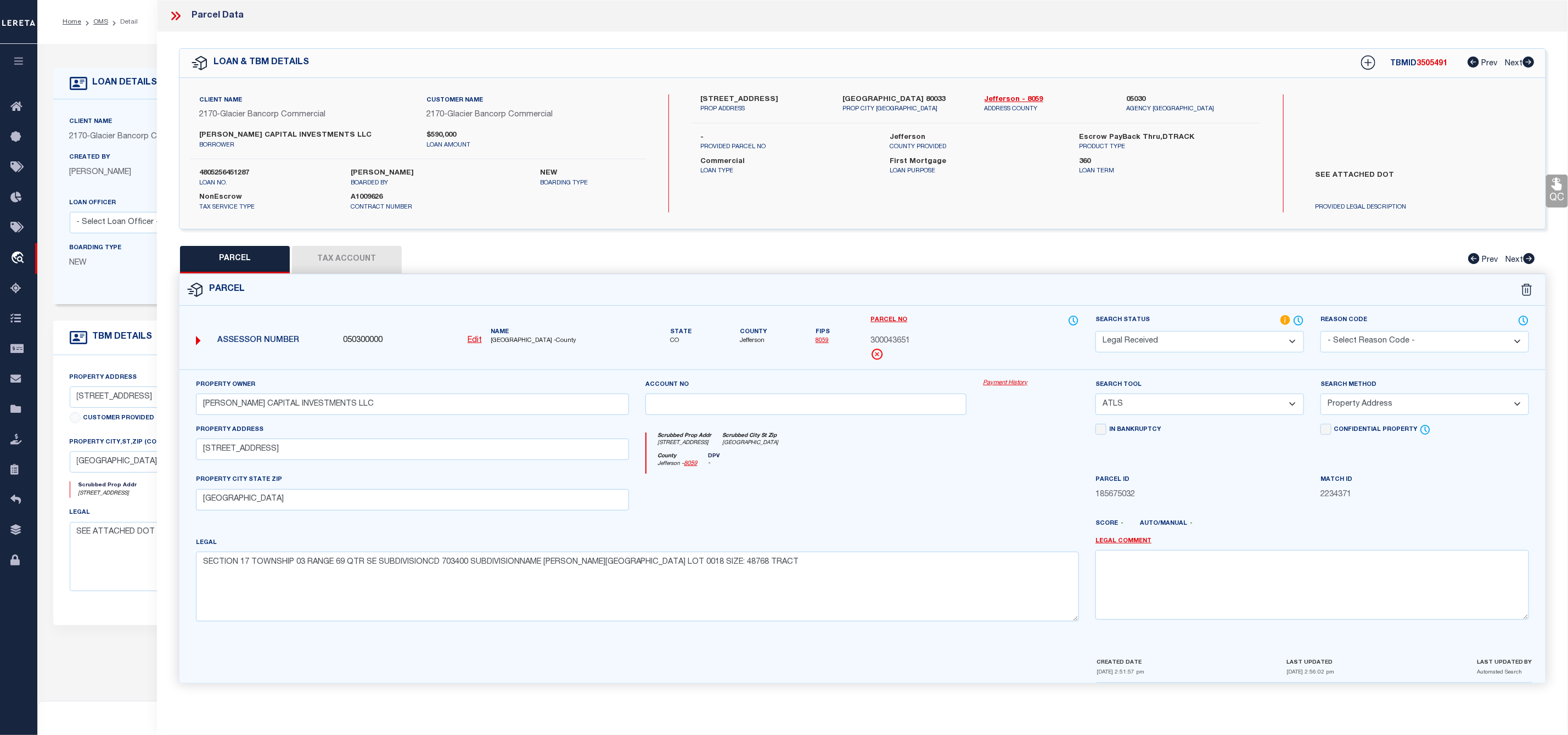
click at [171, 13] on icon at bounding box center [175, 16] width 14 height 14
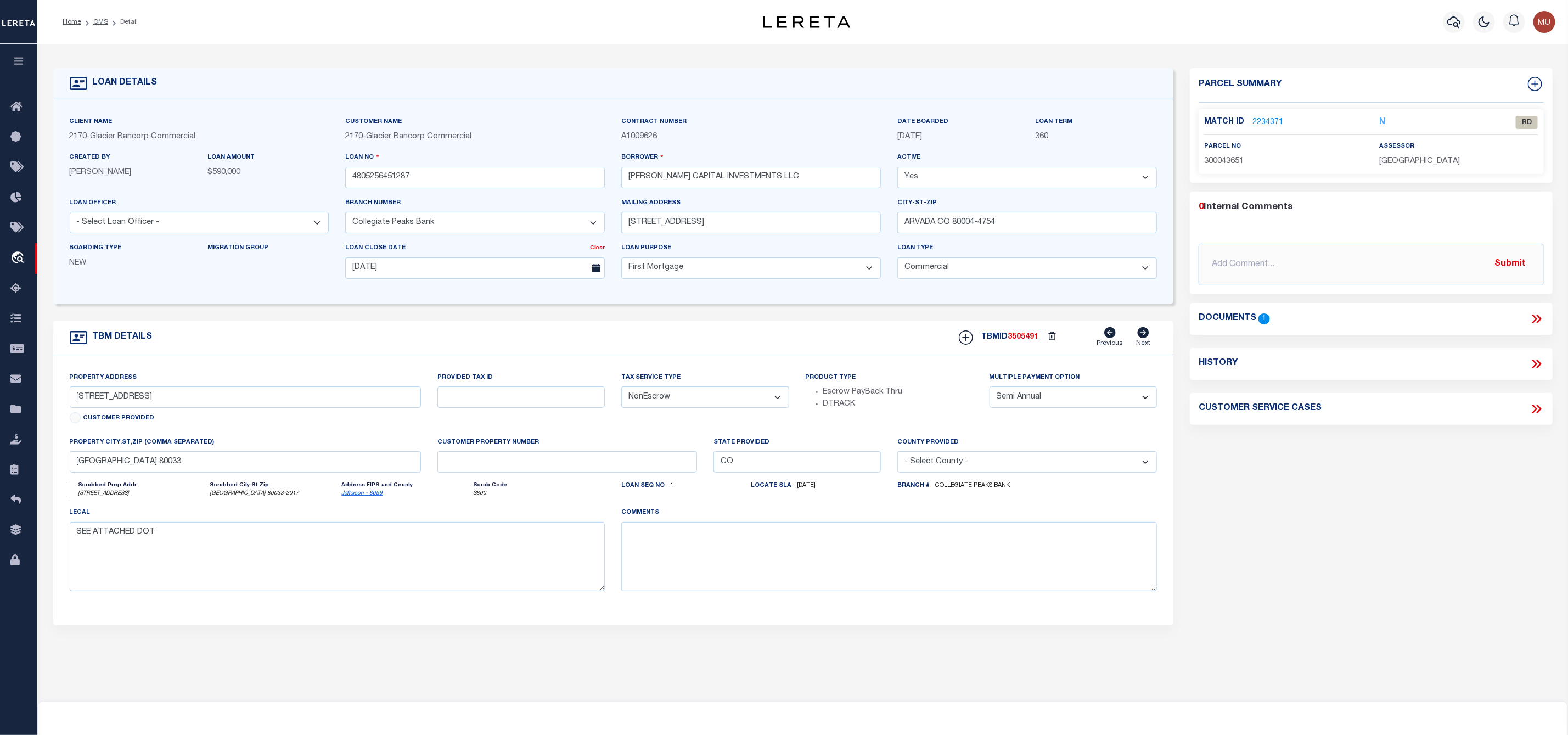
click at [1242, 316] on h4 "Documents" at bounding box center [1227, 318] width 57 height 11
click at [1536, 320] on icon at bounding box center [1536, 318] width 14 height 14
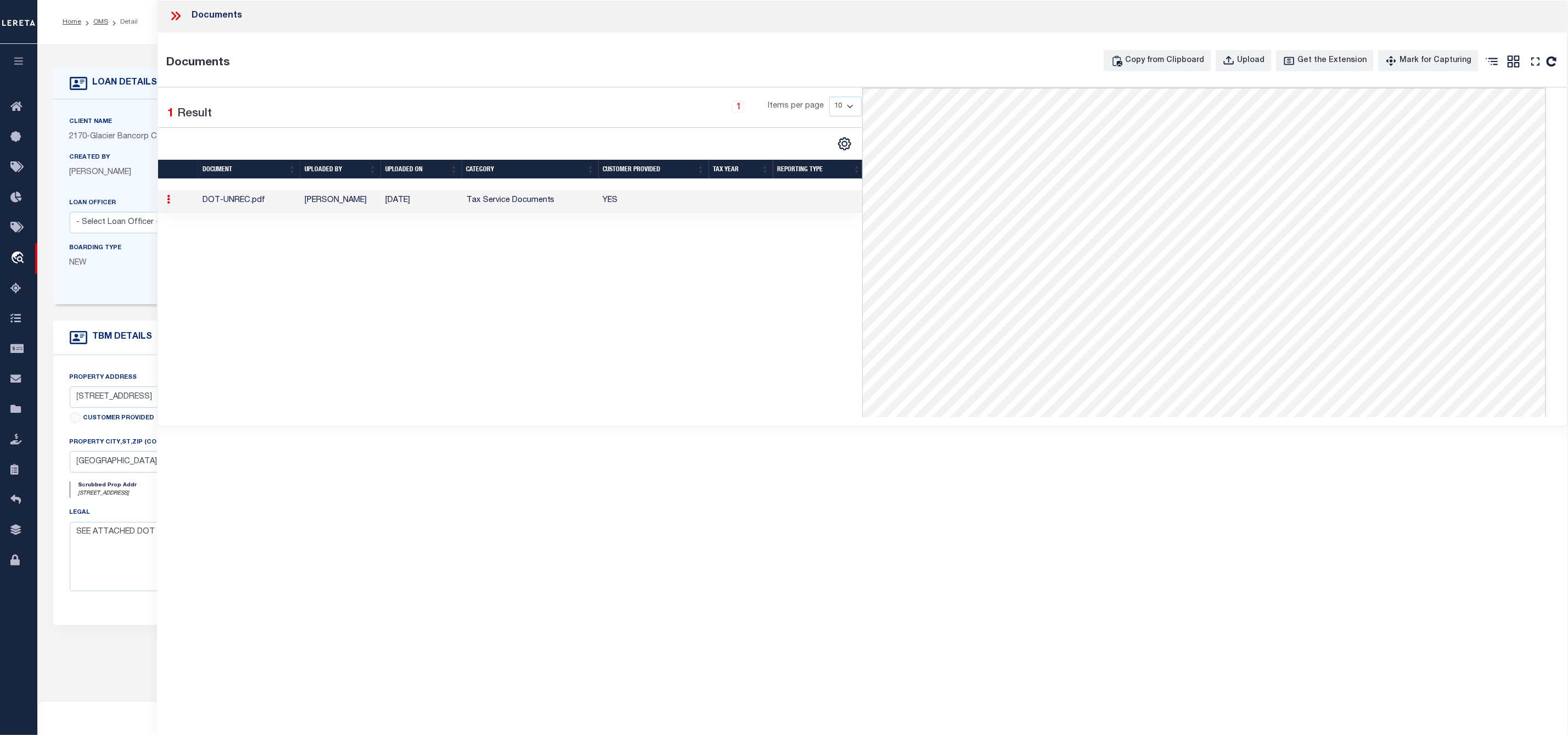
click at [176, 17] on icon at bounding box center [175, 16] width 14 height 14
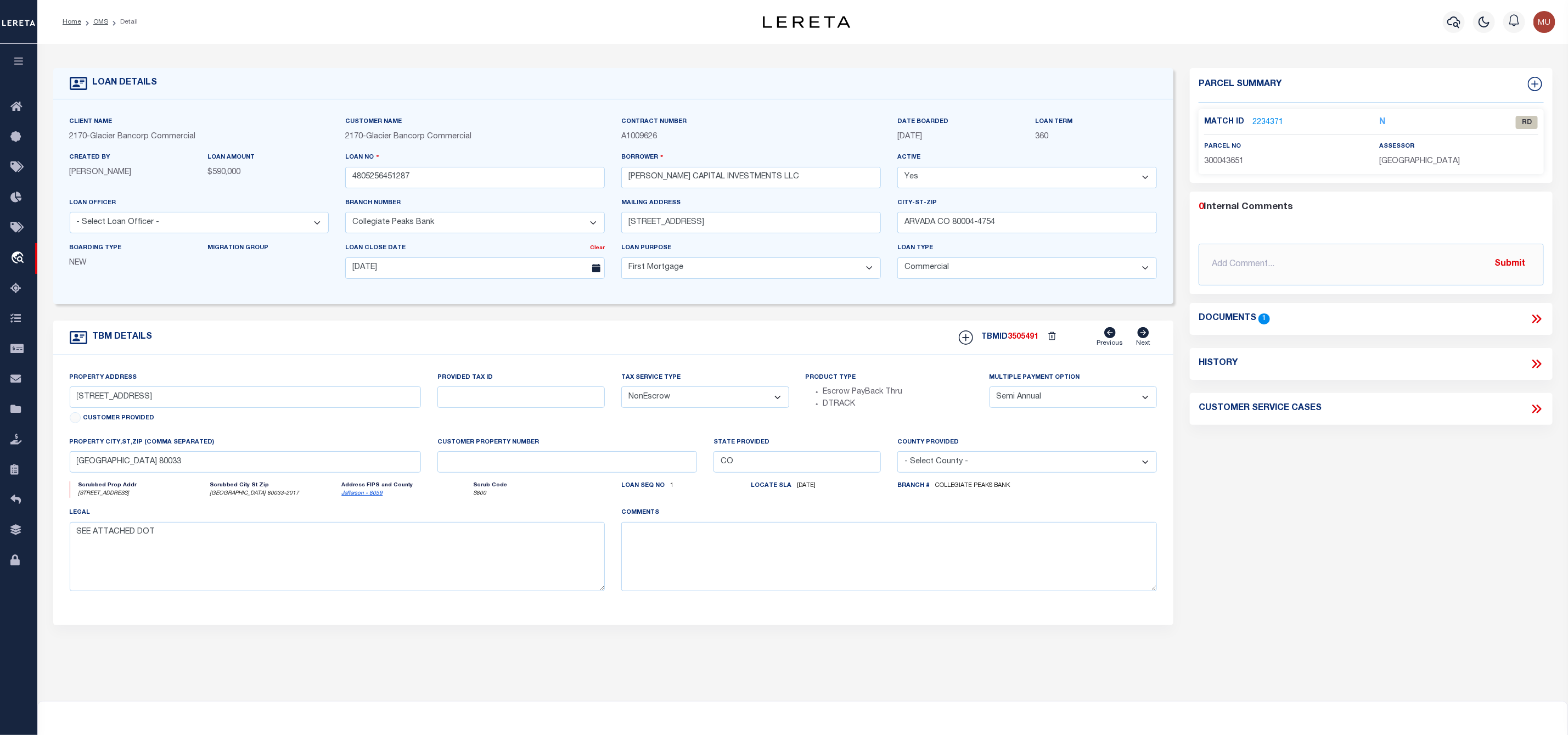
click at [1284, 118] on div "Match ID 2234371" at bounding box center [1283, 122] width 158 height 12
click at [1257, 122] on link "2234371" at bounding box center [1267, 122] width 31 height 11
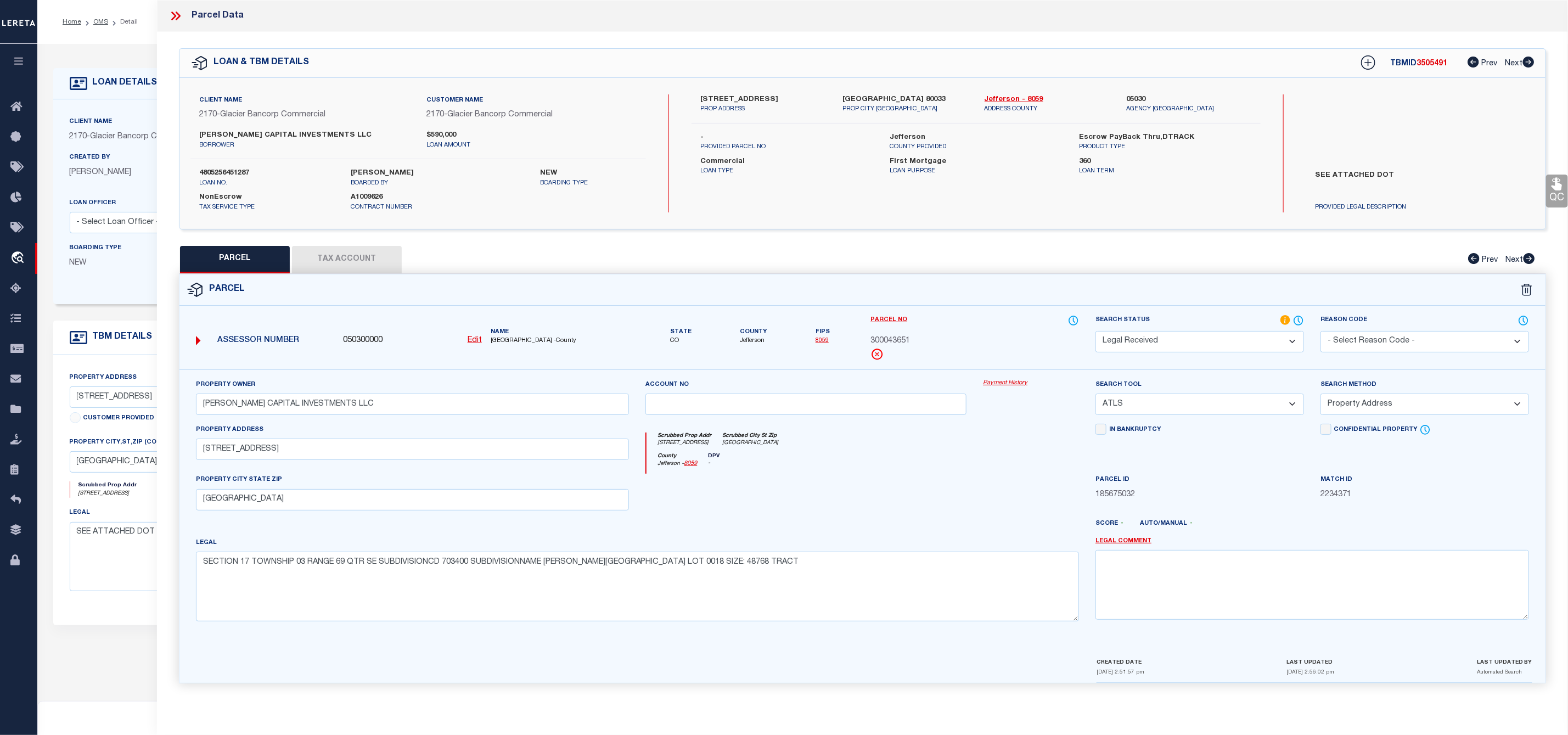
click at [1228, 338] on select "Automated Search Bad Parcel Complete Duplicate Parcel High Dollar Reporting In …" at bounding box center [1199, 342] width 208 height 21
click at [1095, 332] on select "Automated Search Bad Parcel Complete Duplicate Parcel High Dollar Reporting In …" at bounding box center [1199, 342] width 208 height 21
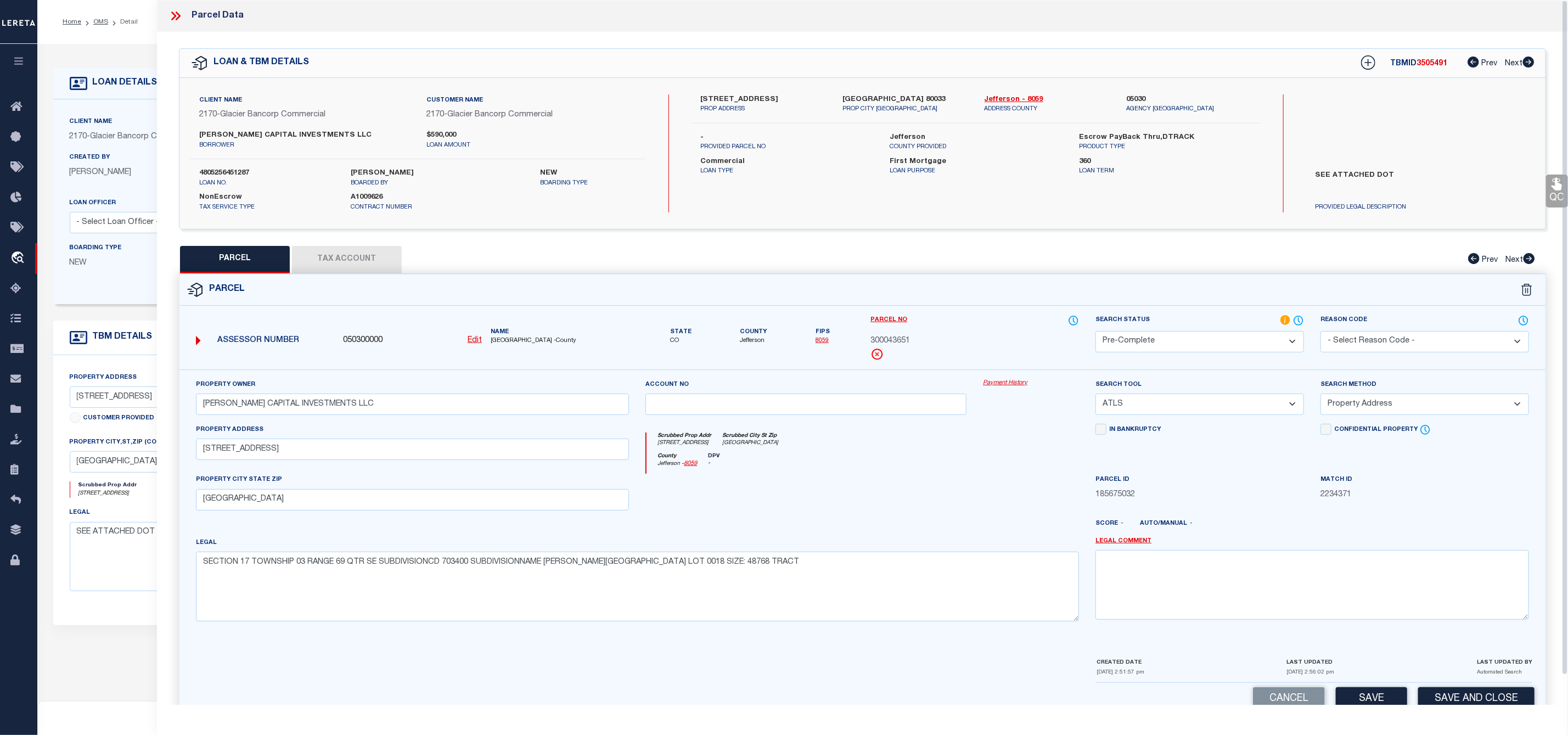
click at [1222, 404] on select "-- Select Search Tool -- 3rd Party Website Agency File Agency Website ATLS CNV-…" at bounding box center [1199, 404] width 208 height 21
click at [1095, 397] on select "-- Select Search Tool -- 3rd Party Website Agency File Agency Website ATLS CNV-…" at bounding box center [1199, 404] width 208 height 21
click at [1389, 404] on select "-- Select Search Method -- Property Address Legal Liability Info Provided" at bounding box center [1425, 404] width 208 height 21
click at [1321, 397] on select "-- Select Search Method -- Property Address Legal Liability Info Provided" at bounding box center [1425, 404] width 208 height 21
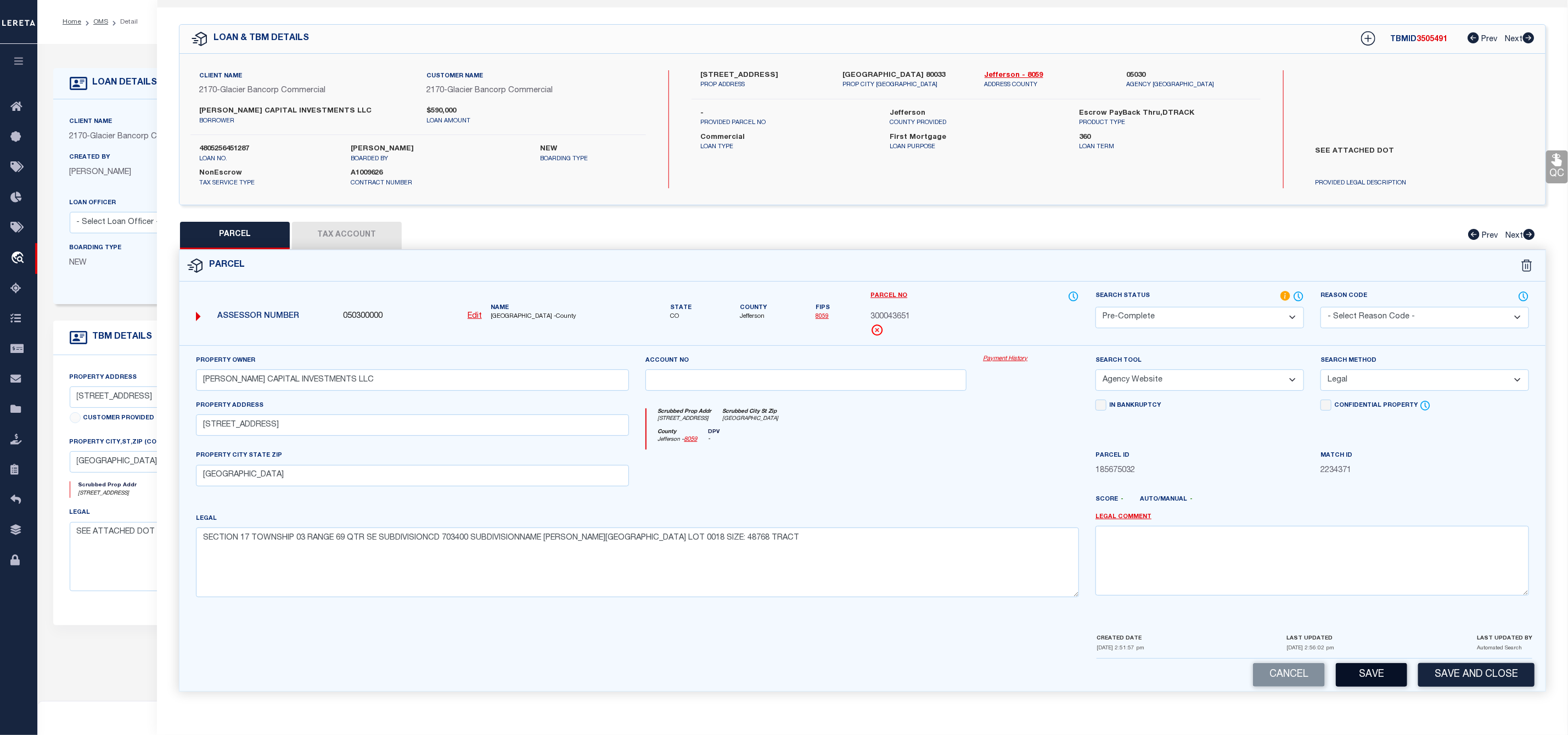
click at [1368, 681] on button "Save" at bounding box center [1371, 675] width 72 height 23
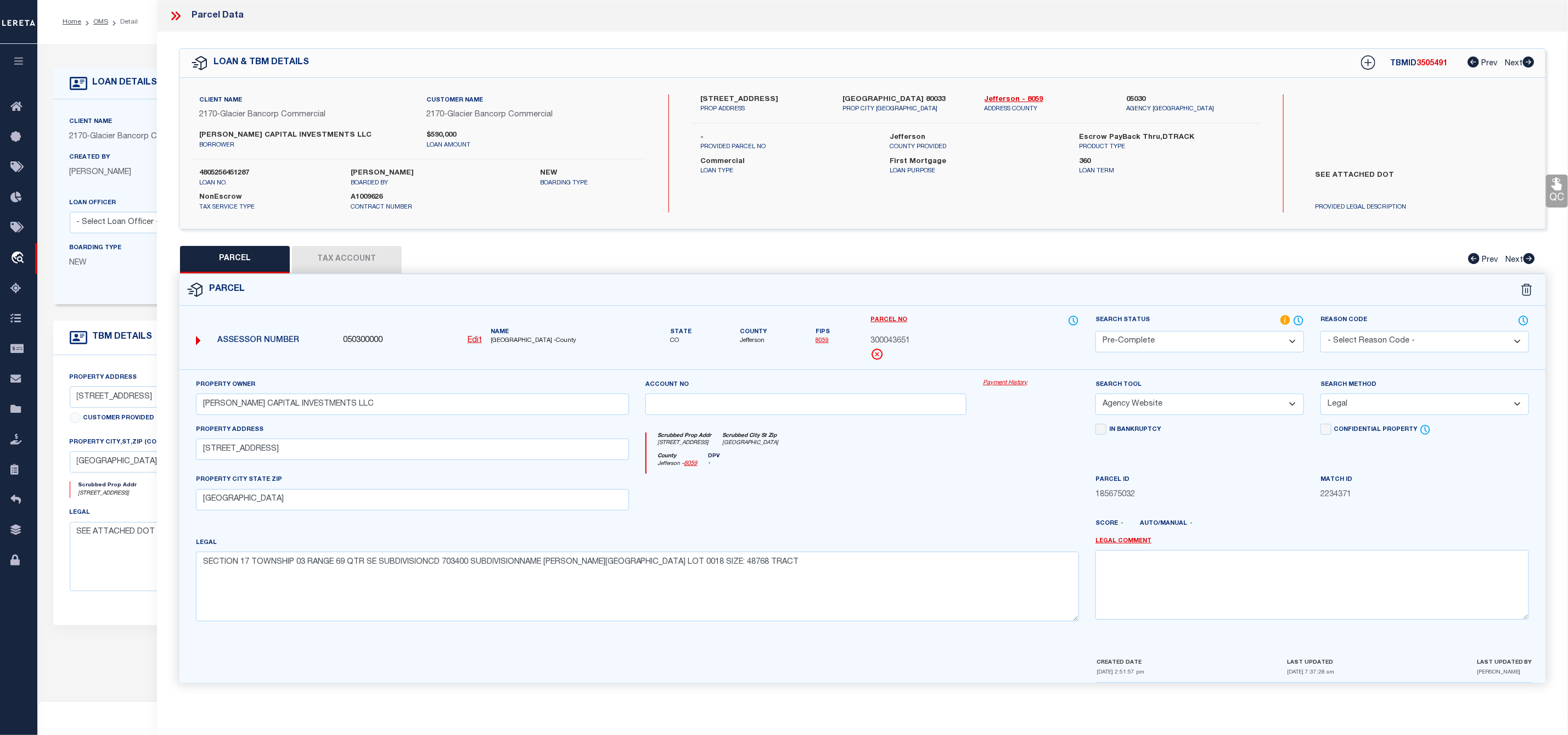
scroll to position [0, 0]
click at [1428, 65] on span "3505491" at bounding box center [1431, 63] width 31 height 8
copy span "3505491"
click at [229, 171] on label "4805256451287" at bounding box center [266, 174] width 135 height 11
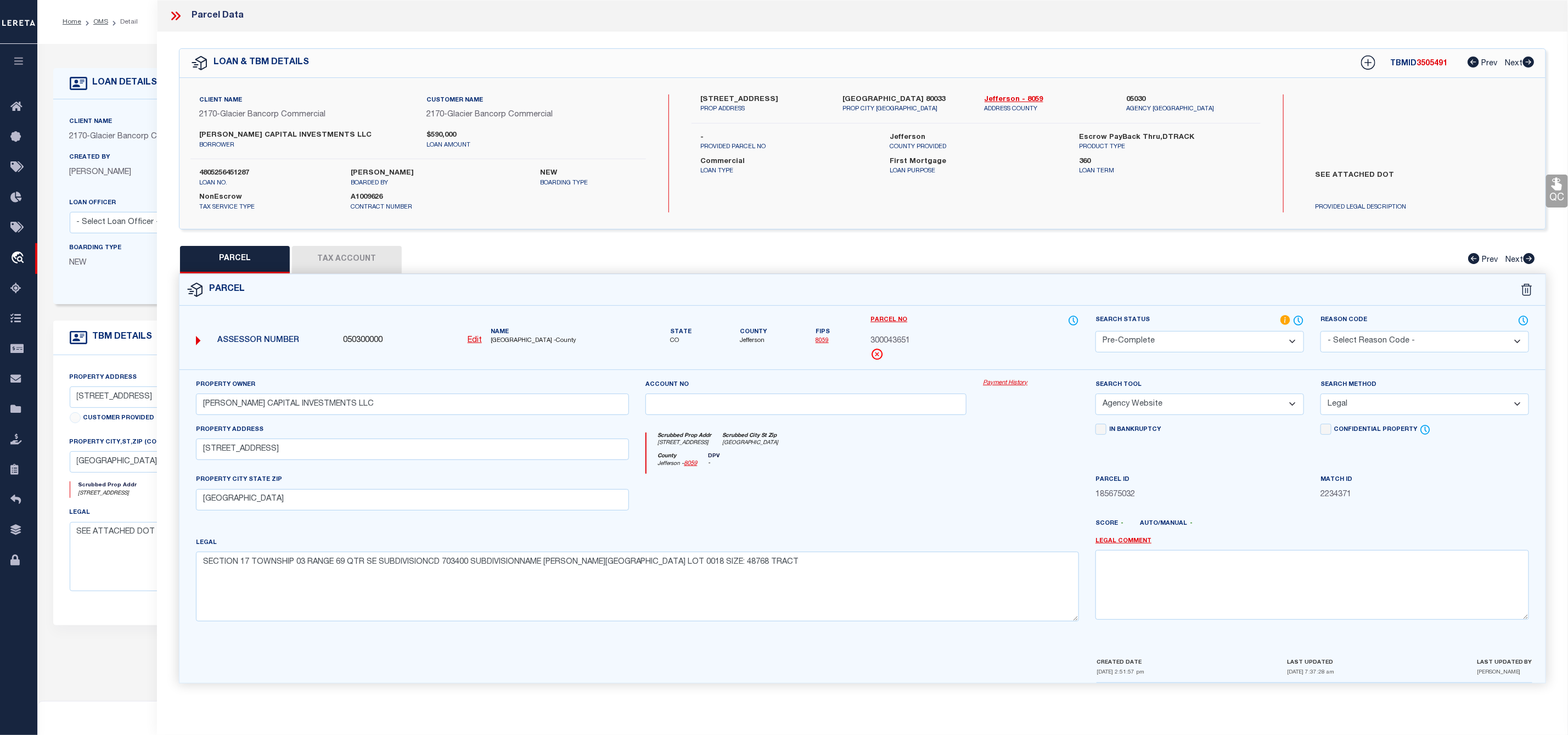
click at [229, 171] on label "4805256451287" at bounding box center [266, 174] width 135 height 11
click at [753, 341] on span "Jefferson" at bounding box center [753, 341] width 27 height 9
click at [369, 263] on button "Tax Account" at bounding box center [347, 260] width 110 height 27
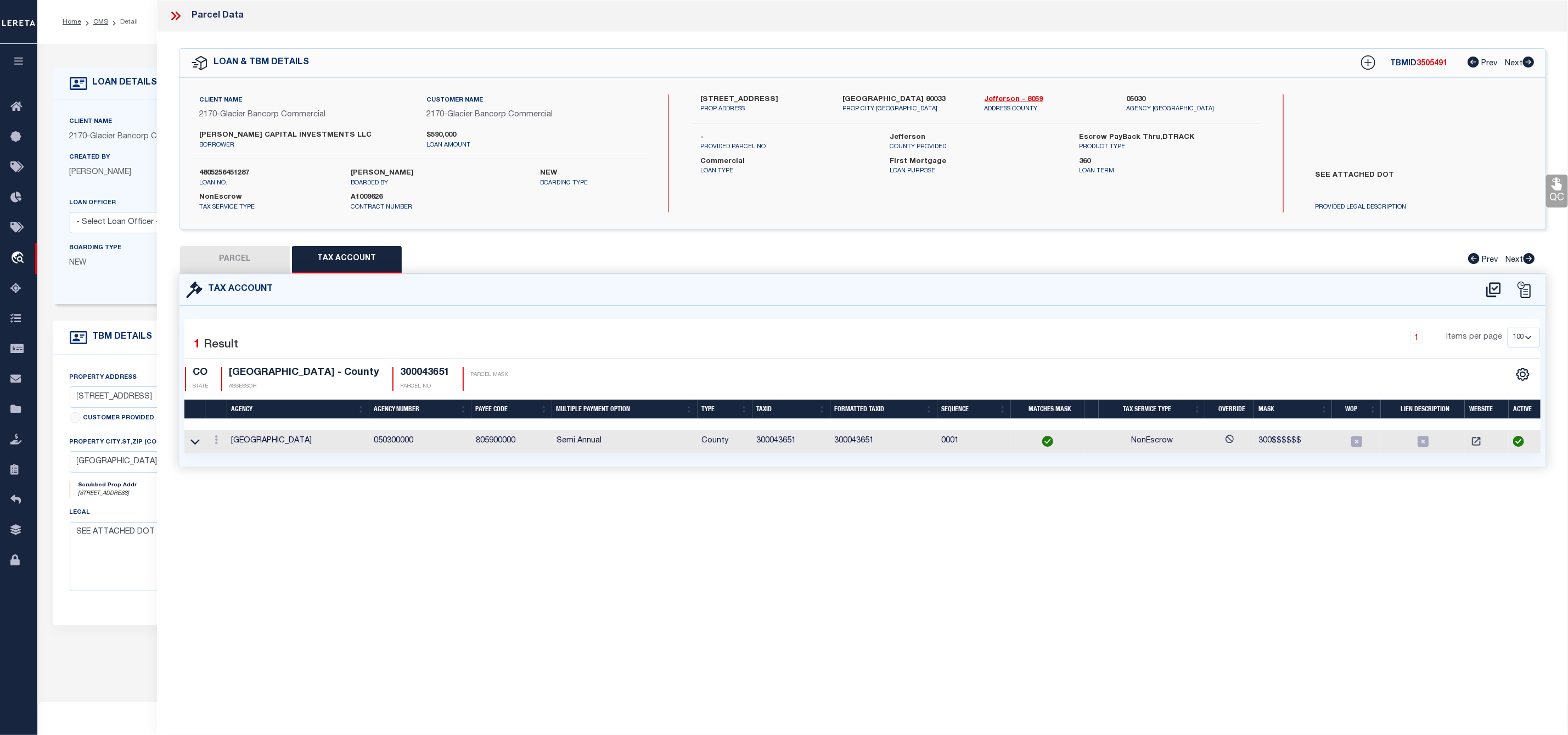
click at [772, 445] on td "300043651" at bounding box center [791, 441] width 78 height 23
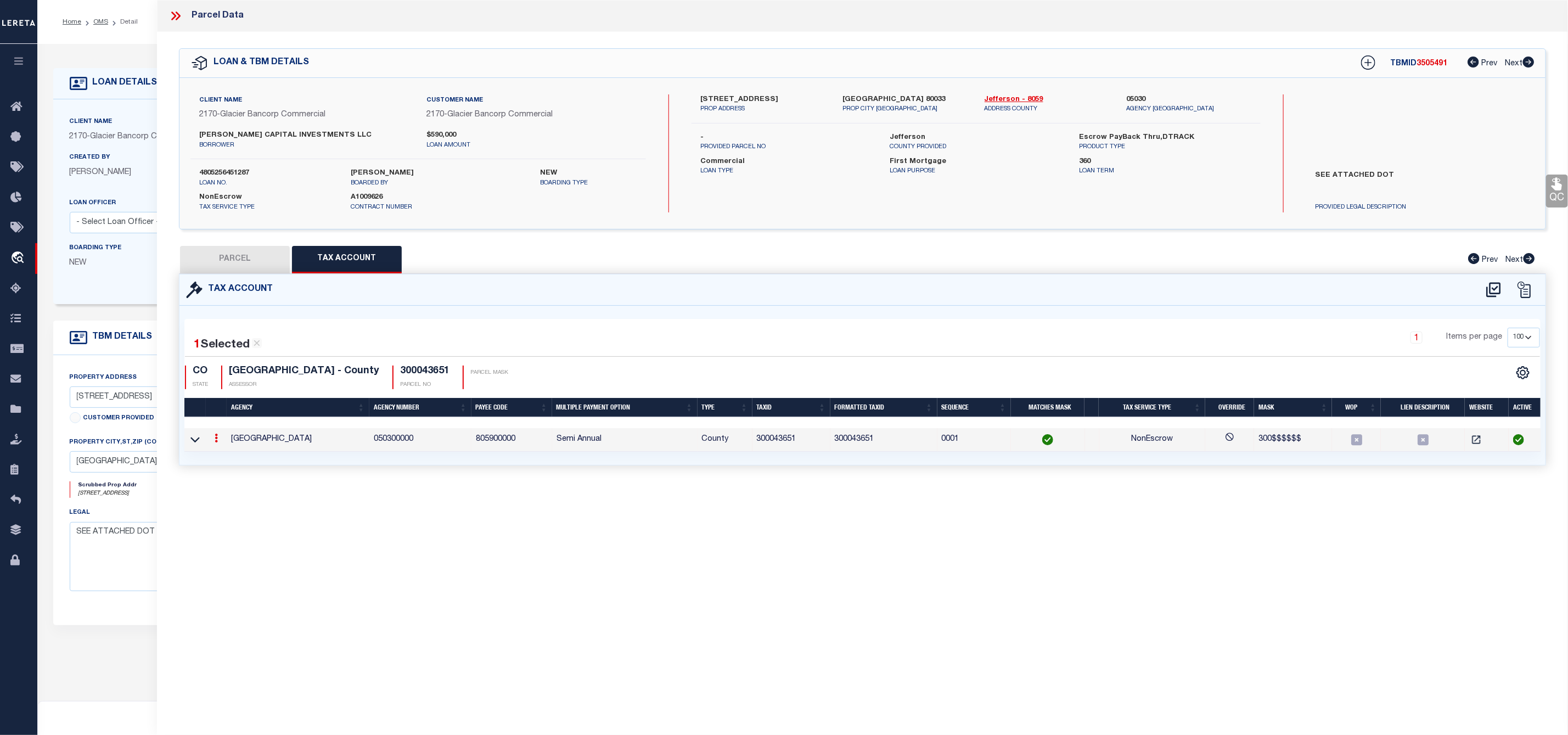
click at [772, 445] on td "300043651" at bounding box center [791, 440] width 78 height 23
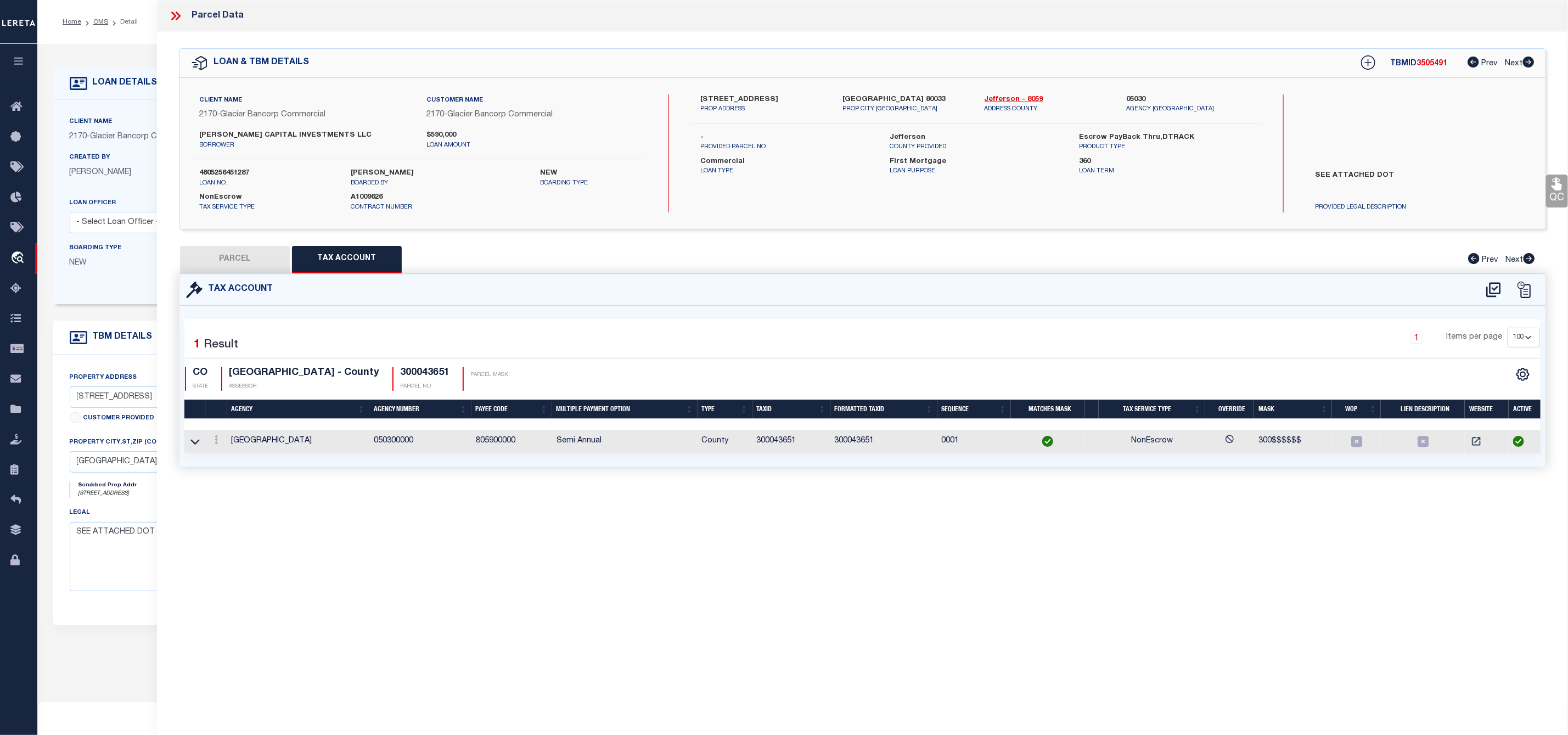
click at [178, 15] on icon at bounding box center [178, 16] width 5 height 9
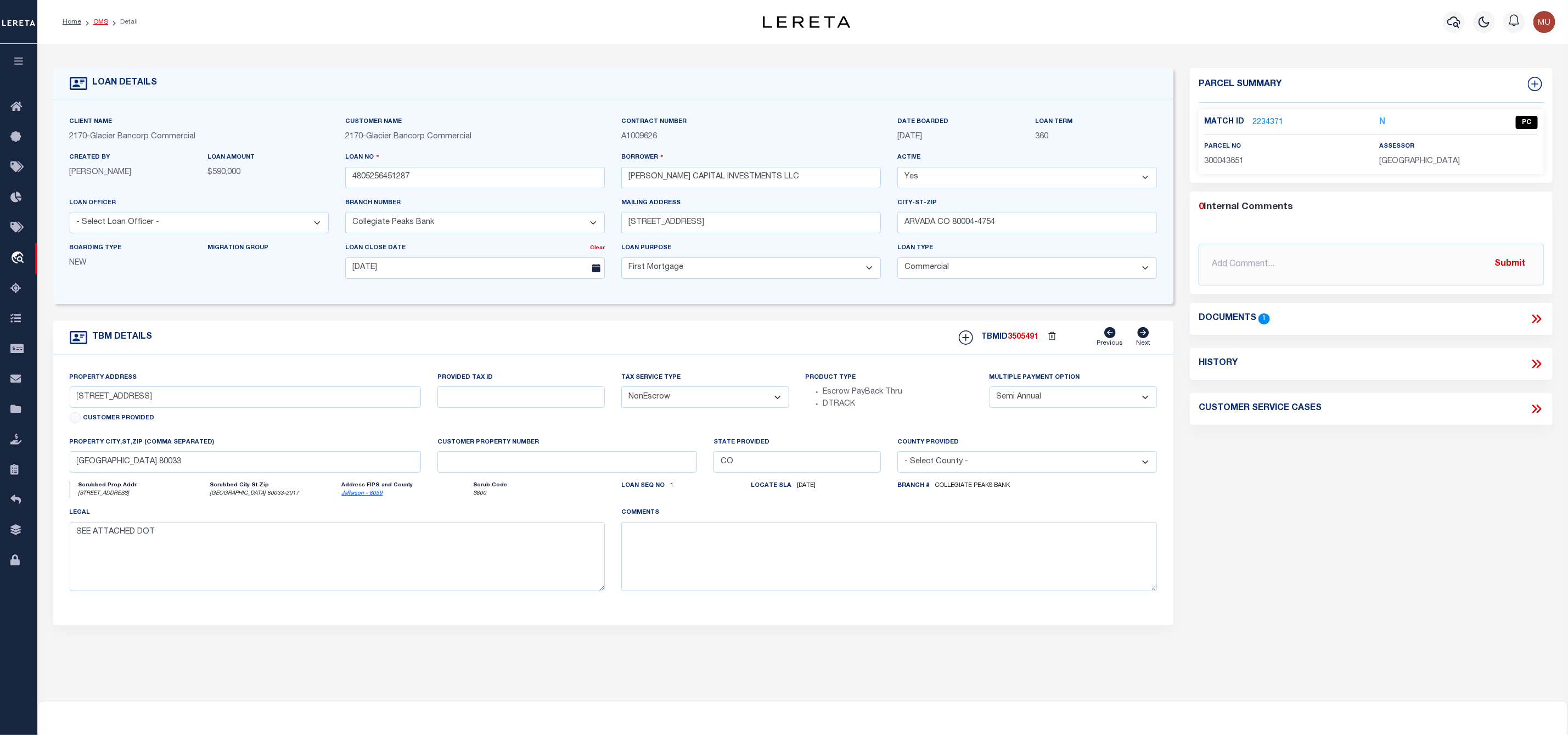
click at [106, 19] on link "OMS" at bounding box center [101, 22] width 15 height 7
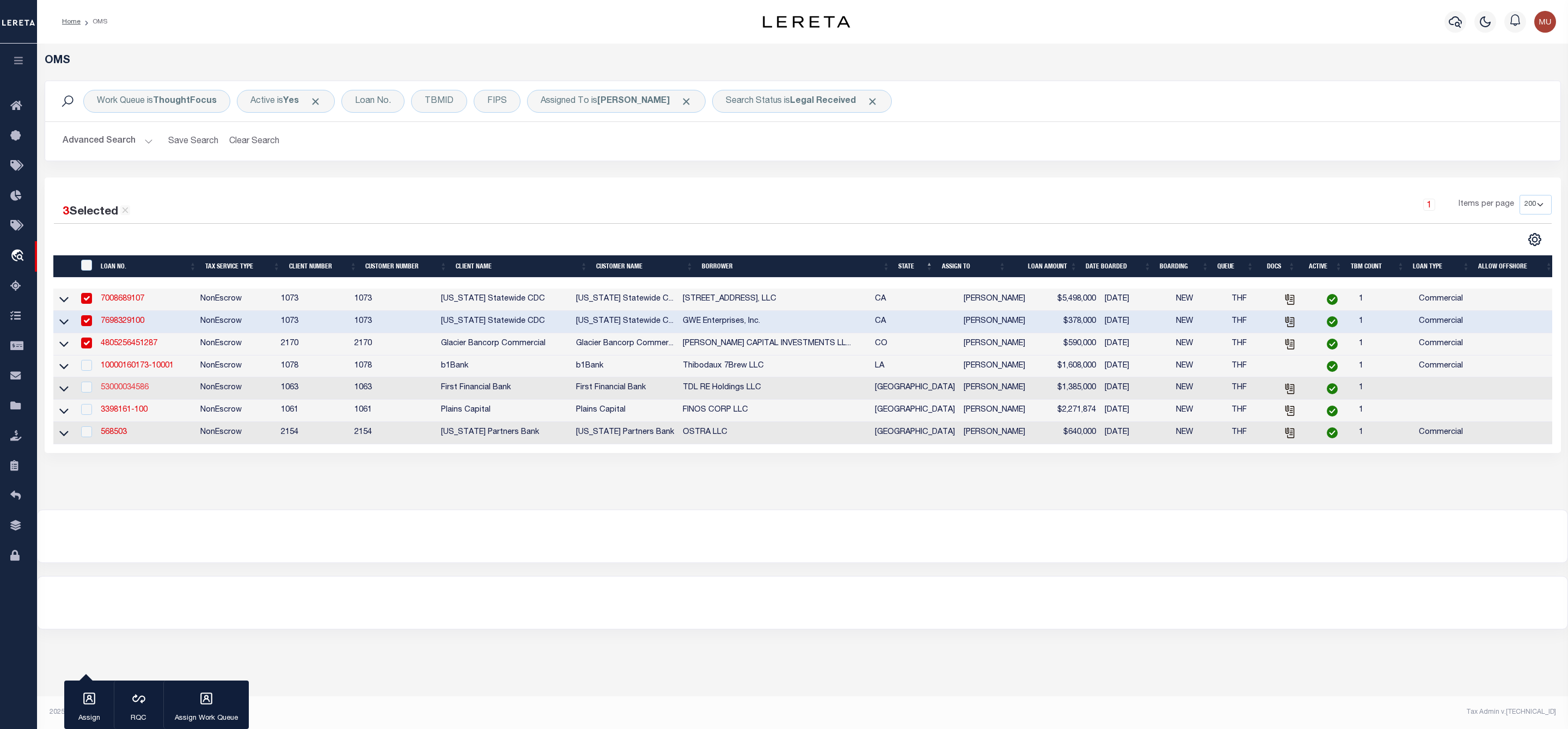
click at [117, 391] on link "53000034586" at bounding box center [125, 388] width 48 height 7
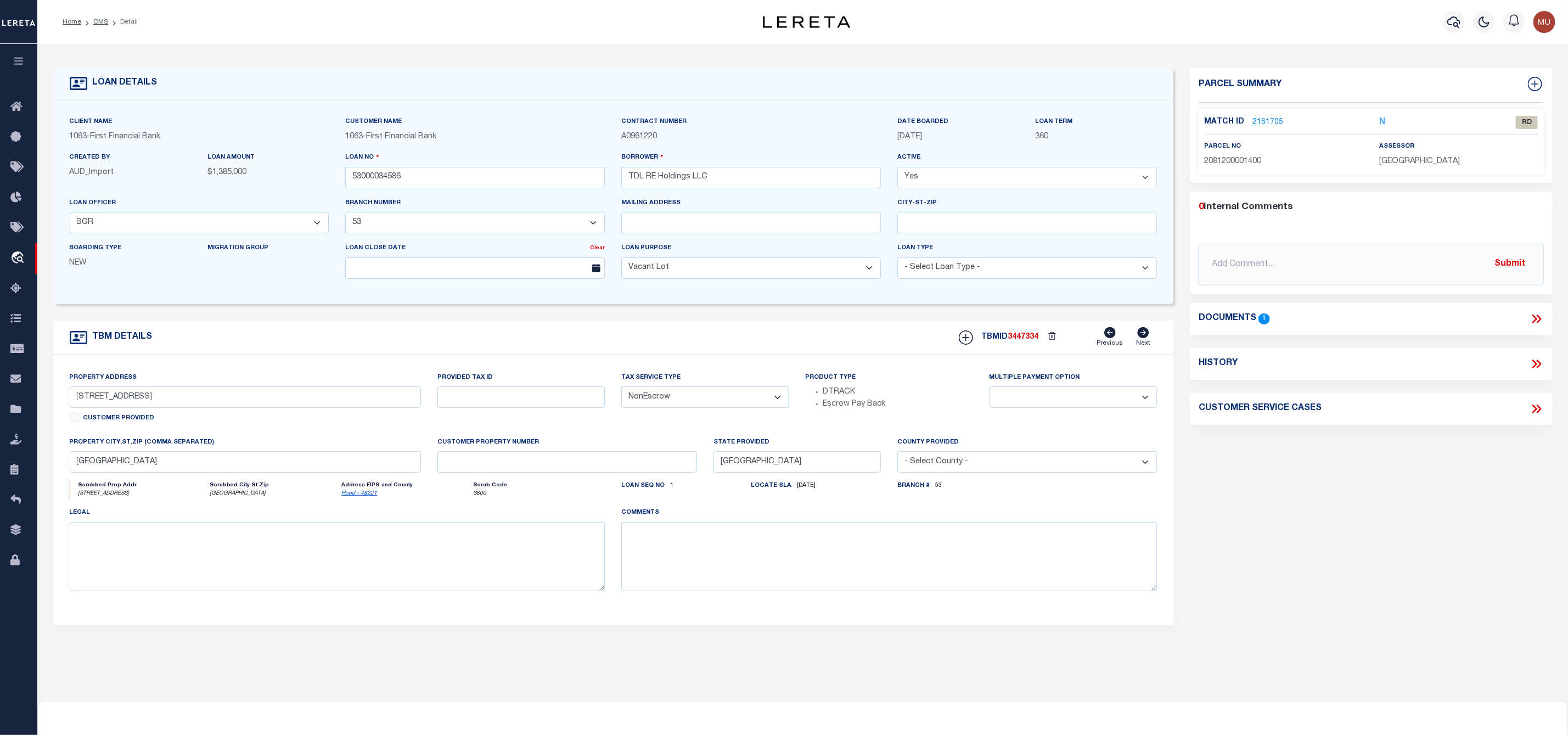
click at [1276, 118] on link "2161705" at bounding box center [1267, 122] width 31 height 11
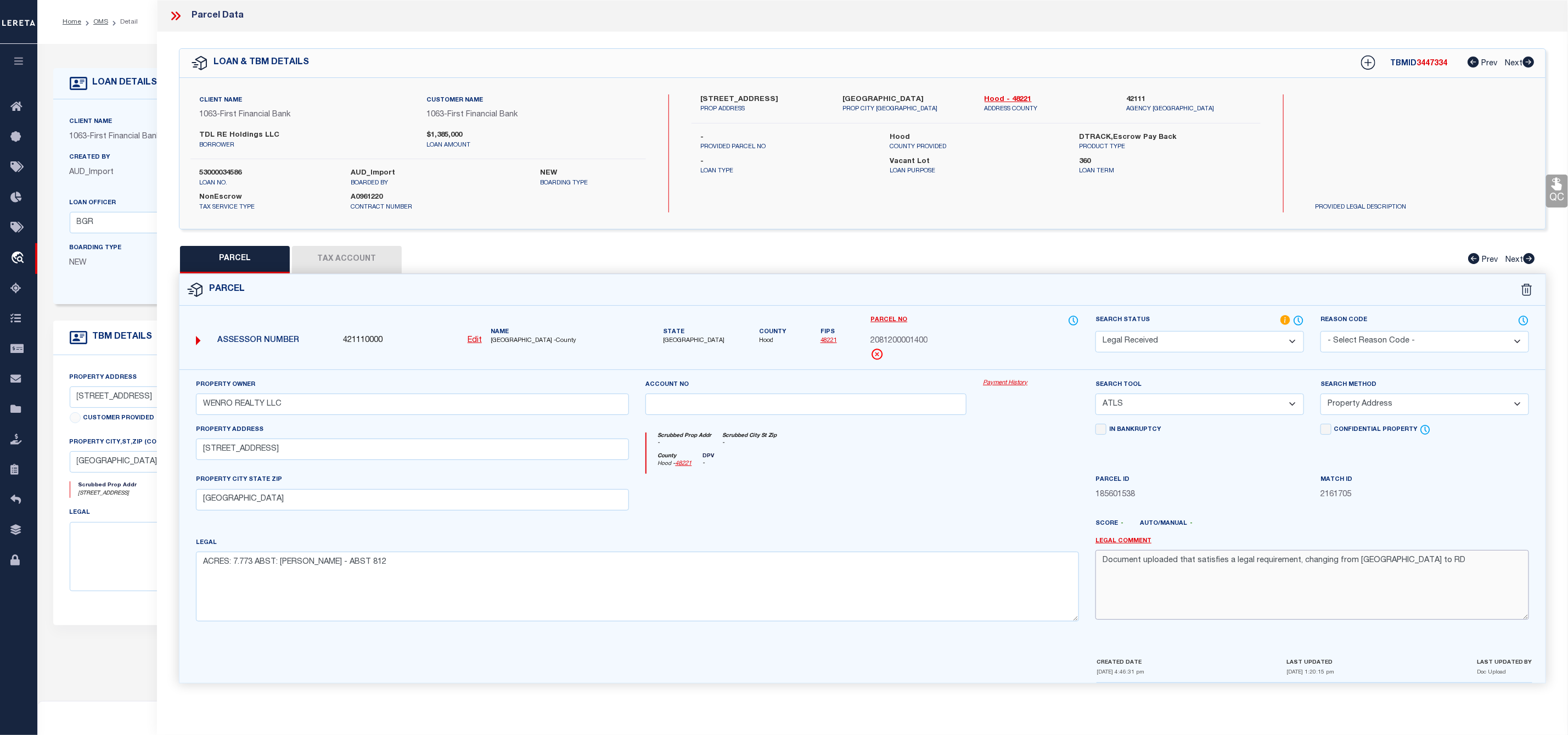
drag, startPoint x: 1407, startPoint y: 570, endPoint x: 1087, endPoint y: 559, distance: 320.2
click at [1087, 559] on div "Legal Comment Document uploaded that satisfies a legal requirement, changing fr…" at bounding box center [1312, 584] width 450 height 94
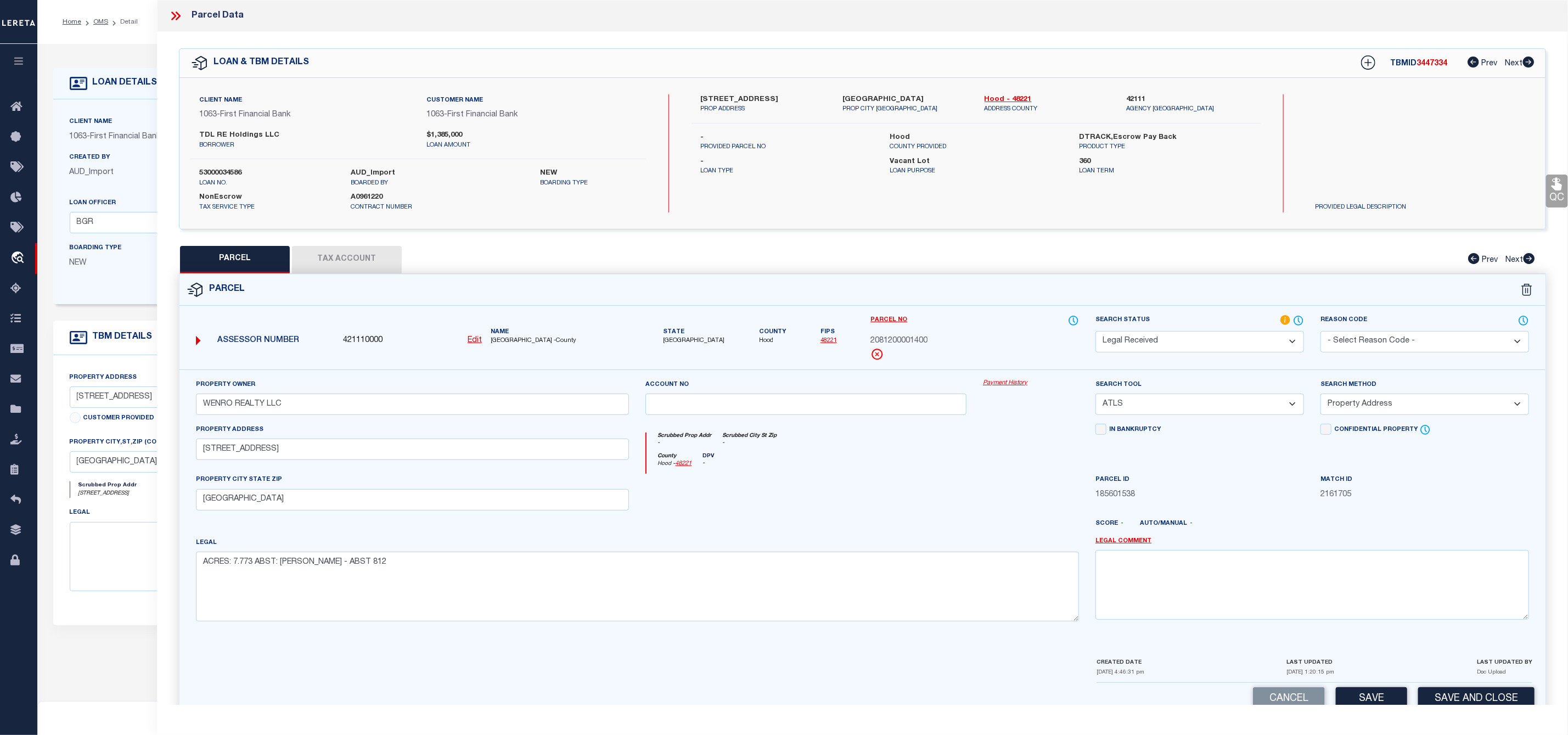
click at [173, 13] on icon at bounding box center [173, 16] width 5 height 9
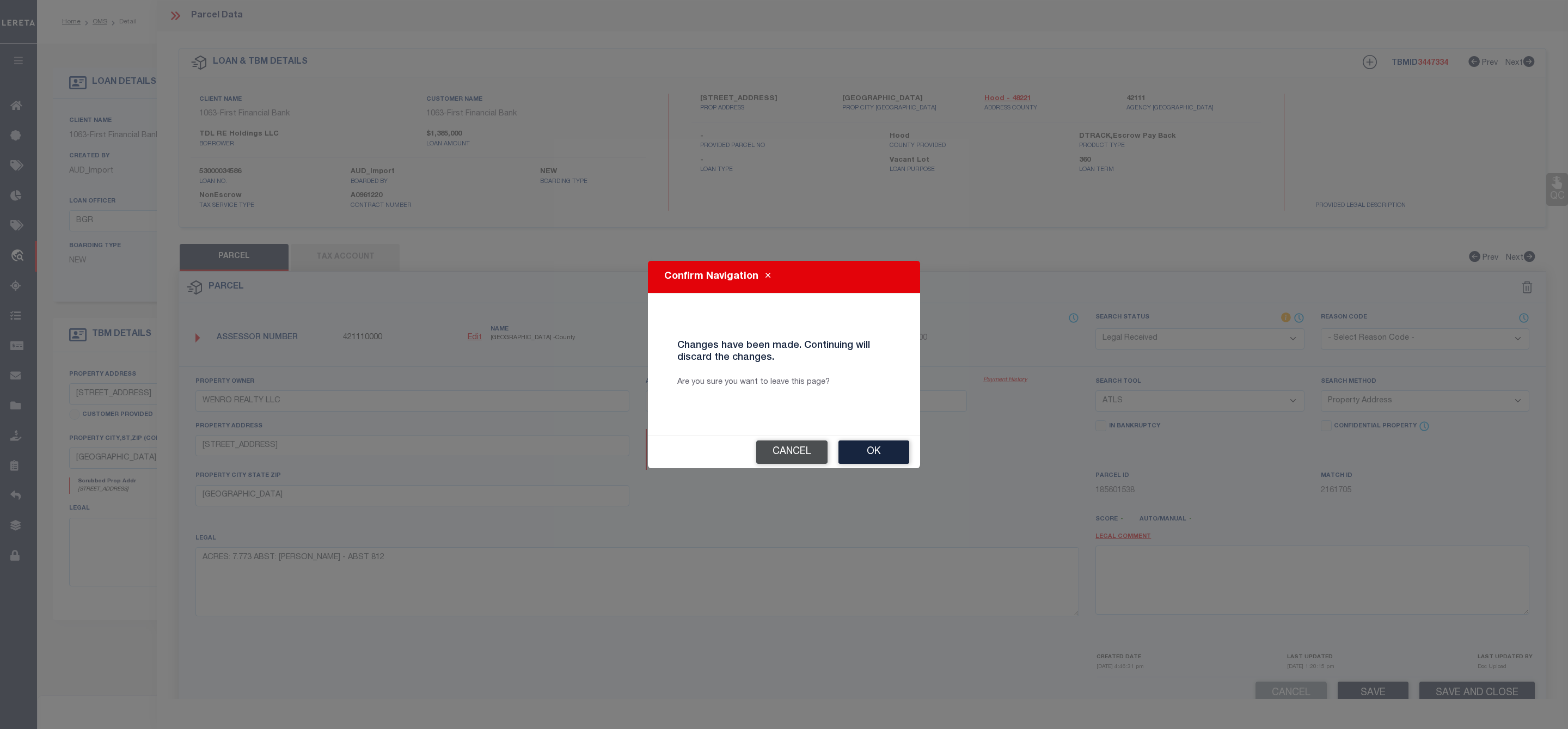
click at [813, 451] on button "Cancel" at bounding box center [791, 452] width 71 height 23
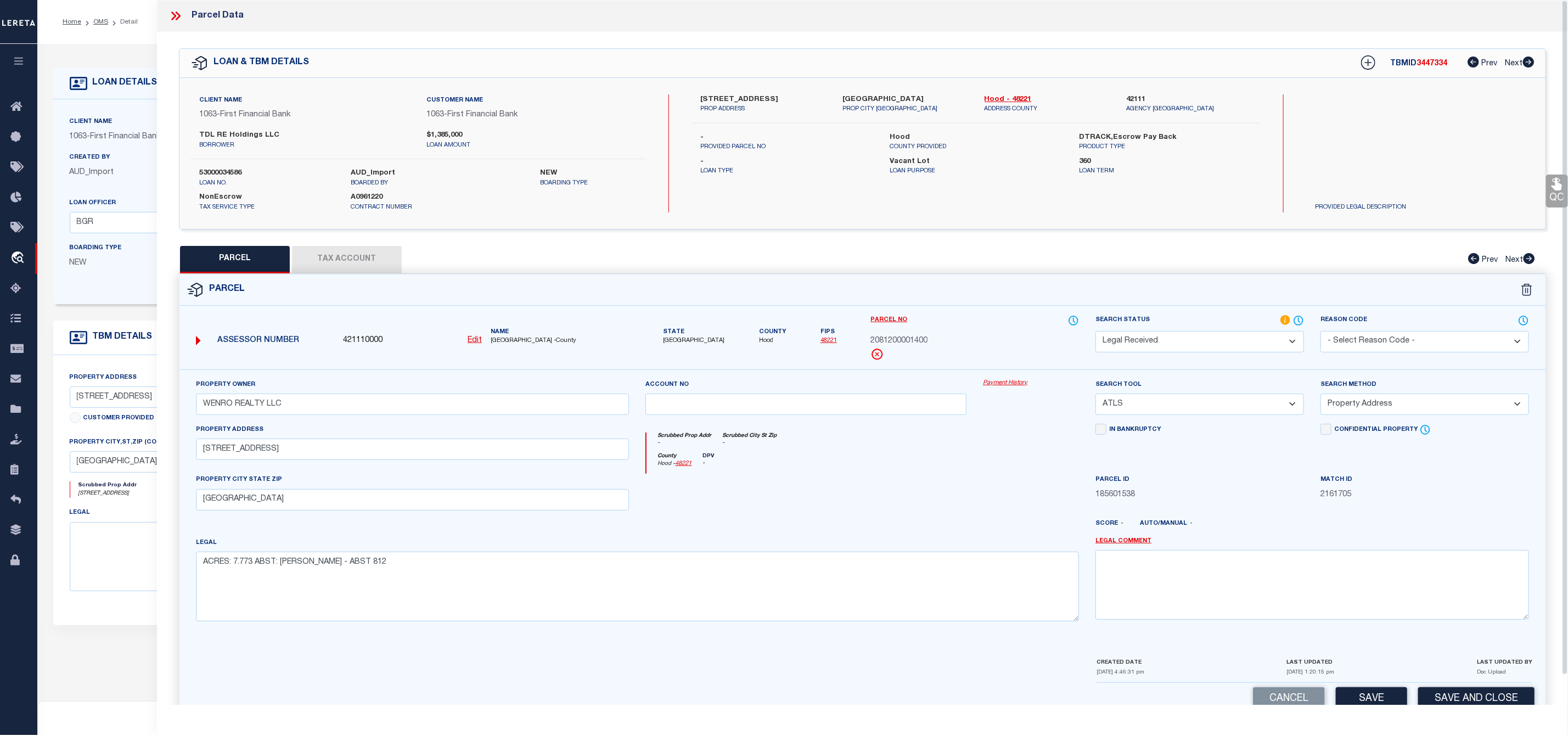
click at [172, 14] on icon at bounding box center [175, 16] width 14 height 14
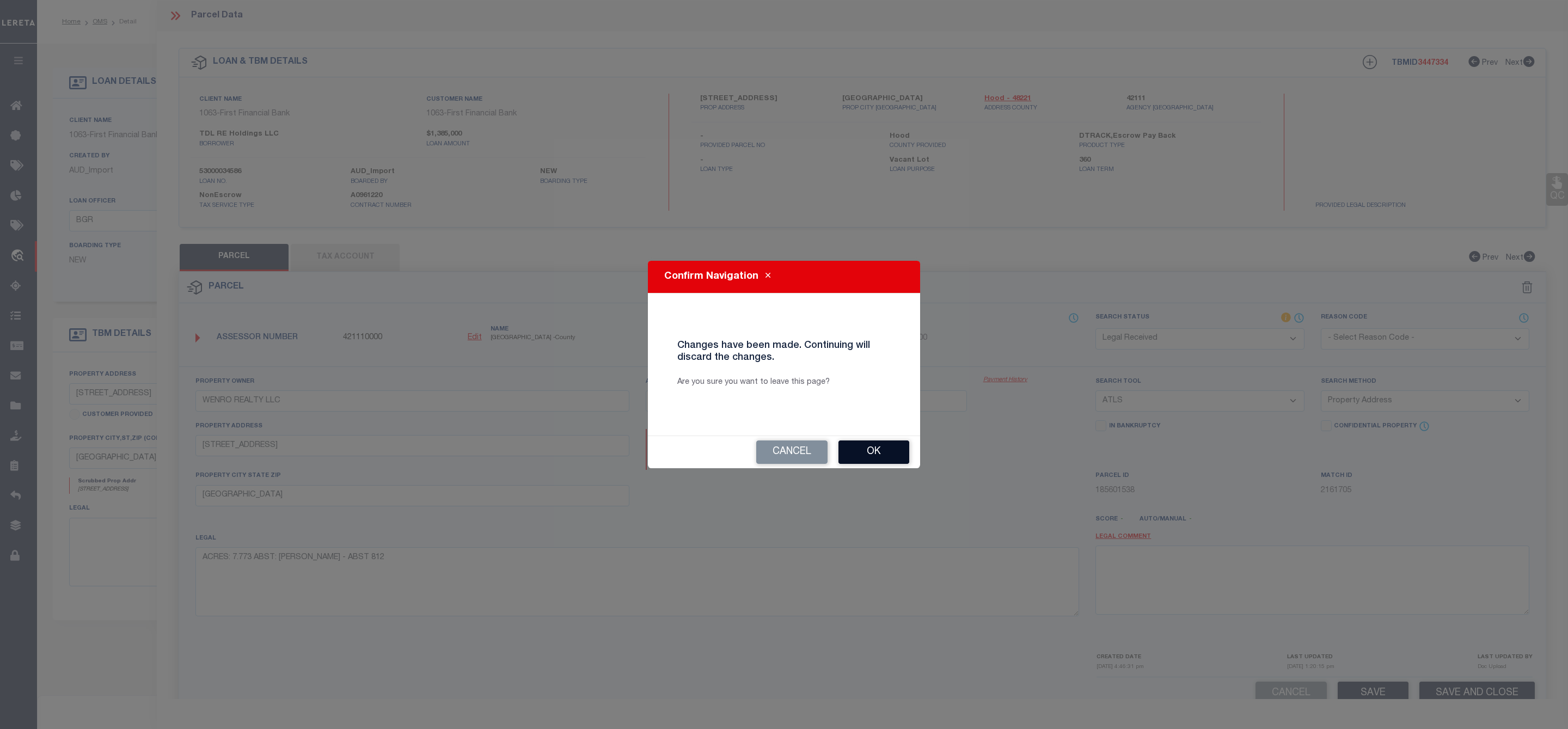
click at [859, 454] on button "Ok" at bounding box center [874, 452] width 71 height 23
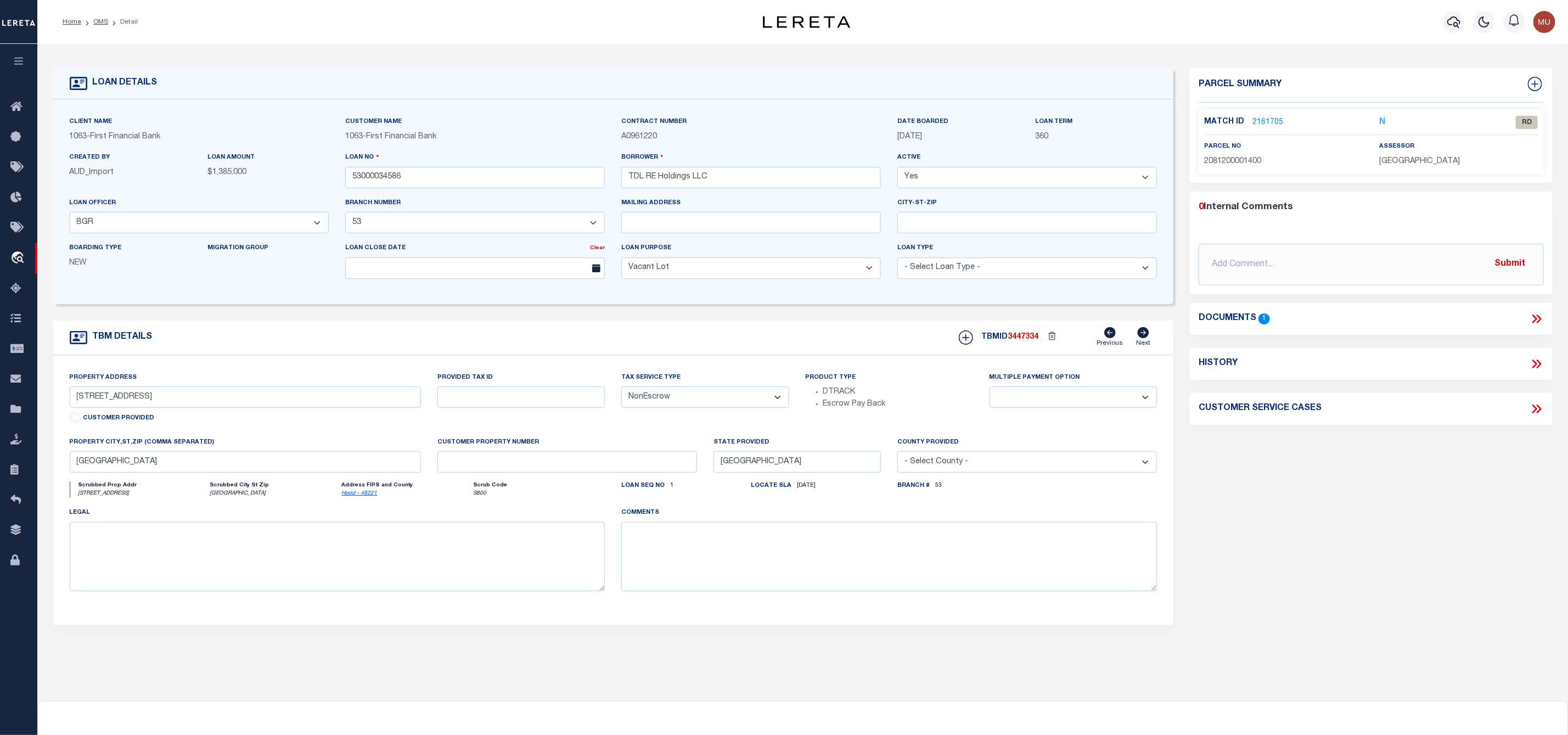
click at [1549, 318] on div "Documents 1" at bounding box center [1370, 318] width 363 height 14
click at [1258, 323] on div "Documents 1" at bounding box center [1234, 318] width 72 height 11
click at [1536, 318] on icon at bounding box center [1536, 318] width 14 height 14
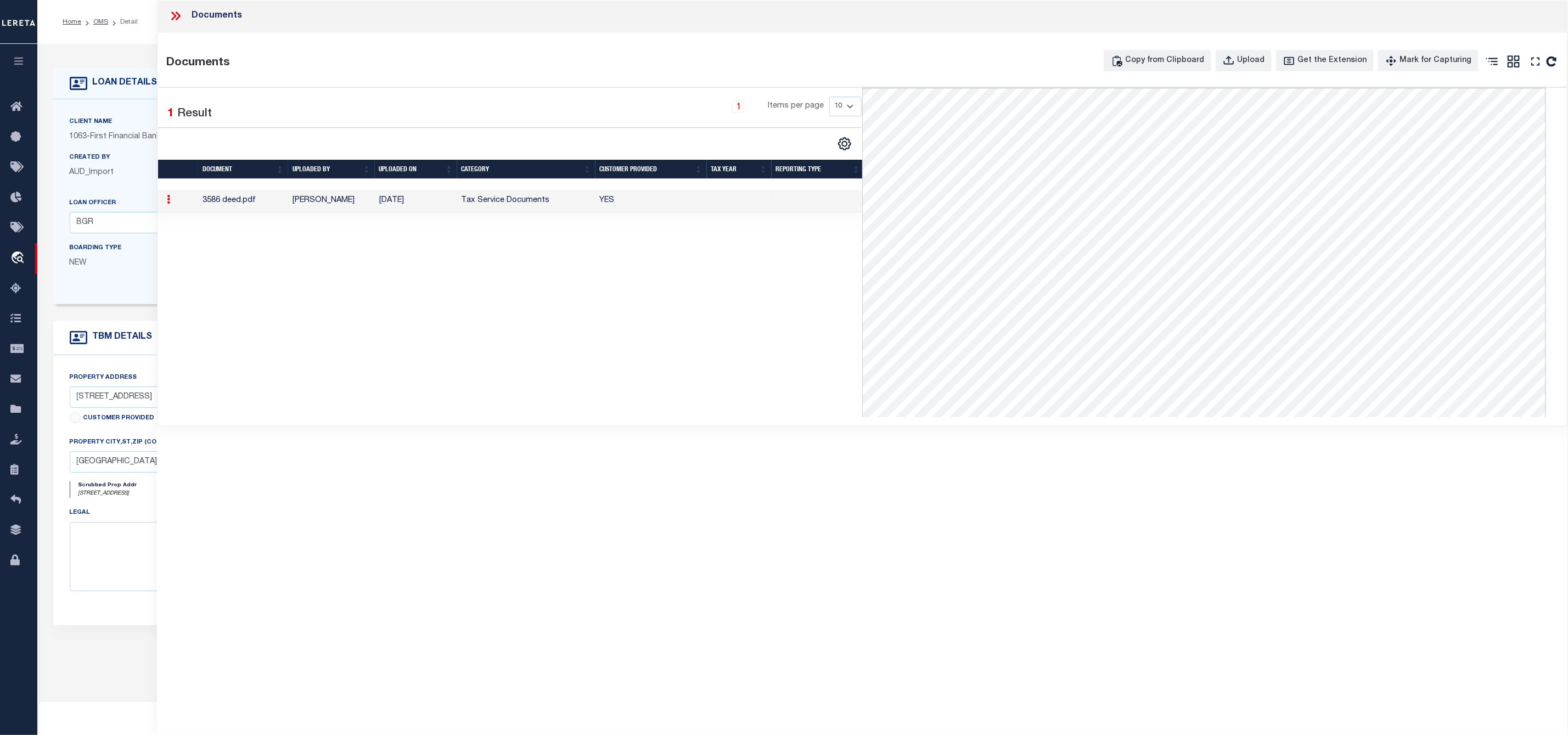
click at [178, 18] on icon at bounding box center [178, 16] width 5 height 9
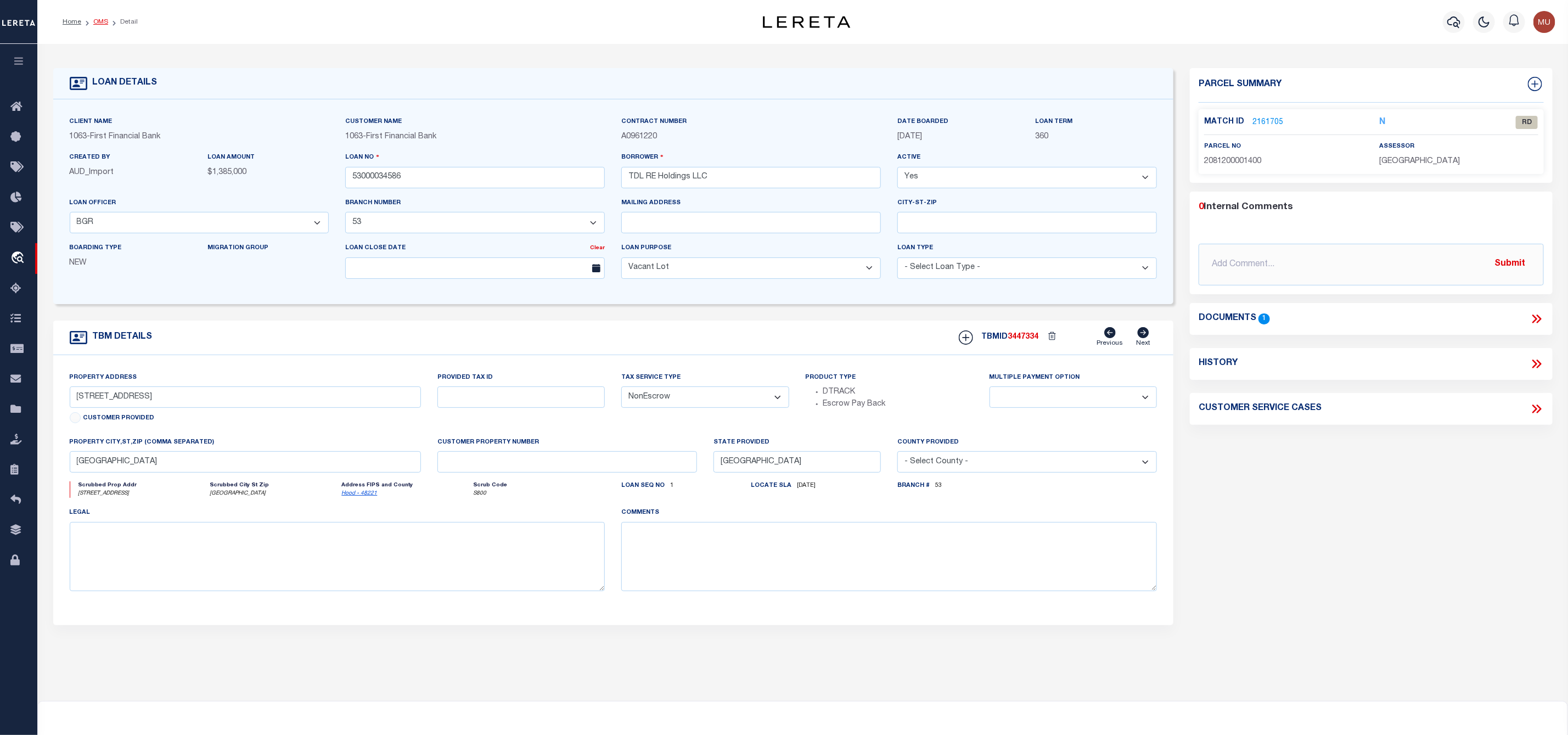
click at [101, 23] on link "OMS" at bounding box center [101, 22] width 15 height 7
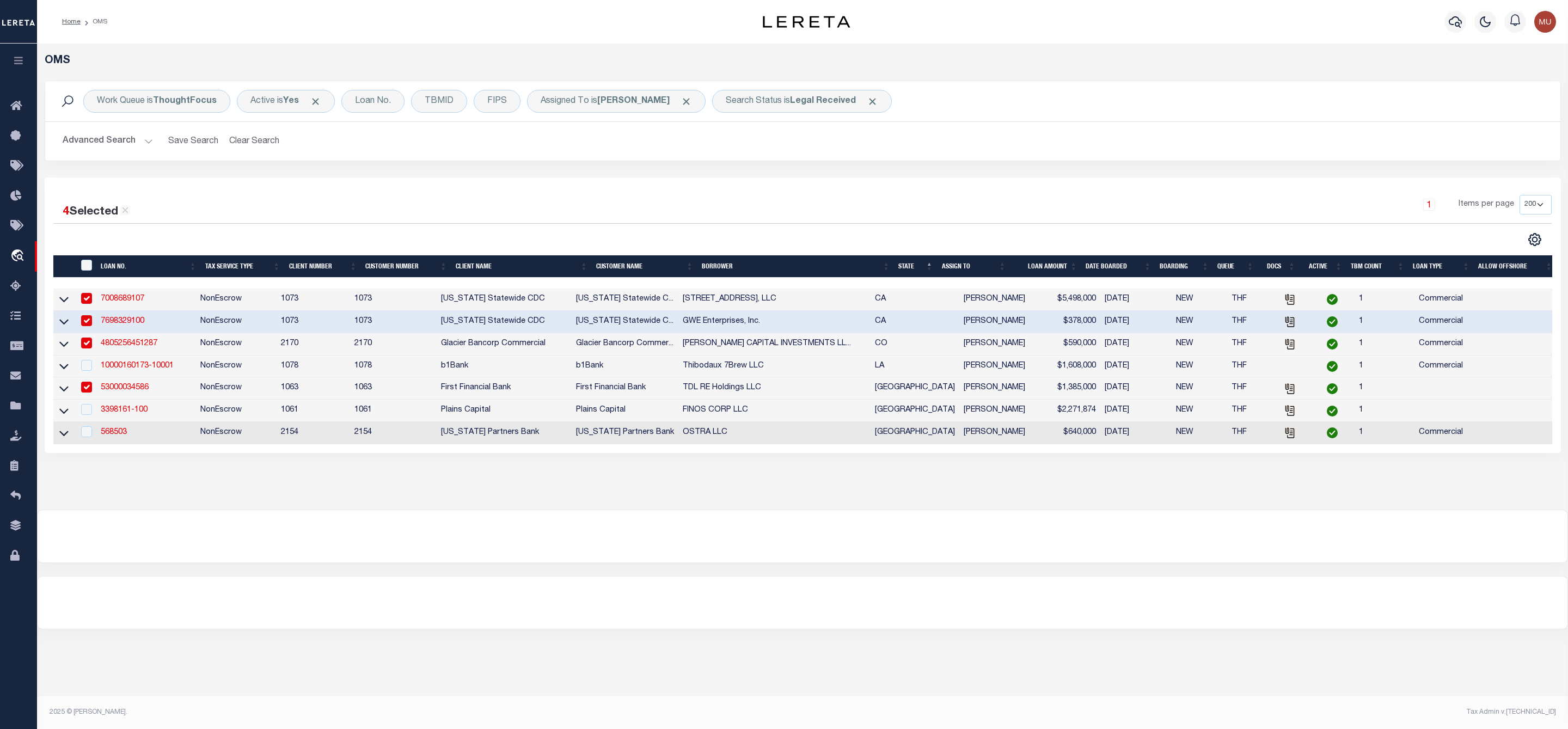
click at [137, 391] on link "53000034586" at bounding box center [125, 388] width 48 height 7
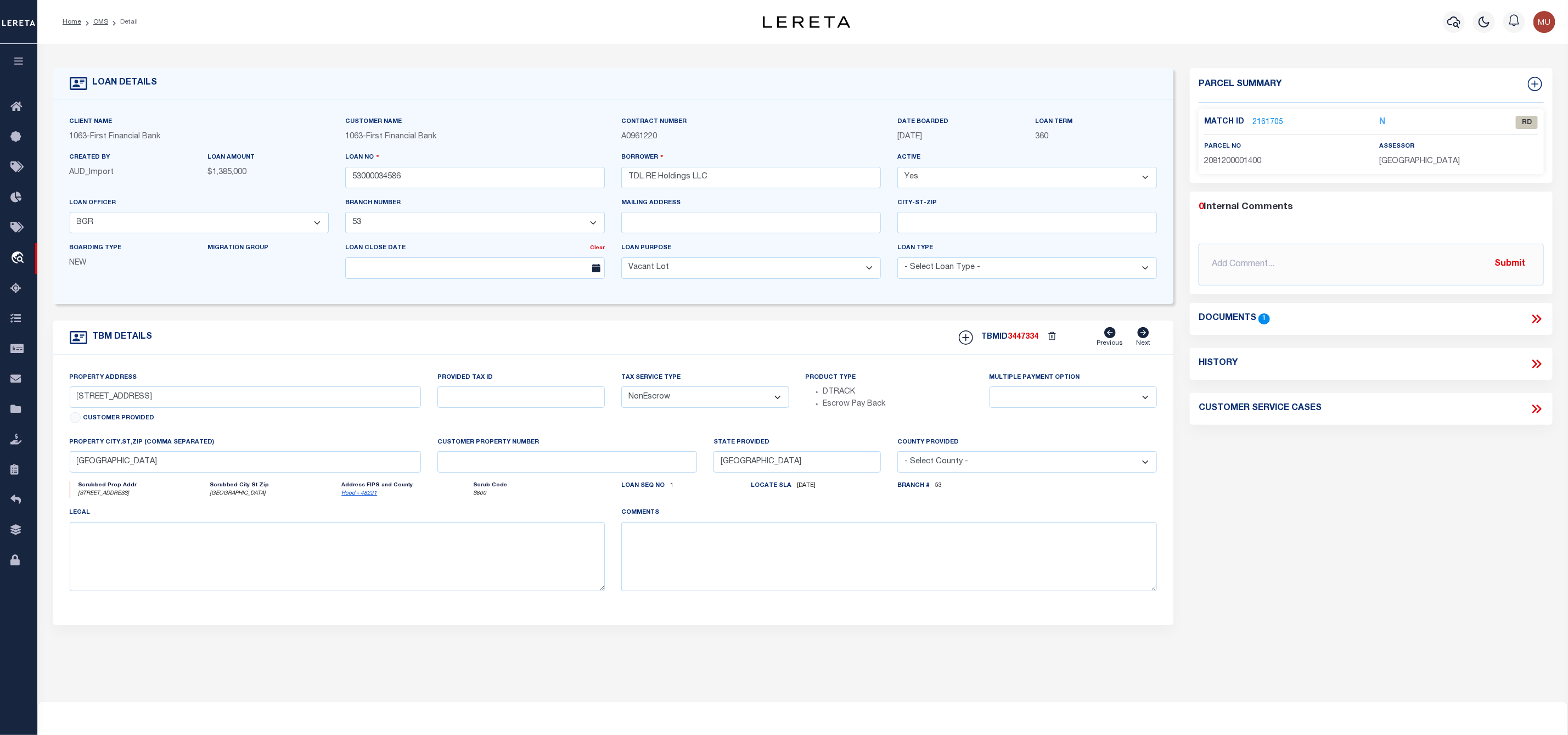
click at [1273, 118] on link "2161705" at bounding box center [1267, 122] width 31 height 11
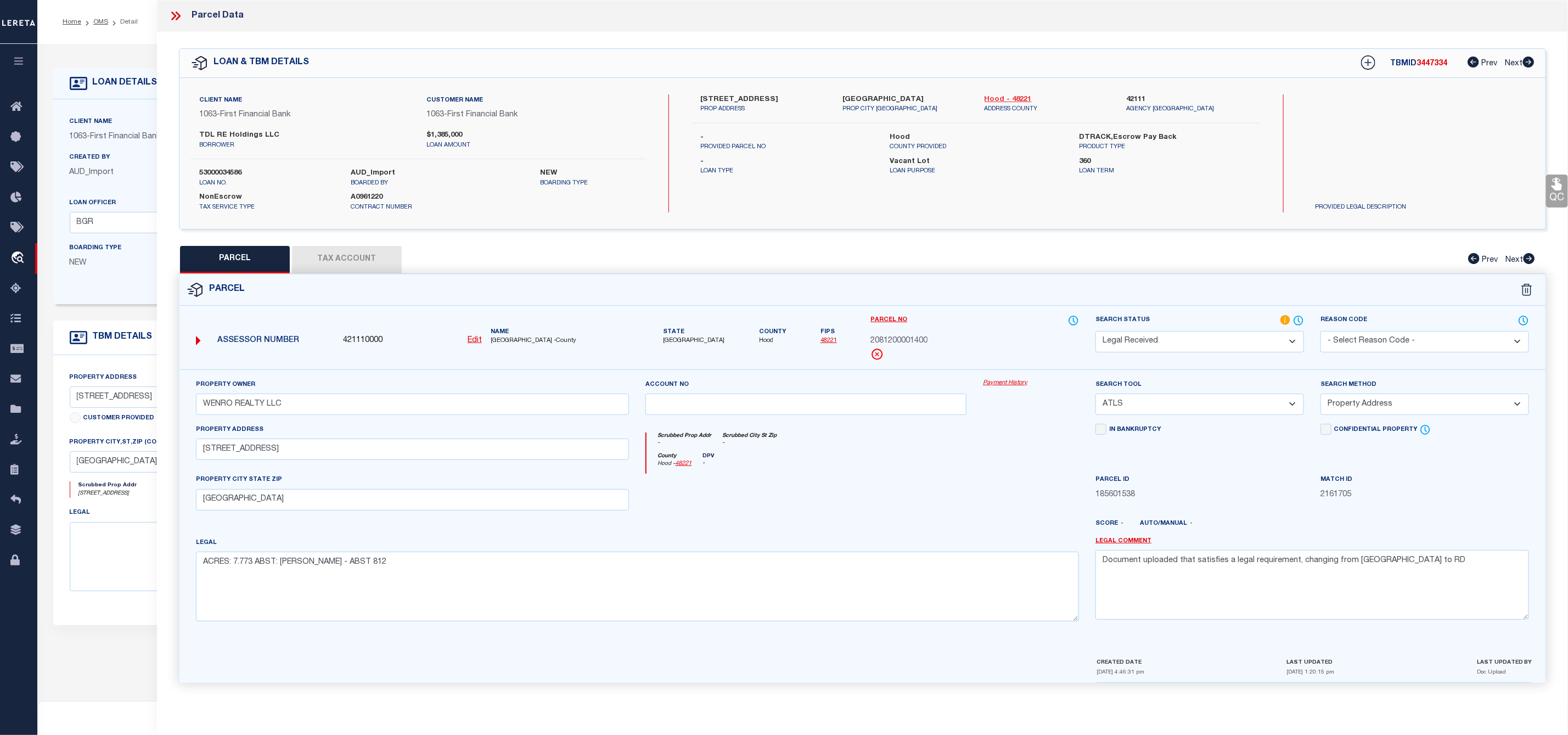
click at [1023, 100] on link "Hood - 48221" at bounding box center [1047, 100] width 126 height 11
drag, startPoint x: 866, startPoint y: 343, endPoint x: 931, endPoint y: 348, distance: 65.2
click at [931, 348] on div "Parcel No 2081200001400" at bounding box center [974, 342] width 225 height 55
drag, startPoint x: 713, startPoint y: 97, endPoint x: 760, endPoint y: 103, distance: 47.4
click at [760, 103] on label "5431 Old Granbury Rd" at bounding box center [763, 100] width 126 height 11
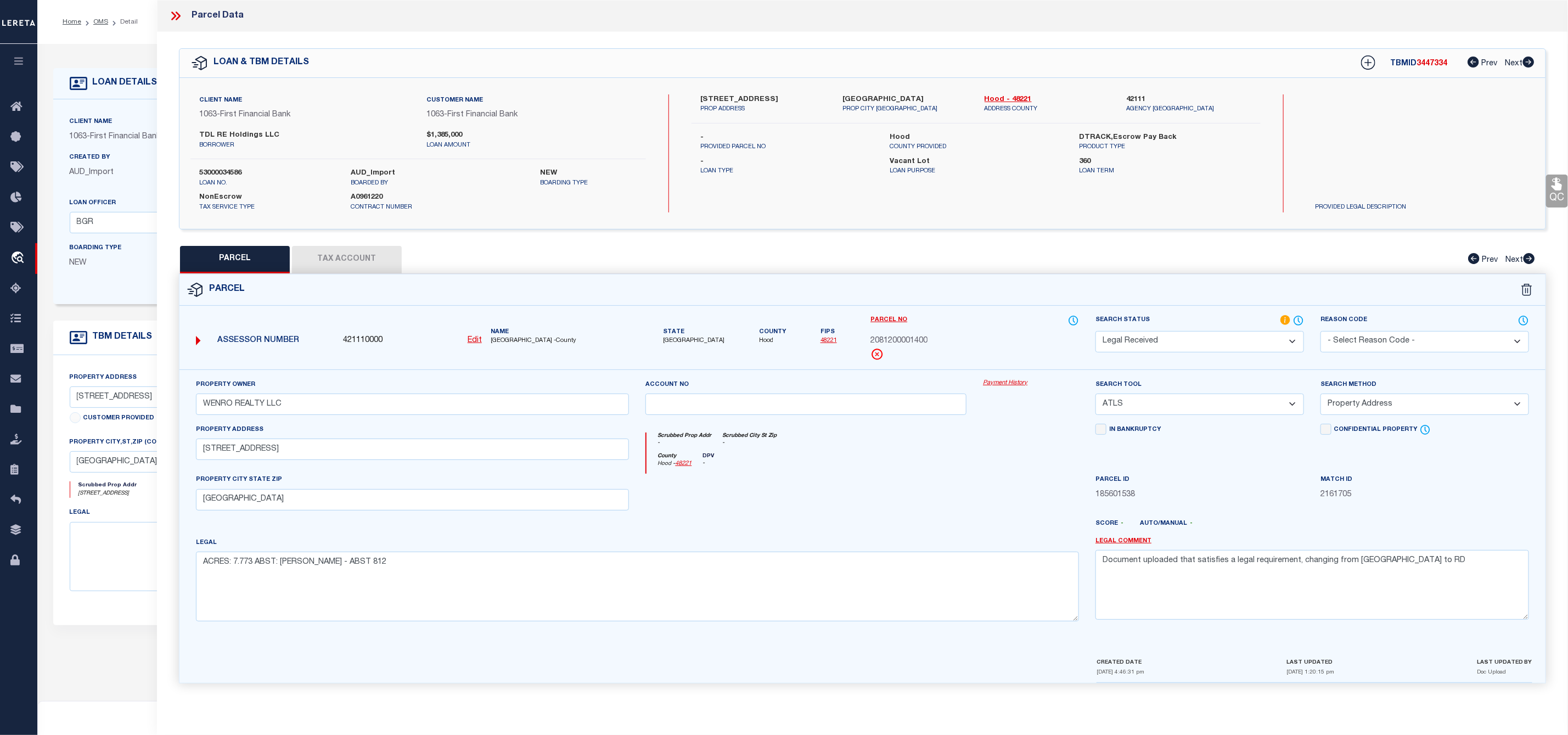
click at [757, 107] on p "PROP ADDRESS" at bounding box center [763, 109] width 126 height 9
drag, startPoint x: 765, startPoint y: 98, endPoint x: 720, endPoint y: 100, distance: 45.0
click at [720, 100] on label "5431 Old Granbury Rd" at bounding box center [763, 100] width 126 height 11
click at [700, 96] on label "5431 Old Granbury Rd" at bounding box center [763, 100] width 126 height 11
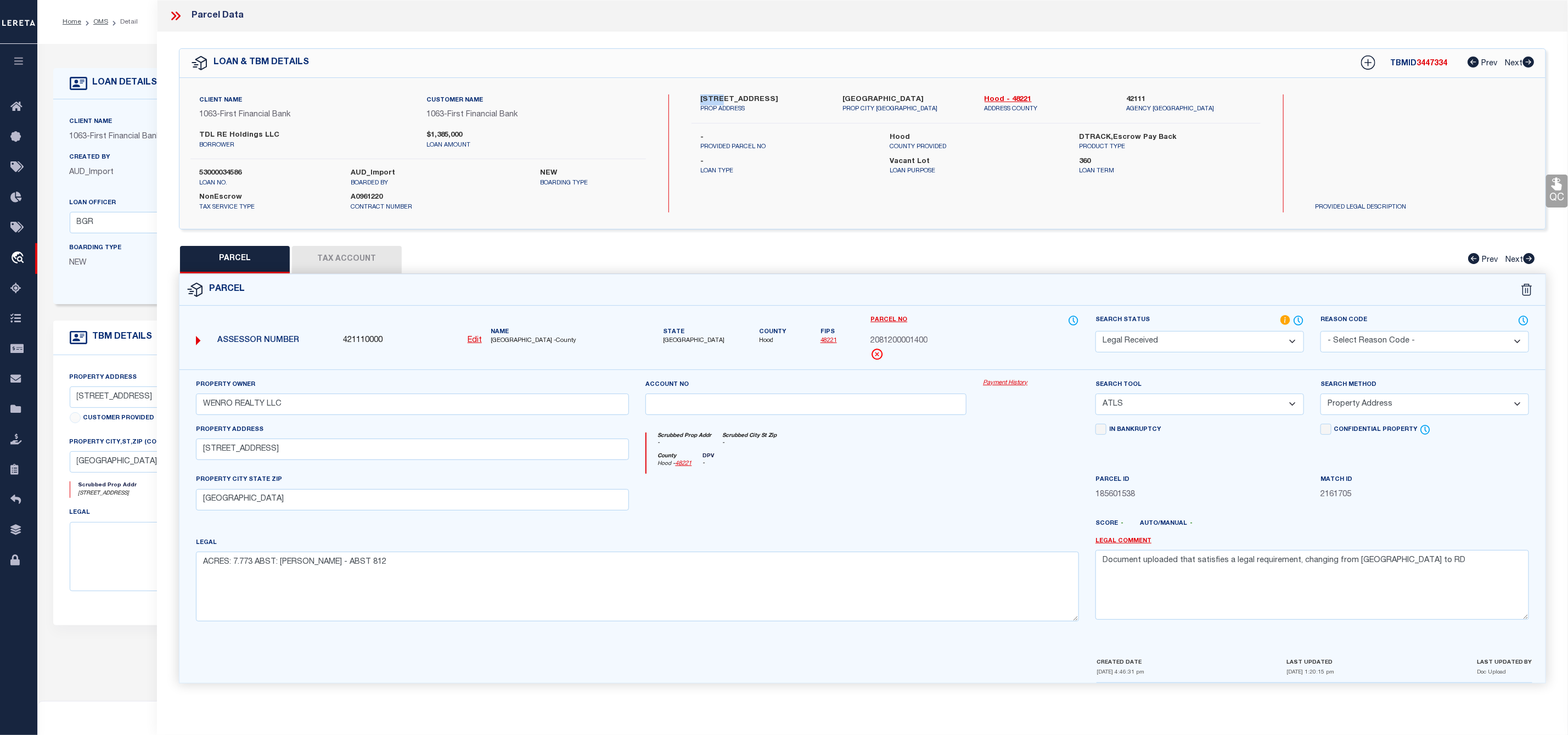
click at [1197, 337] on select "Automated Search Bad Parcel Complete Duplicate Parcel High Dollar Reporting In …" at bounding box center [1199, 342] width 208 height 21
click at [1095, 332] on select "Automated Search Bad Parcel Complete Duplicate Parcel High Dollar Reporting In …" at bounding box center [1199, 342] width 208 height 21
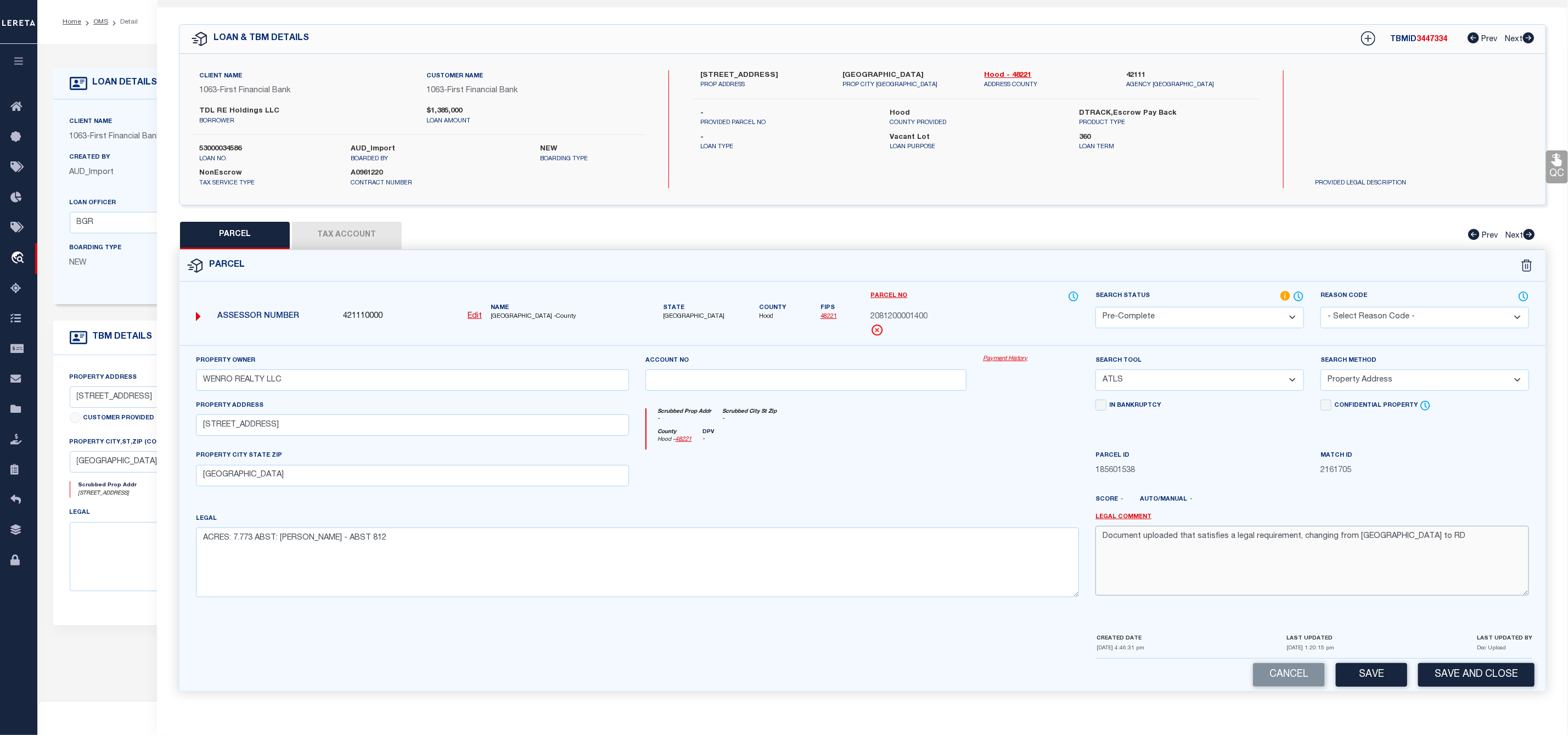
drag, startPoint x: 1407, startPoint y: 537, endPoint x: 1060, endPoint y: 540, distance: 347.0
click at [1060, 540] on div "Property Owner WENRO REALTY LLC Account no Payment History Search Tool -- Selec…" at bounding box center [862, 480] width 1349 height 251
click at [1168, 370] on select "-- Select Search Tool -- 3rd Party Website Agency File Agency Website ATLS CNV-…" at bounding box center [1199, 380] width 208 height 21
click at [1095, 370] on select "-- Select Search Tool -- 3rd Party Website Agency File Agency Website ATLS CNV-…" at bounding box center [1199, 380] width 208 height 21
click at [1361, 382] on select "-- Select Search Method -- Property Address Legal Liability Info Provided" at bounding box center [1425, 380] width 208 height 21
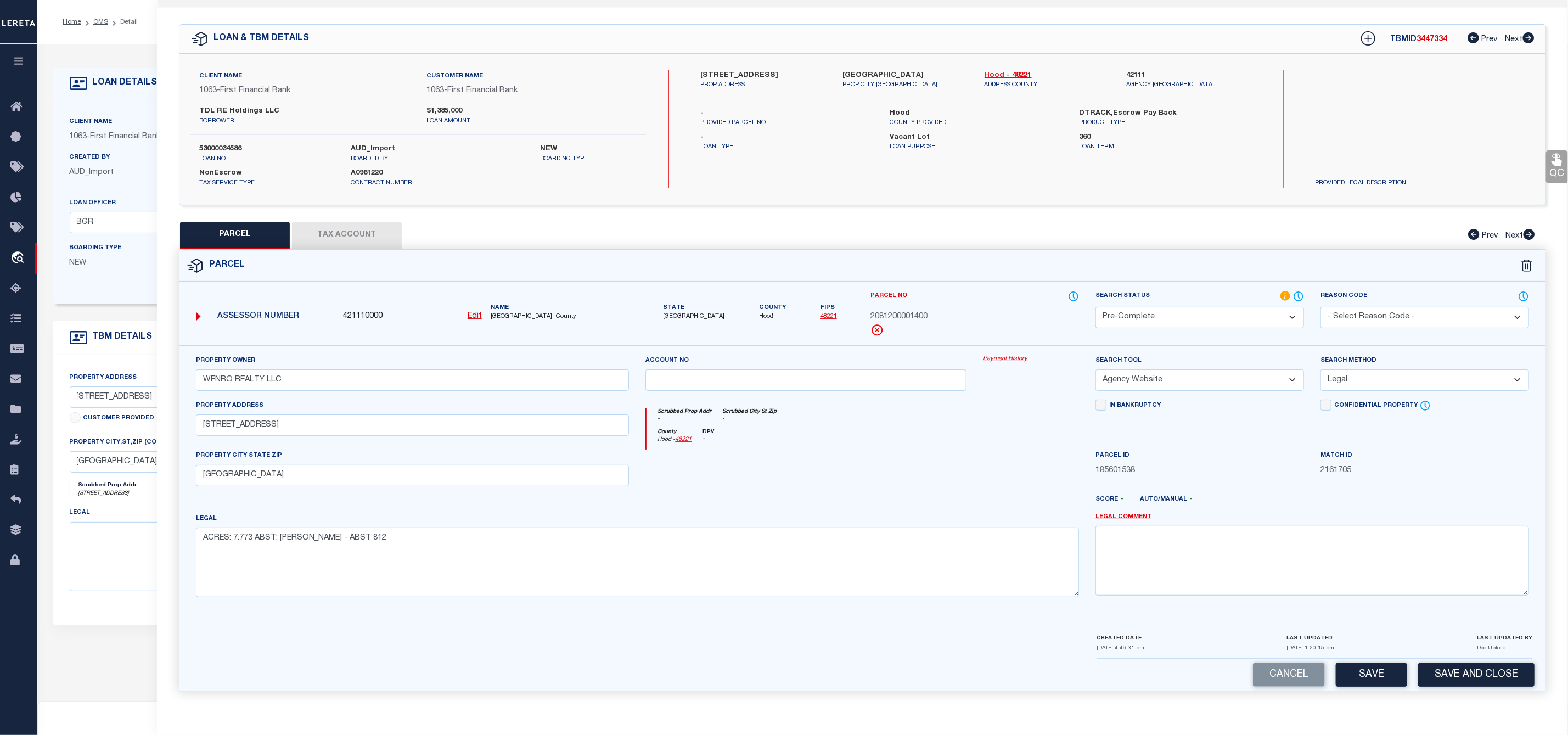
click at [1321, 370] on select "-- Select Search Method -- Property Address Legal Liability Info Provided" at bounding box center [1425, 380] width 208 height 21
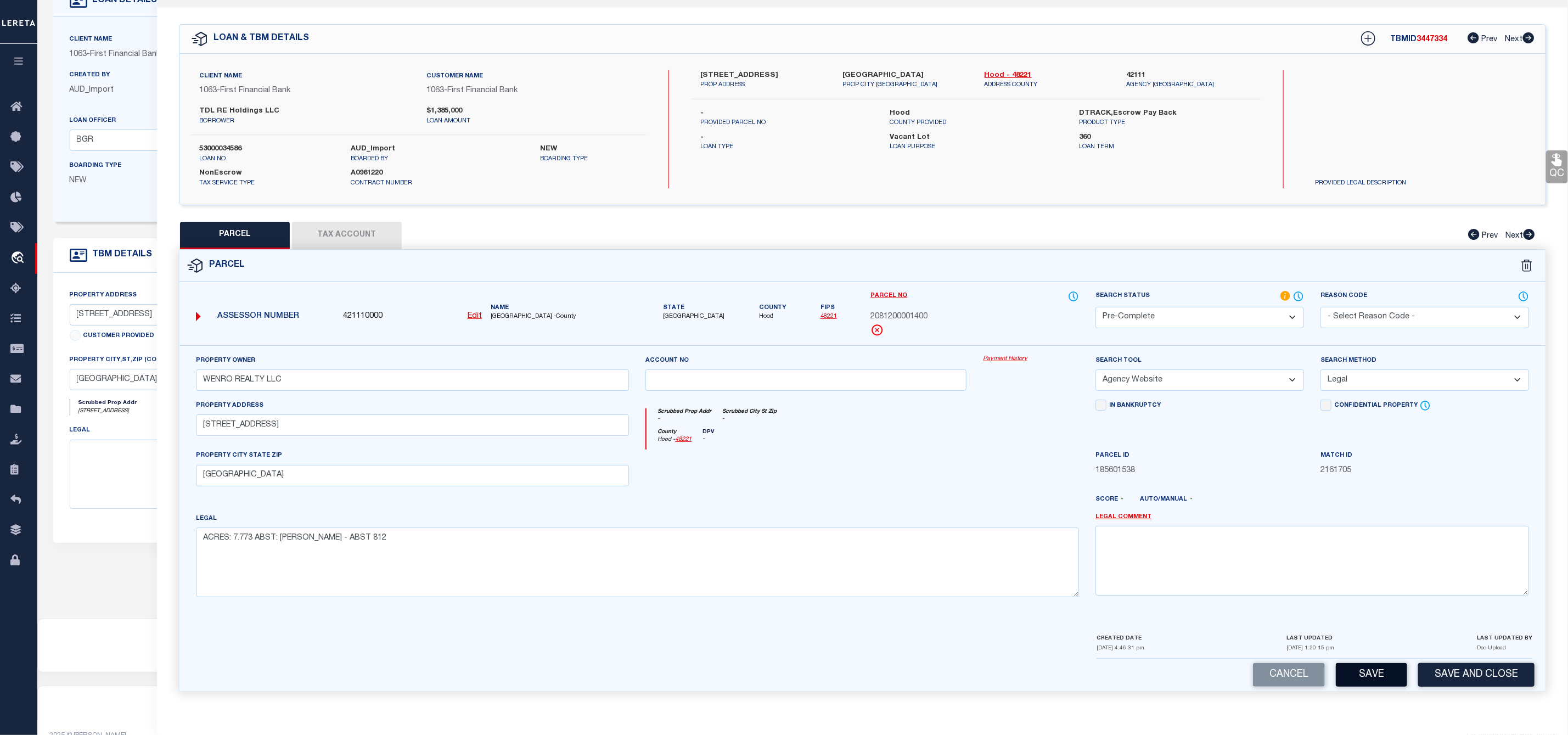
click at [1375, 670] on button "Save" at bounding box center [1371, 675] width 72 height 23
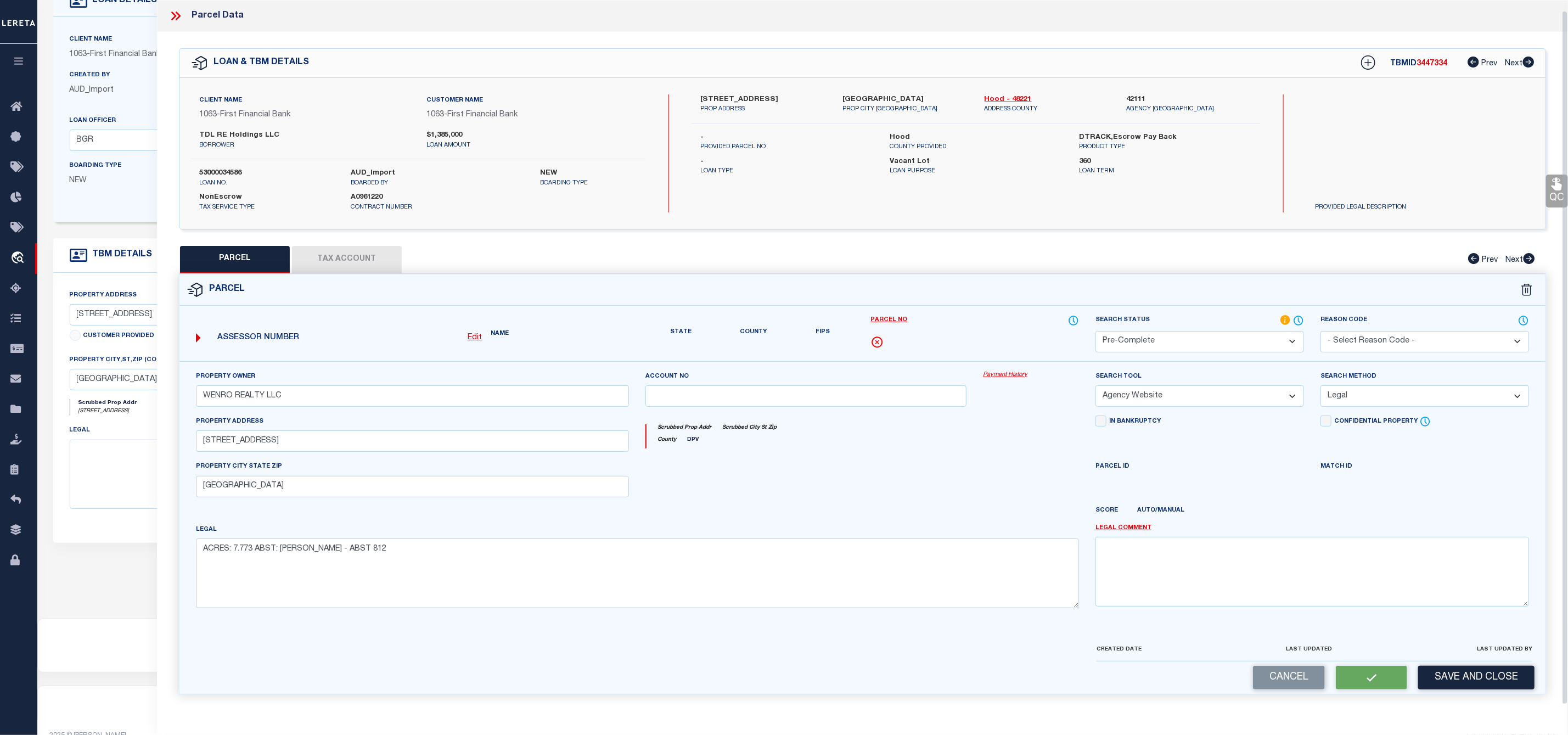
scroll to position [0, 0]
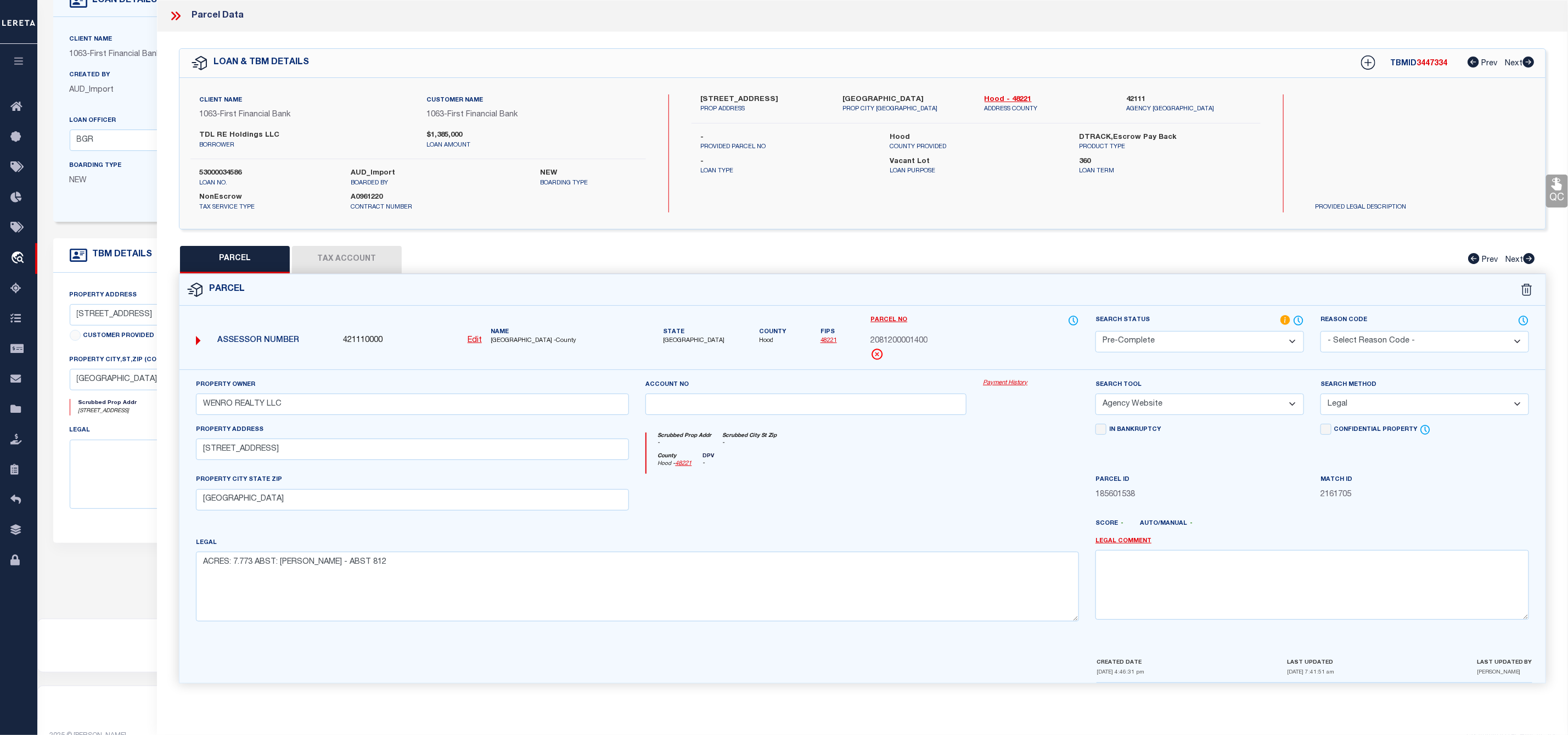
click at [1429, 61] on span "3447334" at bounding box center [1431, 63] width 31 height 8
click at [213, 171] on label "53000034586" at bounding box center [266, 174] width 135 height 11
click at [759, 343] on span "Hood" at bounding box center [772, 341] width 27 height 9
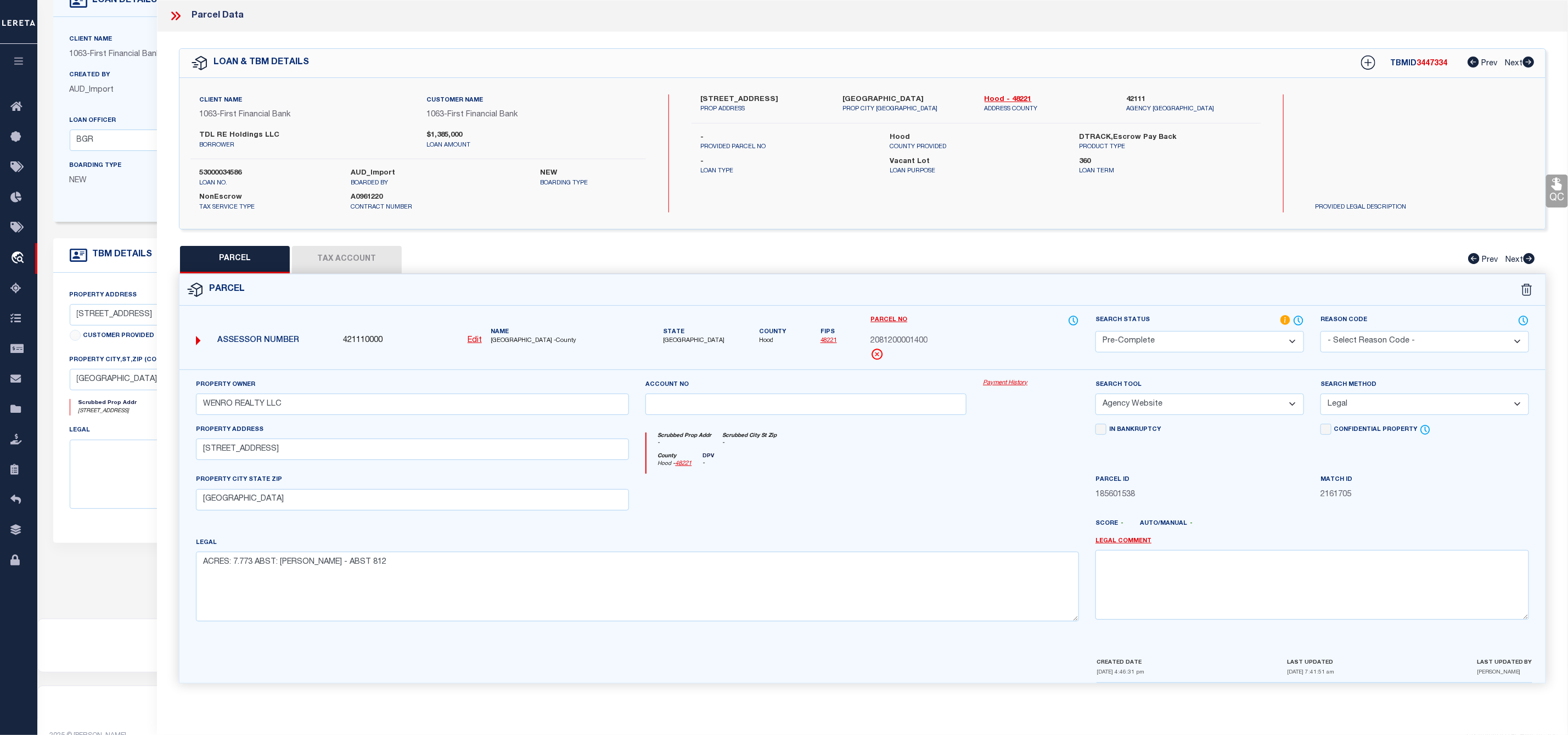
click at [759, 343] on span "Hood" at bounding box center [772, 341] width 27 height 9
click at [226, 168] on label "53000034586" at bounding box center [266, 174] width 135 height 11
click at [171, 17] on icon at bounding box center [175, 16] width 14 height 14
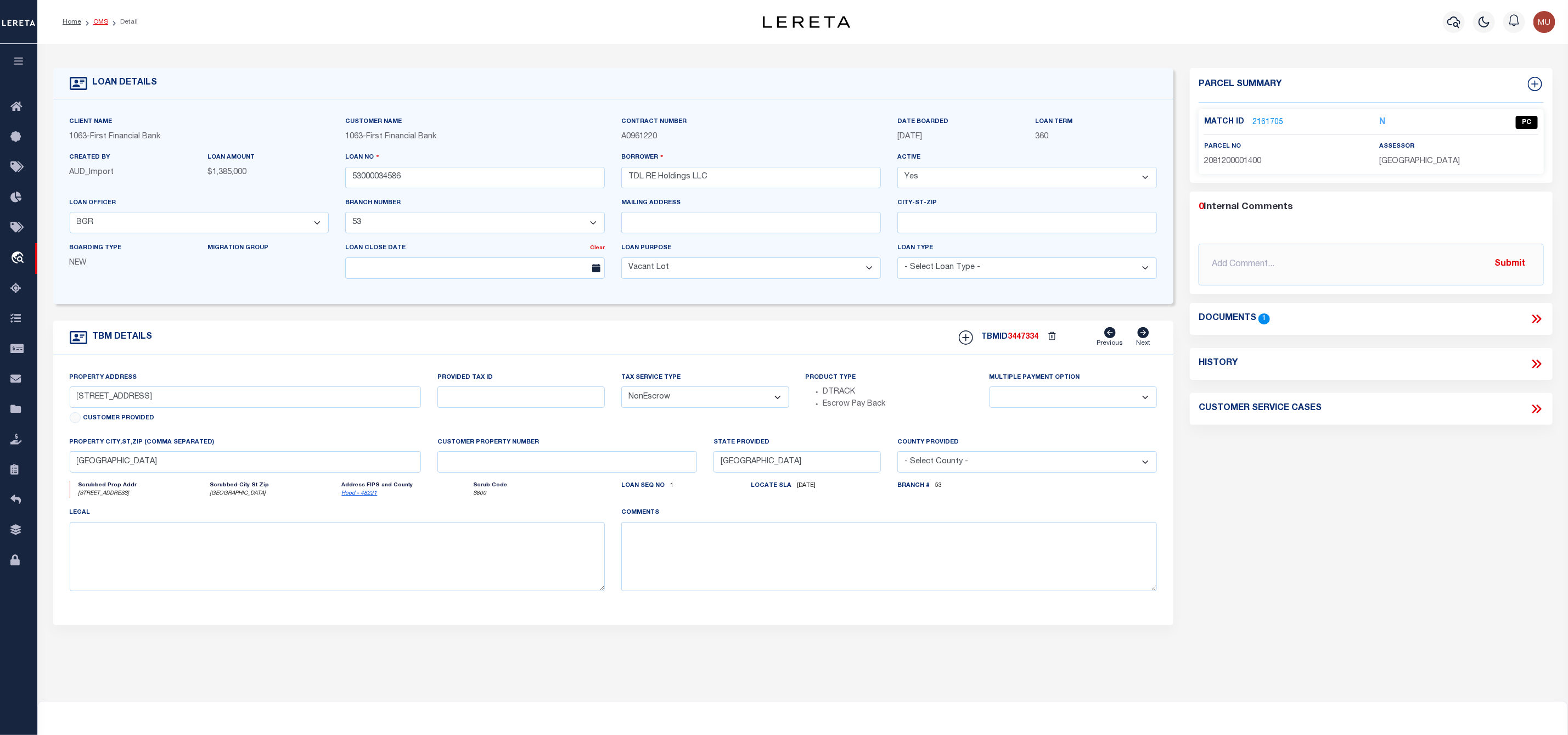
click at [104, 23] on link "OMS" at bounding box center [101, 22] width 15 height 7
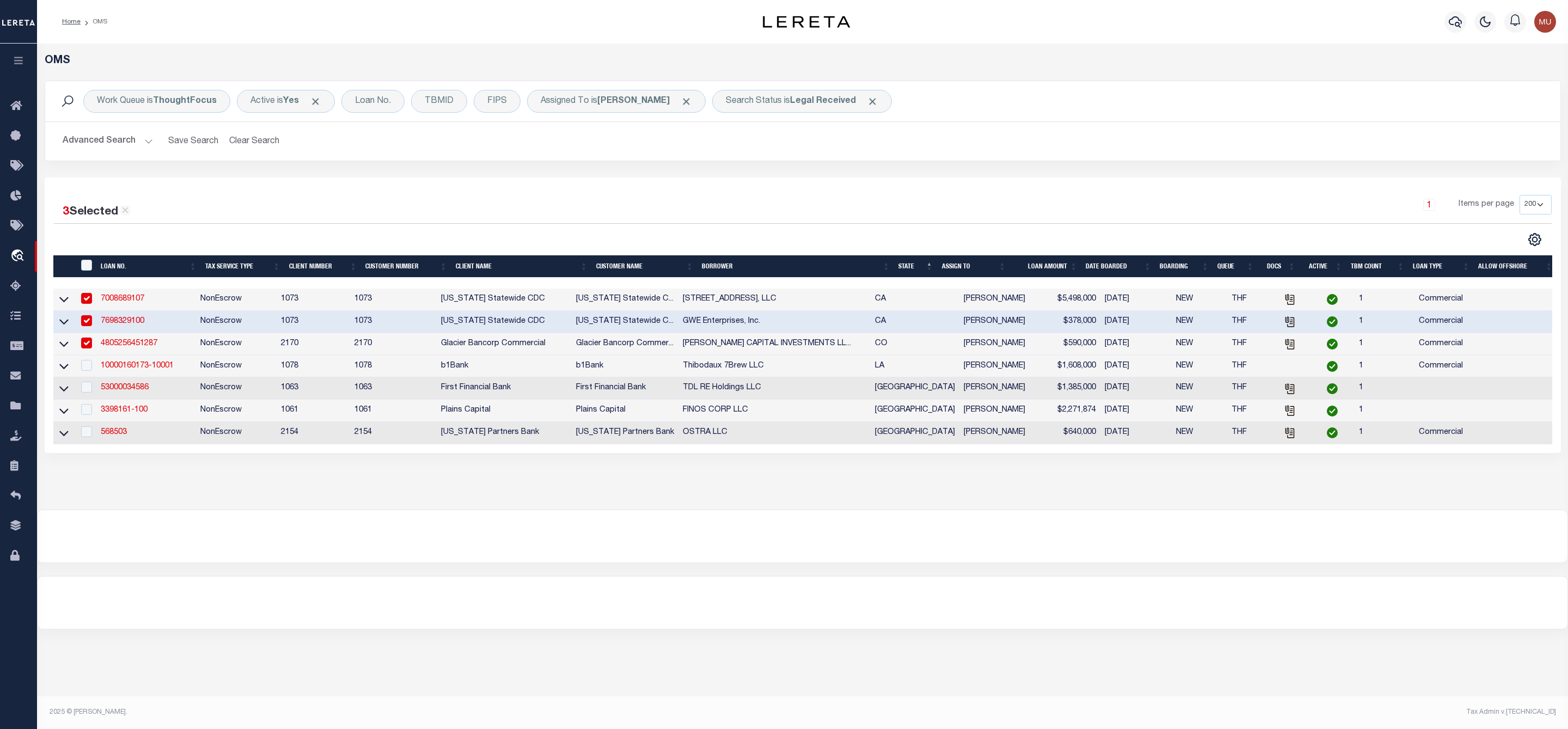
click at [94, 394] on td at bounding box center [86, 388] width 22 height 22
click at [111, 410] on link "3398161-100" at bounding box center [124, 410] width 47 height 7
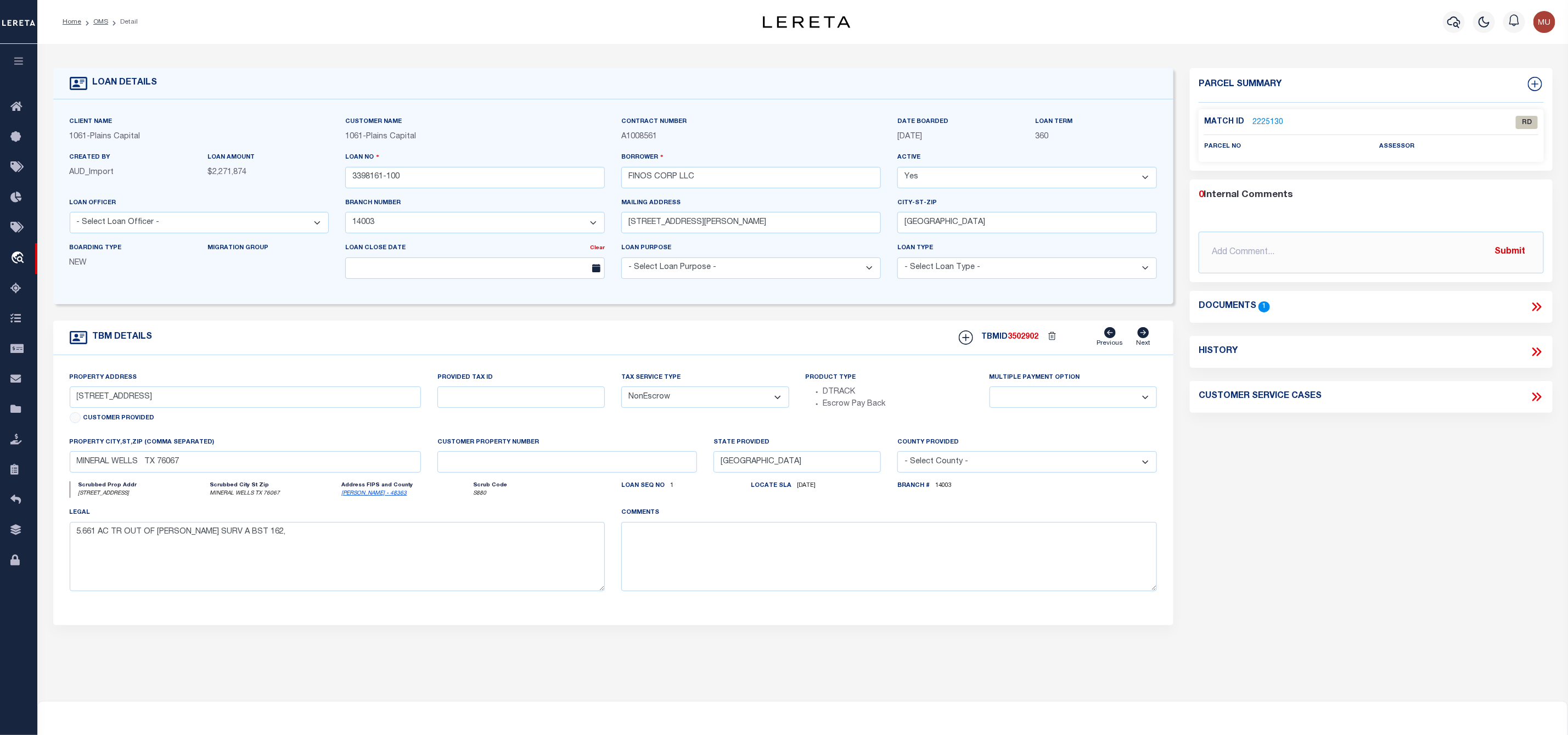
click at [1263, 120] on link "2225130" at bounding box center [1267, 122] width 31 height 11
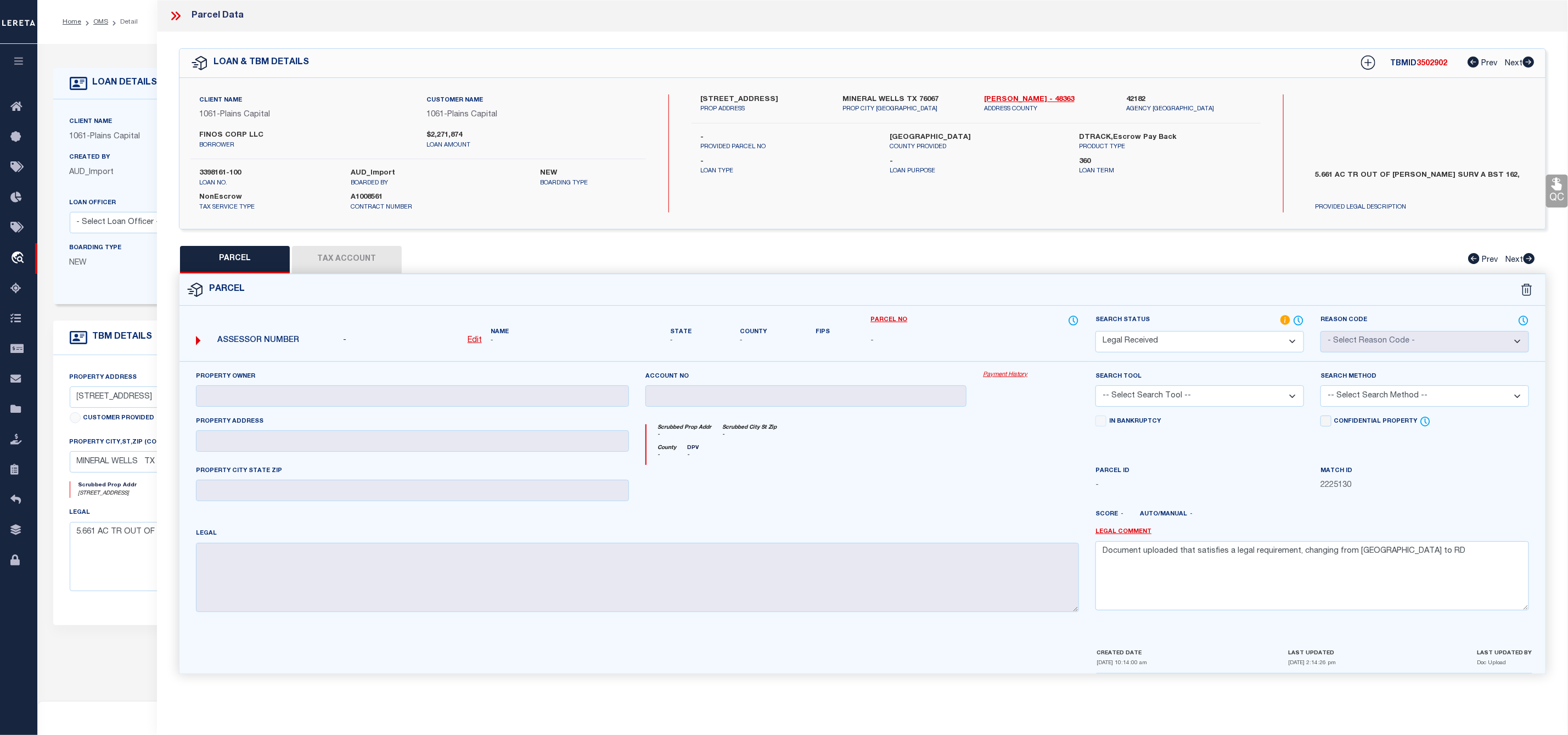
click at [176, 15] on icon at bounding box center [175, 16] width 14 height 14
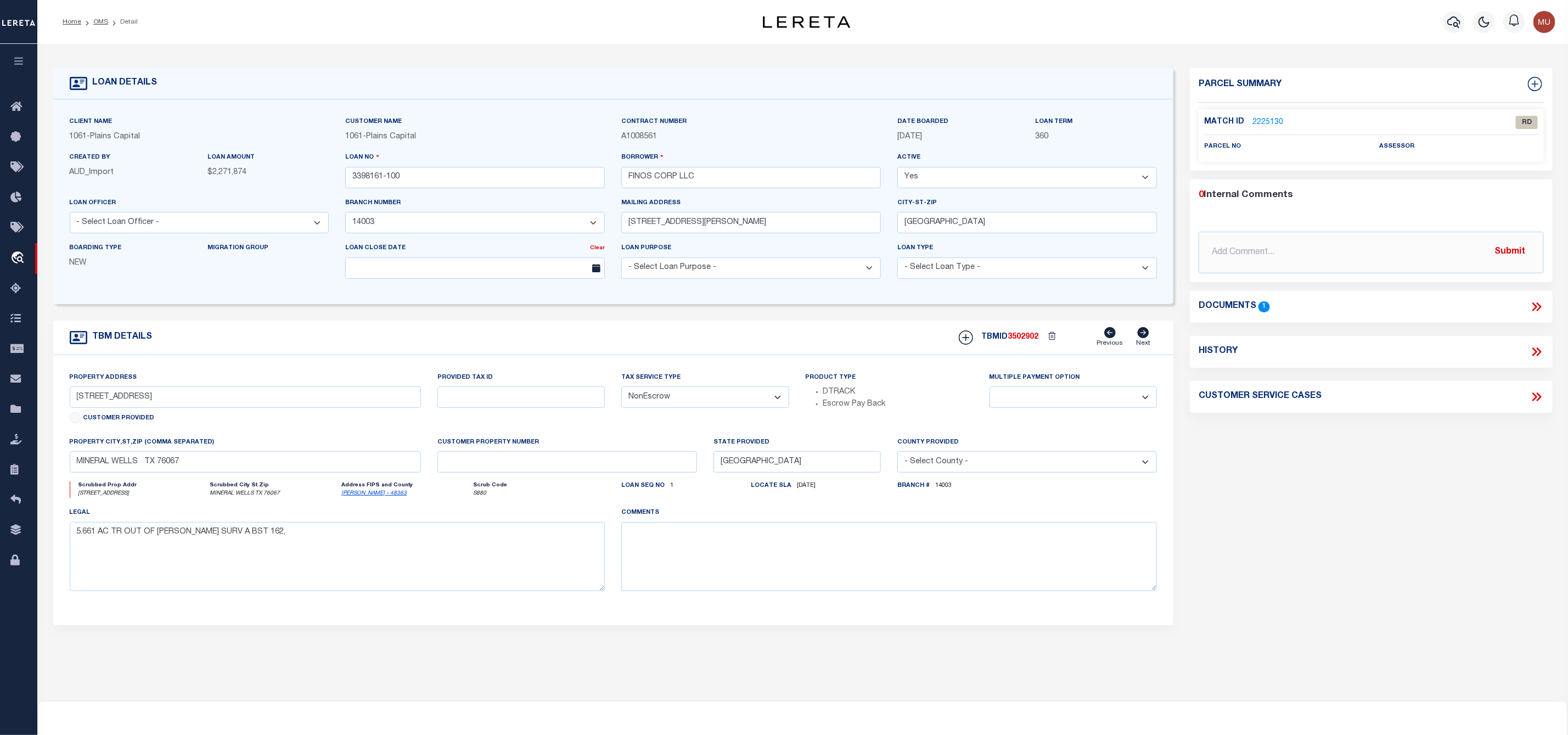
click at [1542, 306] on icon at bounding box center [1536, 306] width 14 height 14
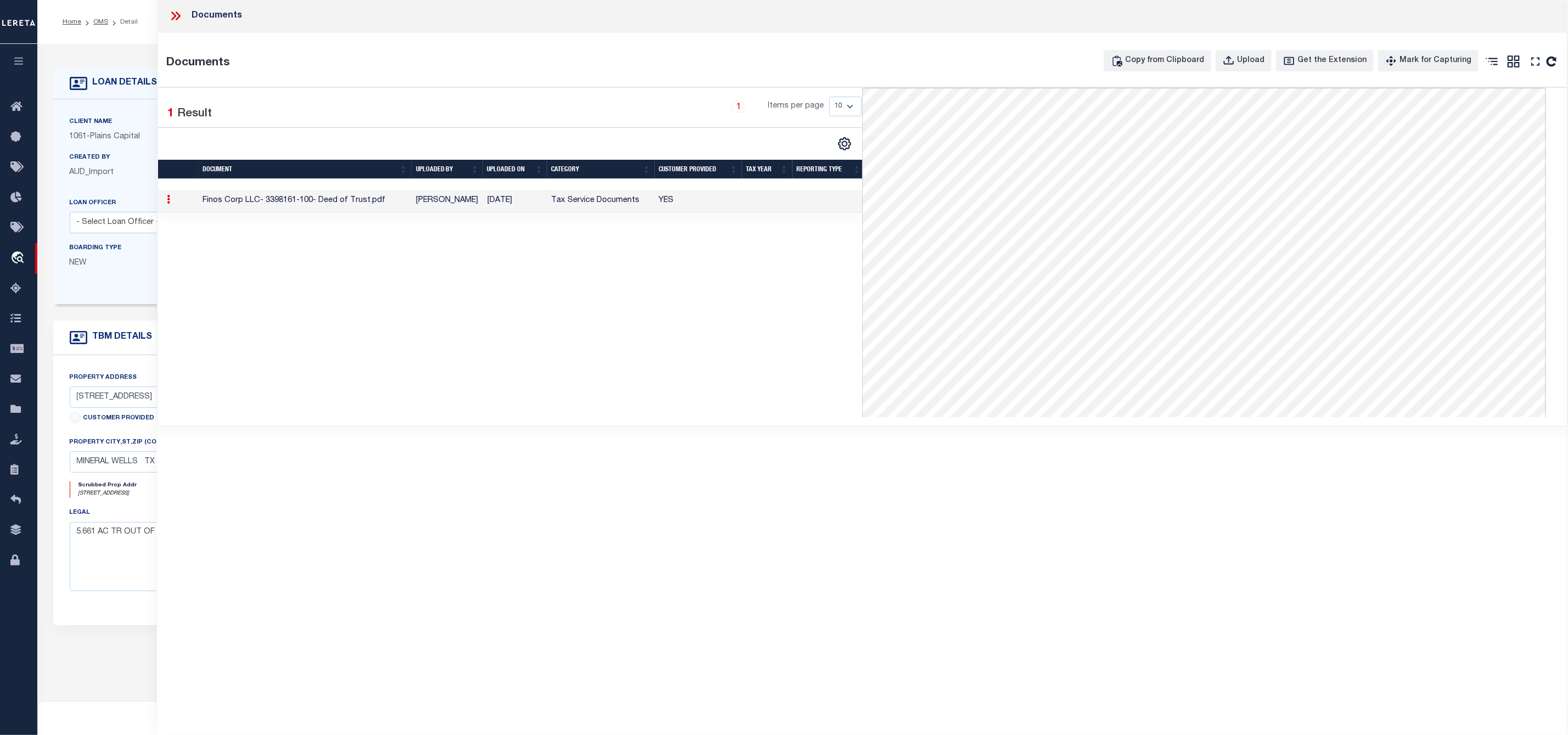
click at [171, 19] on icon at bounding box center [175, 16] width 14 height 14
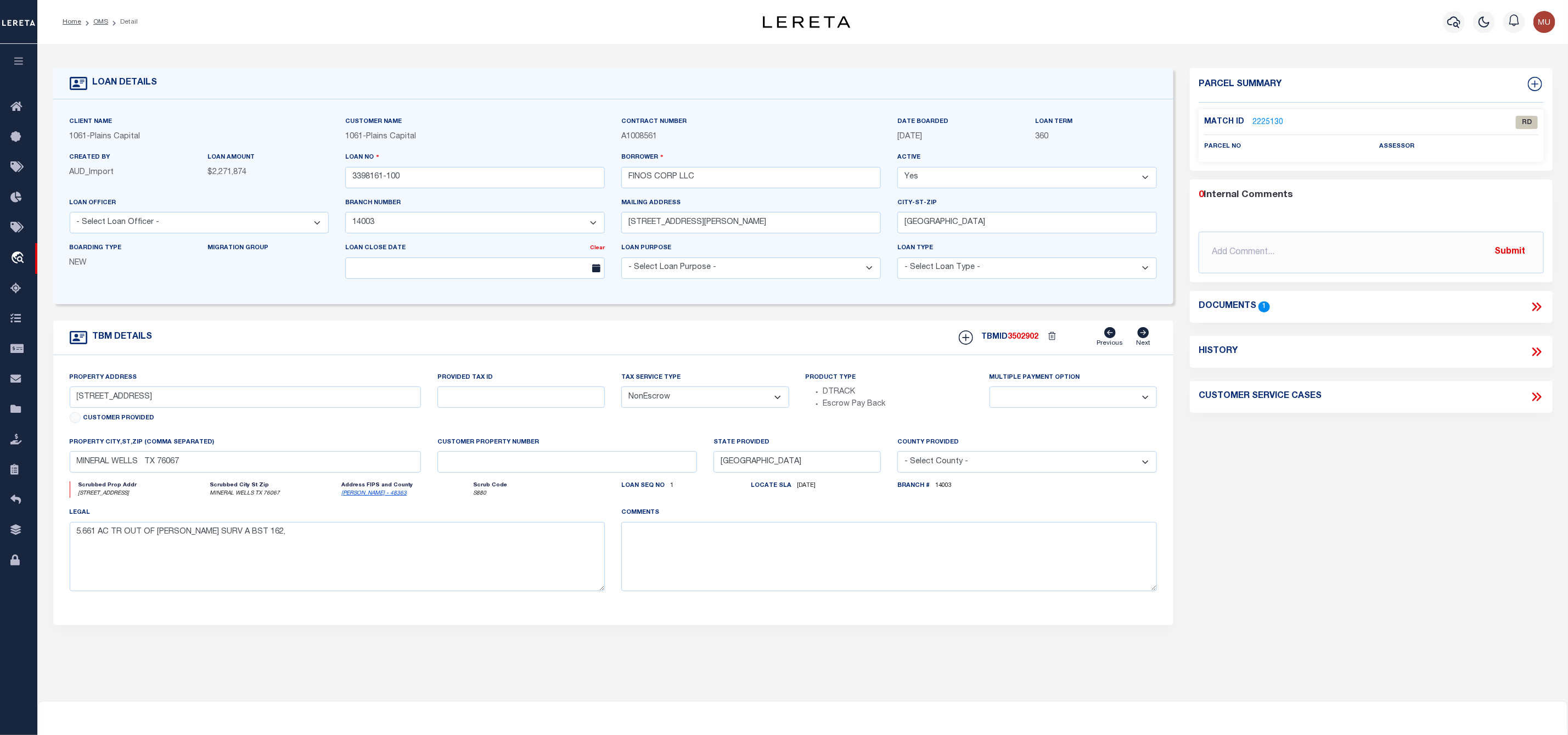
click at [1268, 119] on link "2225130" at bounding box center [1267, 122] width 31 height 11
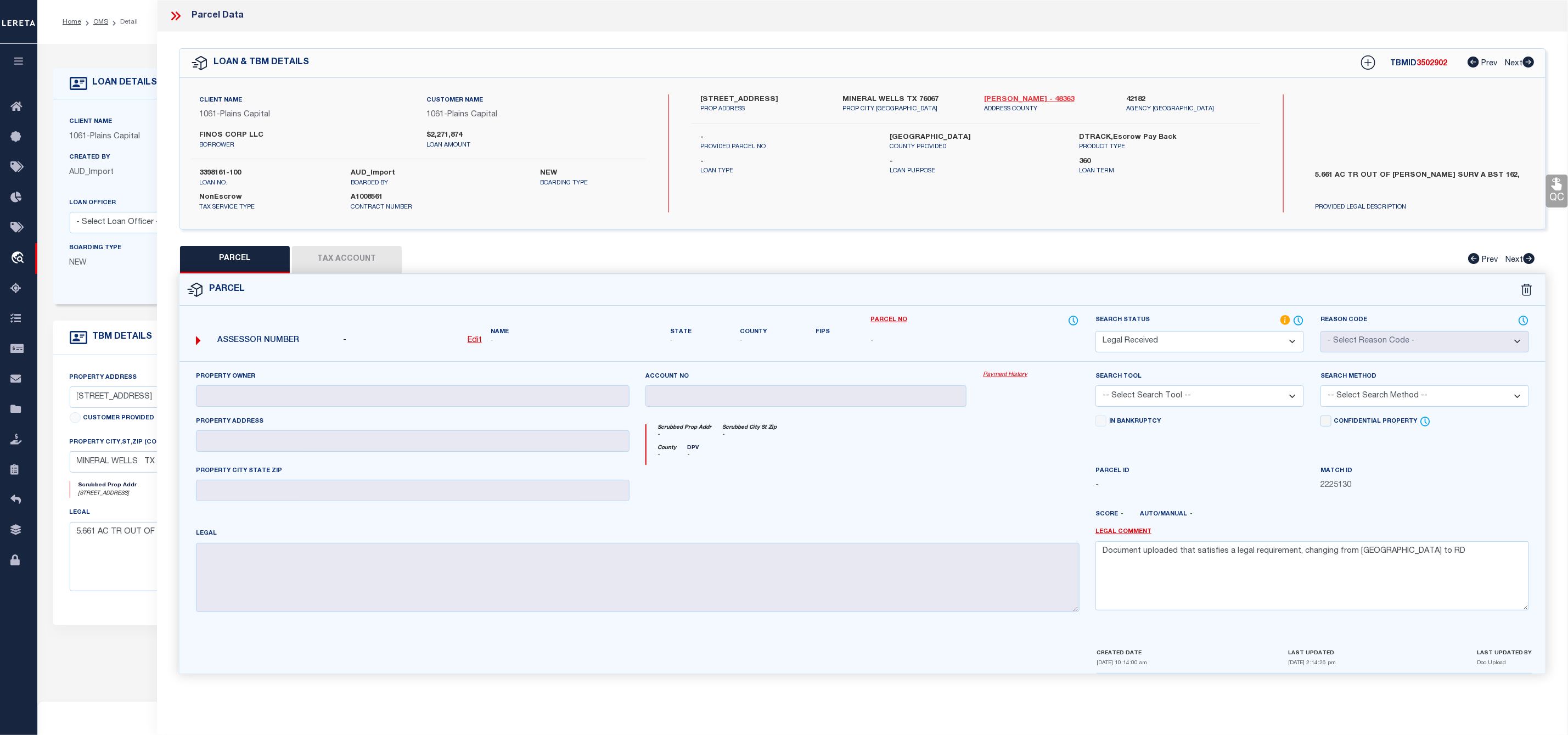
click at [1010, 98] on link "Palo Pinto - 48363" at bounding box center [1047, 100] width 126 height 11
drag, startPoint x: 695, startPoint y: 97, endPoint x: 744, endPoint y: 100, distance: 49.1
click at [744, 100] on div "6976 S HWY 281 PROP ADDRESS" at bounding box center [763, 104] width 142 height 20
click at [747, 96] on label "6976 S HWY 281" at bounding box center [763, 100] width 126 height 11
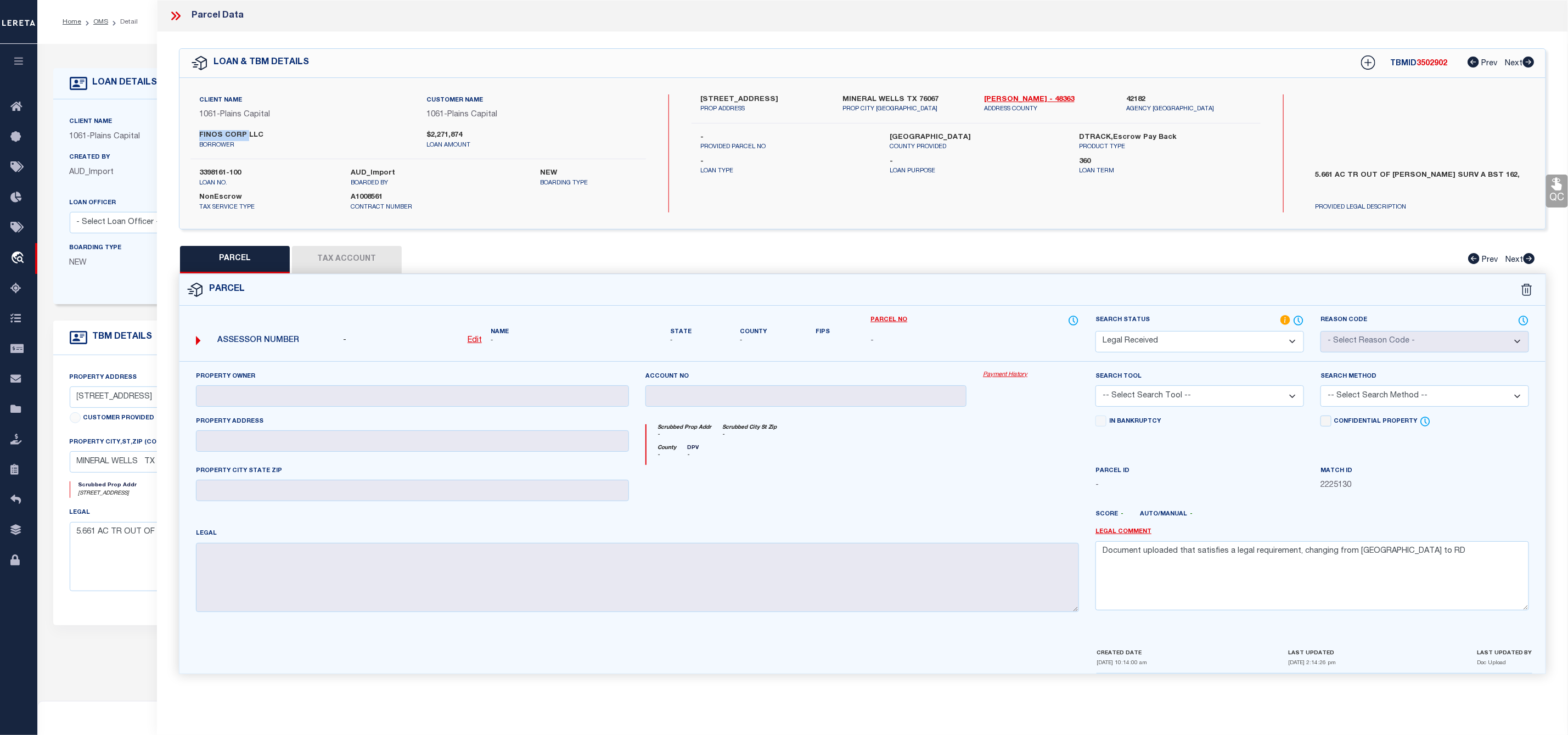
drag, startPoint x: 195, startPoint y: 131, endPoint x: 245, endPoint y: 138, distance: 50.5
click at [245, 138] on div "FINOS CORP LLC borrower" at bounding box center [304, 140] width 227 height 20
click at [171, 15] on icon at bounding box center [175, 16] width 14 height 14
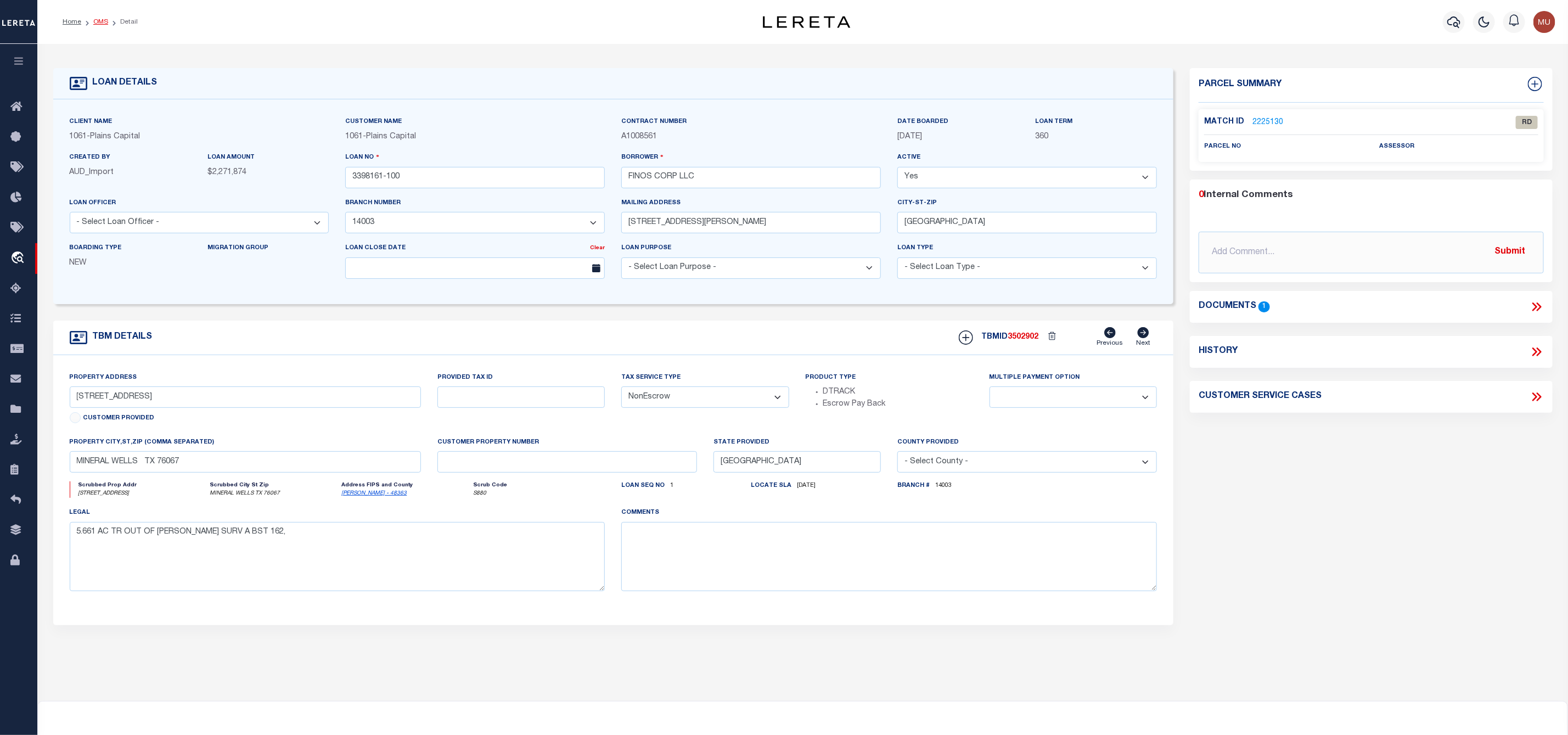
click at [97, 23] on link "OMS" at bounding box center [101, 22] width 15 height 7
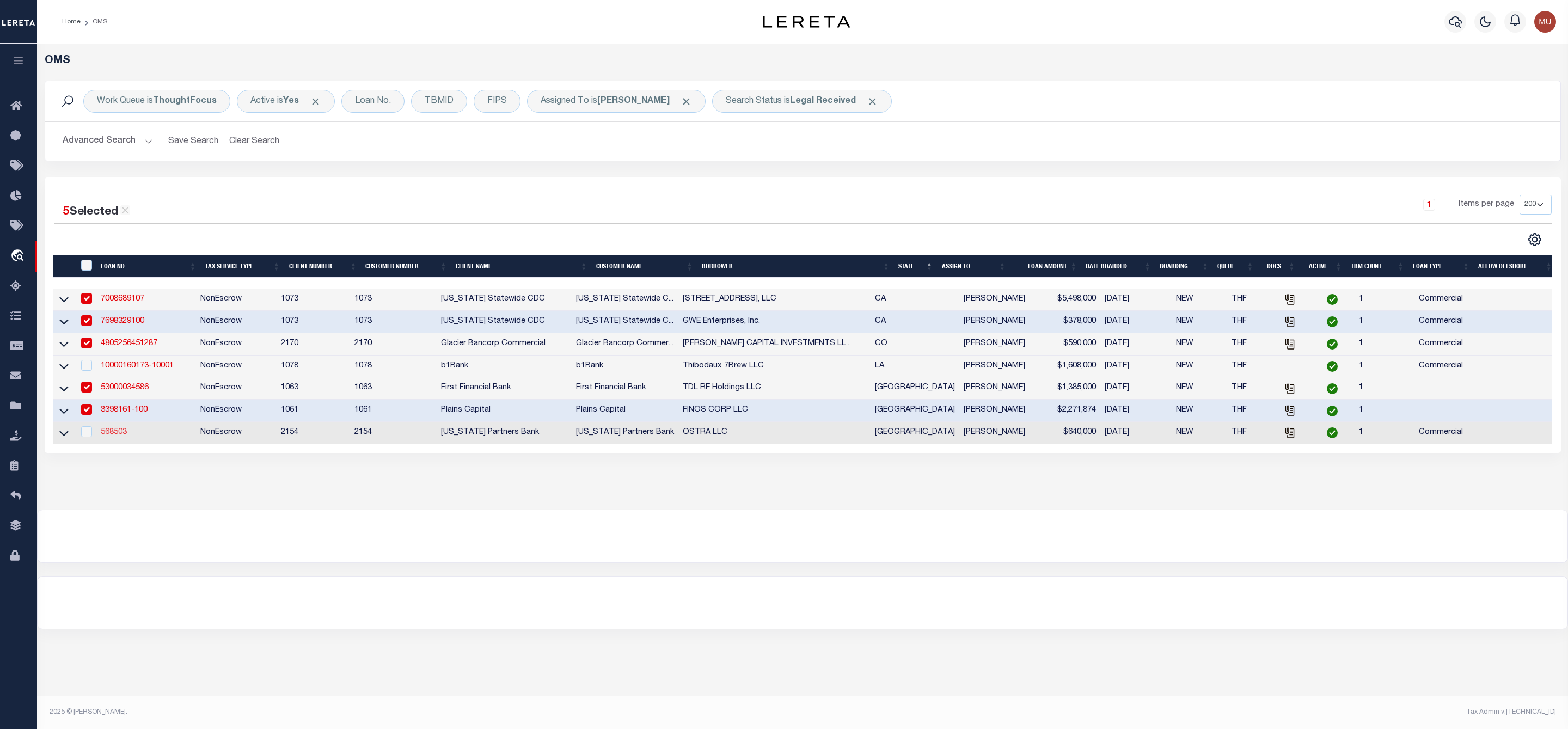
click at [121, 433] on link "568503" at bounding box center [114, 433] width 26 height 7
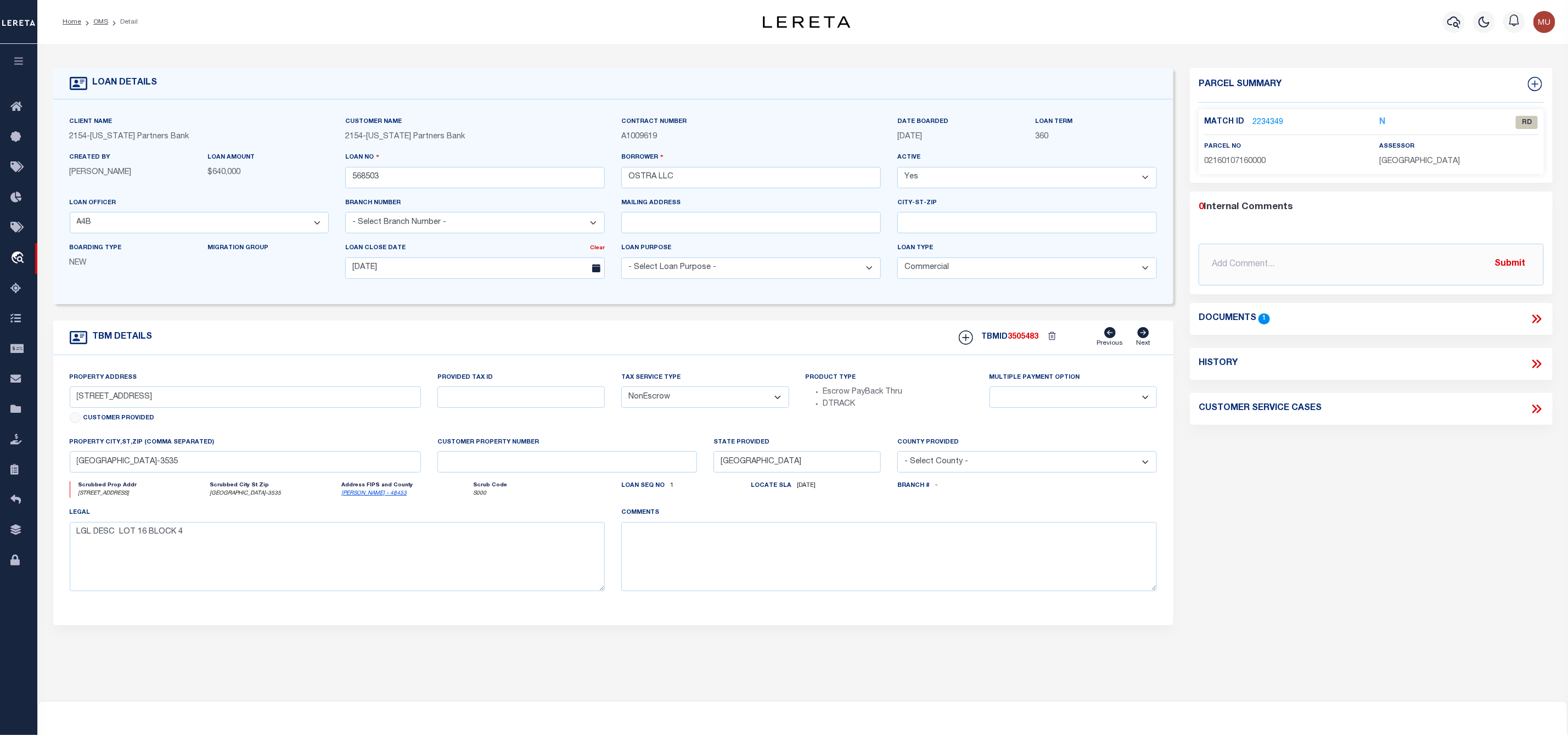
click at [1272, 118] on link "2234349" at bounding box center [1267, 122] width 31 height 11
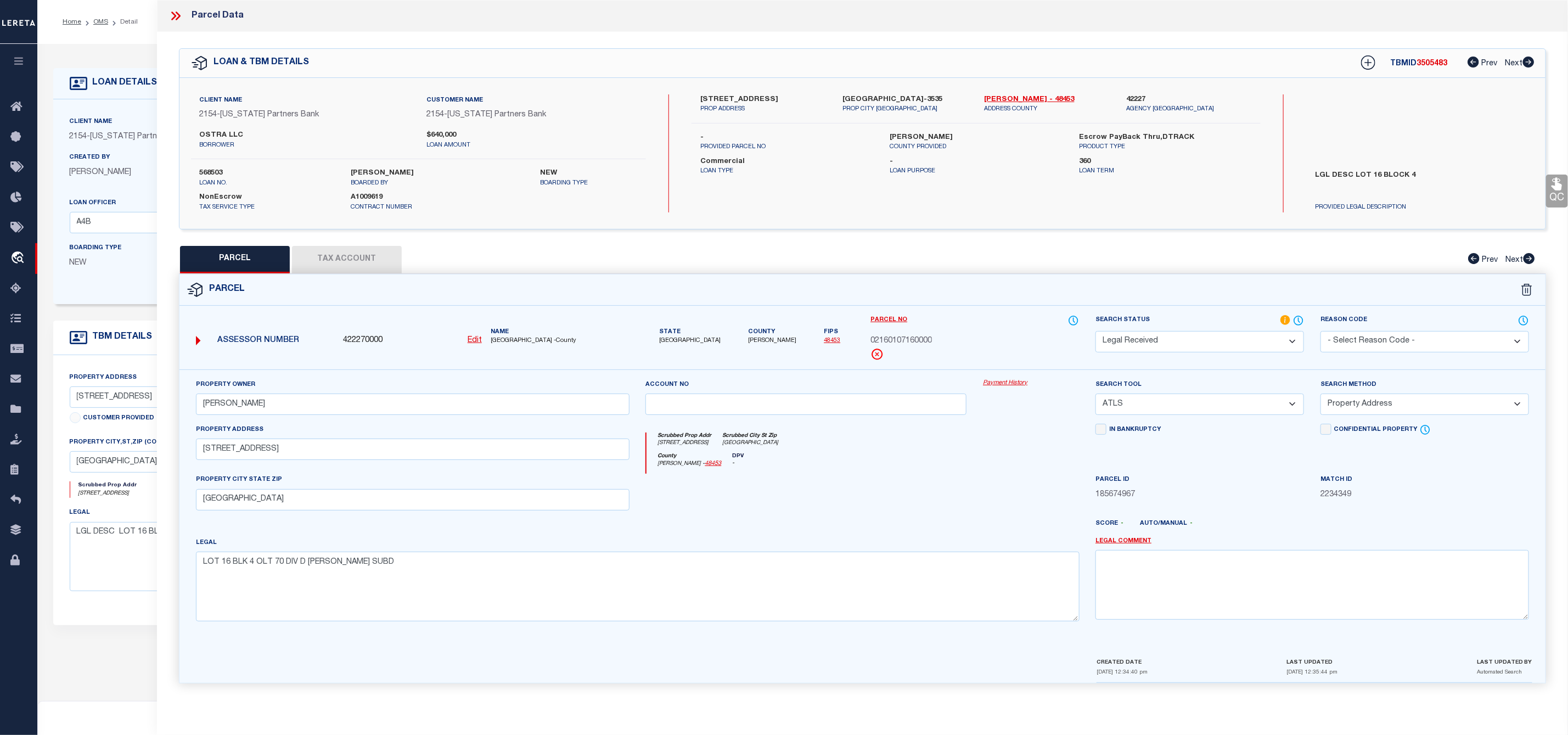
click at [173, 11] on icon at bounding box center [175, 16] width 14 height 14
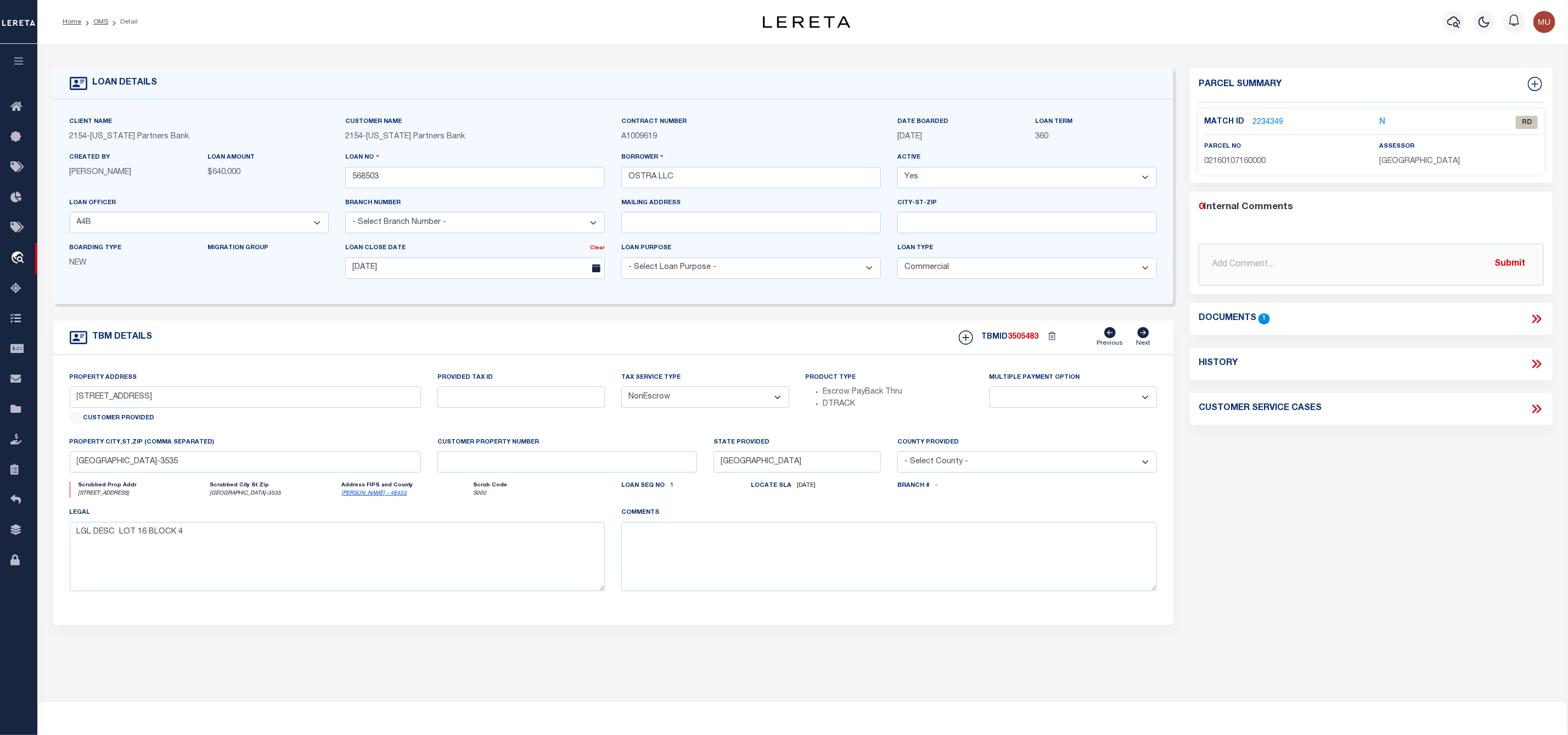
click at [1270, 125] on link "2234349" at bounding box center [1267, 122] width 31 height 11
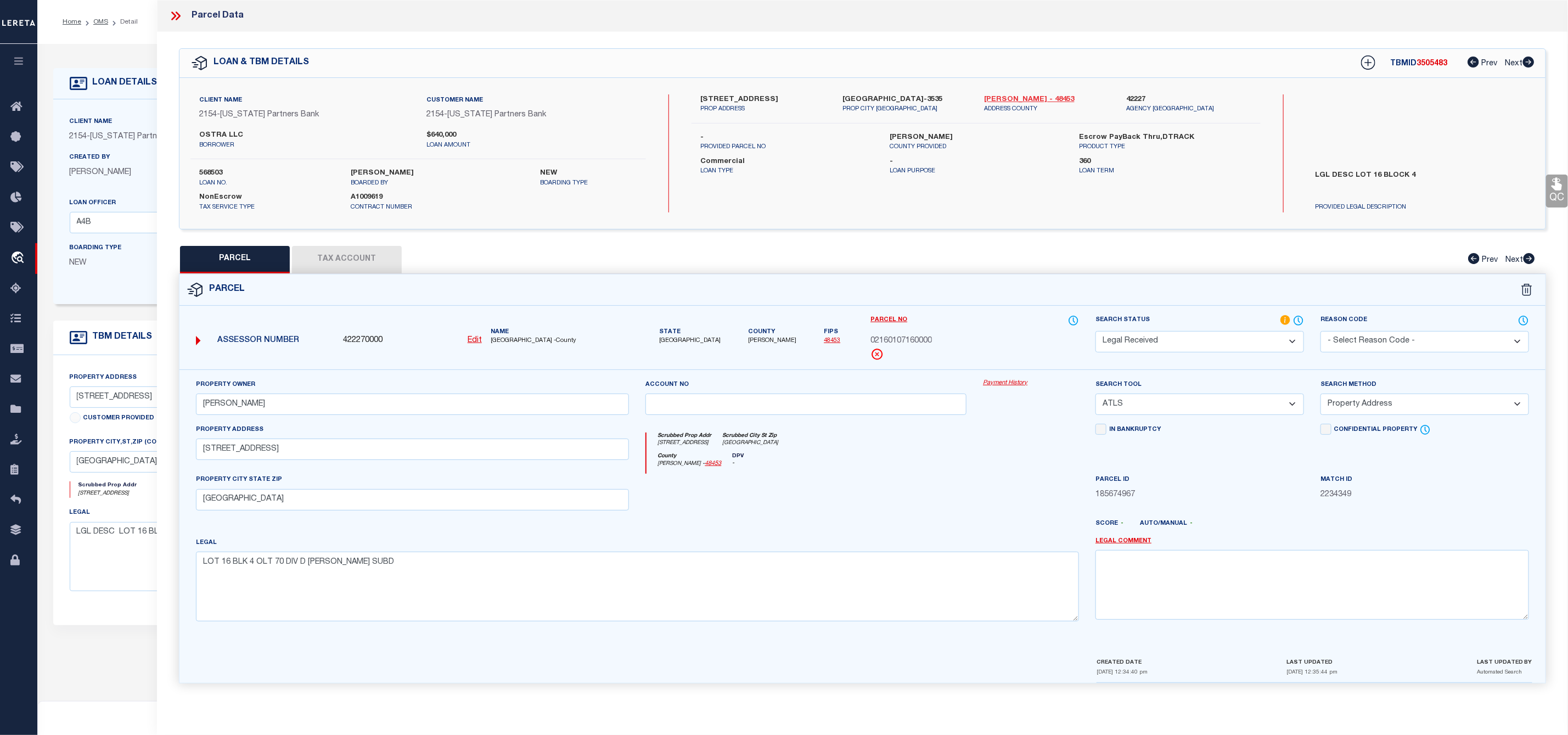
click at [1019, 100] on link "Travis - 48453" at bounding box center [1047, 100] width 126 height 11
drag, startPoint x: 697, startPoint y: 94, endPoint x: 741, endPoint y: 100, distance: 44.4
click at [741, 100] on div "2834 PEARL ST PROP ADDRESS" at bounding box center [763, 104] width 142 height 20
click at [170, 13] on icon at bounding box center [175, 16] width 14 height 14
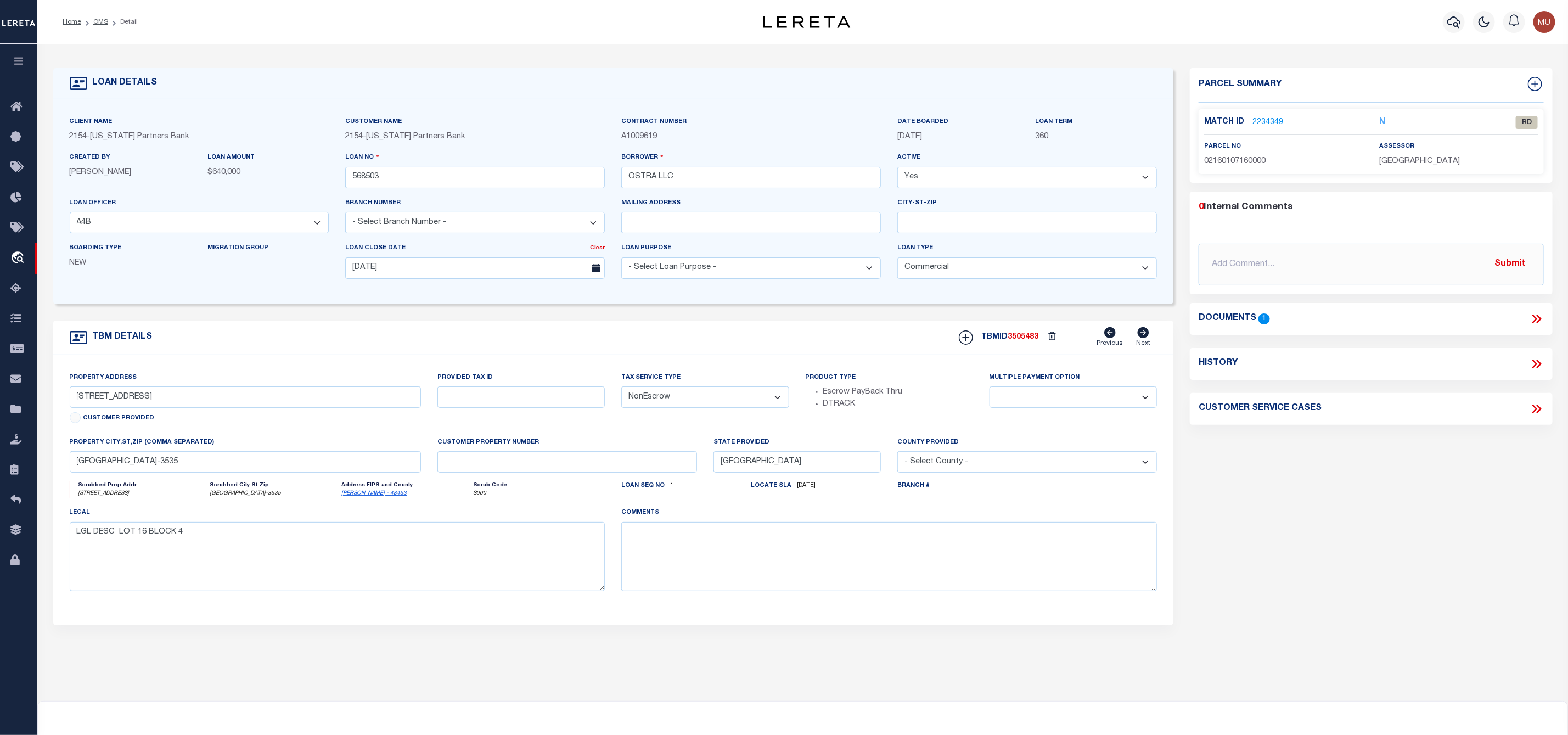
click at [1533, 323] on icon at bounding box center [1535, 319] width 5 height 9
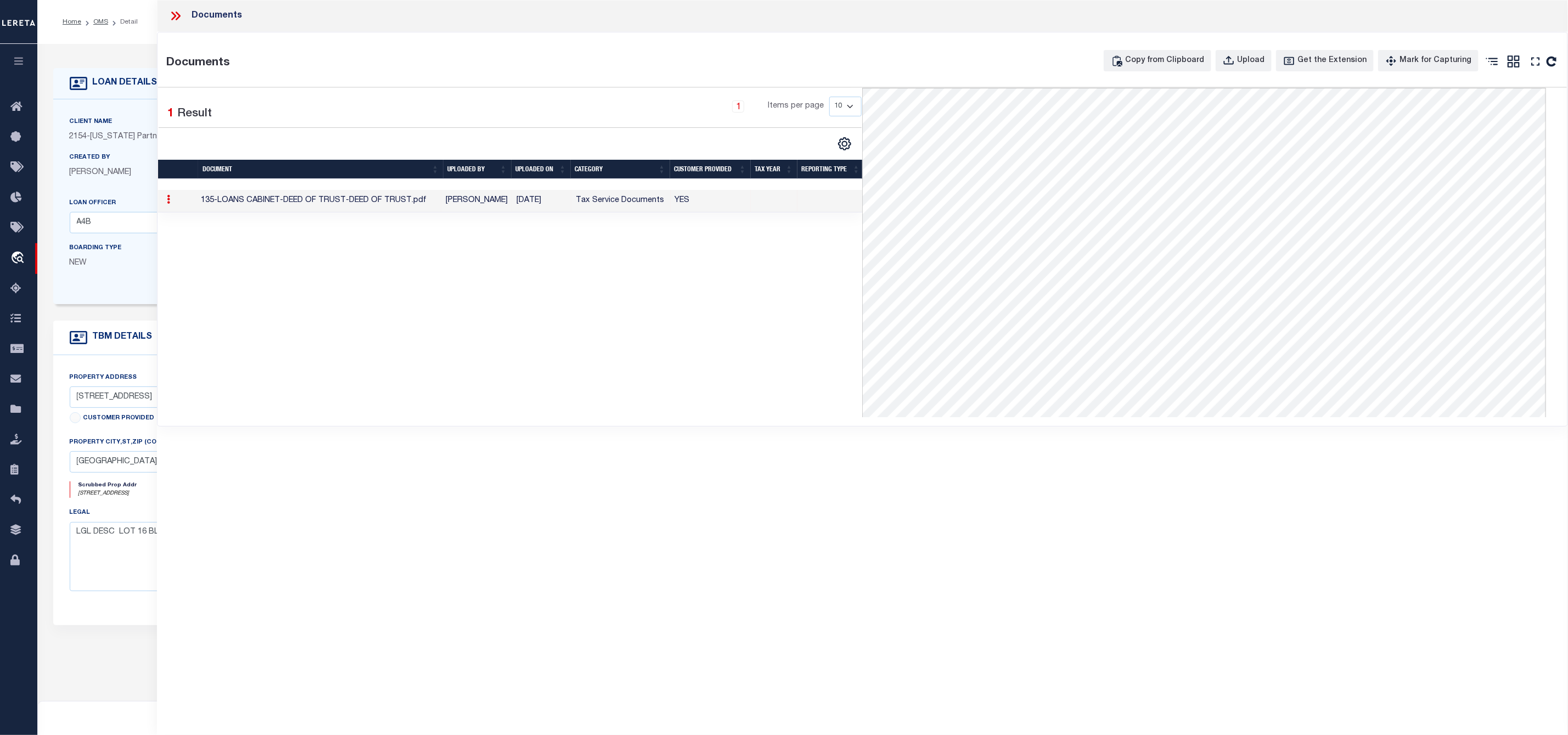
click at [178, 23] on icon at bounding box center [175, 16] width 14 height 14
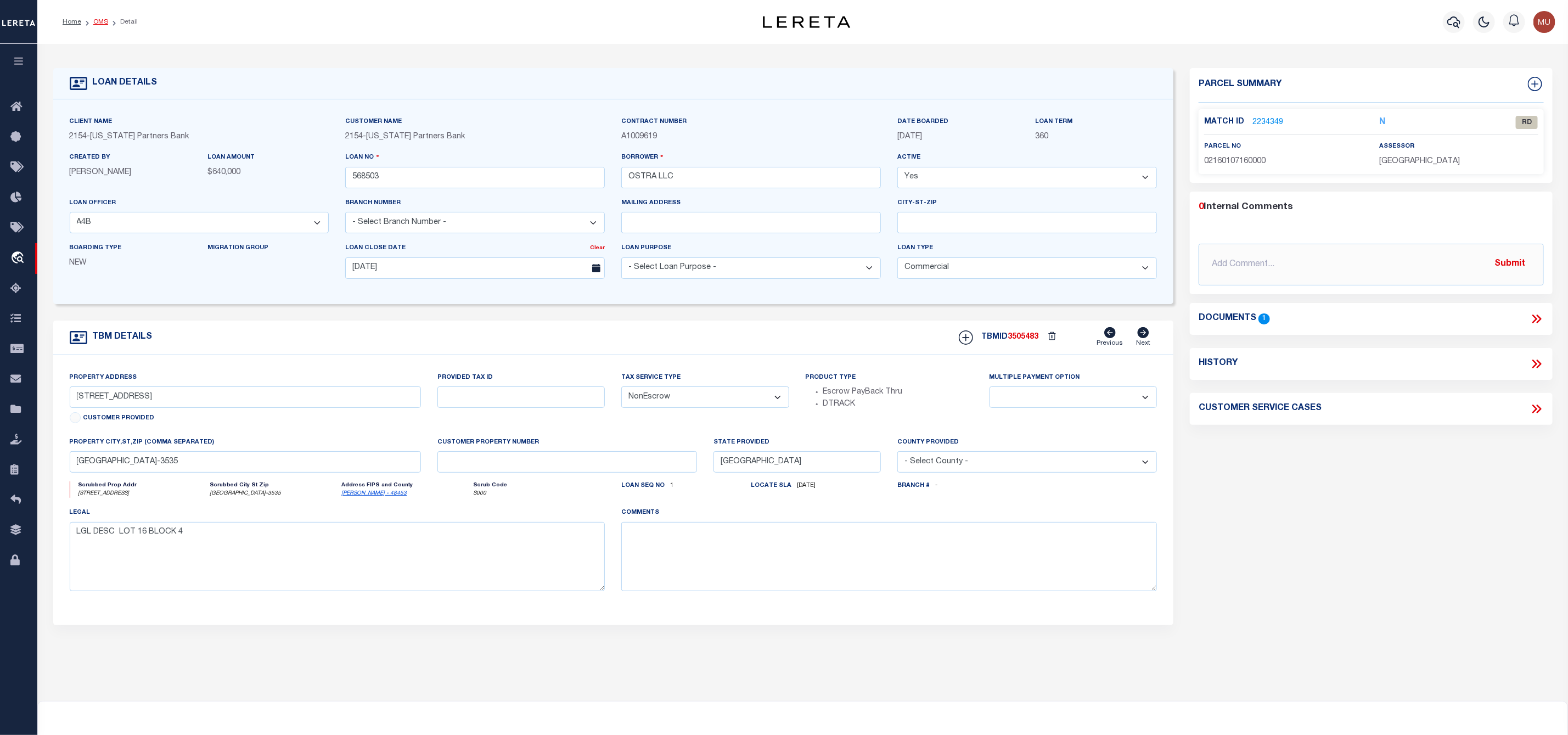
click at [106, 25] on link "OMS" at bounding box center [101, 22] width 15 height 7
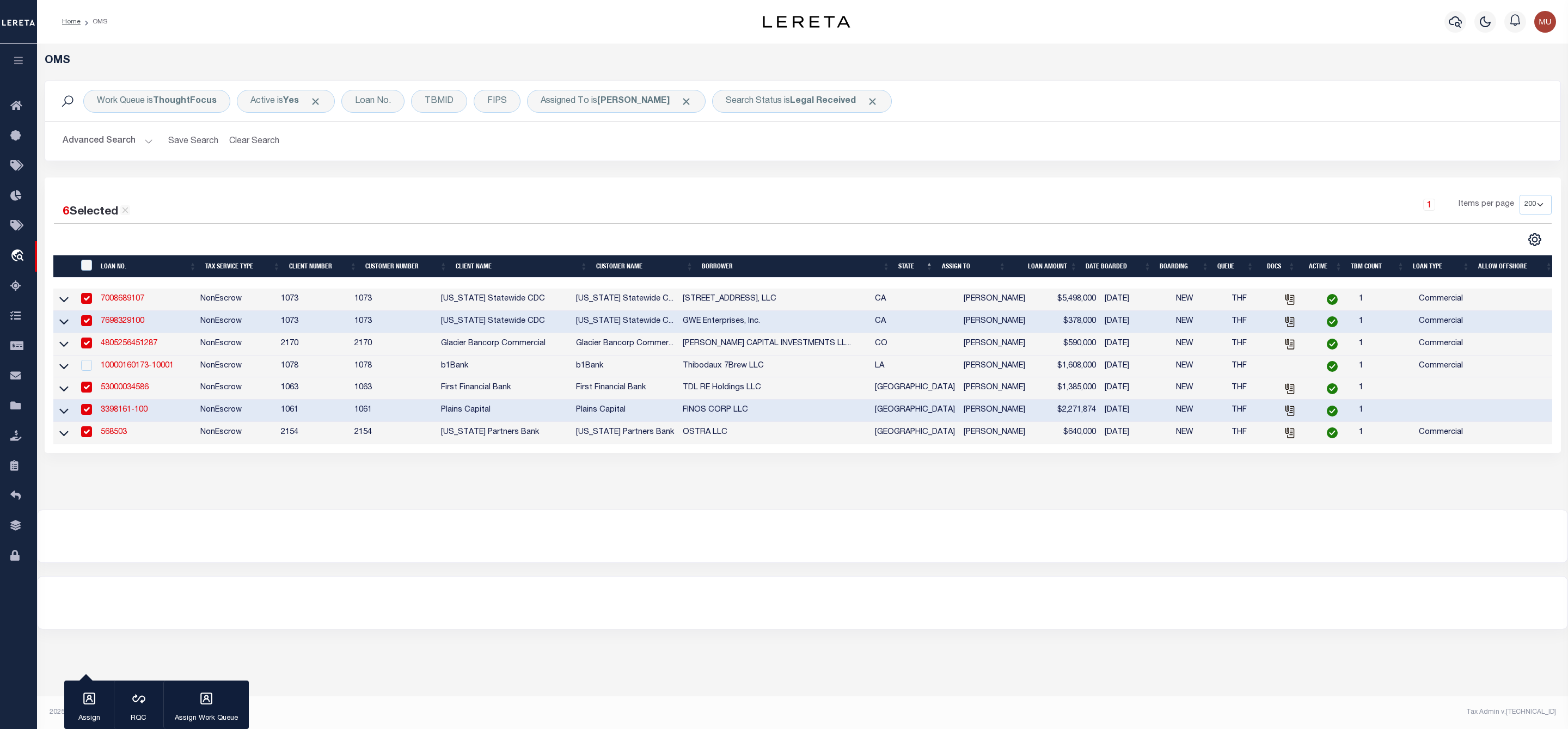
click at [118, 432] on link "568503" at bounding box center [114, 433] width 26 height 7
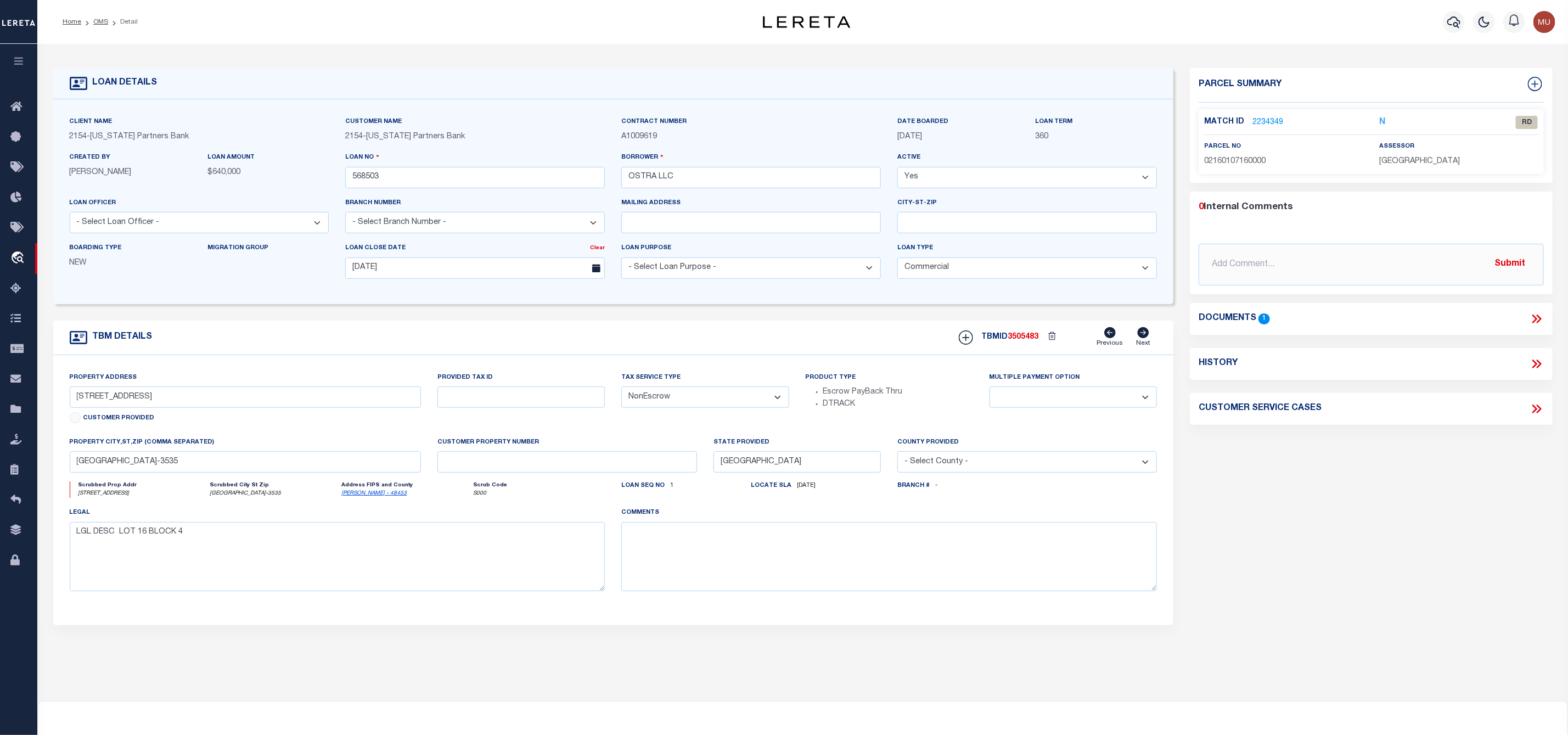
click at [1260, 118] on link "2234349" at bounding box center [1267, 122] width 31 height 11
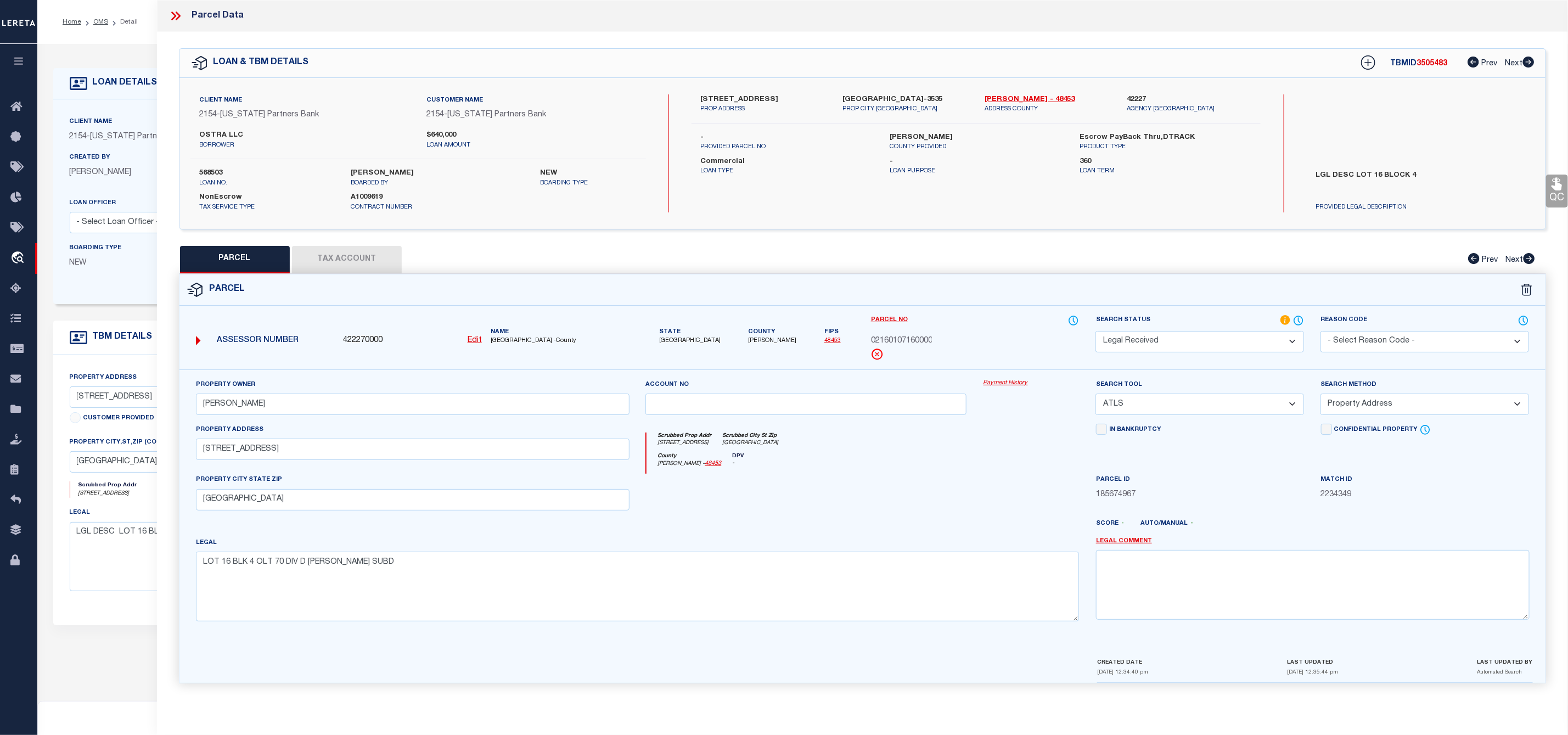
click at [343, 256] on button "Tax Account" at bounding box center [347, 260] width 110 height 27
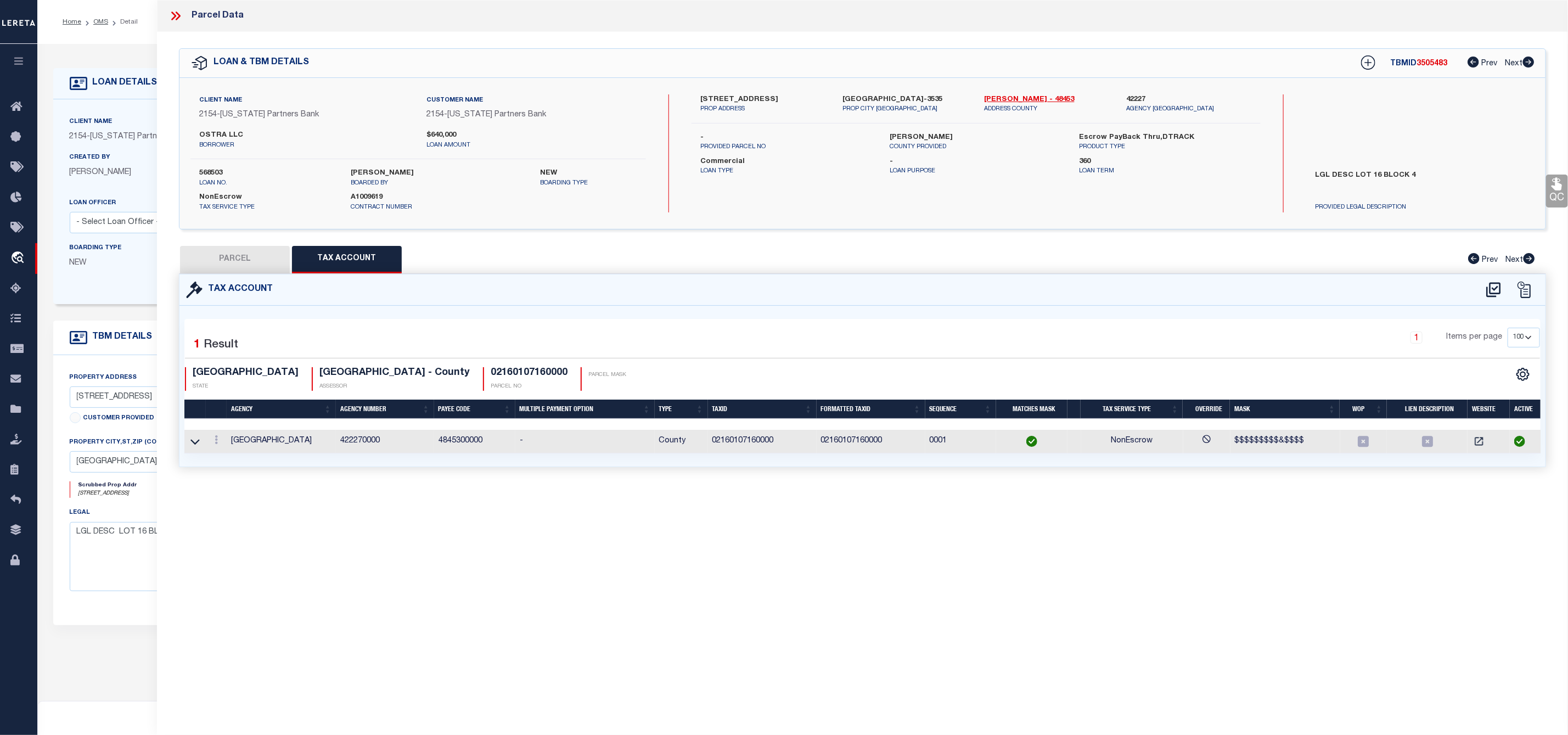
click at [241, 267] on button "PARCEL" at bounding box center [235, 260] width 110 height 27
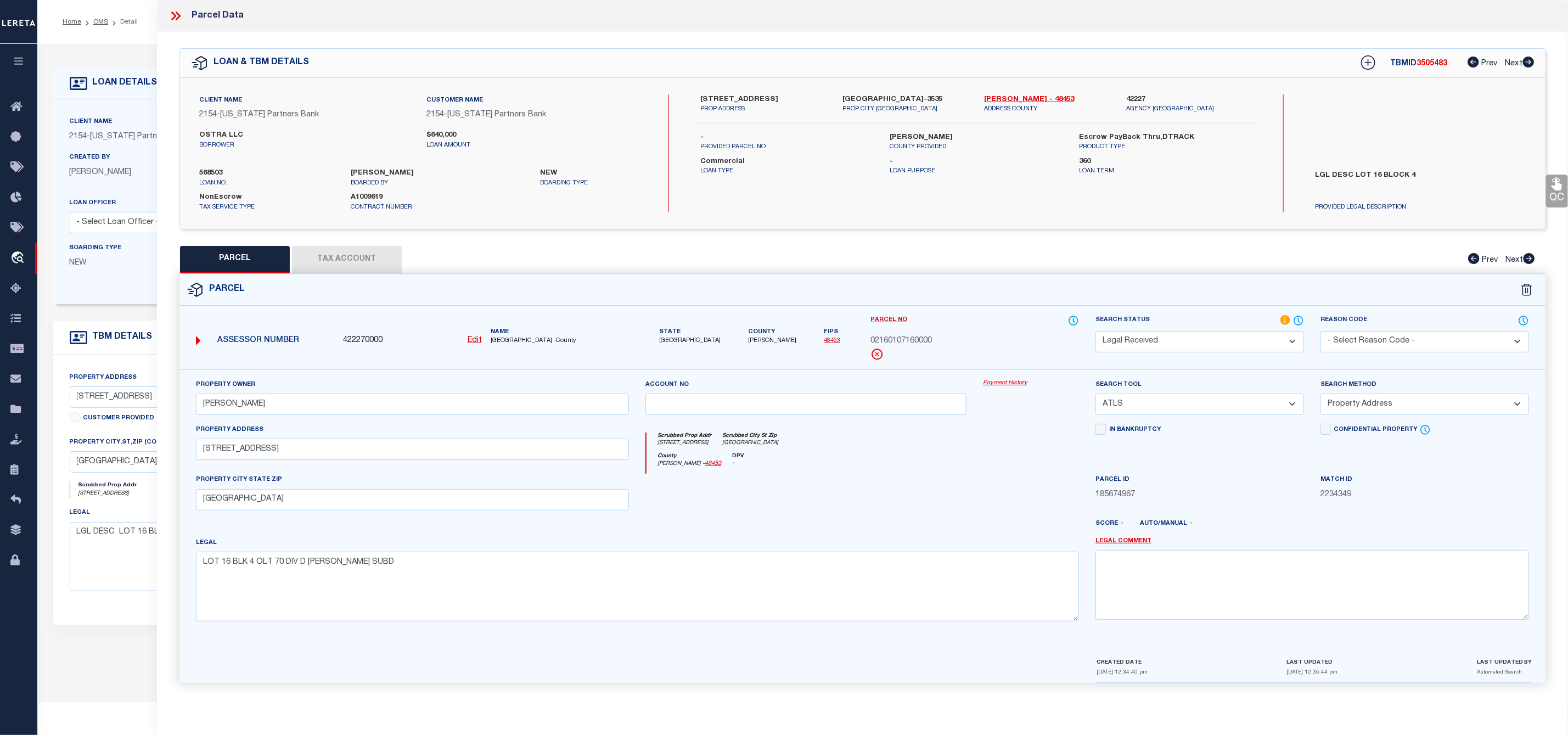
click at [1148, 341] on select "Automated Search Bad Parcel Complete Duplicate Parcel High Dollar Reporting In …" at bounding box center [1199, 342] width 208 height 21
click at [1095, 332] on select "Automated Search Bad Parcel Complete Duplicate Parcel High Dollar Reporting In …" at bounding box center [1199, 342] width 208 height 21
click at [1169, 407] on select "-- Select Search Tool -- 3rd Party Website Agency File Agency Website ATLS CNV-…" at bounding box center [1199, 404] width 208 height 21
click at [1095, 397] on select "-- Select Search Tool -- 3rd Party Website Agency File Agency Website ATLS CNV-…" at bounding box center [1199, 404] width 208 height 21
click at [1361, 404] on select "-- Select Search Method -- Property Address Legal Liability Info Provided" at bounding box center [1425, 404] width 208 height 21
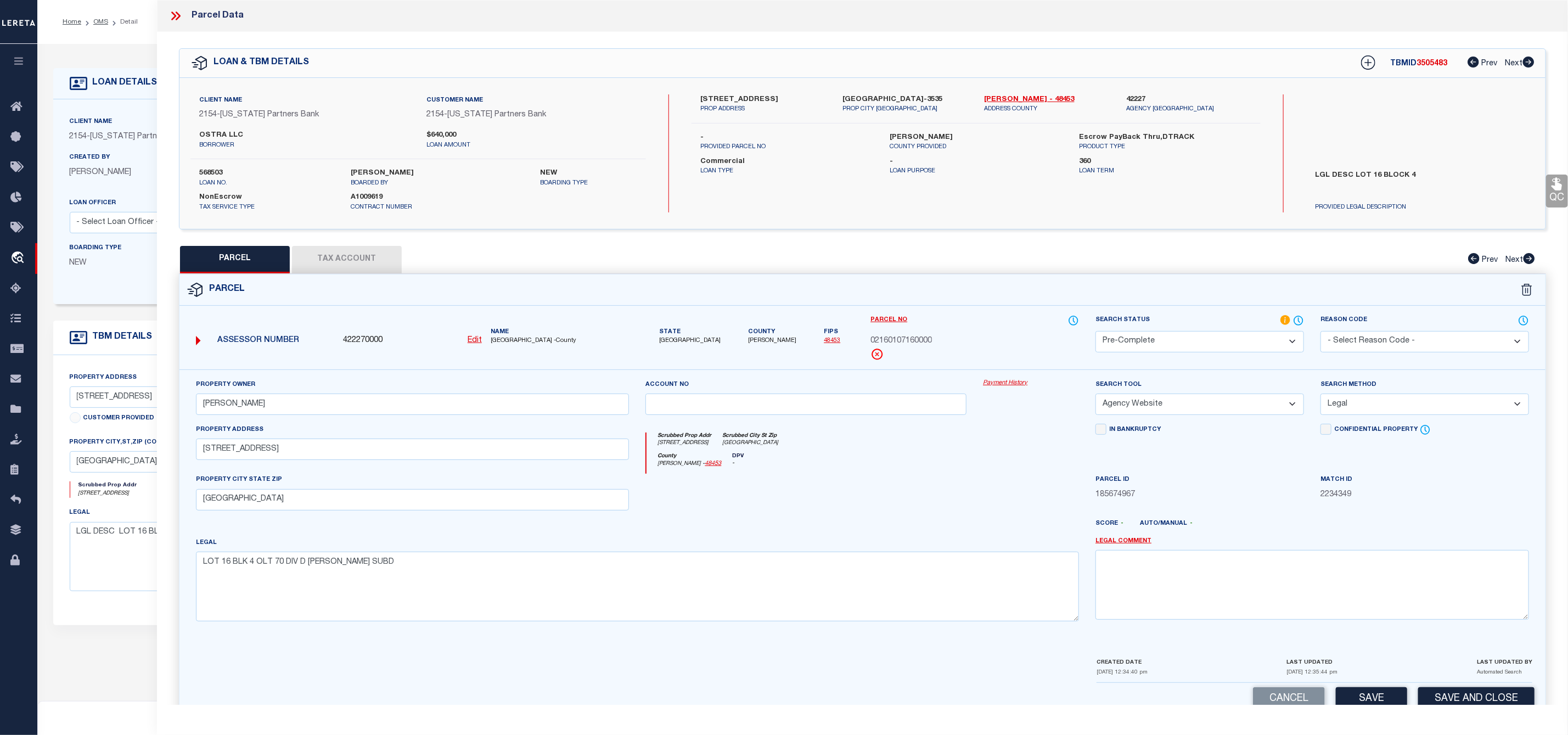
click at [1321, 397] on select "-- Select Search Method -- Property Address Legal Liability Info Provided" at bounding box center [1425, 404] width 208 height 21
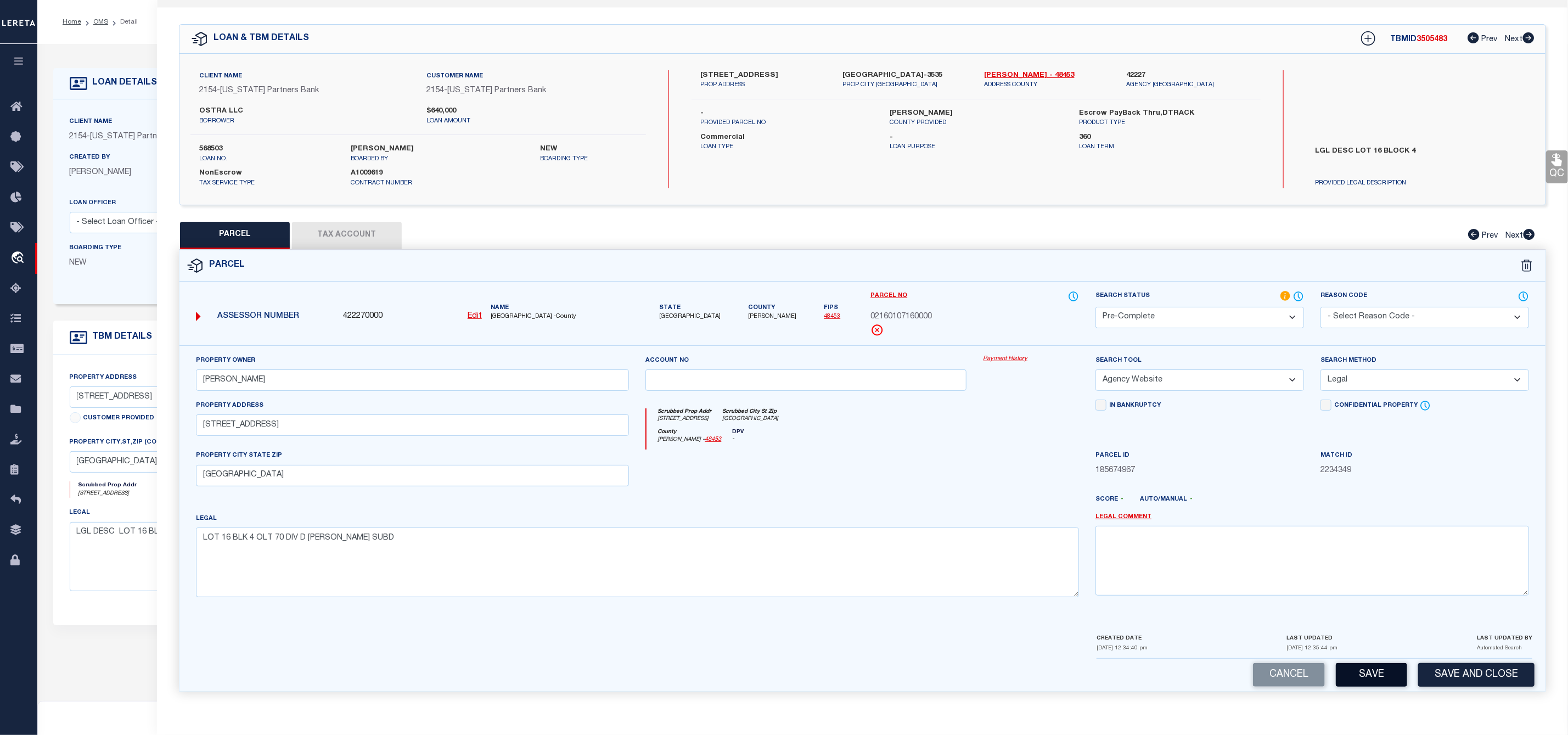
click at [1375, 669] on button "Save" at bounding box center [1371, 675] width 72 height 23
click at [341, 226] on button "Tax Account" at bounding box center [347, 235] width 110 height 27
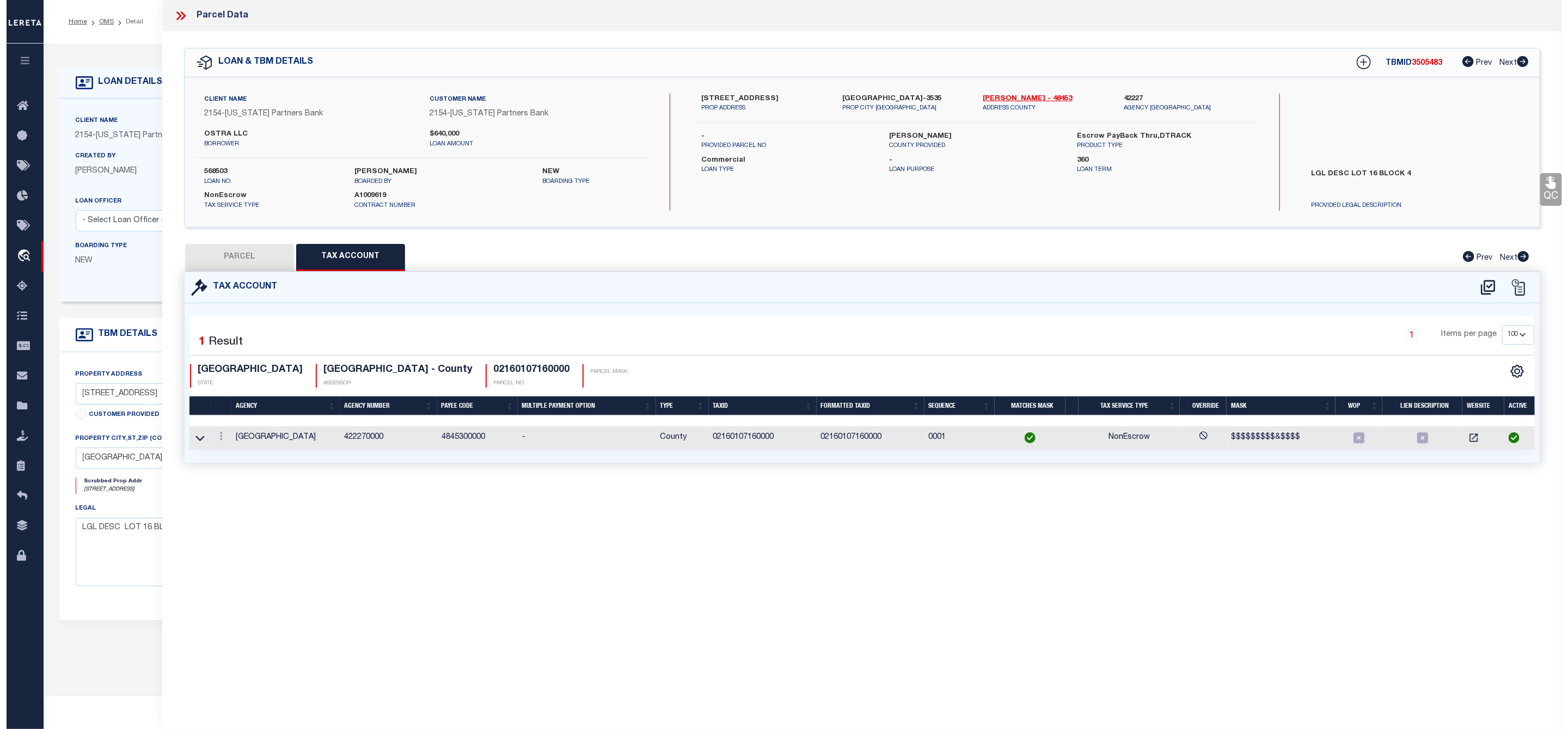
scroll to position [0, 0]
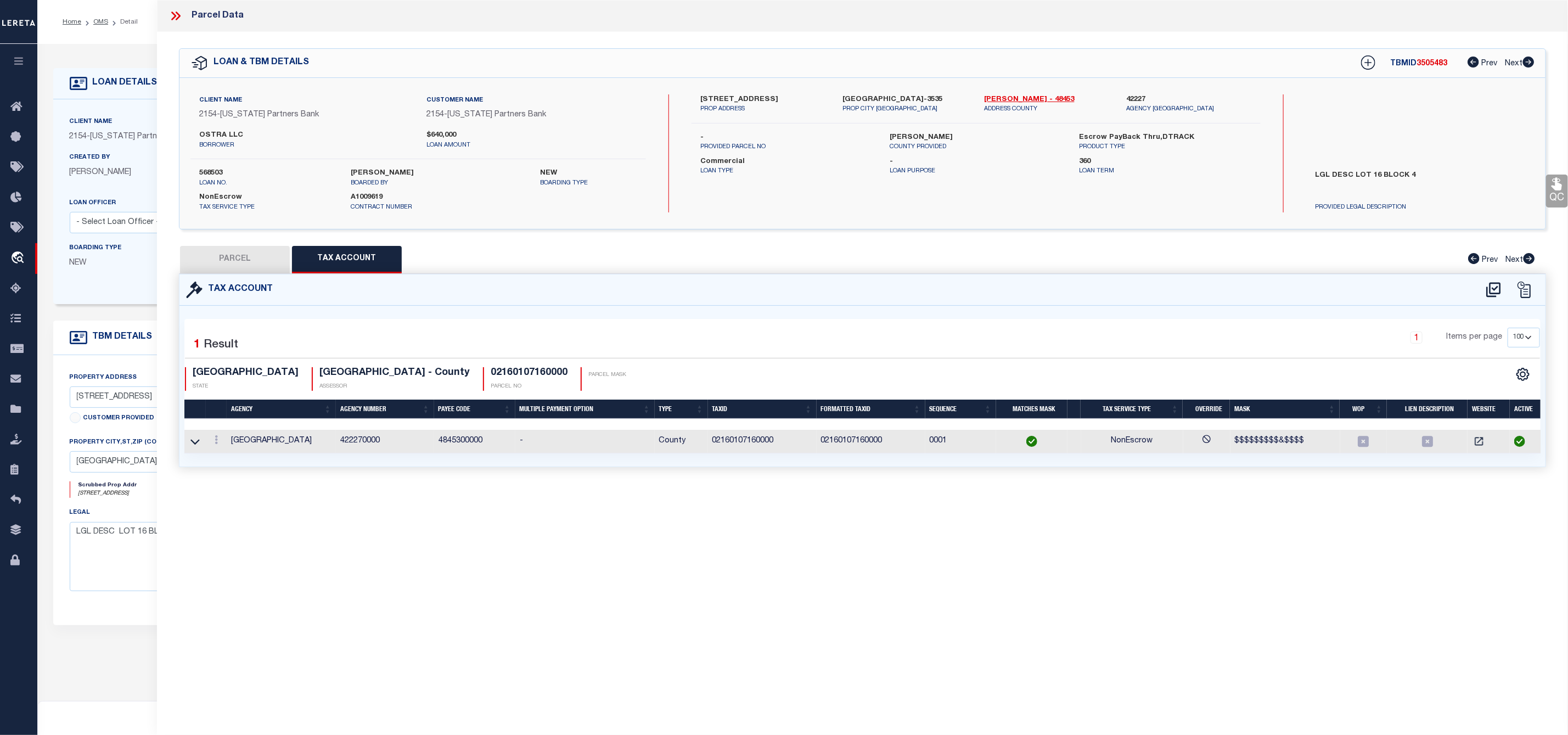
click at [217, 257] on button "PARCEL" at bounding box center [235, 260] width 110 height 27
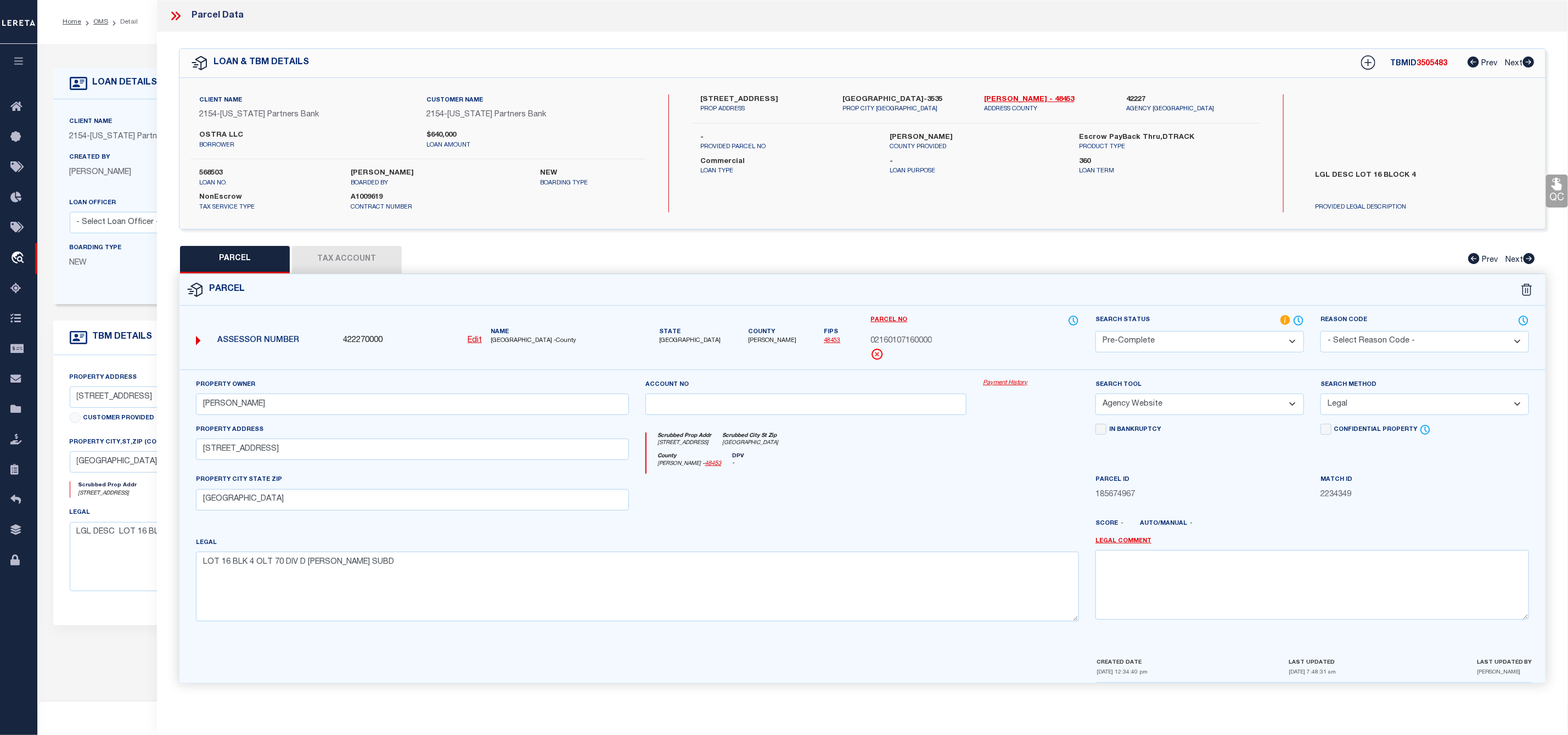
click at [1421, 60] on span "3505483" at bounding box center [1431, 63] width 31 height 8
click at [206, 166] on div "Client Name 2154 - Texas Partners Bank Customer Name 2154 - Texas Partners Bank…" at bounding box center [418, 153] width 456 height 118
click at [749, 343] on span "[PERSON_NAME]" at bounding box center [772, 341] width 48 height 9
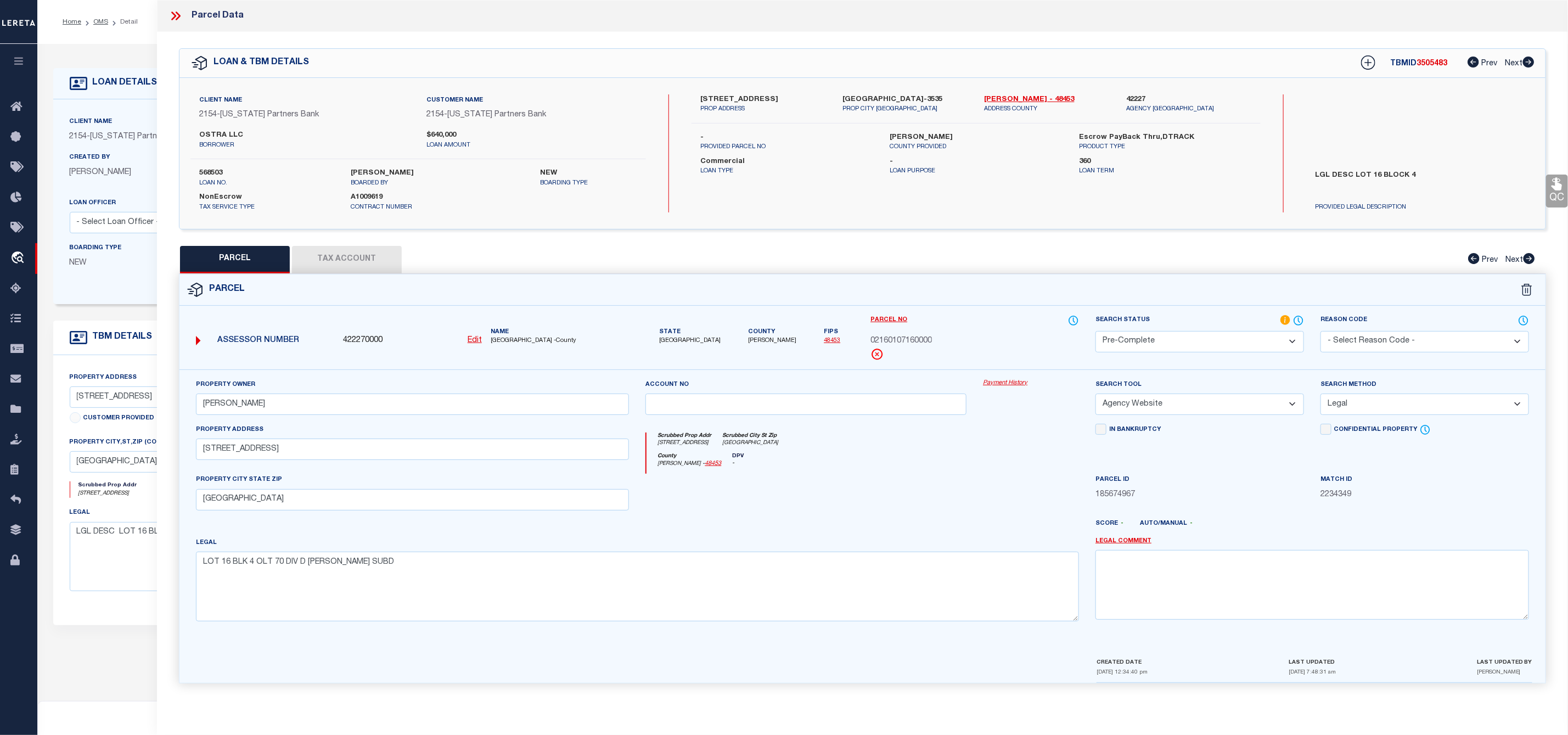
click at [749, 343] on span "[PERSON_NAME]" at bounding box center [772, 341] width 48 height 9
click at [896, 341] on span "02160107160000" at bounding box center [901, 342] width 61 height 12
click at [180, 12] on icon at bounding box center [175, 16] width 14 height 14
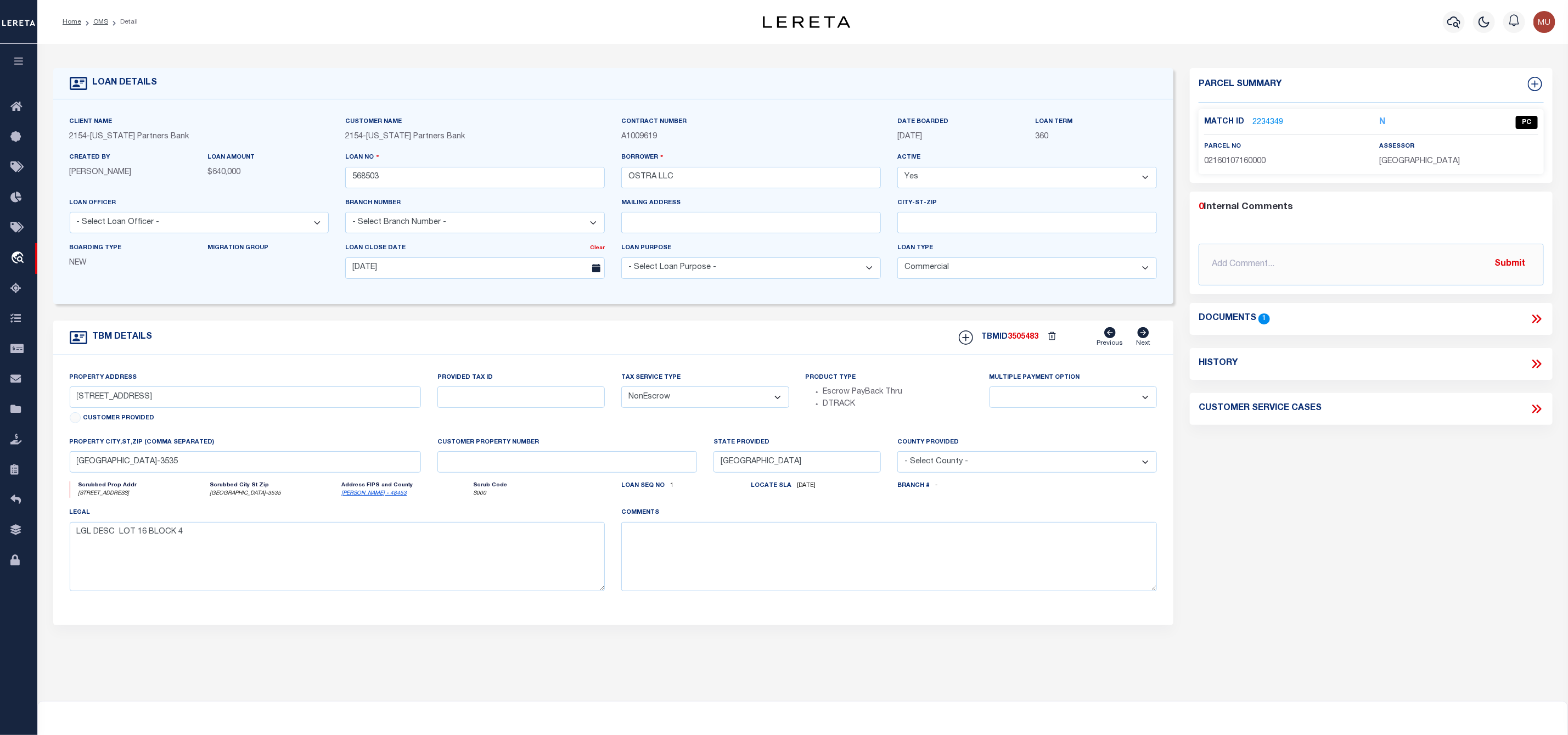
click at [109, 25] on li "Detail" at bounding box center [122, 22] width 29 height 10
click at [98, 23] on link "OMS" at bounding box center [101, 22] width 15 height 7
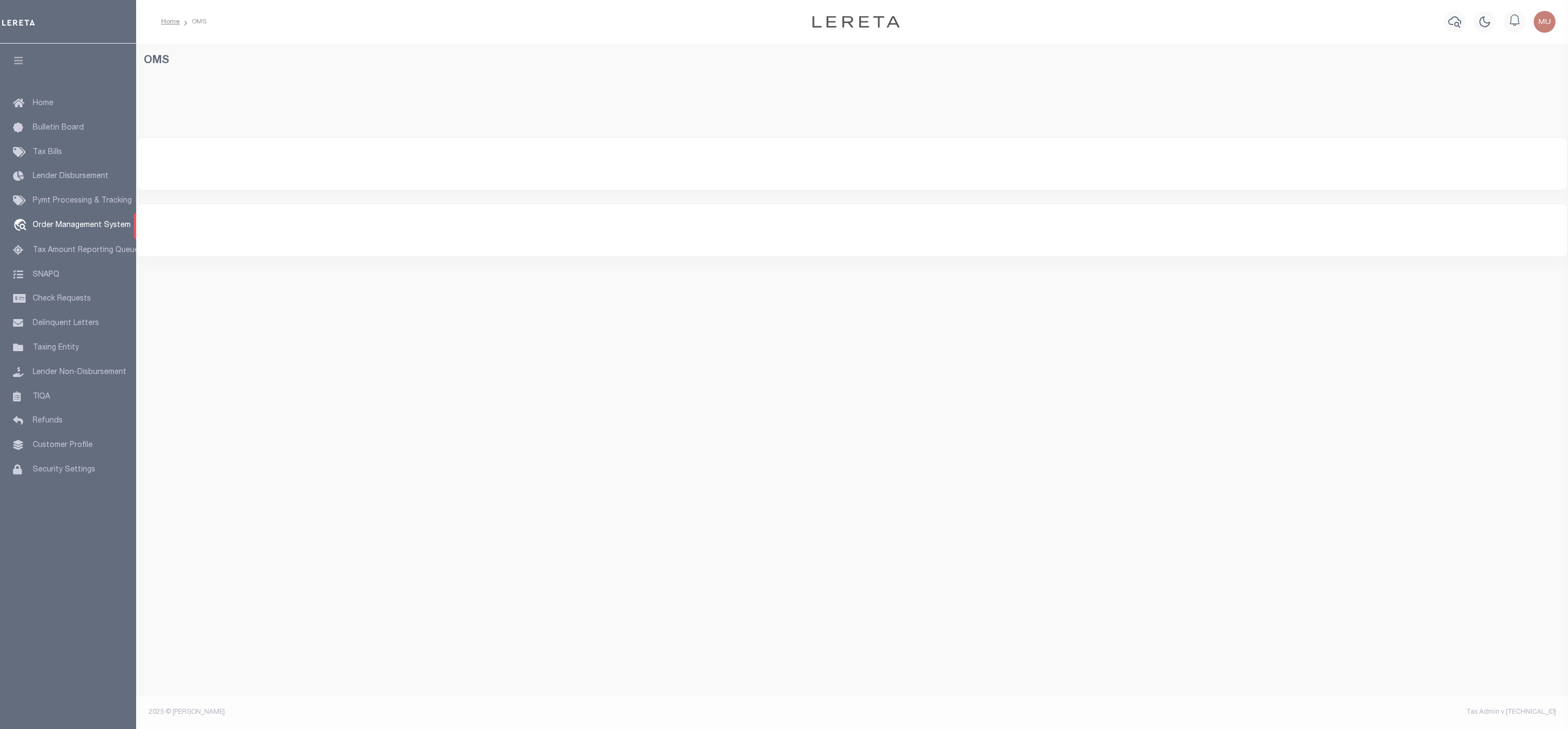
select select "200"
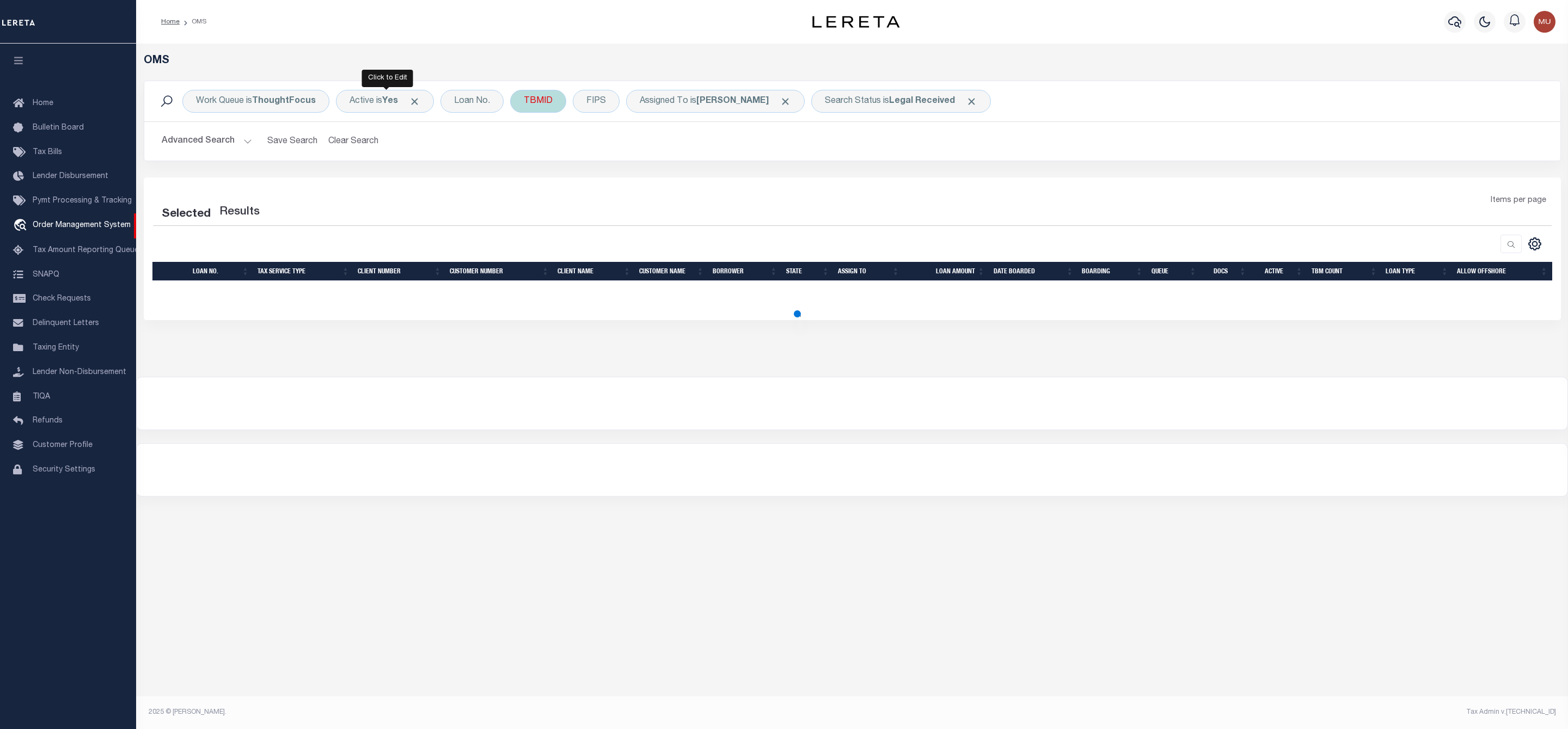
select select "200"
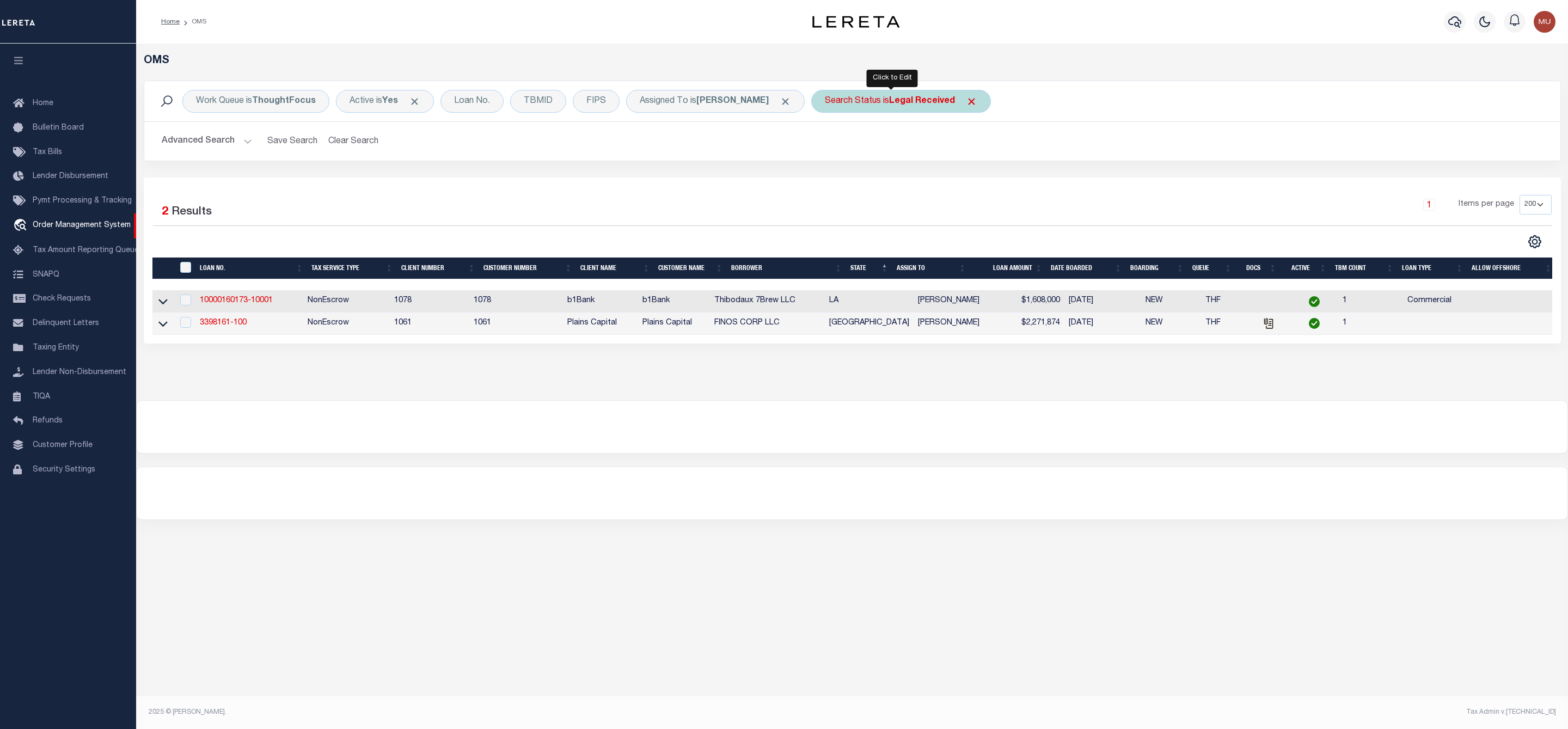
click at [846, 95] on div "Search Status is Legal Received" at bounding box center [901, 101] width 180 height 23
click at [878, 147] on select "Automated Search Bad Parcel Complete Duplicate Parcel High Dollar Reporting In …" at bounding box center [905, 155] width 160 height 21
select select "IP"
click at [825, 145] on select "Automated Search Bad Parcel Complete Duplicate Parcel High Dollar Reporting In …" at bounding box center [905, 155] width 160 height 21
click at [961, 187] on input "Apply" at bounding box center [969, 178] width 32 height 18
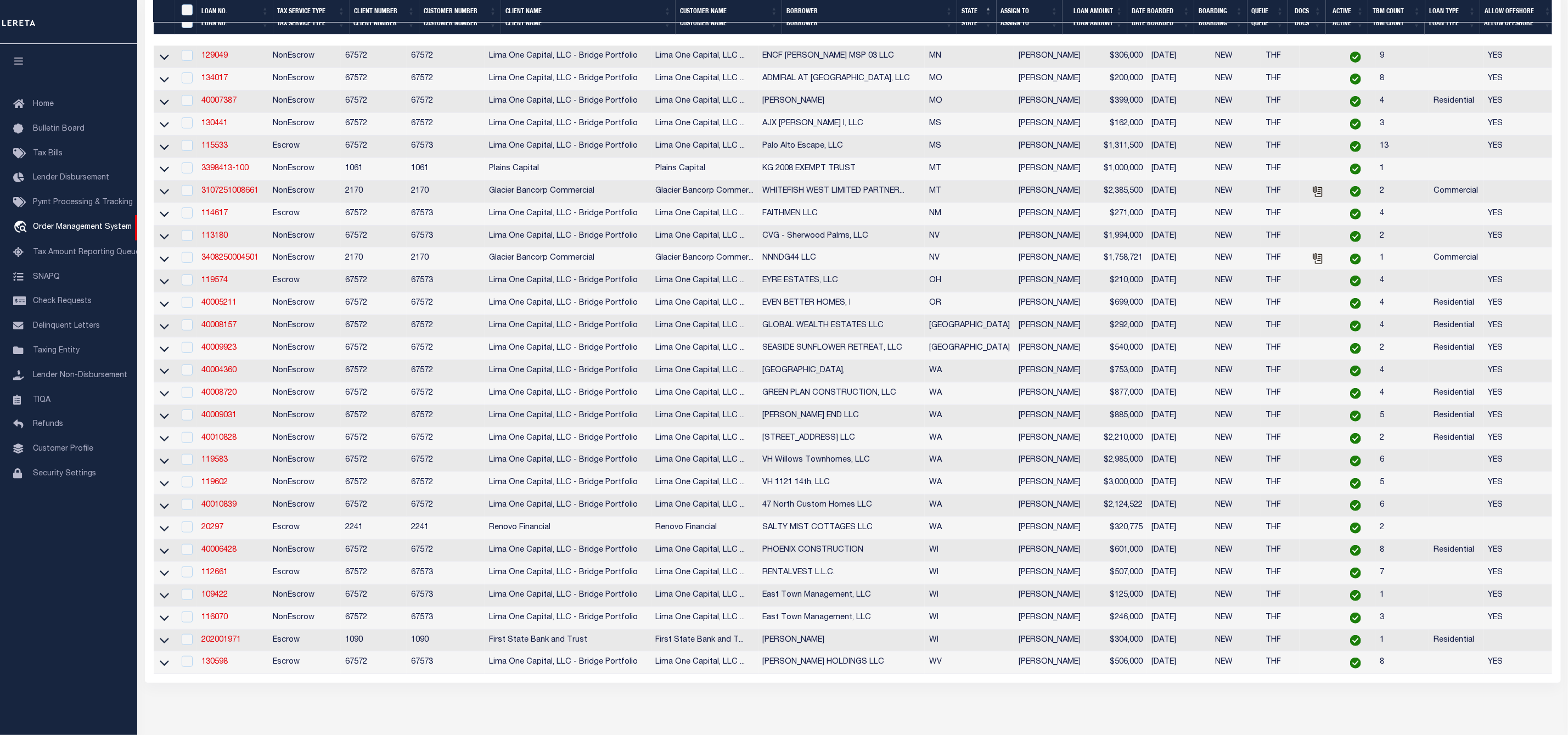
scroll to position [392, 0]
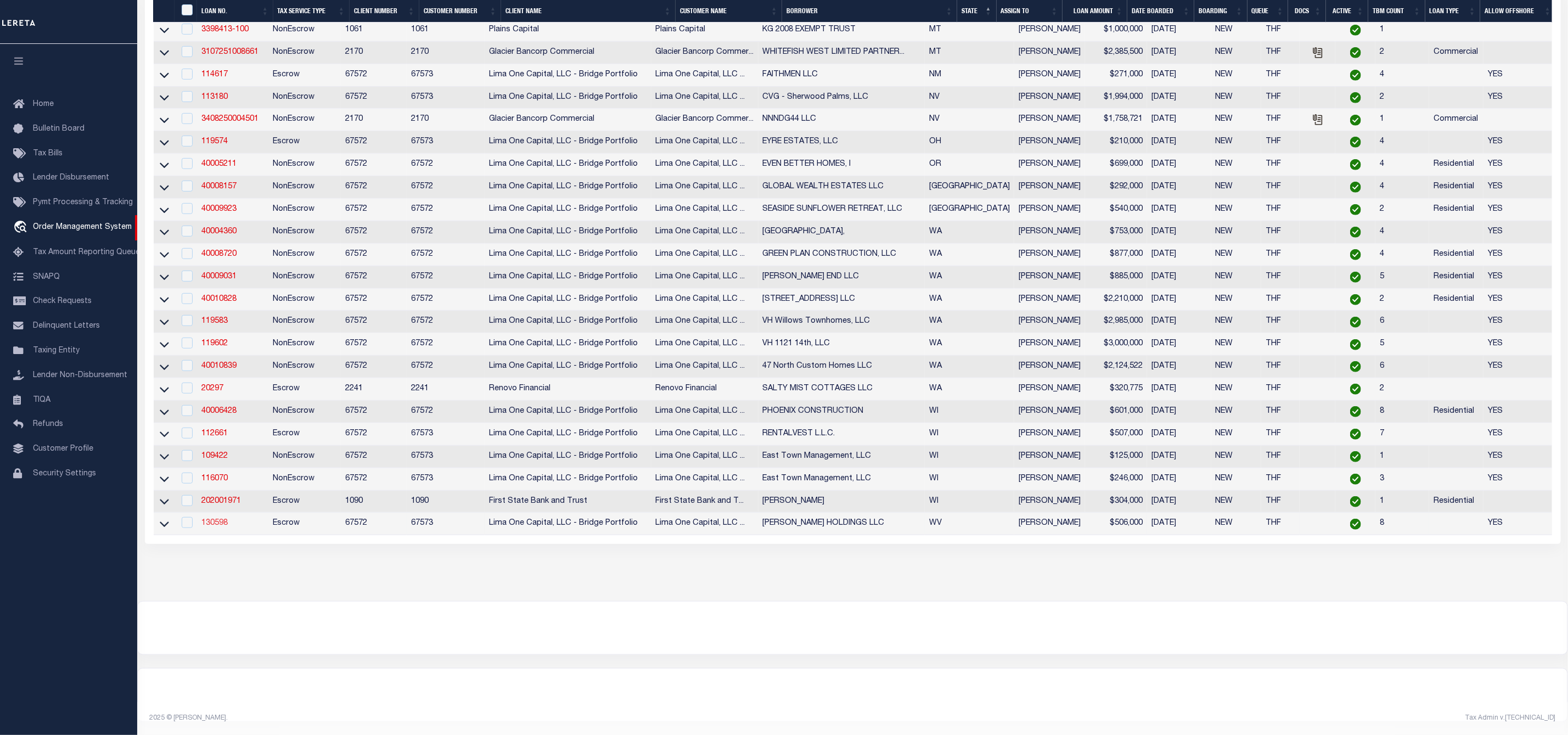
click at [222, 519] on link "130598" at bounding box center [214, 523] width 26 height 8
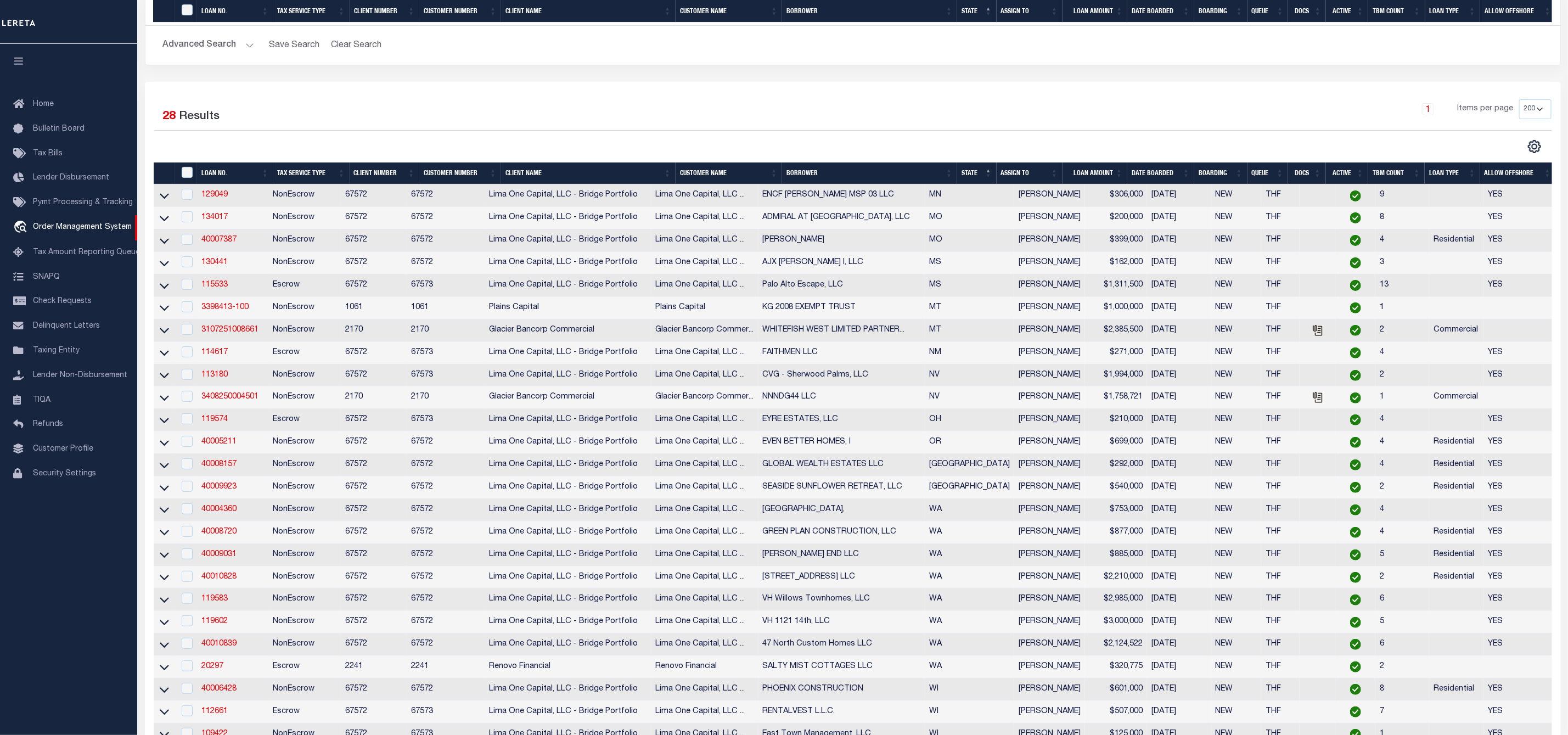
type input "130598"
type input "[PERSON_NAME] HOLDINGS LLC"
select select
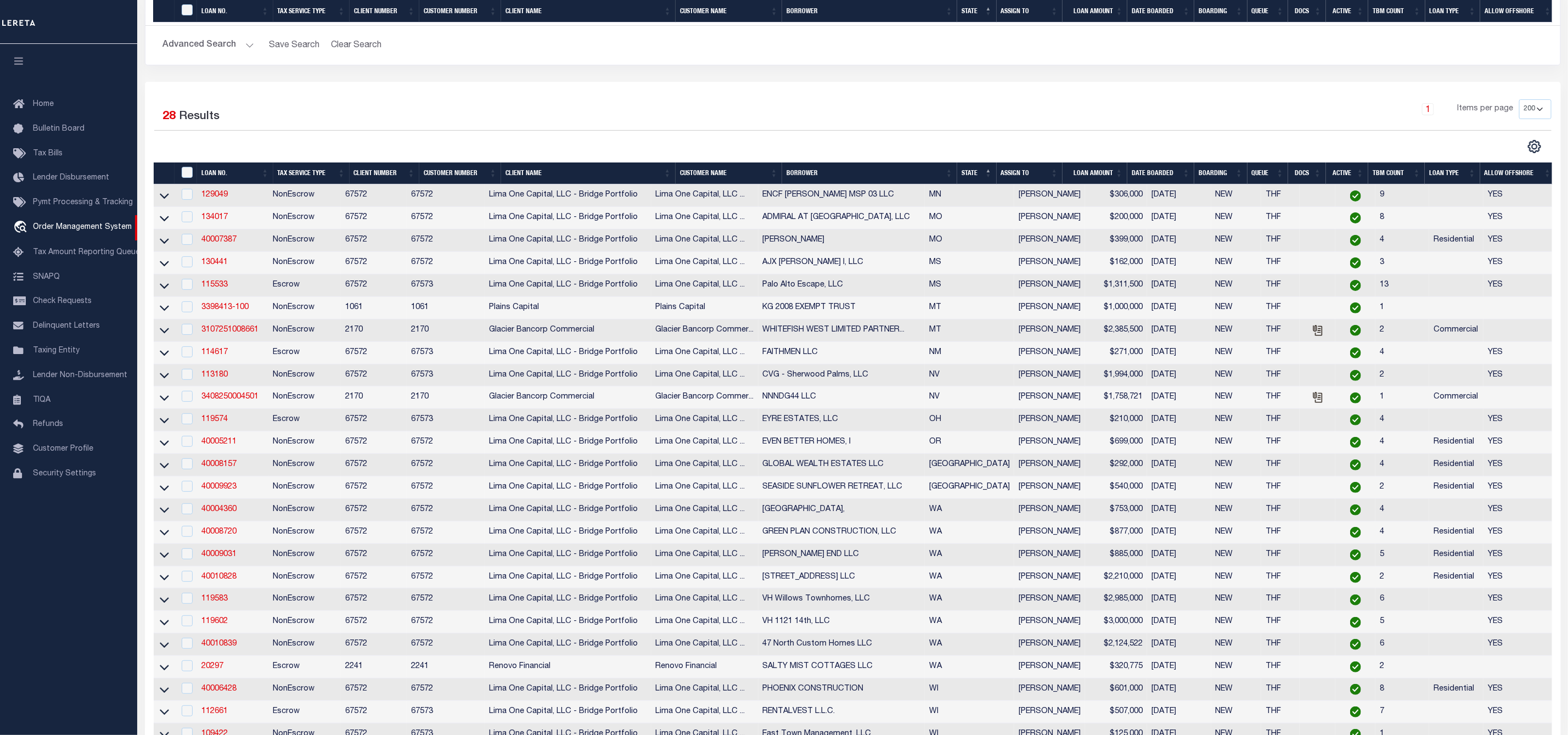
select select
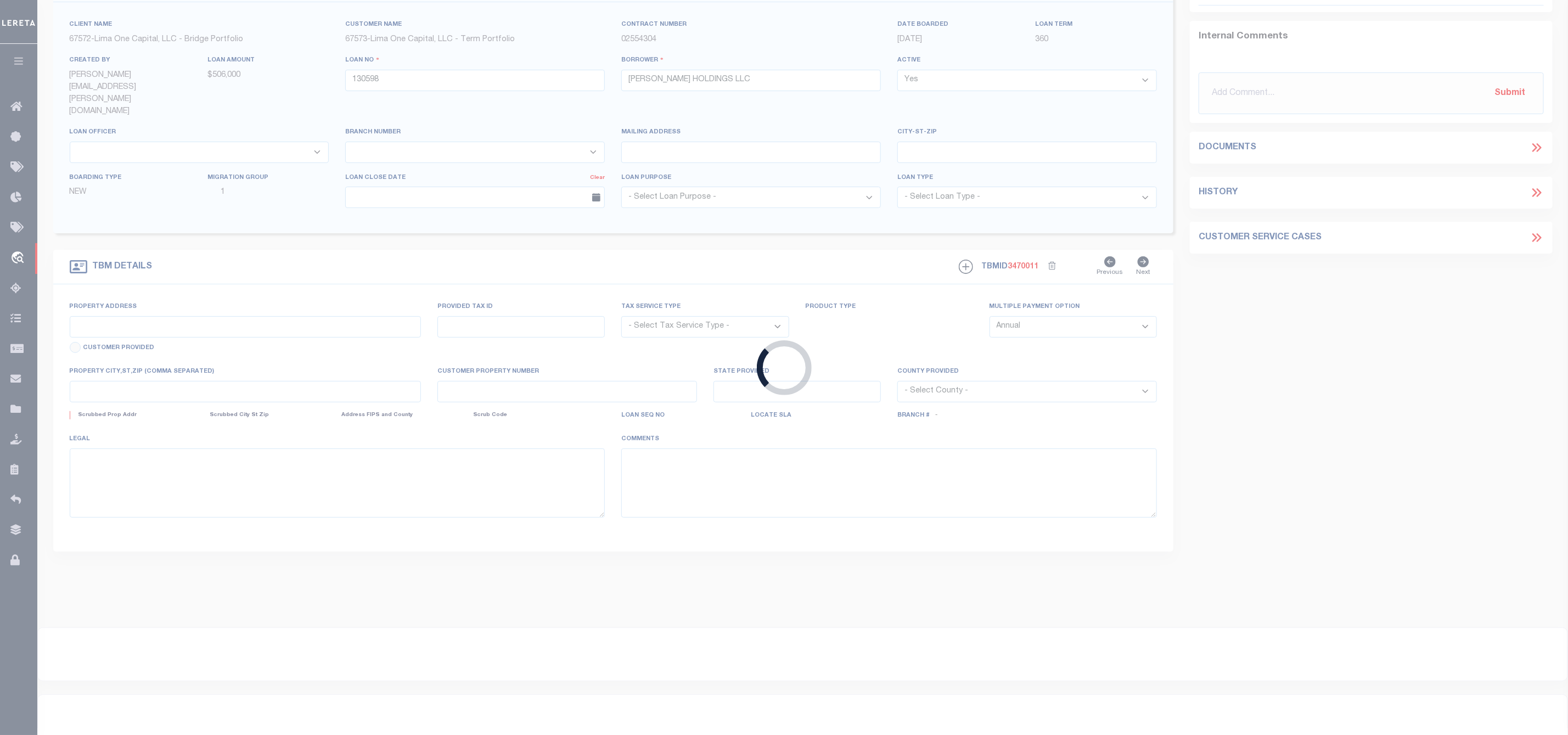
scroll to position [28, 0]
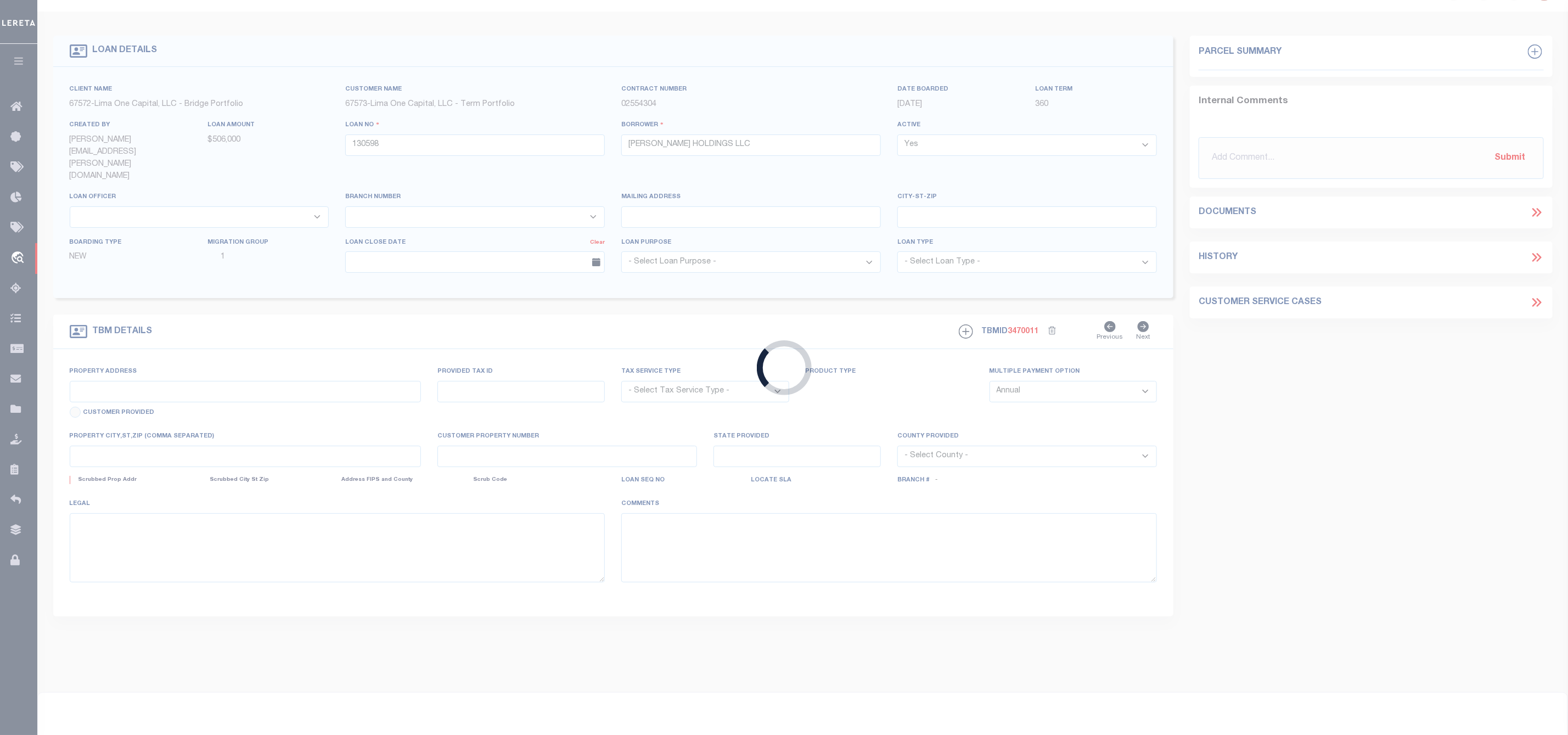
type input "1905 PRIDE AVENUE"
radio input "true"
select select "Escrow"
type input "CLARKSBURG WV 26301"
type input "130598-1"
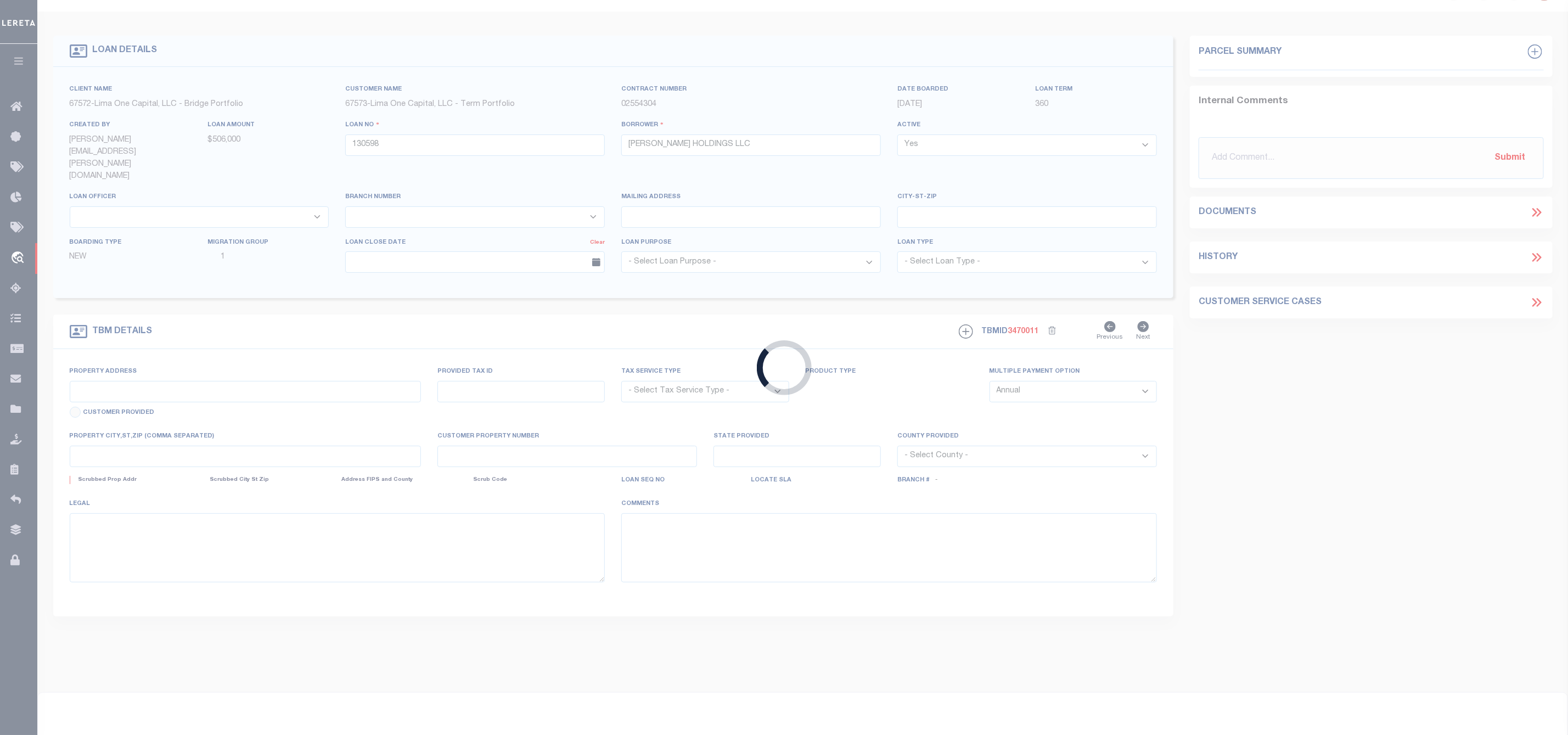
type input "WV"
type textarea "COLLECTOR: ENTITY: PARCEL: 4247"
select select "2"
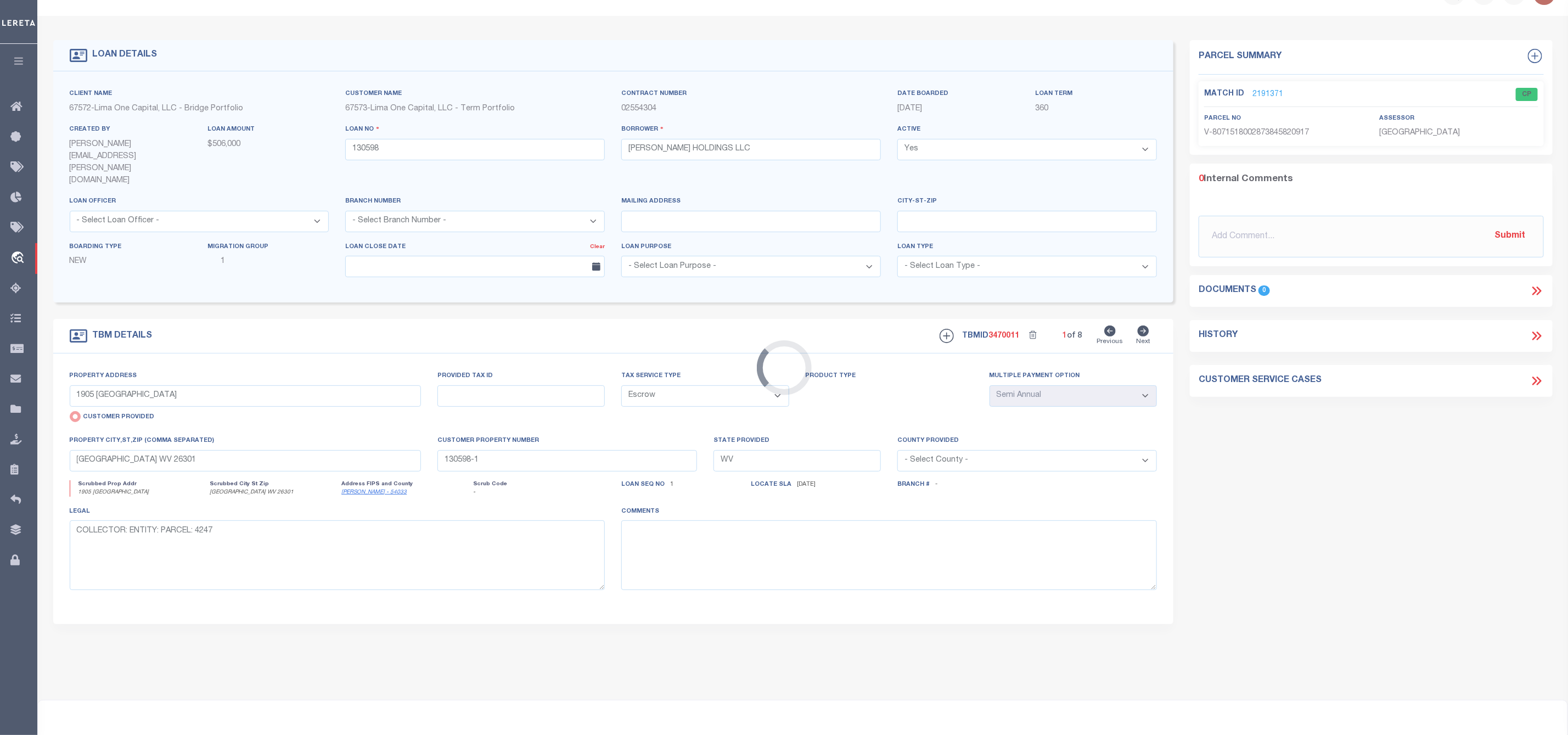
scroll to position [0, 0]
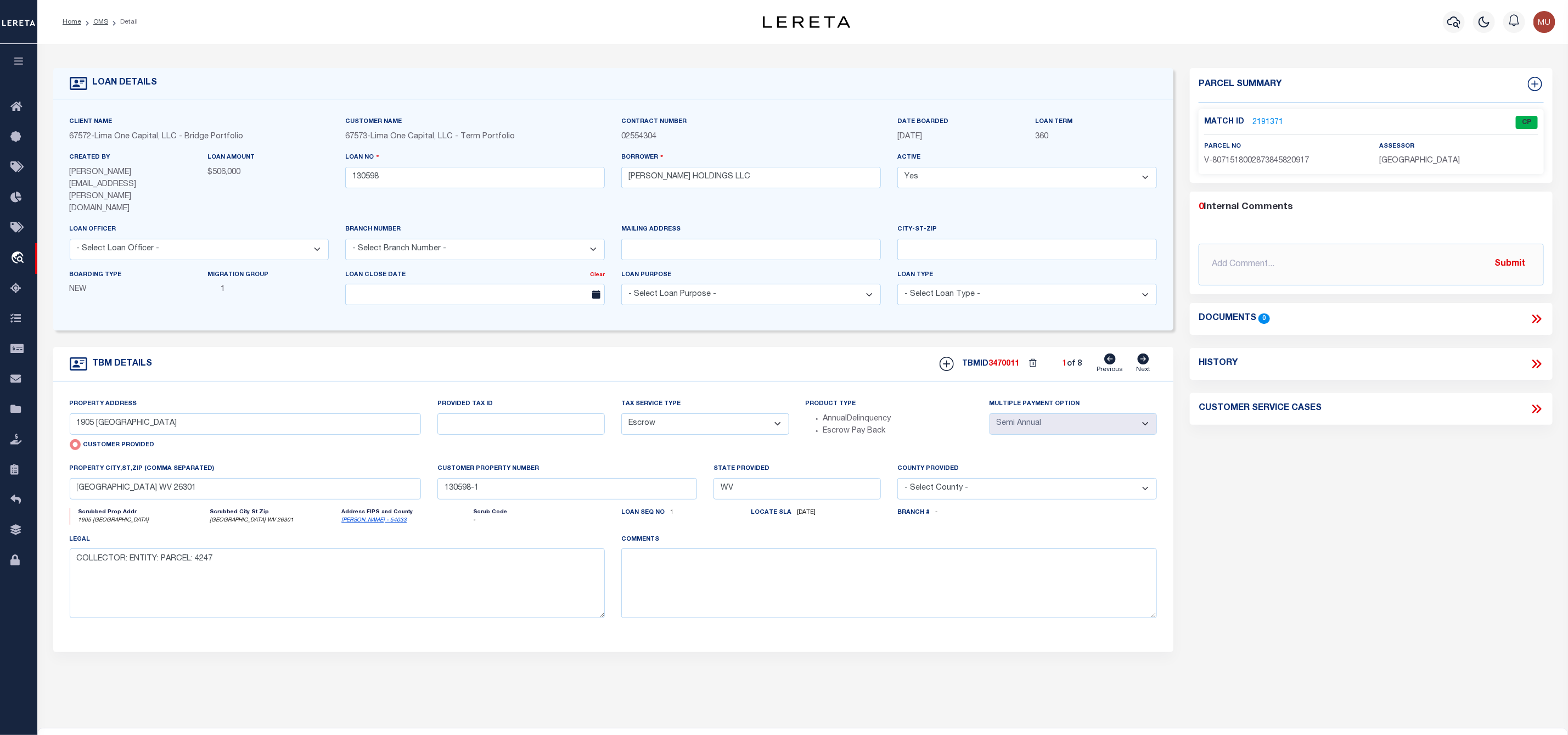
click at [1270, 117] on link "2191371" at bounding box center [1267, 122] width 31 height 11
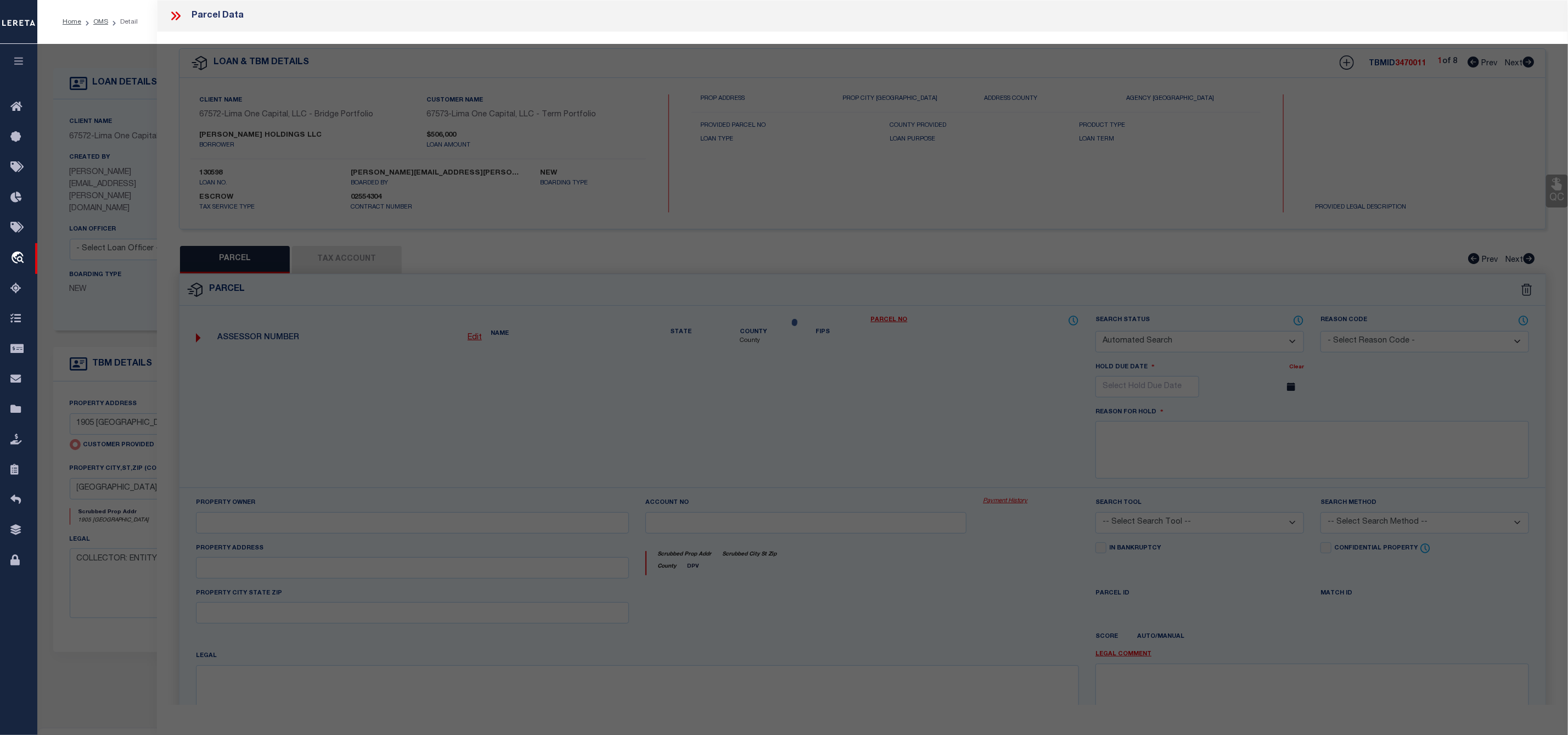
checkbox input "false"
select select "CP"
select select "AGW"
select select
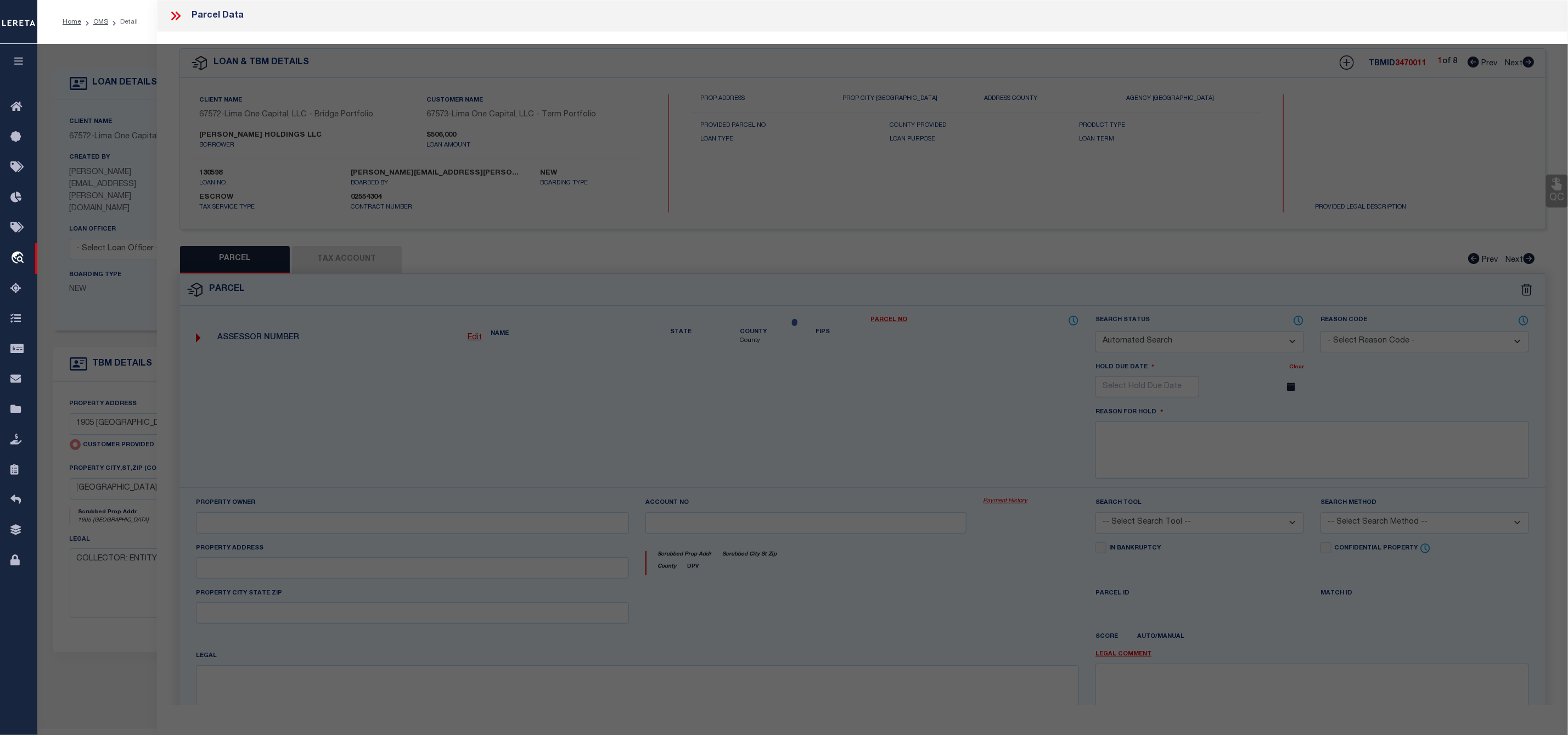
type input "1905 PRIDE AVENUE"
checkbox input "false"
type input "CLARKSBURG WV 26301"
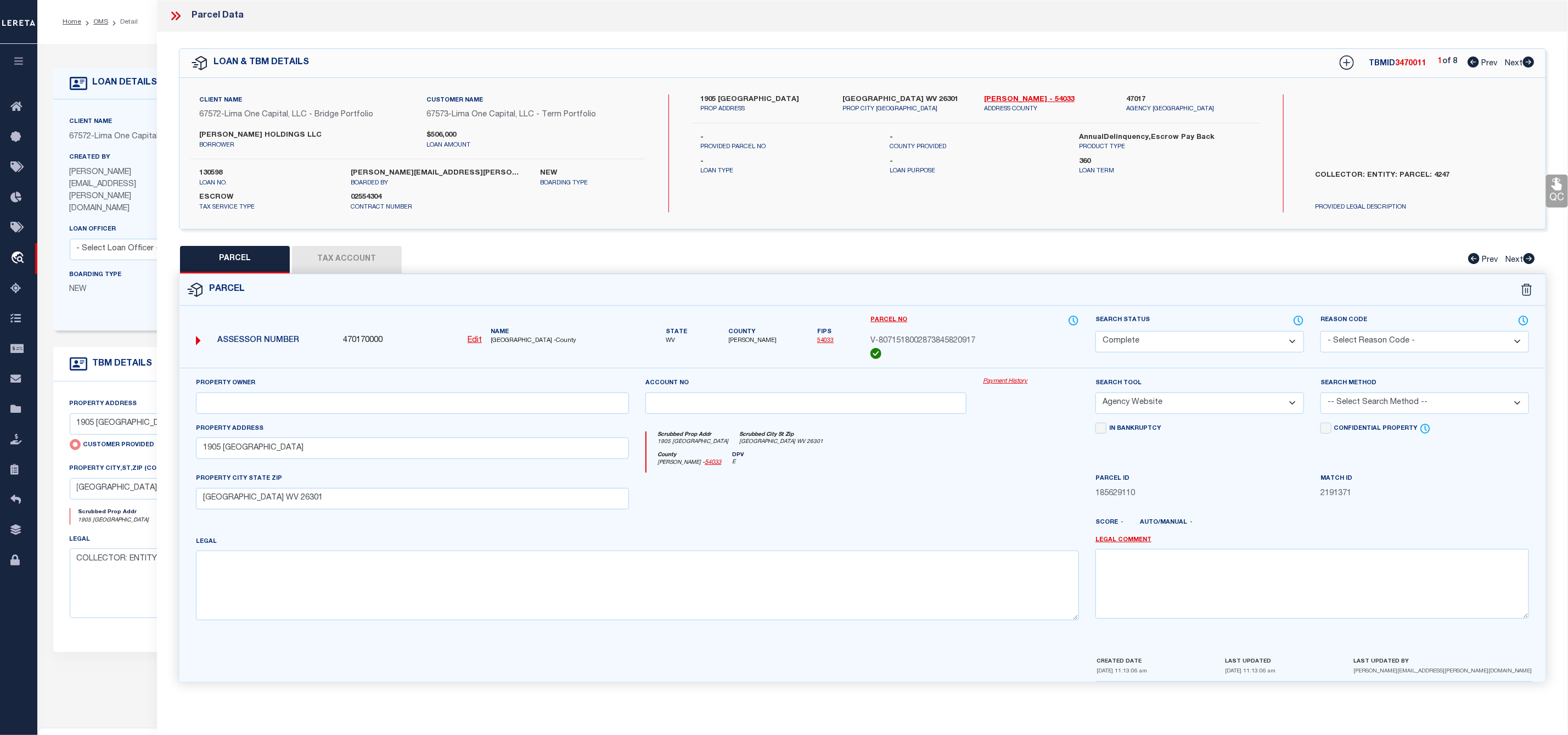
click at [1531, 60] on icon at bounding box center [1528, 62] width 11 height 11
select select "AS"
select select
checkbox input "false"
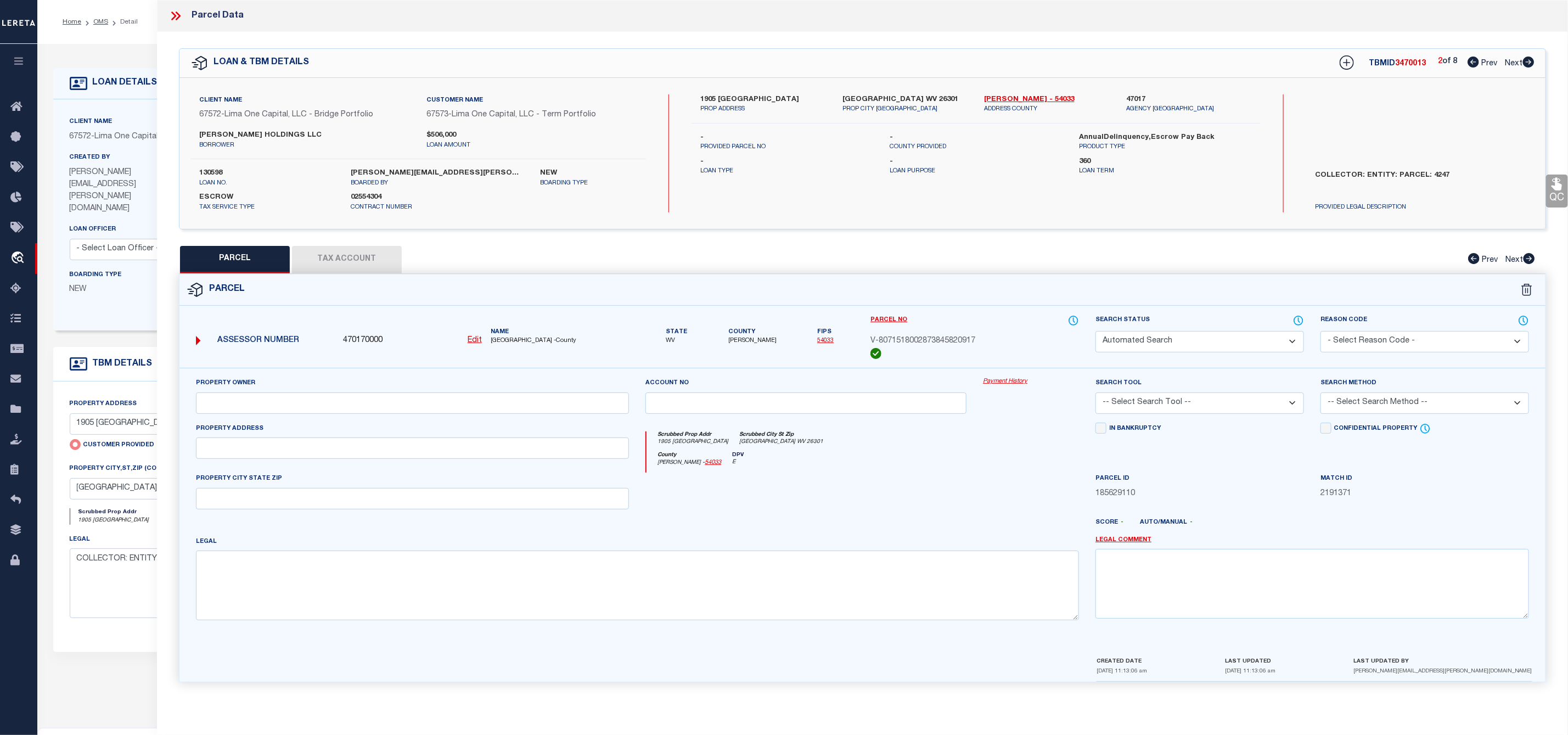
select select "CP"
select select "AGW"
select select
type input "312 NORTH AVENUE"
checkbox input "false"
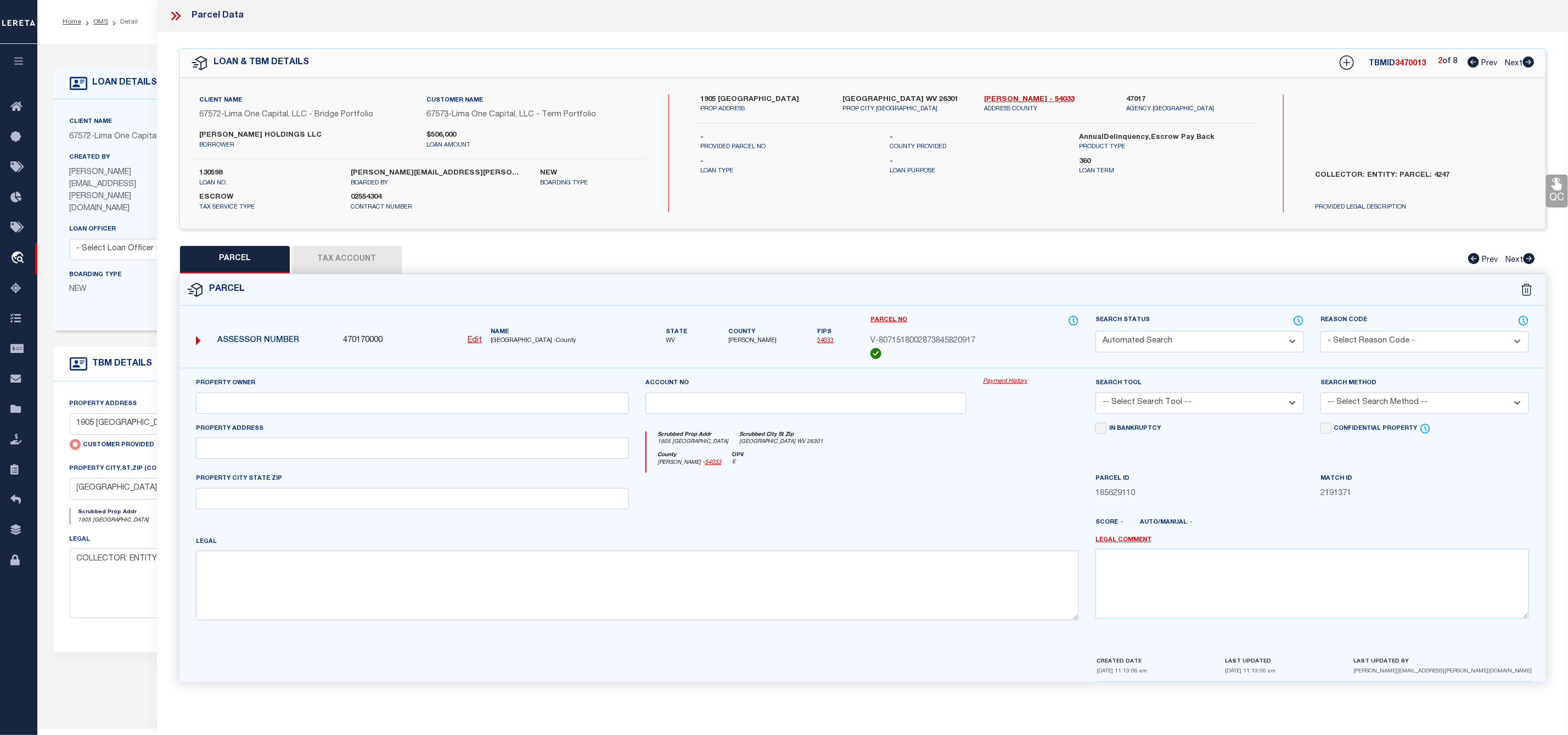
type input "CLARKSBURG WV 26301"
click at [1531, 60] on icon at bounding box center [1528, 62] width 11 height 11
select select "AS"
select select
checkbox input "false"
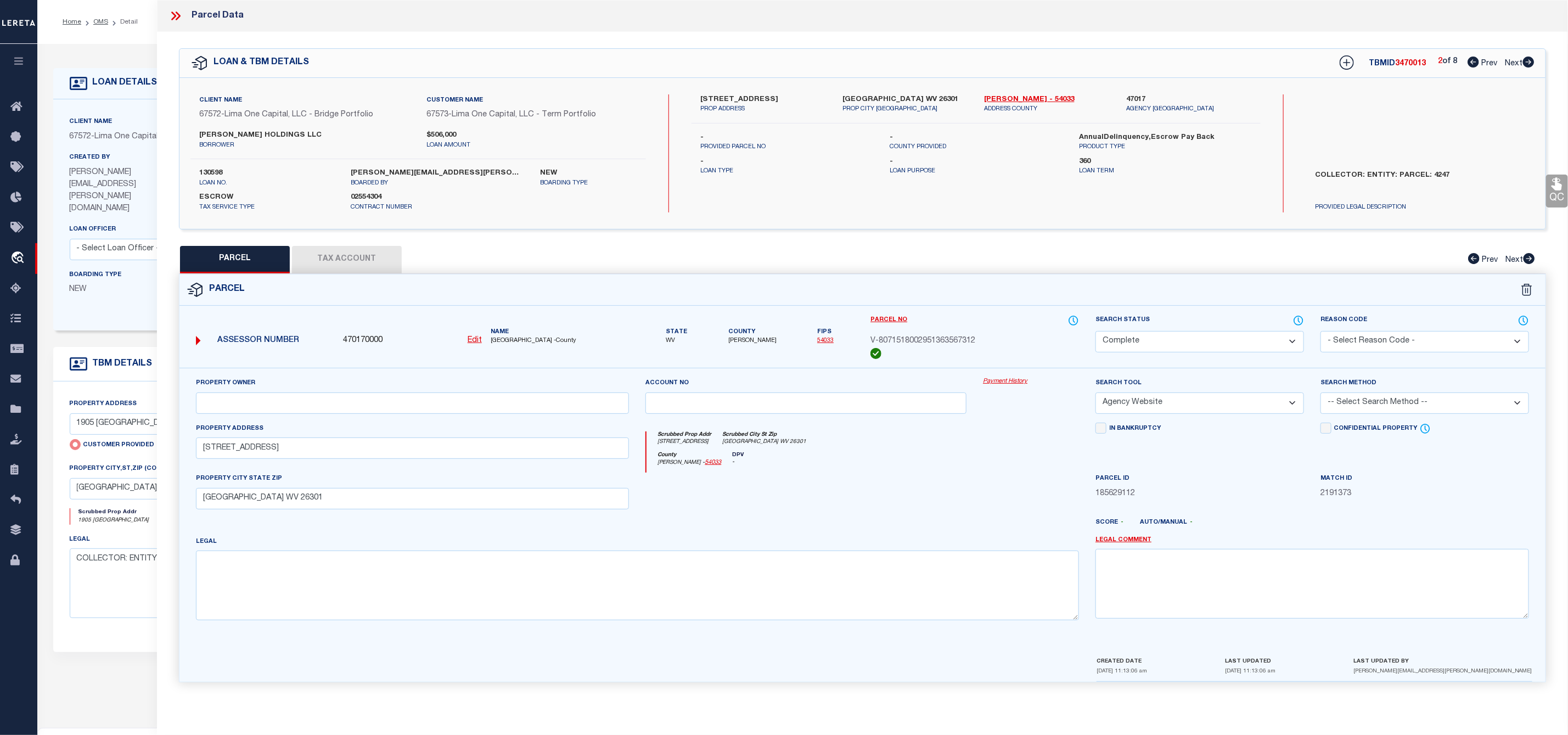
checkbox input "false"
select select "CP"
select select "AGW"
select select
type input "2307 1/2 GOFF AVENUE"
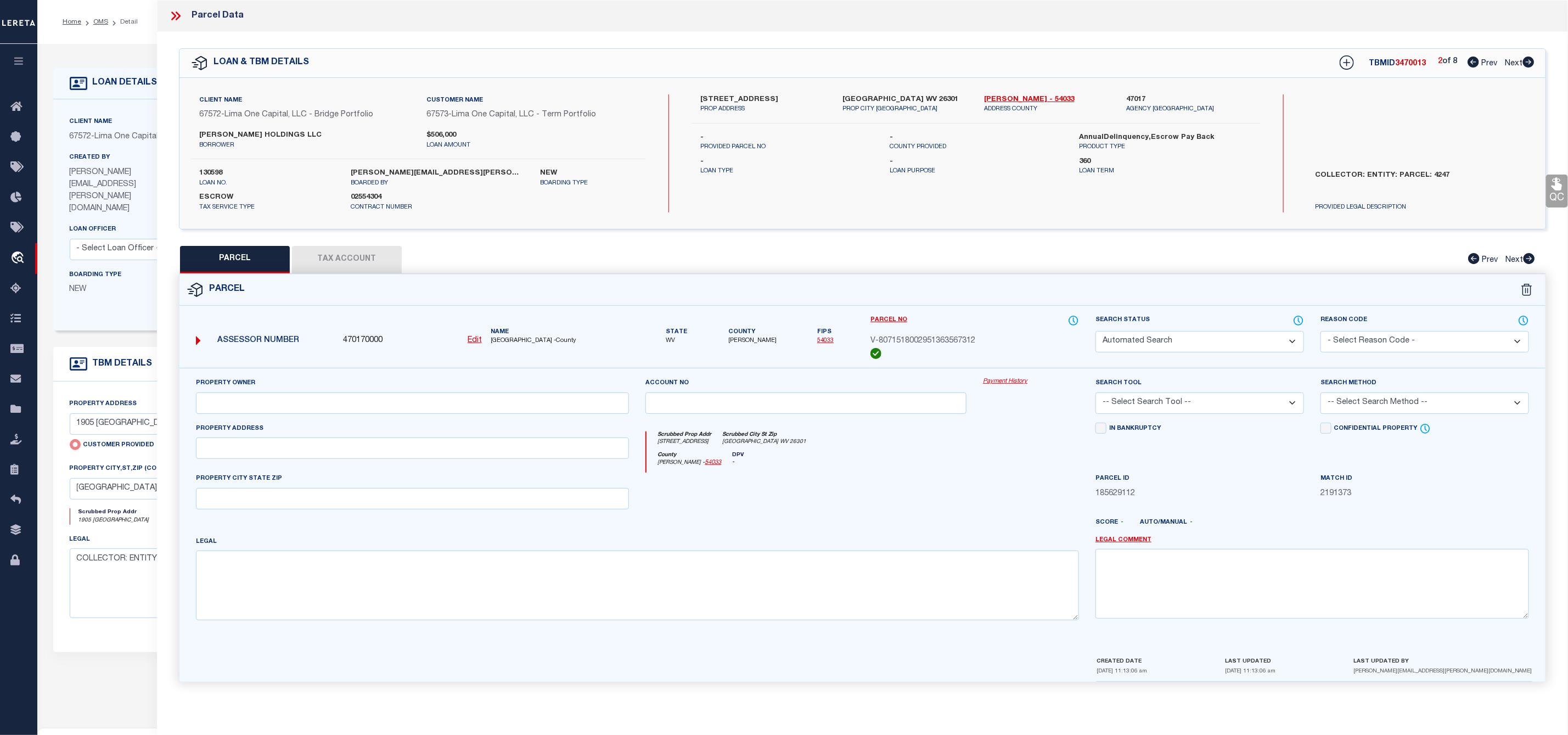
checkbox input "false"
type input "CLARKSBURG WV 26301"
click at [1531, 60] on icon at bounding box center [1528, 62] width 11 height 11
select select "AS"
select select
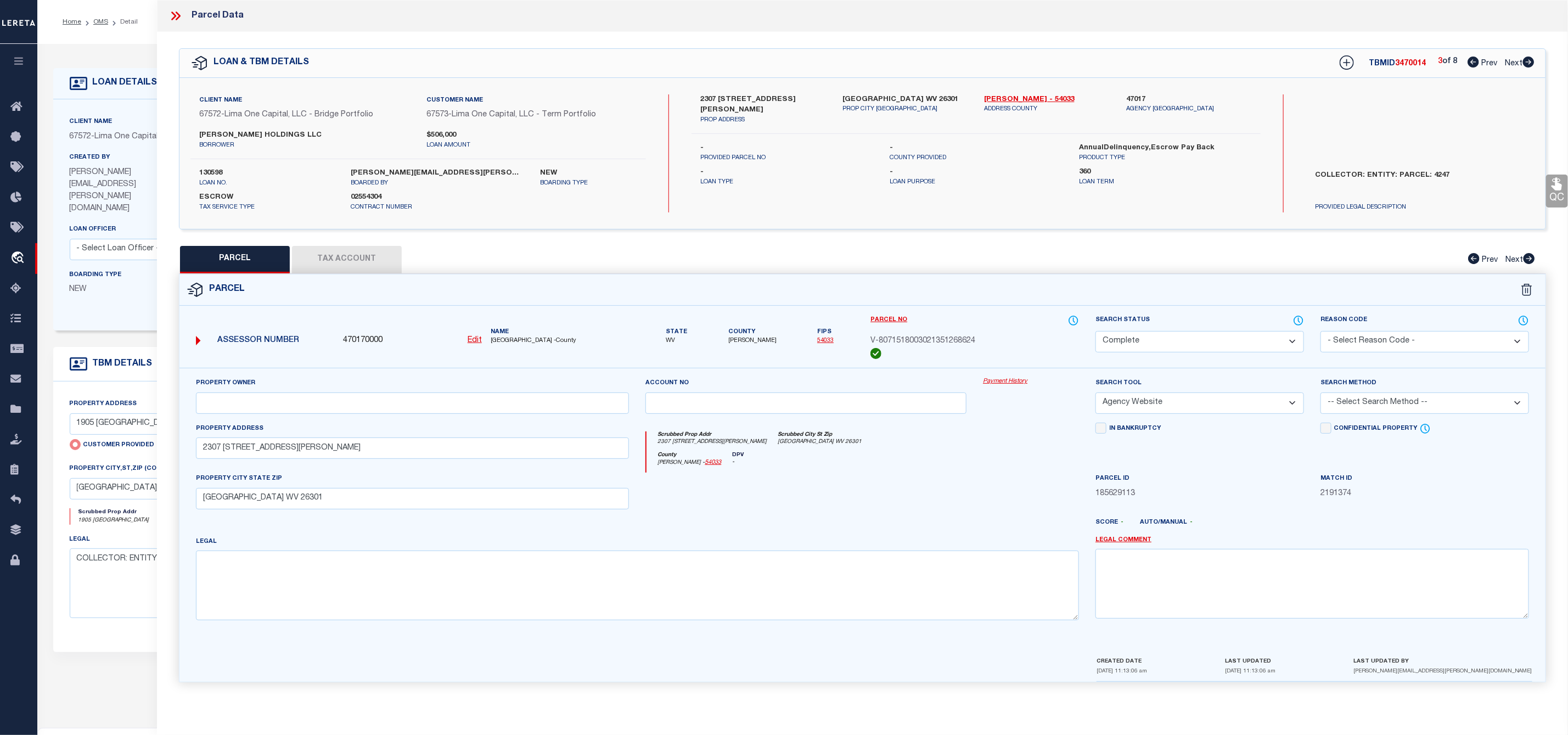
checkbox input "false"
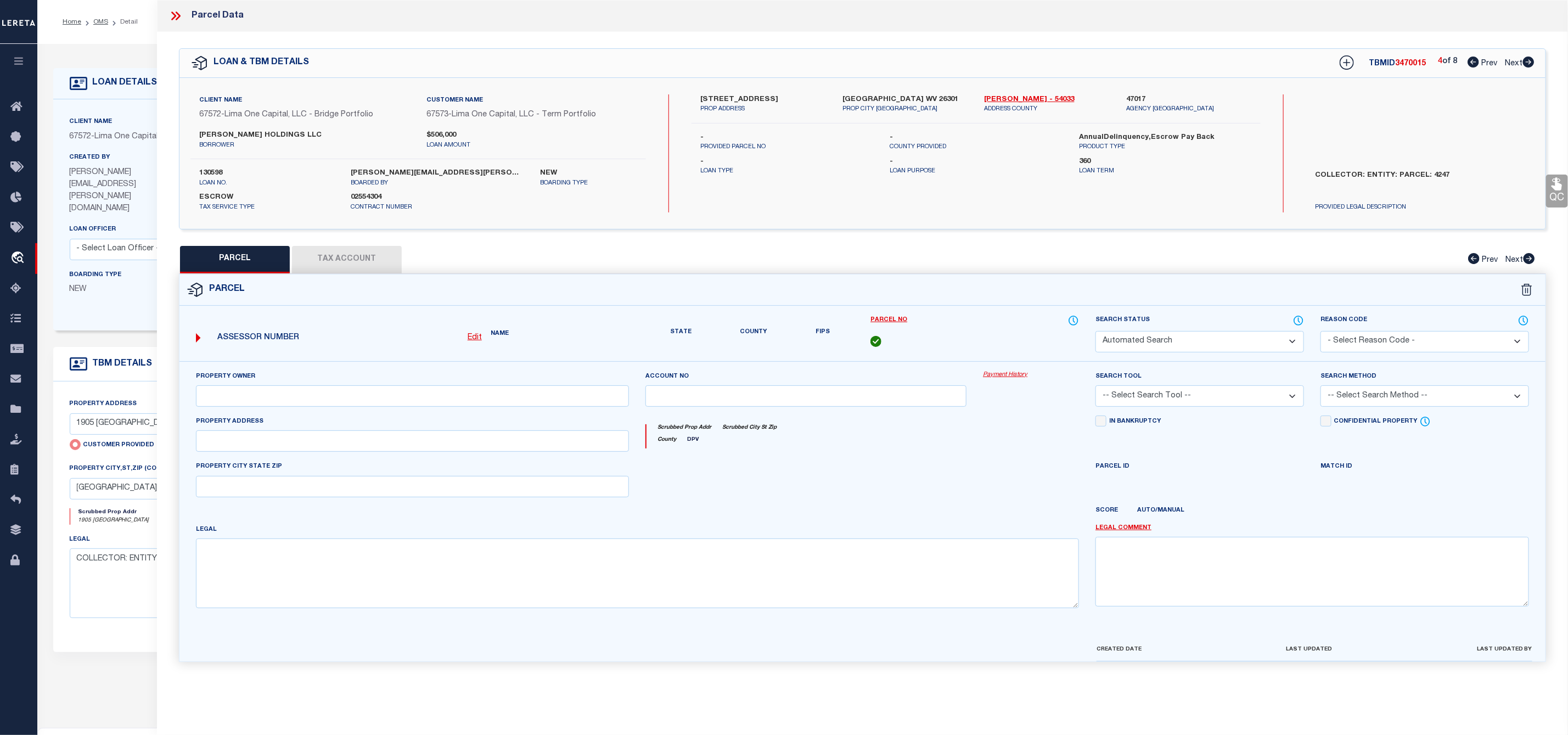
select select "CP"
select select "AGW"
select select
type input "299 CLAY STREET"
checkbox input "false"
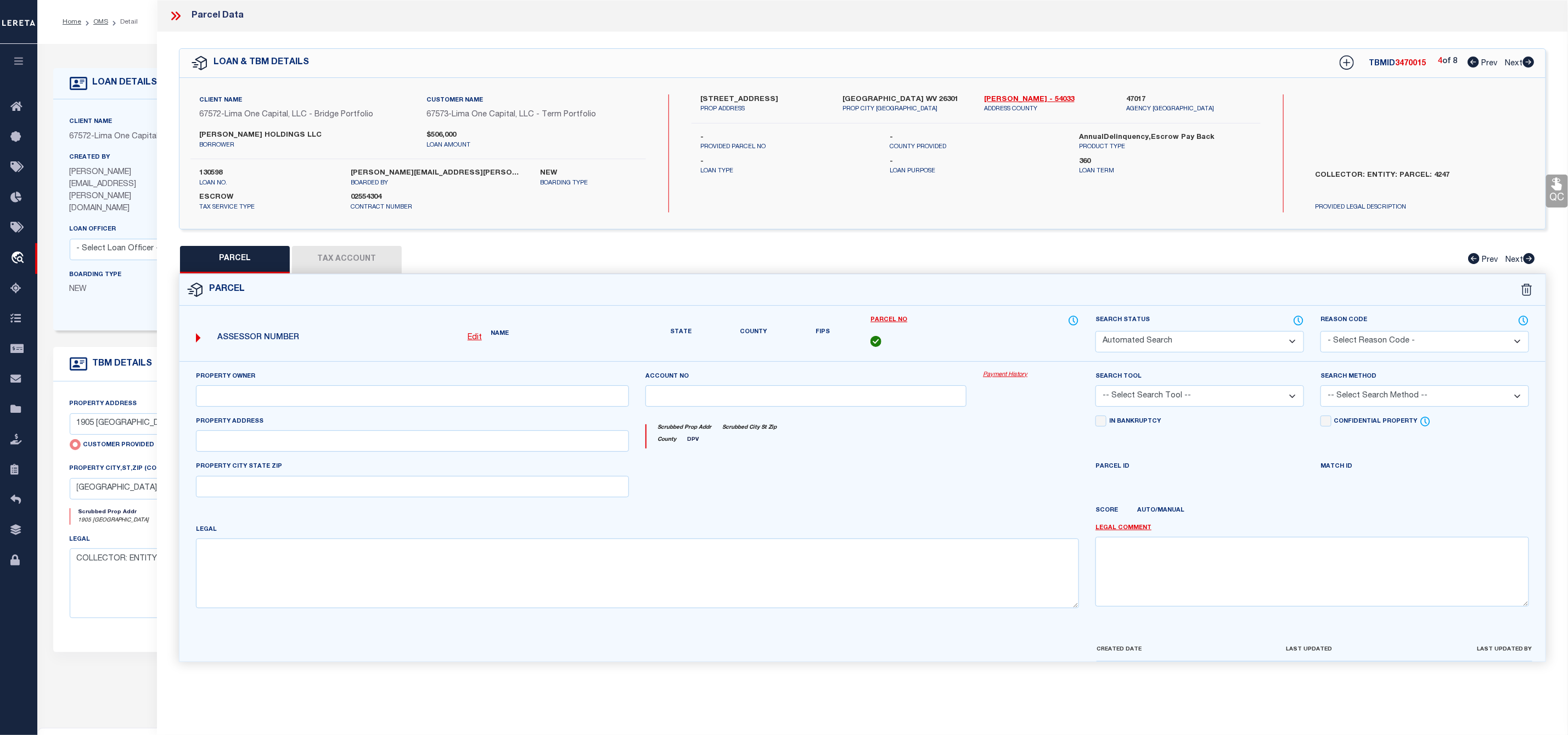
type input "CLARKSBURG WV 26301"
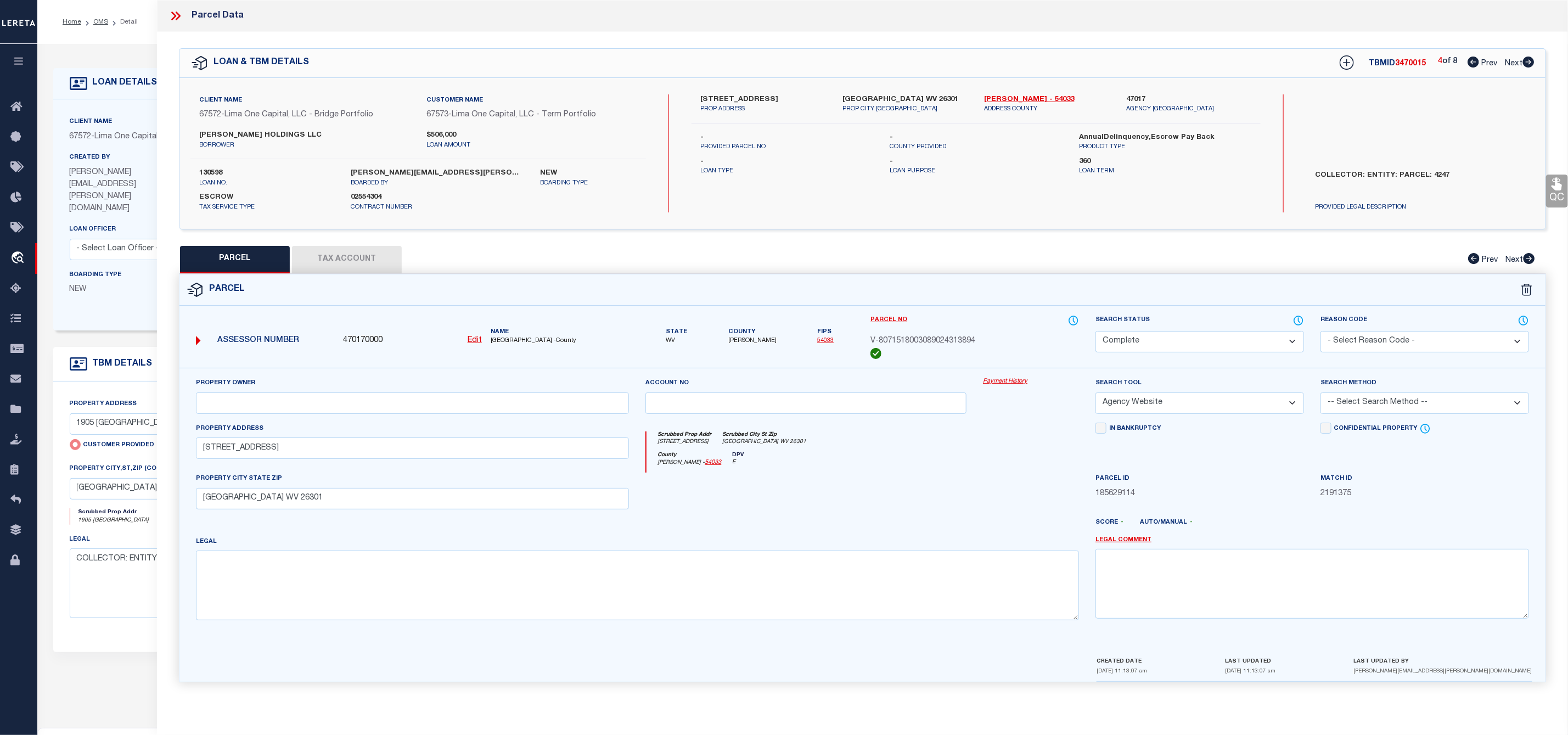
click at [1531, 60] on icon at bounding box center [1528, 62] width 11 height 11
select select "AS"
select select
checkbox input "false"
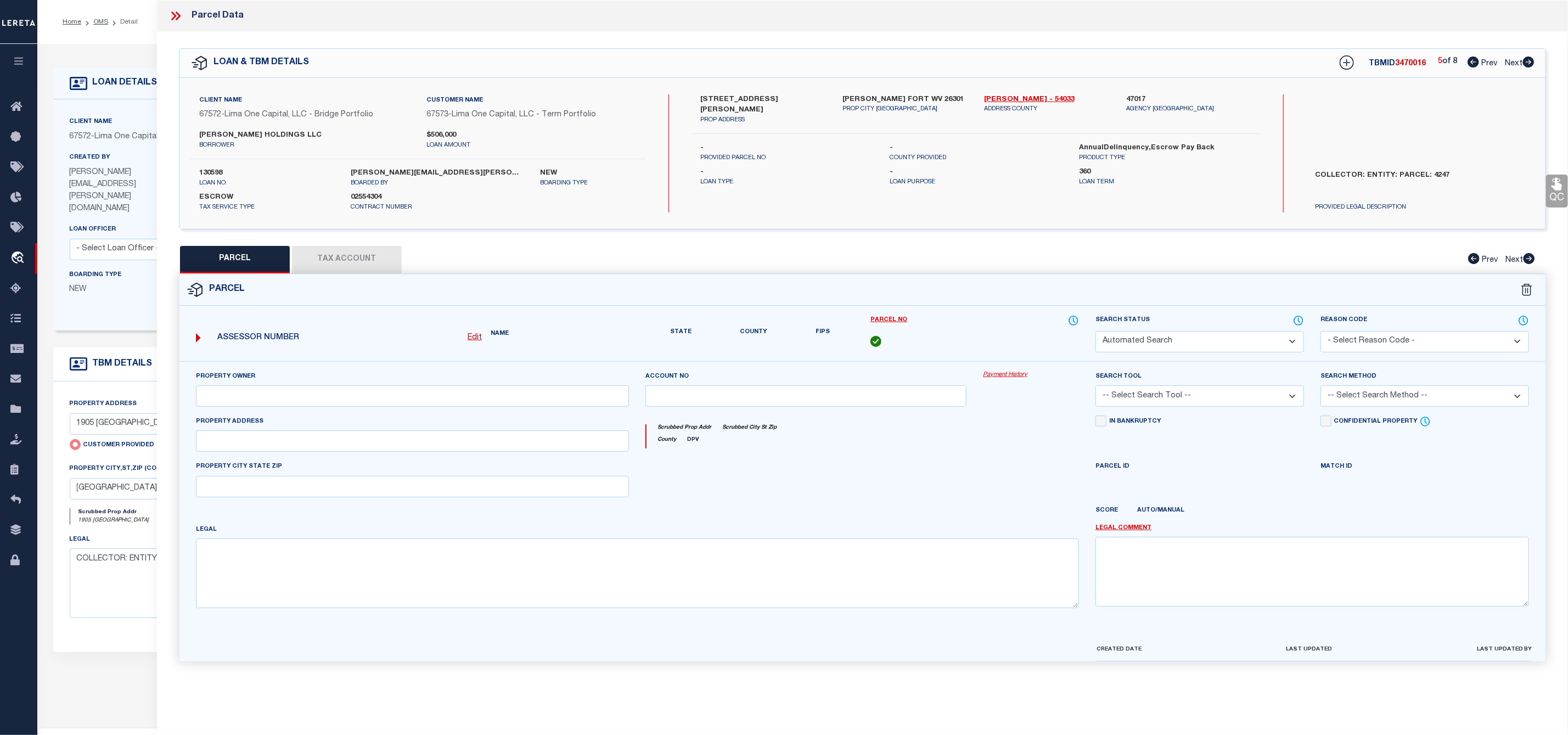
select select "CP"
select select "AGW"
select select
type input "208 THOMAS AVENUE"
checkbox input "false"
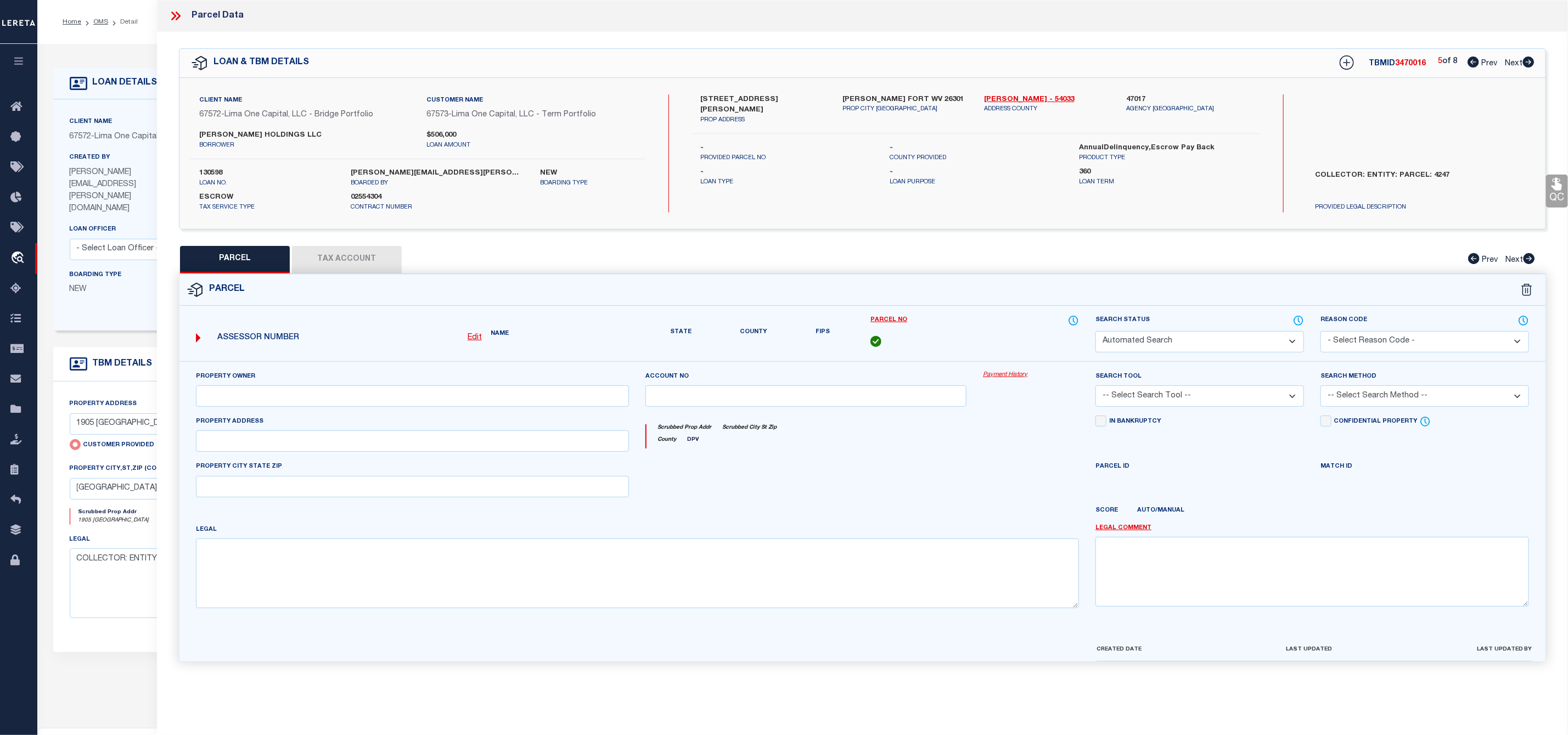
type input "NUTTER FORT WV 26301"
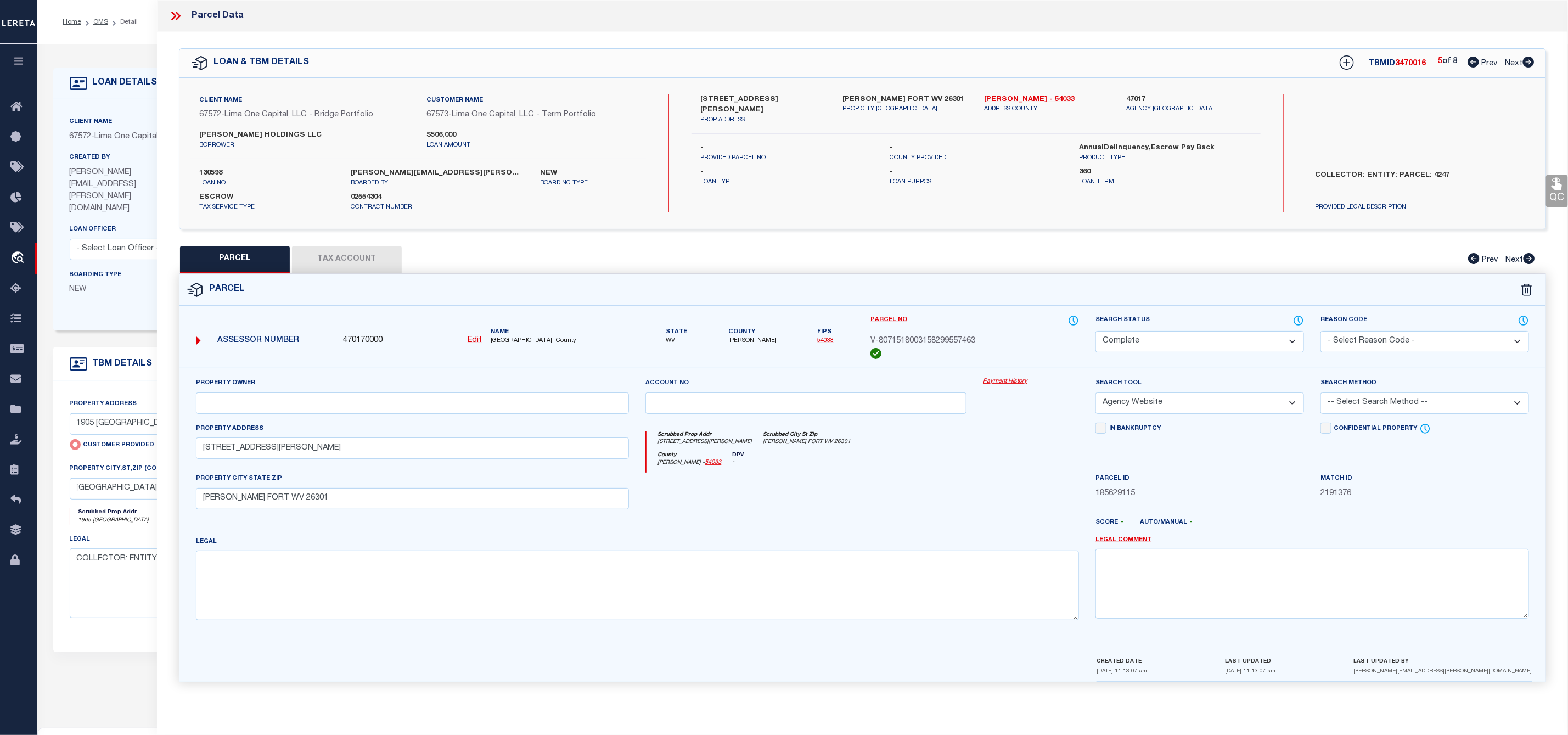
click at [1531, 60] on icon at bounding box center [1528, 62] width 11 height 11
select select "AS"
select select
checkbox input "false"
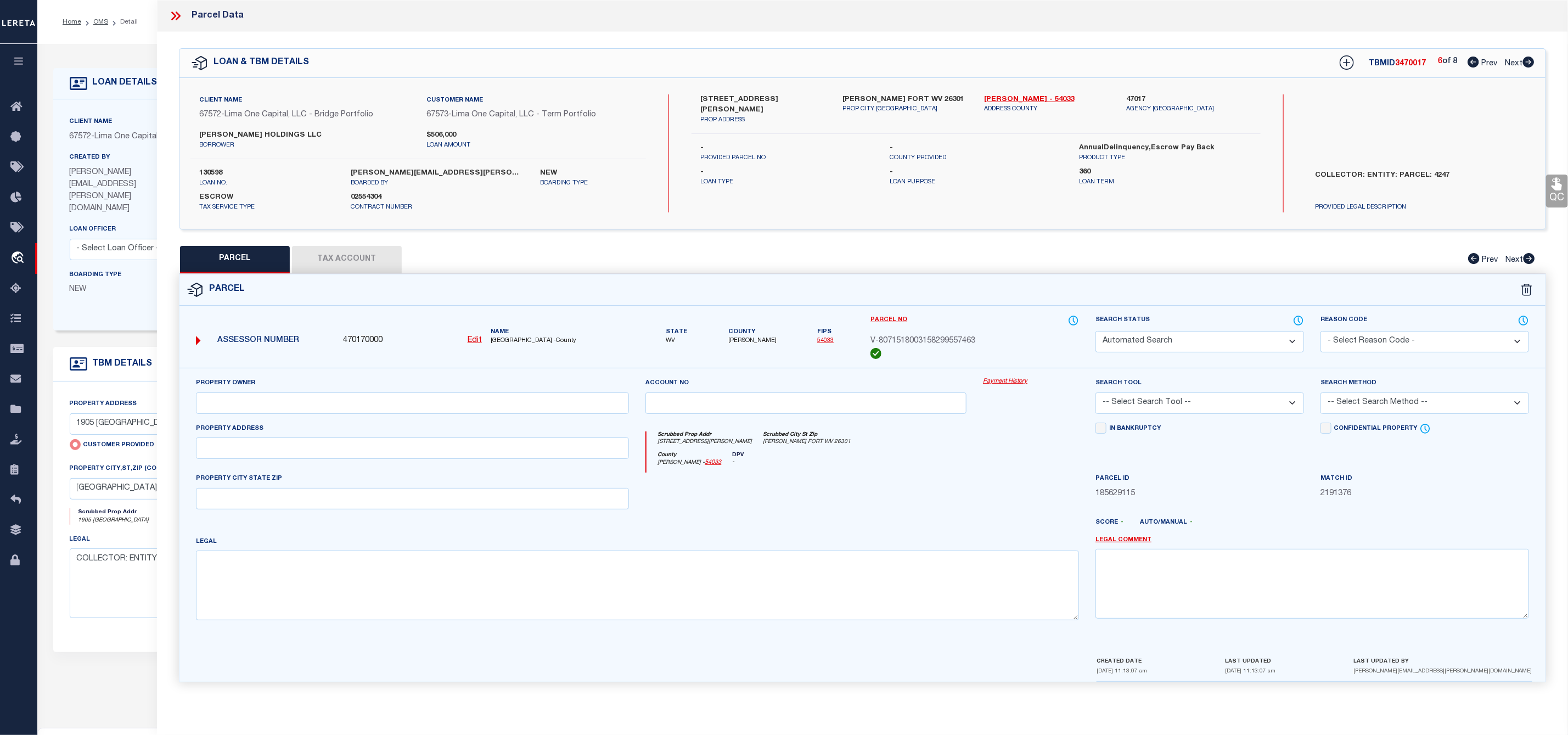
select select "CP"
select select "AGW"
select select
type input "208 THOMAS AVENUE"
checkbox input "false"
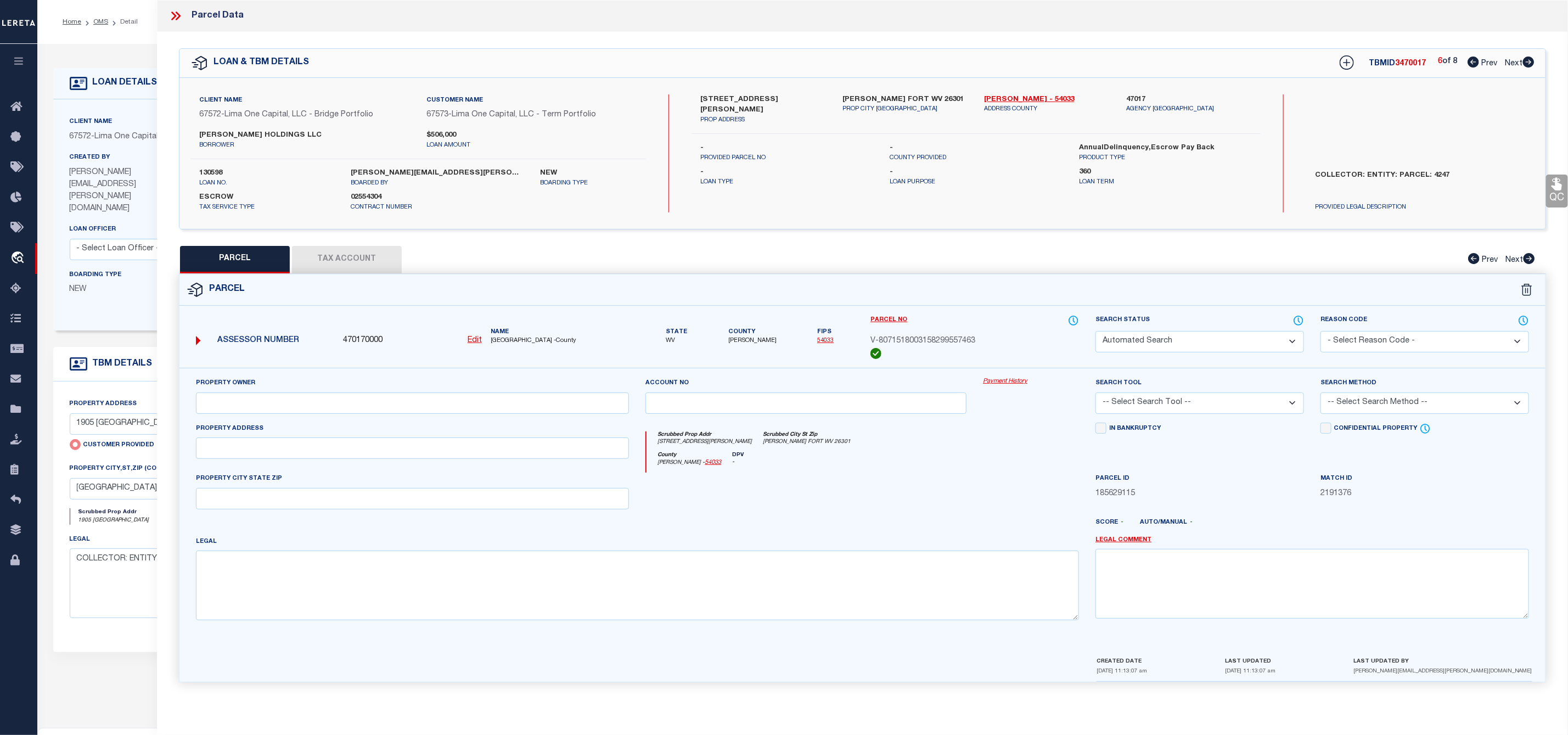
type input "NUTTER FORT WV 26301"
click at [1531, 60] on icon at bounding box center [1528, 62] width 11 height 11
select select "AS"
select select
checkbox input "false"
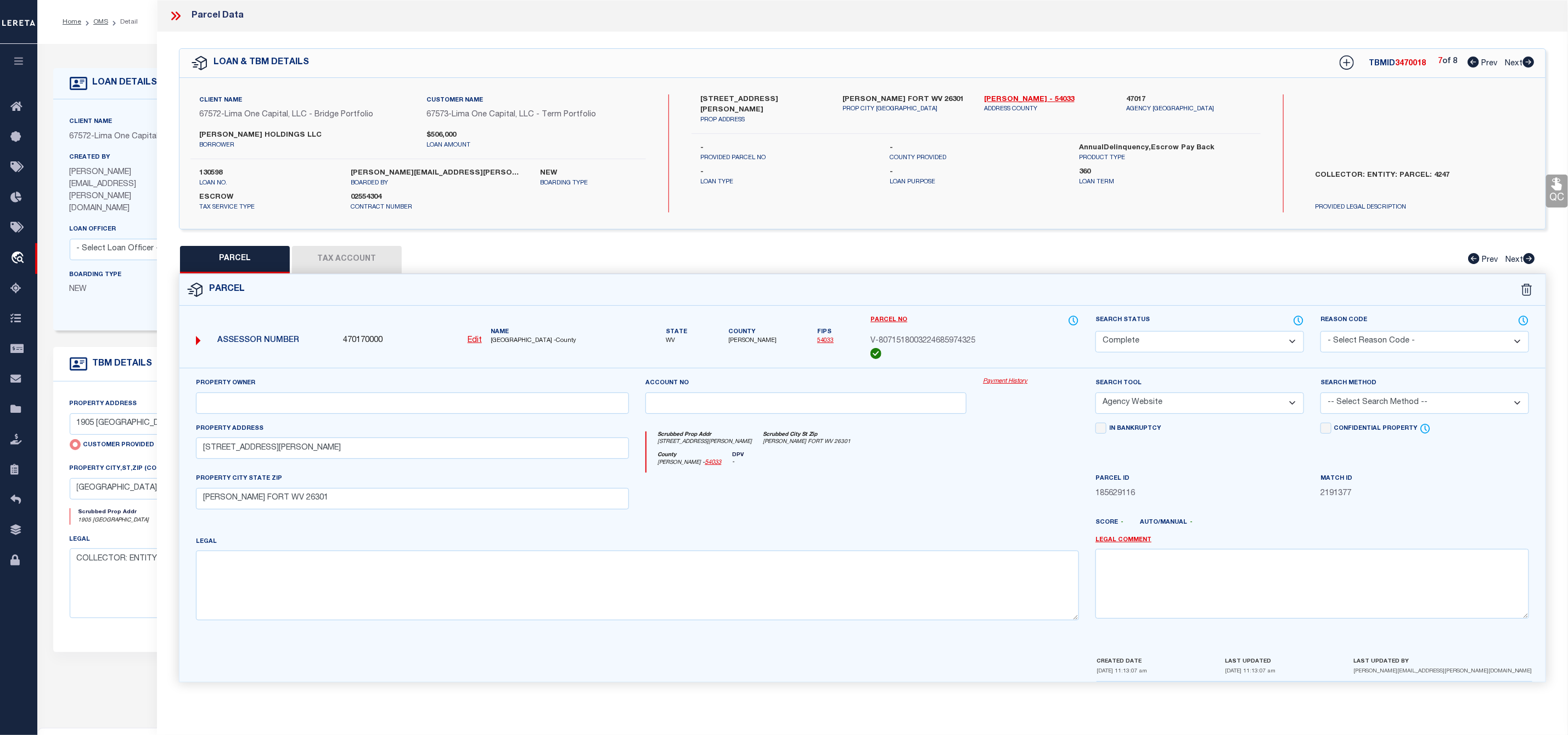
checkbox input "false"
select select "CP"
select select "AGW"
select select
type input "1911 PRIDE AVENUE"
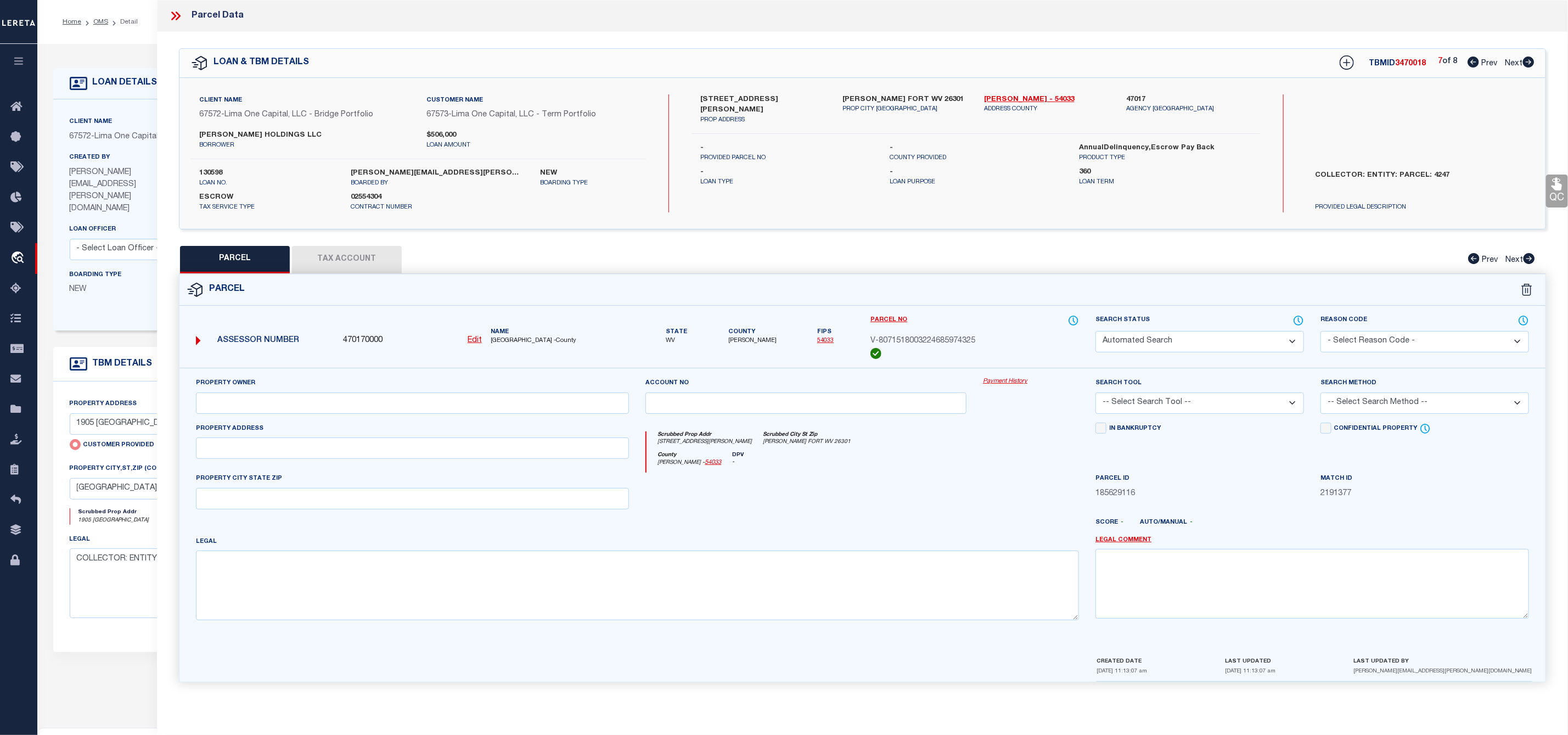
checkbox input "false"
type input "CLARKSBURG WV 26301"
click at [1531, 60] on icon at bounding box center [1528, 62] width 11 height 11
select select "AS"
select select
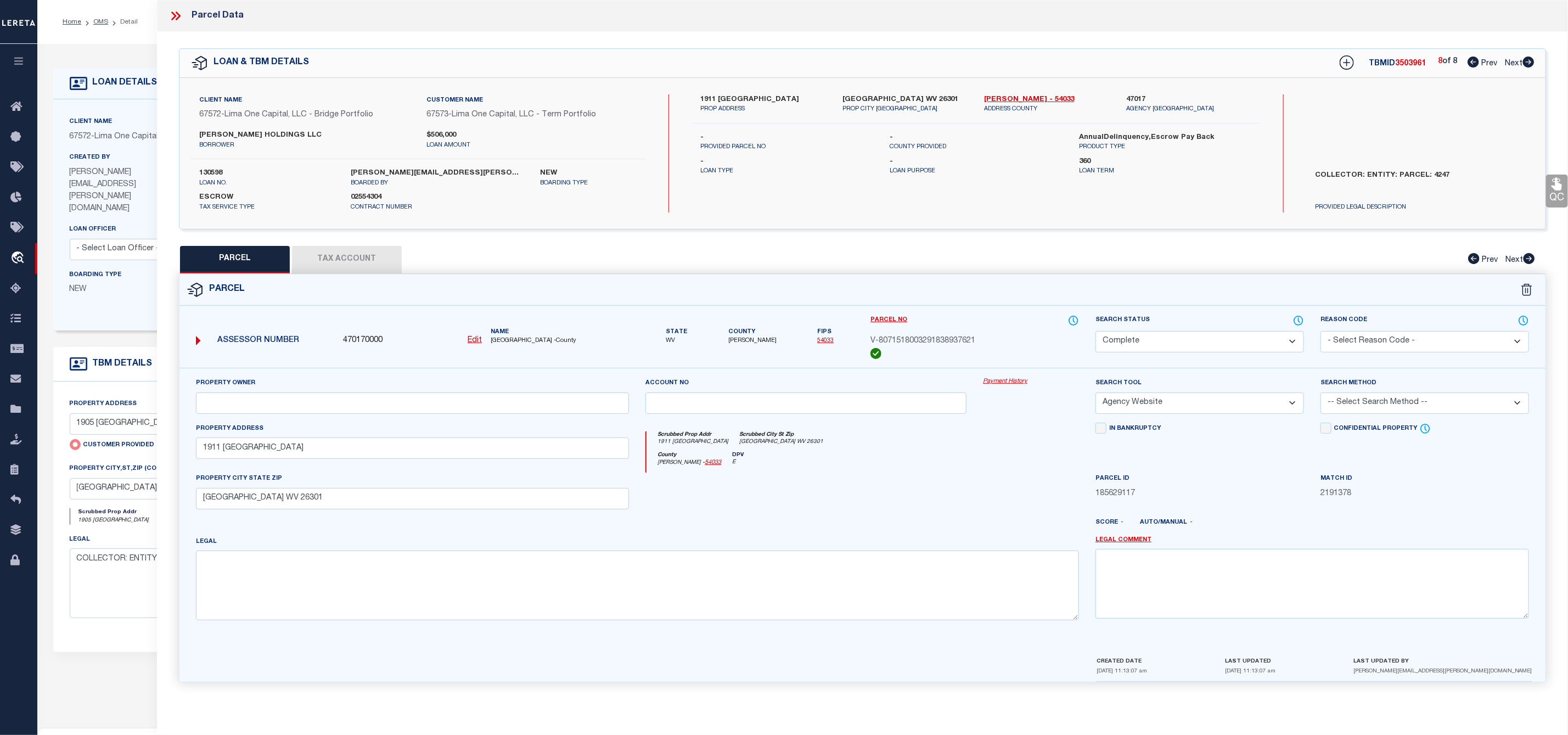
checkbox input "false"
select select "IP"
type input "[PERSON_NAME] HOLDINGS LLC"
select select "ATL"
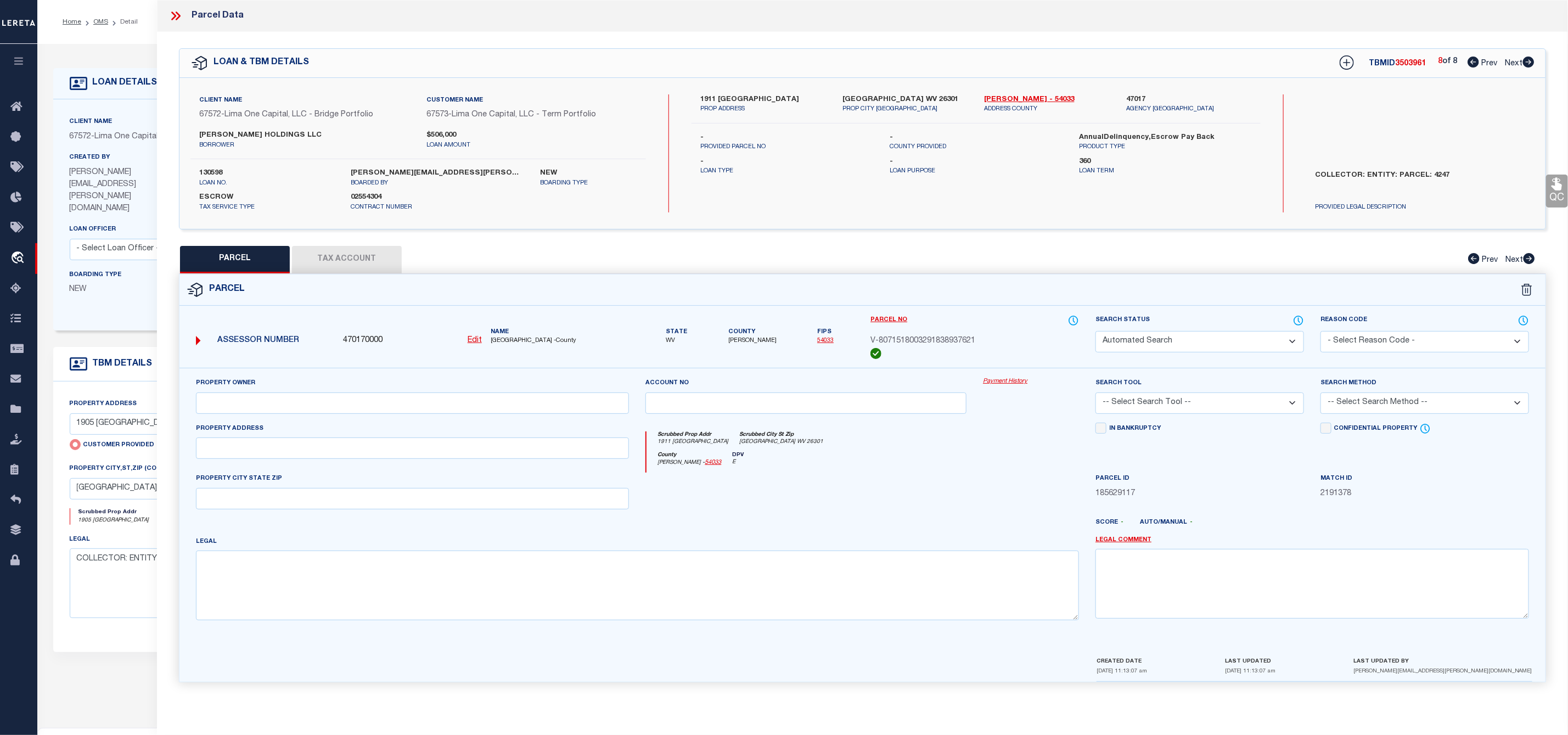
select select "ADD"
type input "208 THOMAS AVE"
checkbox input "false"
type input "NUTTER FORT, WV 26301"
type textarea "1 LOT 62 WHITE ADD (208 THOMAS AVE)"
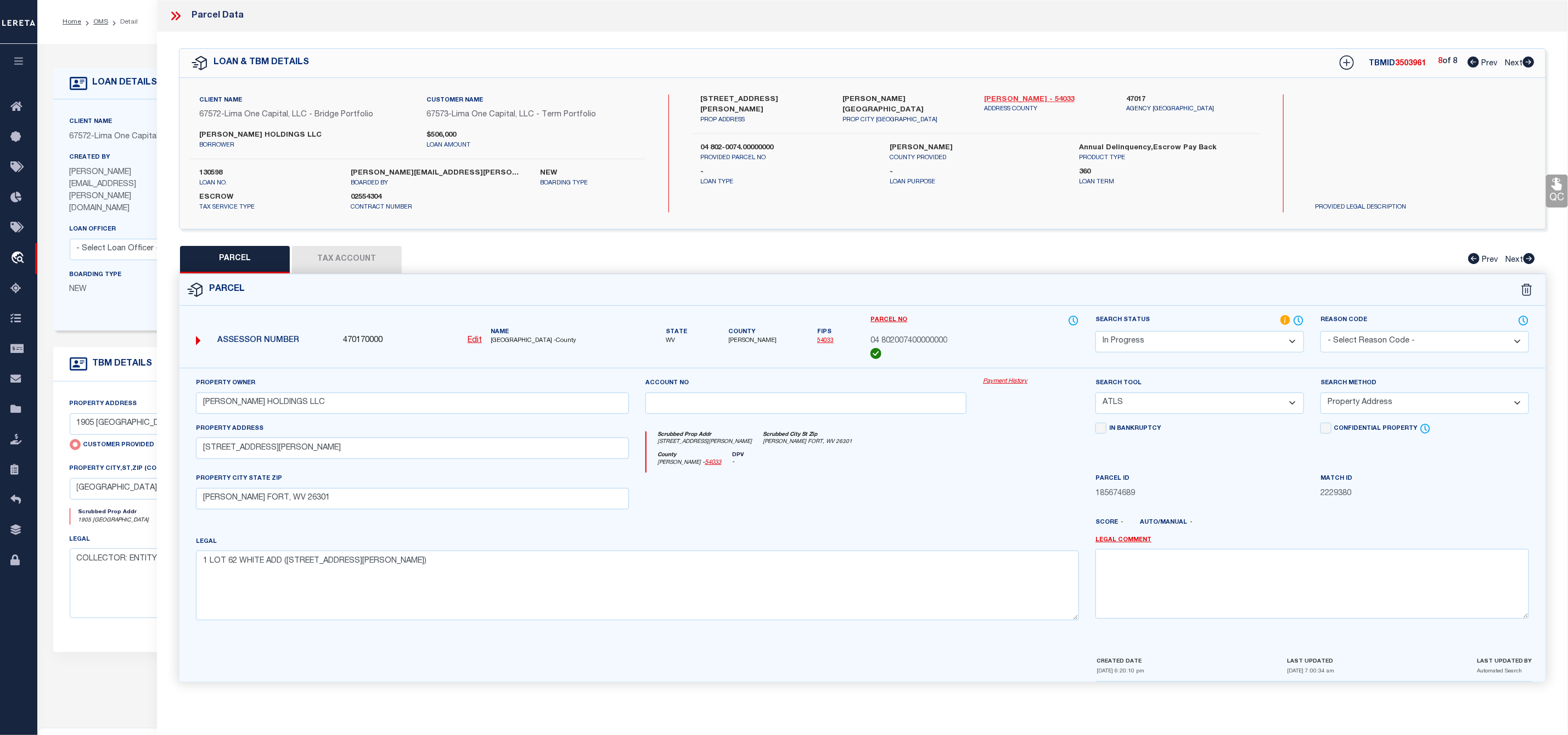
click at [1011, 101] on link "Harrison - 54033" at bounding box center [1047, 100] width 126 height 11
drag, startPoint x: 695, startPoint y: 90, endPoint x: 743, endPoint y: 100, distance: 49.0
click at [743, 100] on div "Client Name 67572 - Lima One Capital, LLC - Bridge Portfolio Customer Name 6757…" at bounding box center [862, 153] width 1366 height 151
copy label "208 Thomas"
click at [744, 116] on div "208 Thomas Avenue PROP ADDRESS Nutter Fort WV 26301 PROP CITY ST ZIP Harrison -…" at bounding box center [976, 114] width 569 height 40
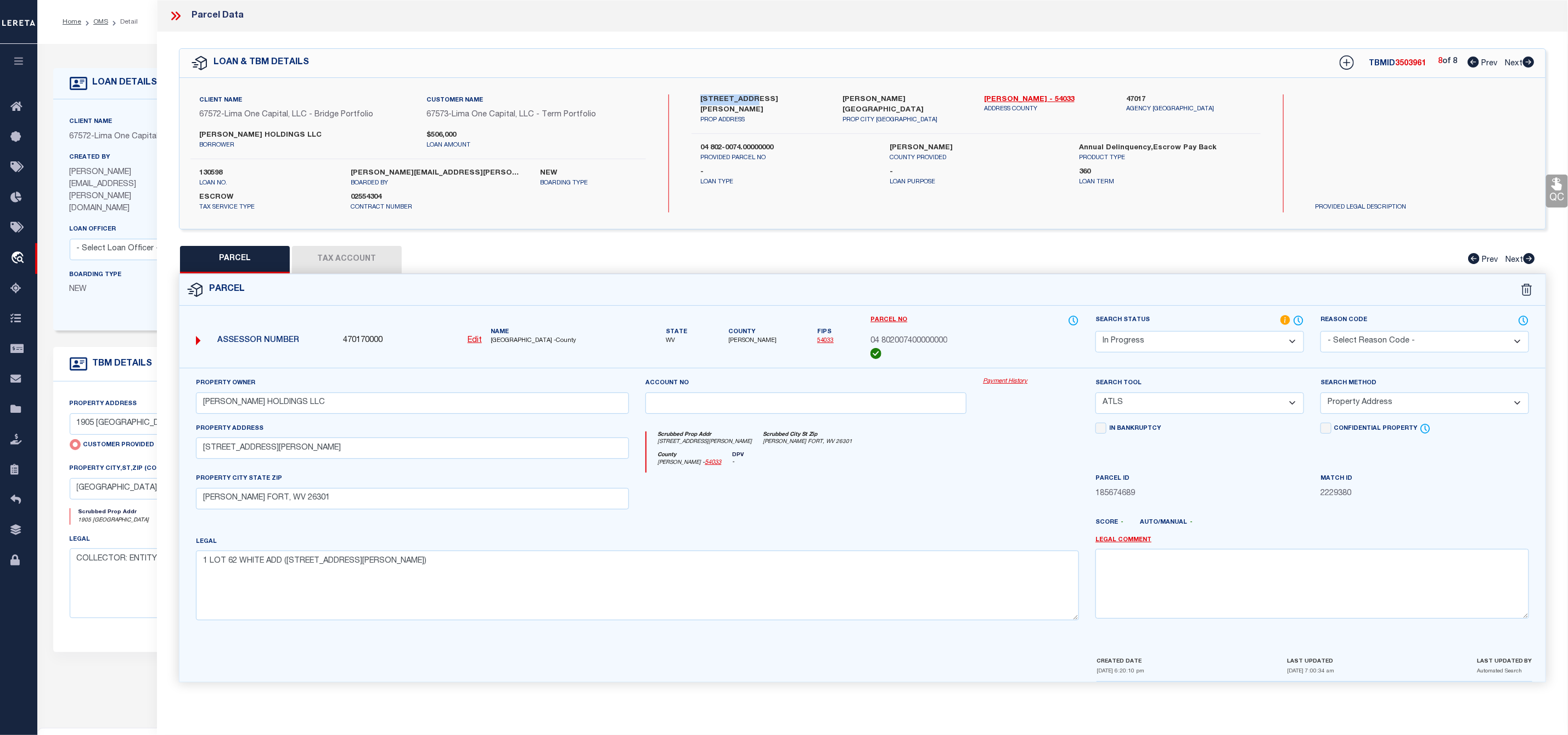
drag, startPoint x: 700, startPoint y: 96, endPoint x: 747, endPoint y: 102, distance: 47.4
click at [747, 102] on div "208 Thomas Avenue PROP ADDRESS" at bounding box center [763, 109] width 142 height 31
copy label "208 Thomas A"
click at [354, 241] on div "QC QC QC" at bounding box center [862, 364] width 1411 height 664
click at [346, 267] on button "Tax Account" at bounding box center [347, 260] width 110 height 27
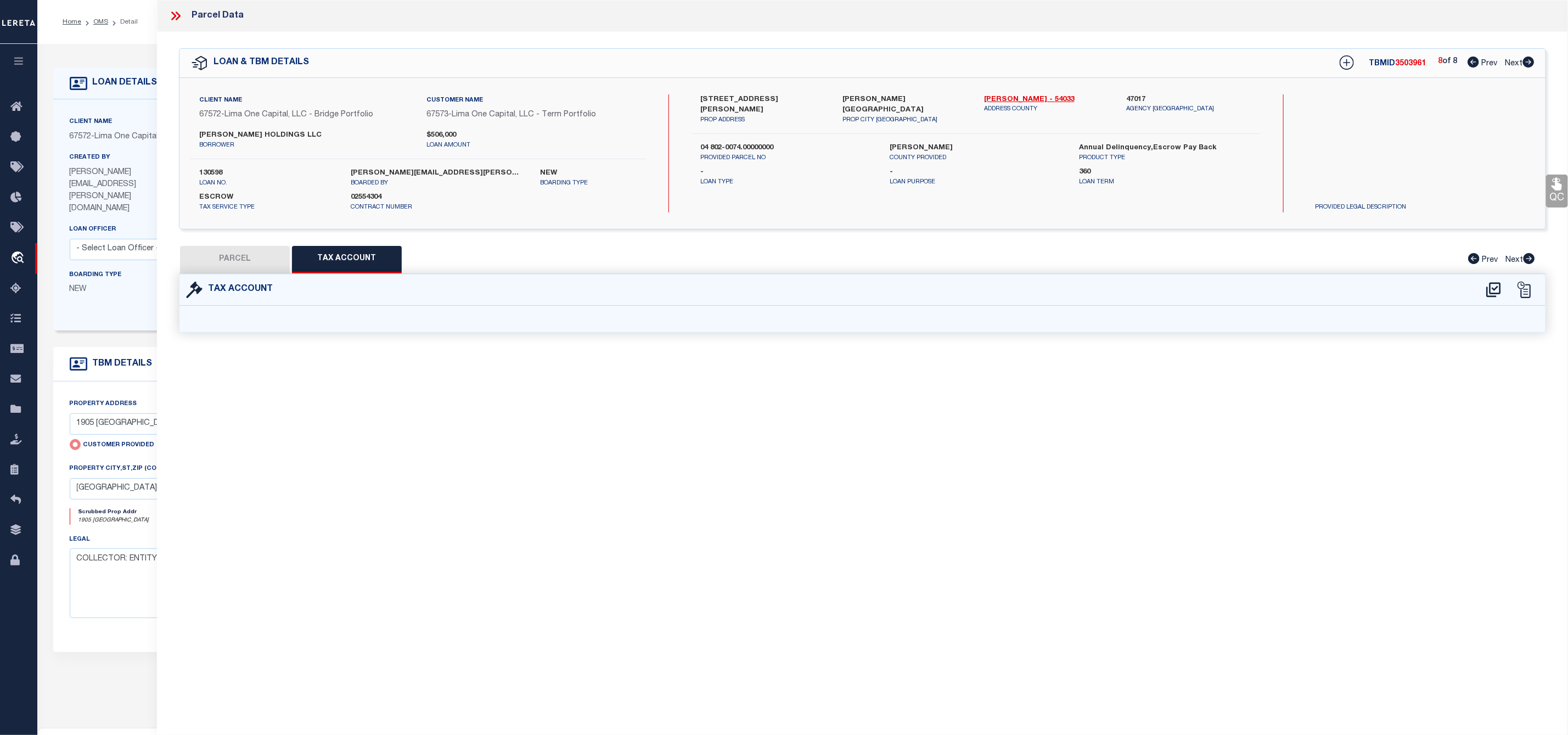
select select "100"
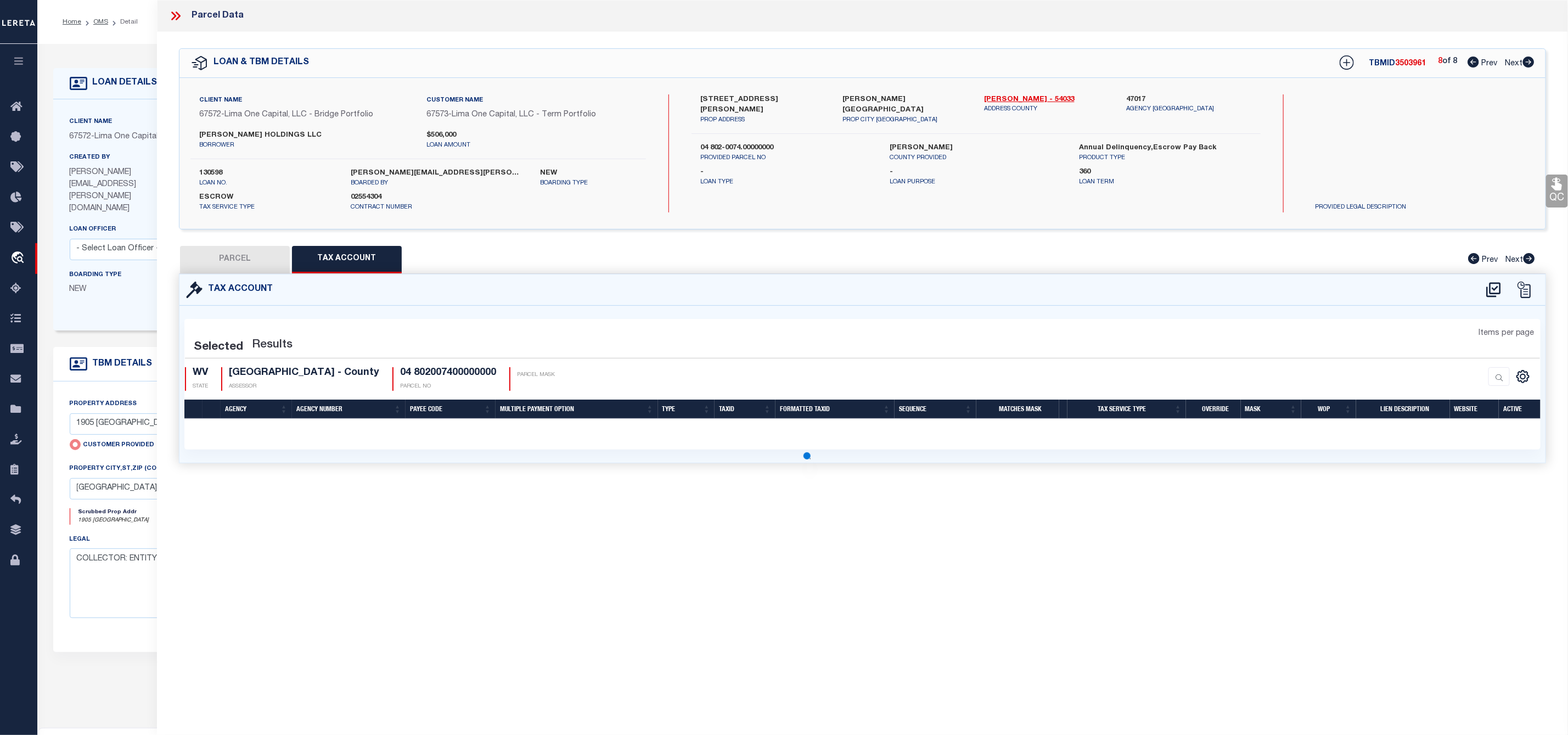
select select "100"
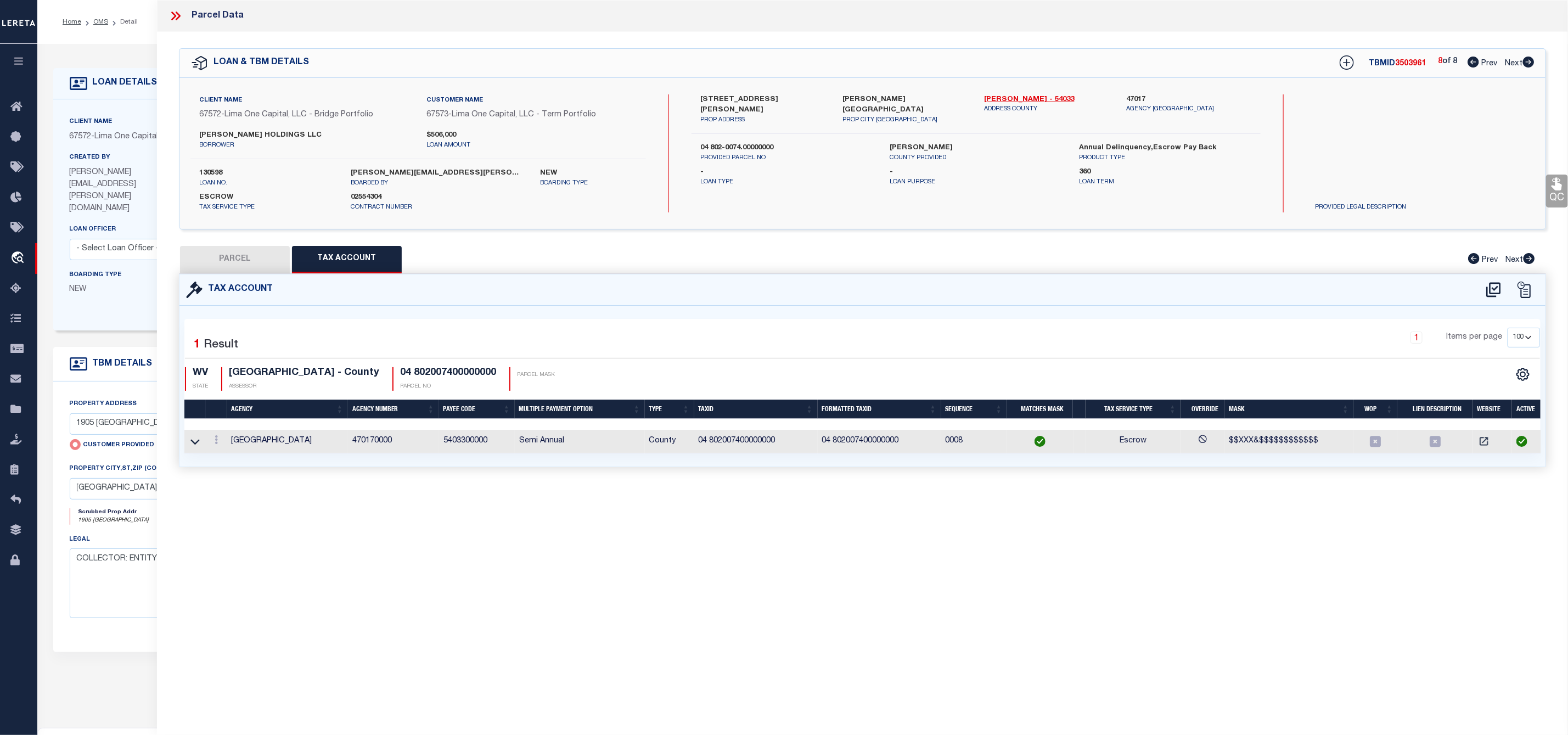
click at [253, 267] on button "PARCEL" at bounding box center [235, 260] width 110 height 27
select select "AS"
select select
checkbox input "false"
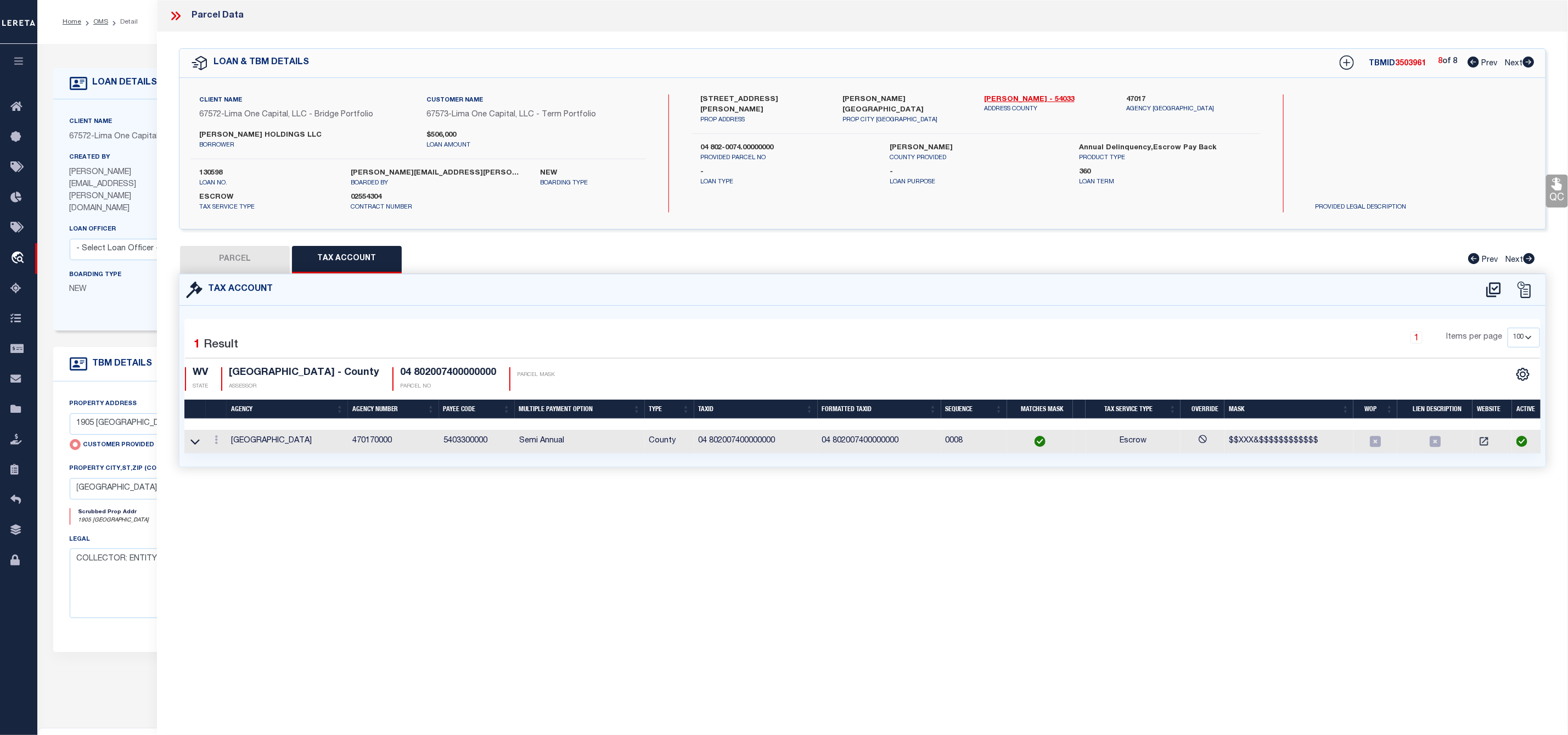
checkbox input "false"
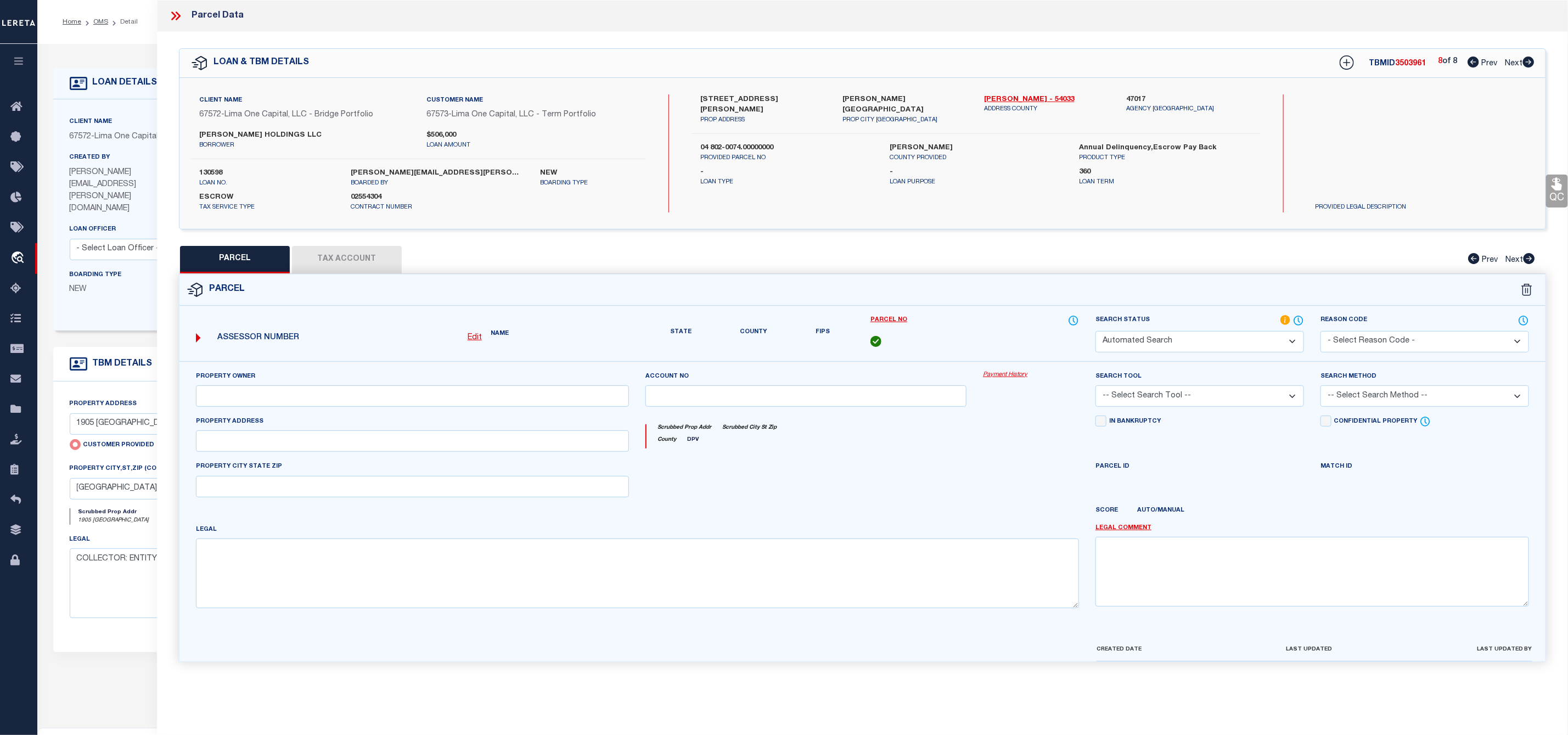
select select "IP"
type input "[PERSON_NAME] HOLDINGS LLC"
select select "ATL"
select select "ADD"
type input "208 THOMAS AVE"
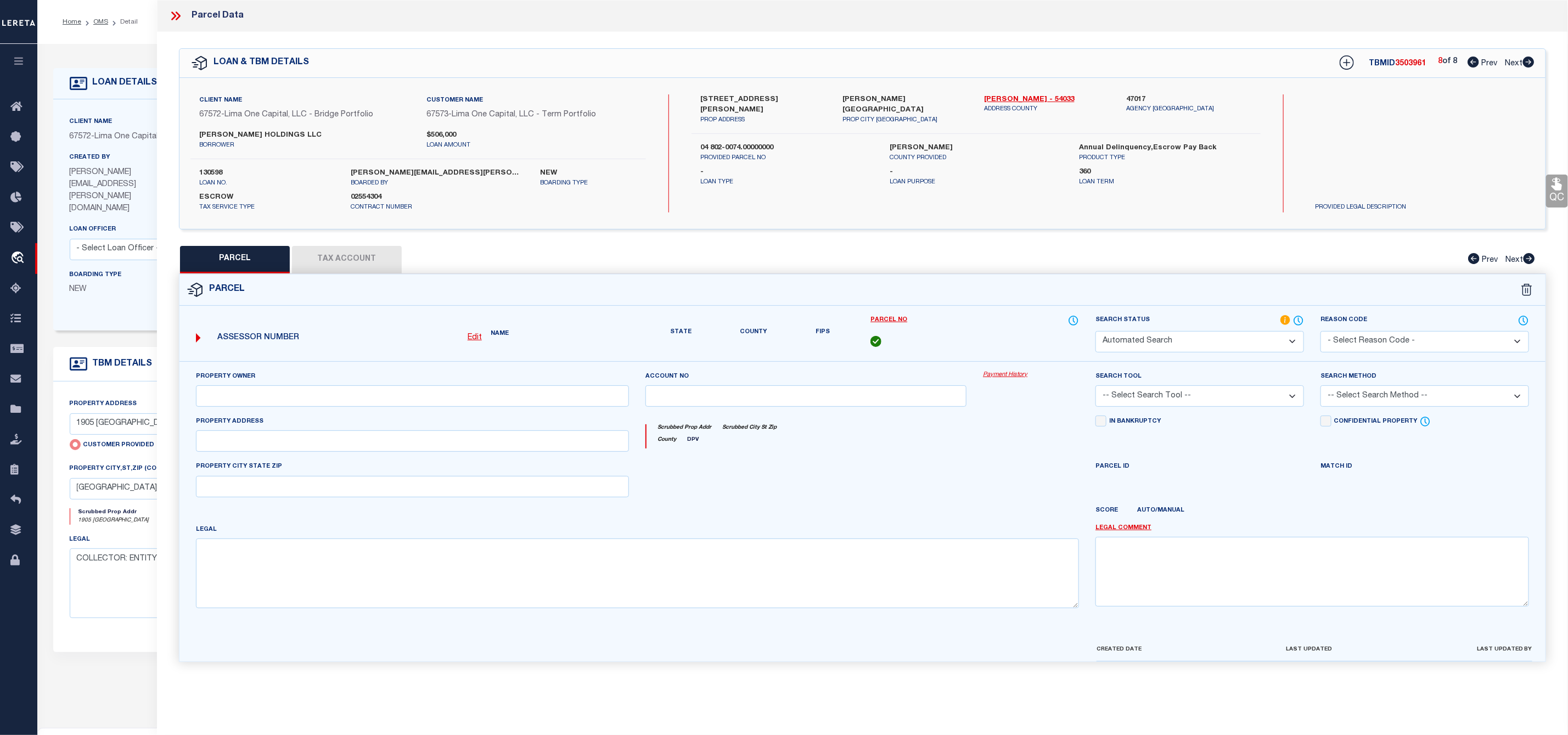
checkbox input "false"
type input "NUTTER FORT, WV 26301"
type textarea "1 LOT 62 WHITE ADD (208 THOMAS AVE)"
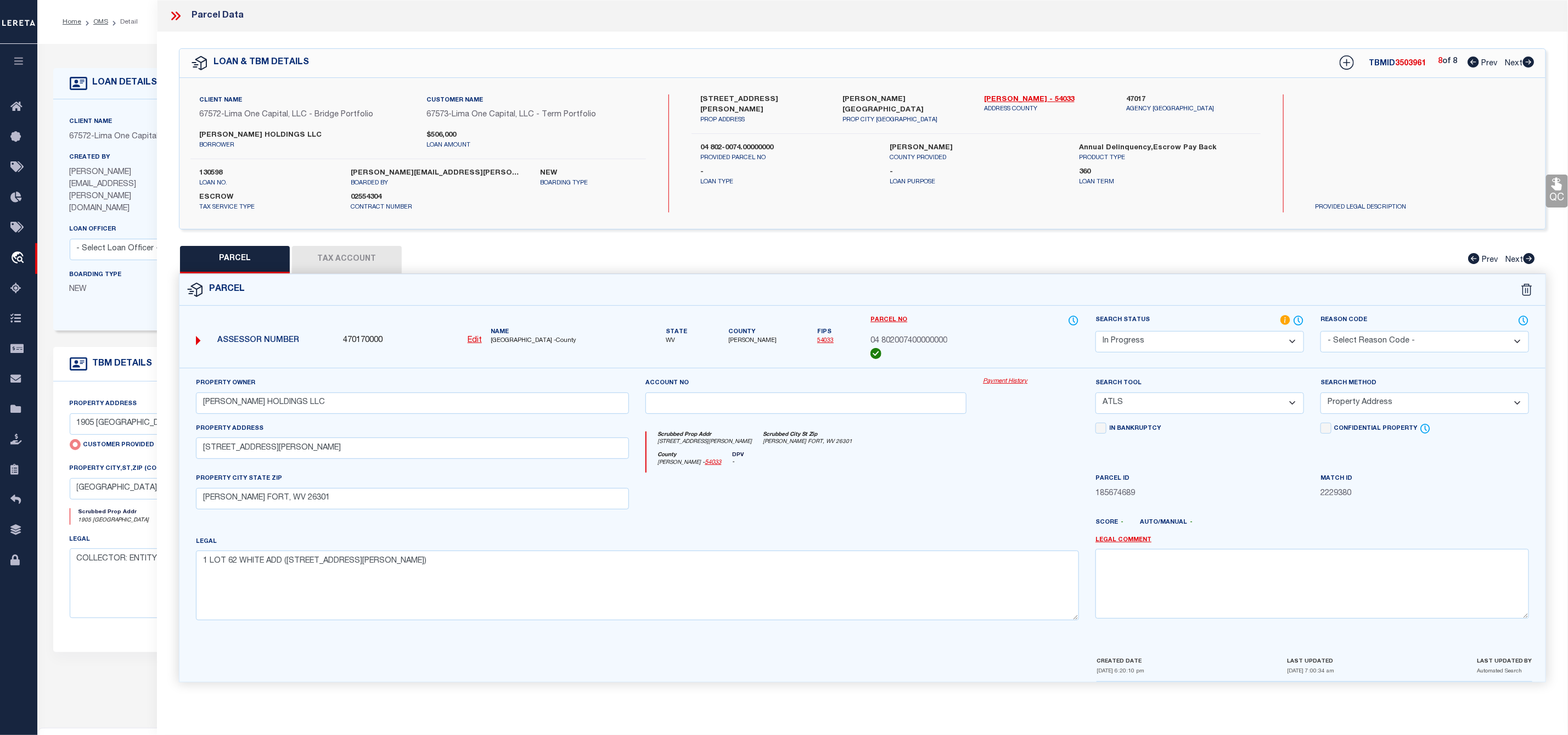
click at [345, 266] on button "Tax Account" at bounding box center [347, 260] width 110 height 27
select select "100"
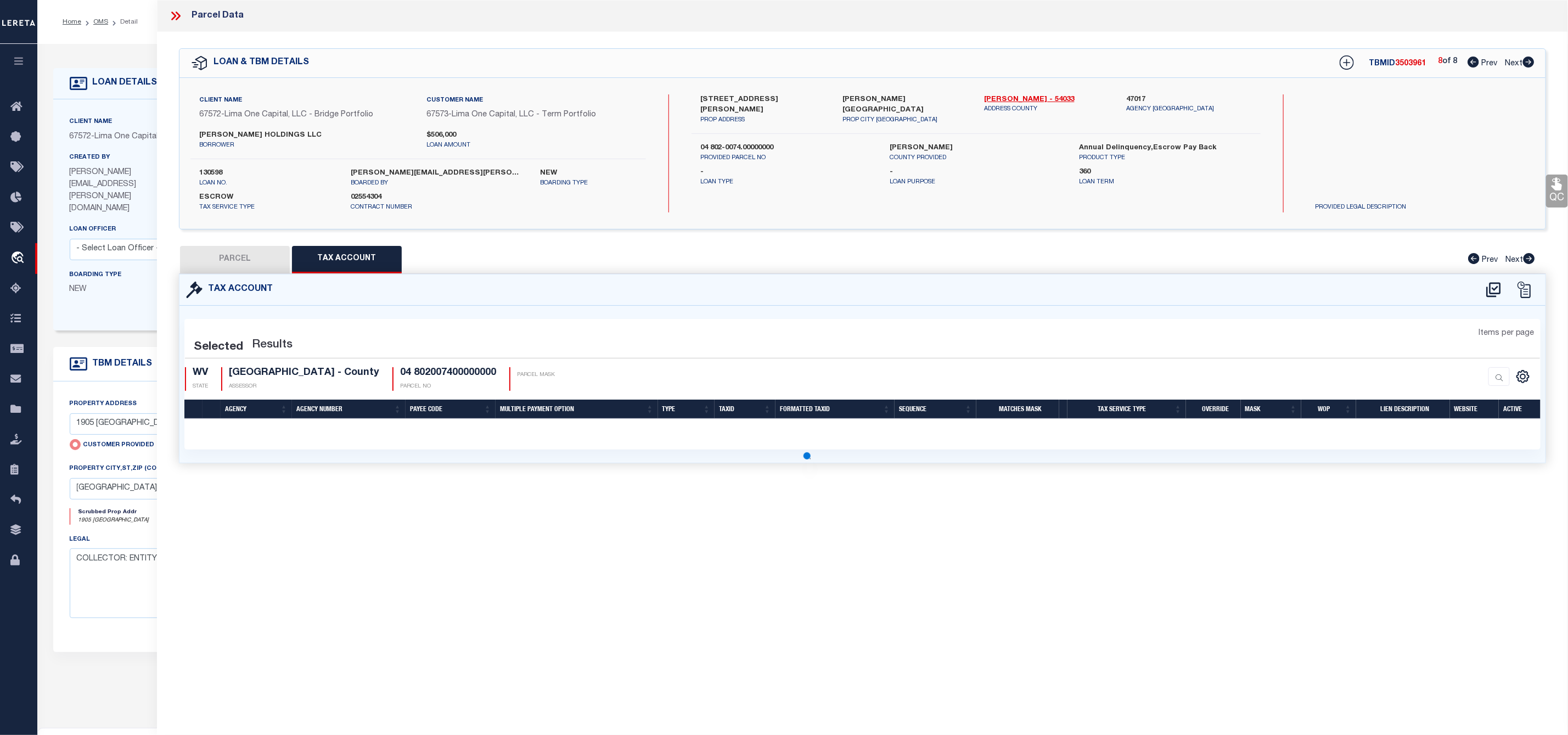
select select "100"
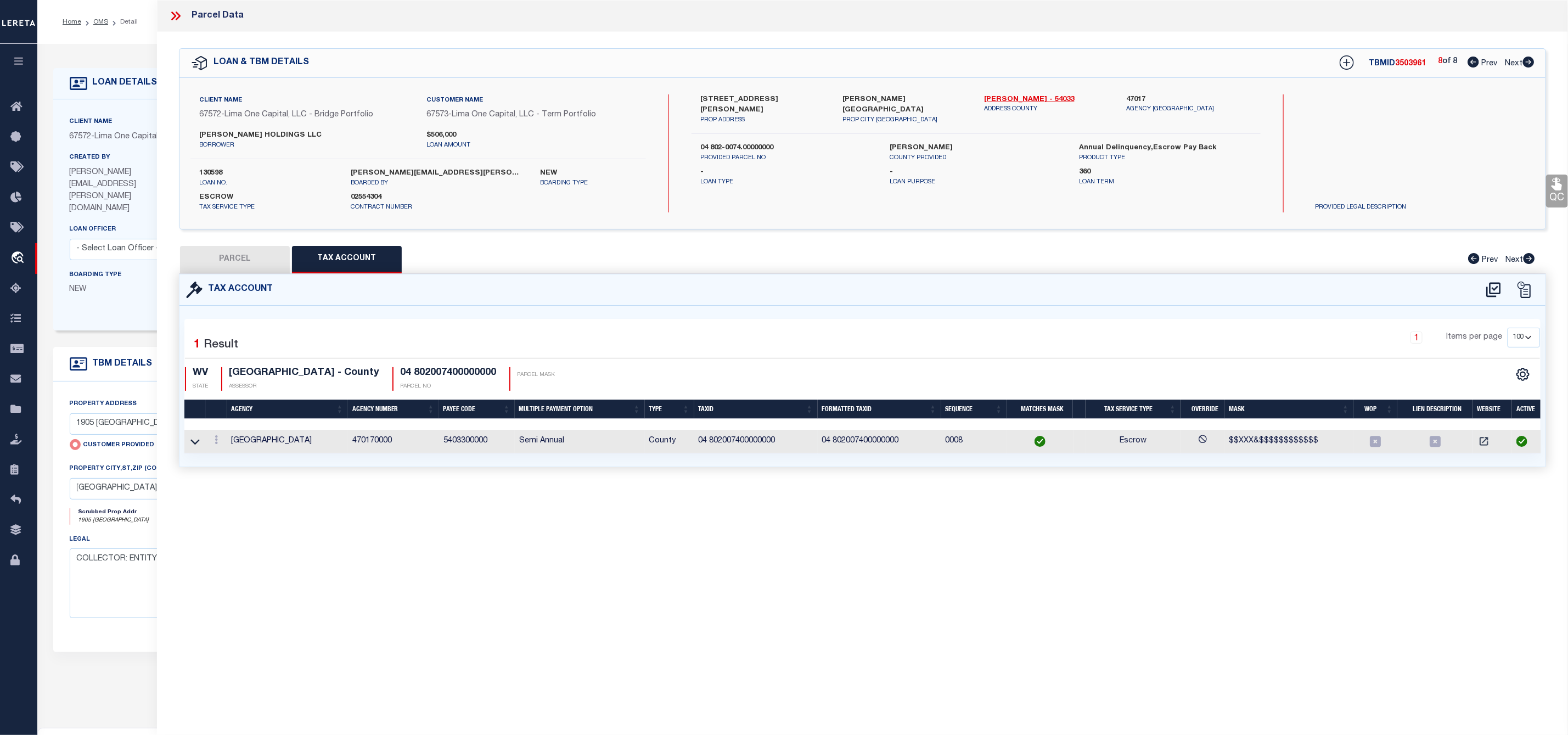
click at [190, 438] on td at bounding box center [195, 441] width 21 height 23
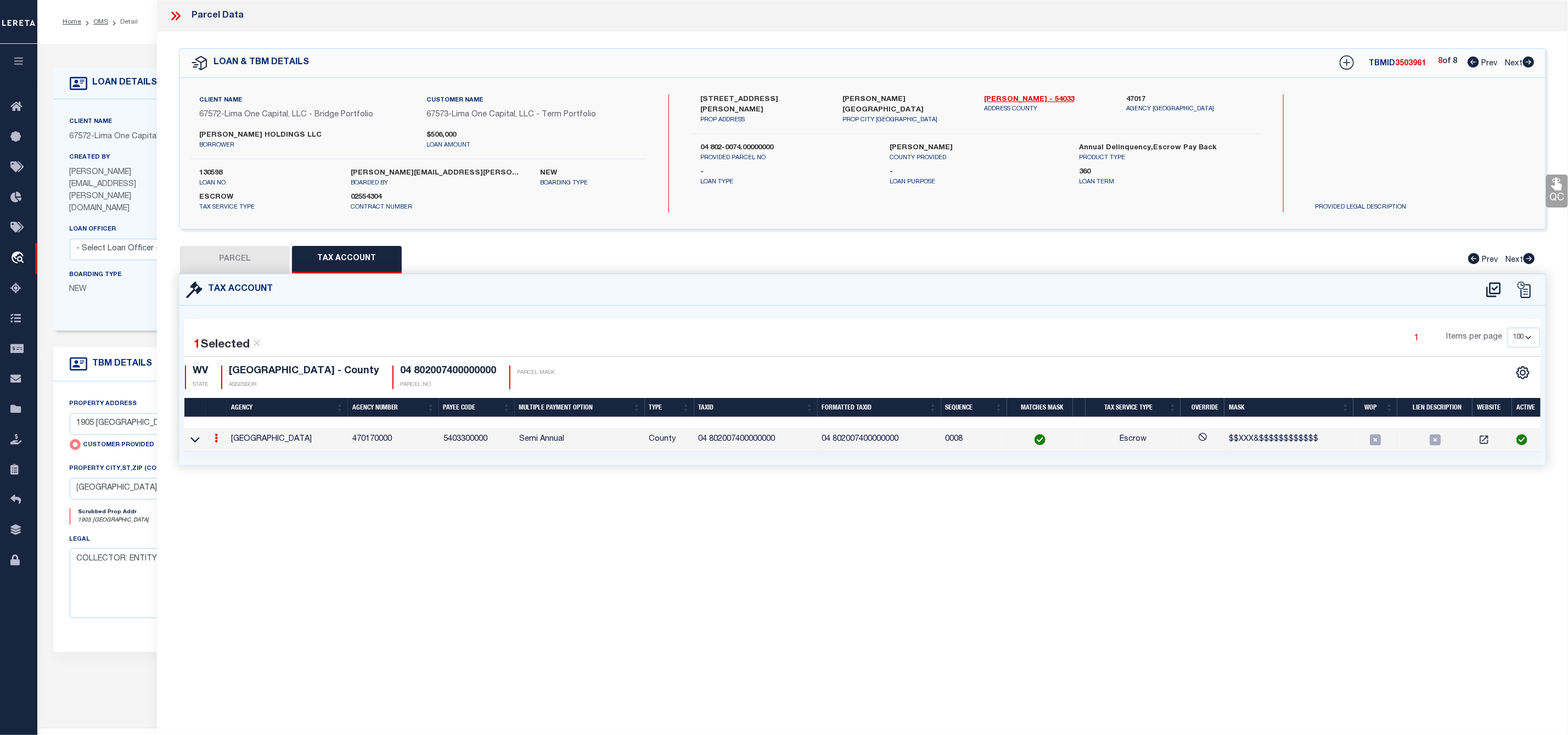
click at [216, 441] on icon at bounding box center [216, 438] width 3 height 9
click at [226, 457] on icon "" at bounding box center [228, 454] width 8 height 8
type input "04 802007400000000"
type textarea "$$XXX&$$$$$$$$$$$$"
checkbox input "true"
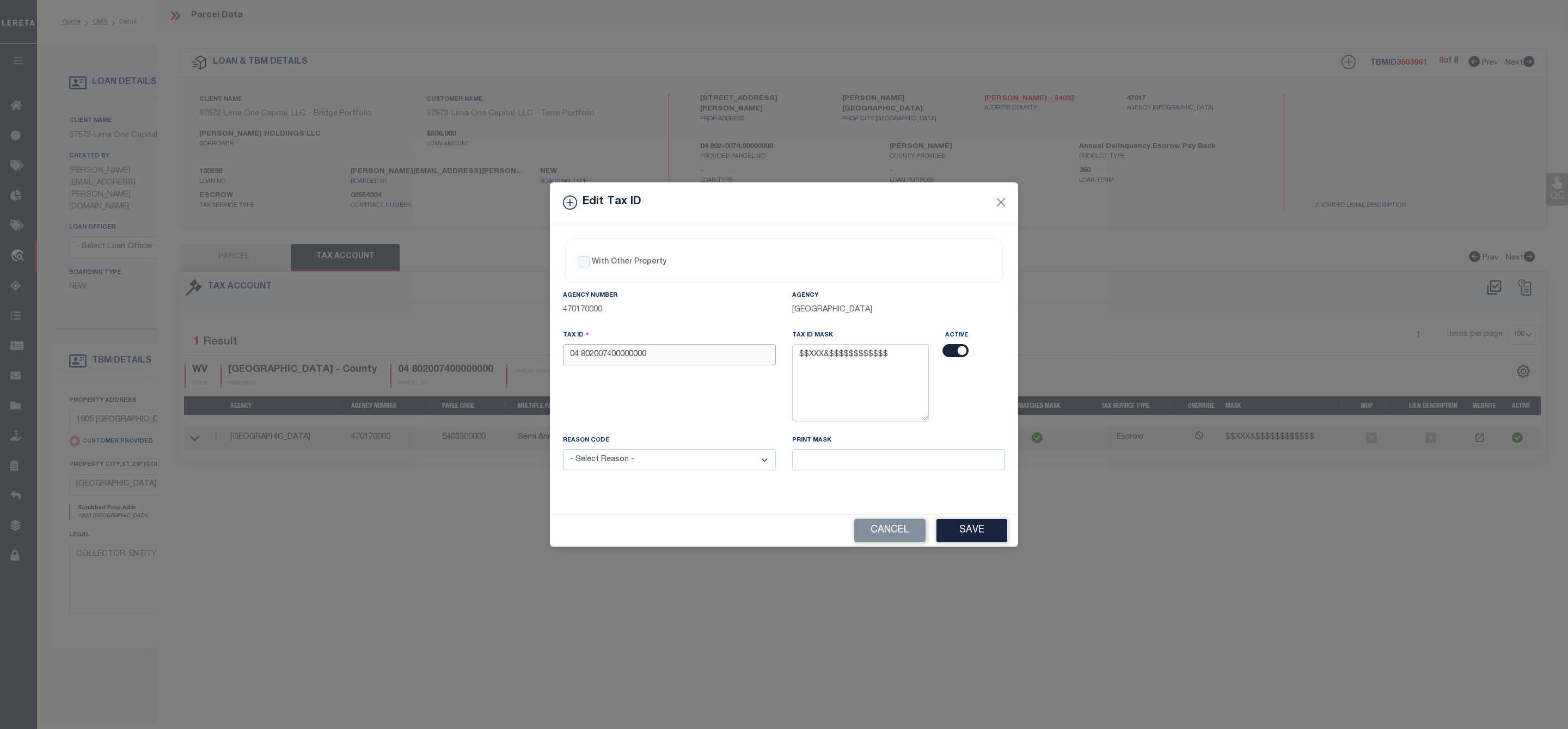
drag, startPoint x: 655, startPoint y: 353, endPoint x: 536, endPoint y: 364, distance: 119.5
click at [536, 364] on div "Edit Tax ID With Other Property With Other Property Type Temporary" at bounding box center [784, 364] width 1568 height 729
paste input "17040"
type input "17040802007400000000"
click at [717, 465] on select "- Select Reason - 099 - Other (Provide additional detail) ACT - Agency Changed …" at bounding box center [669, 460] width 212 height 21
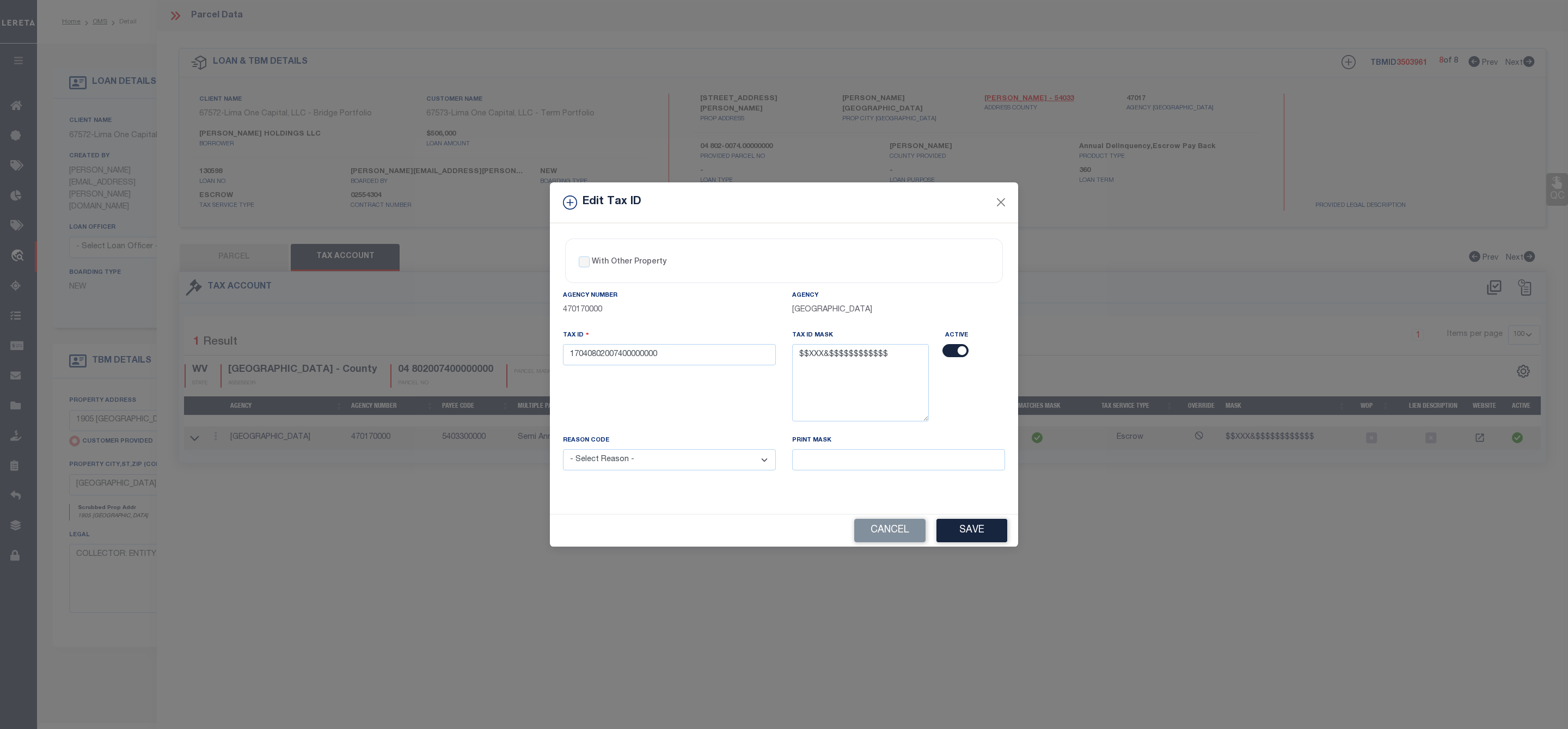
select select "ACT"
click at [563, 453] on select "- Select Reason - 099 - Other (Provide additional detail) ACT - Agency Changed …" at bounding box center [669, 460] width 212 height 21
click at [987, 535] on button "Save" at bounding box center [972, 530] width 71 height 23
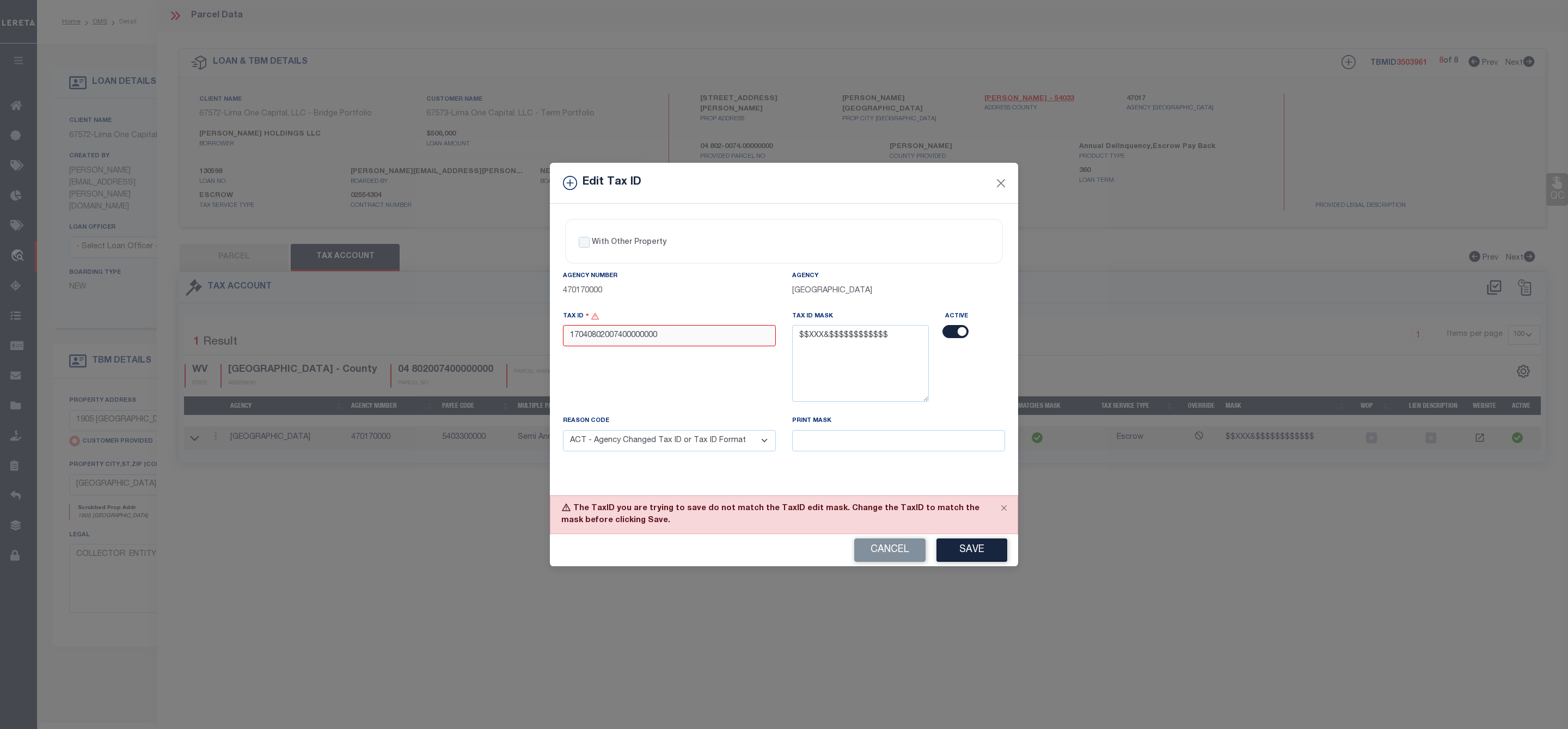
drag, startPoint x: 673, startPoint y: 334, endPoint x: 480, endPoint y: 340, distance: 193.1
click at [480, 340] on div "Edit Tax ID With Other Property With Other Property Type Temporary" at bounding box center [784, 364] width 1568 height 729
paste input "-04-0802-0074-"
click at [637, 332] on input "17-04-0802-0074-0000" at bounding box center [669, 335] width 212 height 21
click at [614, 332] on input "17-04-0802-00740000" at bounding box center [669, 335] width 212 height 21
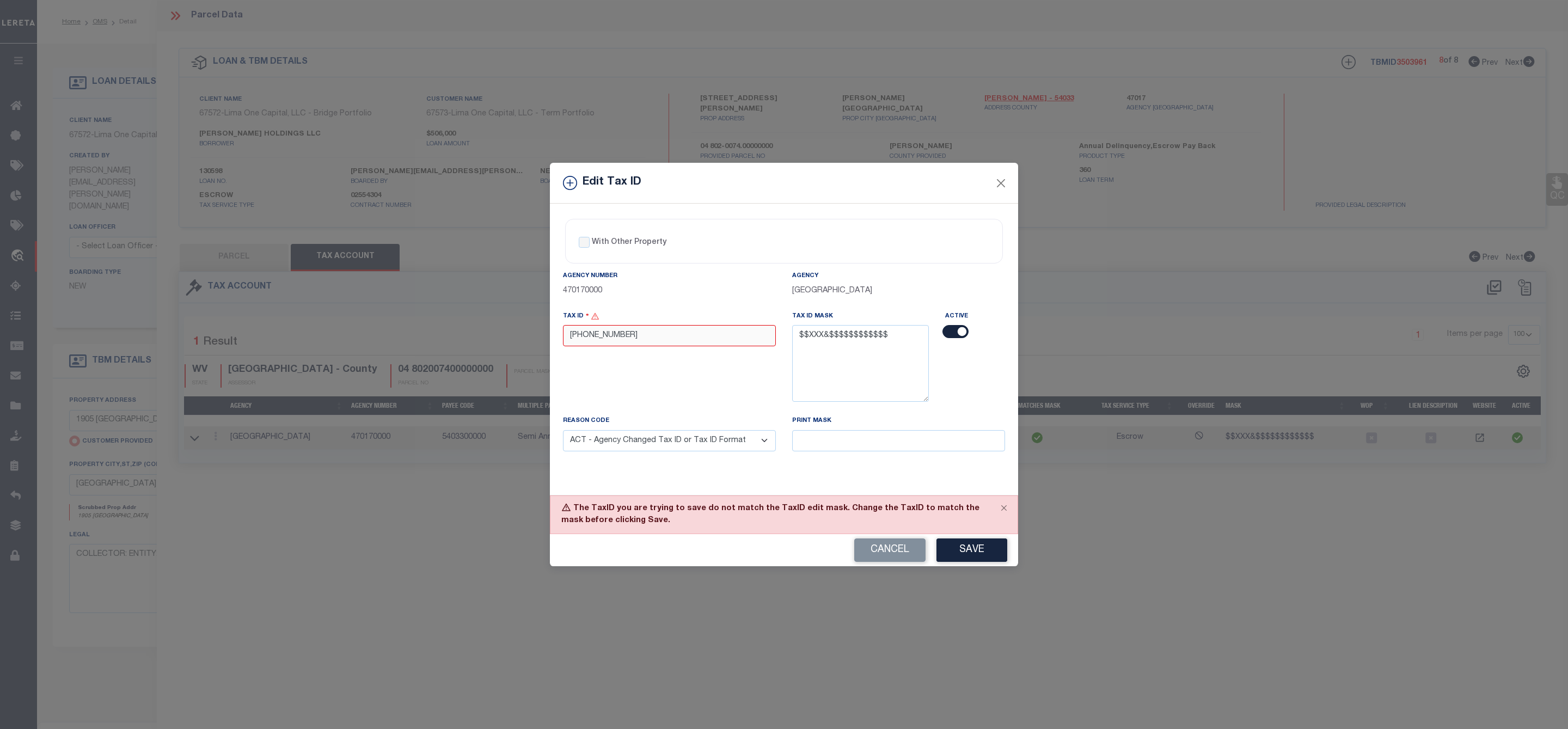
click at [592, 335] on input "17-04-080200740000" at bounding box center [669, 335] width 212 height 21
click at [582, 335] on input "17-04080200740000" at bounding box center [669, 335] width 212 height 21
click at [647, 340] on input "1704080200740000" at bounding box center [669, 335] width 212 height 21
type input "1704080200740000"
click at [985, 558] on button "Save" at bounding box center [972, 550] width 71 height 23
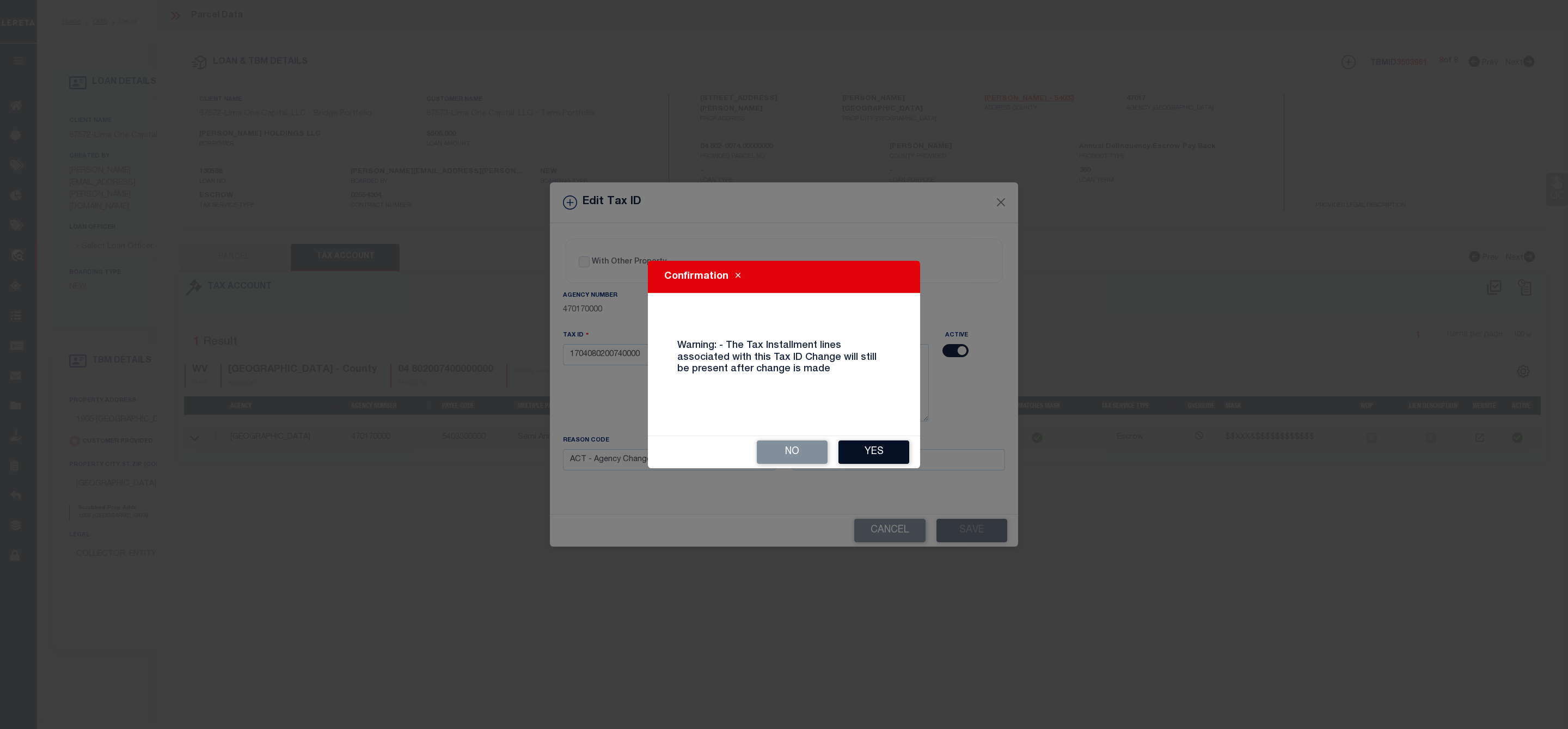
click at [887, 457] on button "Yes" at bounding box center [874, 452] width 71 height 23
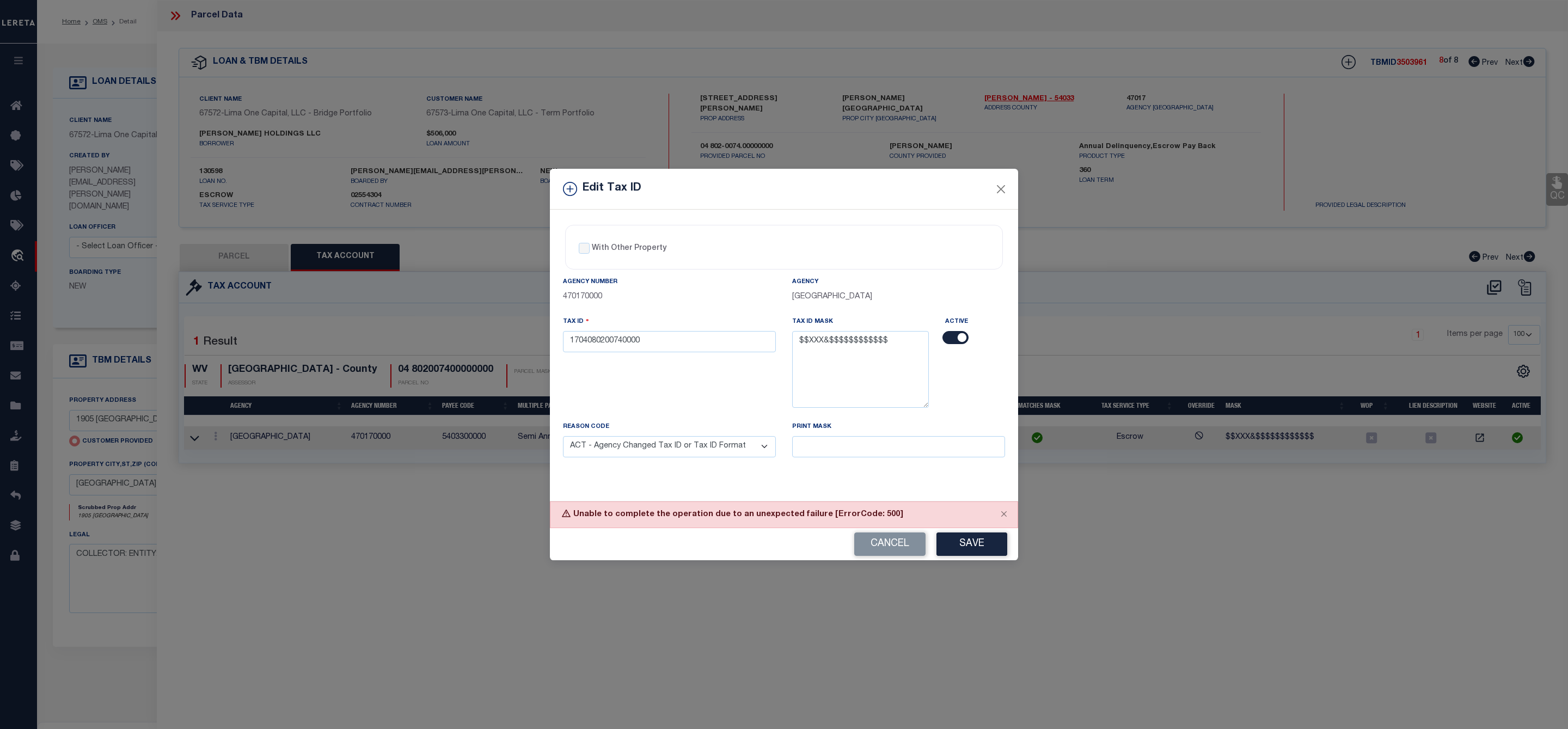
click at [732, 453] on select "- Select Reason - 099 - Other (Provide additional detail) ACT - Agency Changed …" at bounding box center [669, 447] width 212 height 21
click at [563, 439] on select "- Select Reason - 099 - Other (Provide additional detail) ACT - Agency Changed …" at bounding box center [669, 447] width 212 height 21
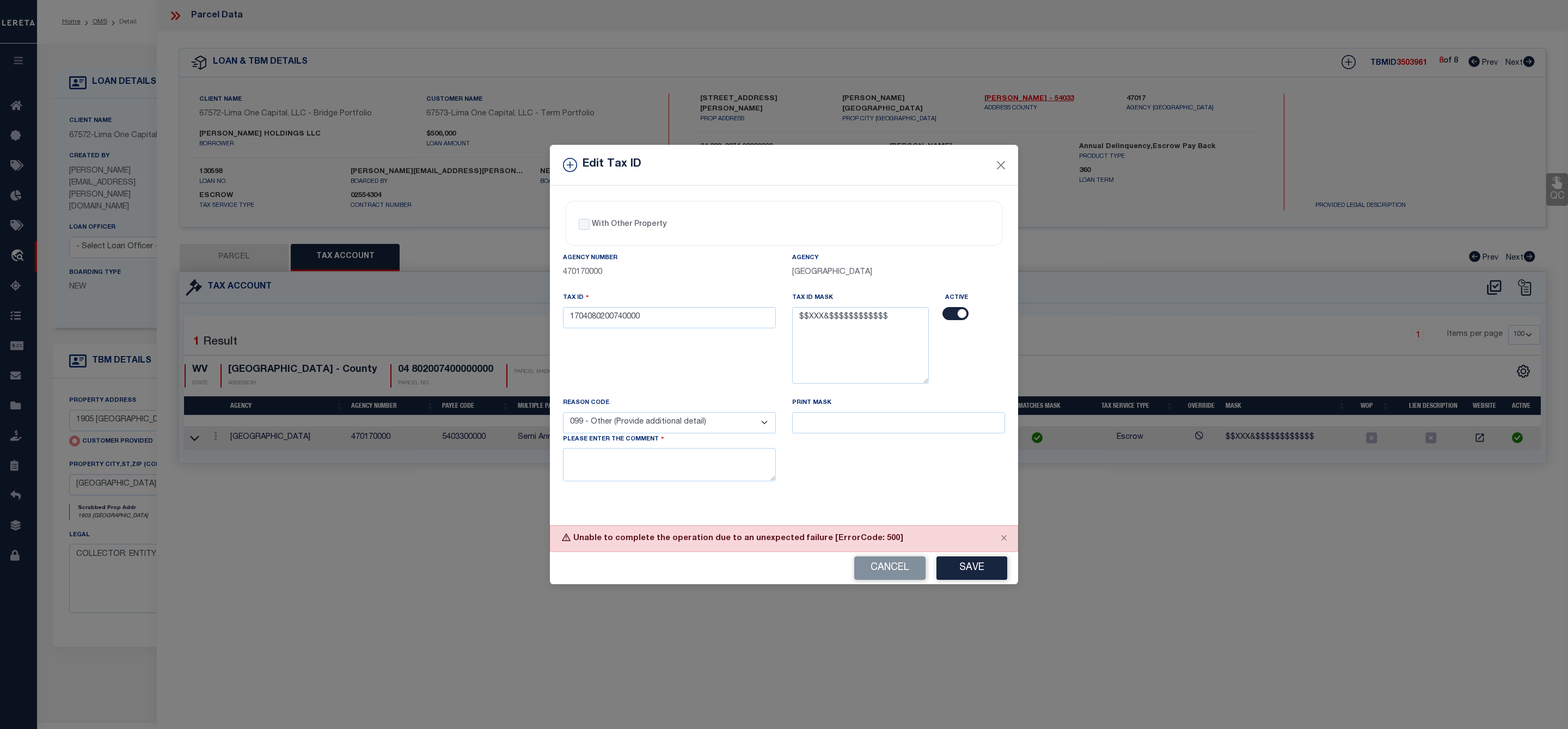
click at [766, 430] on select "- Select Reason - 099 - Other (Provide additional detail) ACT - Agency Changed …" at bounding box center [669, 423] width 212 height 21
select select "ACT"
click at [563, 415] on select "- Select Reason - 099 - Other (Provide additional detail) ACT - Agency Changed …" at bounding box center [669, 423] width 212 height 21
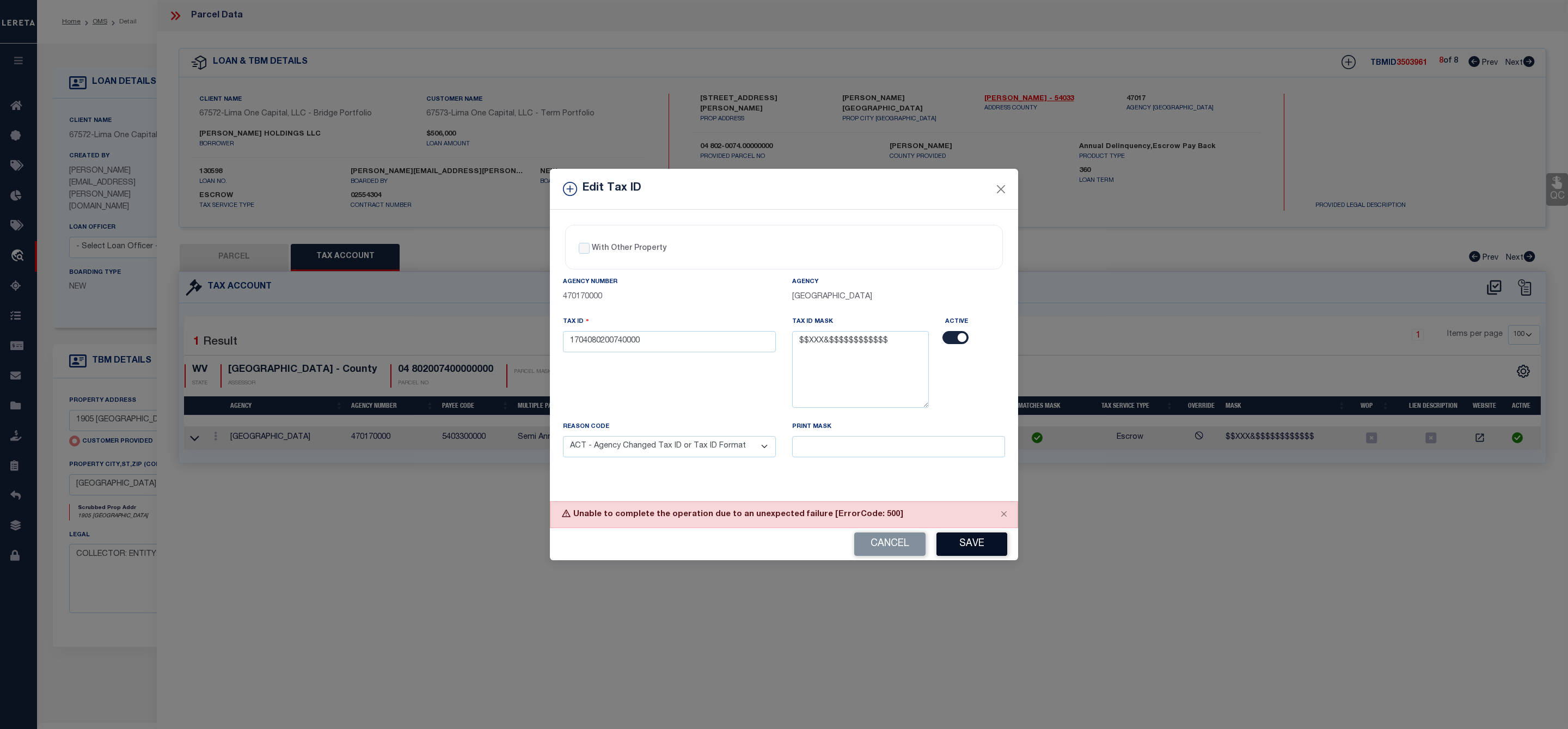
click at [965, 547] on button "Save" at bounding box center [972, 544] width 71 height 23
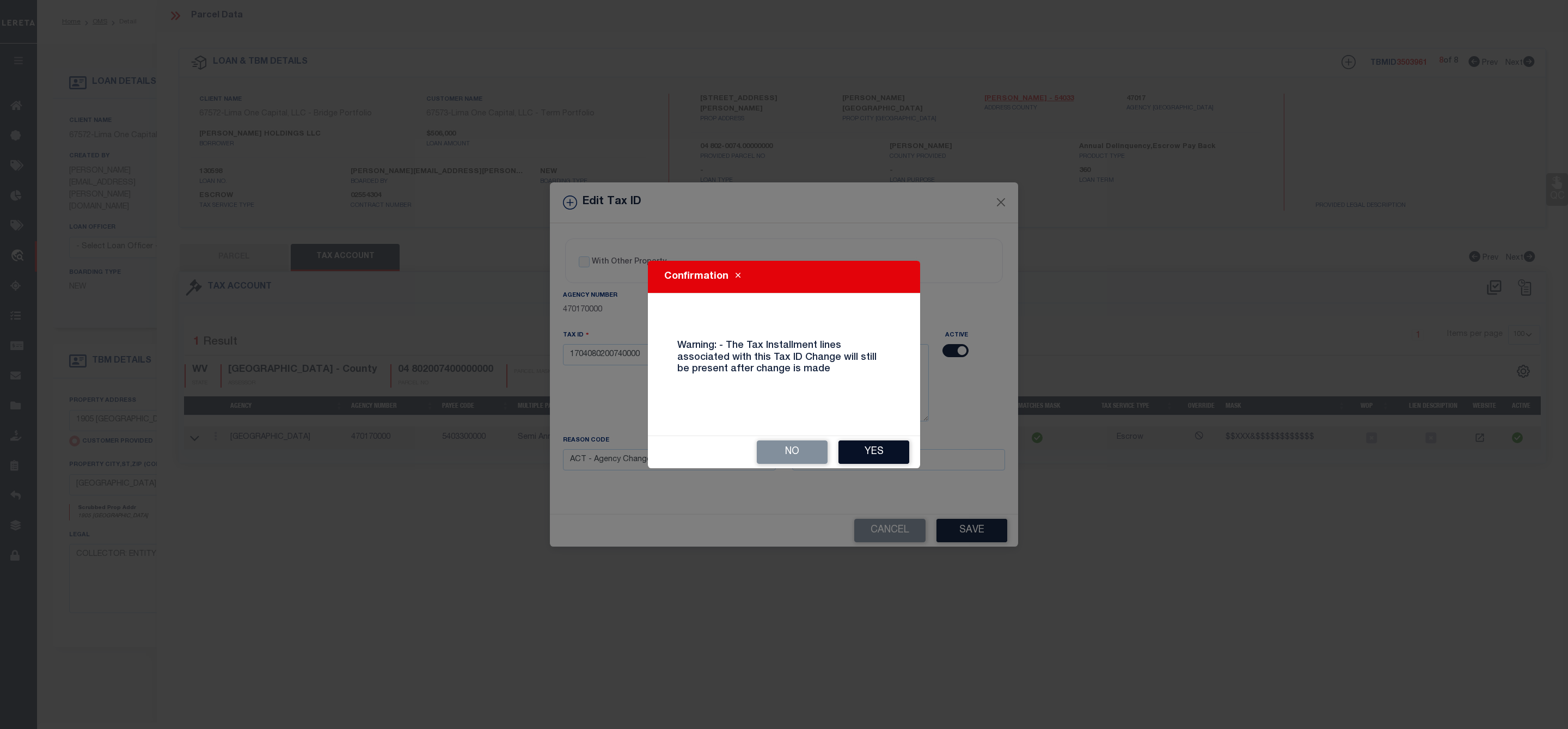
click at [875, 451] on button "Yes" at bounding box center [874, 452] width 71 height 23
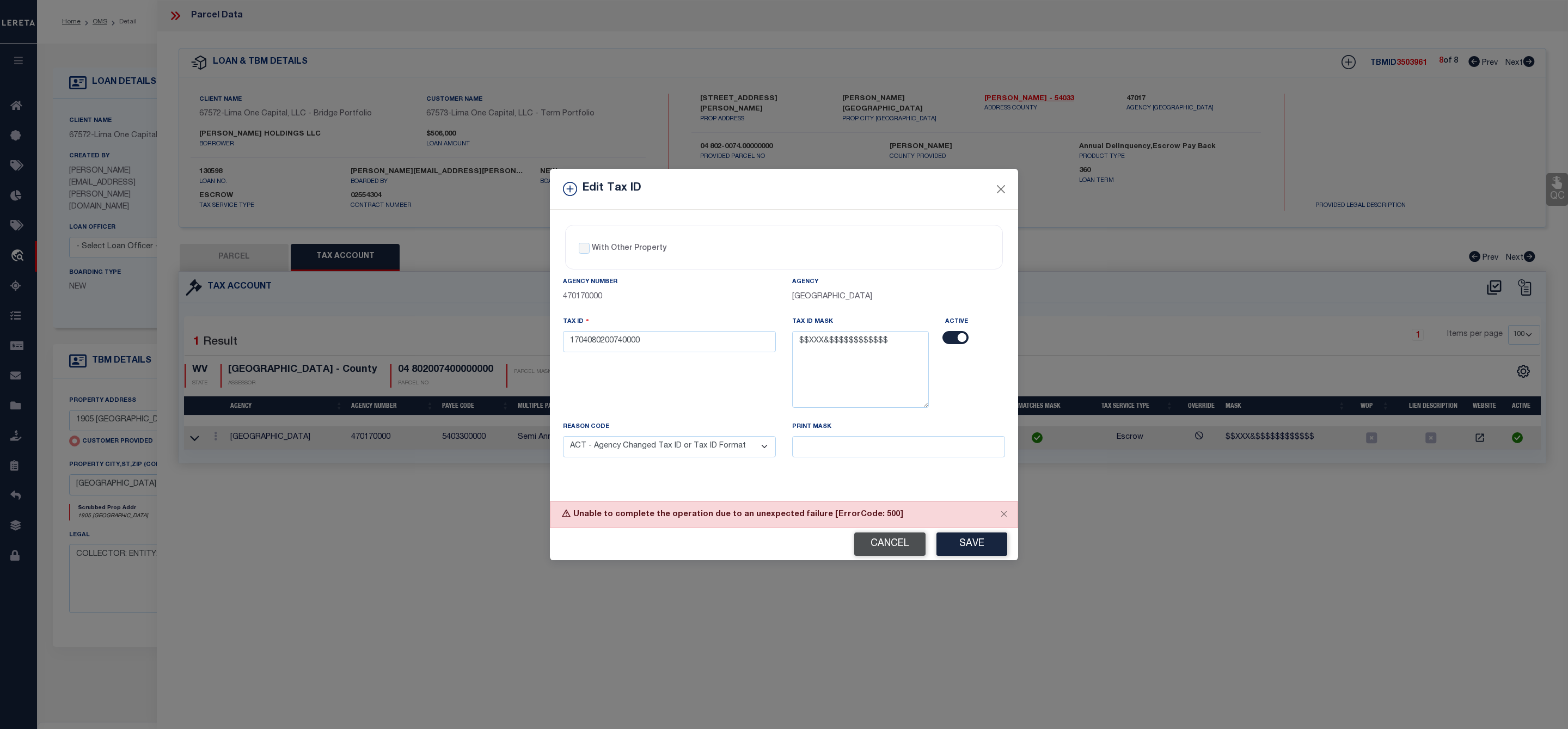
click at [898, 551] on button "Cancel" at bounding box center [889, 544] width 71 height 23
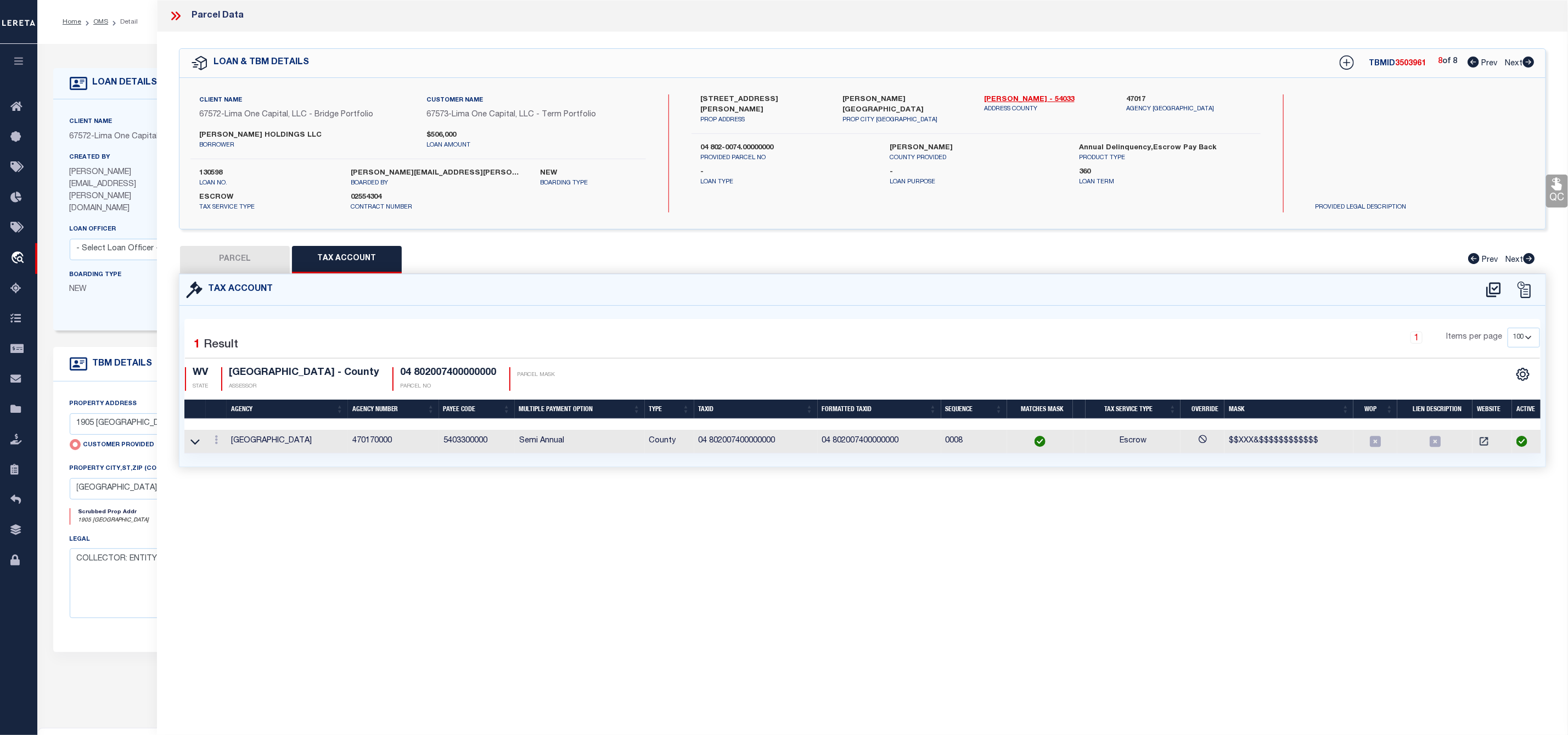
click at [235, 256] on button "PARCEL" at bounding box center [235, 260] width 110 height 27
select select "AS"
select select
checkbox input "false"
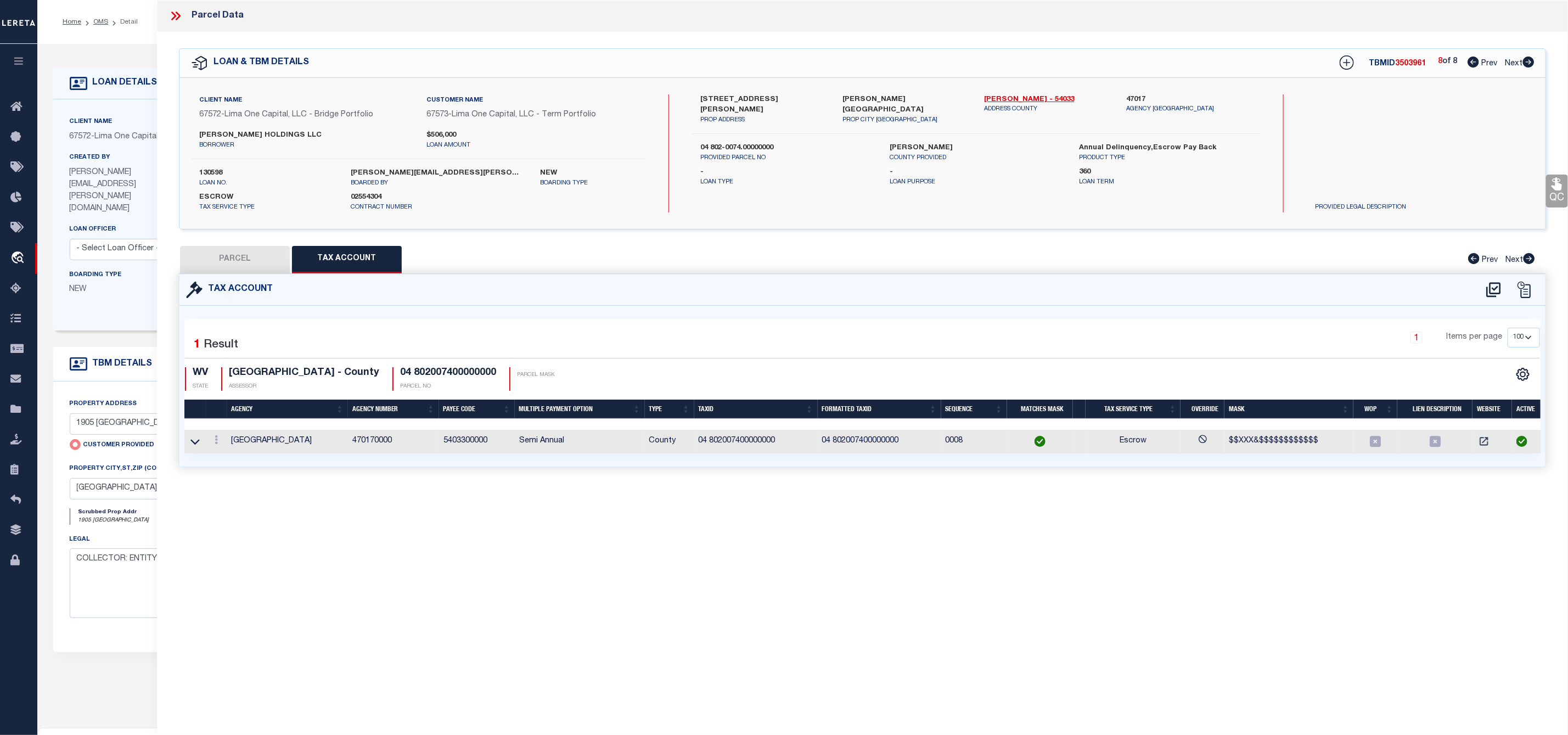
checkbox input "false"
select select "IP"
type input "[PERSON_NAME] HOLDINGS LLC"
select select "ATL"
select select "ADD"
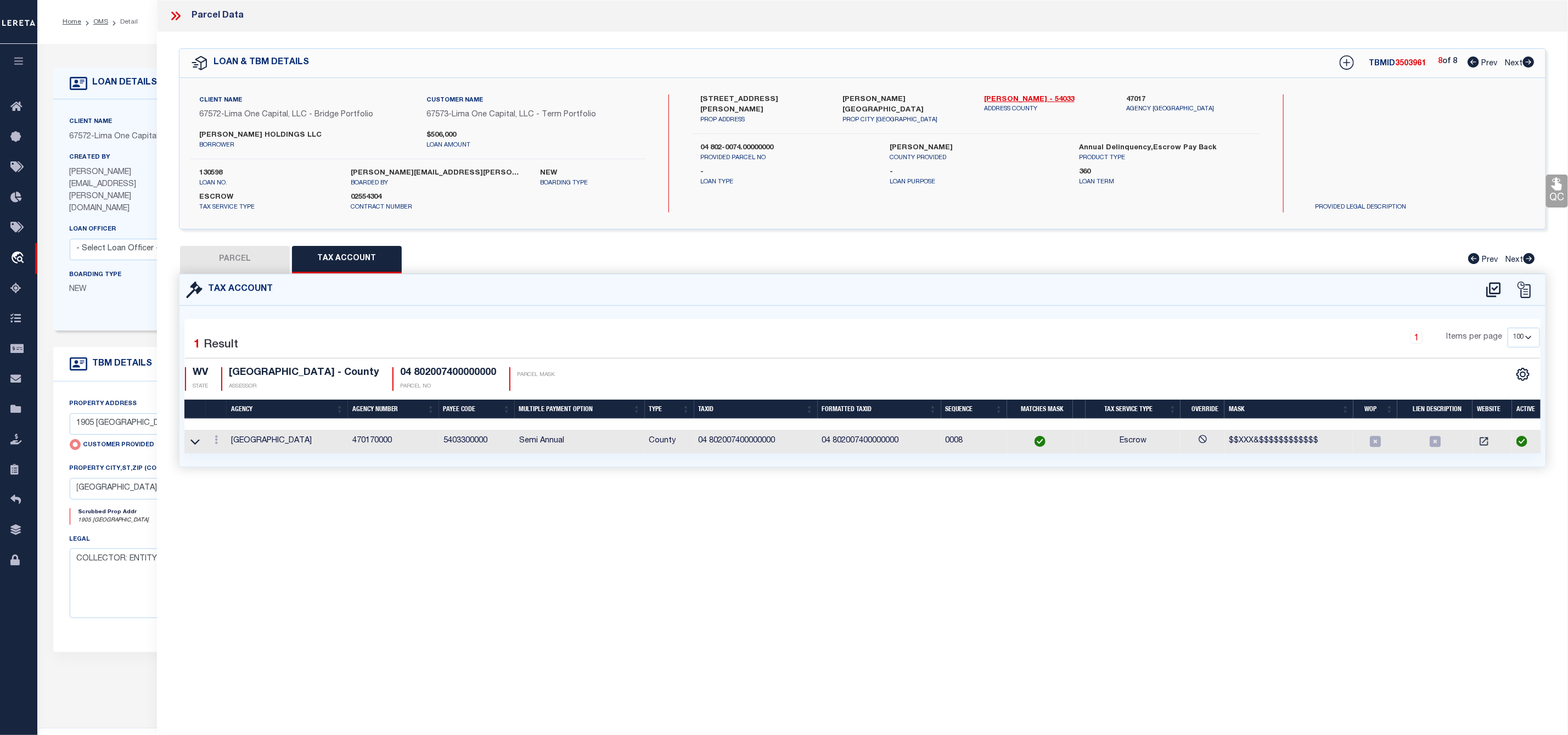
type input "208 THOMAS AVE"
checkbox input "false"
type input "NUTTER FORT, WV 26301"
type textarea "1 LOT 62 WHITE ADD (208 THOMAS AVE)"
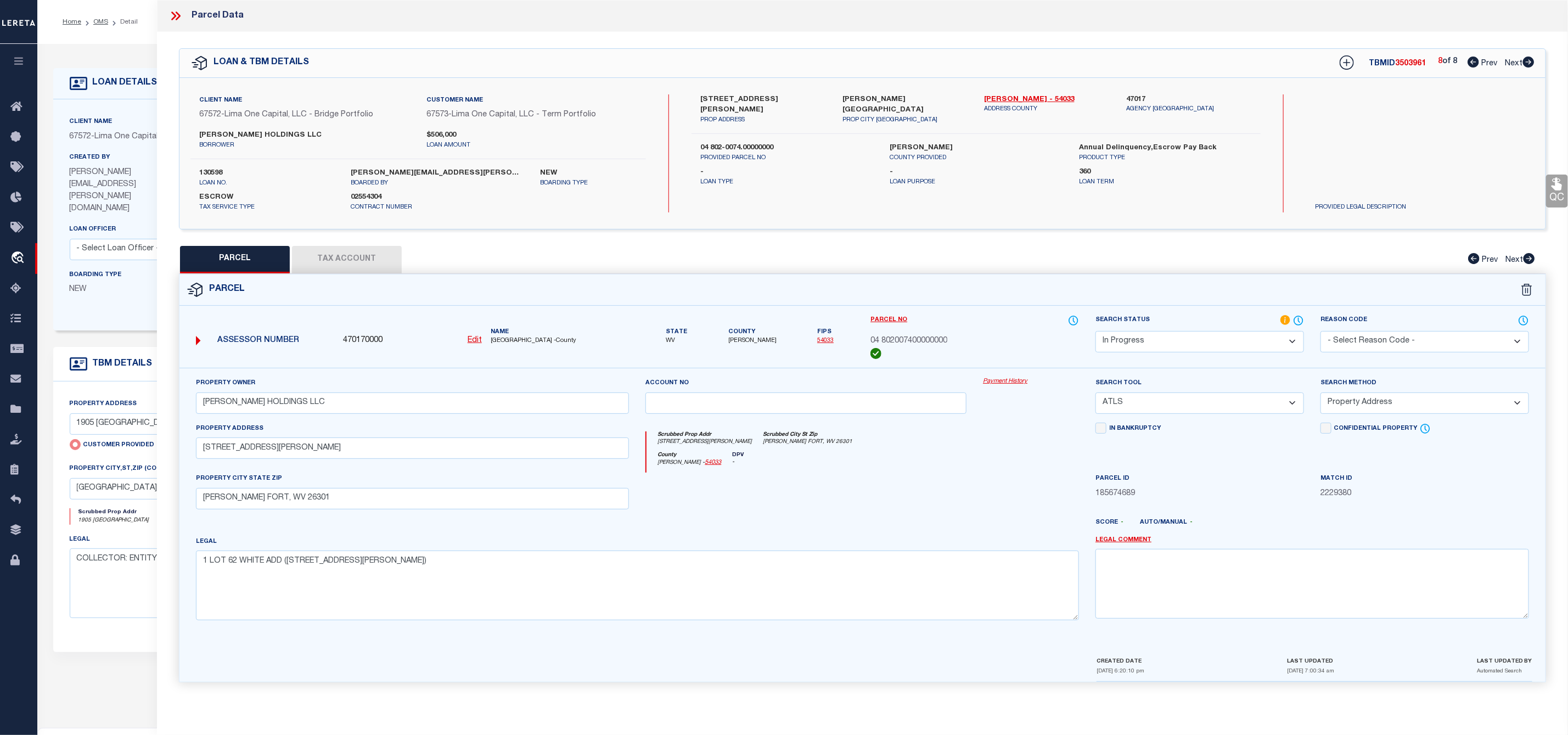
click at [889, 340] on span "04 802007400000000" at bounding box center [909, 342] width 77 height 12
click at [477, 340] on u "Edit" at bounding box center [474, 340] width 14 height 8
type input "470170000"
type input "04 802007400000000"
select select "IP"
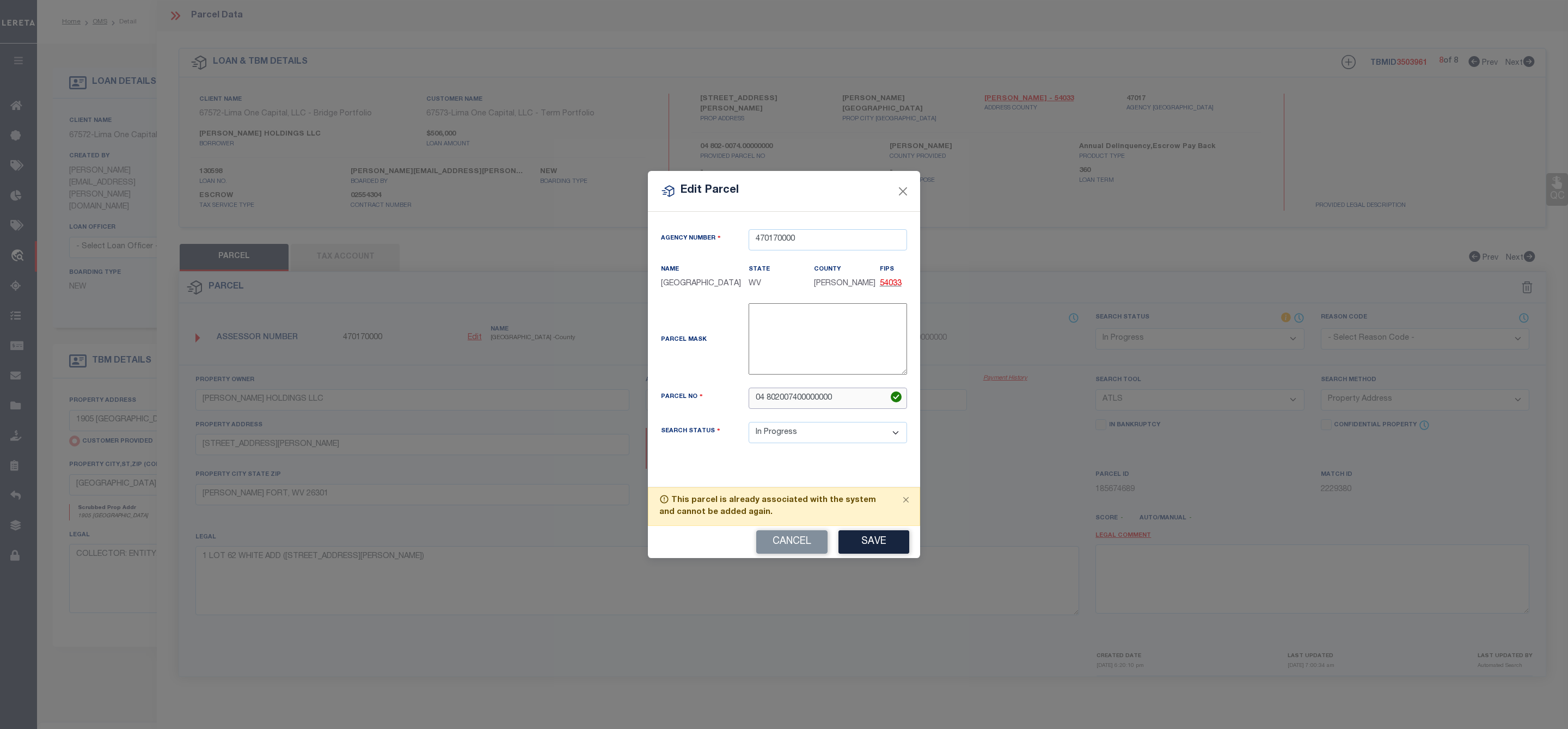
drag, startPoint x: 788, startPoint y: 403, endPoint x: 741, endPoint y: 409, distance: 47.4
click at [741, 409] on div "04 802007400000000" at bounding box center [828, 398] width 175 height 21
paste input "17-04-0802-0074-"
type input "17-04-0802-0074-0000"
click at [884, 549] on button "Save" at bounding box center [874, 542] width 71 height 23
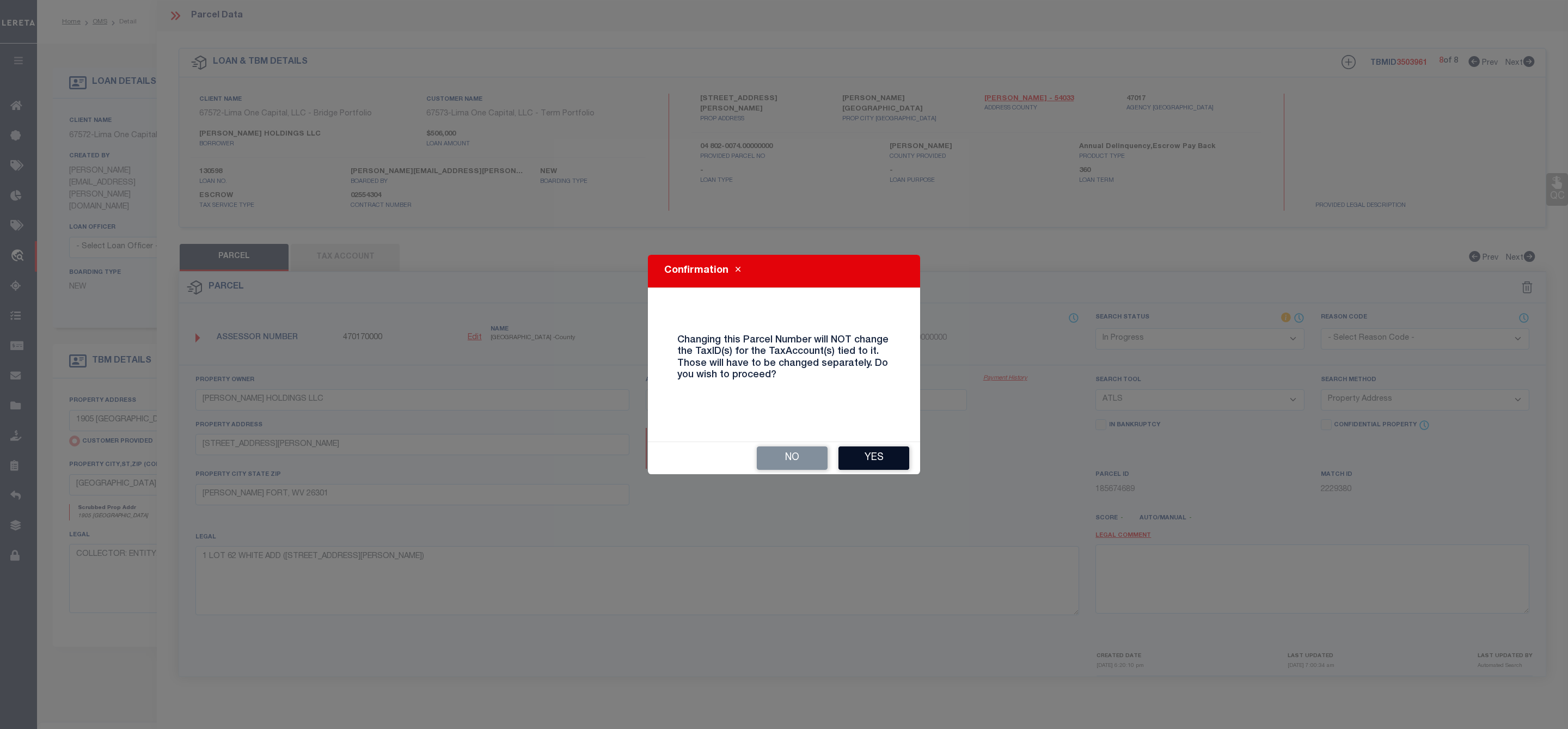
click at [866, 454] on button "Yes" at bounding box center [874, 458] width 71 height 23
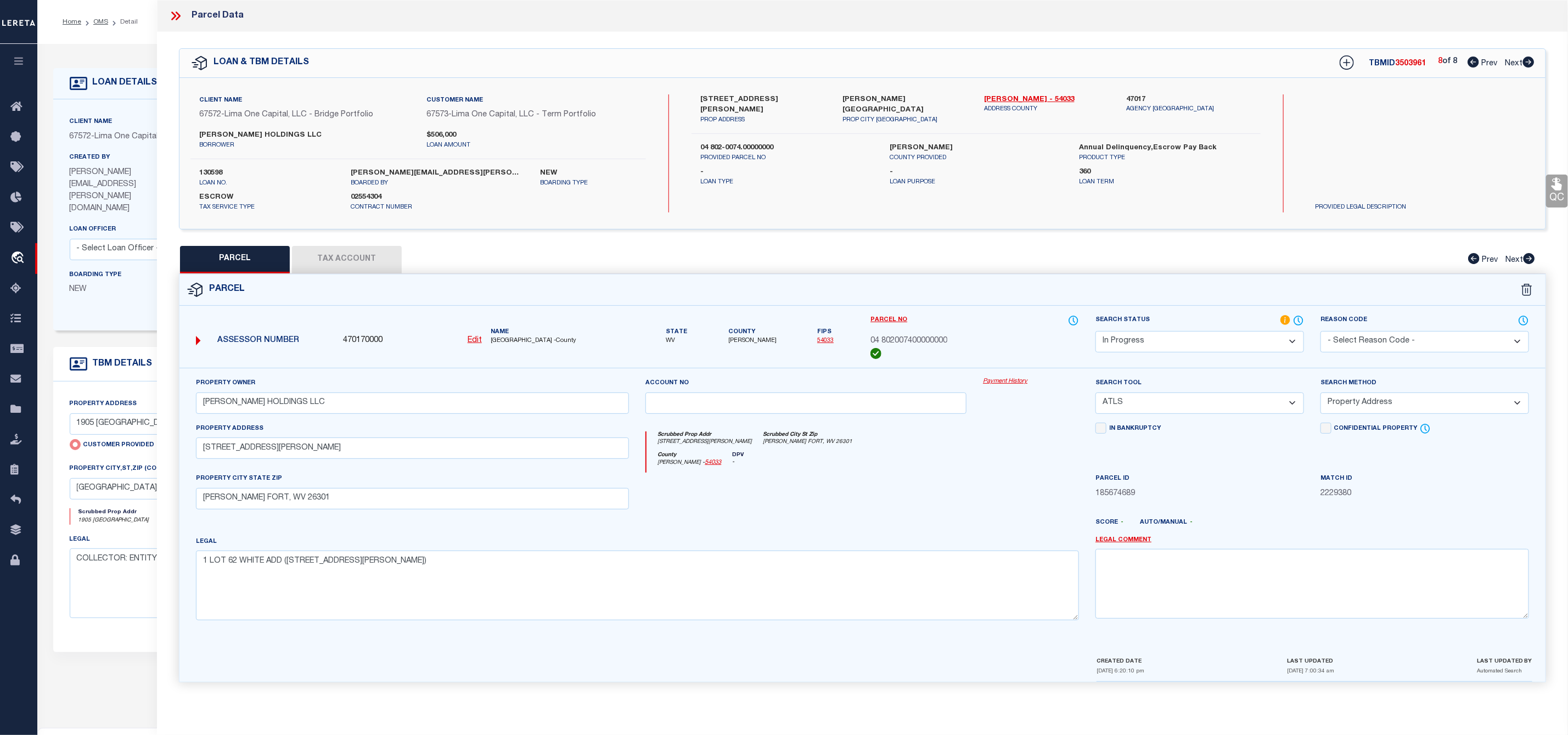
select select "IP"
select select
checkbox input "false"
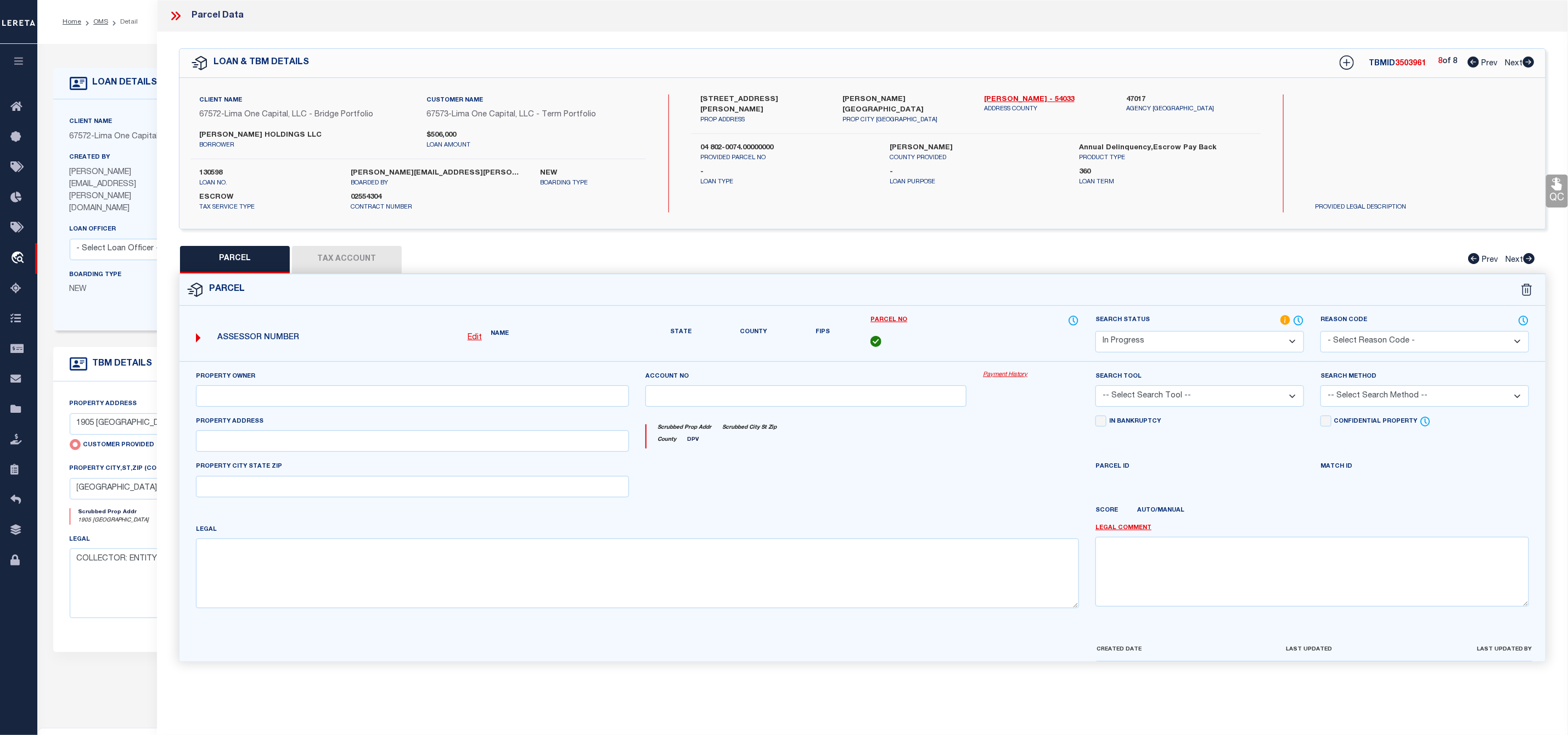
type input "[PERSON_NAME] HOLDINGS LLC"
select select "ATL"
select select "ADD"
type input "208 THOMAS AVE"
checkbox input "false"
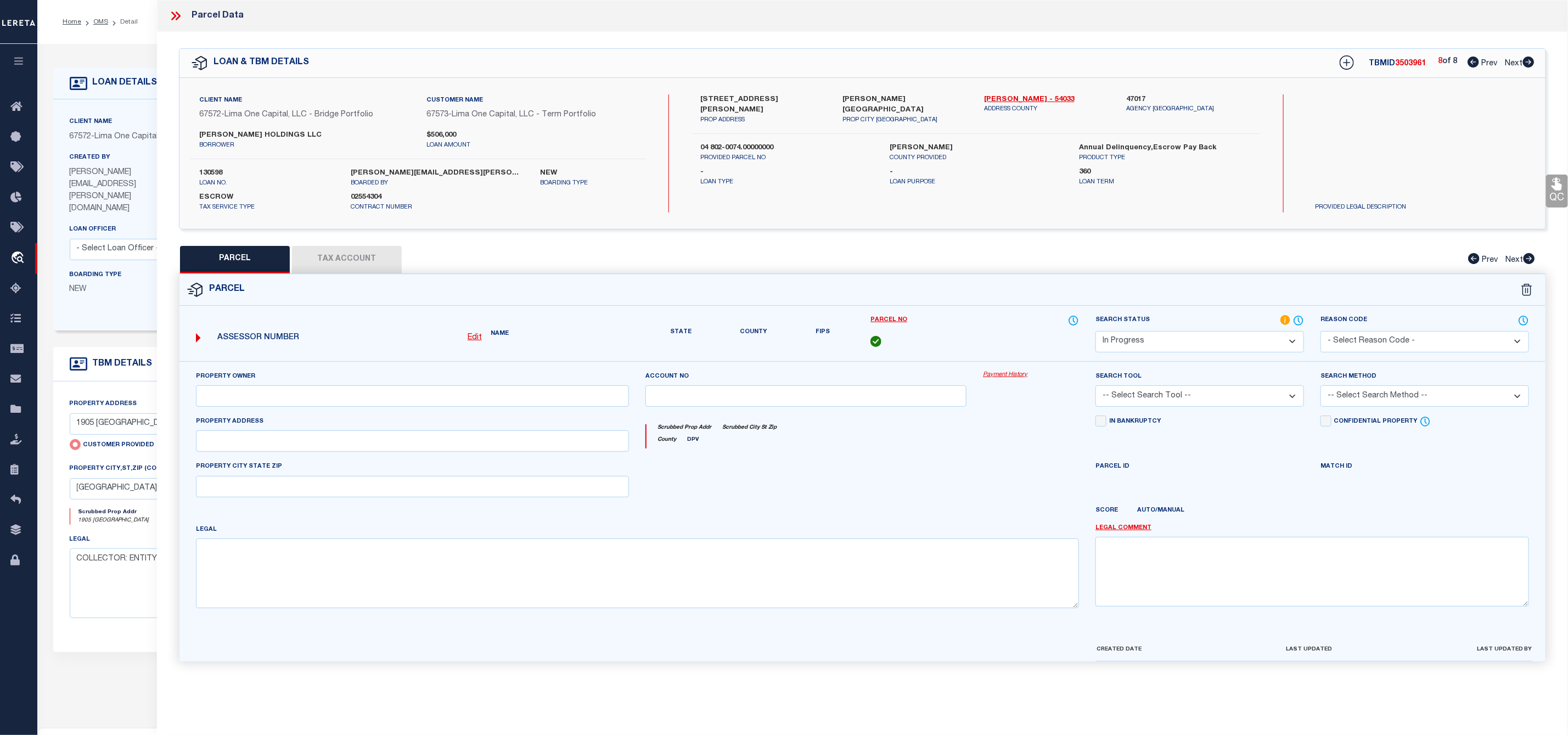
type input "NUTTER FORT, WV 26301"
type textarea "1 LOT 62 WHITE ADD (208 THOMAS AVE)"
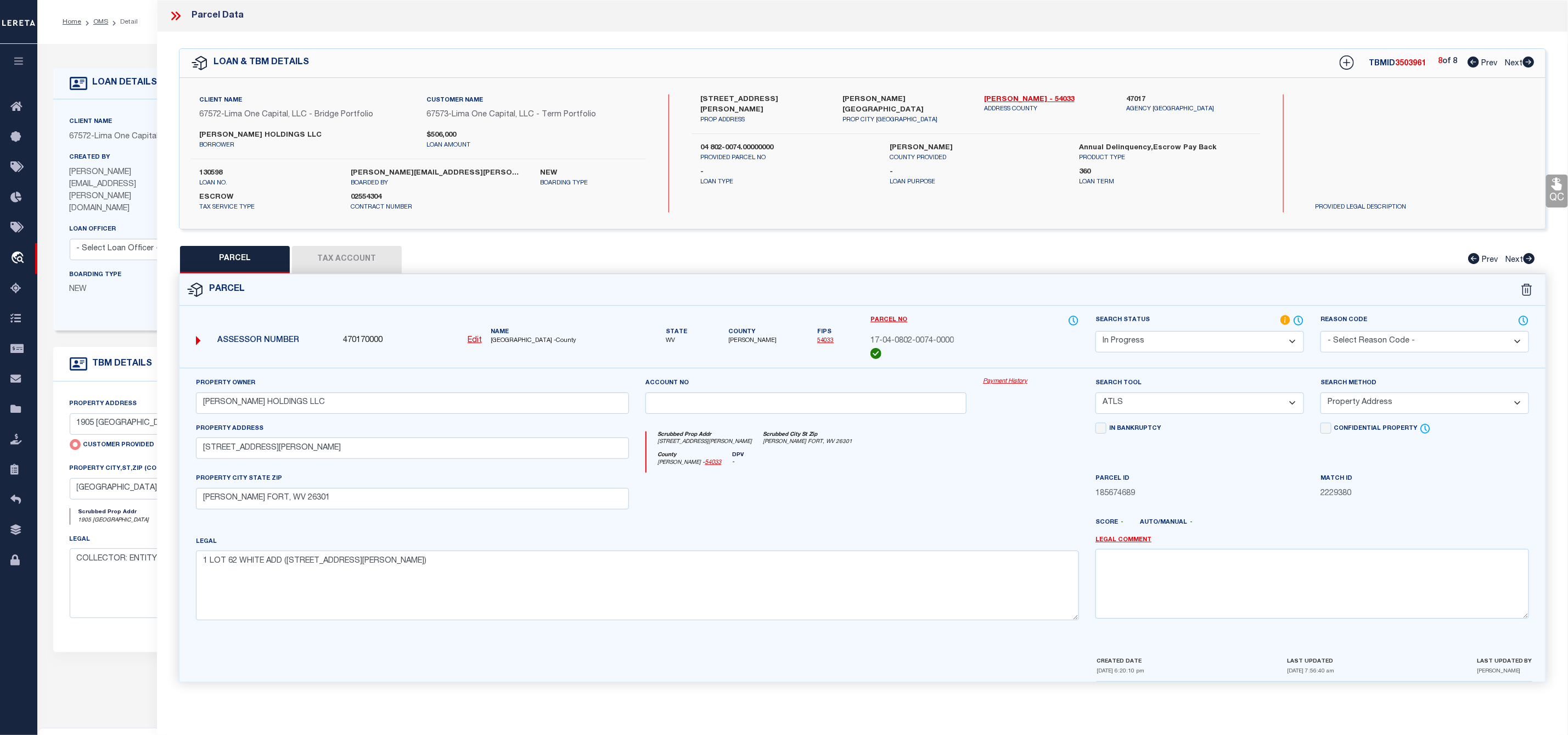
click at [351, 262] on button "Tax Account" at bounding box center [347, 260] width 110 height 27
select select "100"
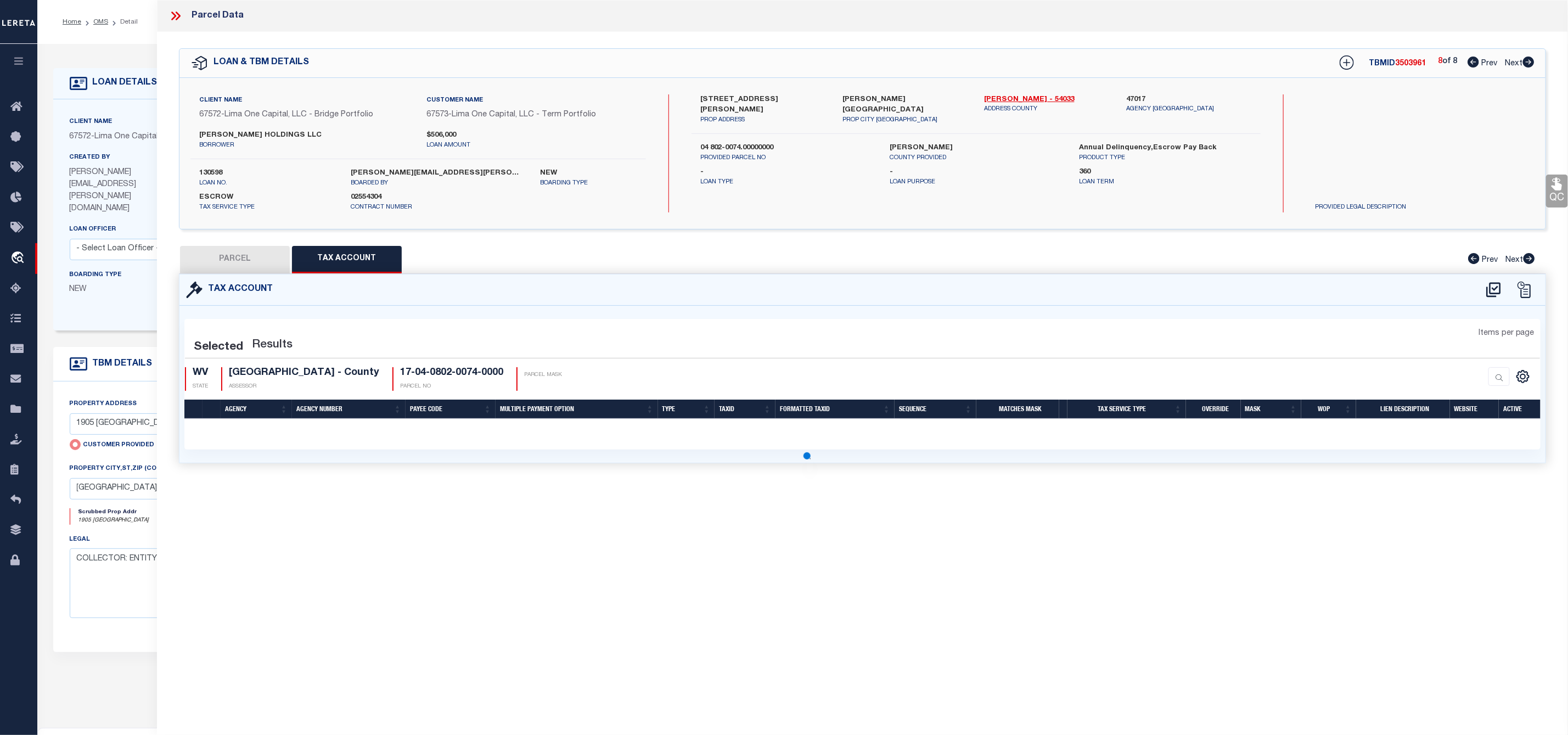
select select "100"
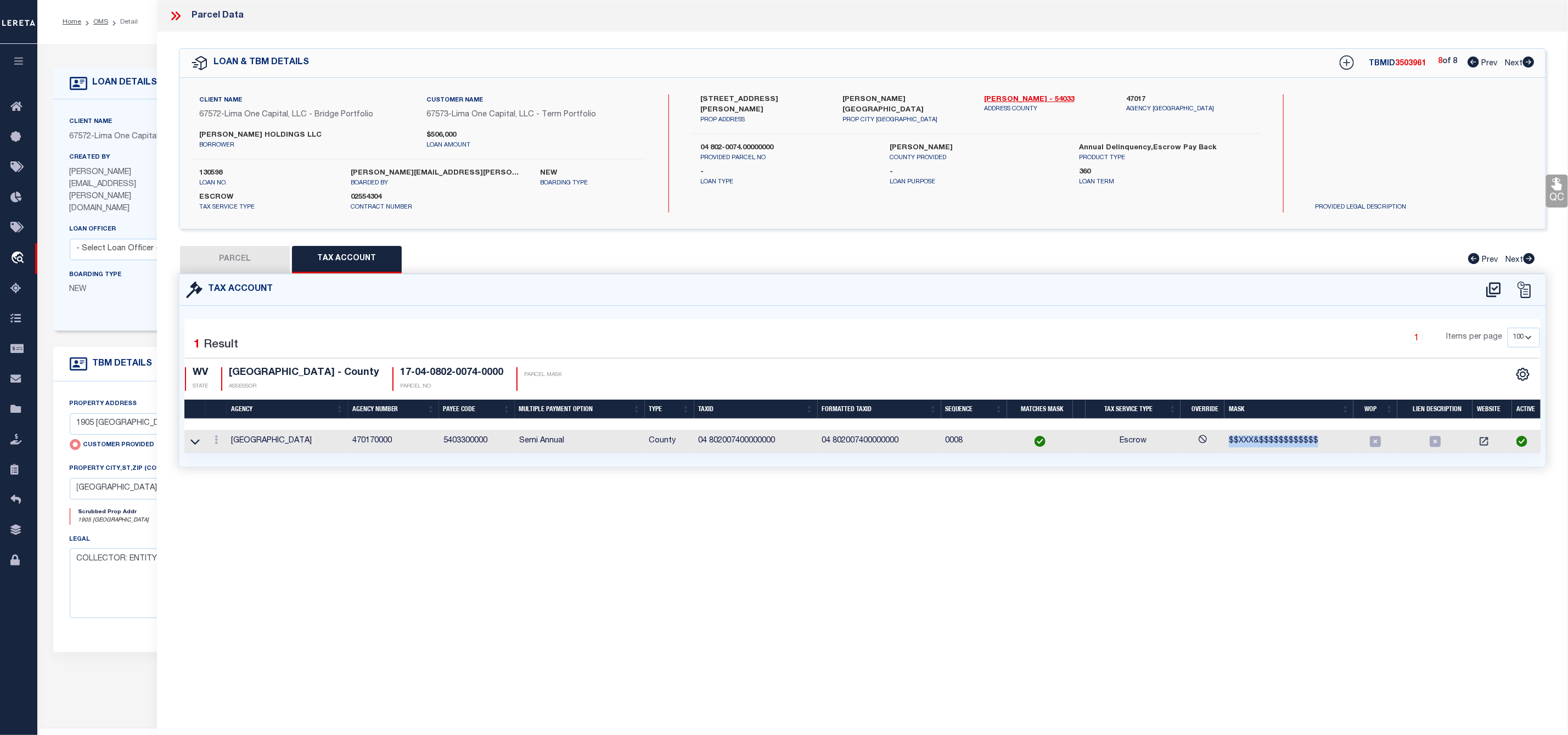
drag, startPoint x: 1318, startPoint y: 443, endPoint x: 1225, endPoint y: 445, distance: 93.0
click at [1225, 445] on td "$$XXX&$$$$$$$$$$$$" at bounding box center [1288, 441] width 129 height 23
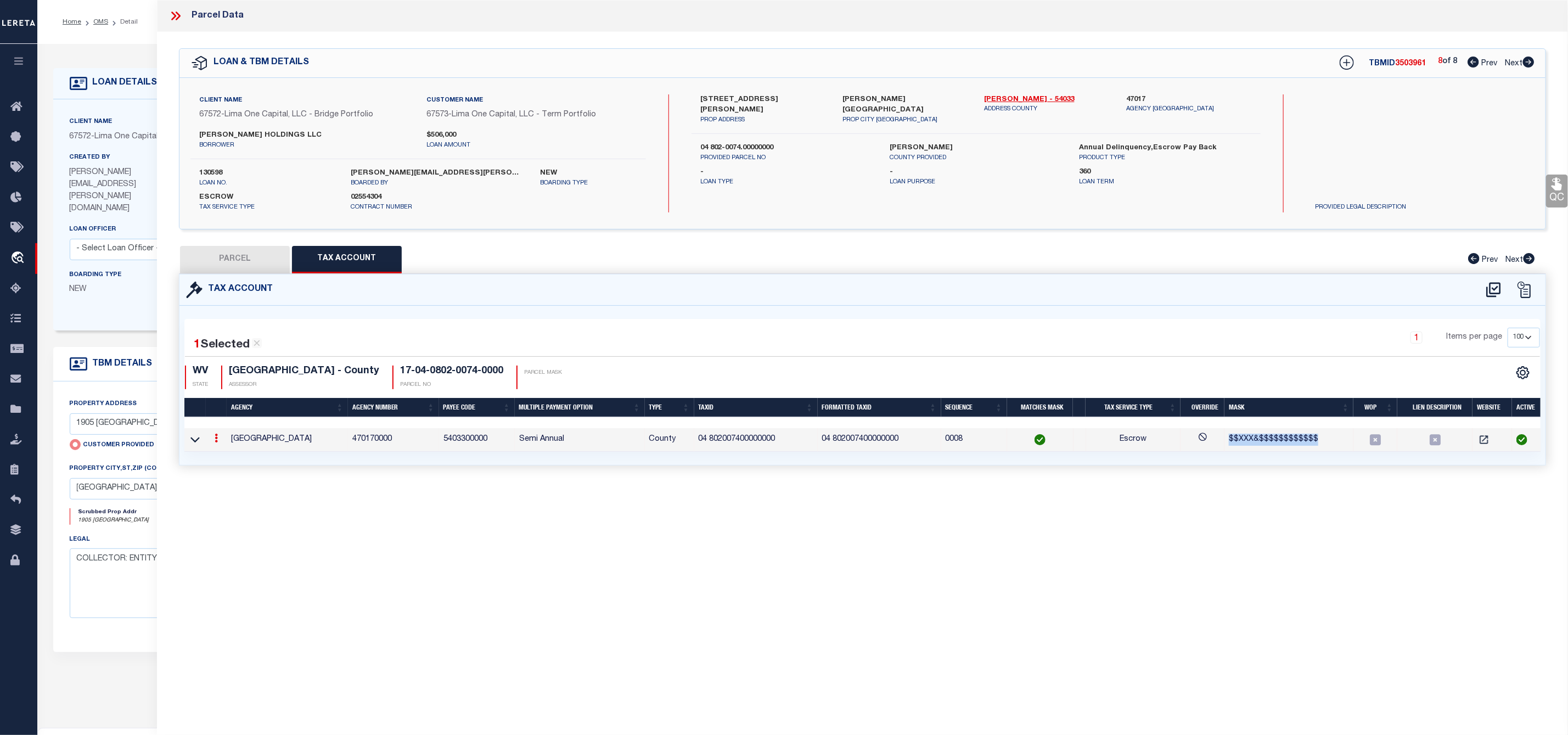
copy span "$$XXX&$$$$$$$$$$$$"
click at [1129, 361] on div "1 Selected 1 Result 1 Items per page 10 25 50 100 WV STATE HARRISON COUNTY - Co…" at bounding box center [863, 358] width 1373 height 61
click at [217, 447] on div at bounding box center [216, 439] width 12 height 13
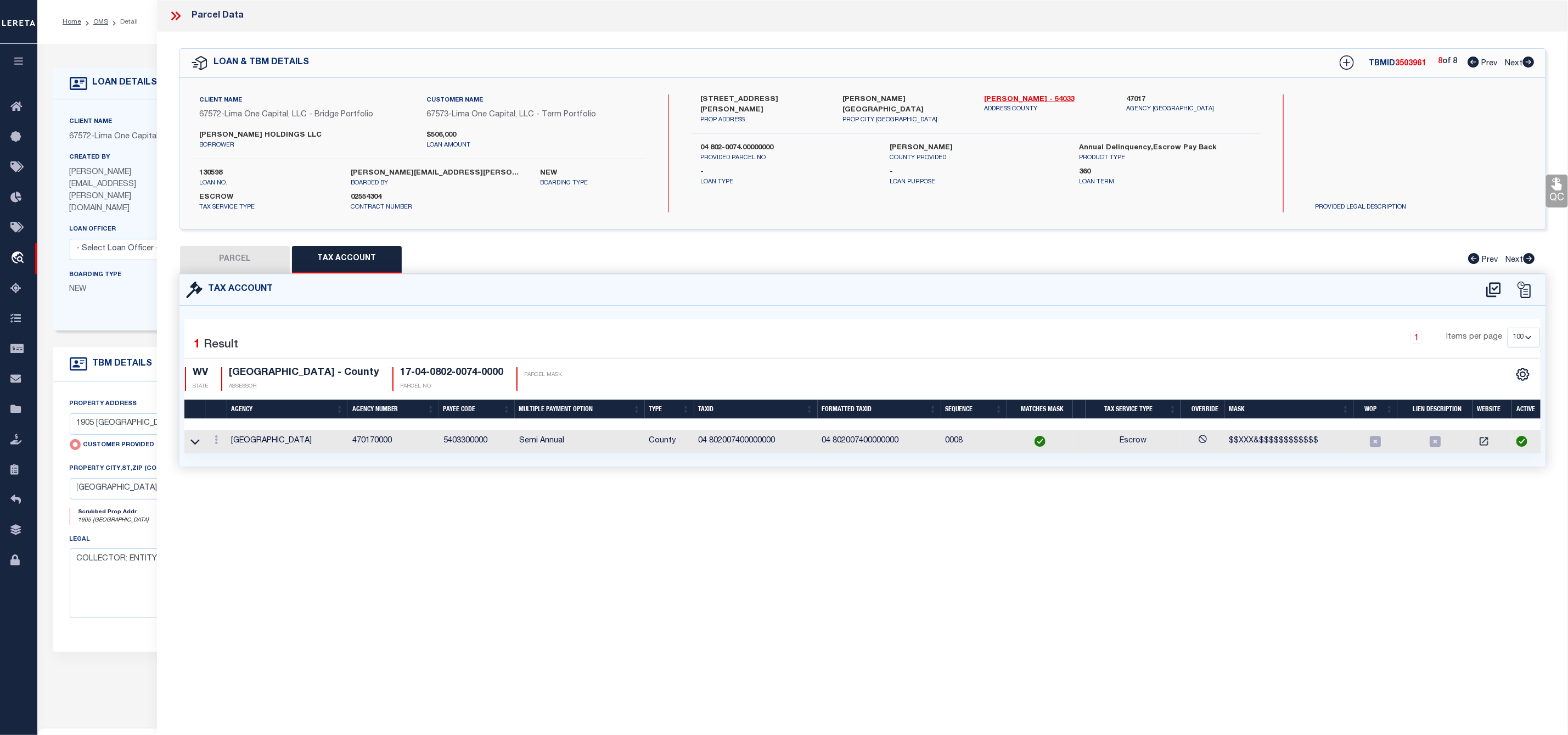
click at [216, 438] on div at bounding box center [216, 441] width 12 height 13
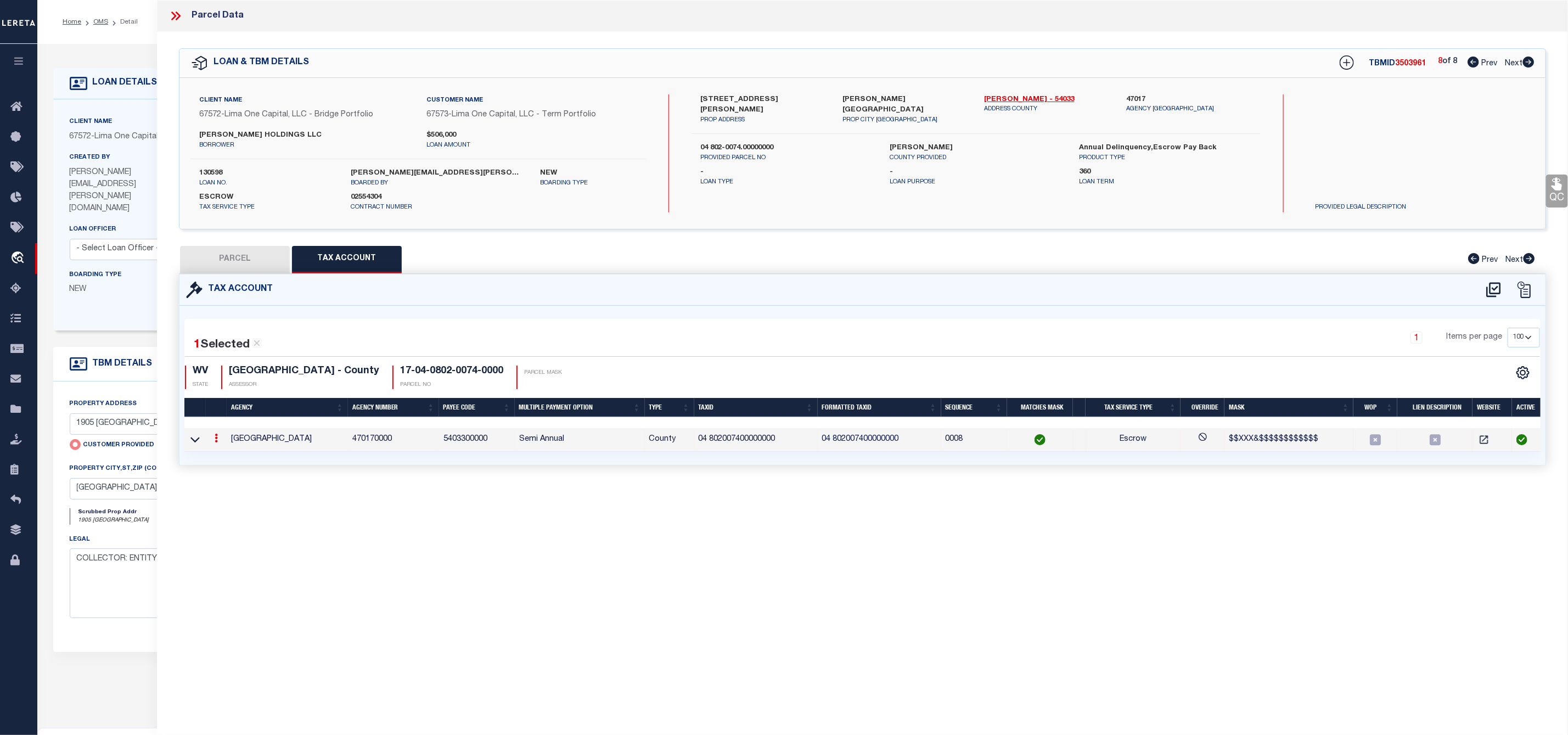
click at [216, 441] on icon at bounding box center [216, 438] width 3 height 9
click at [228, 463] on link at bounding box center [231, 456] width 41 height 18
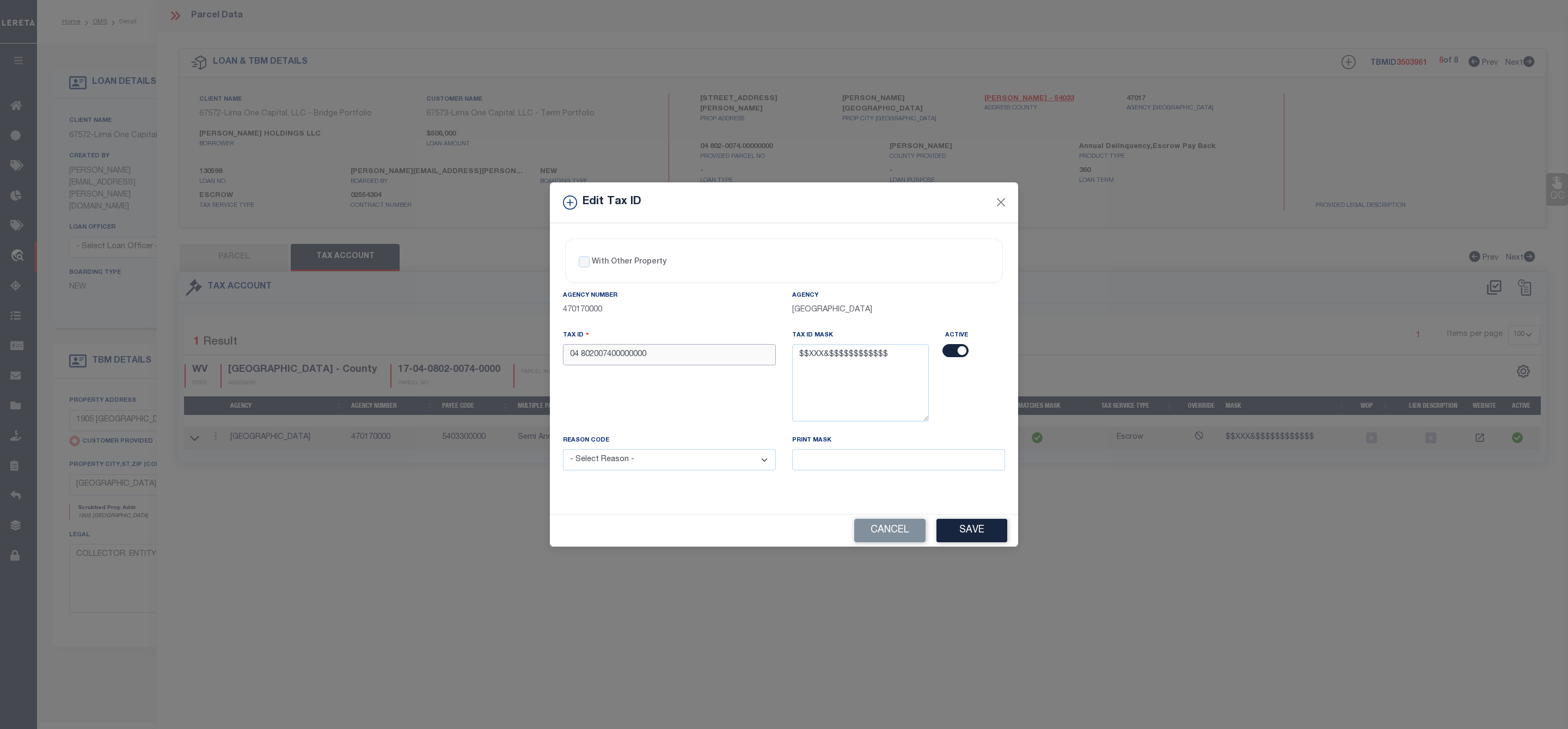
drag, startPoint x: 673, startPoint y: 353, endPoint x: 487, endPoint y: 359, distance: 186.1
click at [487, 359] on div "Edit Tax ID With Other Property With Other Property Type Temporary" at bounding box center [784, 364] width 1568 height 729
paste input "17040"
click at [592, 351] on input "1704080200740000000" at bounding box center [669, 355] width 212 height 21
click at [670, 353] on input "1704080200740000000" at bounding box center [669, 355] width 212 height 21
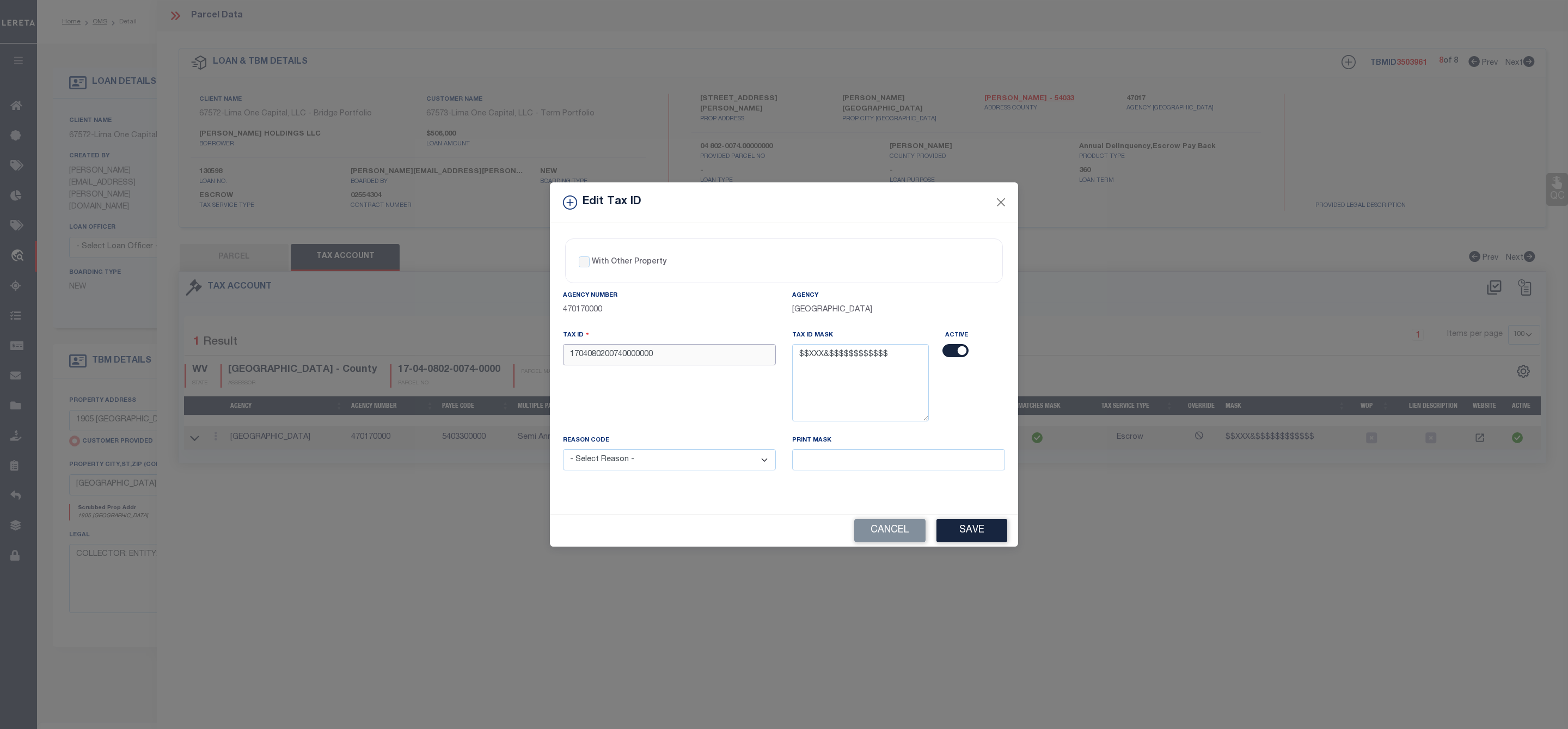
type input "1704080200740000000"
click at [743, 457] on select "- Select Reason - 099 - Other (Provide additional detail) ACT - Agency Changed …" at bounding box center [669, 460] width 212 height 21
click at [563, 453] on select "- Select Reason - 099 - Other (Provide additional detail) ACT - Agency Changed …" at bounding box center [669, 460] width 212 height 21
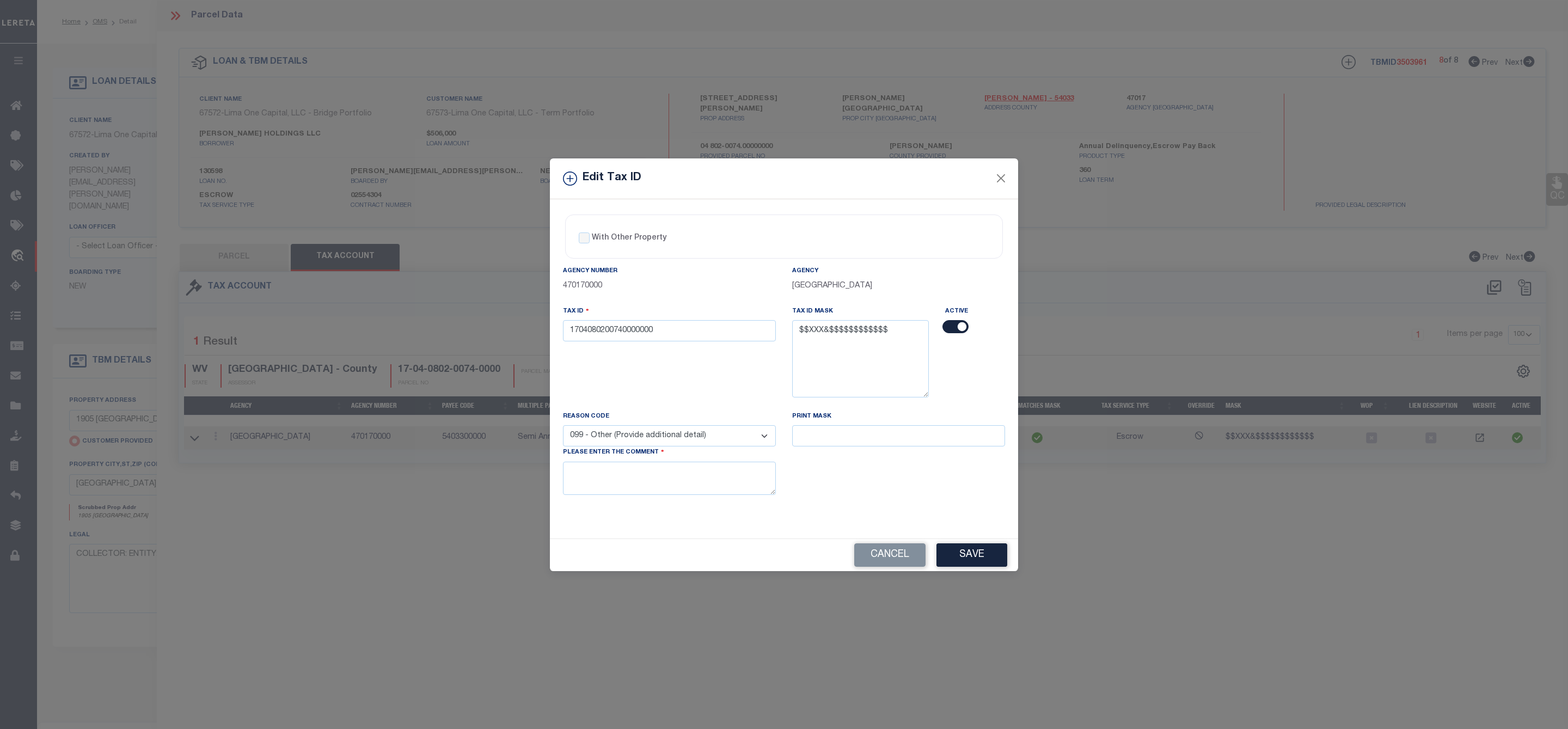
click at [636, 437] on select "- Select Reason - 099 - Other (Provide additional detail) ACT - Agency Changed …" at bounding box center [669, 436] width 212 height 21
select select "ACT"
click at [563, 428] on select "- Select Reason - 099 - Other (Provide additional detail) ACT - Agency Changed …" at bounding box center [669, 436] width 212 height 21
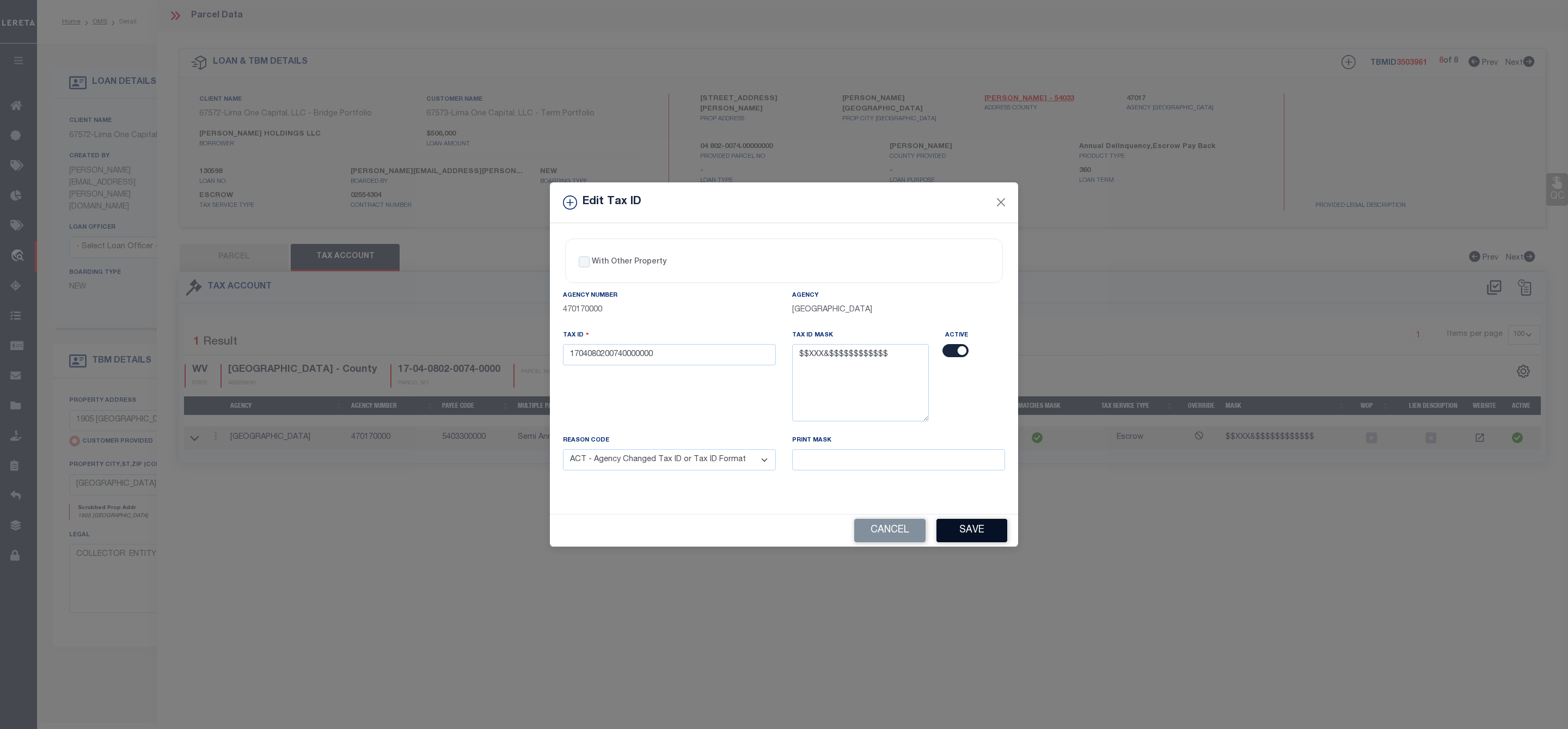
click at [979, 535] on button "Save" at bounding box center [972, 530] width 71 height 23
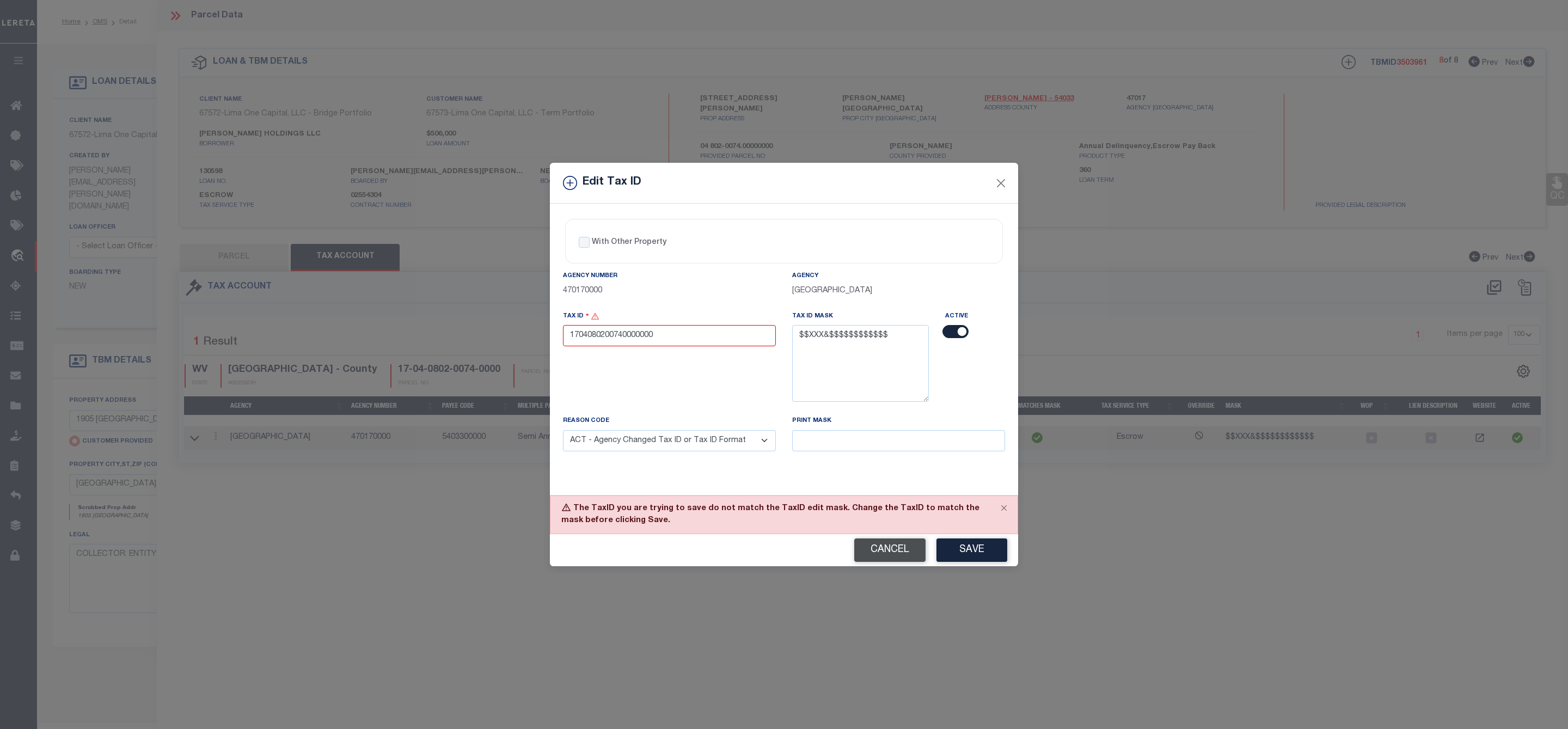
click at [890, 556] on button "Cancel" at bounding box center [889, 550] width 71 height 23
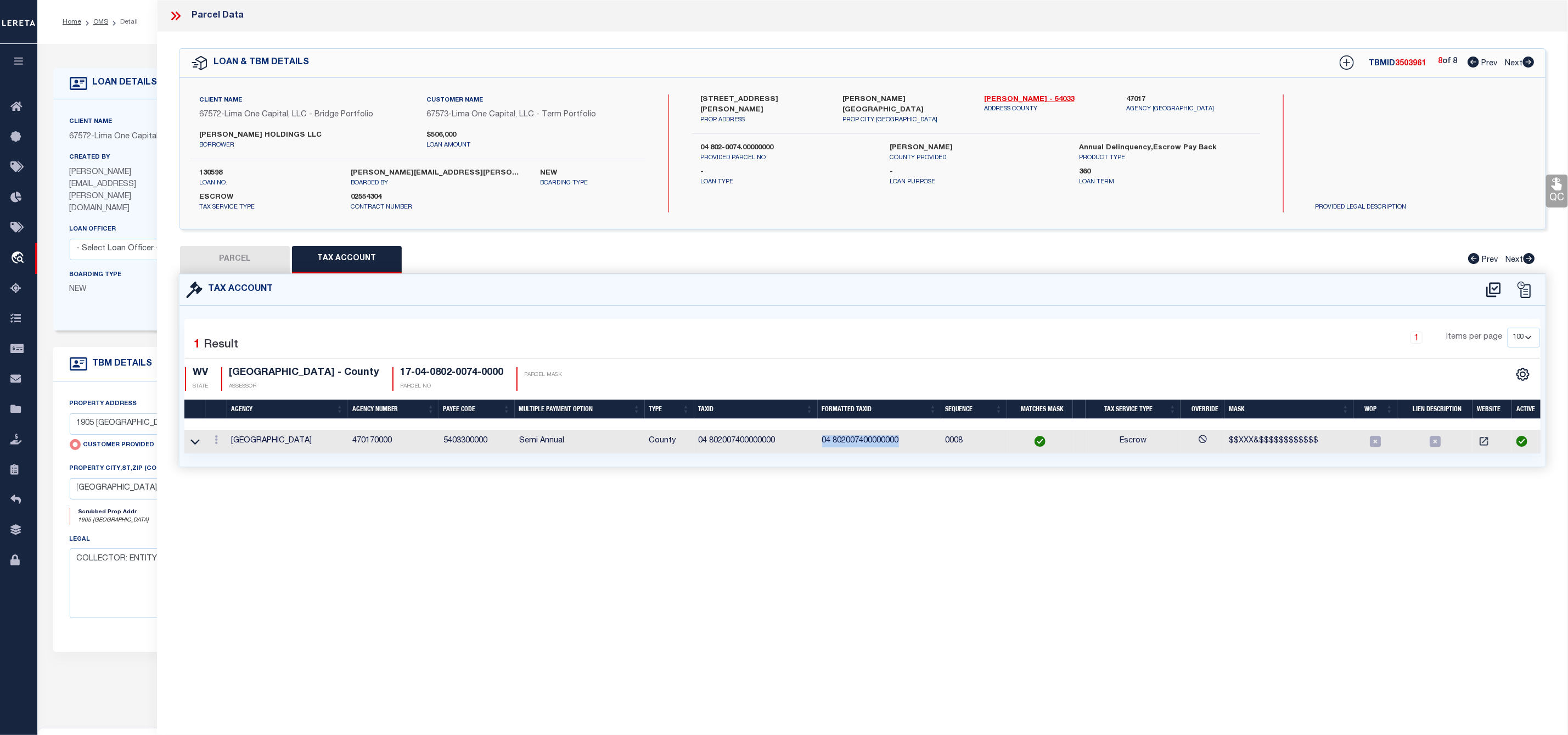
drag, startPoint x: 817, startPoint y: 441, endPoint x: 907, endPoint y: 444, distance: 90.0
click at [907, 444] on td "04 802007400000000" at bounding box center [879, 441] width 124 height 23
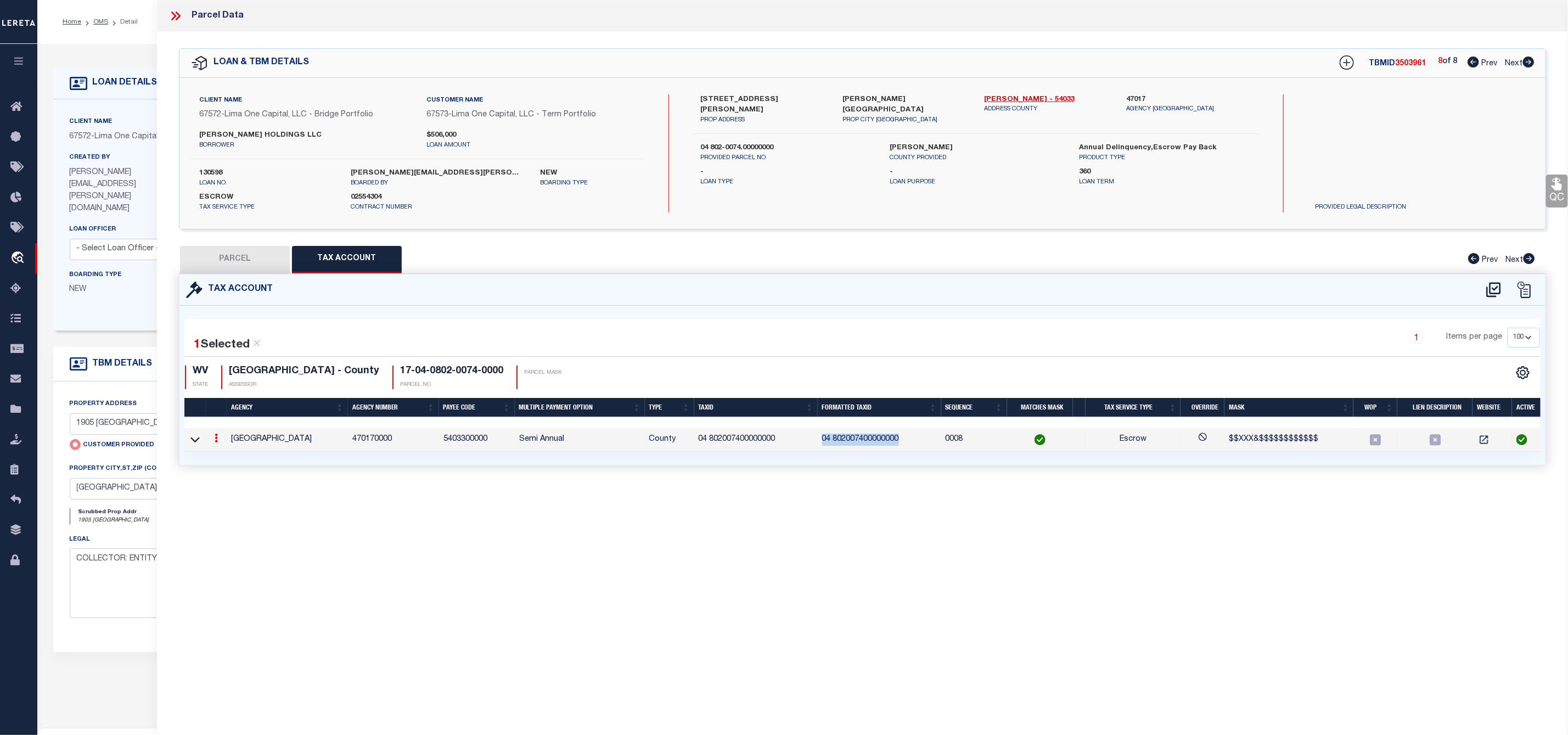
copy td "04 802007400000000"
click at [170, 19] on icon at bounding box center [175, 16] width 14 height 14
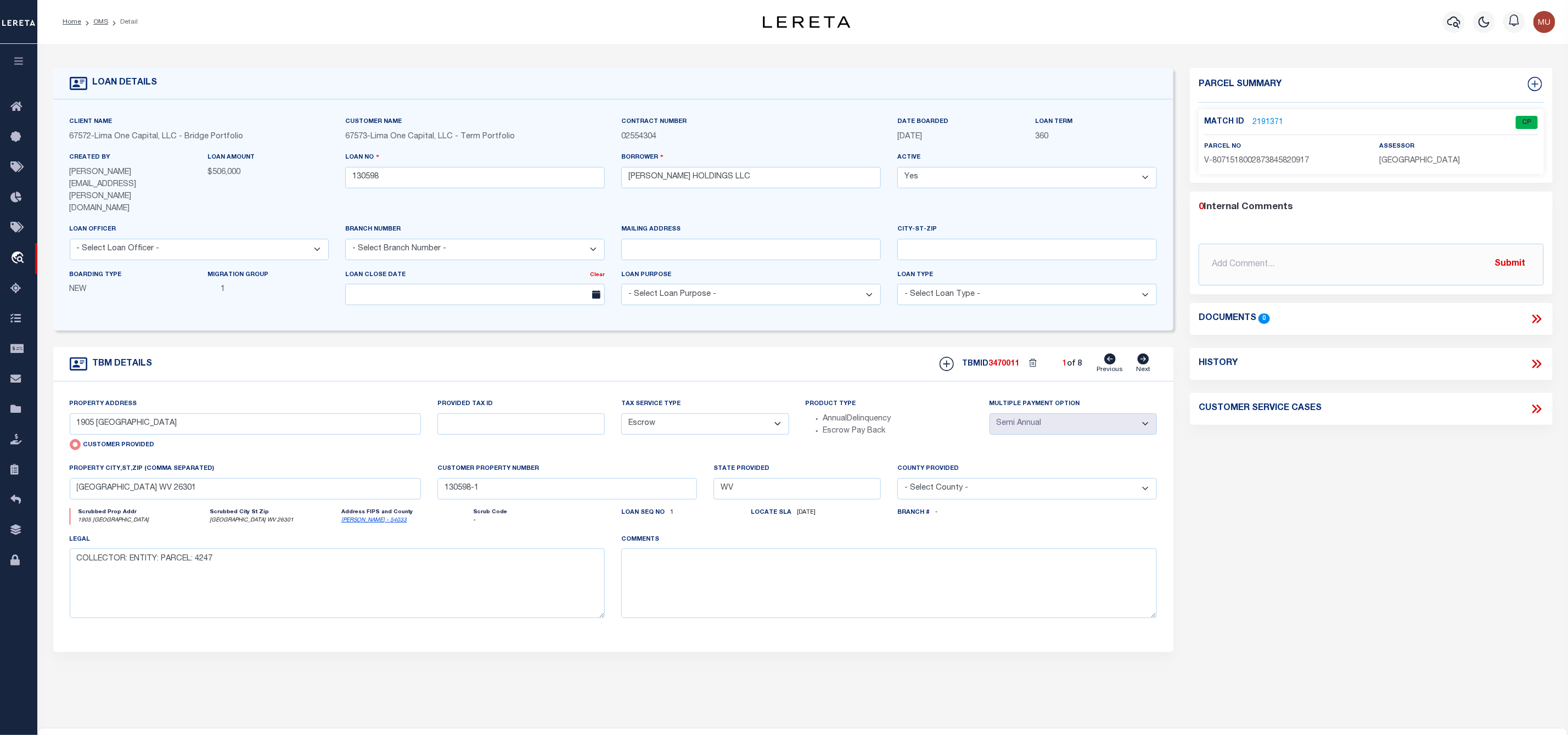
click at [101, 17] on li "OMS" at bounding box center [95, 22] width 27 height 10
click at [100, 19] on link "OMS" at bounding box center [101, 22] width 15 height 7
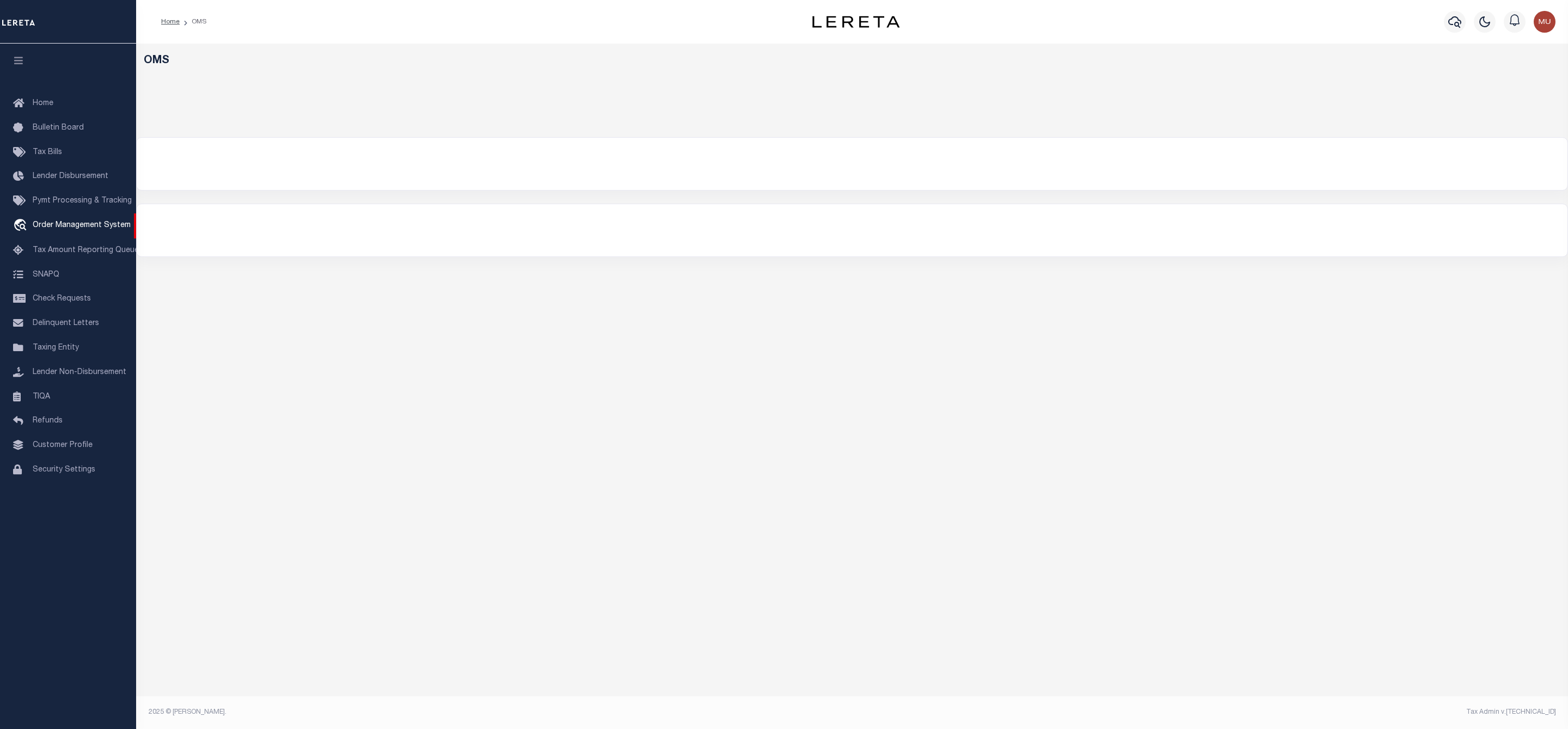
select select "200"
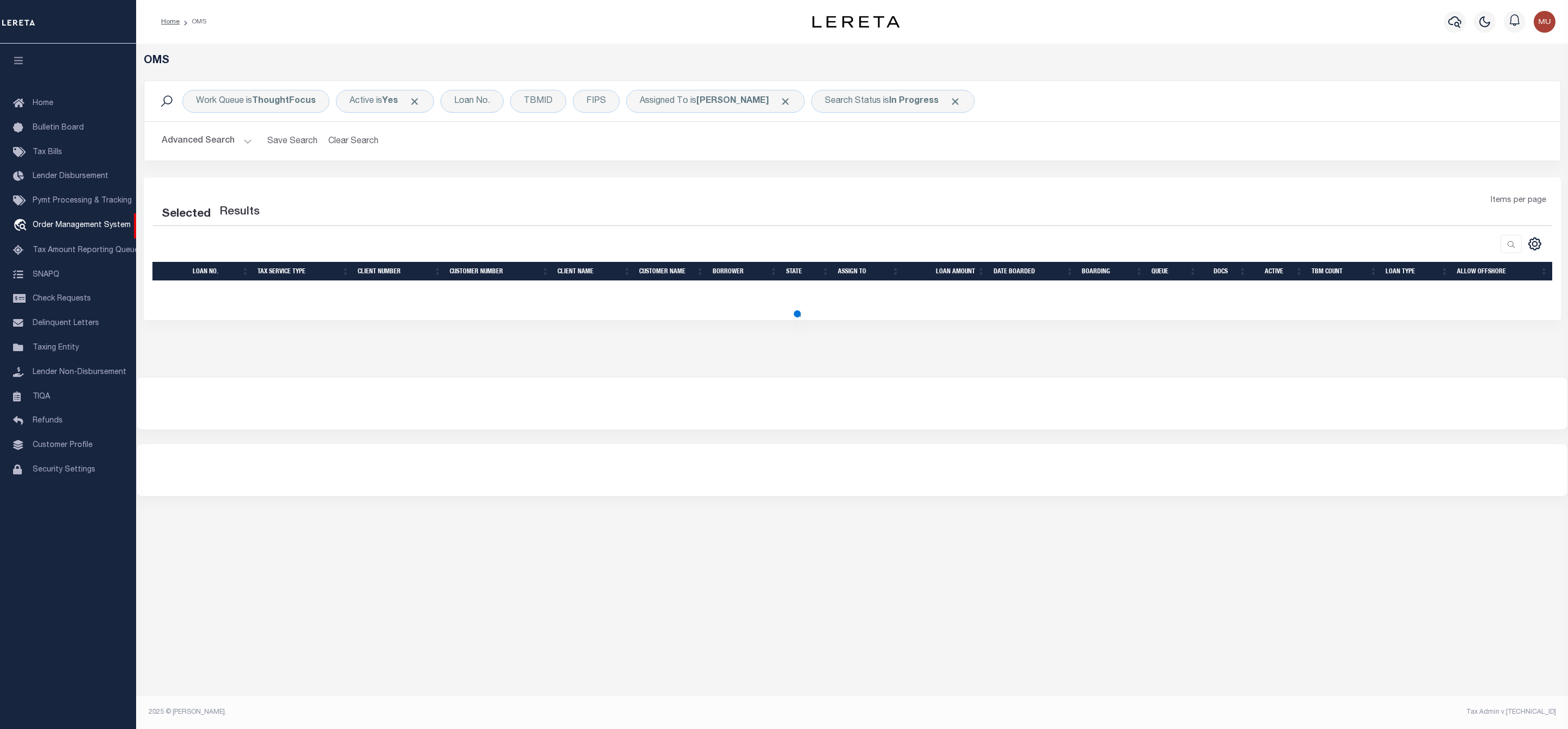
select select "200"
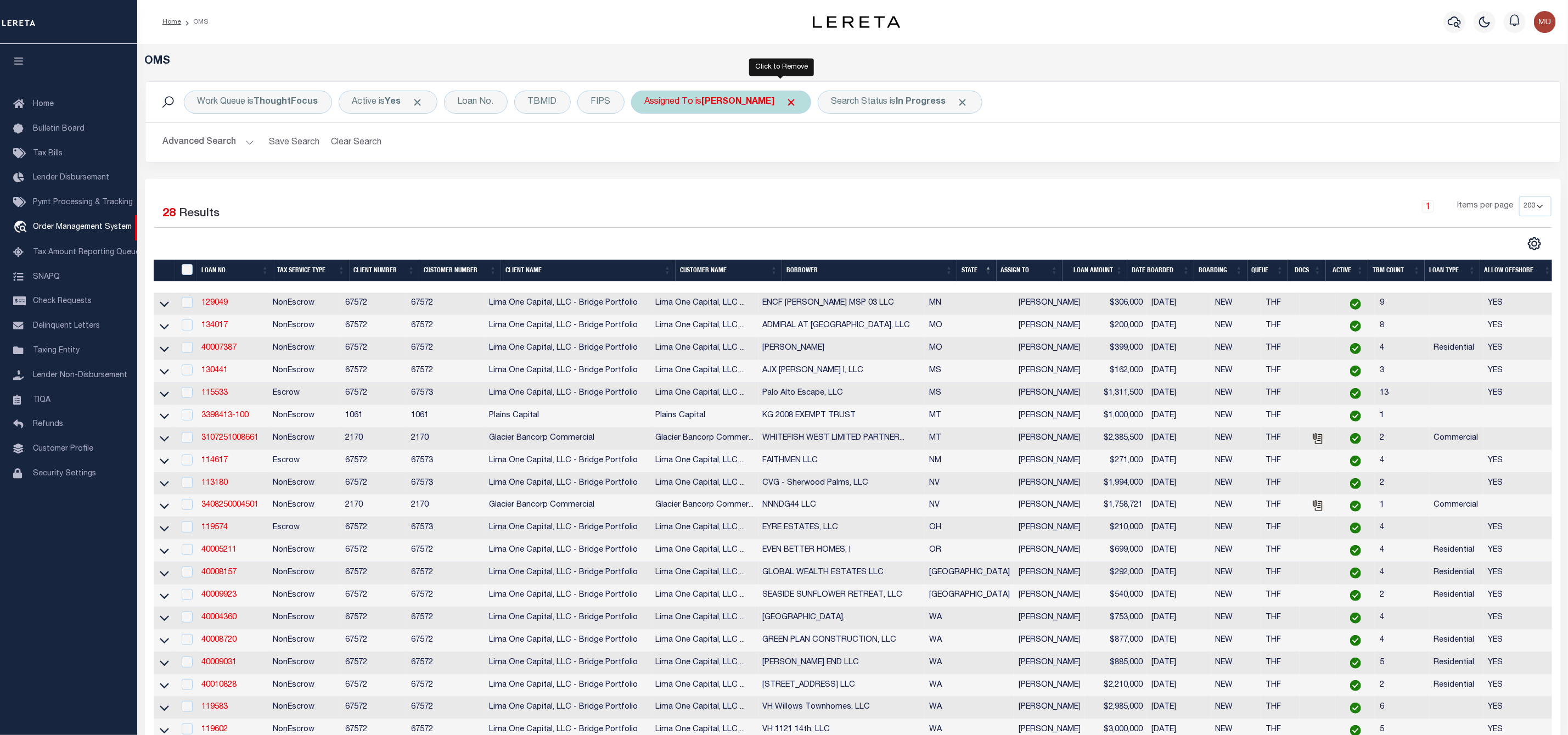
click at [786, 104] on span "Click to Remove" at bounding box center [791, 102] width 11 height 11
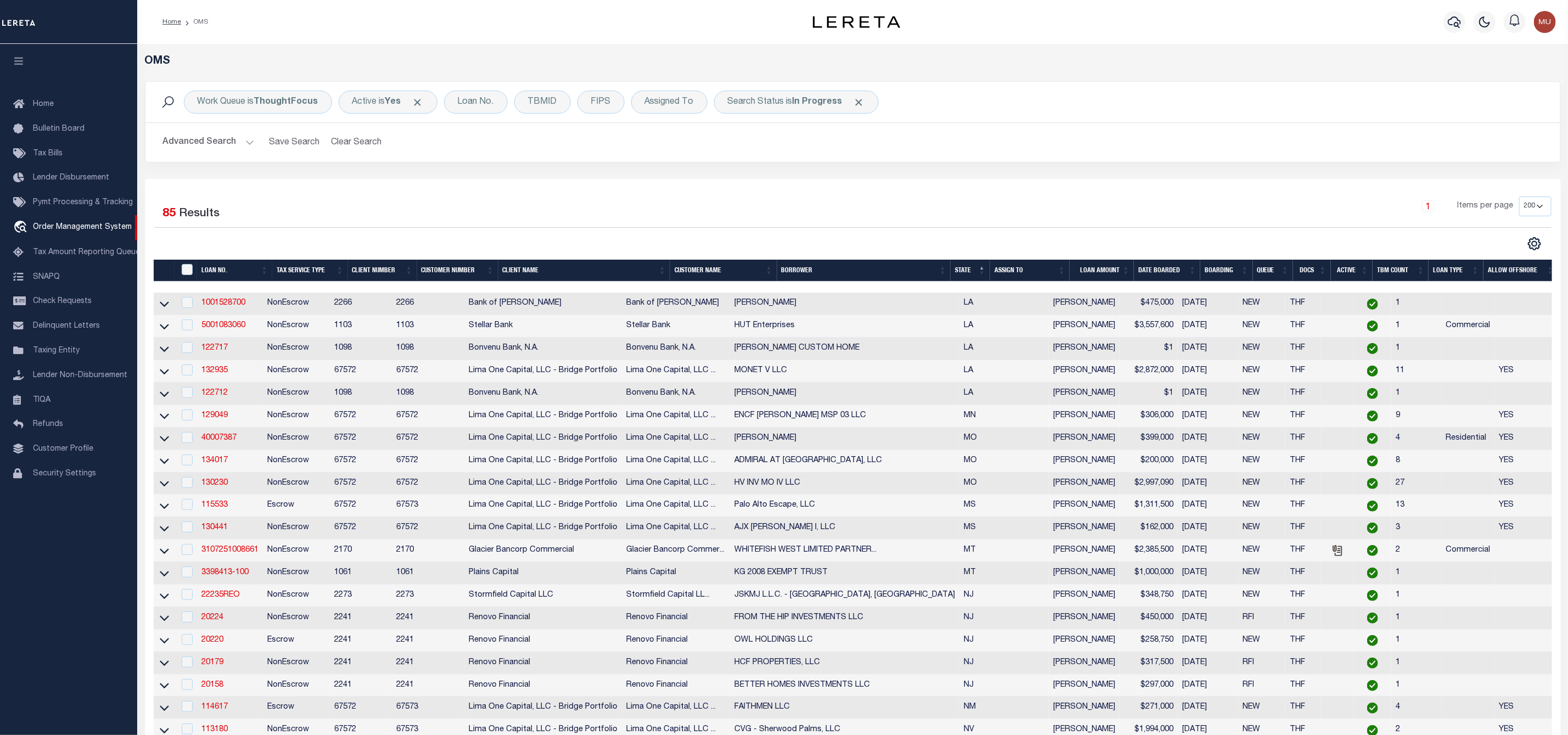
scroll to position [82, 0]
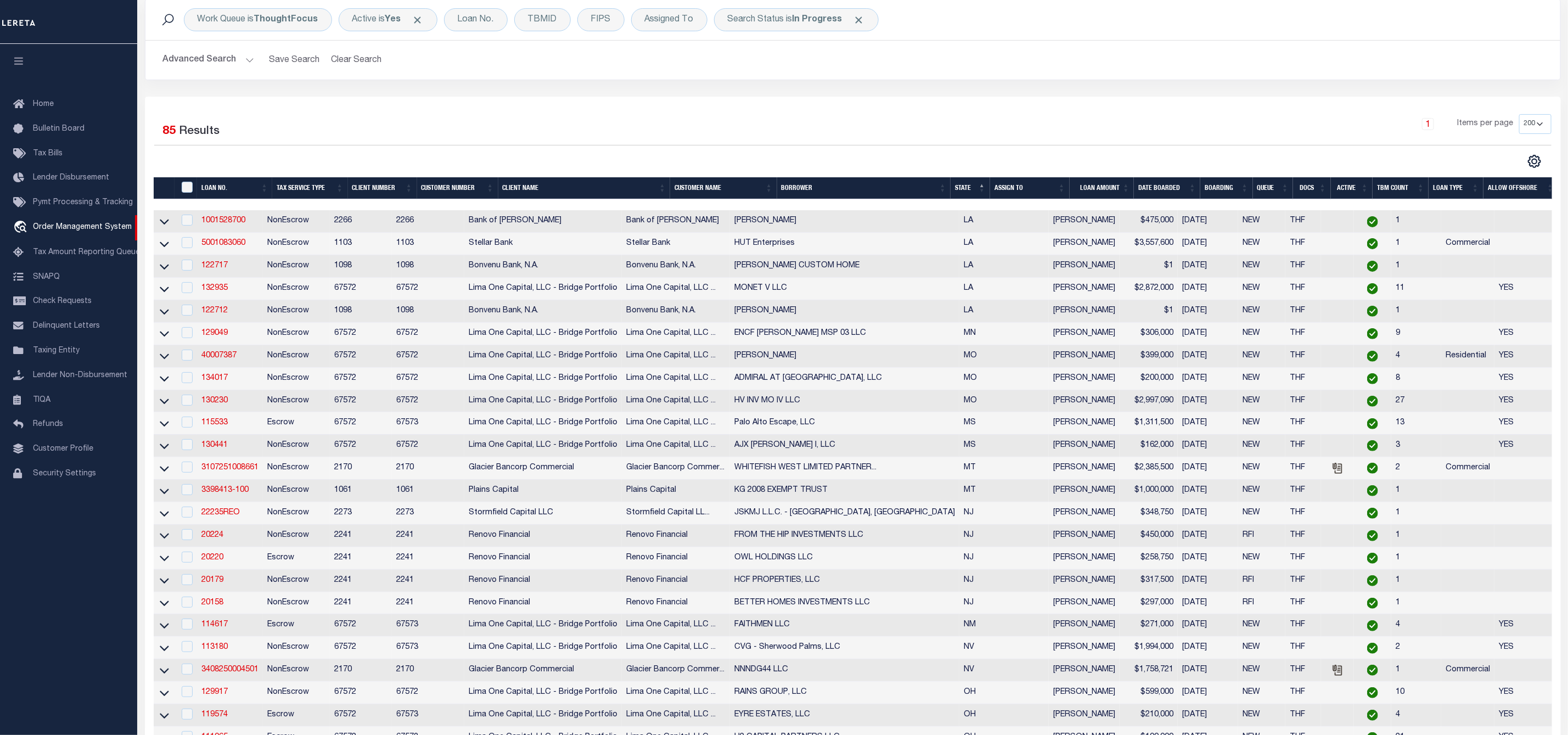
click at [1063, 185] on th "ASSIGN TO" at bounding box center [1030, 189] width 80 height 23
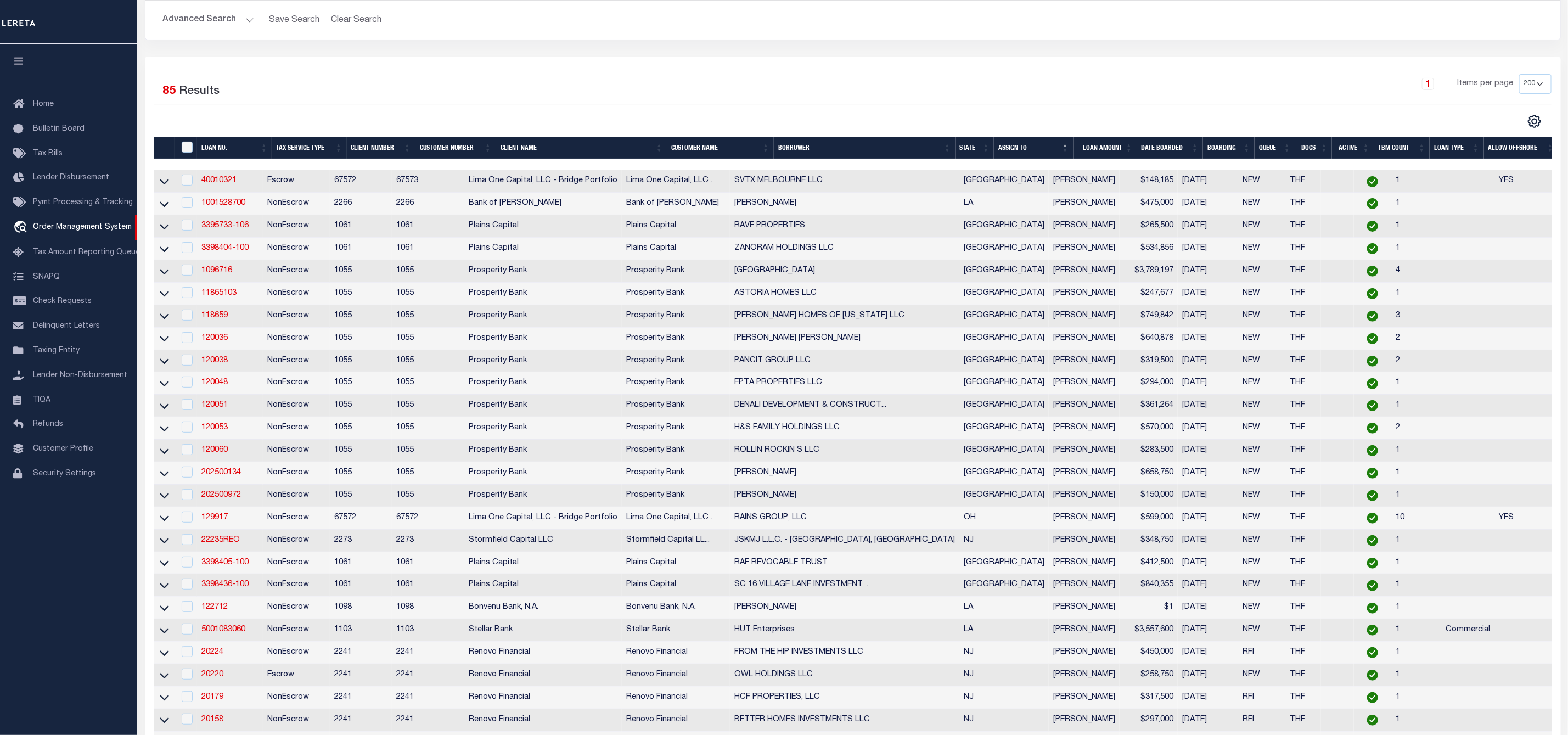
scroll to position [0, 0]
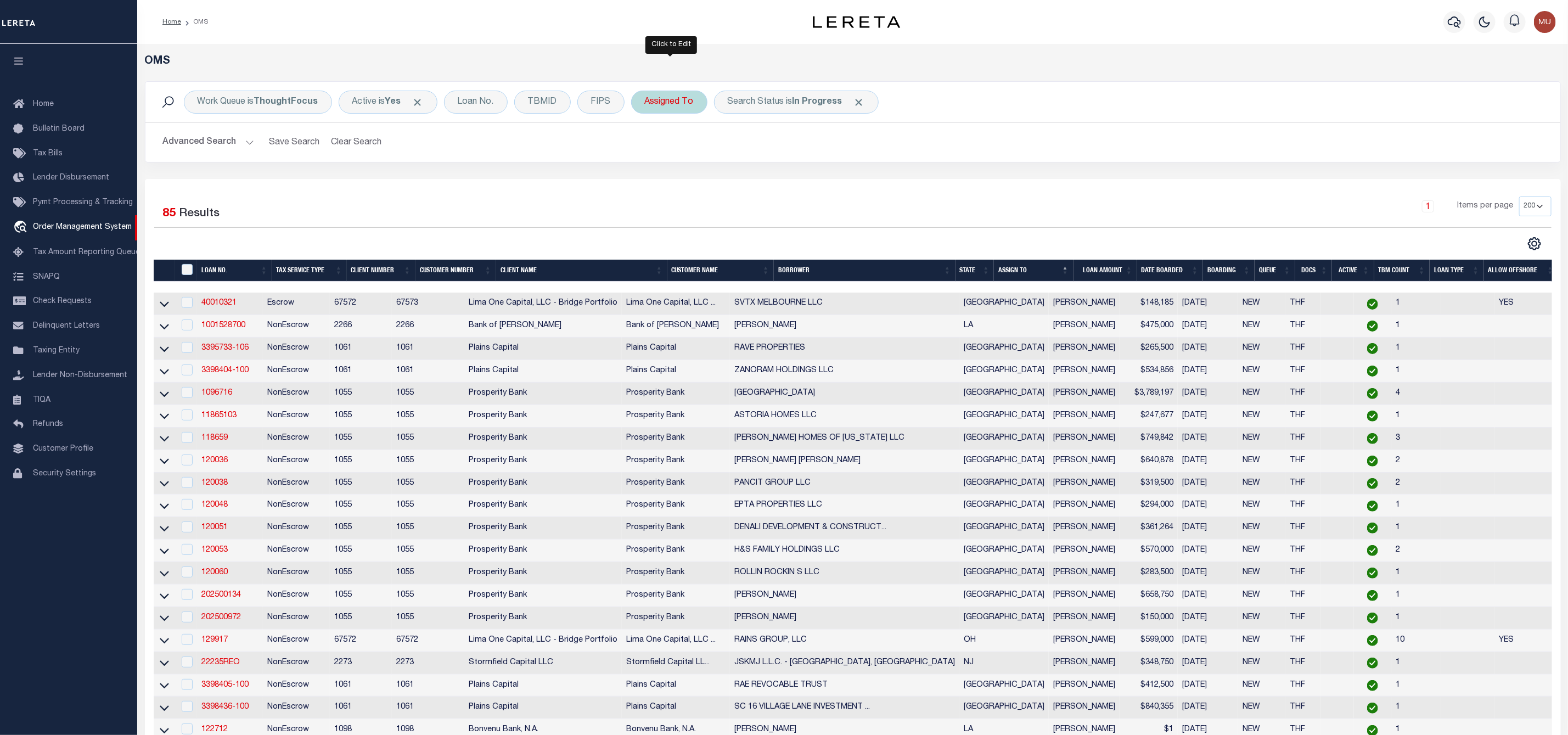
click at [676, 100] on div "Assigned To" at bounding box center [669, 102] width 76 height 23
click at [676, 150] on select "--Unassigned-- Abdul Muzain Agustin Fernandez Ahmad Darwish Alberto Estrada All…" at bounding box center [726, 156] width 161 height 21
select select "[PERSON_NAME]"
click at [647, 146] on select "--Unassigned-- Abdul Muzain Agustin Fernandez Ahmad Darwish Alberto Estrada All…" at bounding box center [726, 156] width 161 height 21
click at [800, 185] on input "Apply" at bounding box center [790, 180] width 32 height 18
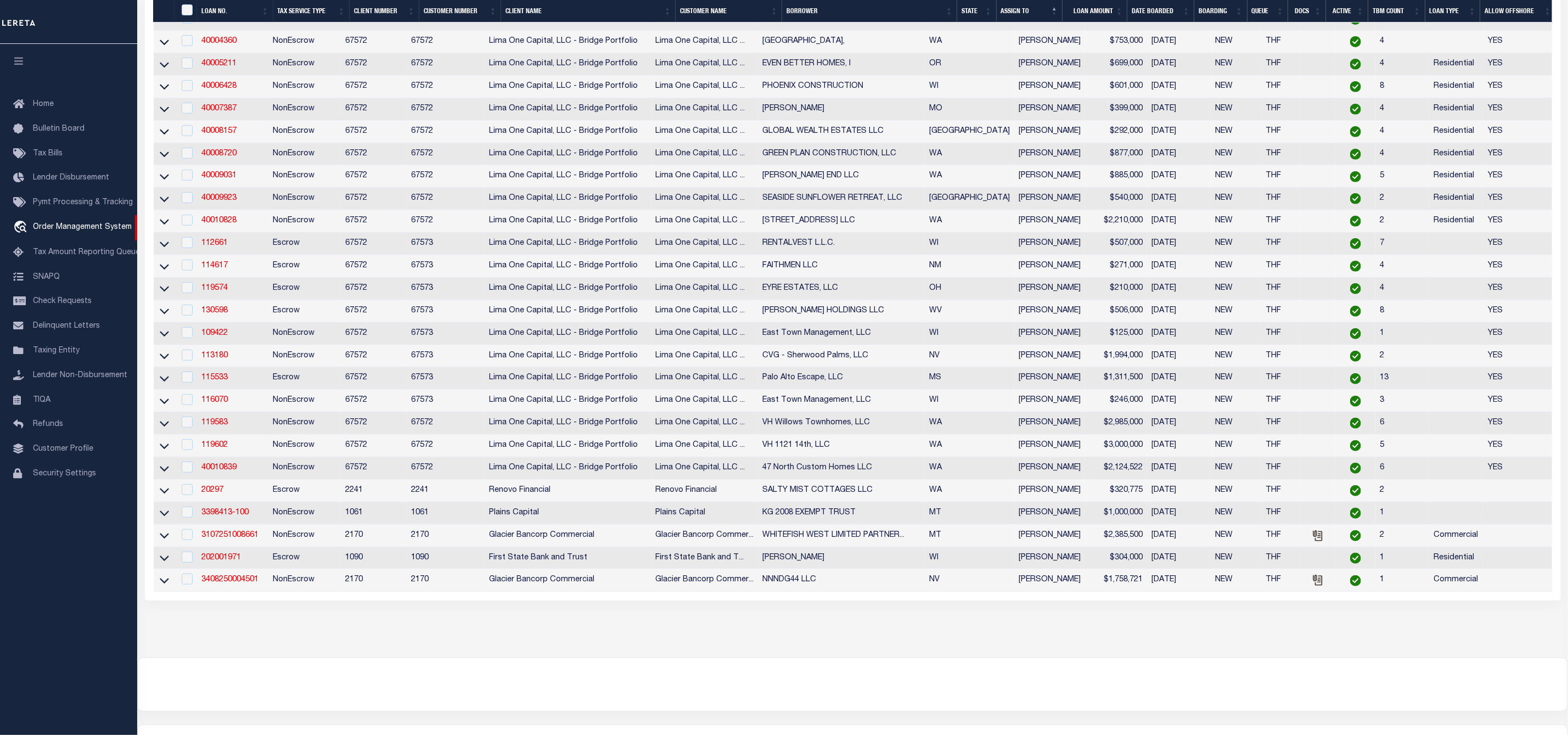
scroll to position [247, 0]
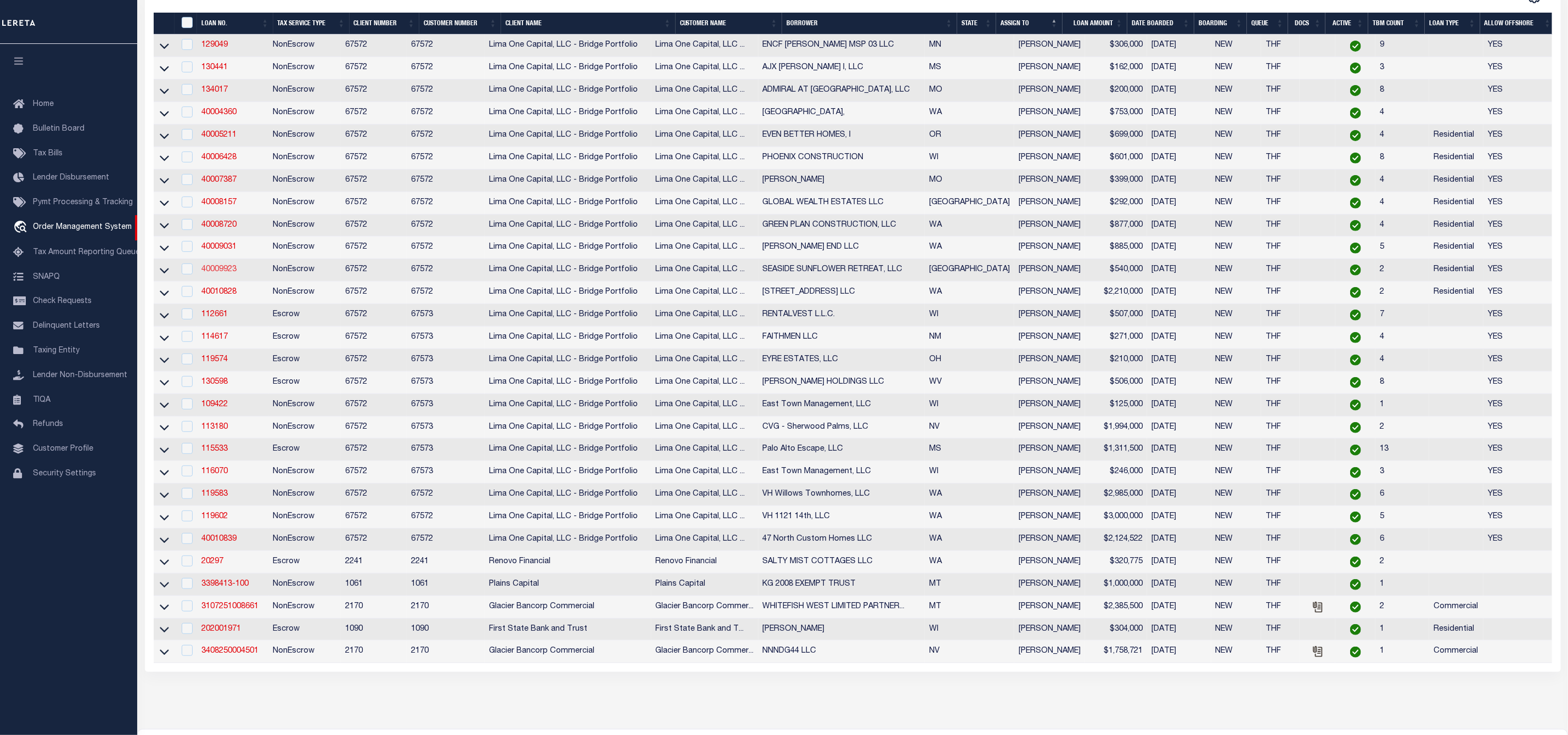
click at [224, 272] on link "40009923" at bounding box center [219, 269] width 35 height 8
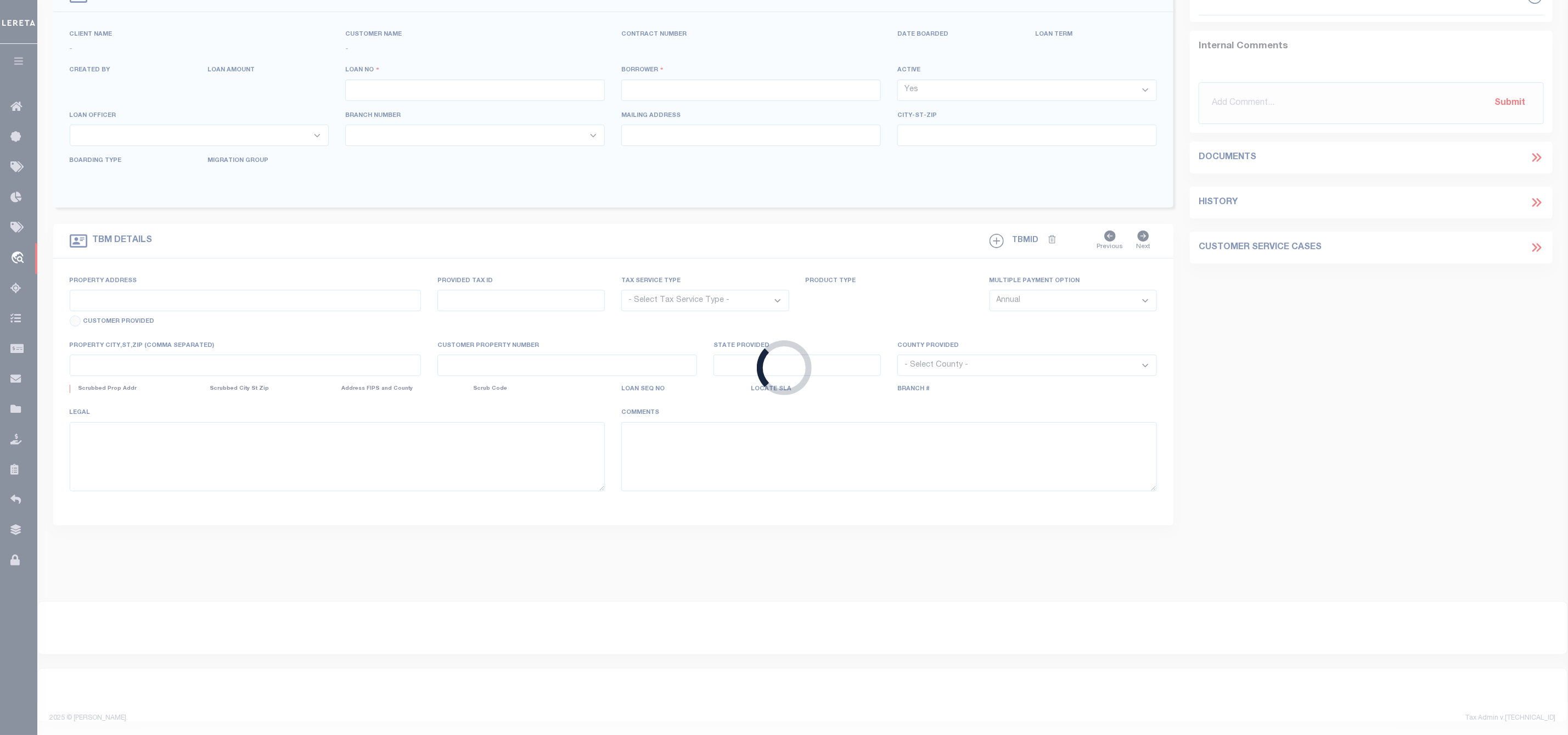
type input "40009923"
type input "SEASIDE SUNFLOWER RETREAT, LLC"
select select
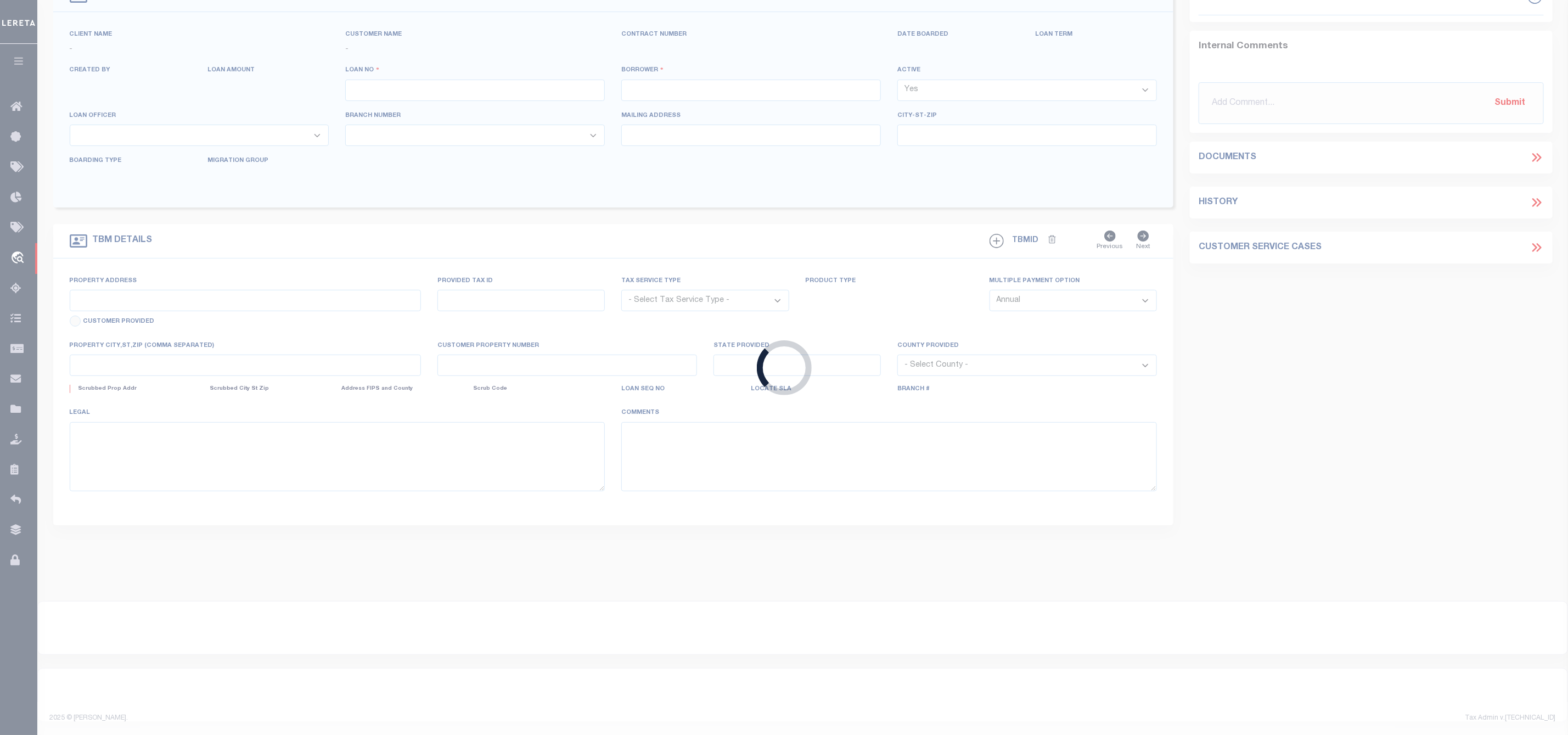
select select "10"
select select
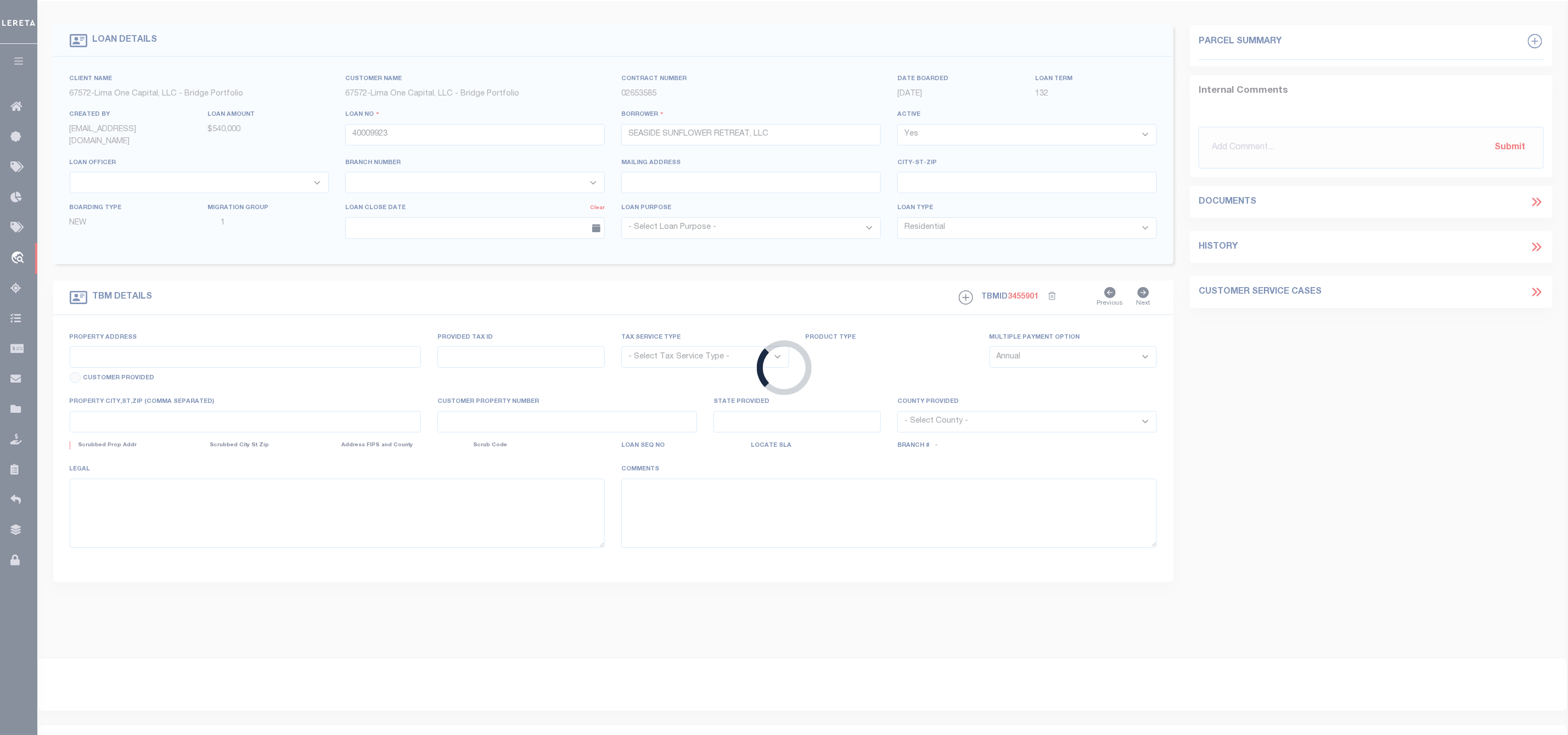
type input "820 O'NEIL ROAD"
radio input "true"
select select "NonEscrow"
select select
type input "CRYSTAL BEACH TX 77650"
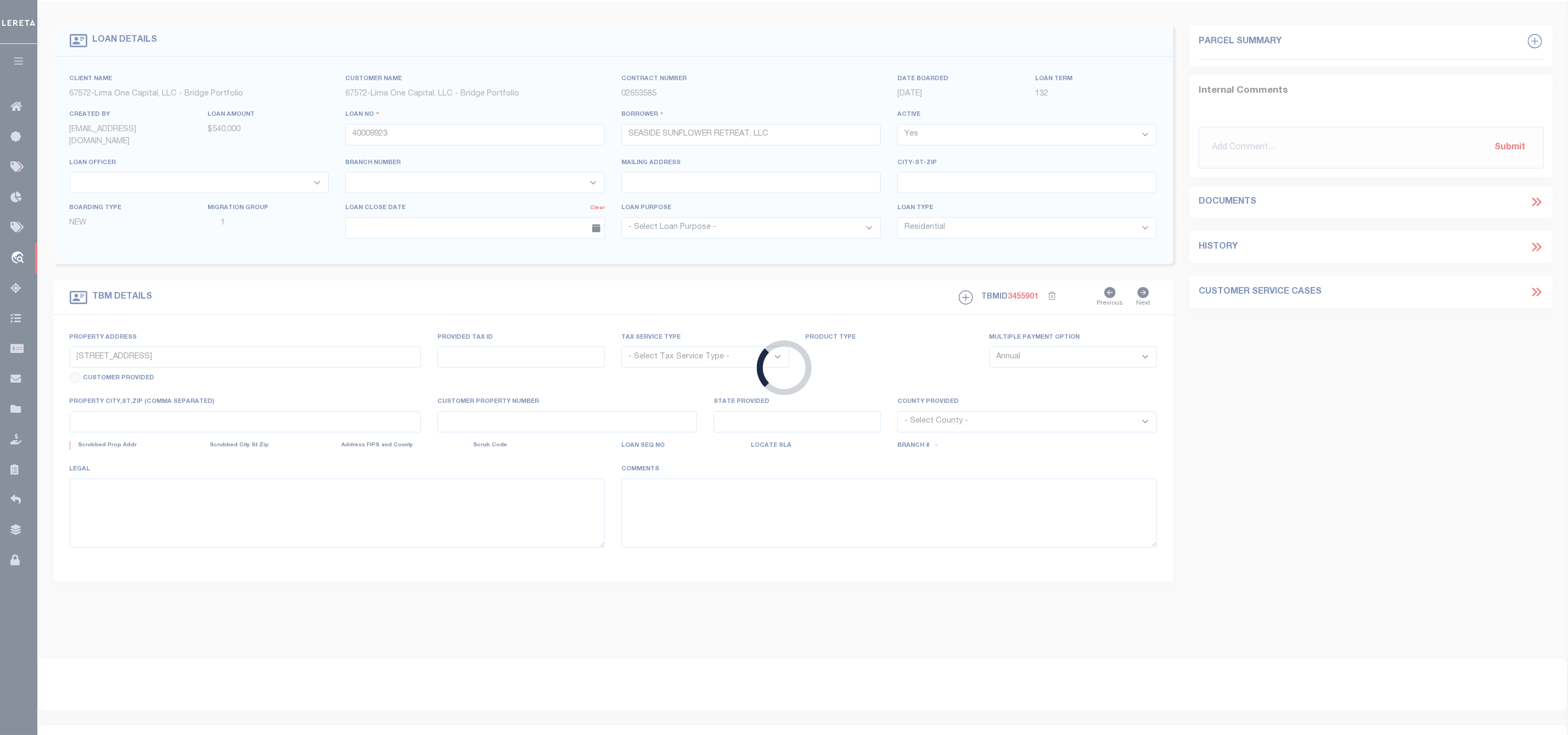
type input "40009923"
type input "[GEOGRAPHIC_DATA]"
type textarea "SEE FILE1"
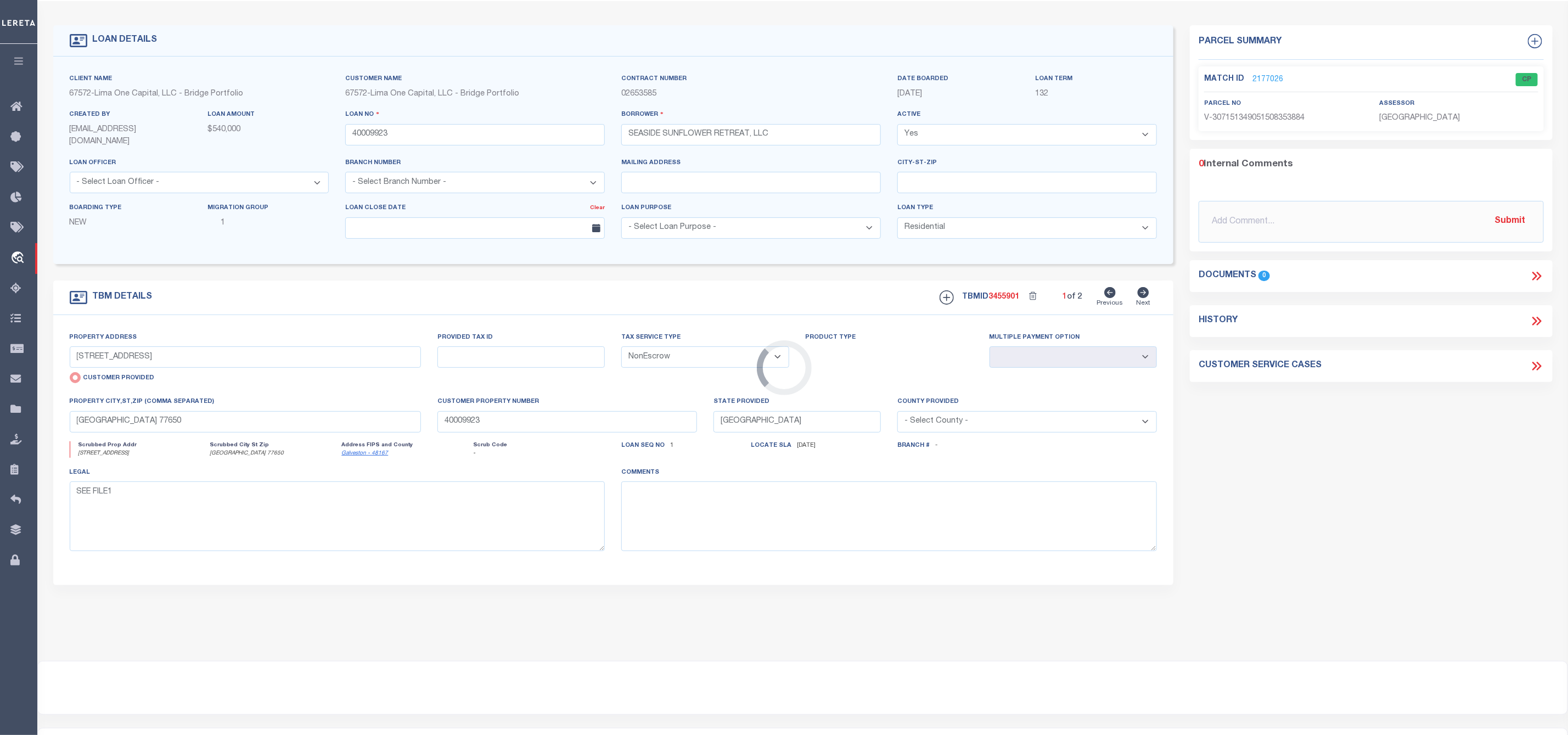
scroll to position [0, 0]
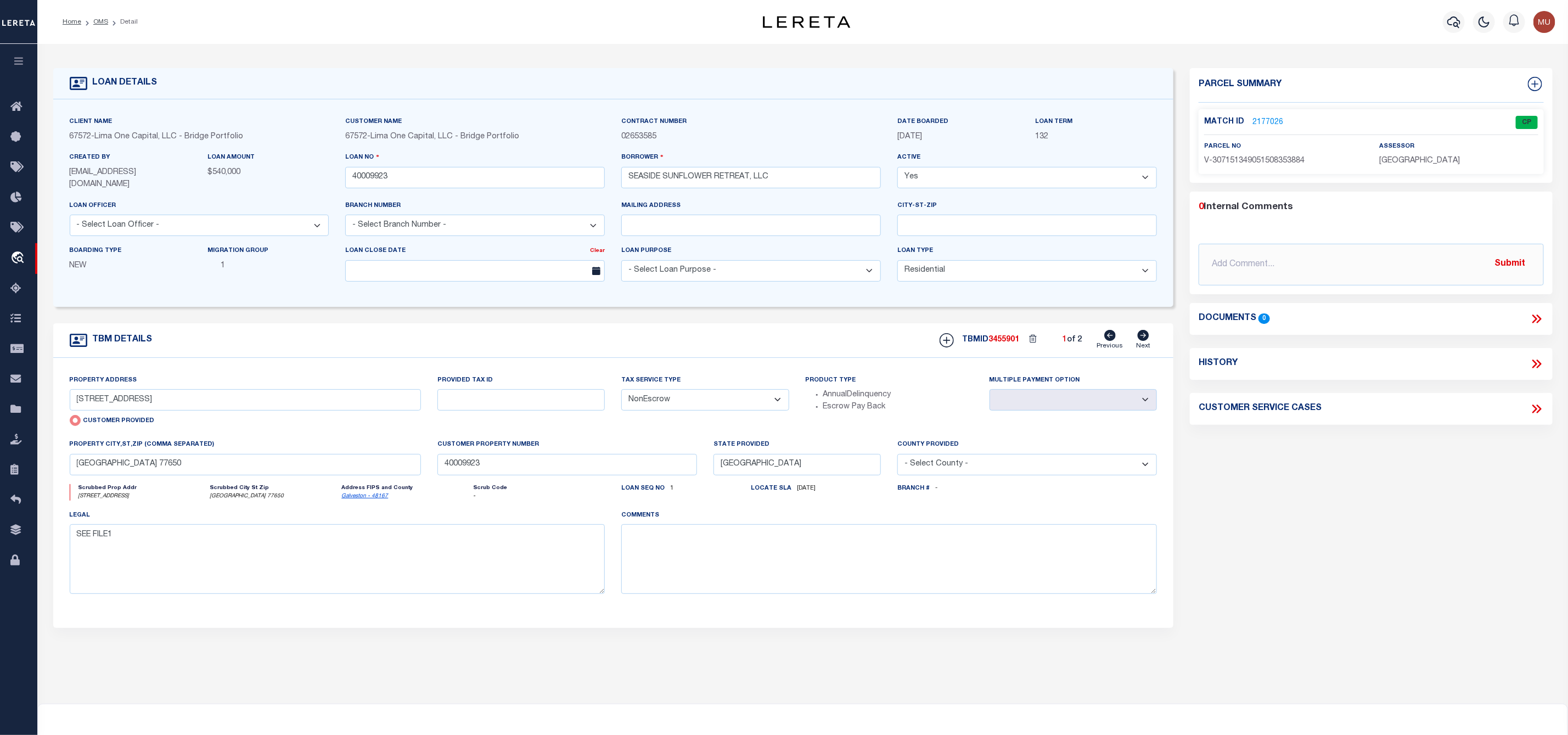
click at [1258, 124] on link "2177026" at bounding box center [1267, 122] width 31 height 11
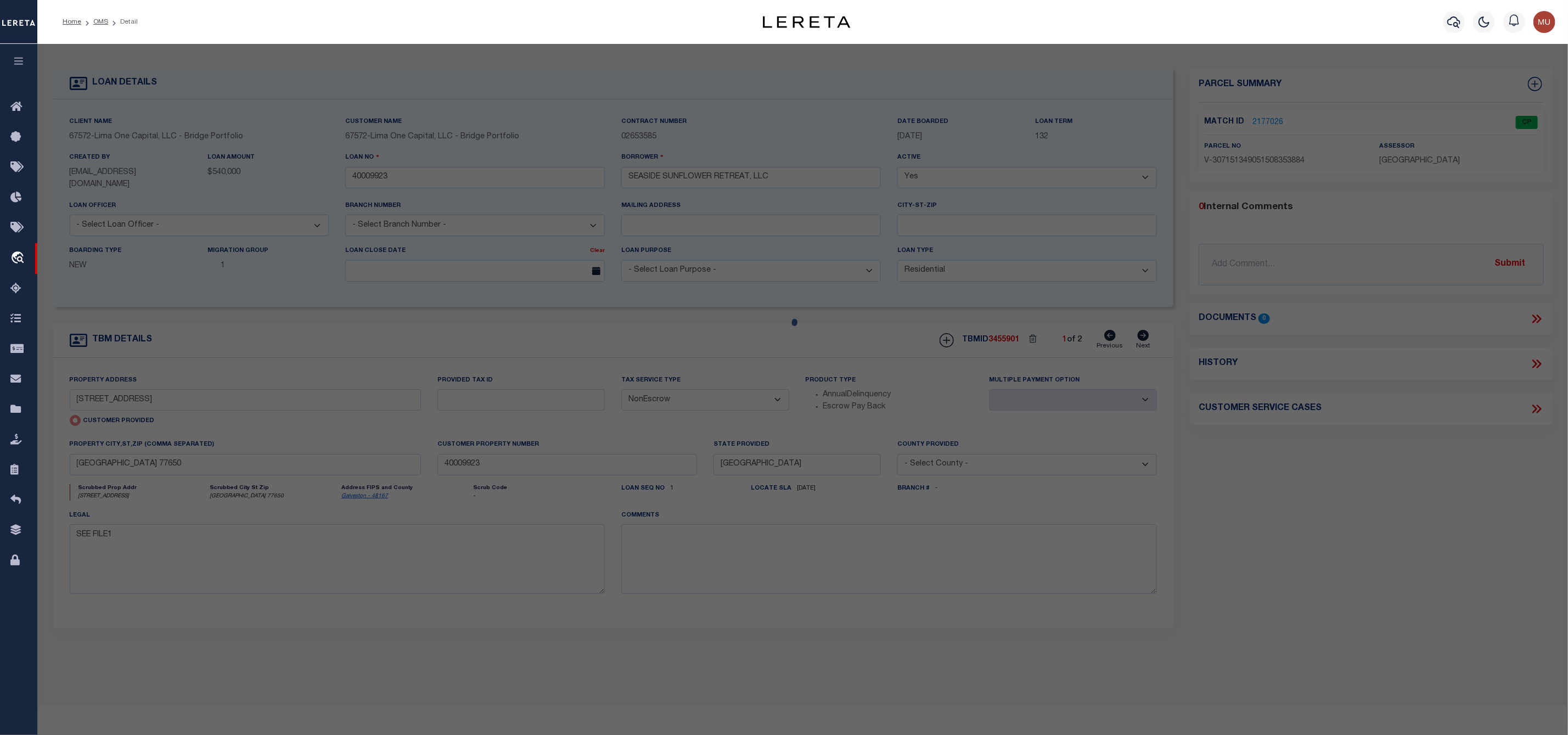
checkbox input "false"
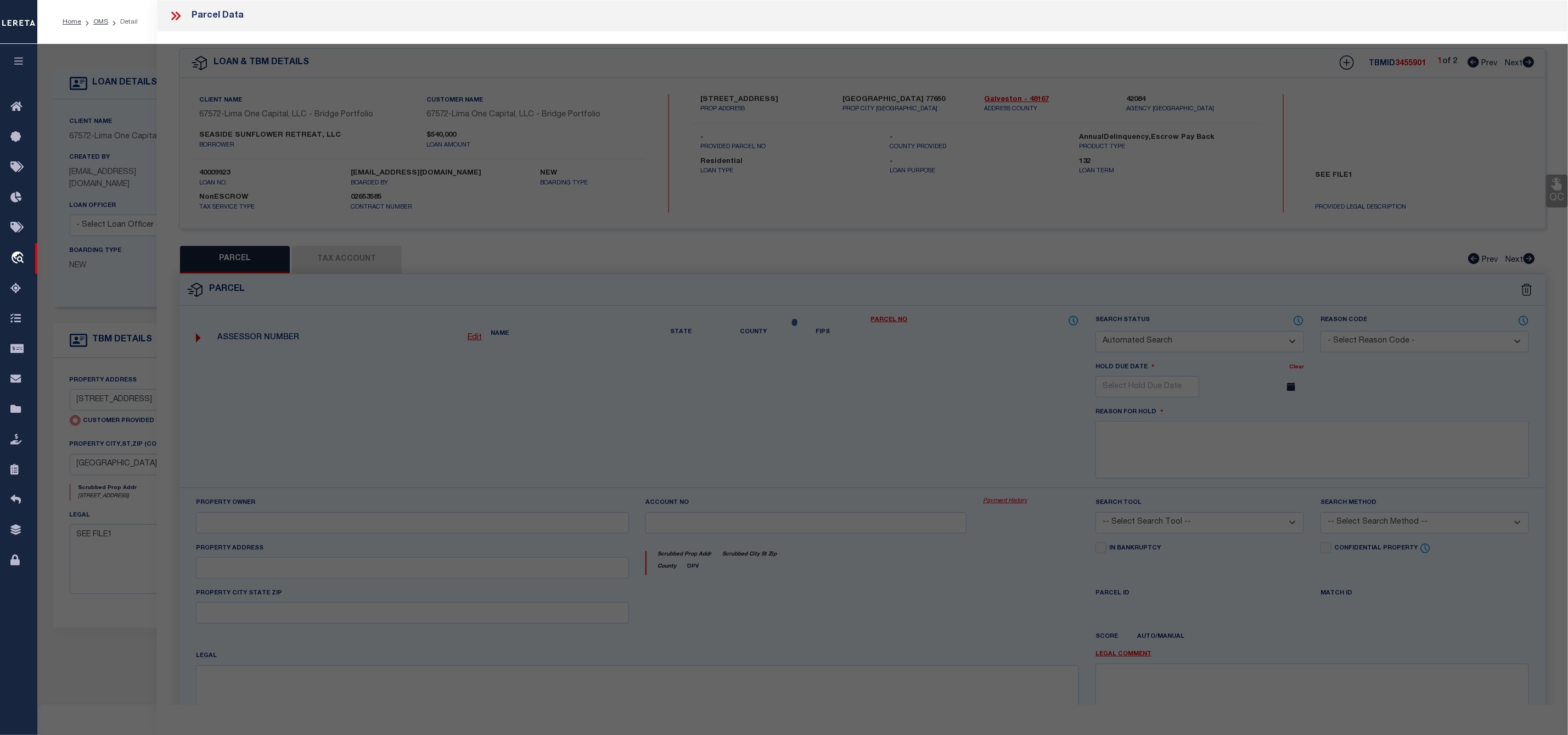
select select "CP"
select select "AGW"
select select
type input "820 O'NEIL ROAD"
checkbox input "false"
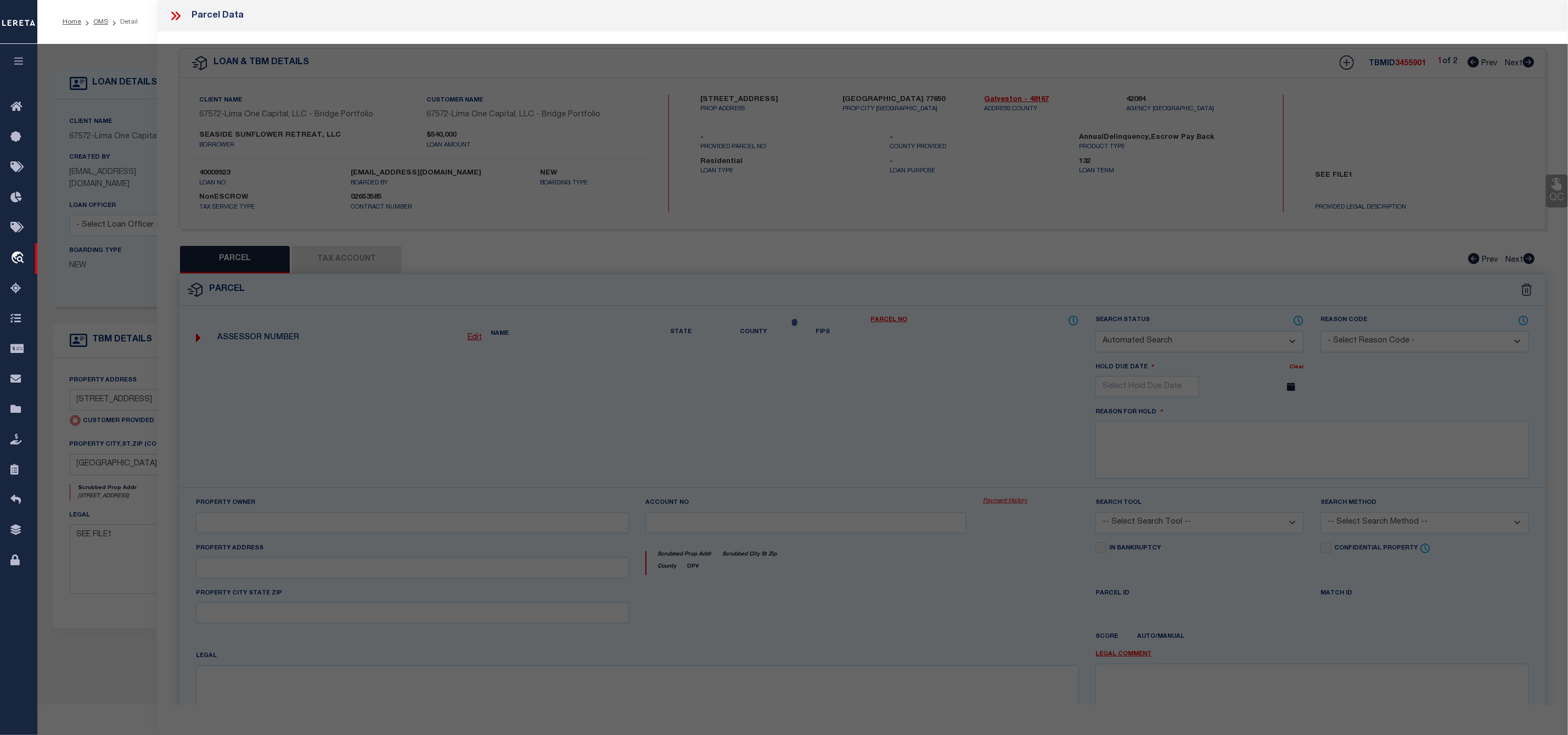
type input "CRYSTAL BEACH TX 77650"
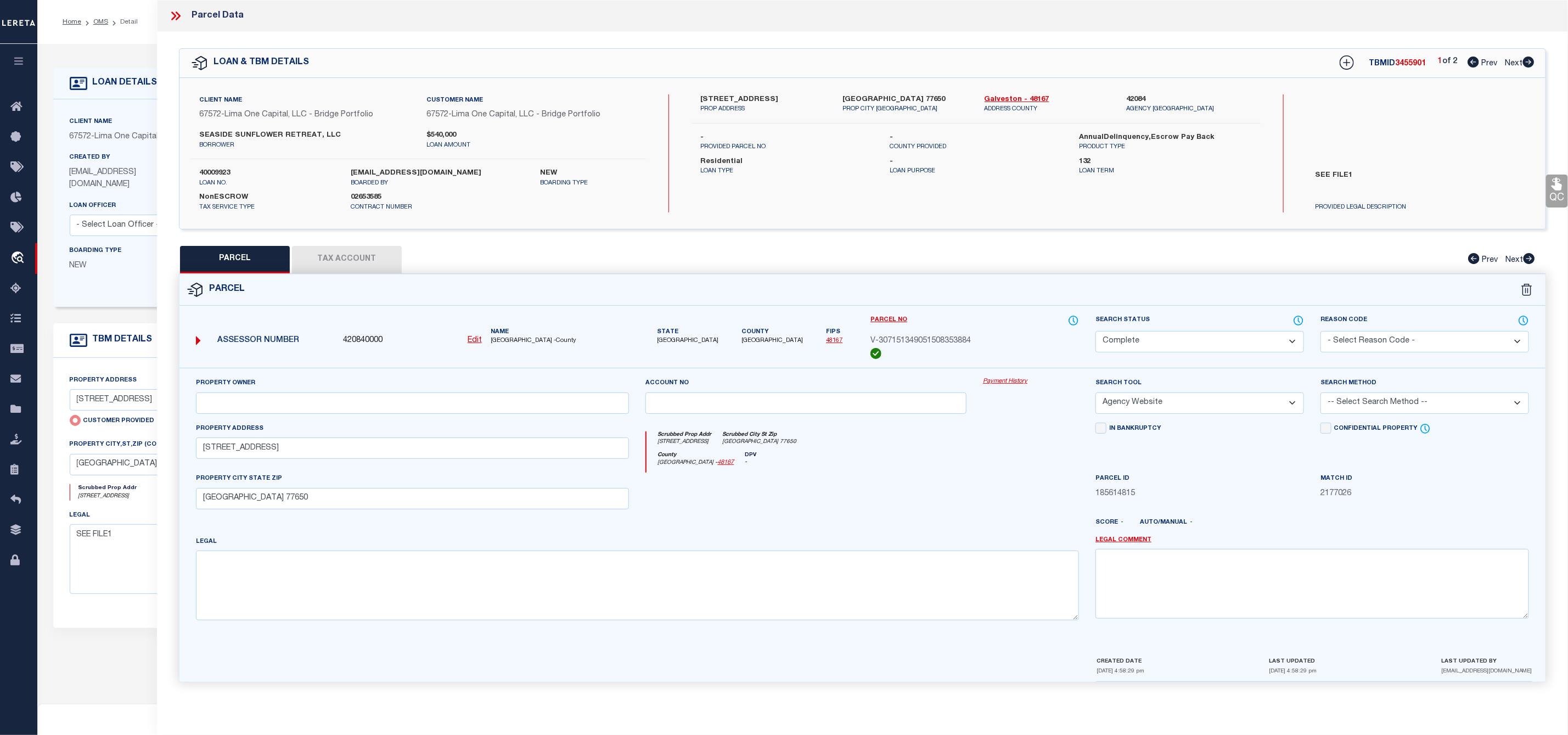
click at [1528, 61] on icon at bounding box center [1528, 62] width 12 height 11
select select "AS"
select select
checkbox input "false"
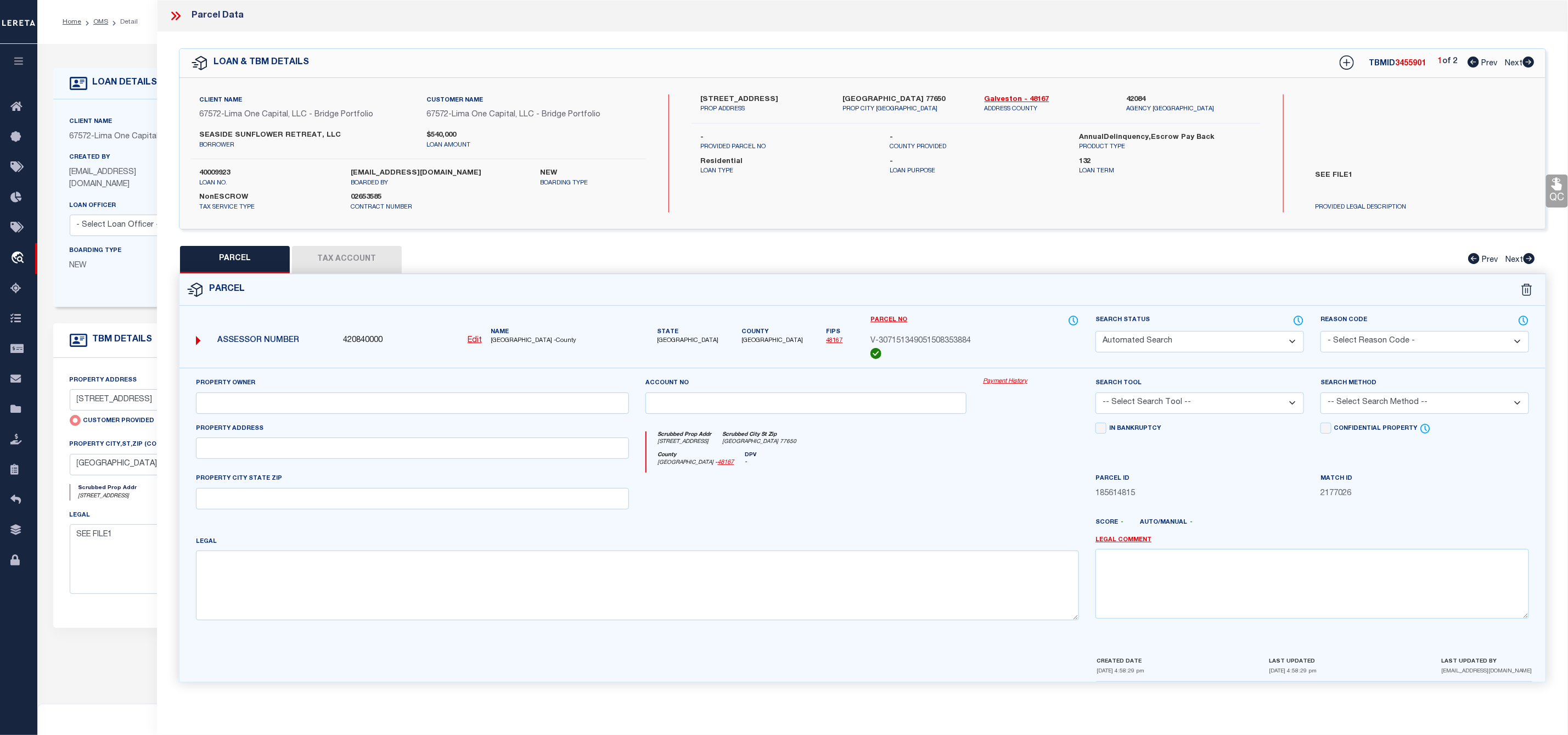
select select "IP"
checkbox input "false"
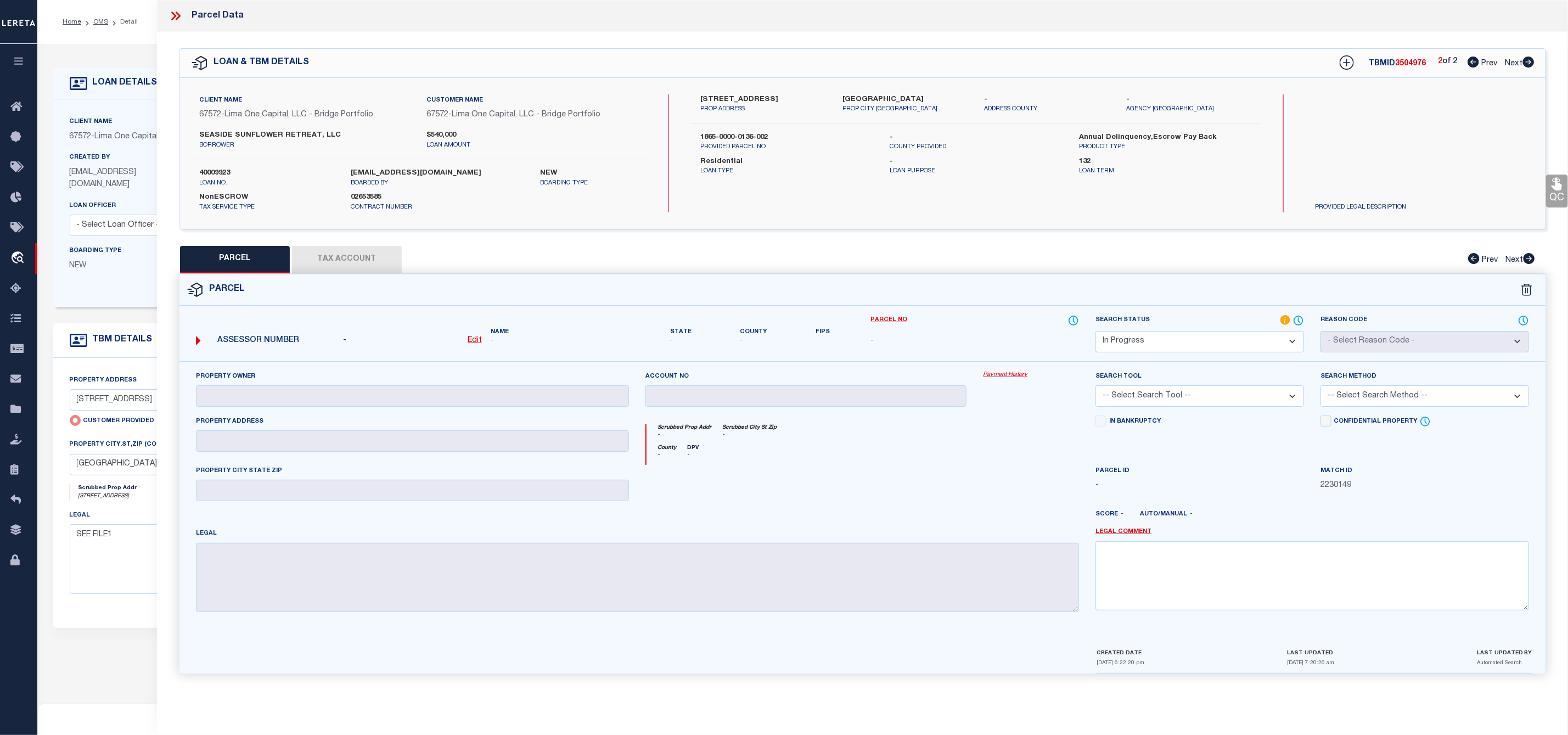
click at [1246, 336] on select "Automated Search Bad Parcel Complete Duplicate Parcel High Dollar Reporting In …" at bounding box center [1199, 342] width 208 height 21
select select "ND"
click at [1095, 332] on select "Automated Search Bad Parcel Complete Duplicate Parcel High Dollar Reporting In …" at bounding box center [1199, 342] width 208 height 21
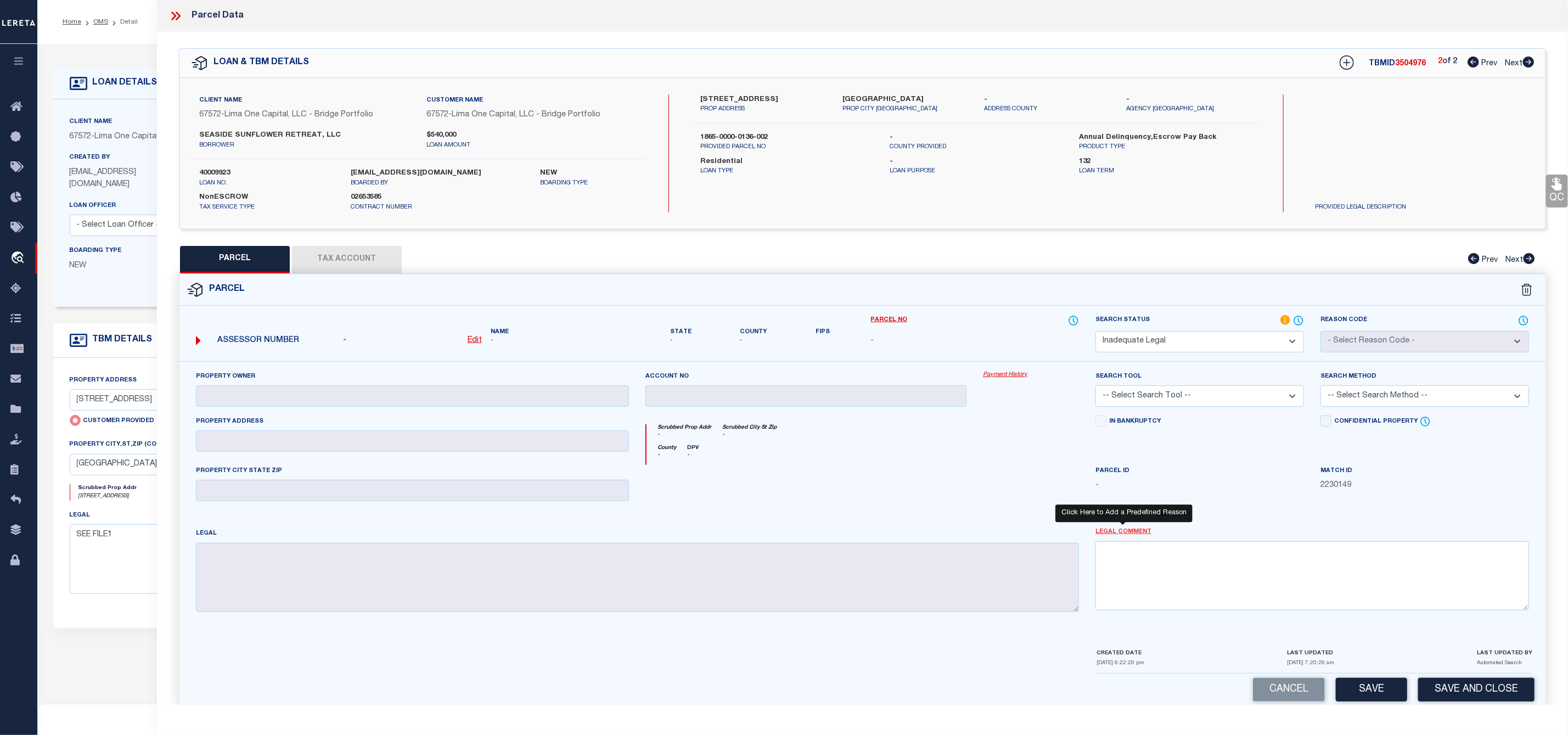
click at [1118, 533] on link "Legal Comment" at bounding box center [1123, 532] width 56 height 9
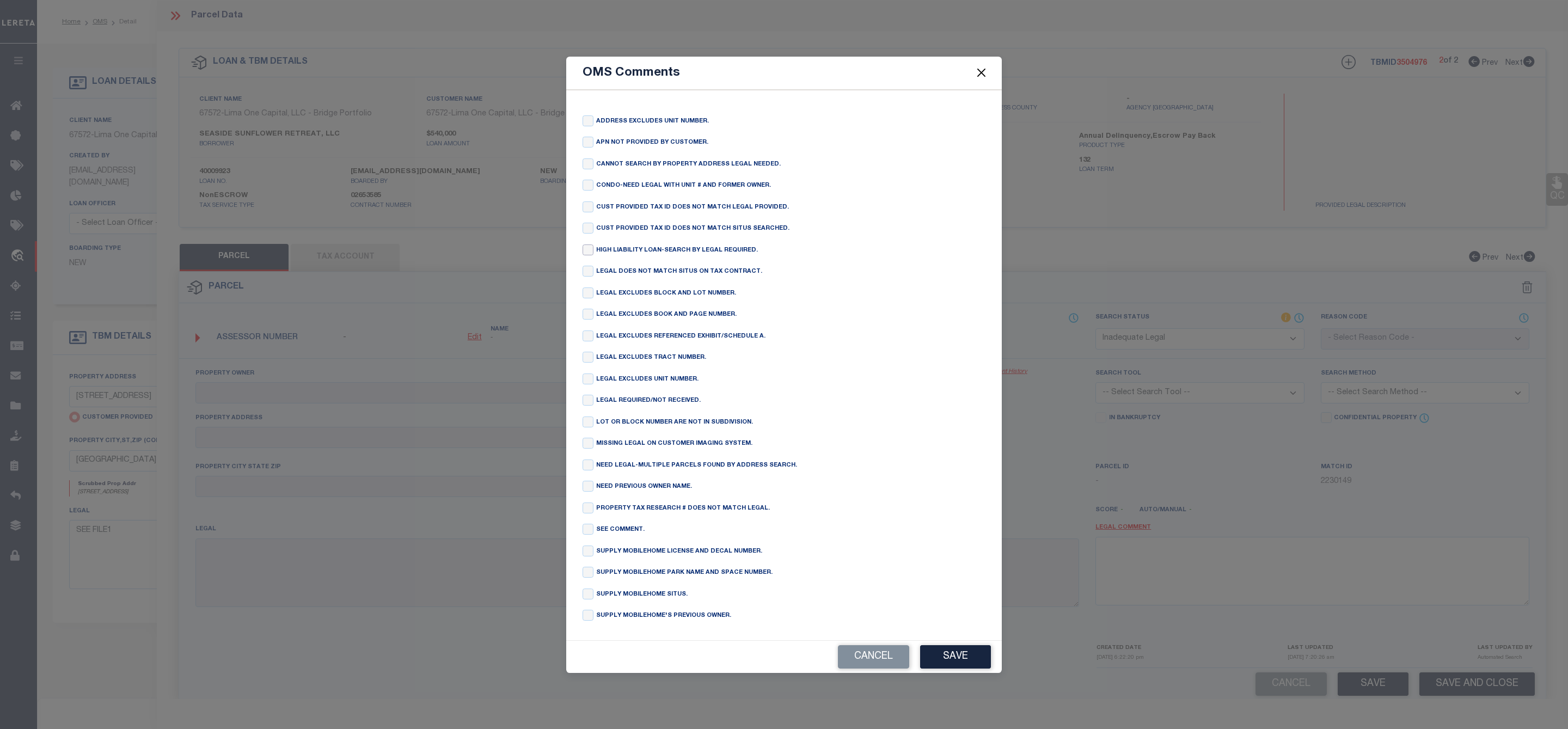
click at [587, 245] on input "checkbox" at bounding box center [588, 250] width 11 height 11
checkbox input "true"
click at [948, 661] on button "Save" at bounding box center [955, 656] width 71 height 23
type textarea "HIGH LIABILITY LOAN-SEARCH BY LEGAL REQUIRED."
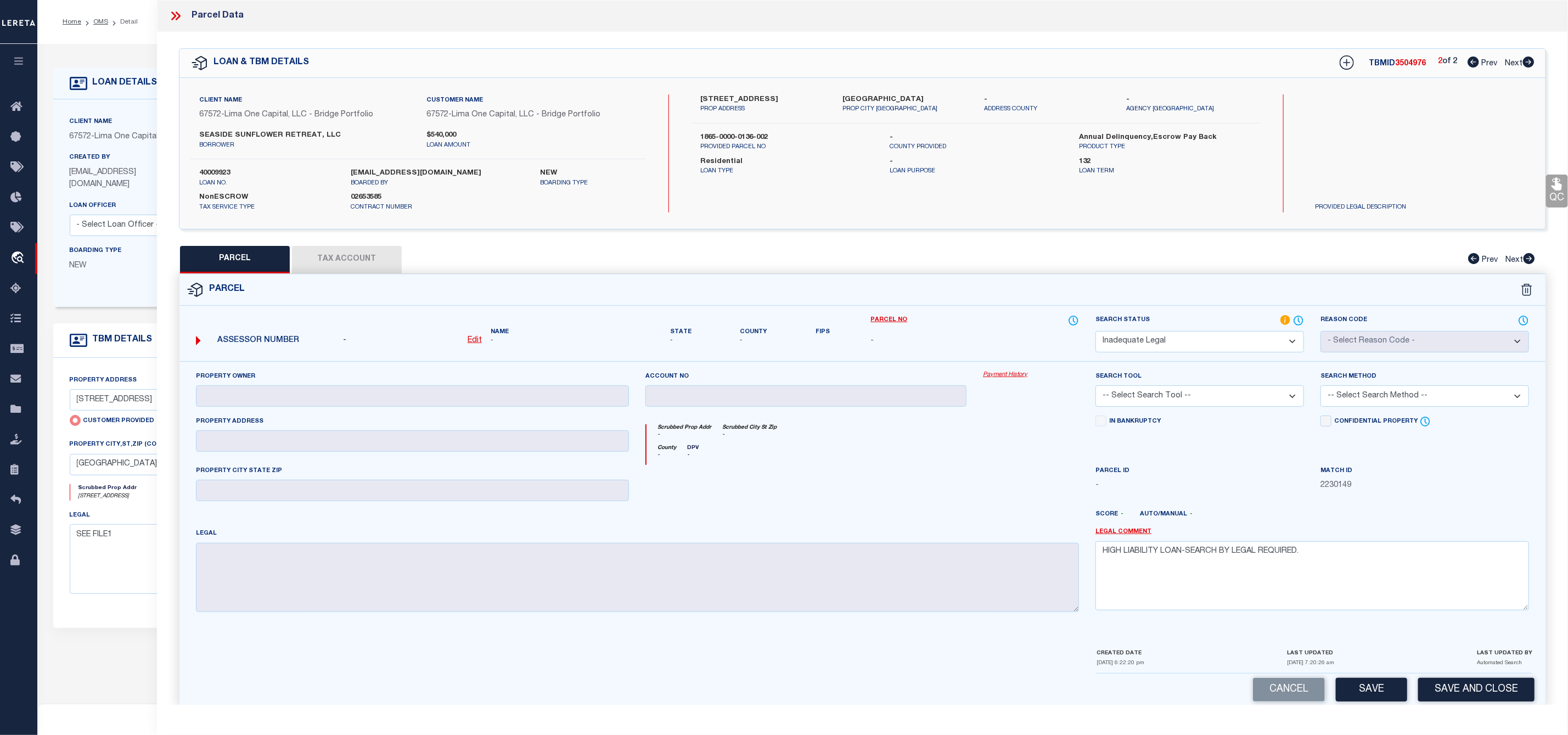
scroll to position [22, 0]
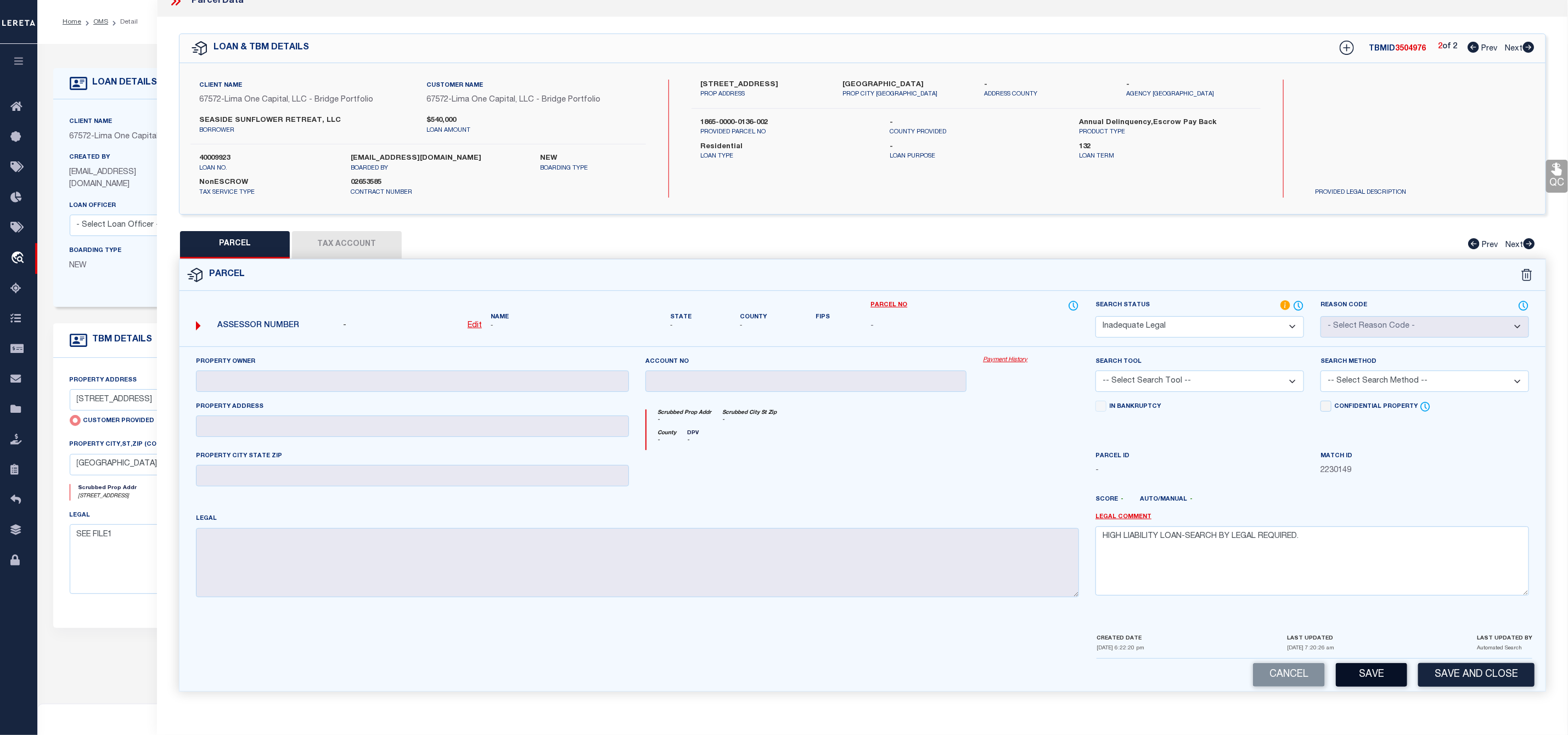
click at [1361, 677] on button "Save" at bounding box center [1371, 675] width 72 height 23
select select "AS"
checkbox input "false"
select select "ND"
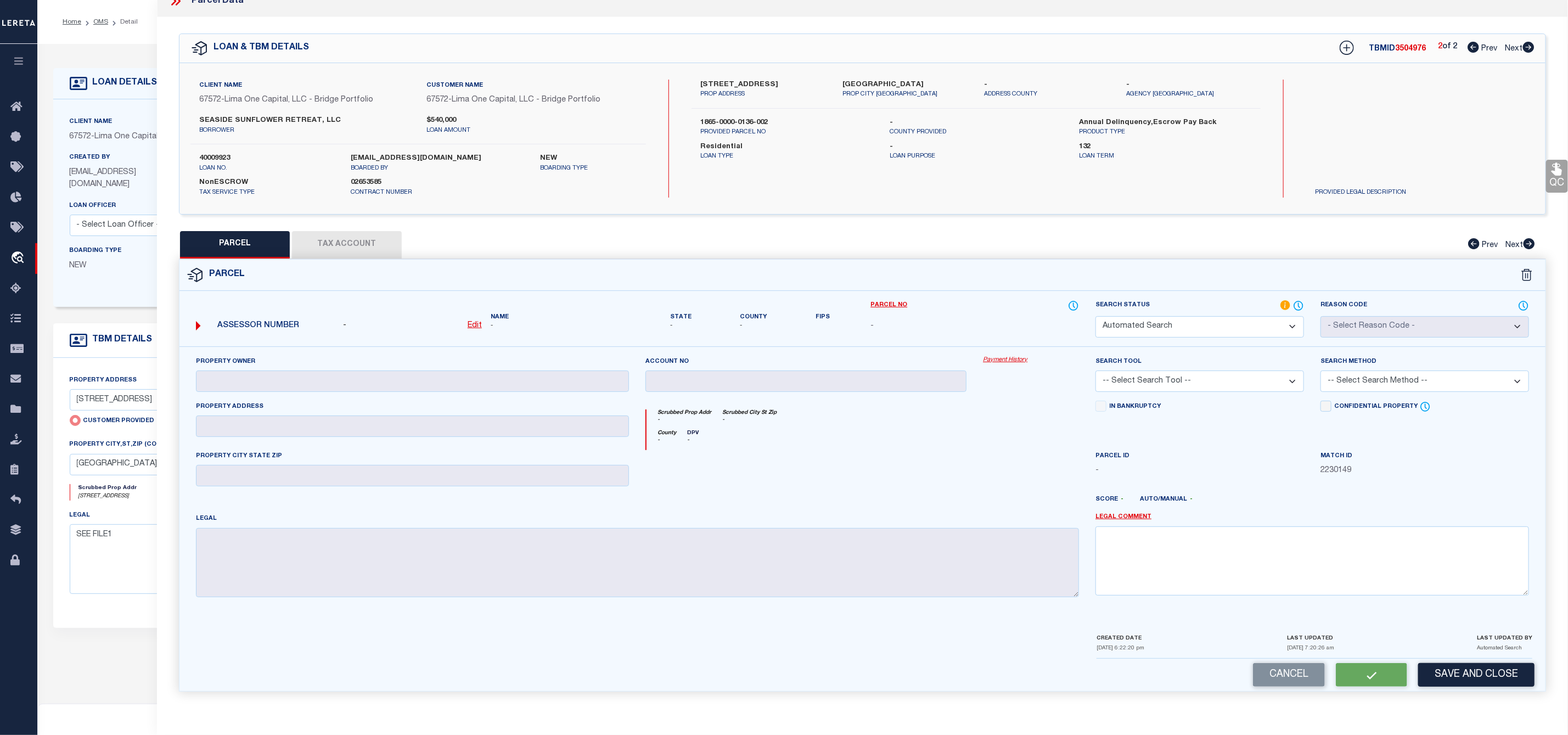
checkbox input "false"
type textarea "HIGH LIABILITY LOAN-SEARCH BY LEGAL REQUIRED."
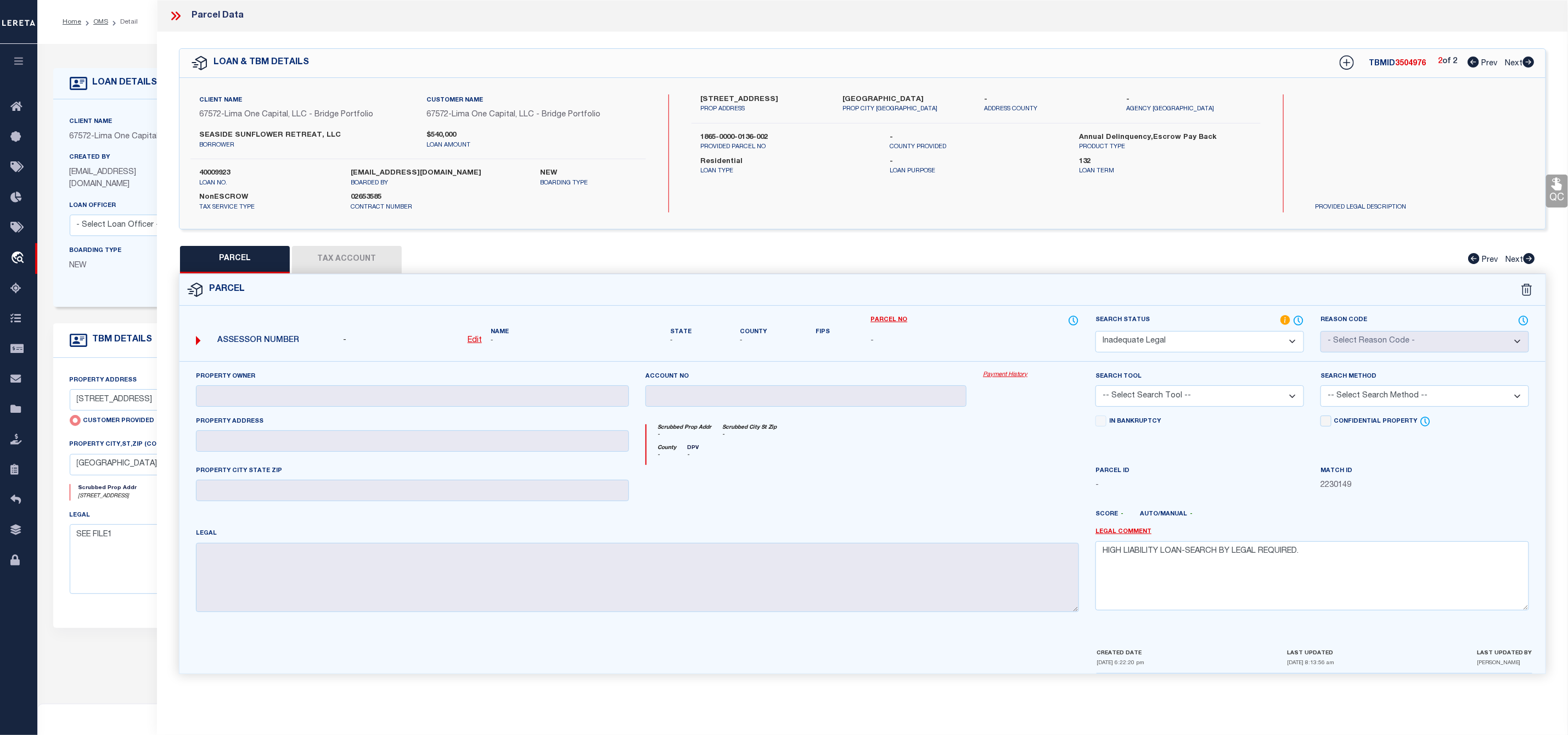
click at [176, 19] on icon at bounding box center [178, 16] width 5 height 9
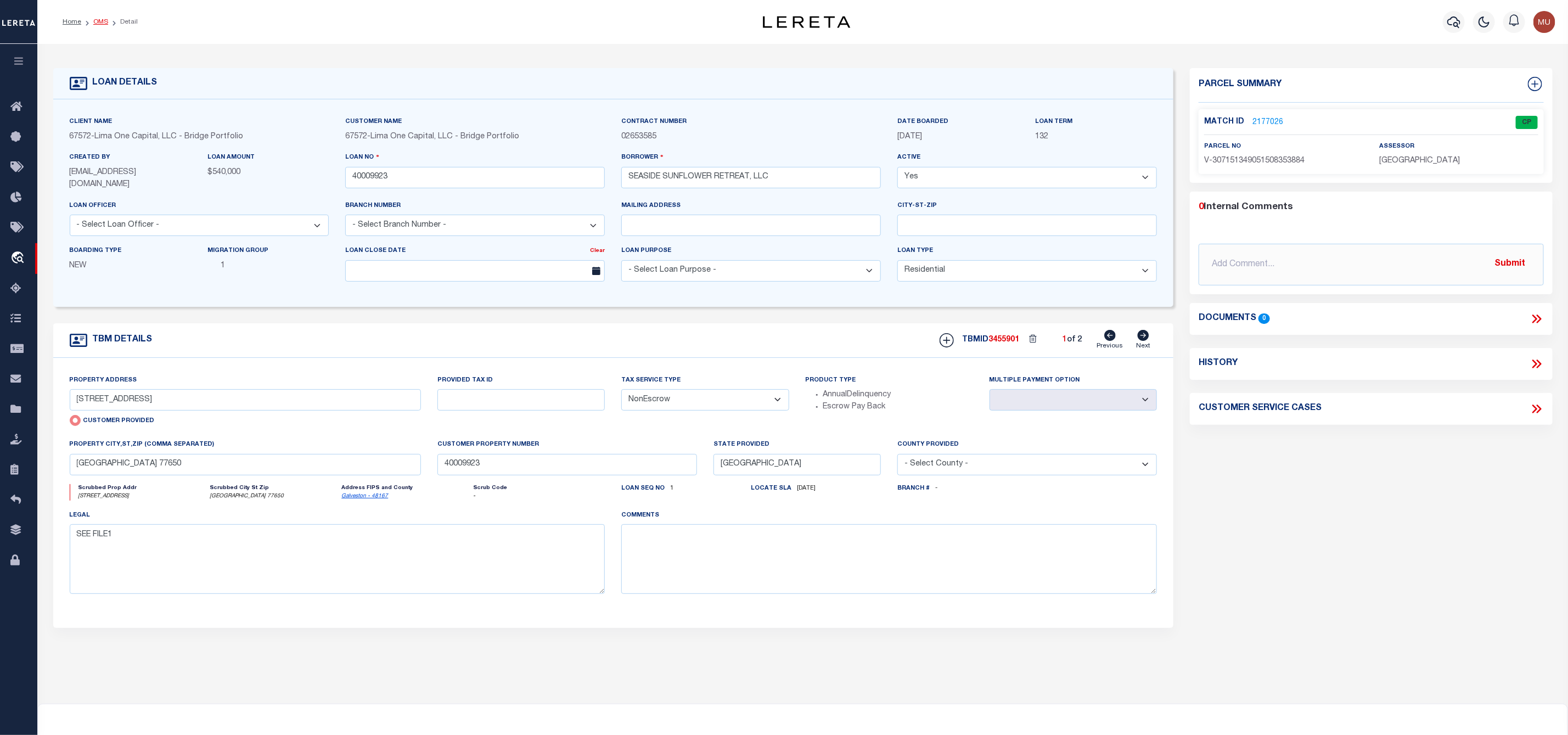
click at [98, 19] on link "OMS" at bounding box center [101, 22] width 15 height 7
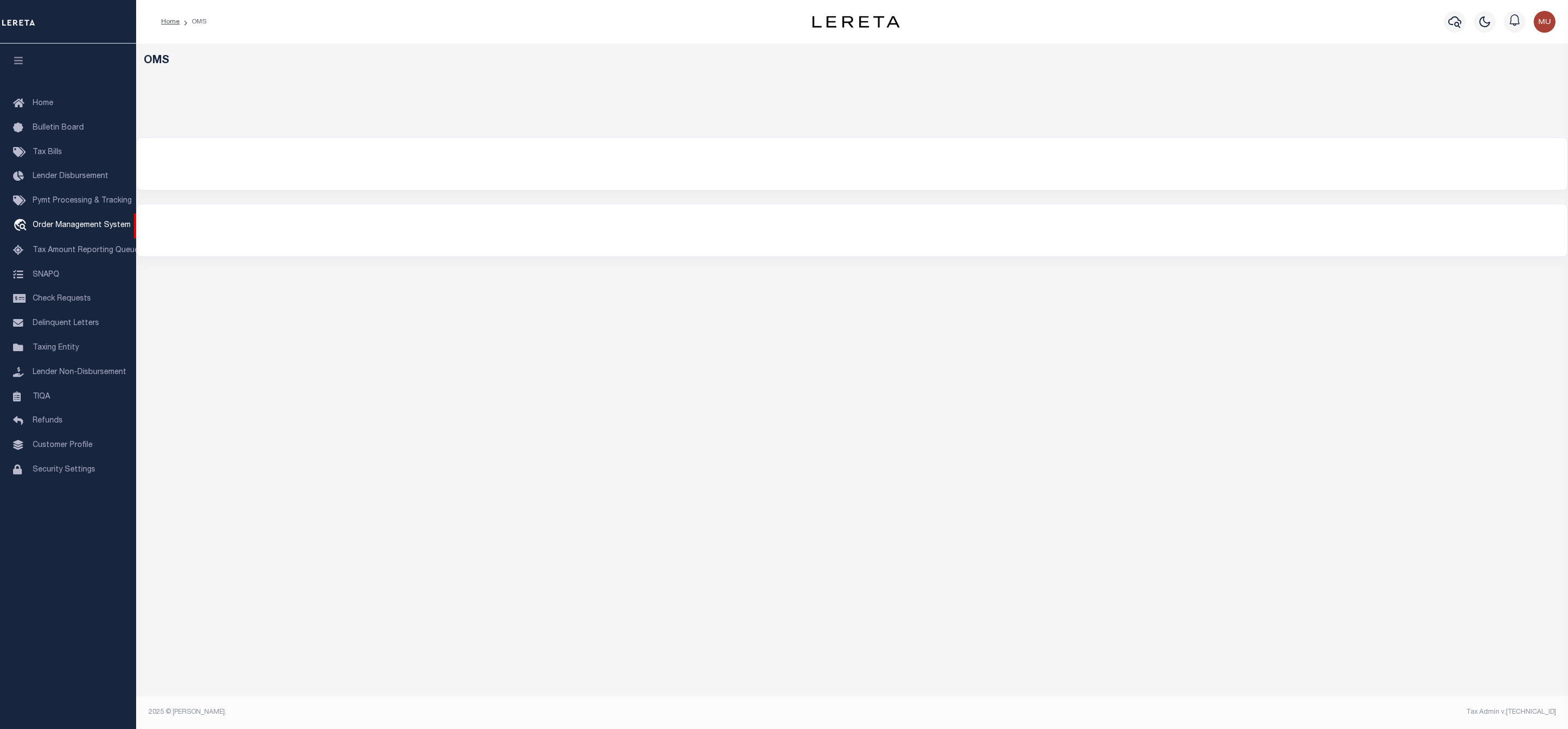
select select "200"
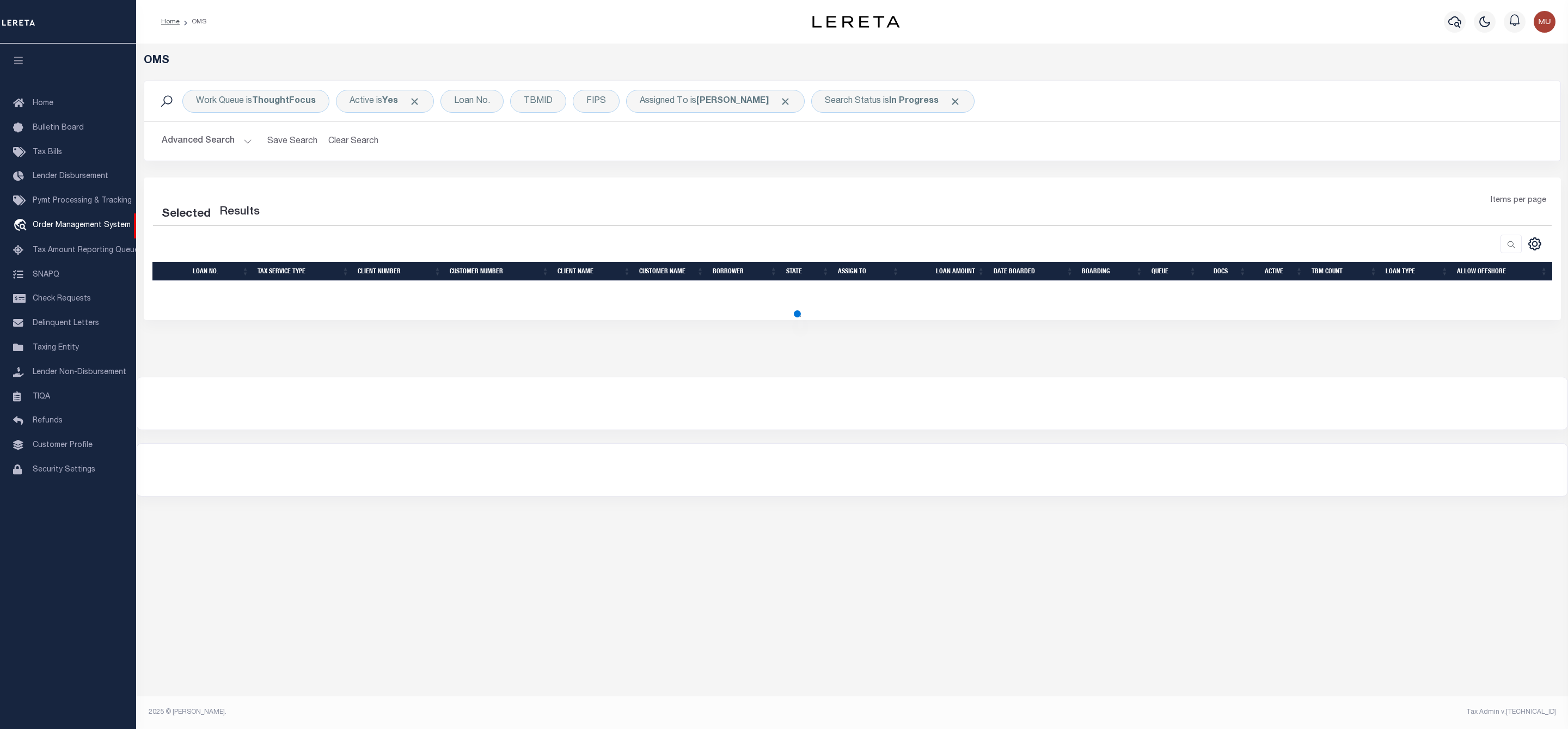
select select "200"
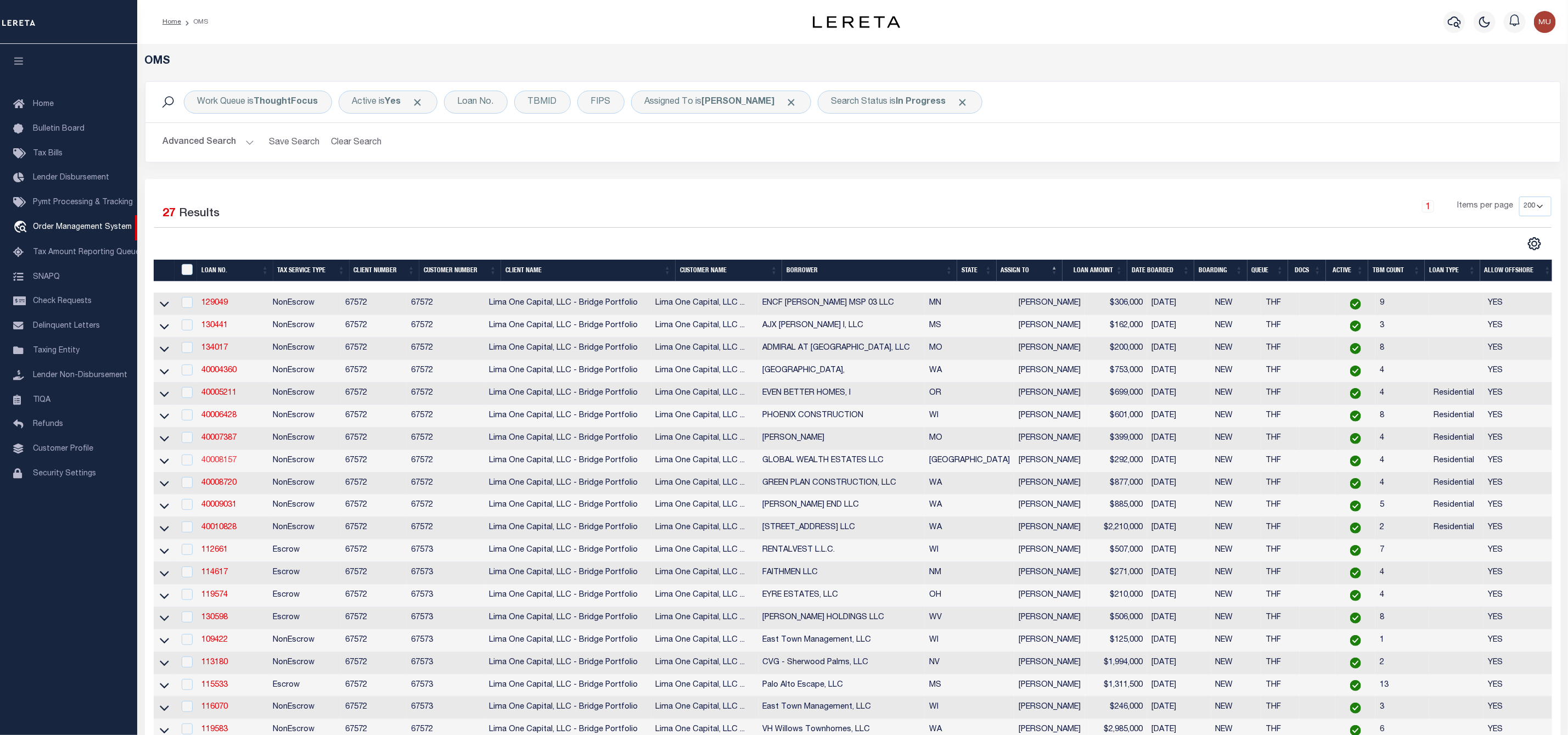
click at [221, 465] on link "40008157" at bounding box center [219, 460] width 35 height 8
type input "40008157"
type input "GLOBAL WEALTH ESTATES LLC"
select select
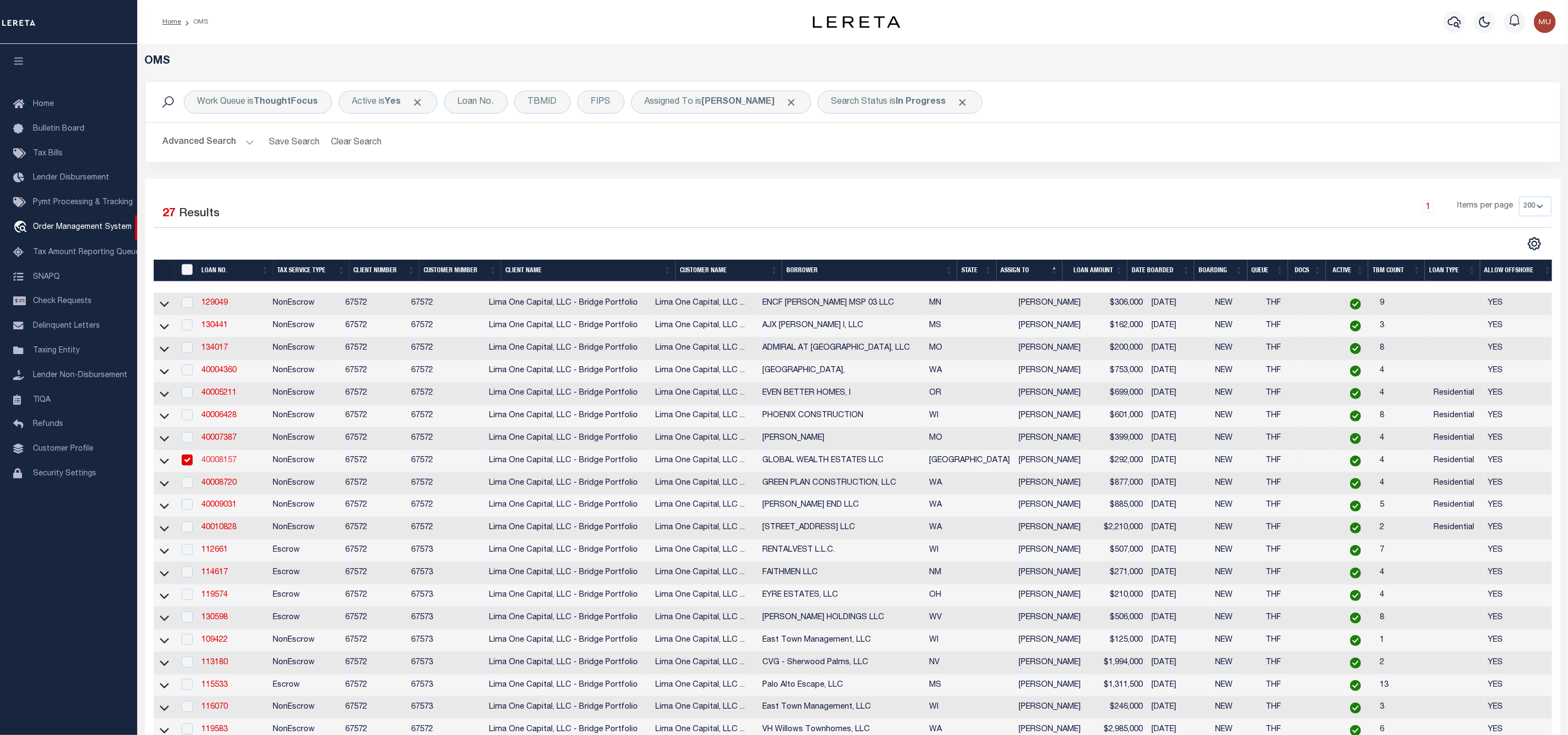
select select
select select "10"
select select
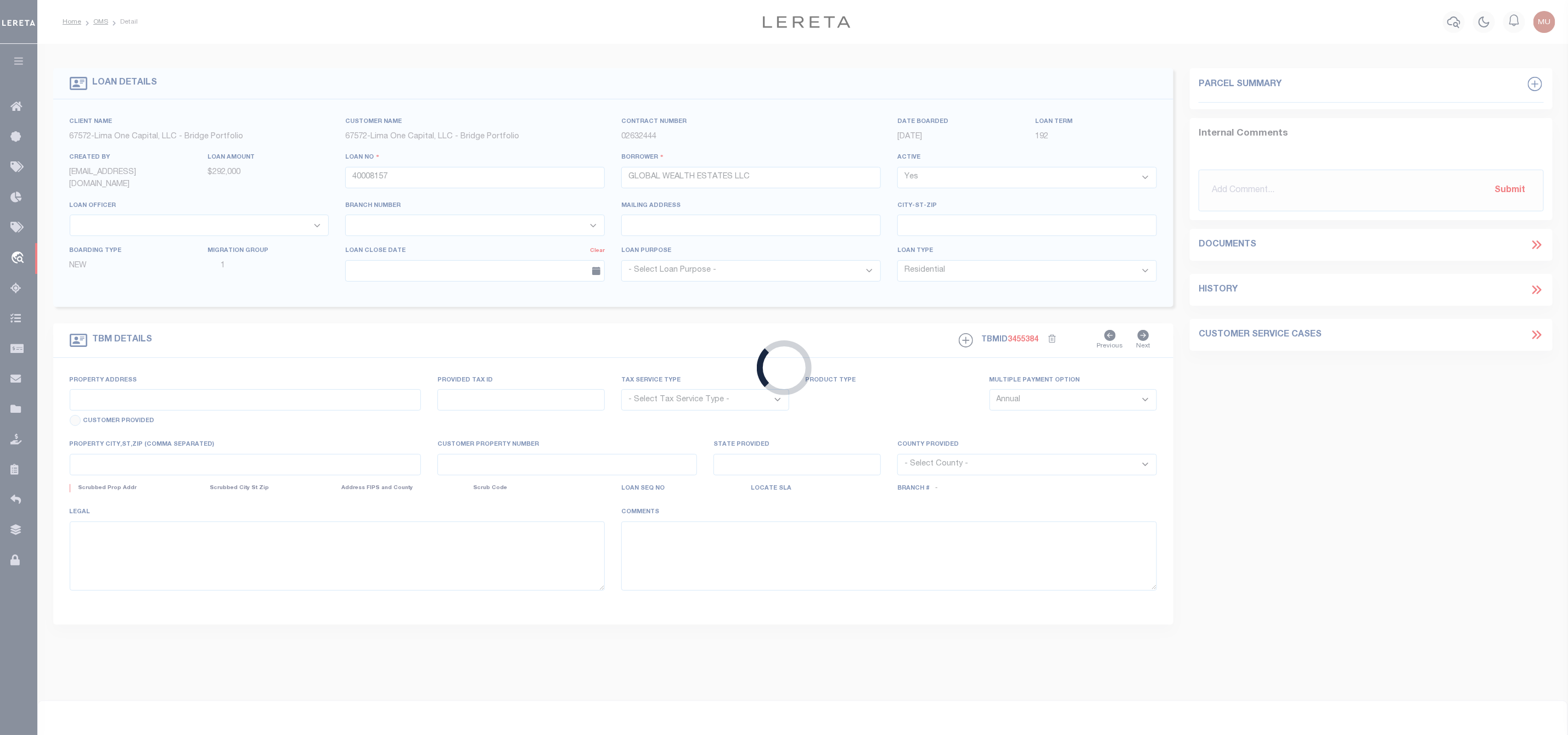
type input "LOT 31 HIDDEN [PERSON_NAME]"
radio input "true"
select select "NonEscrow"
select select
type input "[PERSON_NAME] TX 78552"
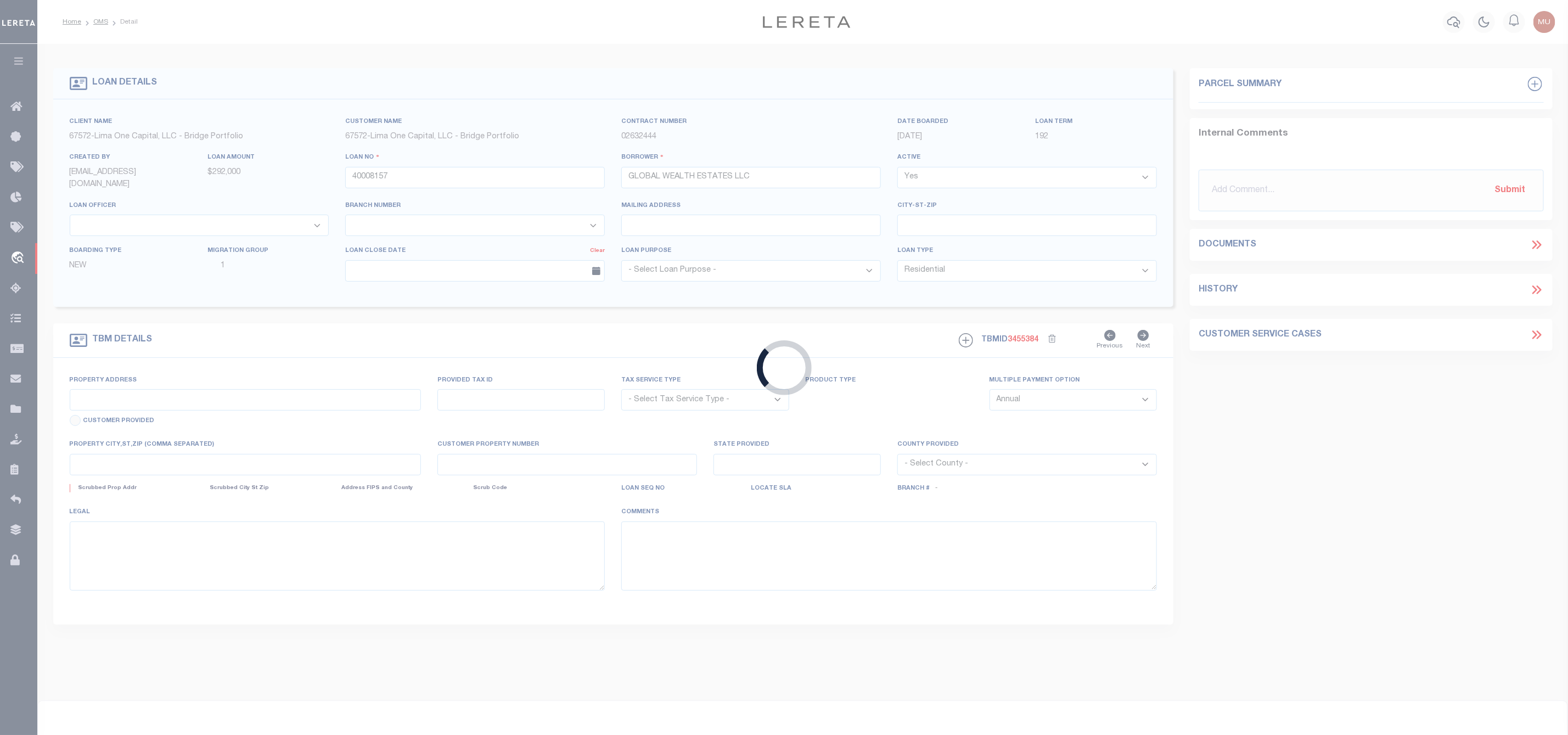
type input "40008157"
type input "[GEOGRAPHIC_DATA]"
type textarea "SEE FILE1"
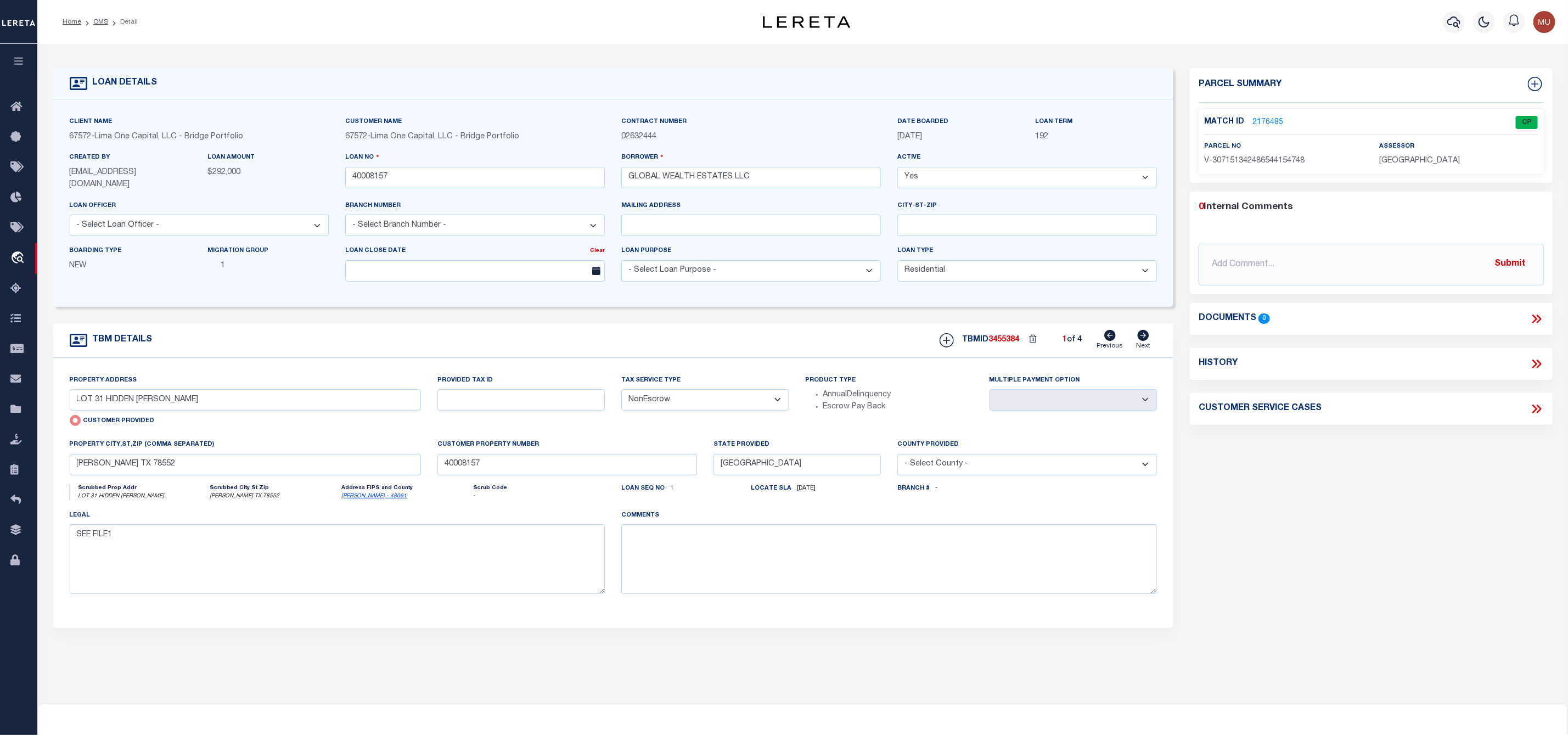
click at [1266, 118] on link "2176485" at bounding box center [1267, 122] width 31 height 11
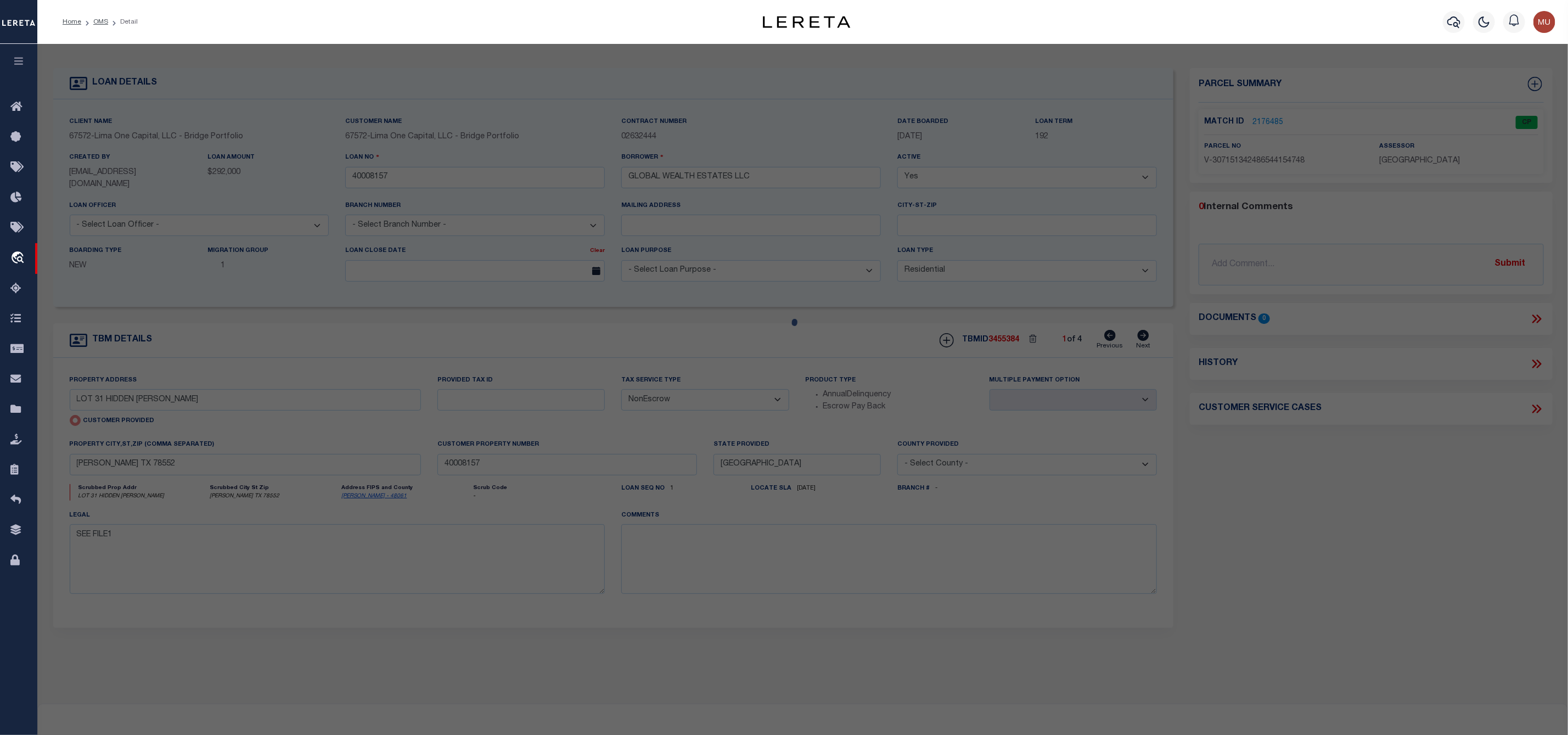
checkbox input "false"
select select "CP"
select select "AGW"
select select
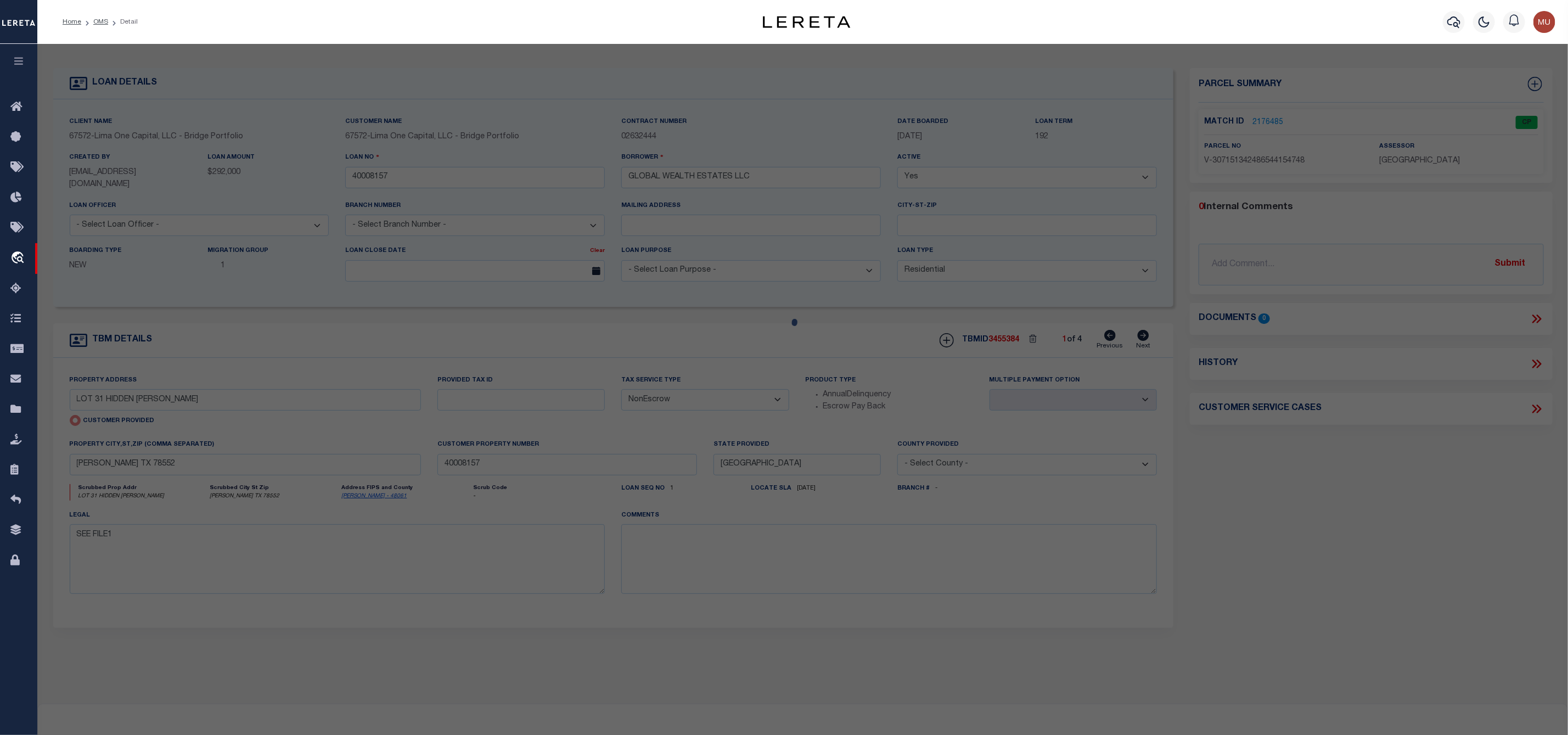
type input "LOT 31 HIDDEN [PERSON_NAME]"
checkbox input "false"
type input "[PERSON_NAME] TX 78552"
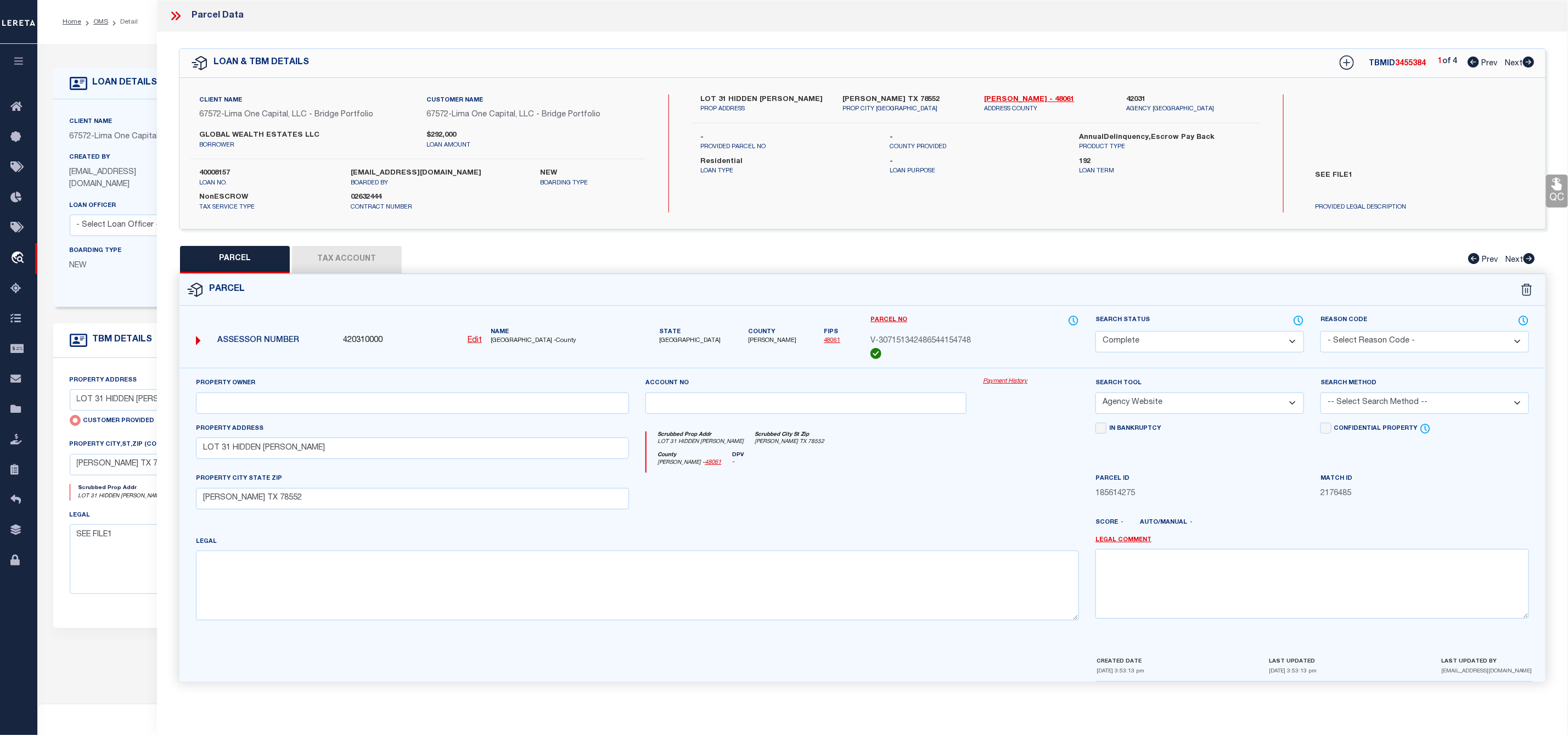
click at [1535, 60] on div "LOAN & TBM DETAILS TBMID 3455384 1 of 4 Prev Next" at bounding box center [862, 63] width 1366 height 29
click at [1530, 61] on icon at bounding box center [1528, 62] width 11 height 11
select select "AS"
select select
checkbox input "false"
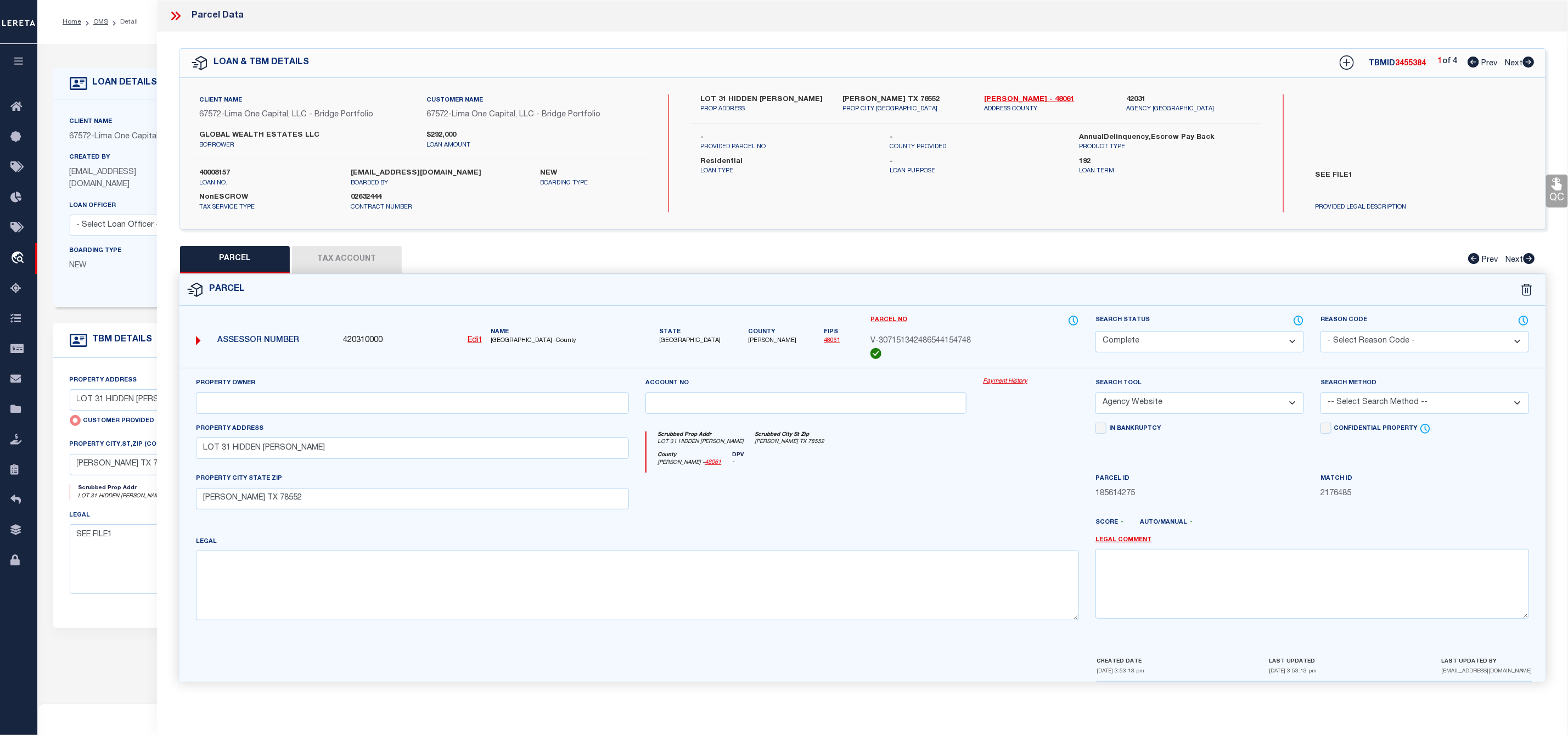
checkbox input "false"
select select "CP"
select select "AGW"
select select
type input "LOT 66 HIDDEN [PERSON_NAME]"
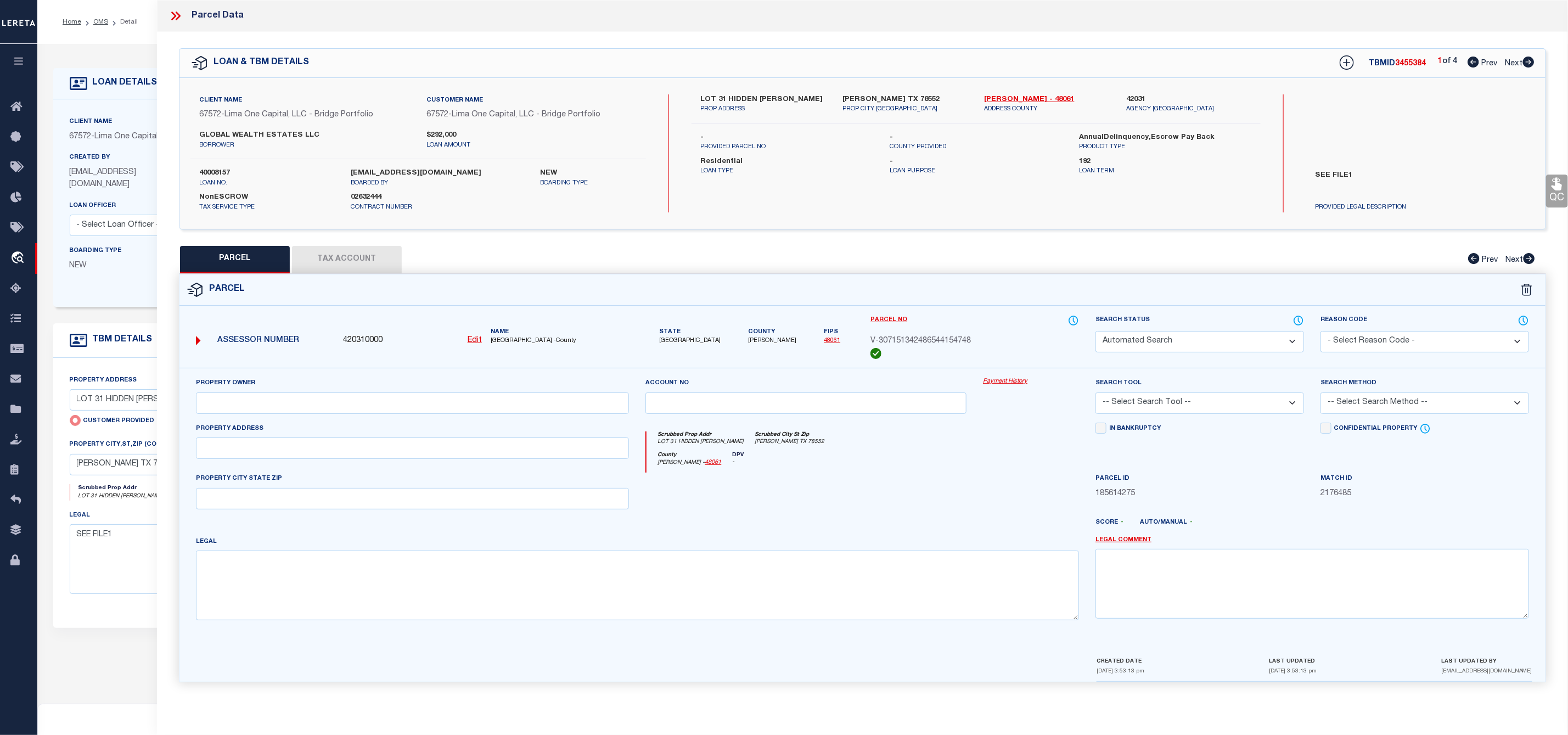
checkbox input "false"
type input "[PERSON_NAME] TX 78552"
click at [1530, 61] on icon at bounding box center [1528, 62] width 11 height 11
select select "AS"
select select
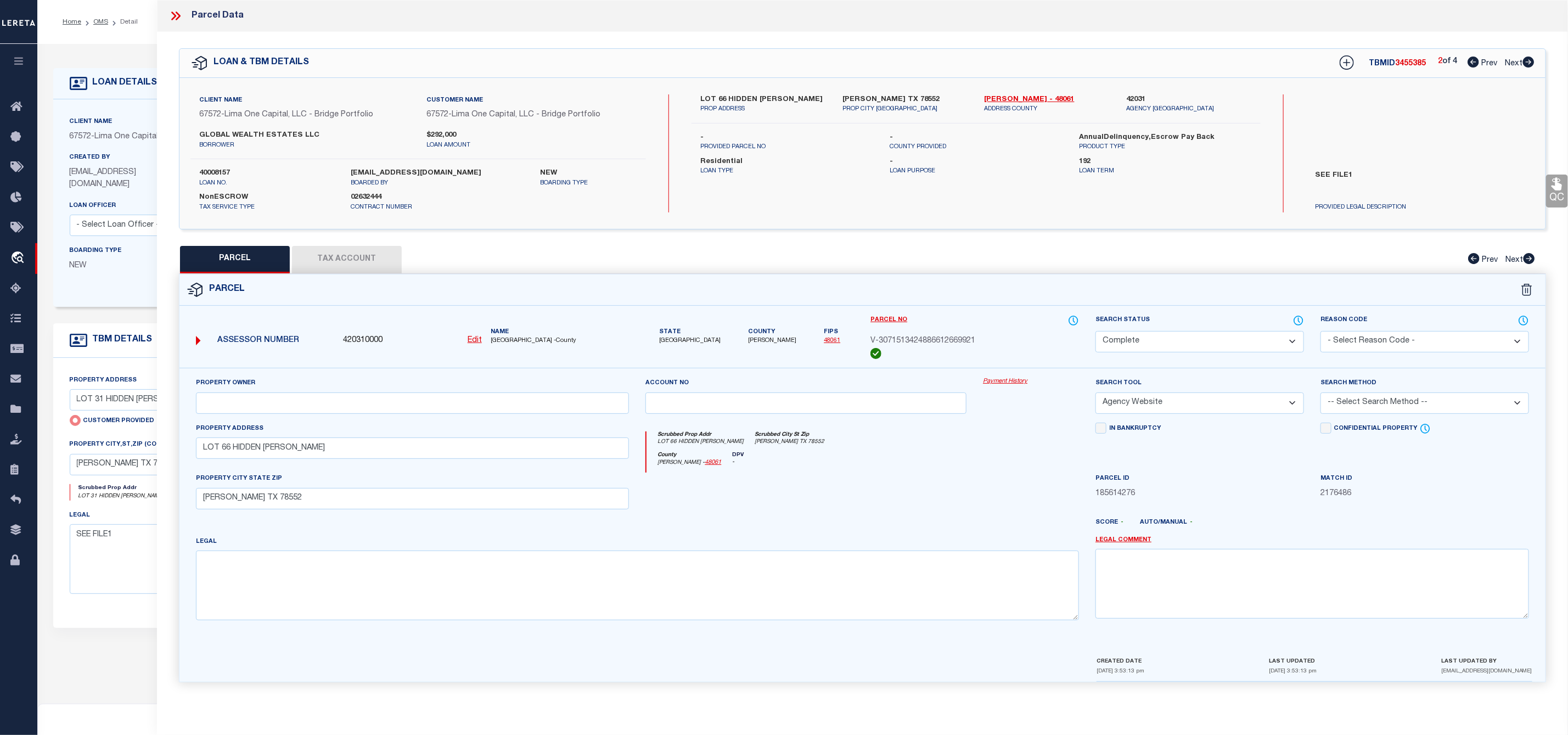
checkbox input "false"
select select "IP"
checkbox input "false"
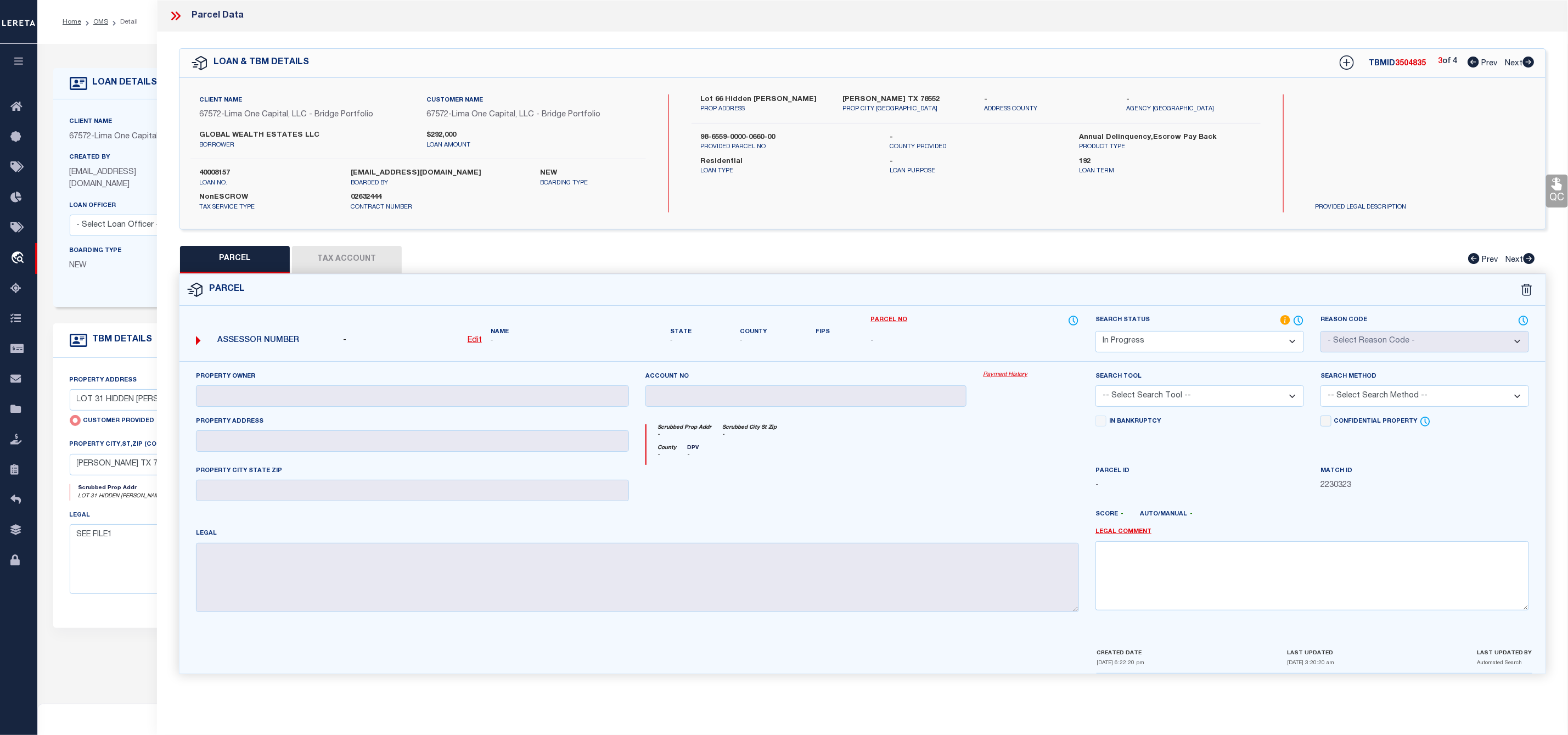
click at [1530, 61] on icon at bounding box center [1528, 62] width 11 height 11
select select "AS"
checkbox input "false"
select select "IP"
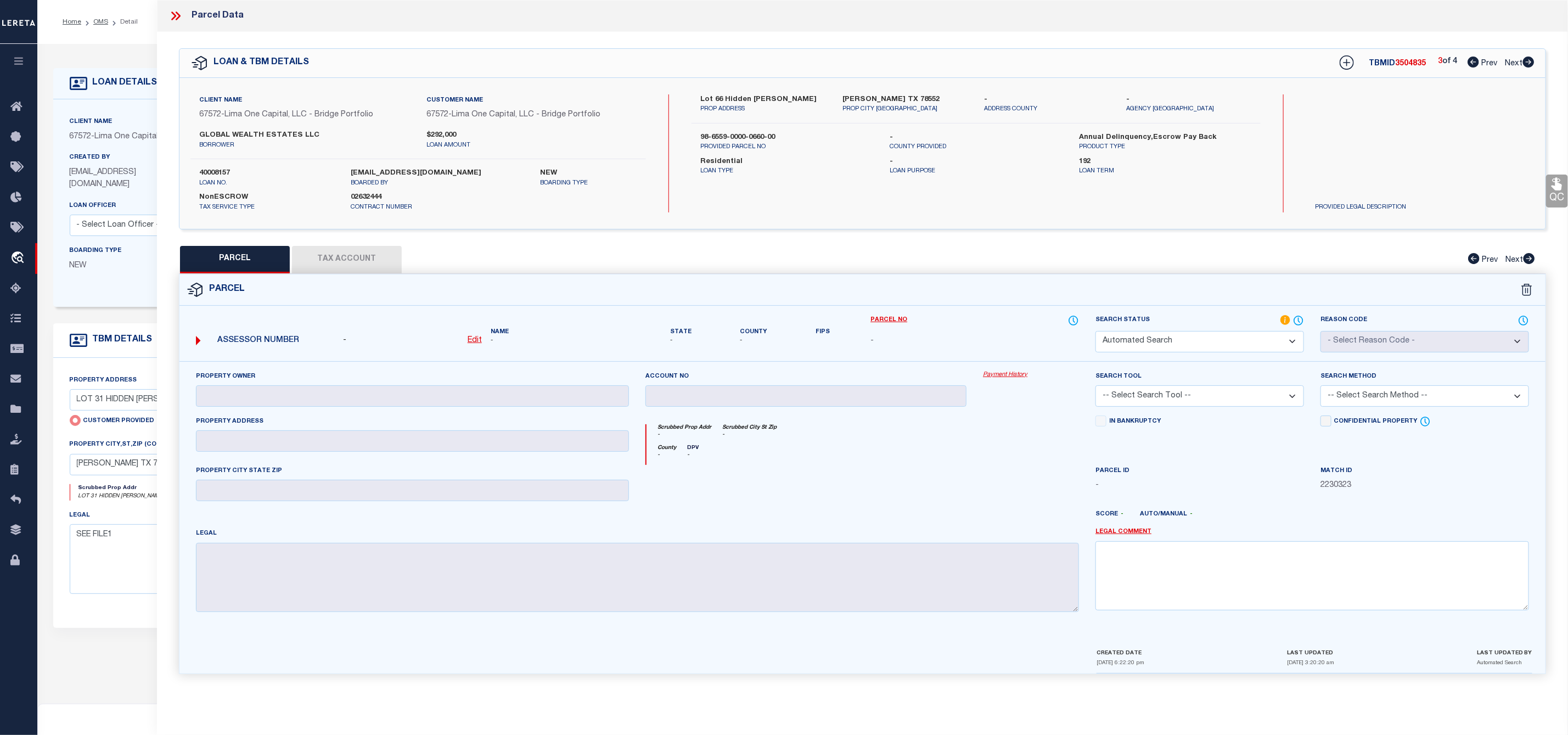
checkbox input "false"
click at [1478, 69] on div "4 of 4 Prev Next" at bounding box center [1486, 63] width 97 height 14
click at [1478, 64] on link "Prev" at bounding box center [1485, 61] width 35 height 8
select select "AS"
checkbox input "false"
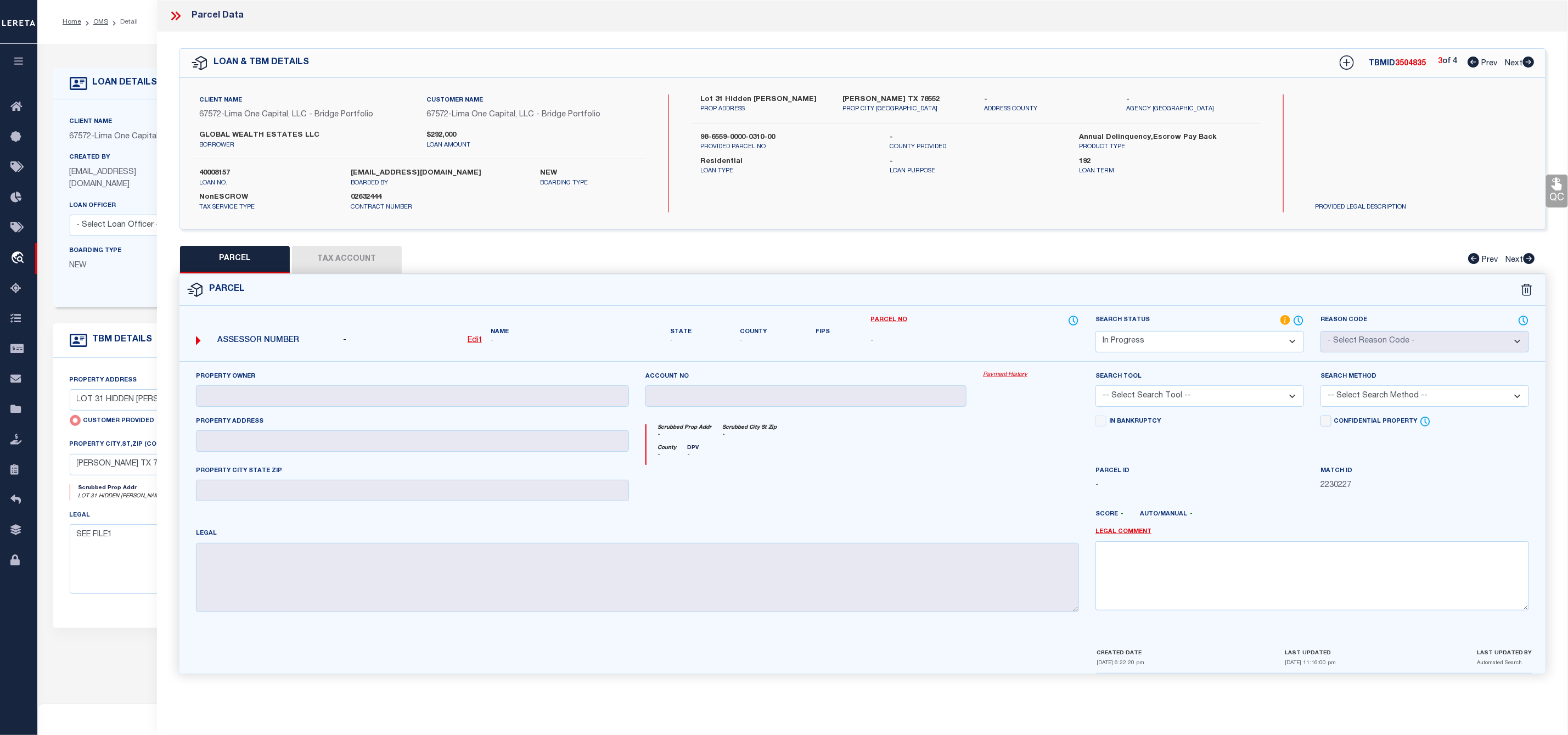
checkbox input "false"
select select "IP"
checkbox input "false"
click at [1172, 343] on select "Automated Search Bad Parcel Complete Duplicate Parcel High Dollar Reporting In …" at bounding box center [1199, 342] width 208 height 21
select select "ND"
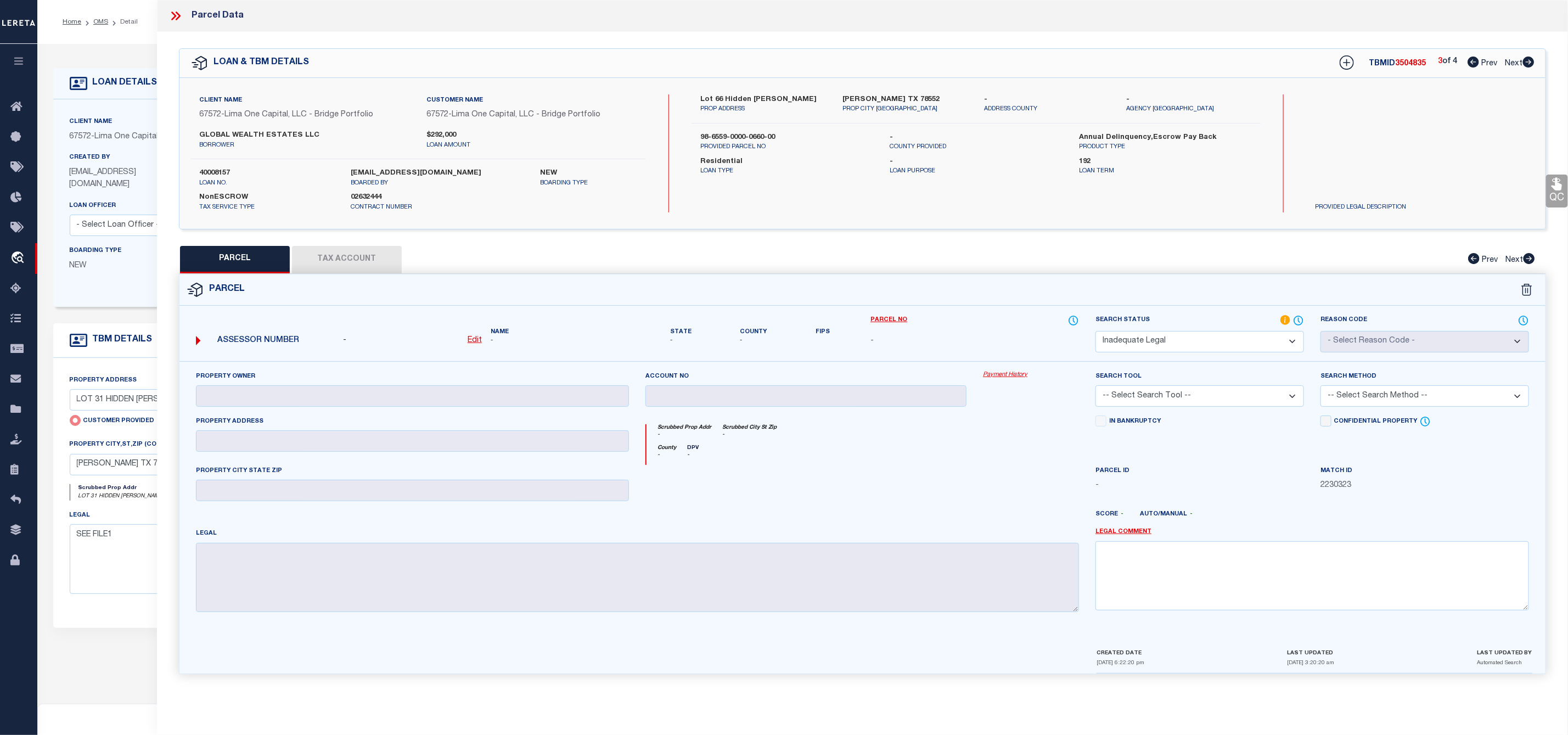
click at [1095, 332] on select "Automated Search Bad Parcel Complete Duplicate Parcel High Dollar Reporting In …" at bounding box center [1199, 342] width 208 height 21
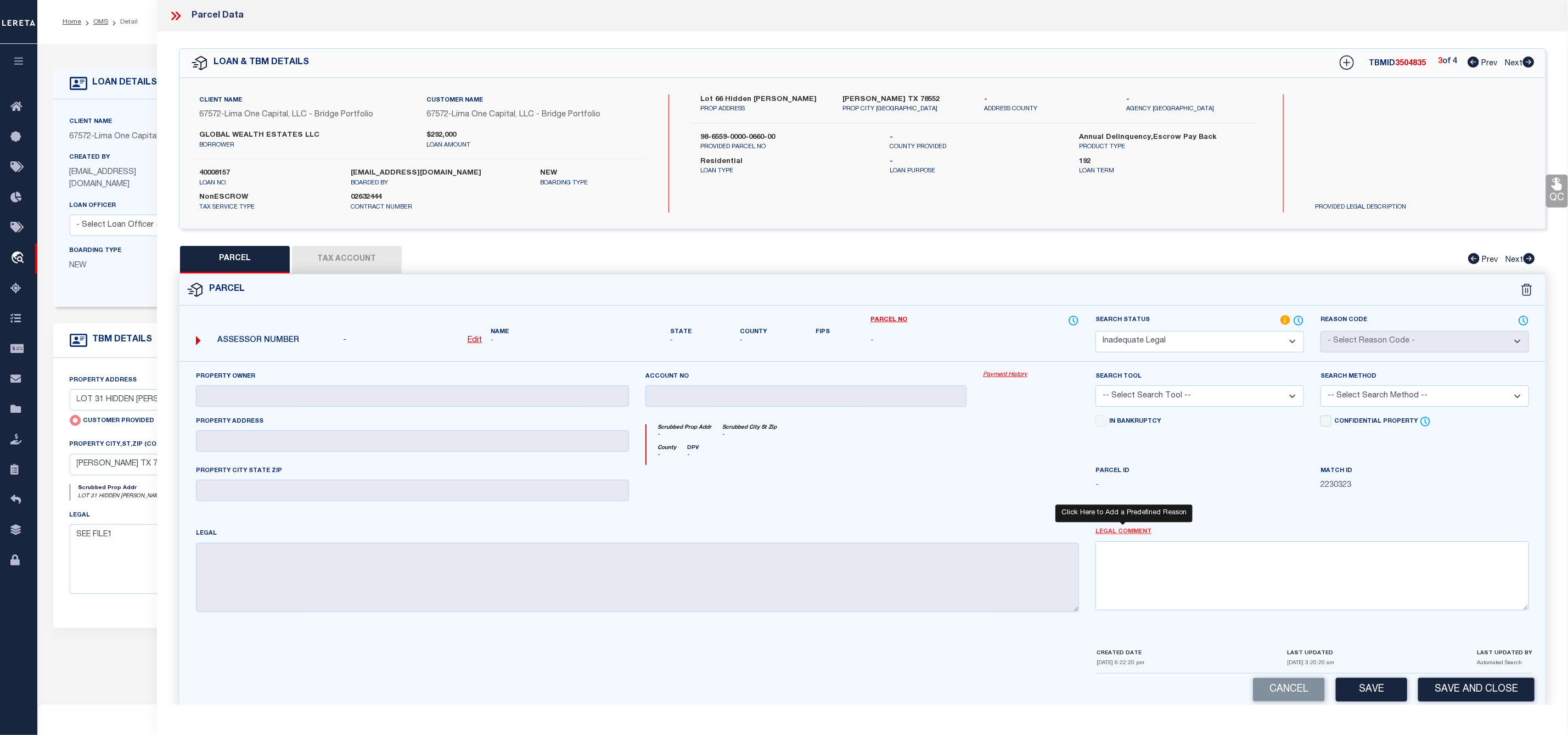
click at [1105, 537] on link "Legal Comment" at bounding box center [1123, 532] width 56 height 9
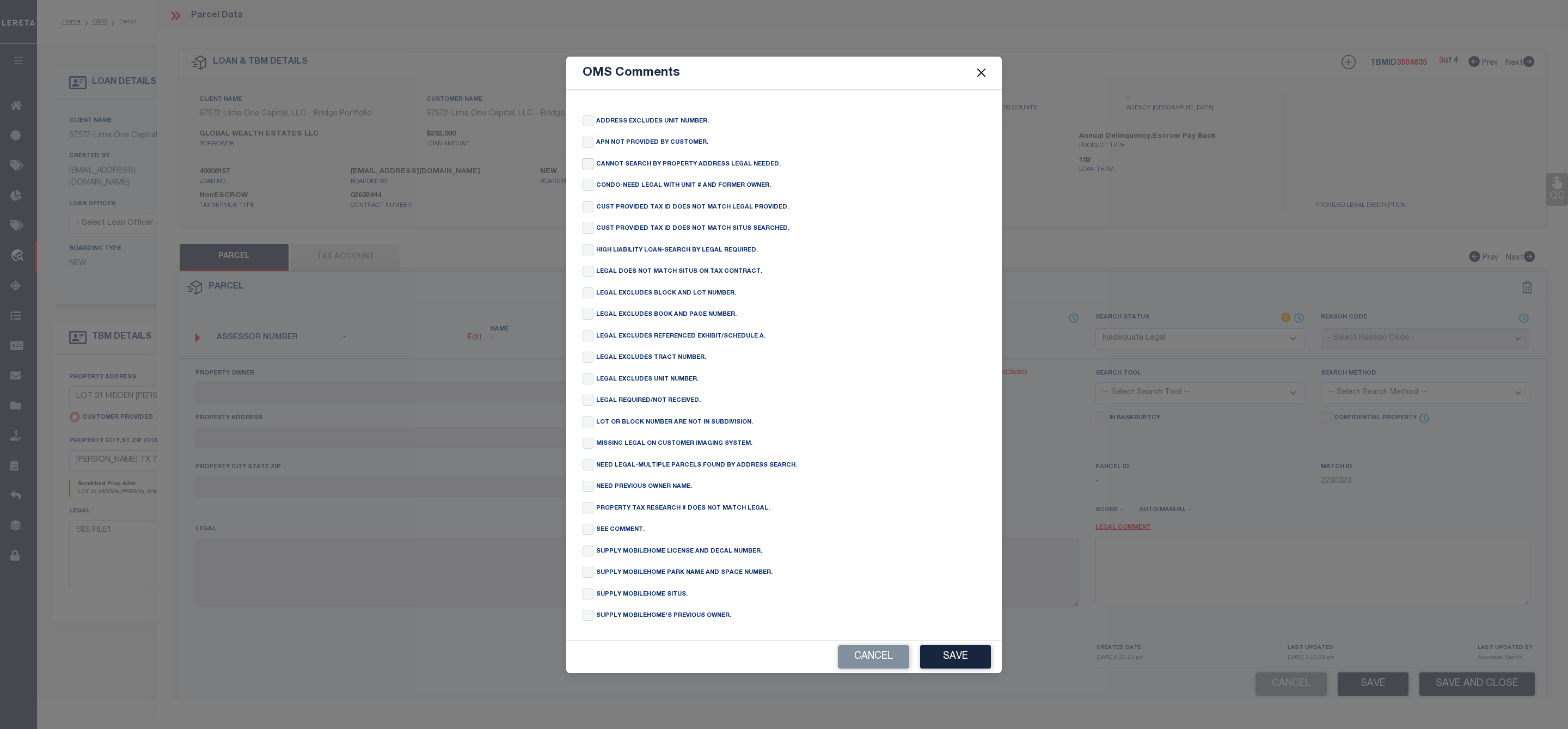
click at [589, 159] on input "checkbox" at bounding box center [588, 164] width 11 height 11
checkbox input "true"
click at [964, 669] on button "Save" at bounding box center [955, 656] width 71 height 23
type textarea "CANNOT SEARCH BY PROPERTY ADDRESS LEGAL NEEDED."
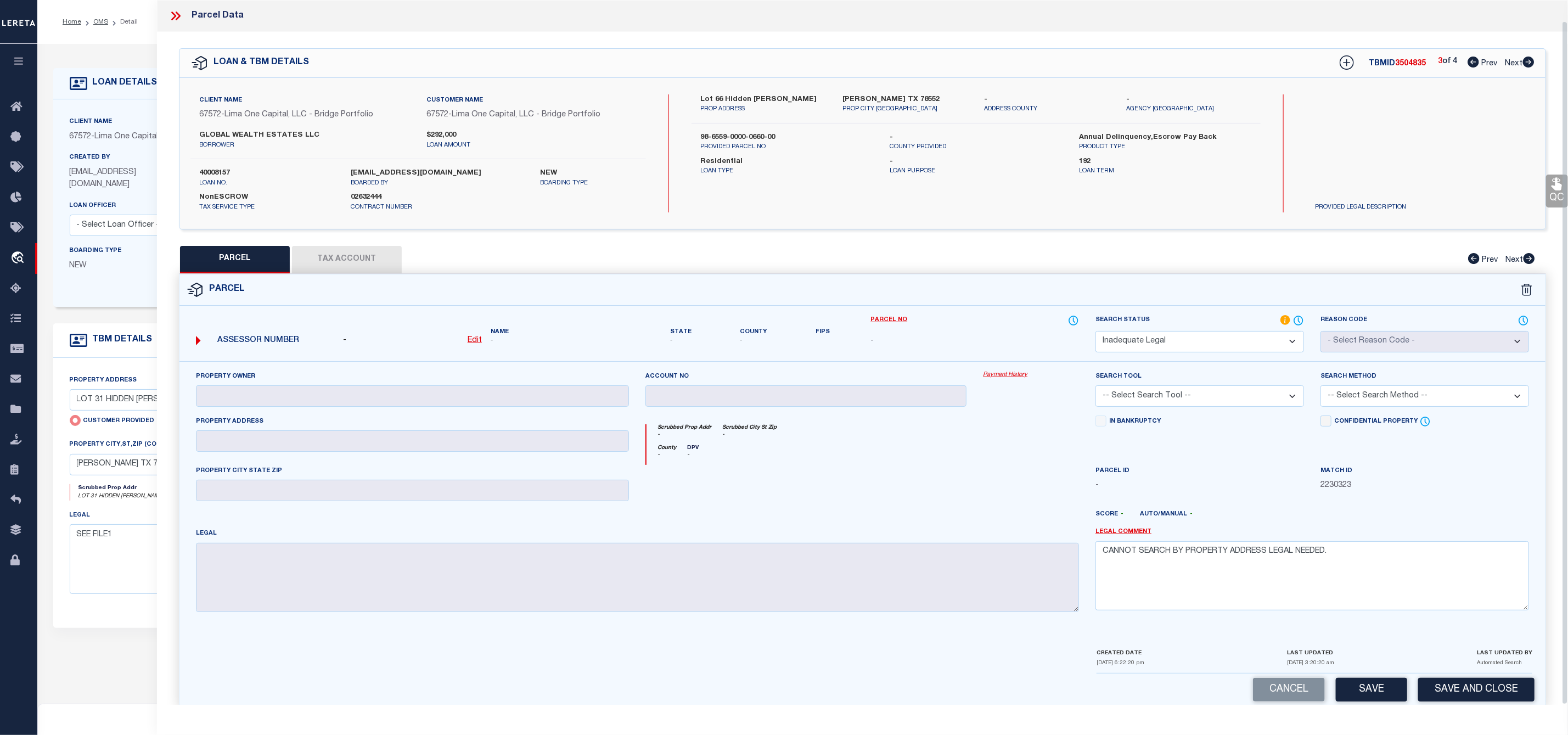
scroll to position [22, 0]
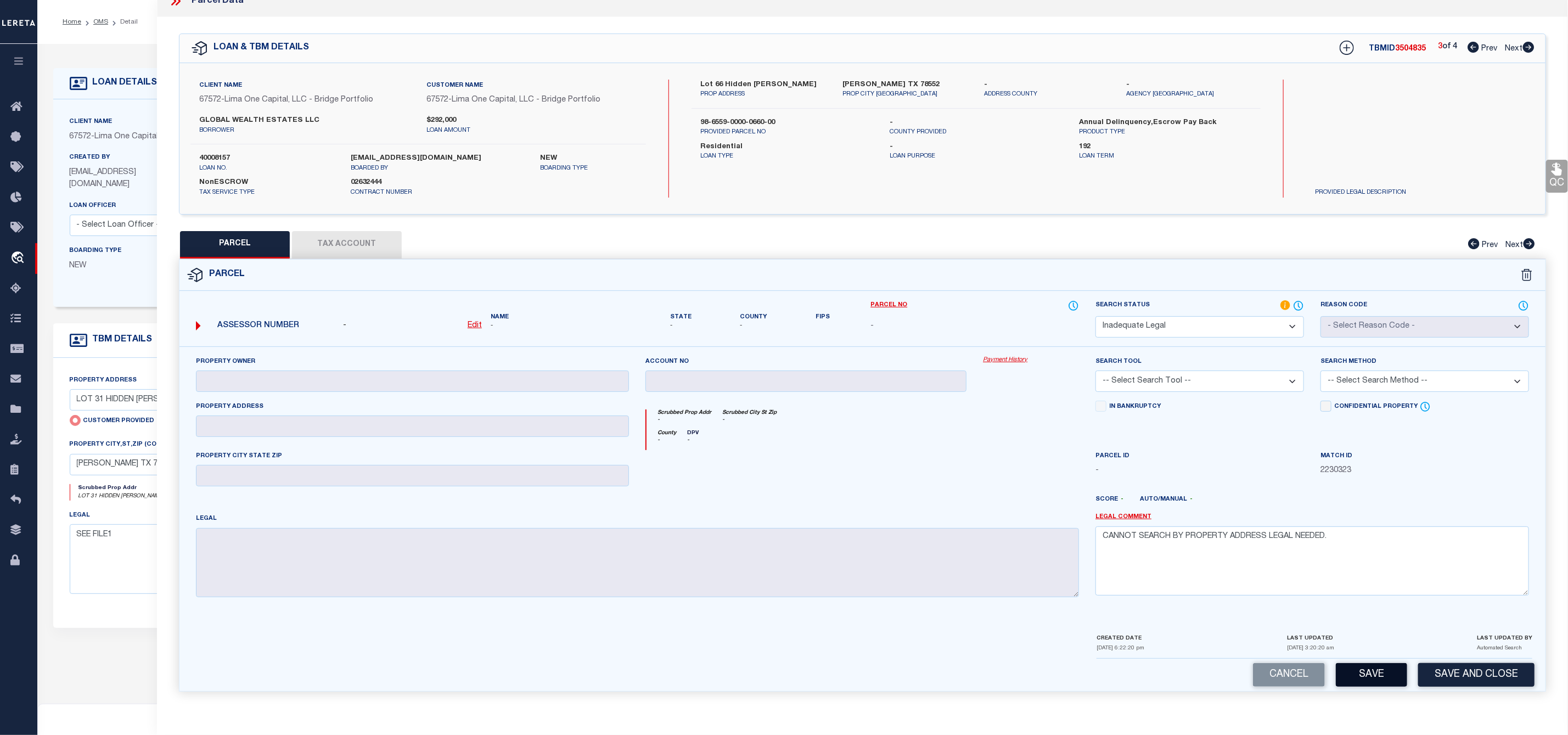
click at [1363, 674] on button "Save" at bounding box center [1371, 675] width 72 height 23
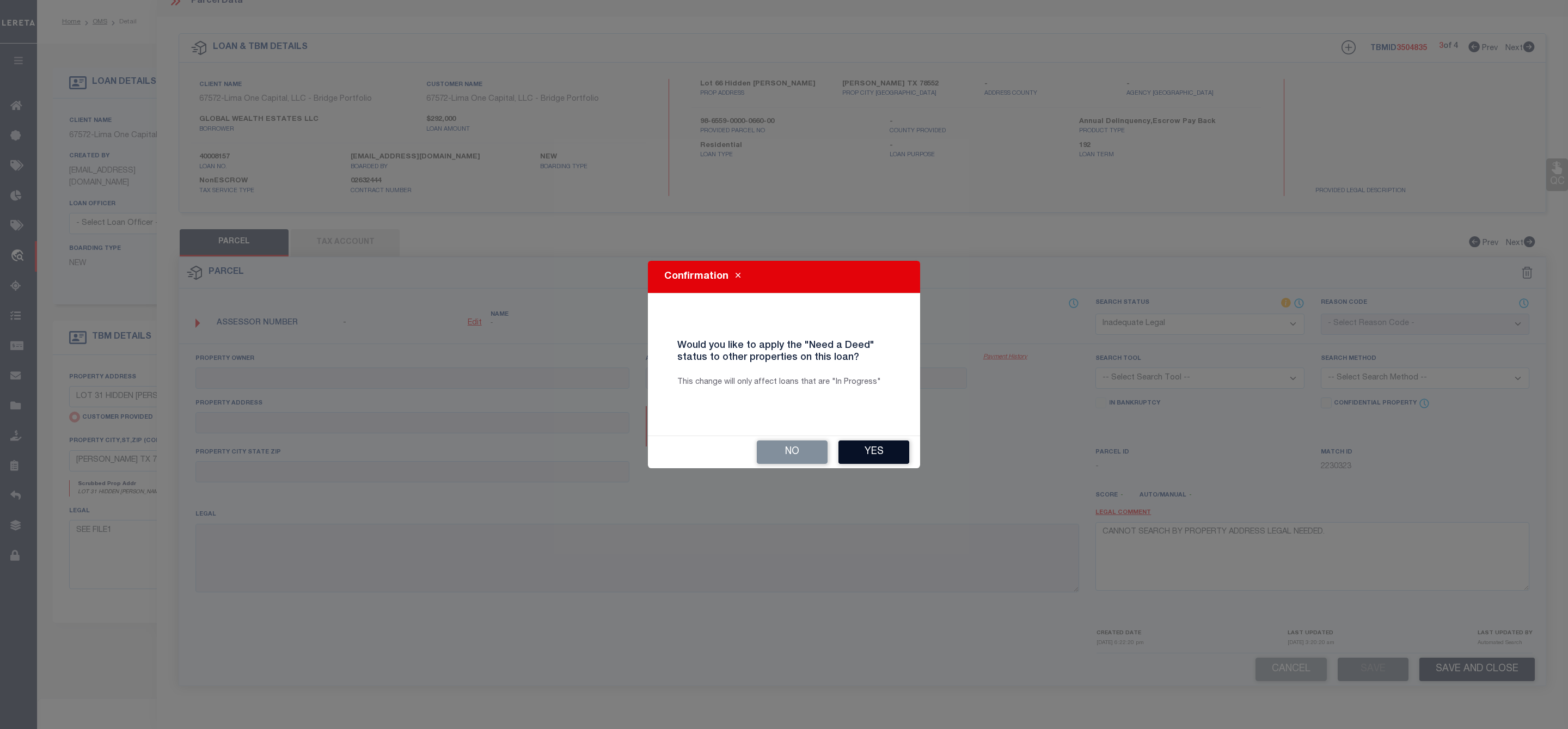
click at [878, 453] on button "Yes" at bounding box center [874, 452] width 71 height 23
select select "50"
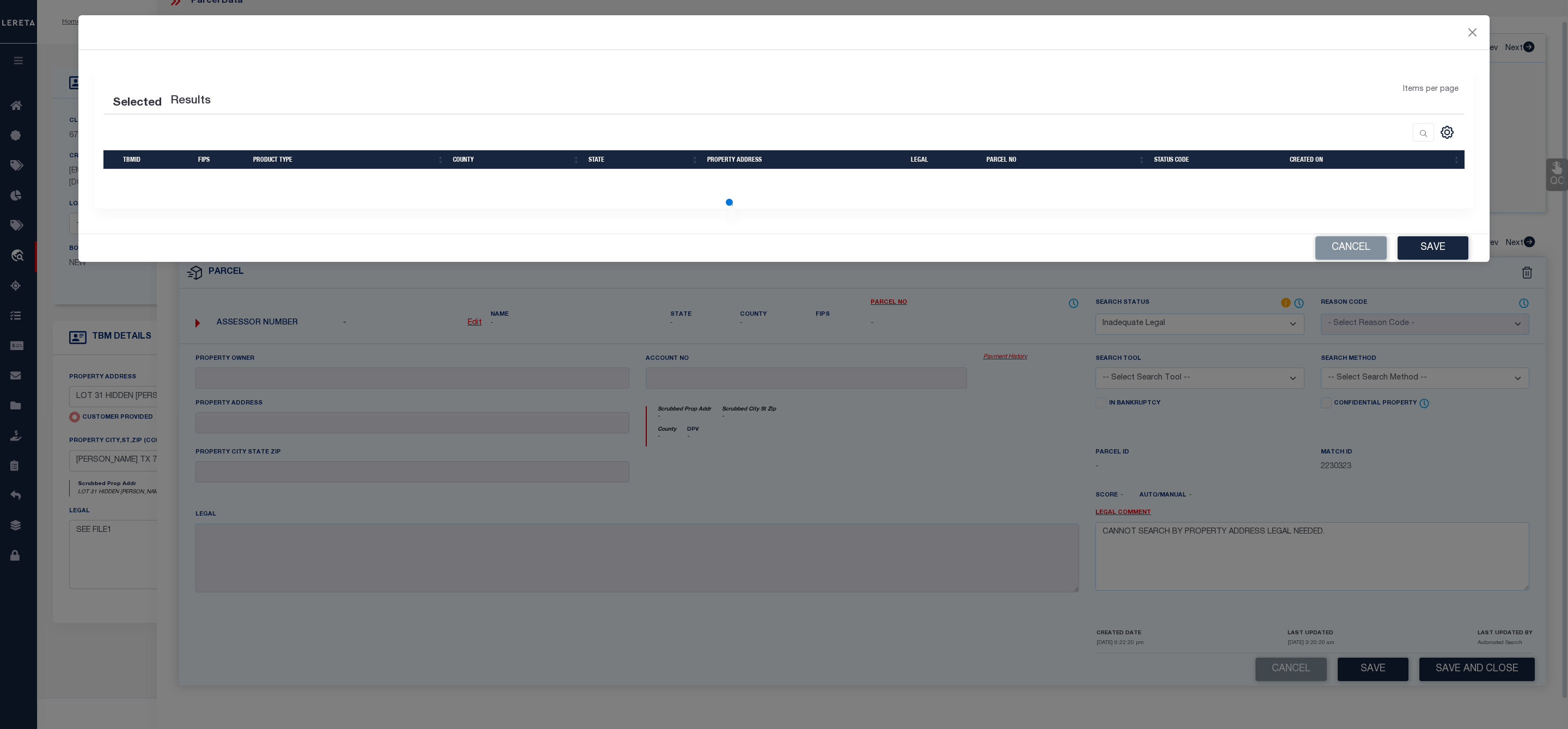
select select "50"
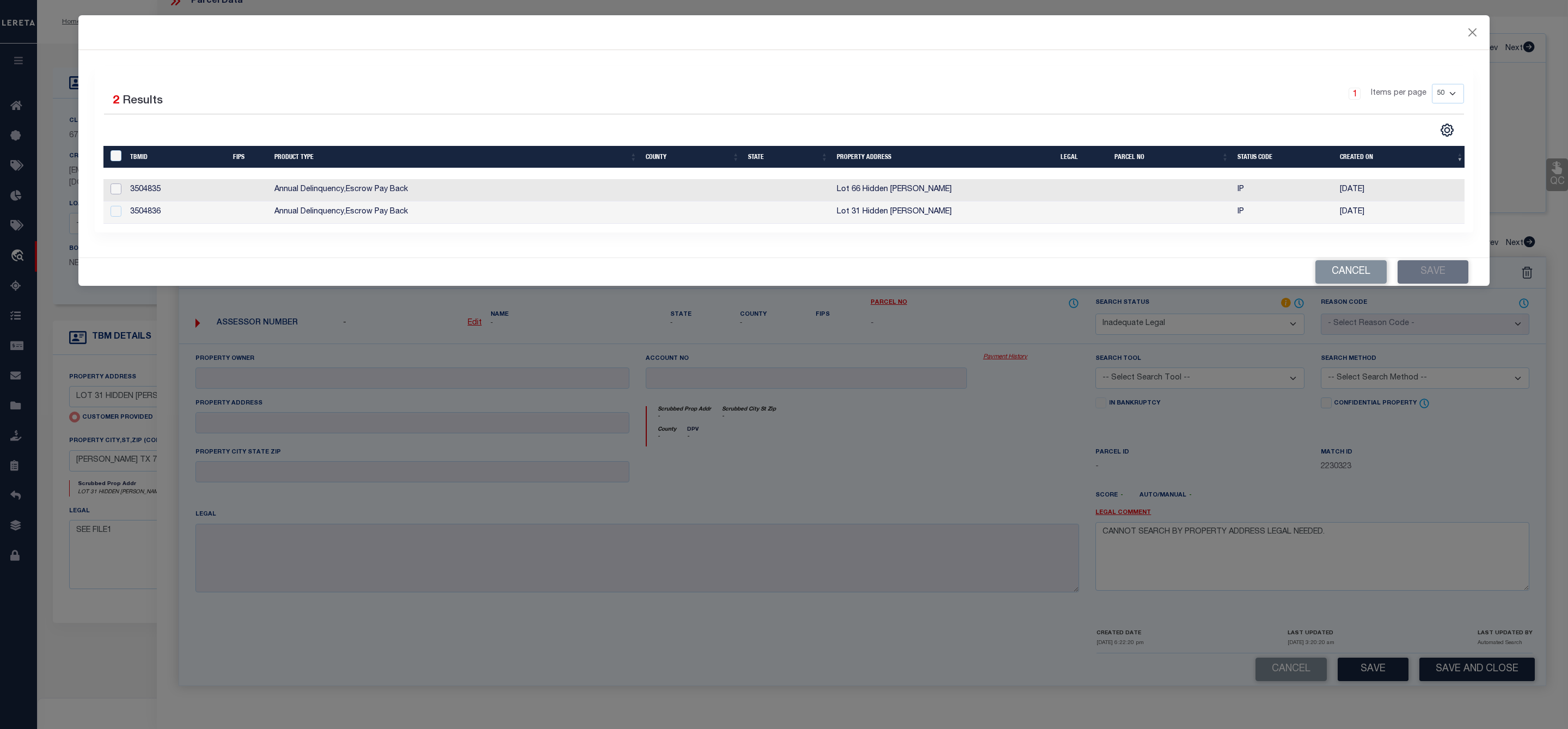
click at [116, 185] on input "checkbox" at bounding box center [116, 189] width 11 height 11
checkbox input "true"
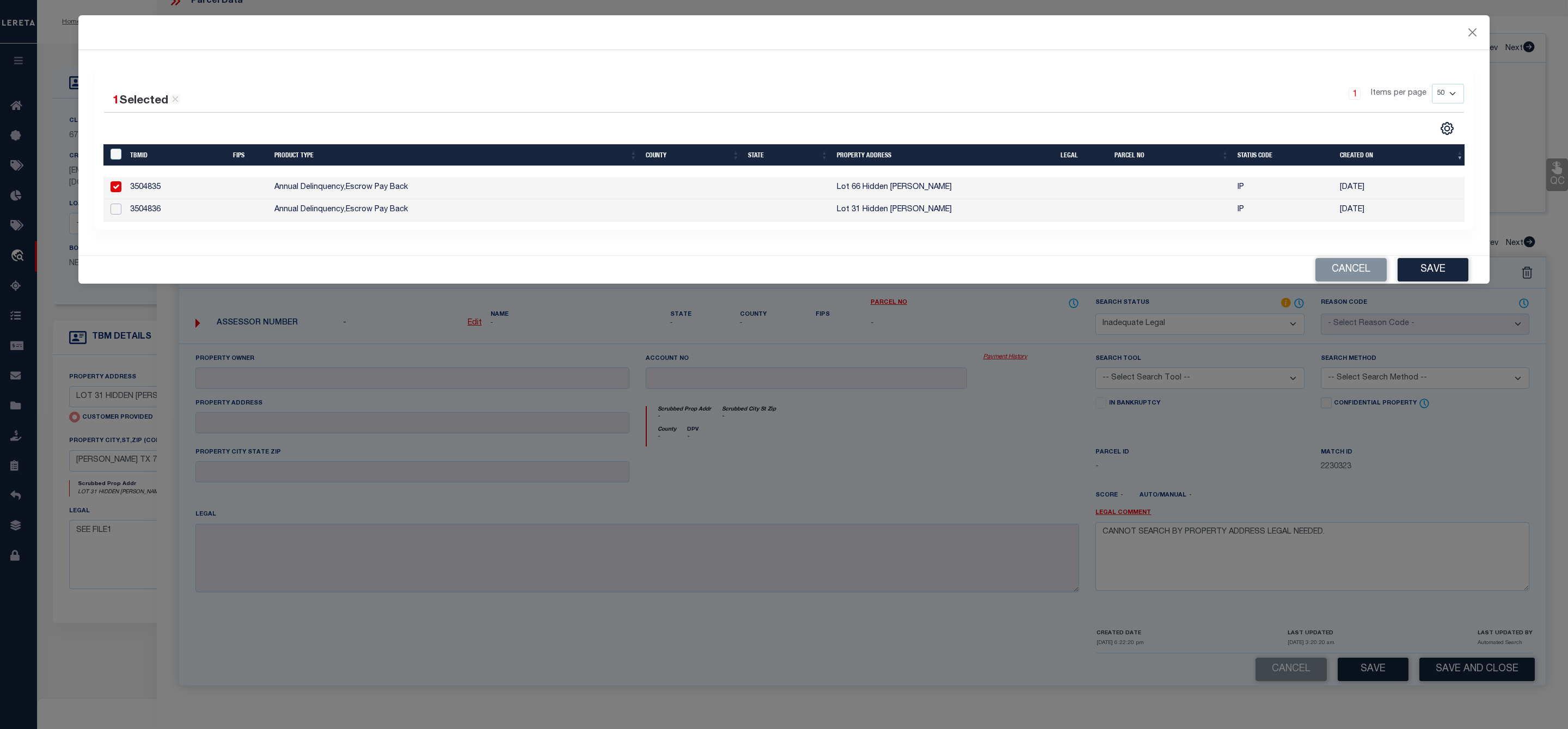
click at [115, 210] on input "checkbox" at bounding box center [116, 209] width 11 height 11
checkbox input "true"
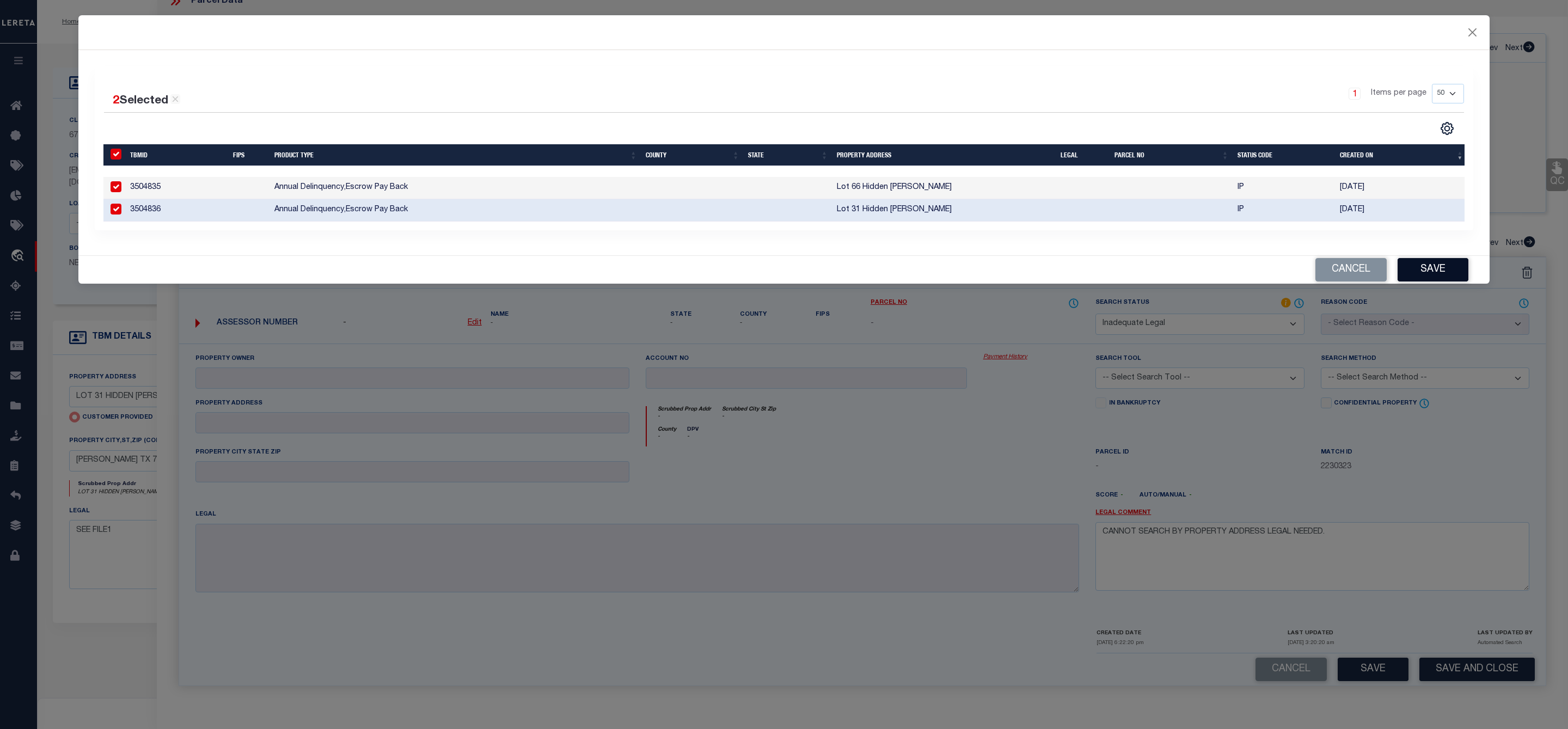
click at [1440, 273] on button "Save" at bounding box center [1433, 269] width 71 height 23
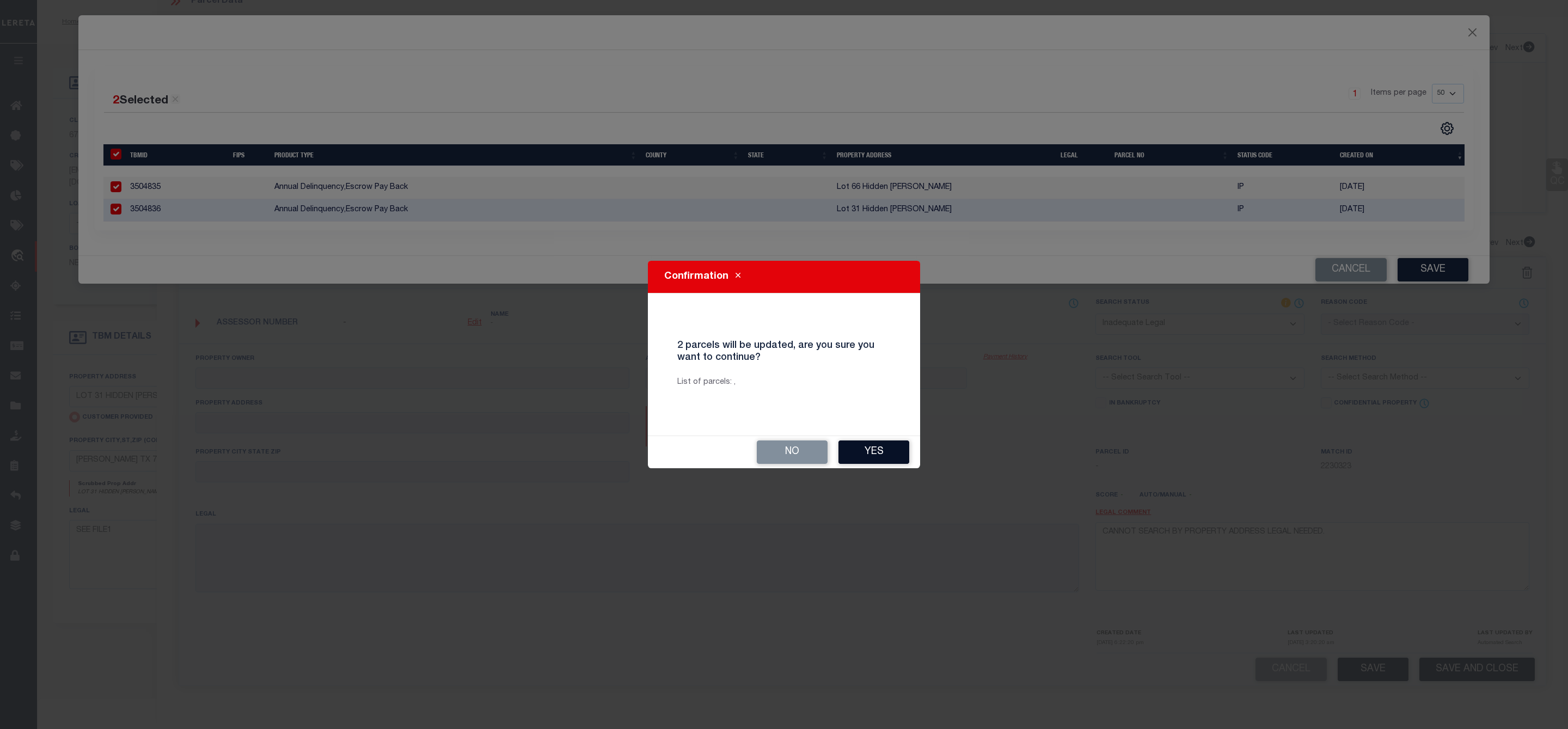
click at [869, 451] on button "Yes" at bounding box center [874, 452] width 71 height 23
select select "AS"
checkbox input "false"
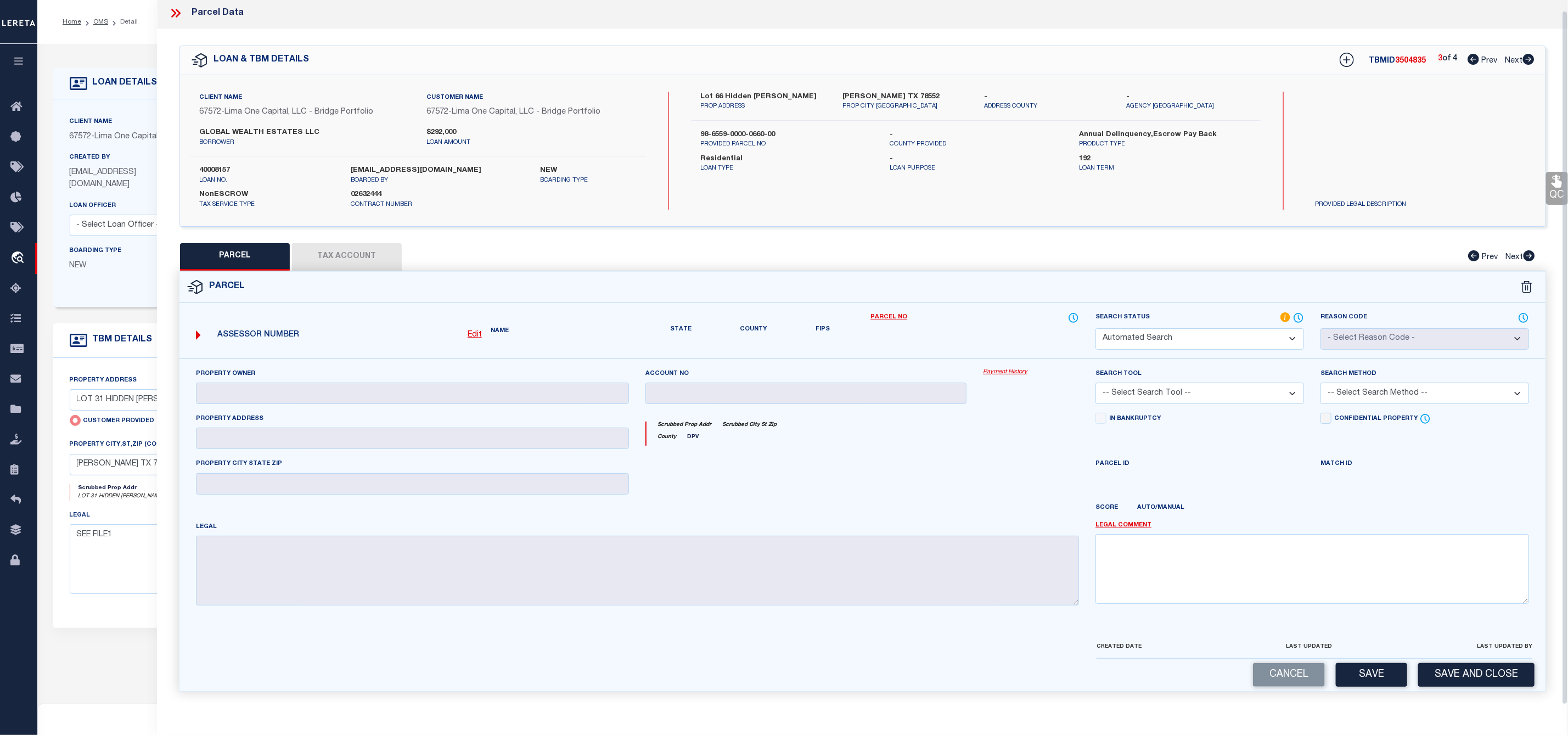
select select "ND"
checkbox input "false"
type textarea "CANNOT SEARCH BY PROPERTY ADDRESS LEGAL NEEDED."
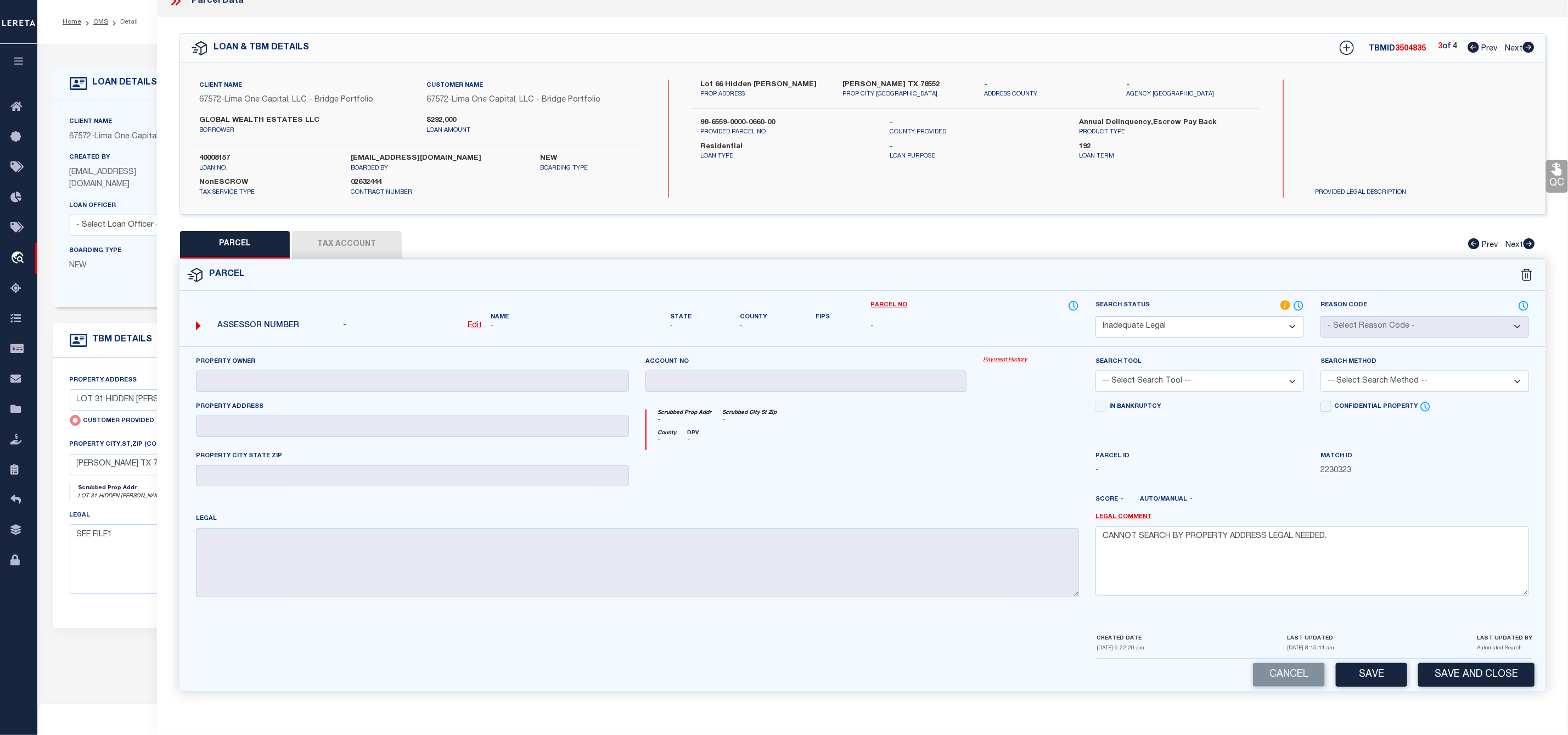
click at [1528, 42] on icon at bounding box center [1528, 47] width 11 height 11
select select "AS"
checkbox input "false"
select select "ND"
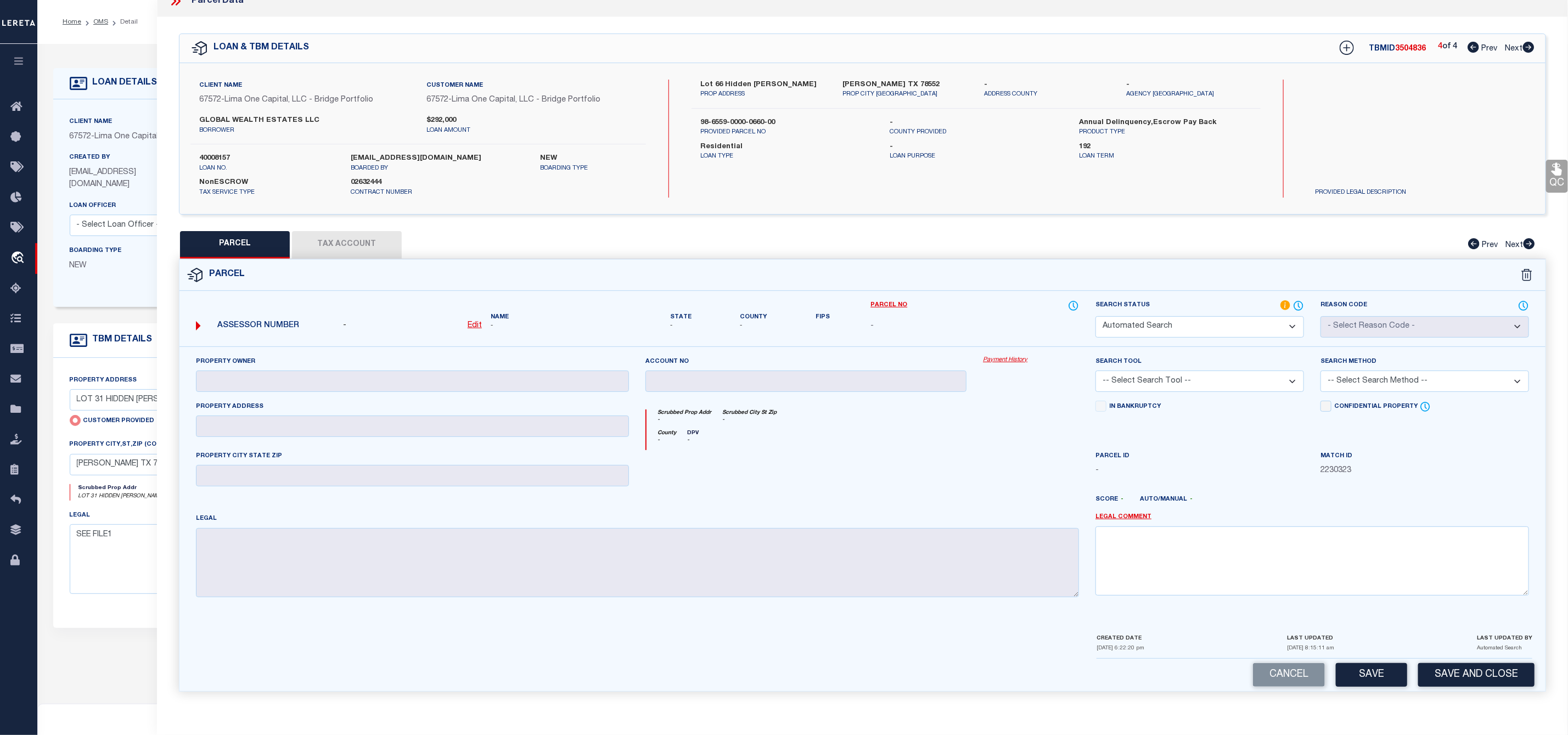
checkbox input "false"
type textarea "CANNOT SEARCH BY PROPERTY ADDRESS LEGAL NEEDED."
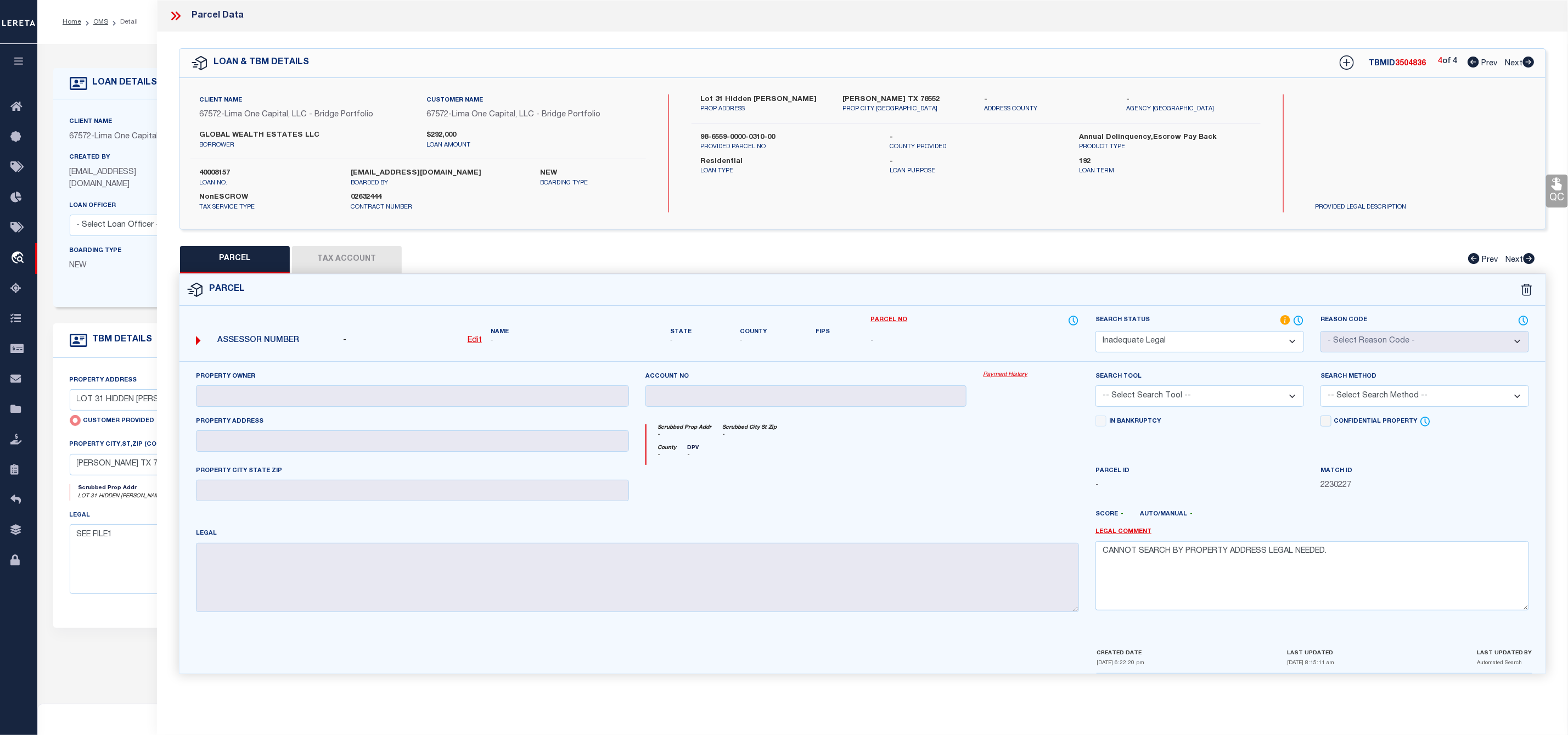
click at [173, 15] on icon at bounding box center [175, 16] width 14 height 14
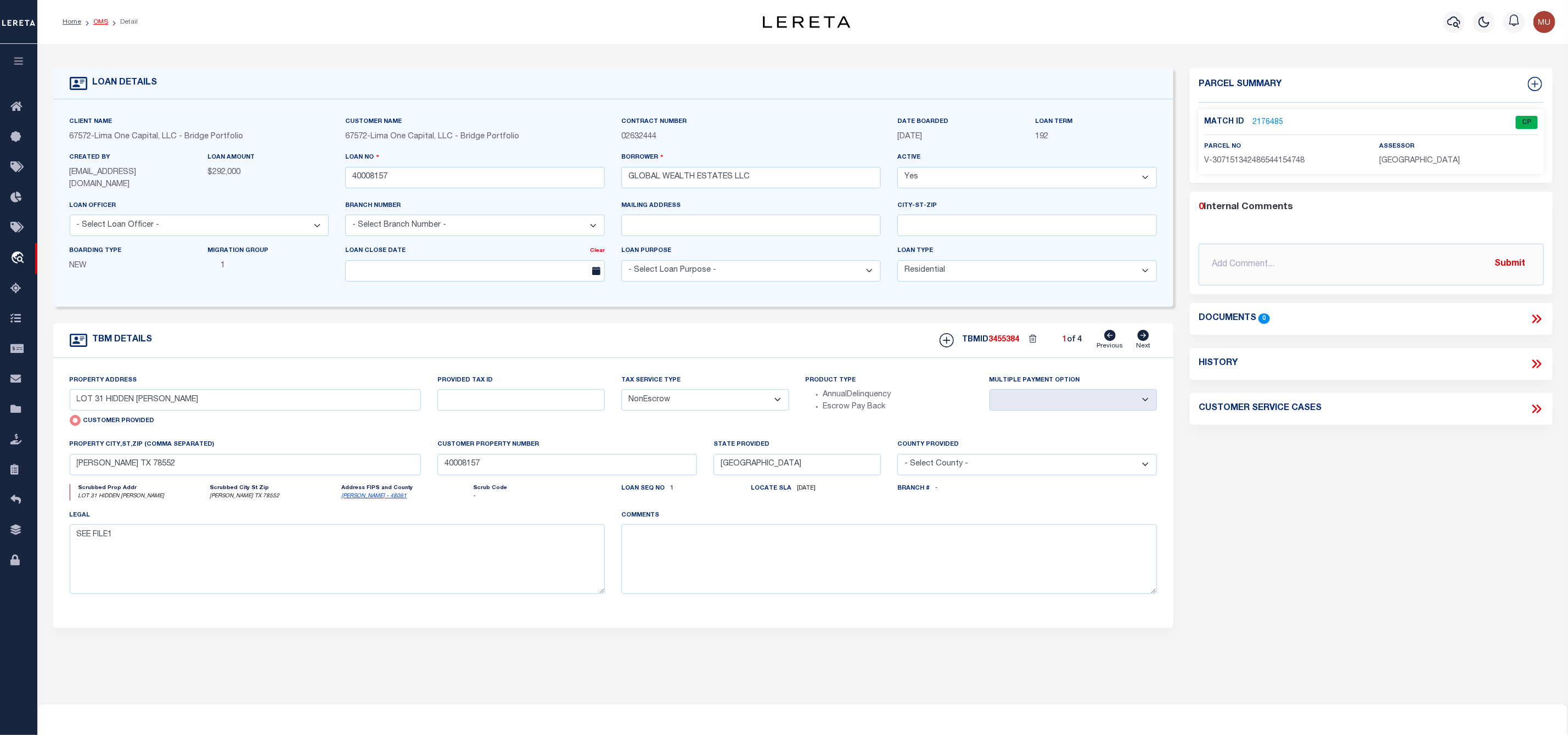
click at [103, 21] on link "OMS" at bounding box center [101, 22] width 15 height 7
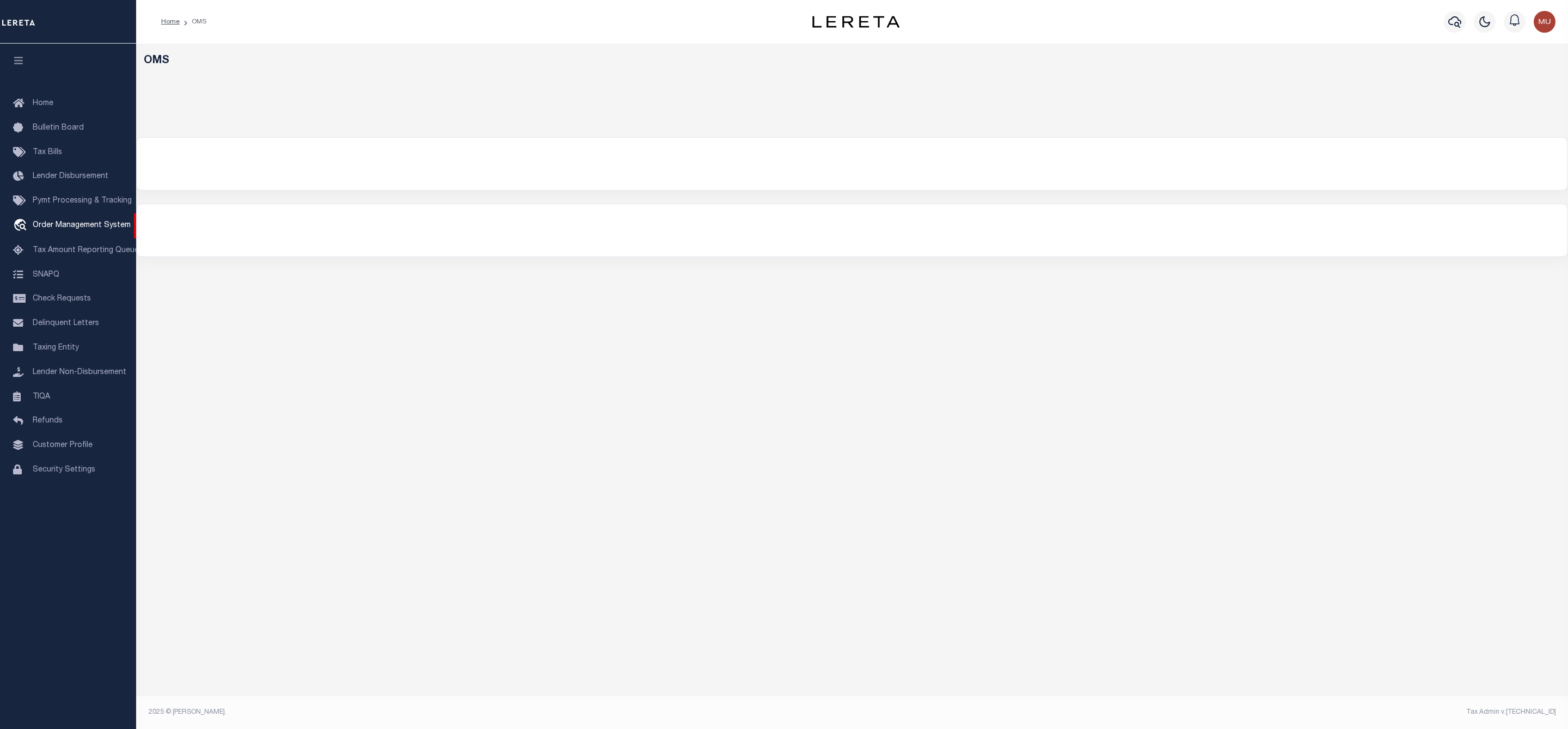
select select "200"
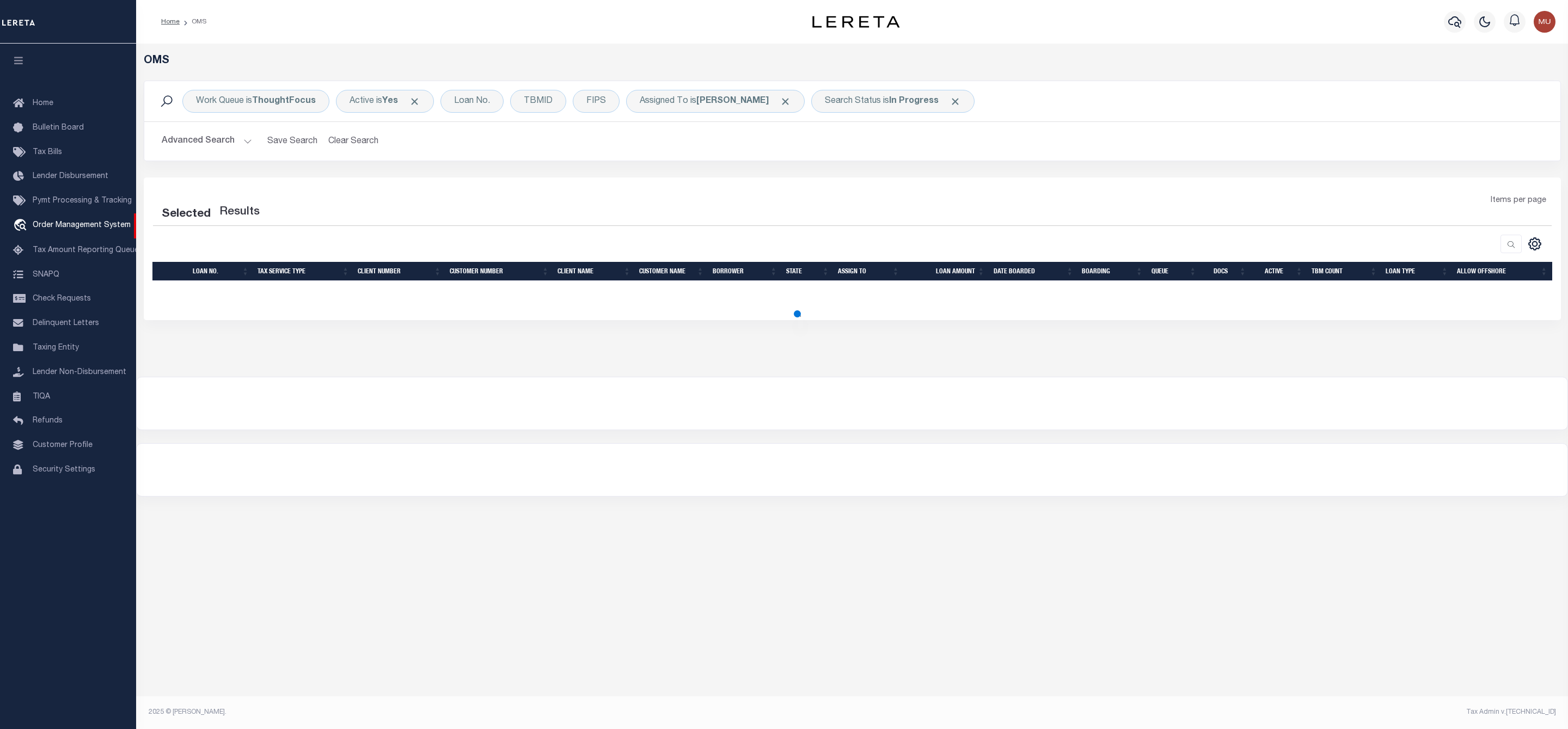
select select "200"
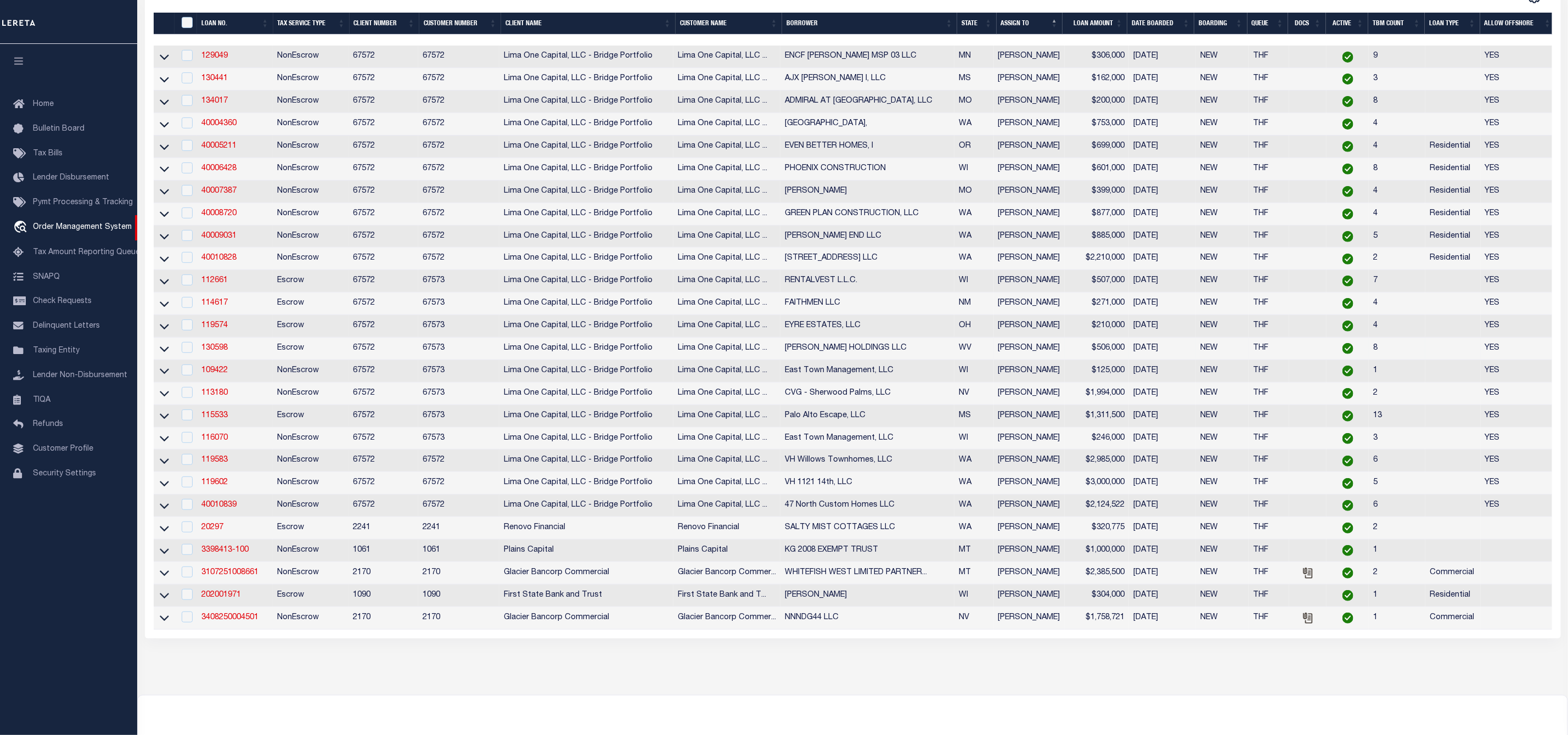
scroll to position [82, 0]
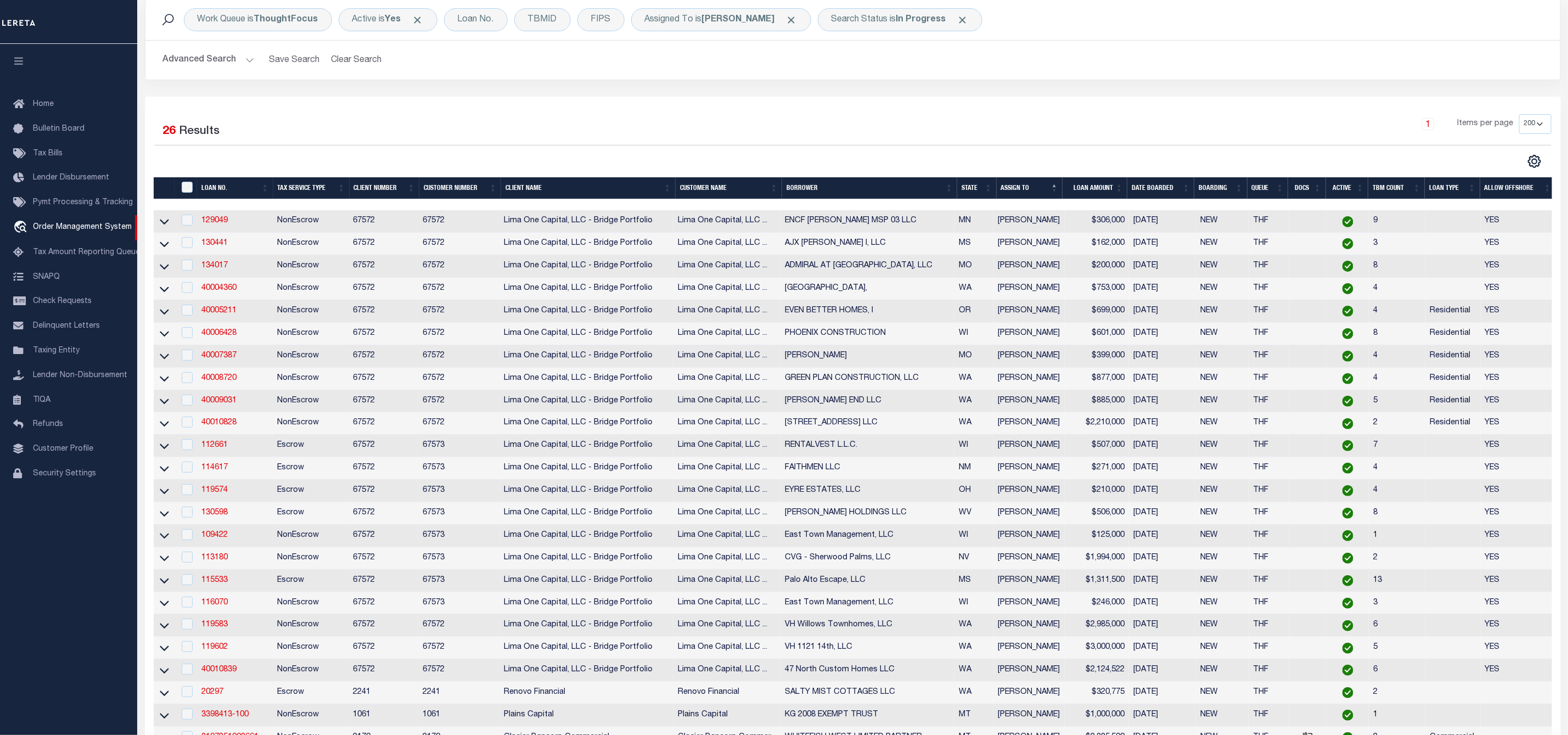
click at [1122, 184] on th "LOAN AMOUNT" at bounding box center [1095, 189] width 65 height 23
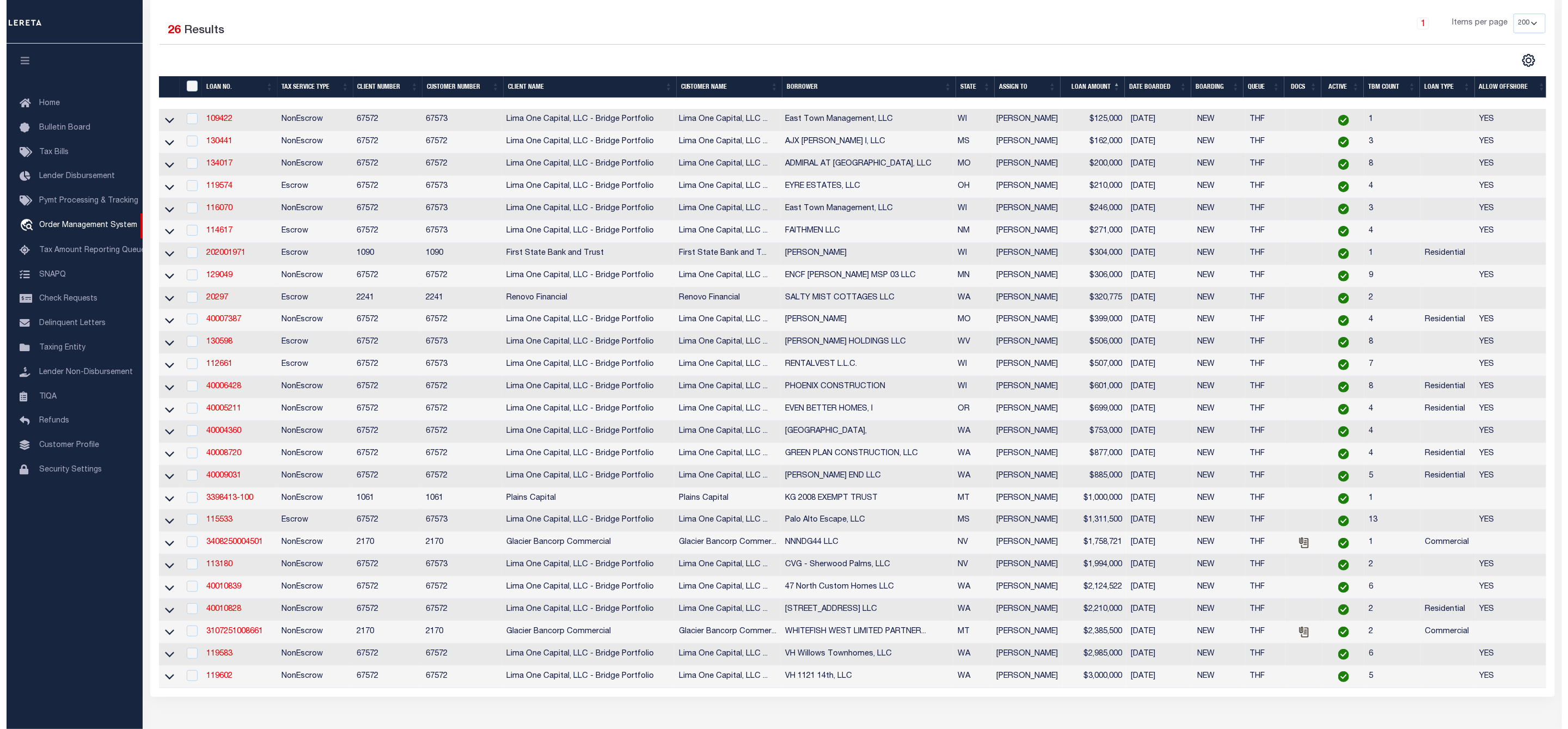
scroll to position [0, 0]
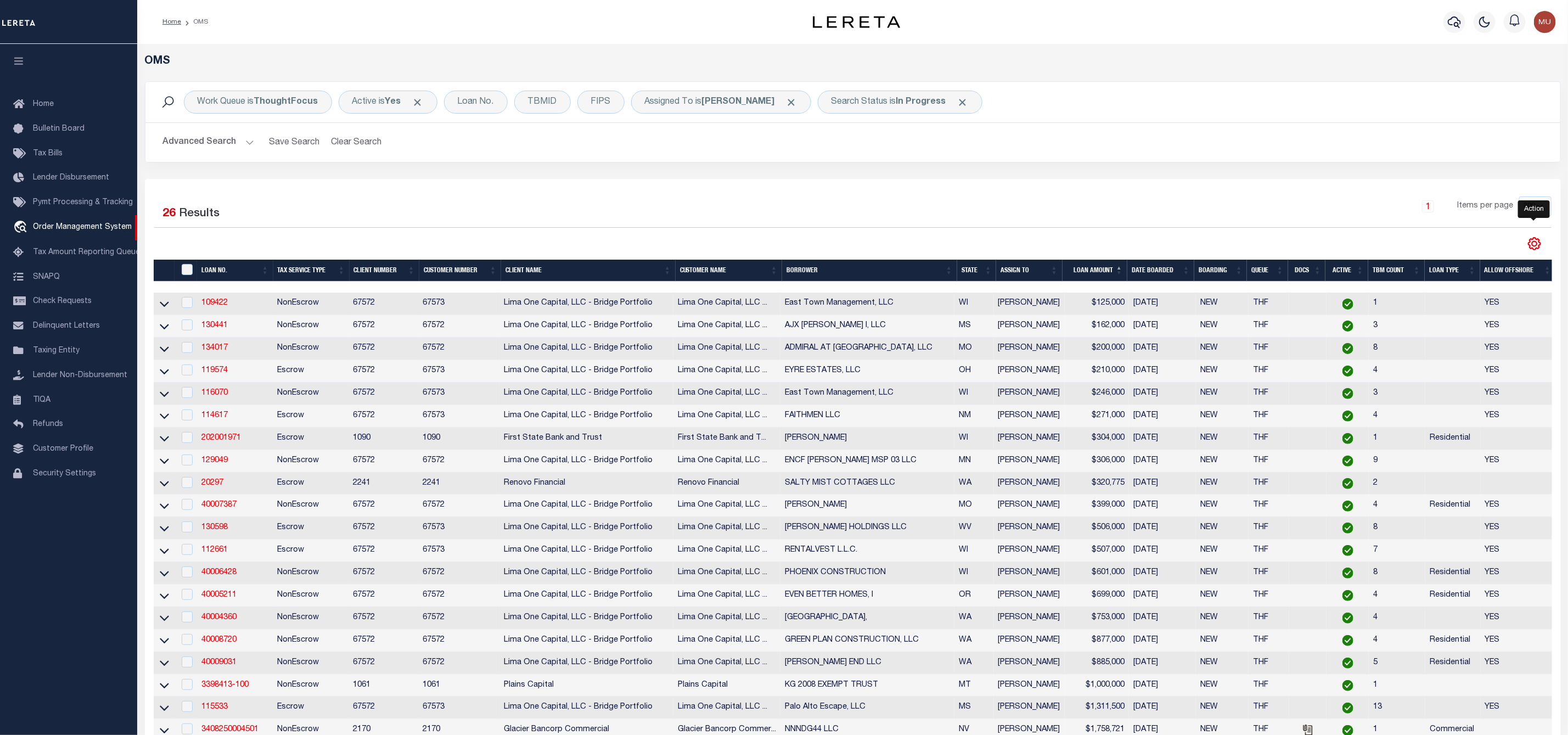
click at [1530, 246] on icon "" at bounding box center [1534, 244] width 14 height 14
click at [1457, 259] on span "CSV" at bounding box center [1455, 261] width 17 height 8
click at [188, 306] on input "checkbox" at bounding box center [187, 303] width 11 height 11
checkbox input "true"
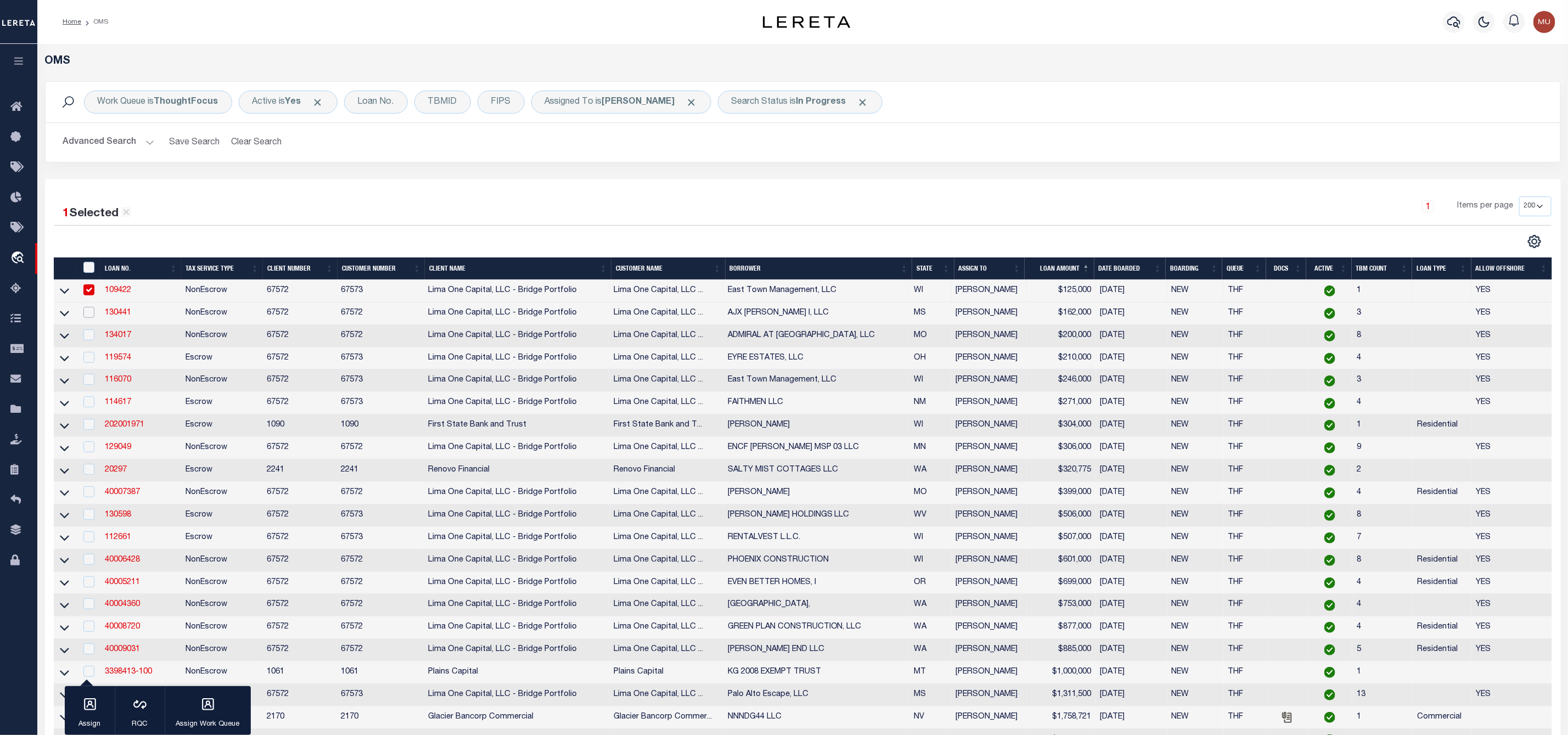
click at [90, 312] on input "checkbox" at bounding box center [89, 312] width 11 height 11
checkbox input "true"
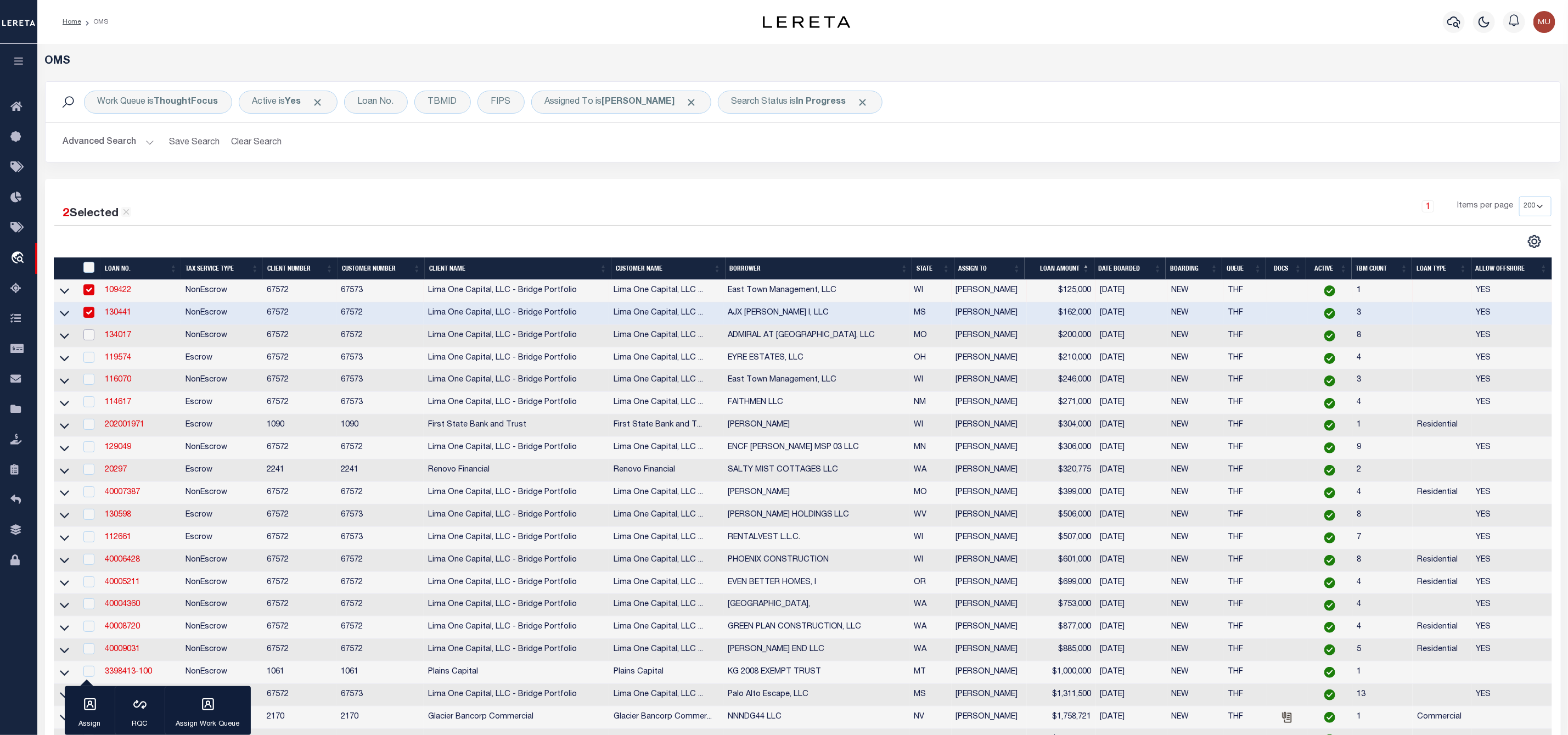
click at [89, 337] on input "checkbox" at bounding box center [89, 335] width 11 height 11
checkbox input "true"
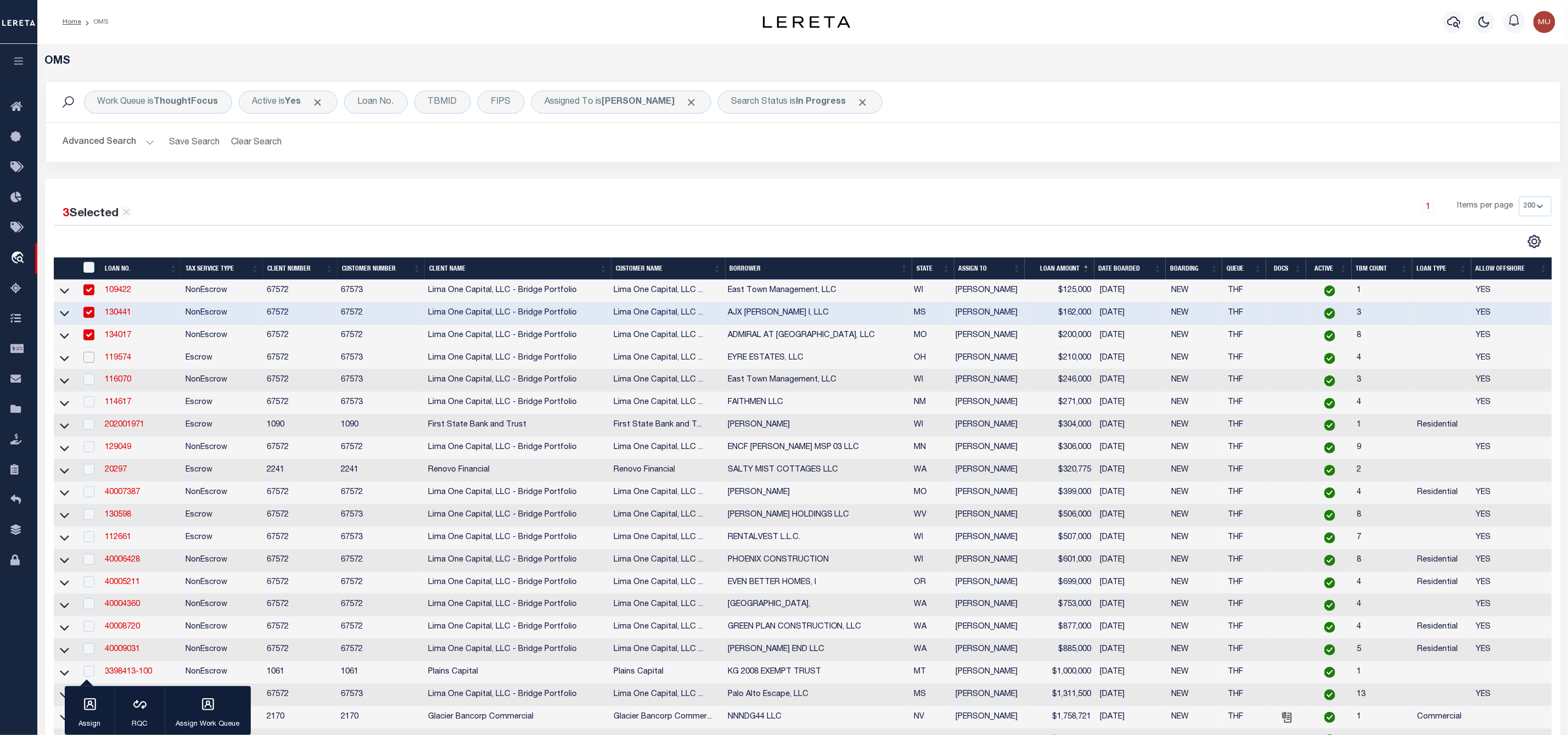
click at [89, 355] on input "checkbox" at bounding box center [89, 357] width 11 height 11
checkbox input "true"
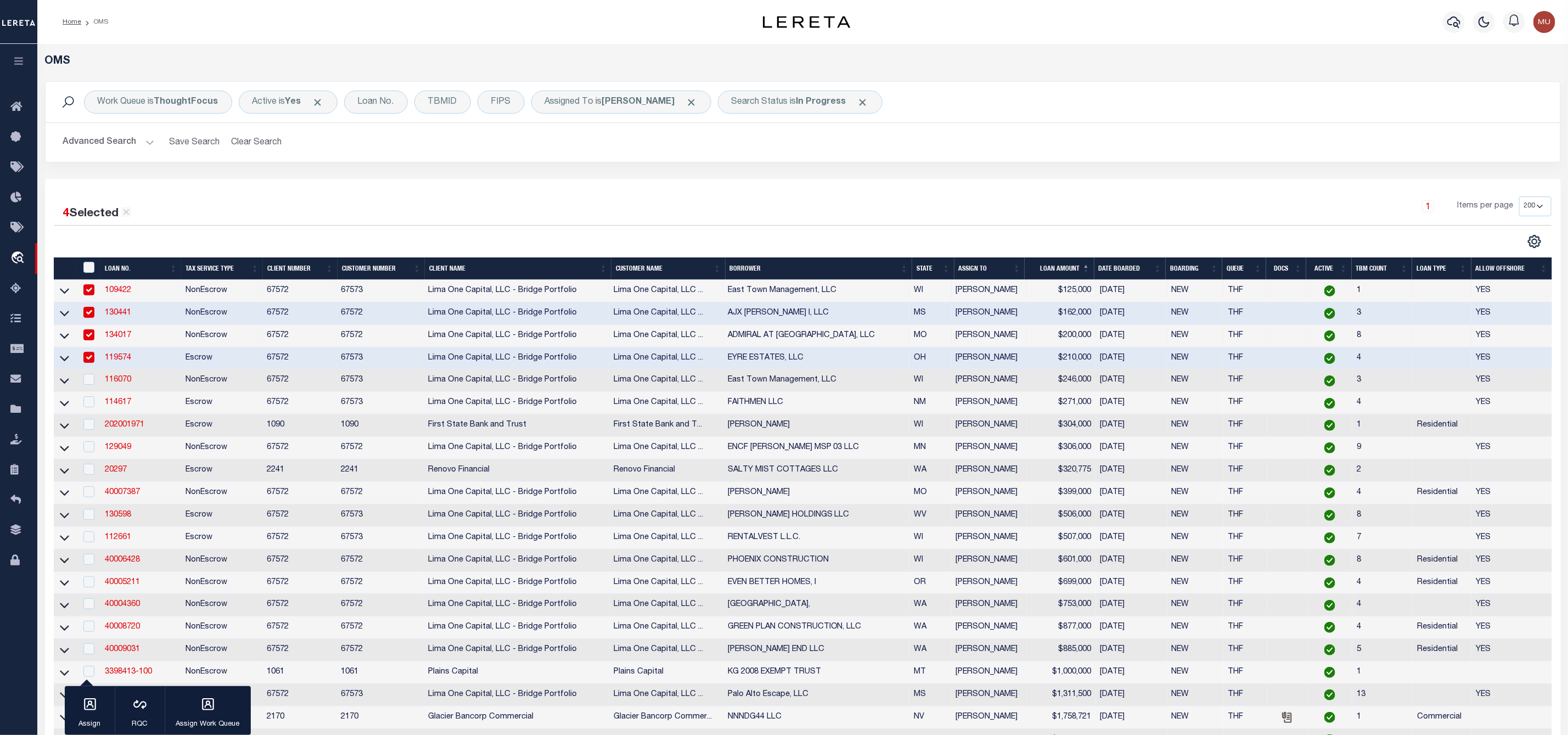
click at [89, 376] on td at bounding box center [88, 381] width 24 height 23
checkbox input "true"
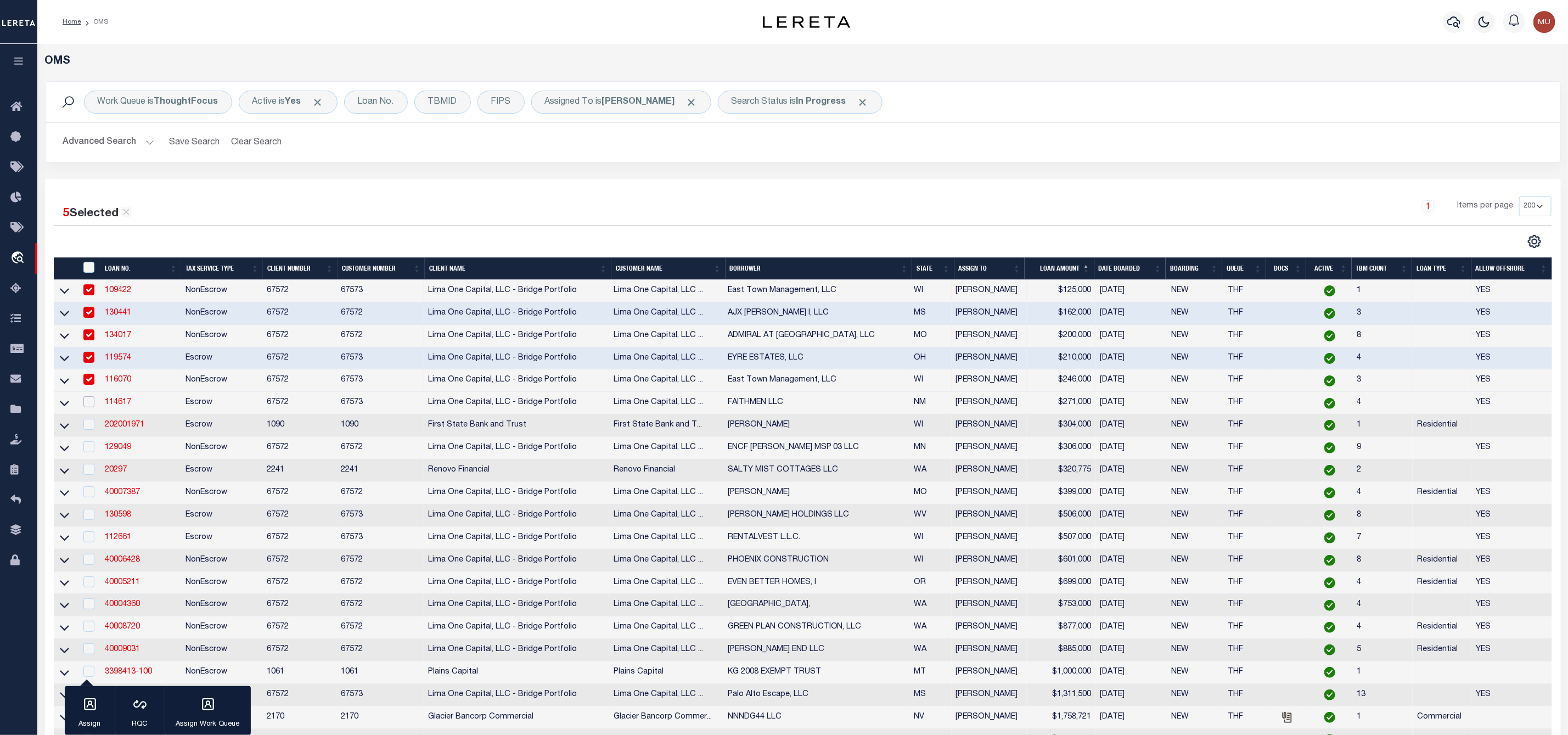
click at [91, 407] on input "checkbox" at bounding box center [89, 401] width 11 height 11
checkbox input "true"
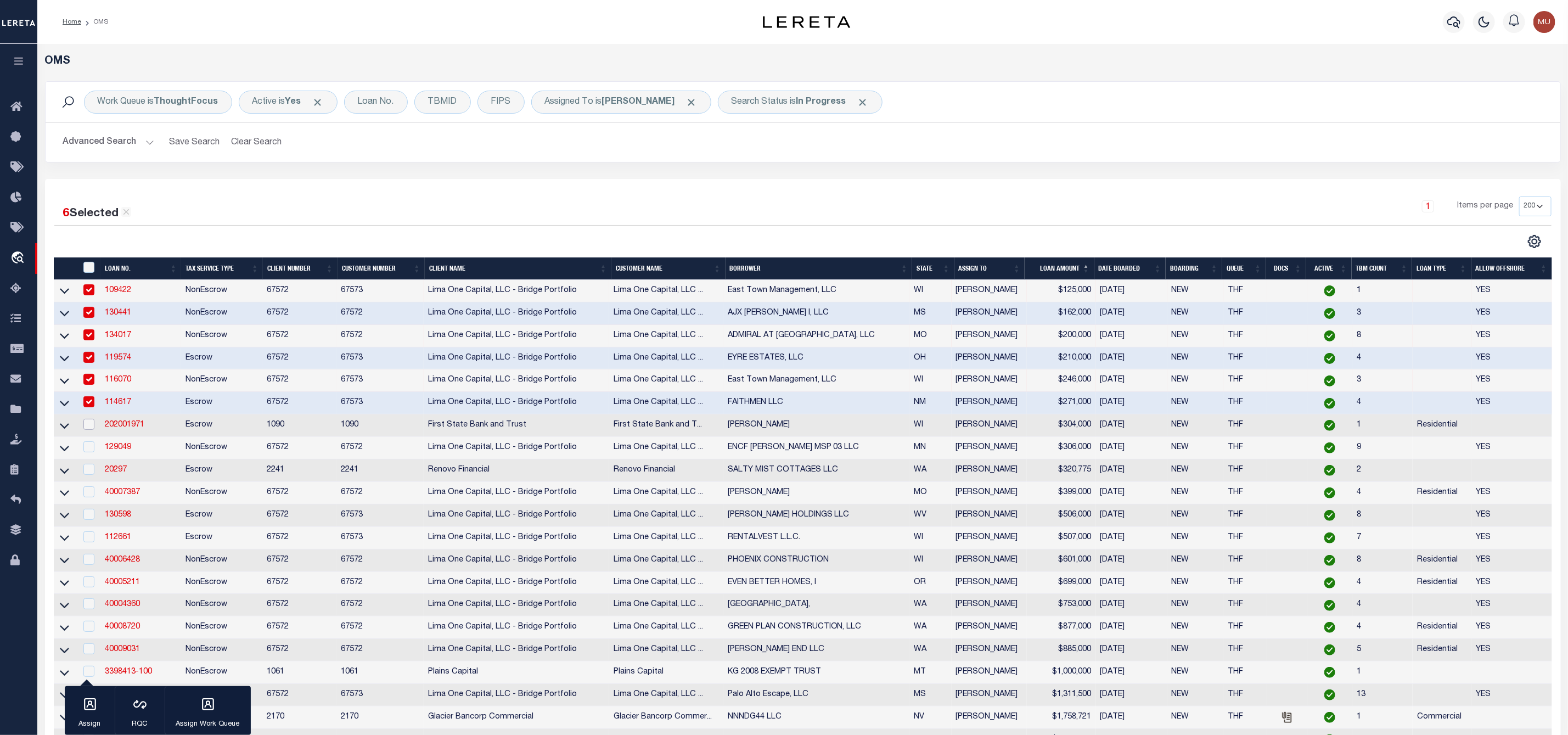
click at [91, 430] on input "checkbox" at bounding box center [89, 424] width 11 height 11
checkbox input "true"
click at [100, 703] on div "button" at bounding box center [90, 706] width 27 height 27
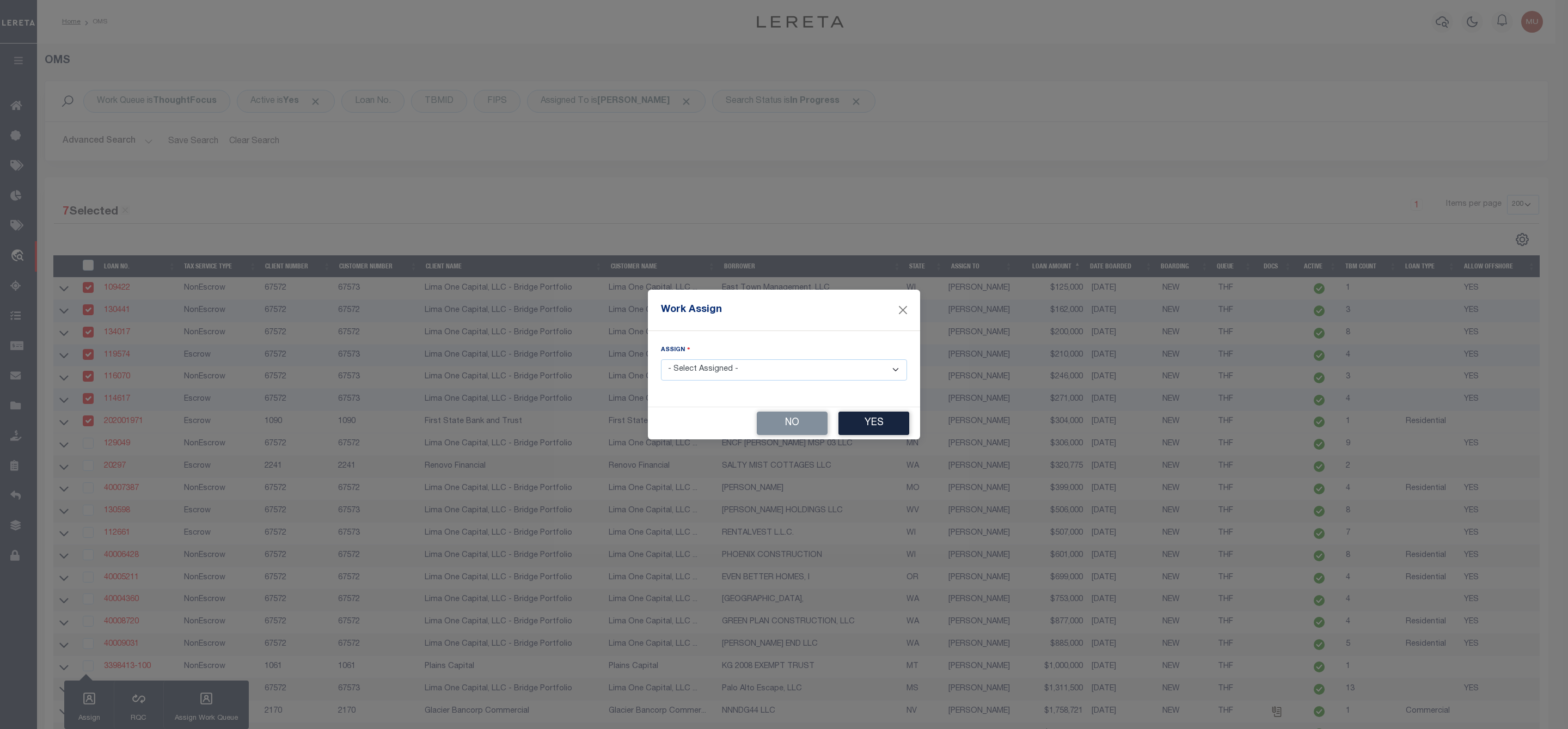
click at [756, 373] on select "- Select Assigned - --Unassigned-- [PERSON_NAME] [PERSON_NAME] [PERSON_NAME] [P…" at bounding box center [783, 370] width 246 height 21
select select "[PERSON_NAME]"
click at [661, 359] on select "- Select Assigned - --Unassigned-- [PERSON_NAME] [PERSON_NAME] [PERSON_NAME] [P…" at bounding box center [783, 370] width 246 height 21
click at [879, 427] on button "Yes" at bounding box center [874, 423] width 71 height 23
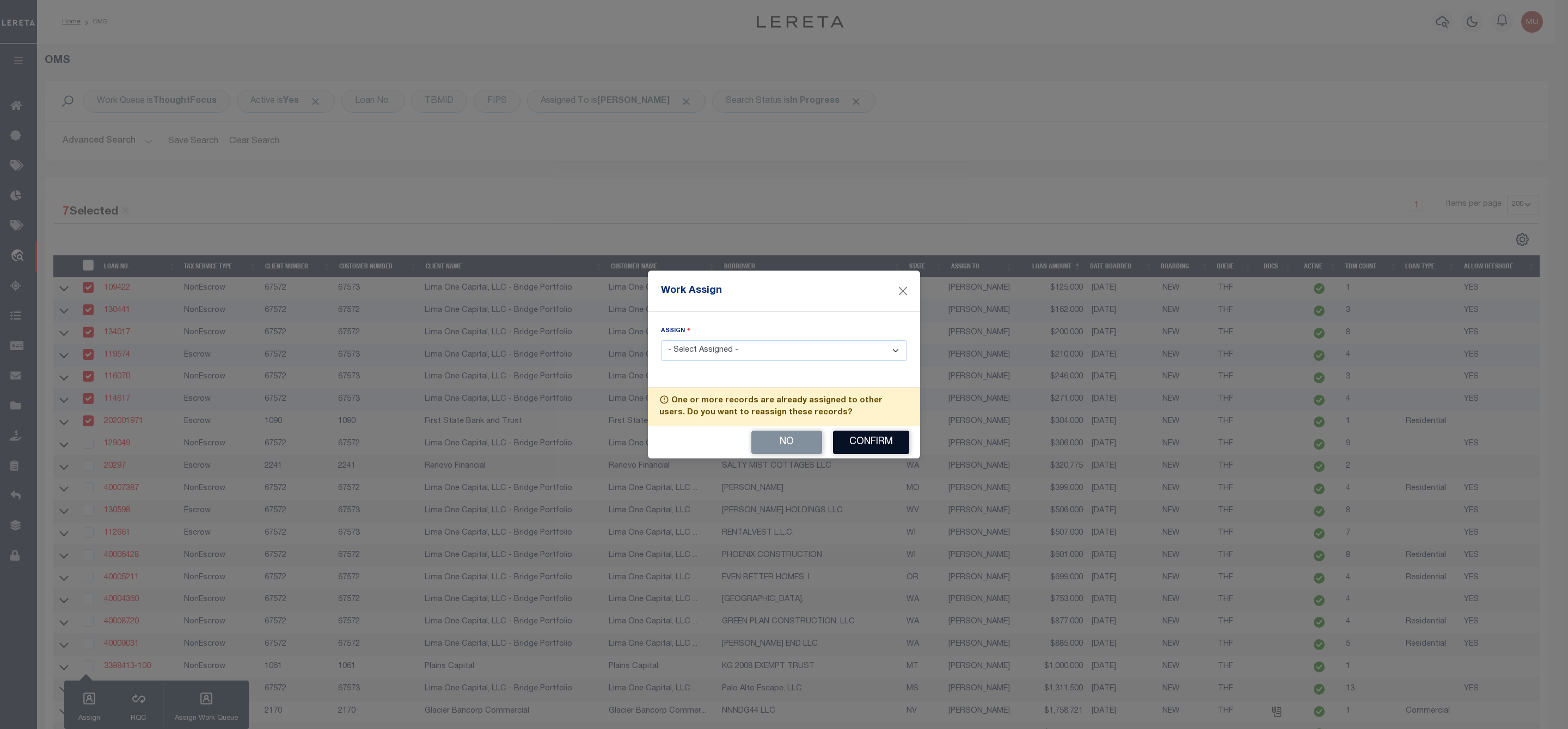
click at [876, 440] on button "Confirm" at bounding box center [871, 442] width 76 height 23
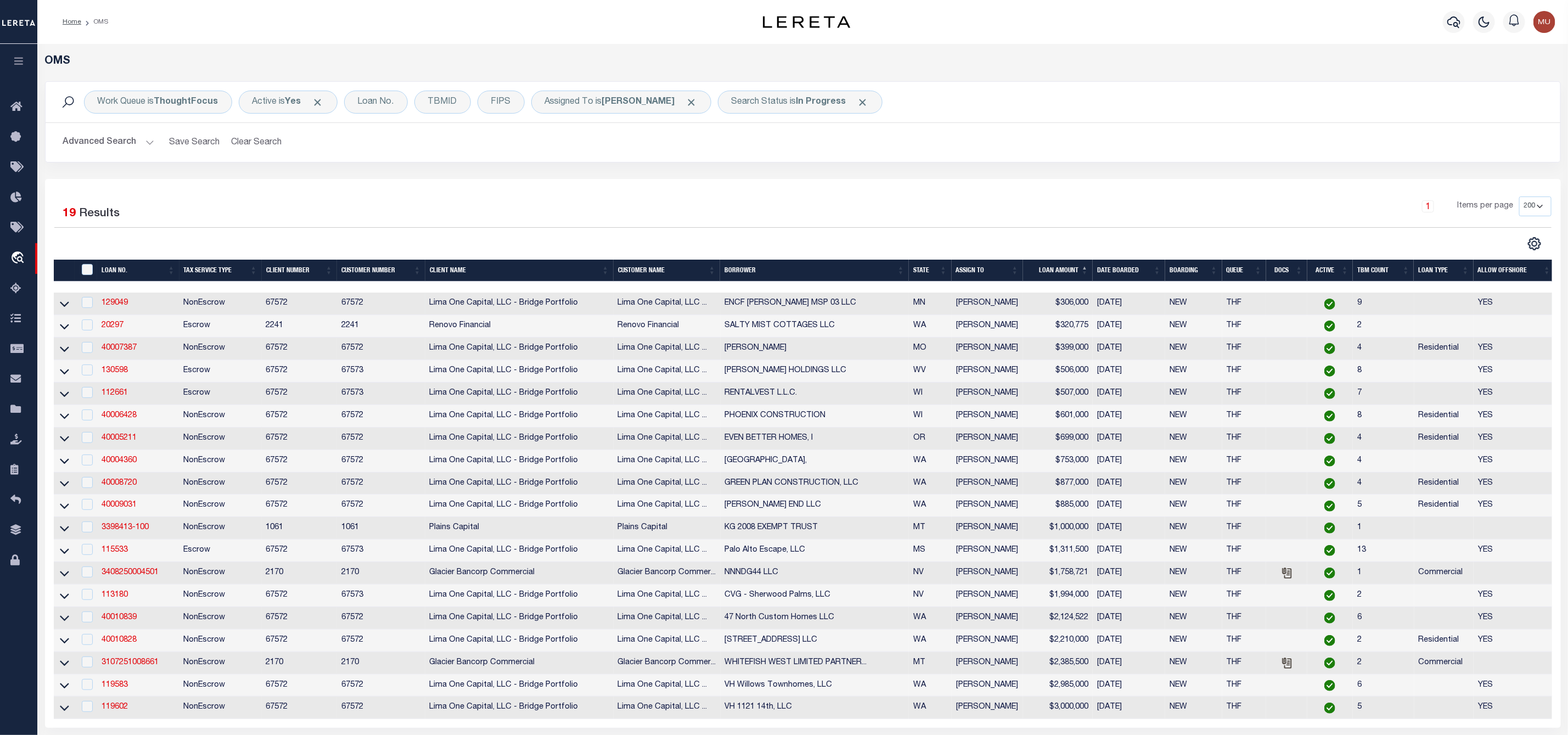
click at [81, 301] on div at bounding box center [87, 303] width 14 height 12
checkbox input "true"
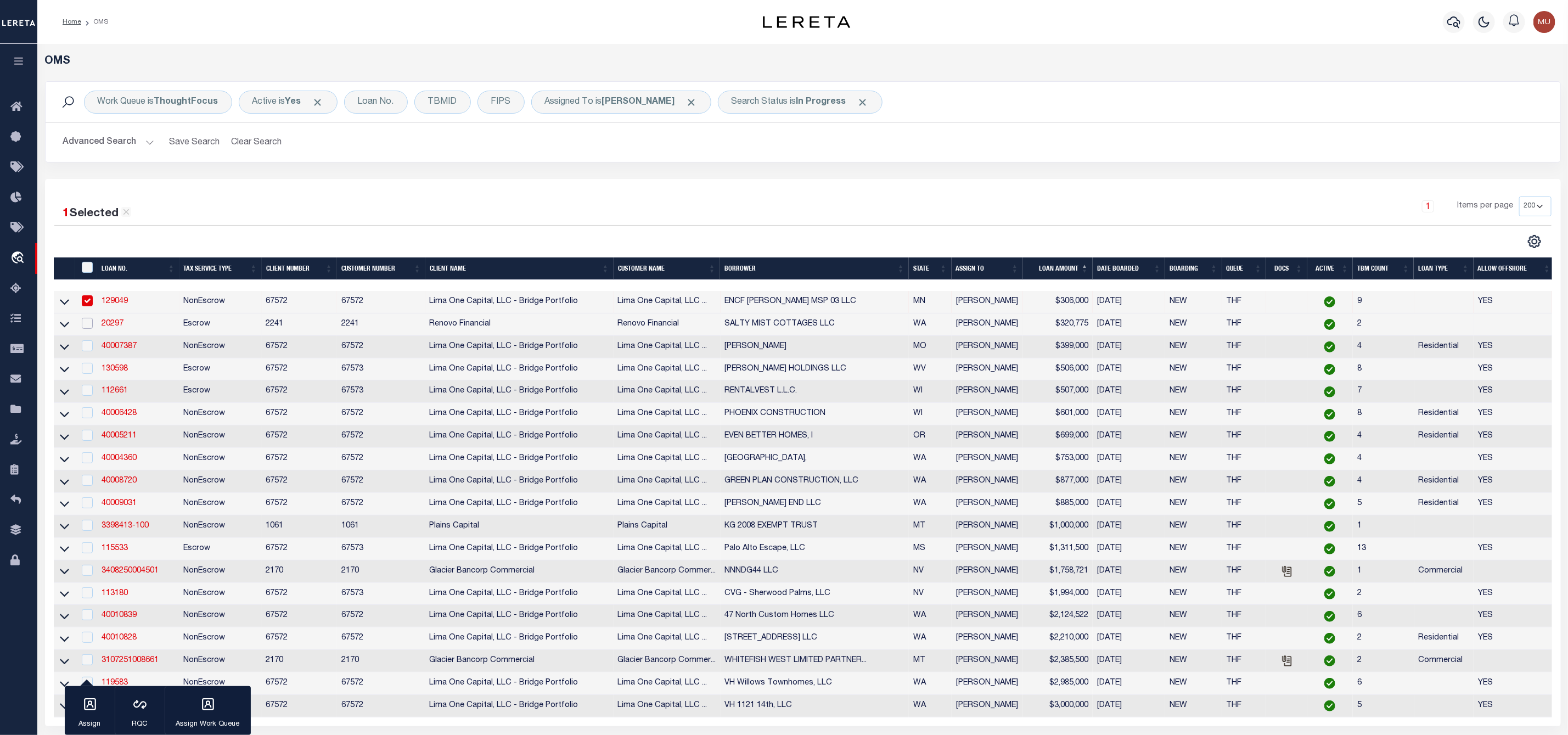
click at [91, 328] on input "checkbox" at bounding box center [87, 323] width 11 height 11
checkbox input "true"
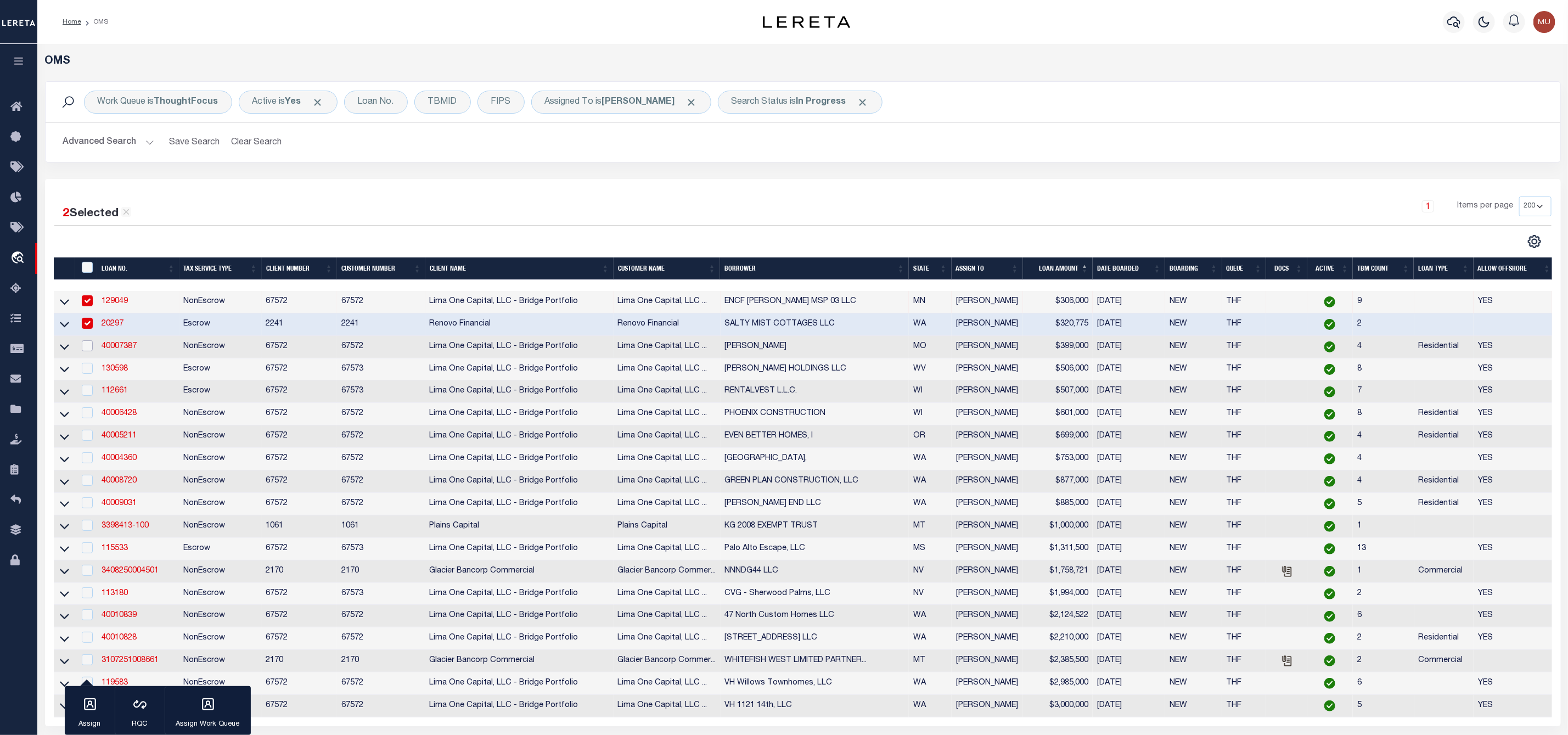
click at [84, 348] on input "checkbox" at bounding box center [87, 346] width 11 height 11
checkbox input "true"
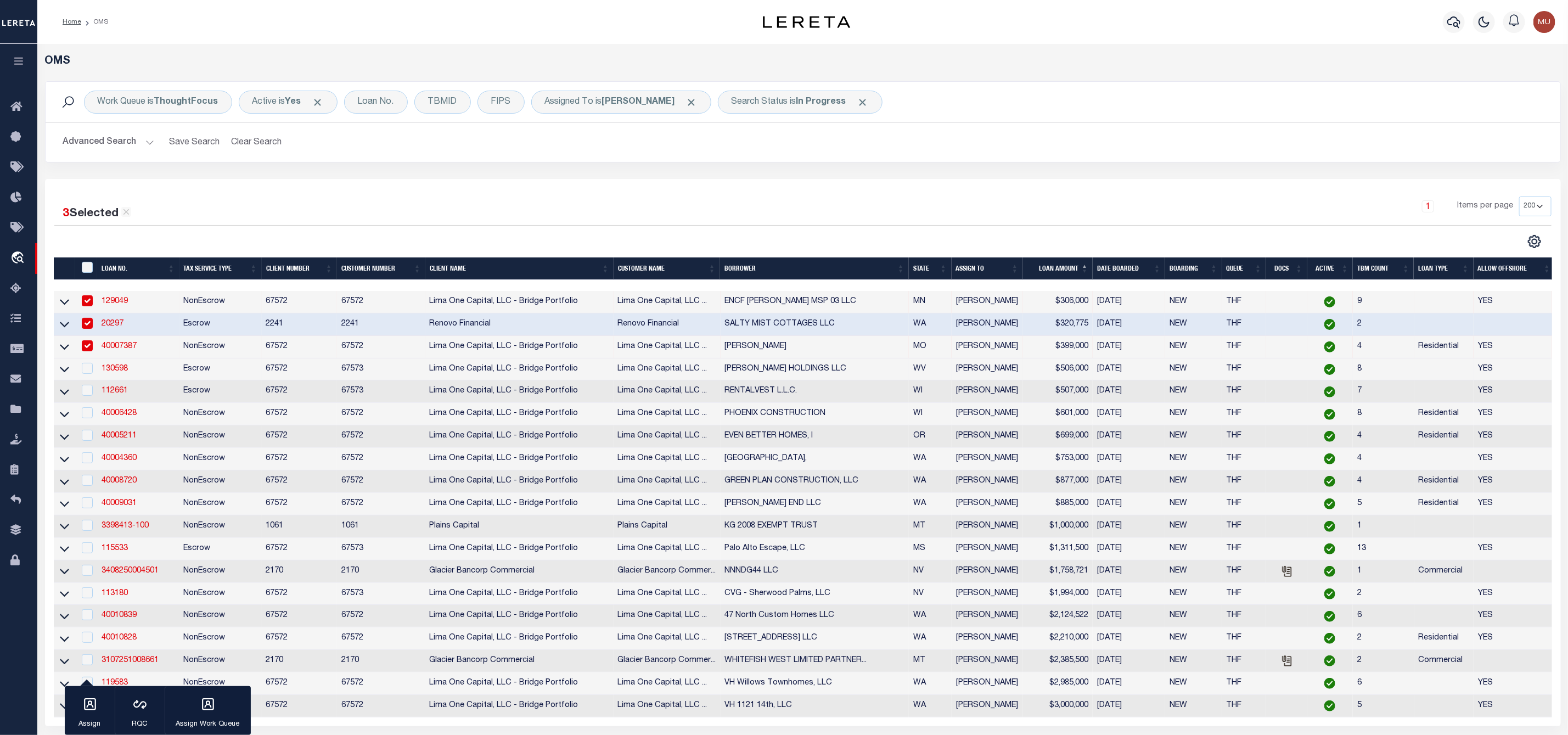
click at [86, 375] on div at bounding box center [87, 369] width 14 height 12
checkbox input "true"
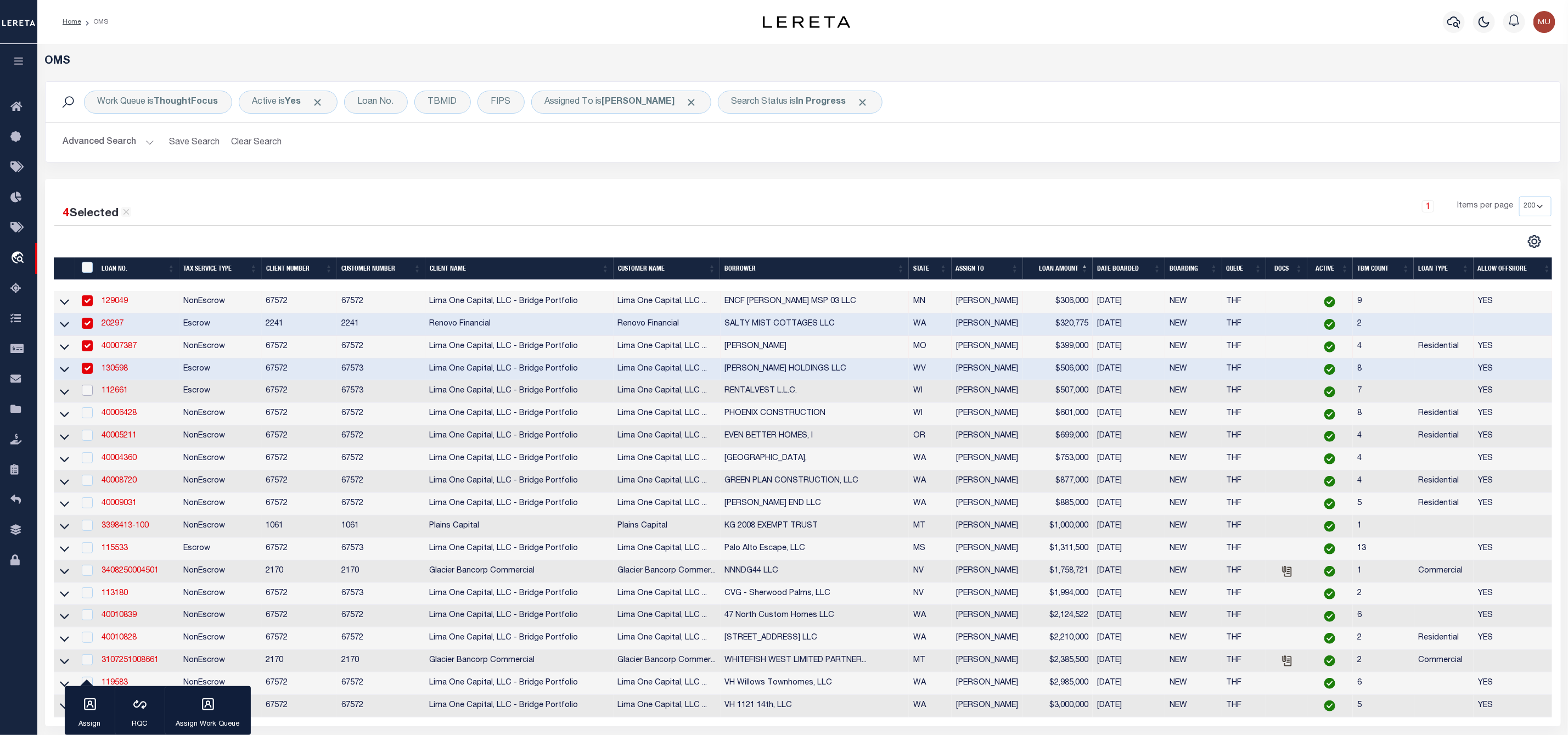
click at [87, 392] on input "checkbox" at bounding box center [87, 390] width 11 height 11
checkbox input "true"
click at [84, 415] on input "checkbox" at bounding box center [87, 413] width 11 height 11
checkbox input "true"
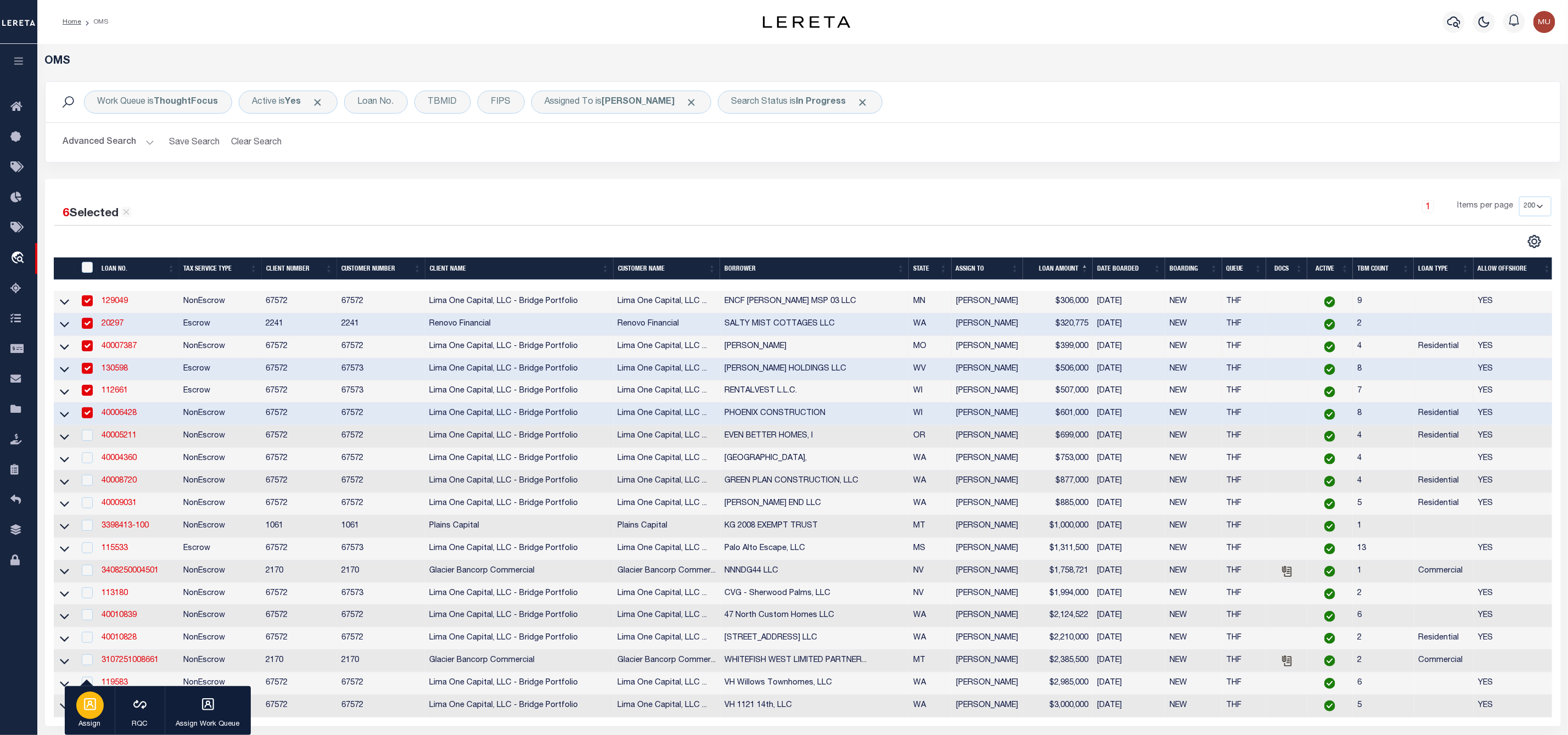
click at [87, 704] on icon "button" at bounding box center [90, 704] width 14 height 14
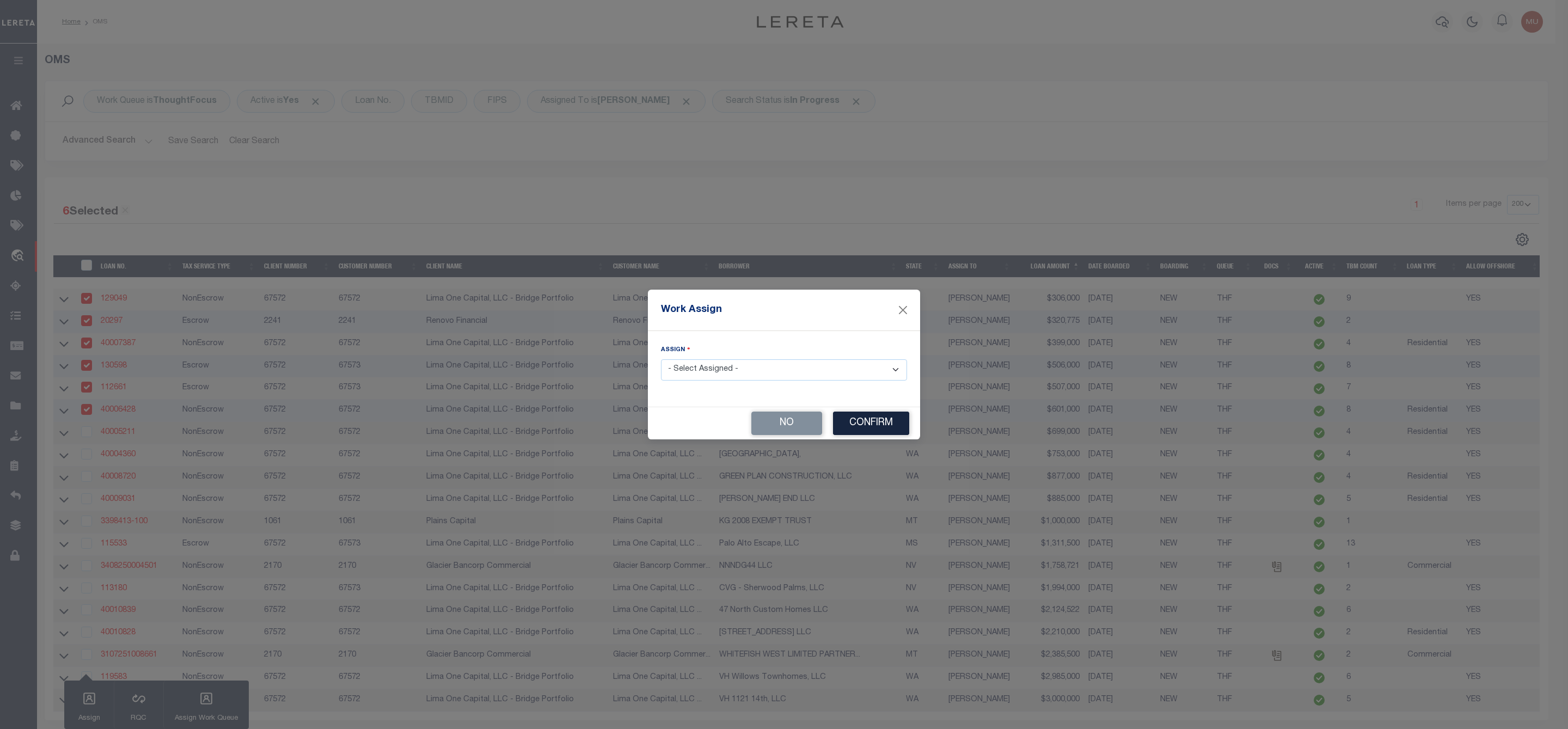
click at [720, 369] on select "- Select Assigned - --Unassigned-- [PERSON_NAME] [PERSON_NAME] [PERSON_NAME] [P…" at bounding box center [783, 370] width 246 height 21
select select "[PERSON_NAME]"
click at [661, 359] on select "- Select Assigned - --Unassigned-- [PERSON_NAME] [PERSON_NAME] [PERSON_NAME] [P…" at bounding box center [783, 370] width 246 height 21
click at [861, 422] on button "Confirm" at bounding box center [871, 423] width 76 height 23
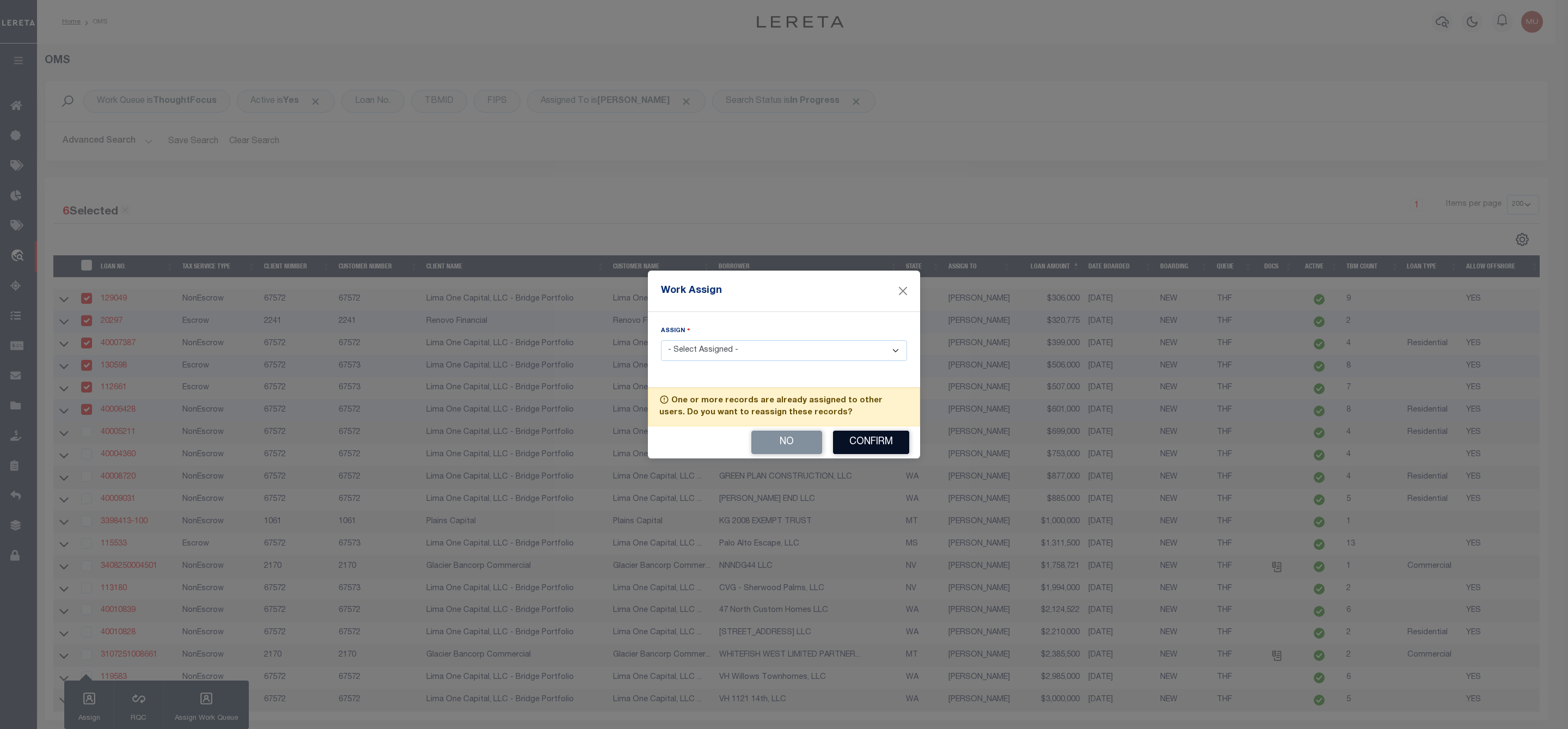
click at [864, 438] on button "Confirm" at bounding box center [871, 442] width 76 height 23
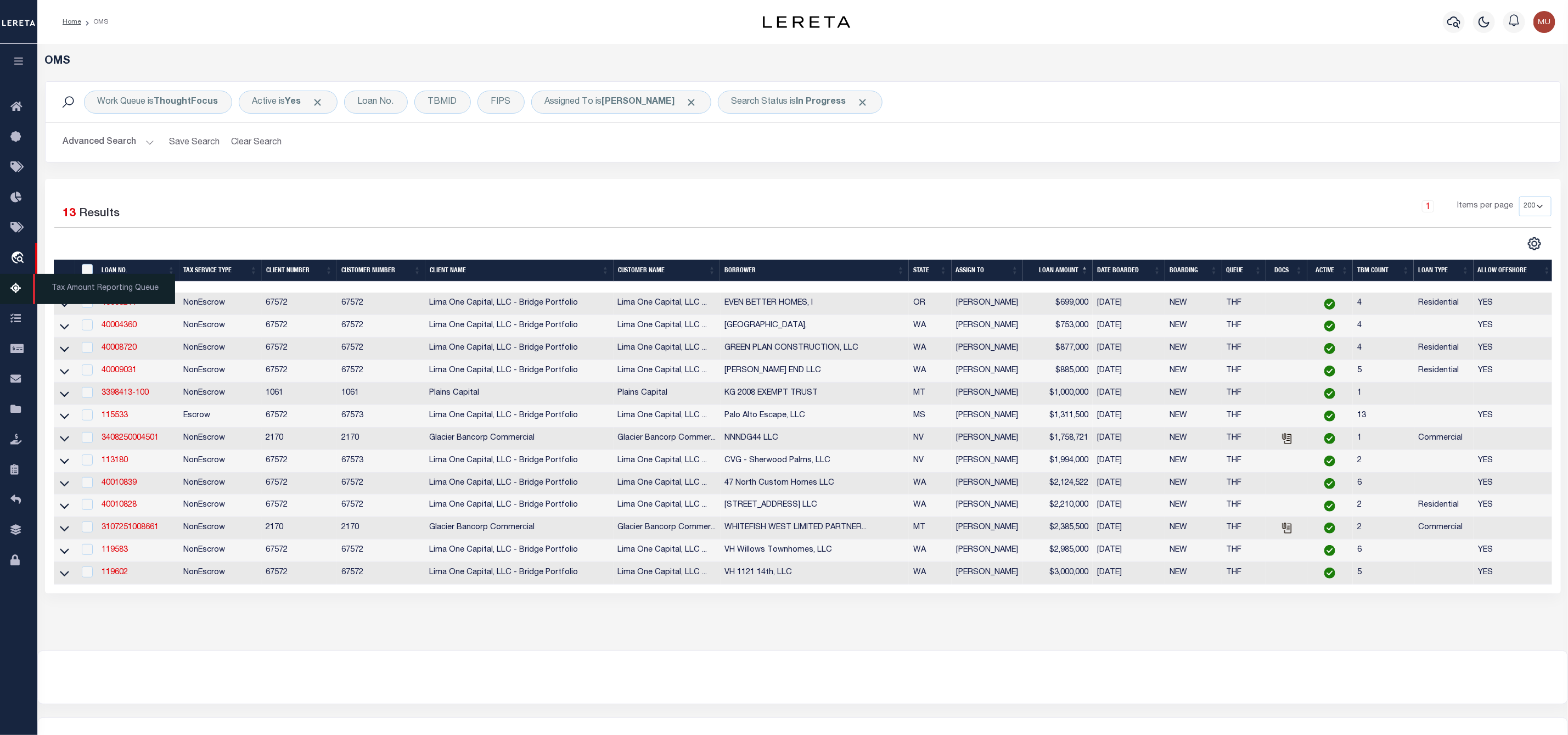
click at [86, 304] on span "Tax Amount Reporting Queue" at bounding box center [104, 289] width 142 height 30
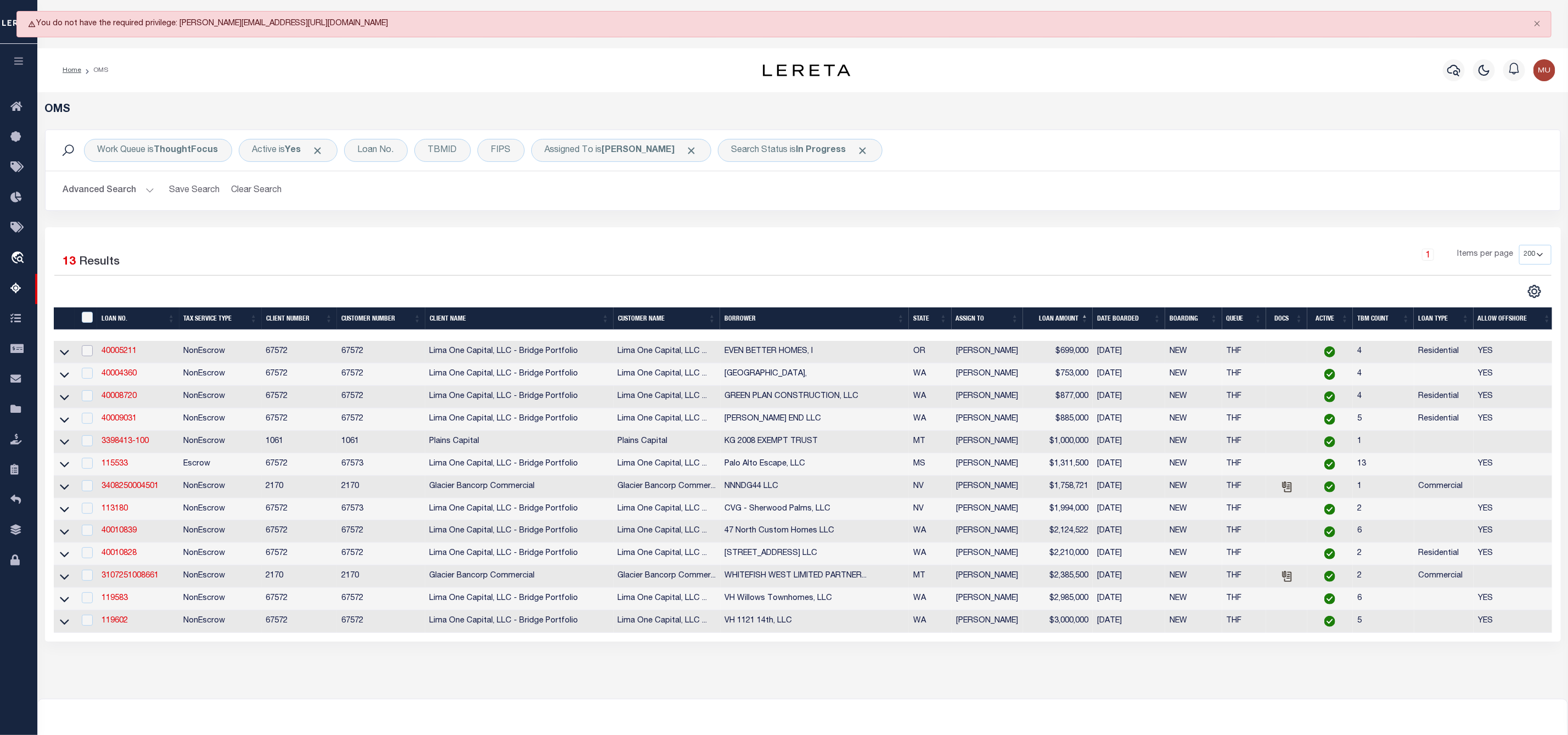
click at [86, 356] on input "checkbox" at bounding box center [87, 351] width 11 height 11
checkbox input "true"
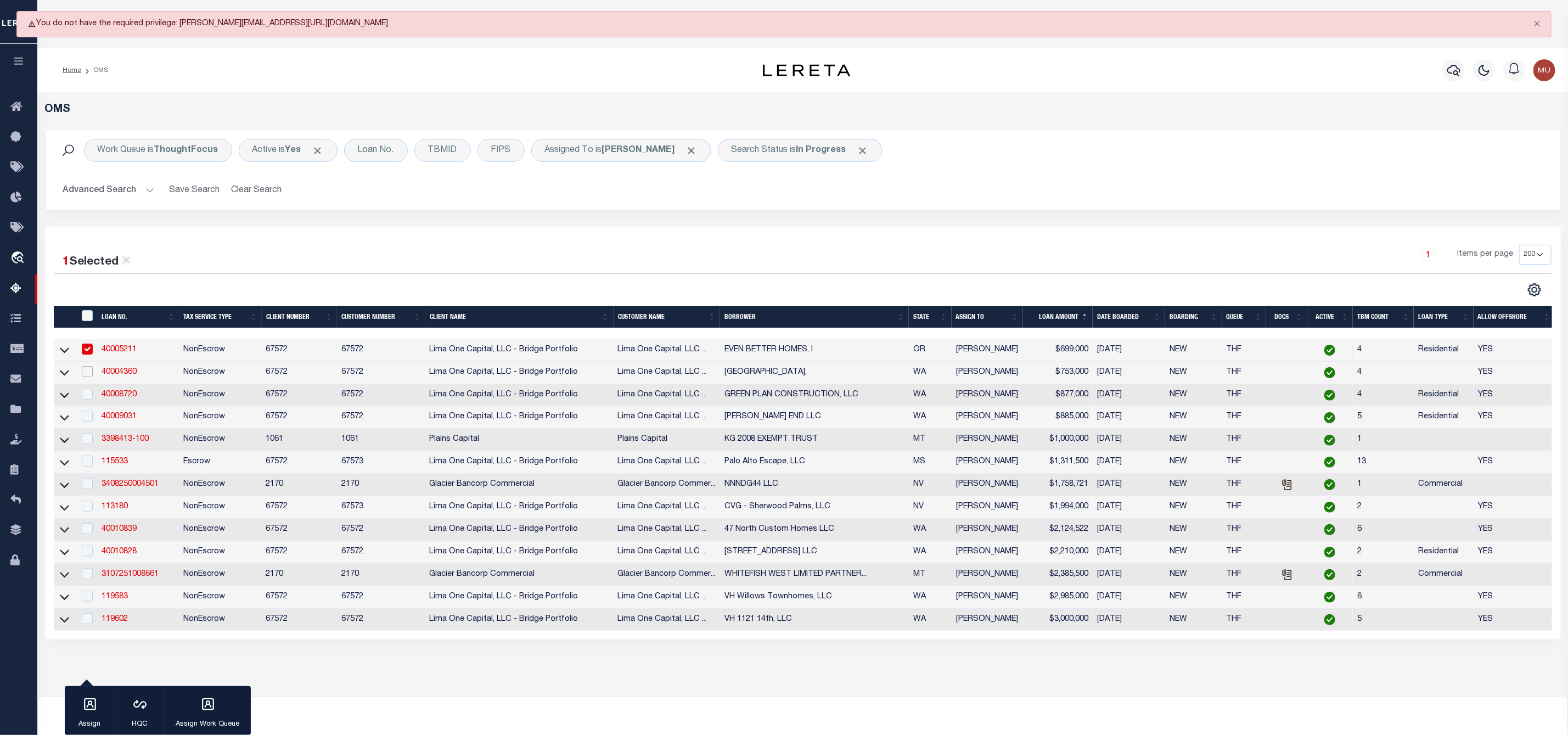
click at [86, 376] on input "checkbox" at bounding box center [87, 371] width 11 height 11
checkbox input "true"
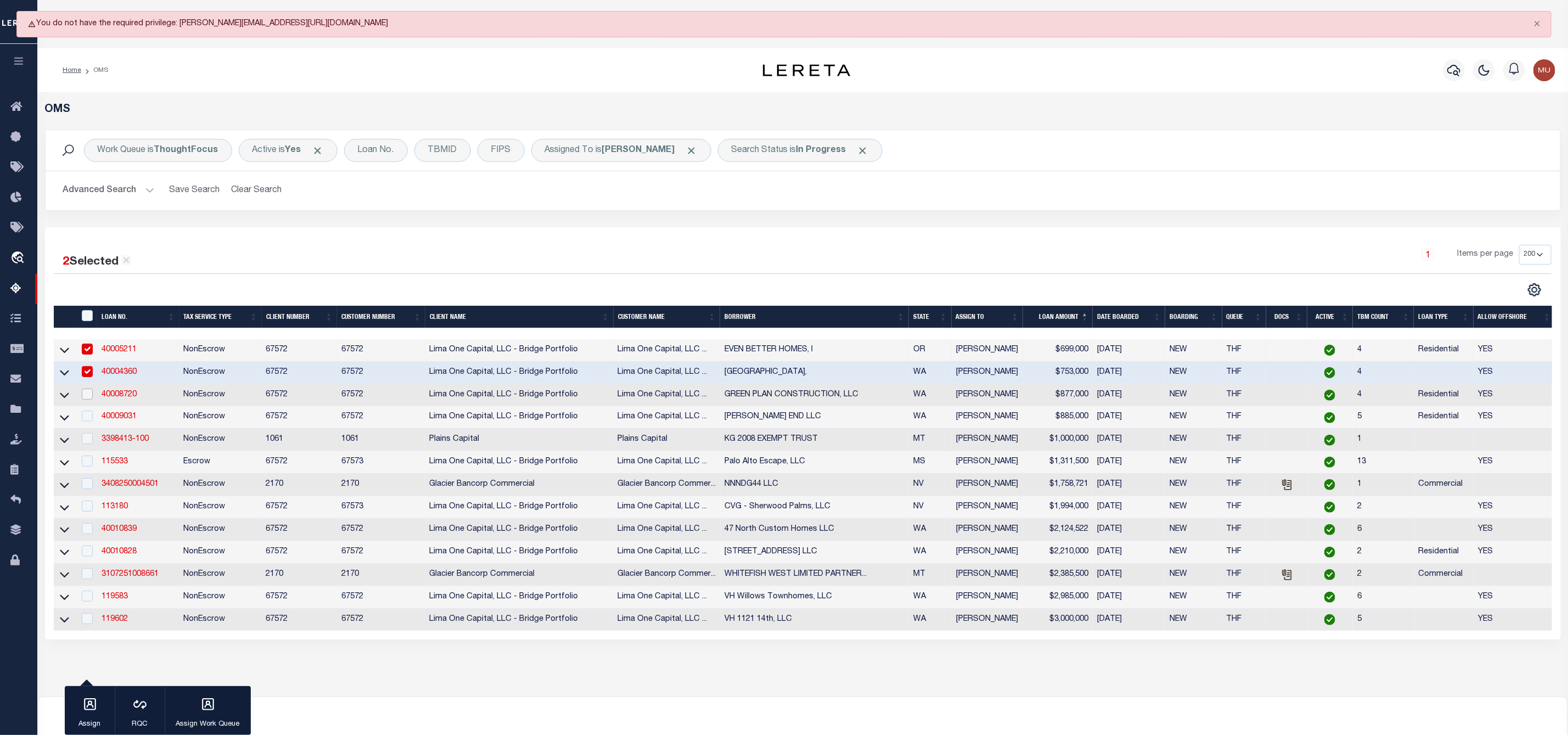
click at [84, 399] on input "checkbox" at bounding box center [87, 394] width 11 height 11
checkbox input "true"
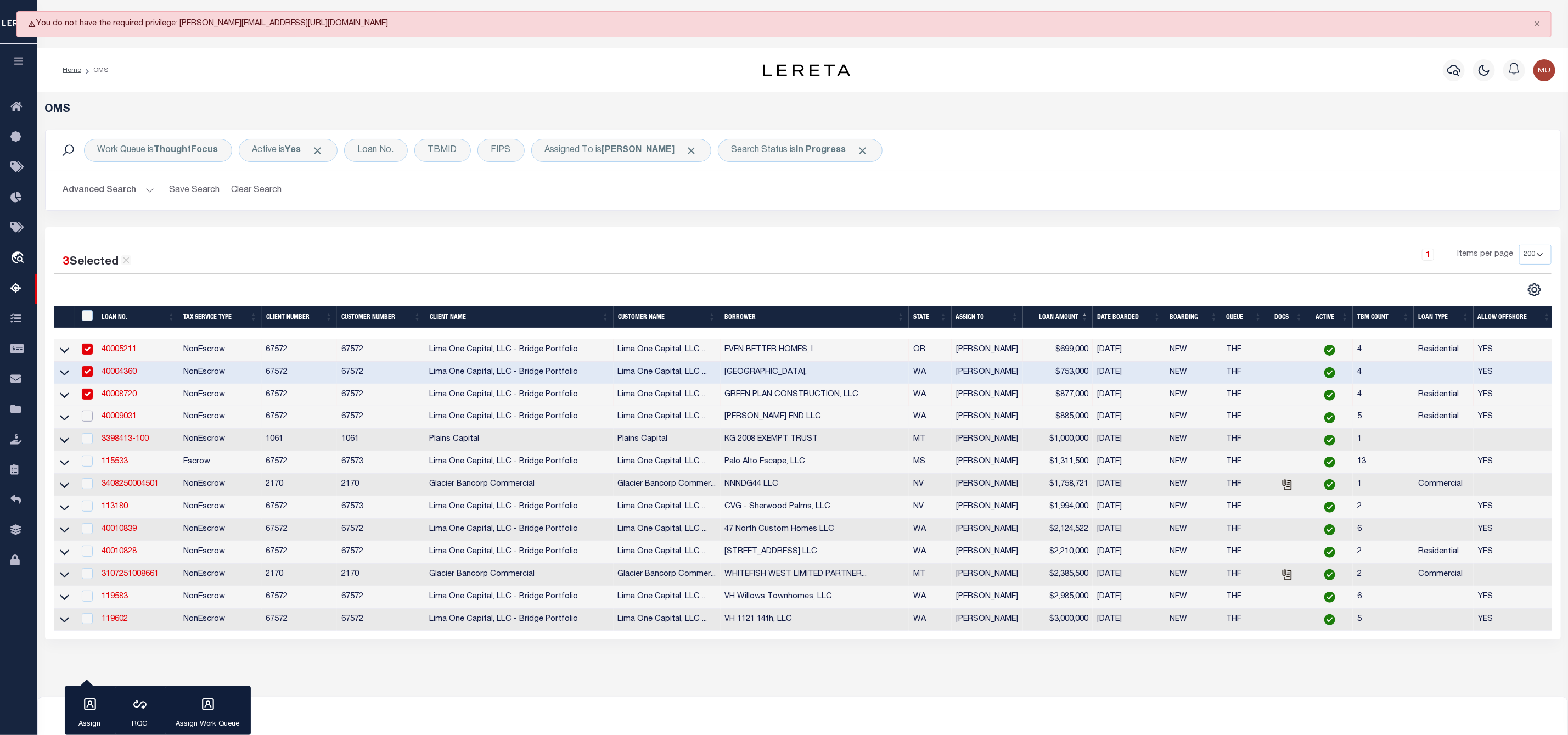
click at [84, 422] on input "checkbox" at bounding box center [87, 416] width 11 height 11
checkbox input "true"
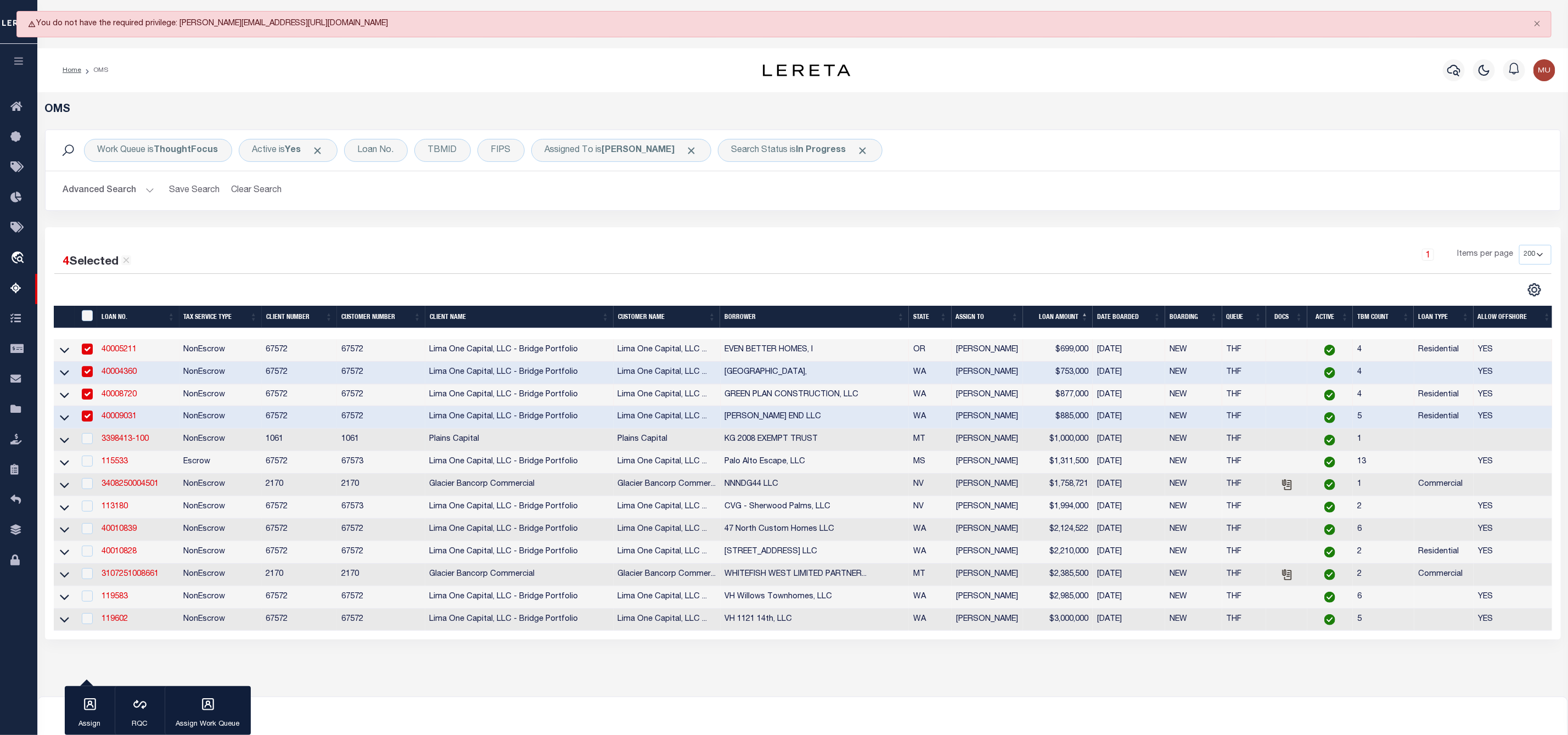
click at [87, 435] on td at bounding box center [87, 440] width 23 height 23
checkbox input "true"
click at [84, 461] on input "checkbox" at bounding box center [87, 461] width 11 height 11
checkbox input "true"
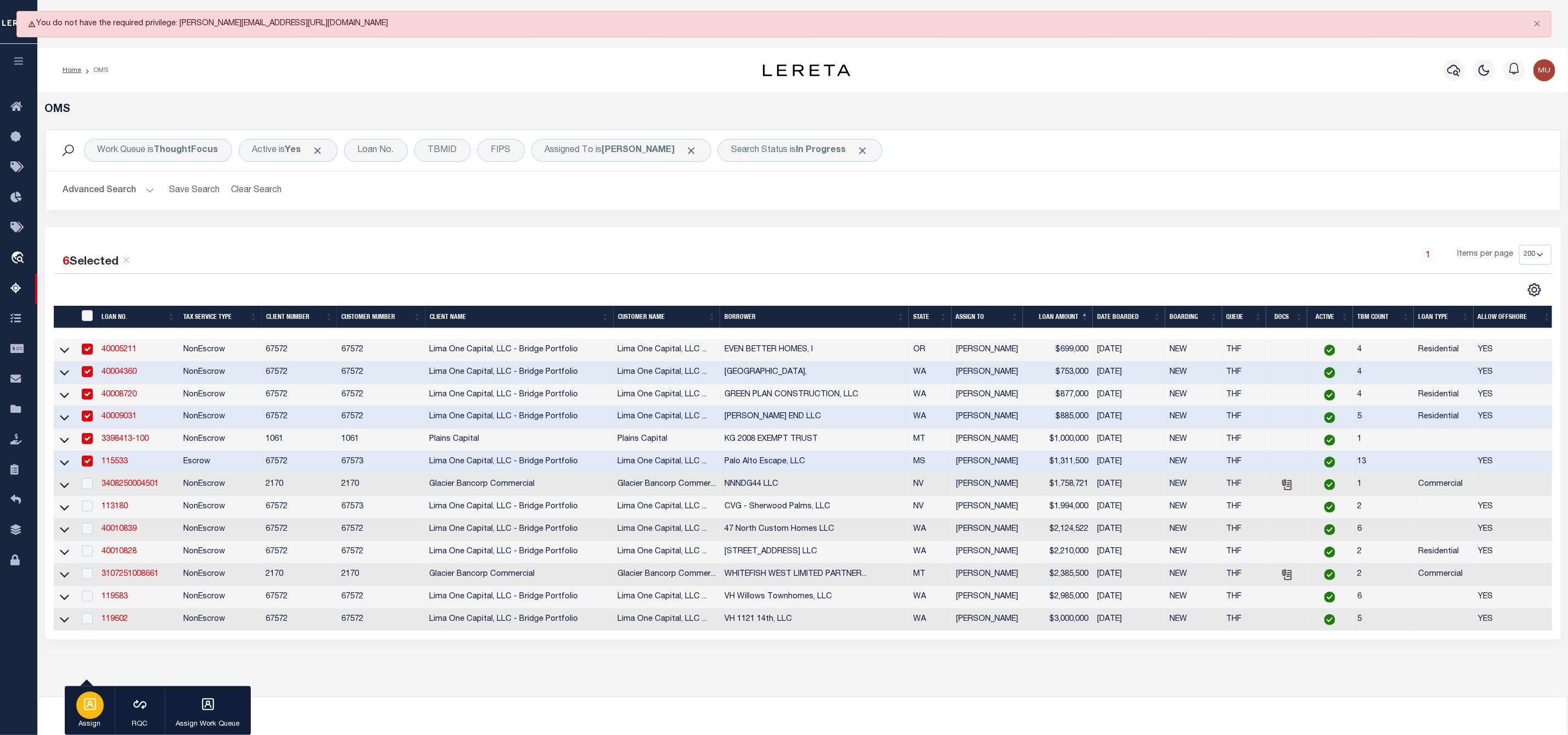
click at [91, 705] on icon "button" at bounding box center [90, 705] width 12 height 12
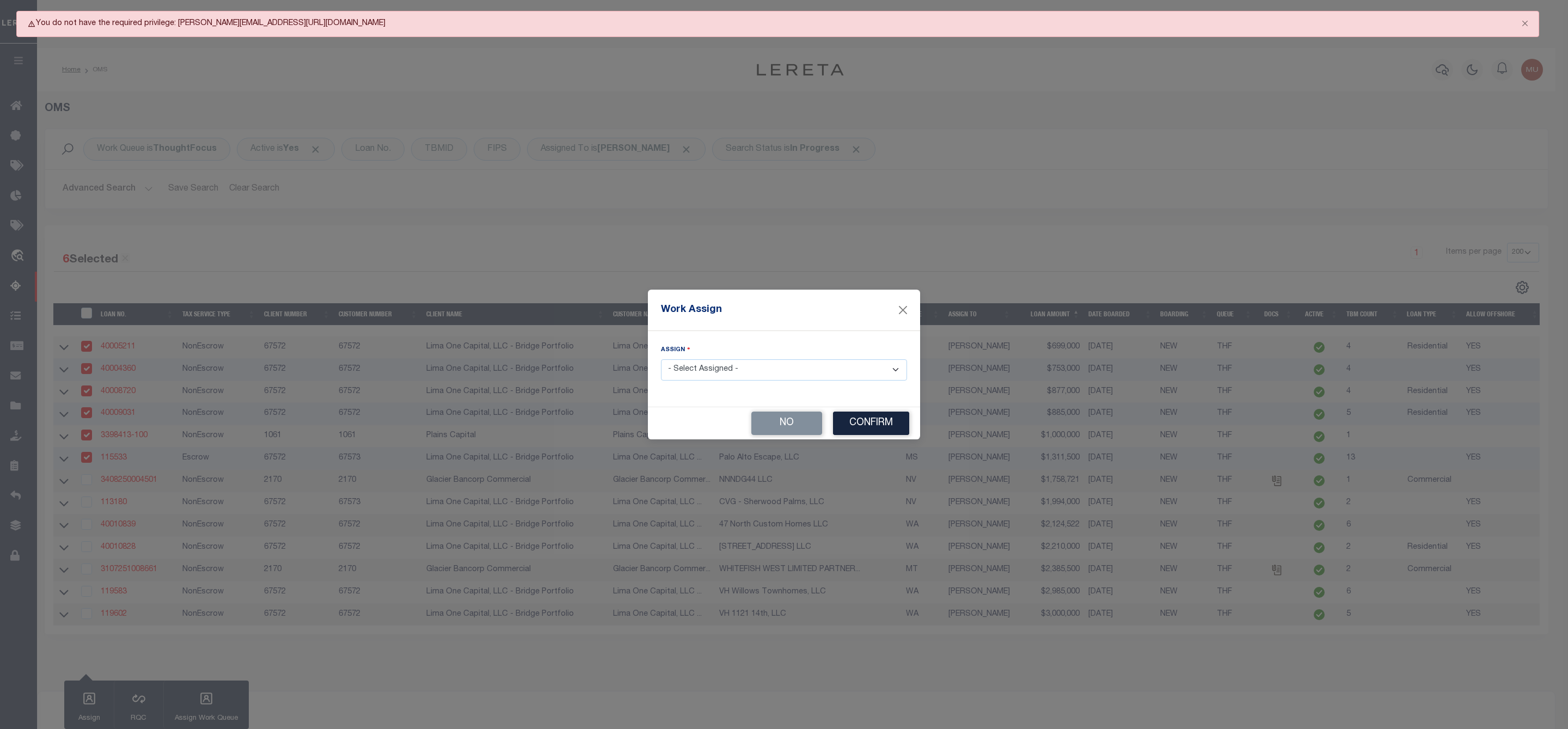
click at [755, 371] on select "- Select Assigned - --Unassigned-- [PERSON_NAME] [PERSON_NAME] [PERSON_NAME] [P…" at bounding box center [783, 370] width 246 height 21
select select "[PERSON_NAME]"
click at [661, 359] on select "- Select Assigned - --Unassigned-- [PERSON_NAME] [PERSON_NAME] [PERSON_NAME] [P…" at bounding box center [783, 370] width 246 height 21
click at [883, 417] on button "Confirm" at bounding box center [871, 423] width 76 height 23
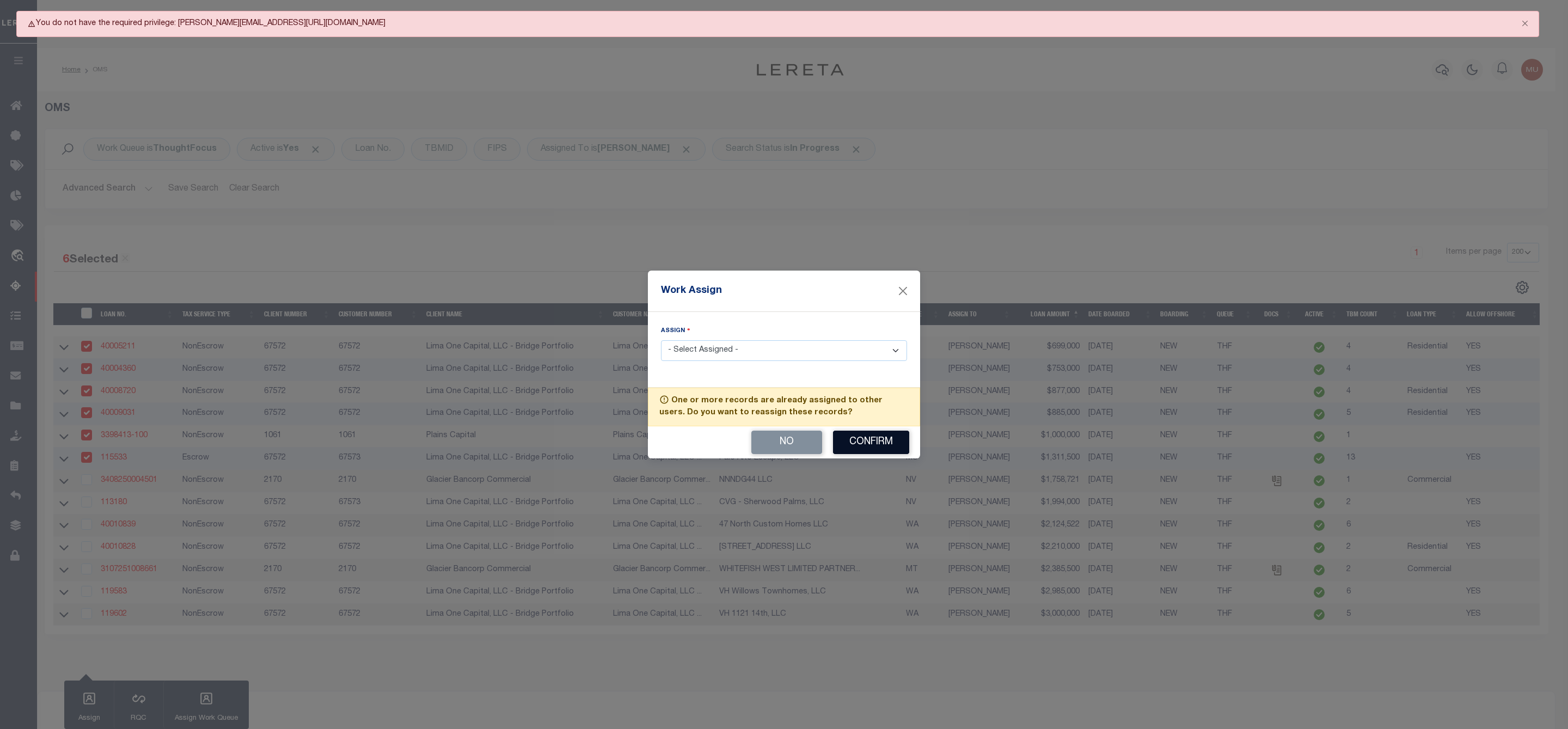
click at [878, 440] on button "Confirm" at bounding box center [871, 442] width 76 height 23
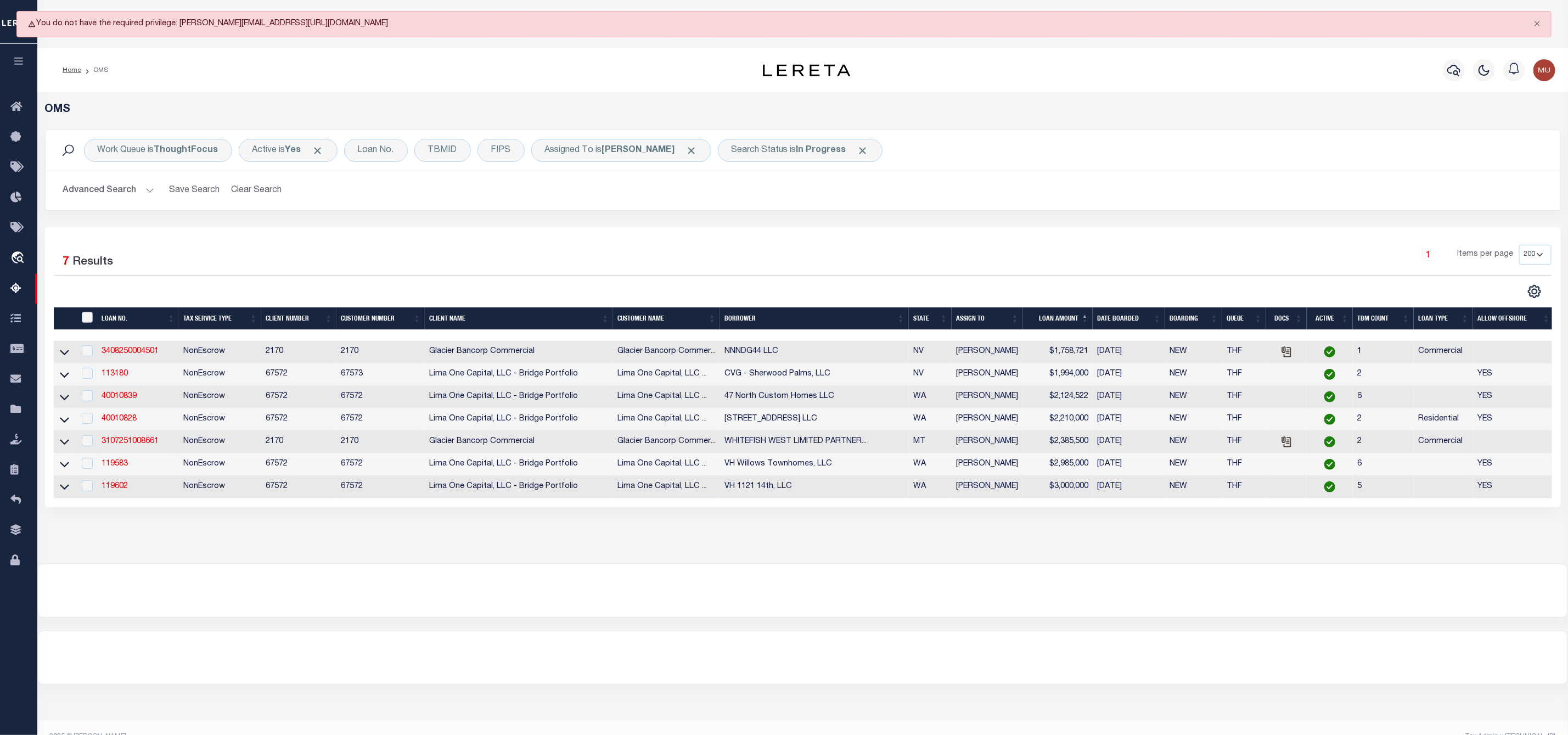
click at [89, 323] on input "" at bounding box center [87, 317] width 11 height 11
checkbox input "true"
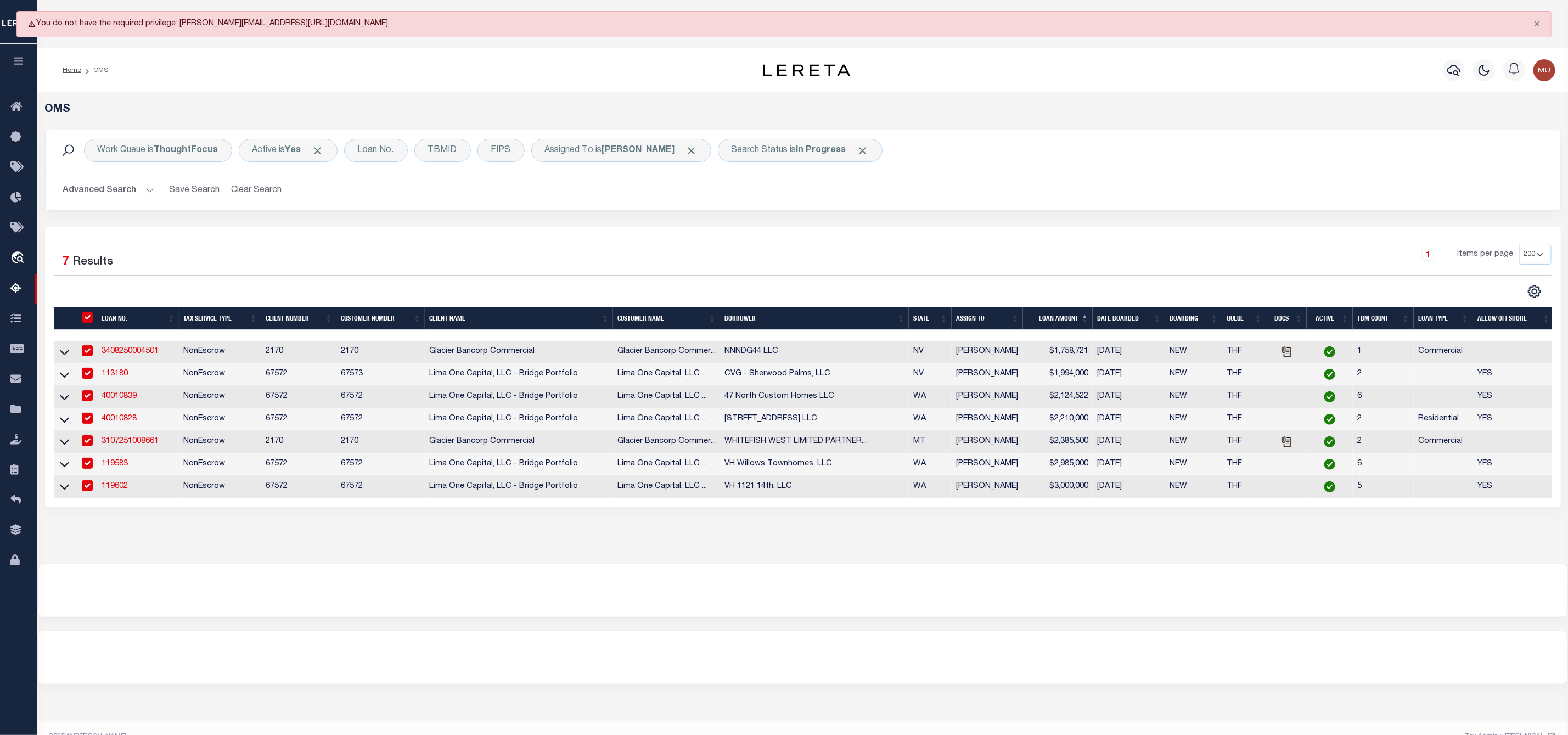
checkbox input "true"
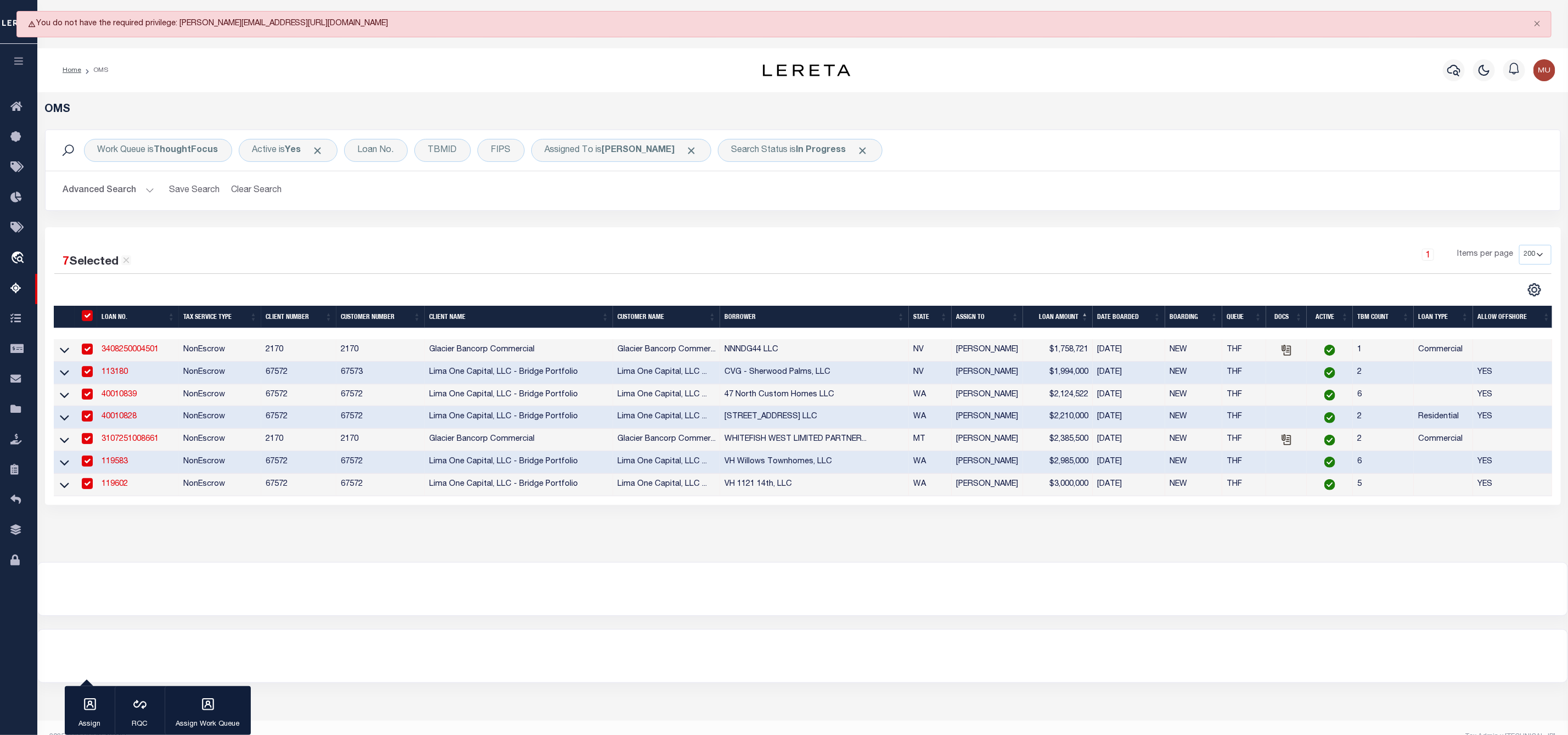
drag, startPoint x: 84, startPoint y: 722, endPoint x: 86, endPoint y: 714, distance: 8.2
click at [84, 721] on p "Assign" at bounding box center [90, 724] width 27 height 11
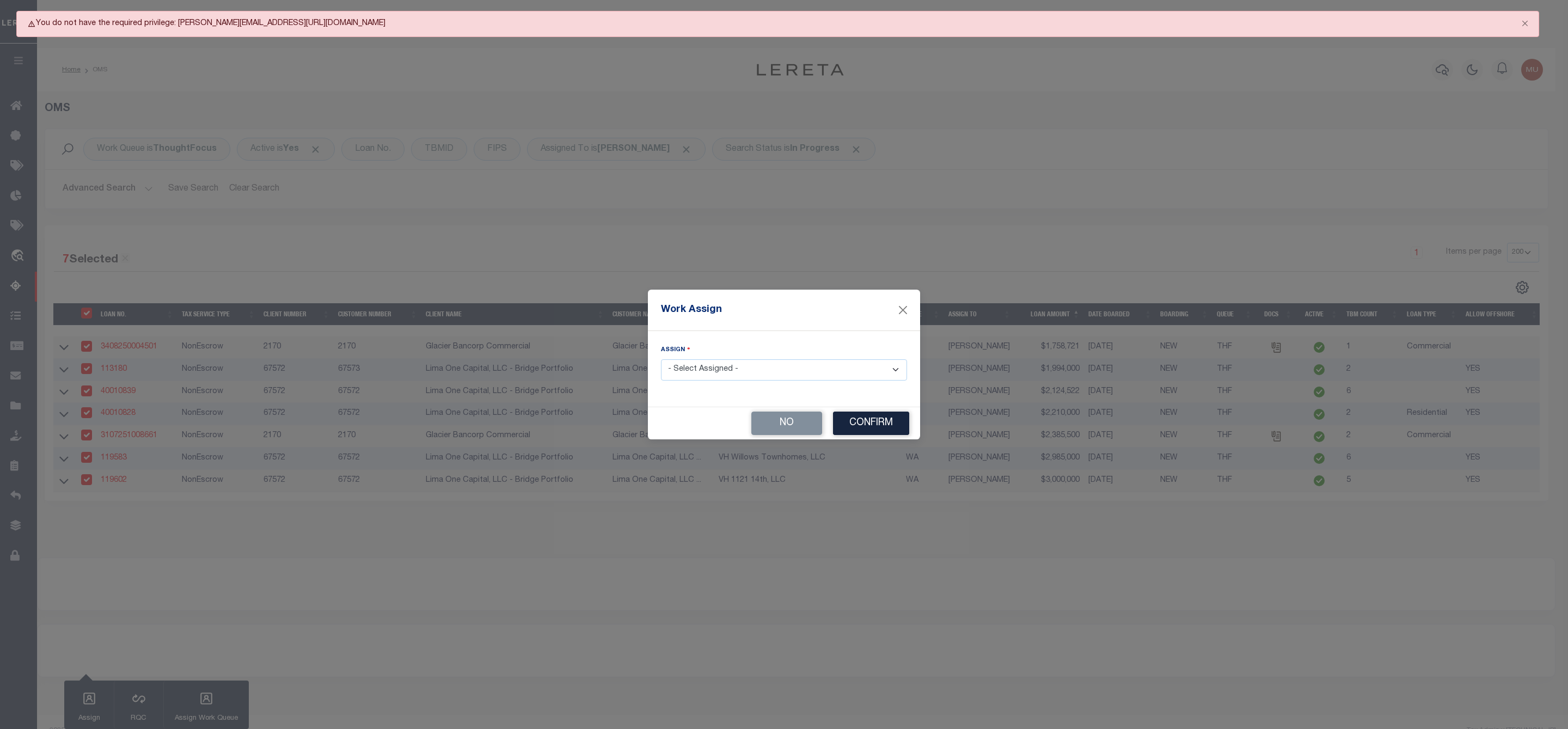
click at [753, 369] on select "- Select Assigned - --Unassigned-- [PERSON_NAME] [PERSON_NAME] [PERSON_NAME] [P…" at bounding box center [783, 370] width 246 height 21
select select "[PERSON_NAME]"
click at [661, 359] on select "- Select Assigned - --Unassigned-- [PERSON_NAME] [PERSON_NAME] [PERSON_NAME] [P…" at bounding box center [783, 370] width 246 height 21
click at [864, 425] on button "Confirm" at bounding box center [871, 423] width 76 height 23
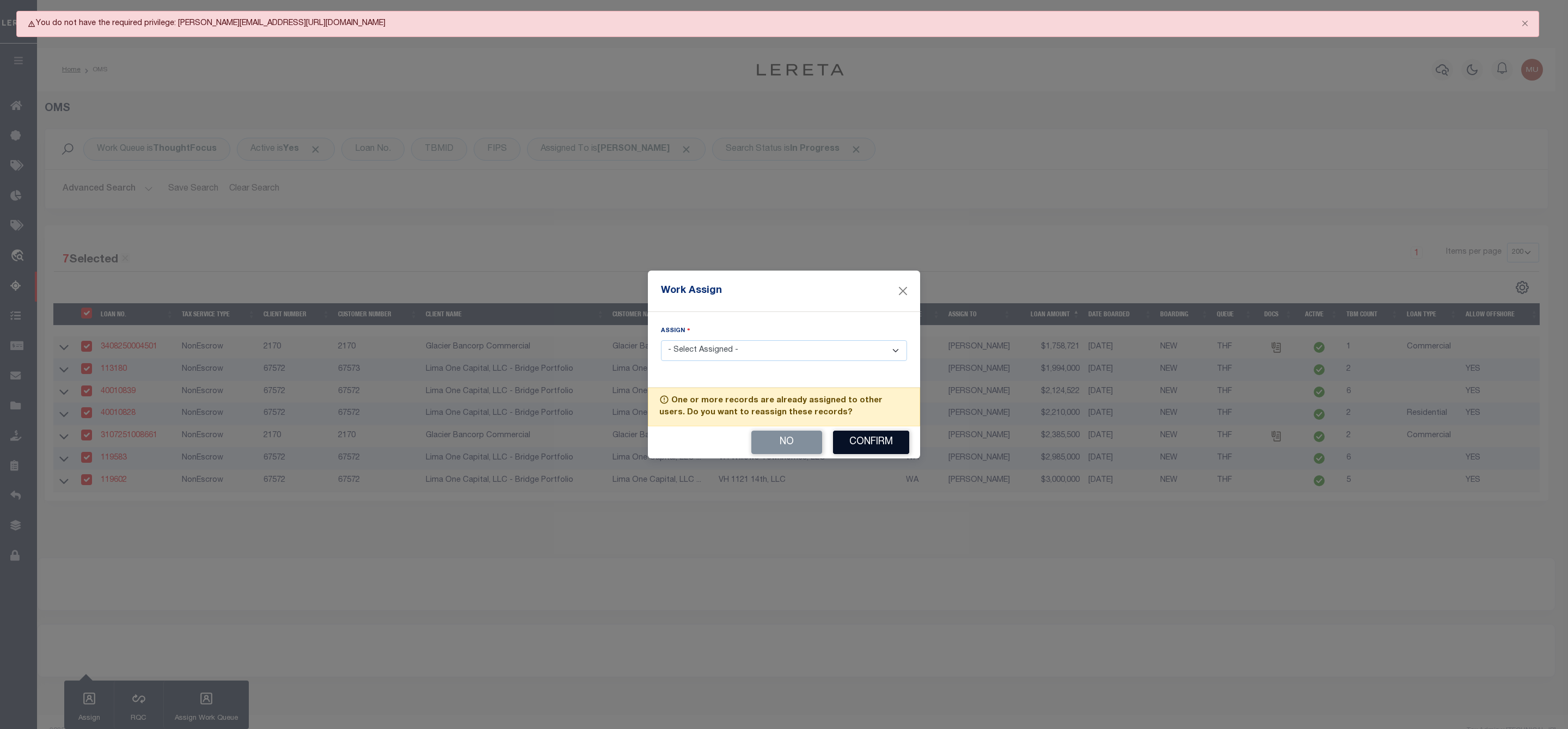
click at [866, 439] on button "Confirm" at bounding box center [871, 442] width 76 height 23
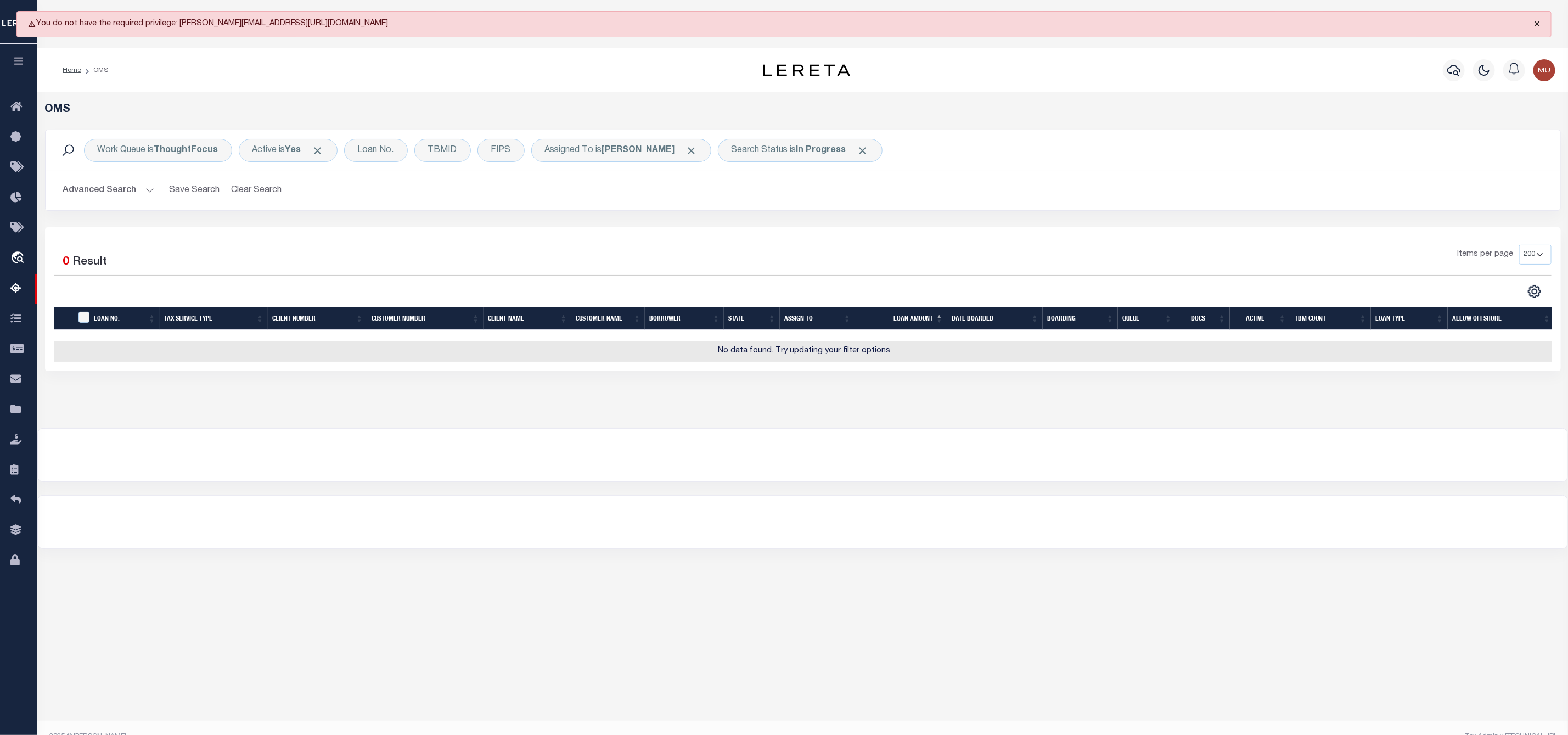
click at [1539, 23] on button "Close" at bounding box center [1537, 23] width 27 height 24
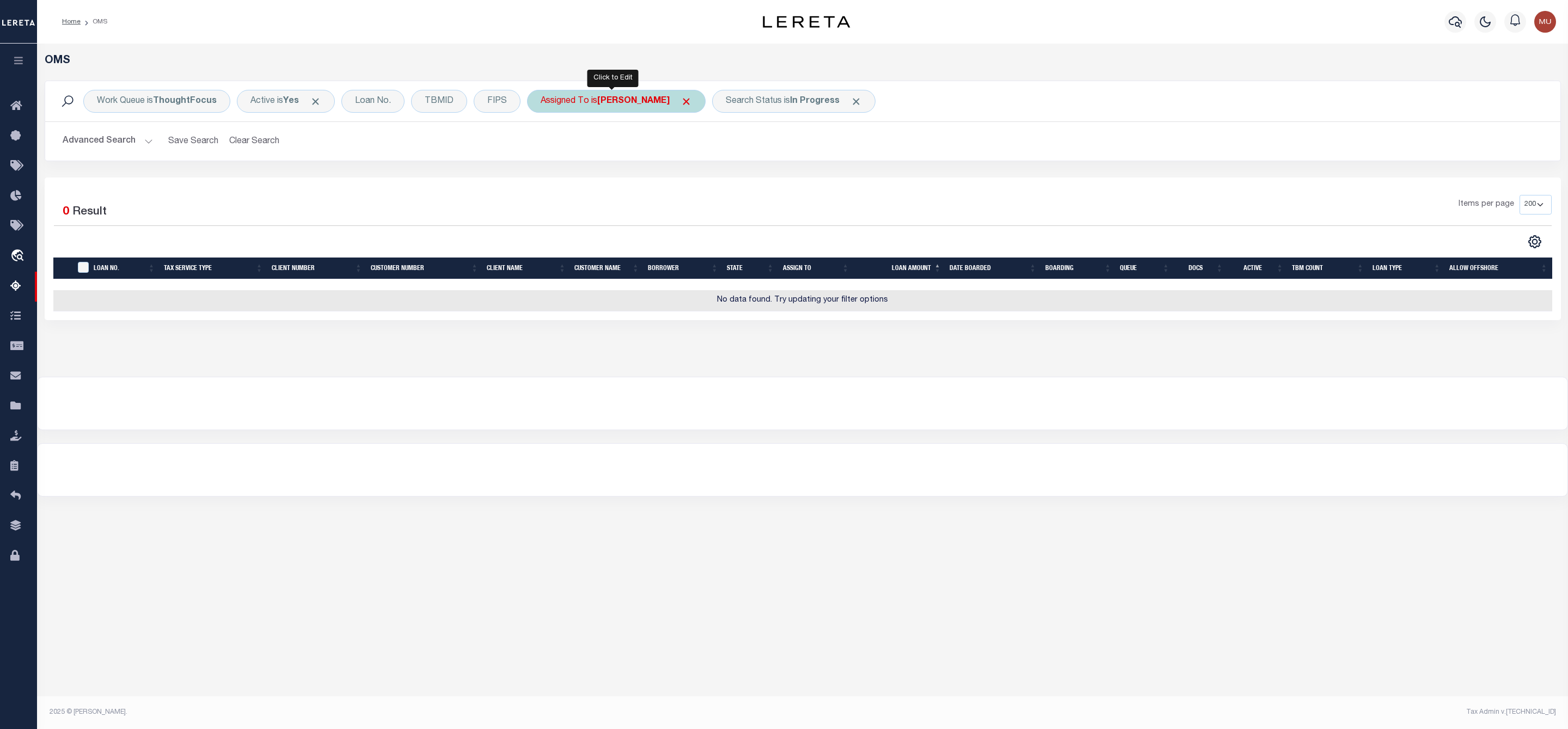
click at [639, 99] on b "[PERSON_NAME]" at bounding box center [633, 102] width 73 height 9
click at [596, 159] on select "--Unassigned-- [PERSON_NAME] [PERSON_NAME] [PERSON_NAME] [PERSON_NAME], [PERSON…" at bounding box center [621, 155] width 160 height 21
select select "[PERSON_NAME]"
click at [542, 145] on select "--Unassigned-- [PERSON_NAME] [PERSON_NAME] [PERSON_NAME] [PERSON_NAME], [PERSON…" at bounding box center [621, 155] width 160 height 21
click at [681, 177] on input "Apply" at bounding box center [685, 178] width 32 height 18
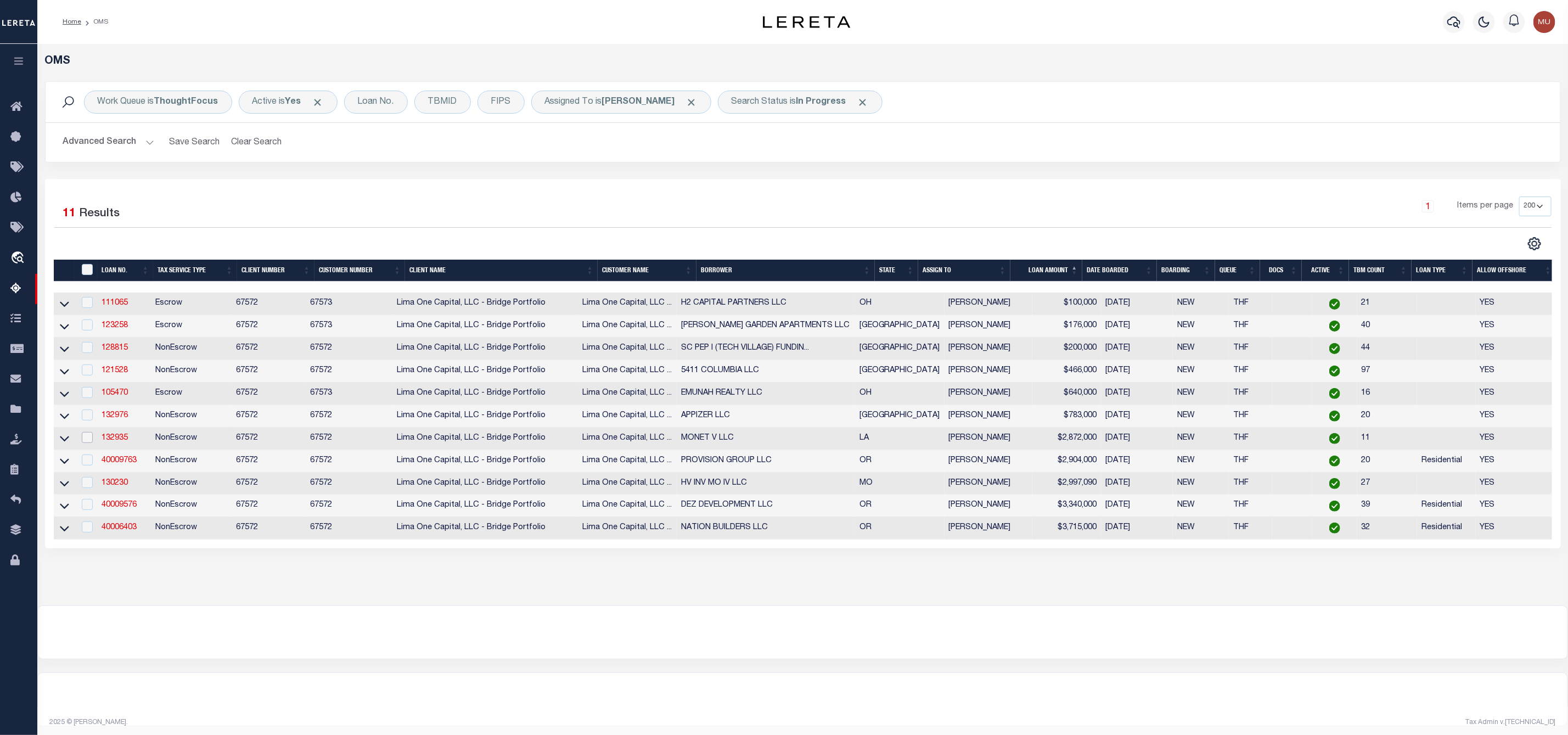
click at [84, 443] on input "checkbox" at bounding box center [87, 438] width 11 height 11
checkbox input "true"
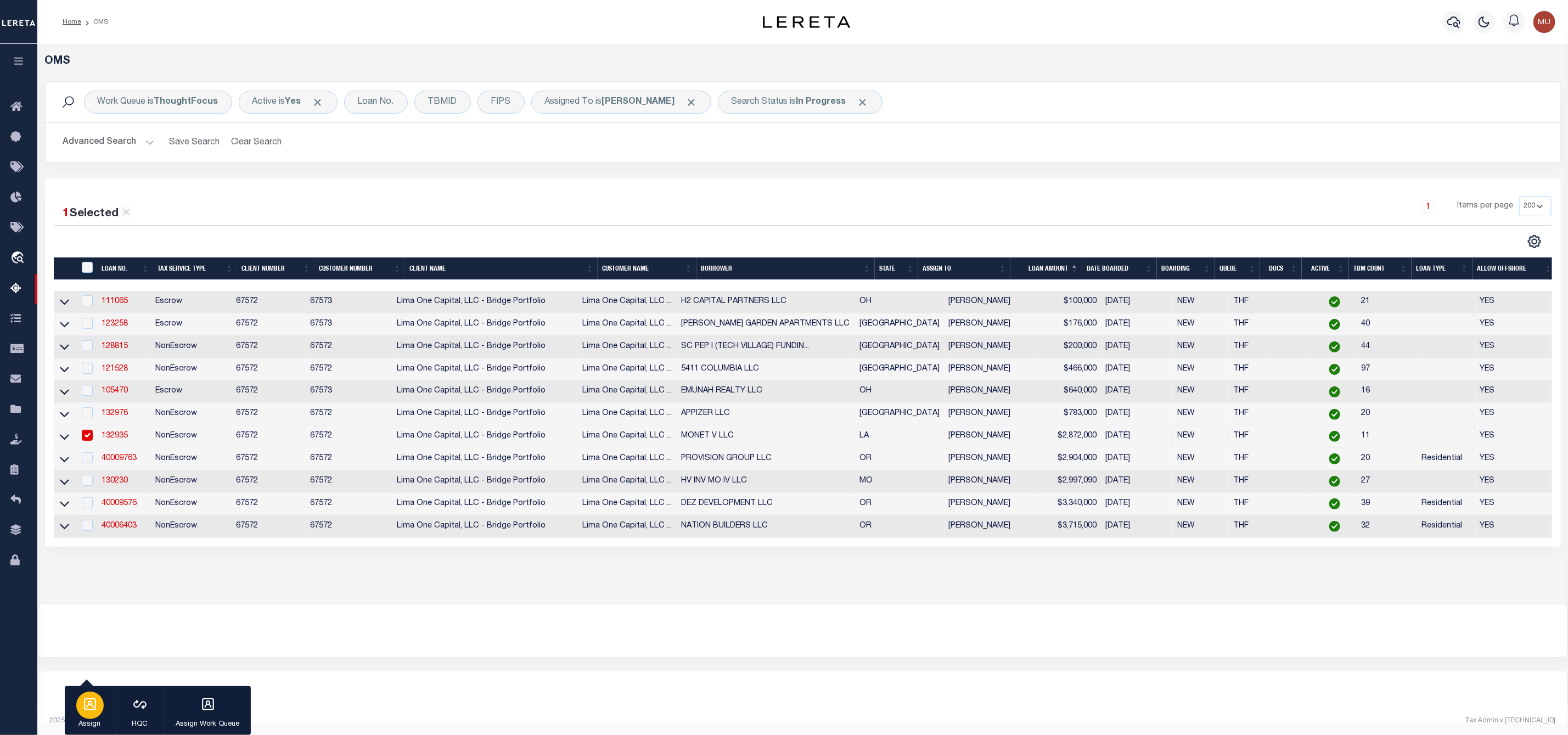
click at [98, 719] on p "Assign" at bounding box center [90, 724] width 27 height 11
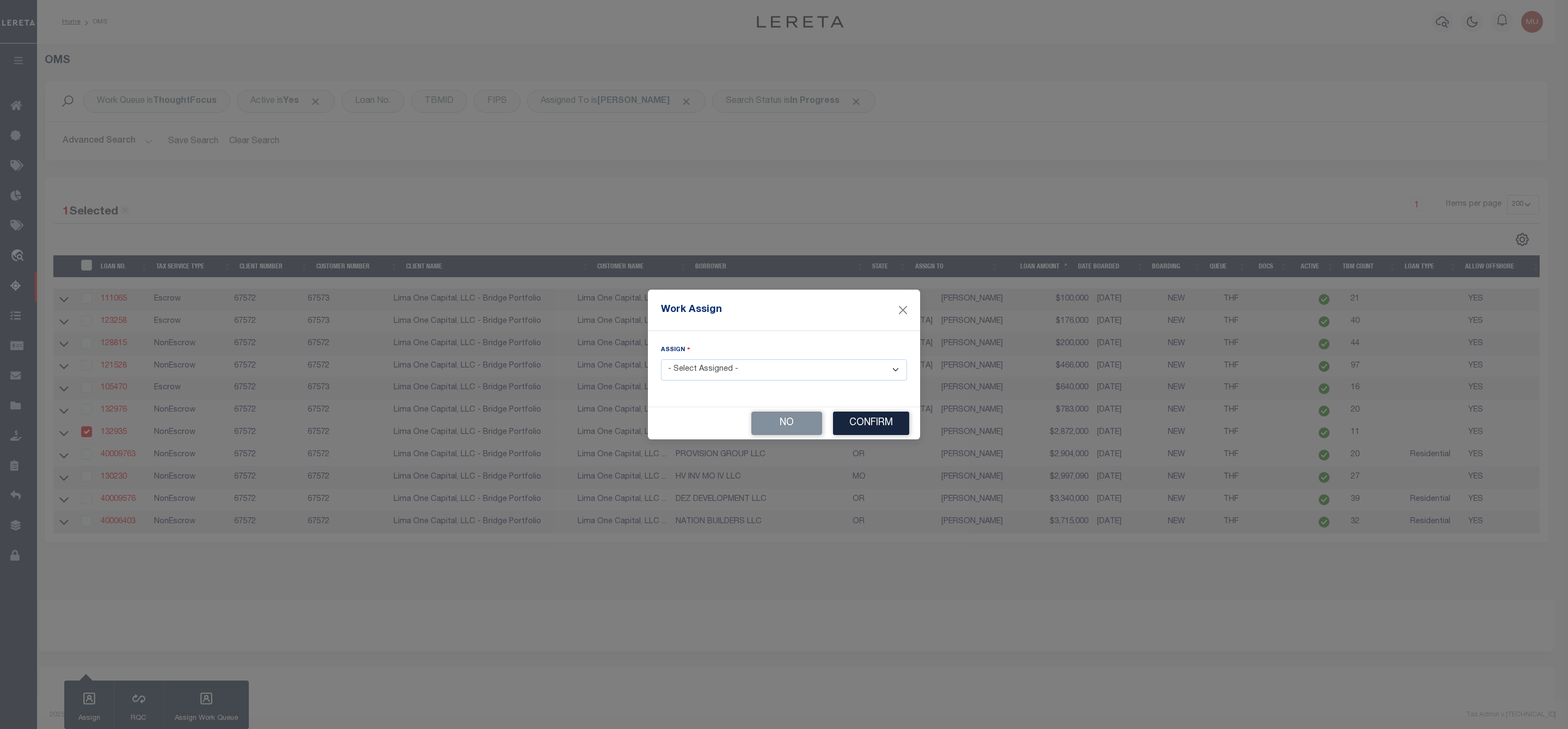
click at [714, 371] on select "- Select Assigned - --Unassigned-- [PERSON_NAME] [PERSON_NAME] [PERSON_NAME] [P…" at bounding box center [783, 370] width 246 height 21
select select "[PERSON_NAME]"
click at [661, 359] on select "- Select Assigned - --Unassigned-- [PERSON_NAME] [PERSON_NAME] [PERSON_NAME] [P…" at bounding box center [783, 370] width 246 height 21
click at [869, 431] on button "Confirm" at bounding box center [871, 423] width 76 height 23
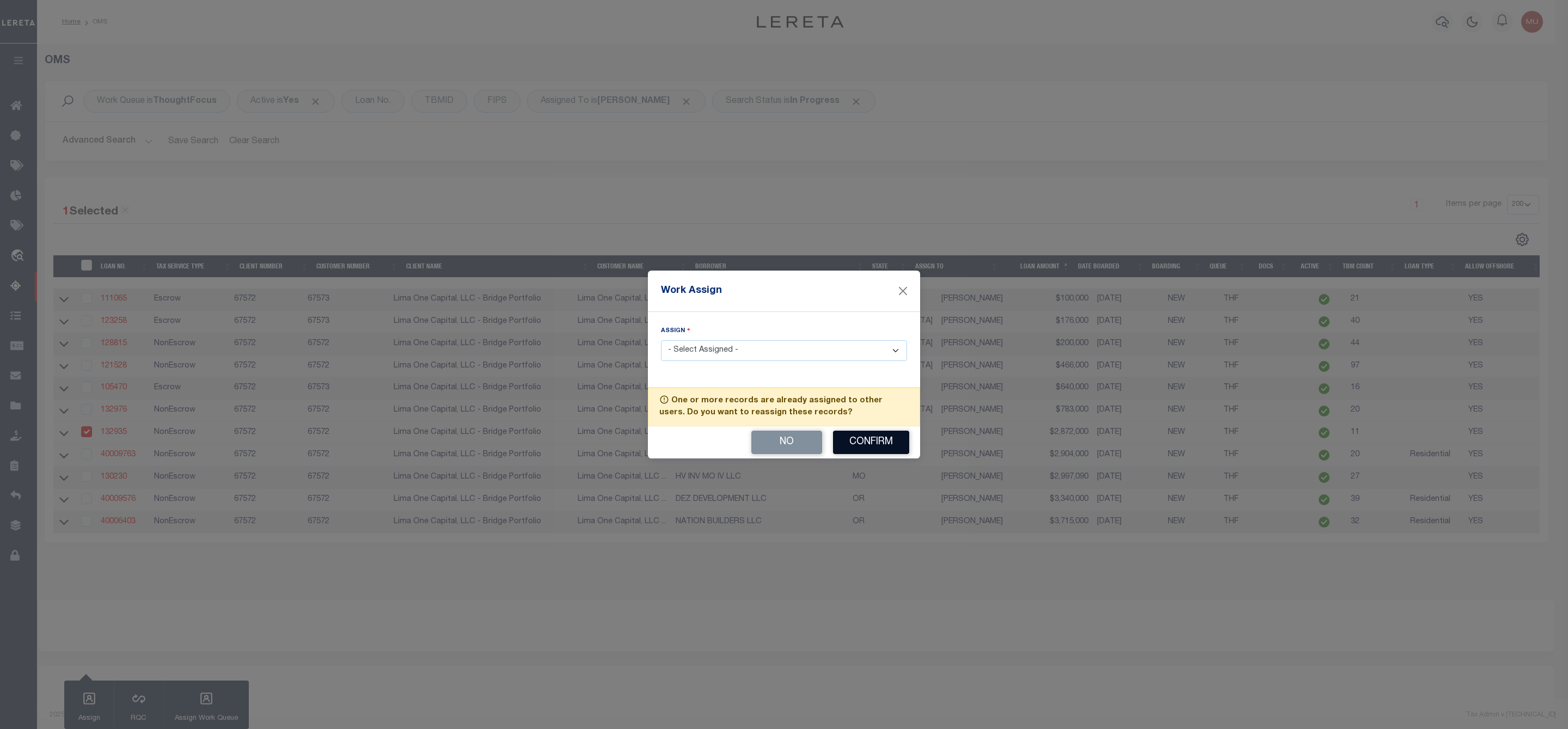
click at [867, 445] on button "Confirm" at bounding box center [871, 442] width 76 height 23
